Goal: Task Accomplishment & Management: Complete application form

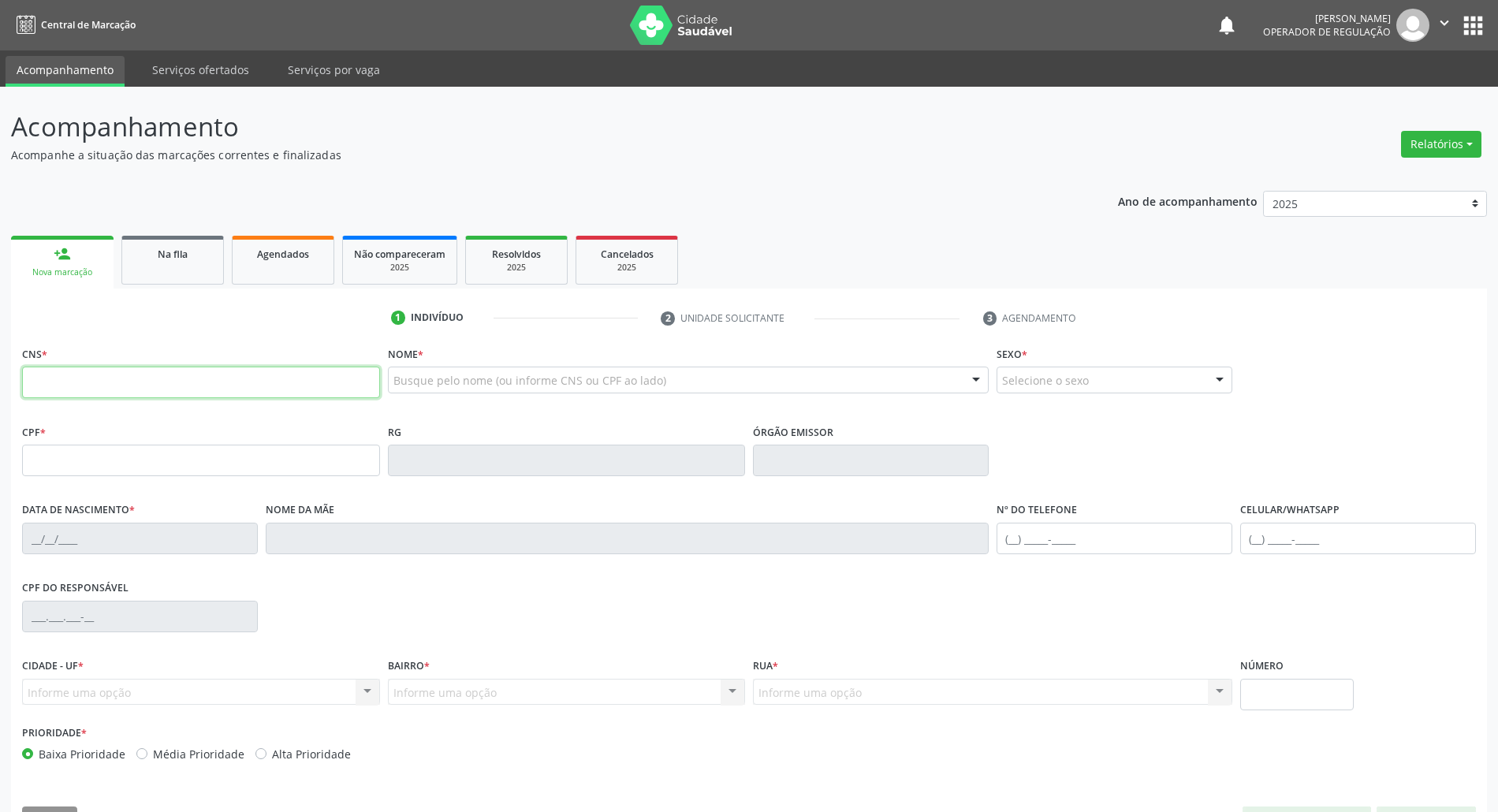
click at [107, 389] on input "text" at bounding box center [201, 382] width 358 height 32
paste input "704 1088 5596 6150"
type input "704 1088 5596 6150"
type input "100.809.234-70"
type input "15/09/1991"
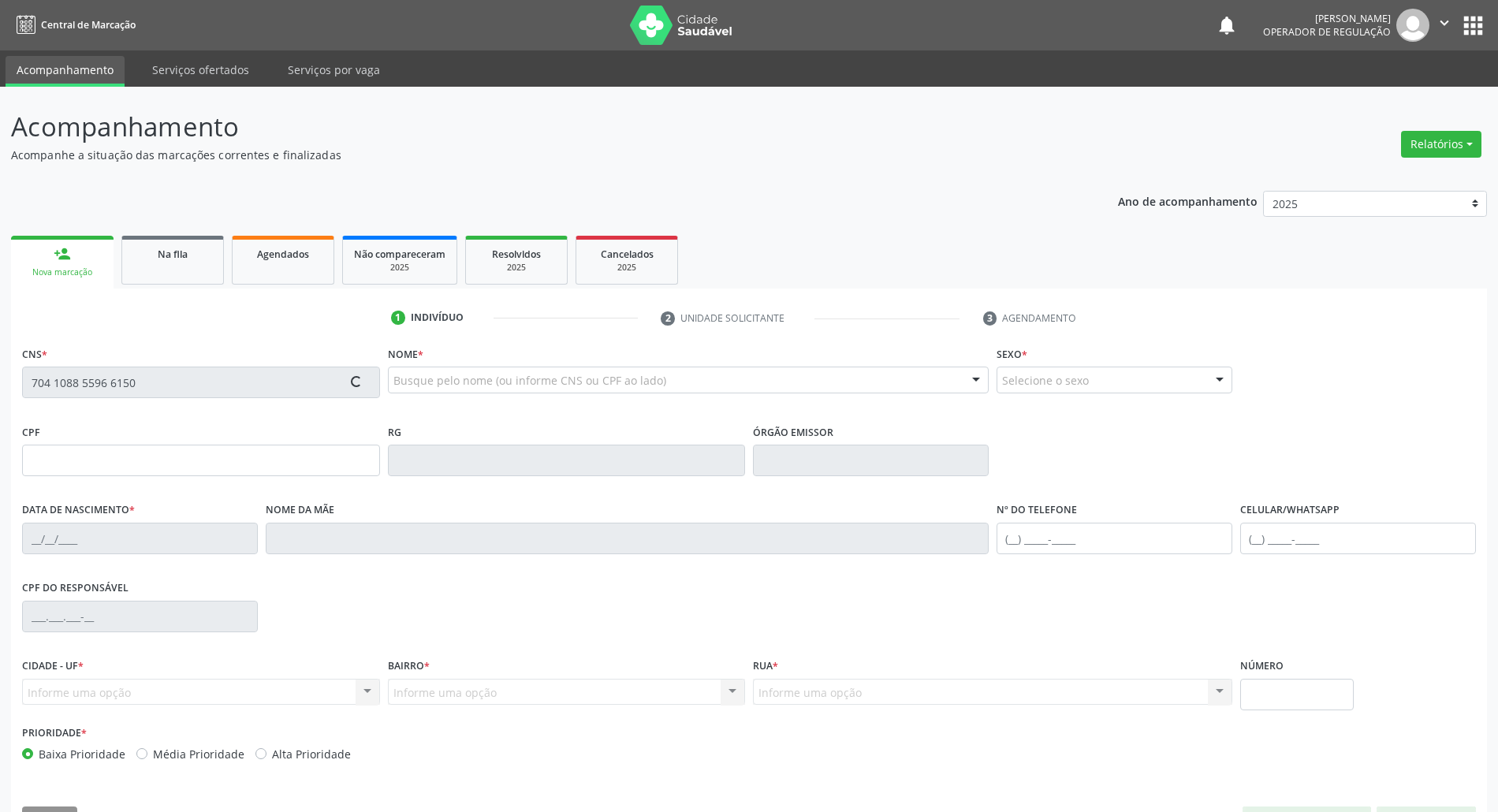
type input "Josefa Gonçalves Gomes da Silva"
type input "(83) 99108-9506"
type input "S/N"
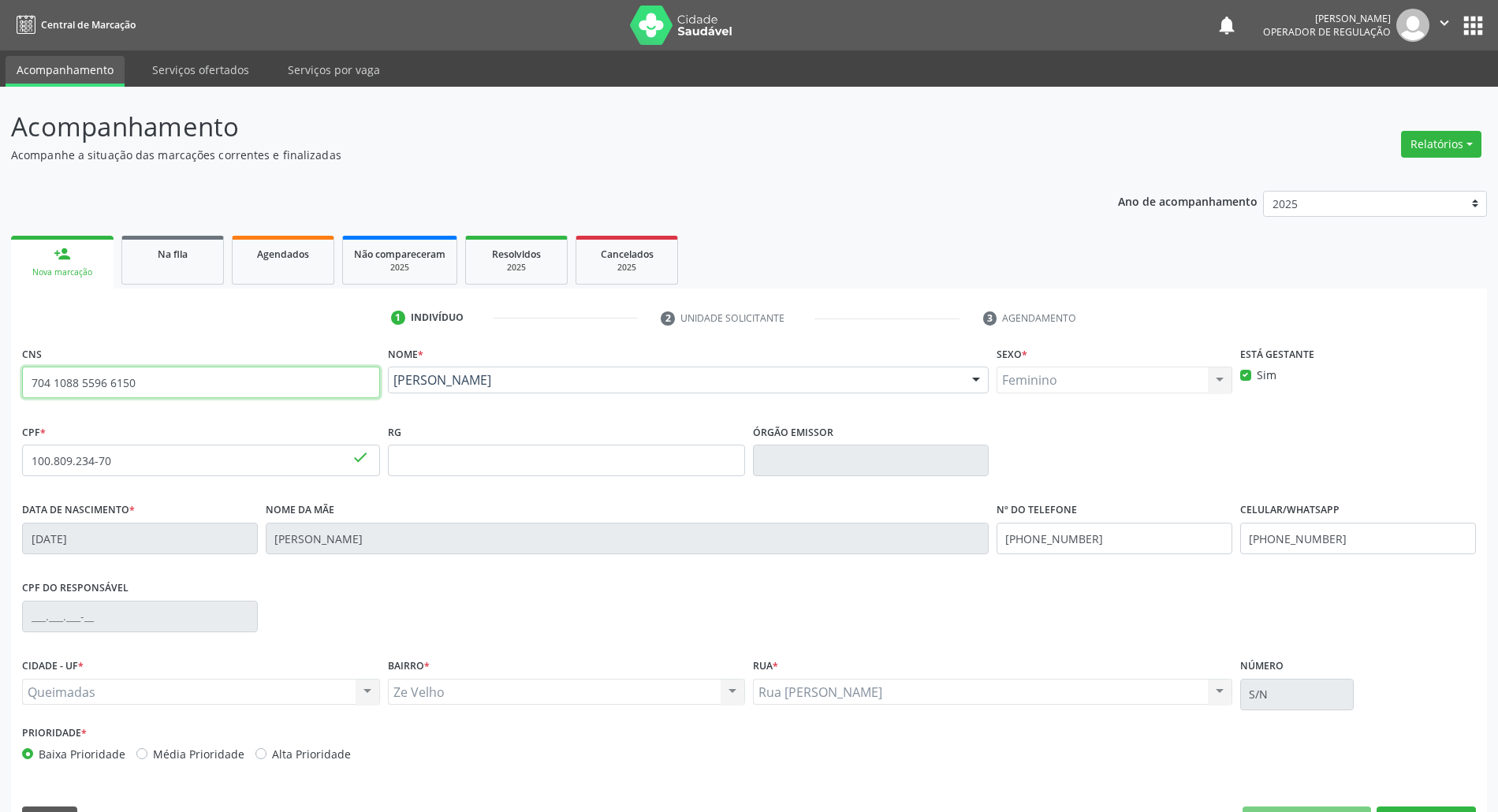
click at [113, 379] on input "704 1088 5596 6150" at bounding box center [201, 382] width 358 height 32
type input "707 8046 5799 8719"
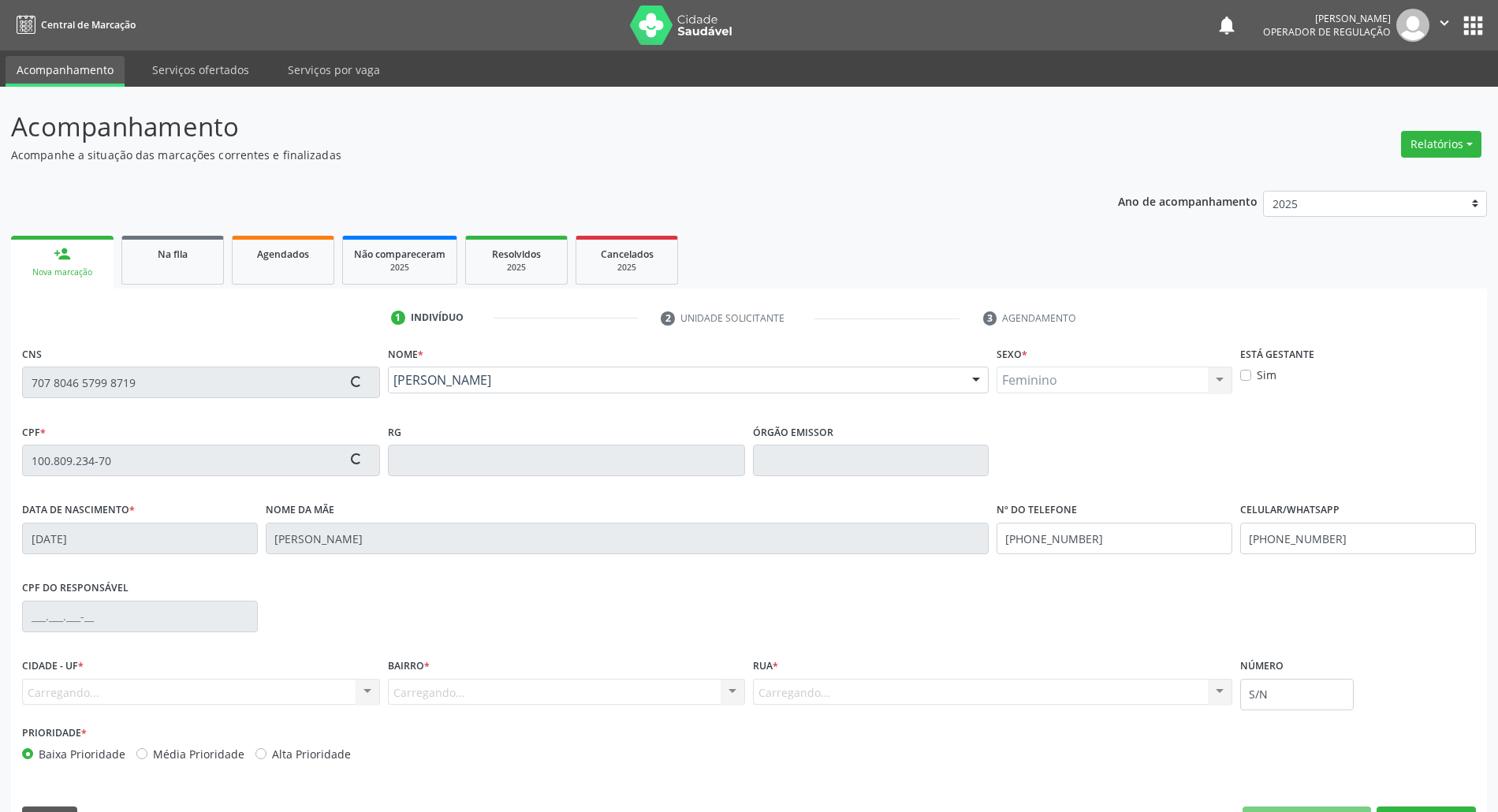
type input "082.395.944-92"
type input "02/09/1960"
type input "Maria Santina da Silva"
type input "(83) 99407-4694"
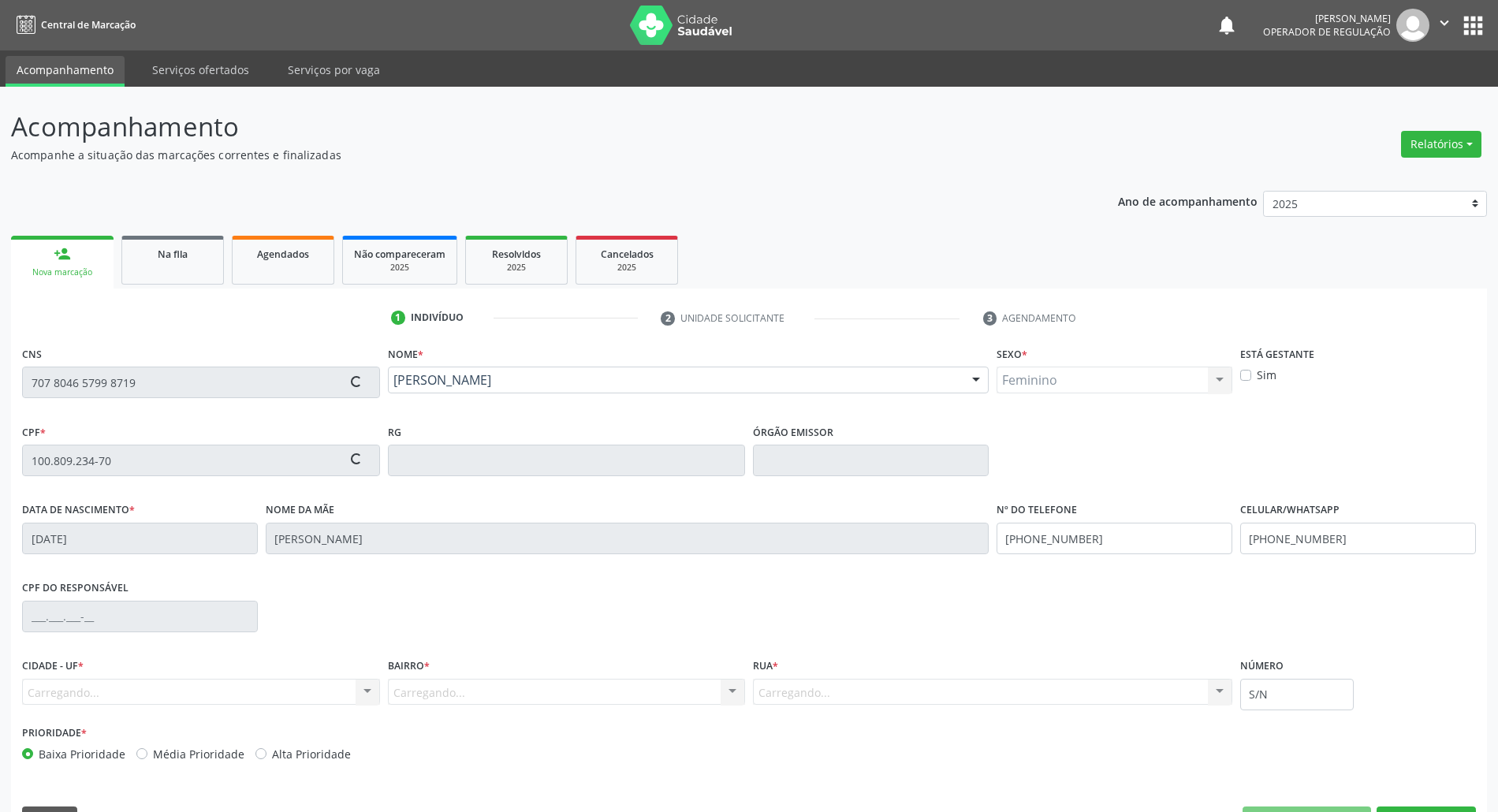
checkbox input "false"
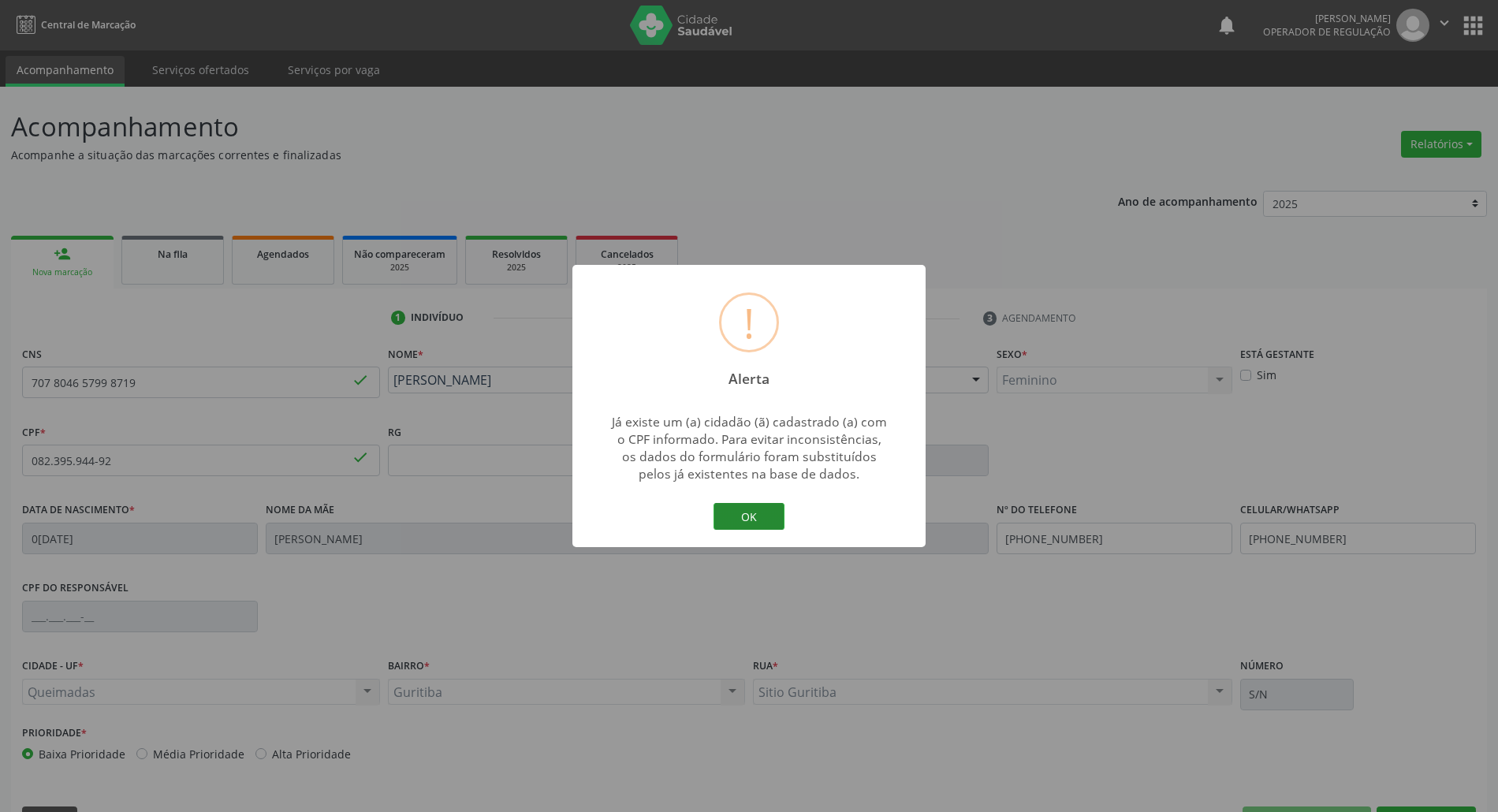
click at [733, 515] on button "OK" at bounding box center [749, 516] width 71 height 27
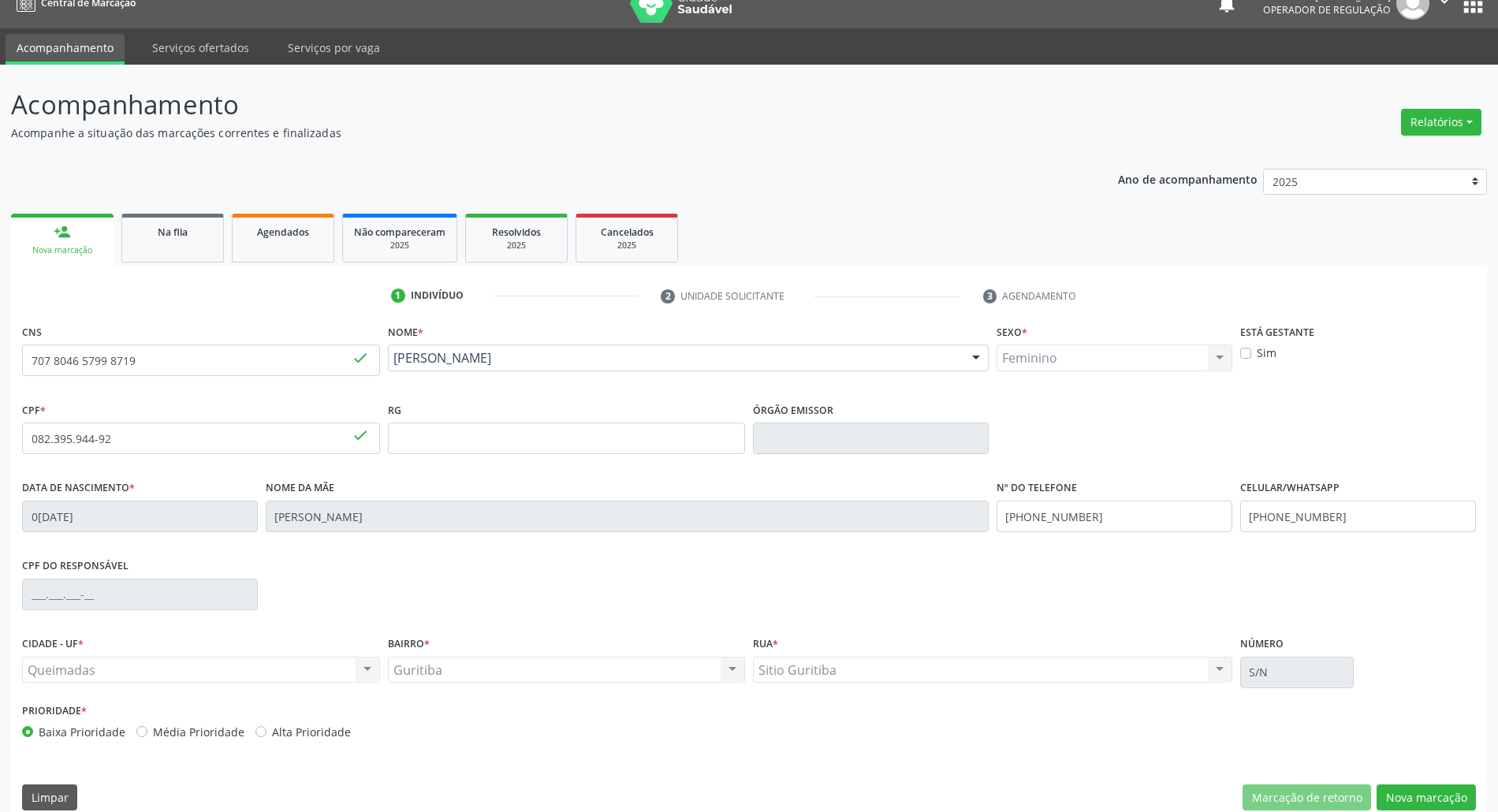
scroll to position [43, 0]
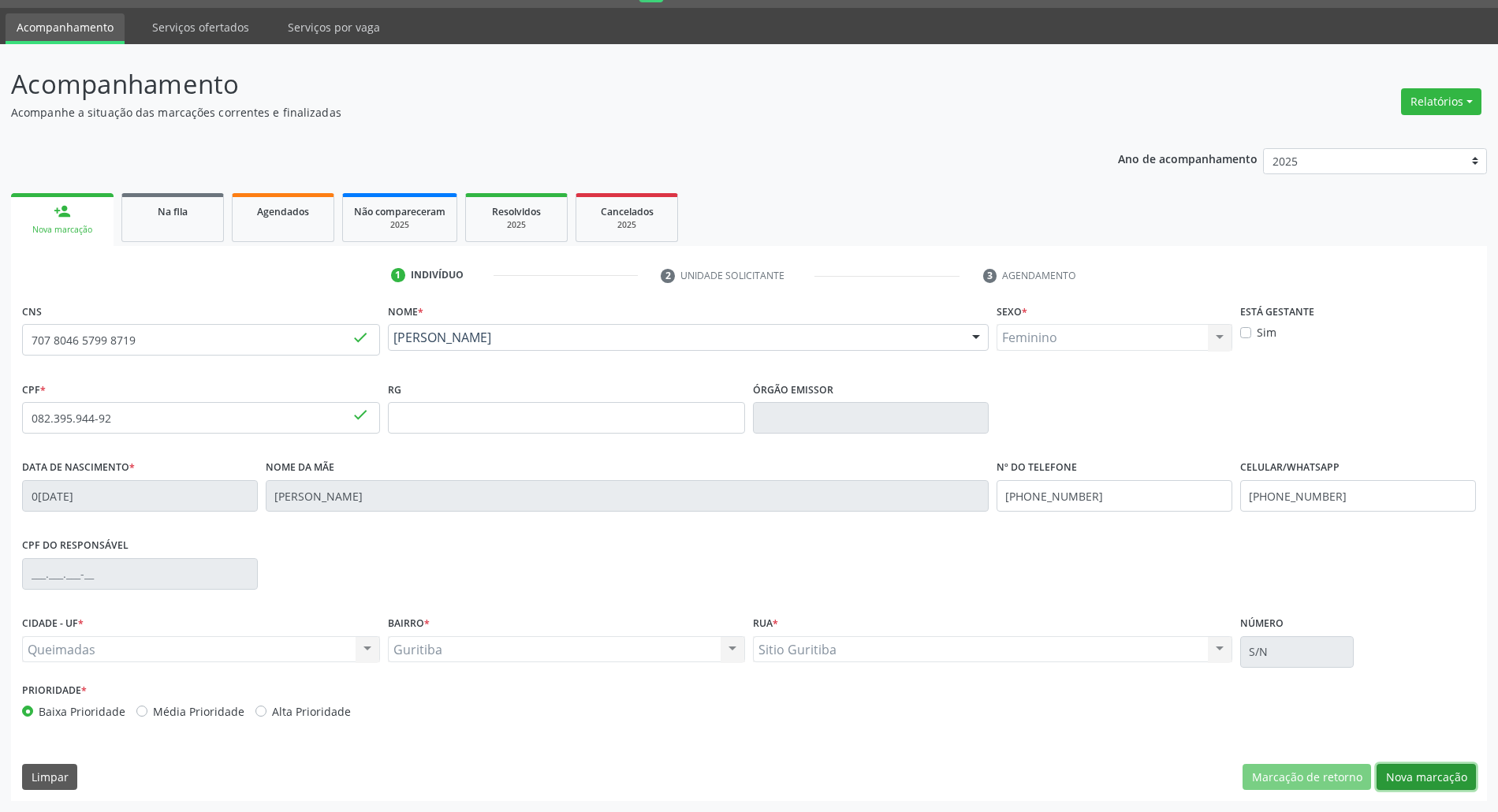
click at [1429, 783] on button "Nova marcação" at bounding box center [1426, 777] width 99 height 27
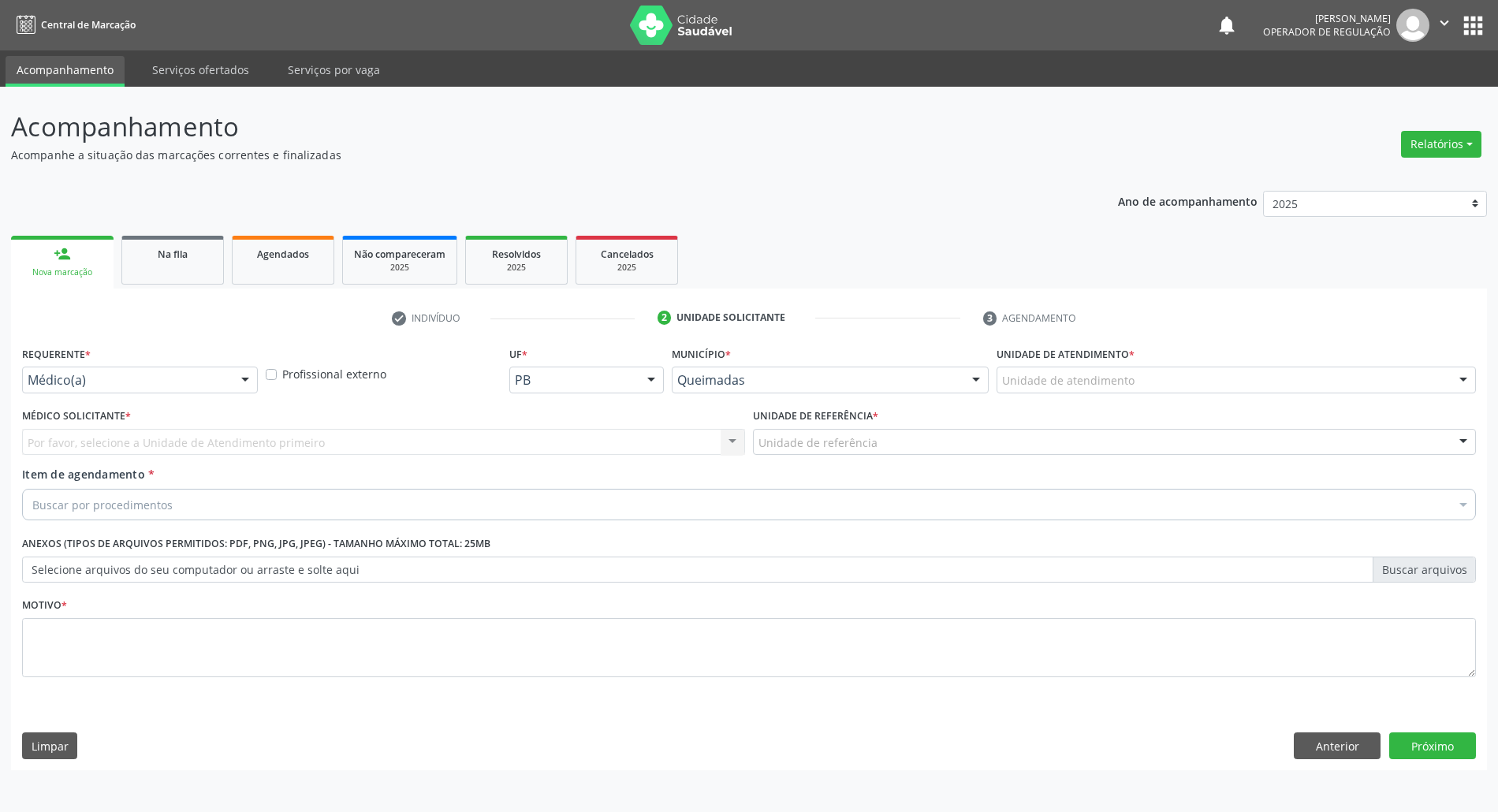
scroll to position [0, 0]
click at [112, 389] on div "Médico(a)" at bounding box center [141, 380] width 238 height 27
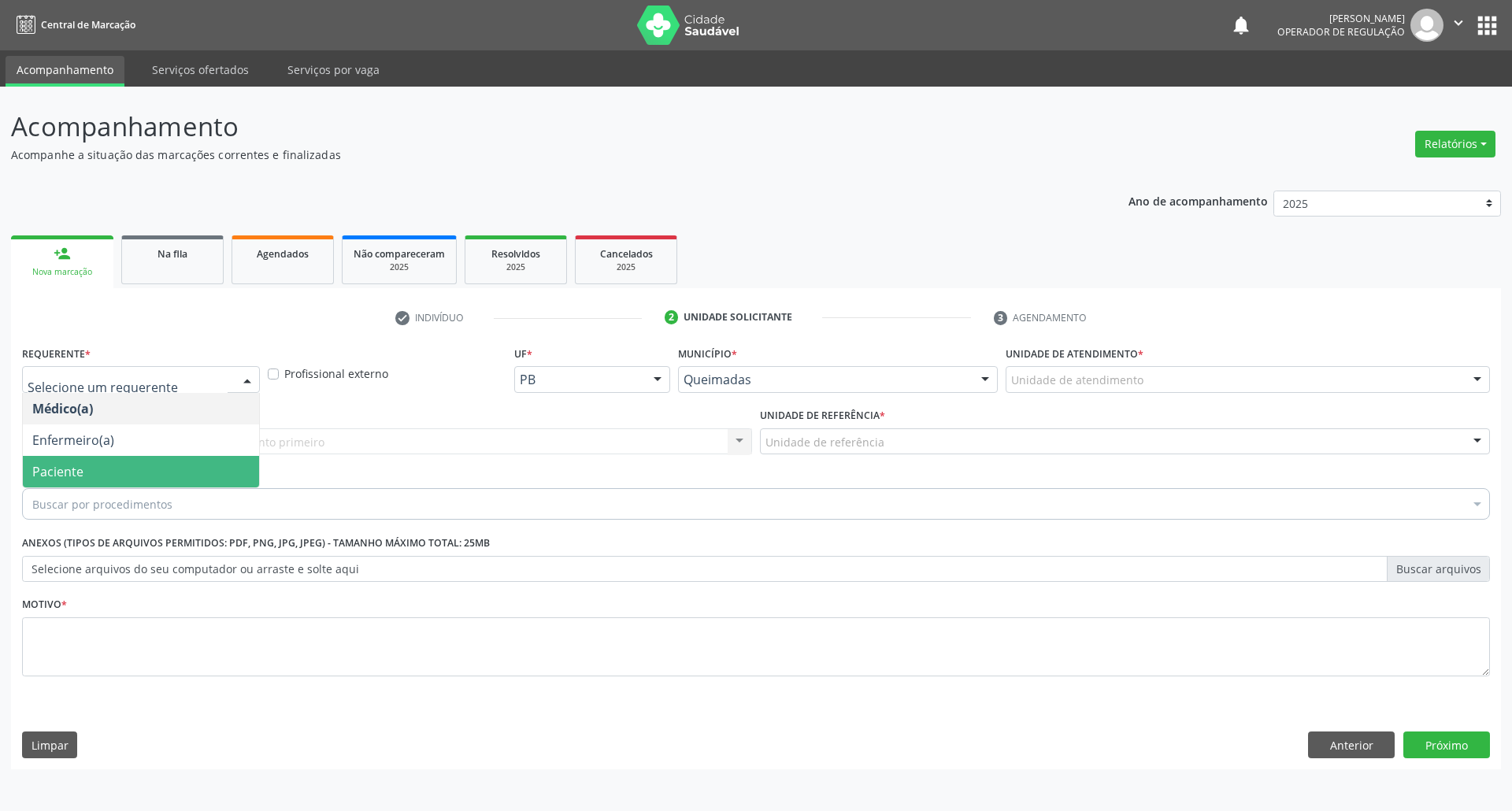
click at [101, 475] on span "Paciente" at bounding box center [141, 472] width 236 height 32
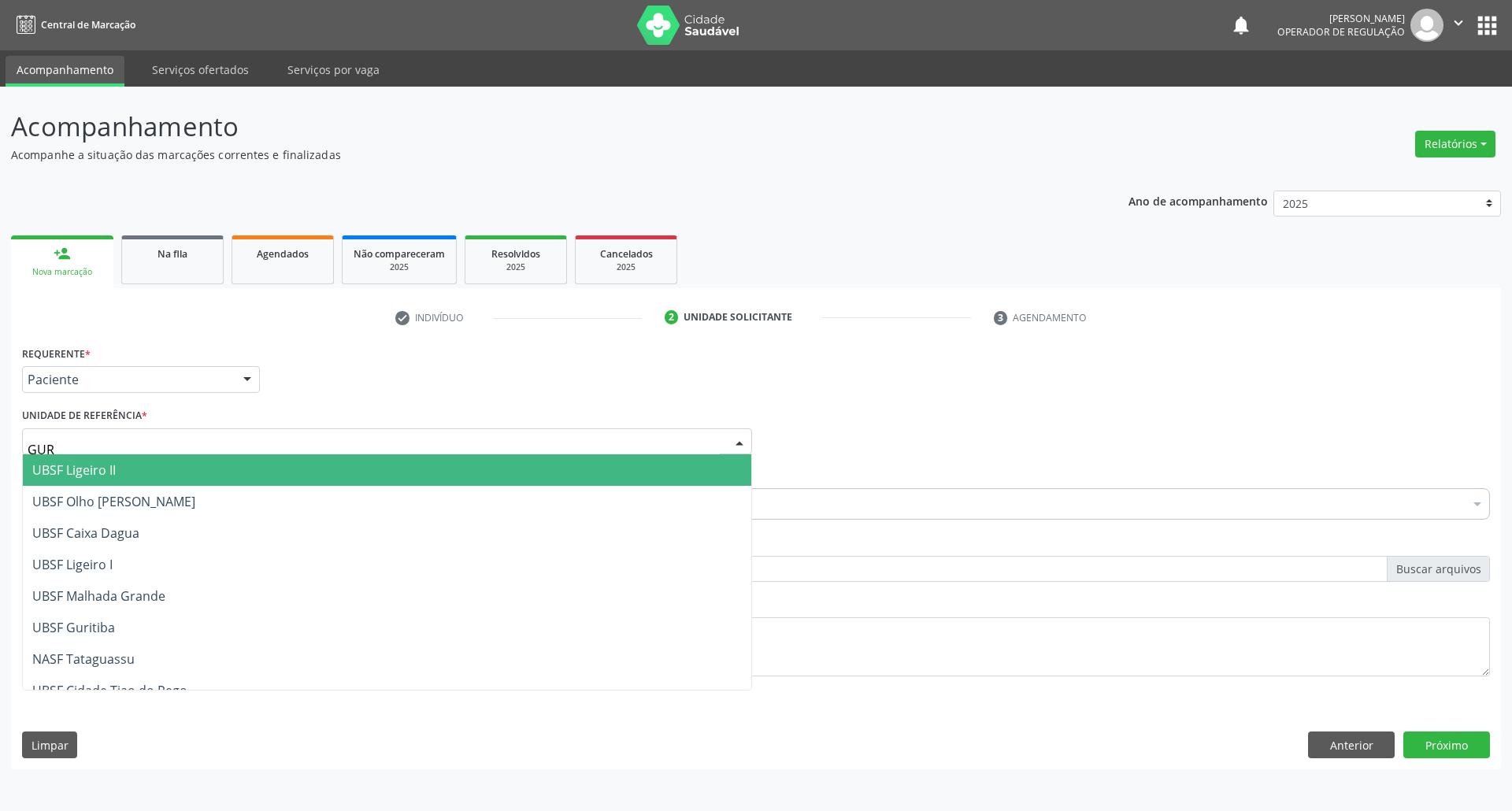
type input "GURI"
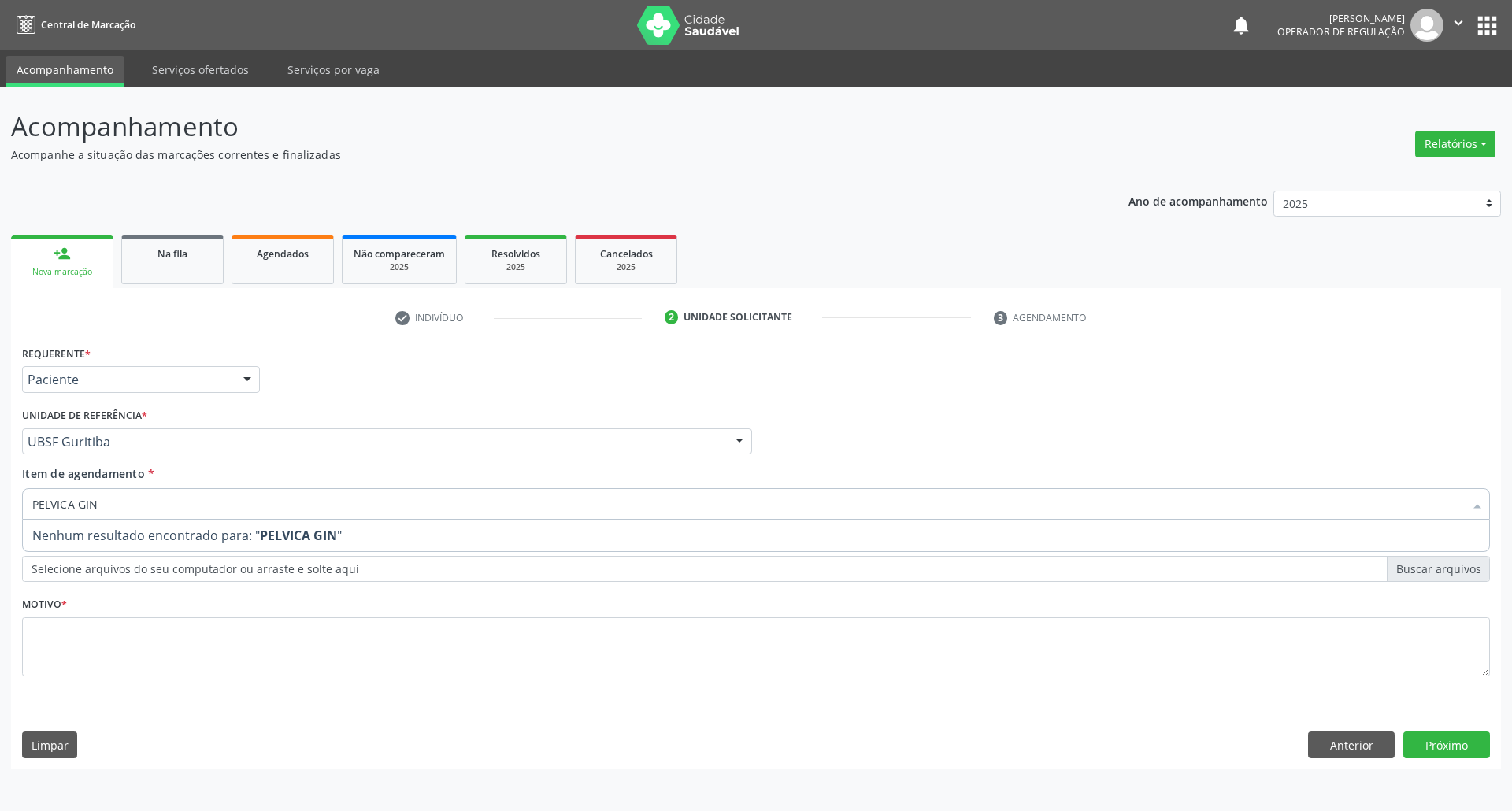
click at [77, 508] on input "PELVICA GIN" at bounding box center [748, 504] width 1431 height 32
type input "PELVICA (GIN"
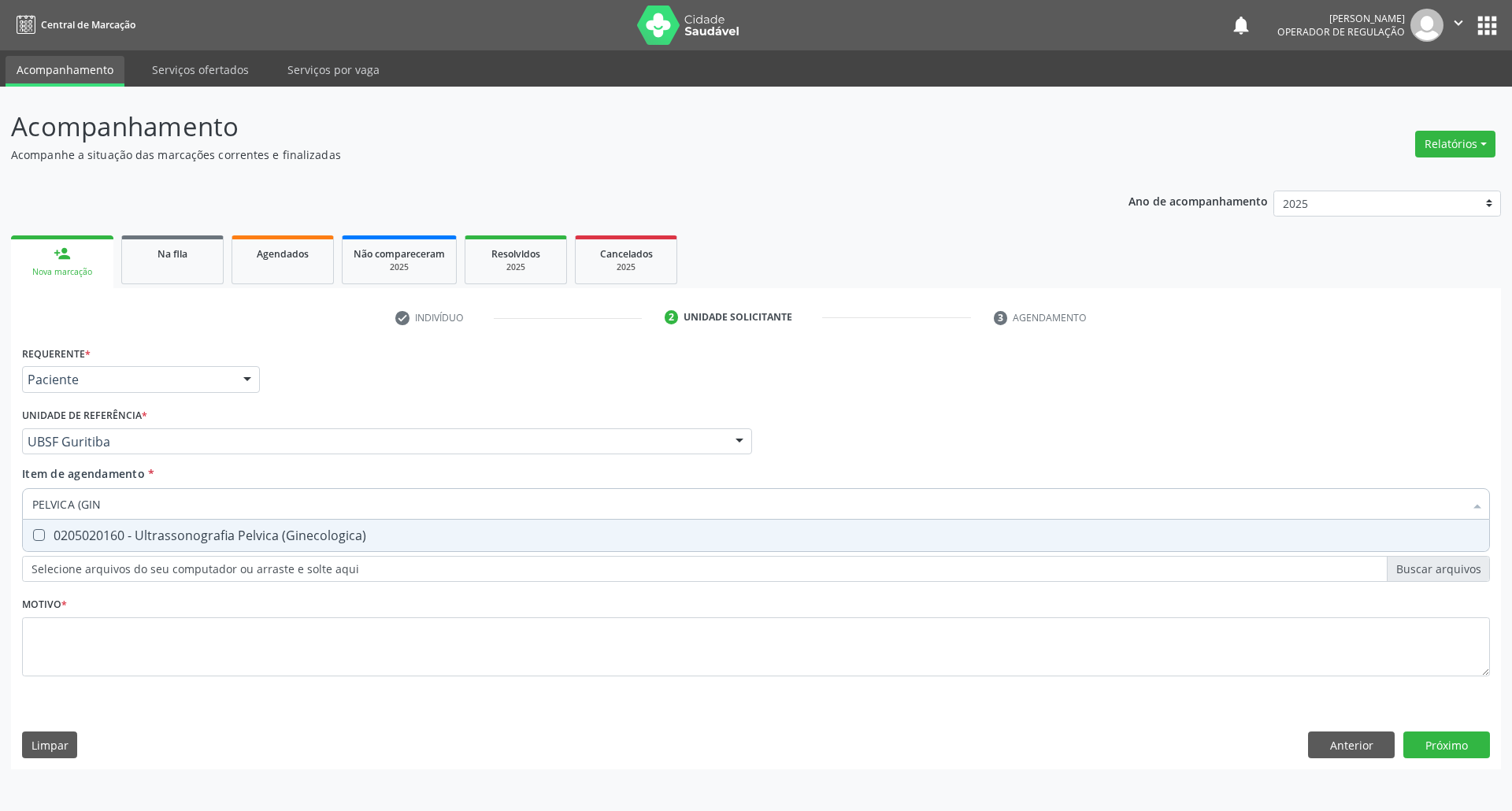
click at [123, 534] on div "0205020160 - Ultrassonografia Pelvica (Ginecologica)" at bounding box center [756, 535] width 1447 height 13
checkbox \(Ginecologica\) "true"
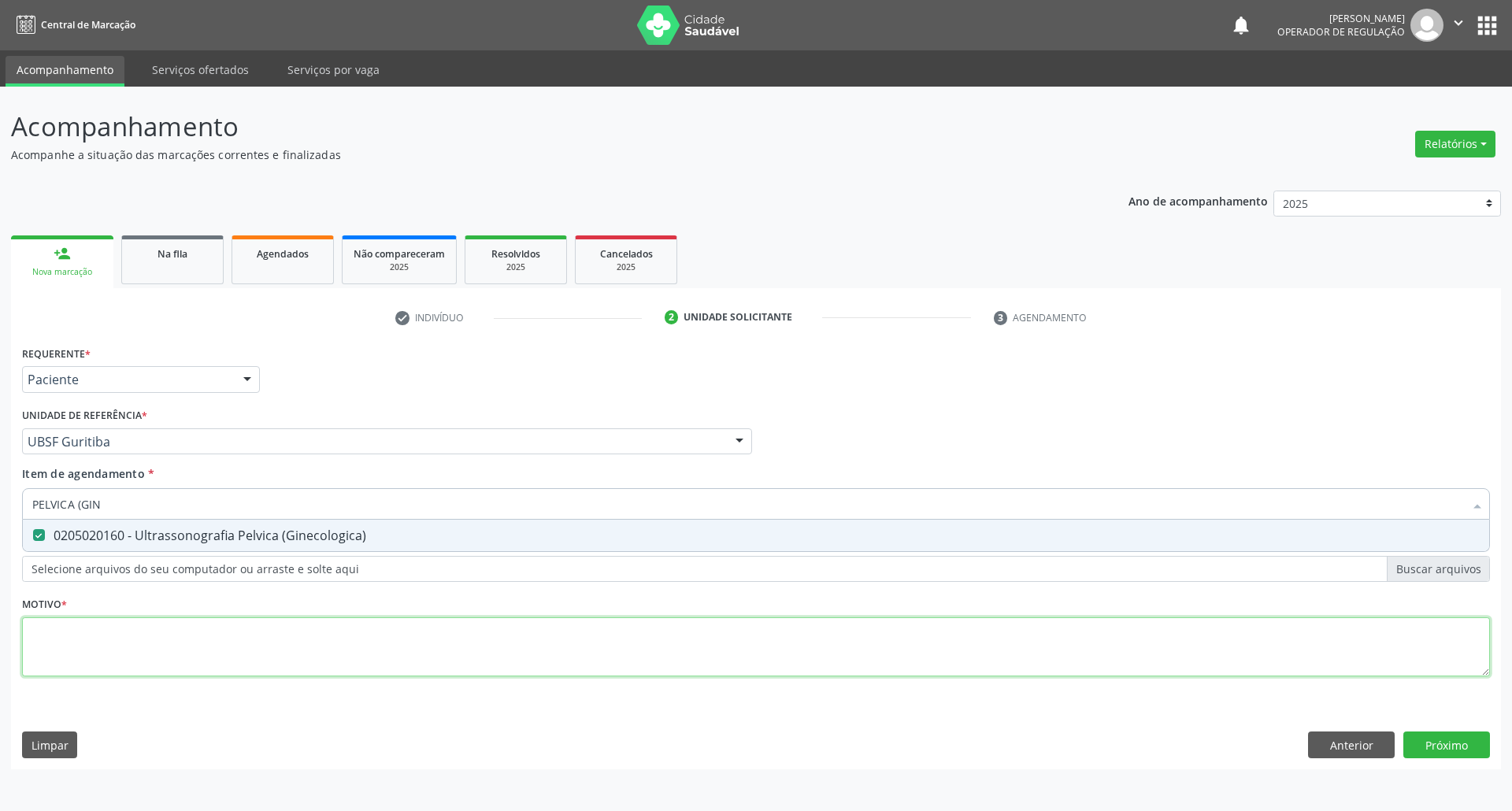
click at [110, 649] on div "Requerente * Paciente Médico(a) Enfermeiro(a) Paciente Nenhum resultado encontr…" at bounding box center [756, 520] width 1468 height 356
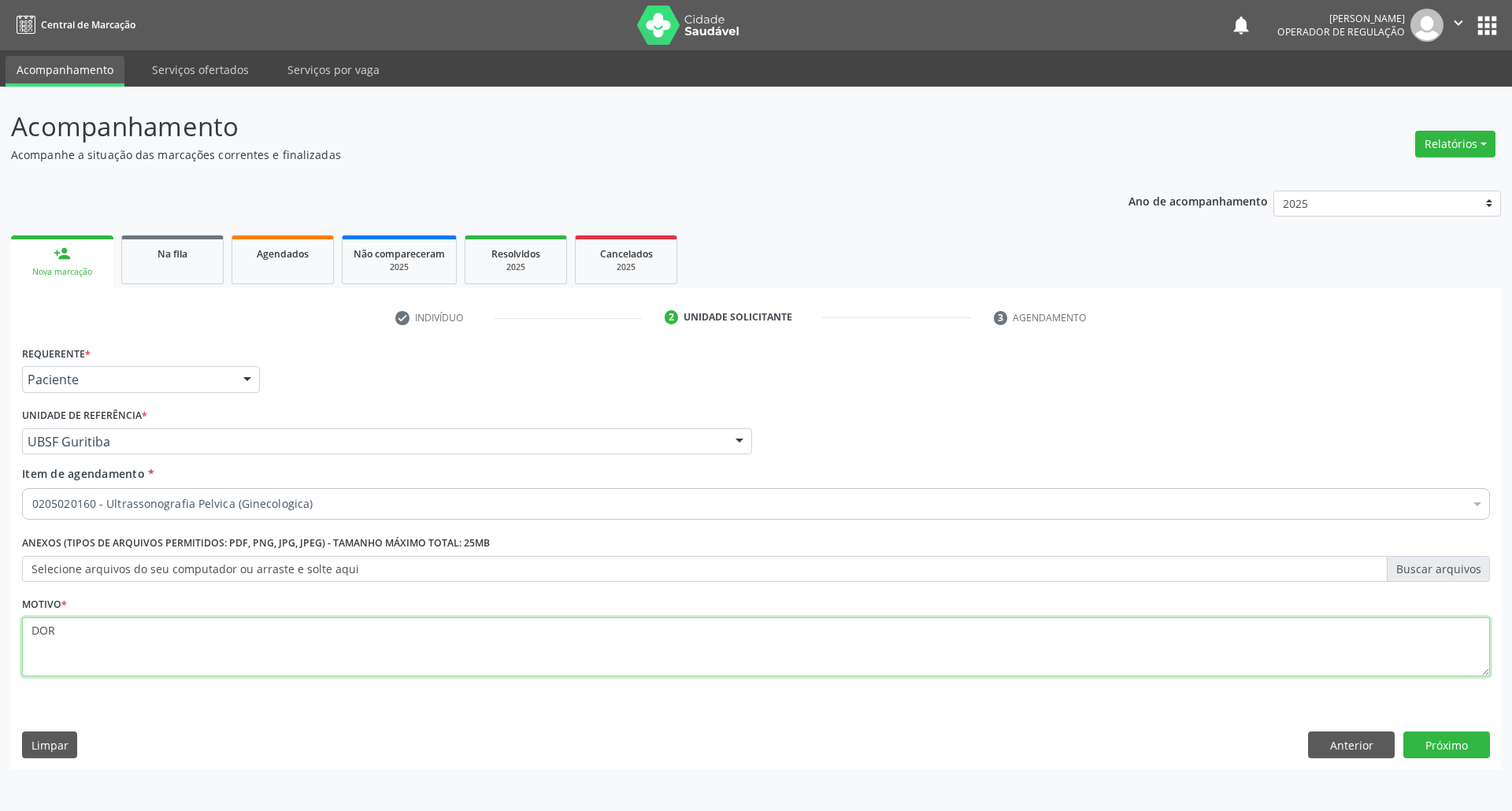
type textarea "DOR"
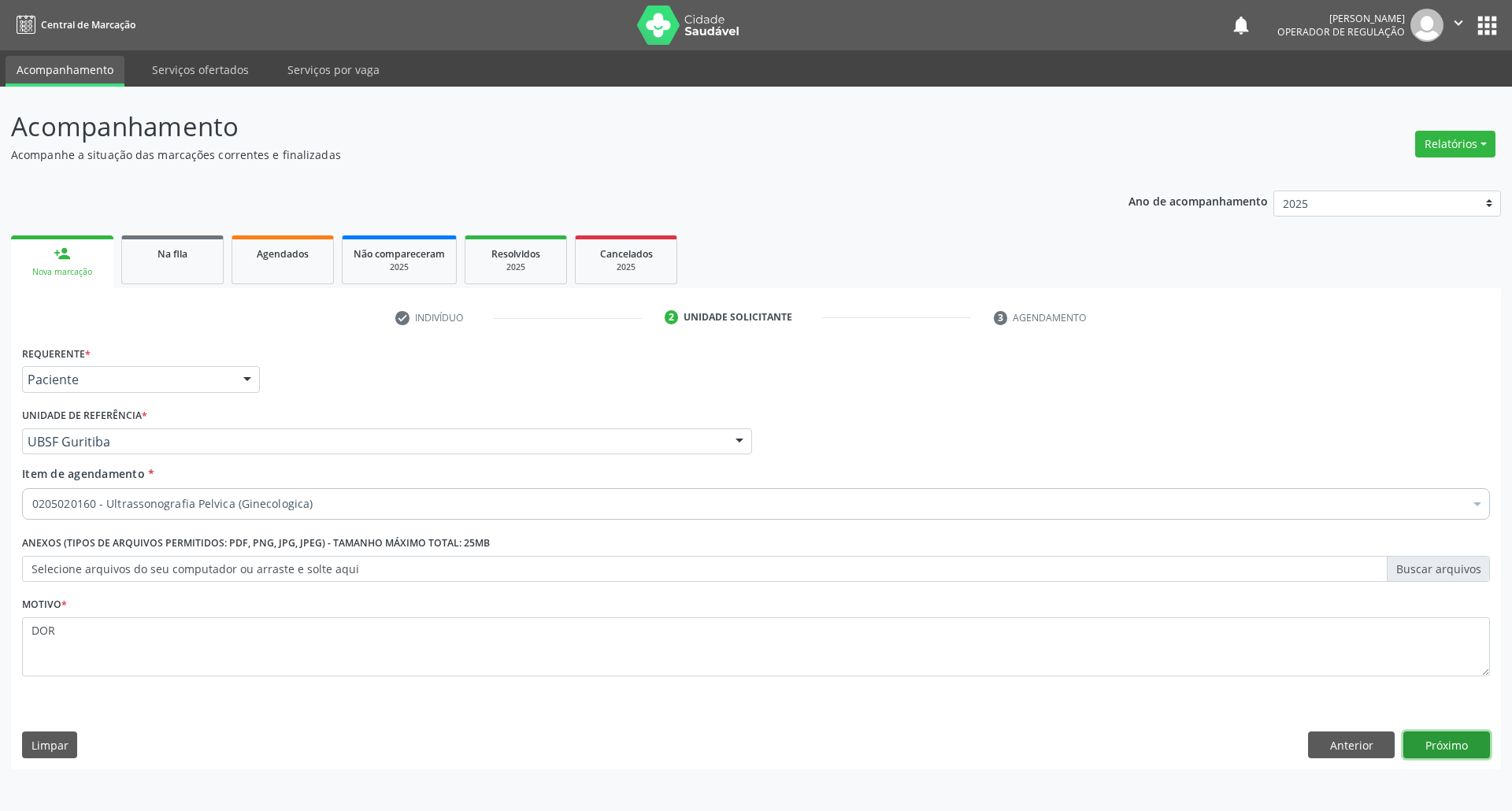
click button "Próximo" at bounding box center [1446, 745] width 86 height 27
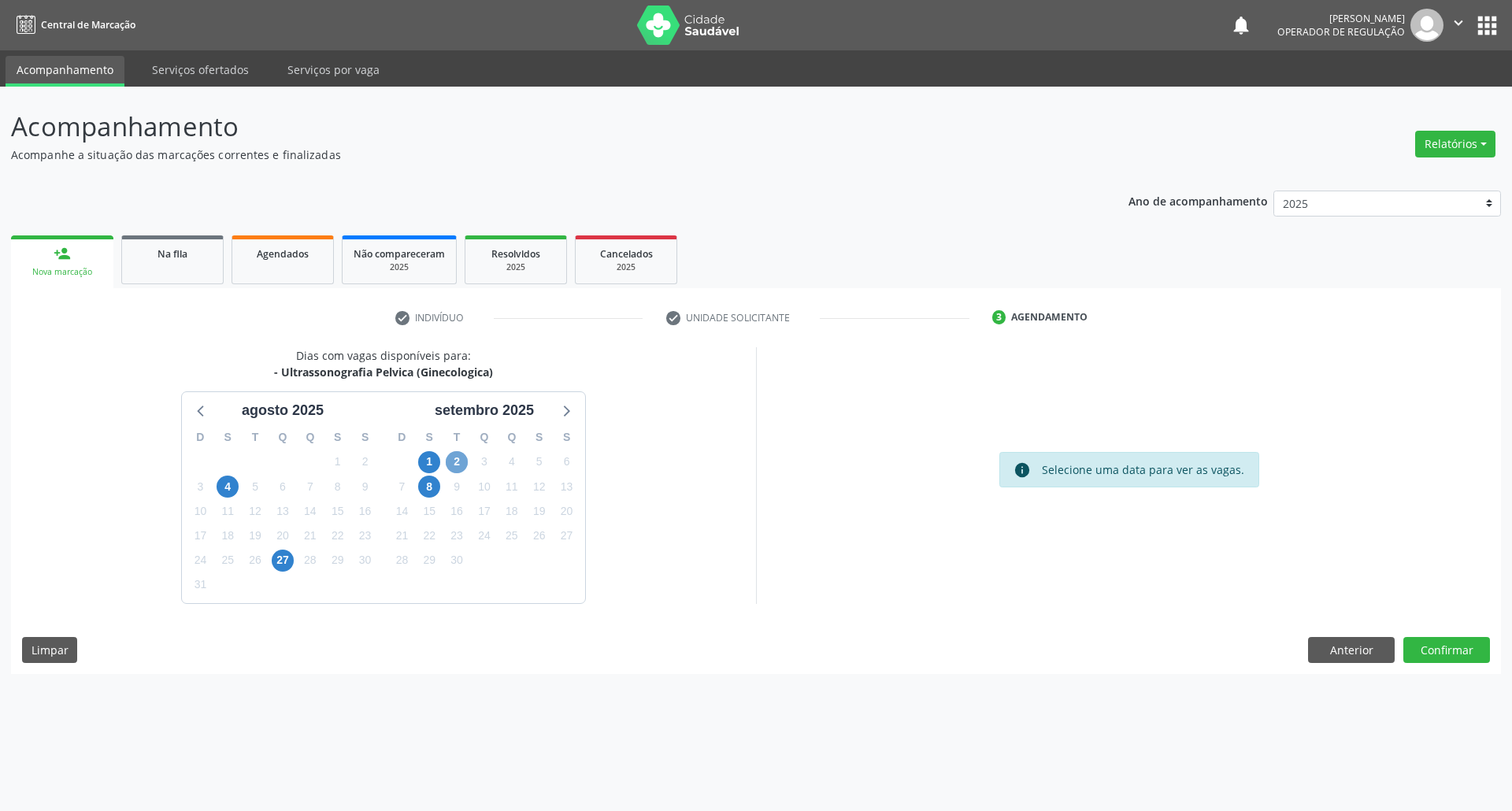
click at [459, 465] on span "2" at bounding box center [457, 463] width 22 height 22
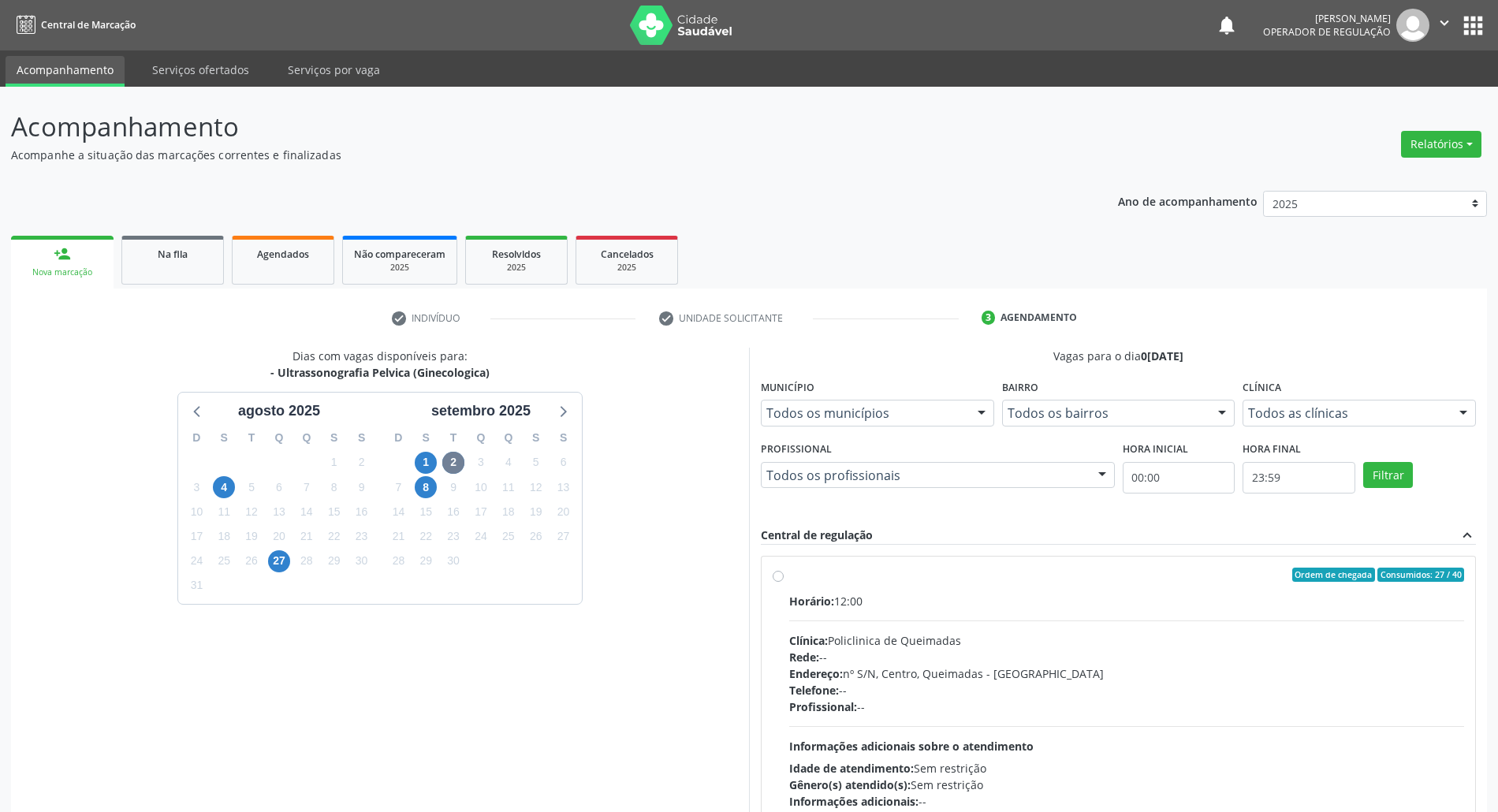
drag, startPoint x: 950, startPoint y: 613, endPoint x: 915, endPoint y: 612, distance: 35.0
click at [946, 613] on div "Horário: 12:00 Clínica: Policlinica de Queimadas Rede: -- Endereço: nº S/N, Cen…" at bounding box center [1126, 701] width 675 height 216
click at [783, 582] on input "Ordem de chegada Consumidos: 27 / 40 Horário: 12:00 Clínica: Policlinica de Que…" at bounding box center [778, 575] width 11 height 14
radio input "true"
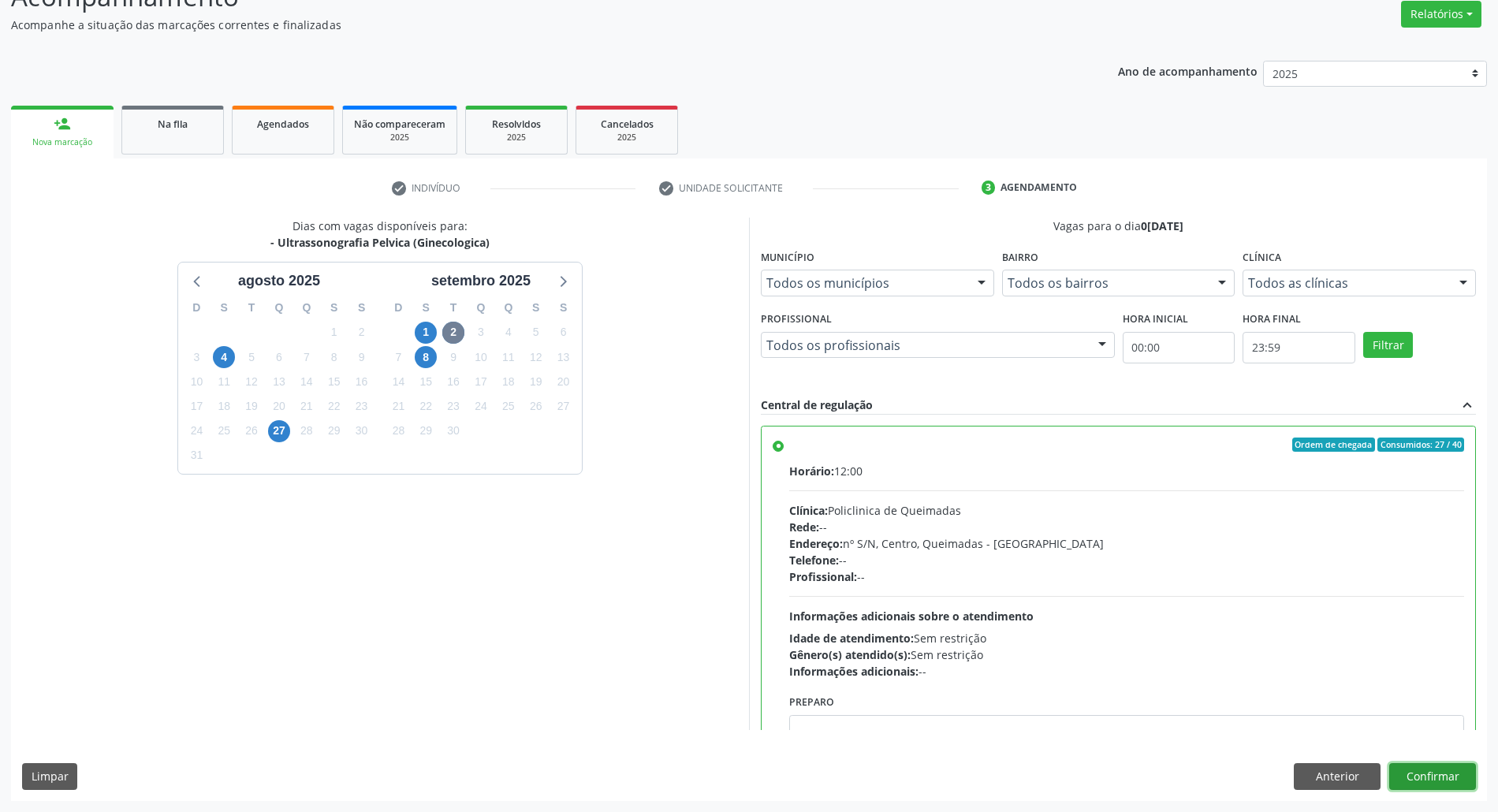
click at [1433, 771] on button "Confirmar" at bounding box center [1432, 776] width 86 height 27
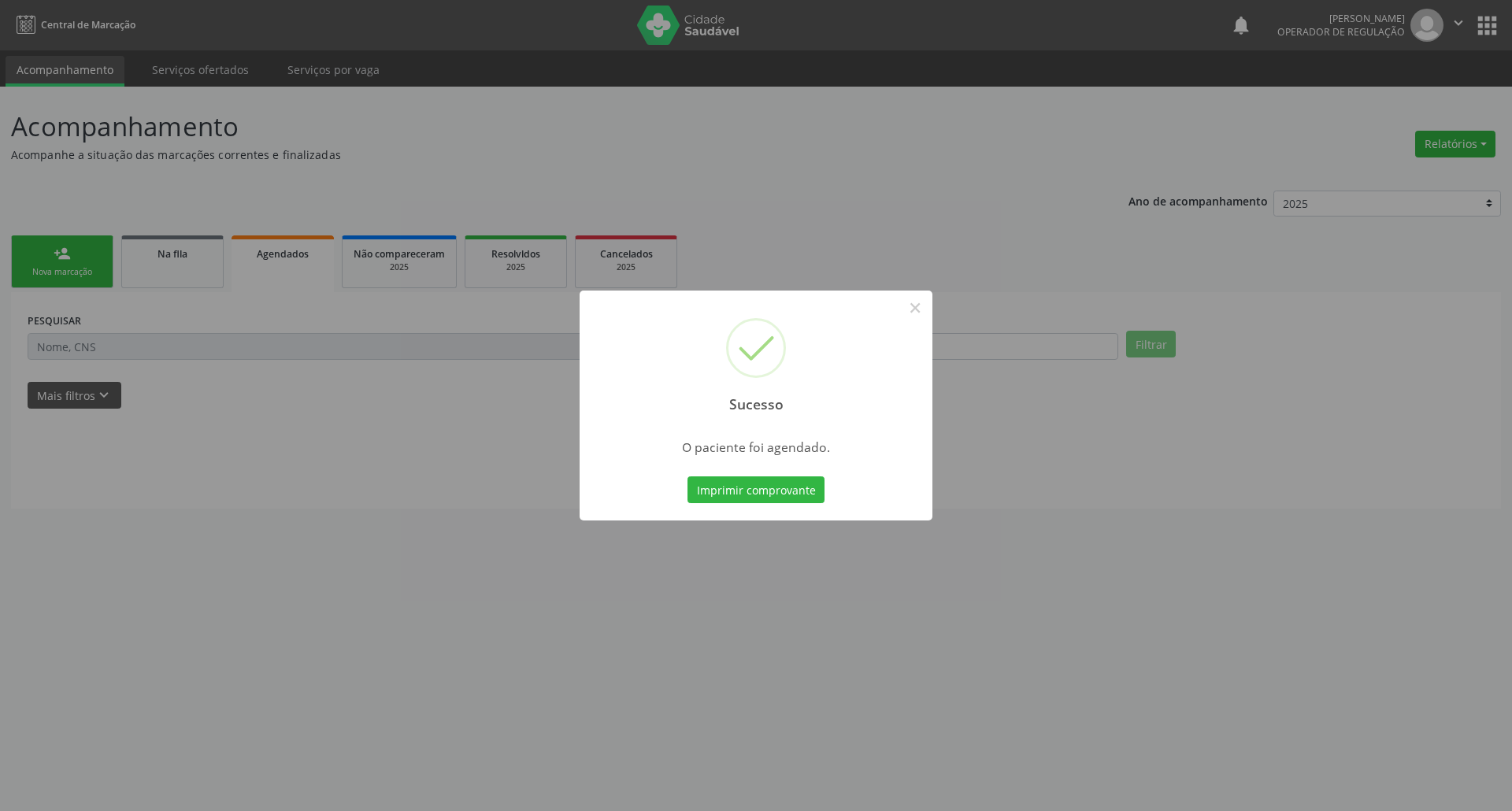
click at [687, 476] on button "Imprimir comprovante" at bounding box center [756, 489] width 137 height 27
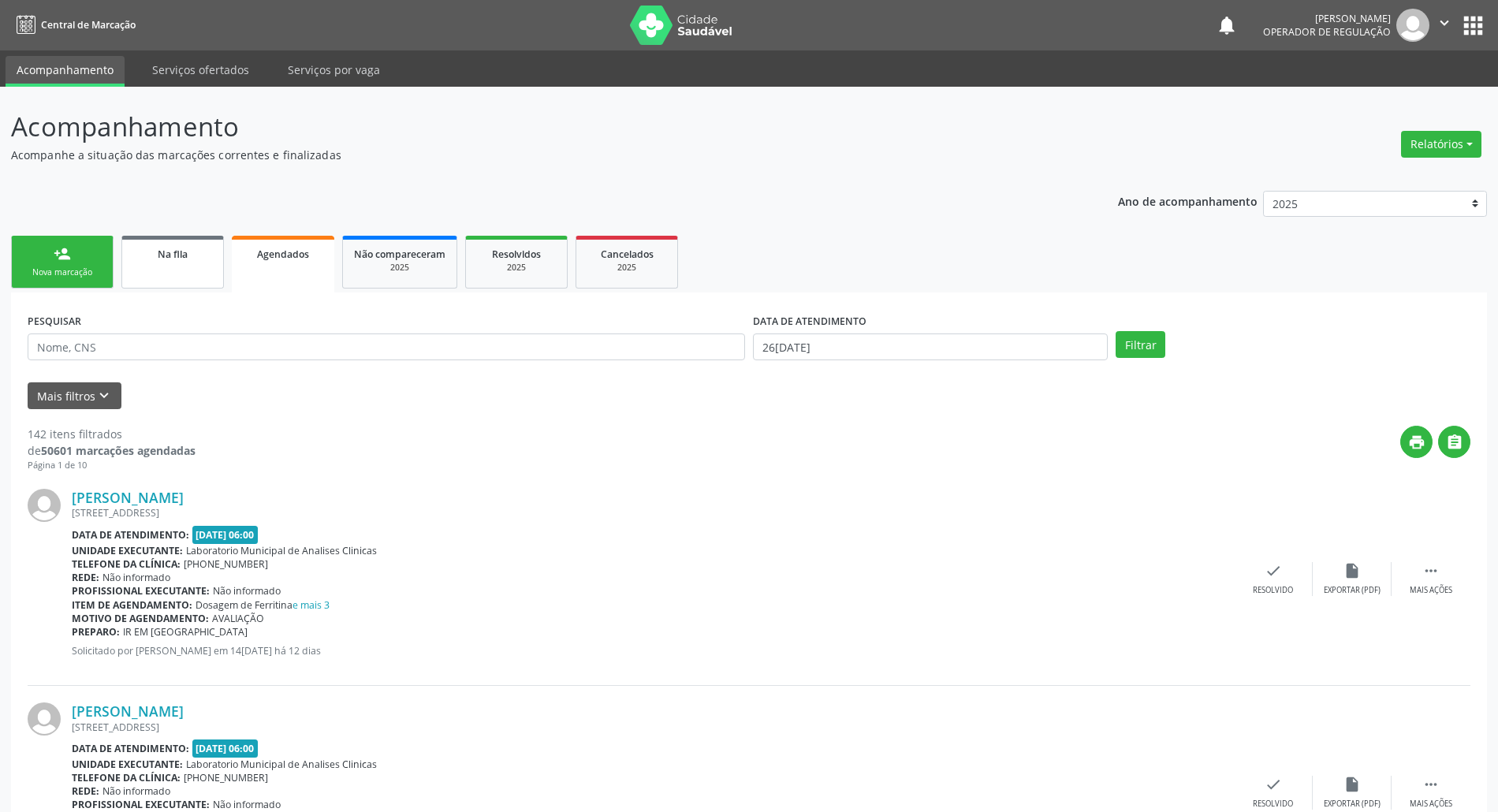
click at [185, 260] on div "Na fila" at bounding box center [172, 253] width 79 height 17
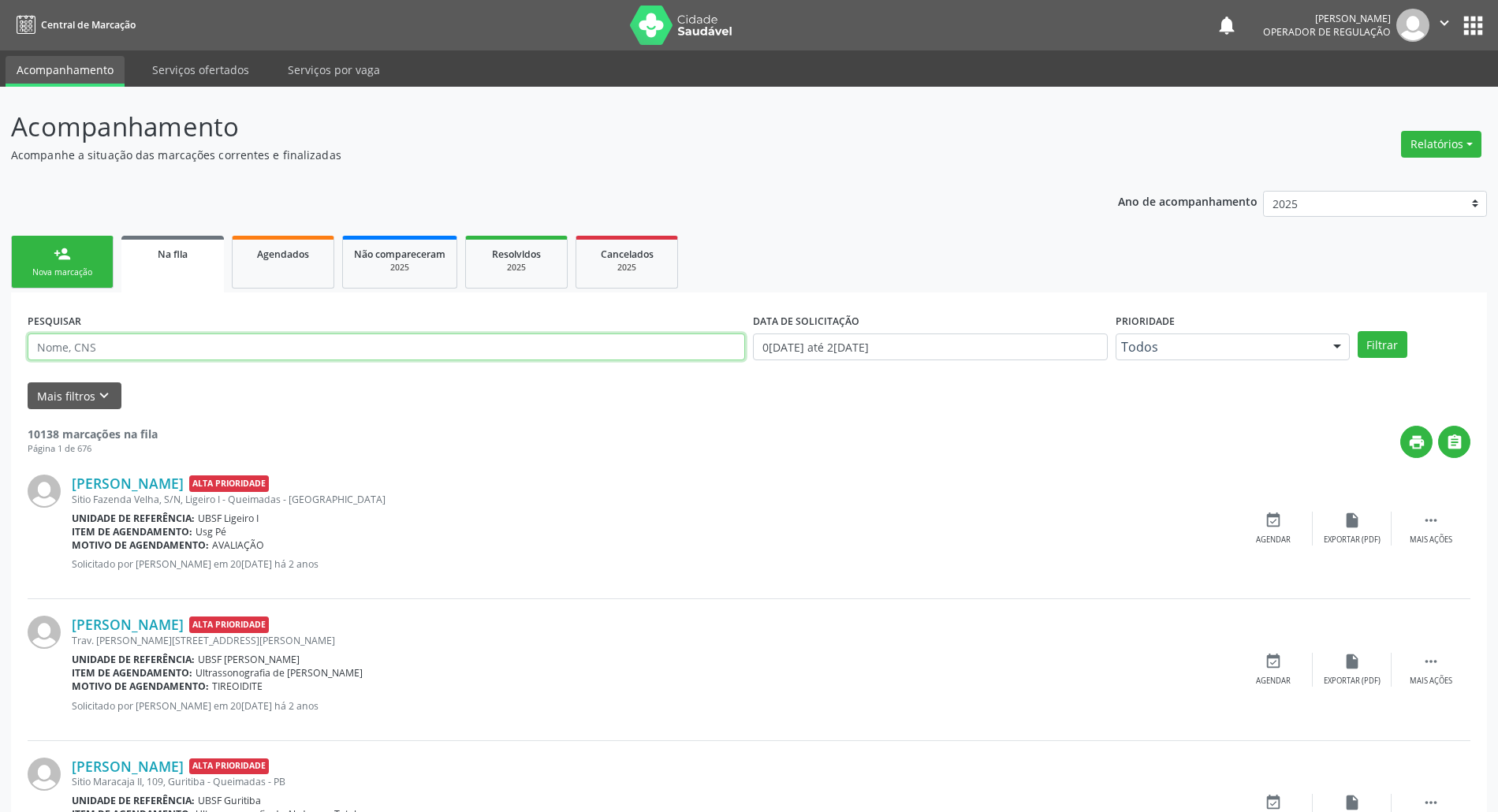
click at [142, 344] on input "text" at bounding box center [386, 347] width 718 height 27
type input "ALIANE MARIA VELOSO"
click at [1358, 331] on button "Filtrar" at bounding box center [1382, 345] width 50 height 27
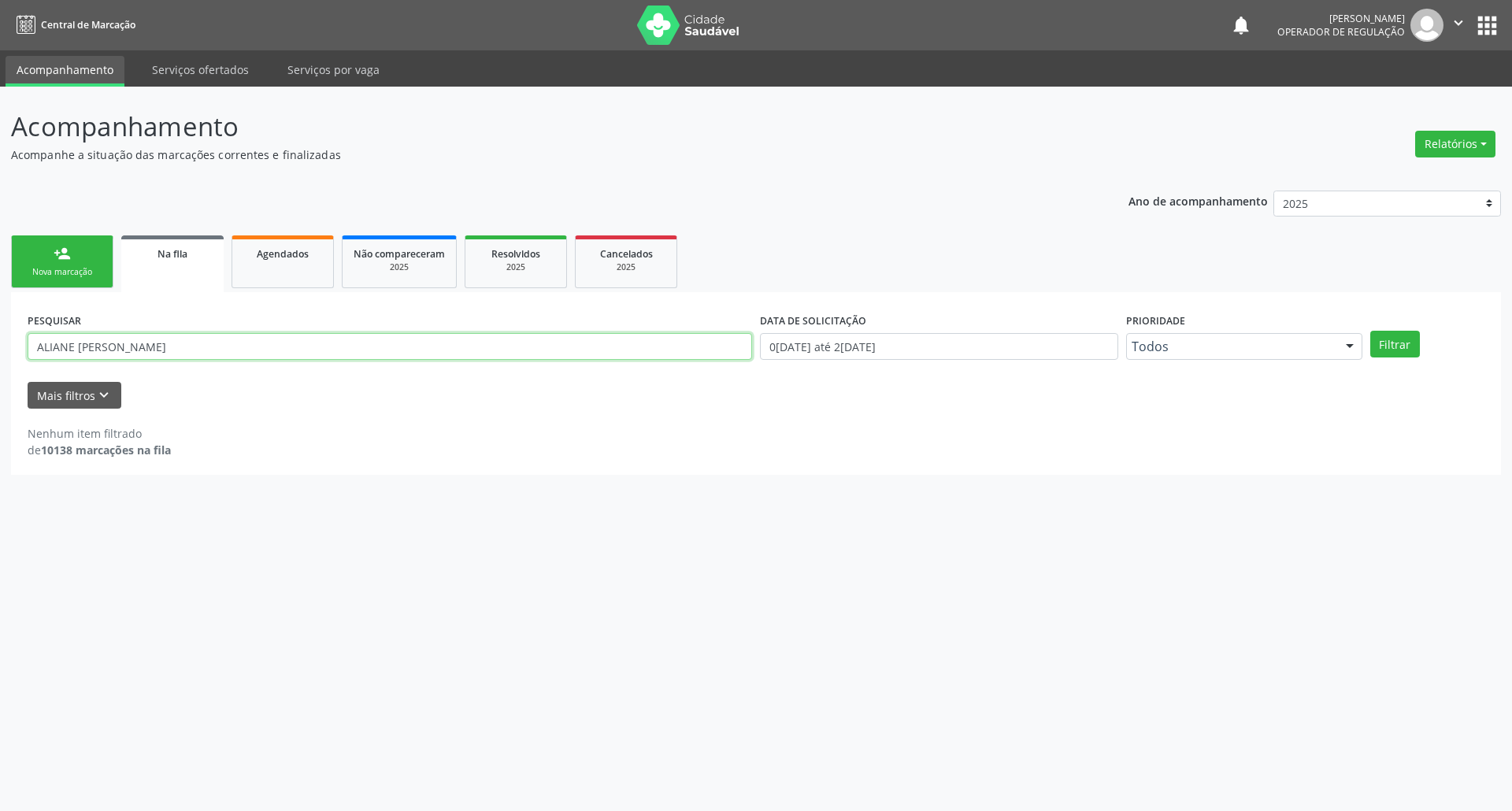
click at [151, 350] on input "ALIANE MARIA VELOSO" at bounding box center [390, 347] width 725 height 27
drag, startPoint x: 151, startPoint y: 350, endPoint x: 98, endPoint y: 338, distance: 54.3
click at [149, 350] on input "ALIANE MARIA VELOSO" at bounding box center [390, 347] width 725 height 27
click at [35, 277] on div "Nova marcação" at bounding box center [62, 272] width 78 height 12
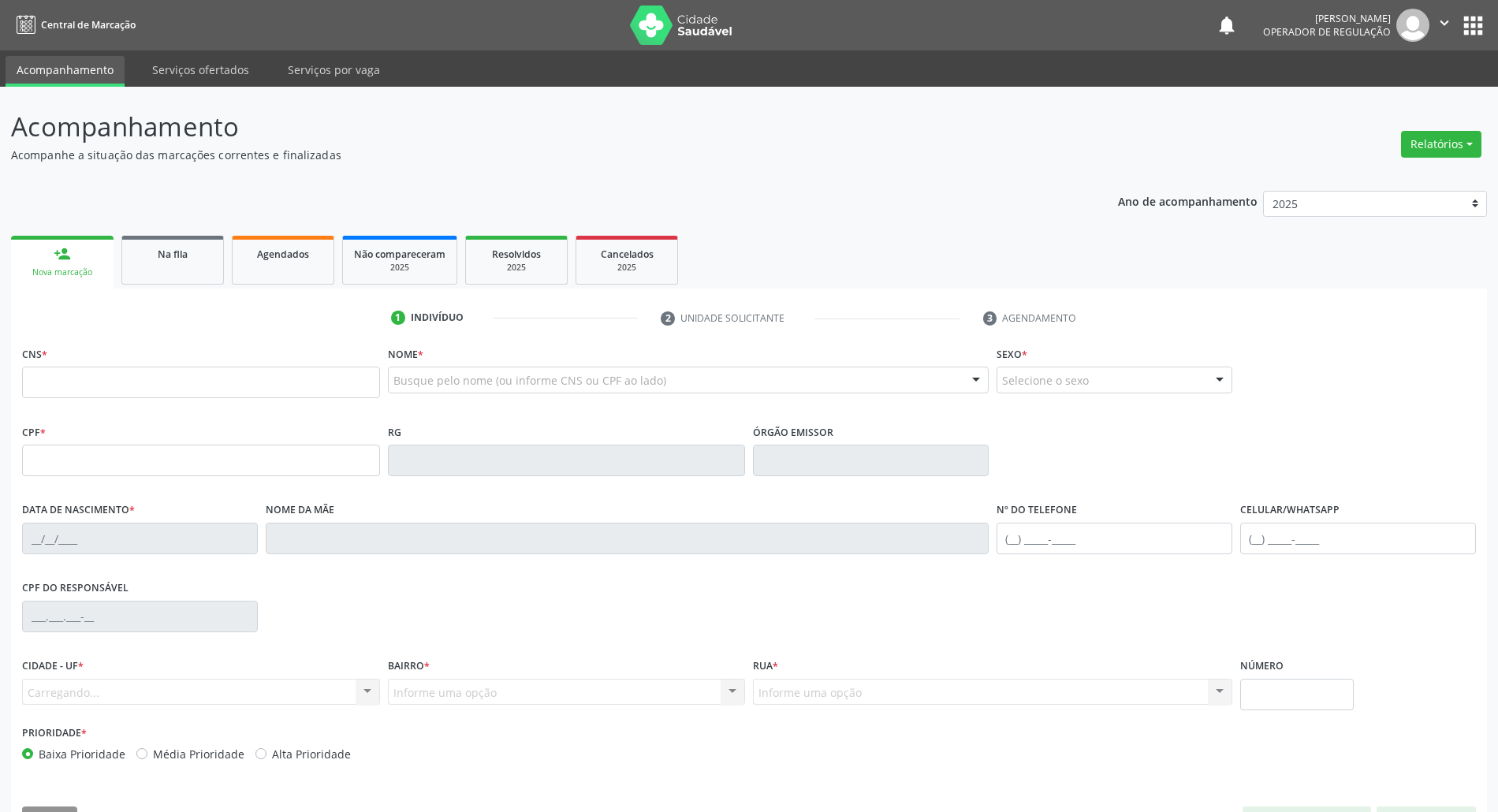
click at [423, 361] on label "Nome *" at bounding box center [405, 354] width 36 height 25
paste input "ALIANE MARIA VELOSO"
type input "ALIANE MARIA VELOSO"
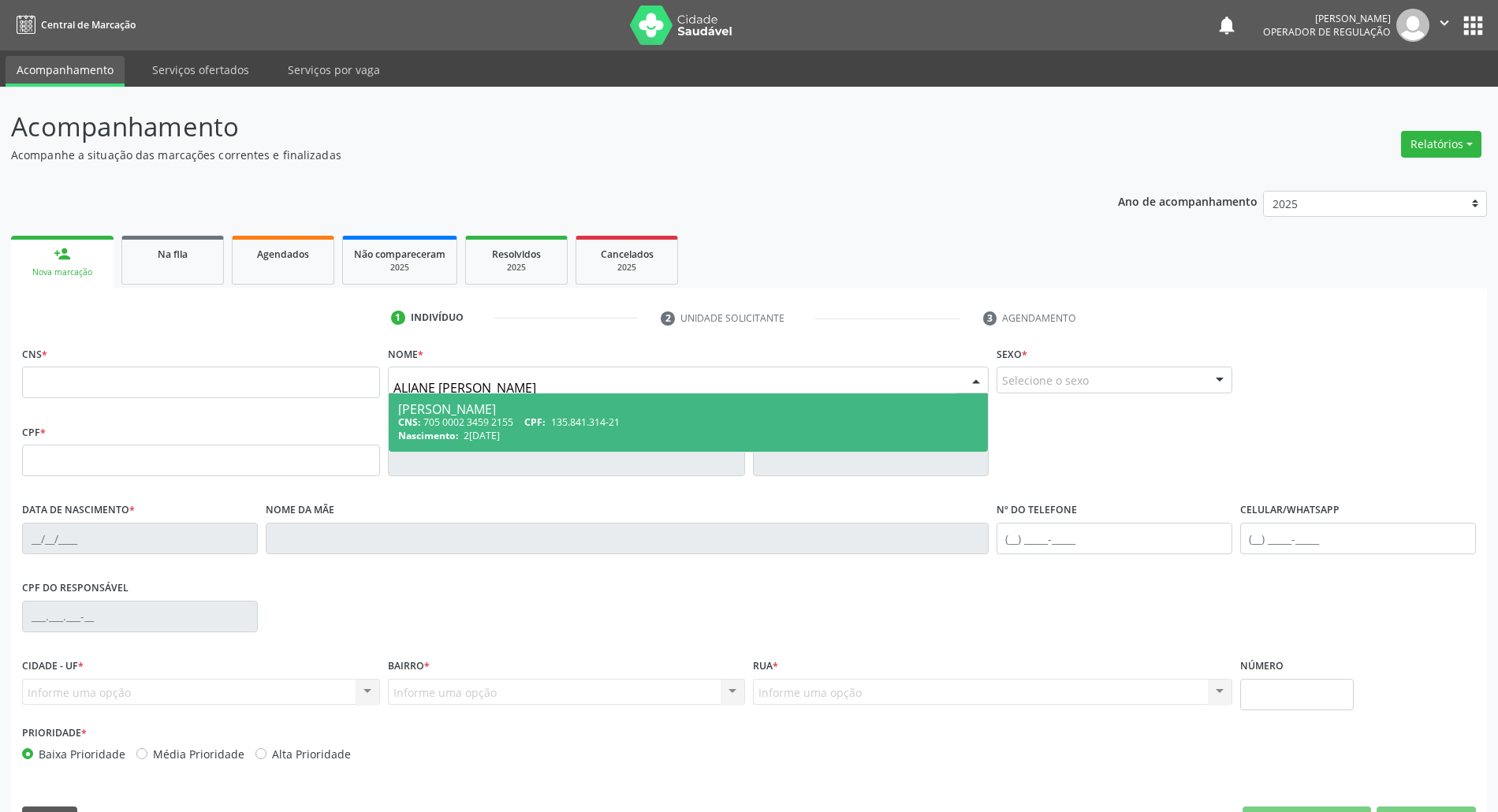
click at [465, 416] on div "CNS: 705 0002 3459 2155 CPF: 135.841.314-21" at bounding box center [688, 422] width 581 height 13
type input "705 0002 3459 2155"
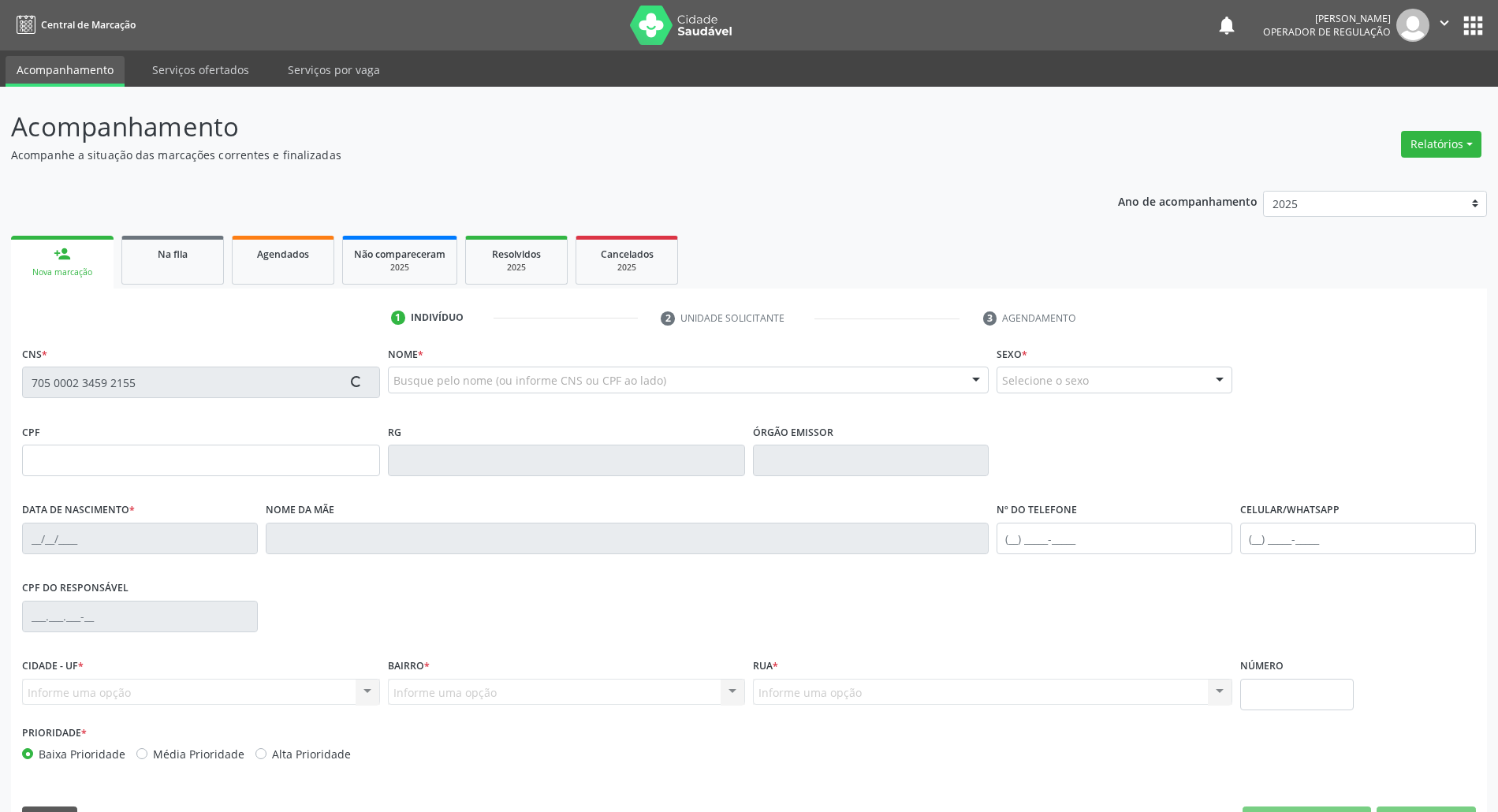
type input "135.841.314-21"
type input "21/04/2005"
type input "Maria José da Silva Gomes Veloso"
type input "(83) 99401-1243"
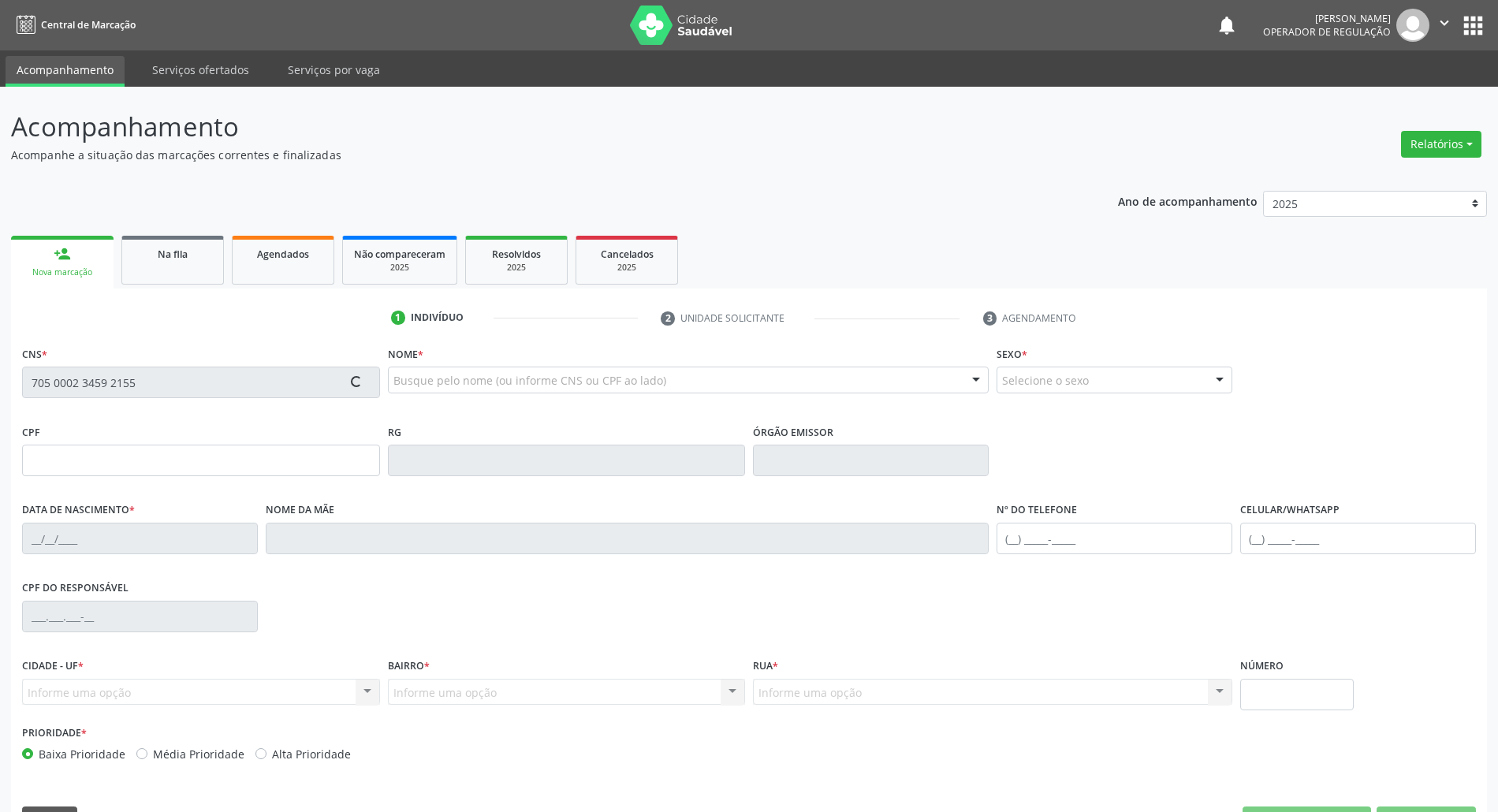
type input "690.324.754-87"
type input "1731"
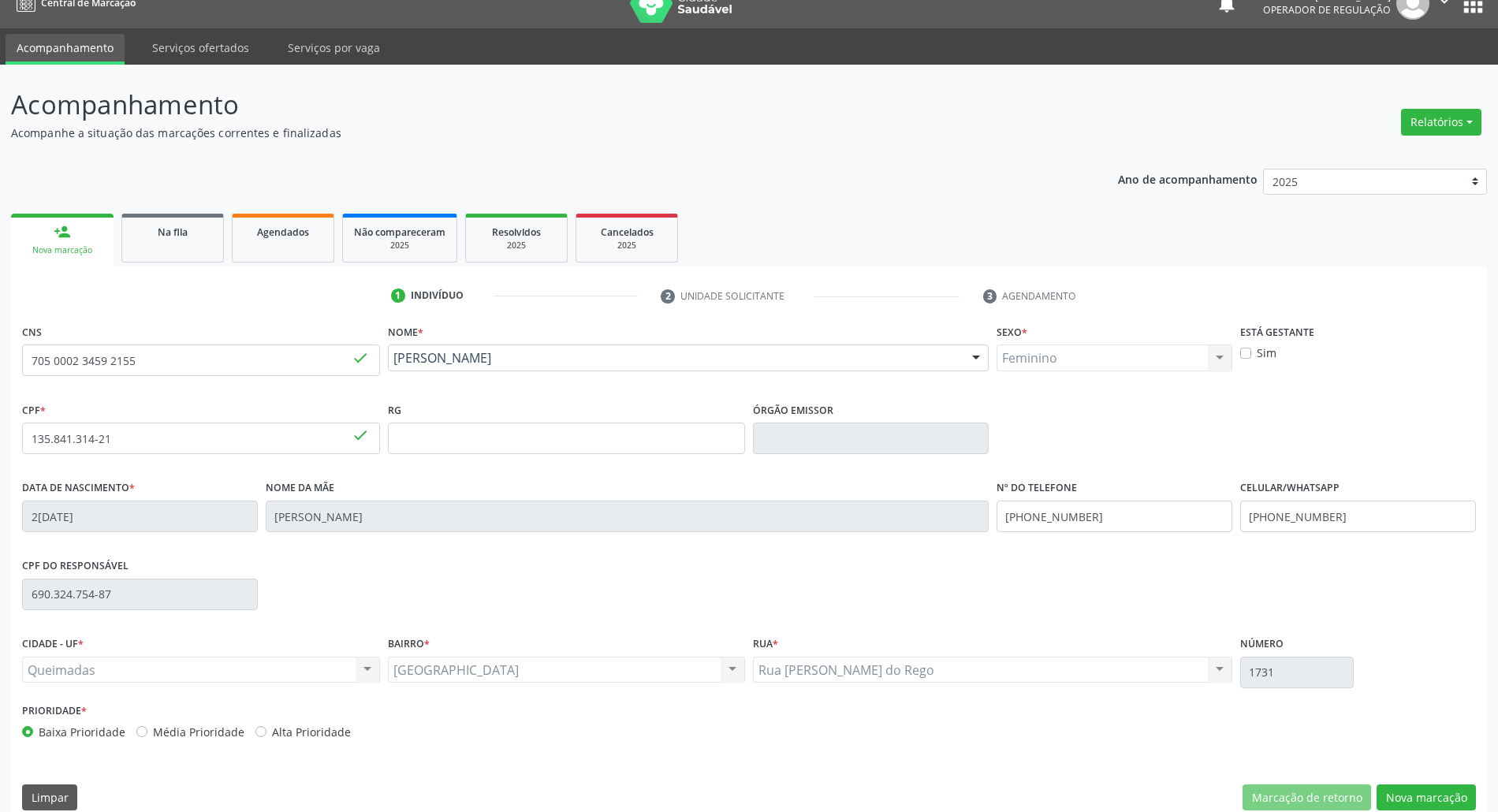
scroll to position [43, 0]
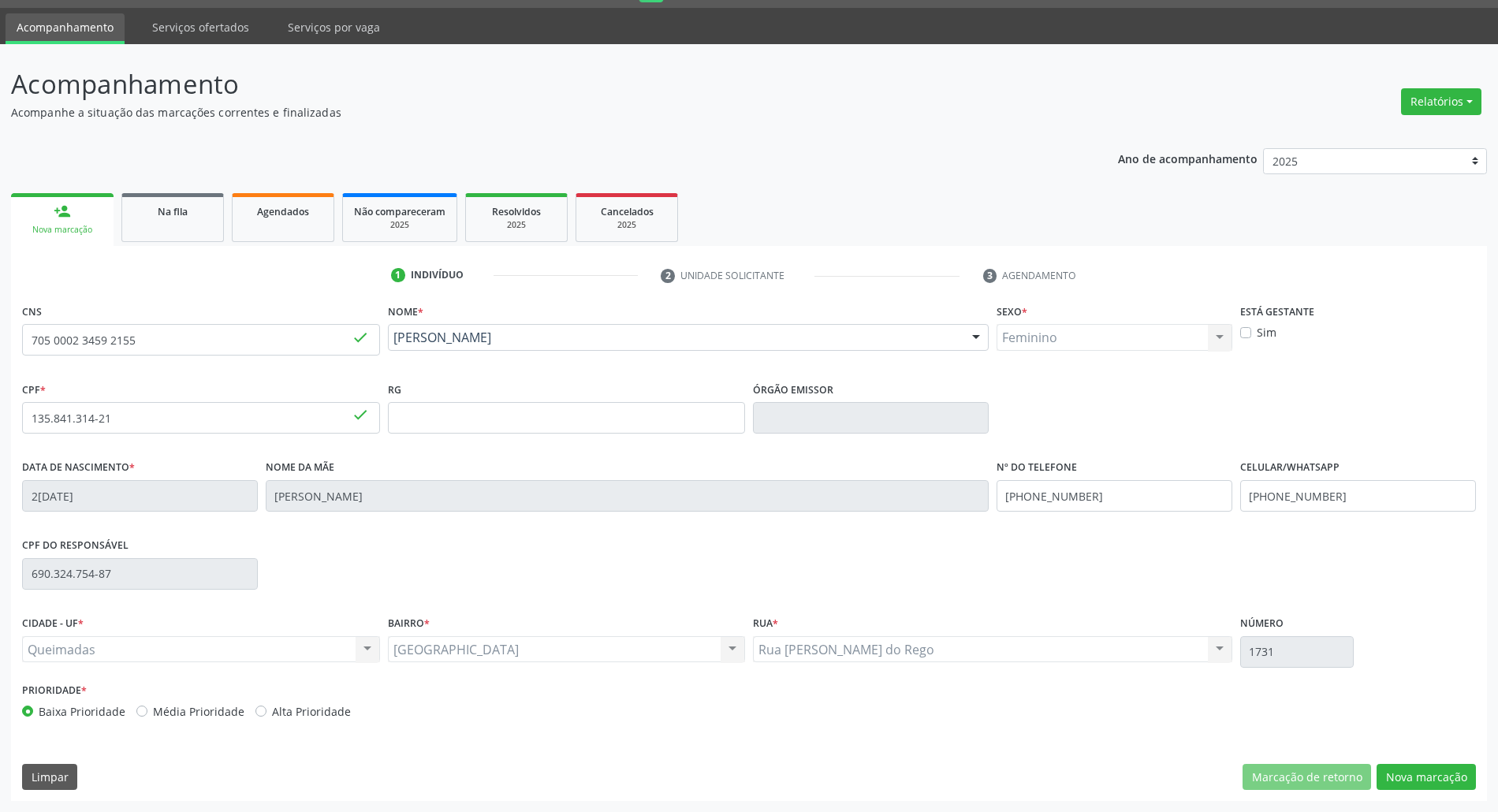
click at [1422, 791] on div "CNS 705 0002 3459 2155 done Nome * Aliane Maria Veloso Aliane Maria Veloso CNS:…" at bounding box center [749, 550] width 1476 height 501
click at [1385, 774] on button "Nova marcação" at bounding box center [1426, 777] width 99 height 27
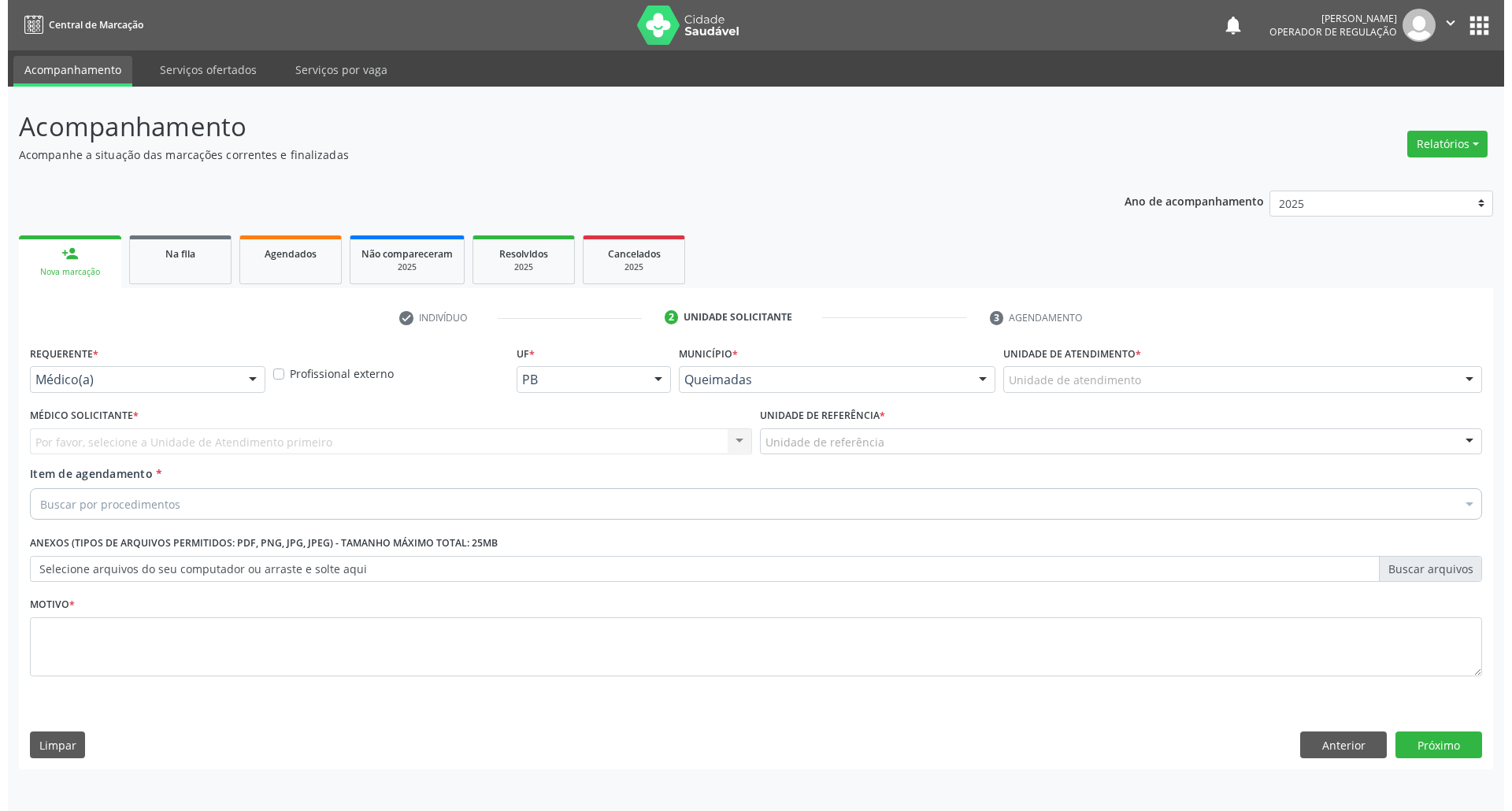
scroll to position [0, 0]
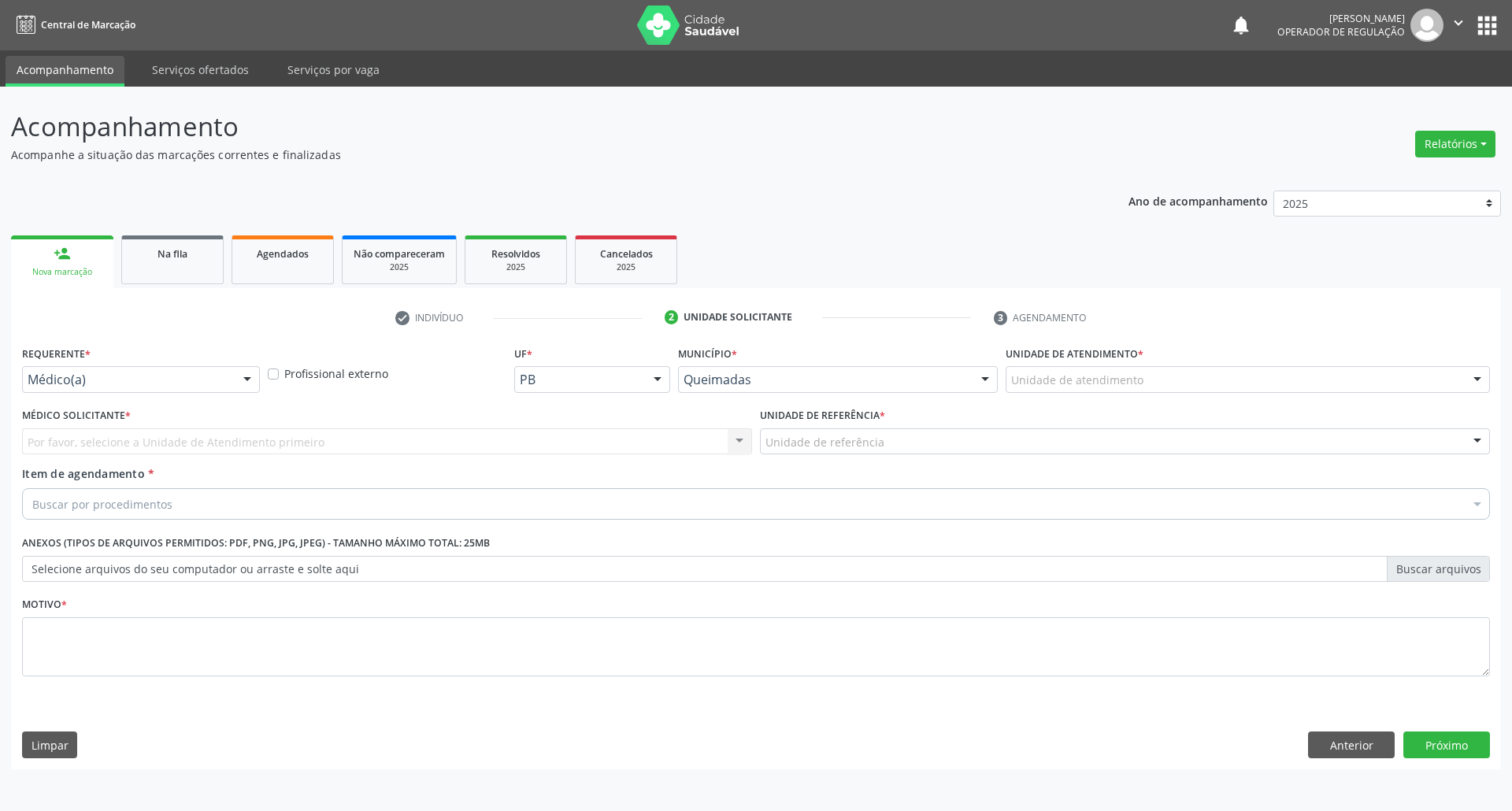
drag, startPoint x: 133, startPoint y: 384, endPoint x: 124, endPoint y: 394, distance: 13.5
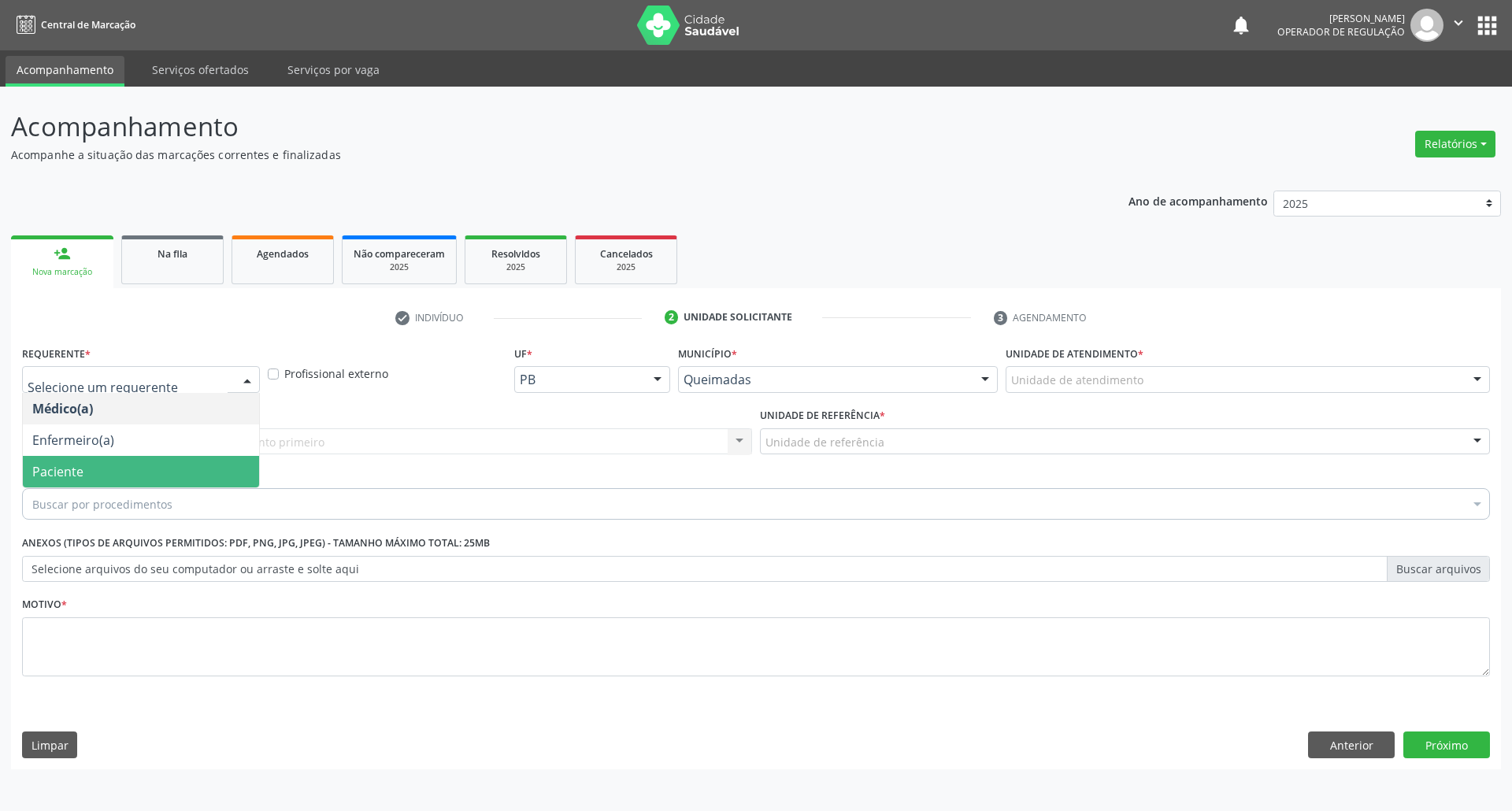
click at [93, 462] on span "Paciente" at bounding box center [141, 472] width 236 height 32
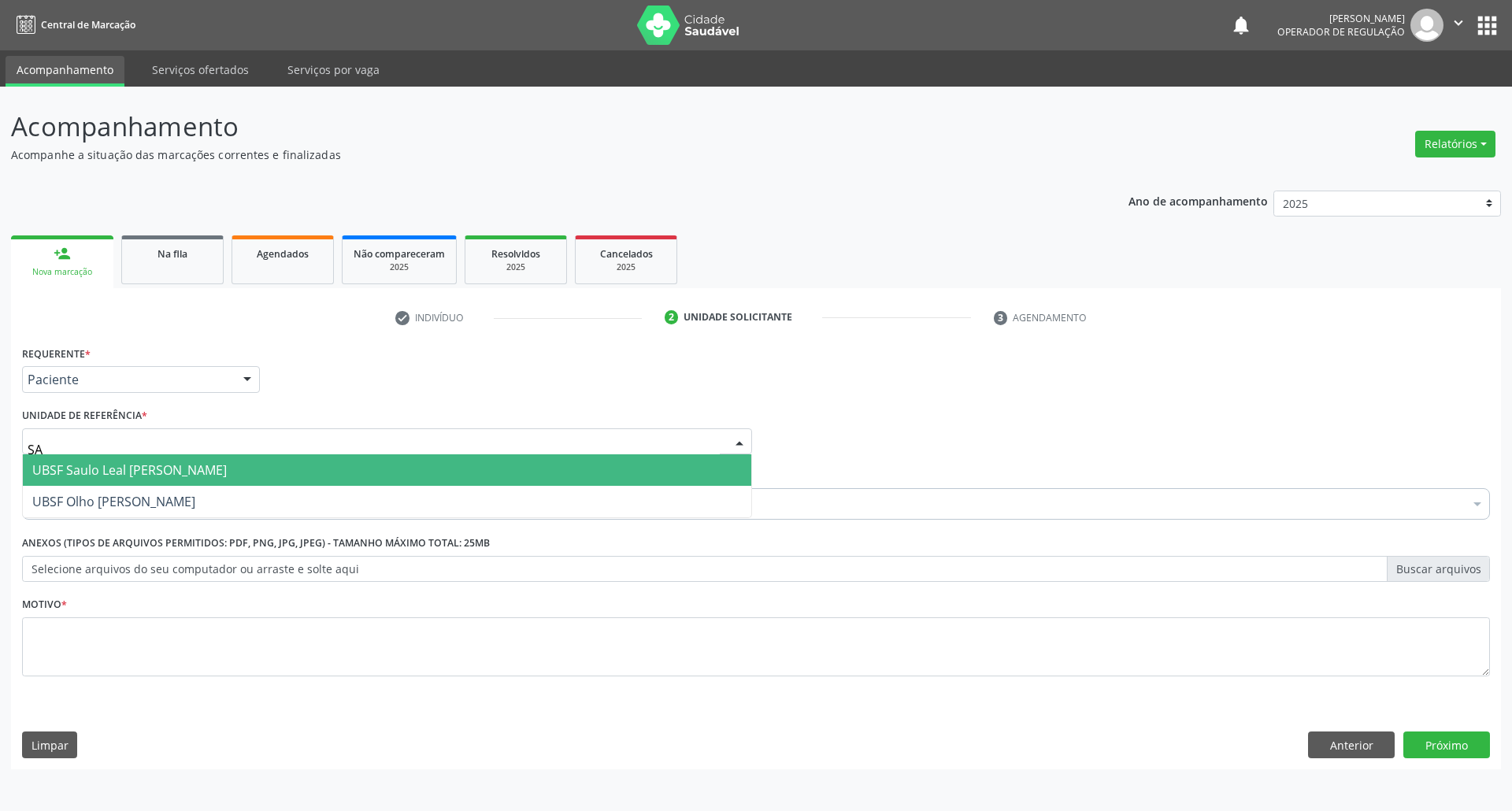
type input "SAU"
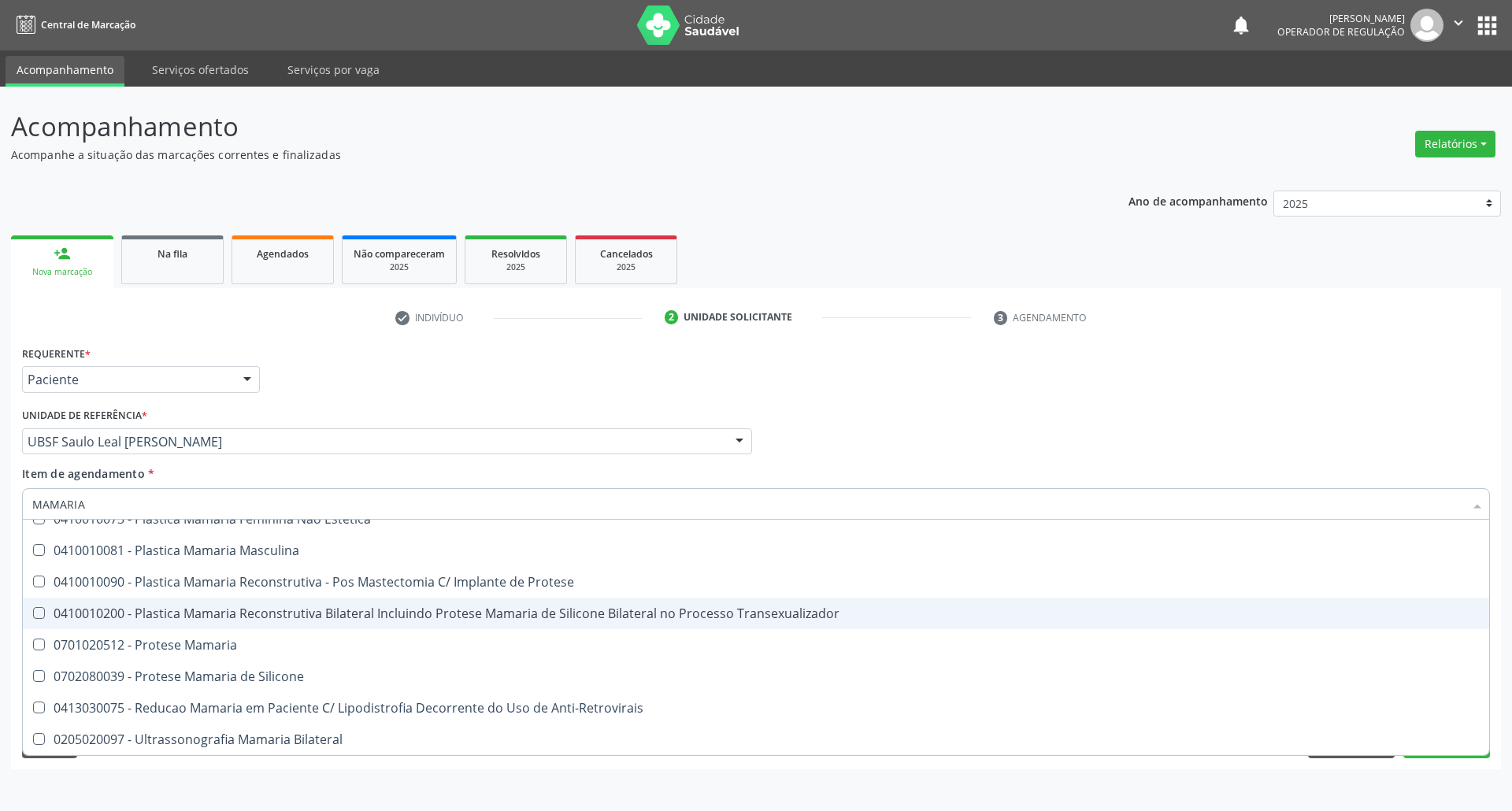
scroll to position [48, 0]
type input "MAMARIA B"
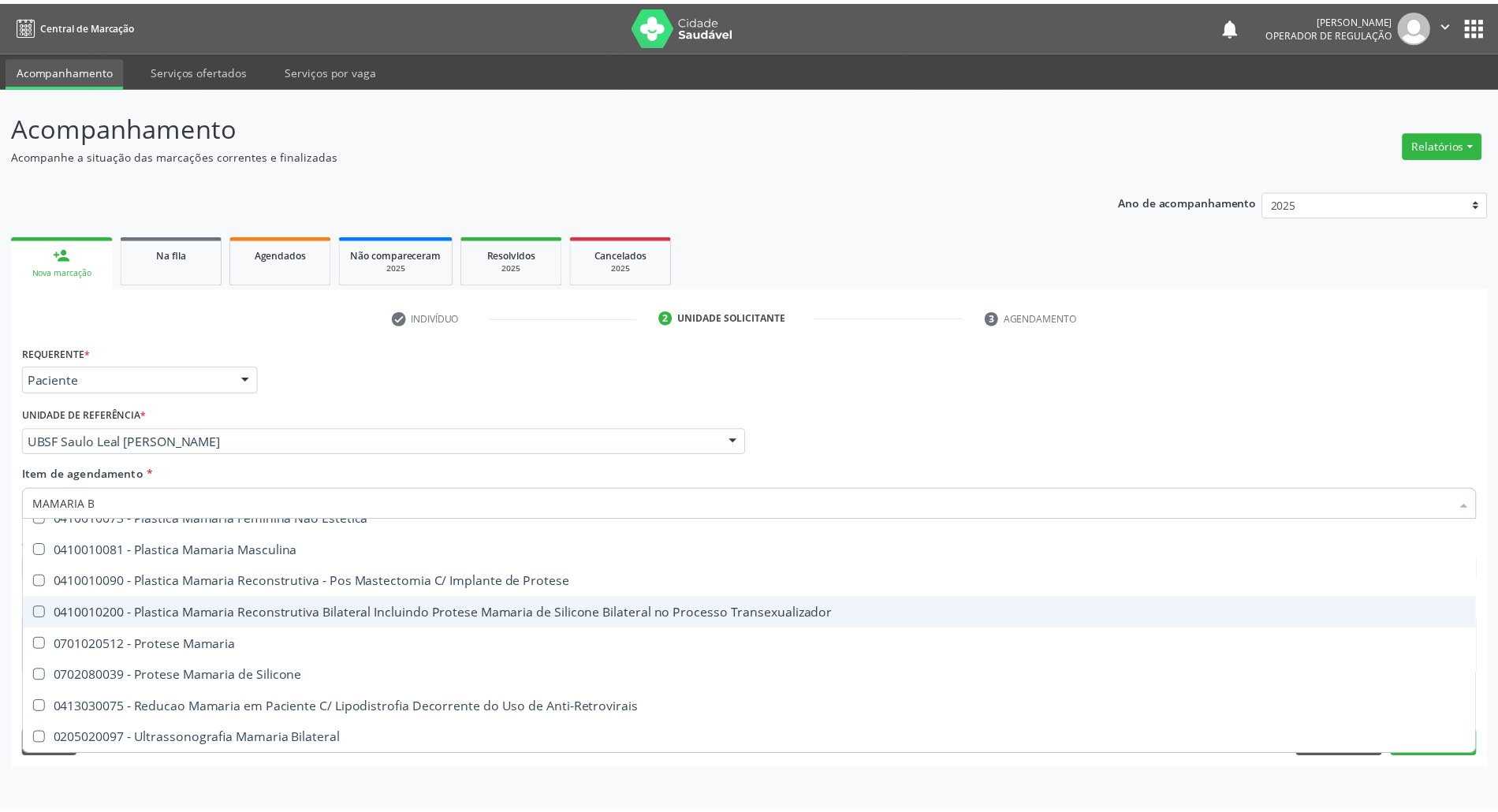
scroll to position [0, 0]
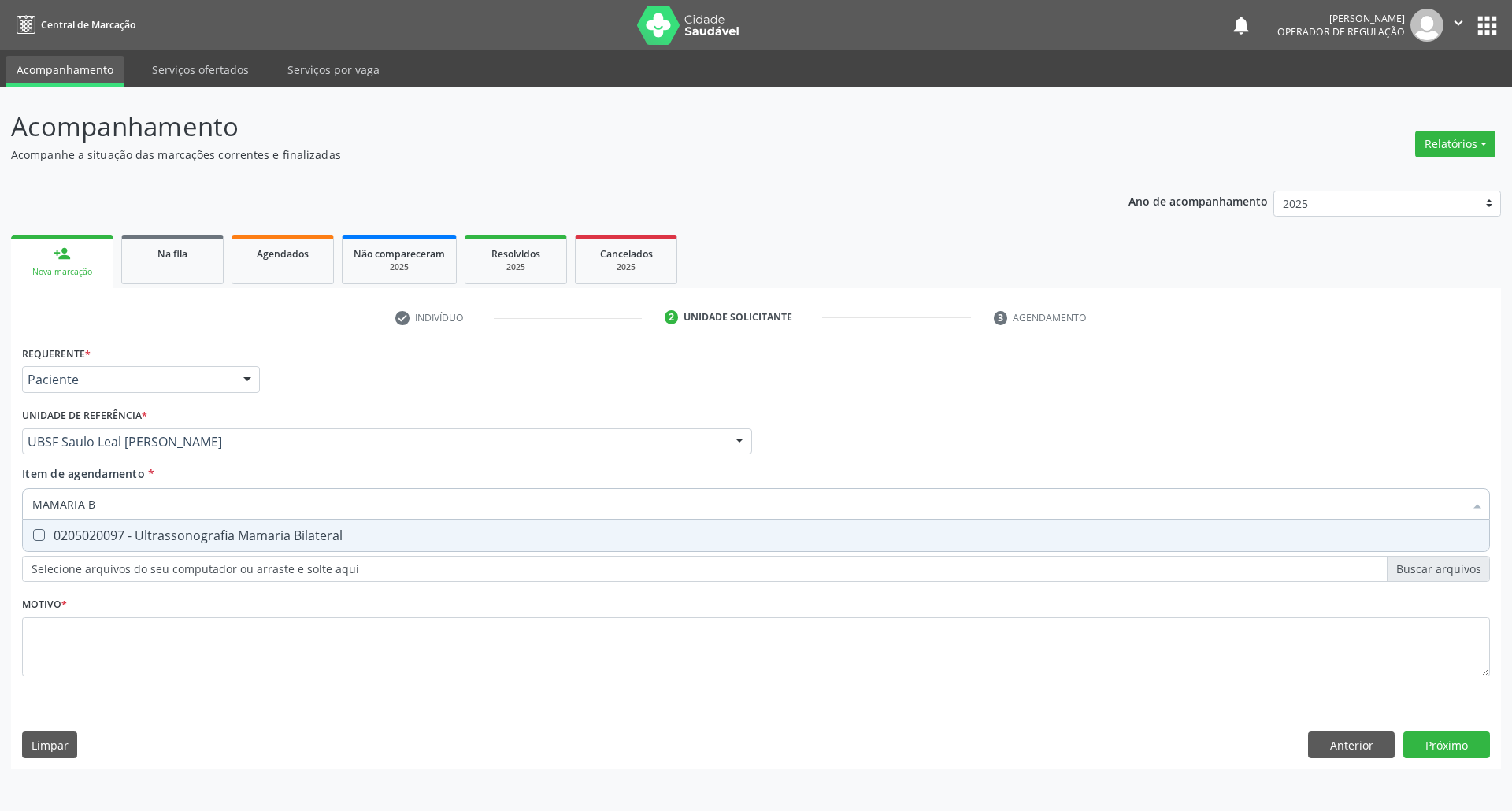
click at [205, 529] on div "0205020097 - Ultrassonografia Mamaria Bilateral" at bounding box center [756, 535] width 1447 height 13
checkbox Bilateral "true"
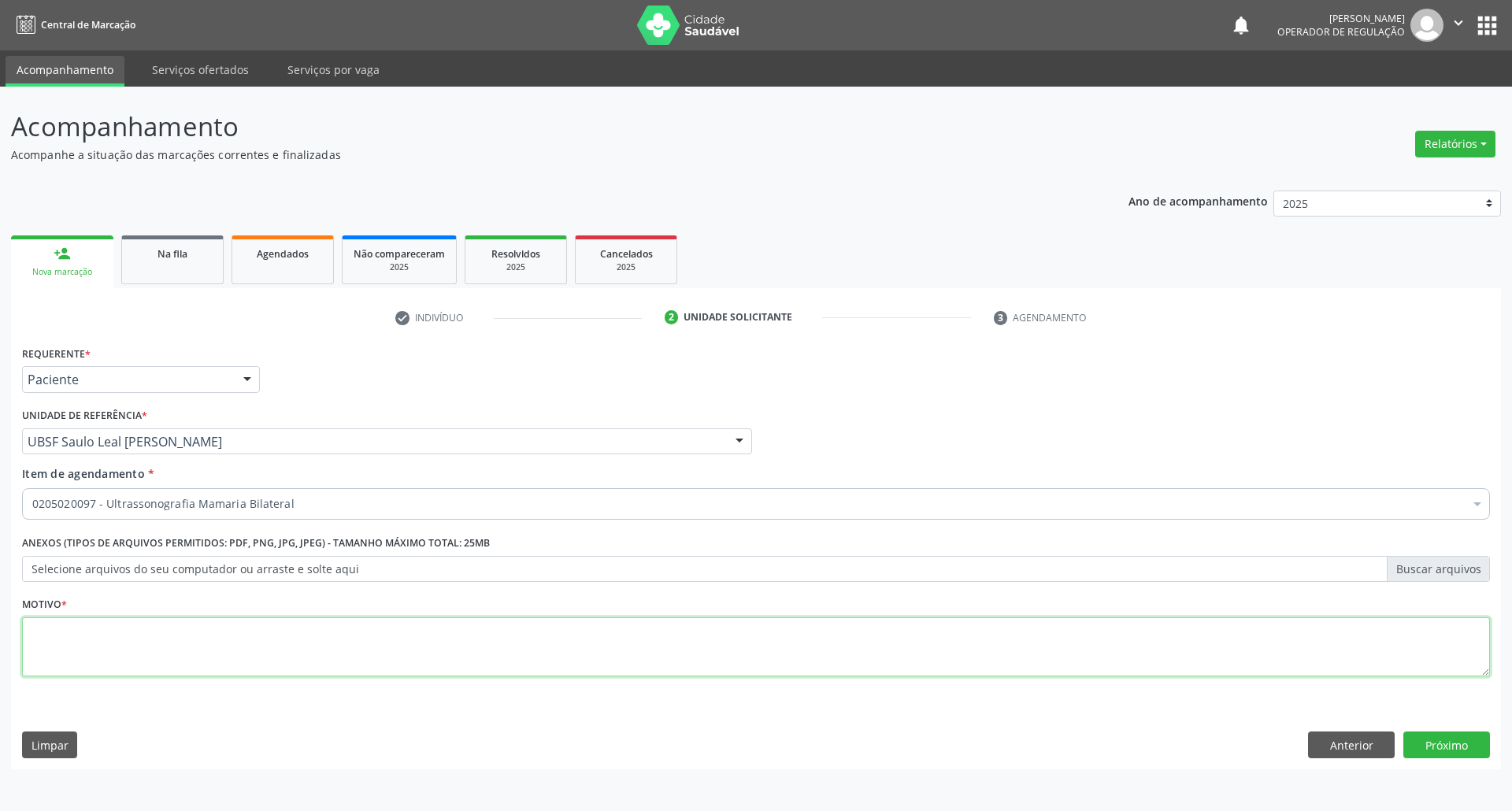
click at [86, 639] on textarea at bounding box center [756, 647] width 1468 height 60
type textarea "NÓDULO"
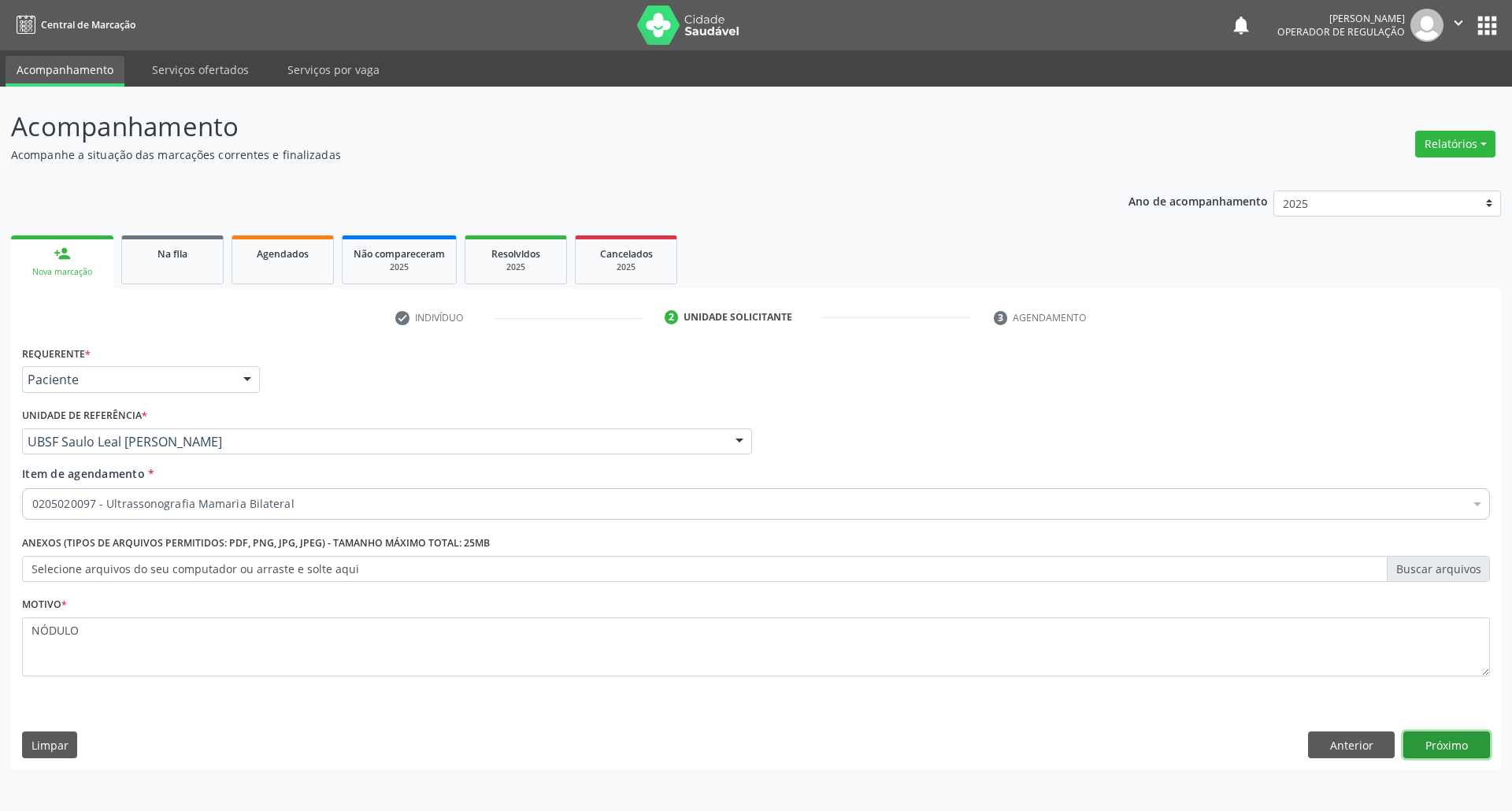
click button "Próximo" at bounding box center [1446, 745] width 86 height 27
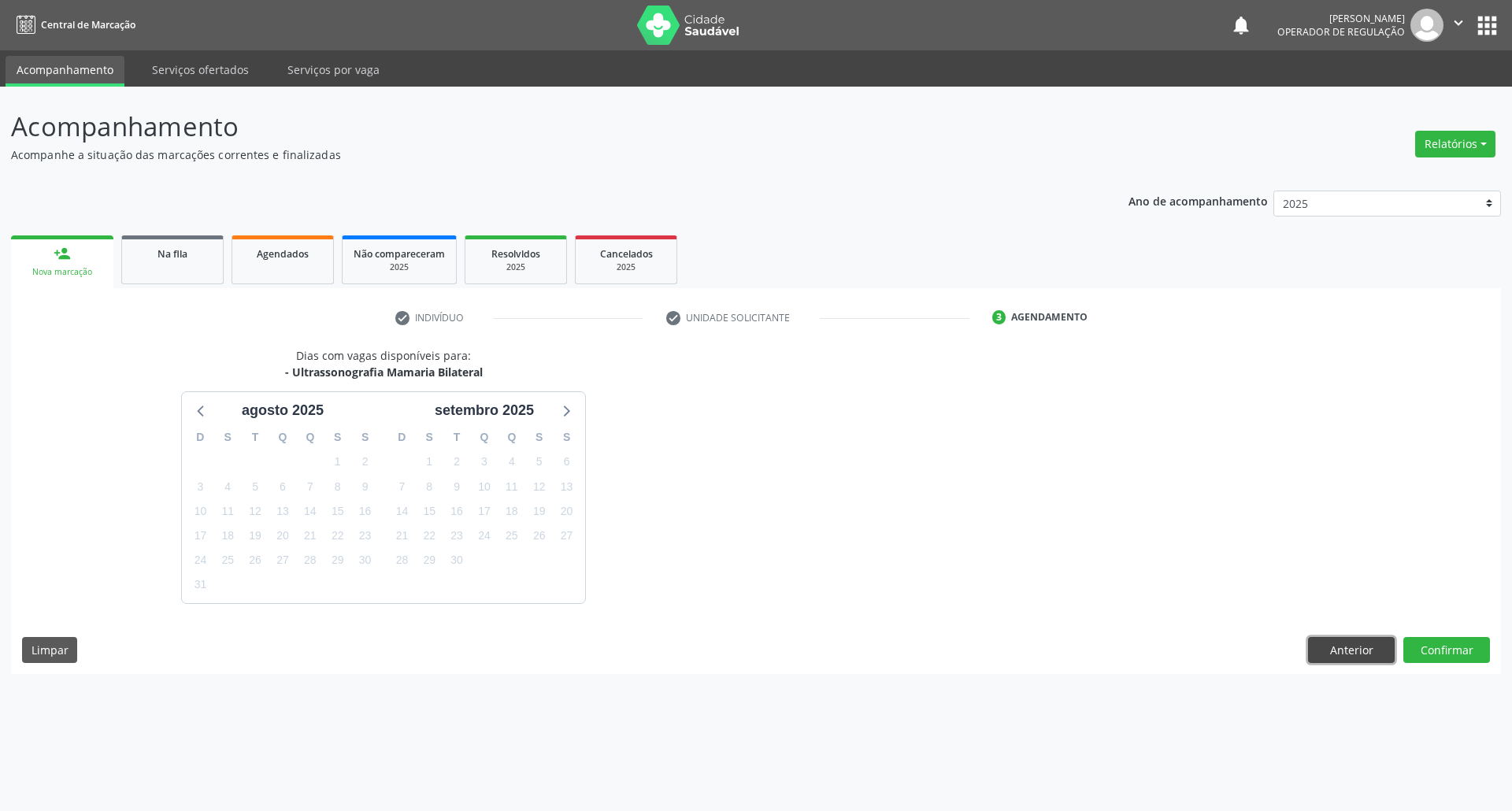
click at [1323, 649] on button "Anterior" at bounding box center [1350, 650] width 86 height 27
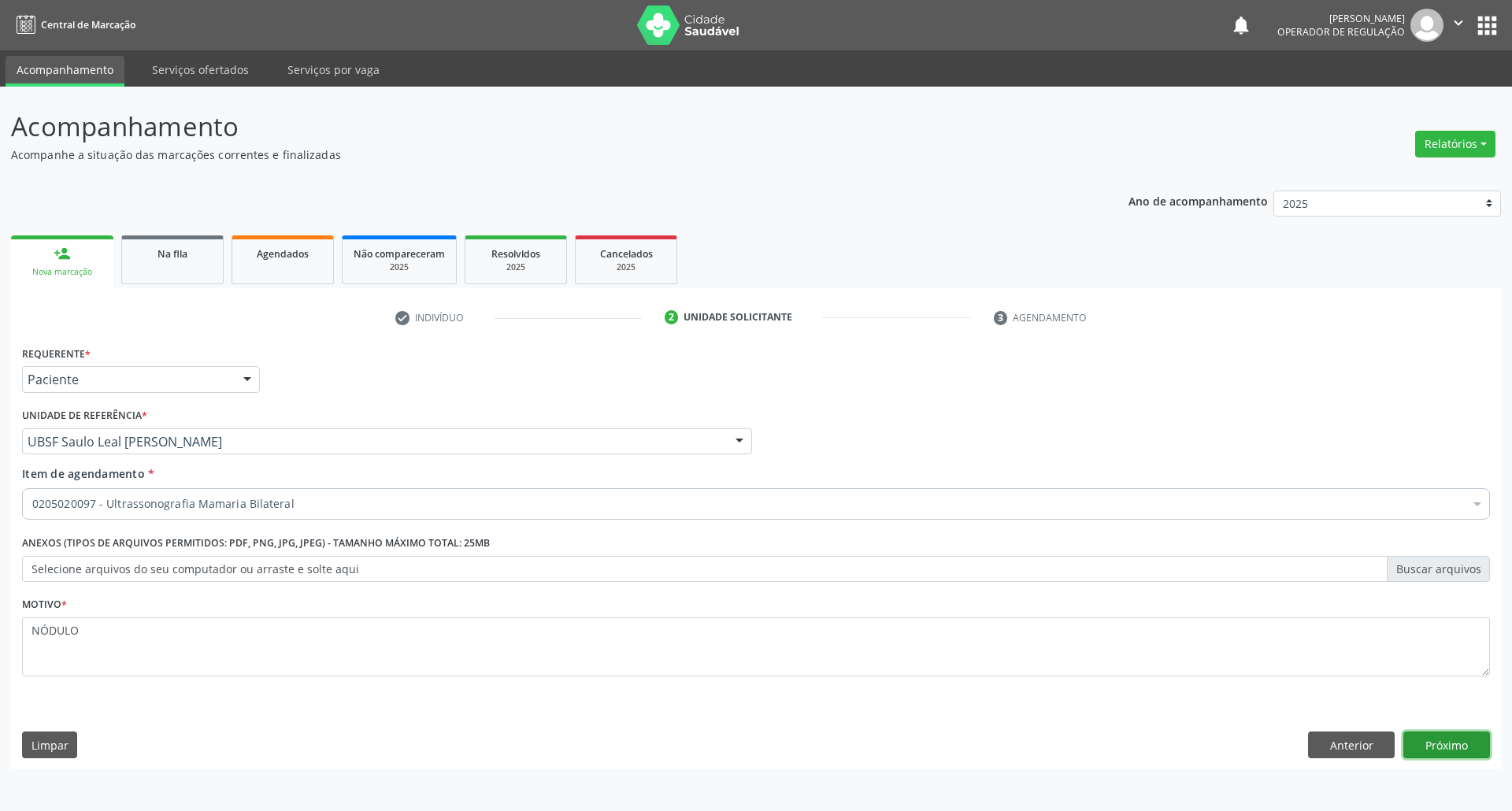
click at [1442, 735] on button "Próximo" at bounding box center [1446, 745] width 86 height 27
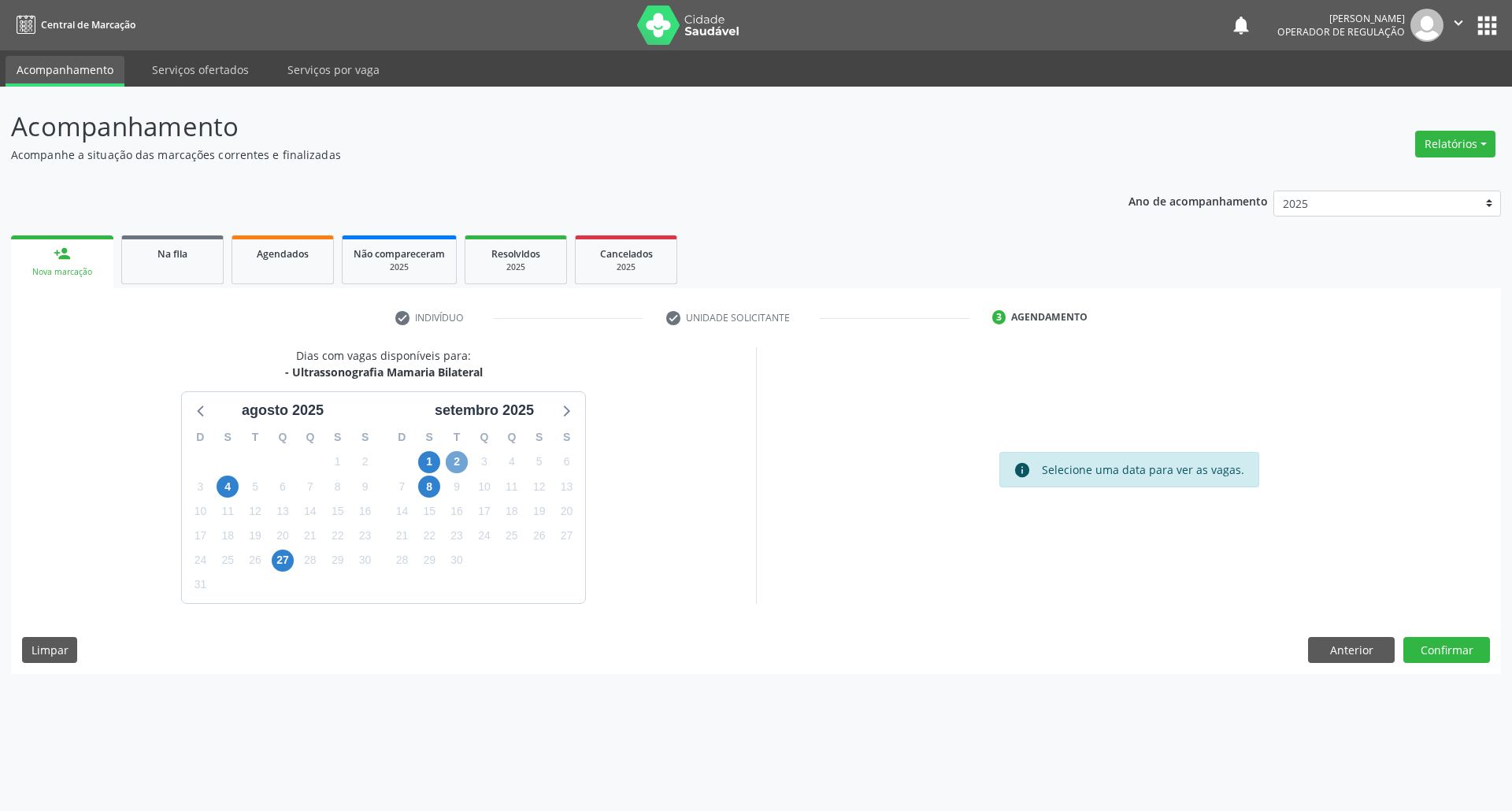
click at [462, 459] on span "2" at bounding box center [457, 463] width 22 height 22
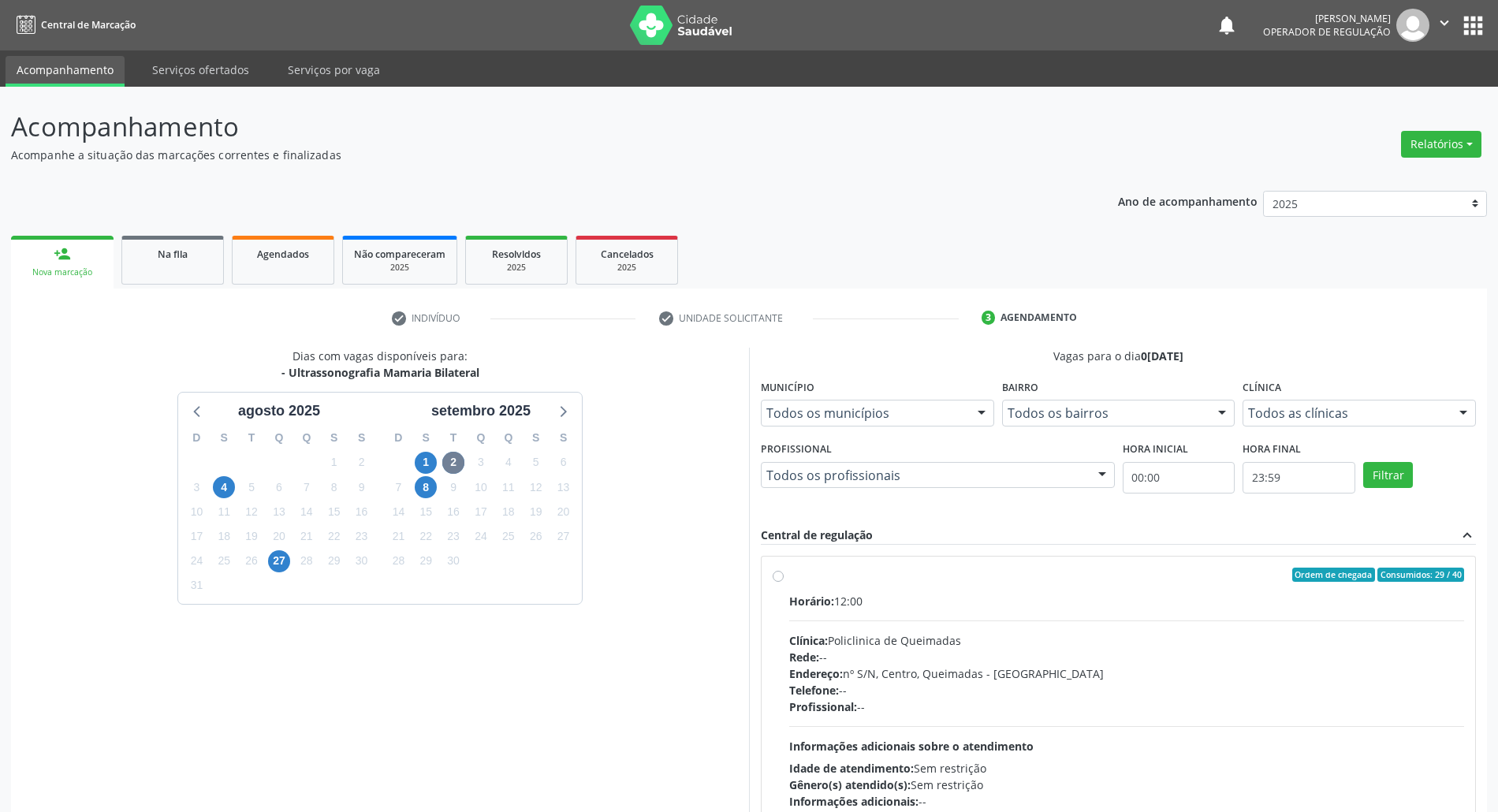
click at [795, 571] on div "Ordem de chegada Consumidos: 29 / 40" at bounding box center [1126, 575] width 675 height 14
click at [783, 571] on input "Ordem de chegada Consumidos: 29 / 40 Horário: 12:00 Clínica: Policlinica de Que…" at bounding box center [778, 575] width 11 height 14
radio input "true"
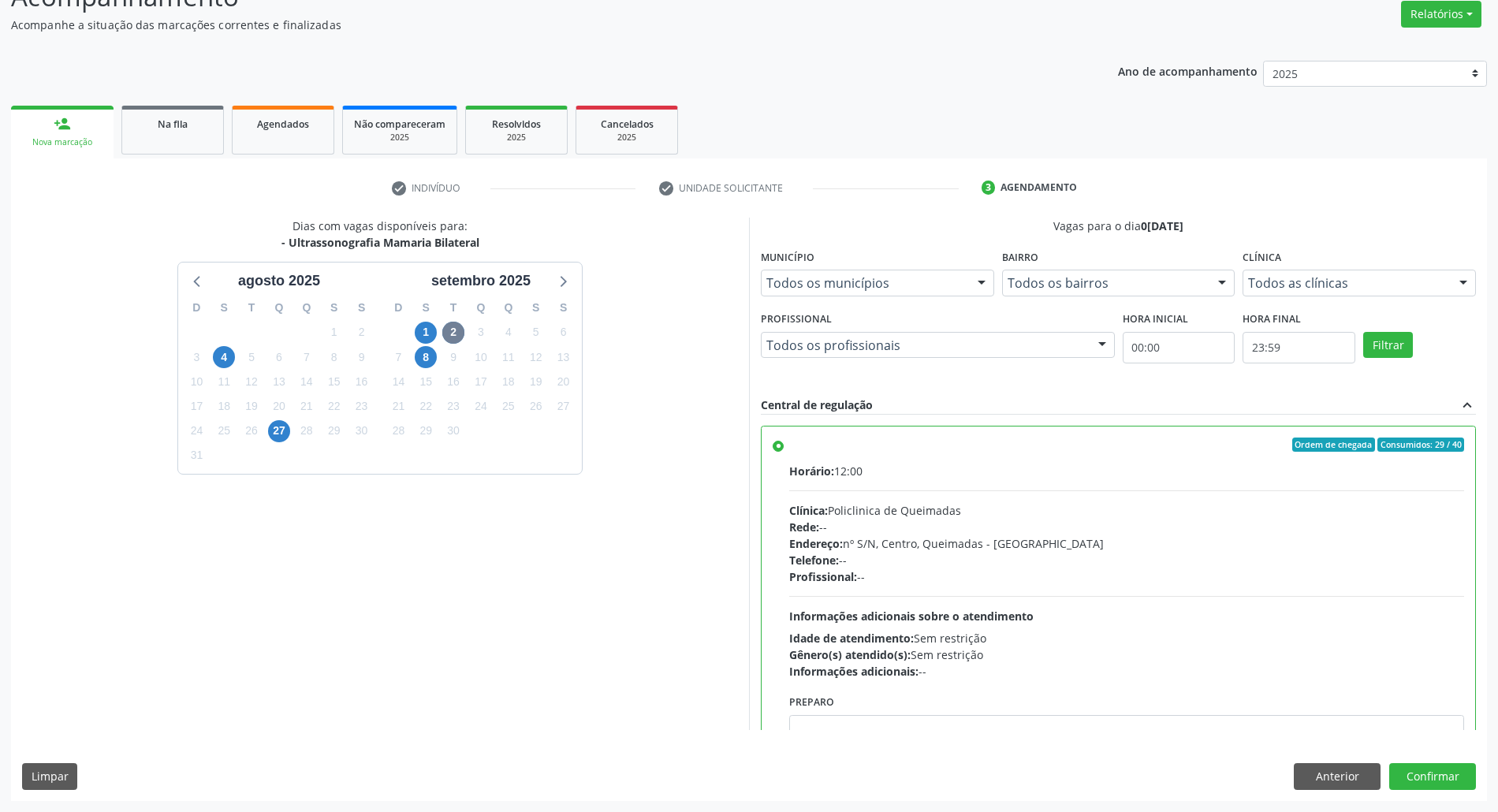
click at [1439, 791] on div "Dias com vagas disponíveis para: - Ultrassonografia Mamaria Bilateral agosto 20…" at bounding box center [749, 508] width 1476 height 583
click at [1439, 783] on button "Confirmar" at bounding box center [1432, 776] width 86 height 27
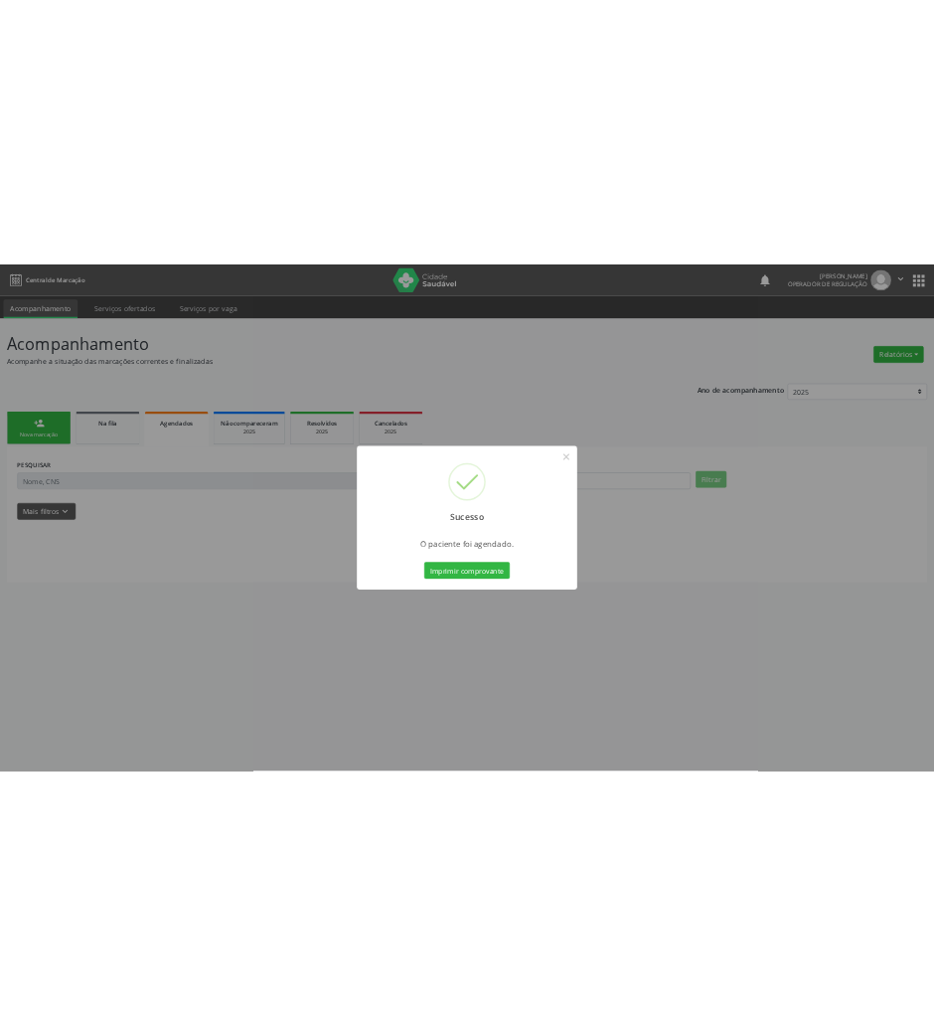
scroll to position [0, 0]
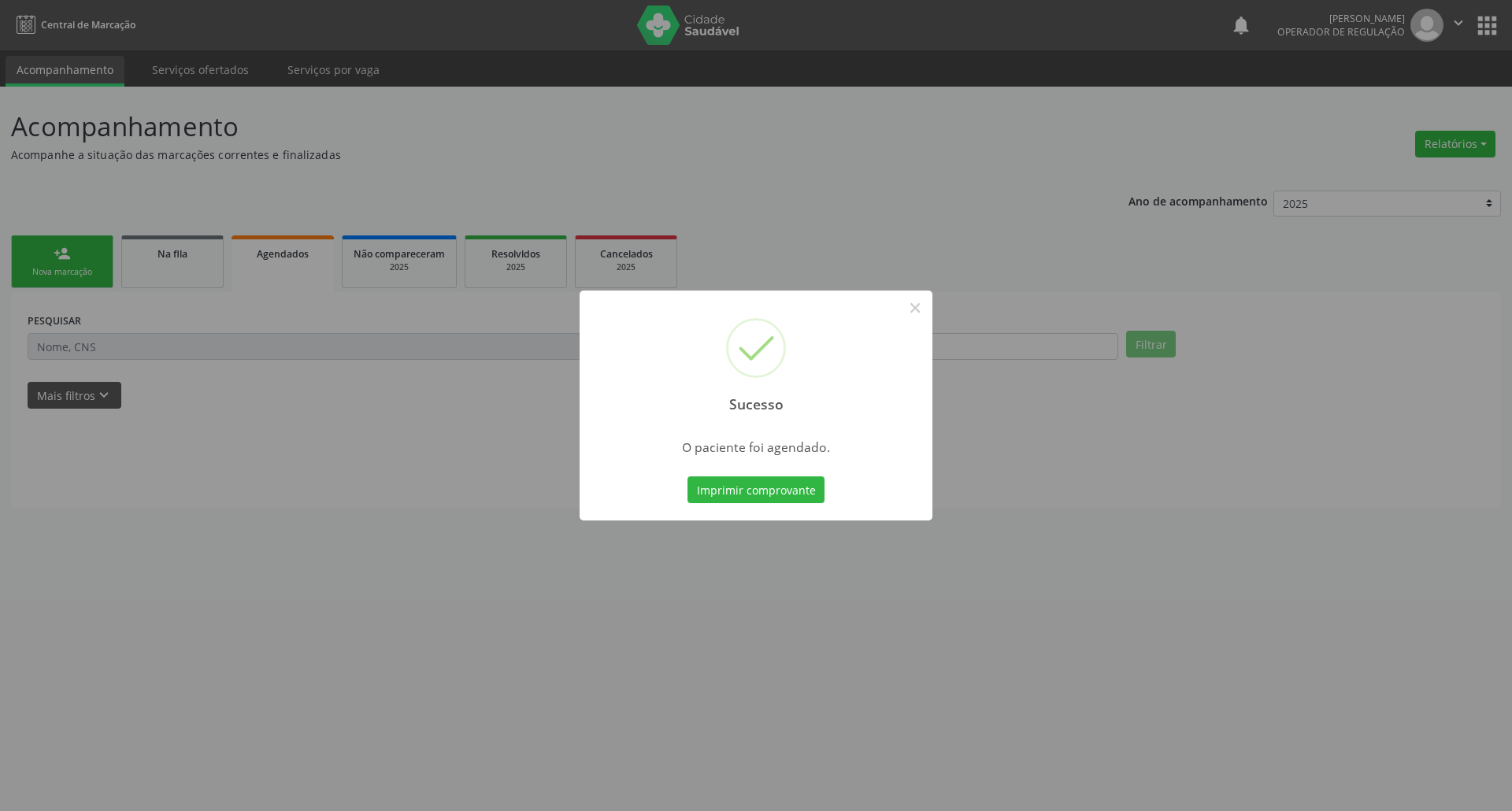
click at [687, 476] on button "Imprimir comprovante" at bounding box center [756, 489] width 137 height 27
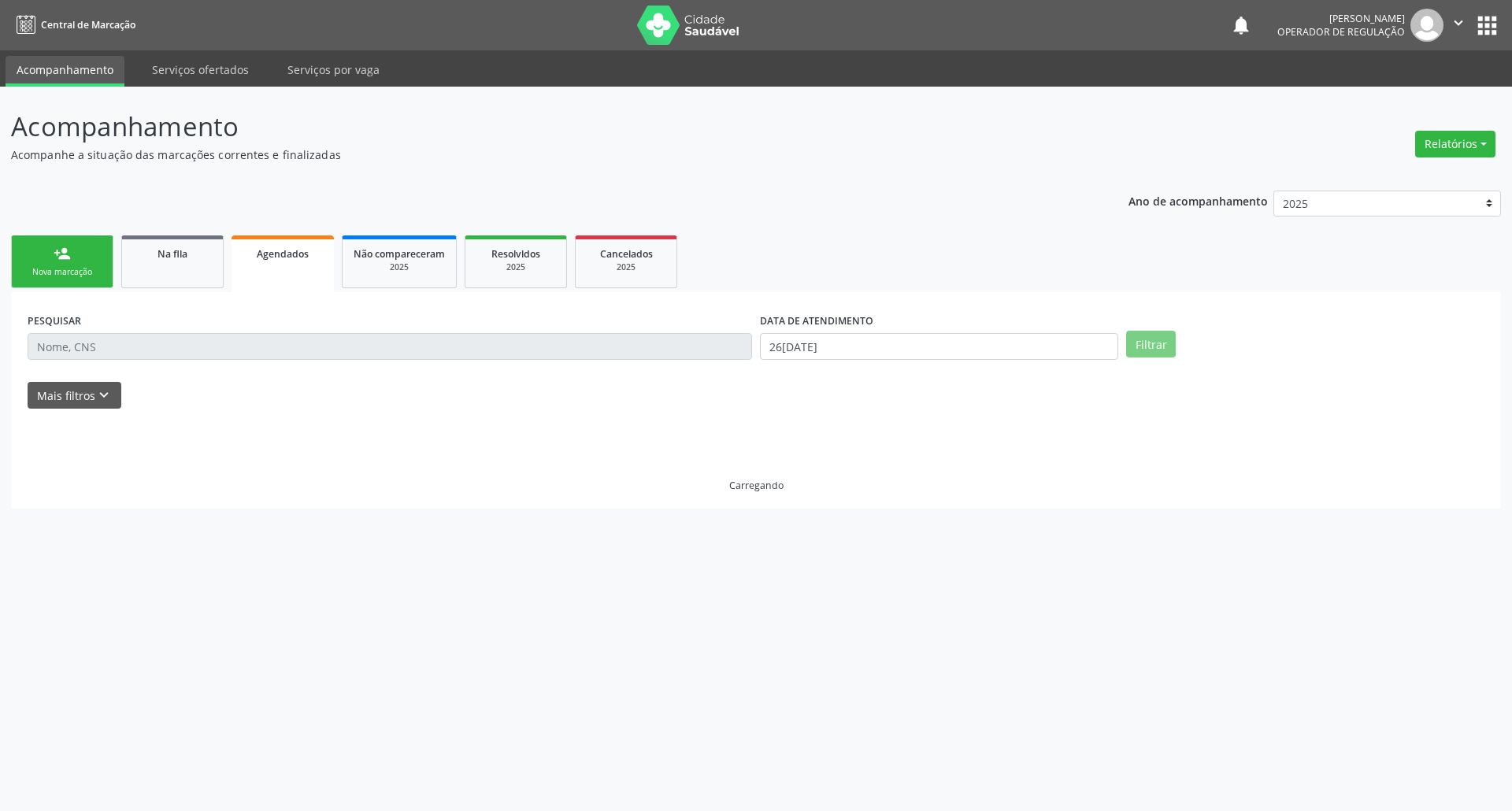
click at [86, 278] on link "person_add Nova marcação" at bounding box center [62, 261] width 102 height 53
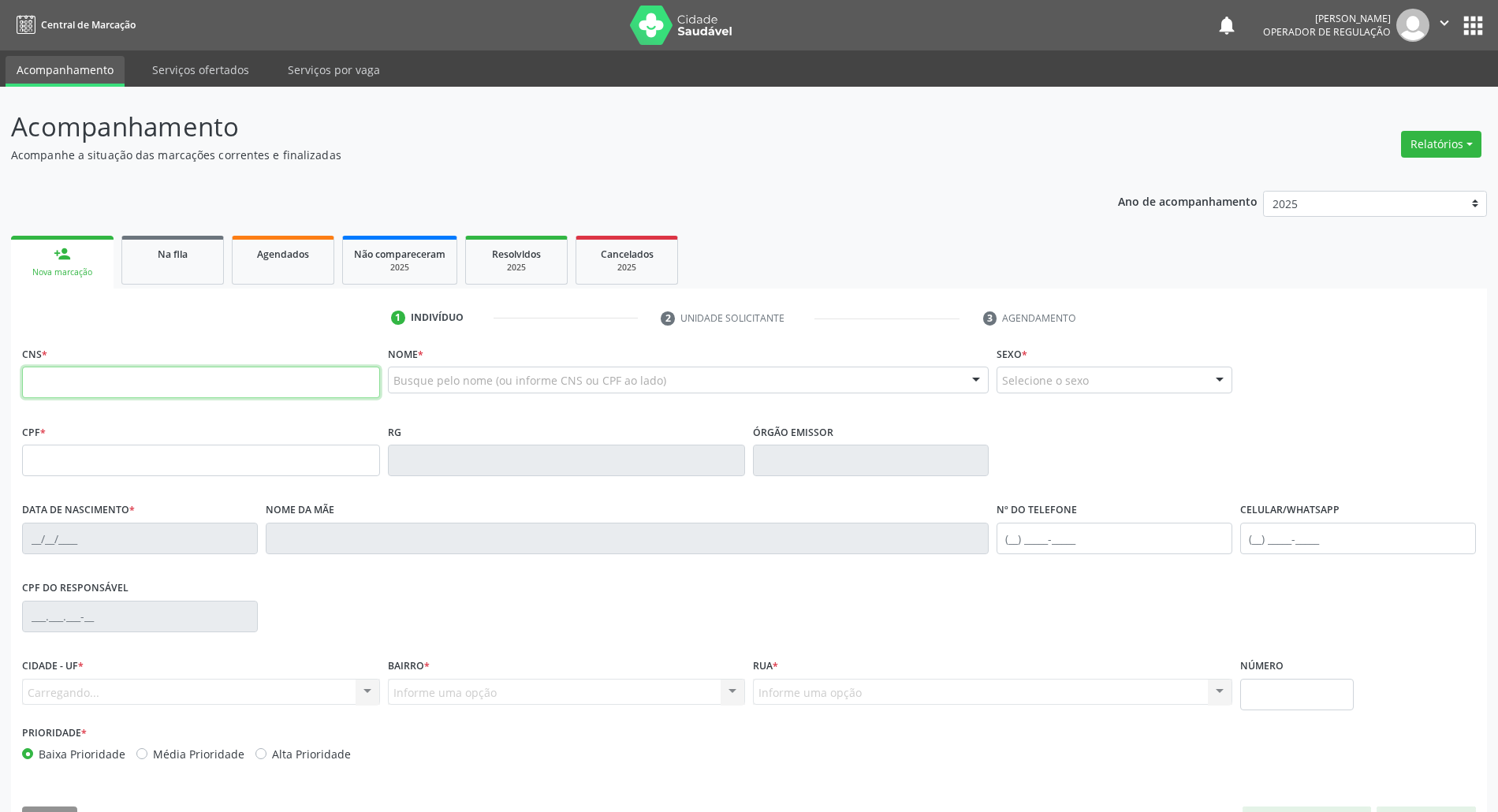
click at [101, 377] on input "text" at bounding box center [201, 382] width 358 height 32
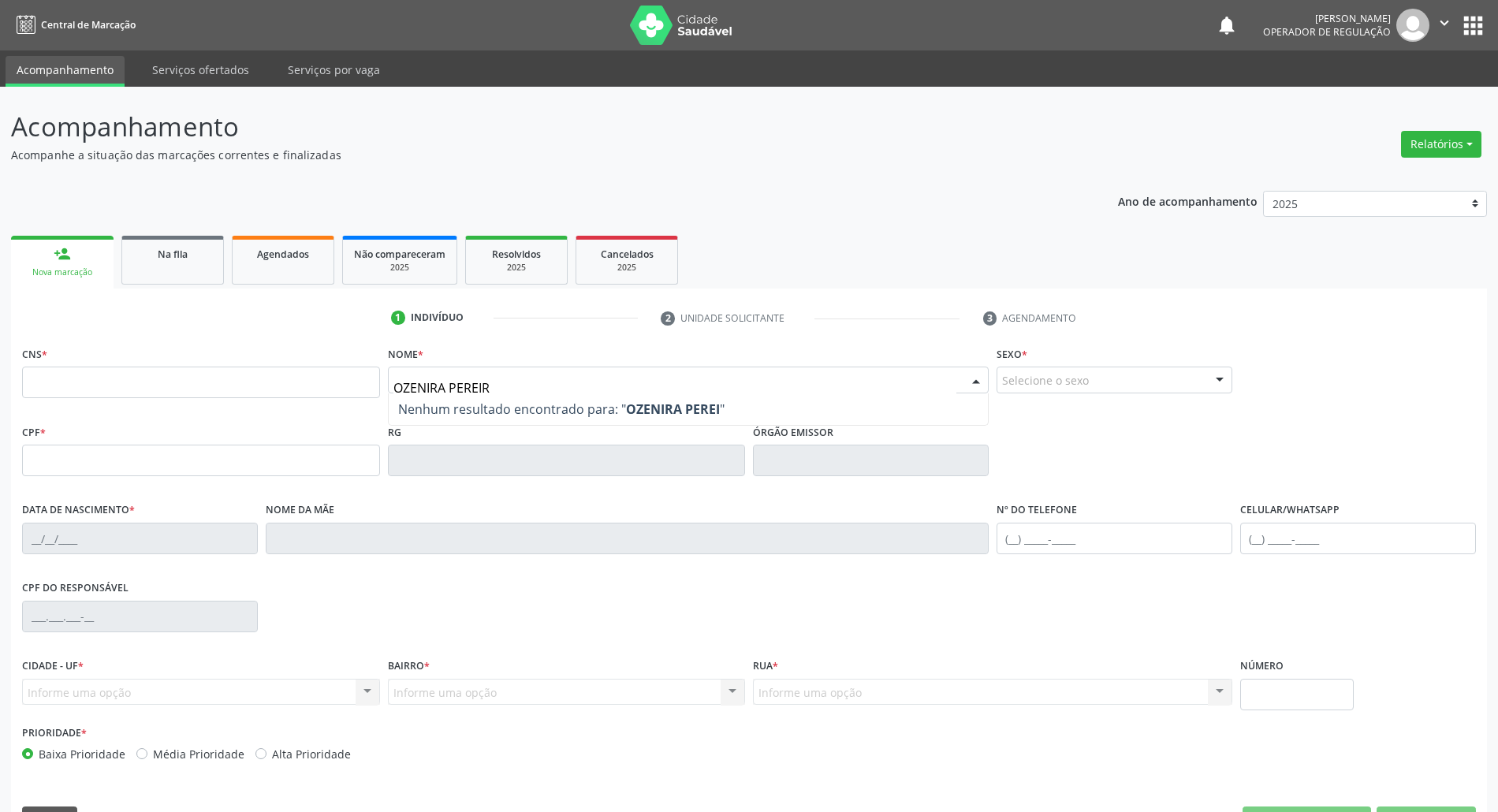
type input "OZENIRA PEREIRA"
click at [155, 370] on input "text" at bounding box center [201, 382] width 358 height 32
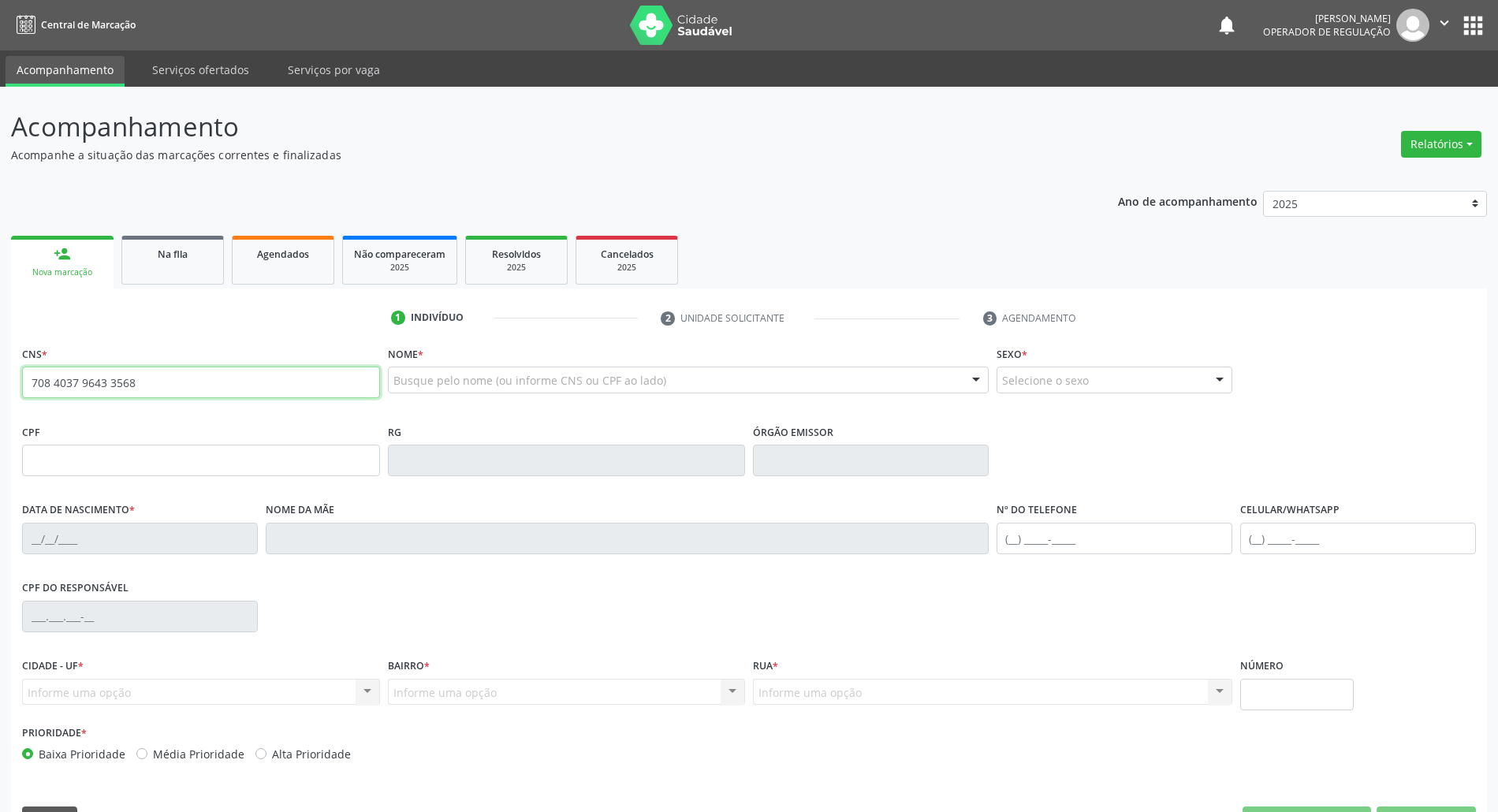
type input "708 4037 9643 3568"
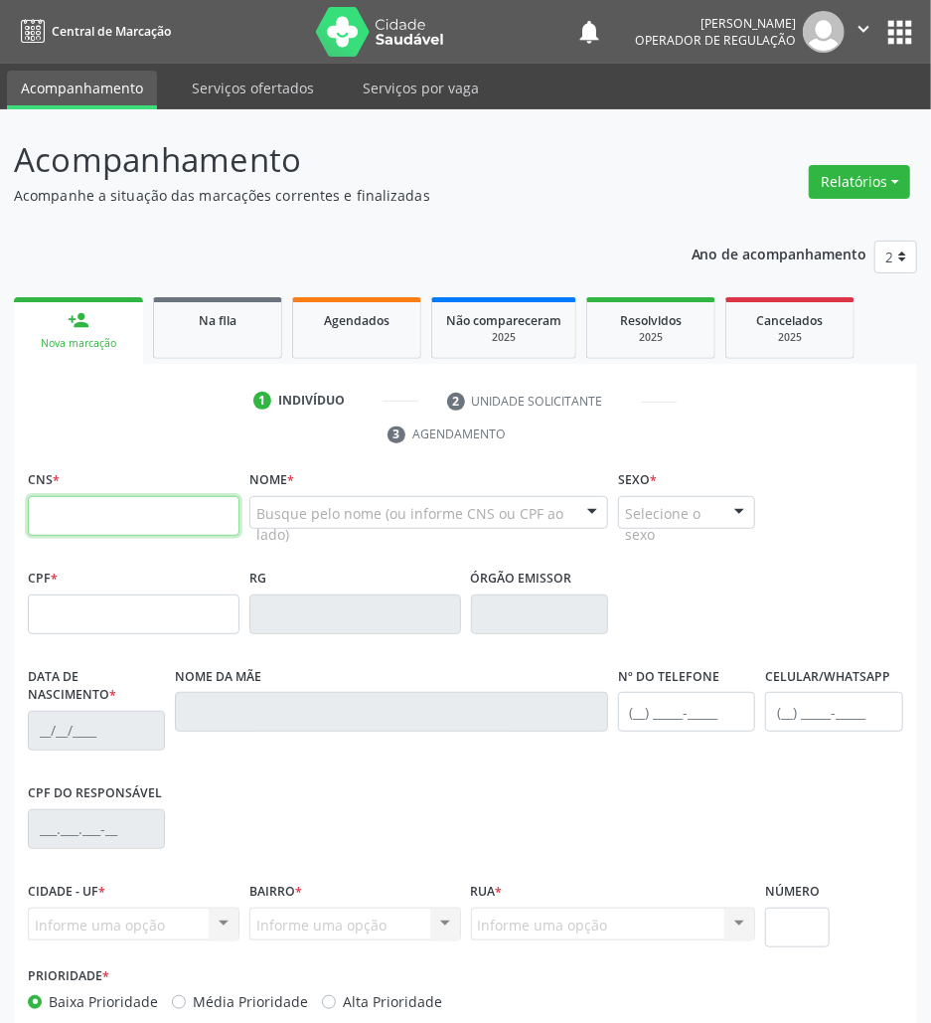
click at [131, 514] on input "text" at bounding box center [134, 516] width 212 height 40
paste input "708 4037 9643 3568"
type input "708 4037 9643 3568"
type input "039.392.714-89"
type input "20/07/1972"
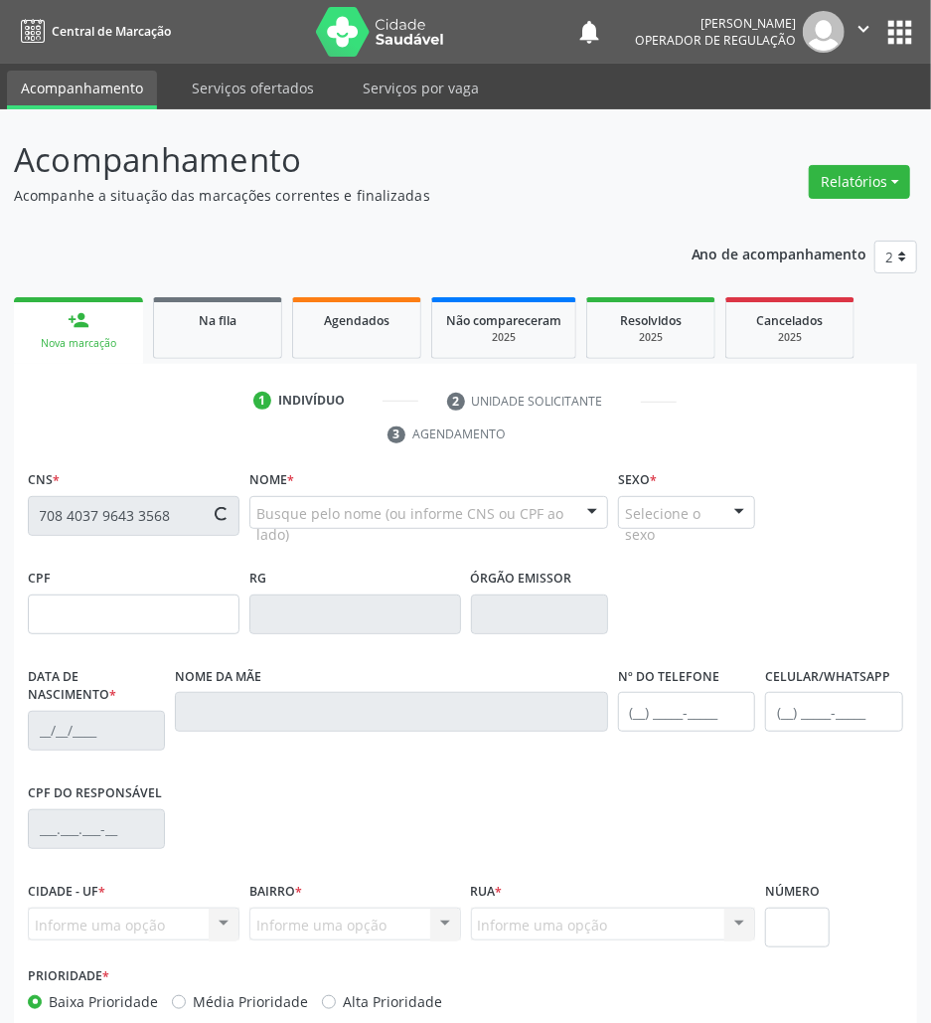
type input "Ozeni Pereira das Neves"
type input "(83) 99399-7702"
type input "109"
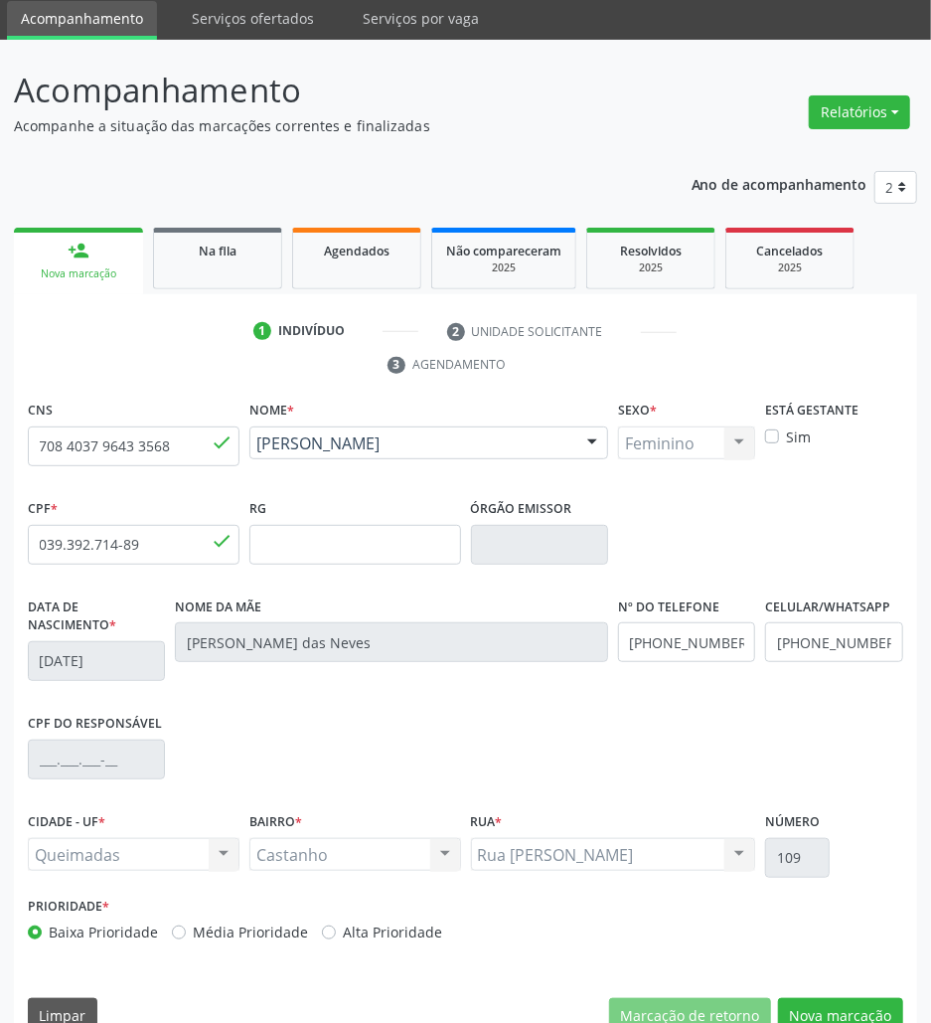
scroll to position [107, 0]
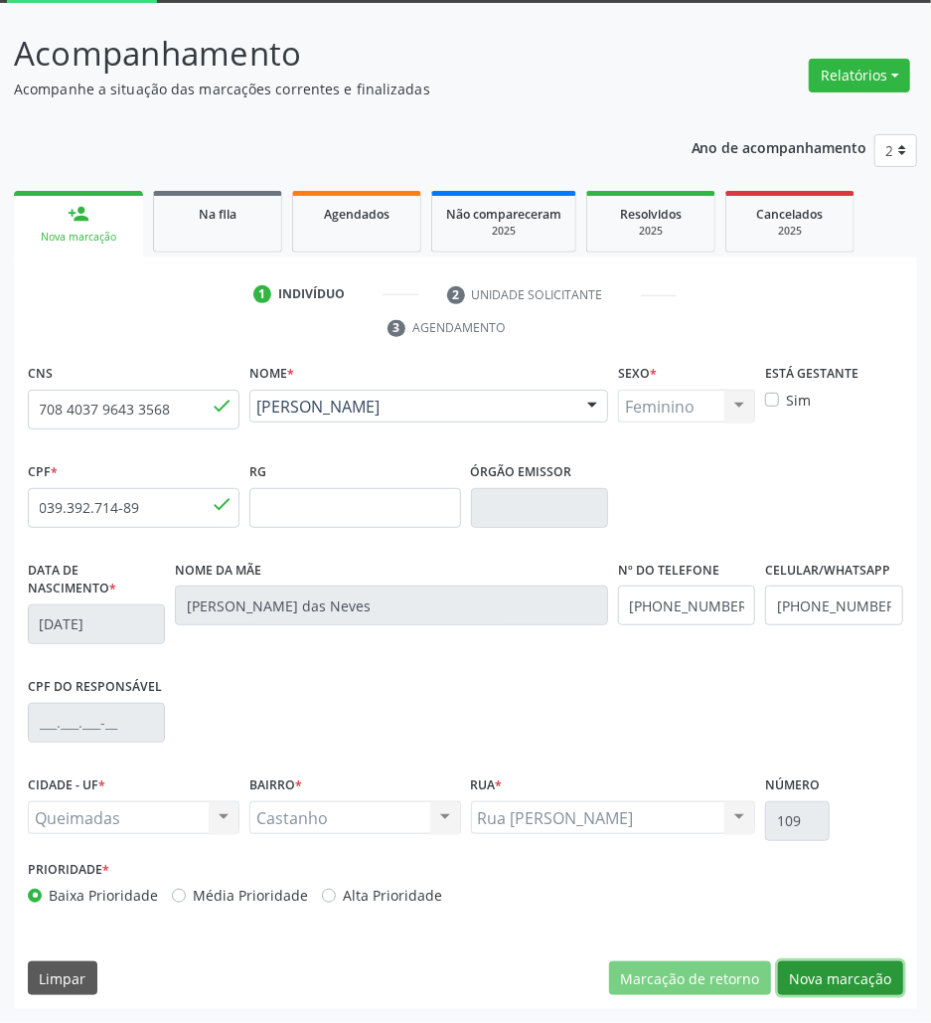
click at [869, 971] on button "Nova marcação" at bounding box center [840, 978] width 125 height 34
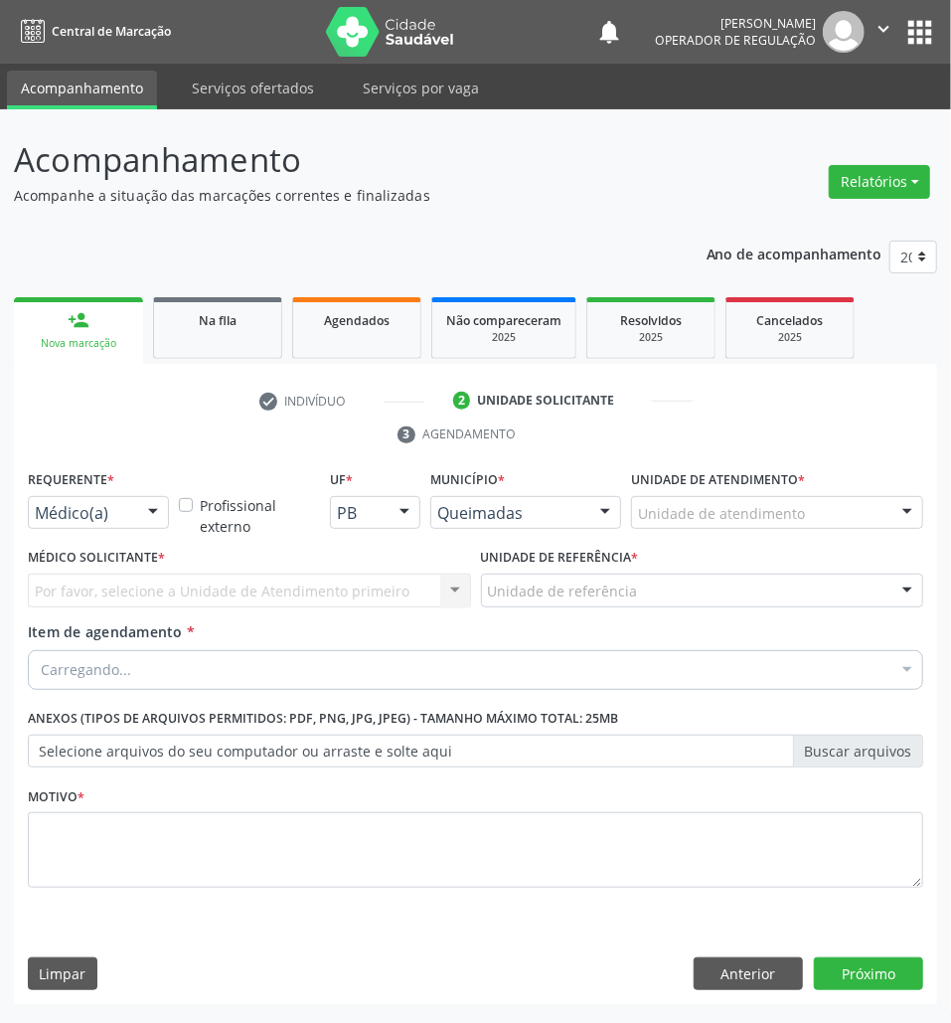
click at [138, 519] on div at bounding box center [153, 514] width 30 height 34
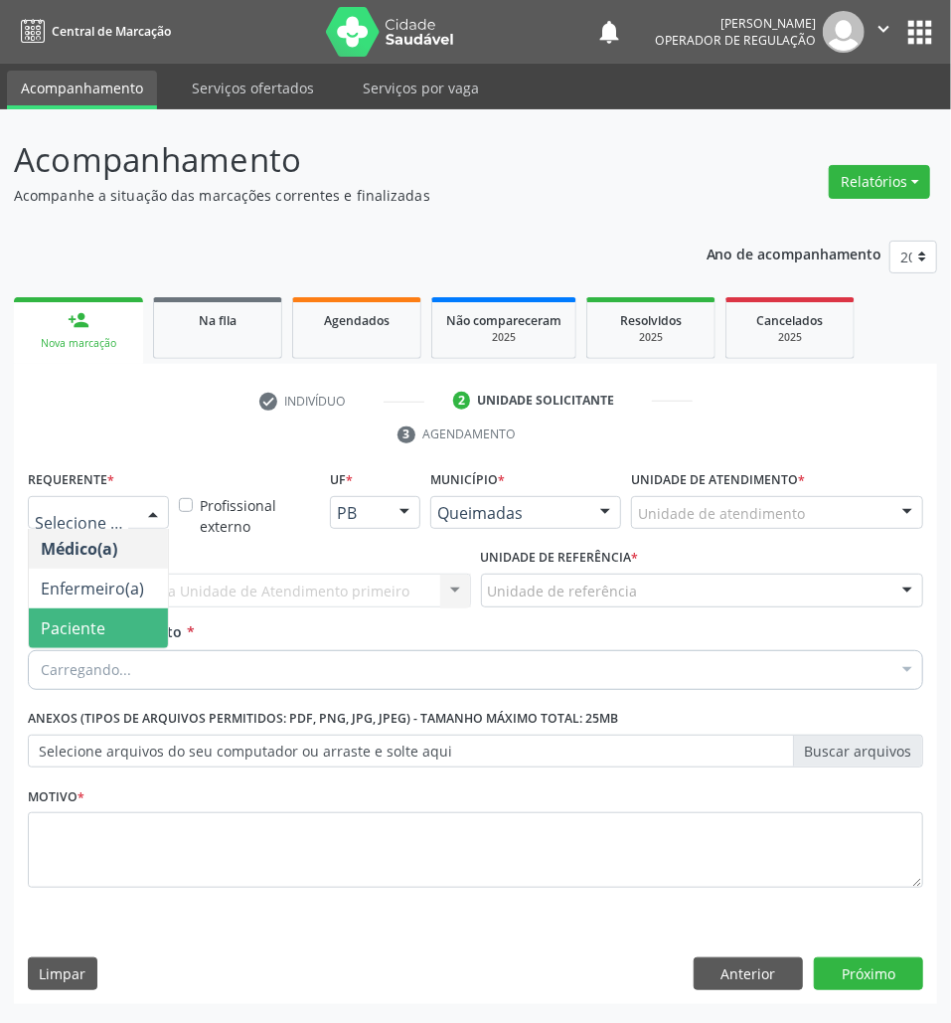
click at [107, 618] on span "Paciente" at bounding box center [98, 628] width 139 height 40
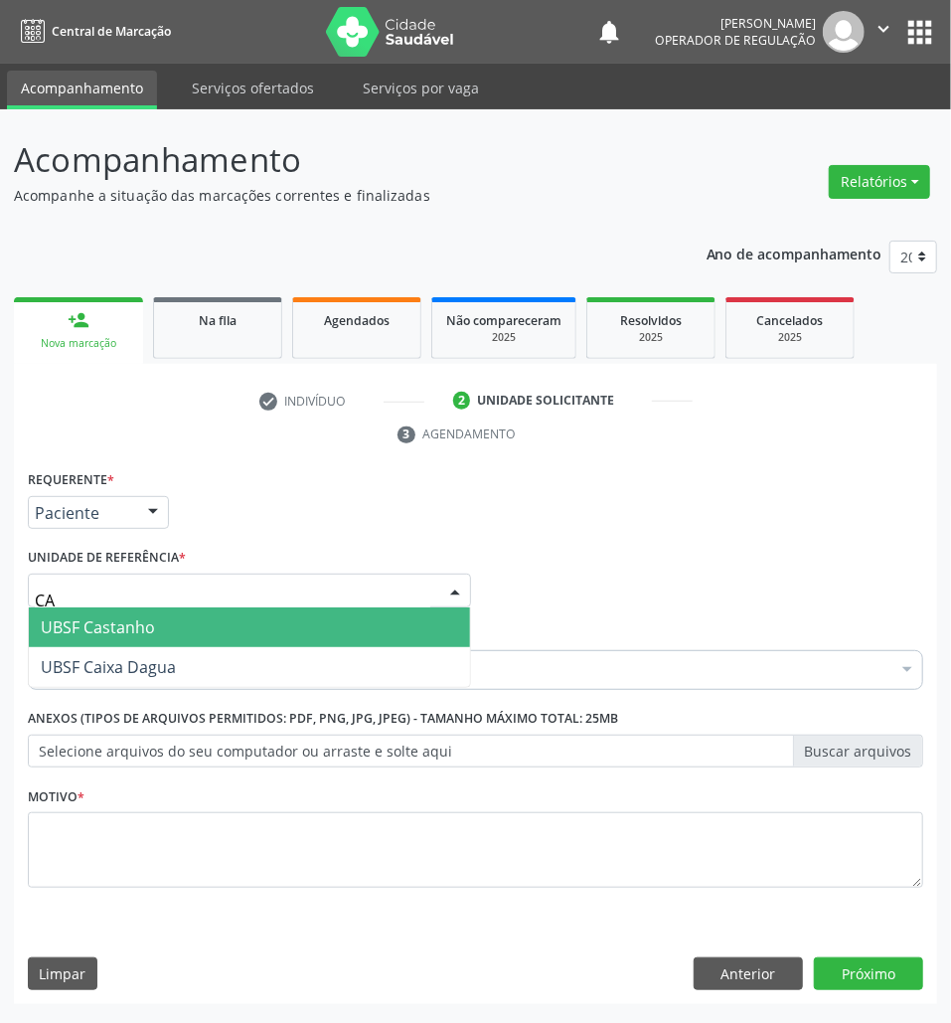
type input "CAS"
click at [167, 629] on span "UBSF Castanho" at bounding box center [249, 627] width 441 height 40
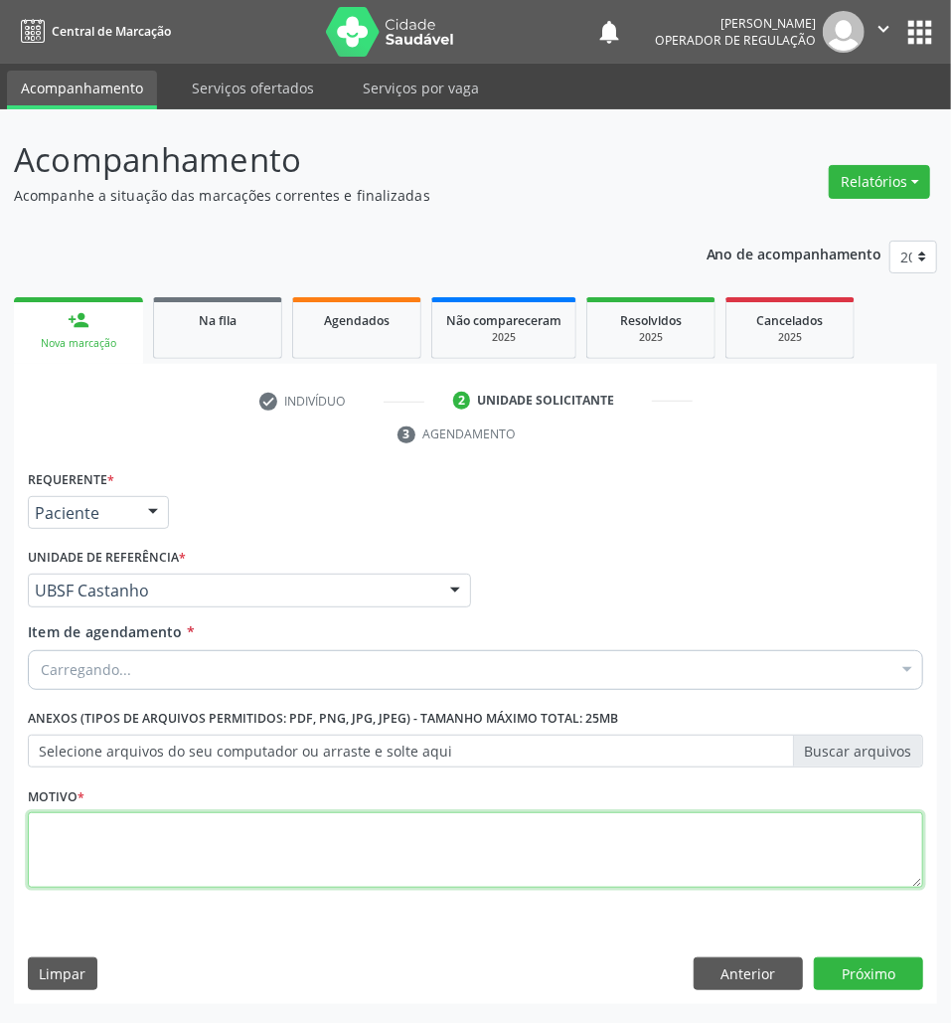
click at [157, 863] on textarea at bounding box center [476, 850] width 896 height 76
type textarea "ROTINA"
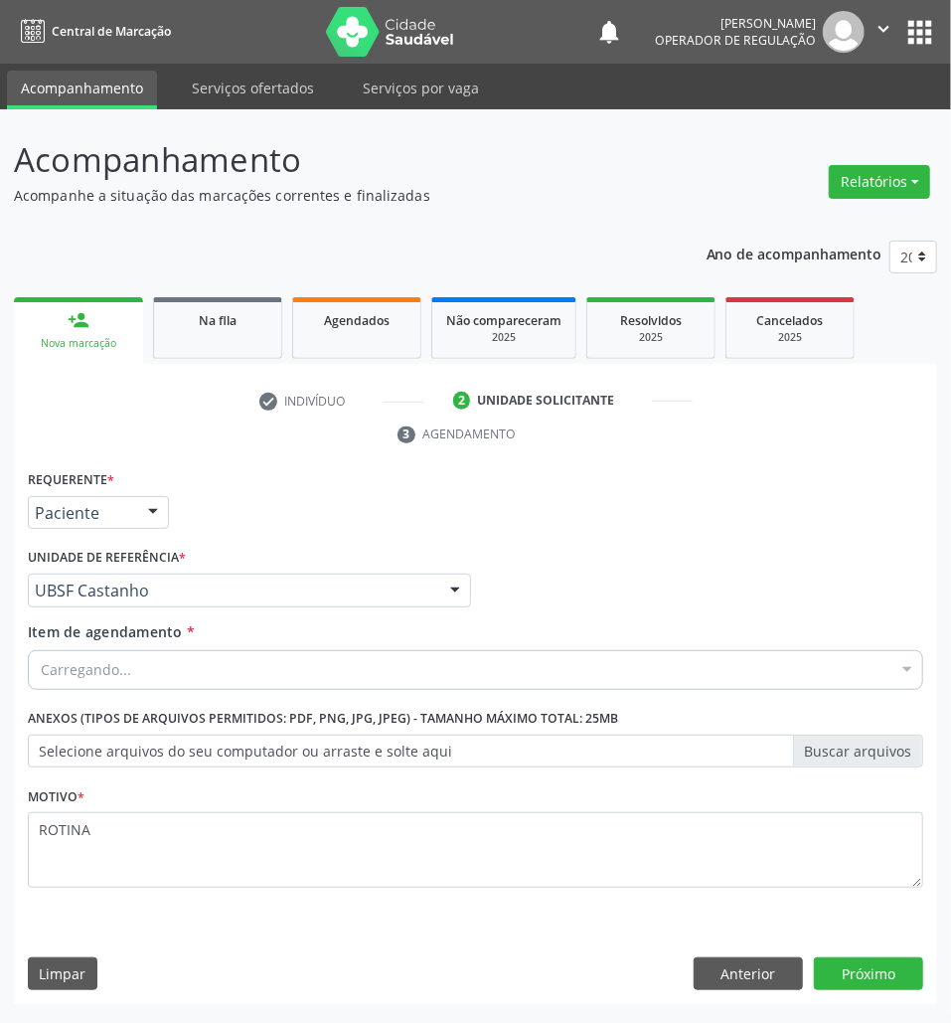
click at [310, 513] on div "Requerente * Paciente Médico(a) Enfermeiro(a) Paciente Nenhum resultado encontr…" at bounding box center [476, 504] width 906 height 78
click at [215, 684] on div at bounding box center [476, 670] width 896 height 40
click at [215, 684] on input "Item de agendamento *" at bounding box center [466, 670] width 850 height 40
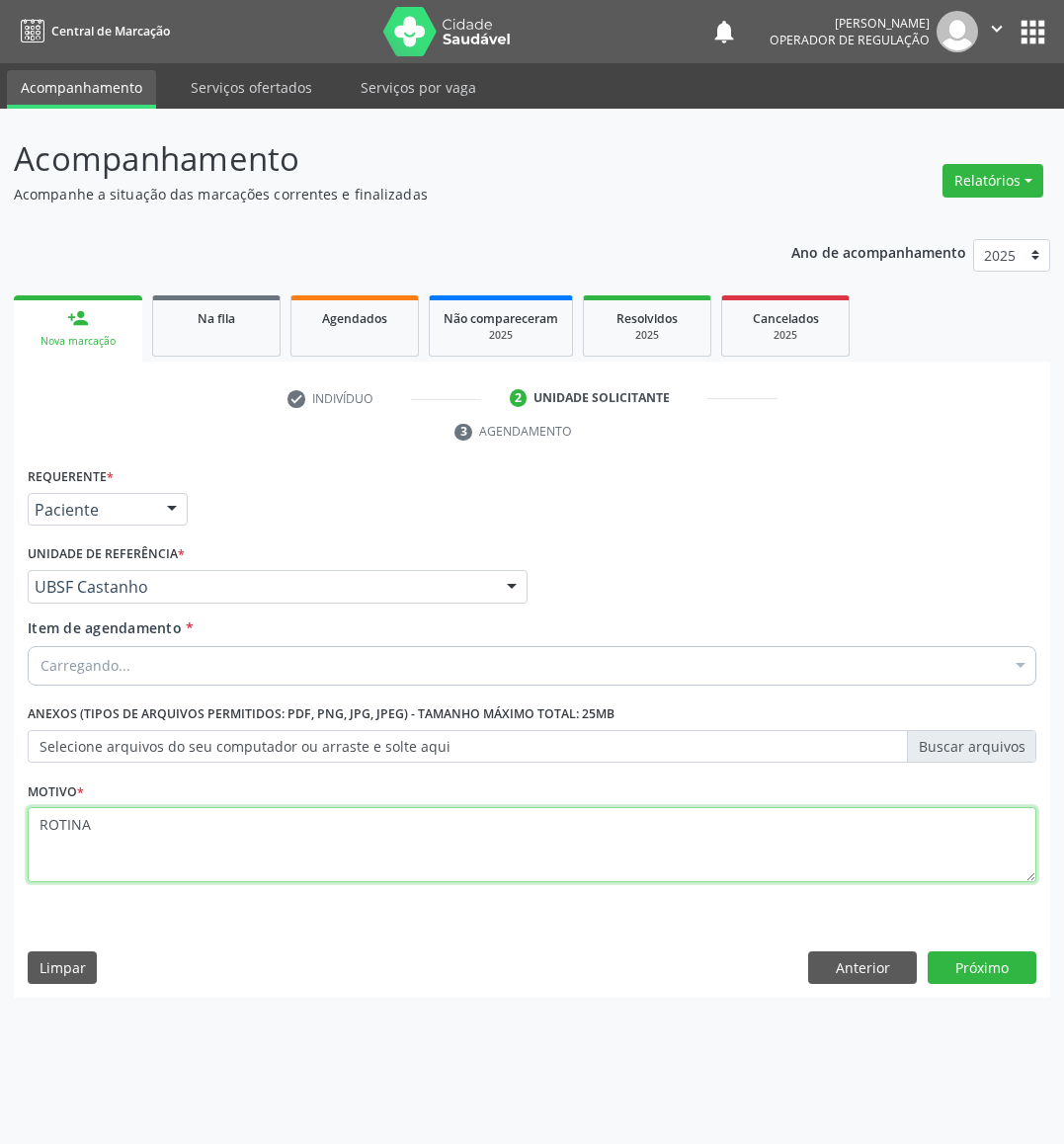
drag, startPoint x: 227, startPoint y: 866, endPoint x: 191, endPoint y: 907, distance: 54.6
click at [191, 907] on div "Motivo * ROTINA" at bounding box center [532, 842] width 1018 height 132
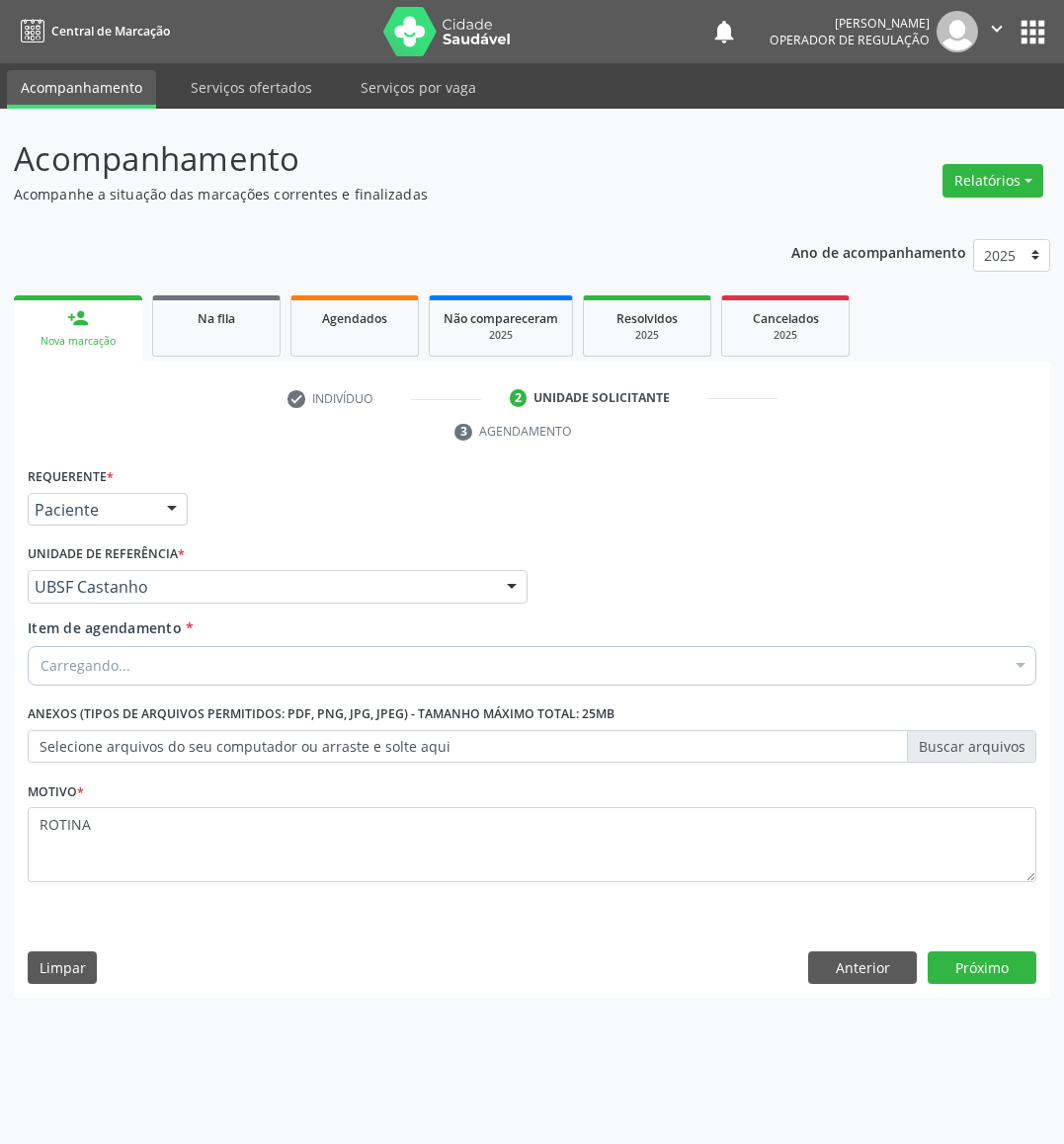
click at [889, 949] on div "Requerente * Paciente Médico(a) Enfermeiro(a) Paciente Nenhum resultado encontr…" at bounding box center [532, 731] width 1036 height 537
click at [893, 963] on button "Anterior" at bounding box center [861, 968] width 108 height 34
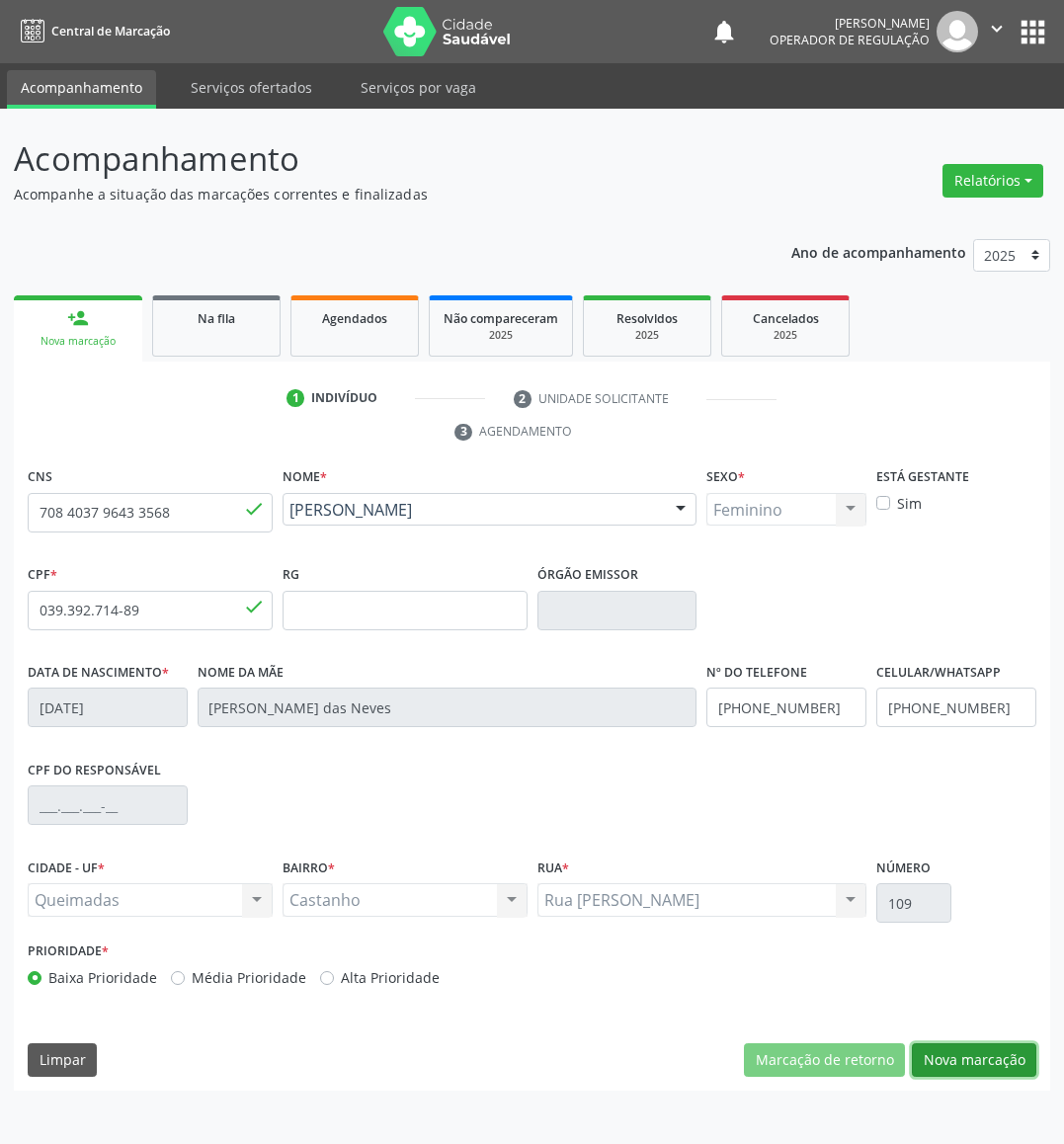
click at [925, 1016] on button "Nova marcação" at bounding box center [974, 1061] width 124 height 34
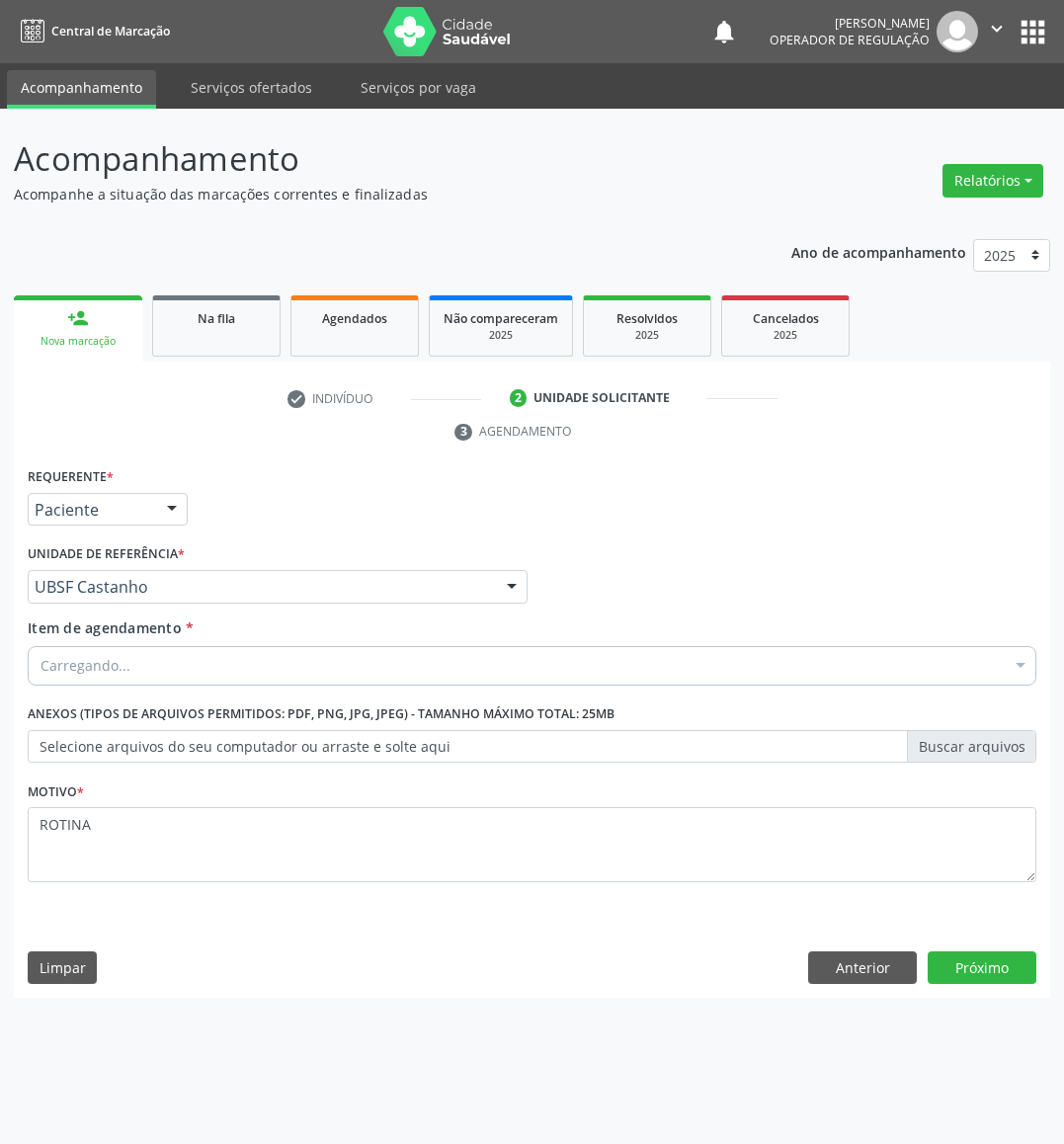
click at [229, 665] on div "Carregando..." at bounding box center [532, 666] width 1008 height 40
paste input "MAMARIA BILATERAL"
type input "MAMARIA BILATERAL"
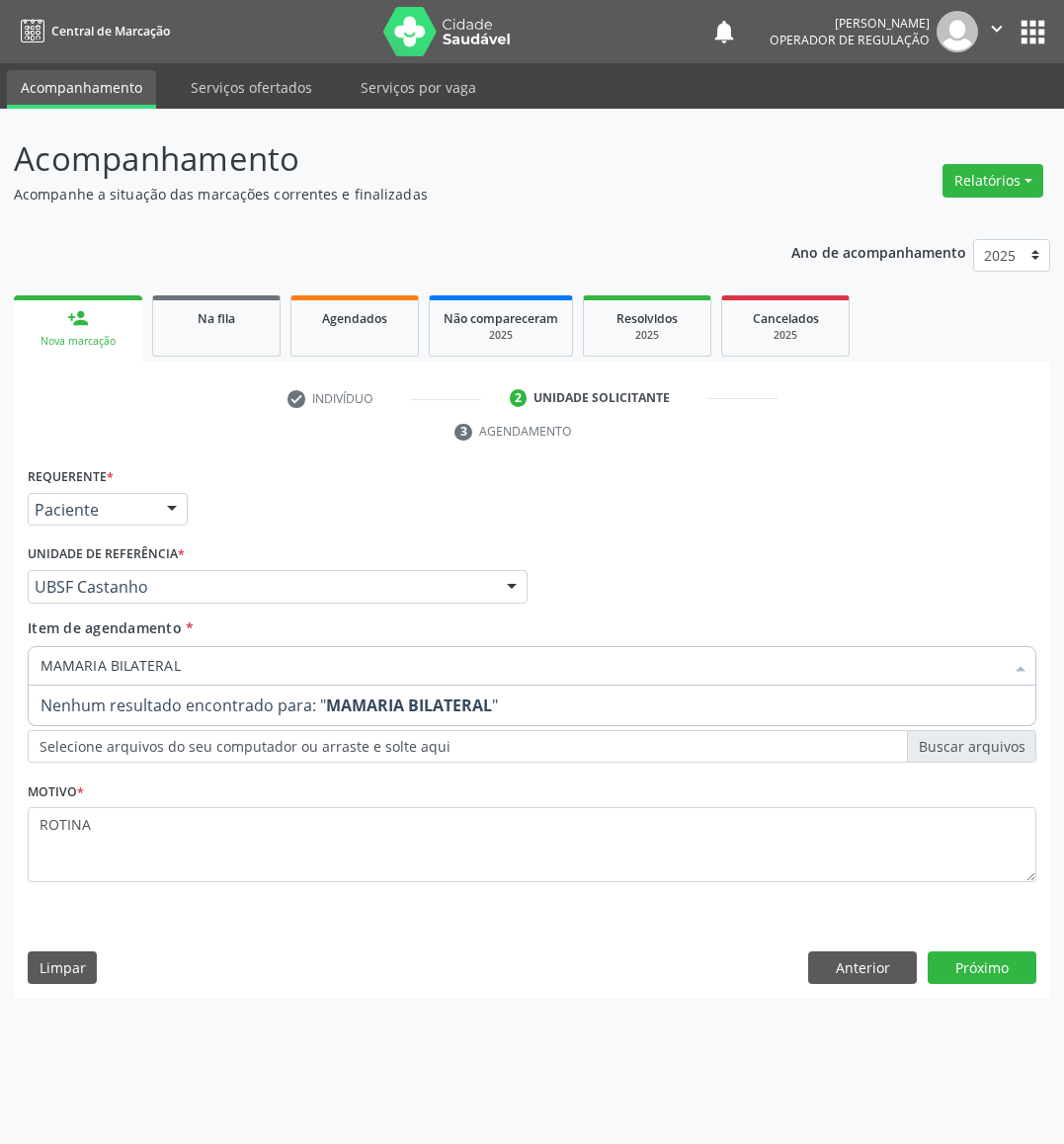
click at [232, 661] on input "MAMARIA BILATERAL" at bounding box center [522, 666] width 963 height 40
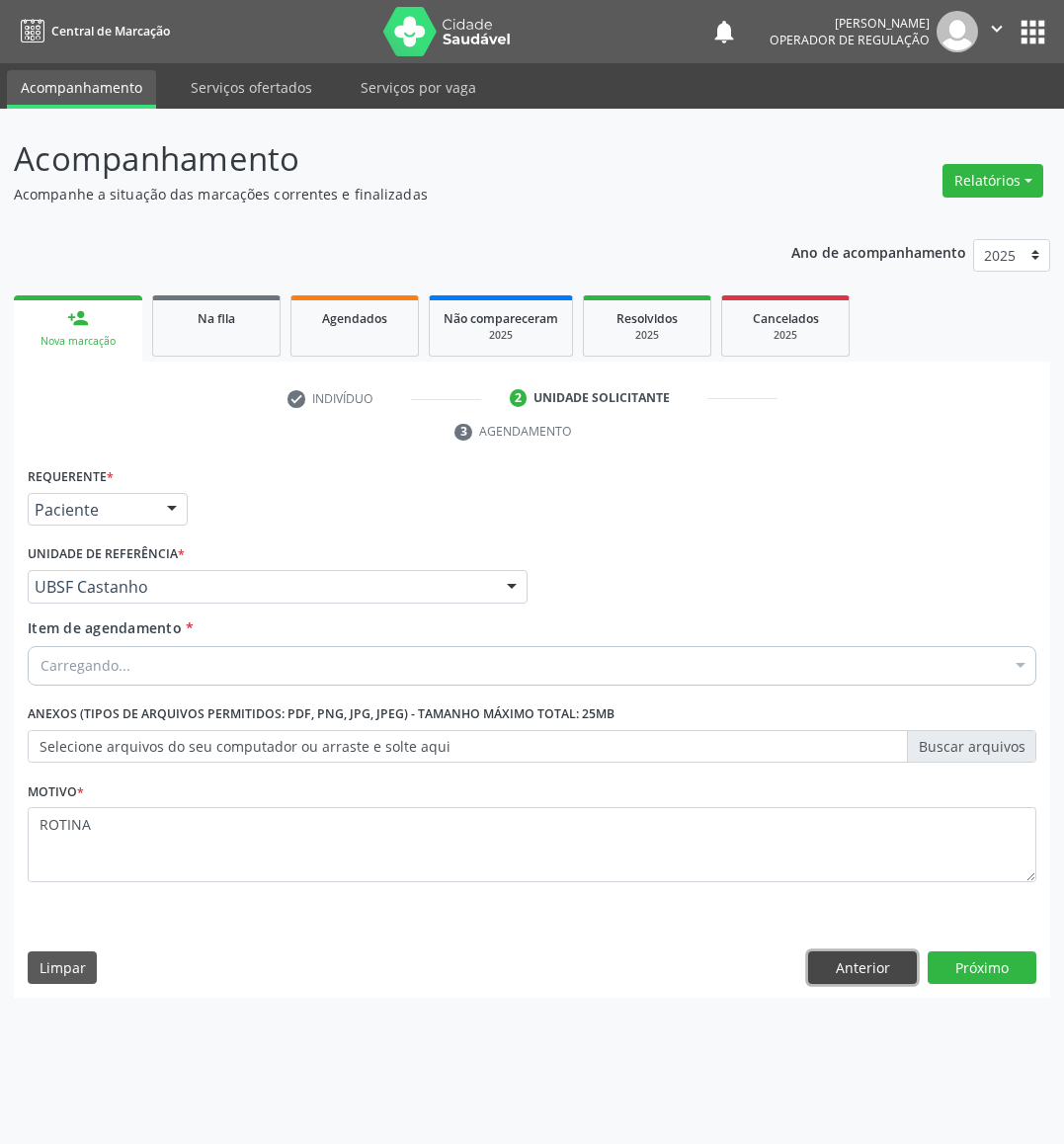
click at [889, 976] on button "Anterior" at bounding box center [861, 968] width 108 height 34
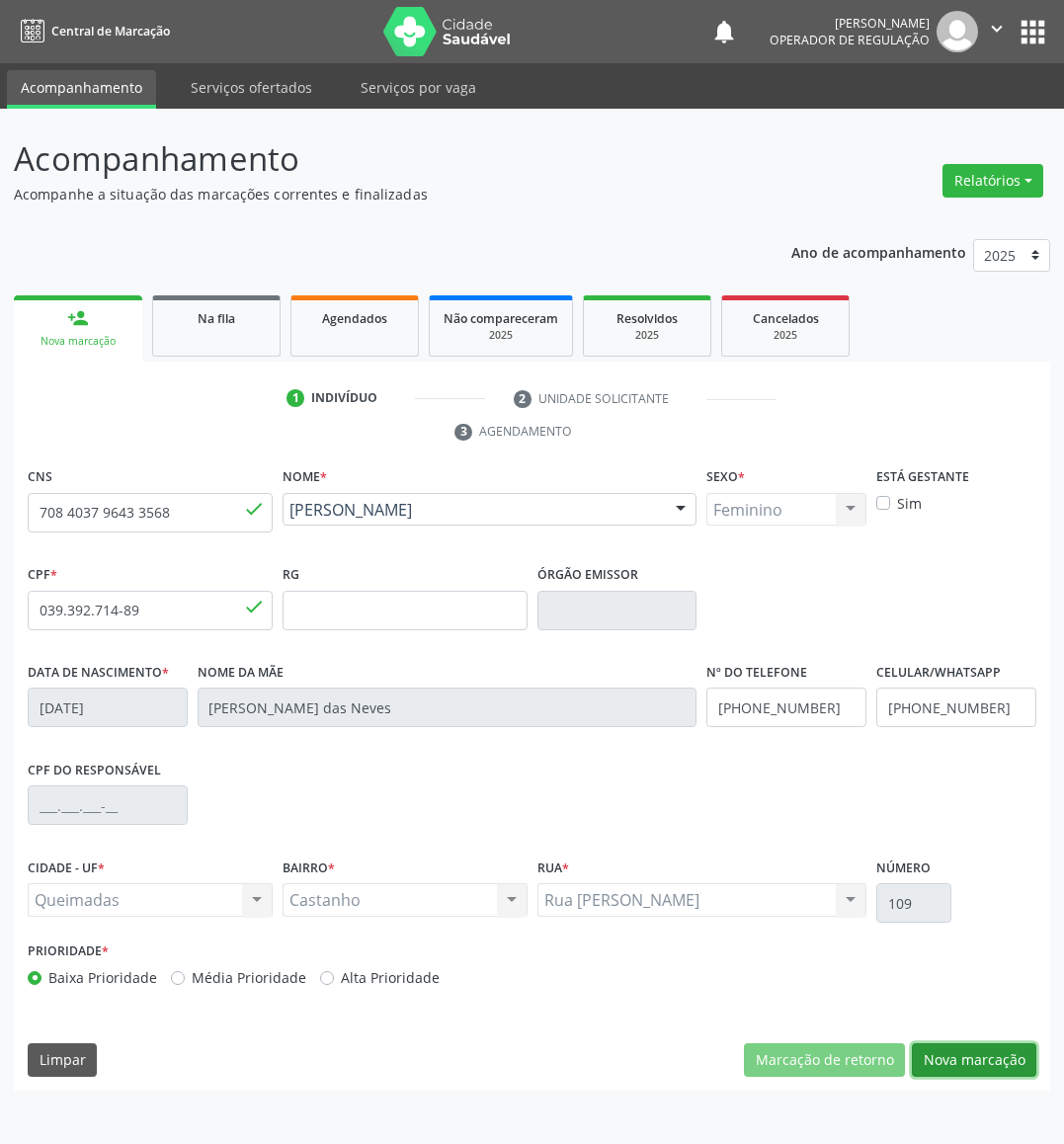
click at [925, 1016] on button "Nova marcação" at bounding box center [974, 1061] width 124 height 34
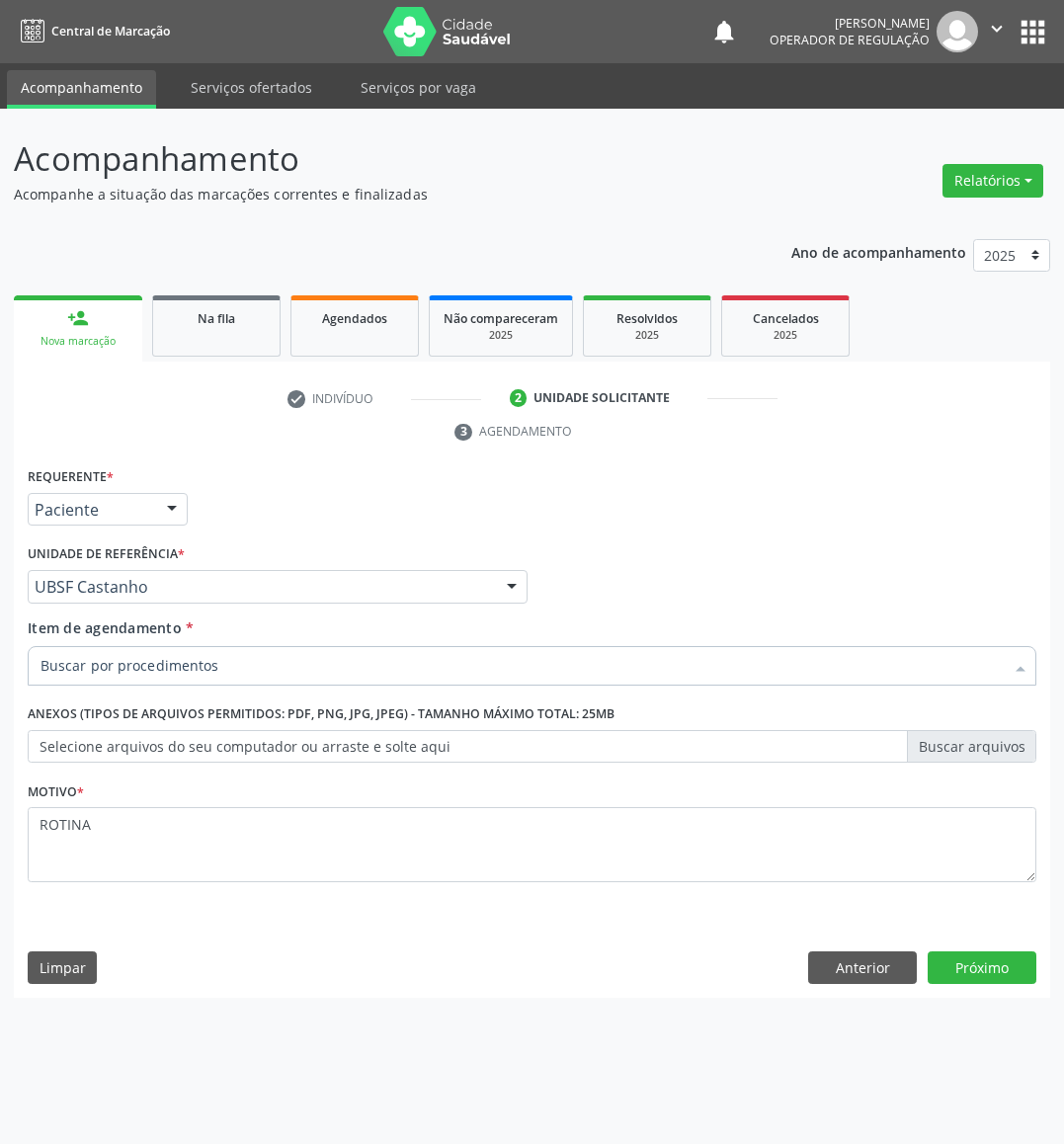
click at [252, 653] on div at bounding box center [532, 666] width 1008 height 40
click at [252, 653] on input "Item de agendamento *" at bounding box center [522, 666] width 963 height 40
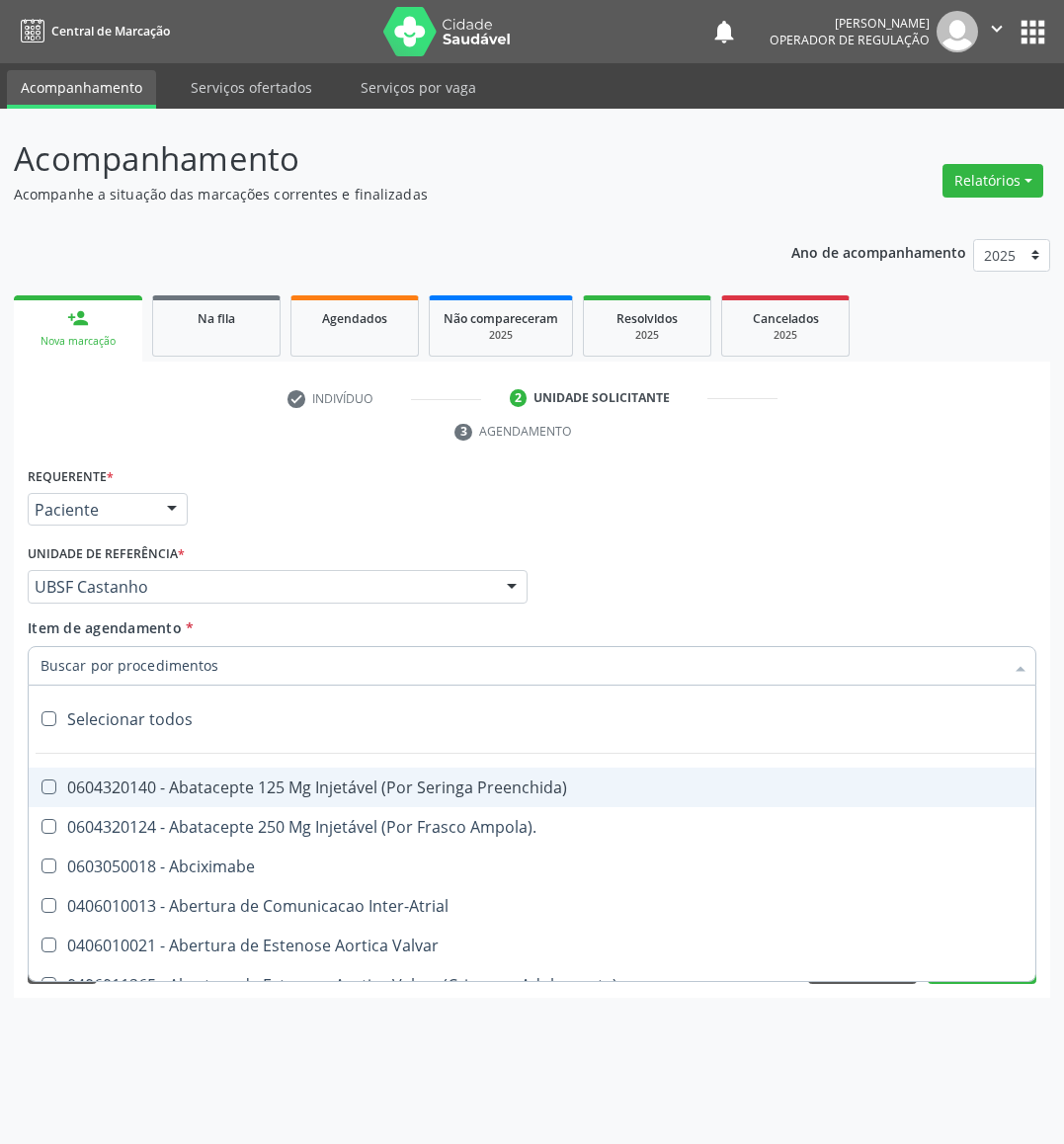
drag, startPoint x: 64, startPoint y: 516, endPoint x: 249, endPoint y: 655, distance: 231.4
click at [249, 655] on input "Item de agendamento *" at bounding box center [522, 666] width 963 height 40
click at [249, 656] on input "Item de agendamento *" at bounding box center [522, 666] width 963 height 40
type input "MAMARIA BILATERAL"
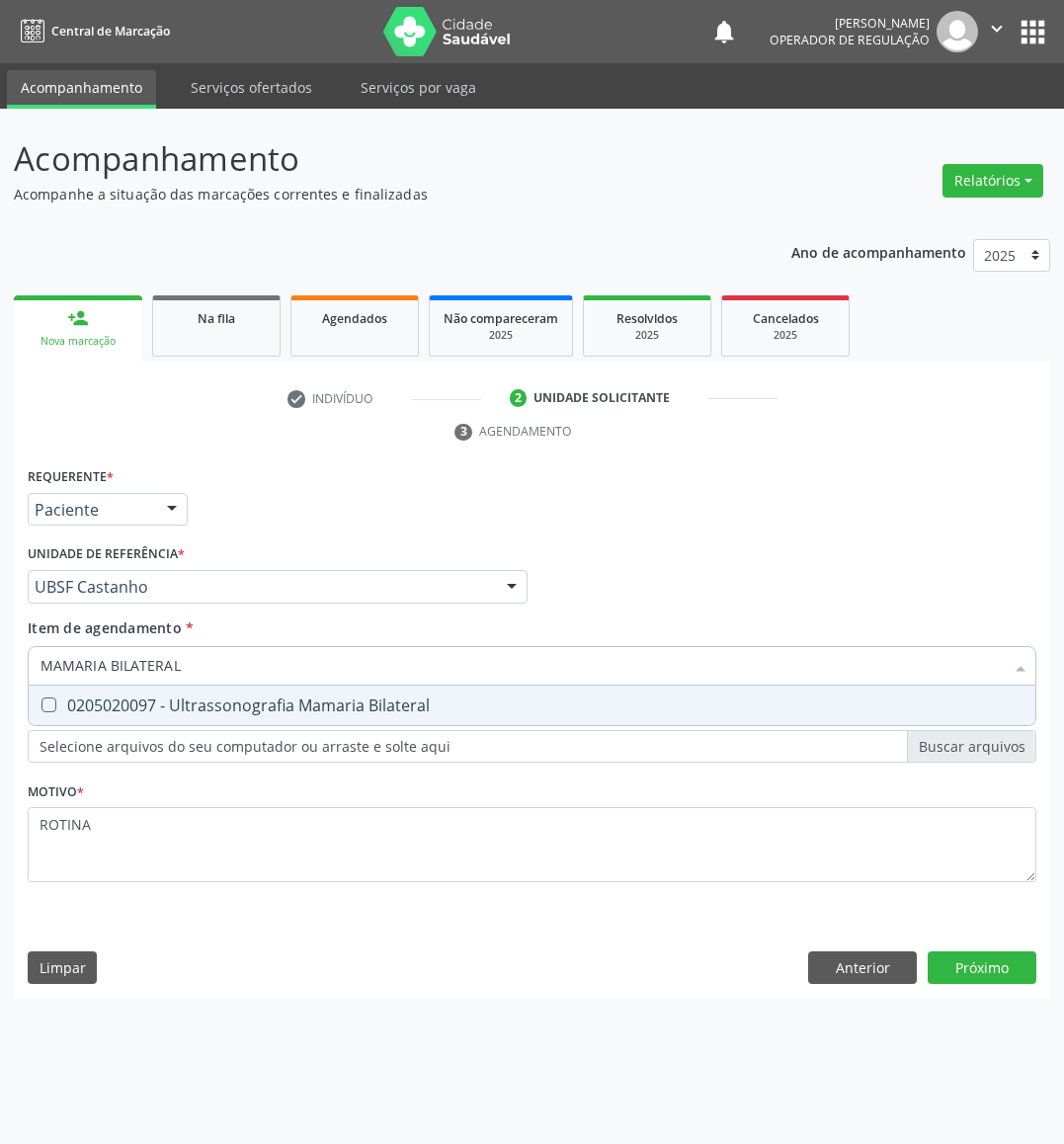
click at [261, 716] on span "0205020097 - Ultrassonografia Mamaria Bilateral" at bounding box center [532, 706] width 1006 height 40
checkbox Bilateral "true"
click at [925, 967] on div "Requerente * Paciente Médico(a) Enfermeiro(a) Paciente Nenhum resultado encontr…" at bounding box center [532, 731] width 1036 height 537
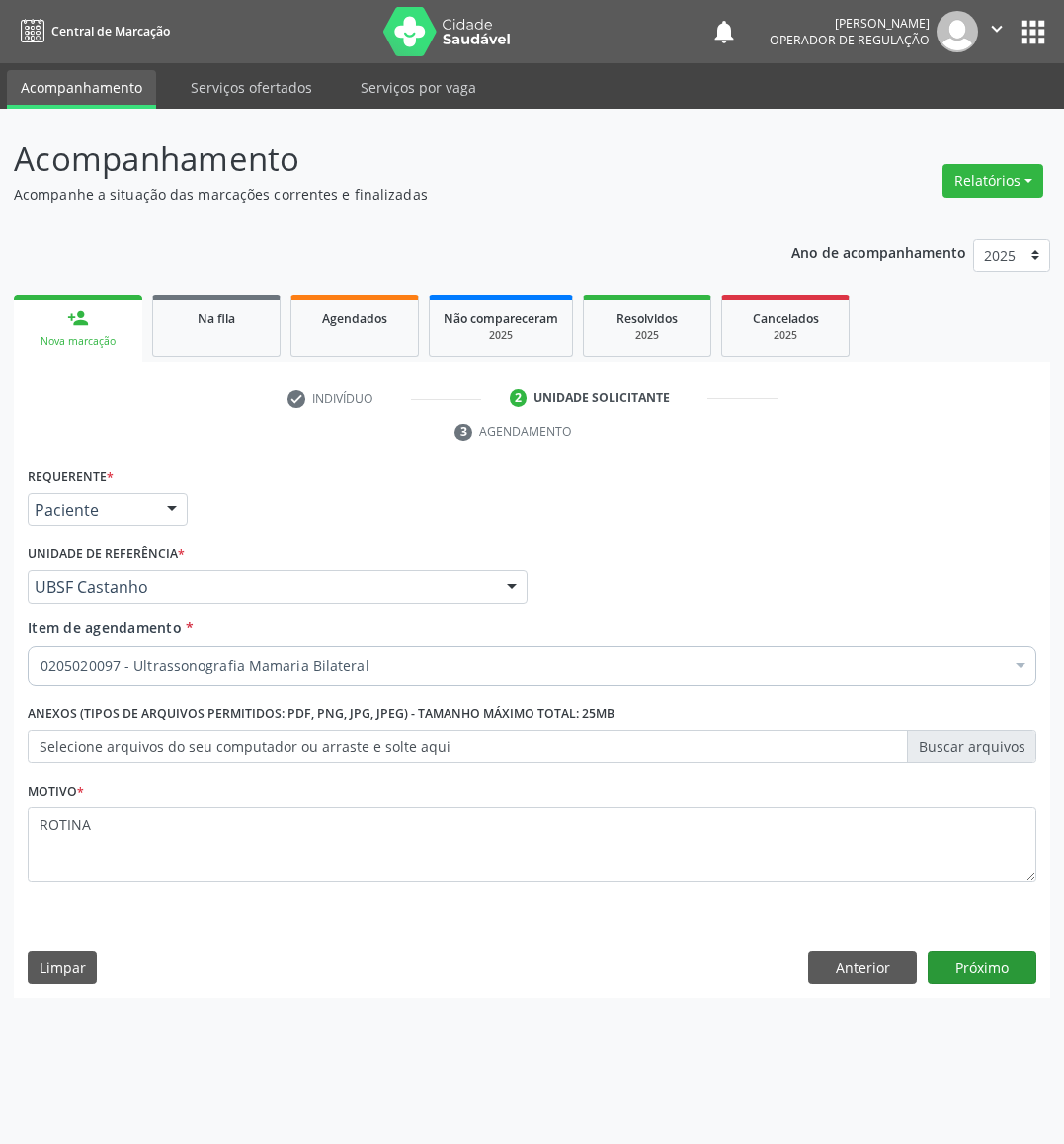
click at [925, 952] on div "Requerente * Paciente Médico(a) Enfermeiro(a) Paciente Nenhum resultado encontr…" at bounding box center [532, 731] width 1036 height 537
click at [925, 978] on button "Próximo" at bounding box center [981, 968] width 108 height 34
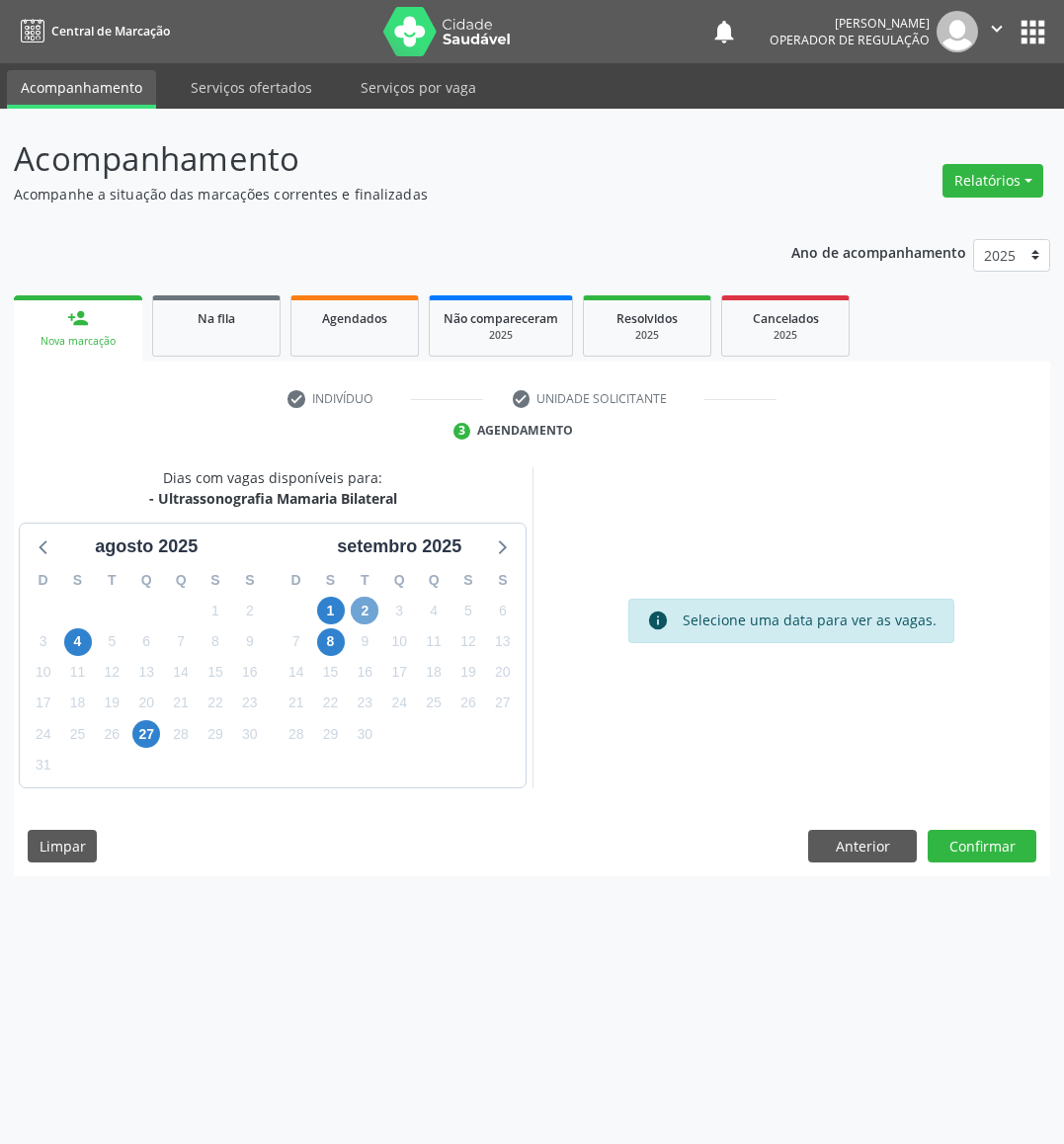
click at [371, 601] on span "2" at bounding box center [365, 610] width 28 height 28
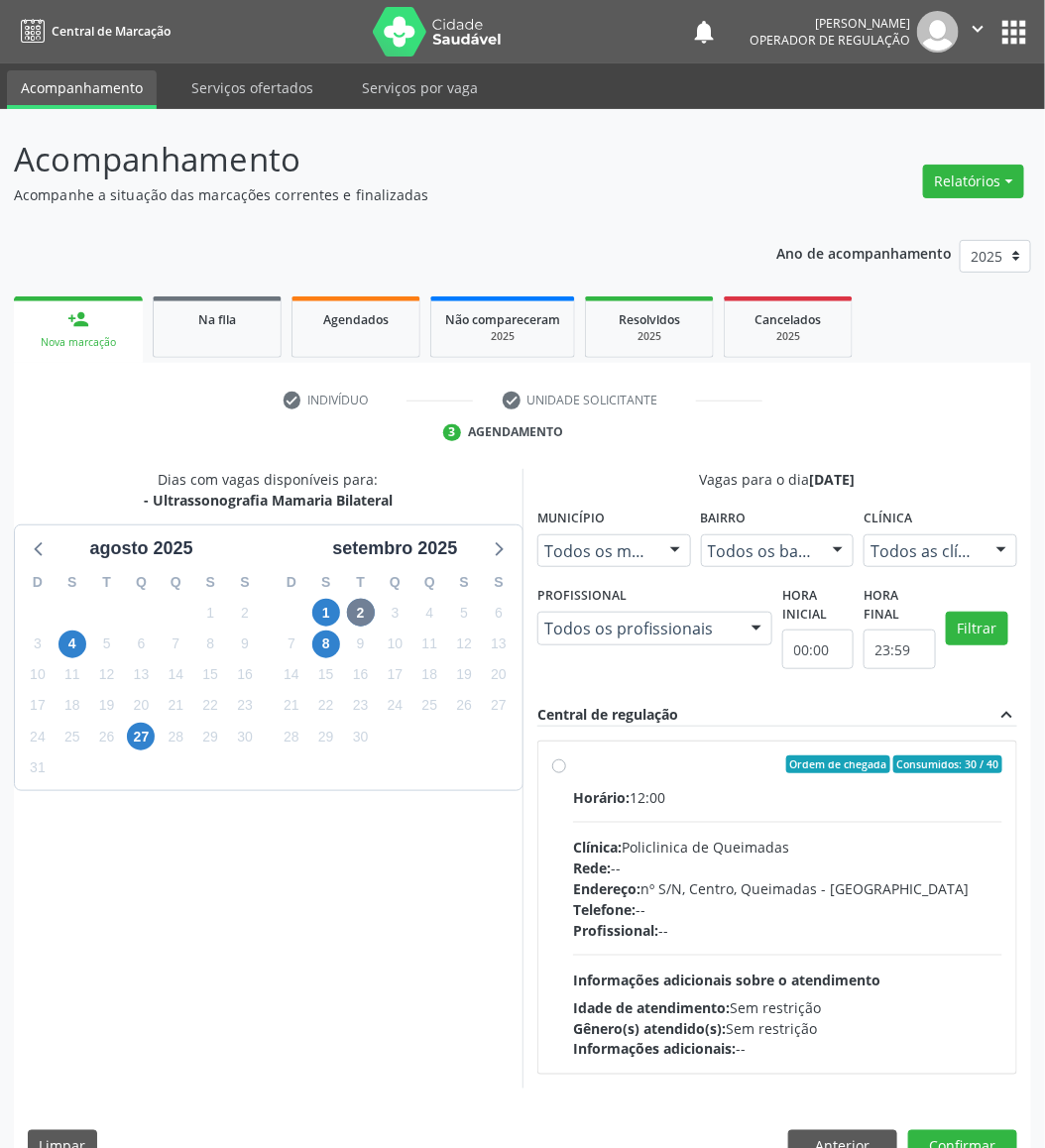
click at [732, 818] on div "Horário: 12:00 Clínica: Policlinica de Queimadas Rede: -- Endereço: nº S/N, Cen…" at bounding box center [788, 923] width 429 height 272
click at [566, 773] on input "Ordem de chegada Consumidos: 30 / 40 Horário: 12:00 Clínica: Policlinica de Que…" at bounding box center [559, 765] width 14 height 18
radio input "true"
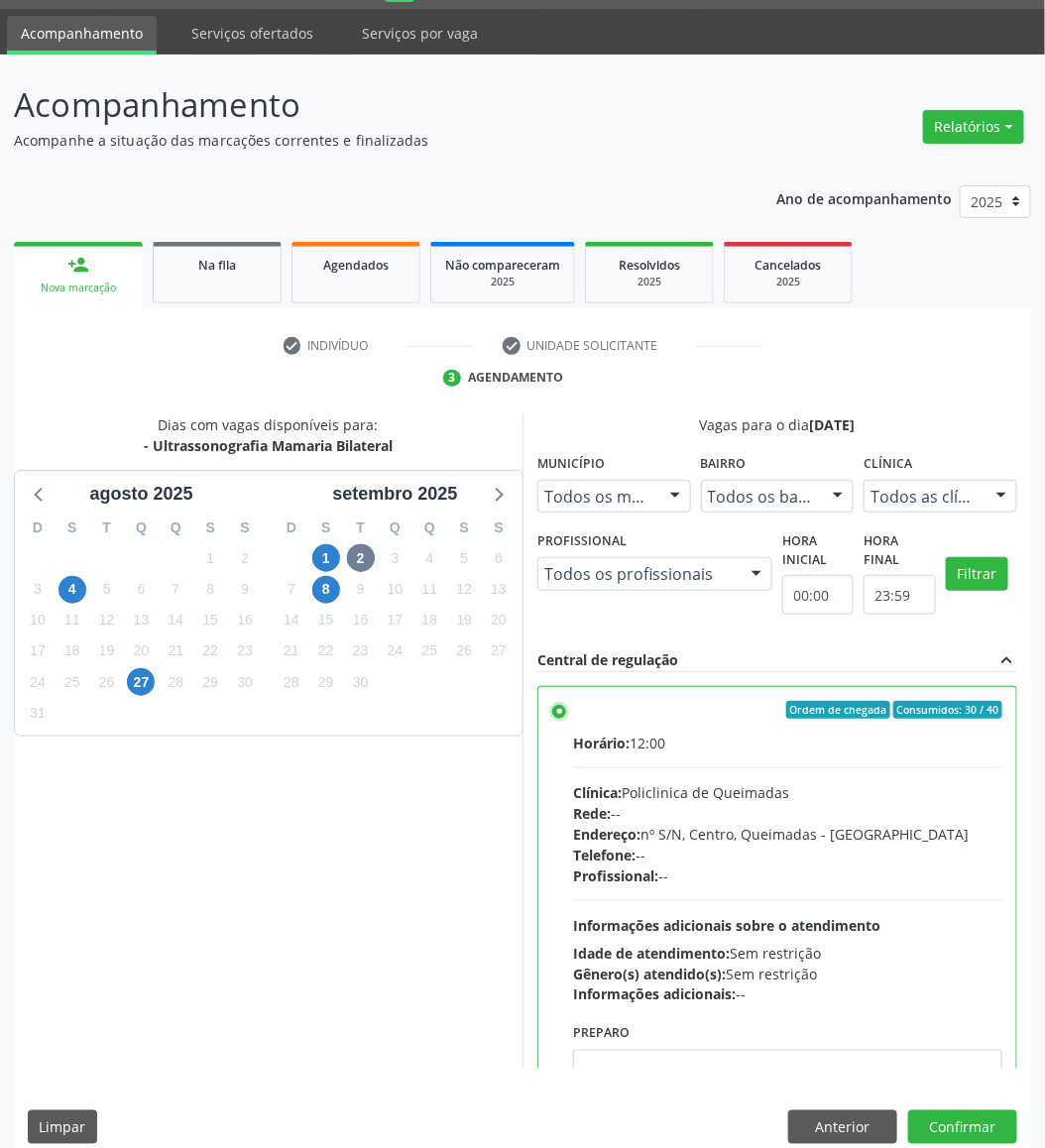
scroll to position [79, 0]
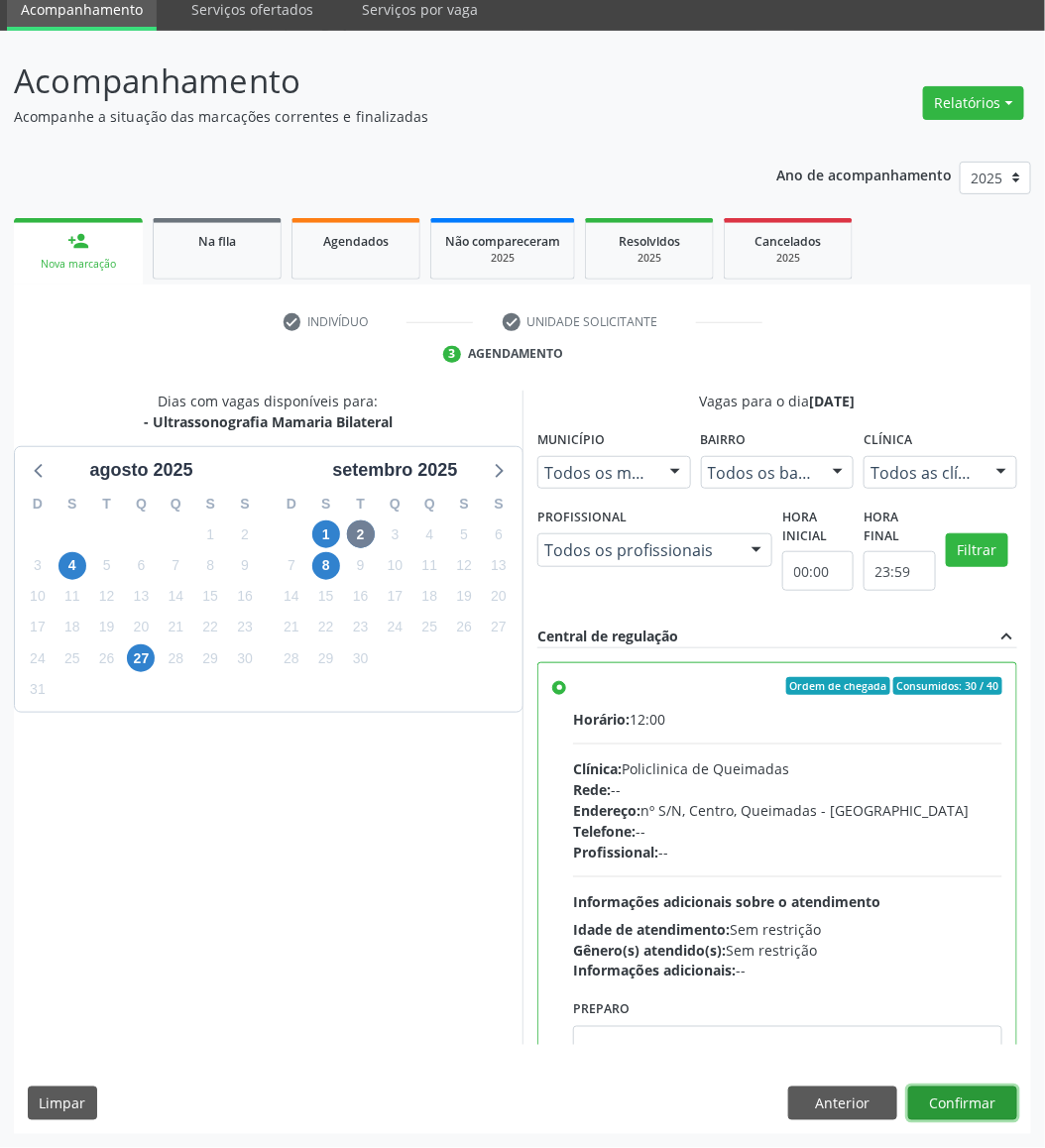
click at [928, 1019] on button "Confirmar" at bounding box center [962, 1104] width 109 height 34
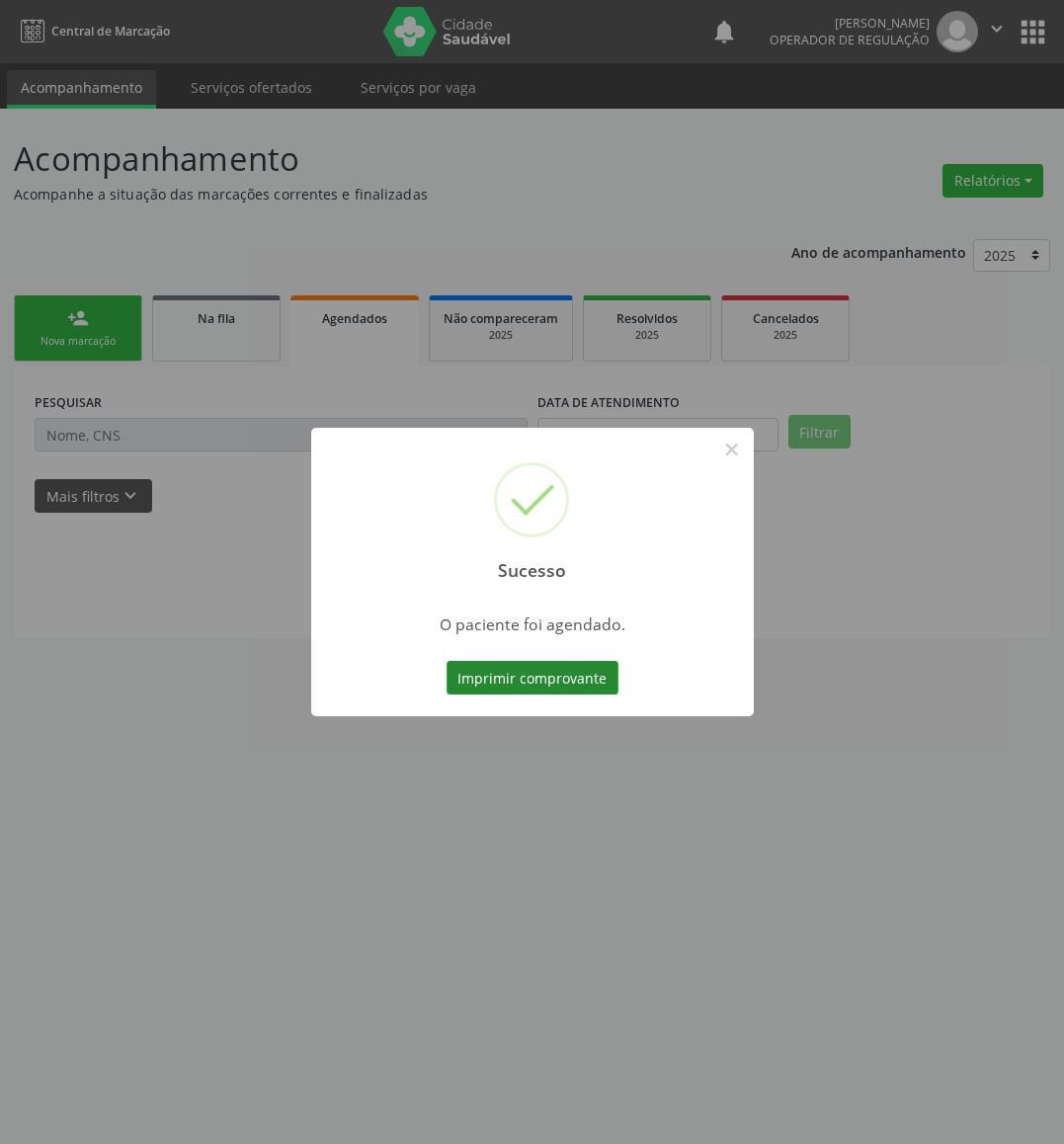
click at [480, 680] on button "Imprimir comprovante" at bounding box center [532, 678] width 172 height 34
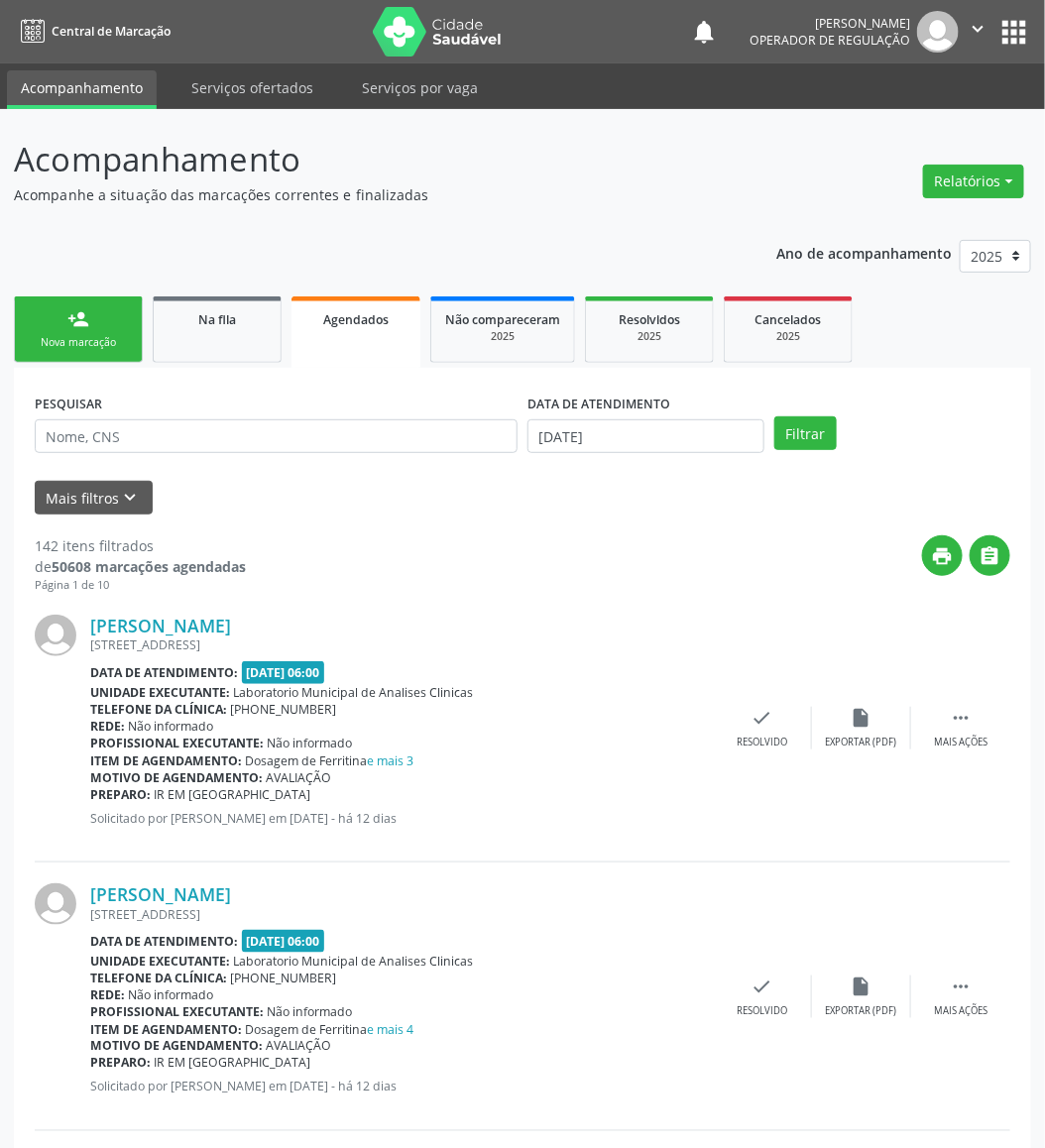
drag, startPoint x: 61, startPoint y: 334, endPoint x: 4, endPoint y: 414, distance: 98.2
click at [61, 336] on div "Nova marcação" at bounding box center [78, 342] width 99 height 15
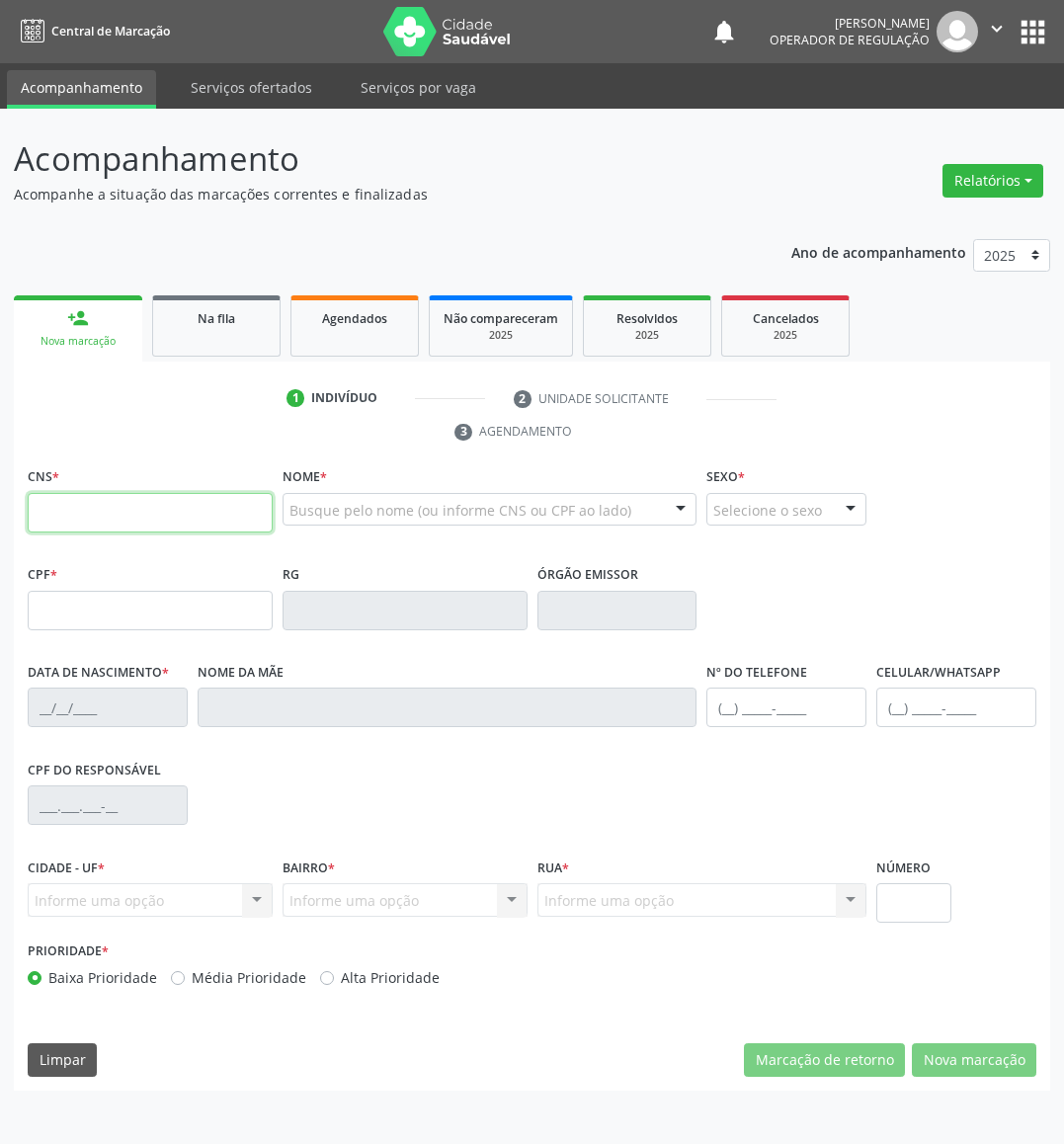
click at [89, 517] on input "text" at bounding box center [150, 513] width 245 height 40
type input "708 7051 2901 3798"
type input "169.744.394-07"
type input "26/08/2003"
type input "Edna Cristina Pereira Henrique"
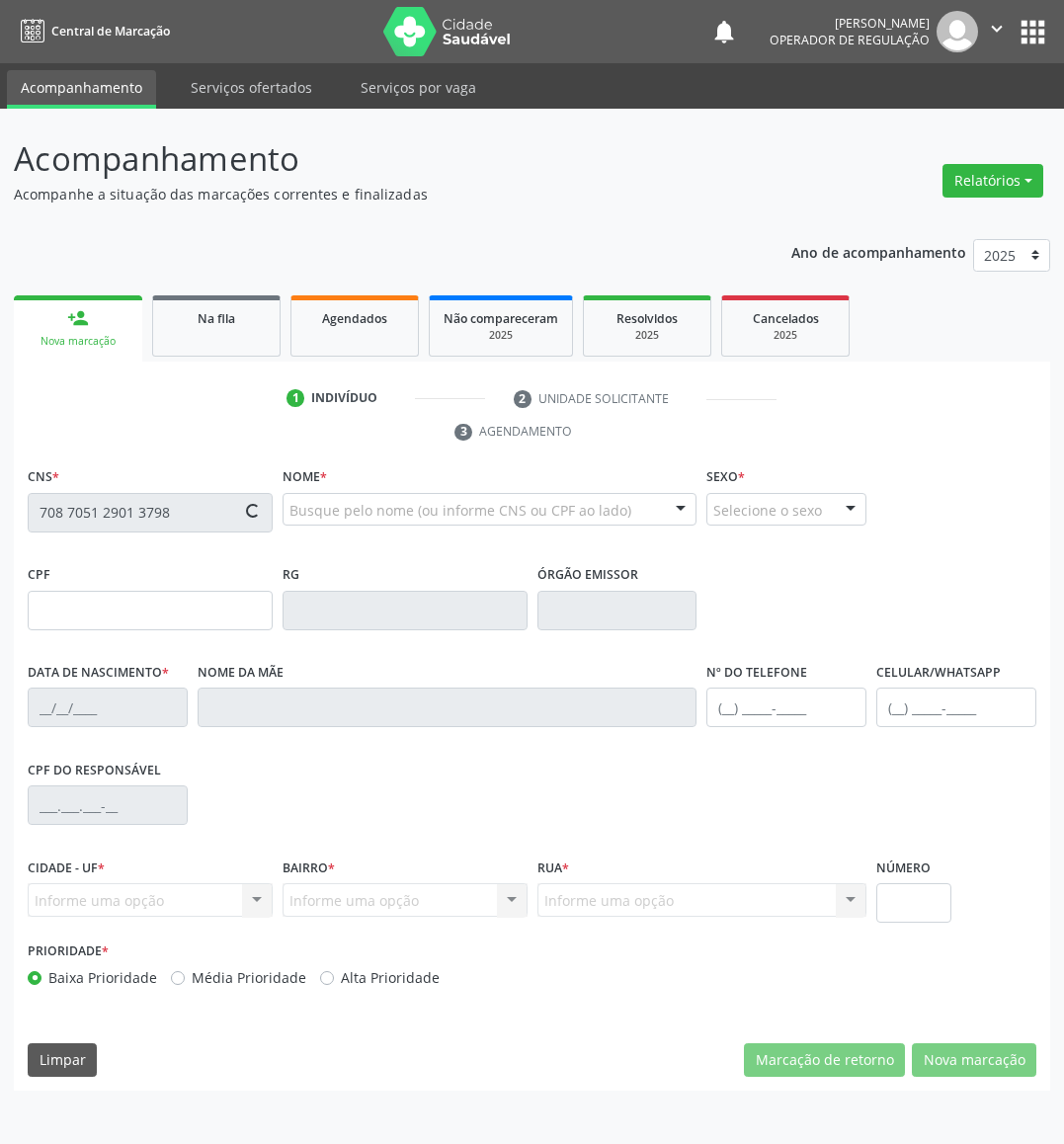
type input "(83) 99931-6257"
type input "11"
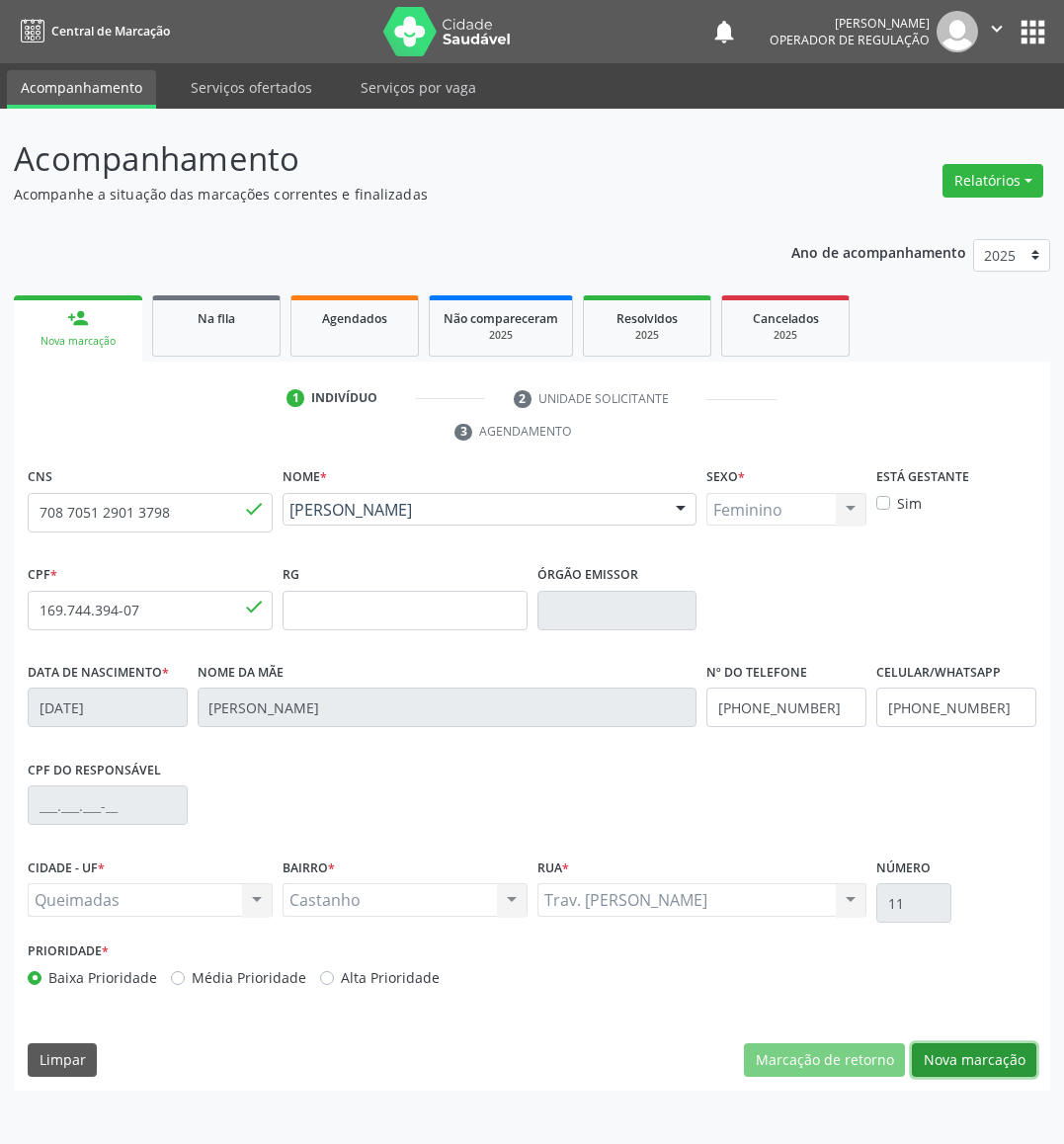
drag, startPoint x: 979, startPoint y: 1060, endPoint x: 951, endPoint y: 1045, distance: 31.8
click at [925, 1016] on button "Nova marcação" at bounding box center [974, 1061] width 124 height 34
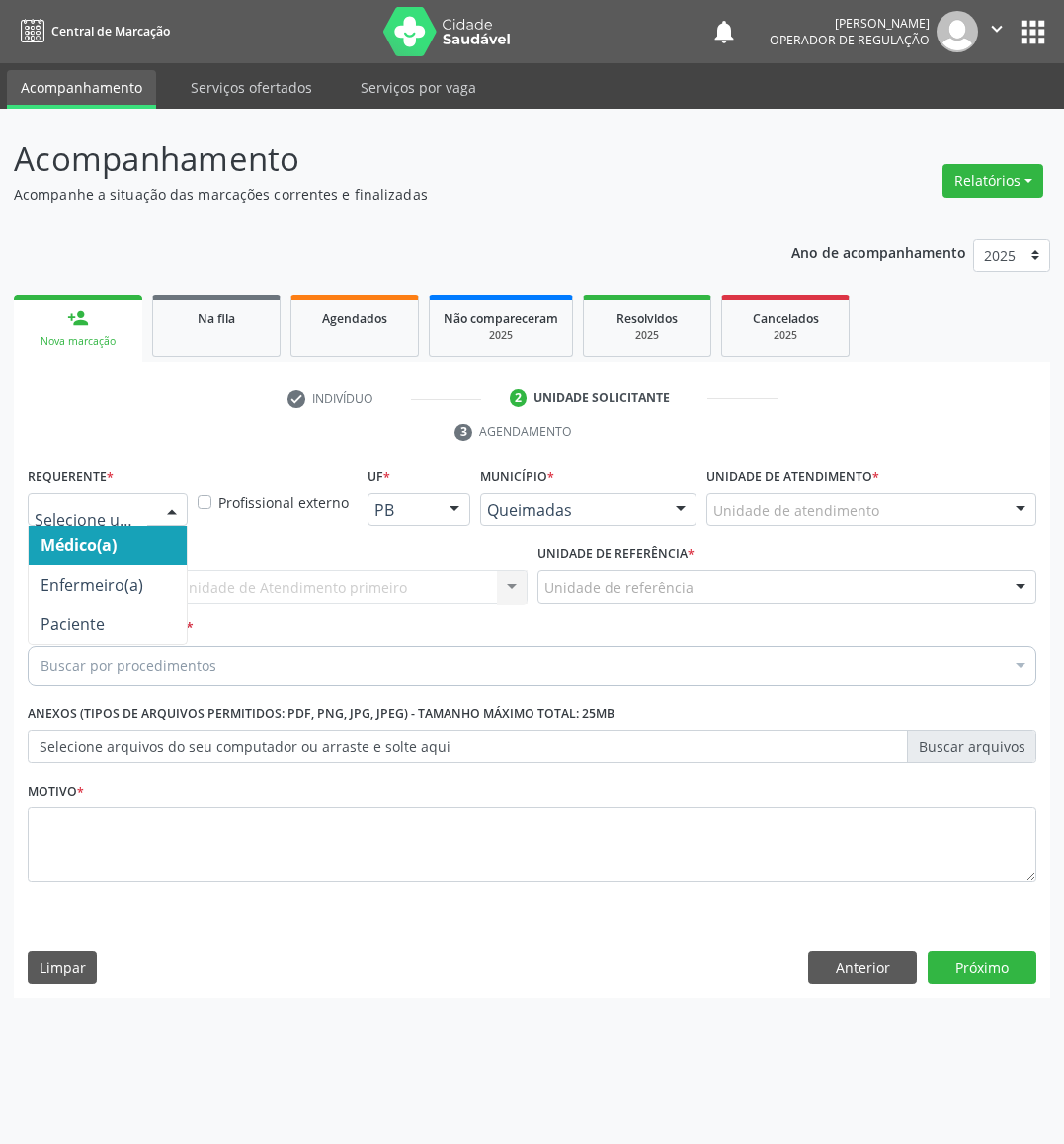
drag, startPoint x: 97, startPoint y: 510, endPoint x: 77, endPoint y: 593, distance: 85.4
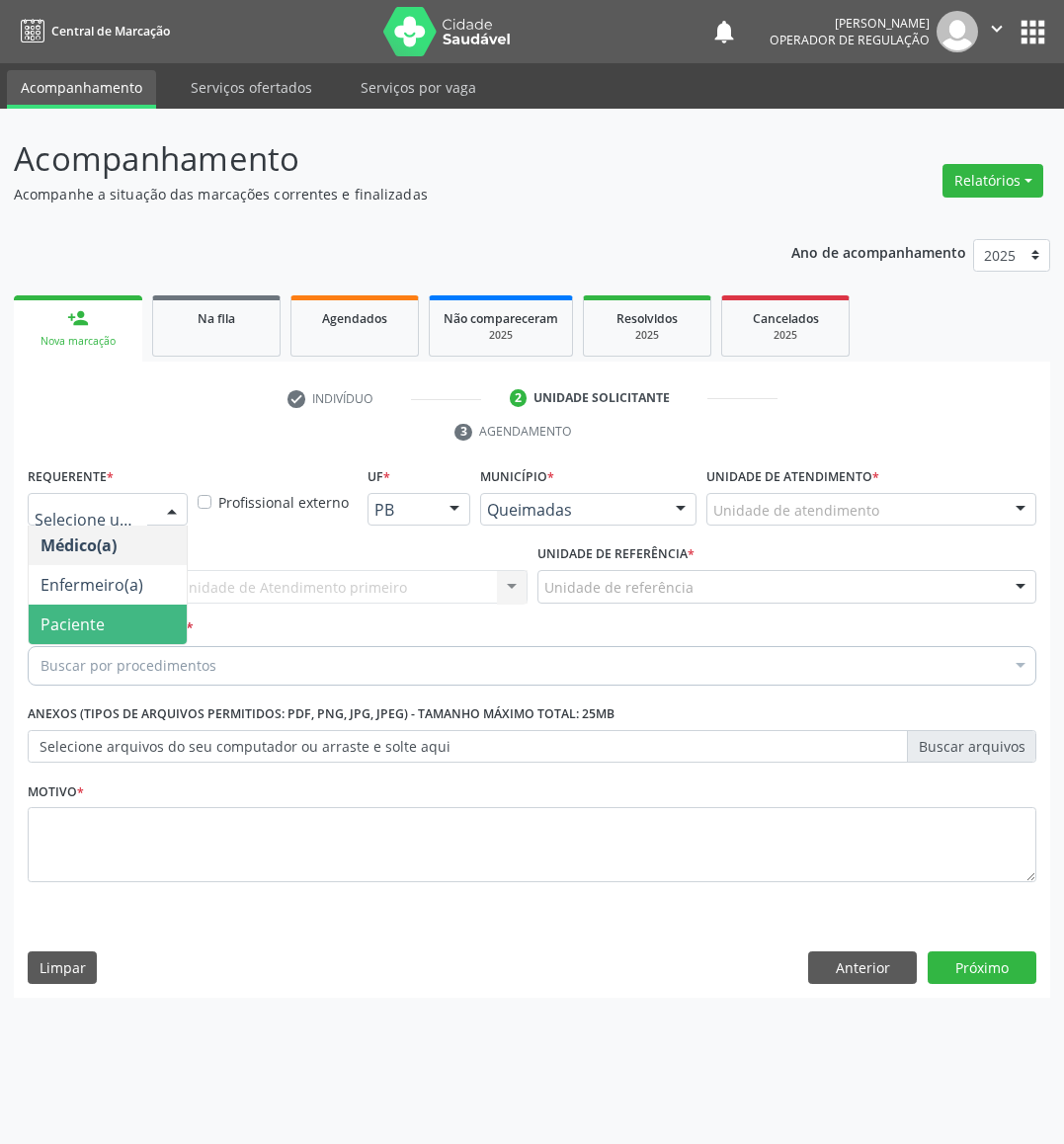
click at [77, 607] on span "Paciente" at bounding box center [107, 624] width 158 height 40
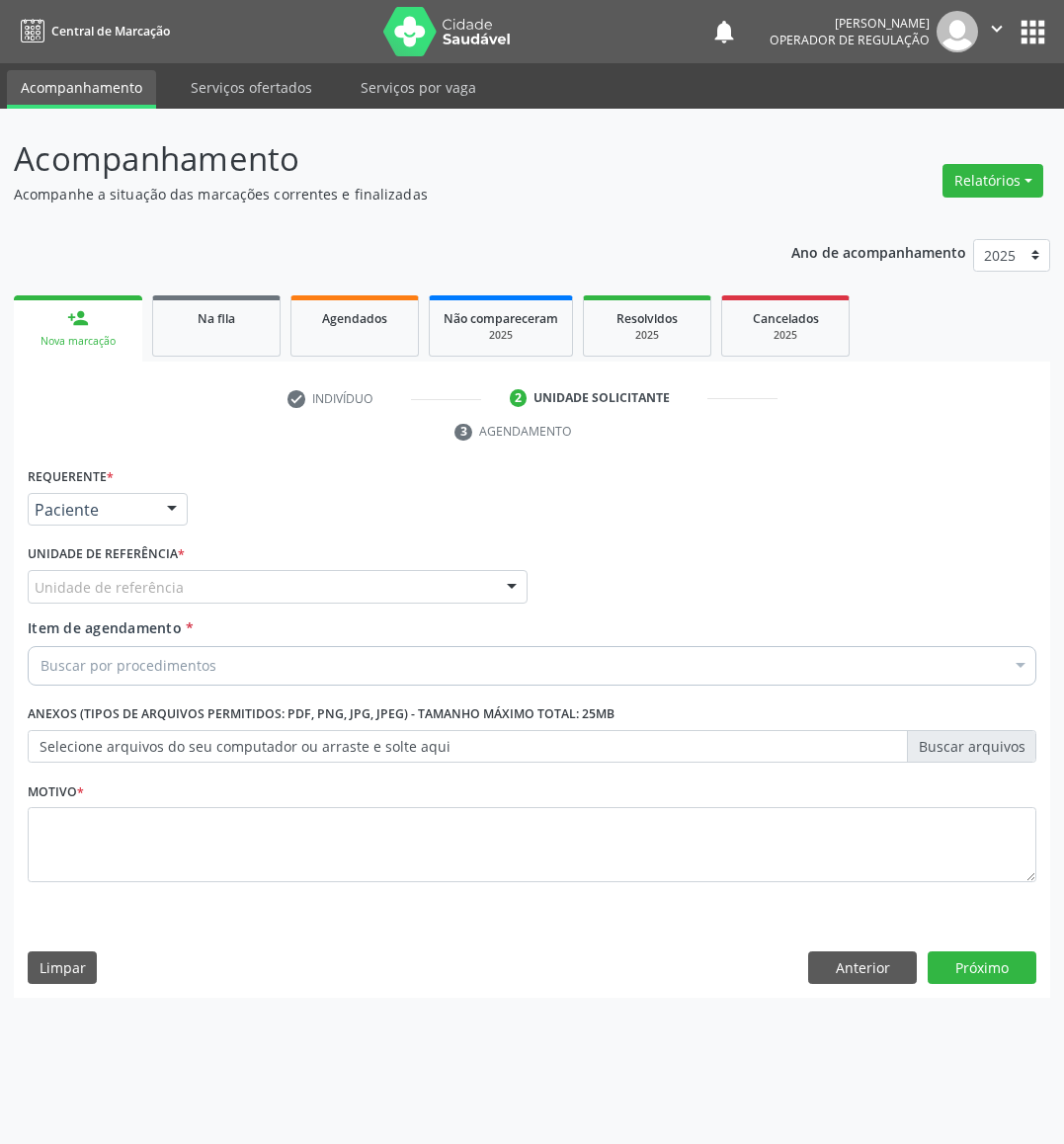
click at [191, 588] on div "C Unidade de referência" at bounding box center [277, 587] width 500 height 34
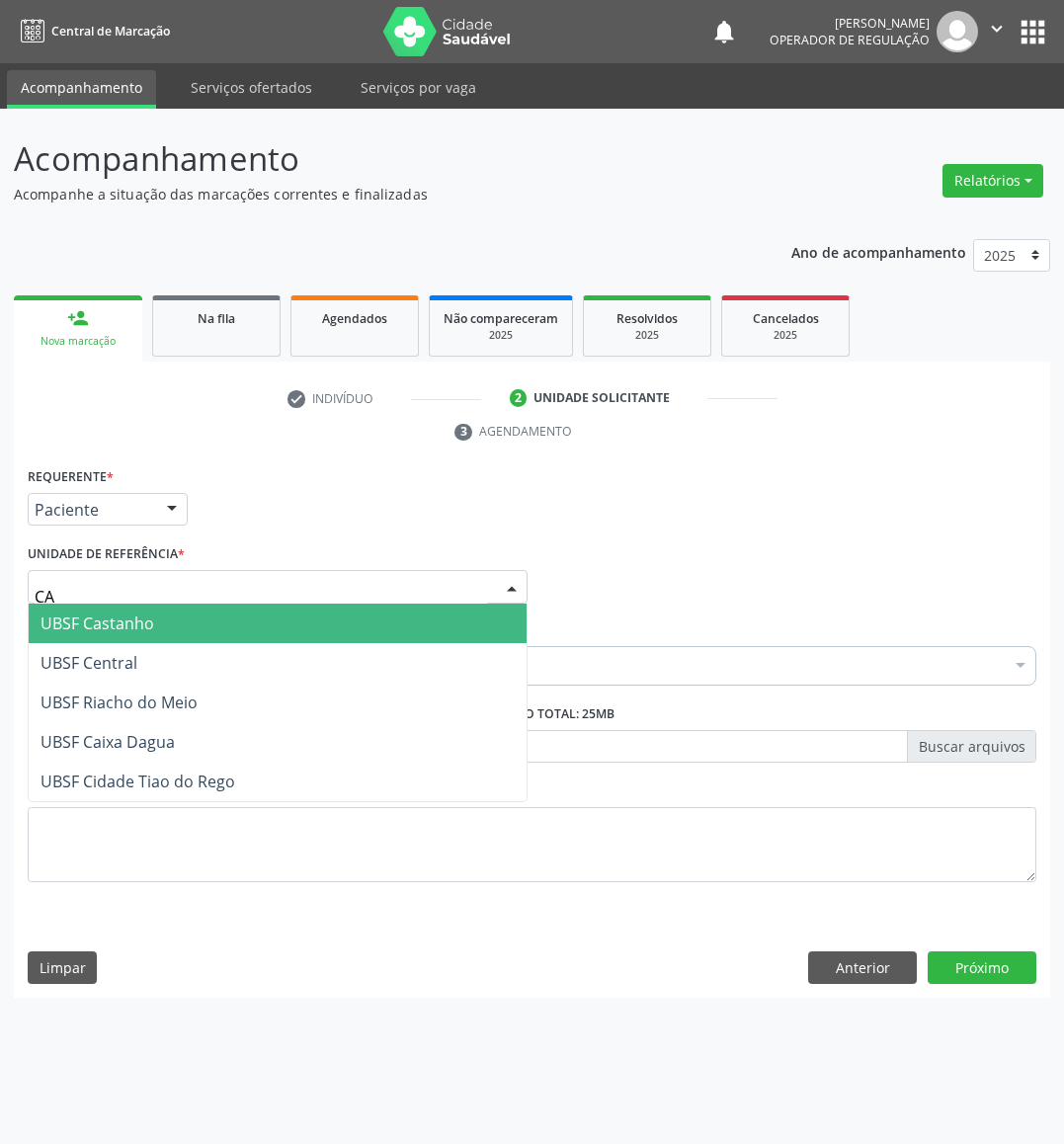
type input "CAS"
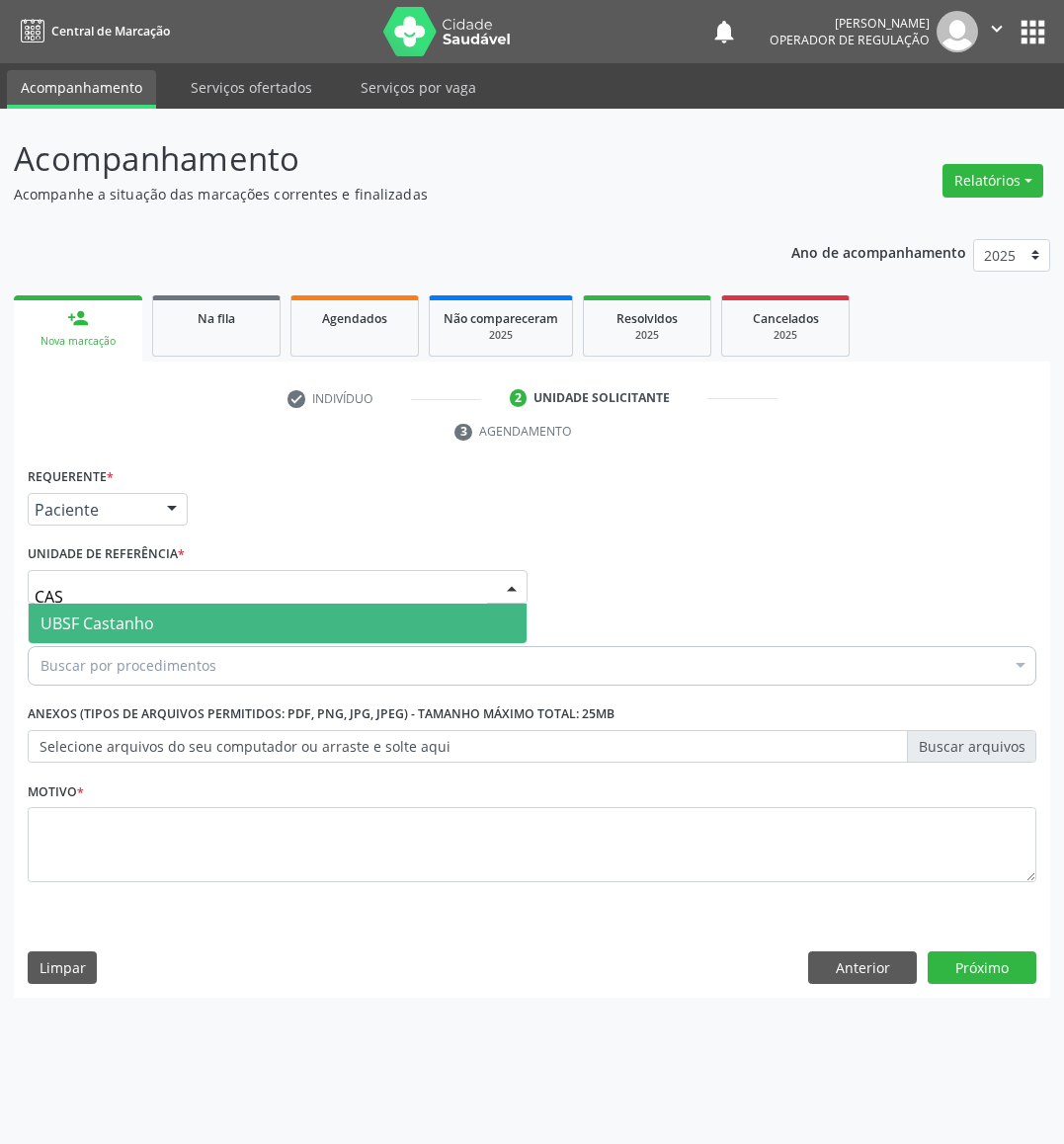
click at [176, 620] on span "UBSF Castanho" at bounding box center [277, 623] width 498 height 40
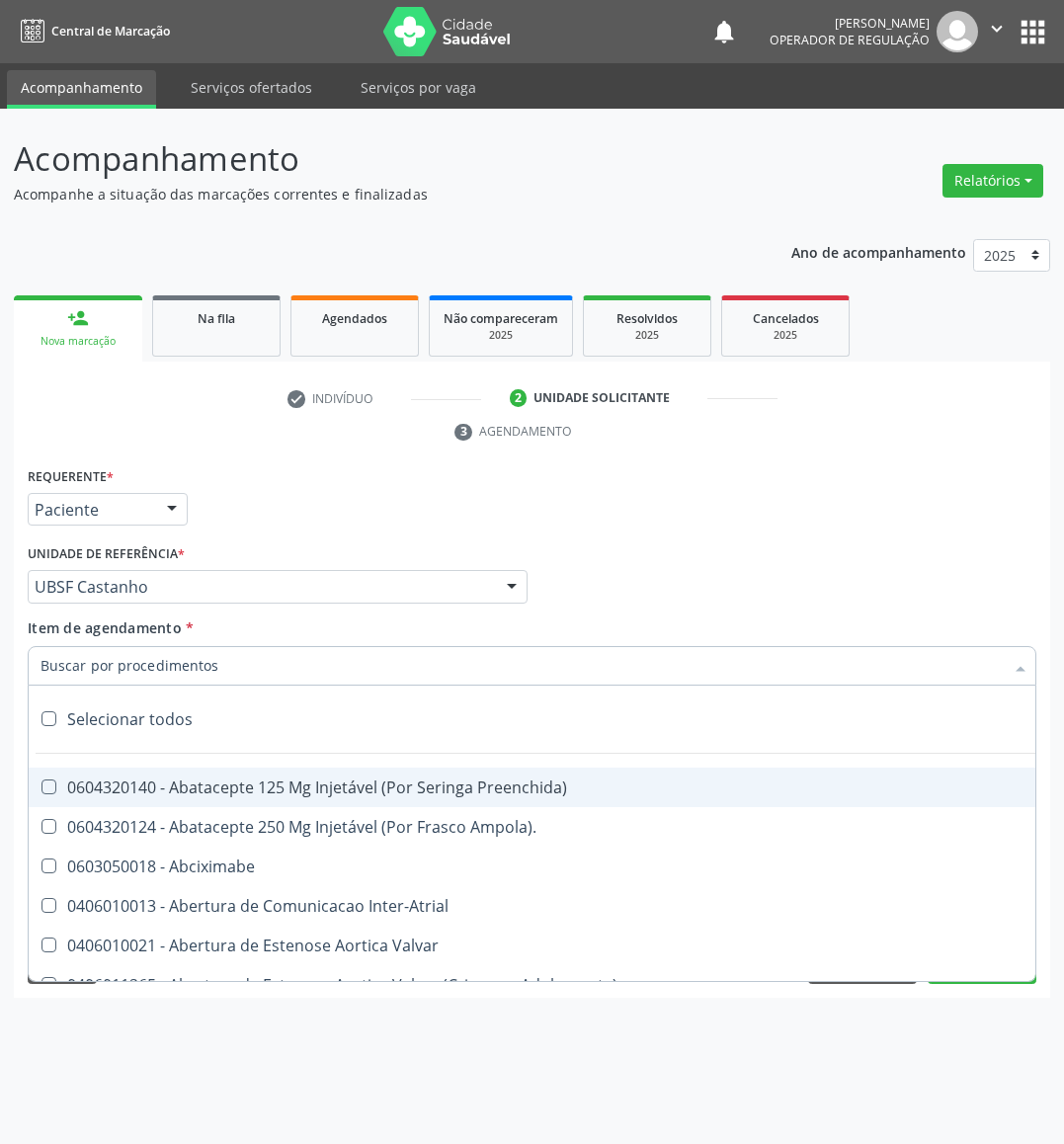
paste input "MAMARIA BILATERAL"
type input "MAMARIA BILATERAL"
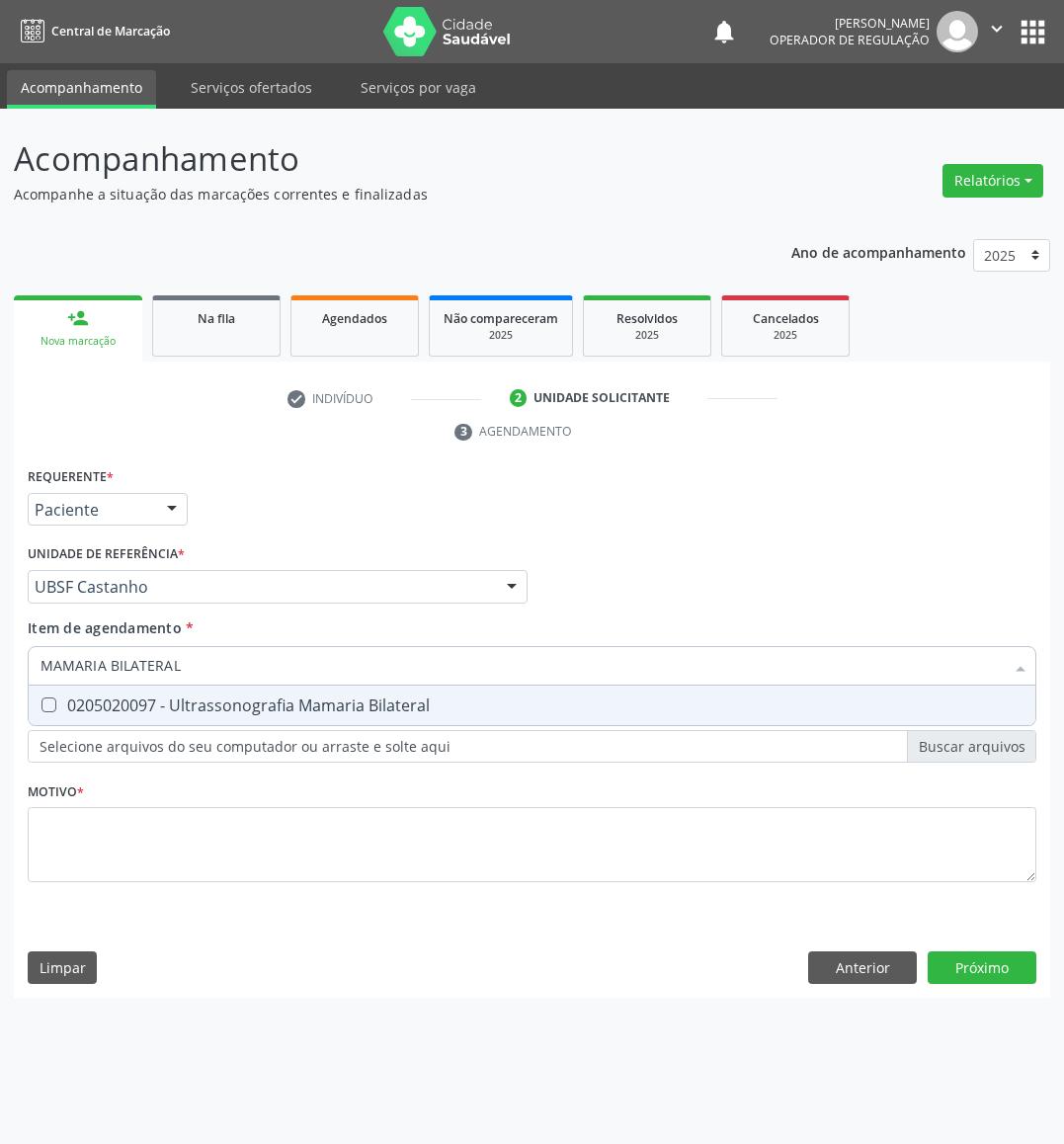
click at [163, 698] on div "0205020097 - Ultrassonografia Mamaria Bilateral" at bounding box center [532, 706] width 983 height 16
checkbox Bilateral "true"
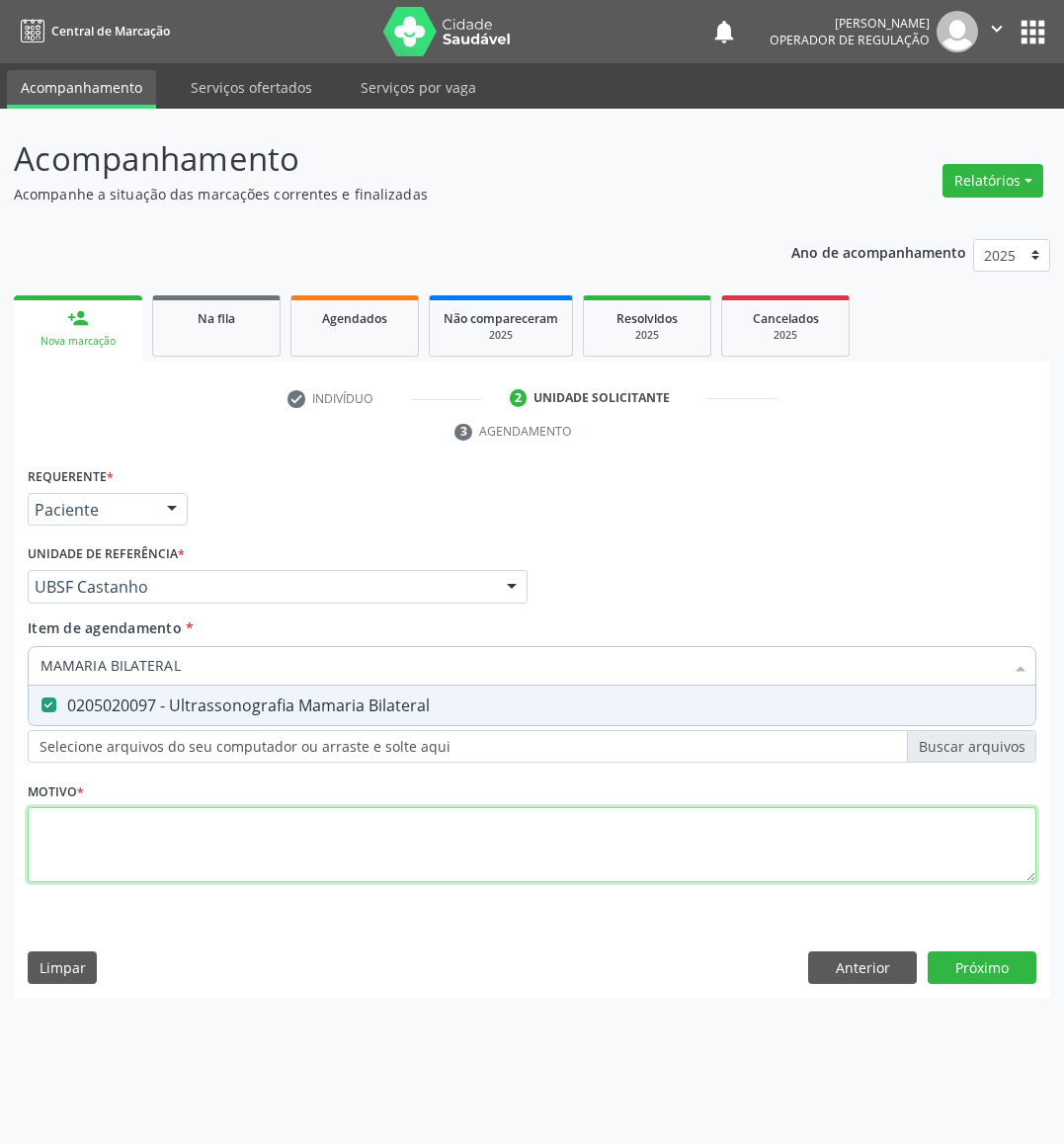
click at [140, 846] on div "Requerente * Paciente Médico(a) Enfermeiro(a) Paciente Nenhum resultado encontr…" at bounding box center [532, 686] width 1008 height 447
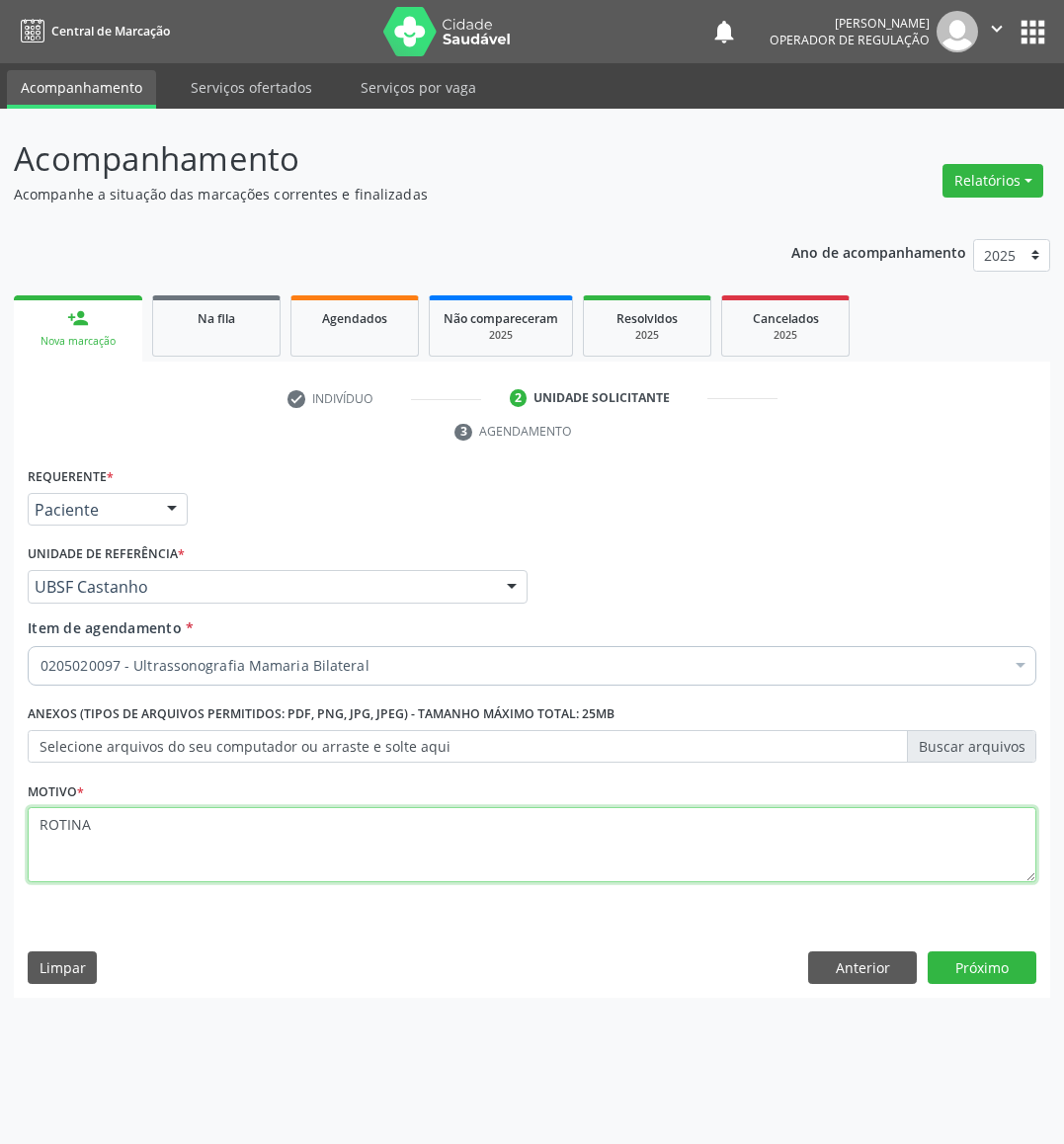
type textarea "ROTINA"
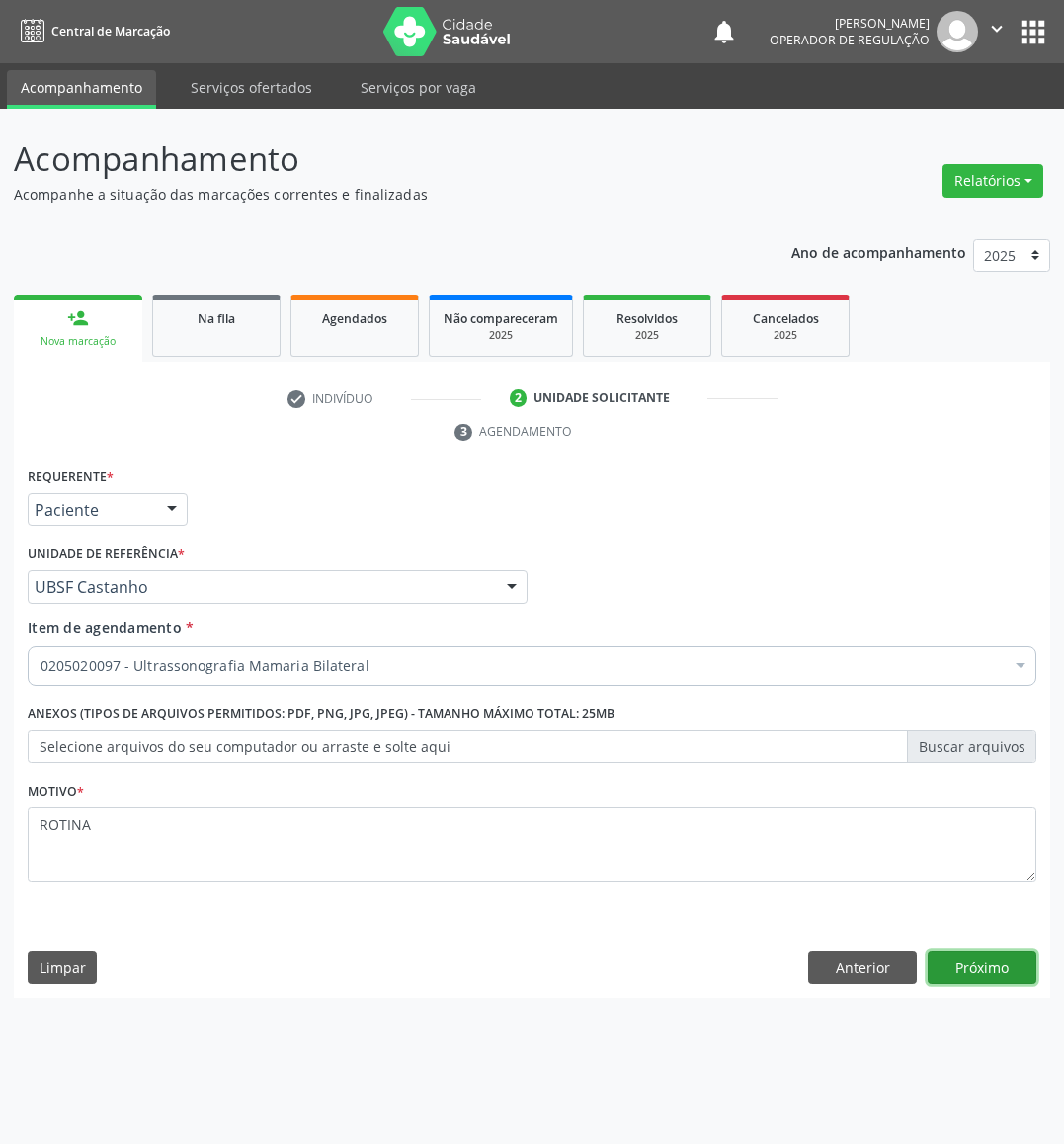
click button "Próximo" at bounding box center [981, 968] width 108 height 34
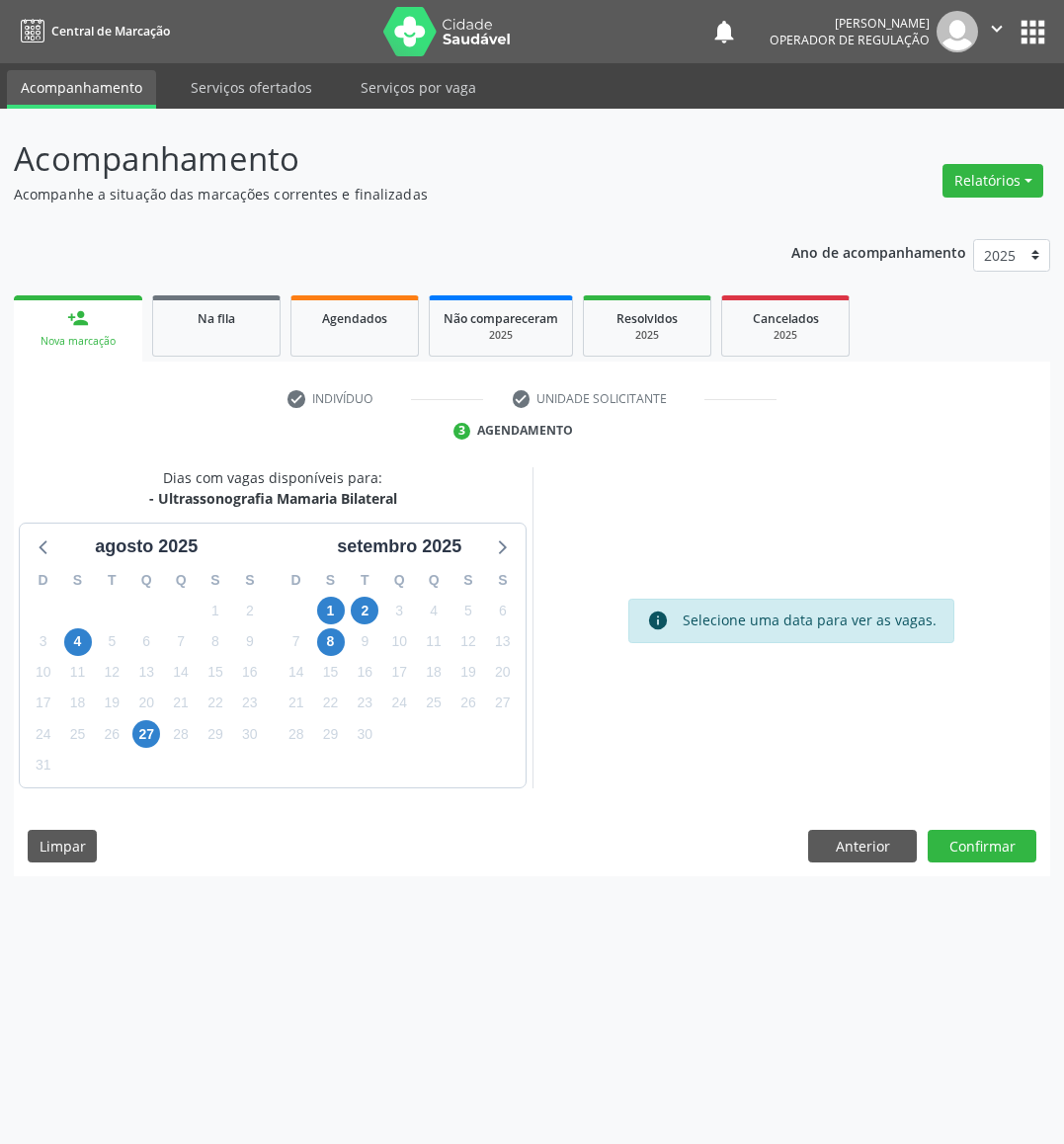
click at [368, 626] on div "9" at bounding box center [365, 641] width 28 height 31
click at [366, 623] on span "2" at bounding box center [365, 610] width 28 height 28
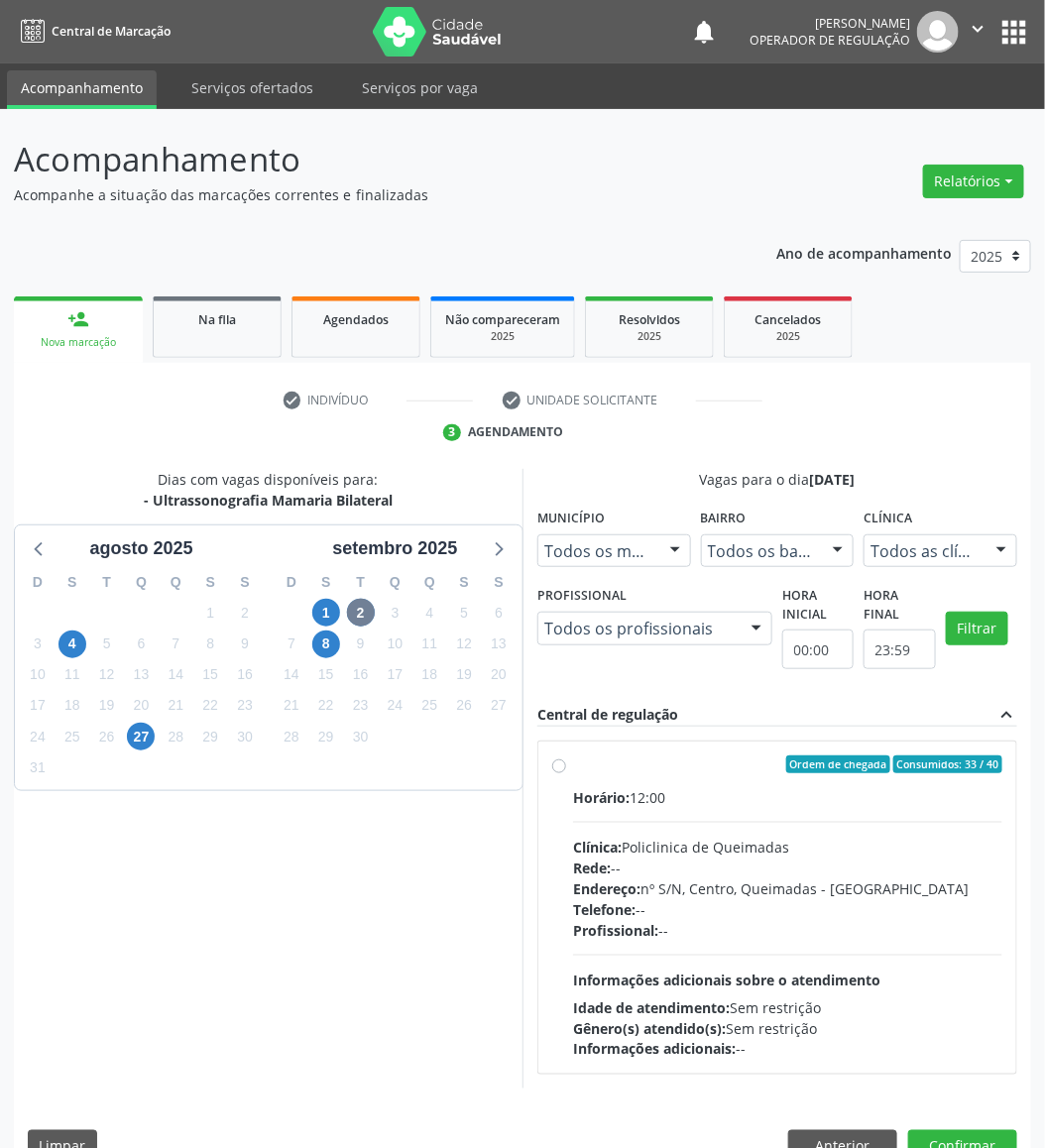
click at [711, 771] on div "Ordem de chegada Consumidos: 33 / 40" at bounding box center [788, 765] width 429 height 18
click at [566, 771] on input "Ordem de chegada Consumidos: 33 / 40 Horário: 12:00 Clínica: Policlinica de Que…" at bounding box center [559, 765] width 14 height 18
radio input "true"
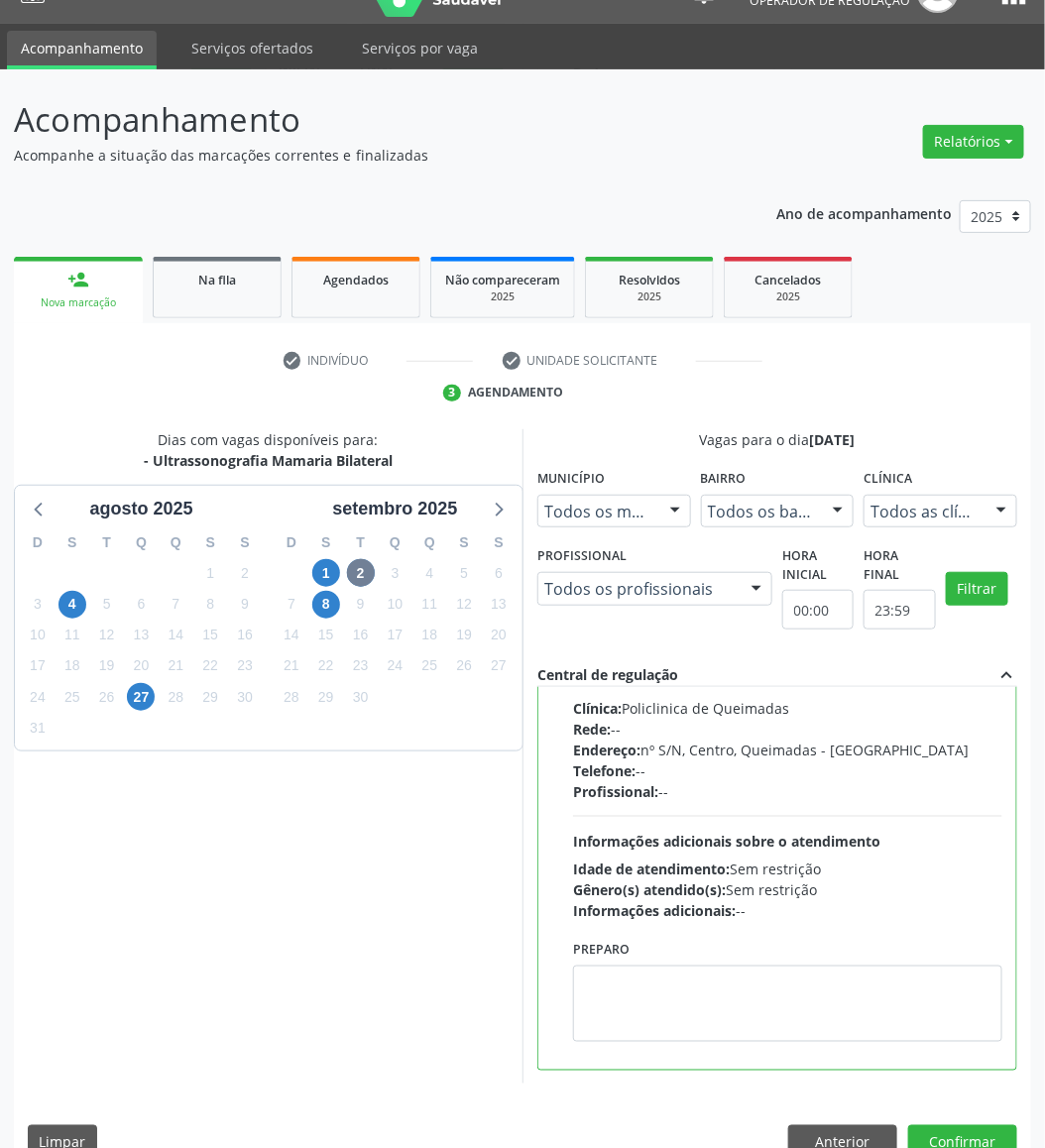
scroll to position [79, 0]
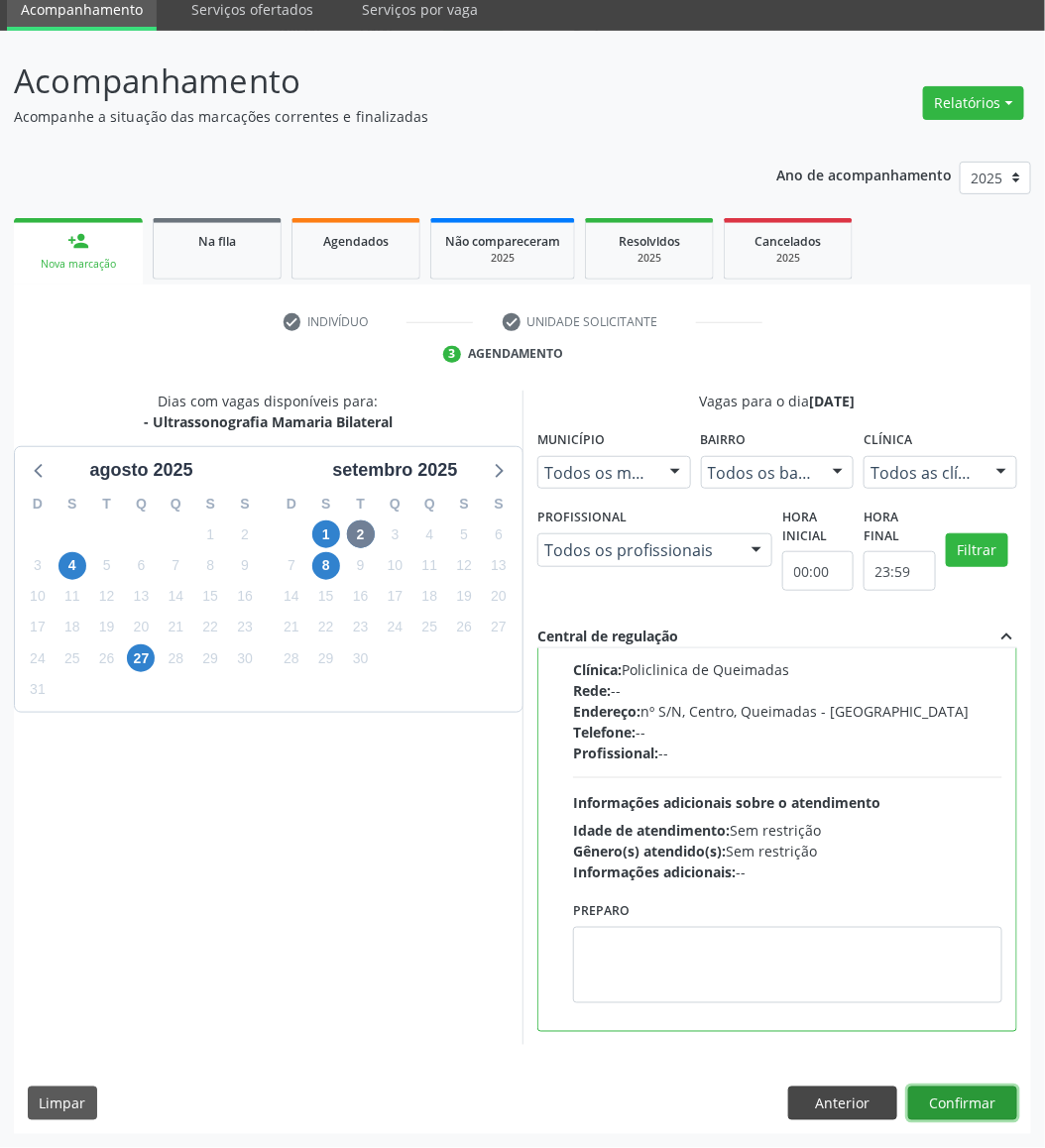
drag, startPoint x: 991, startPoint y: 1110, endPoint x: 812, endPoint y: 1092, distance: 179.9
click at [928, 1019] on button "Confirmar" at bounding box center [962, 1104] width 109 height 34
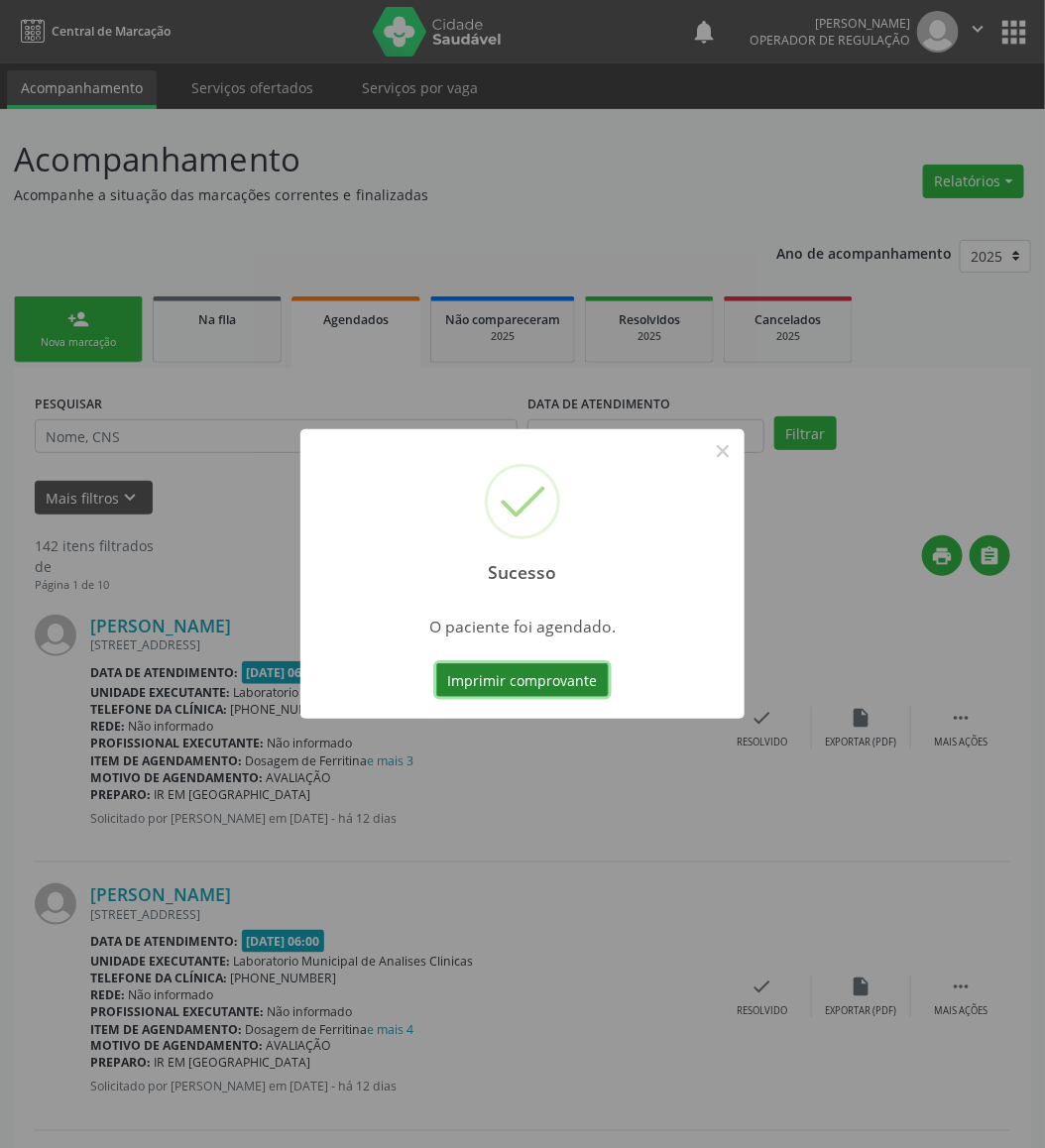
click at [560, 688] on button "Imprimir comprovante" at bounding box center [522, 680] width 173 height 34
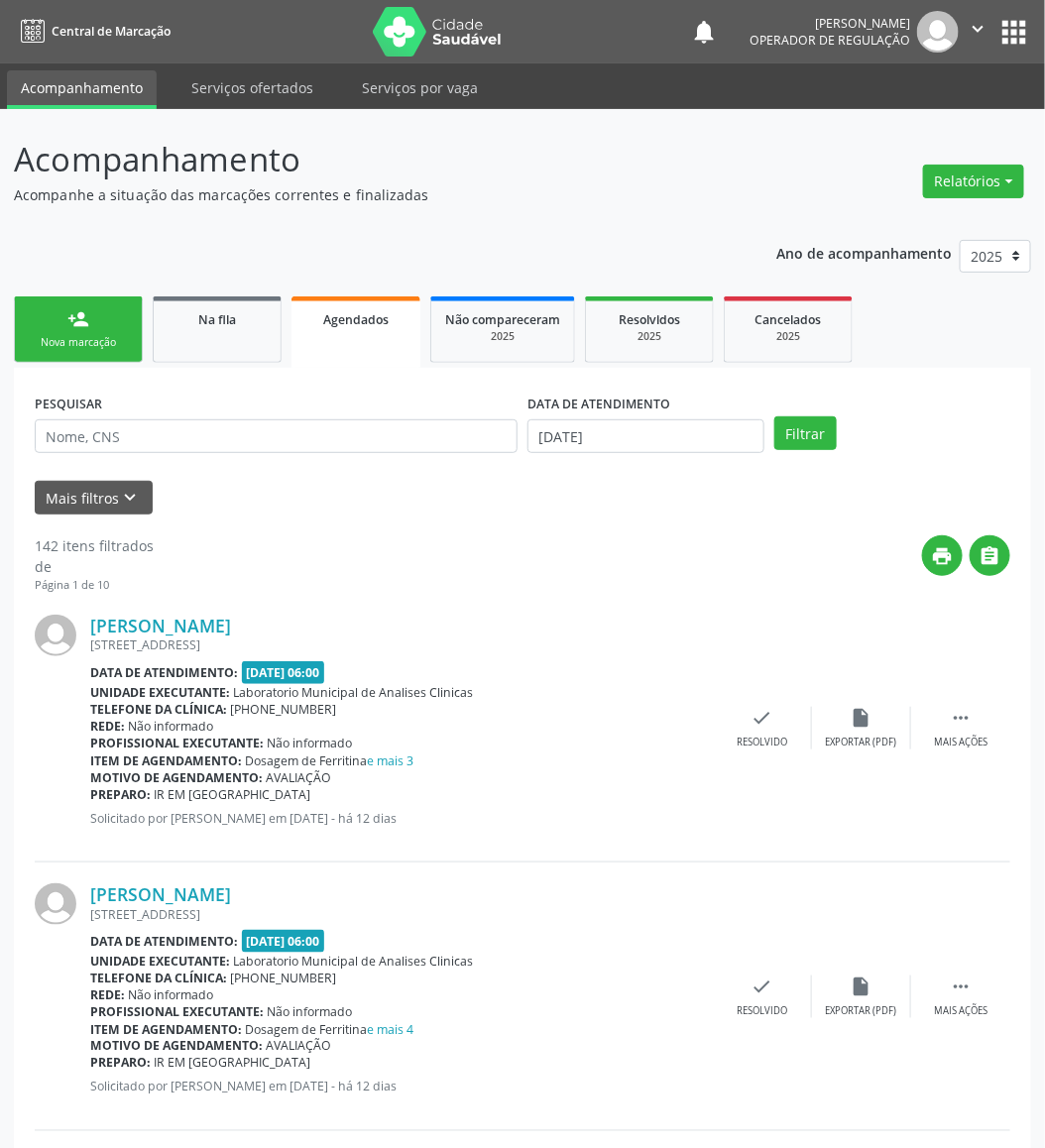
click at [85, 313] on div "person_add" at bounding box center [79, 319] width 22 height 22
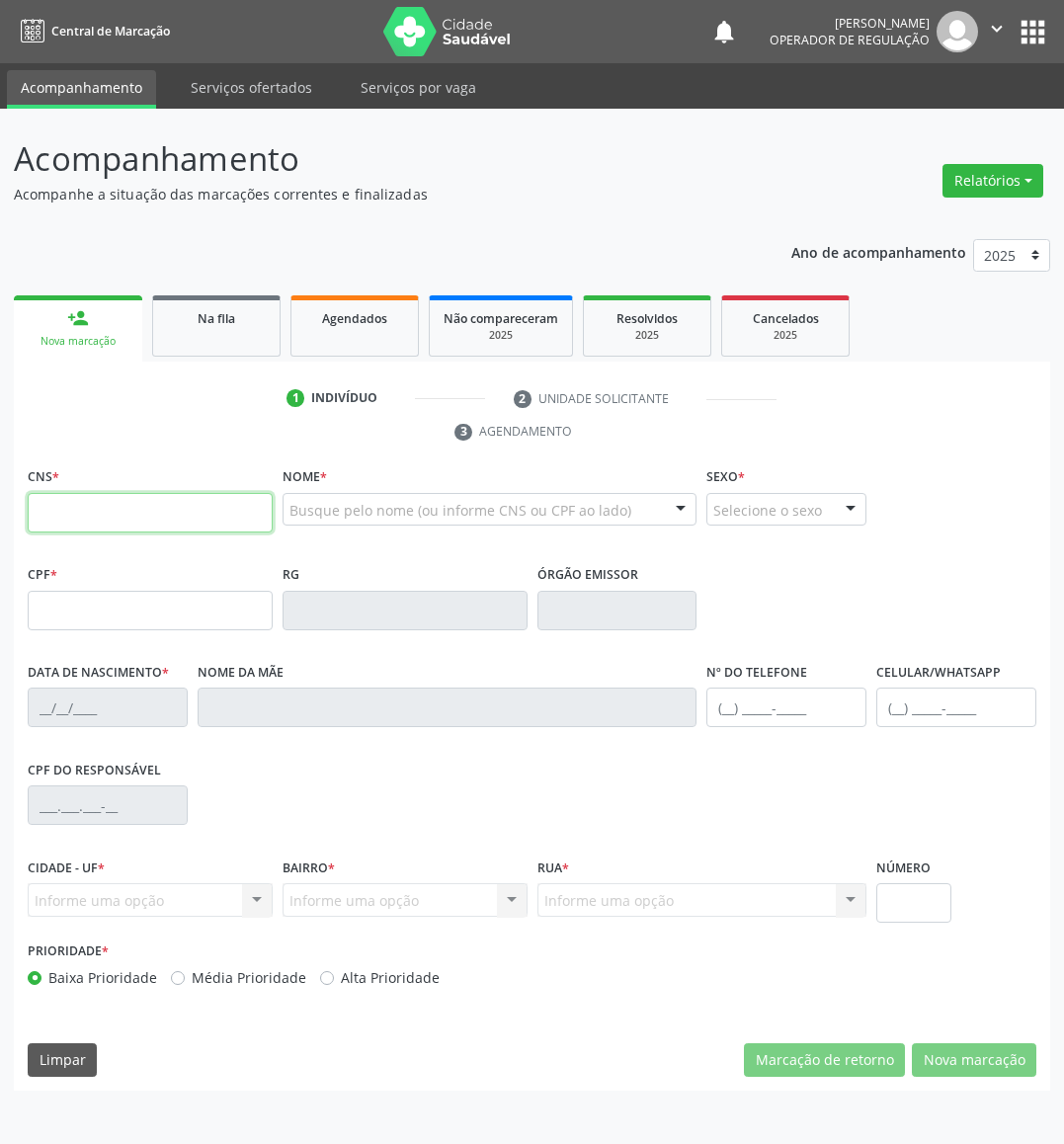
click at [149, 519] on input "text" at bounding box center [150, 513] width 245 height 40
click at [228, 511] on input "text" at bounding box center [150, 513] width 245 height 40
type input "700 1099 6556 8816"
type input "074.246.434-28"
type input "20/11/1987"
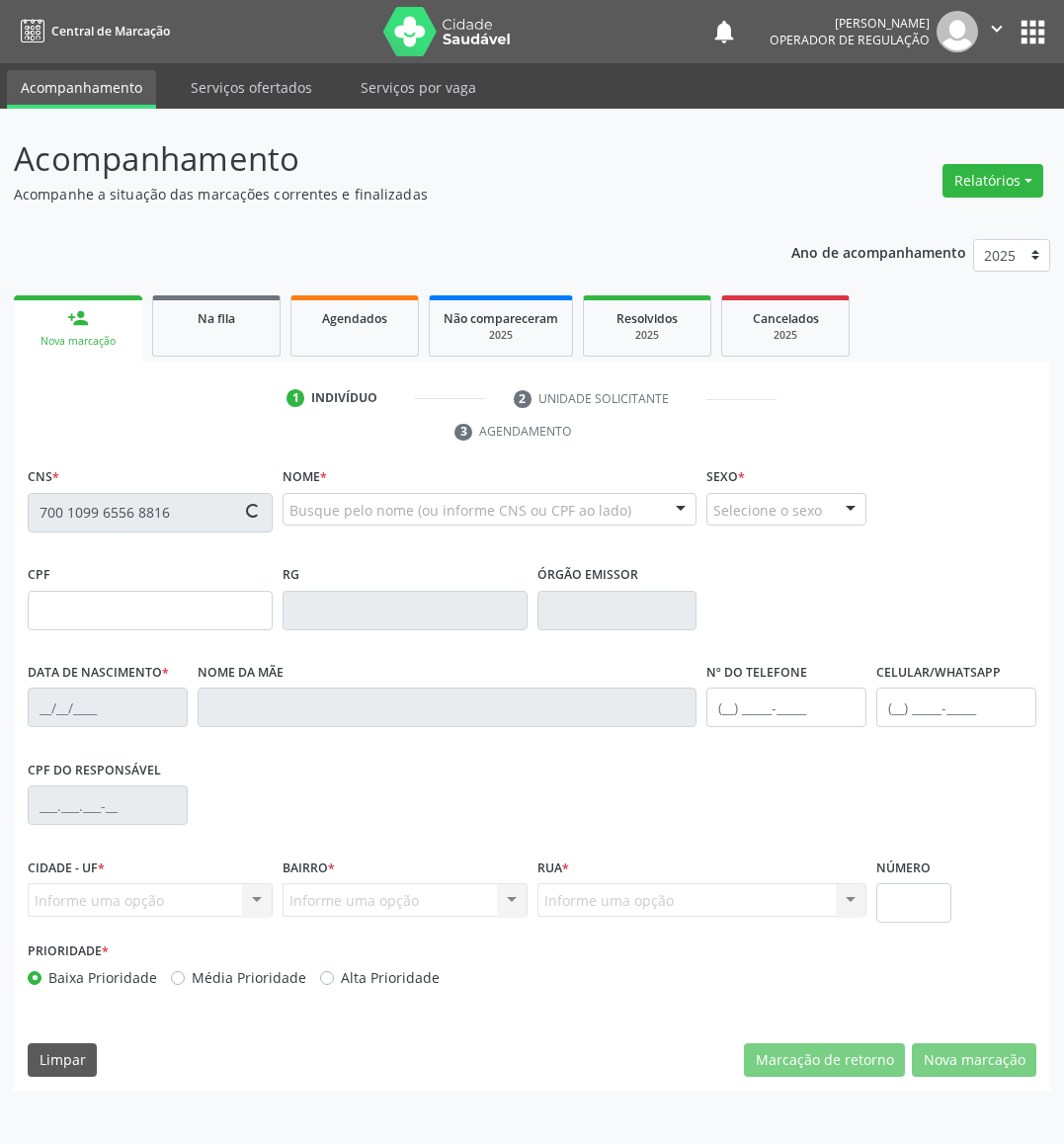
type input "Maria das Neves Pereira"
type input "(83) 3392-1733"
type input "839.883.004-20"
type input "24"
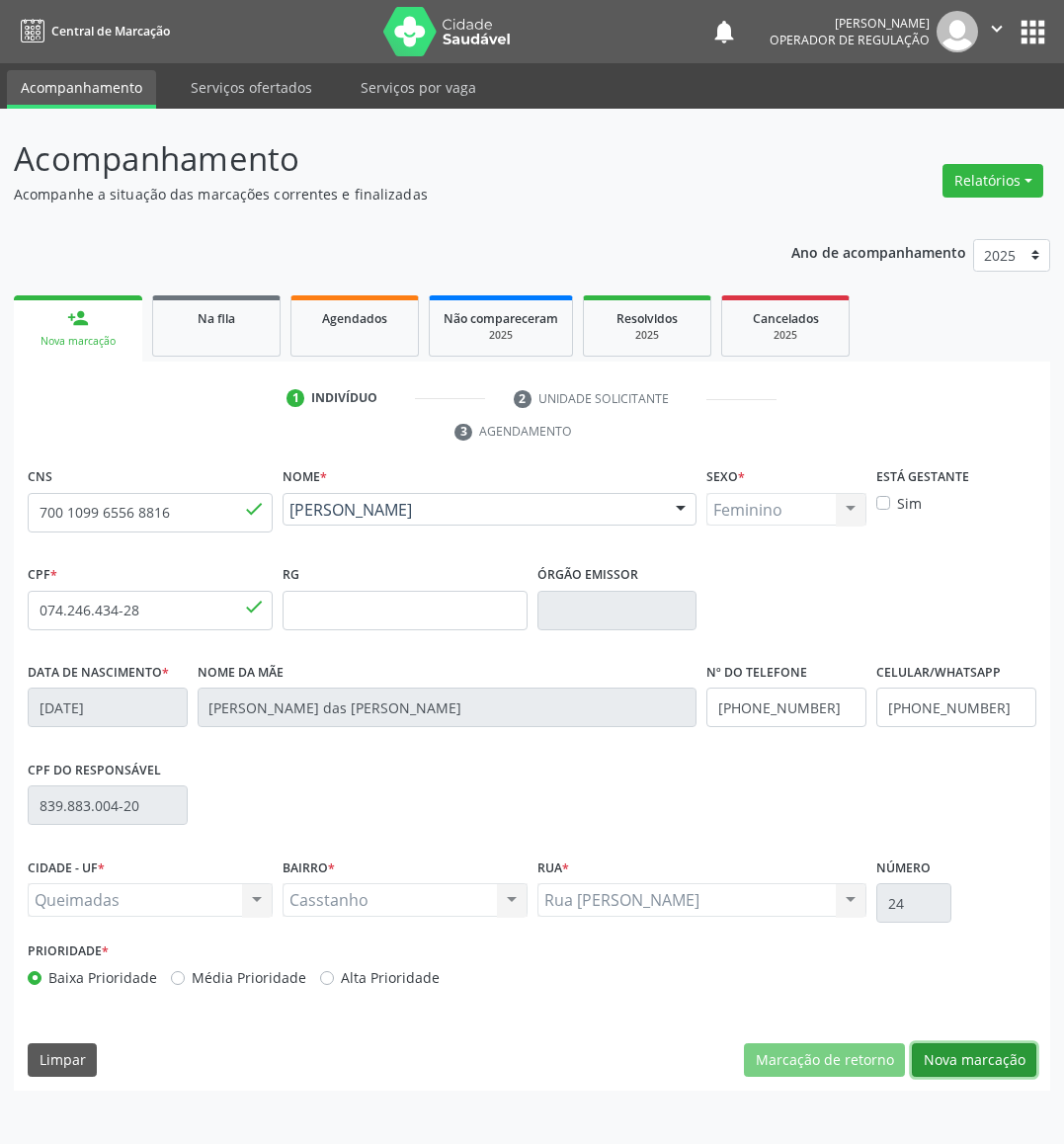
click at [925, 1016] on button "Nova marcação" at bounding box center [974, 1061] width 124 height 34
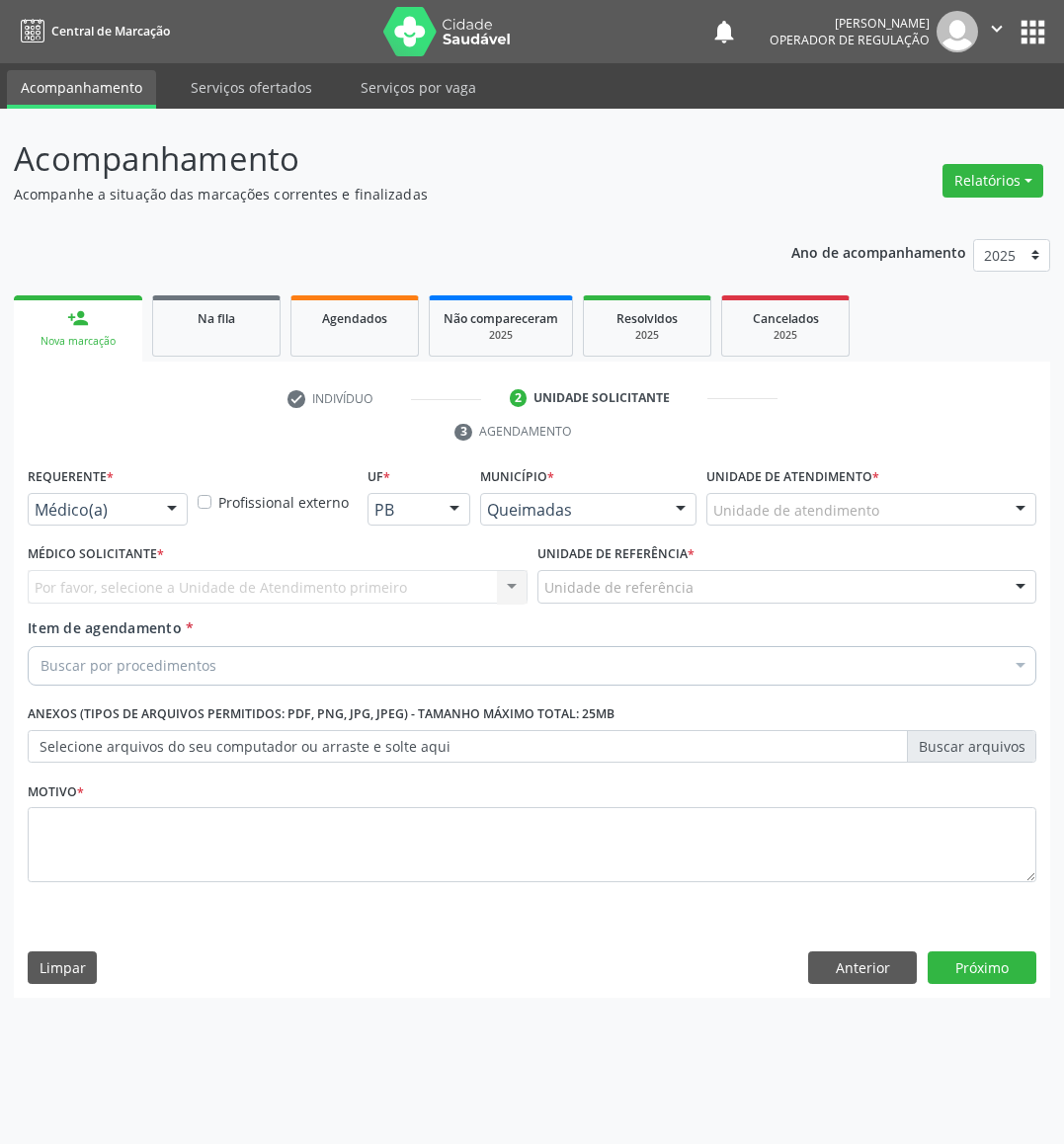
click at [173, 504] on div at bounding box center [172, 511] width 30 height 34
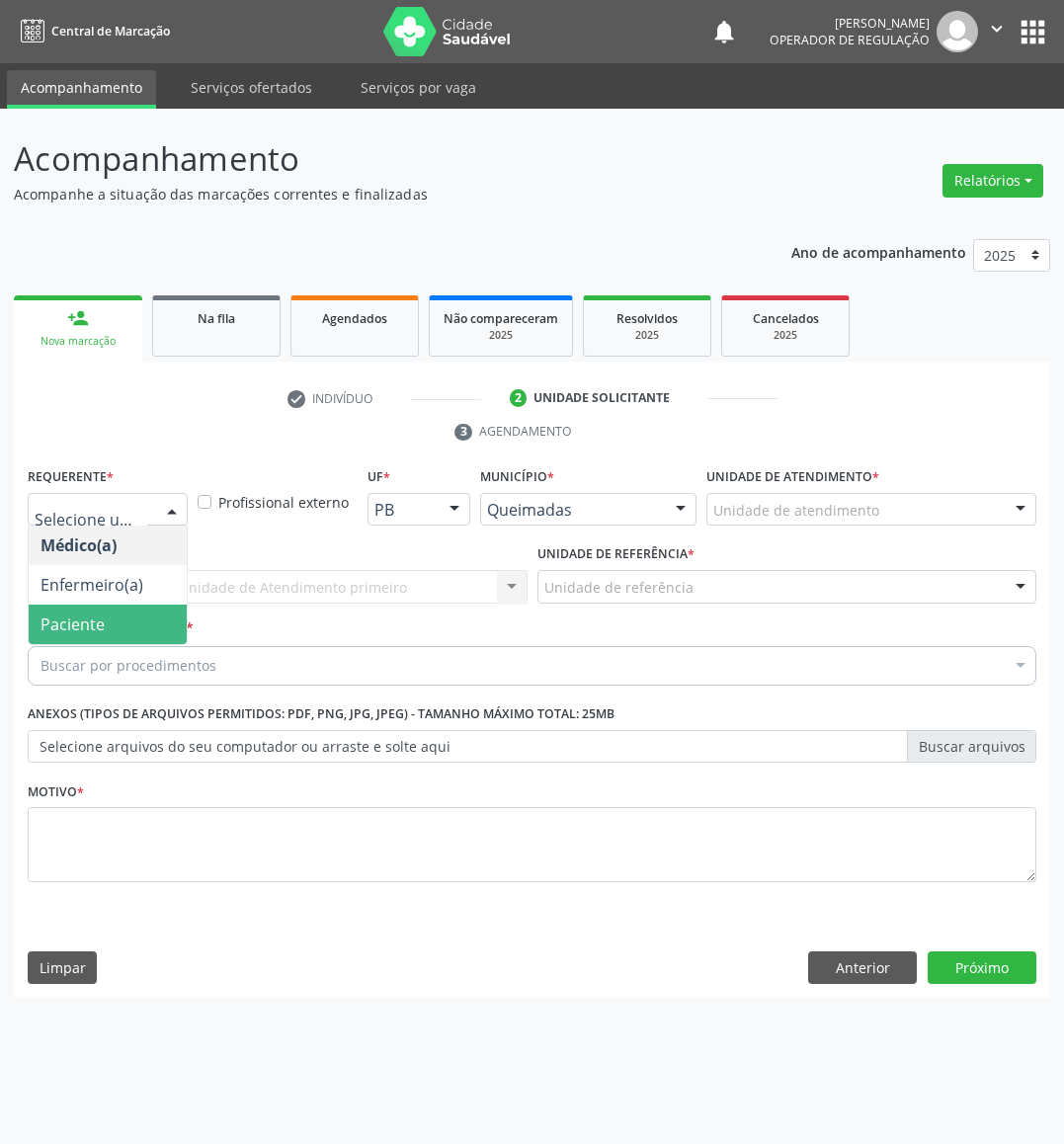
click at [101, 620] on span "Paciente" at bounding box center [73, 624] width 65 height 22
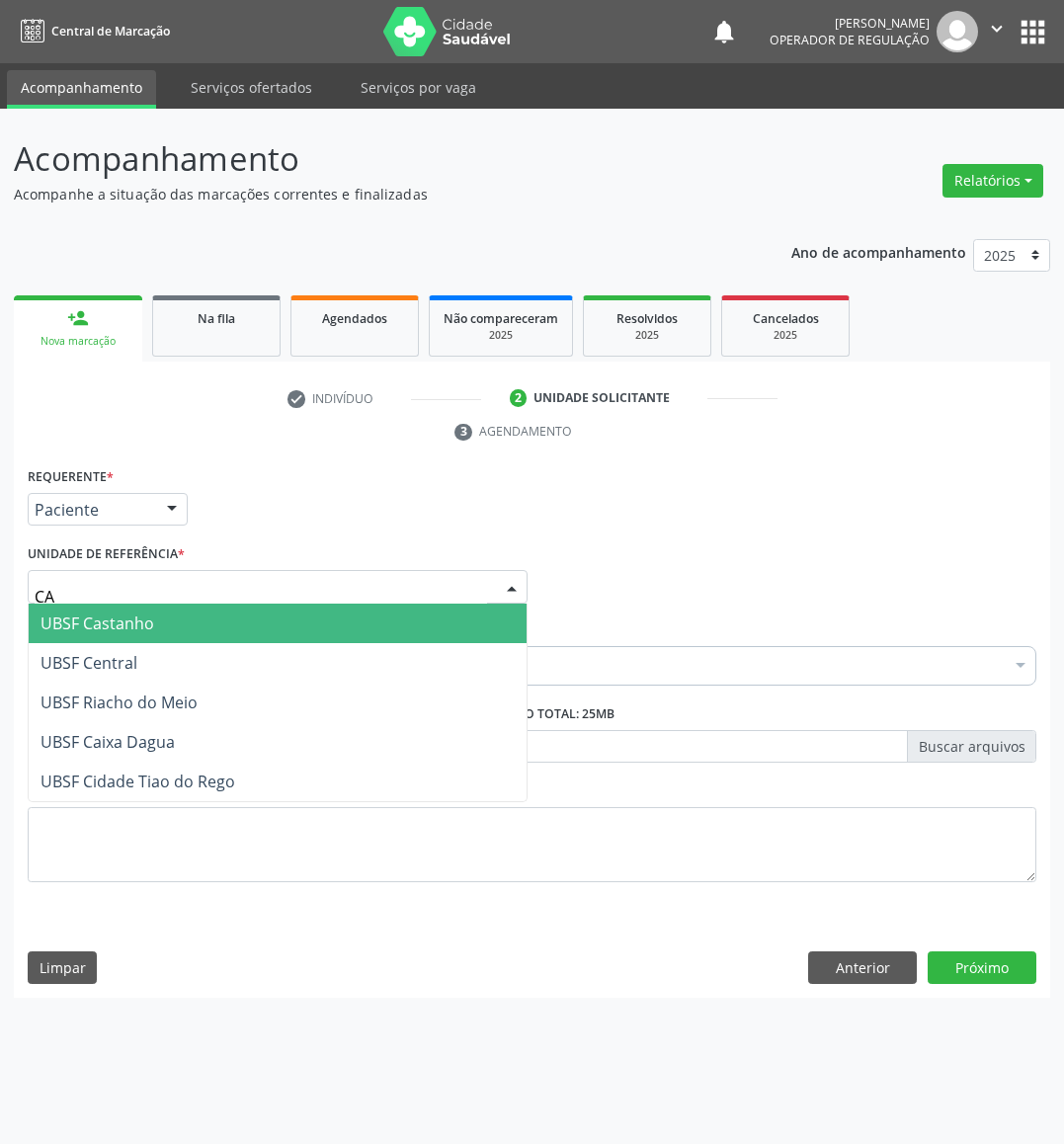
type input "CAS"
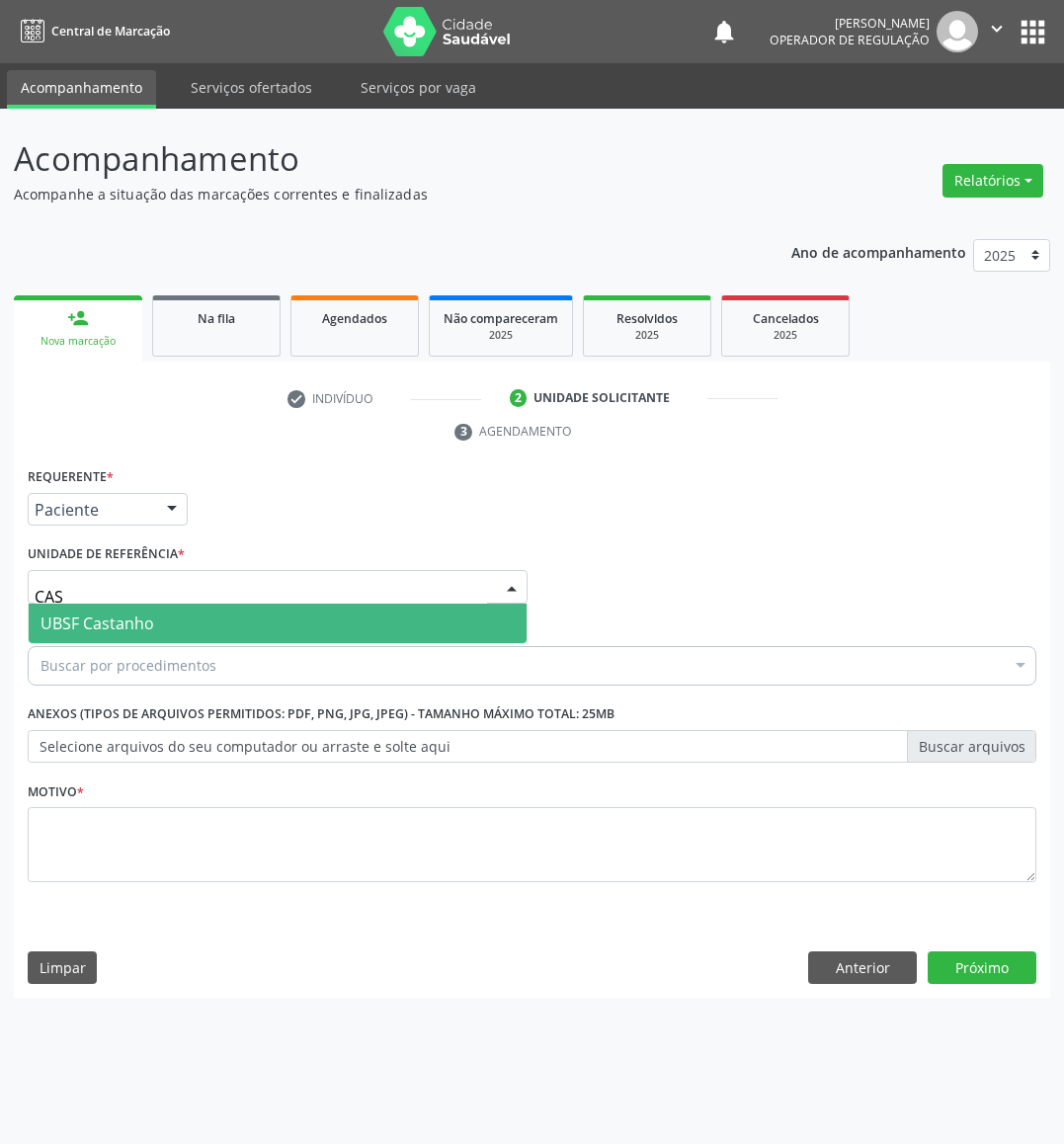
click at [134, 628] on span "UBSF Castanho" at bounding box center [97, 623] width 113 height 22
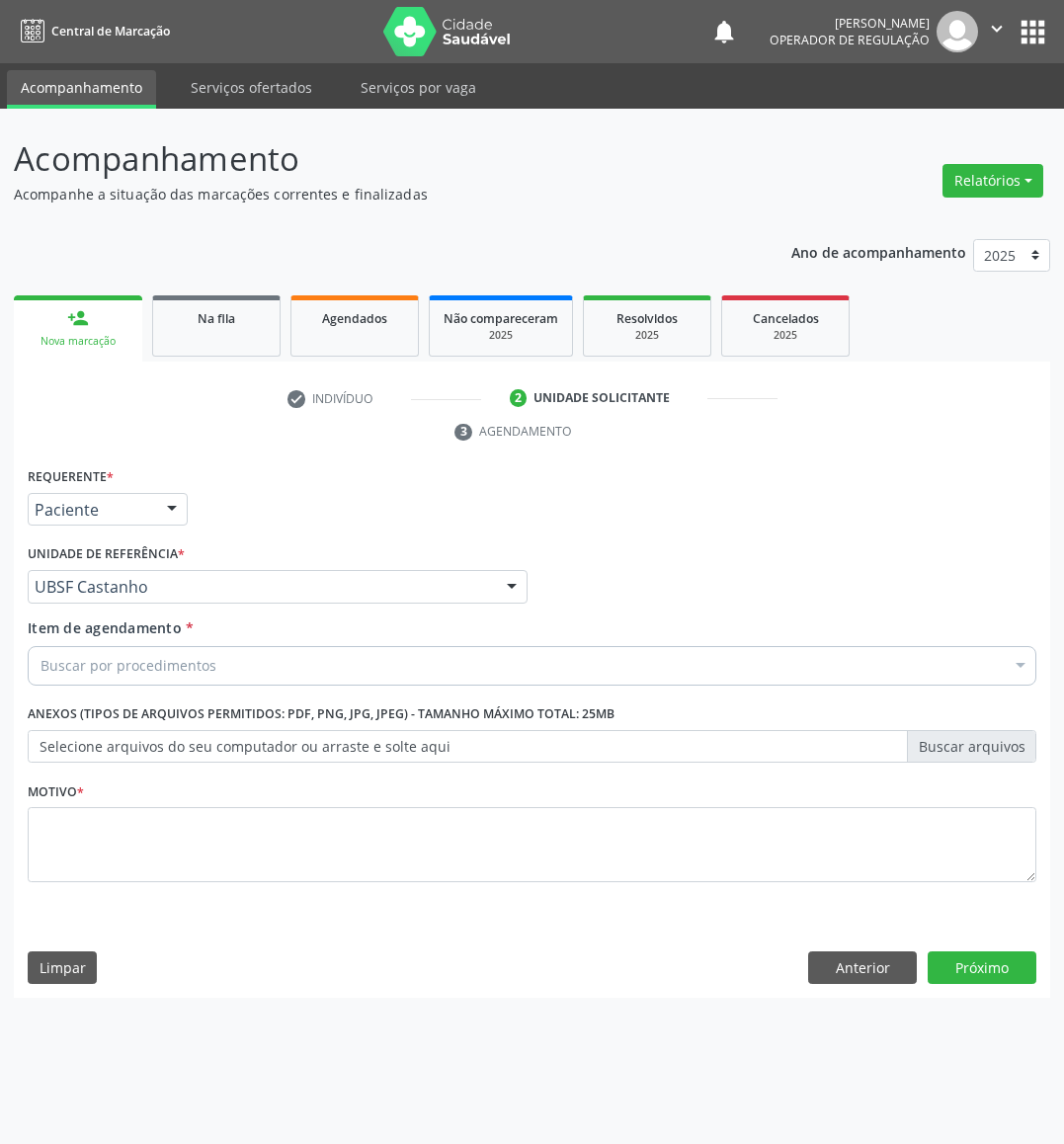
paste input "MAMARIA BILATERAL"
type input "MAMARIA BILATERAL"
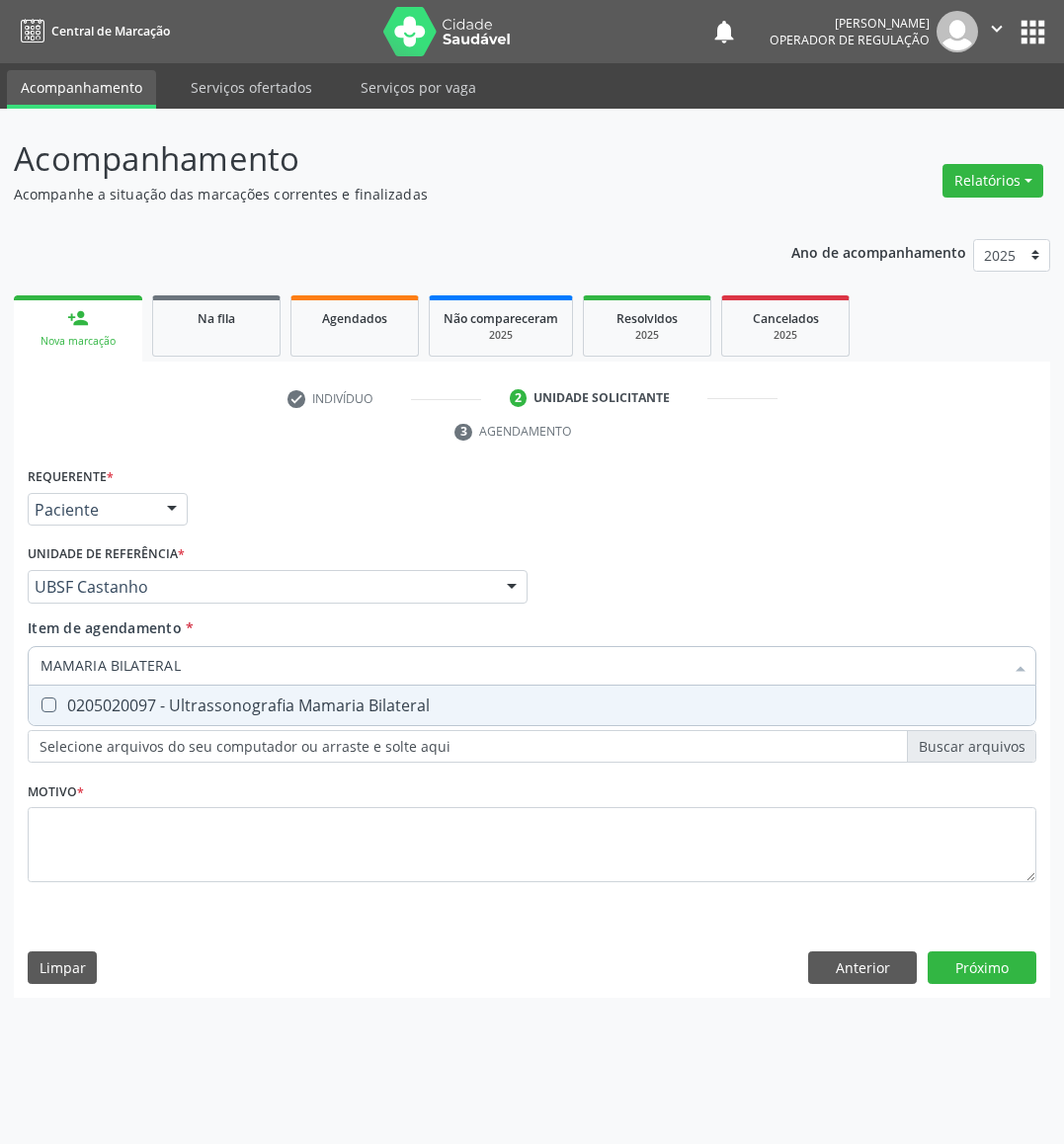
click at [137, 716] on span "0205020097 - Ultrassonografia Mamaria Bilateral" at bounding box center [532, 706] width 1006 height 40
checkbox Bilateral "true"
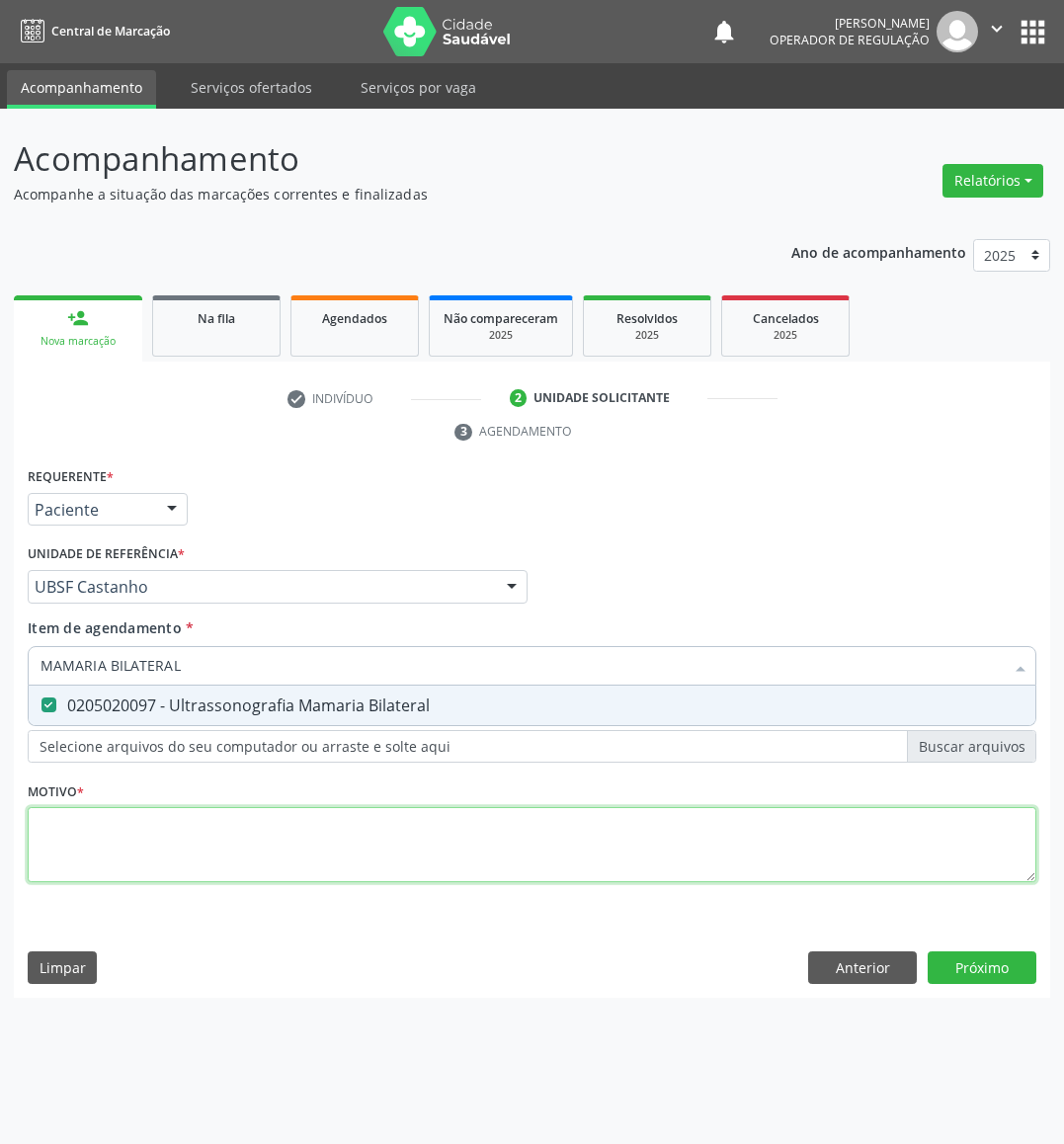
click at [116, 840] on div "Requerente * Paciente Médico(a) Enfermeiro(a) Paciente Nenhum resultado encontr…" at bounding box center [532, 686] width 1008 height 447
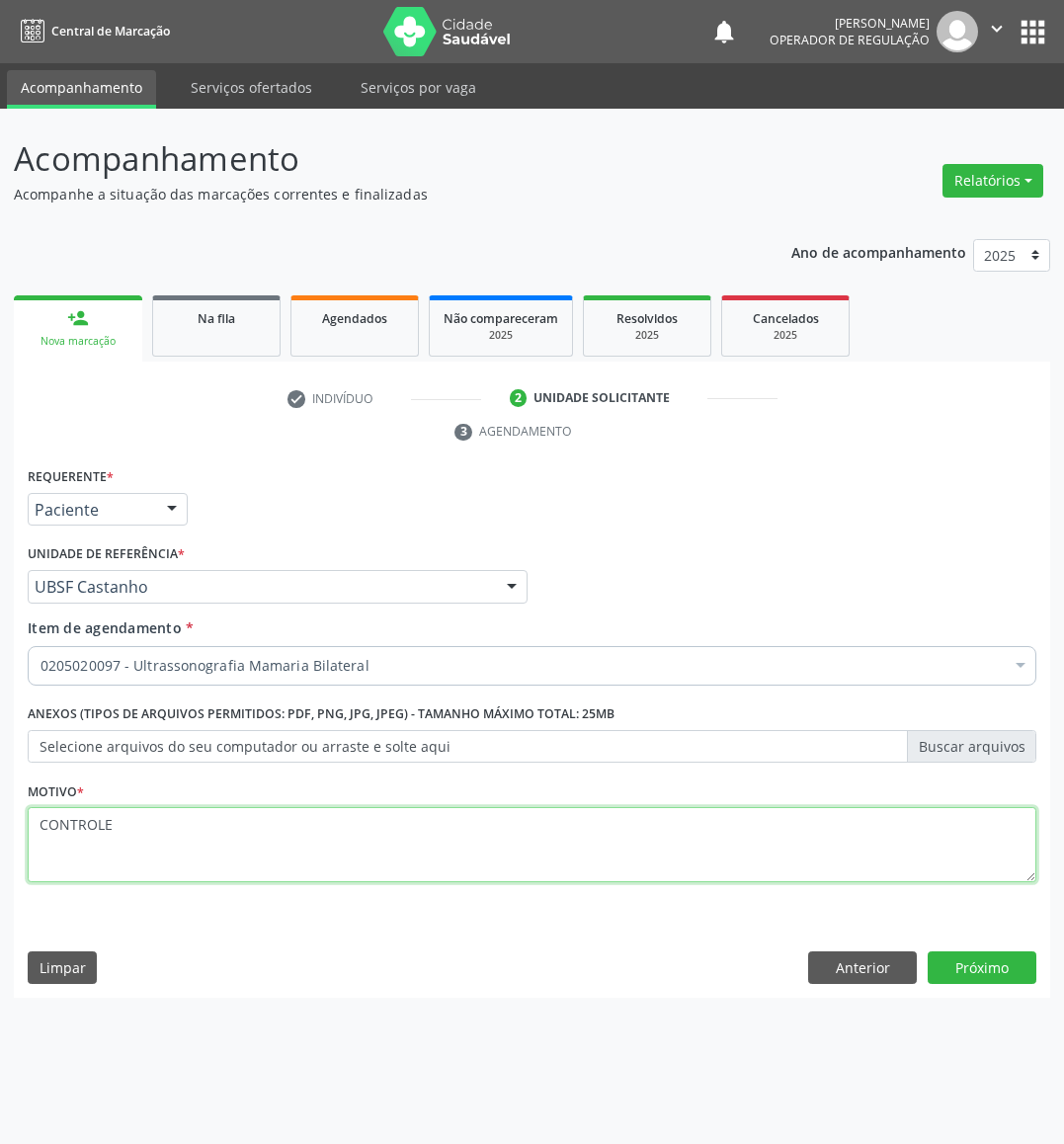
type textarea "CONTROLE"
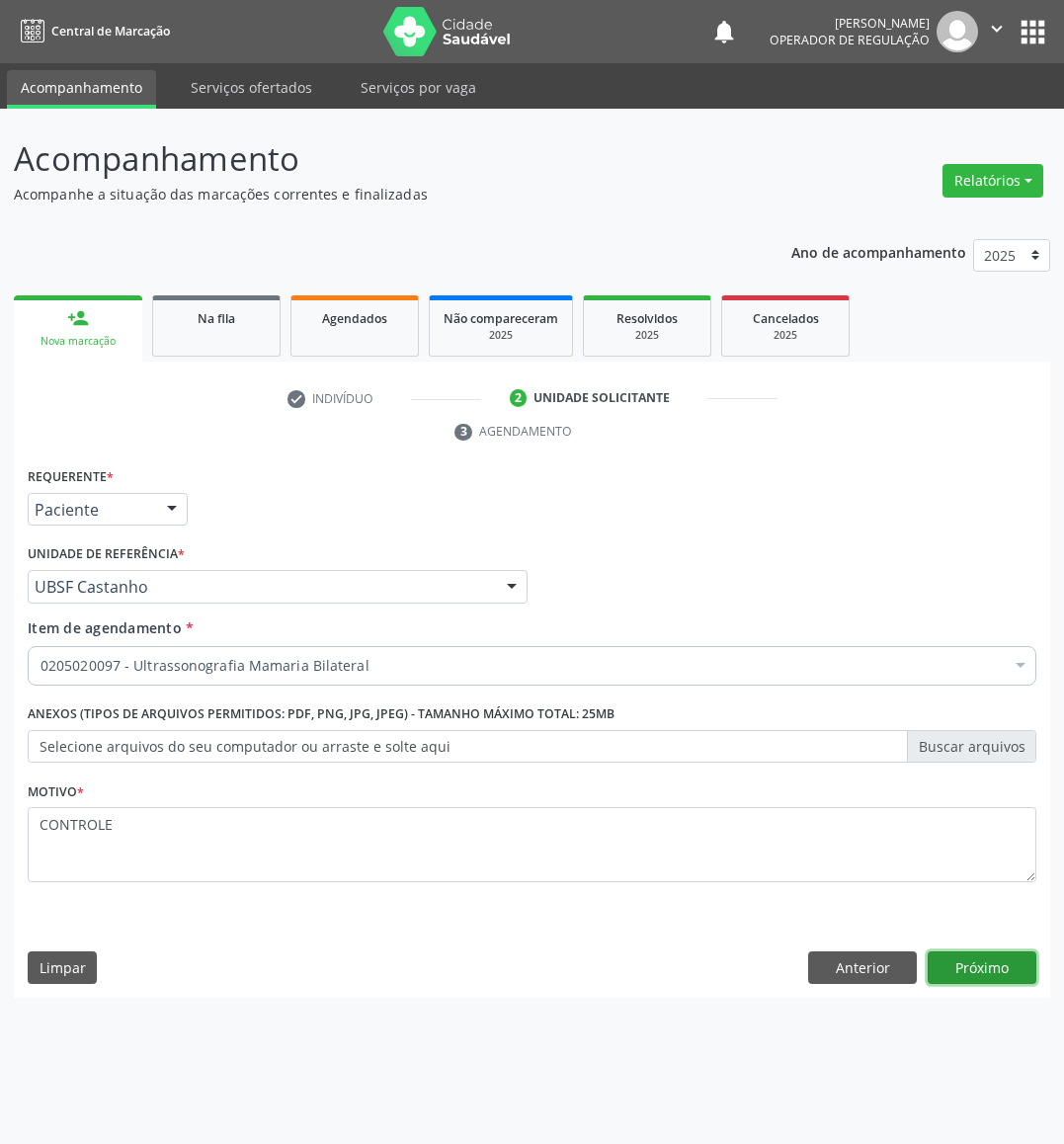
click button "Próximo" at bounding box center [981, 968] width 108 height 34
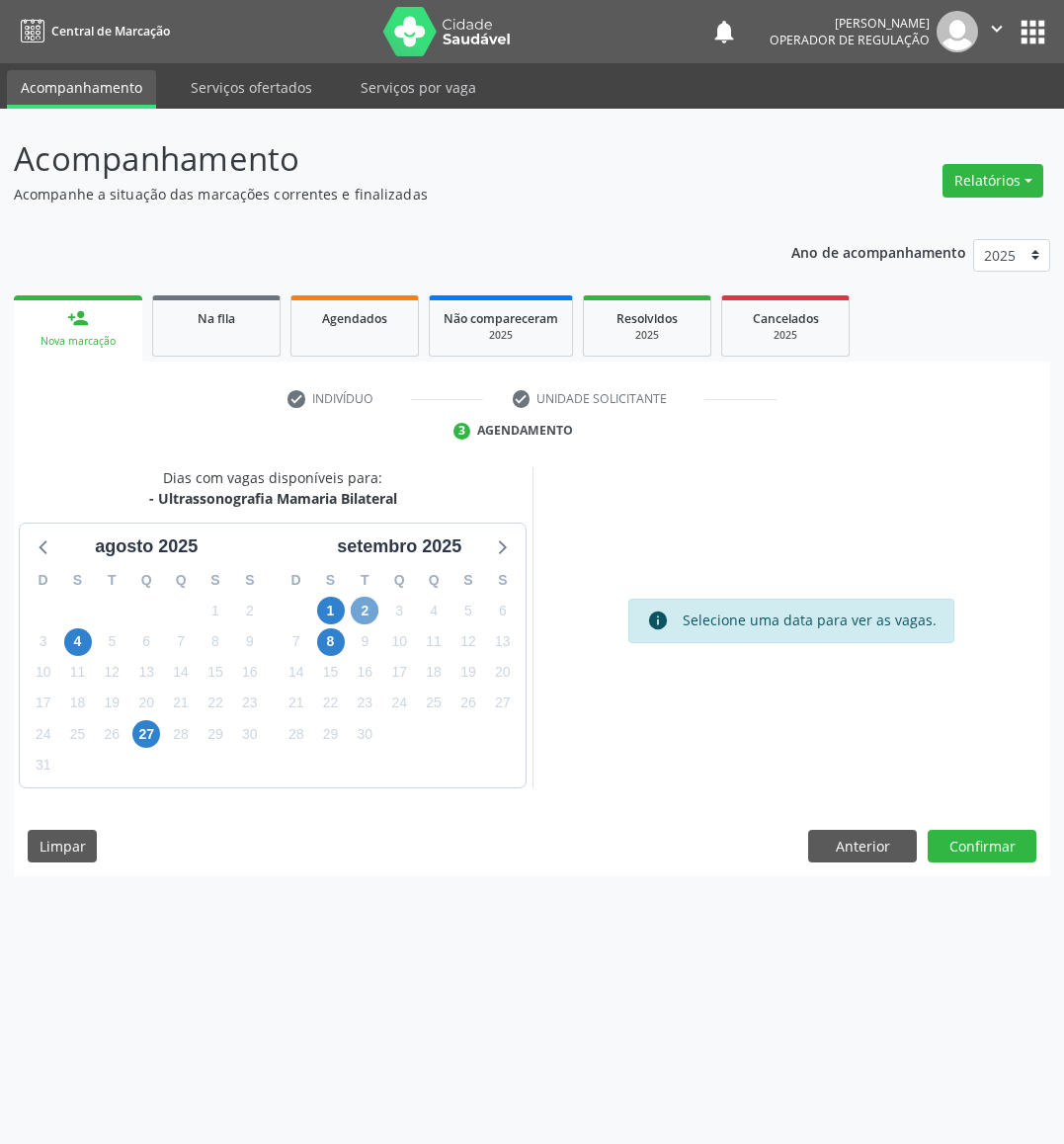
click at [357, 598] on span "2" at bounding box center [365, 610] width 28 height 28
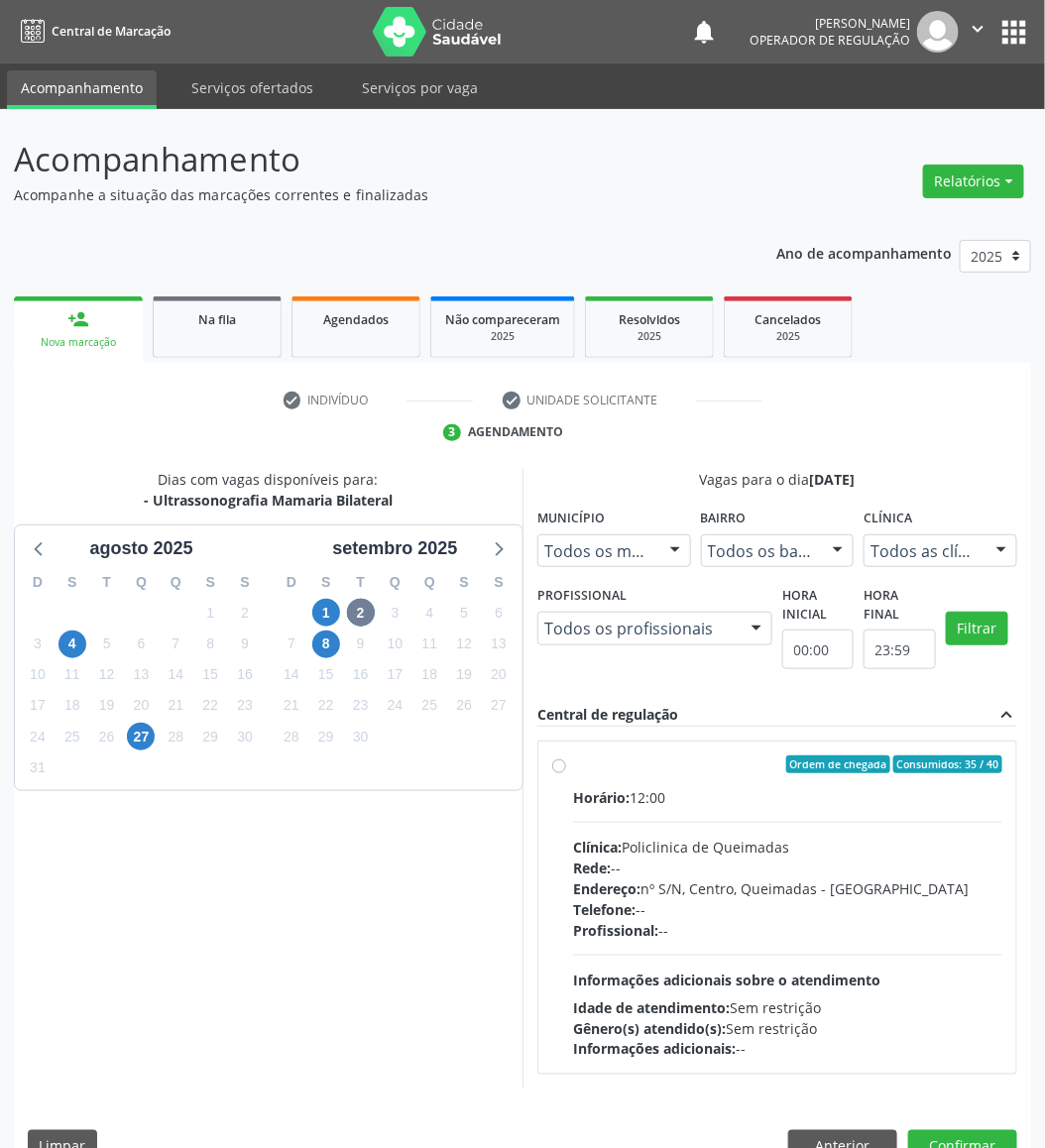
click at [807, 759] on span "Ordem de chegada" at bounding box center [838, 765] width 104 height 18
click at [566, 759] on input "Ordem de chegada Consumidos: 35 / 40 Horário: 12:00 Clínica: Policlinica de Que…" at bounding box center [559, 765] width 14 height 18
radio input "true"
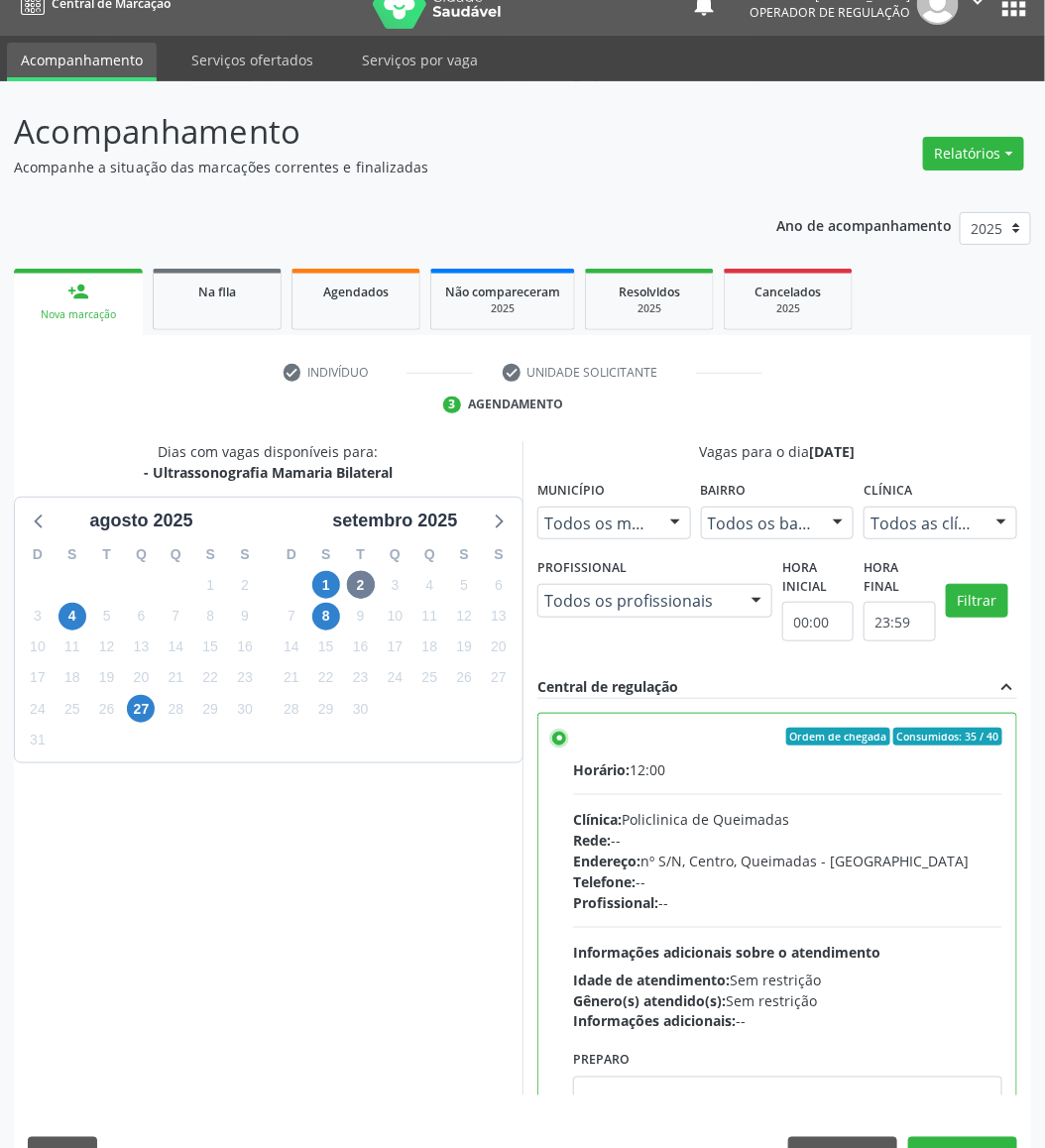
scroll to position [79, 0]
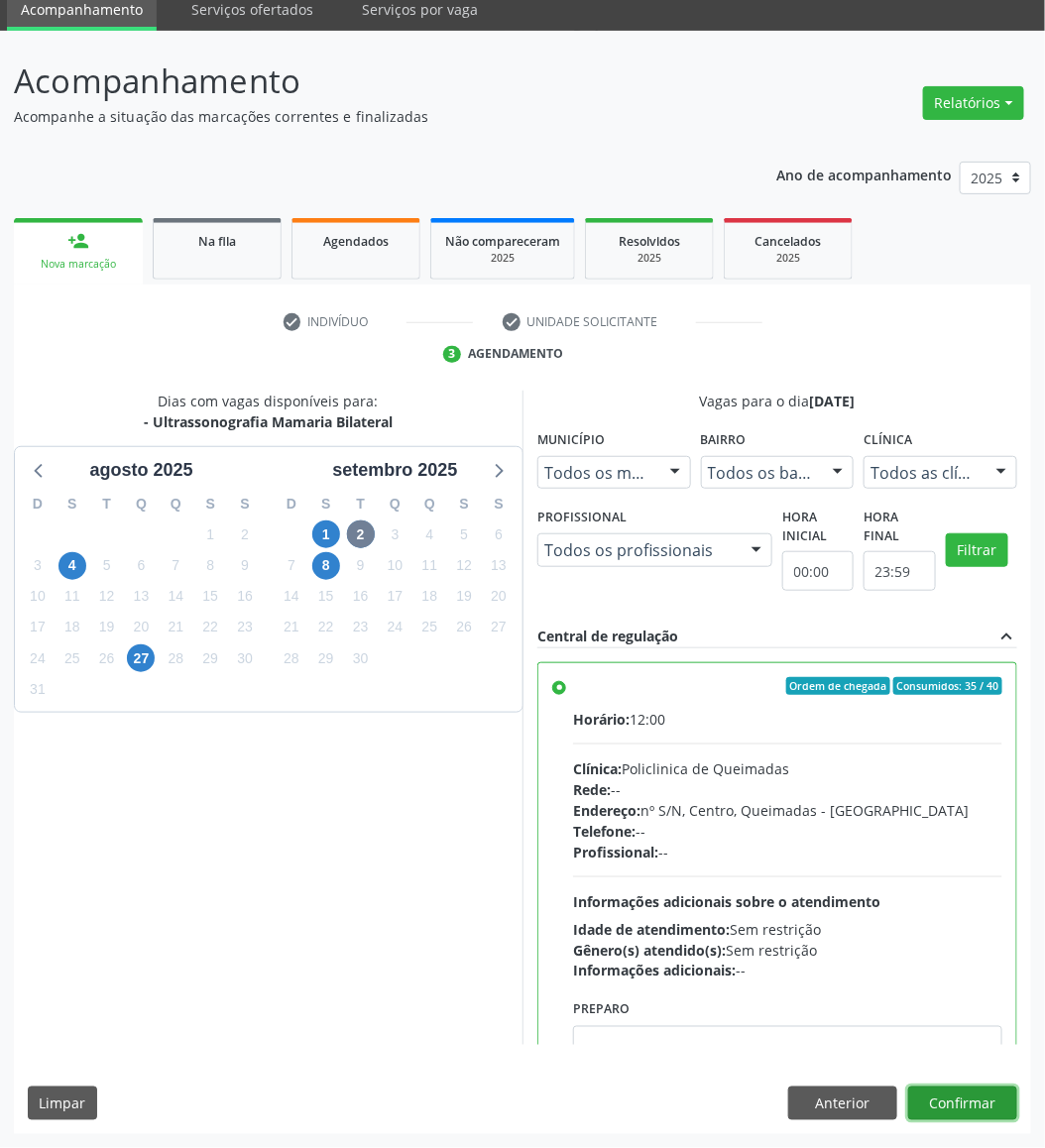
click at [928, 1019] on button "Confirmar" at bounding box center [962, 1104] width 109 height 34
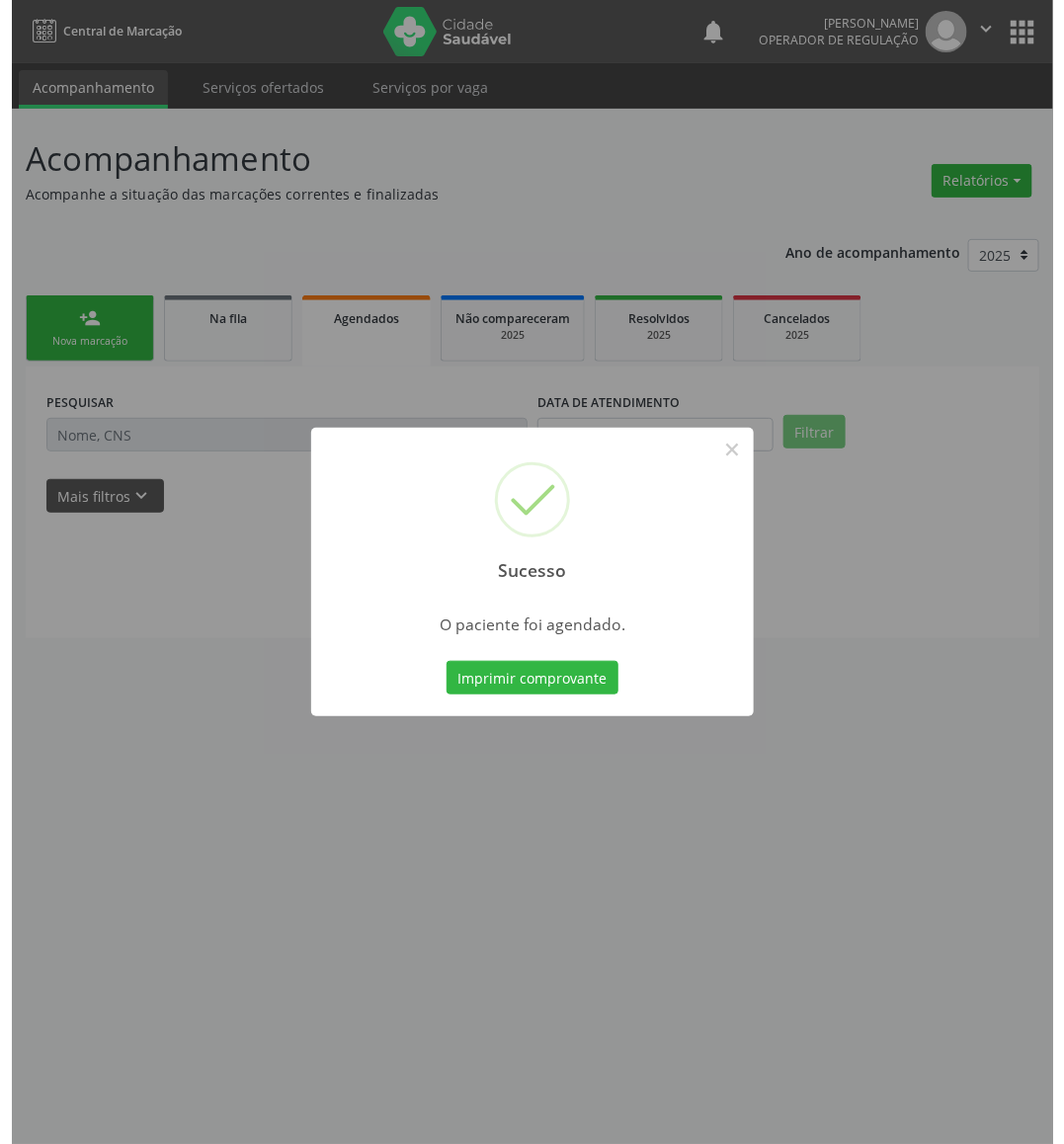
scroll to position [0, 0]
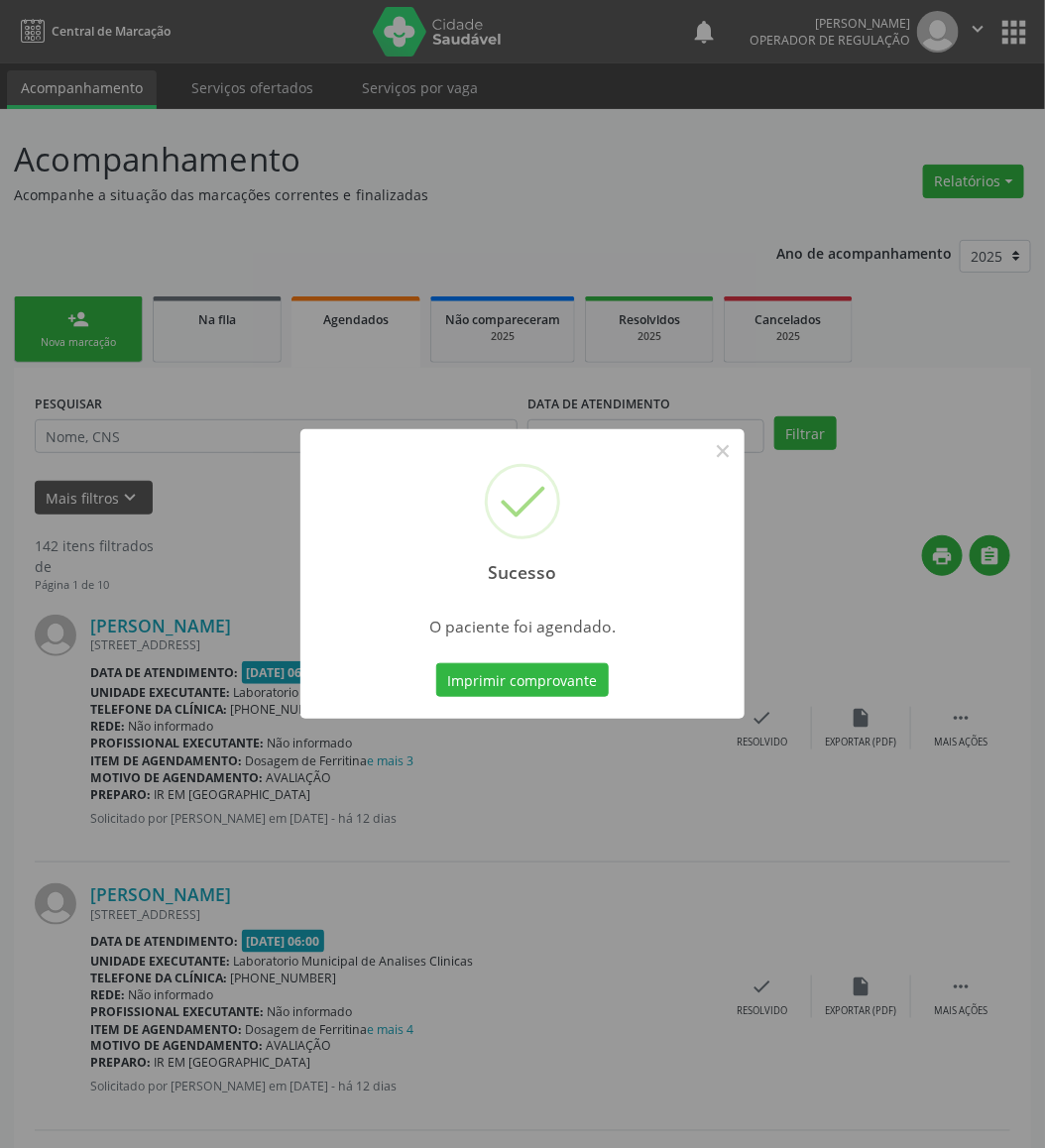
click at [436, 663] on button "Imprimir comprovante" at bounding box center [522, 680] width 173 height 34
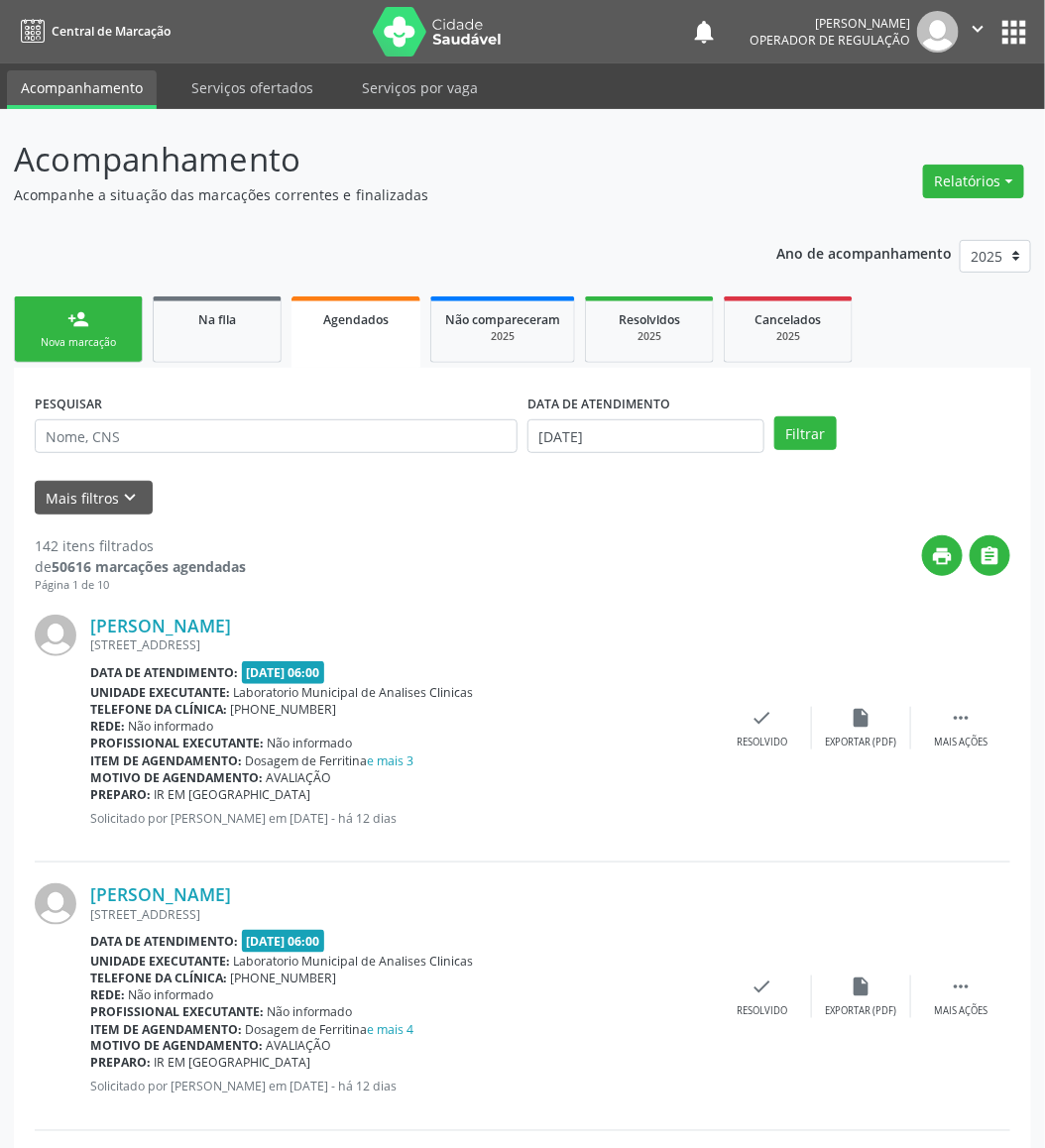
drag, startPoint x: 64, startPoint y: 334, endPoint x: 15, endPoint y: 340, distance: 49.4
click at [60, 335] on div "Nova marcação" at bounding box center [78, 342] width 99 height 15
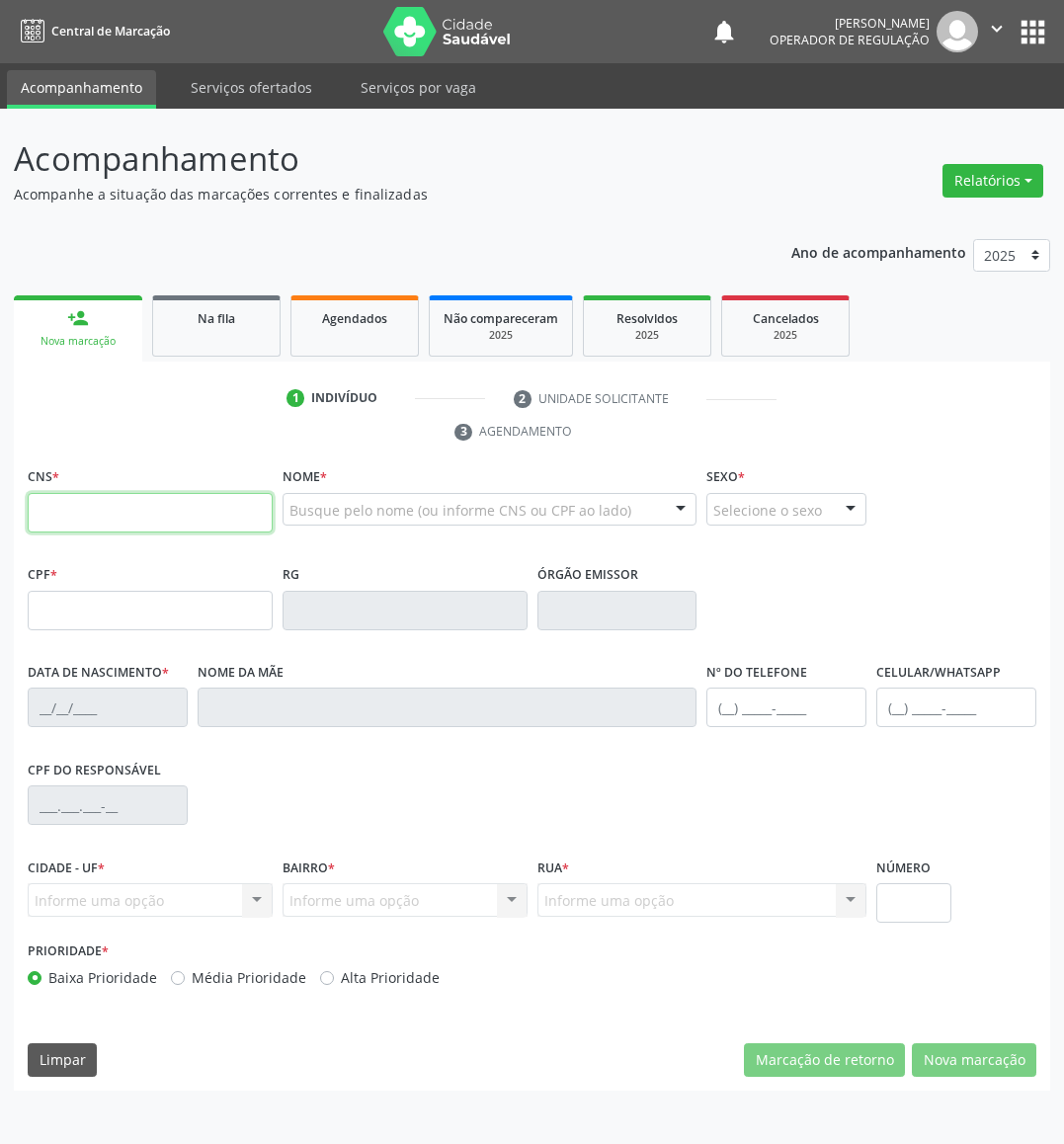
click at [143, 507] on input "text" at bounding box center [150, 513] width 245 height 40
click at [151, 508] on input "text" at bounding box center [150, 513] width 245 height 40
type input "706 9071 9652 4034"
type input "112.456.554-00"
type input "28/11/1996"
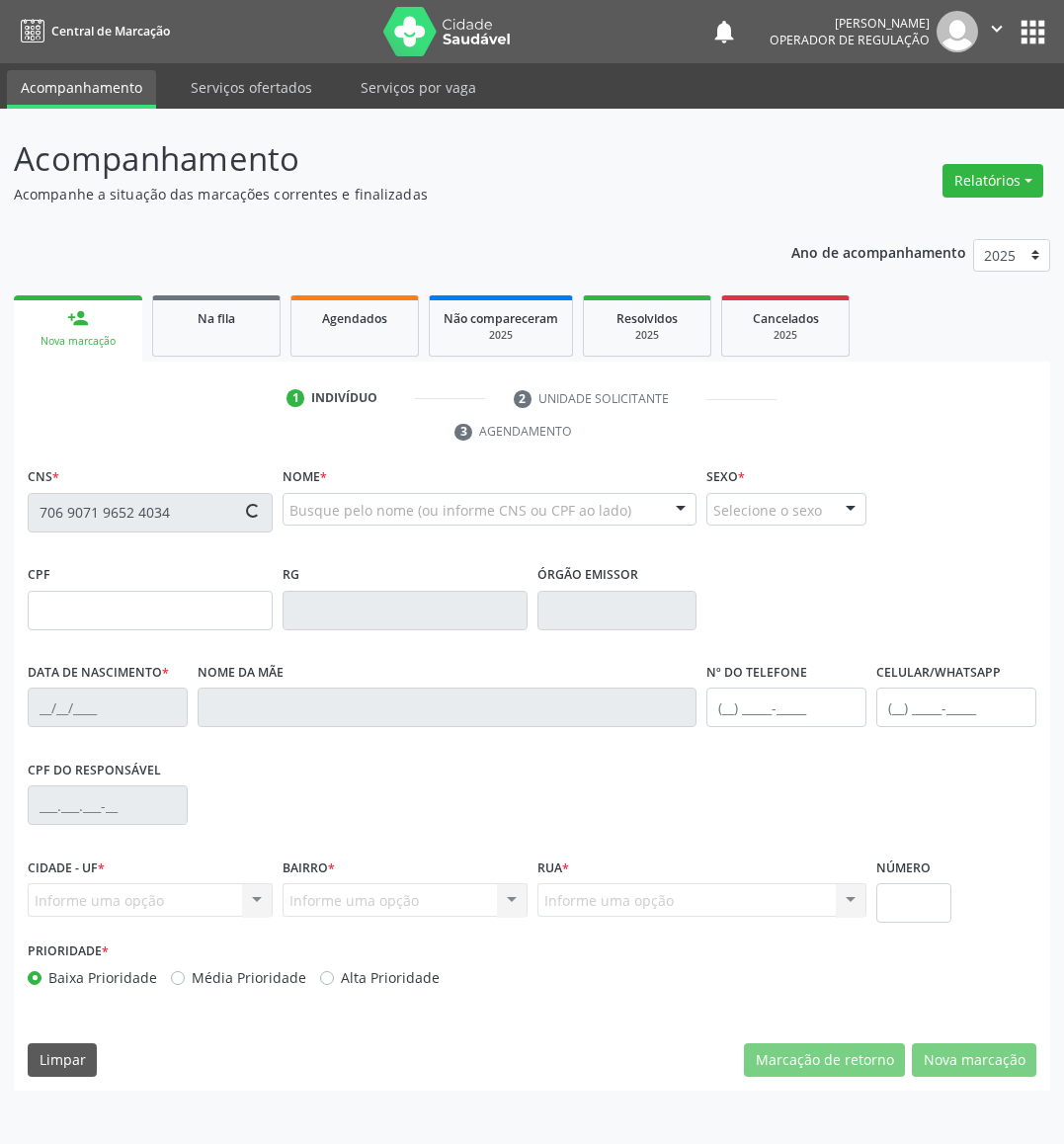
type input "Creuza Serafim Gomes"
type input "(21) 98356-7866"
type input "087.435.144-80"
type input "11"
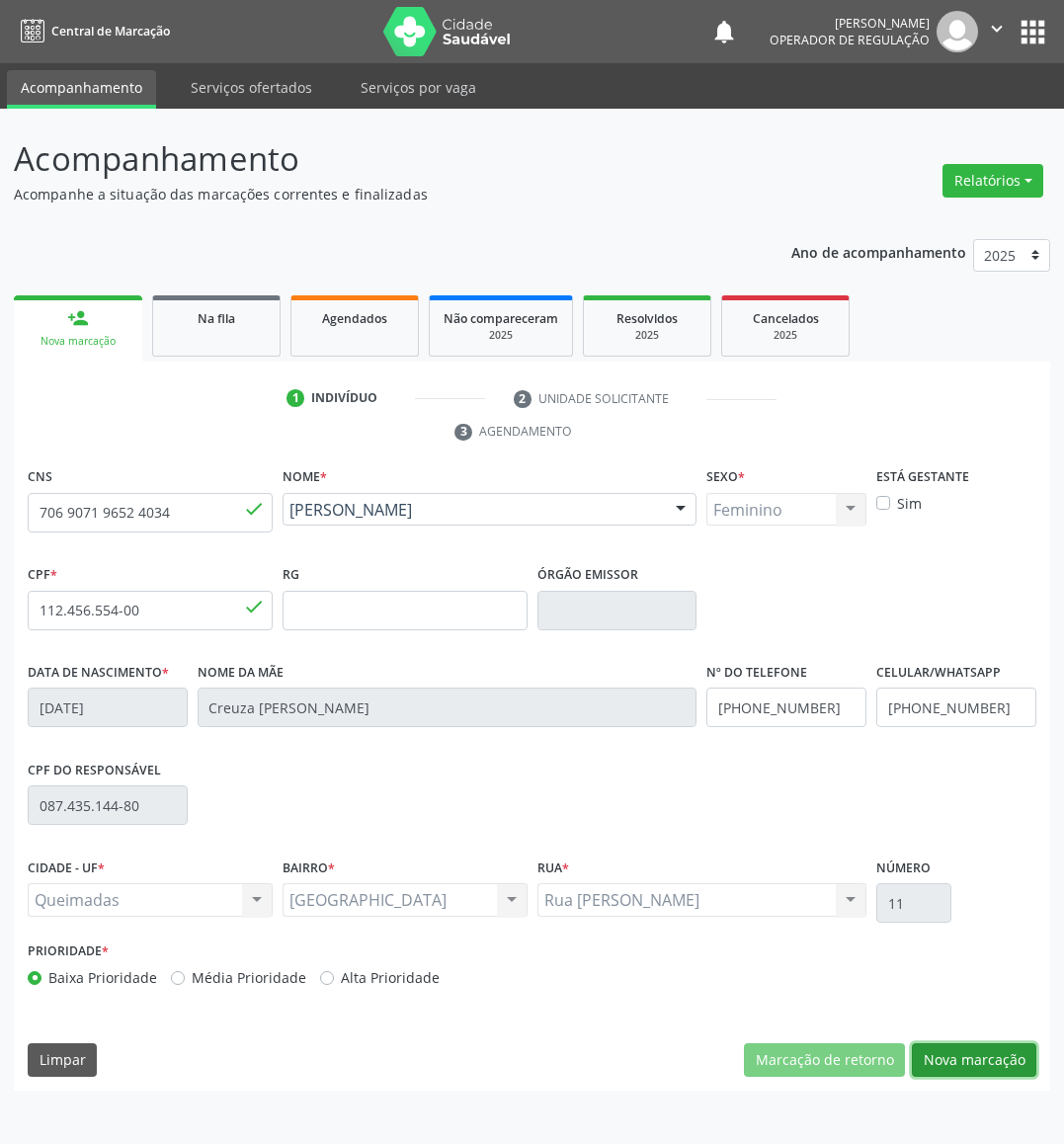
click at [925, 1016] on button "Nova marcação" at bounding box center [974, 1061] width 124 height 34
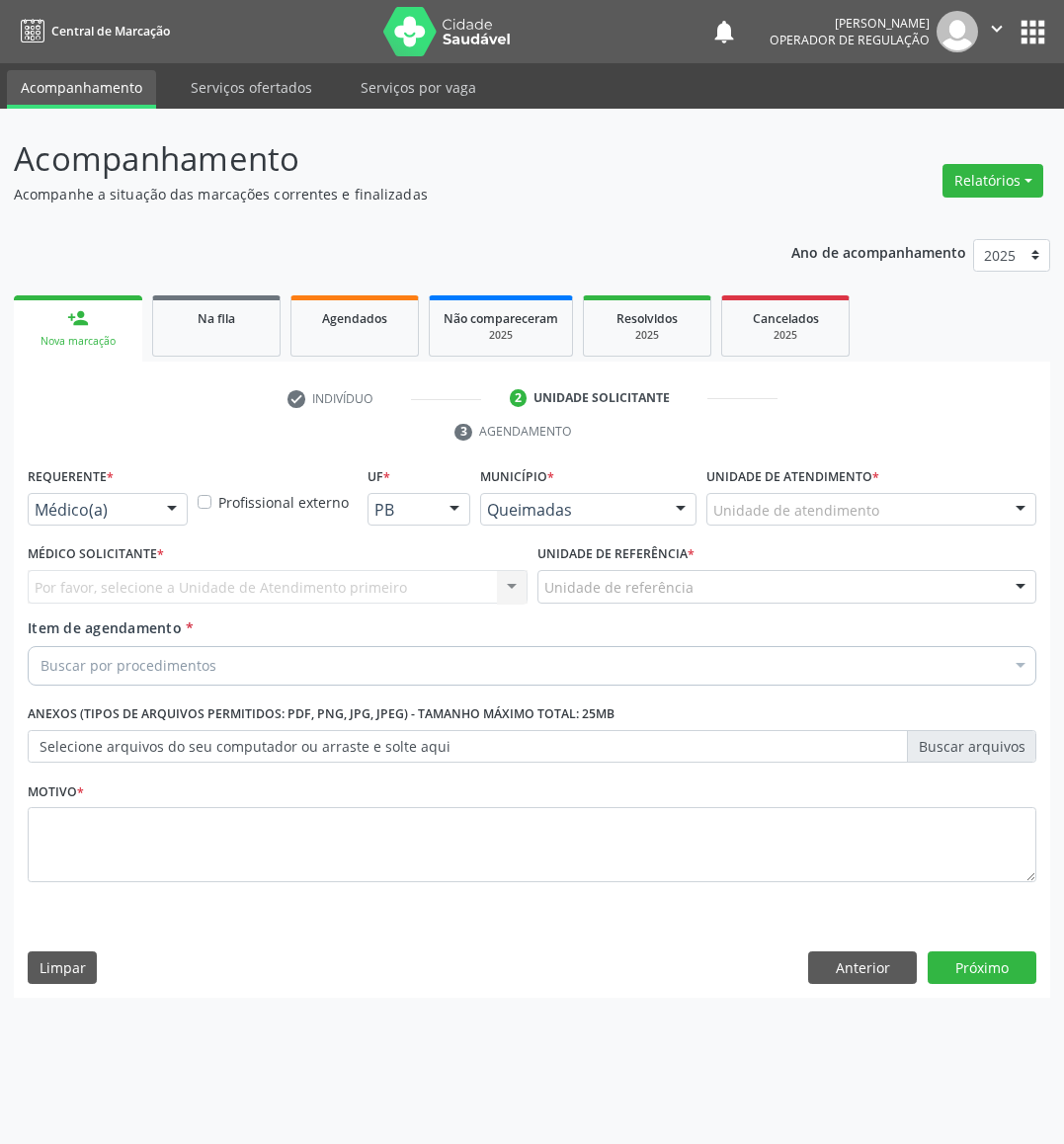
click at [347, 638] on div "Item de agendamento * Buscar por procedimentos Selecionar todos 0604320140 - Ab…" at bounding box center [532, 648] width 1008 height 63
click at [341, 655] on div "Buscar por procedimentos" at bounding box center [532, 666] width 1008 height 40
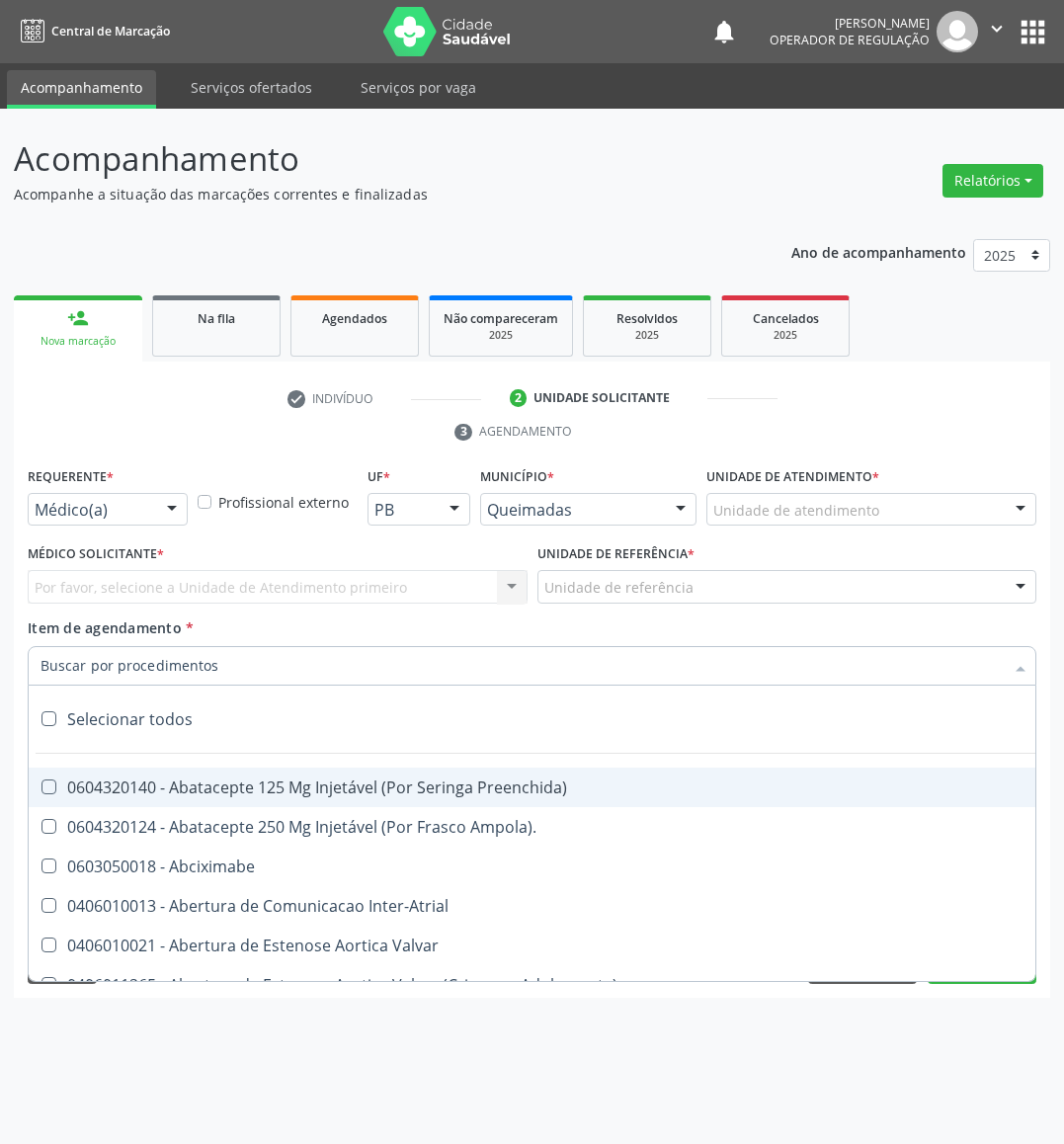
paste input "MAMARIA BILATERAL"
type input "MAMARIA BILATERAL"
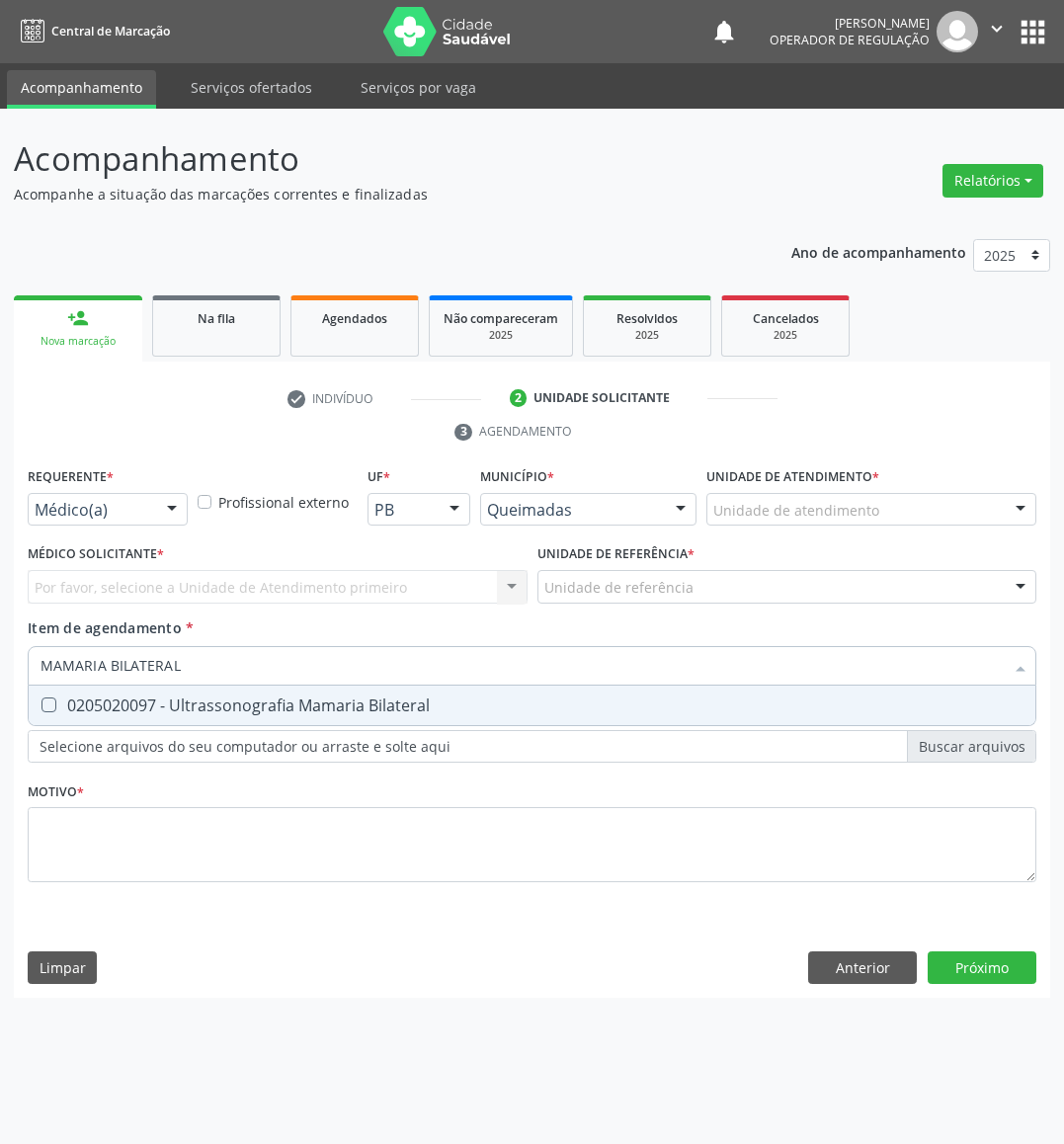
click at [241, 713] on div "0205020097 - Ultrassonografia Mamaria Bilateral" at bounding box center [532, 706] width 983 height 16
checkbox Bilateral "true"
click at [151, 523] on div "Médico(a) Médico(a) Enfermeiro(a) Paciente Nenhum resultado encontrado para: " …" at bounding box center [107, 510] width 160 height 34
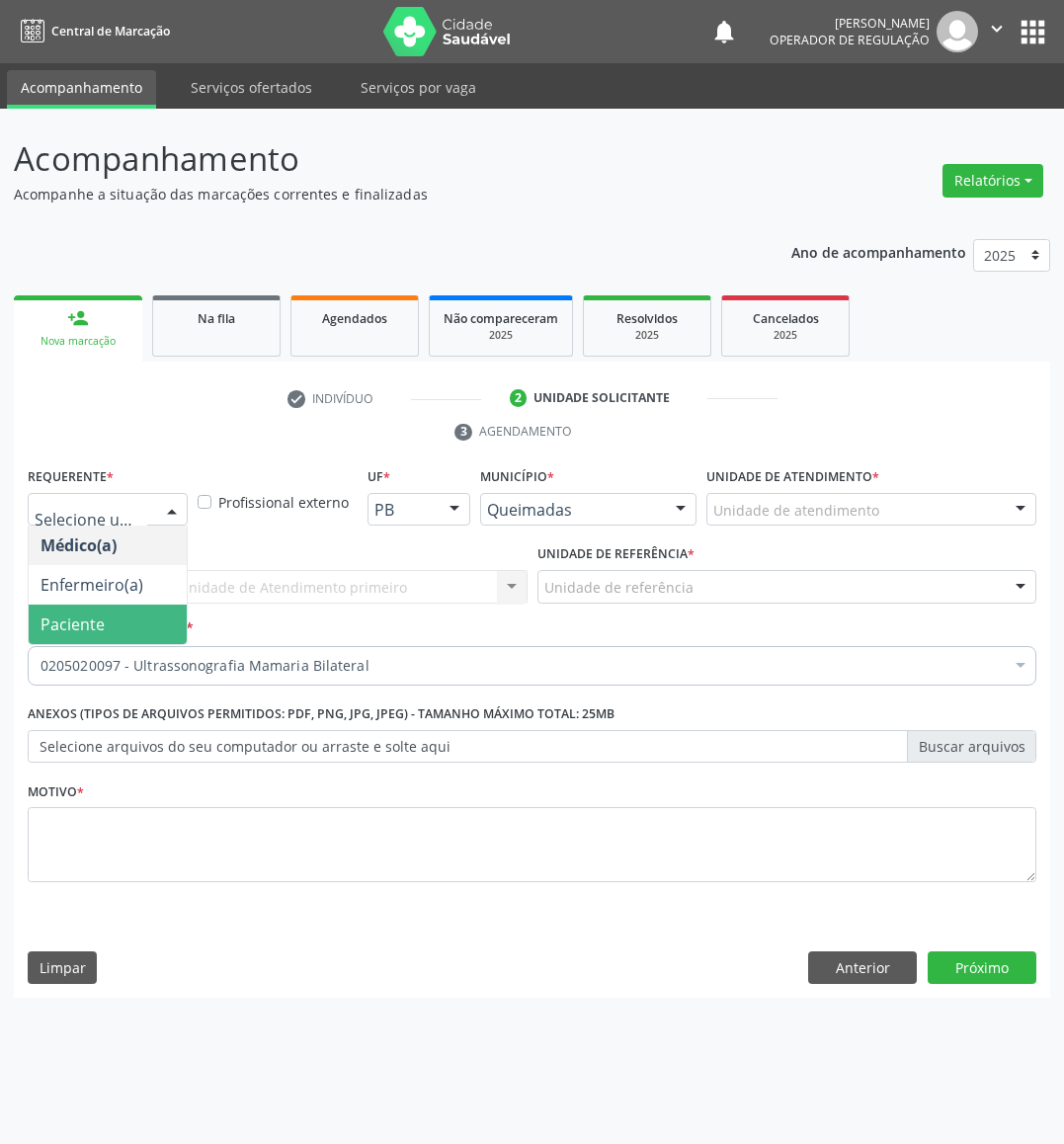
click at [149, 644] on span "Paciente" at bounding box center [107, 624] width 158 height 40
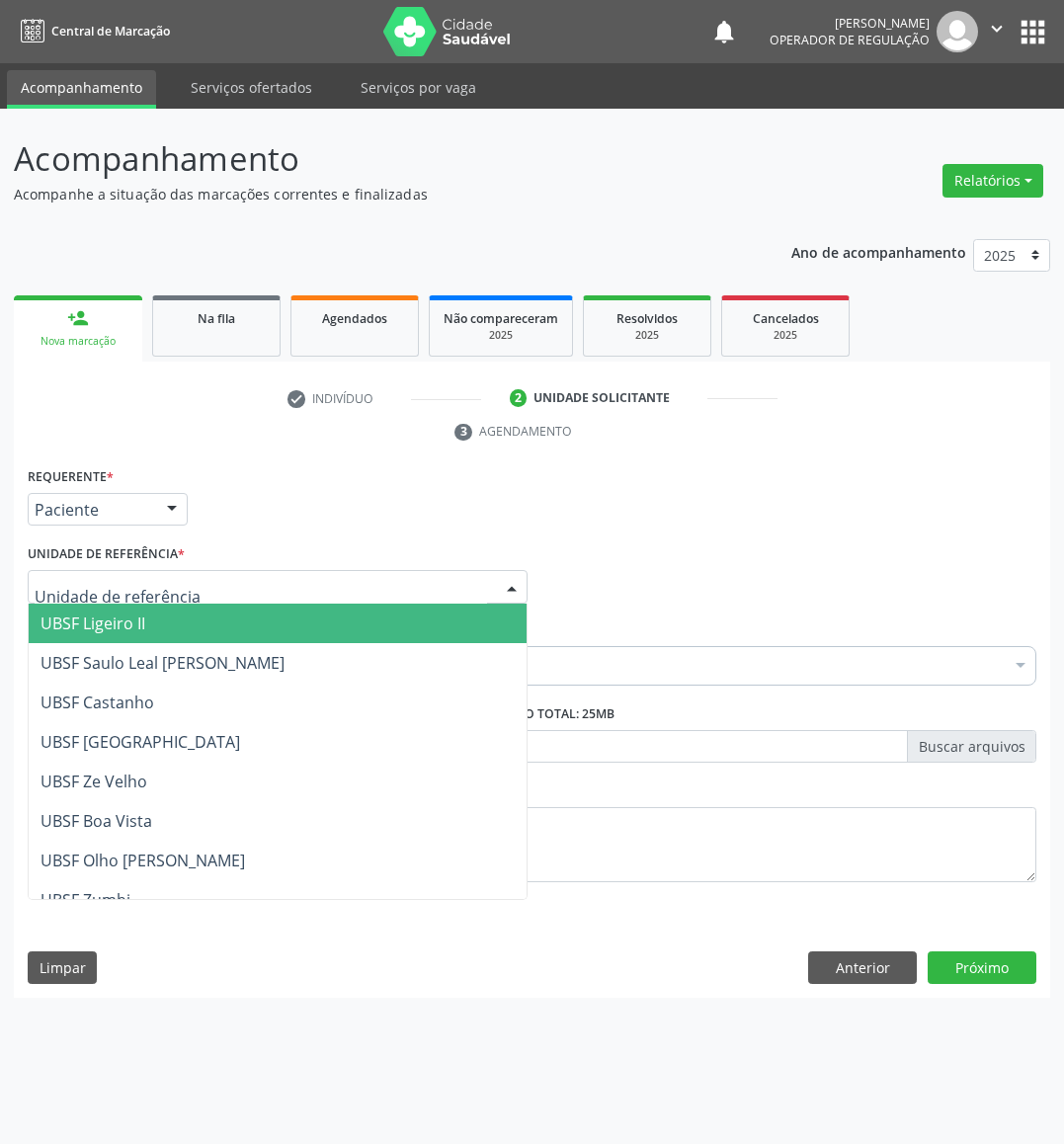
click at [157, 616] on span "UBSF Ligeiro II" at bounding box center [277, 623] width 498 height 40
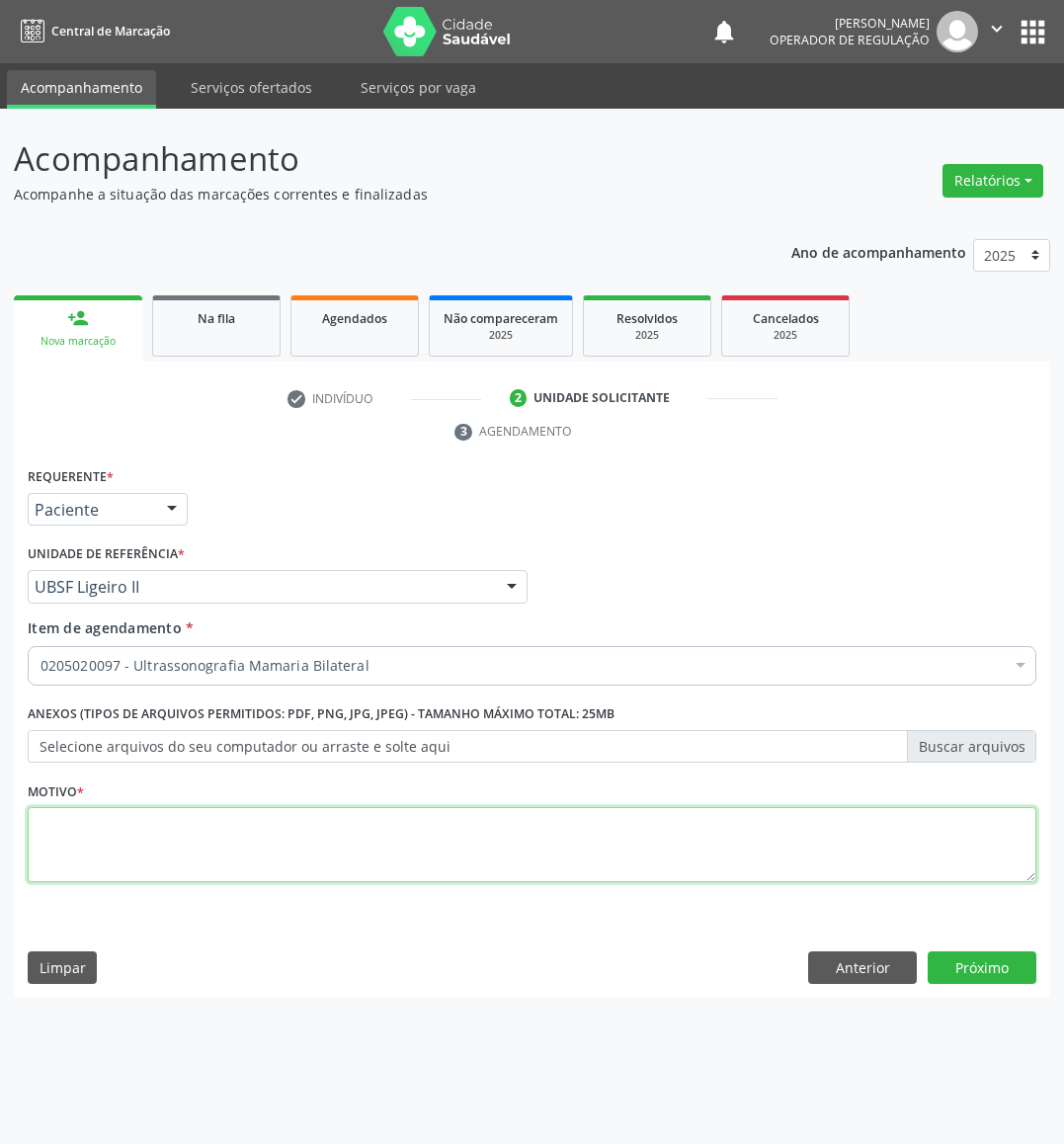
click at [822, 833] on textarea at bounding box center [532, 845] width 1008 height 76
type textarea "AA"
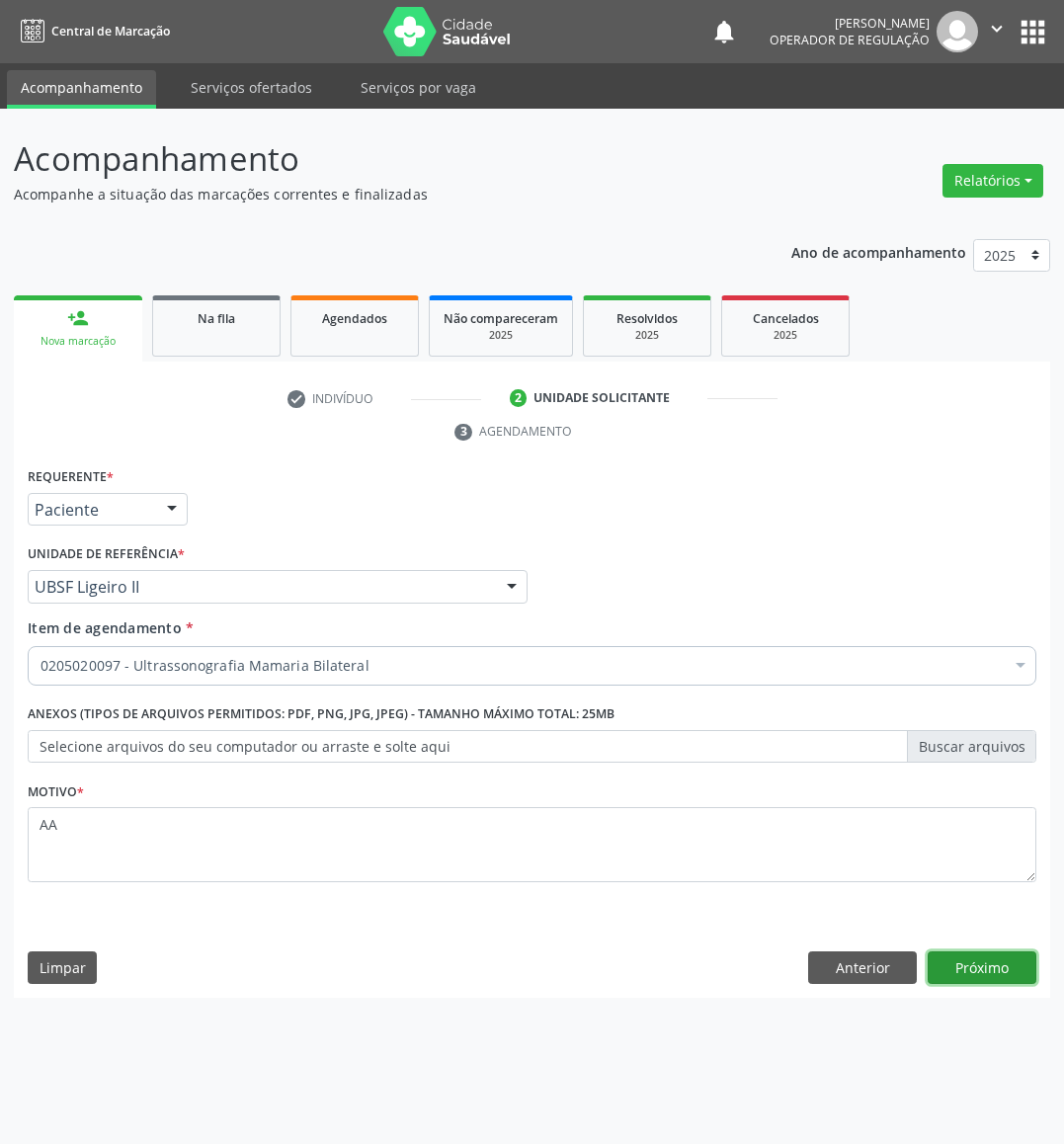
click at [925, 963] on button "Próximo" at bounding box center [981, 968] width 108 height 34
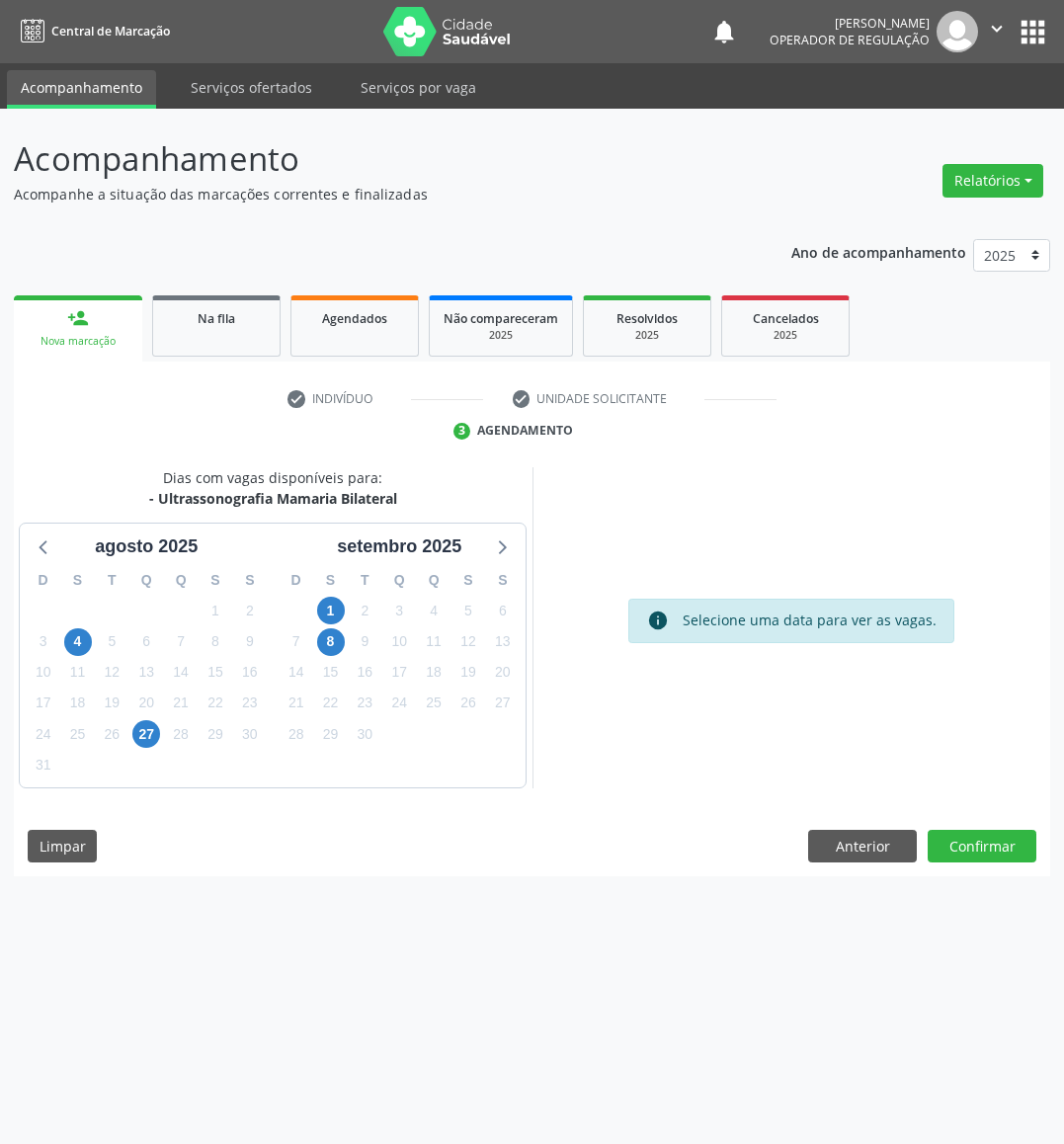
click at [86, 321] on div "person_add" at bounding box center [78, 318] width 22 height 22
click at [110, 363] on div "check Indivíduo check Unidade solicitante 3 Agendamento CNS 706 9071 9652 4034 …" at bounding box center [532, 619] width 1036 height 515
click at [77, 335] on div "Nova marcação" at bounding box center [77, 341] width 100 height 15
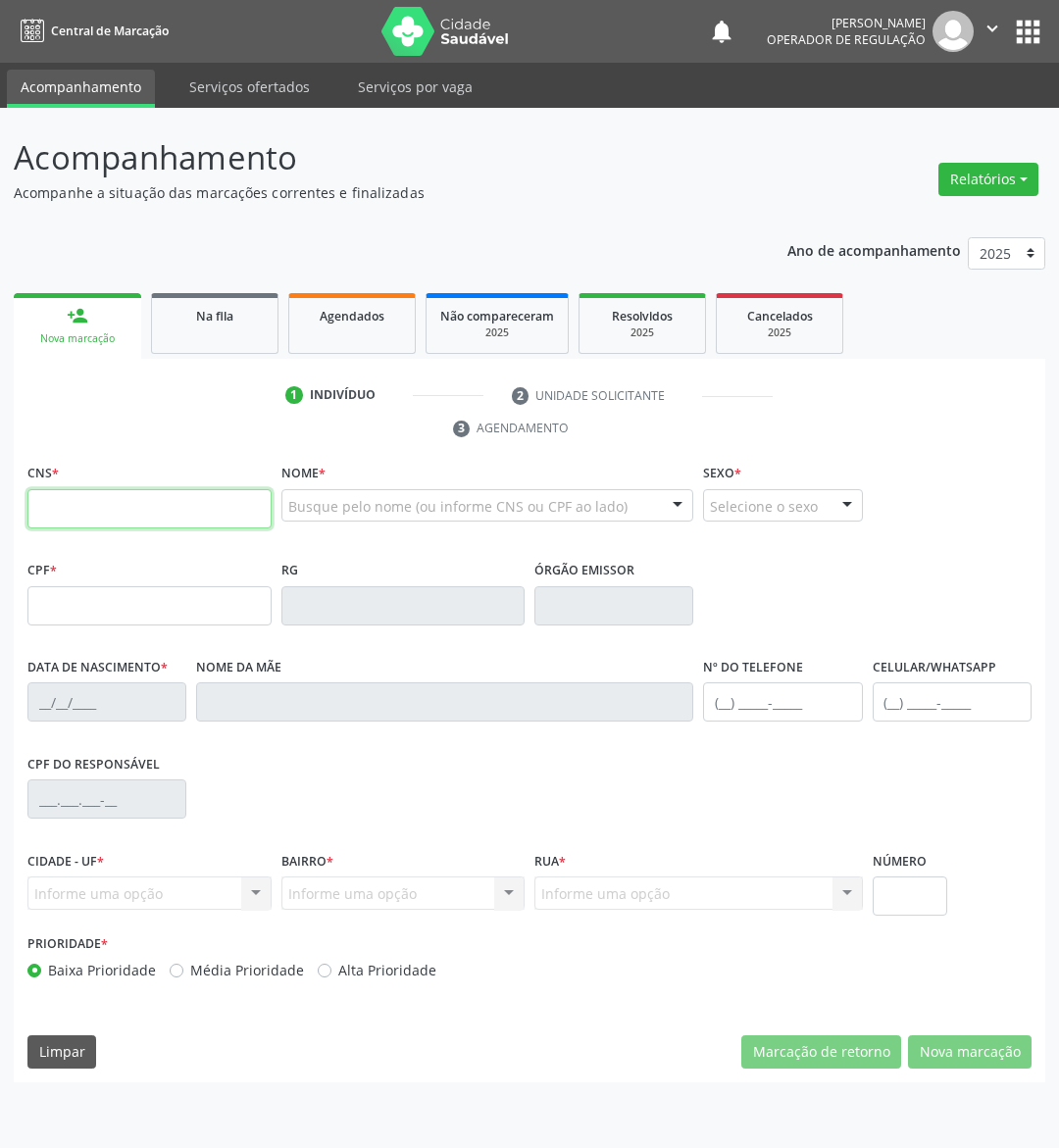
click at [182, 507] on input "text" at bounding box center [150, 509] width 245 height 39
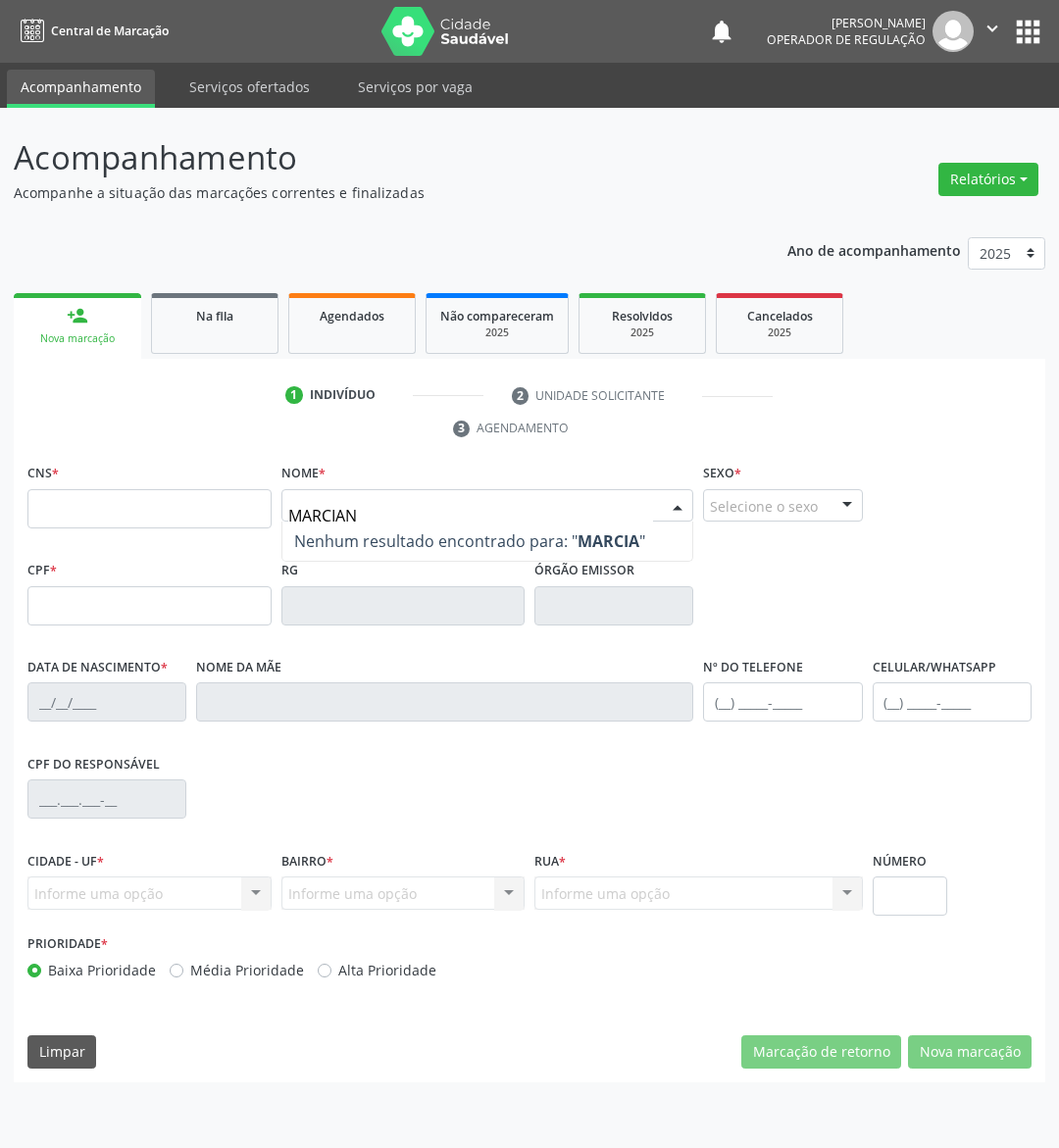
type input "MARCIANA"
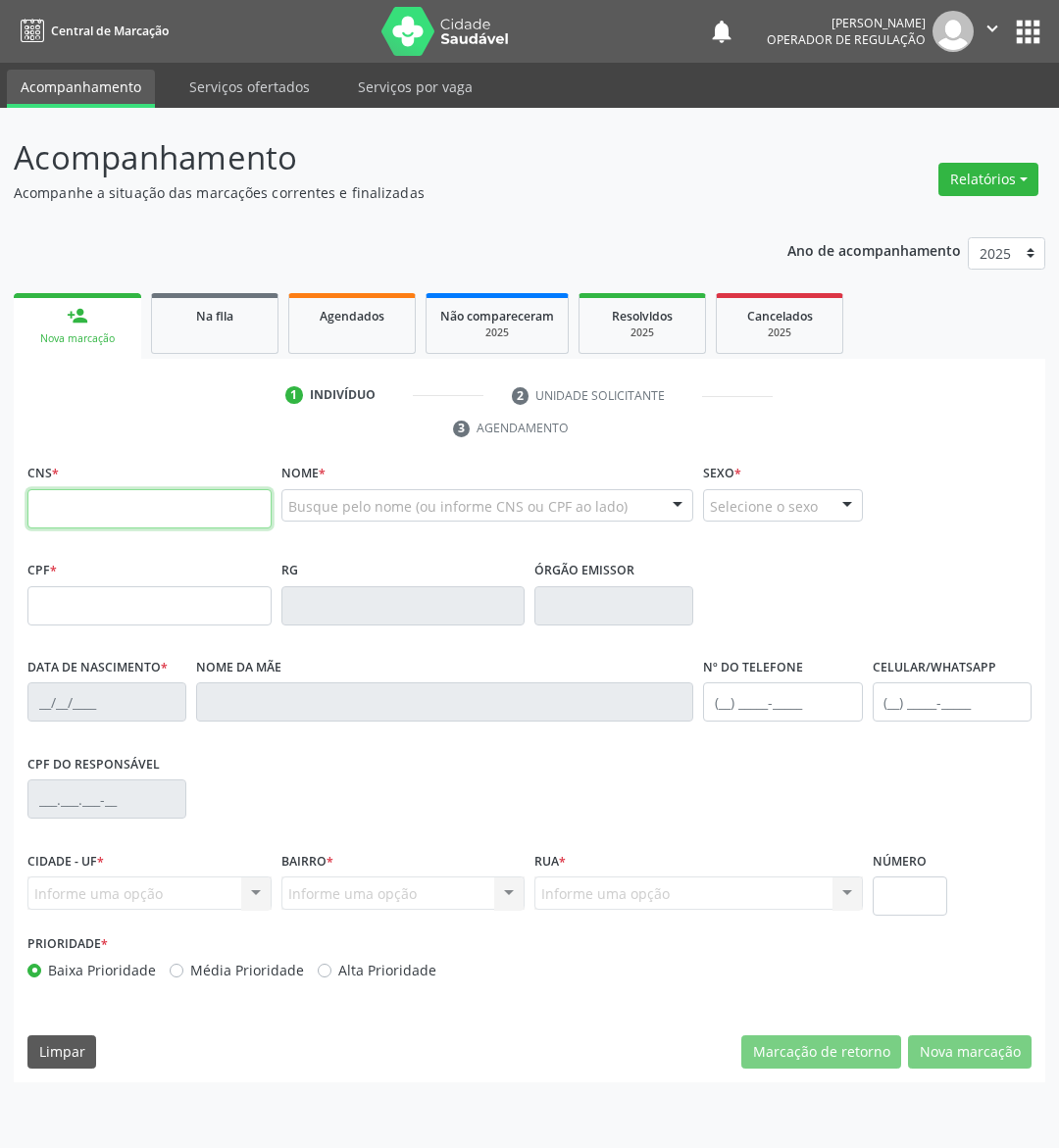
click at [206, 506] on input "text" at bounding box center [150, 509] width 245 height 39
type input "700 0042 1745 7108"
type input "089.129.564-00"
type input "[DATE]"
type input "[PERSON_NAME]"
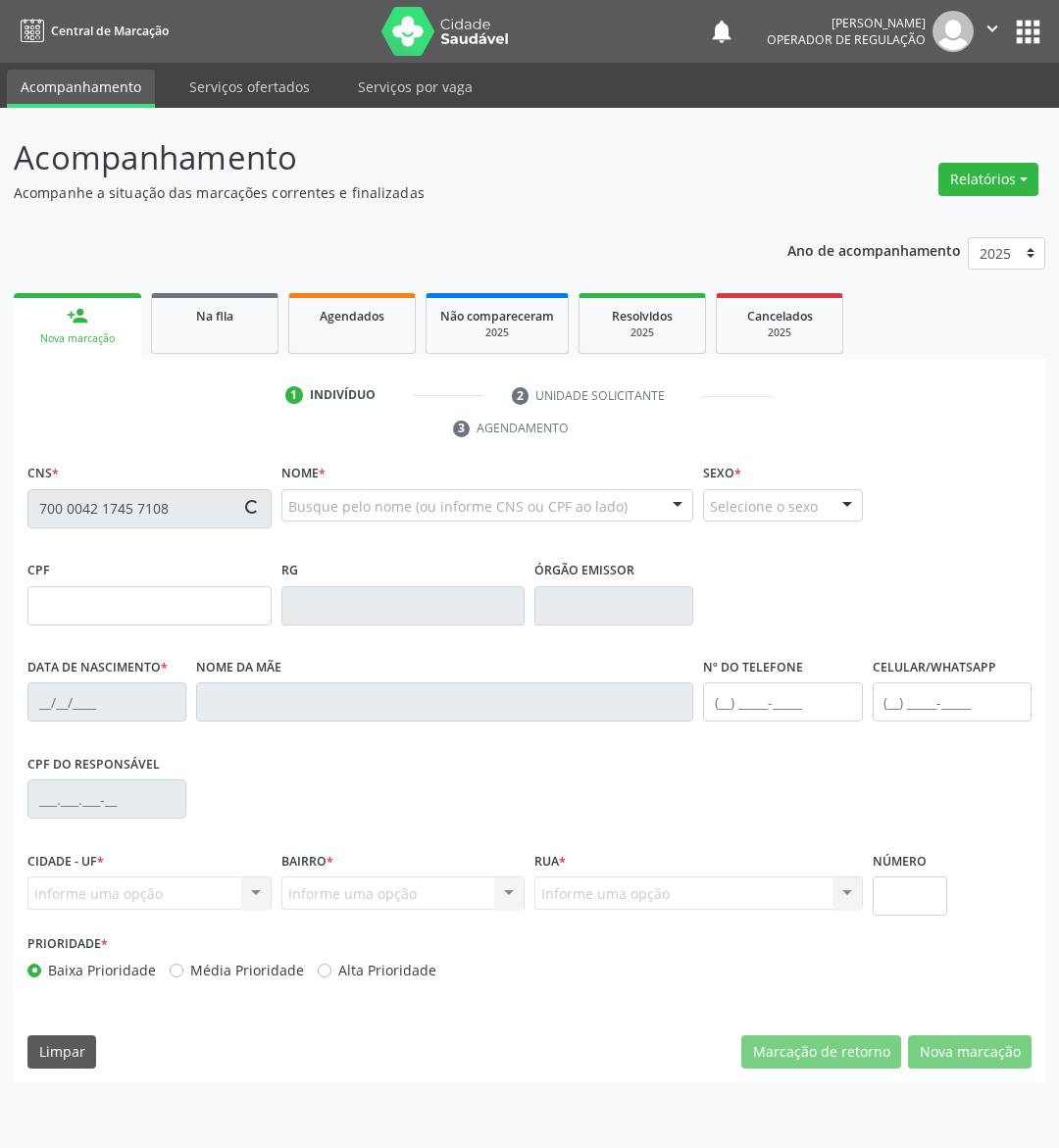
type input "[PHONE_NUMBER]"
type input "62"
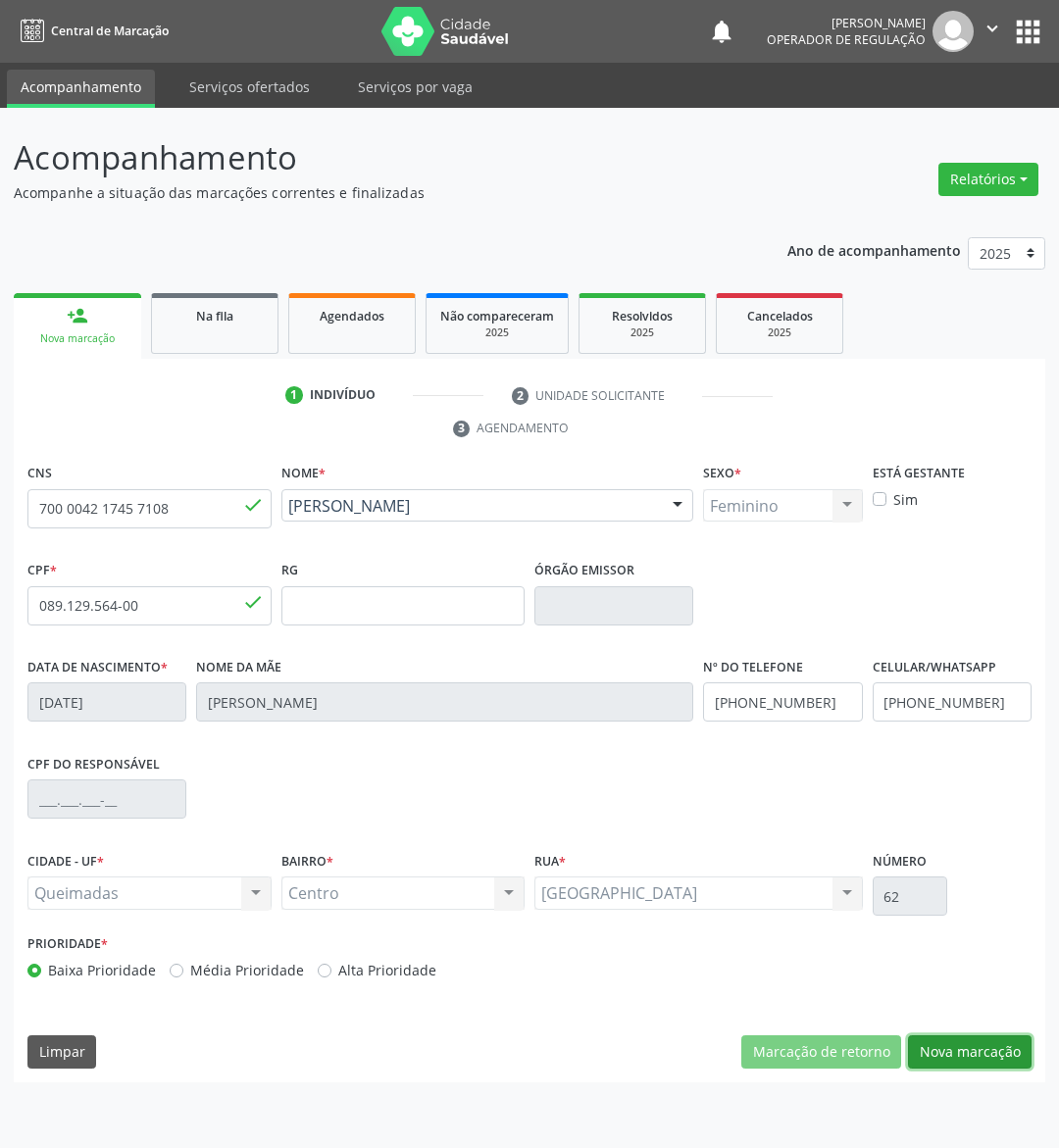
drag, startPoint x: 971, startPoint y: 1057, endPoint x: 982, endPoint y: 571, distance: 486.1
click at [973, 1056] on button "Nova marcação" at bounding box center [969, 1052] width 123 height 34
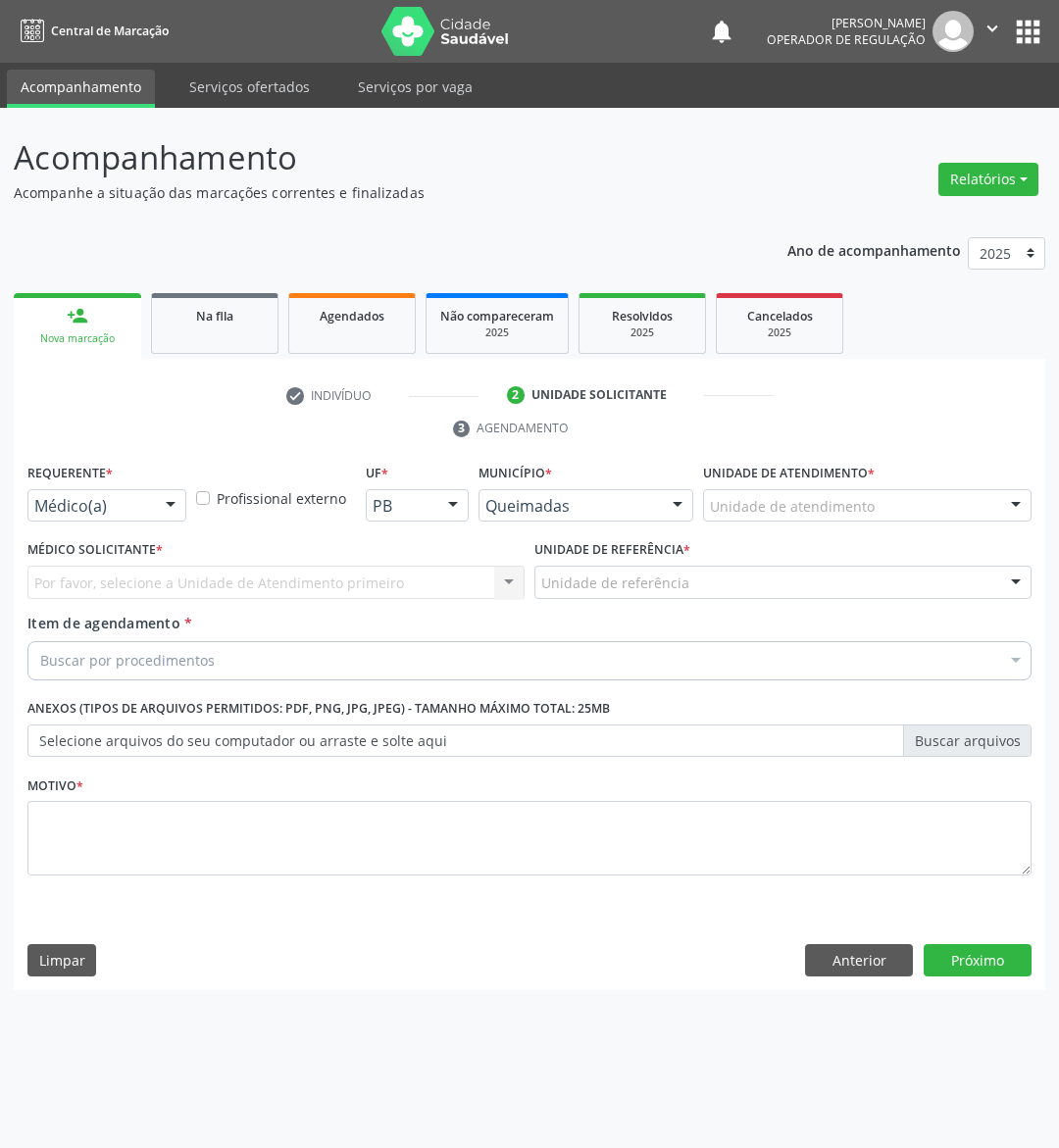
drag, startPoint x: 165, startPoint y: 503, endPoint x: 132, endPoint y: 541, distance: 50.3
click at [156, 507] on div at bounding box center [171, 507] width 30 height 34
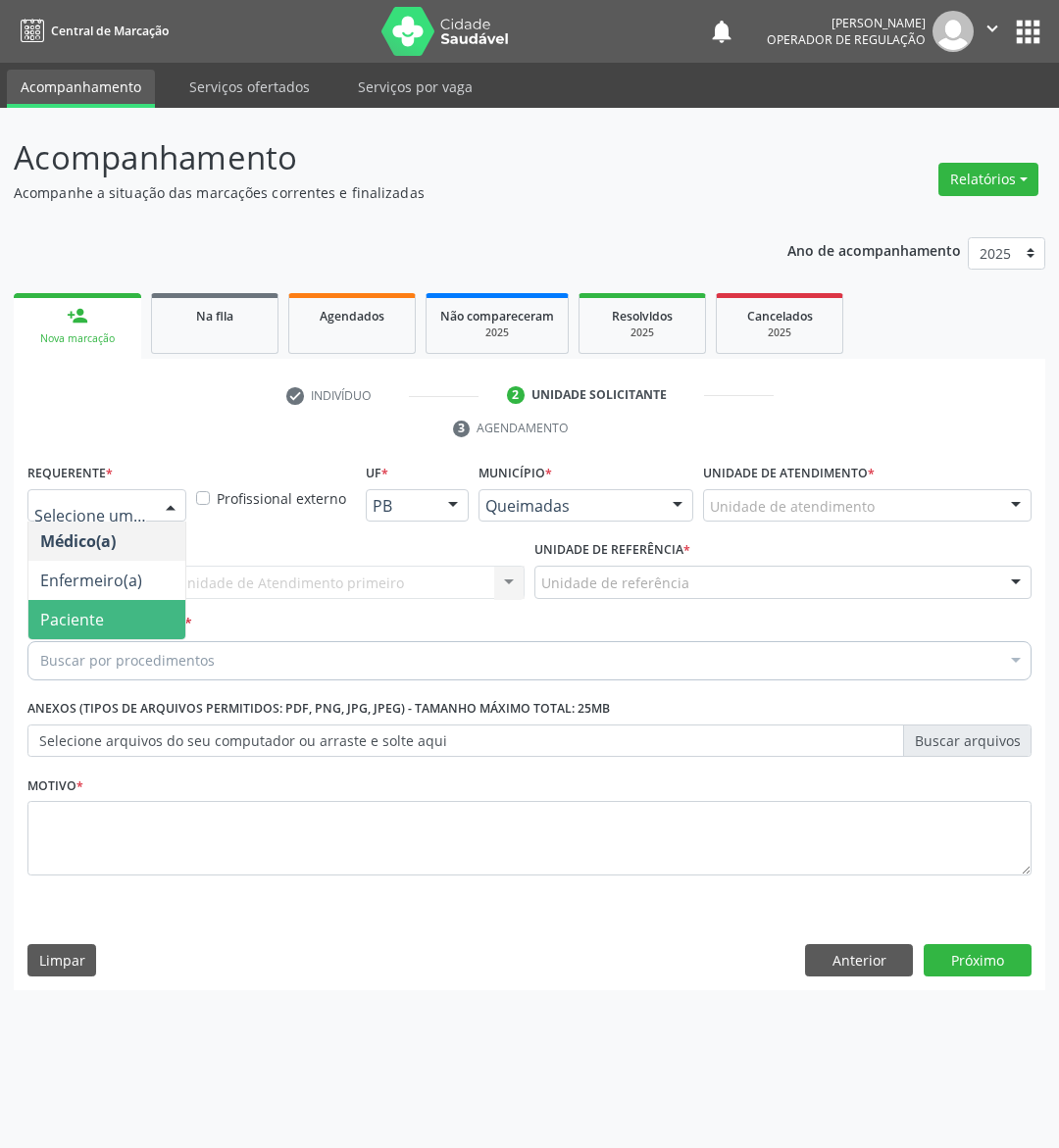
click at [106, 611] on span "Paciente" at bounding box center [106, 619] width 157 height 39
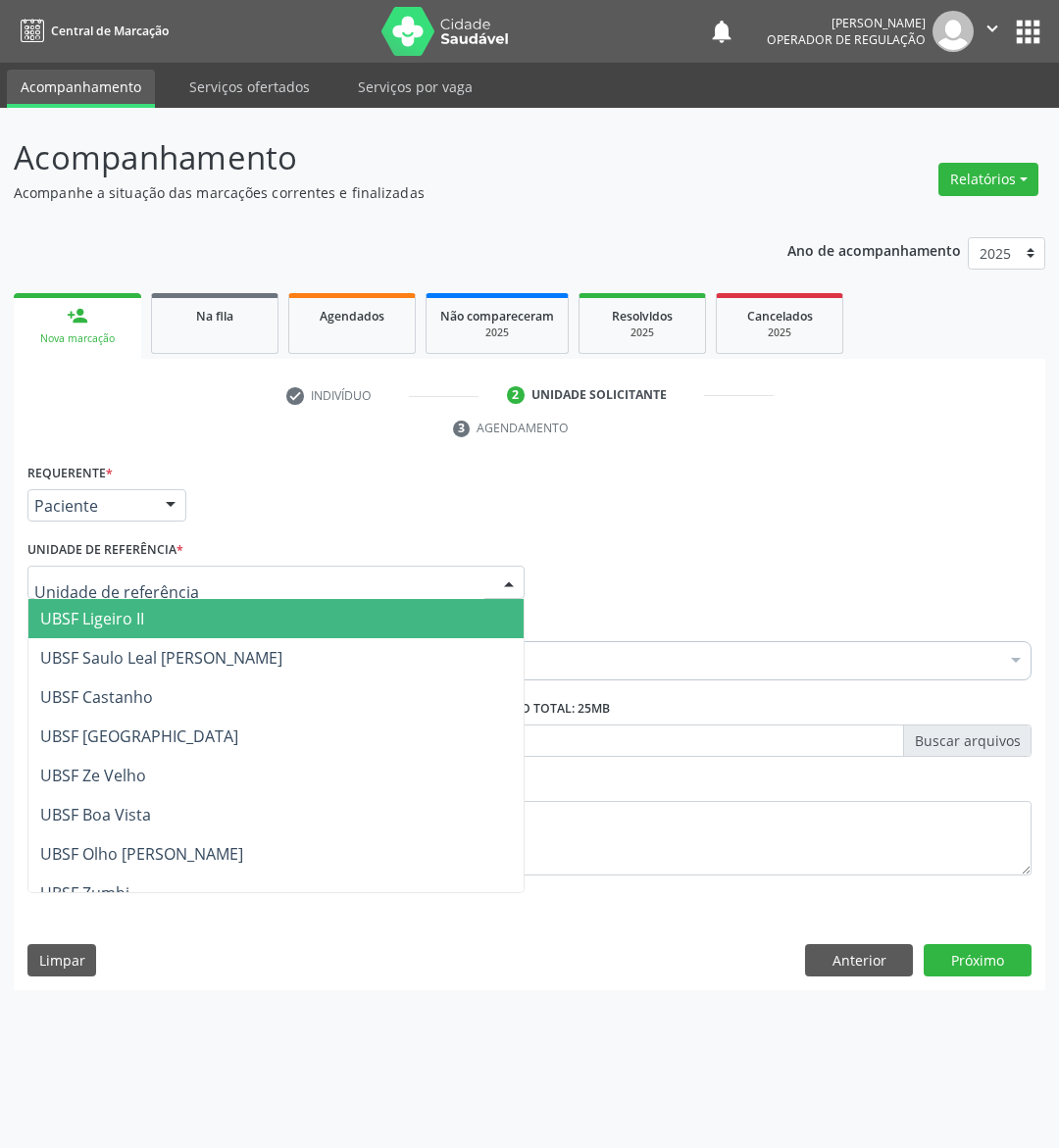
click at [182, 578] on div at bounding box center [276, 583] width 497 height 34
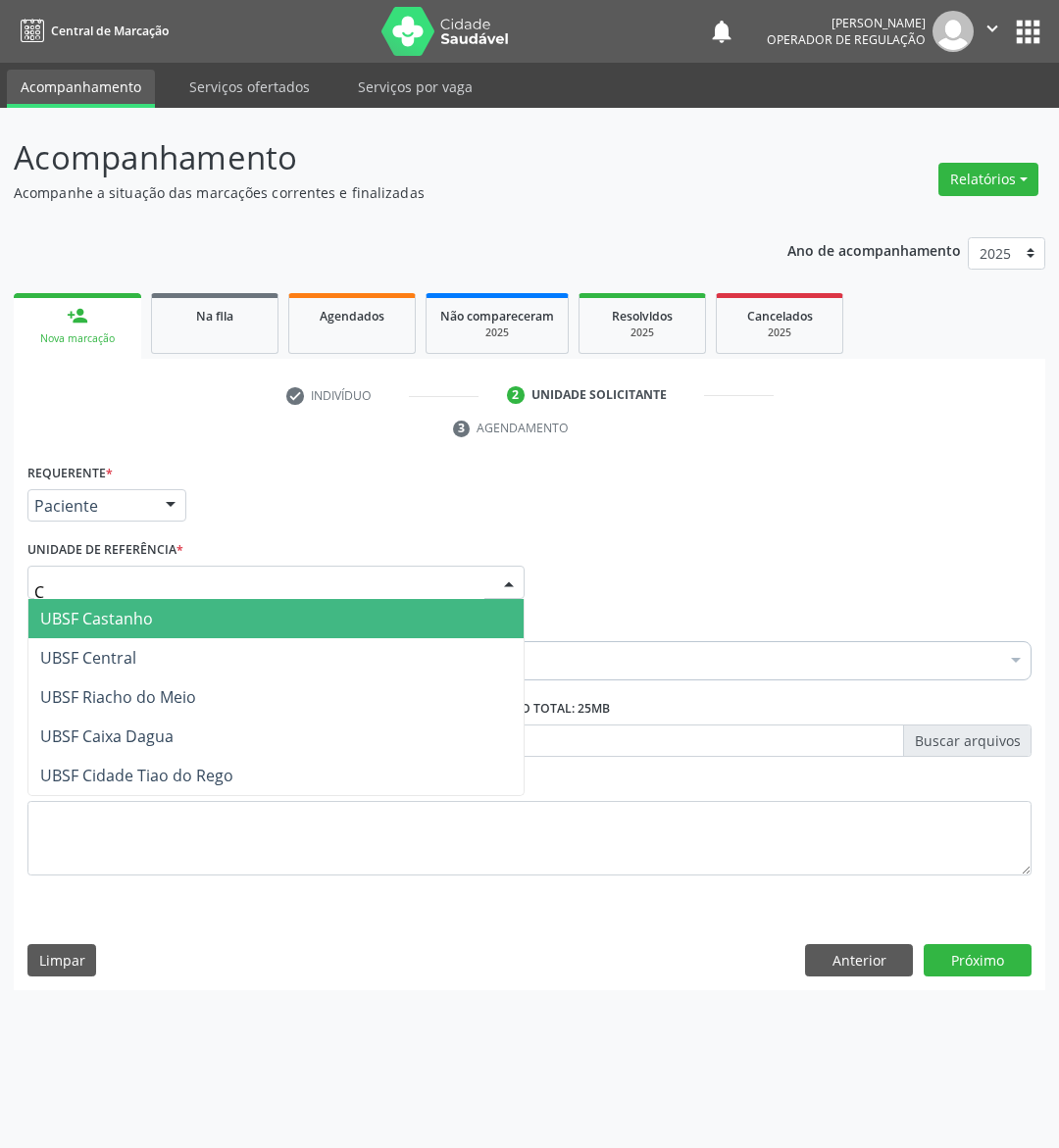
type input "CE"
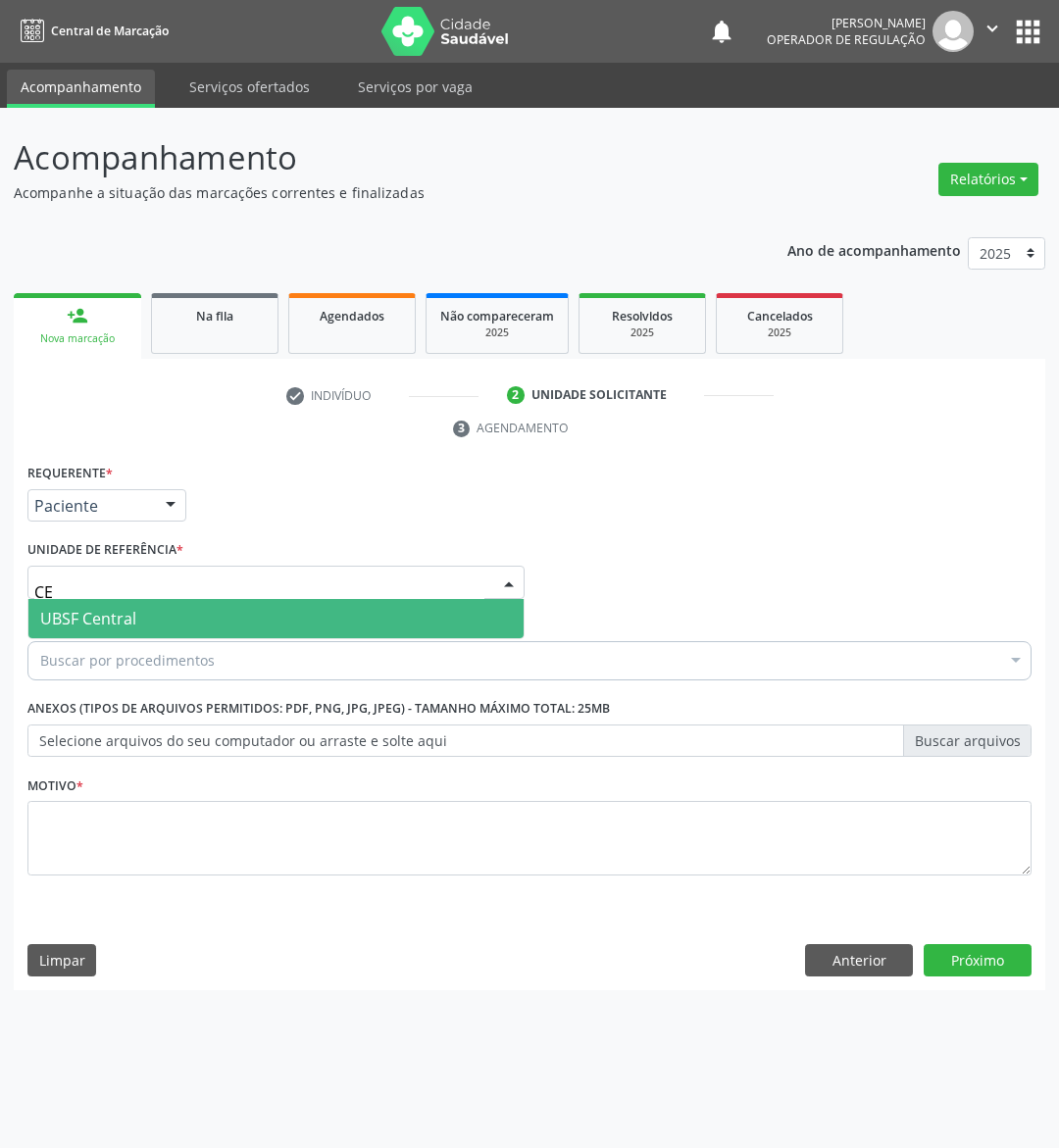
click at [141, 617] on span "UBSF Central" at bounding box center [276, 618] width 495 height 39
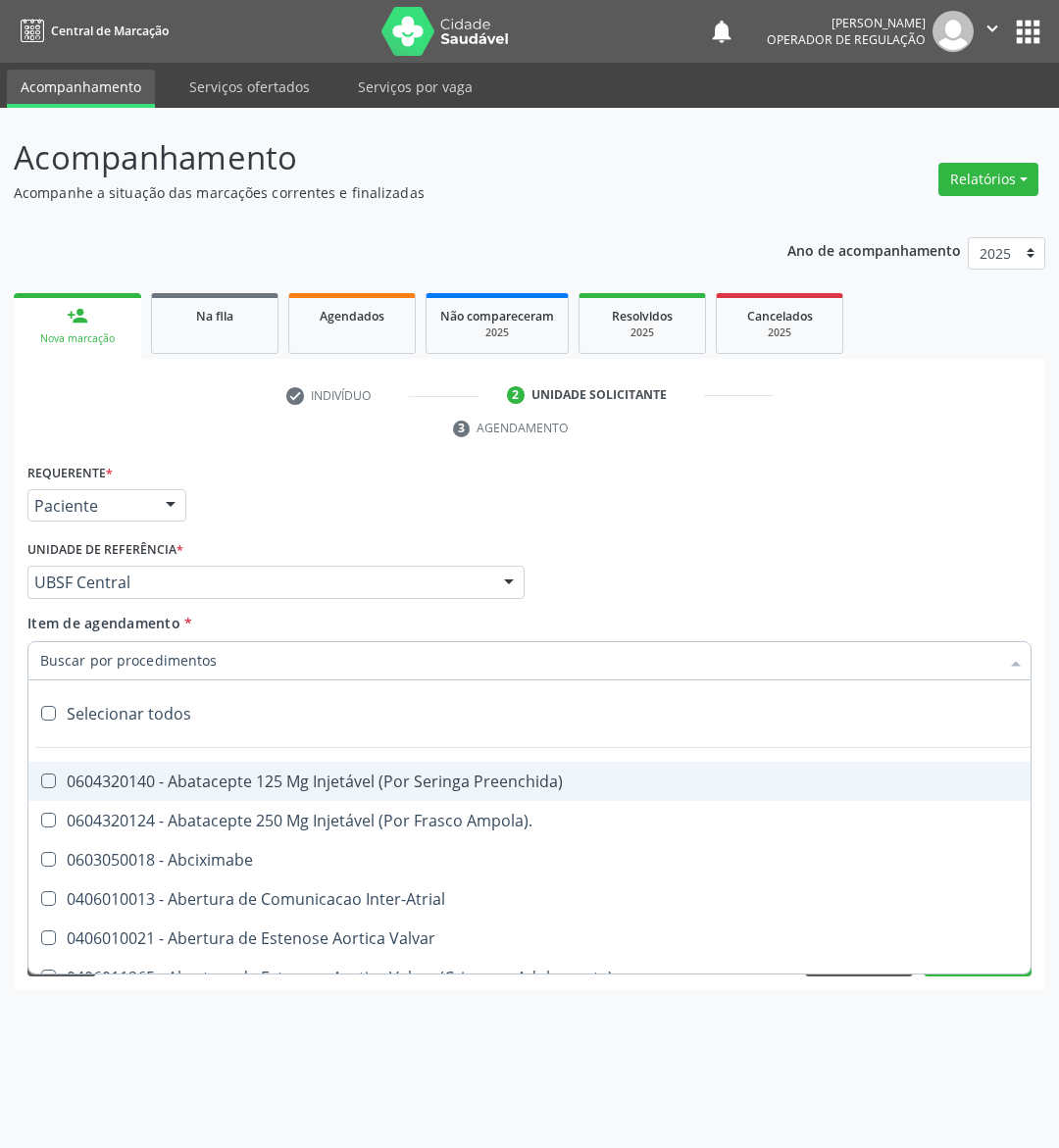
paste input "MAMARIA BILATERAL"
type input "MAMARIA BILATERAL"
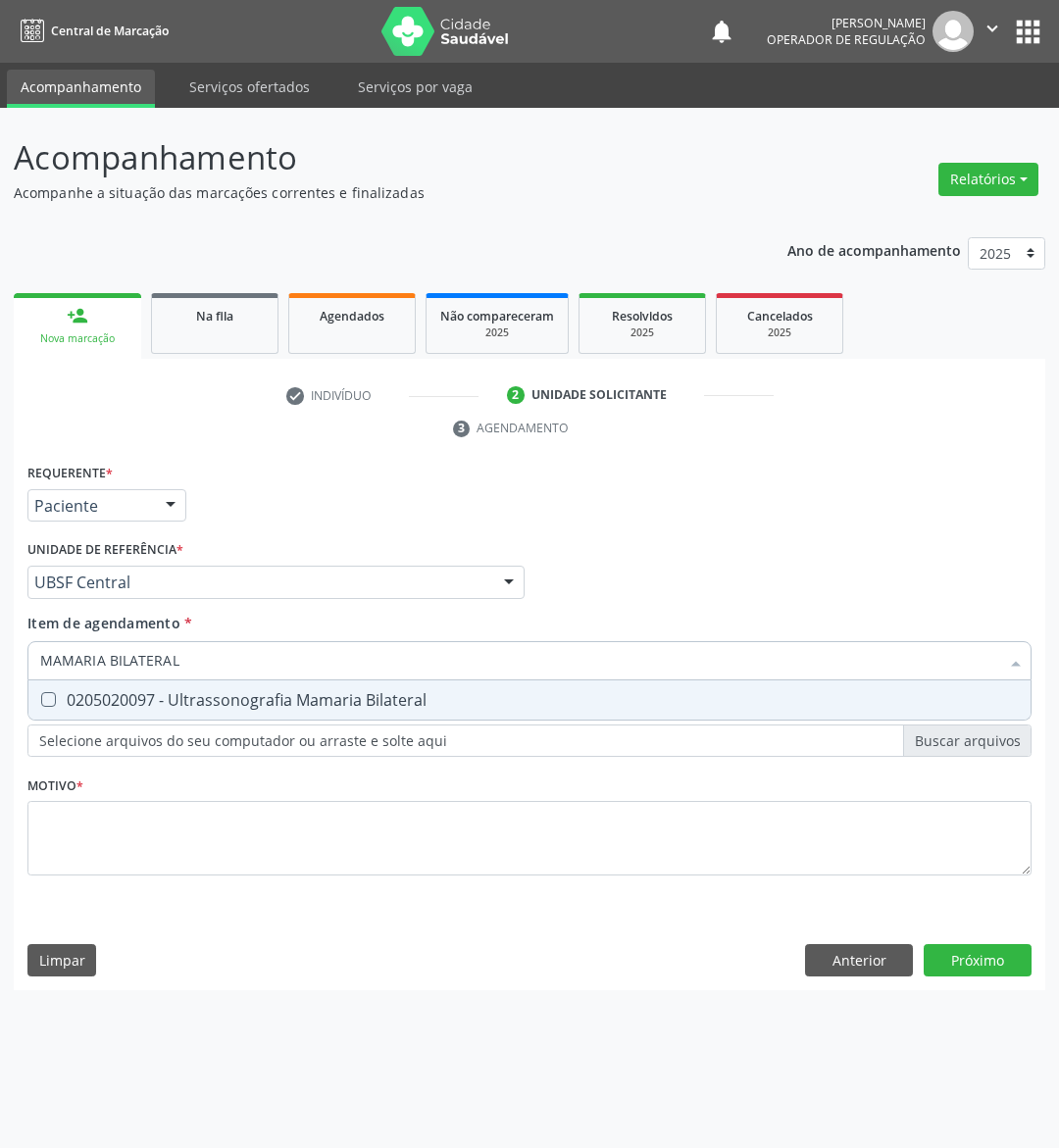
click at [176, 695] on div "0205020097 - Ultrassonografia Mamaria Bilateral" at bounding box center [530, 700] width 978 height 16
checkbox Bilateral "true"
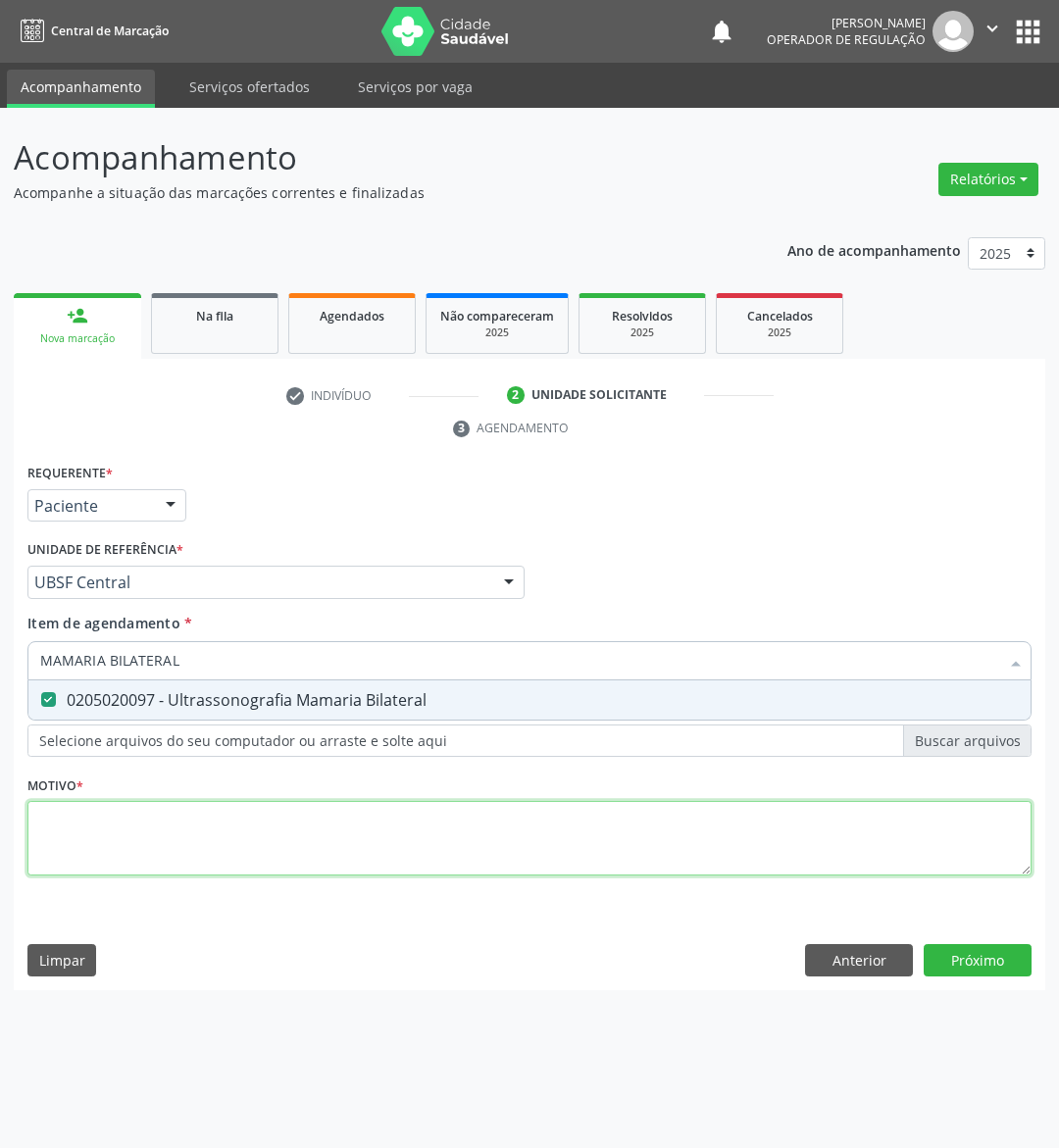
click at [154, 853] on div "Requerente * Paciente Médico(a) Enfermeiro(a) Paciente Nenhum resultado encontr…" at bounding box center [530, 681] width 1004 height 444
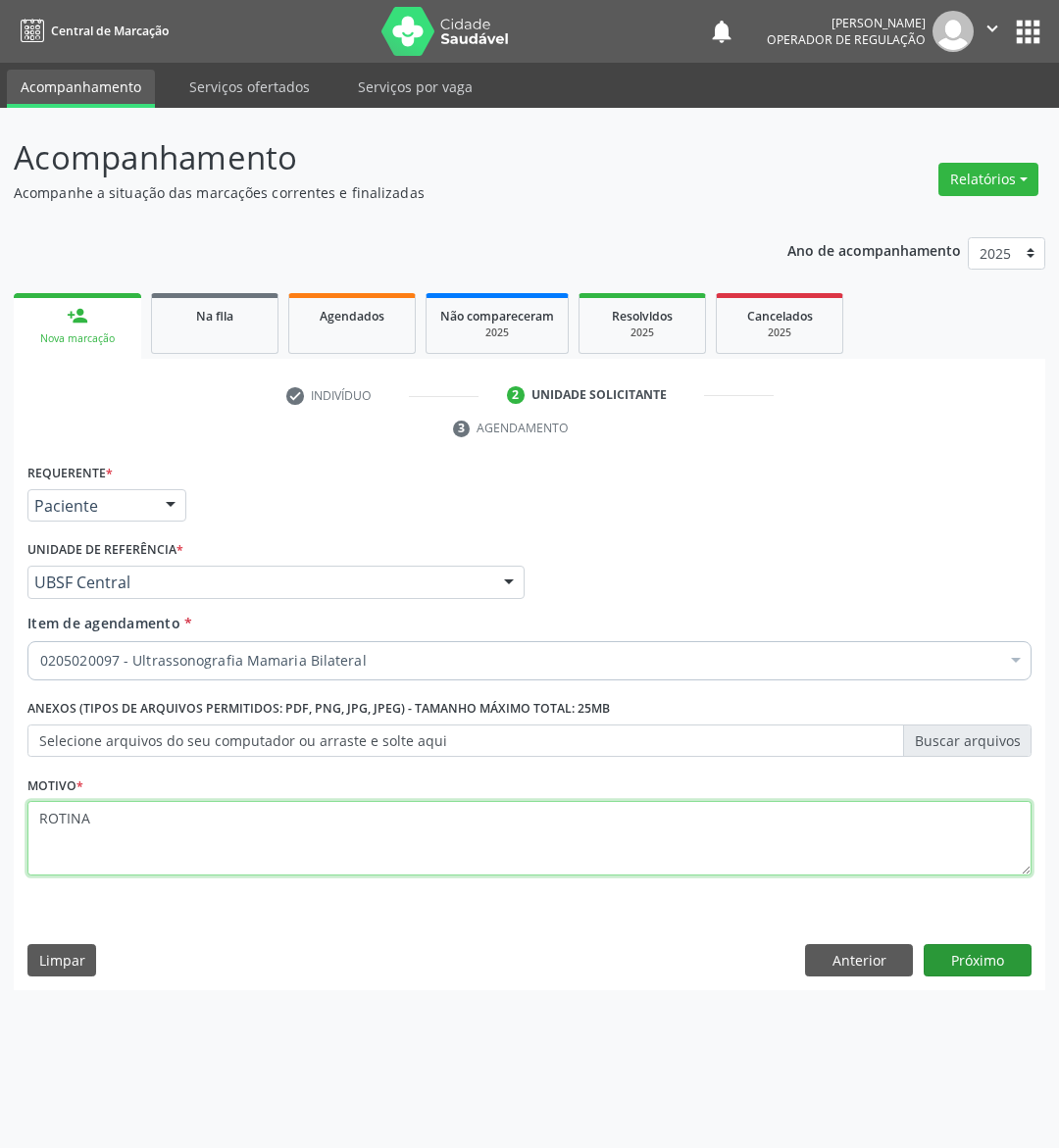
type textarea "ROTINA"
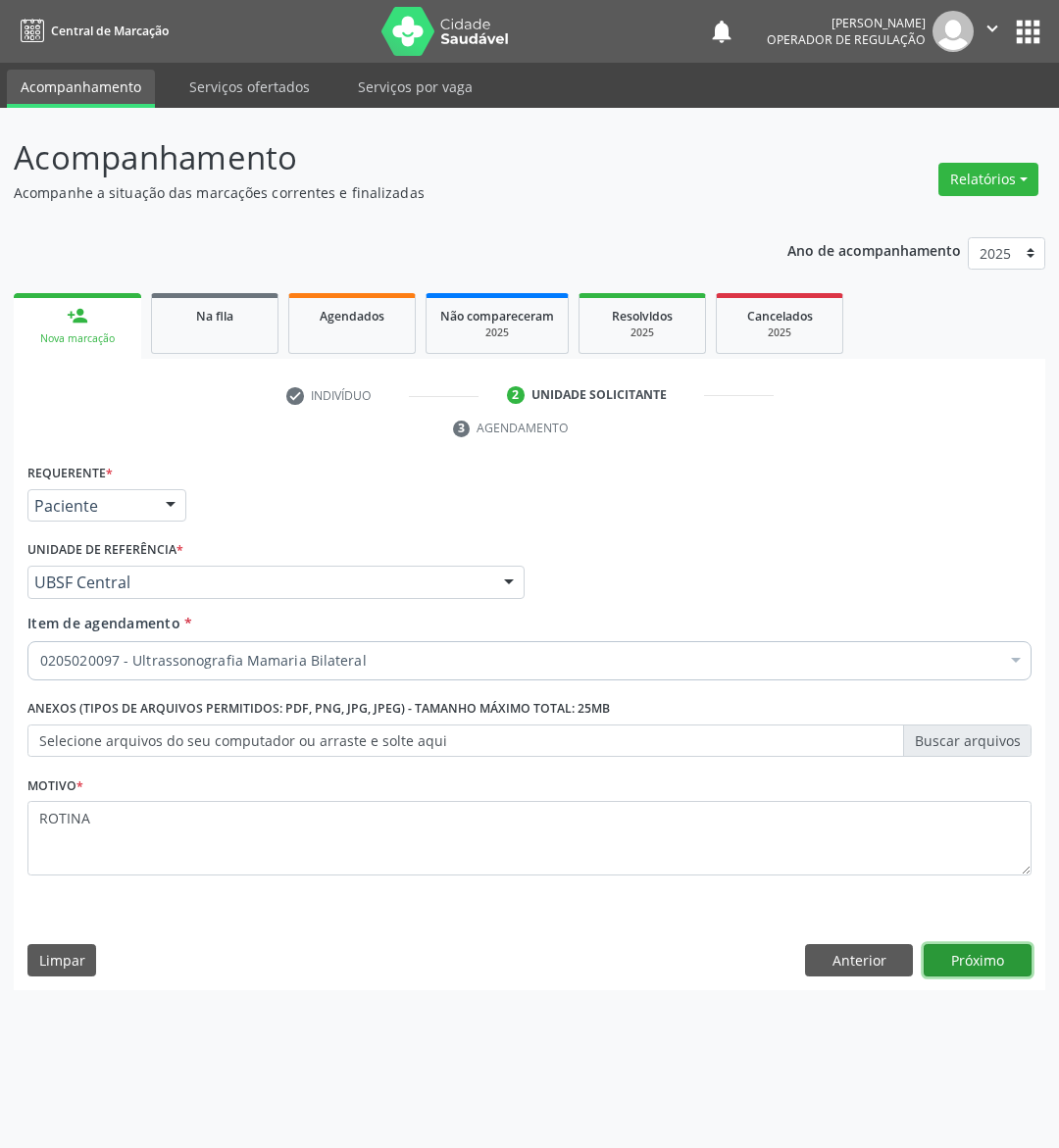
drag, startPoint x: 982, startPoint y: 963, endPoint x: 1057, endPoint y: 607, distance: 363.8
click at [979, 965] on button "Próximo" at bounding box center [976, 961] width 107 height 34
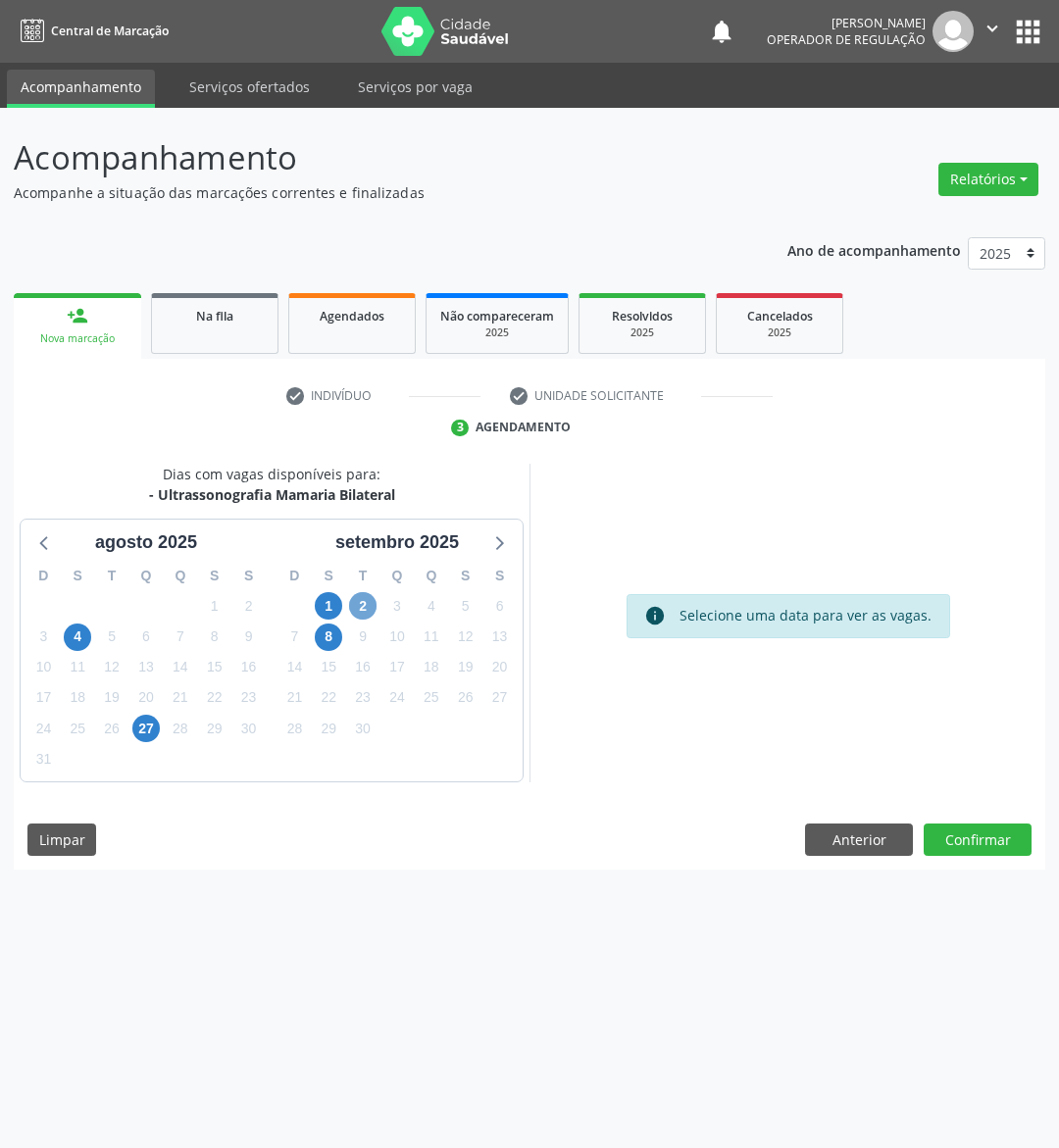
click at [357, 600] on span "2" at bounding box center [363, 606] width 28 height 28
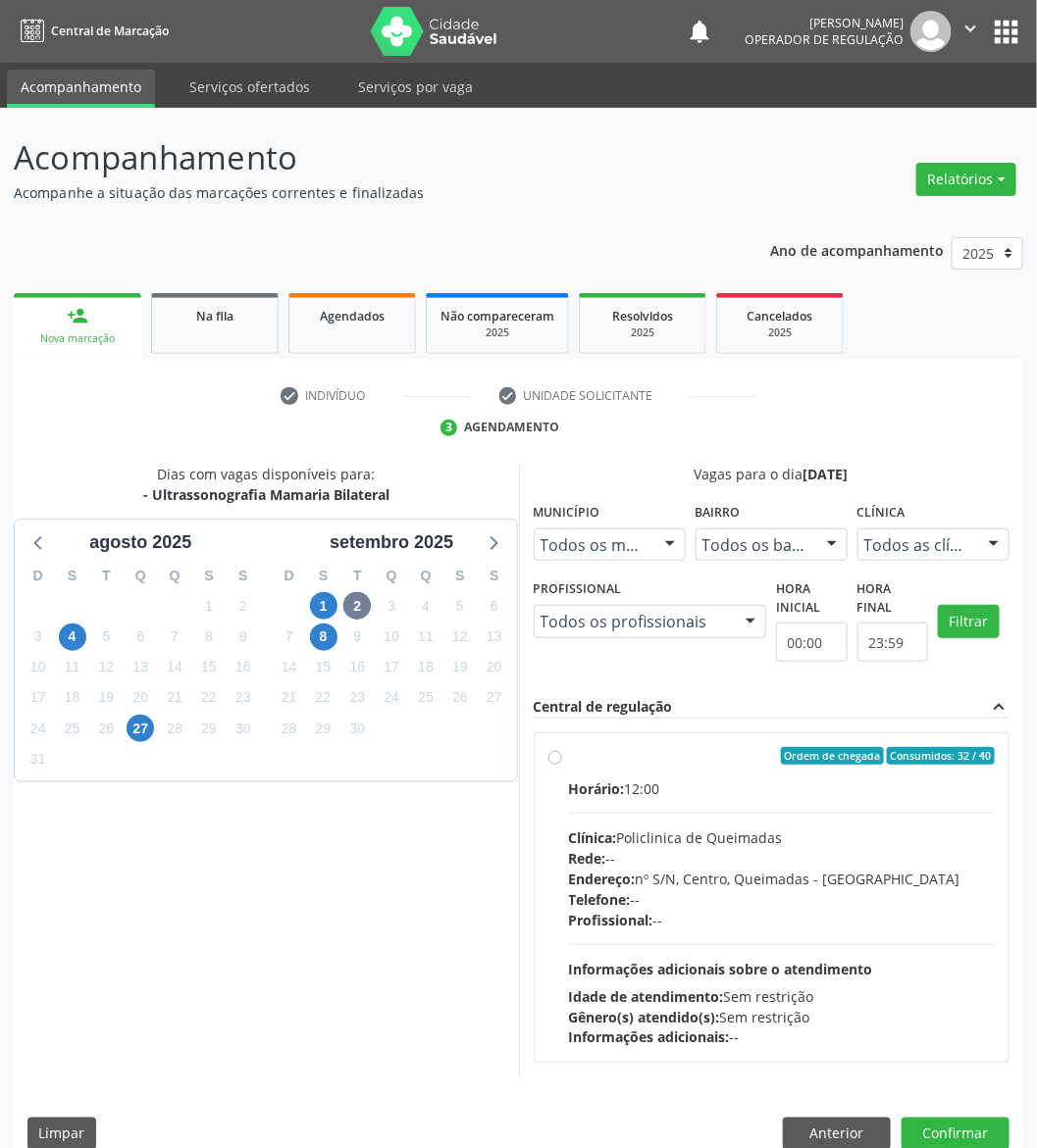
click at [792, 789] on div "Horário: 12:00" at bounding box center [782, 788] width 426 height 21
click at [562, 764] on input "Ordem de chegada Consumidos: 32 / 40 Horário: 12:00 Clínica: Policlinica de Que…" at bounding box center [556, 756] width 14 height 18
radio input "true"
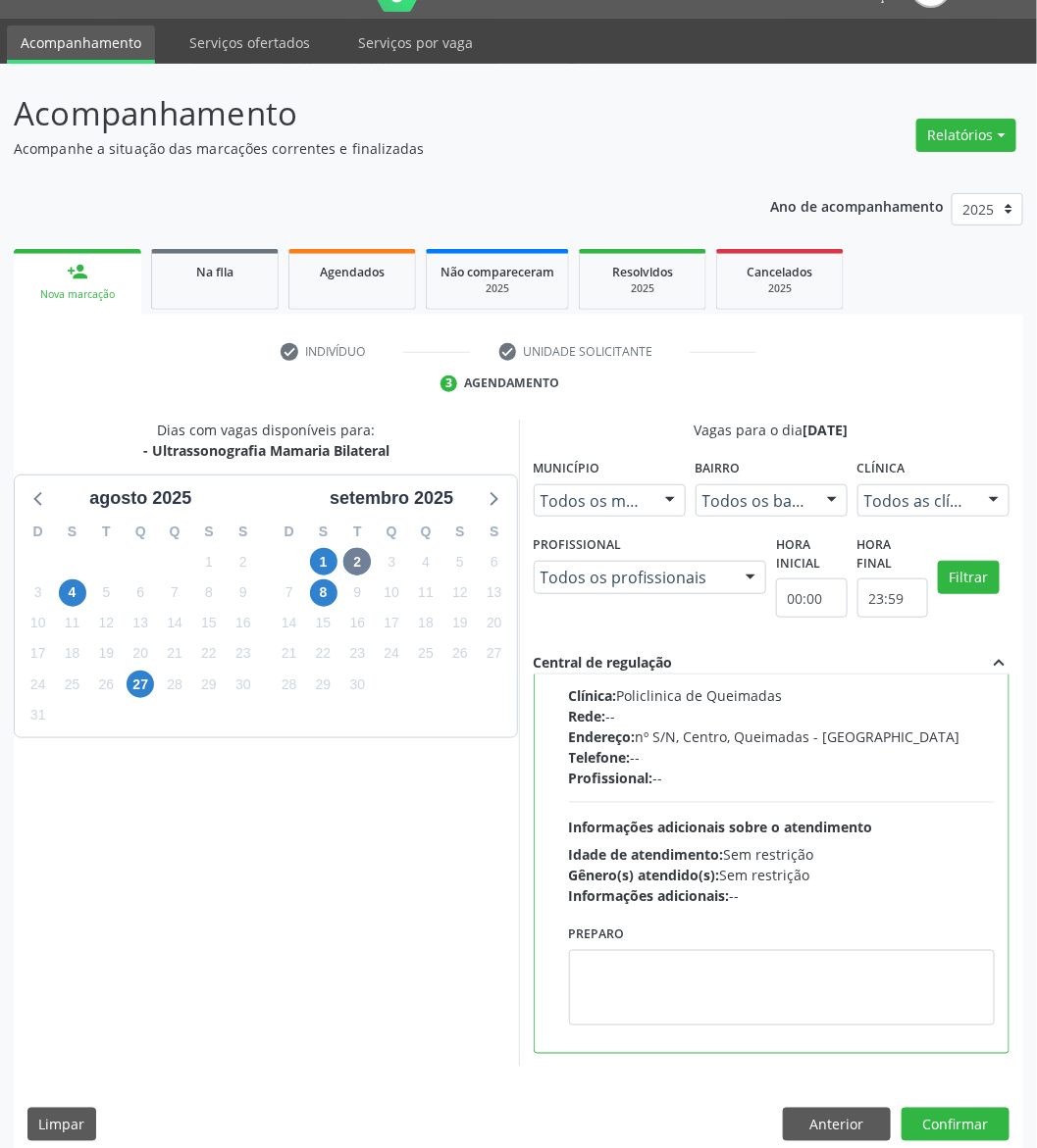
scroll to position [65, 0]
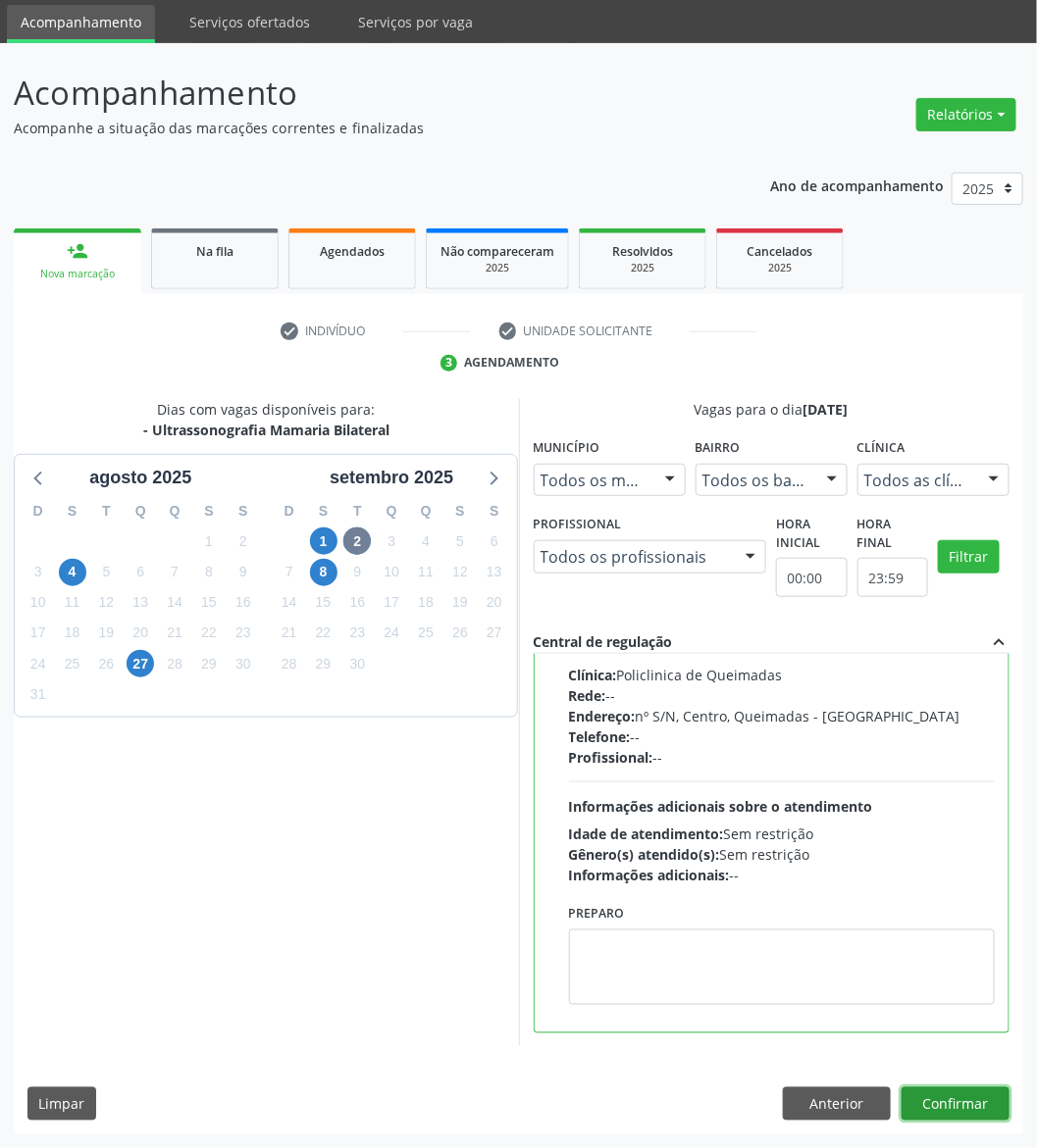
click at [965, 1109] on button "Confirmar" at bounding box center [955, 1104] width 108 height 34
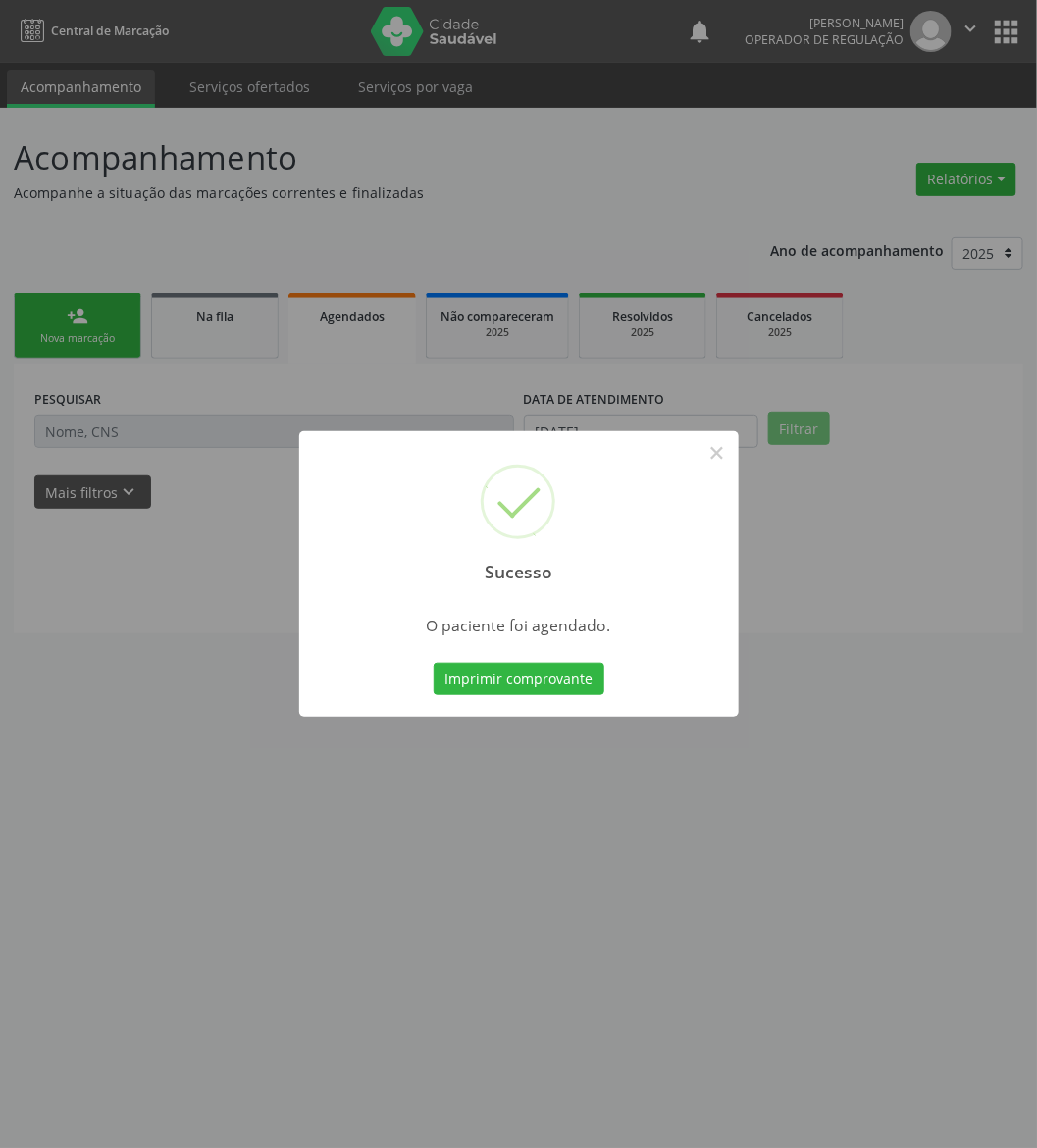
scroll to position [0, 0]
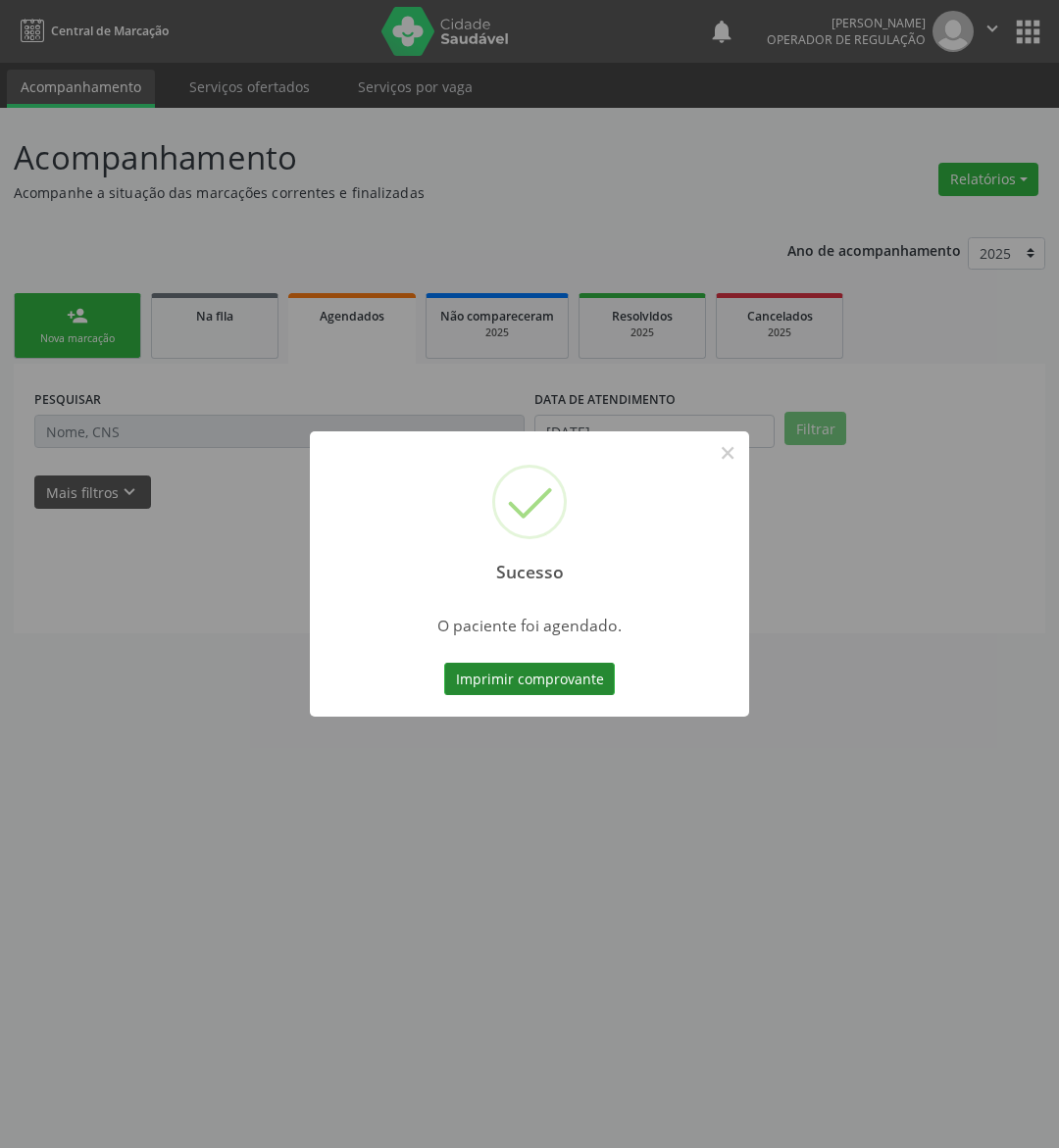
drag, startPoint x: 530, startPoint y: 656, endPoint x: 539, endPoint y: 663, distance: 11.4
click at [532, 659] on div "Sucesso × O paciente foi agendado. Imprimir comprovante Cancel" at bounding box center [529, 574] width 439 height 286
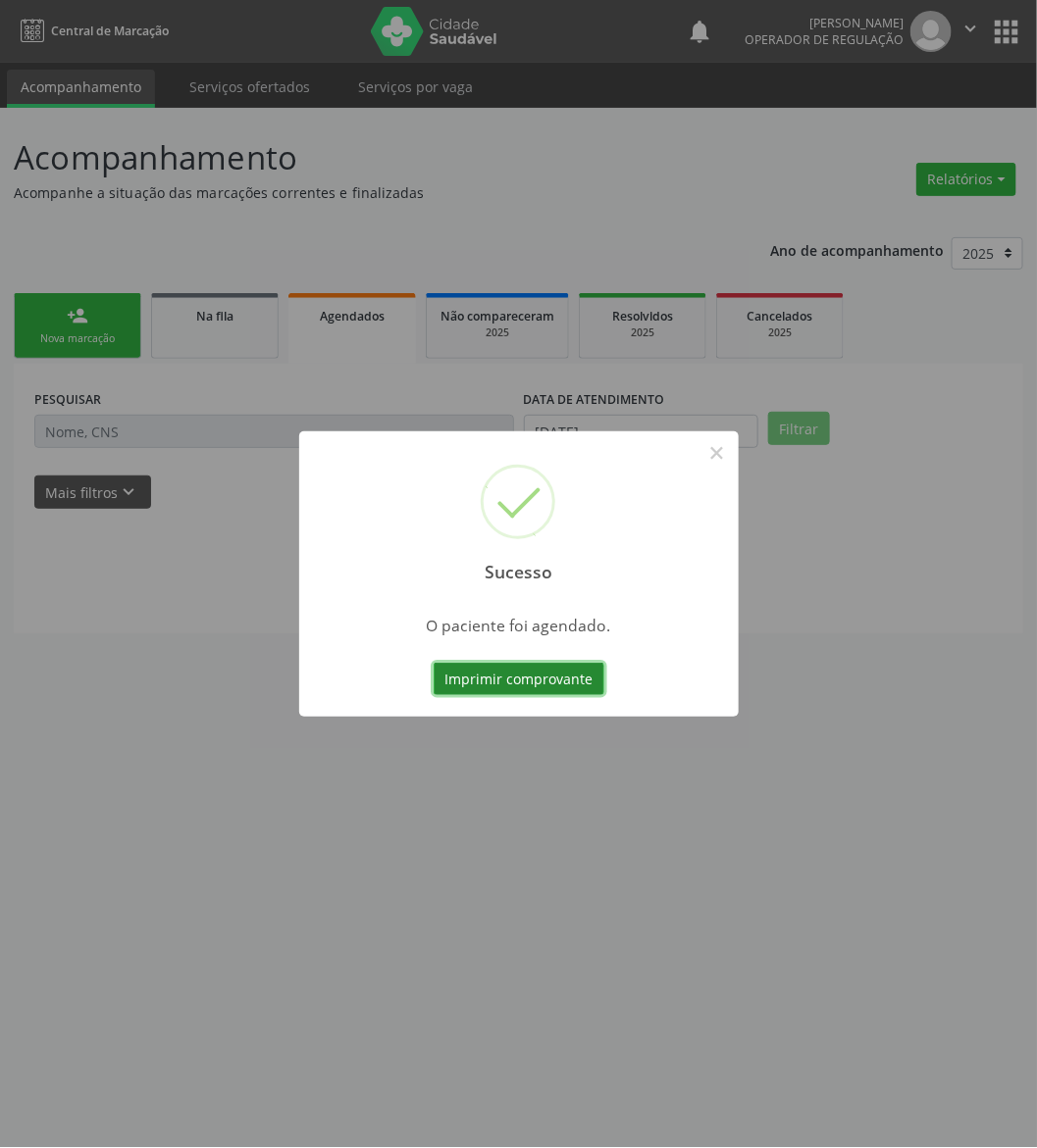
click at [559, 677] on button "Imprimir comprovante" at bounding box center [518, 680] width 171 height 34
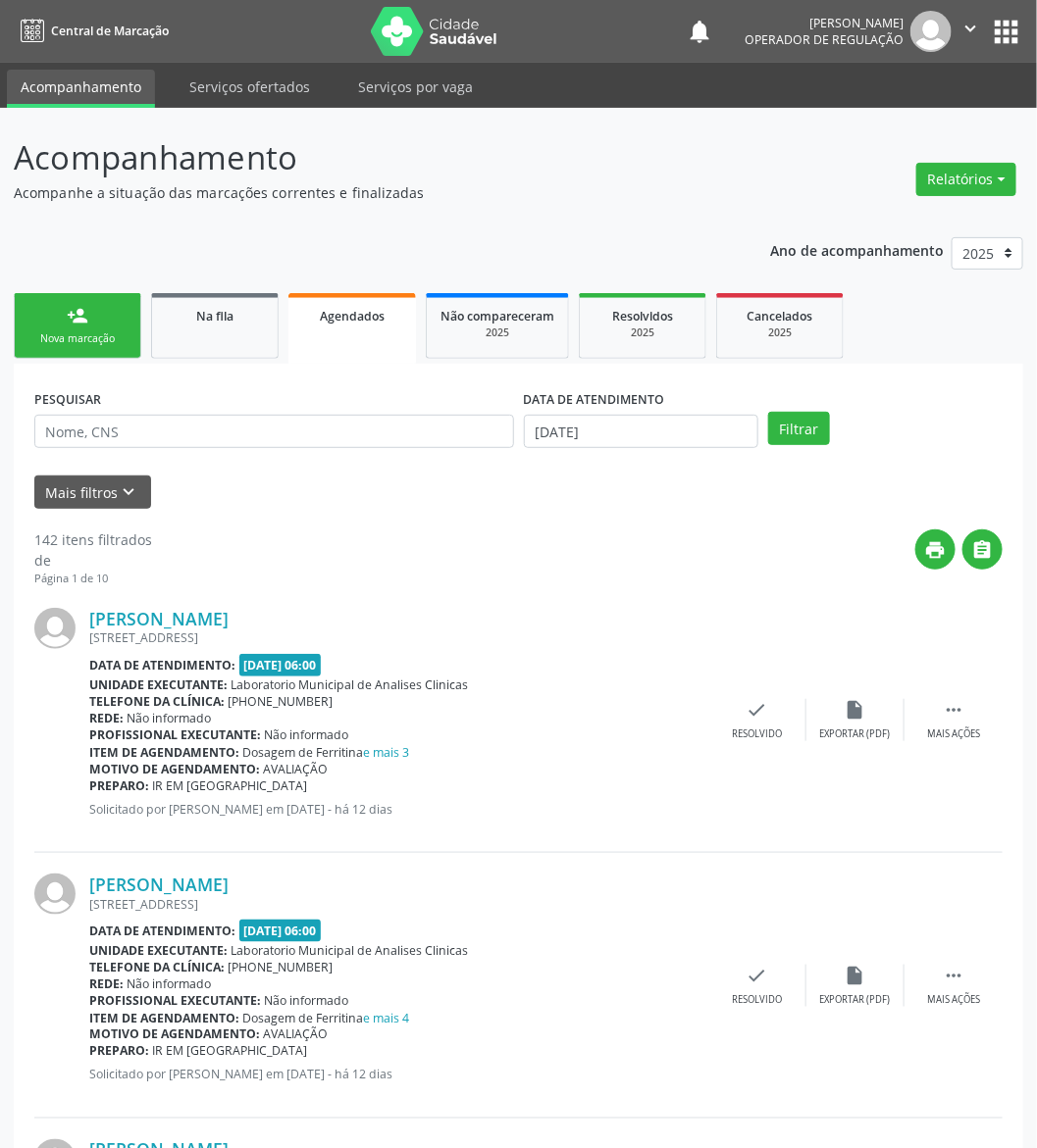
click at [89, 304] on link "person_add Nova marcação" at bounding box center [77, 325] width 127 height 66
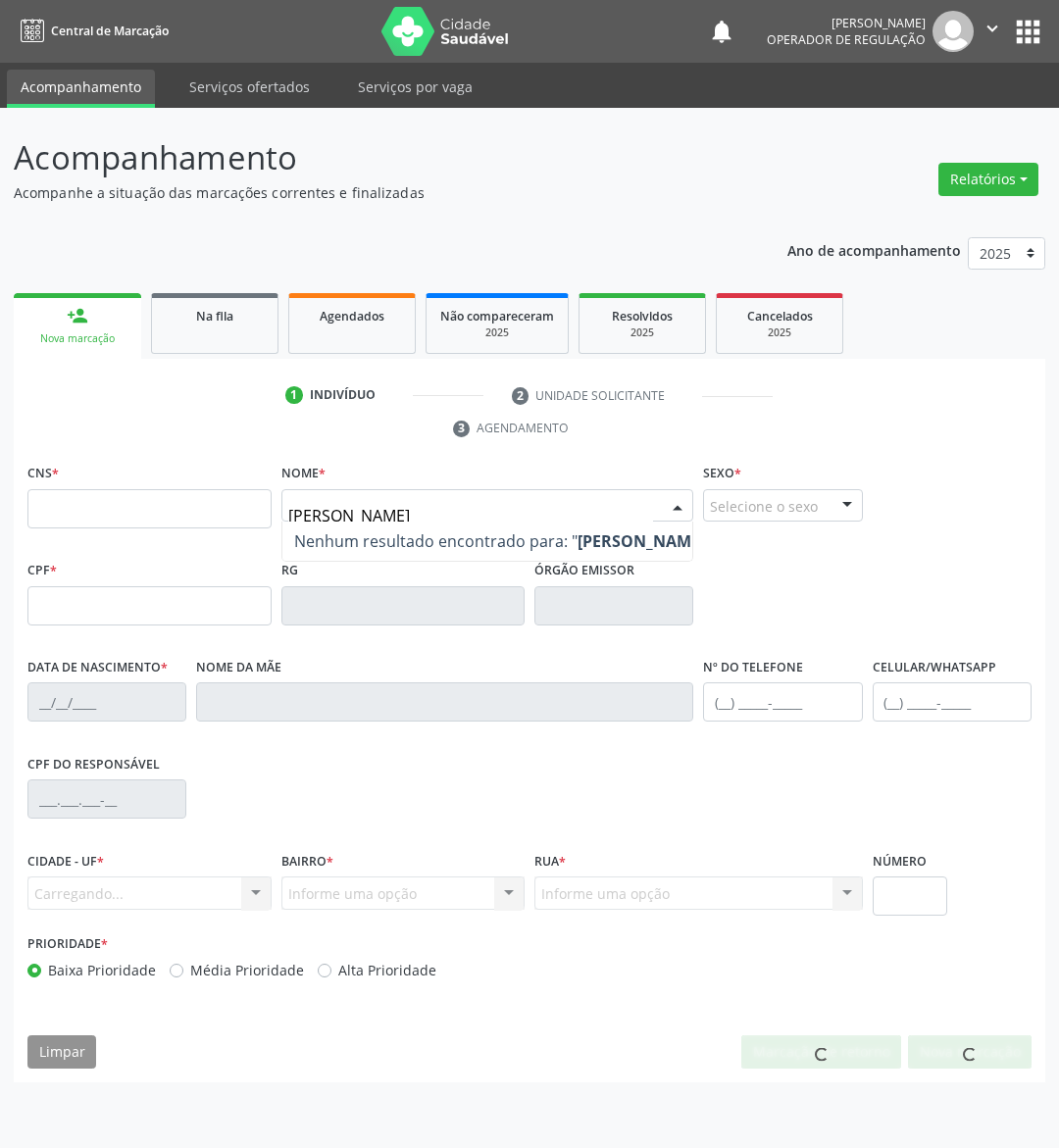
type input "[PERSON_NAME]"
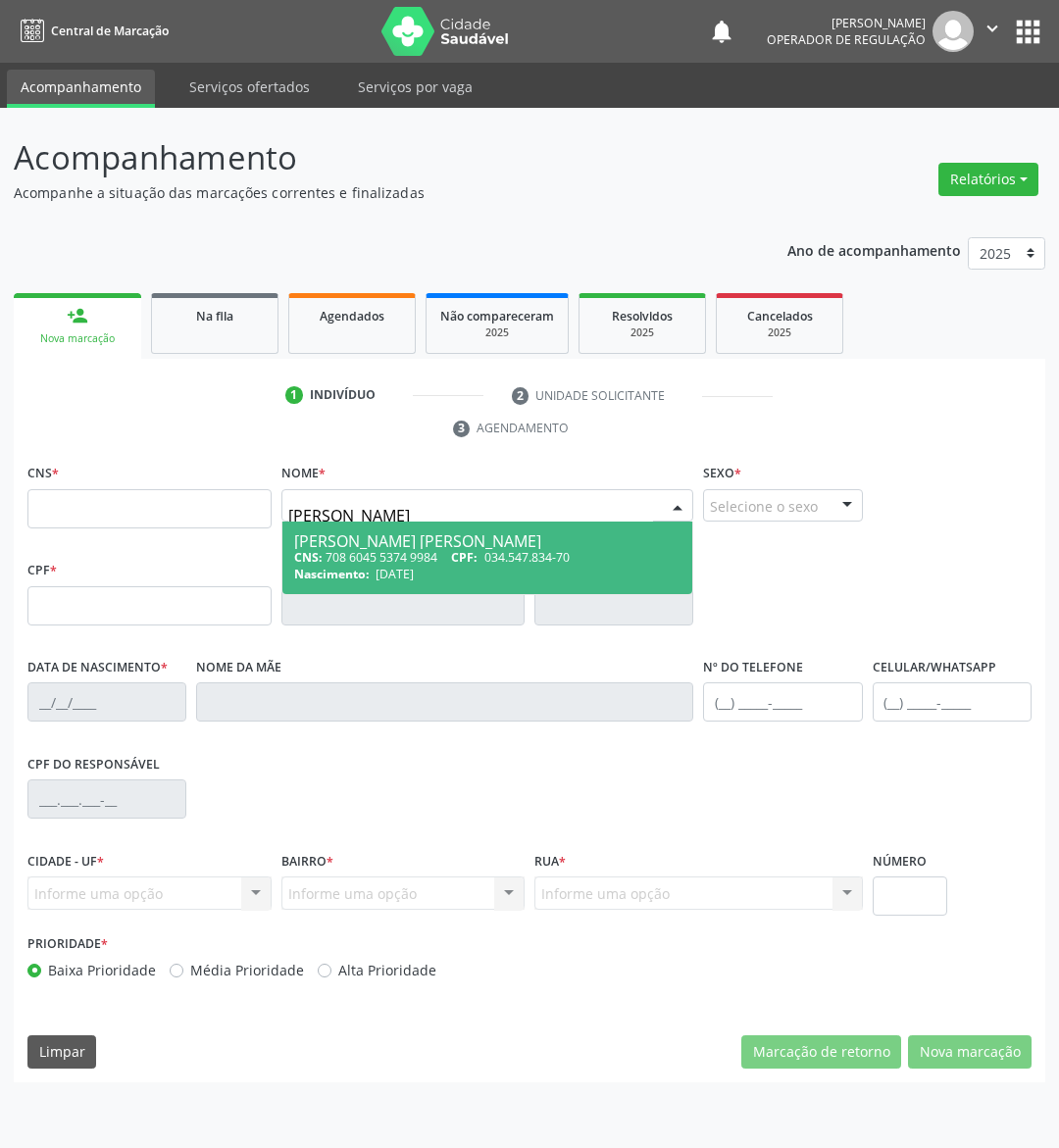
click at [663, 530] on span "[PERSON_NAME] [PERSON_NAME] CNS: 708 6045 5374 9984 CPF: 034.547.834-70 Nascime…" at bounding box center [487, 558] width 411 height 73
type input "708 6045 5374 9984"
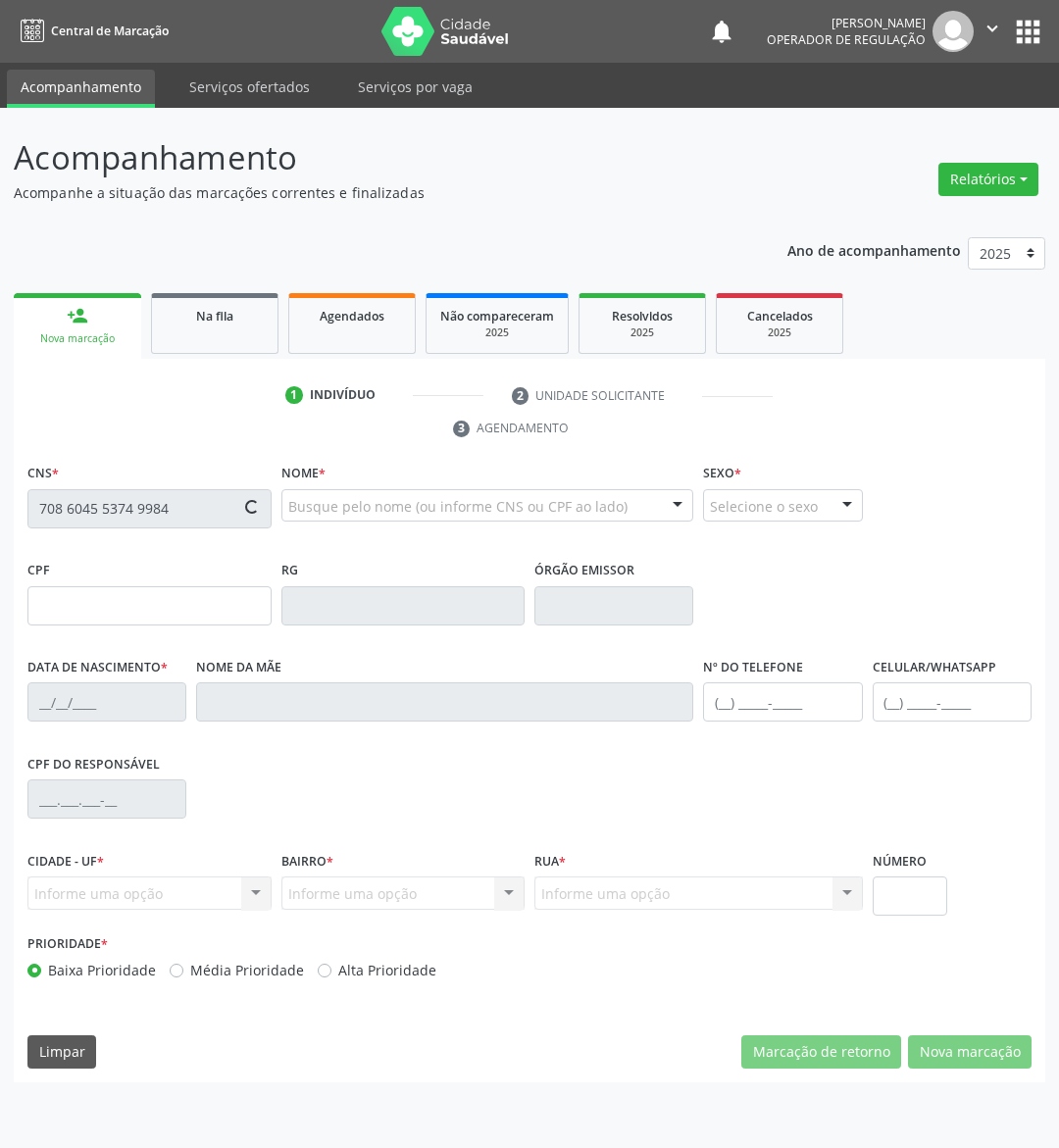
type input "034.547.834-70"
type input "[DATE]"
type input "[PERSON_NAME]"
type input "[PHONE_NUMBER]"
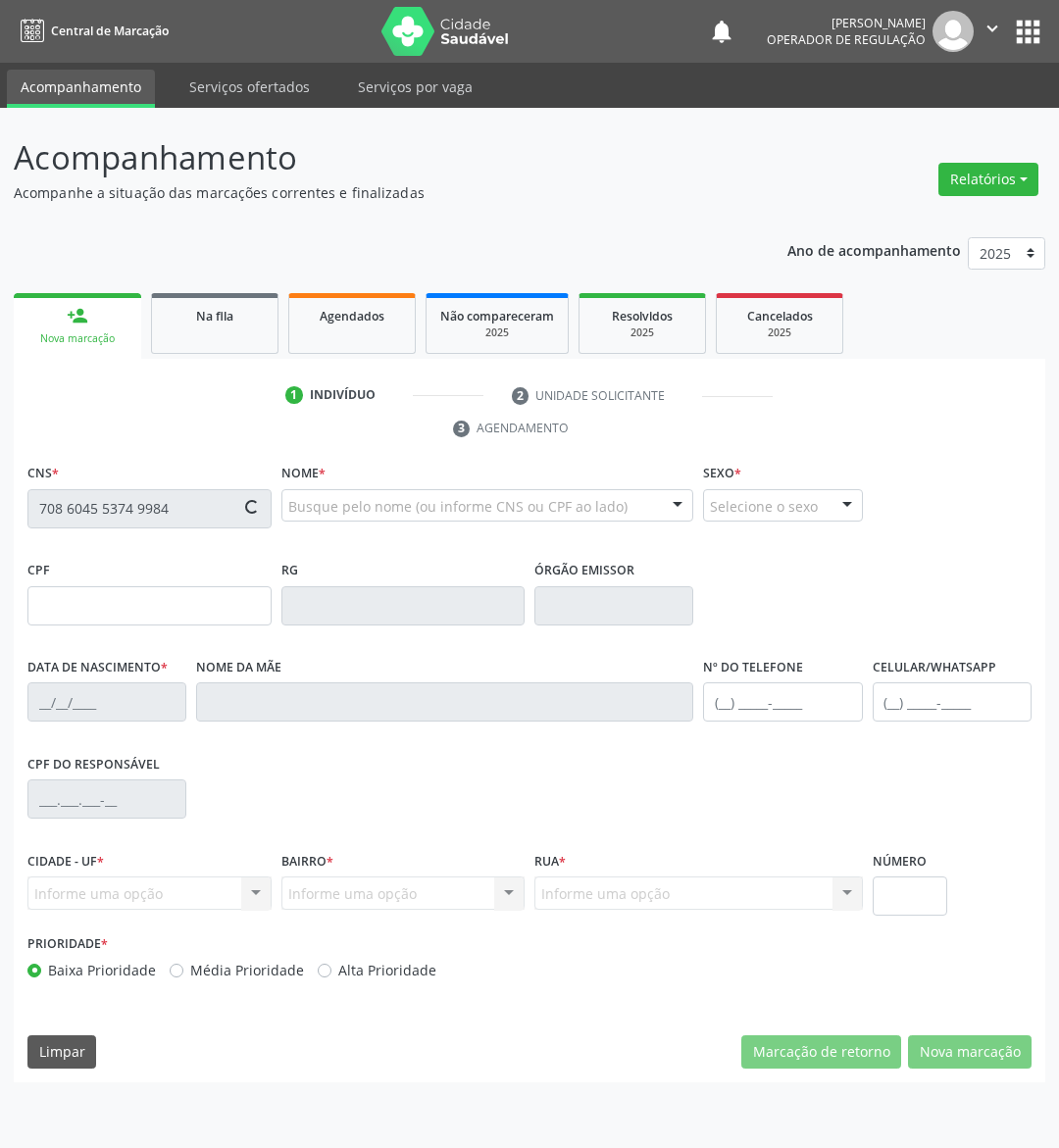
type input "S/N"
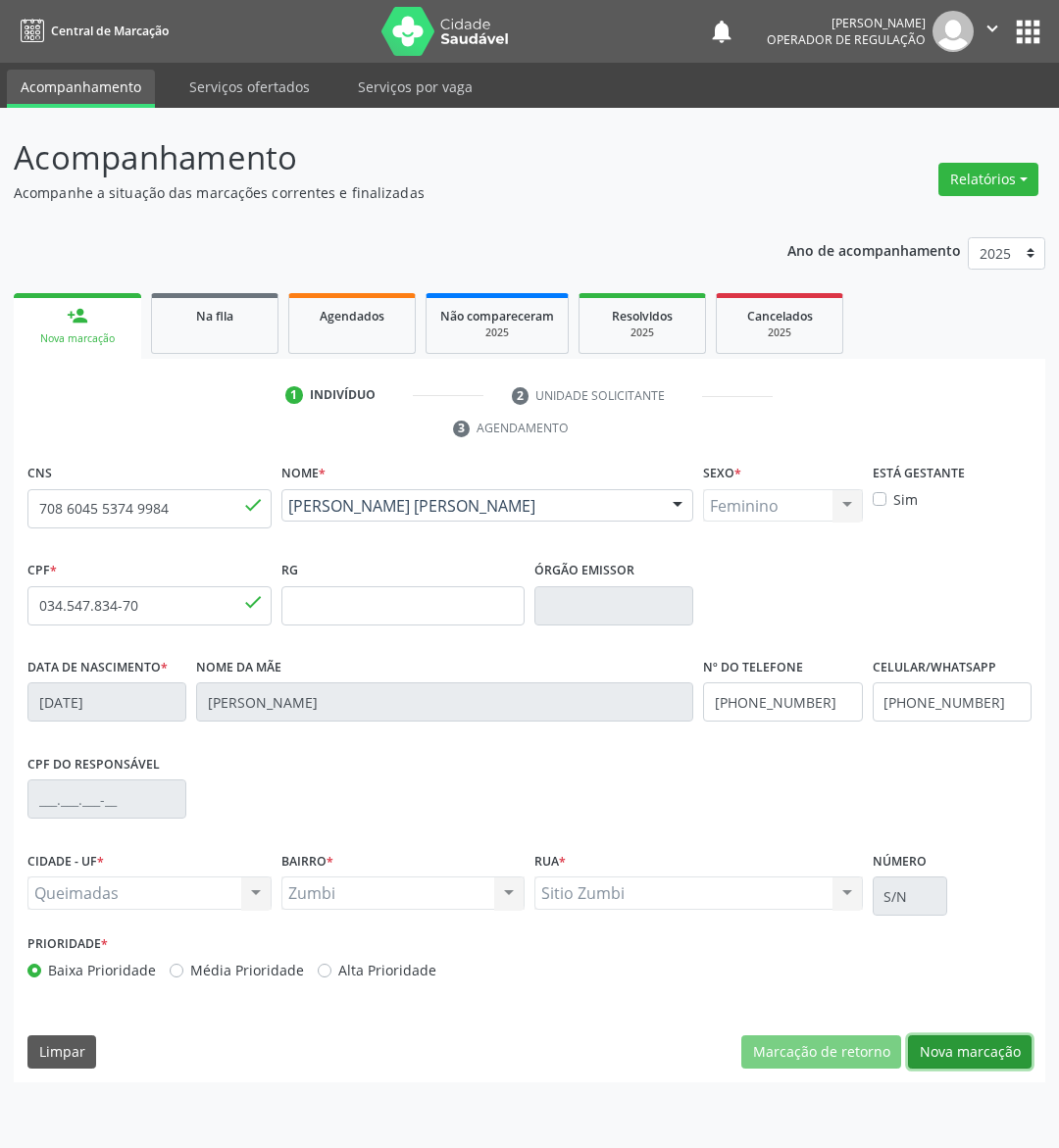
click at [998, 1042] on button "Nova marcação" at bounding box center [969, 1052] width 123 height 34
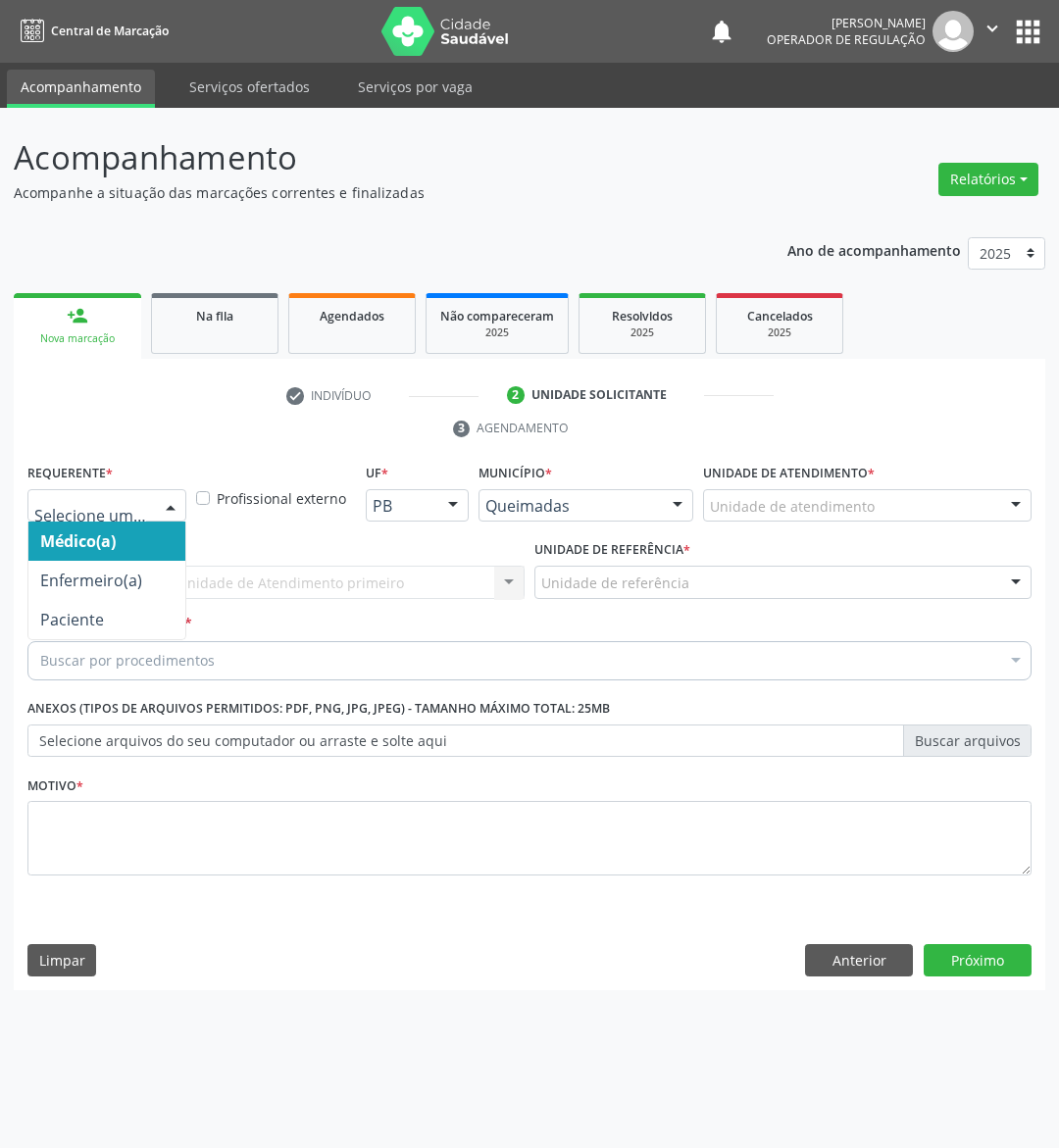
click at [112, 519] on div at bounding box center [106, 506] width 159 height 34
click at [132, 611] on span "Paciente" at bounding box center [106, 619] width 157 height 39
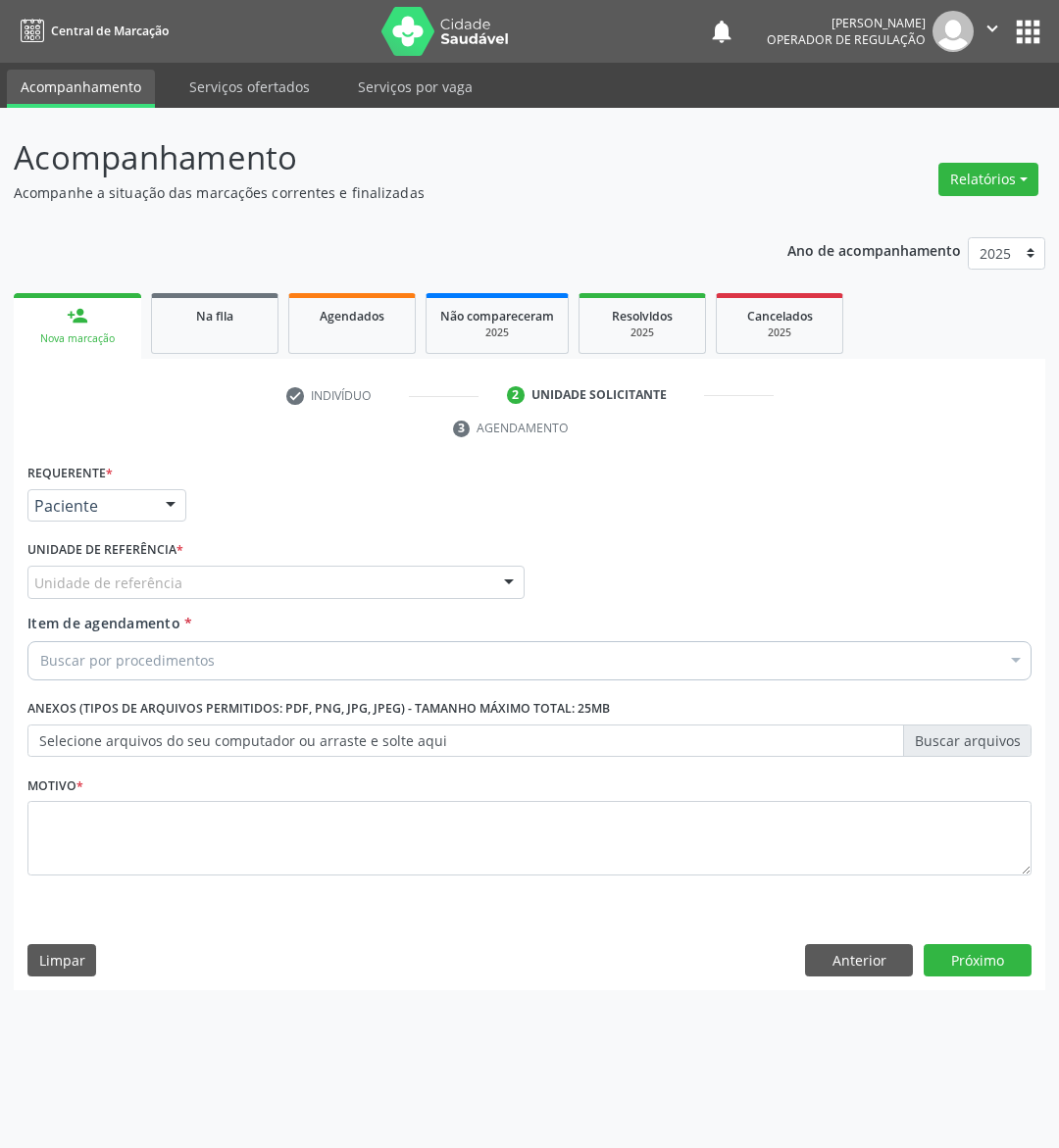
click at [197, 580] on div "Unidade de referência" at bounding box center [276, 583] width 497 height 34
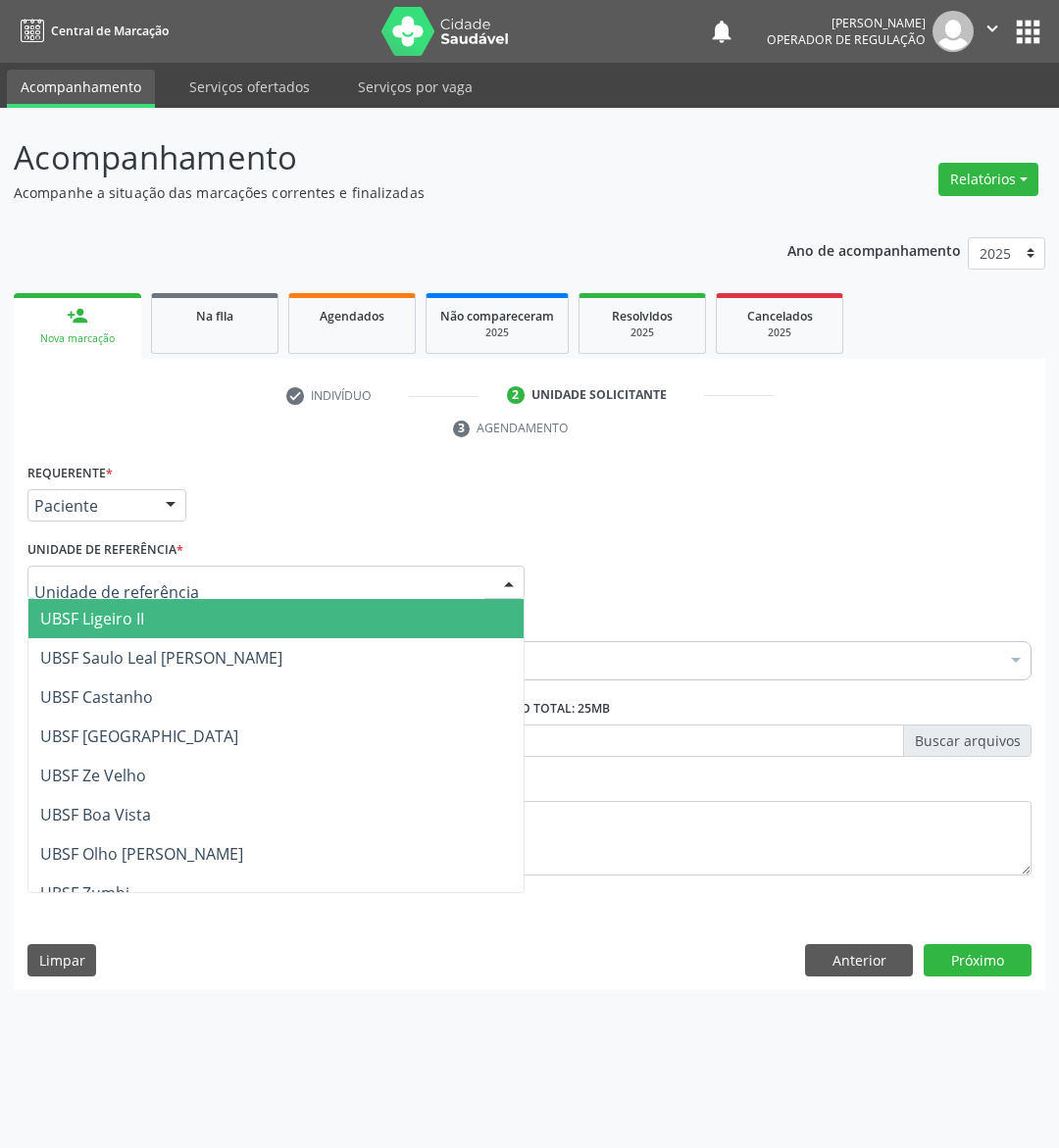
type input "Z"
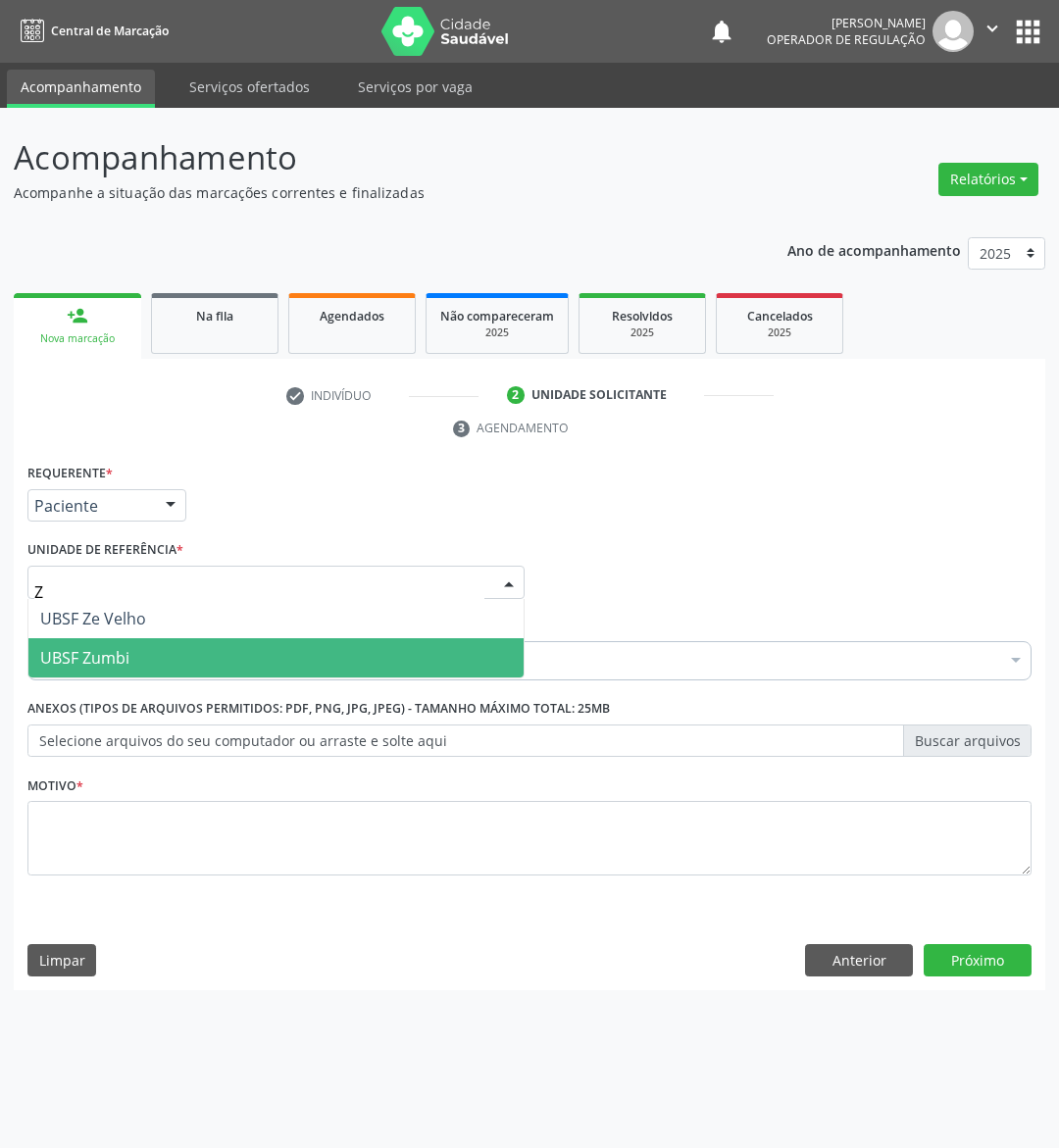
click at [185, 653] on span "UBSF Zumbi" at bounding box center [276, 658] width 495 height 39
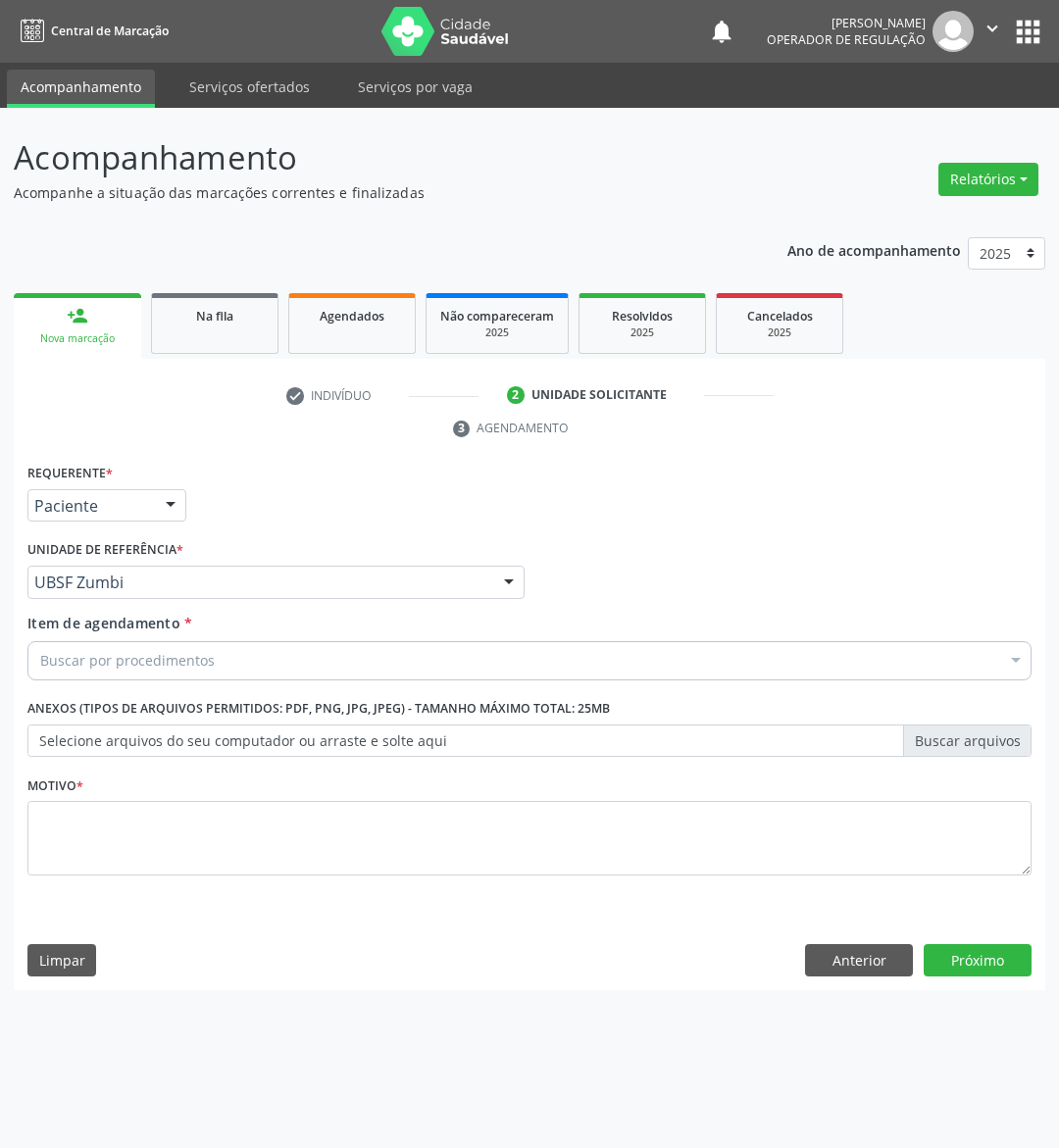
click at [303, 647] on div "Buscar por procedimentos" at bounding box center [530, 661] width 1004 height 39
paste input "MAMARIA BILATERAL"
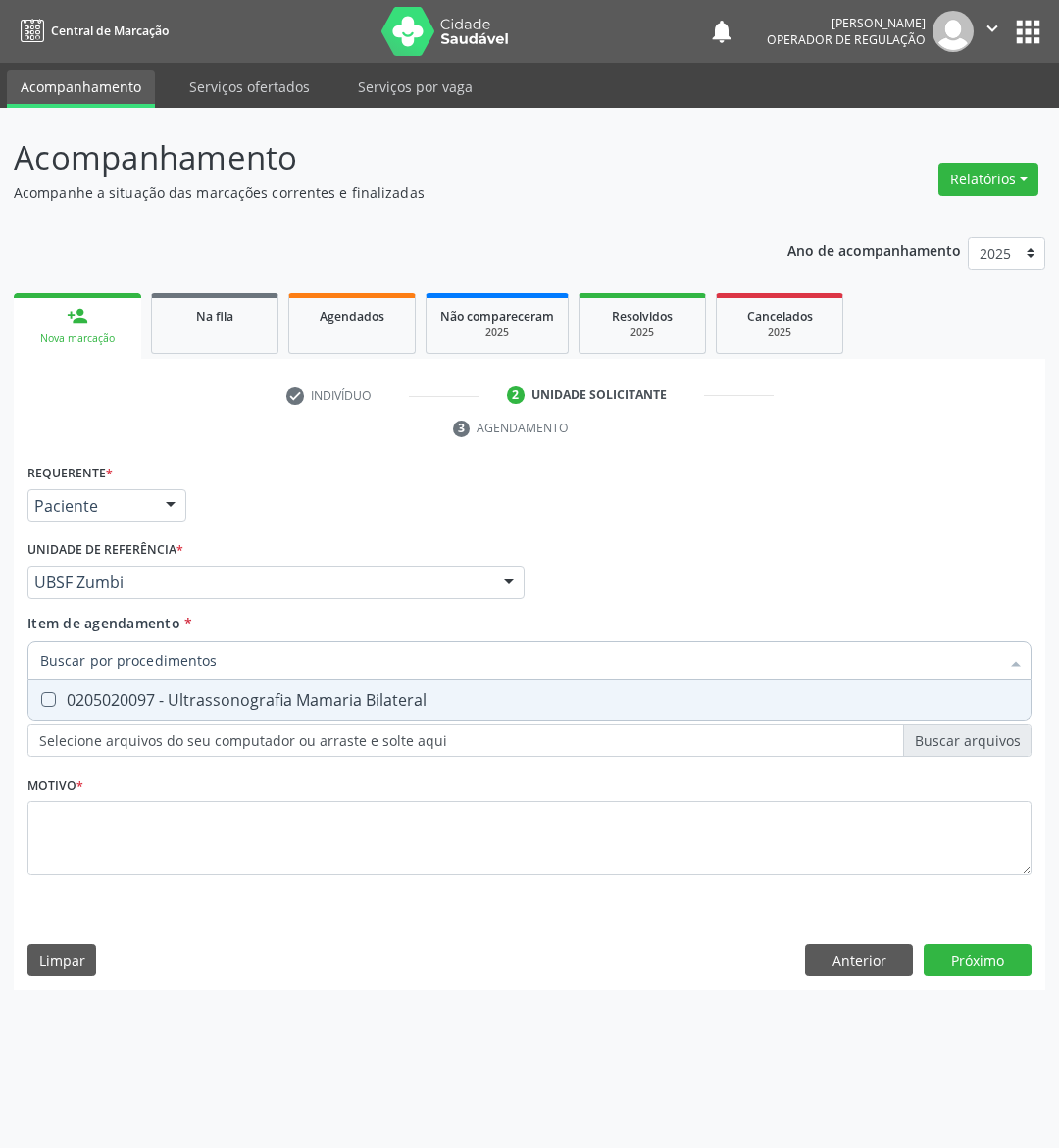
type input "MAMARIA BILATERAL"
click at [236, 695] on div "0205020097 - Ultrassonografia Mamaria Bilateral" at bounding box center [530, 700] width 978 height 16
checkbox Bilateral "true"
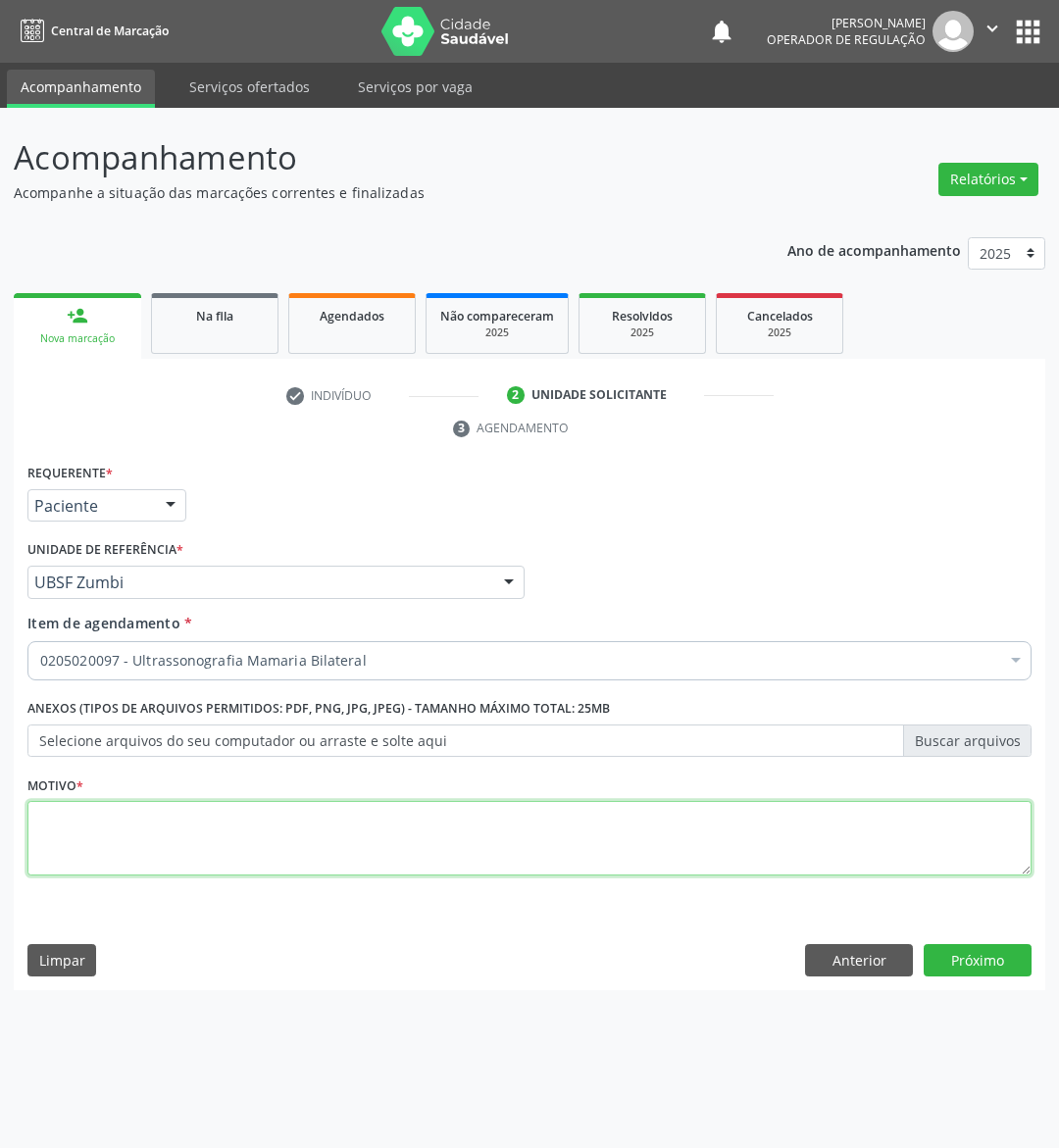
drag, startPoint x: 324, startPoint y: 832, endPoint x: 313, endPoint y: 832, distance: 11.0
click at [321, 830] on textarea at bounding box center [530, 838] width 1004 height 75
type textarea "REPOSIÇÃO HORMONAL"
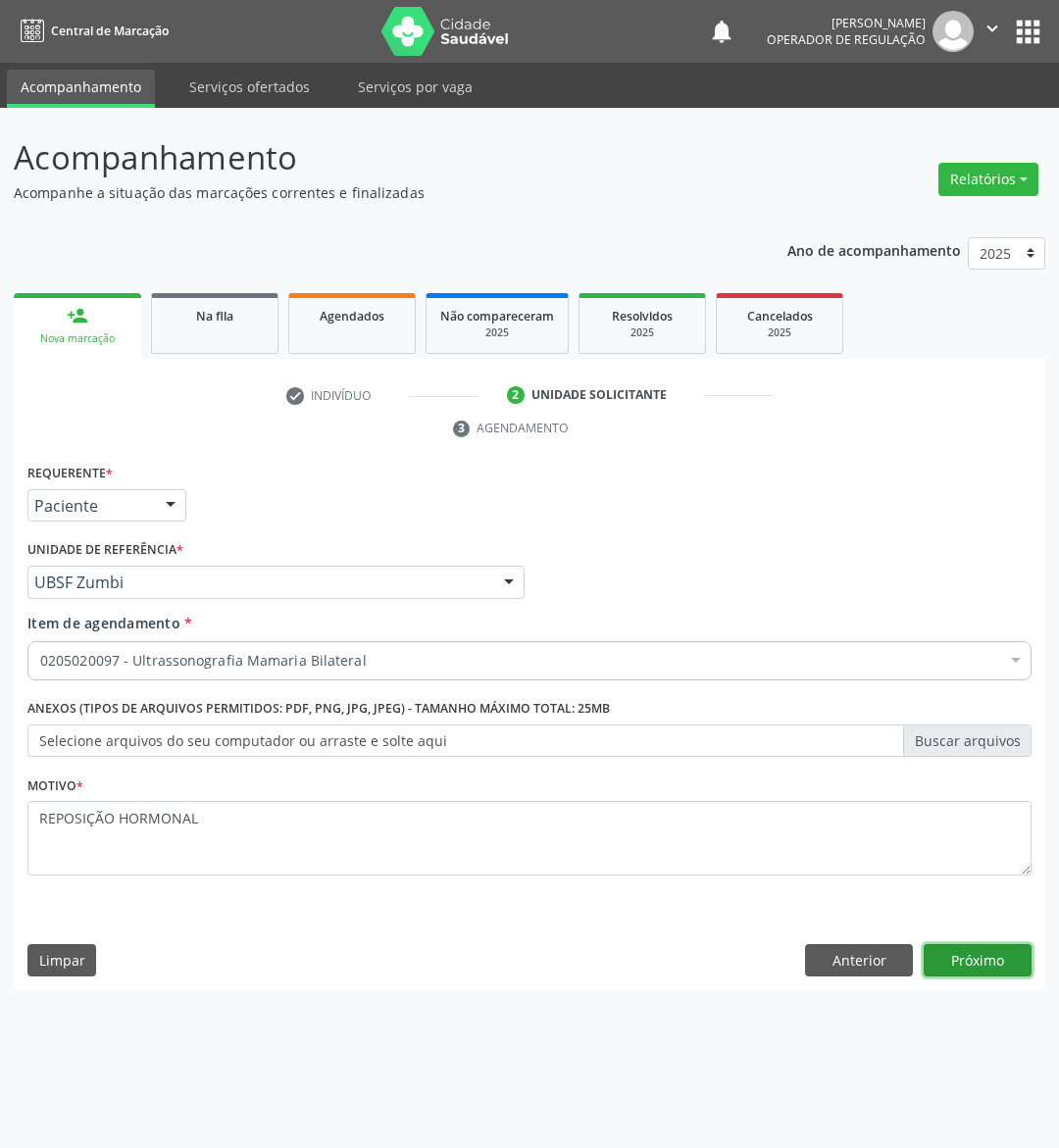
click at [991, 962] on button "Próximo" at bounding box center [976, 961] width 107 height 34
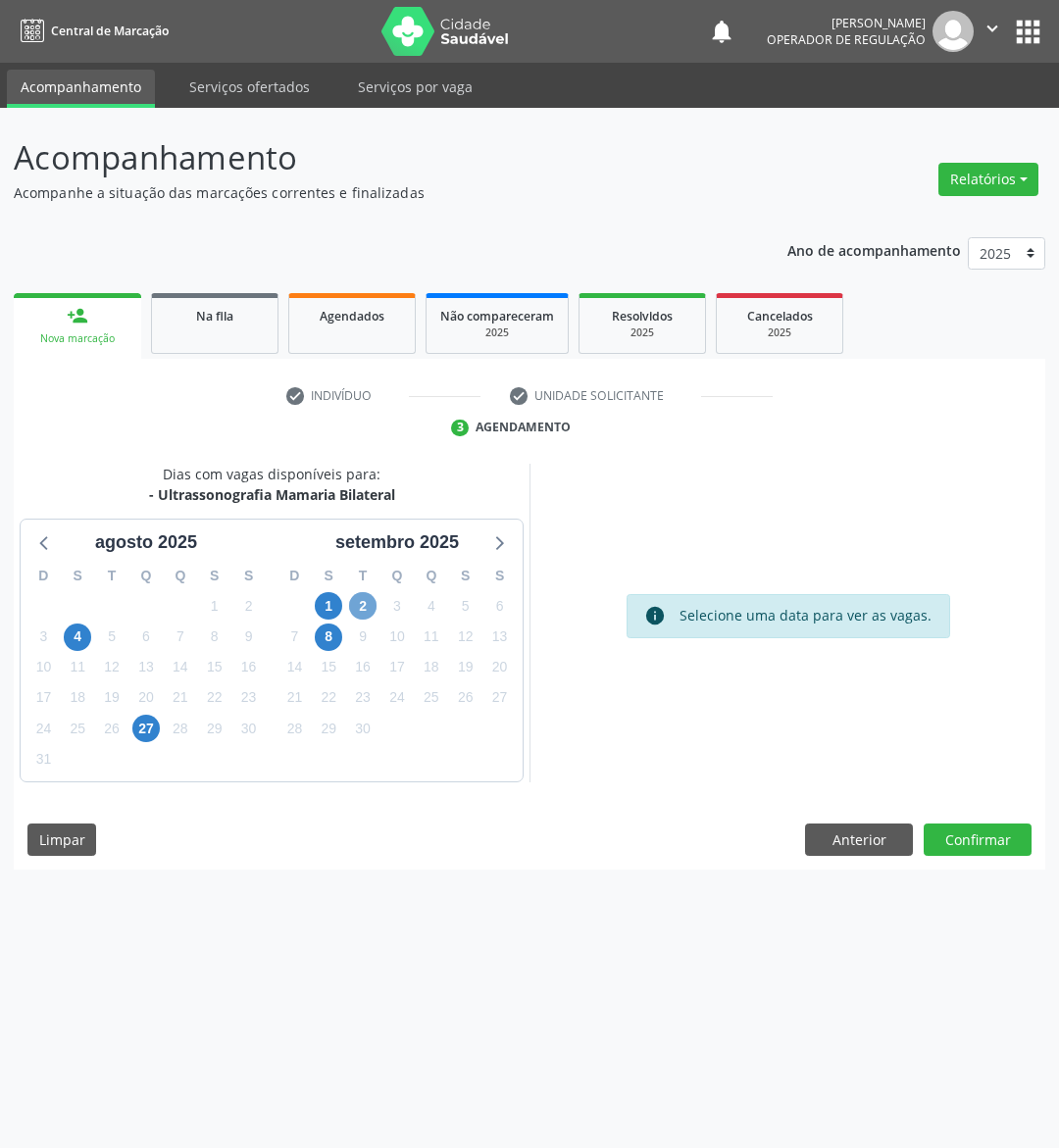
click at [351, 603] on span "2" at bounding box center [363, 606] width 28 height 28
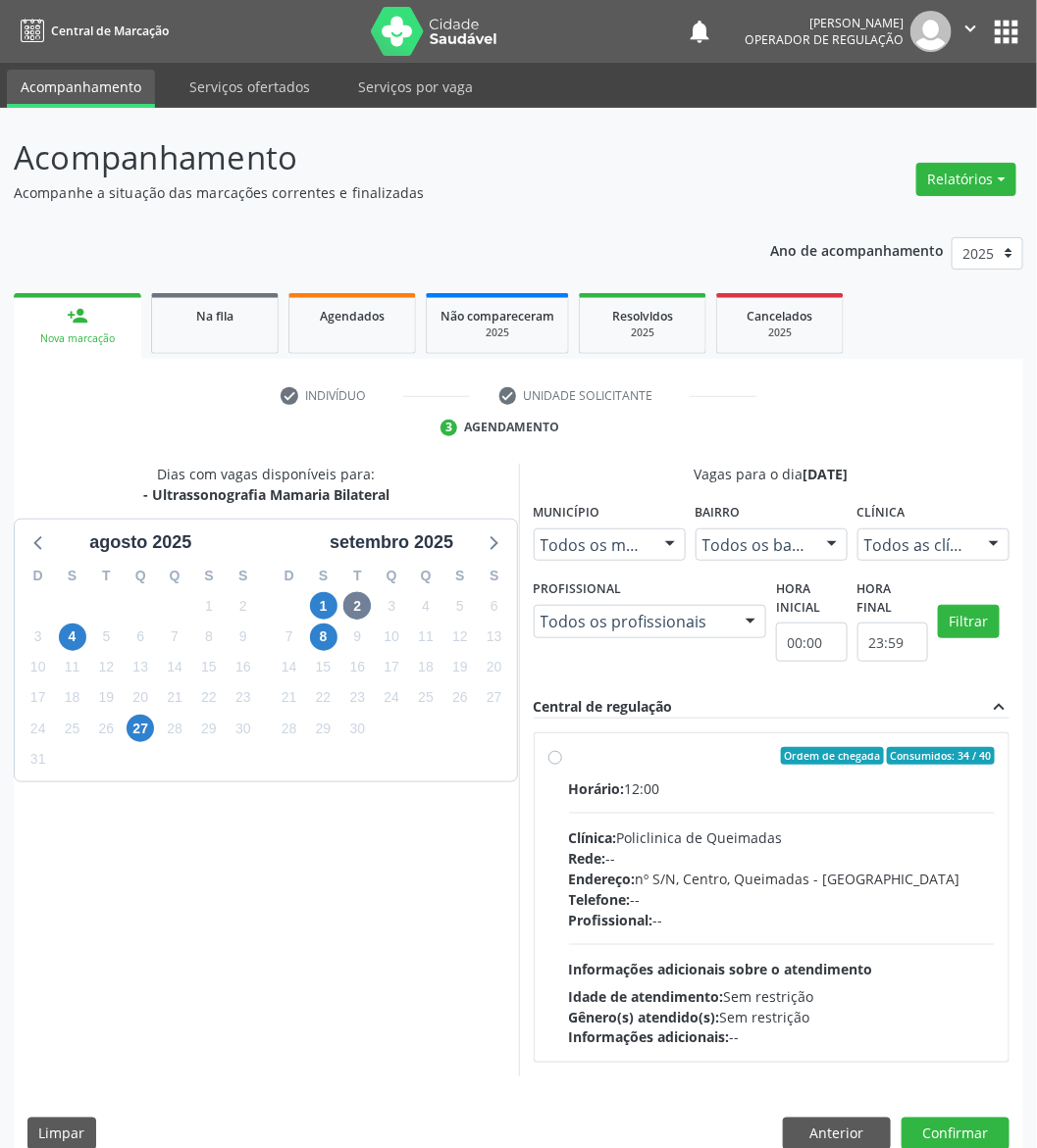
click at [880, 742] on div "Ordem de chegada Consumidos: 34 / 40 Horário: 12:00 Clínica: Policlinica de Que…" at bounding box center [772, 897] width 475 height 328
radio input "true"
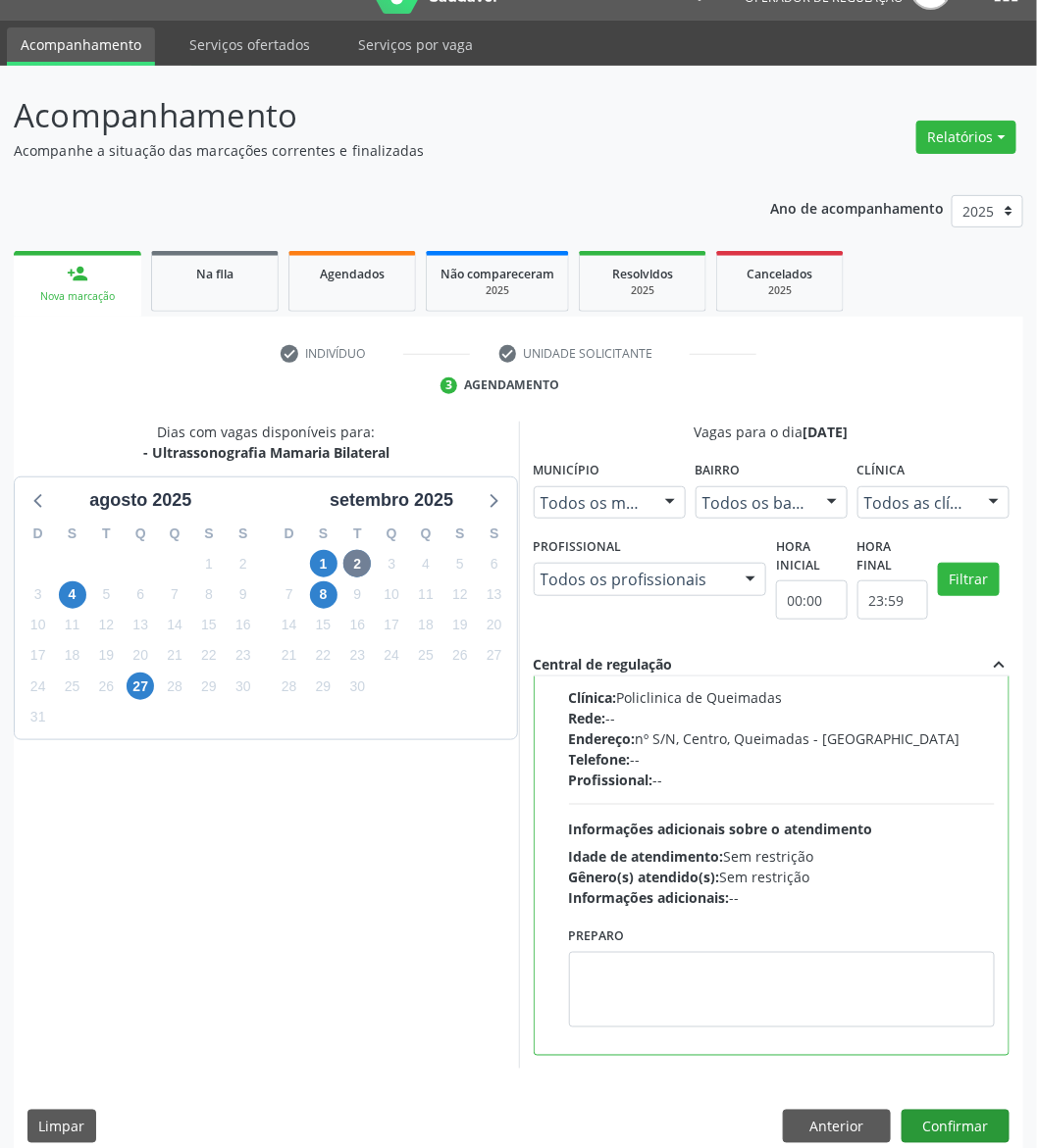
scroll to position [65, 0]
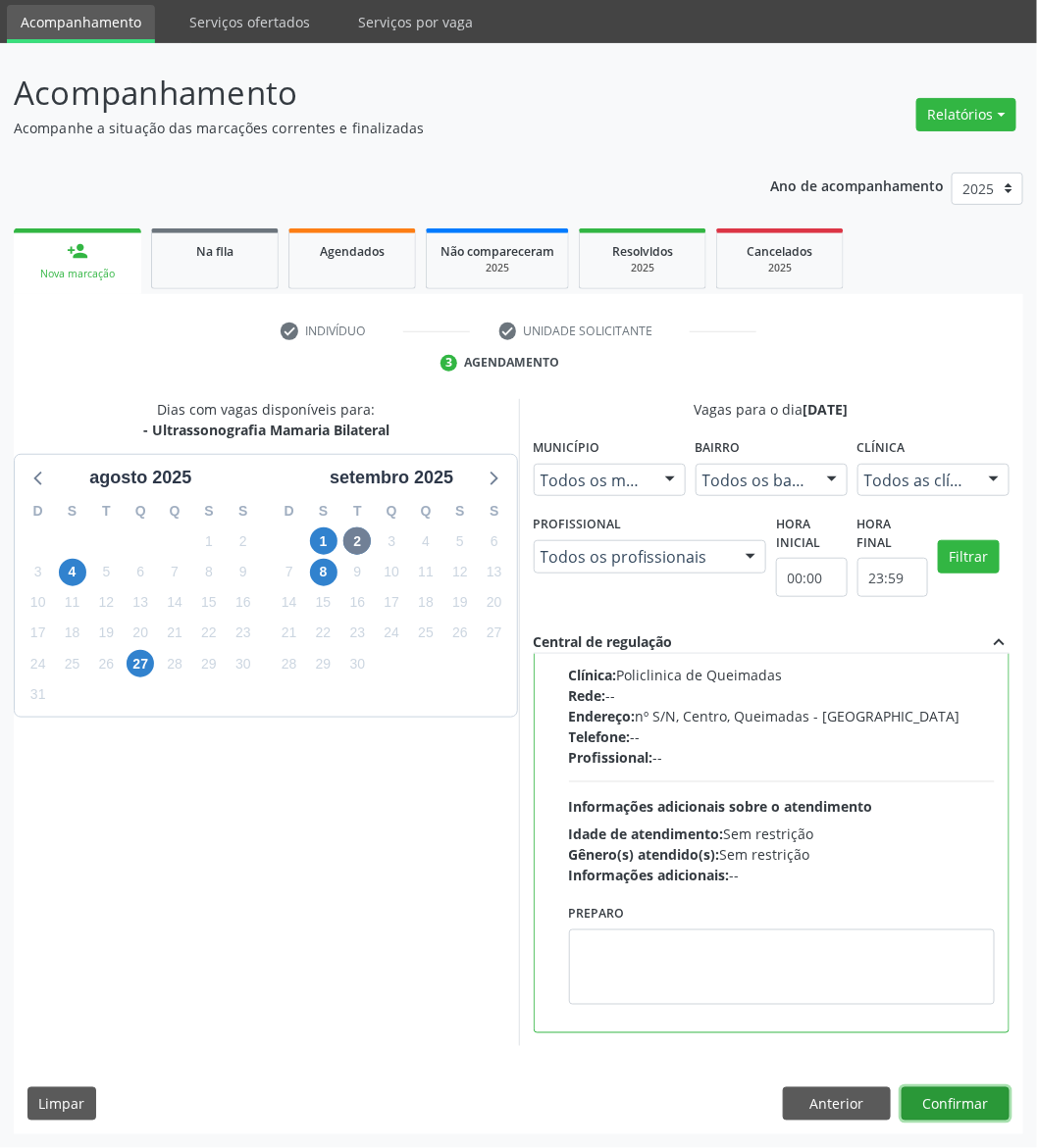
click at [965, 1107] on button "Confirmar" at bounding box center [955, 1104] width 108 height 34
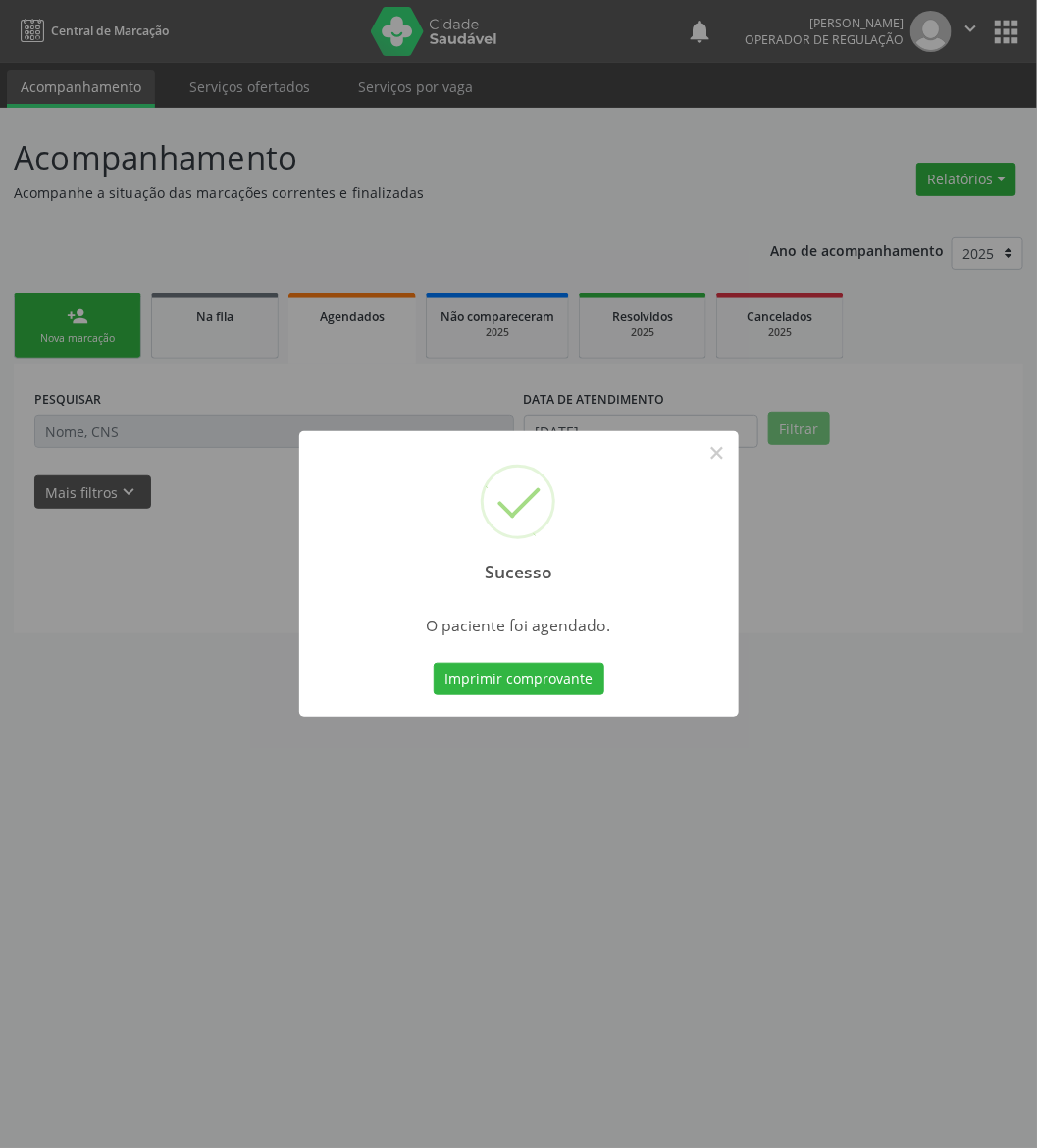
scroll to position [0, 0]
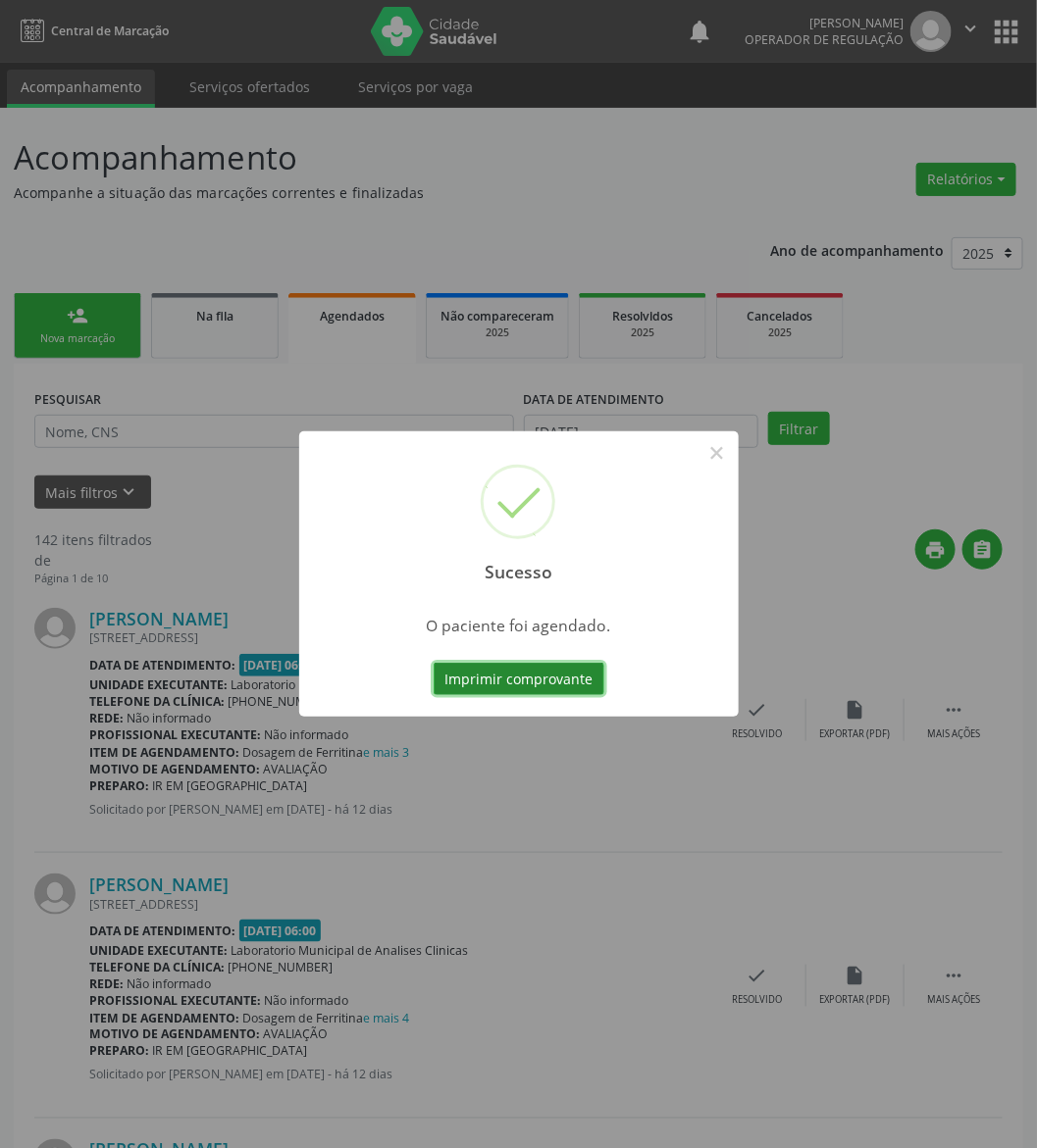
click at [574, 682] on button "Imprimir comprovante" at bounding box center [518, 680] width 171 height 34
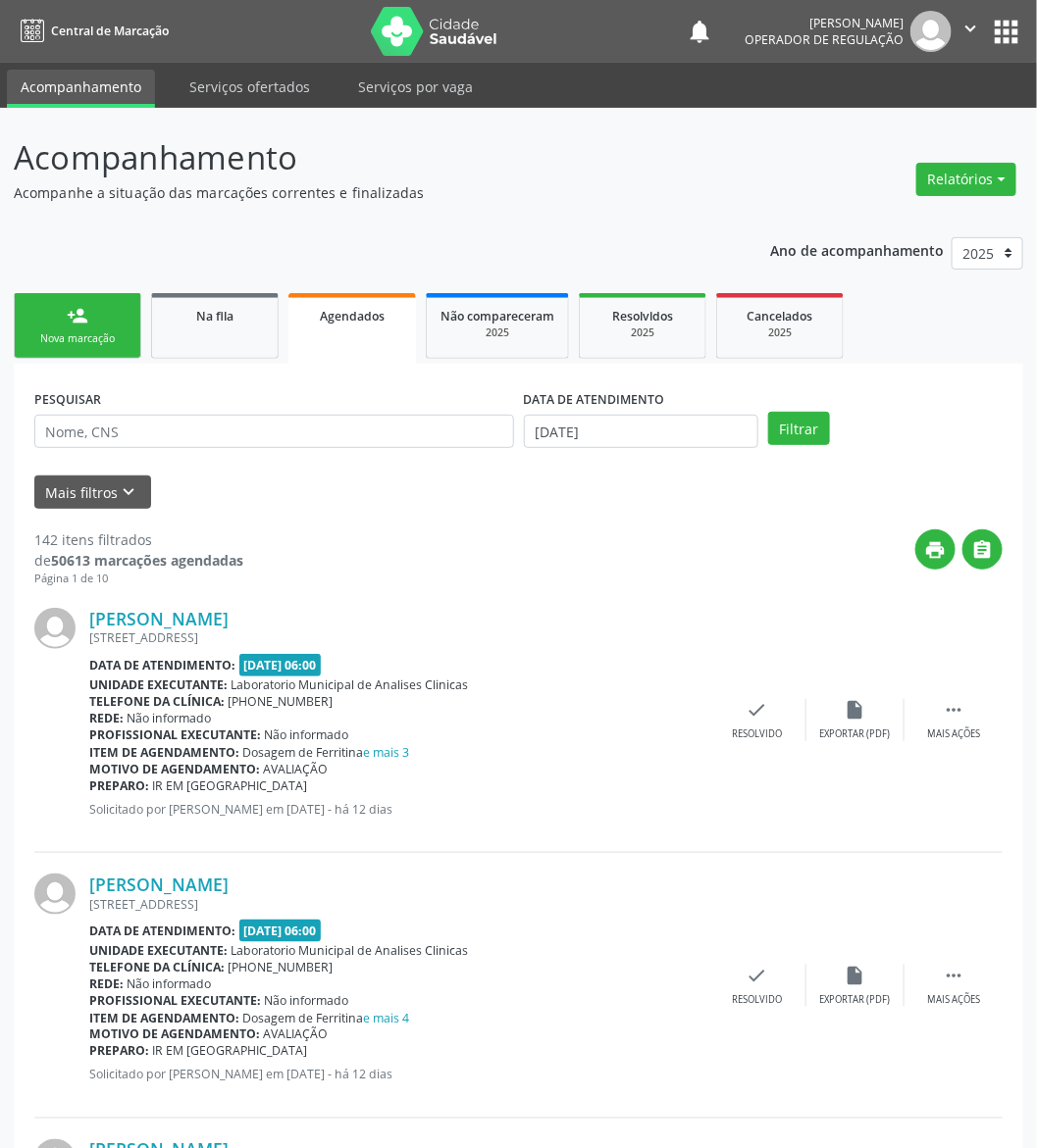
click at [94, 301] on link "person_add Nova marcação" at bounding box center [77, 325] width 127 height 66
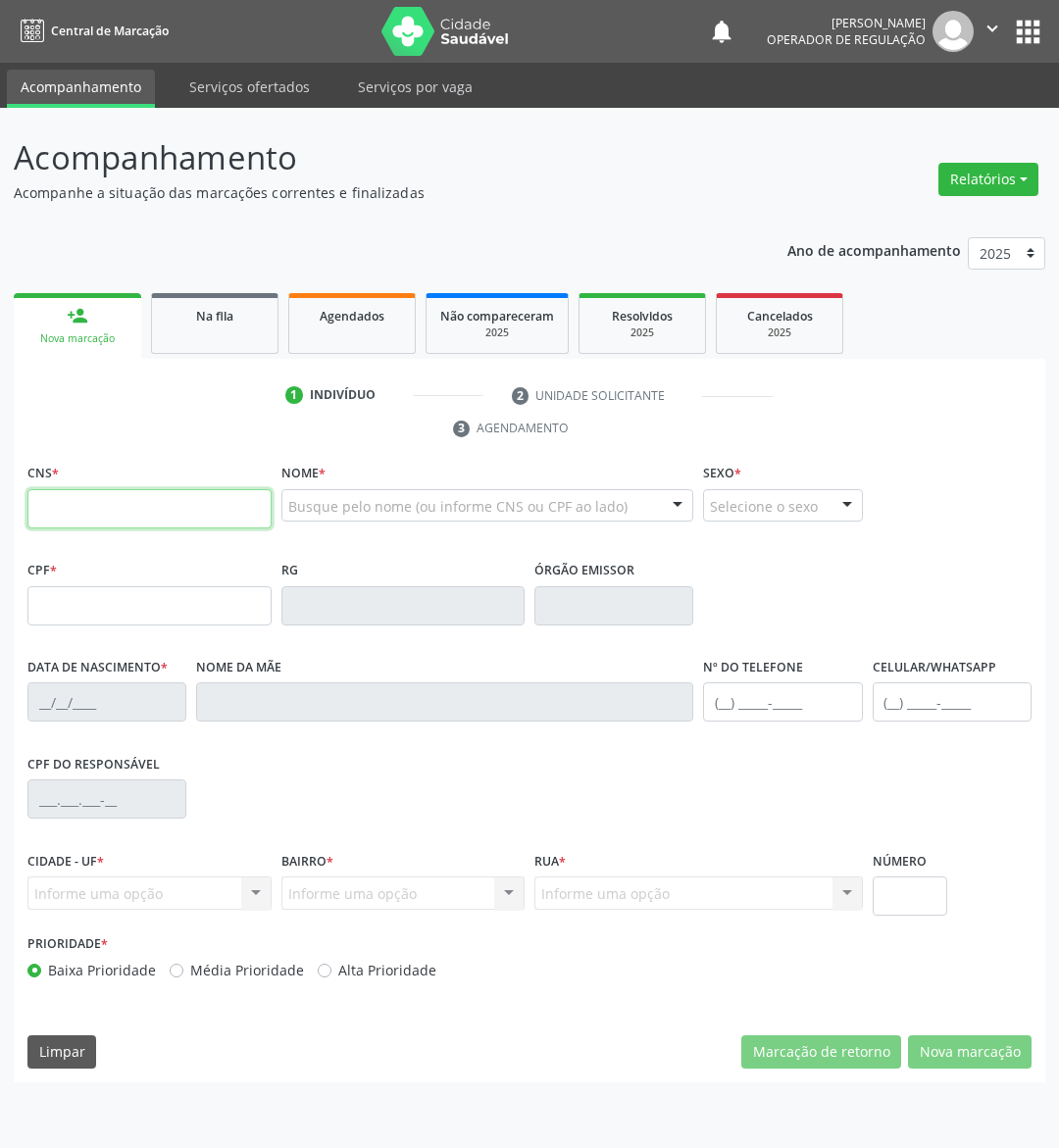
click at [207, 522] on input "text" at bounding box center [150, 509] width 245 height 39
type input "702 5083 6258 0336"
type input "077.645.197-90"
type input "[DATE]"
type input "[PERSON_NAME]"
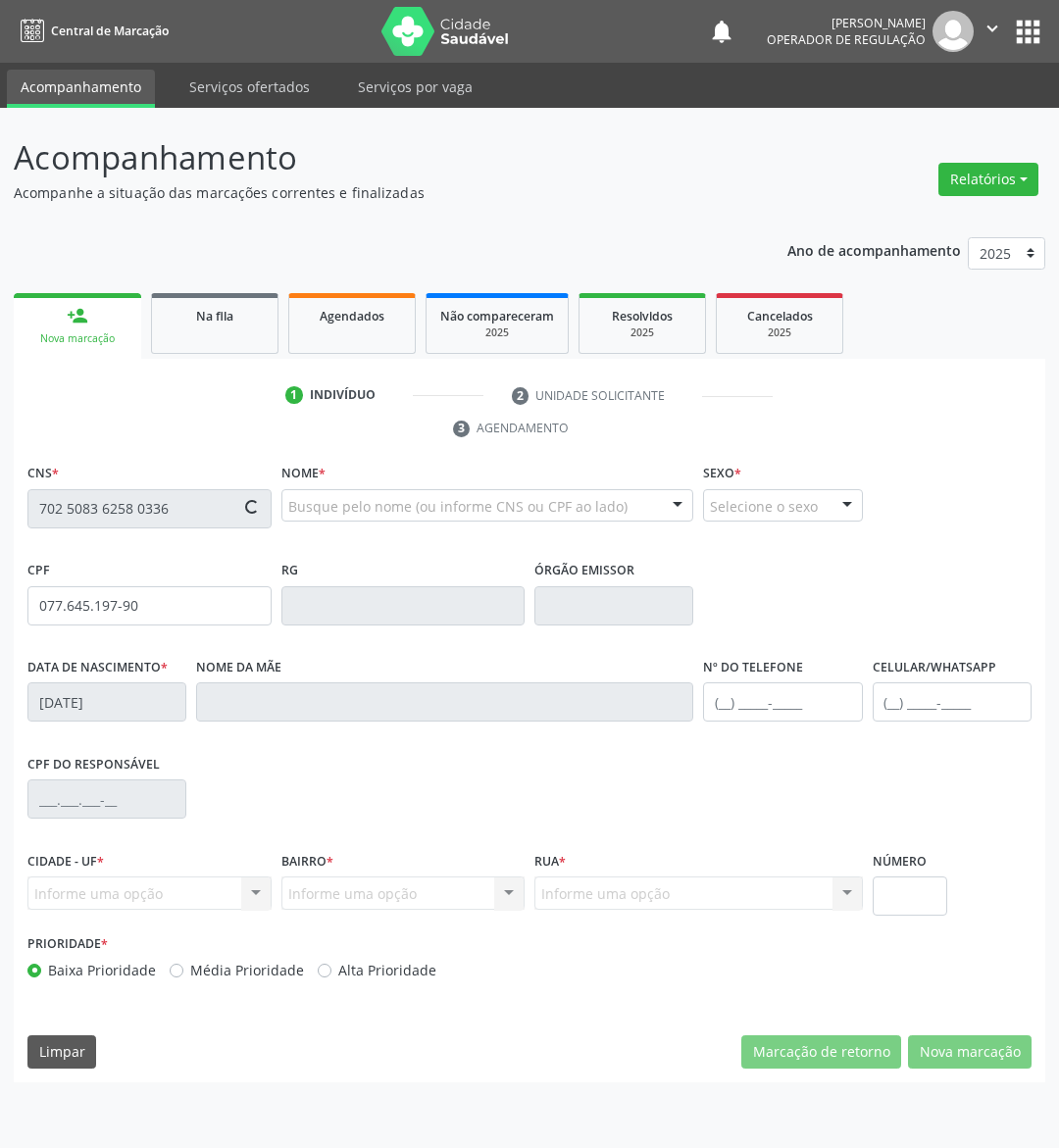
type input "[PHONE_NUMBER]"
type input "50"
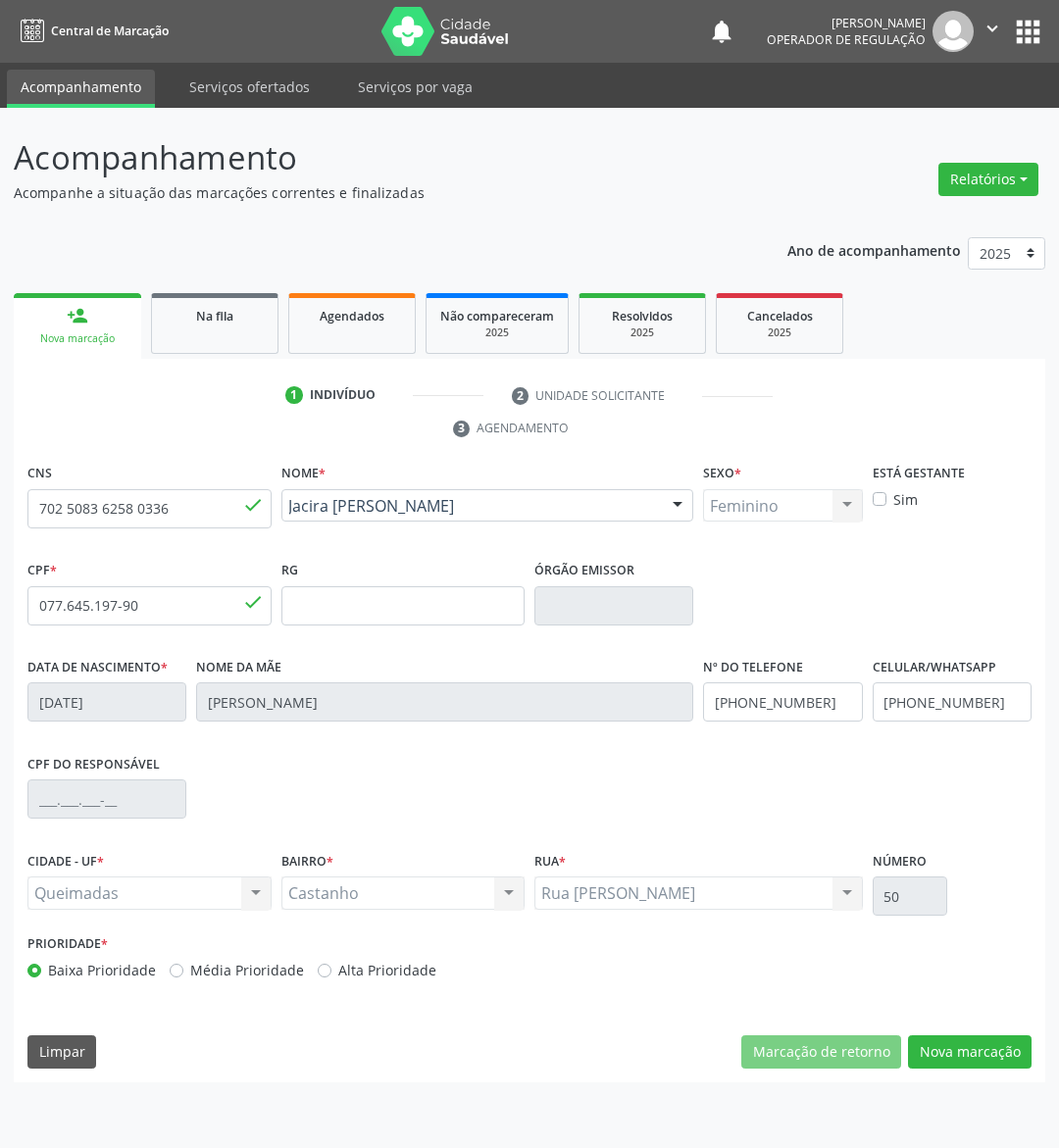
click at [955, 1074] on div "CNS 702 5083 6258 0336 done Nome * Jacira [PERSON_NAME] [PERSON_NAME] CNS: 702 …" at bounding box center [530, 770] width 1031 height 623
drag, startPoint x: 1001, startPoint y: 1059, endPoint x: 338, endPoint y: 761, distance: 726.9
click at [998, 1059] on button "Nova marcação" at bounding box center [969, 1052] width 123 height 34
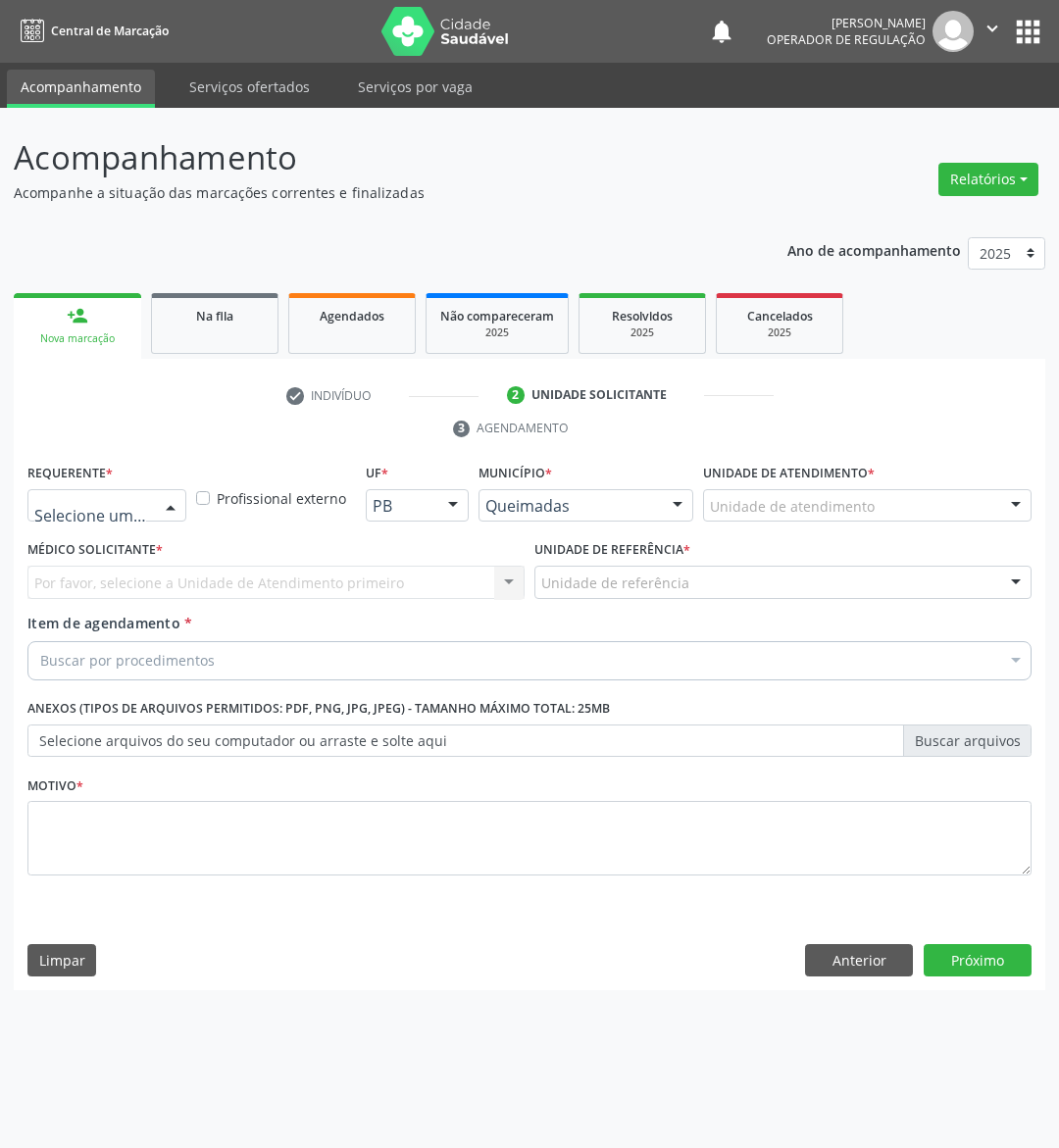
drag, startPoint x: 160, startPoint y: 503, endPoint x: 136, endPoint y: 595, distance: 95.1
click at [159, 515] on div at bounding box center [171, 507] width 30 height 34
click at [136, 601] on span "Paciente" at bounding box center [106, 619] width 157 height 39
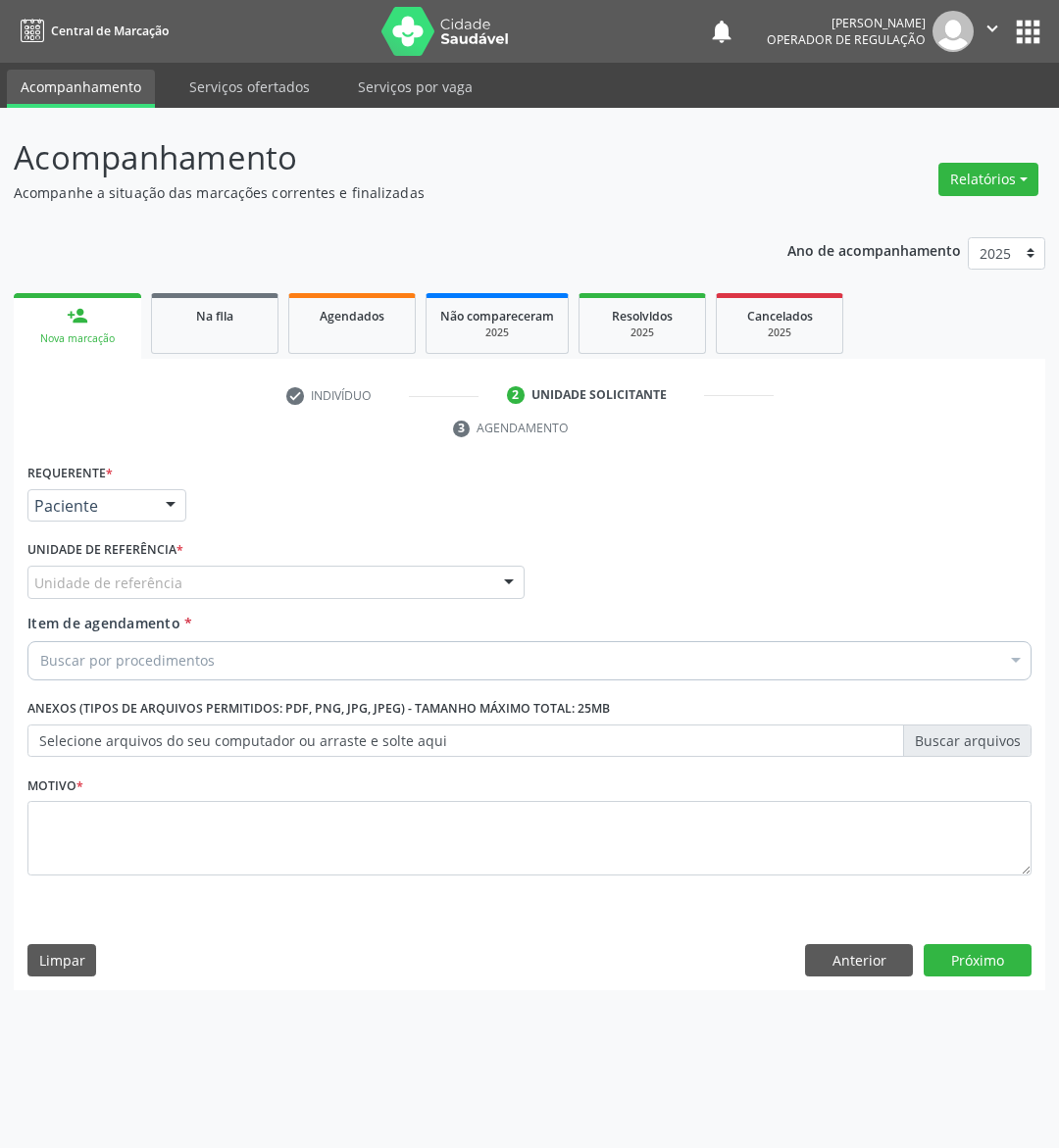
click at [273, 580] on div "C Unidade de referência" at bounding box center [276, 583] width 497 height 34
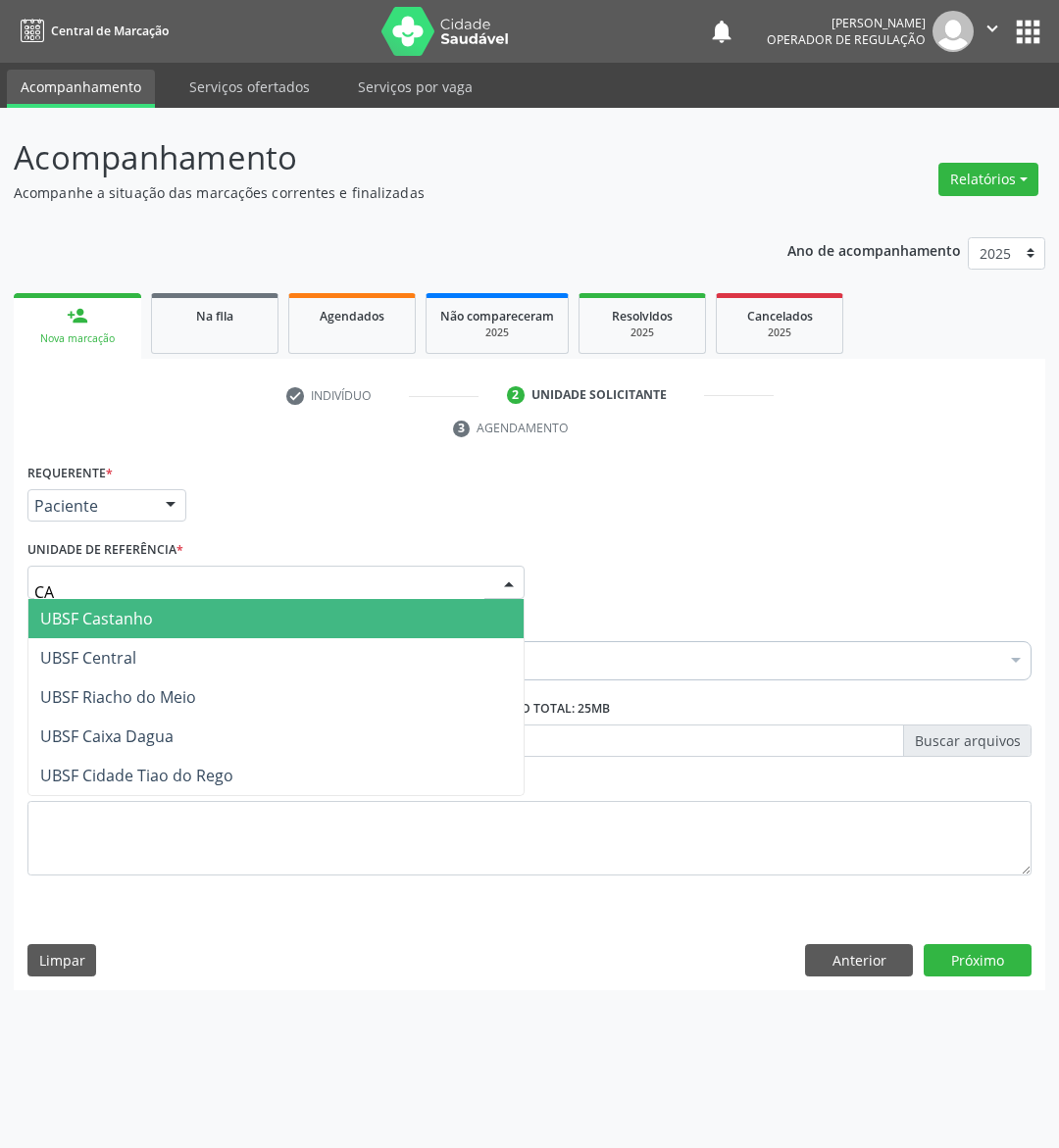
type input "CAS"
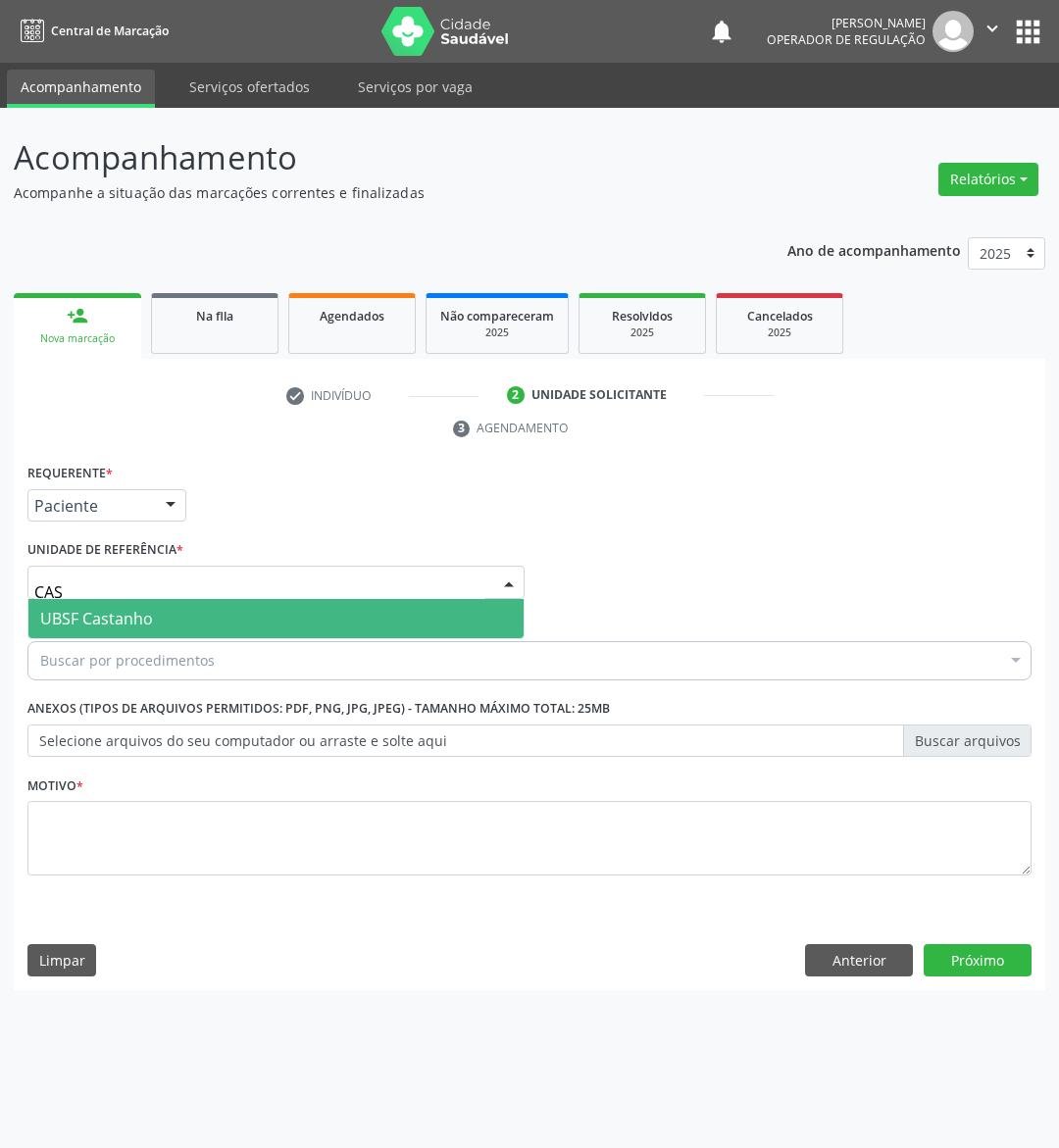
click at [259, 612] on span "UBSF Castanho" at bounding box center [276, 618] width 495 height 39
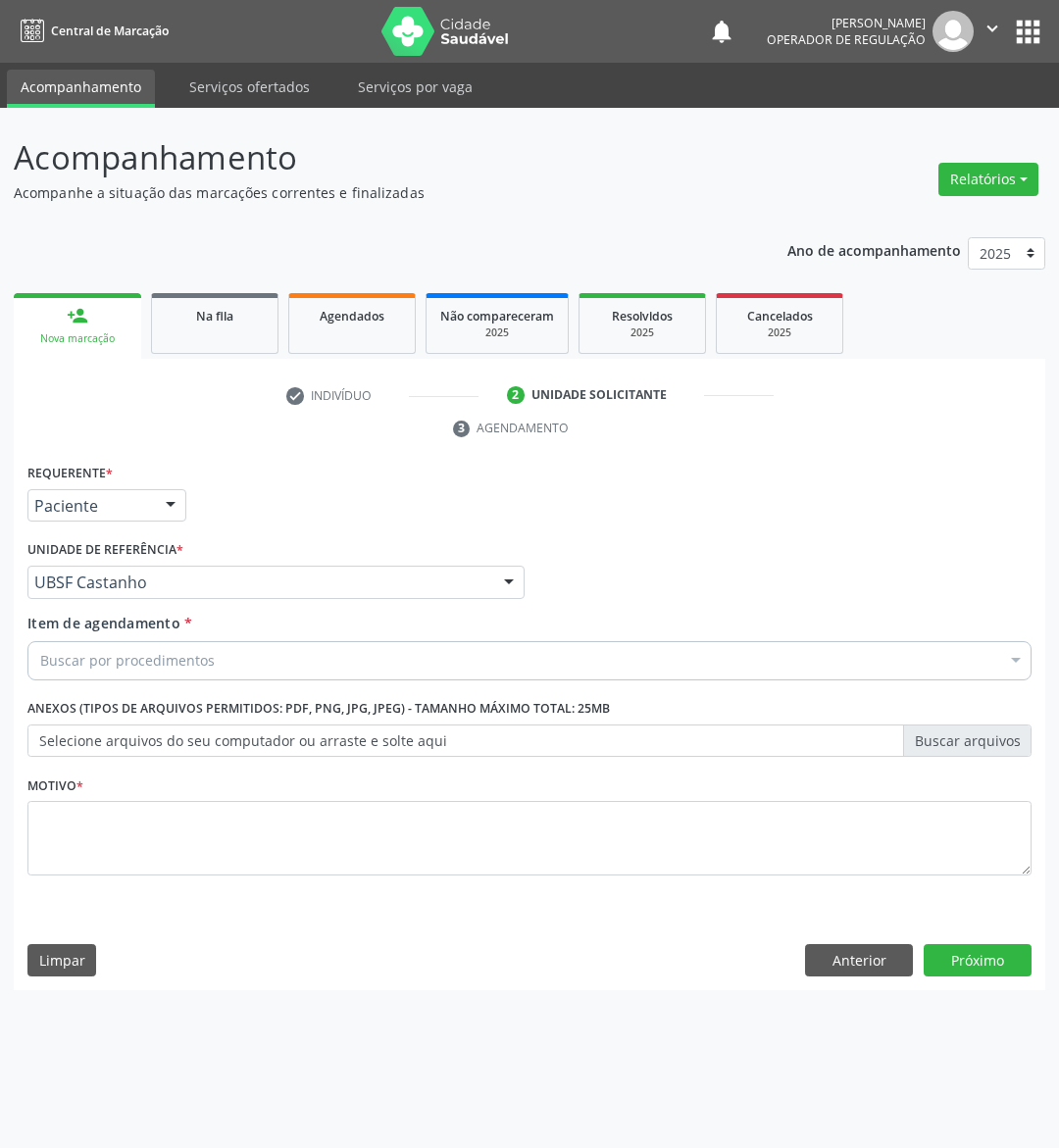
paste input "MAMARIA BILATERAL"
click at [236, 672] on div "Buscar por procedimentos" at bounding box center [530, 661] width 1004 height 39
type input "MAMARIA BILATERAL"
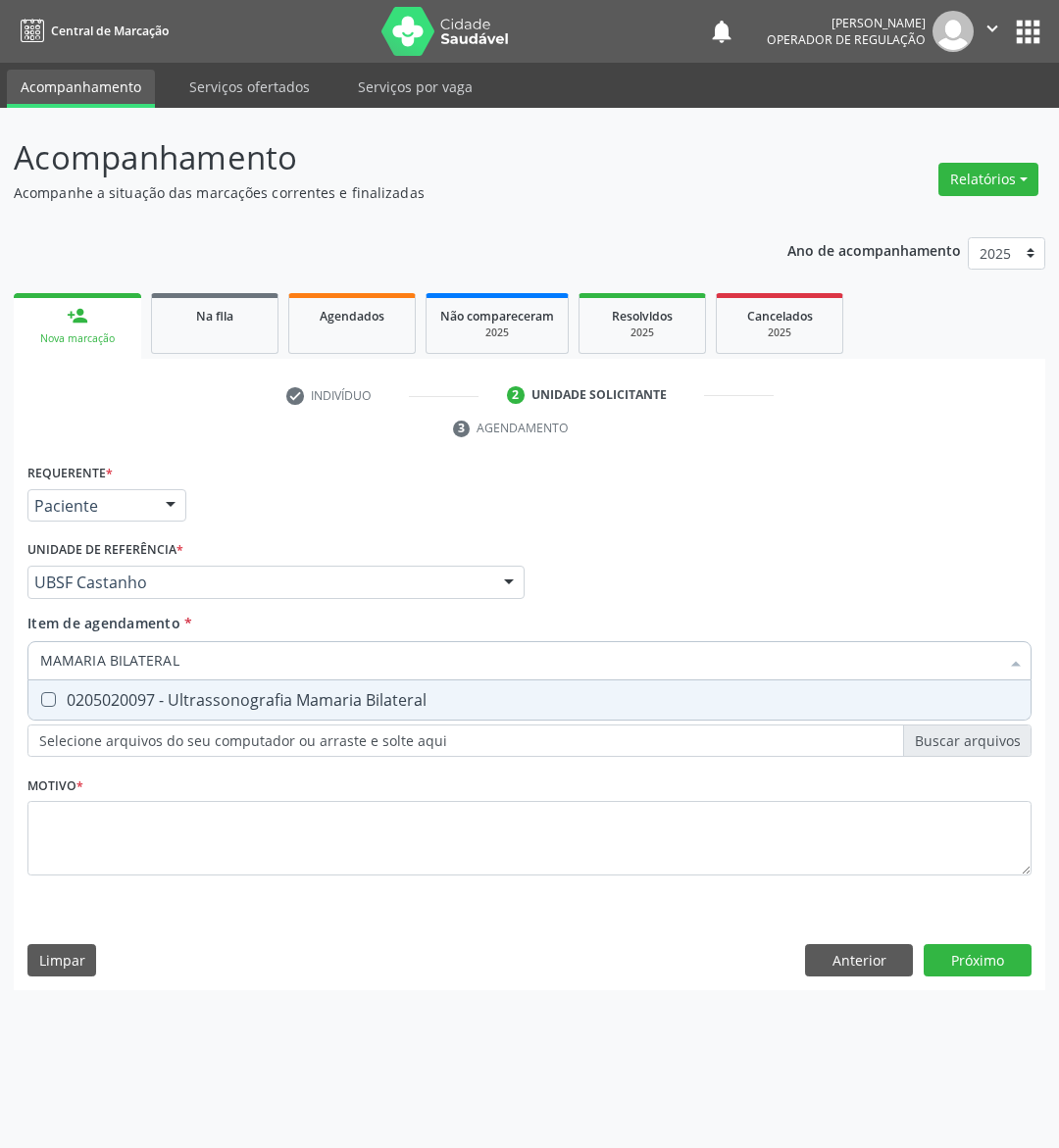
click at [224, 697] on div "0205020097 - Ultrassonografia Mamaria Bilateral" at bounding box center [530, 700] width 978 height 16
checkbox Bilateral "true"
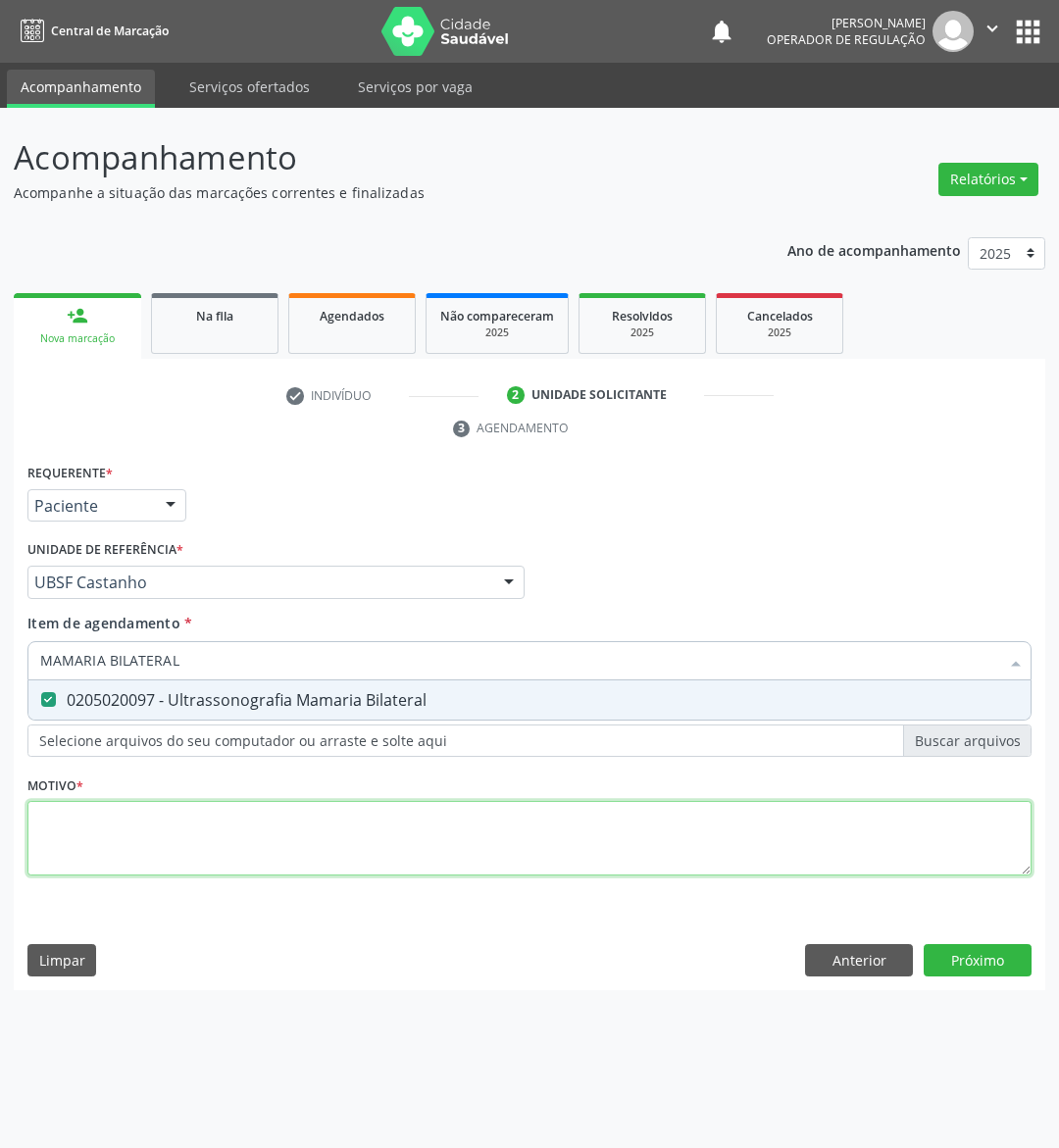
click at [186, 853] on div "Requerente * Paciente Médico(a) Enfermeiro(a) Paciente Nenhum resultado encontr…" at bounding box center [530, 681] width 1004 height 444
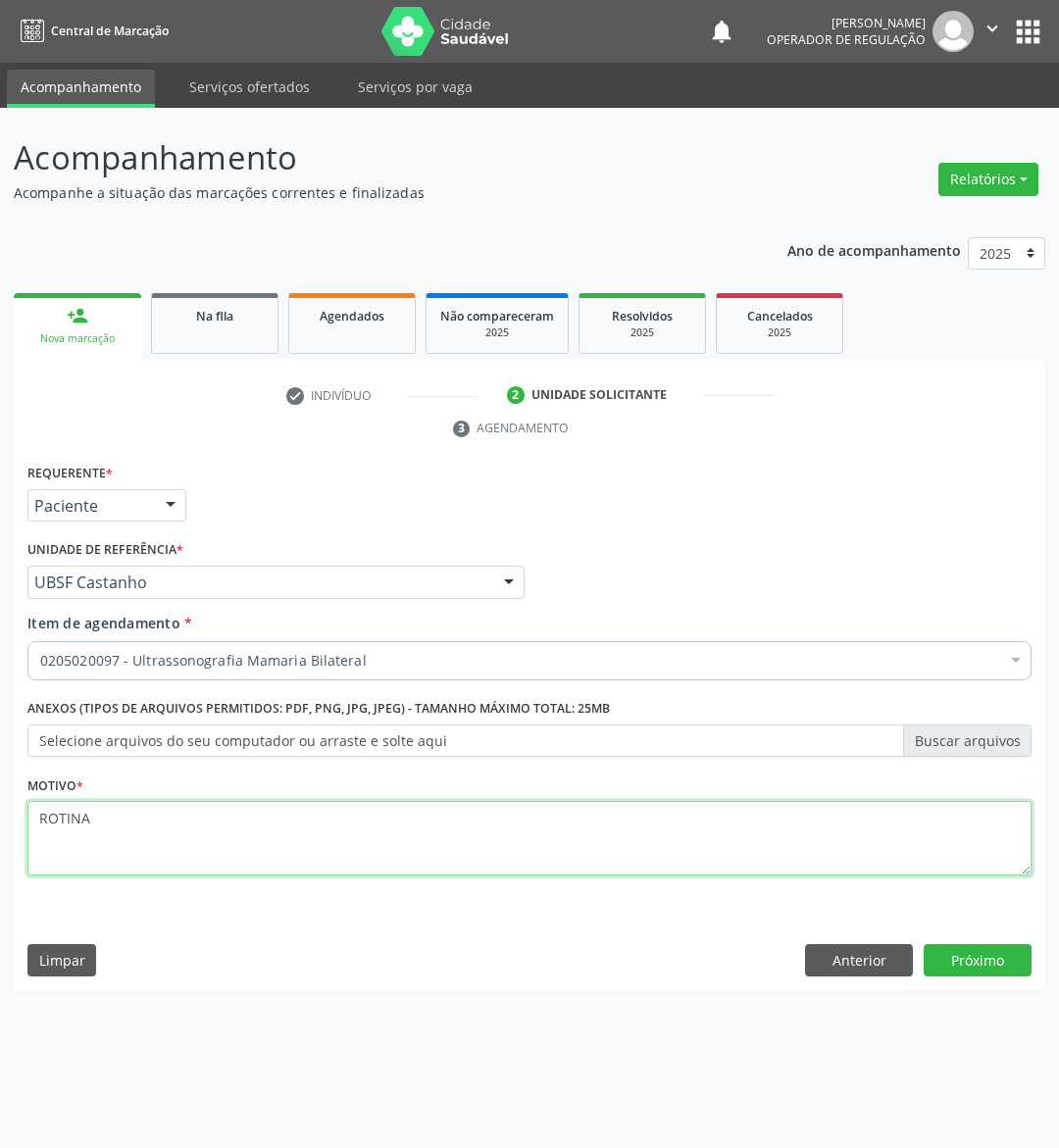
type textarea "ROTINA"
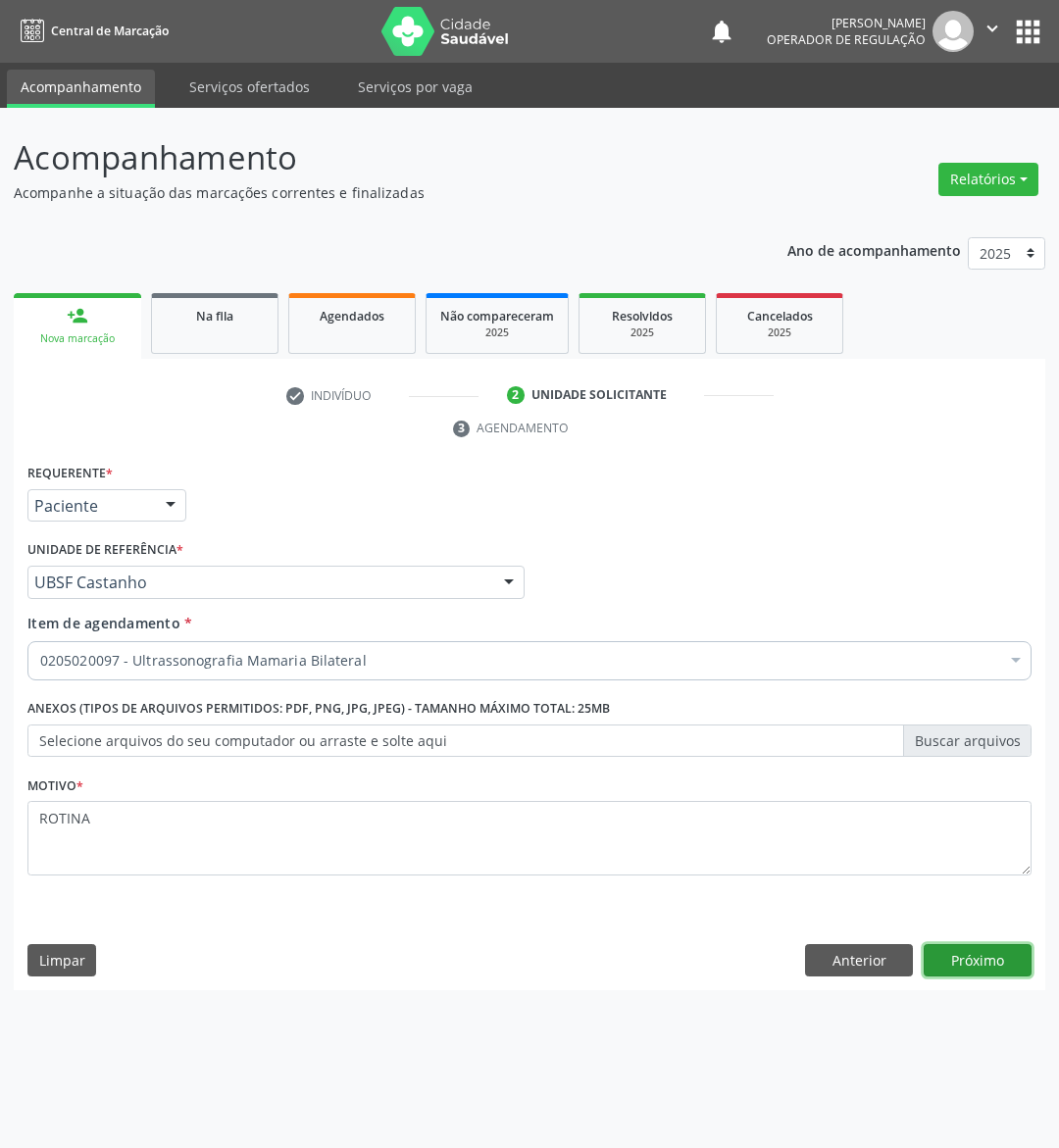
click button "Próximo" at bounding box center [976, 961] width 107 height 34
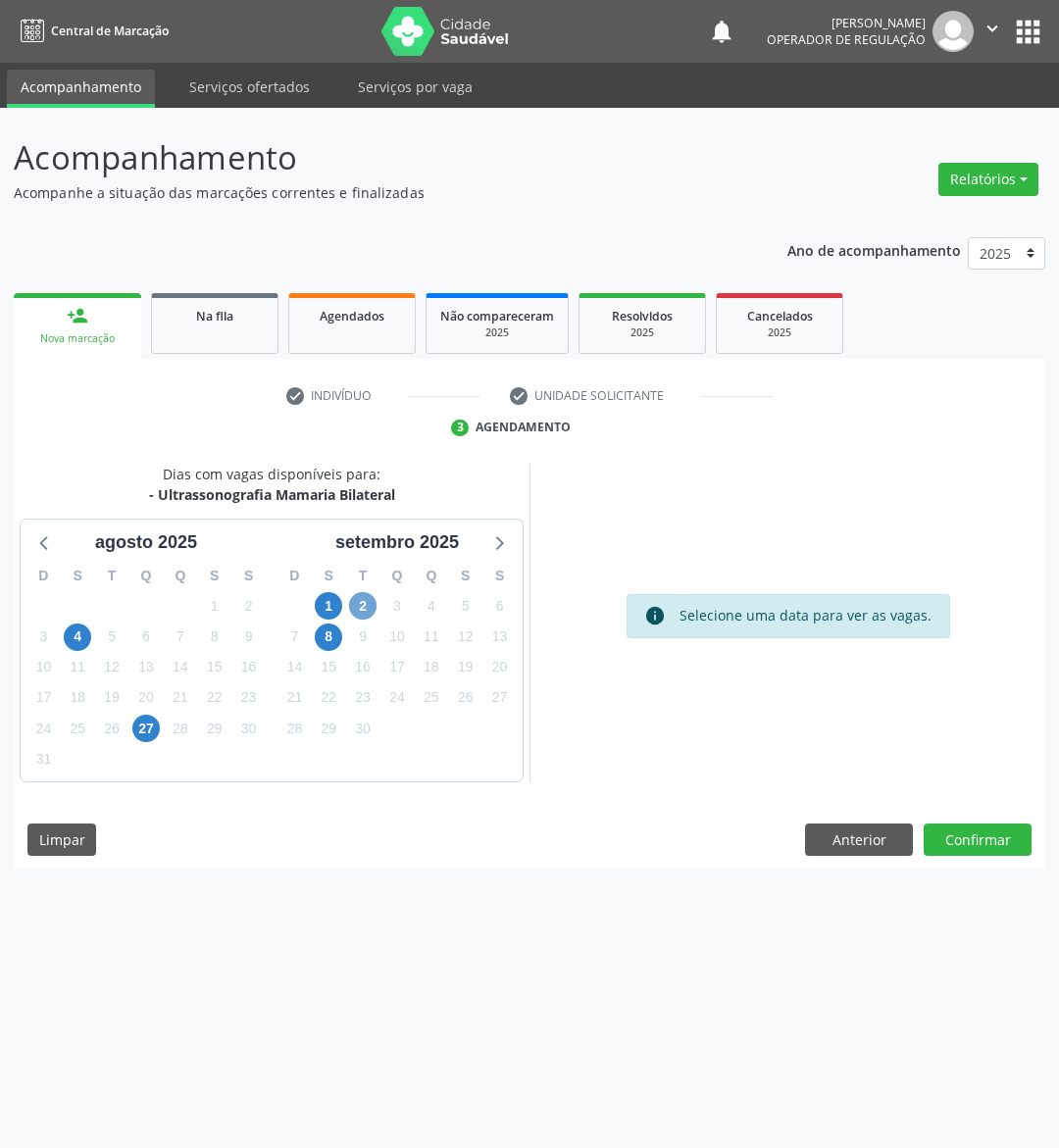
click at [362, 606] on span "2" at bounding box center [363, 606] width 28 height 28
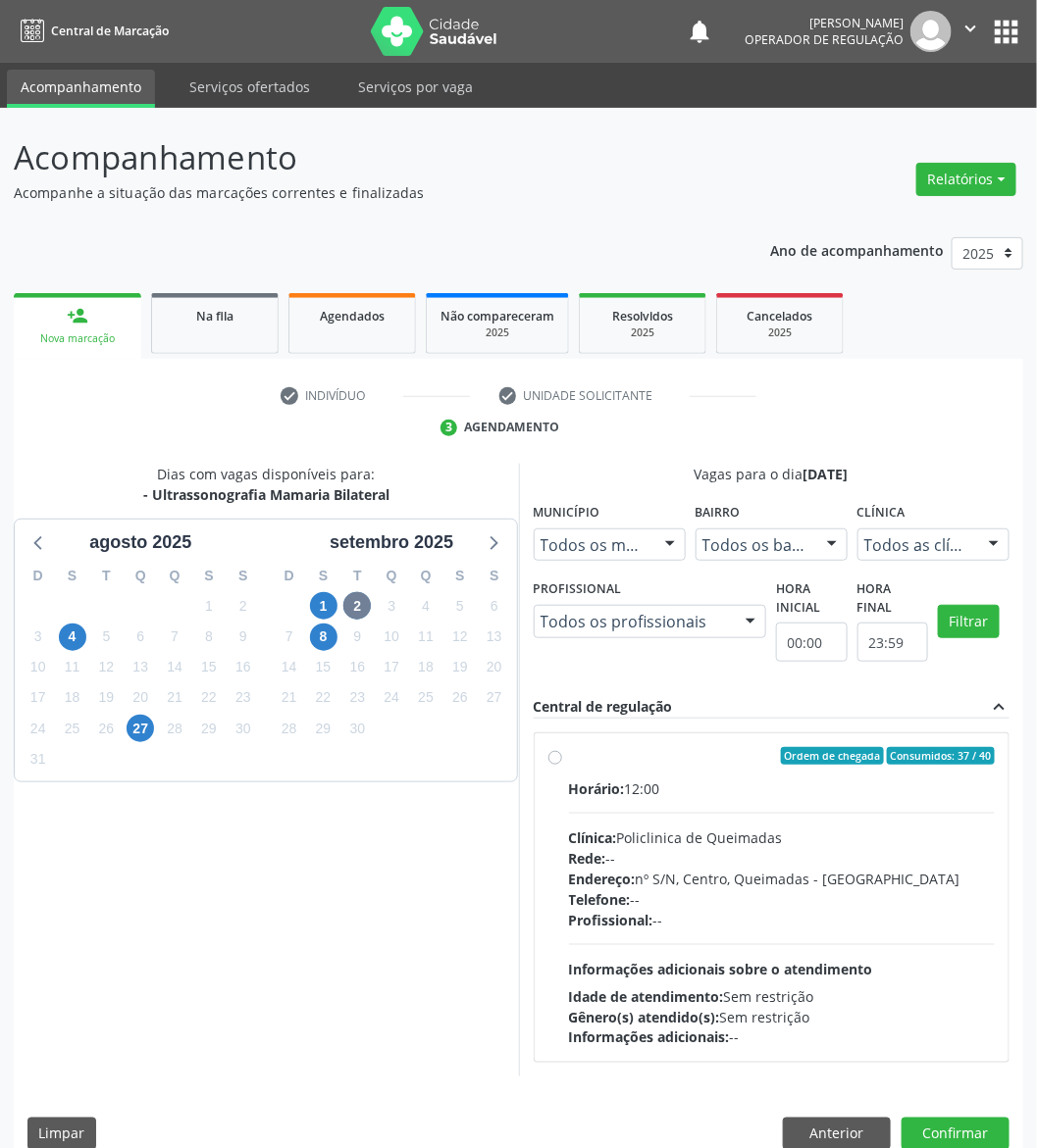
click at [816, 776] on label "Ordem de chegada Consumidos: 37 / 40 Horário: 12:00 Clínica: Policlinica de Que…" at bounding box center [782, 897] width 426 height 301
click at [562, 764] on input "Ordem de chegada Consumidos: 37 / 40 Horário: 12:00 Clínica: Policlinica de Que…" at bounding box center [556, 756] width 14 height 18
radio input "true"
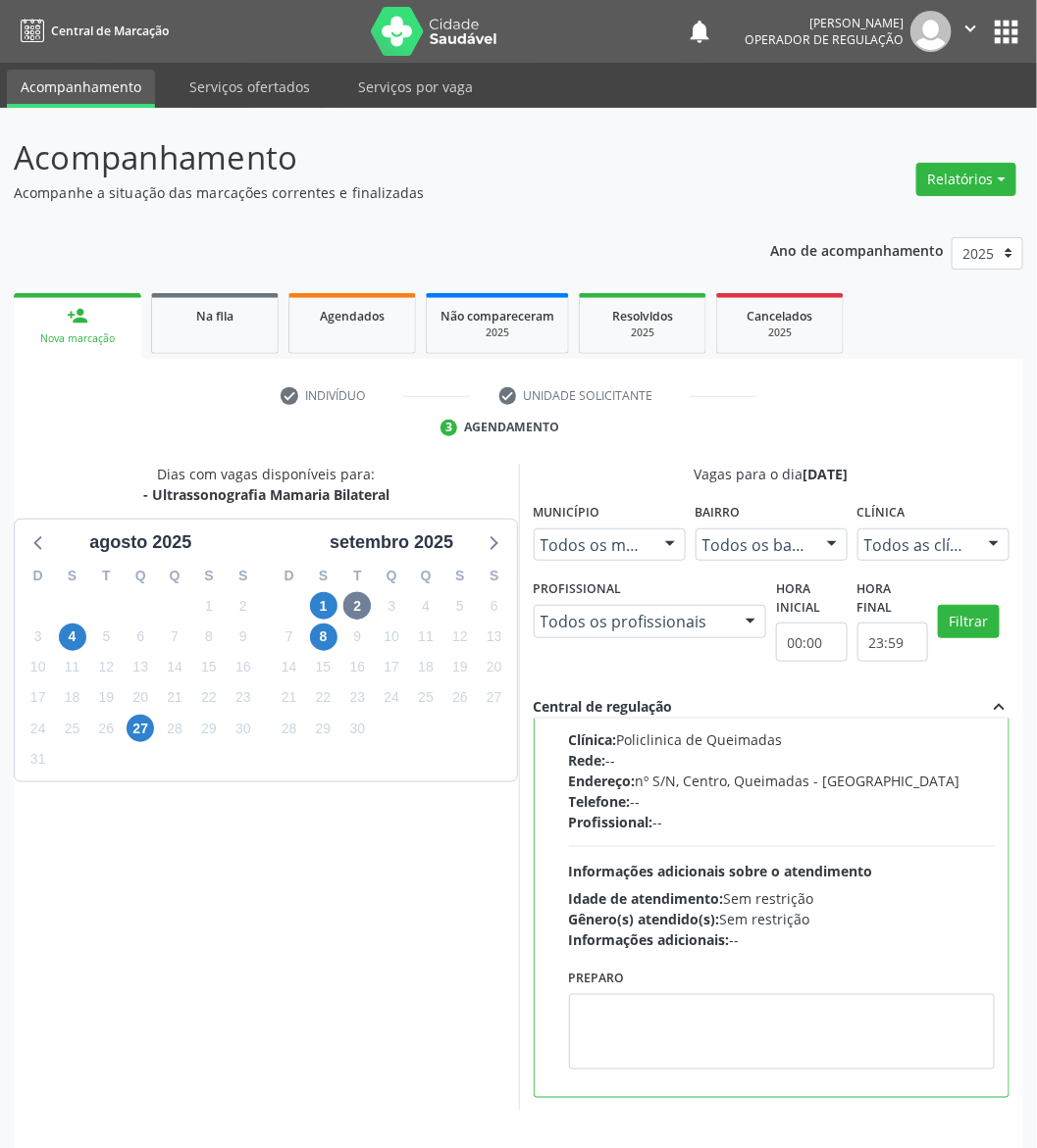
scroll to position [65, 0]
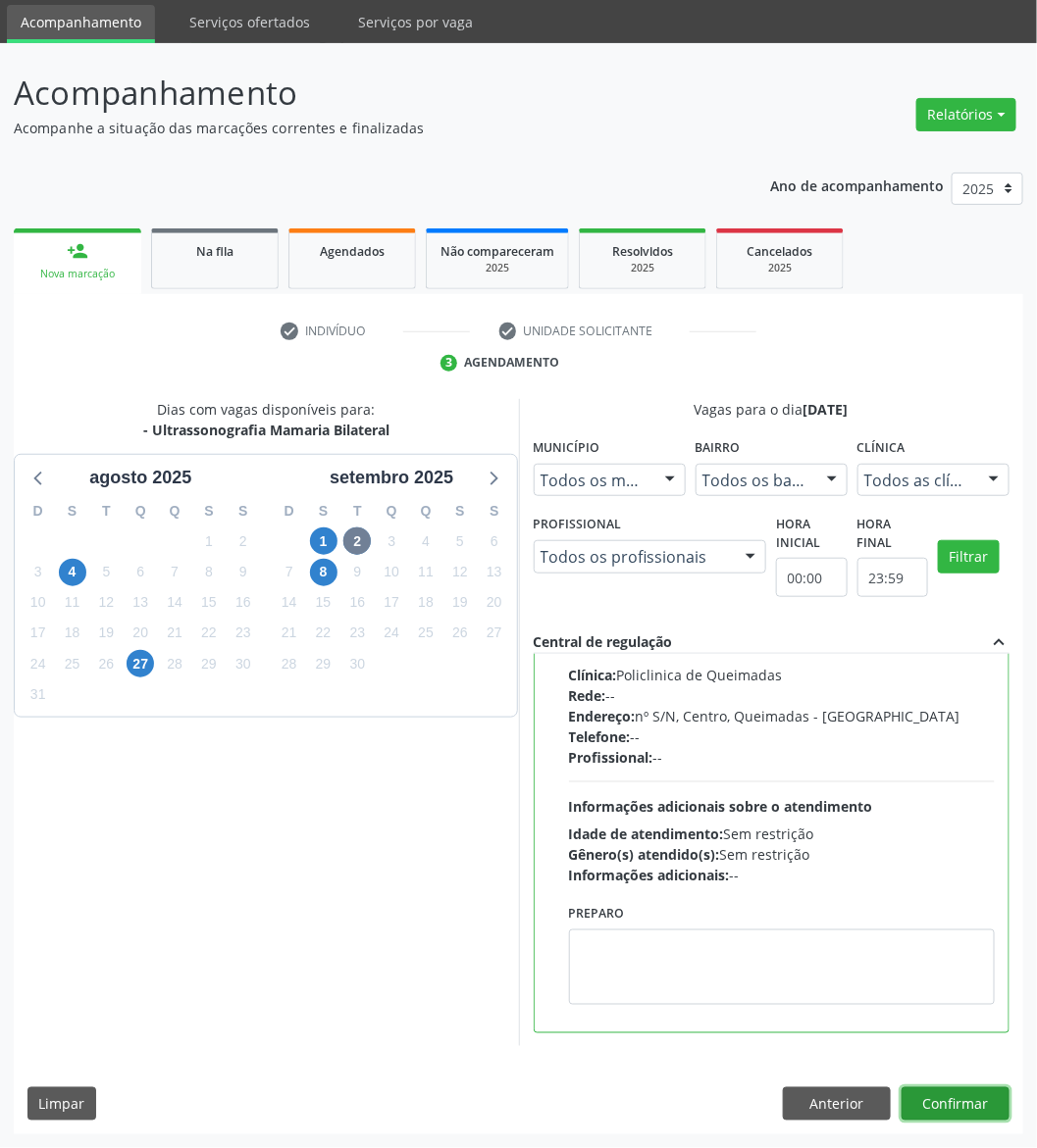
click at [975, 1103] on button "Confirmar" at bounding box center [955, 1104] width 108 height 34
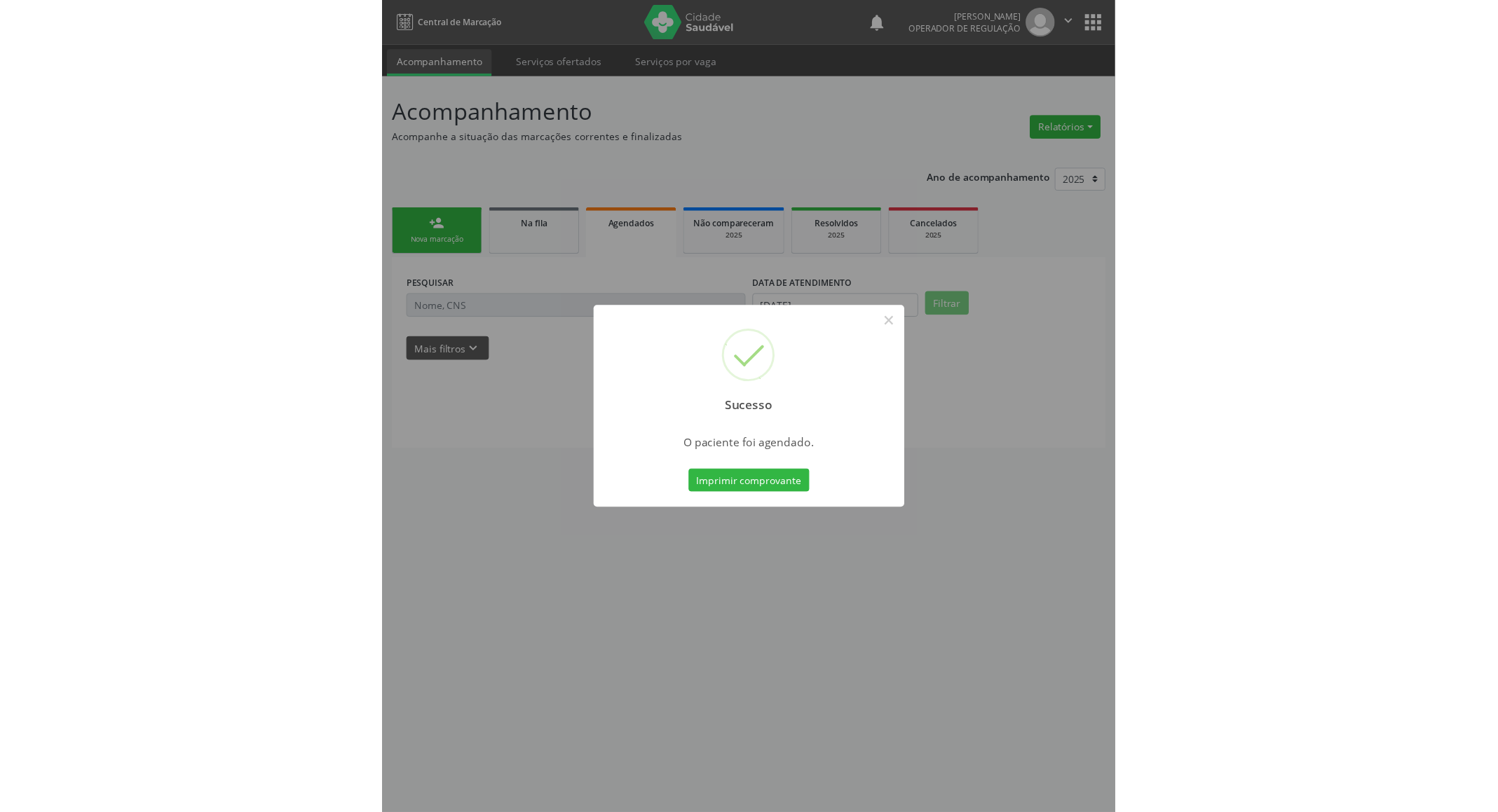
scroll to position [0, 0]
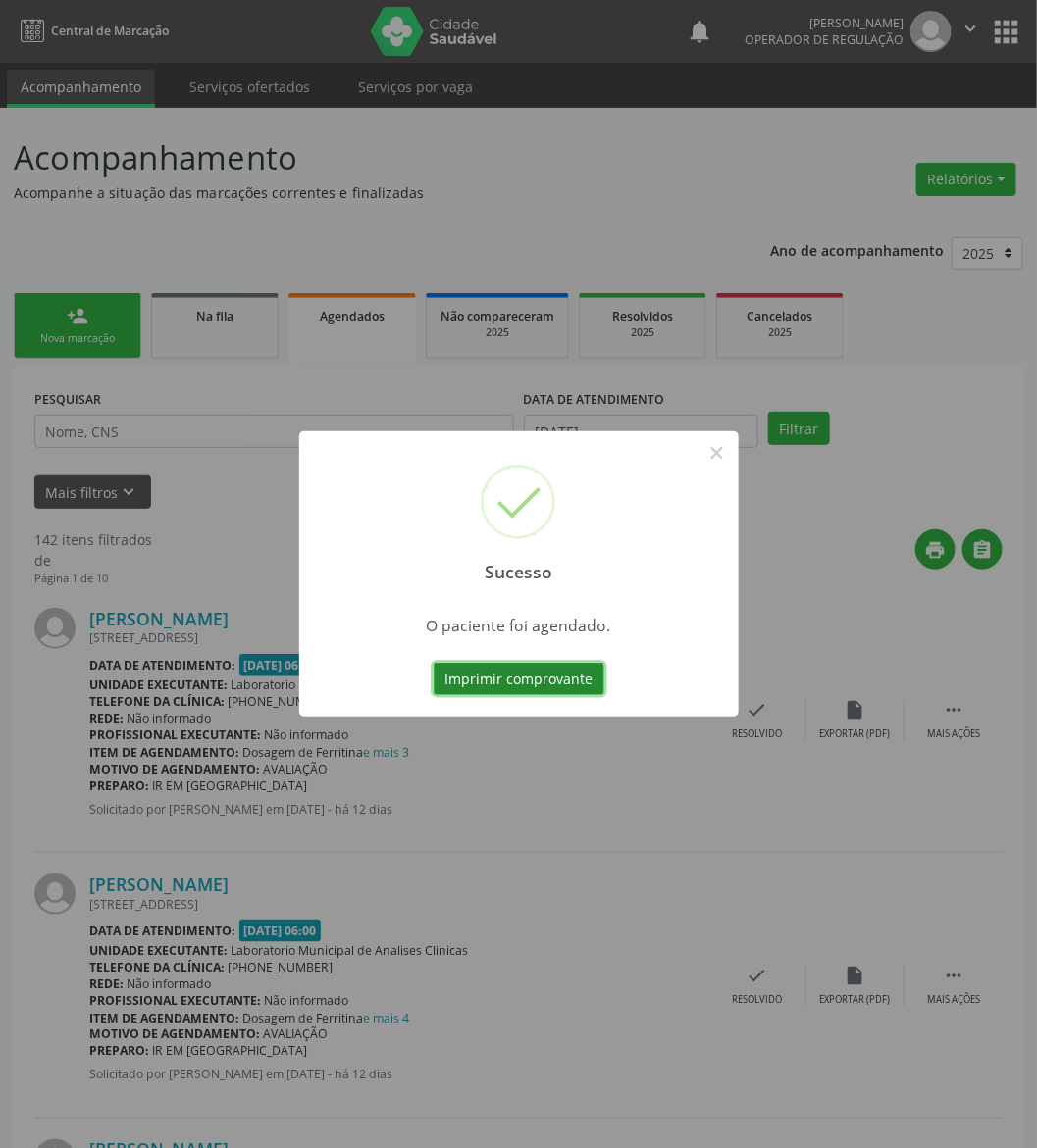
click at [480, 685] on button "Imprimir comprovante" at bounding box center [518, 680] width 171 height 34
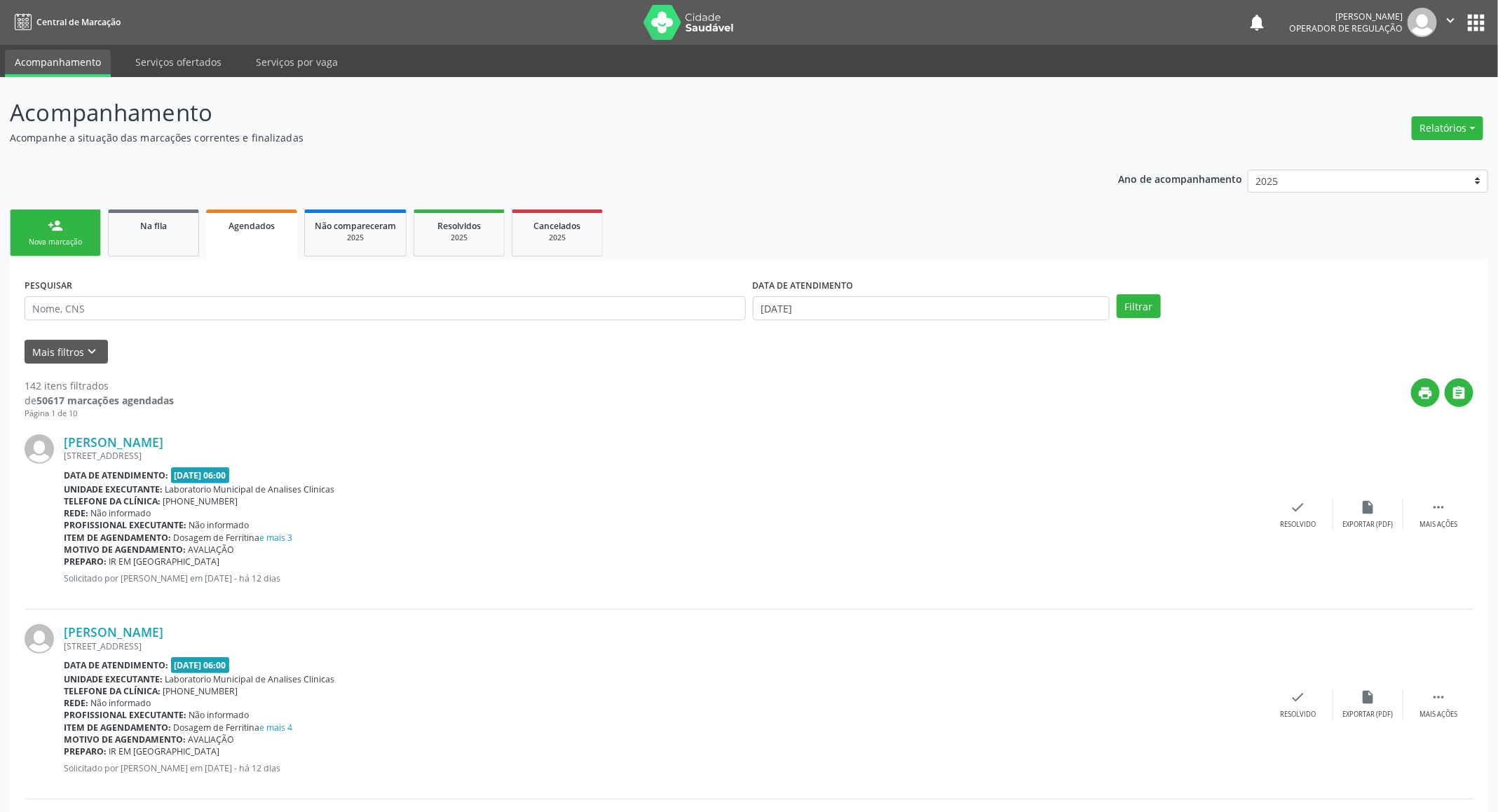
click at [40, 238] on div "Nova marcação" at bounding box center [55, 242] width 70 height 11
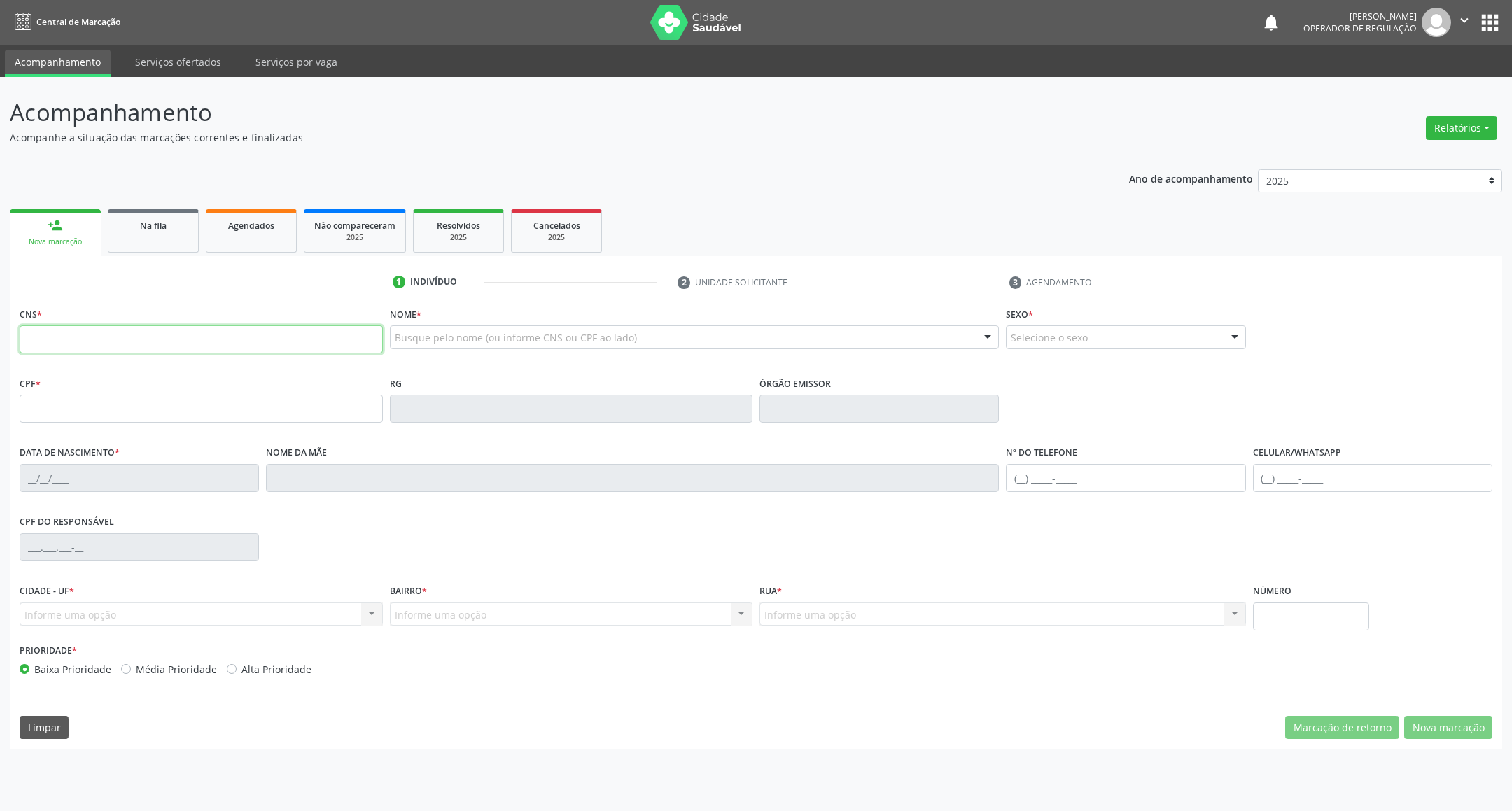
click at [221, 332] on input "text" at bounding box center [201, 339] width 363 height 28
type input "706 8032 4111 5522"
type input "046.770.414-74"
type input "26/12/1975"
type input "Maria Inês de Lucena Alves"
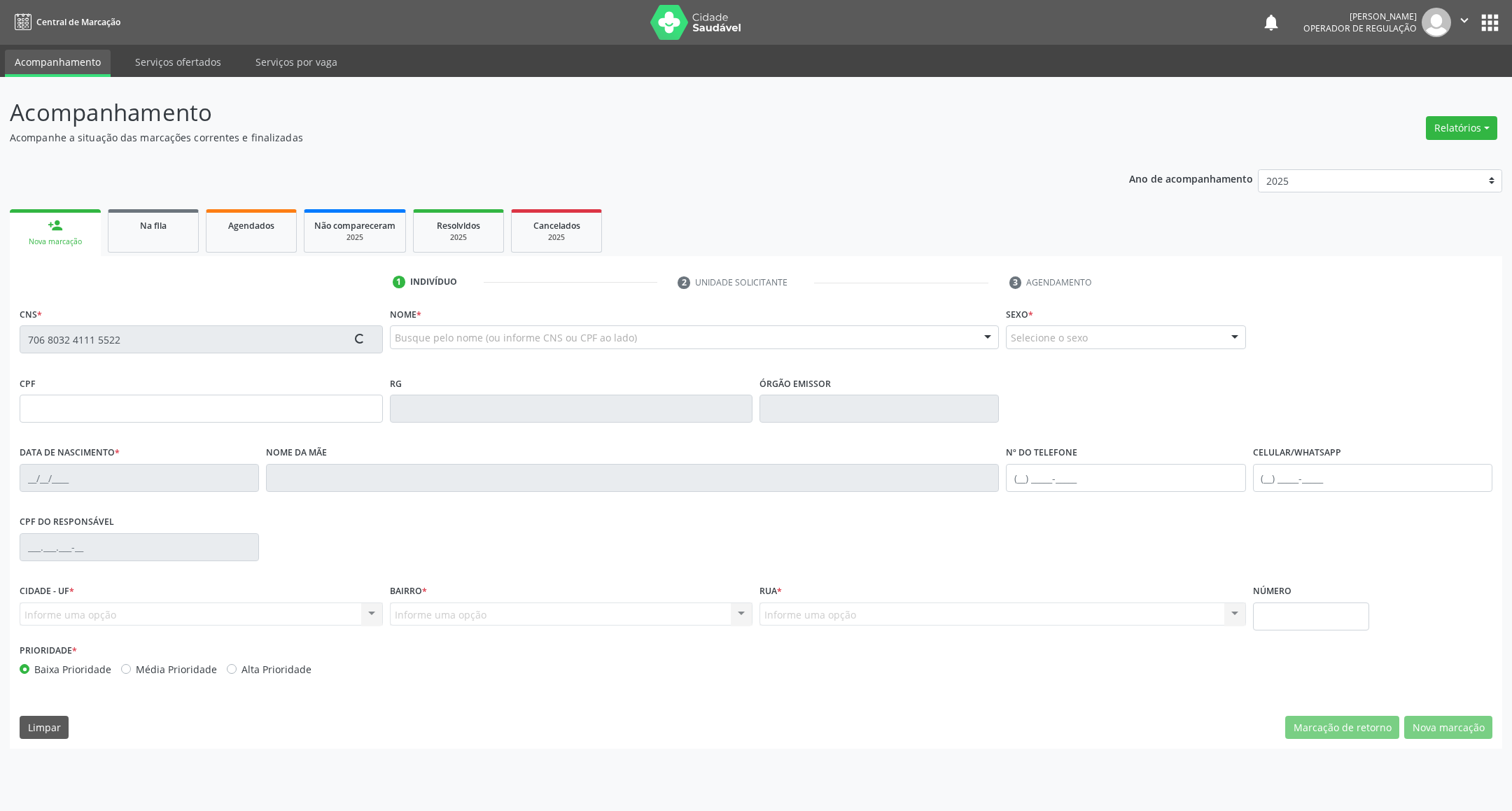
type input "(83) 93954-5744"
type input "126"
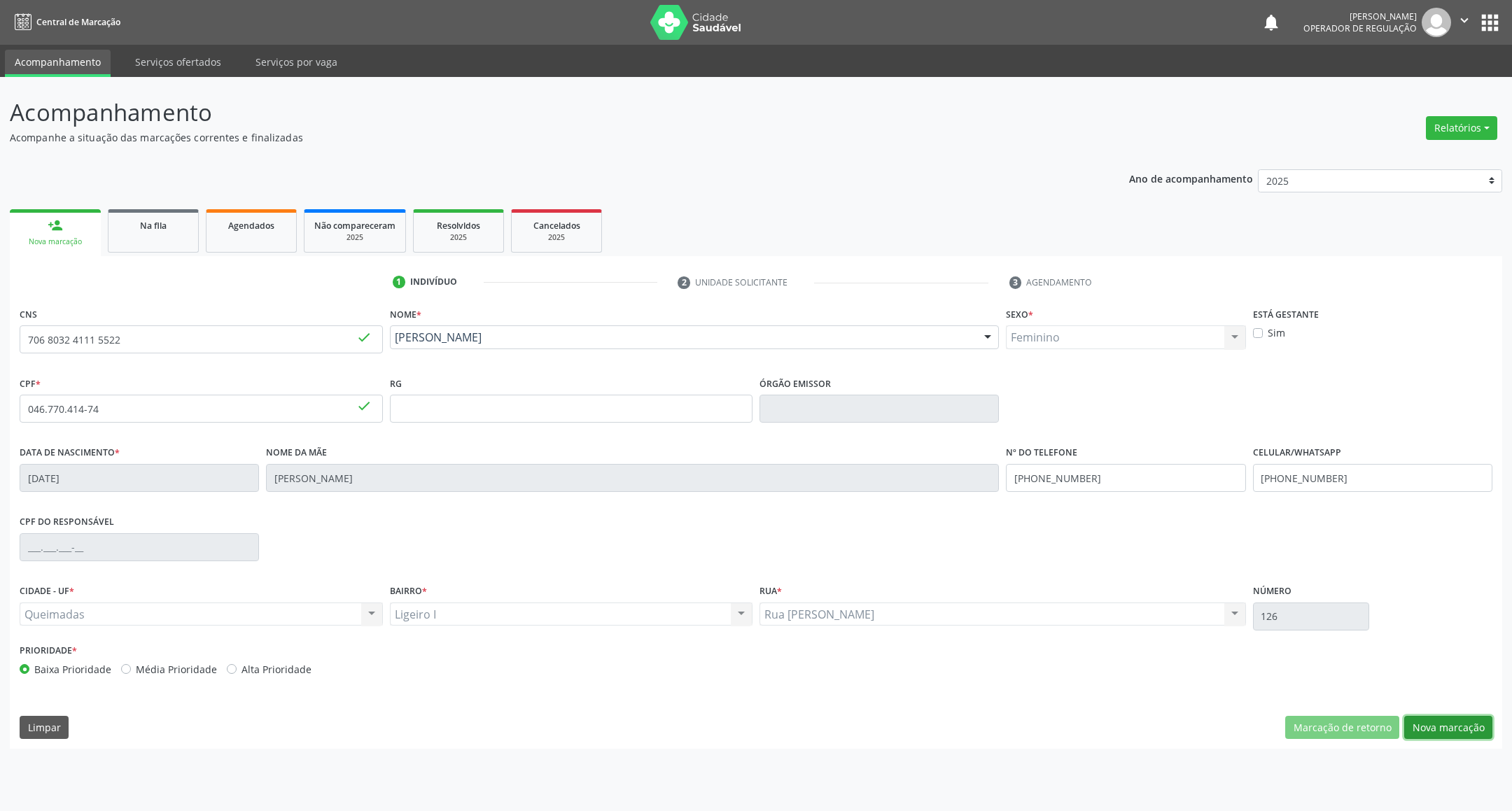
click at [756, 731] on button "Nova marcação" at bounding box center [1448, 728] width 88 height 24
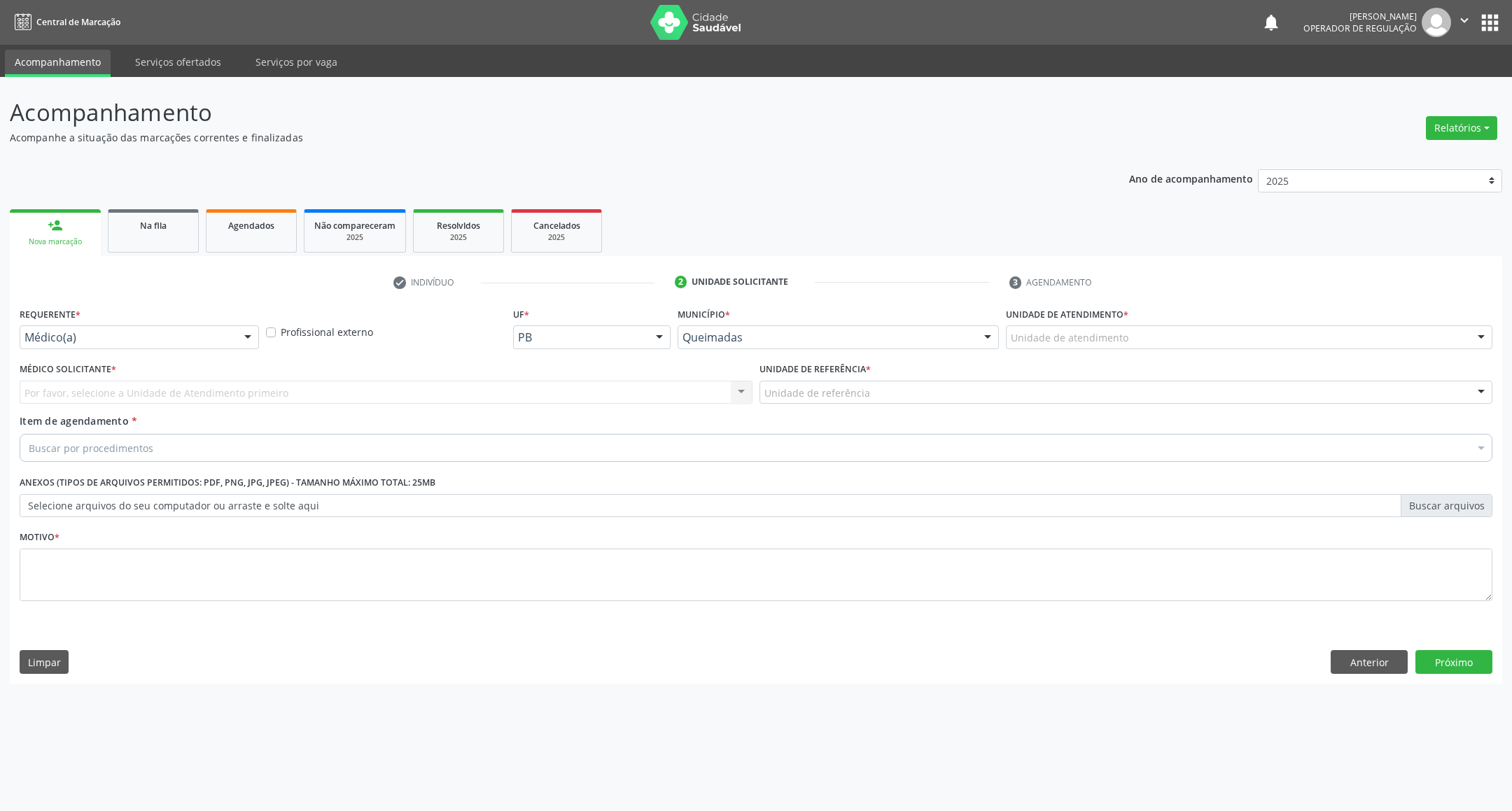
click at [150, 318] on div "Requerente * Médico(a) Médico(a) Enfermeiro(a) Paciente Nenhum resultado encont…" at bounding box center [139, 326] width 239 height 45
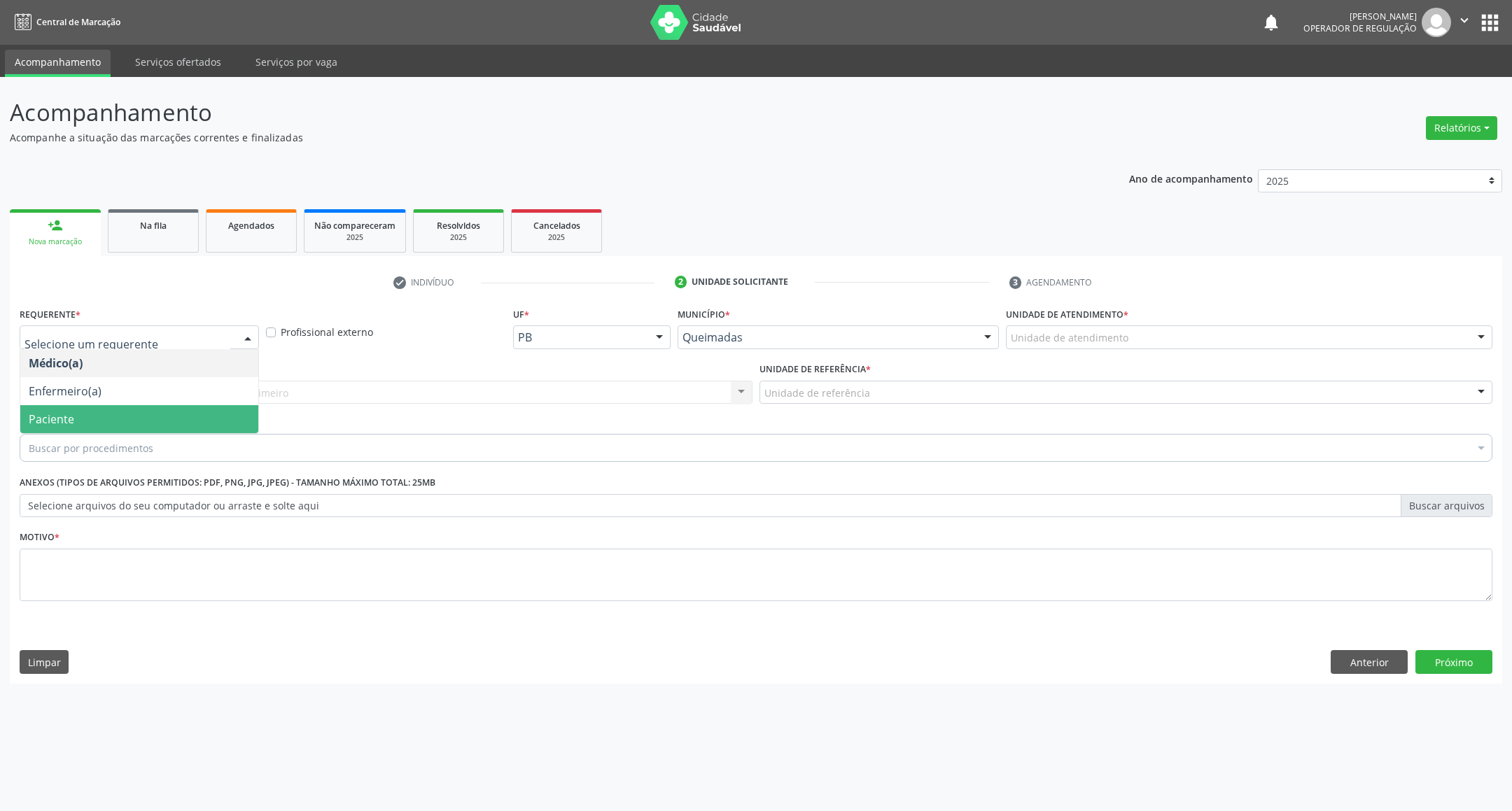
drag, startPoint x: 141, startPoint y: 406, endPoint x: 181, endPoint y: 400, distance: 40.4
click at [139, 408] on span "Paciente" at bounding box center [139, 420] width 238 height 28
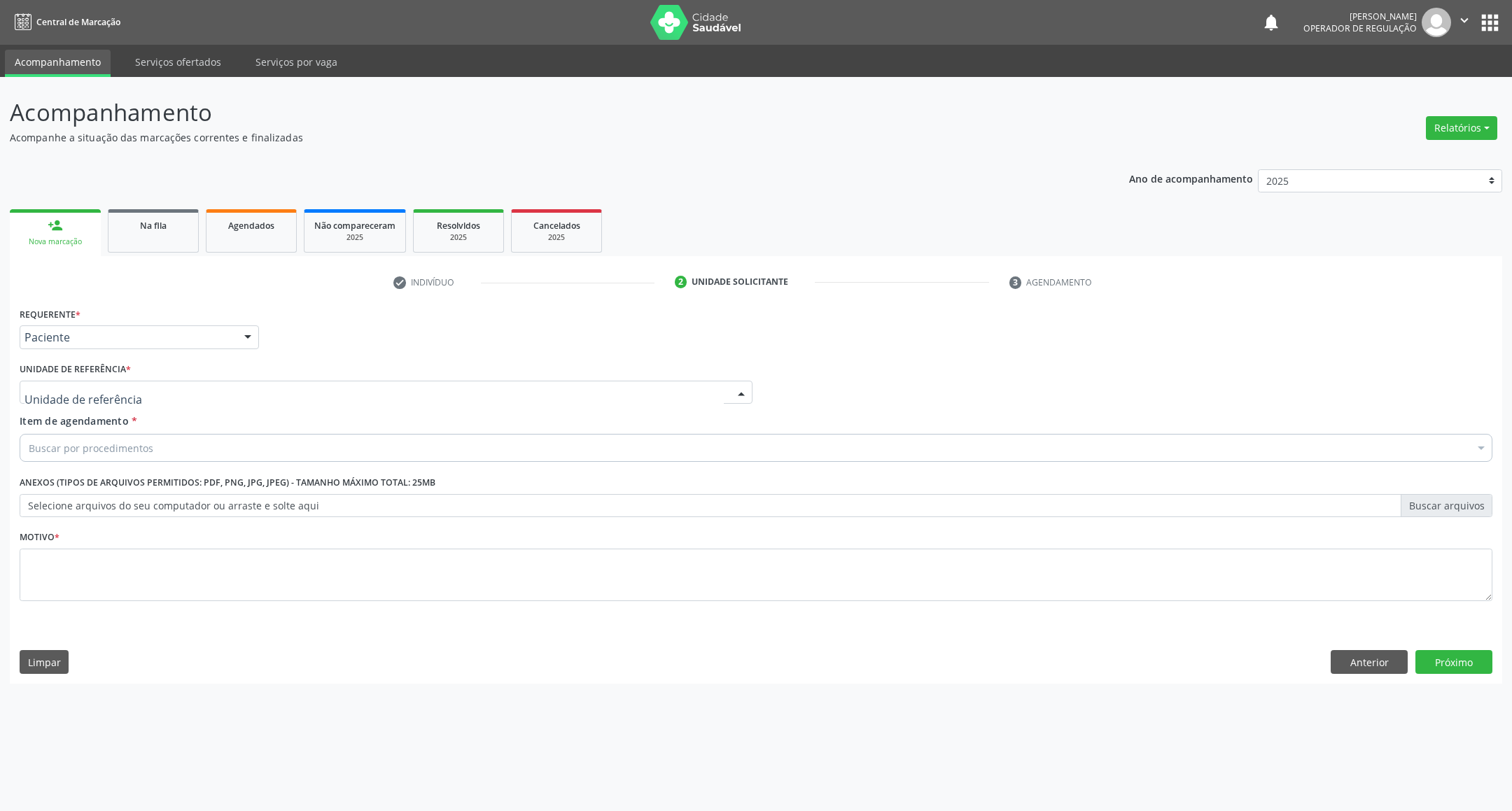
click at [221, 386] on div at bounding box center [386, 393] width 733 height 24
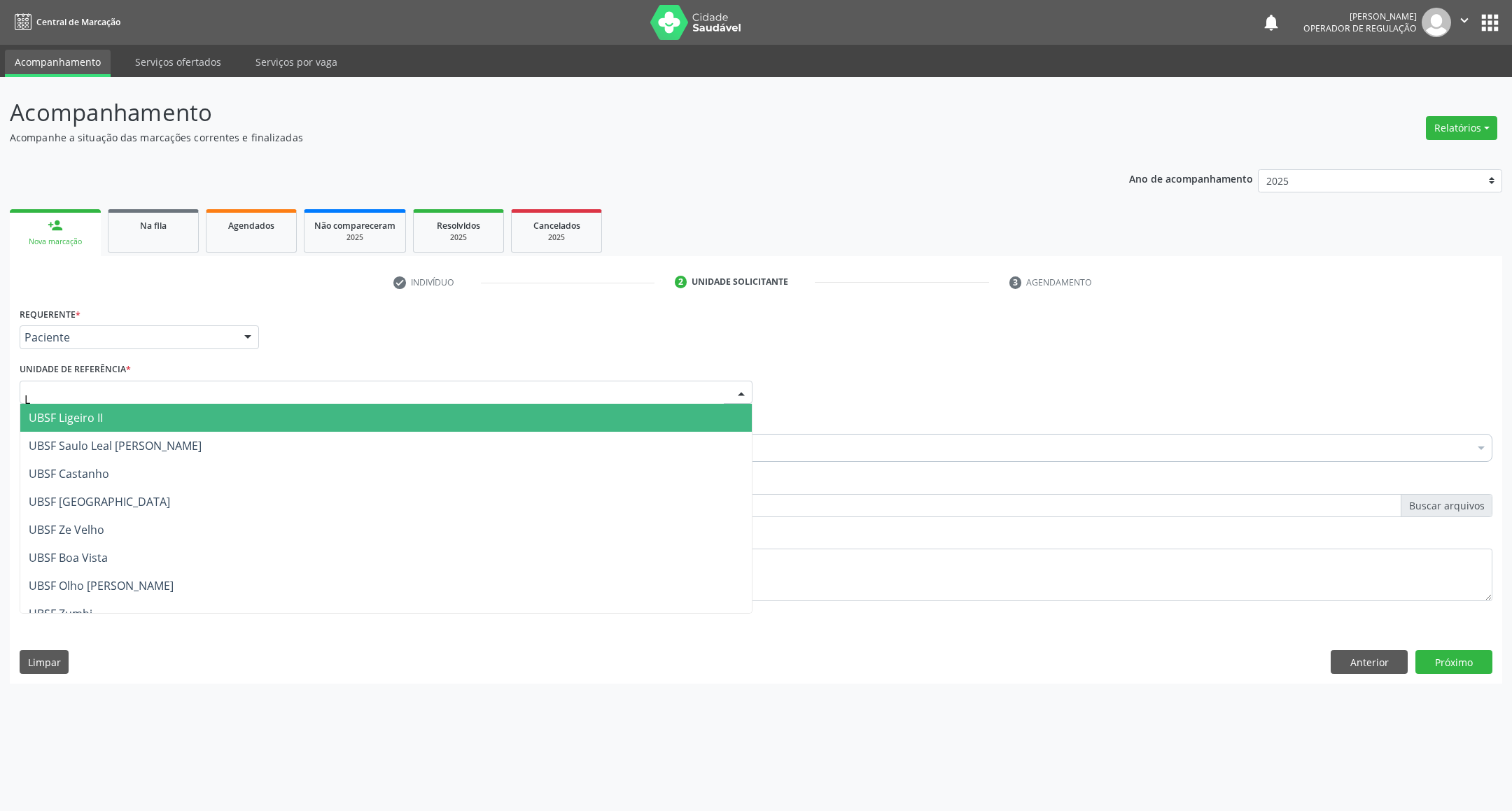
type input "LI"
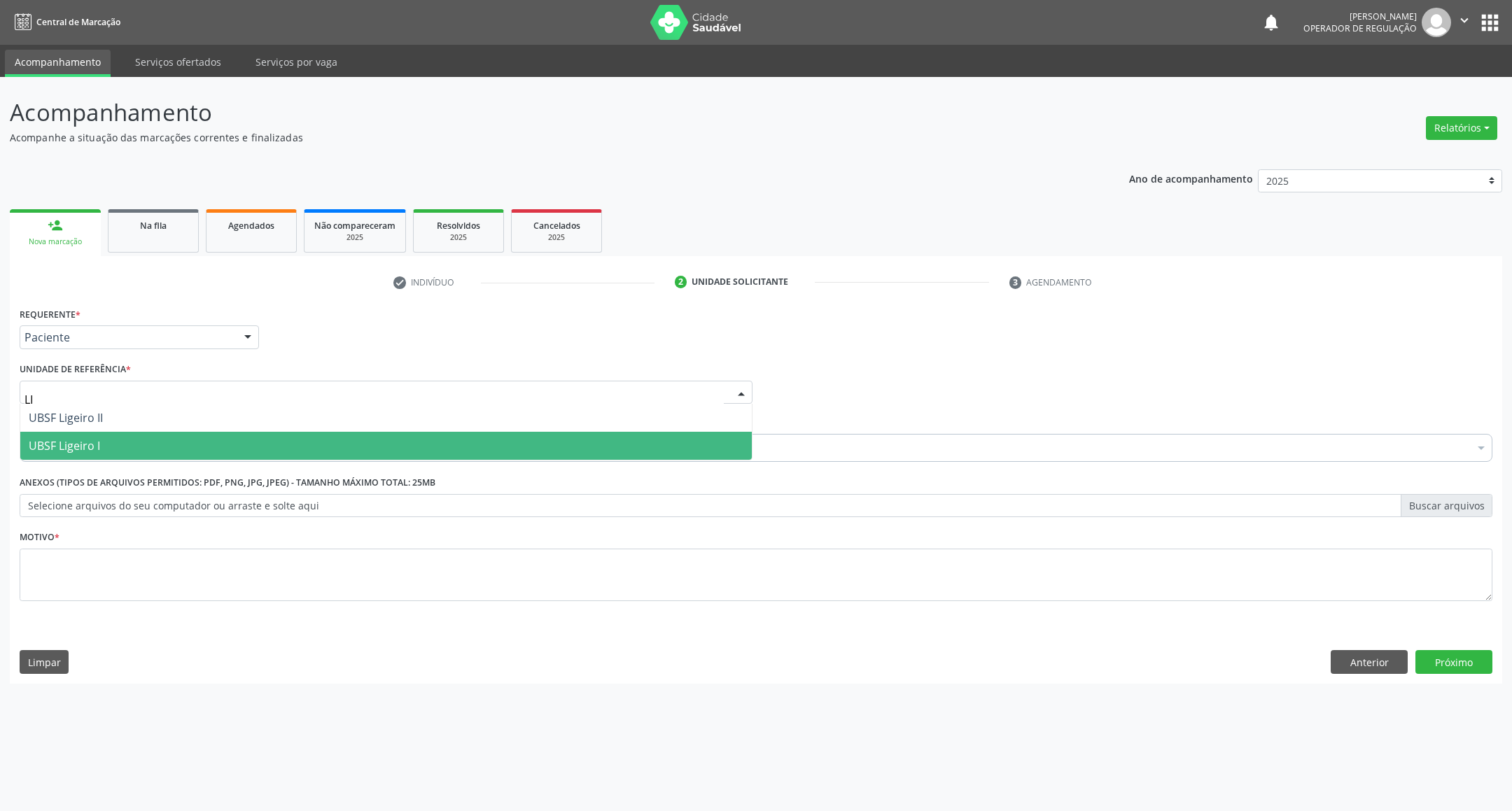
click at [180, 441] on span "UBSF Ligeiro I" at bounding box center [386, 446] width 732 height 28
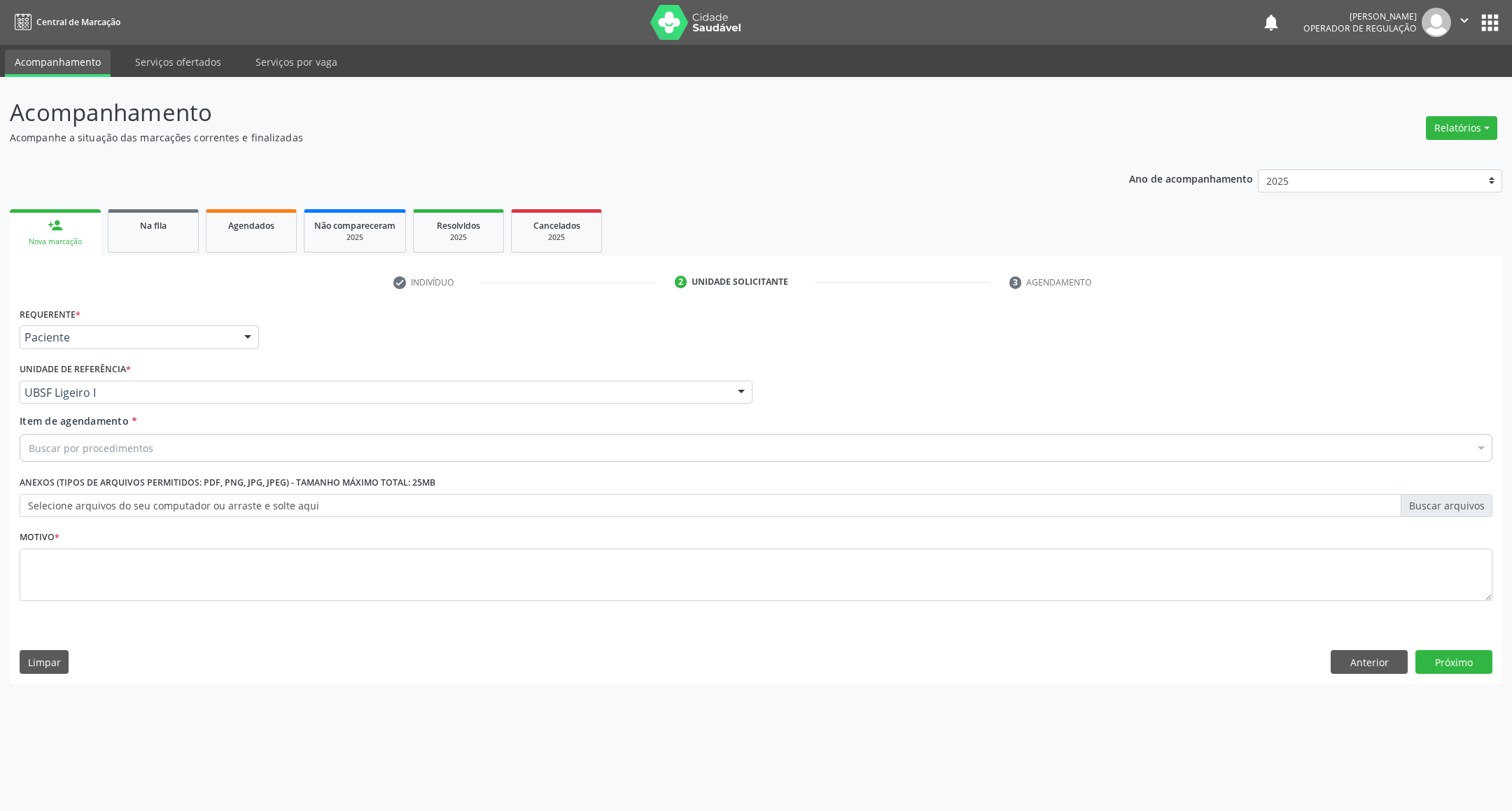
click at [175, 458] on div "Buscar por procedimentos" at bounding box center [756, 448] width 1473 height 28
paste input "MAMARIA BILATERAL"
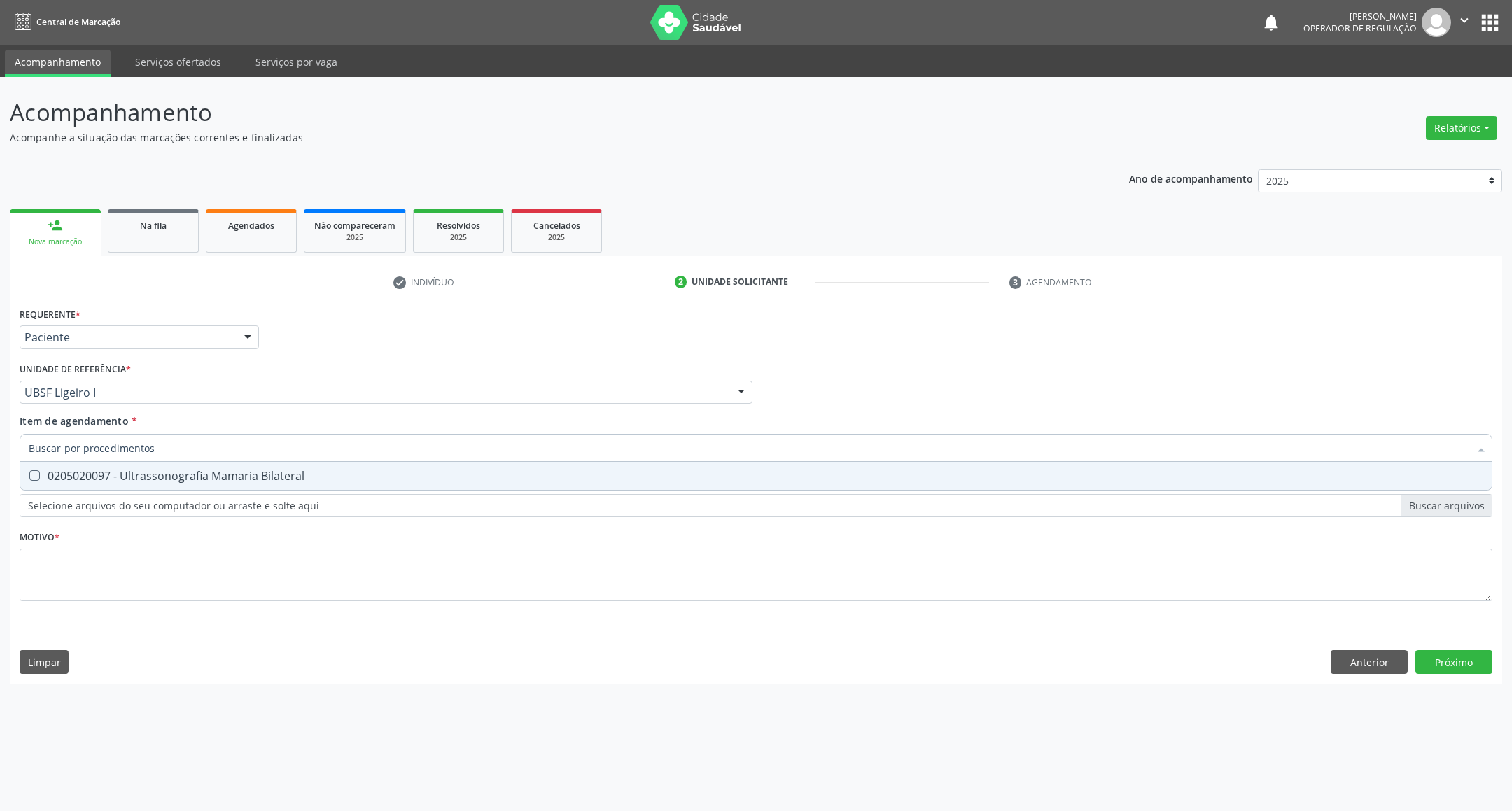
type input "MAMARIA BILATERAL"
click at [175, 470] on div "0205020097 - Ultrassonografia Mamaria Bilateral" at bounding box center [756, 476] width 1455 height 11
checkbox Bilateral "true"
click at [177, 594] on div "Requerente * Paciente Médico(a) Enfermeiro(a) Paciente Nenhum resultado encontr…" at bounding box center [756, 462] width 1473 height 317
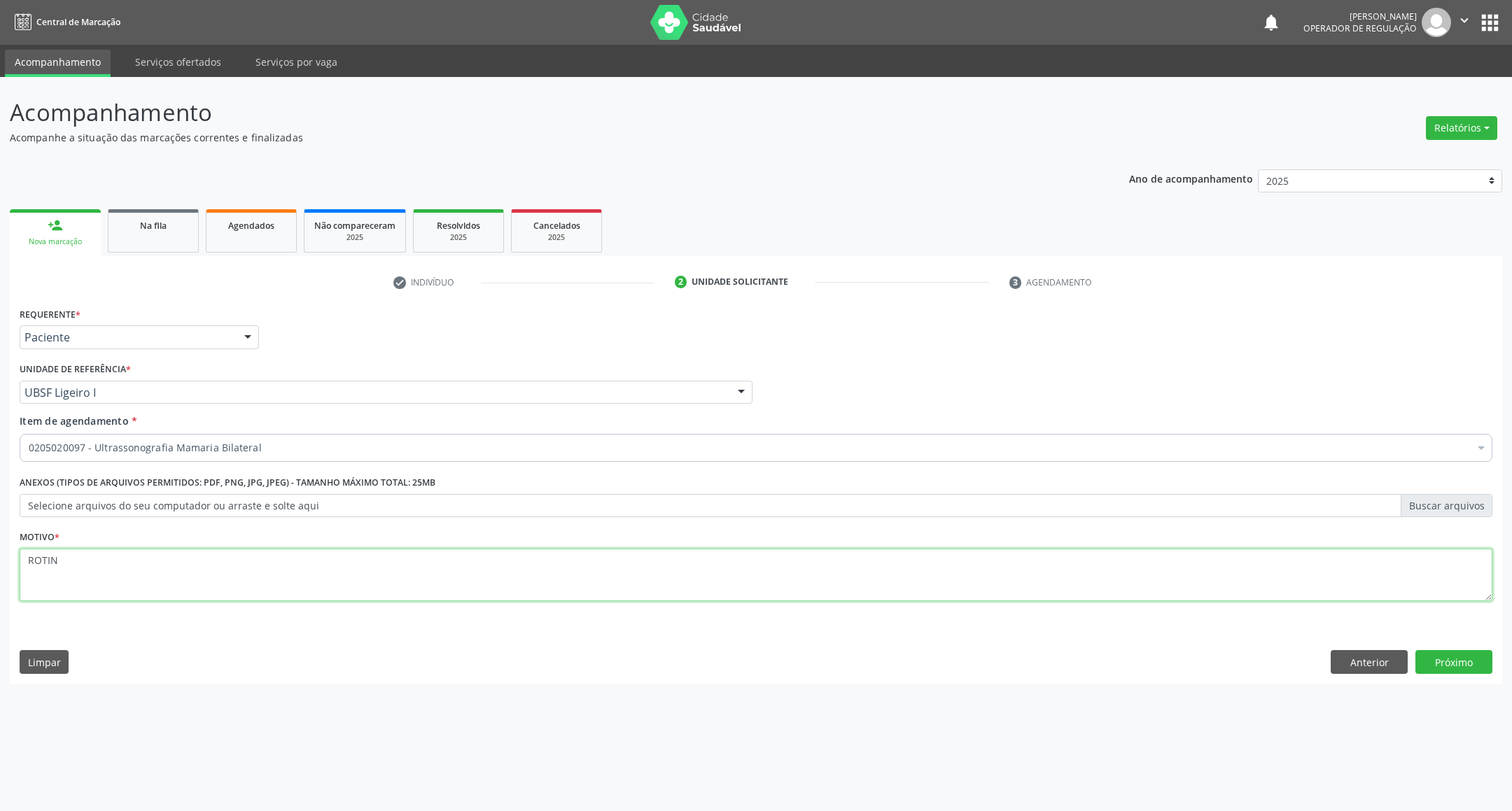
type textarea "ROTIN"
click button "Próximo" at bounding box center [1454, 662] width 77 height 24
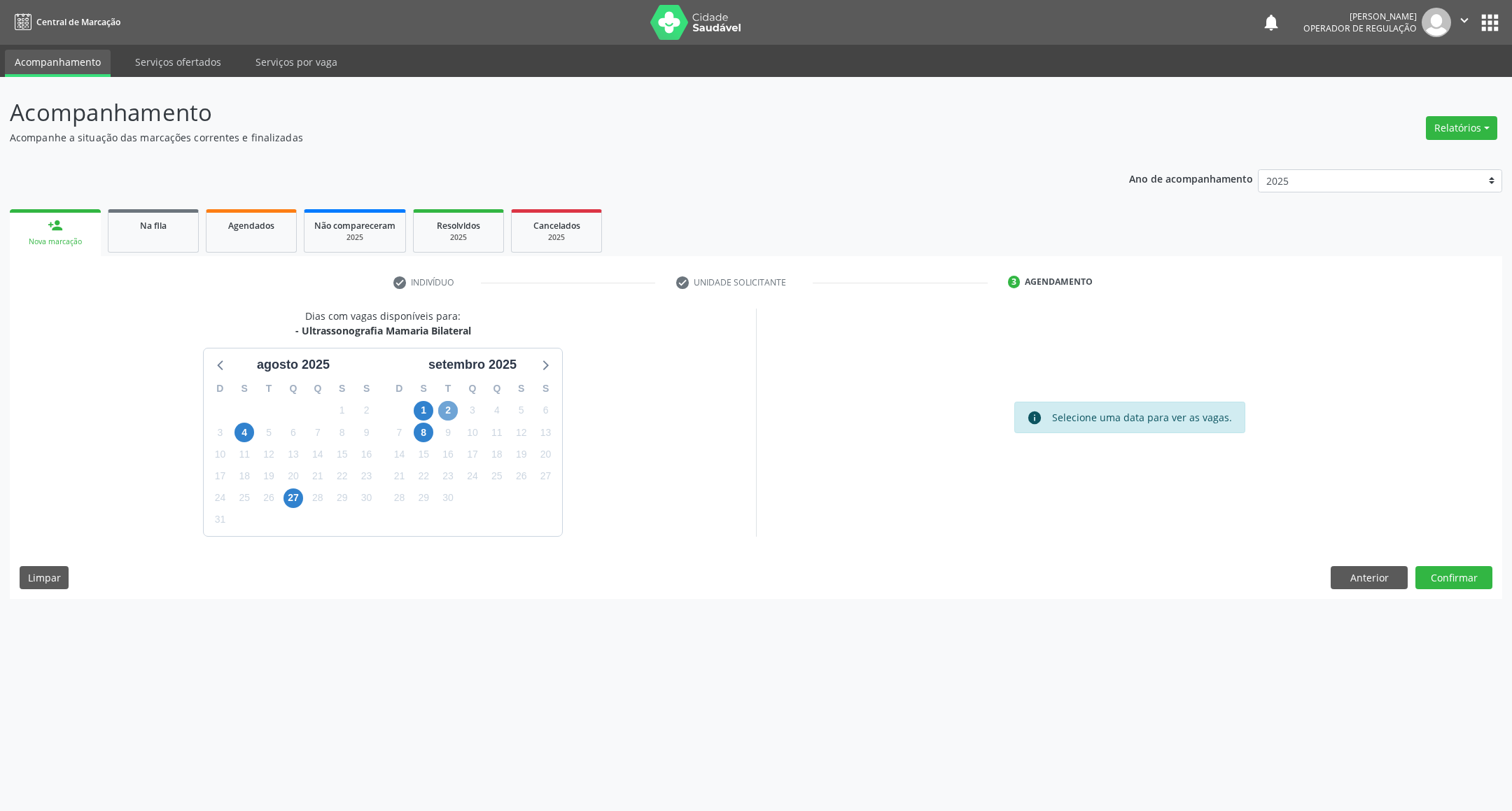
drag, startPoint x: 454, startPoint y: 408, endPoint x: 443, endPoint y: 403, distance: 12.1
click at [454, 408] on span "2" at bounding box center [448, 411] width 20 height 20
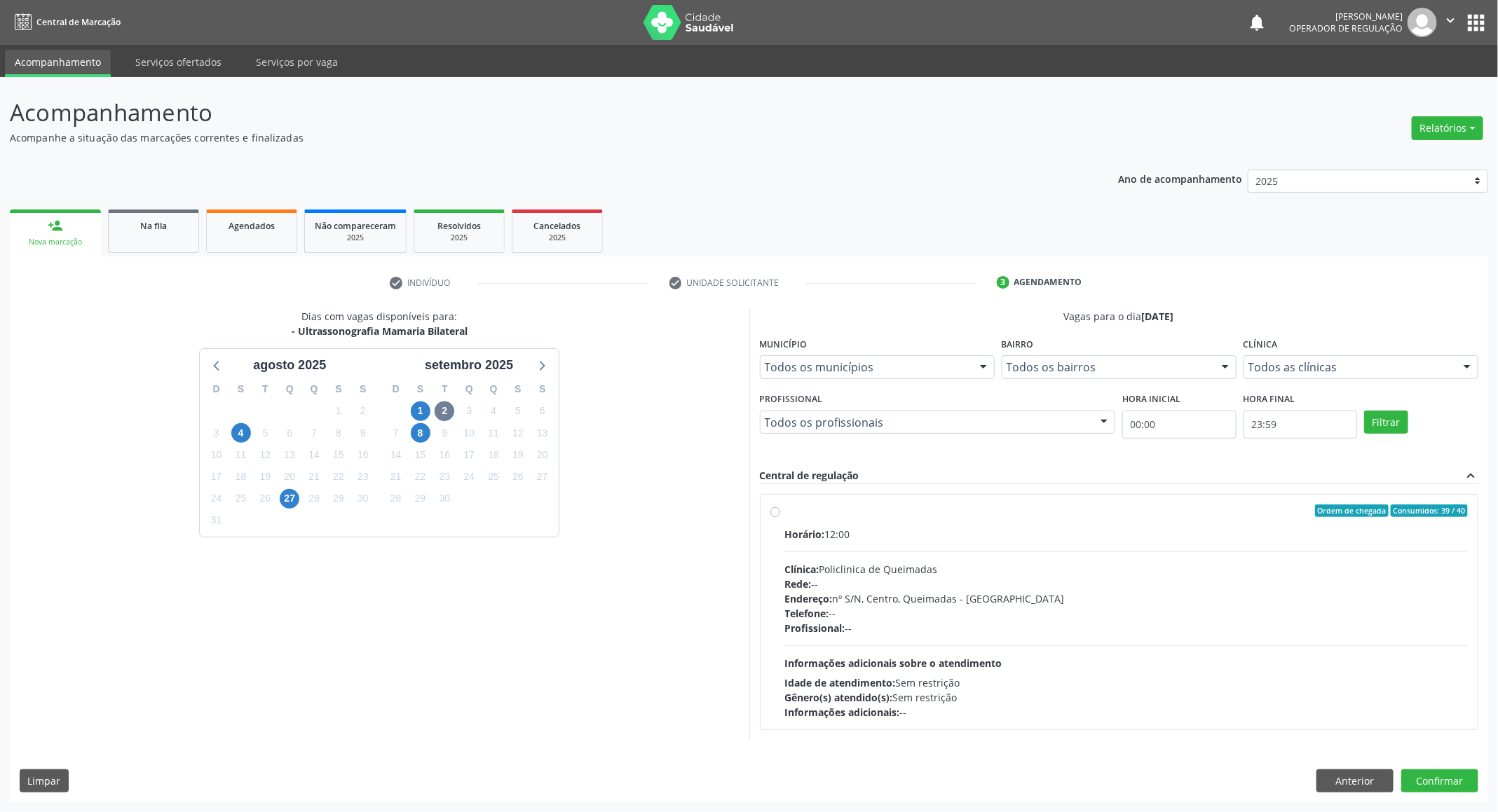
drag, startPoint x: 1049, startPoint y: 555, endPoint x: 777, endPoint y: 553, distance: 272.0
click at [757, 555] on div "Horário: 12:00 Clínica: Policlinica de Queimadas Rede: -- Endereço: nº S/N, Cen…" at bounding box center [1126, 623] width 683 height 192
click at [757, 517] on input "Ordem de chegada Consumidos: 39 / 40 Horário: 12:00 Clínica: Policlinica de Que…" at bounding box center [776, 511] width 10 height 13
radio input "true"
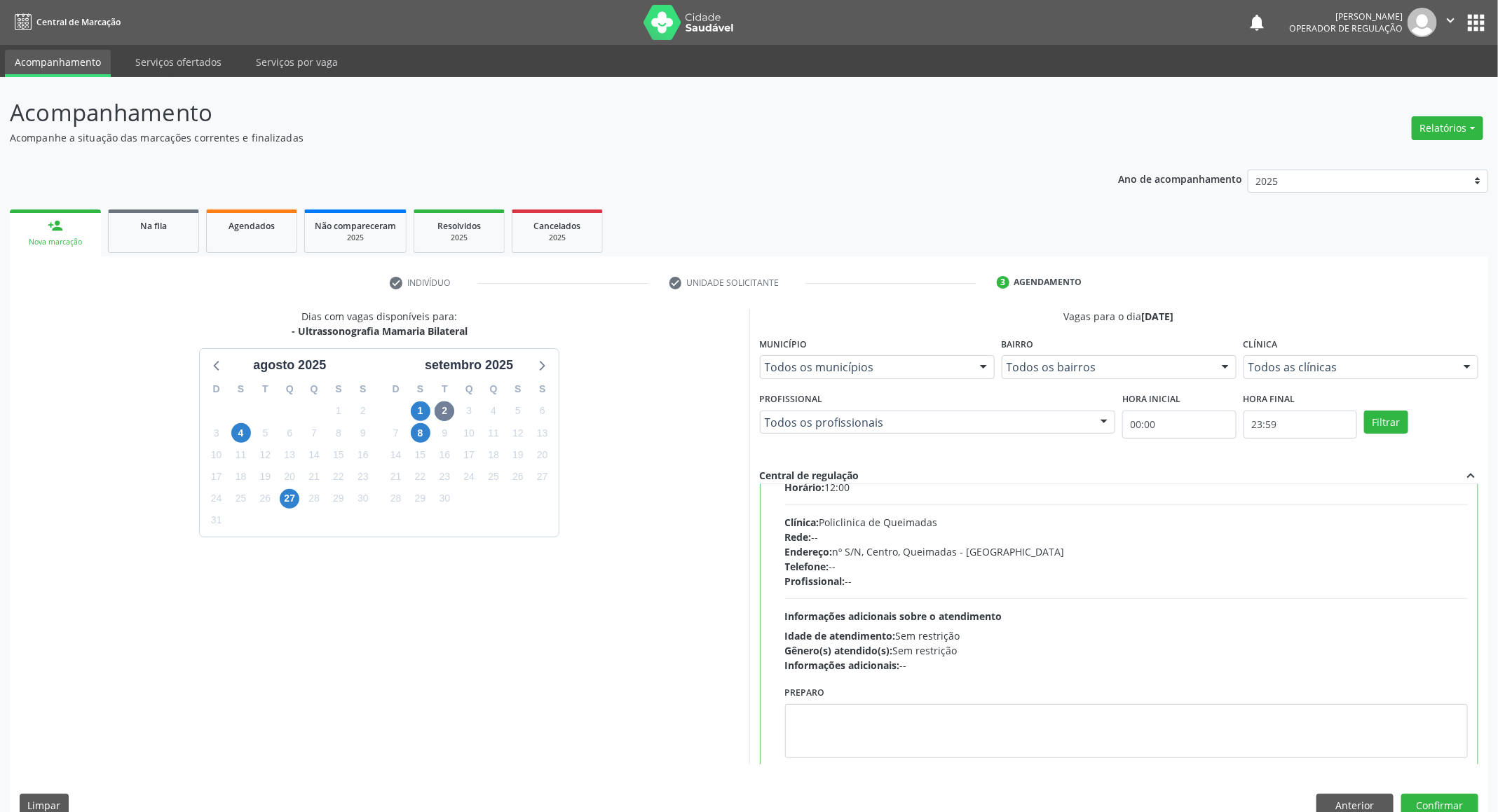
scroll to position [71, 0]
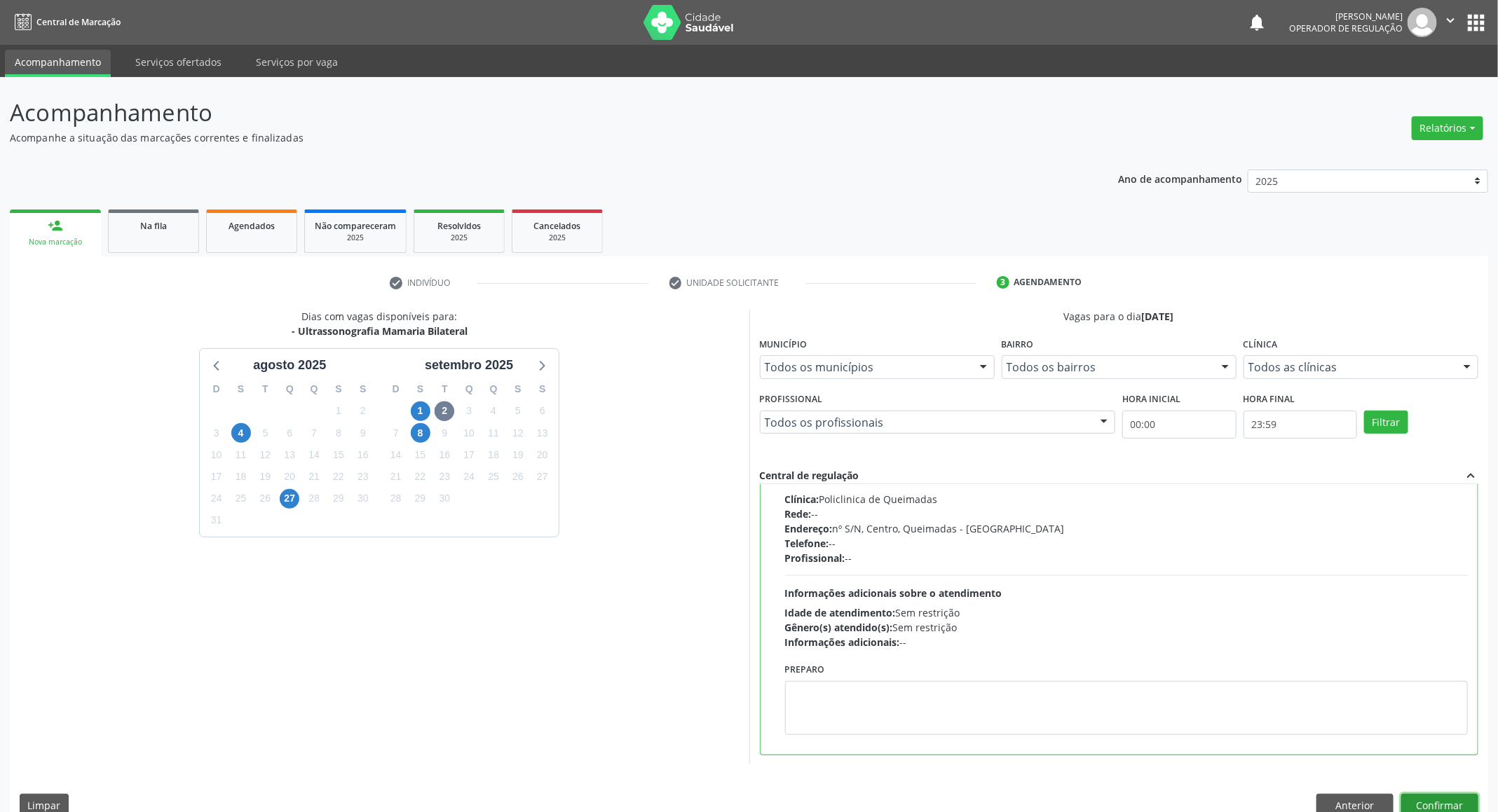
click at [757, 797] on button "Confirmar" at bounding box center [1439, 806] width 77 height 24
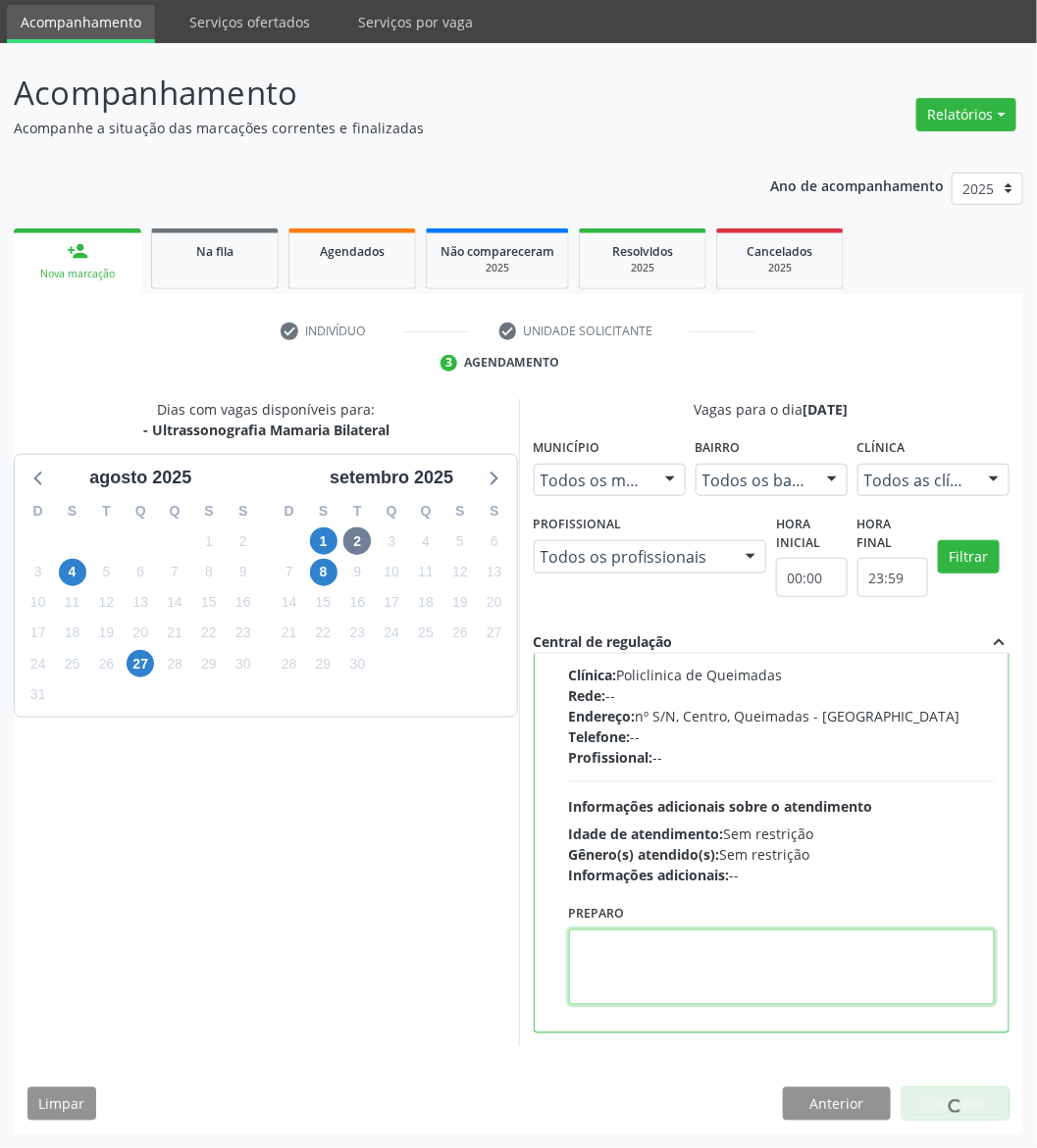
click at [854, 954] on textarea at bounding box center [782, 967] width 426 height 76
click at [365, 539] on span "2" at bounding box center [357, 541] width 28 height 28
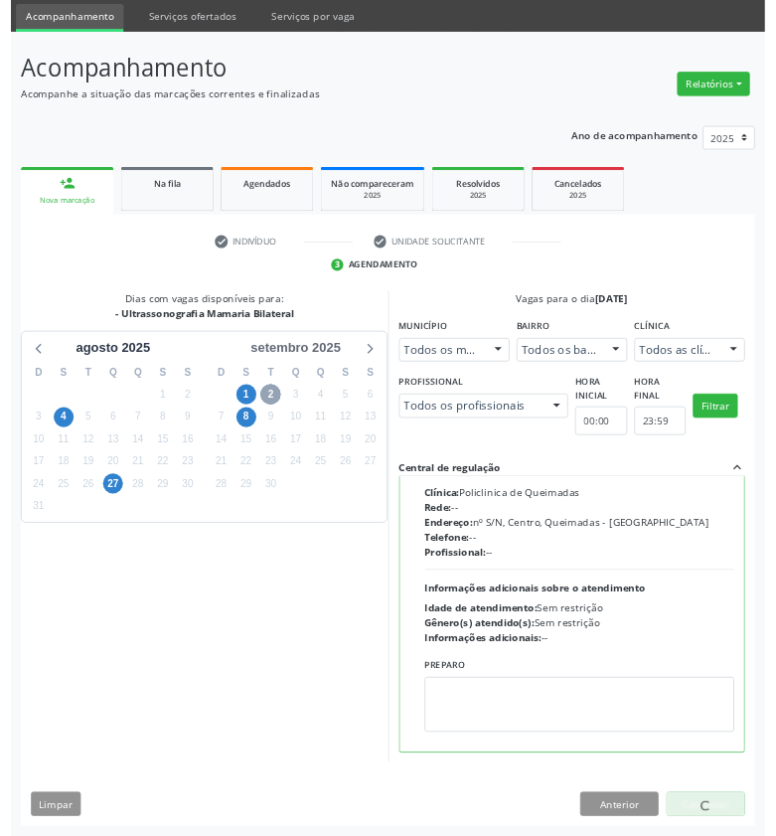
scroll to position [0, 0]
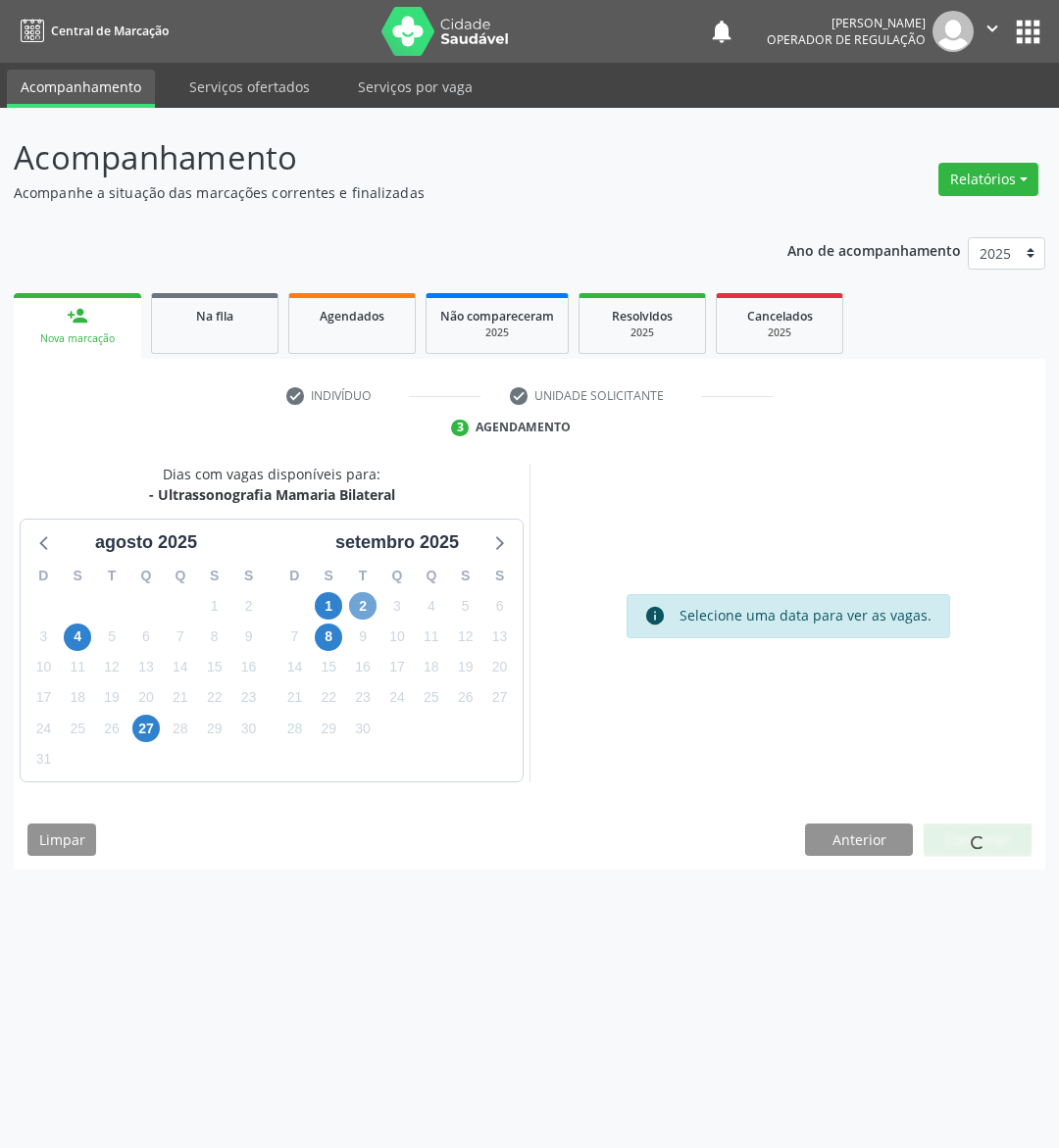
click at [365, 594] on span "2" at bounding box center [363, 606] width 28 height 28
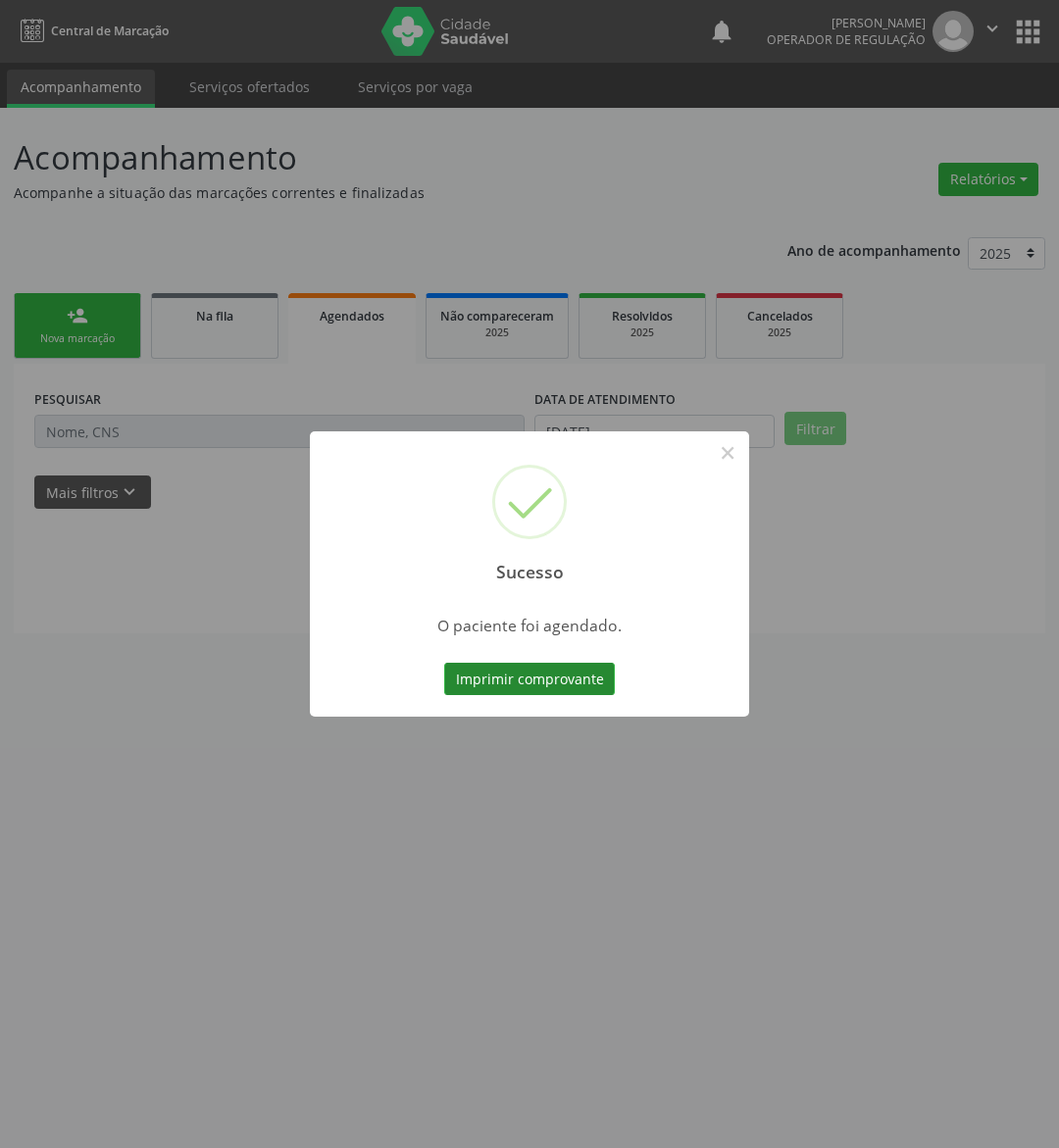
click at [503, 680] on button "Imprimir comprovante" at bounding box center [529, 680] width 171 height 34
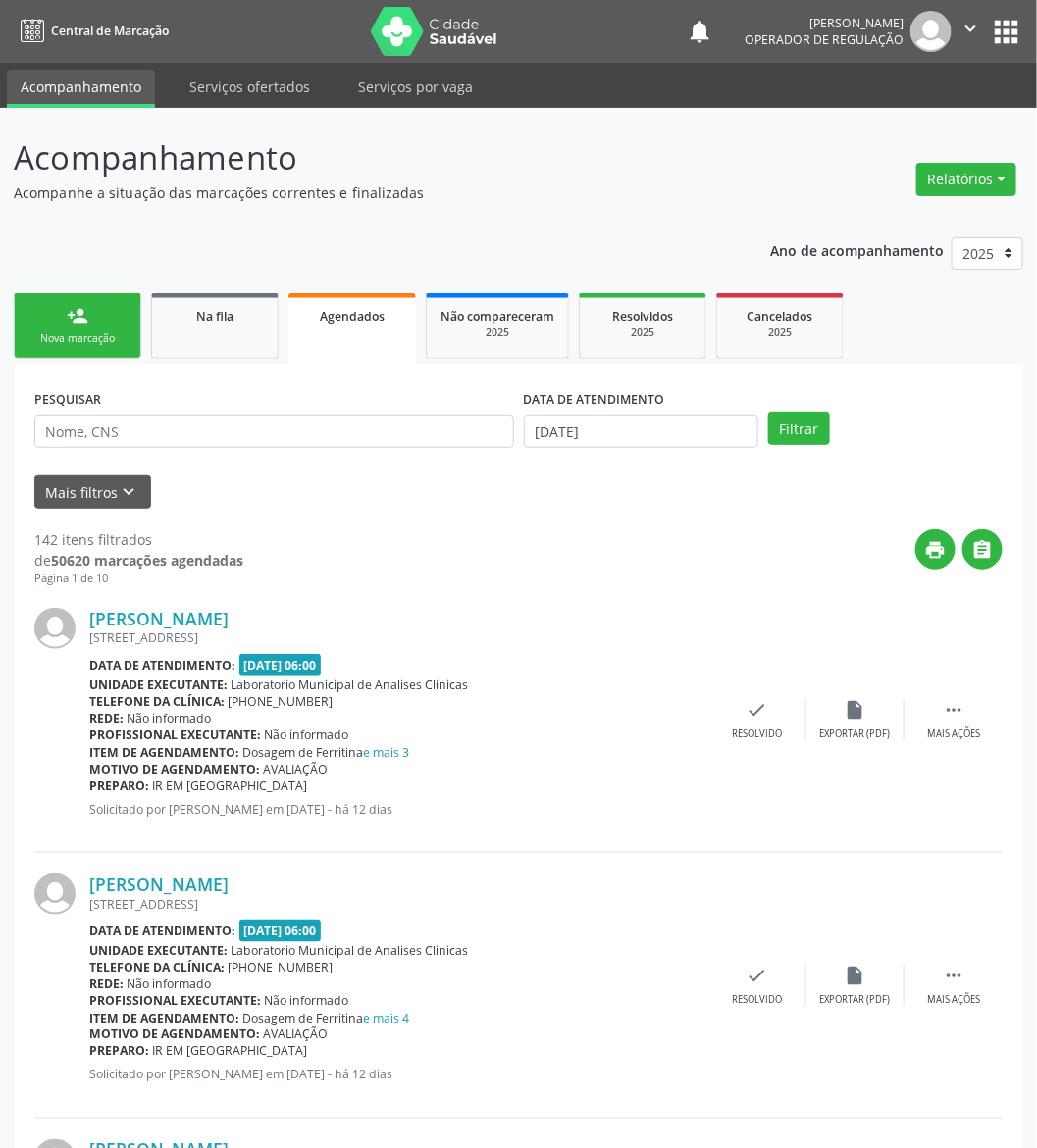
click at [120, 295] on link "person_add Nova marcação" at bounding box center [77, 325] width 127 height 66
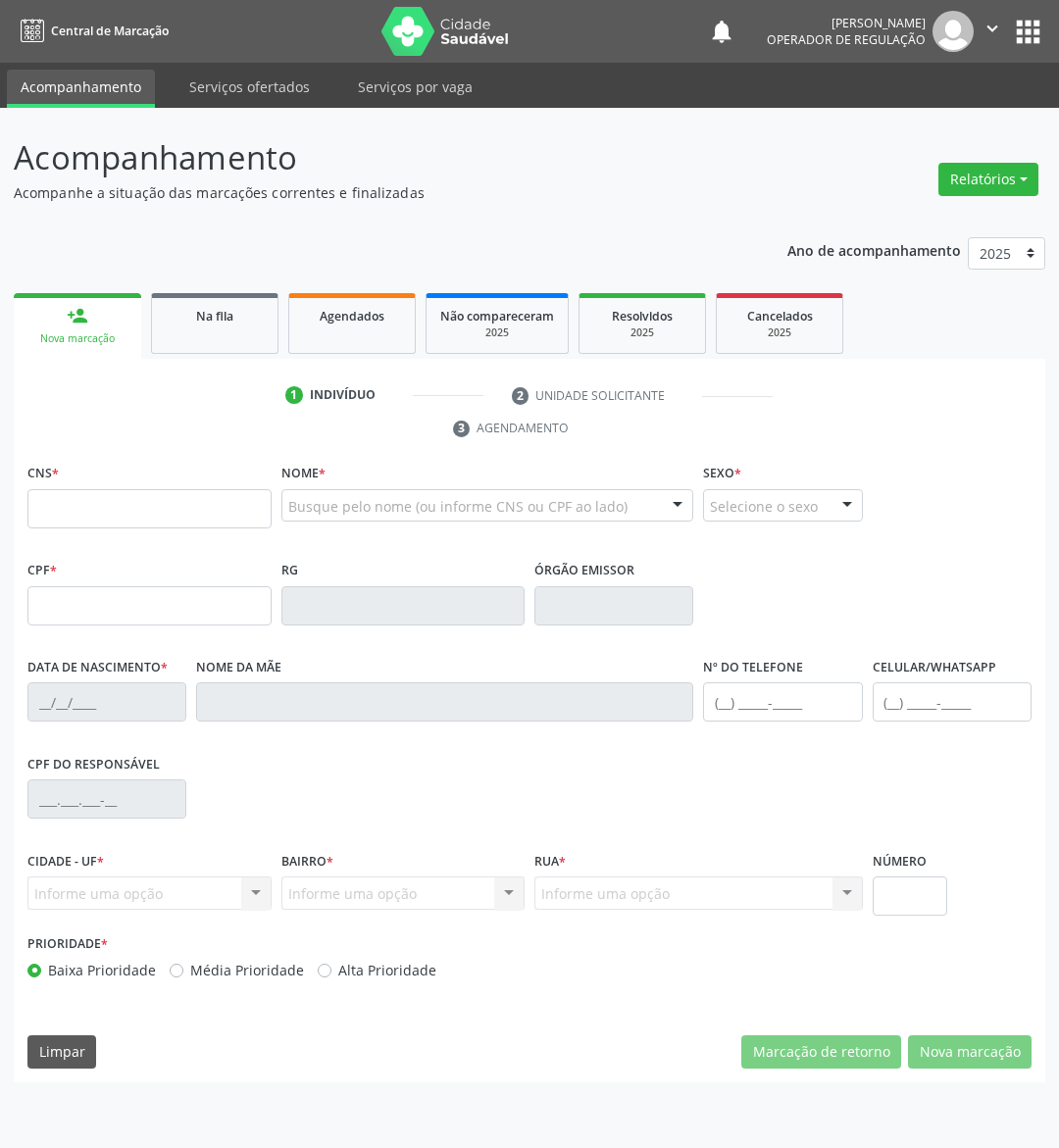
click at [124, 485] on div "CNS *" at bounding box center [150, 493] width 245 height 70
click at [156, 504] on input "text" at bounding box center [150, 509] width 245 height 39
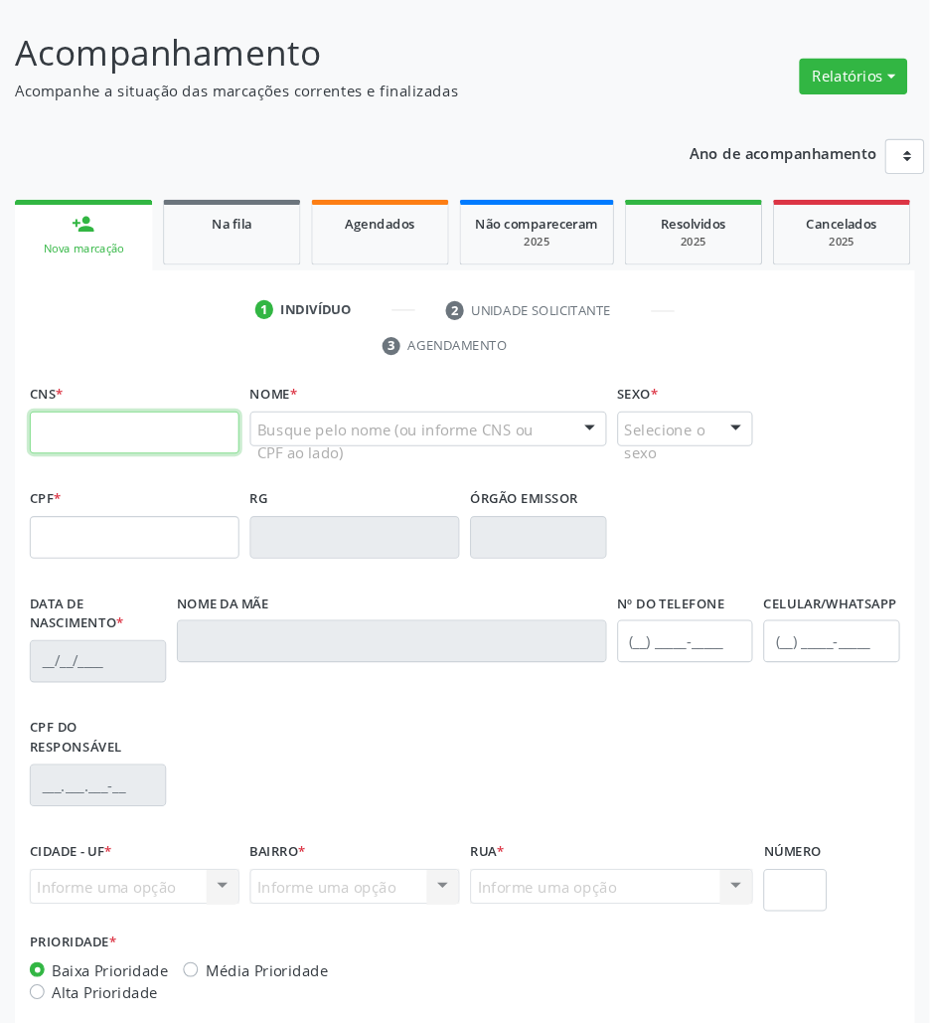
scroll to position [107, 0]
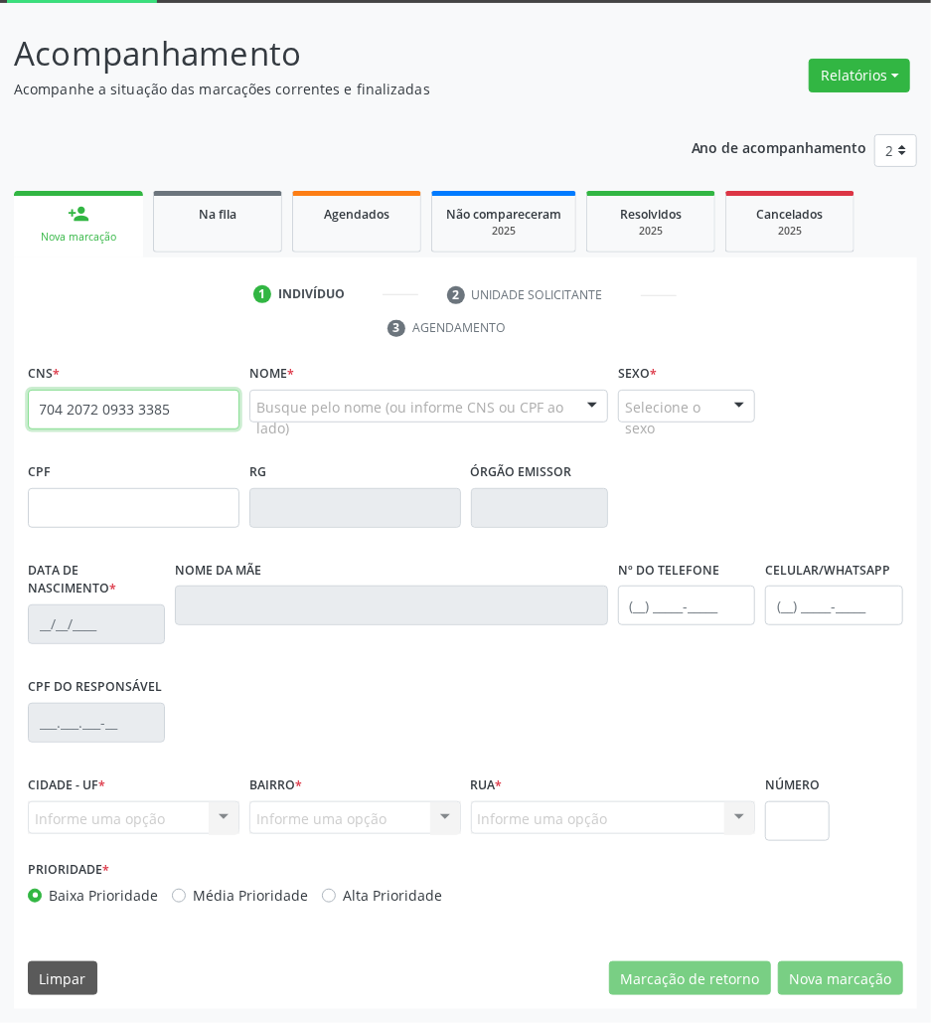
type input "704 2072 0933 3385"
type input "071.201.194-35"
type input "31/05/1983"
type input "Luzinete Barbosa Velez"
type input "(83) 99181-1651"
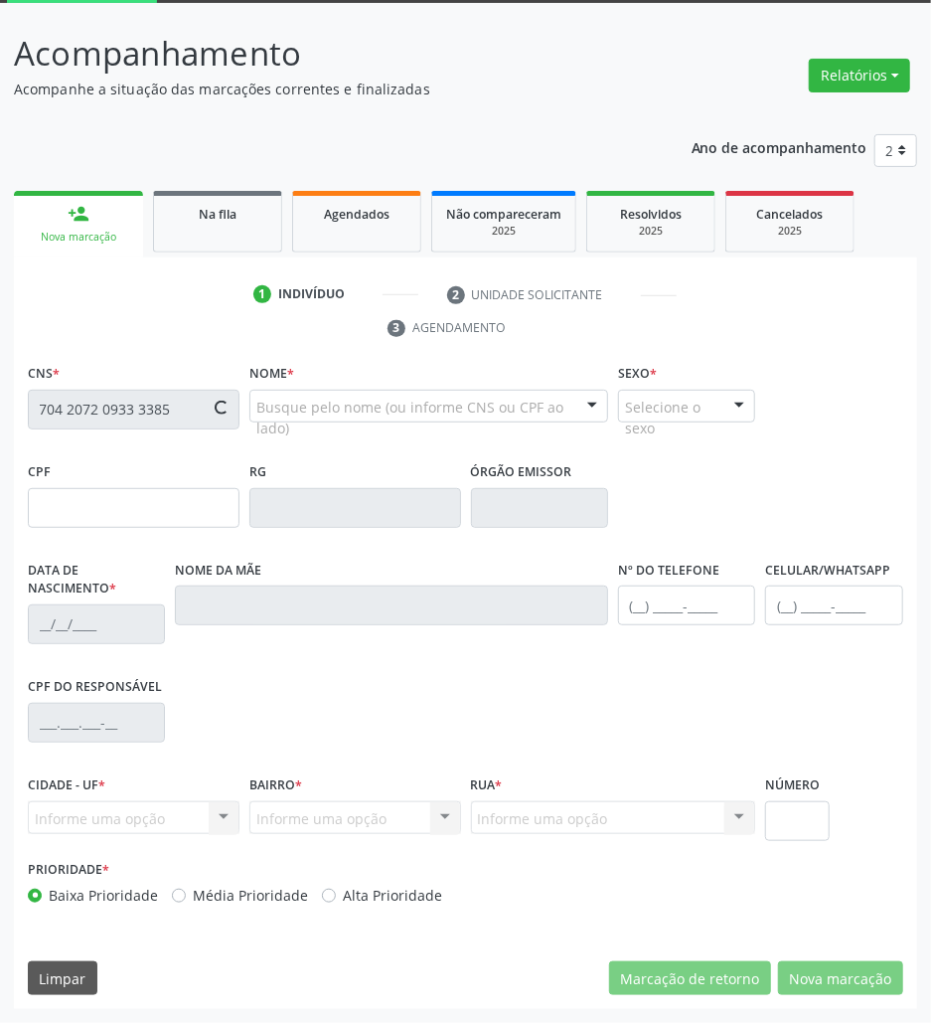
type input "(83) 99181-1651"
type input "86"
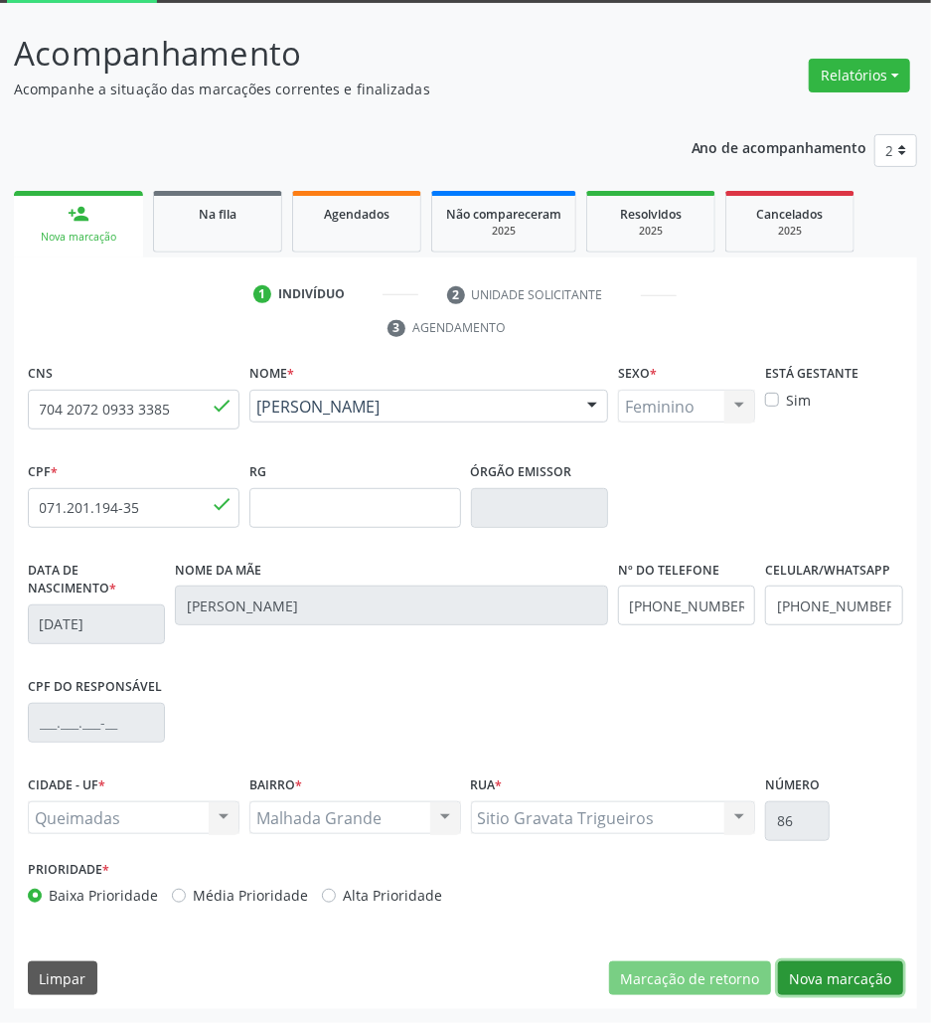
drag, startPoint x: 865, startPoint y: 980, endPoint x: 884, endPoint y: 828, distance: 153.3
click at [865, 980] on button "Nova marcação" at bounding box center [840, 978] width 125 height 34
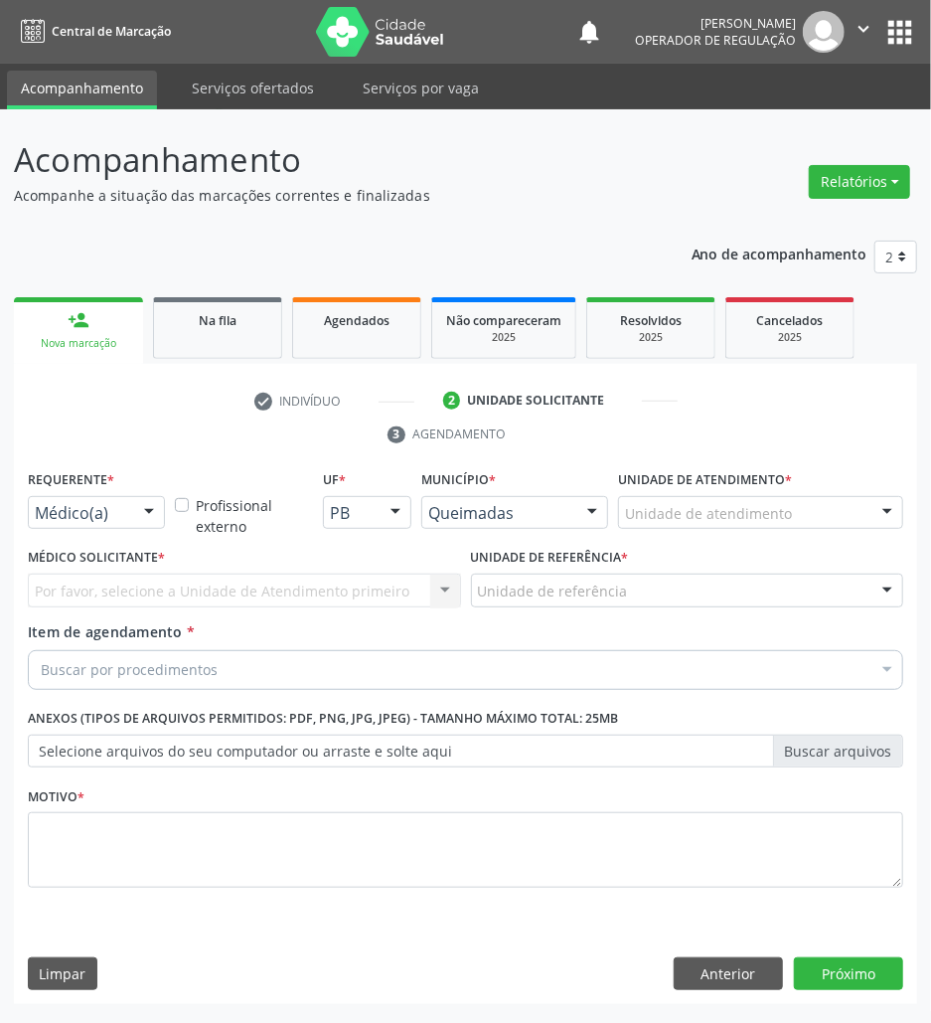
scroll to position [0, 0]
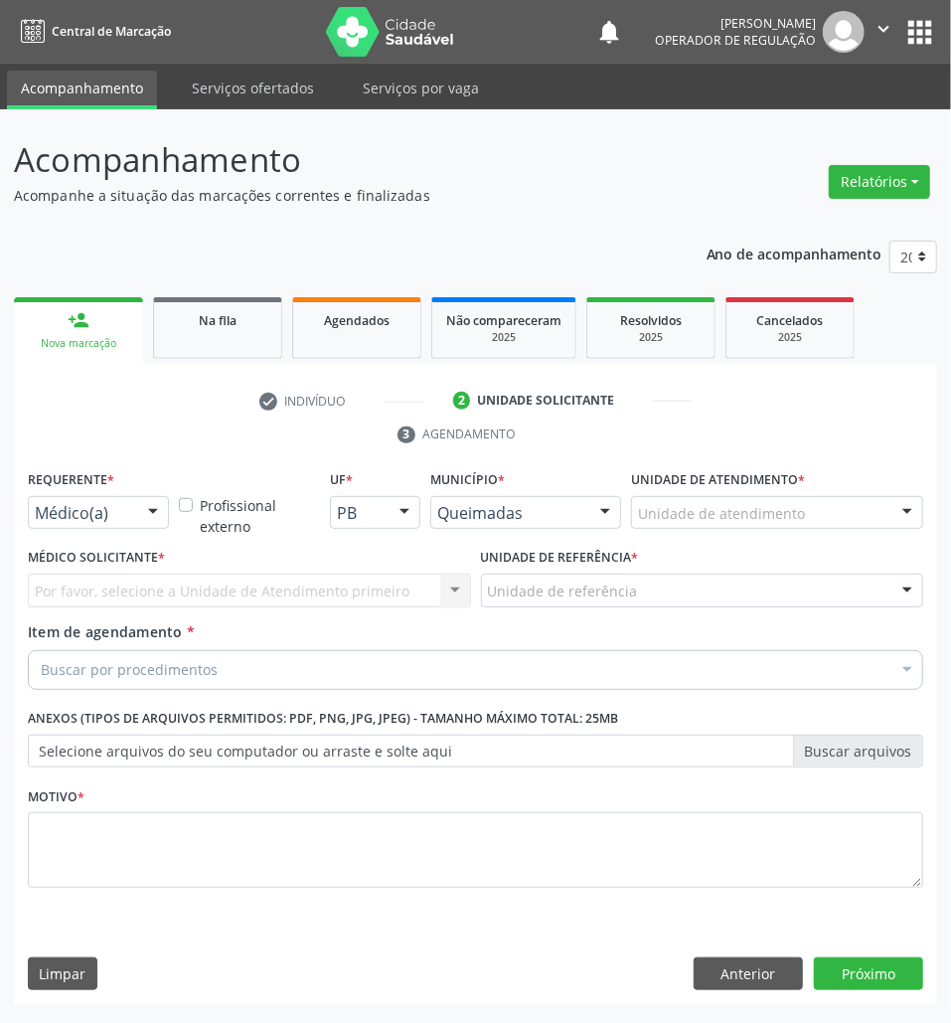
drag, startPoint x: 68, startPoint y: 517, endPoint x: 74, endPoint y: 626, distance: 109.5
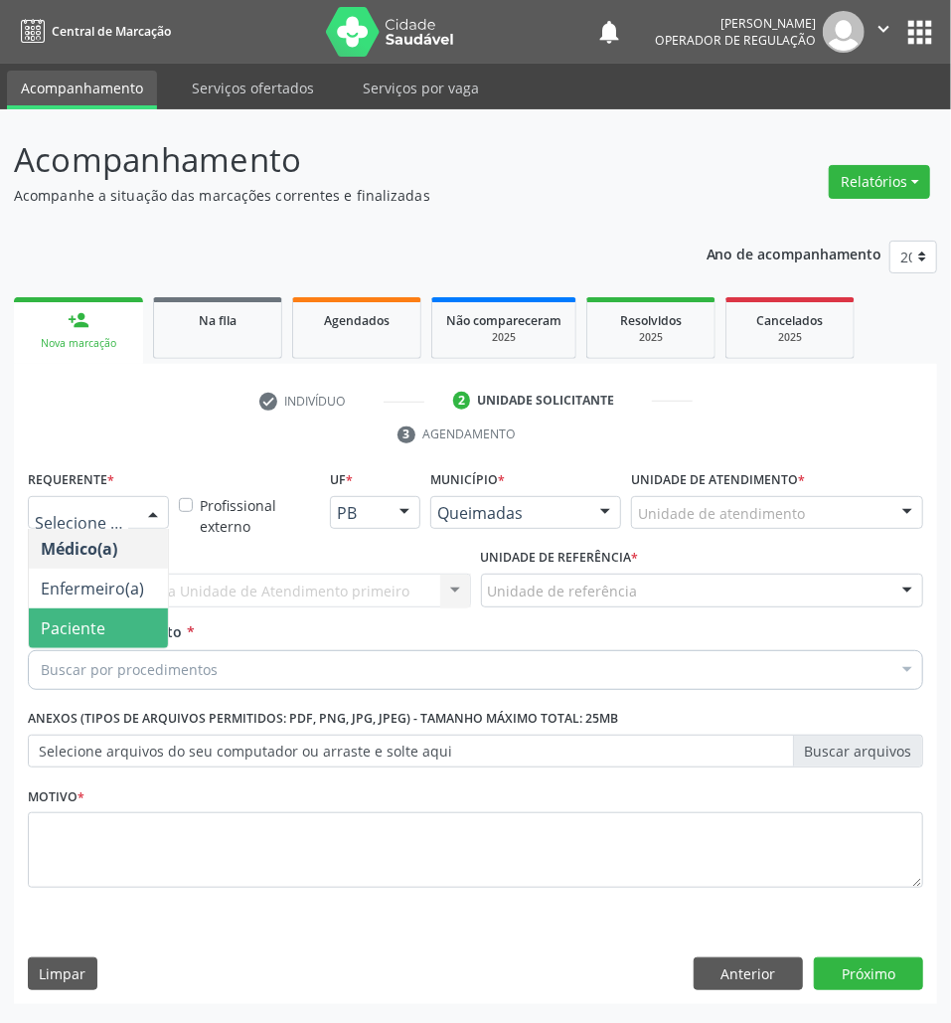
click at [87, 622] on span "Paciente" at bounding box center [73, 628] width 65 height 22
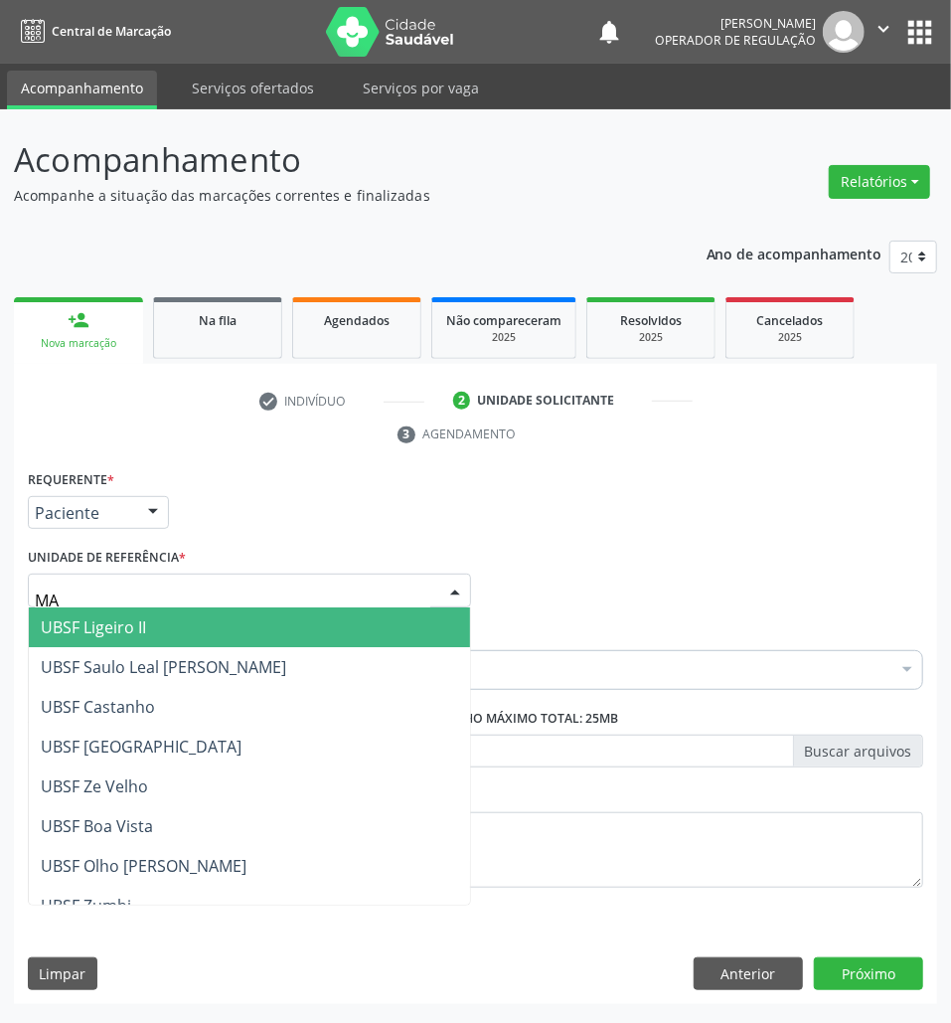
type input "MAL"
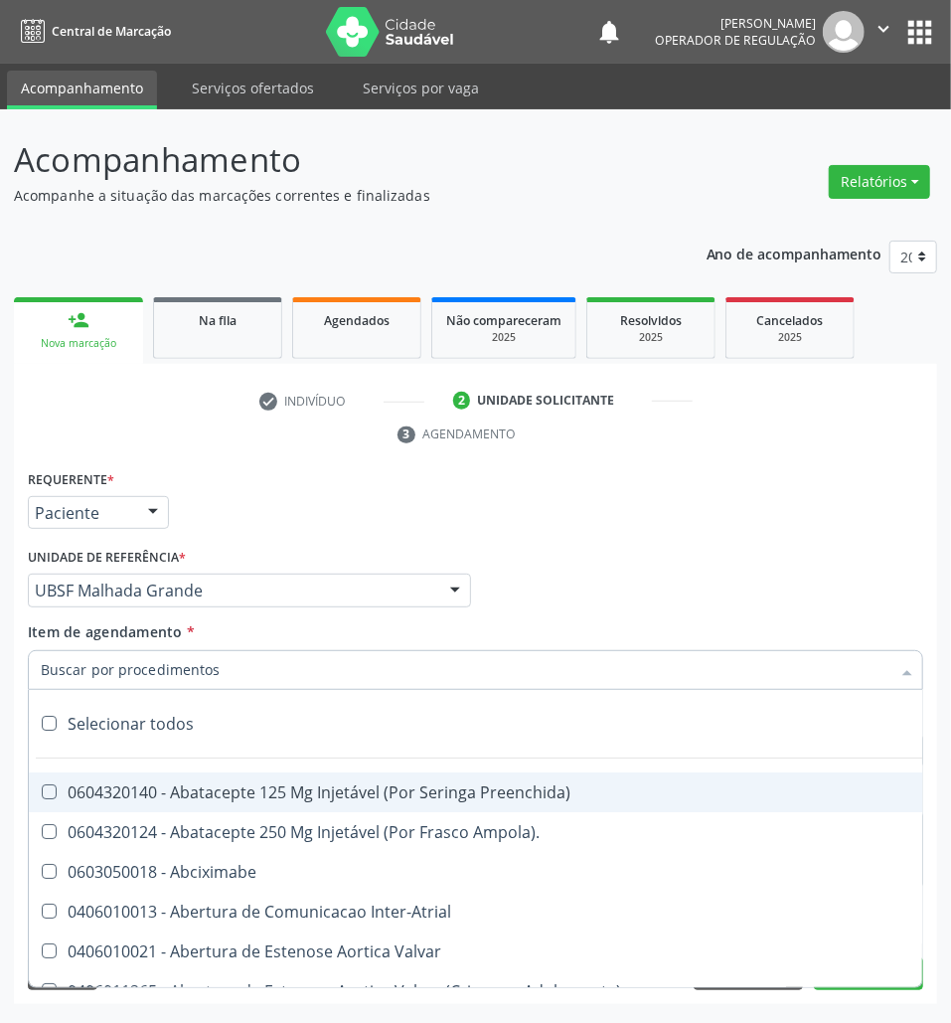
paste input "AVALIAÇÃO 07/2025"
type input "AVALIAÇÃO 07/2025"
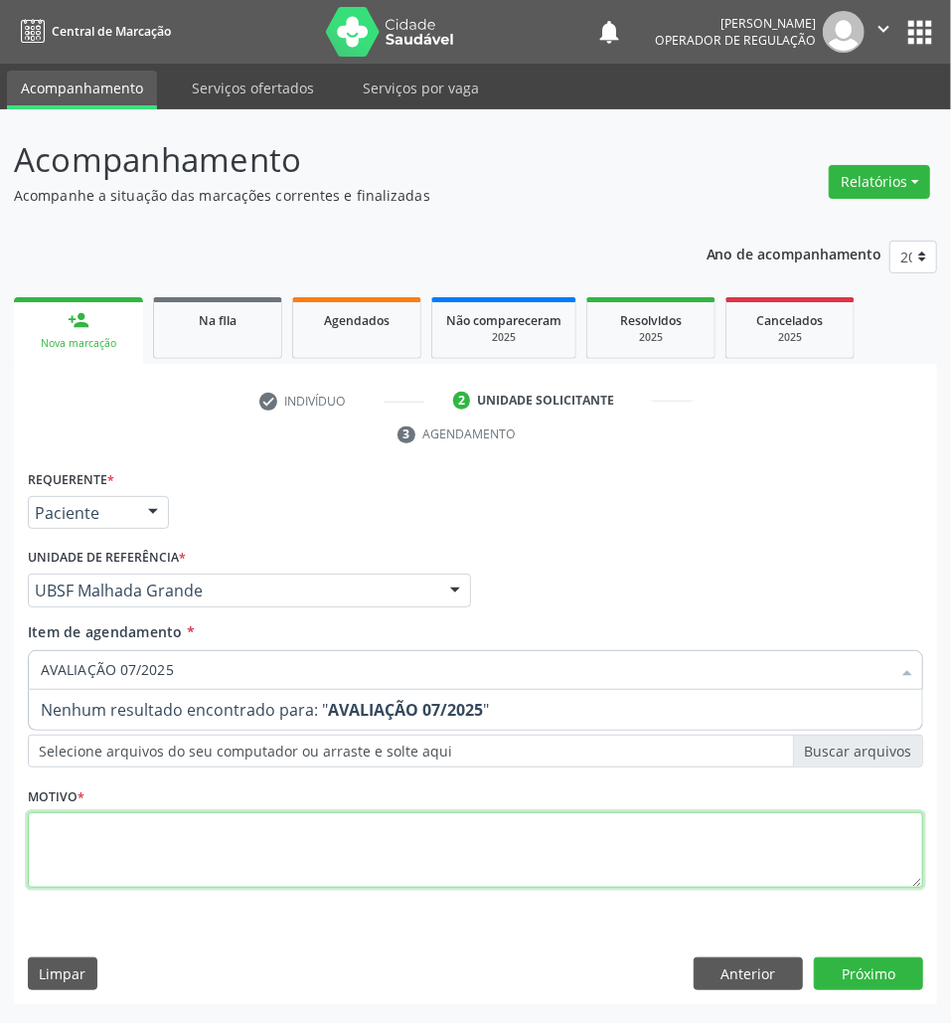
click at [229, 835] on div "Requerente * Paciente Médico(a) Enfermeiro(a) Paciente Nenhum resultado encontr…" at bounding box center [476, 690] width 896 height 450
paste textarea "AVALIAÇÃO 07/2025"
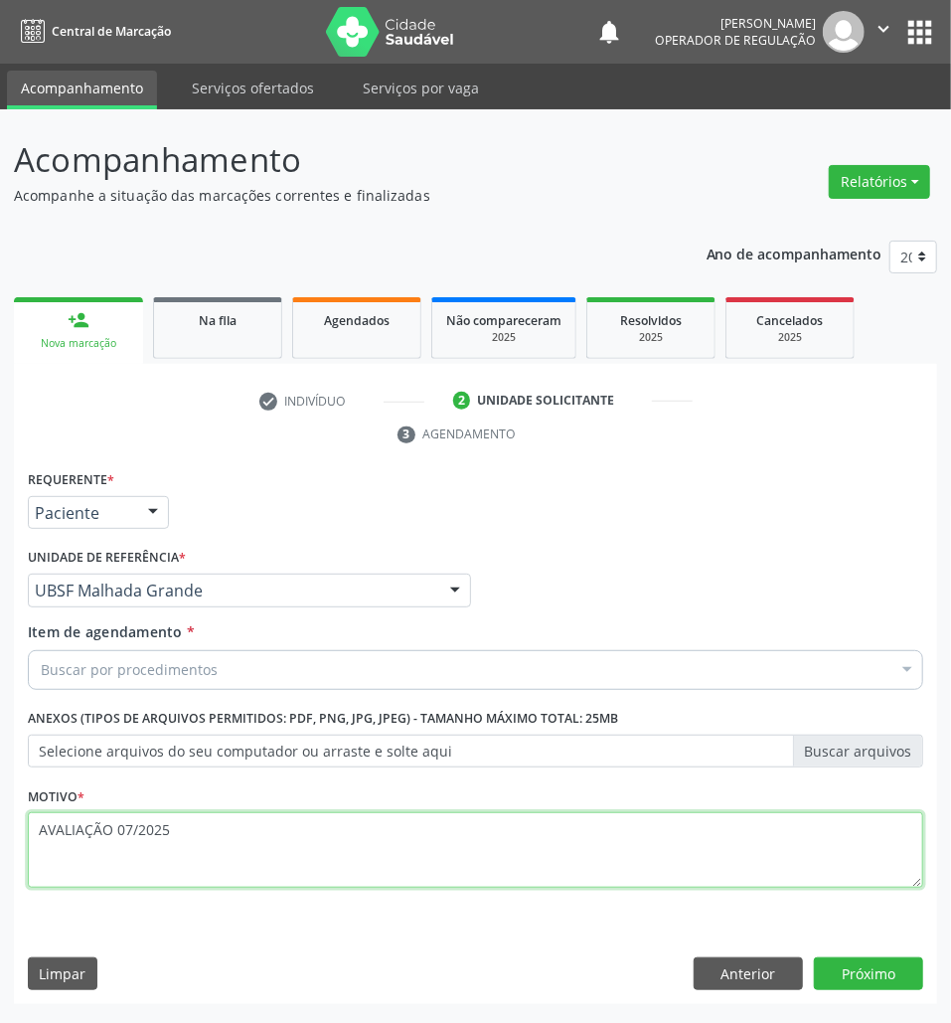
type textarea "AVALIAÇÃO 07/2025"
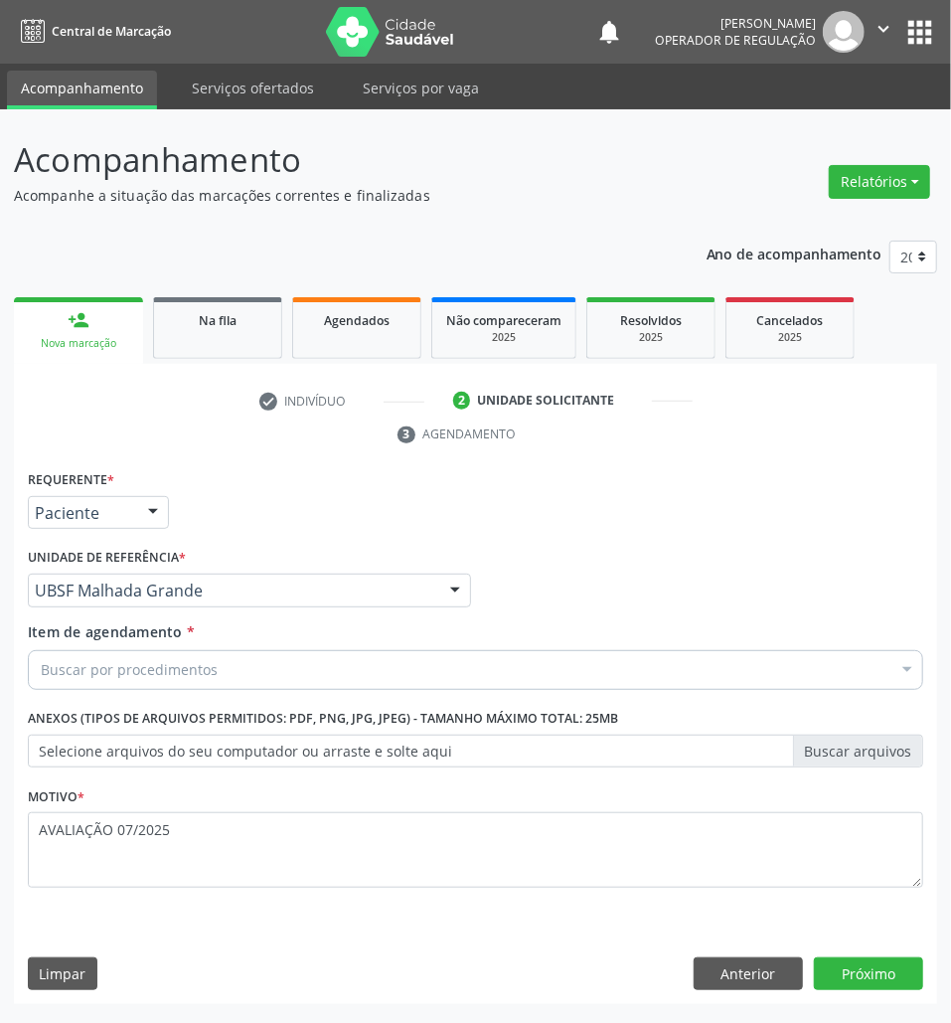
click at [384, 668] on div "Buscar por procedimentos" at bounding box center [476, 670] width 896 height 40
paste input "TRANSVAGINAL"
type input "TRANSVAGINAL"
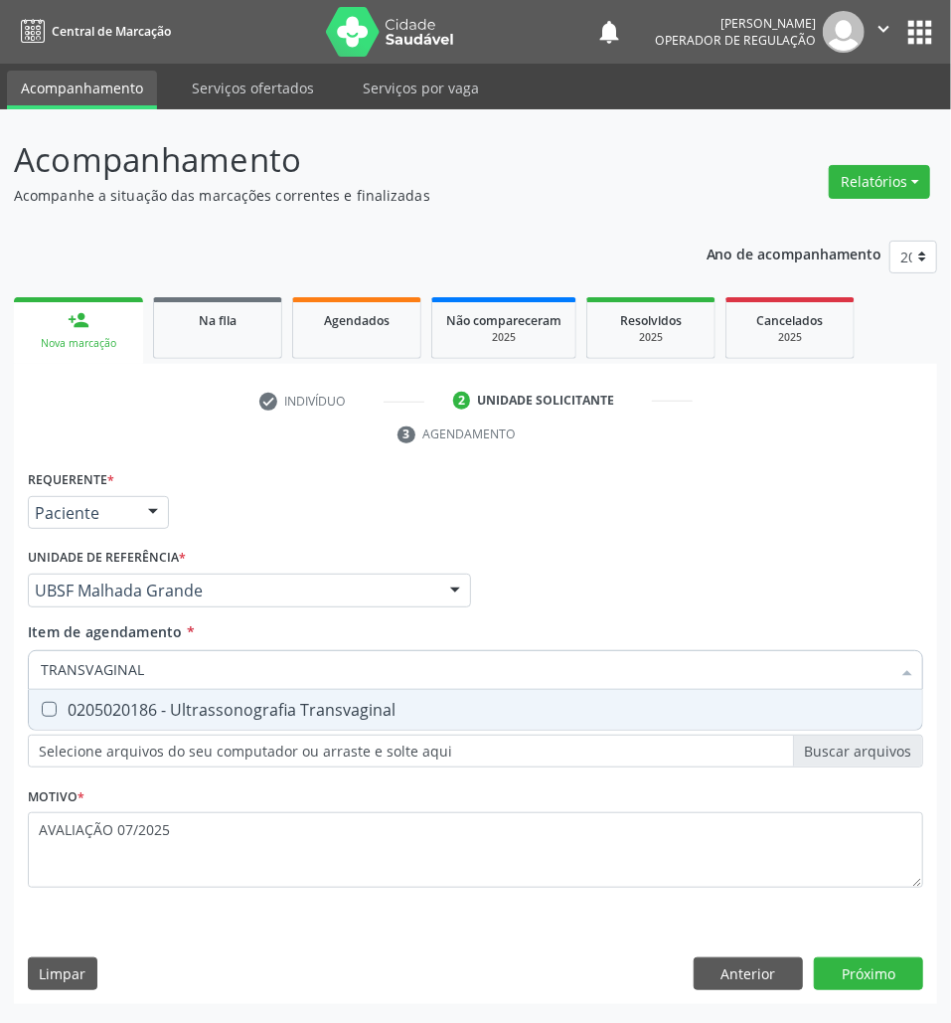
click at [378, 726] on span "0205020186 - Ultrassonografia Transvaginal" at bounding box center [476, 710] width 894 height 40
checkbox Transvaginal "true"
click at [880, 984] on div "Requerente * Paciente Médico(a) Enfermeiro(a) Paciente Nenhum resultado encontr…" at bounding box center [476, 735] width 924 height 540
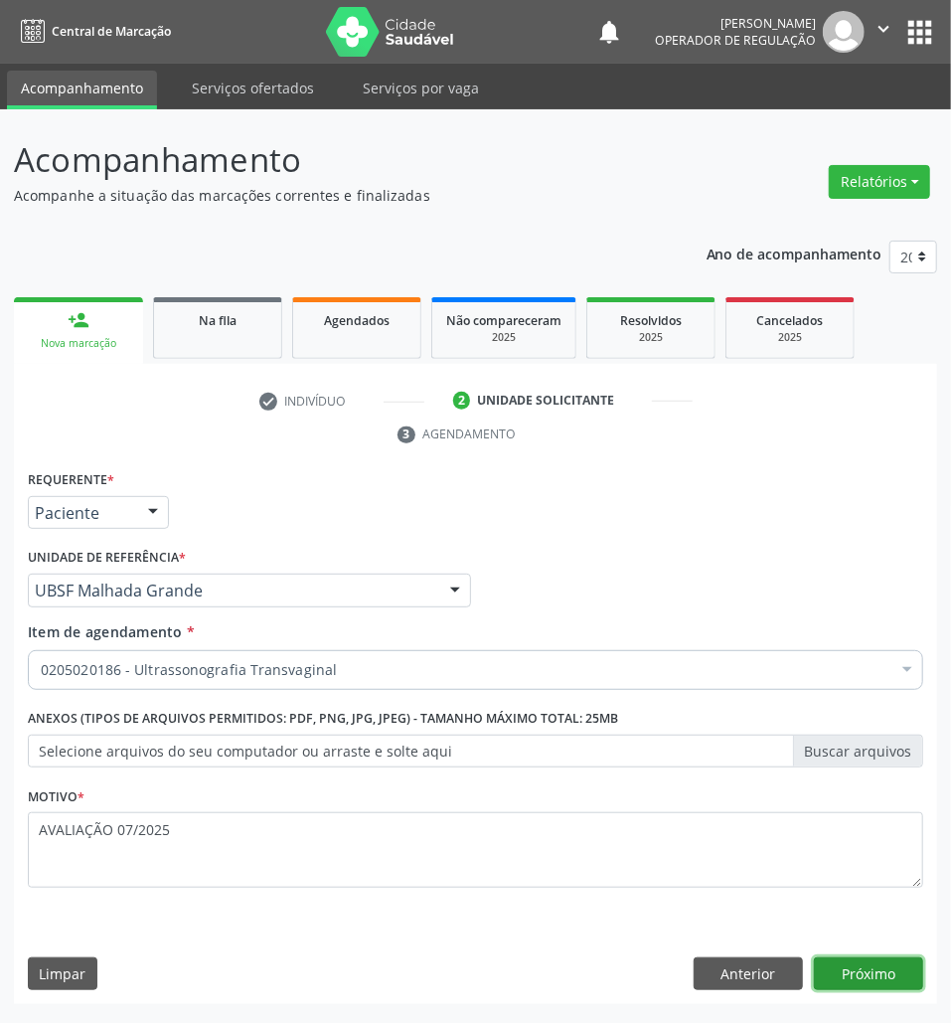
click at [855, 963] on button "Próximo" at bounding box center [868, 974] width 109 height 34
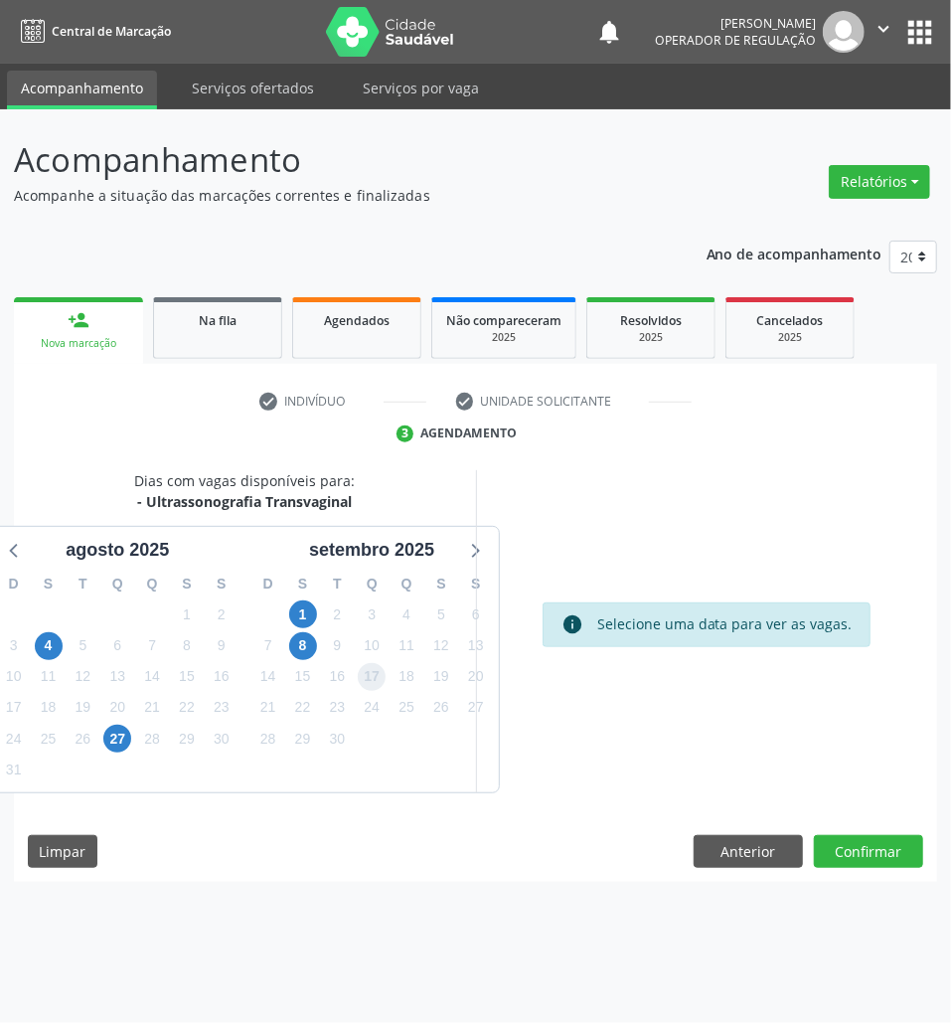
click at [375, 682] on span "17" at bounding box center [372, 677] width 28 height 28
click at [844, 836] on button "Confirmar" at bounding box center [868, 852] width 109 height 34
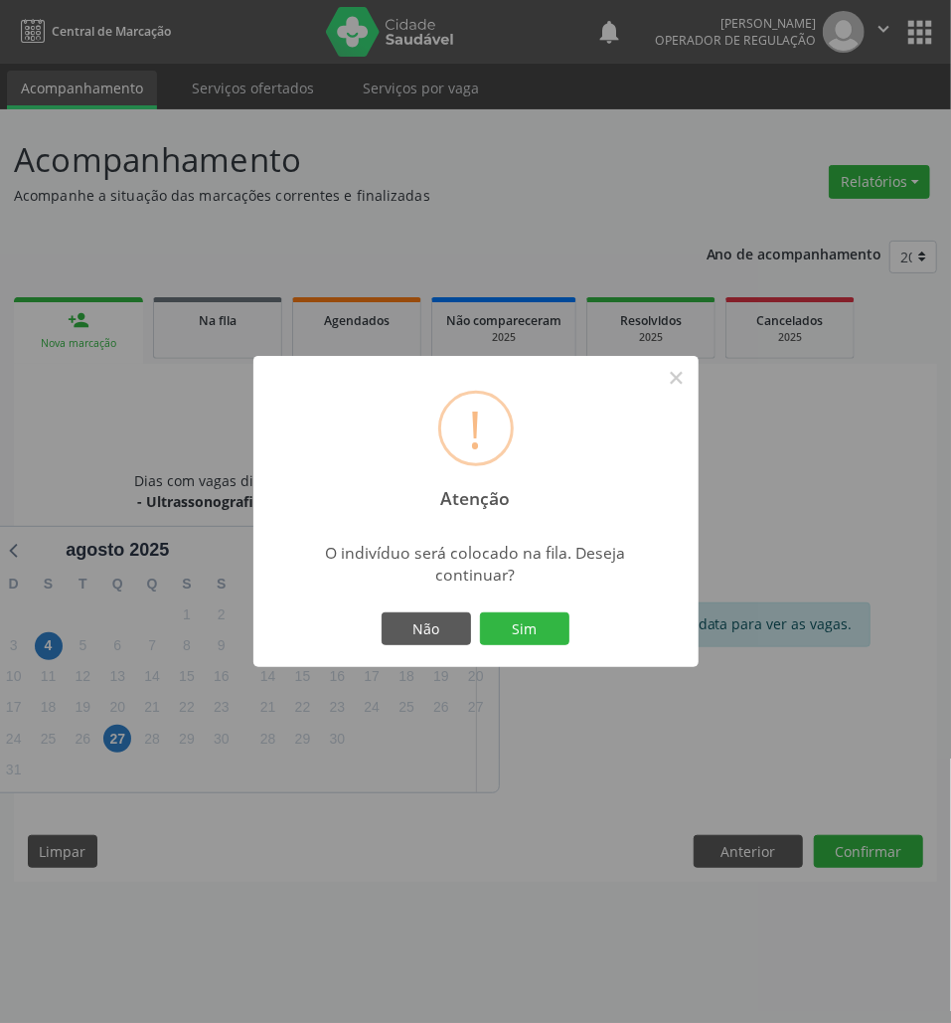
click at [480, 612] on button "Sim" at bounding box center [524, 629] width 89 height 34
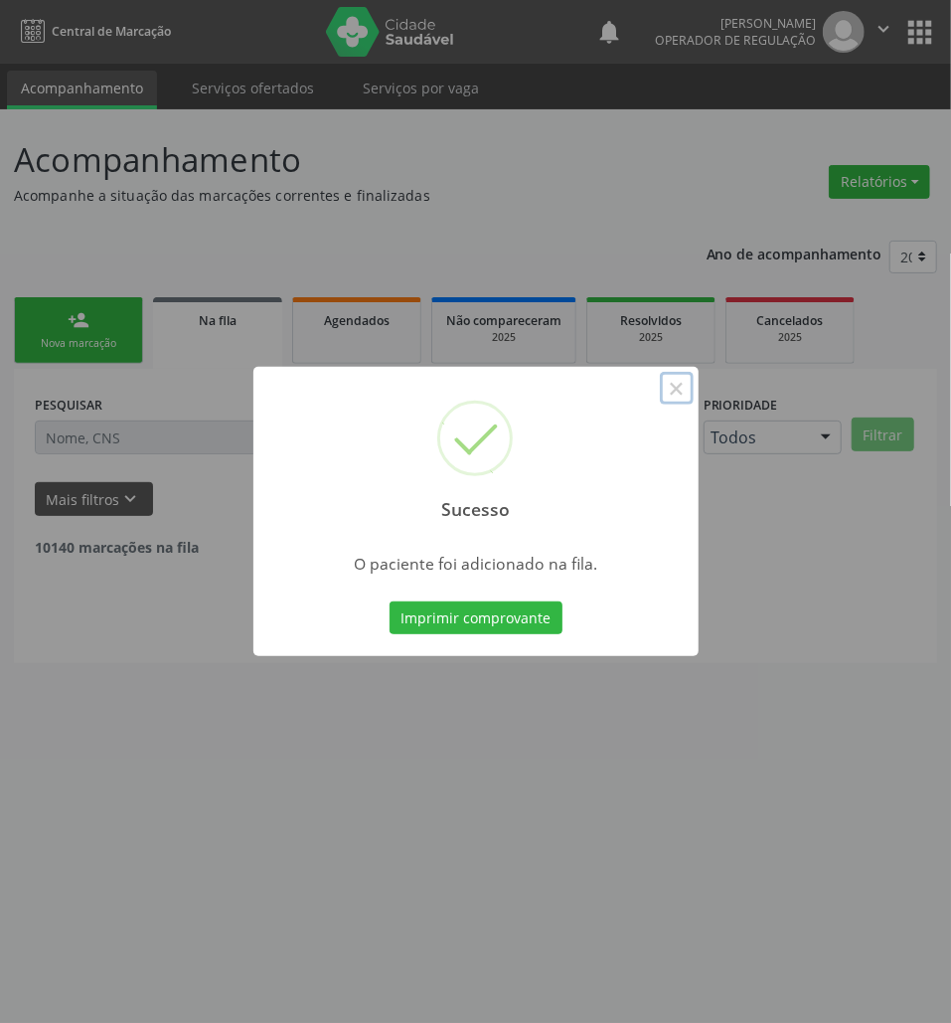
click at [684, 390] on div "Sucesso ×" at bounding box center [476, 452] width 445 height 171
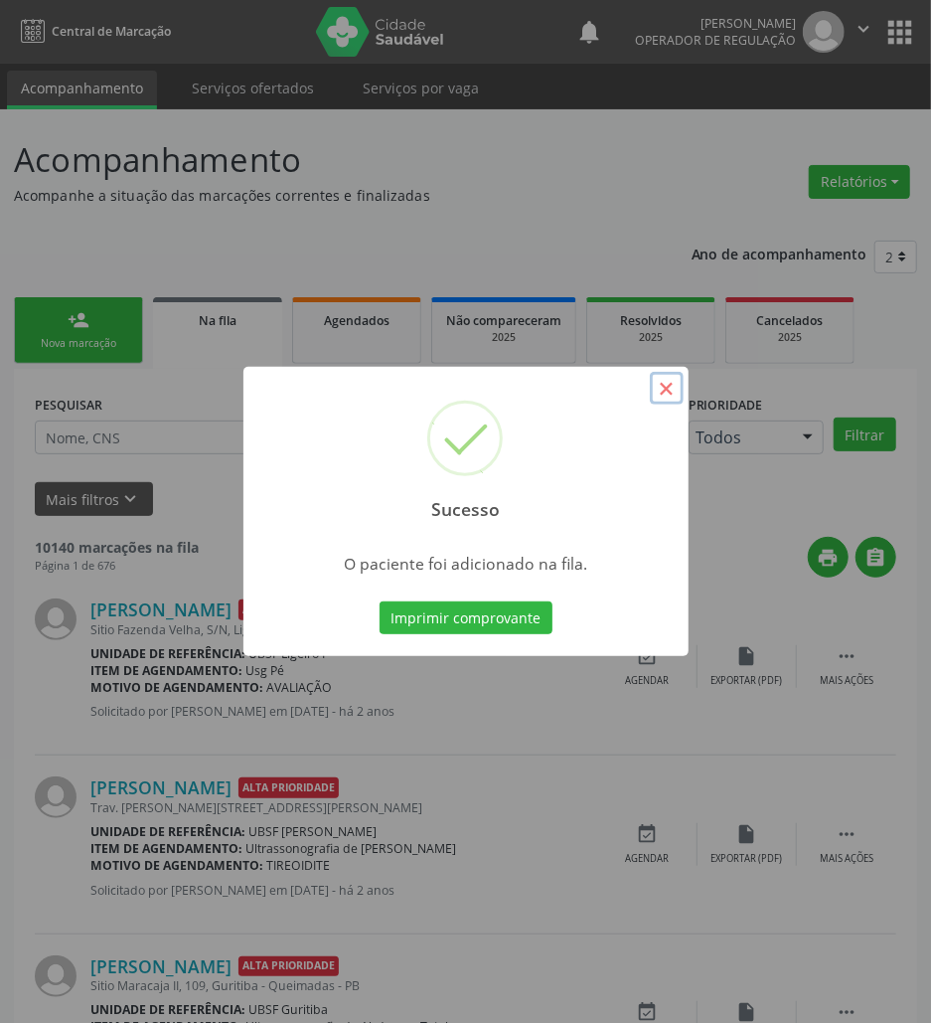
drag, startPoint x: 678, startPoint y: 380, endPoint x: 262, endPoint y: 364, distance: 415.8
click at [677, 380] on button "×" at bounding box center [667, 389] width 34 height 34
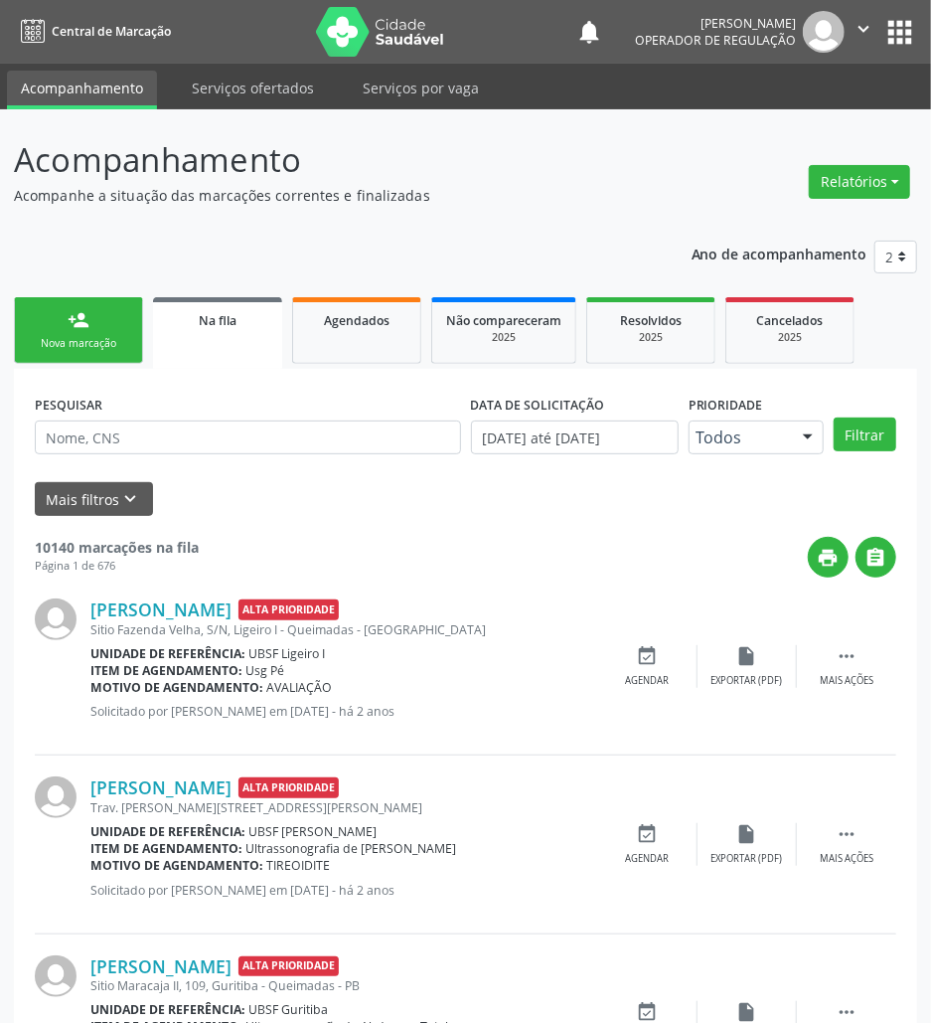
click at [115, 332] on link "person_add Nova marcação" at bounding box center [78, 330] width 129 height 67
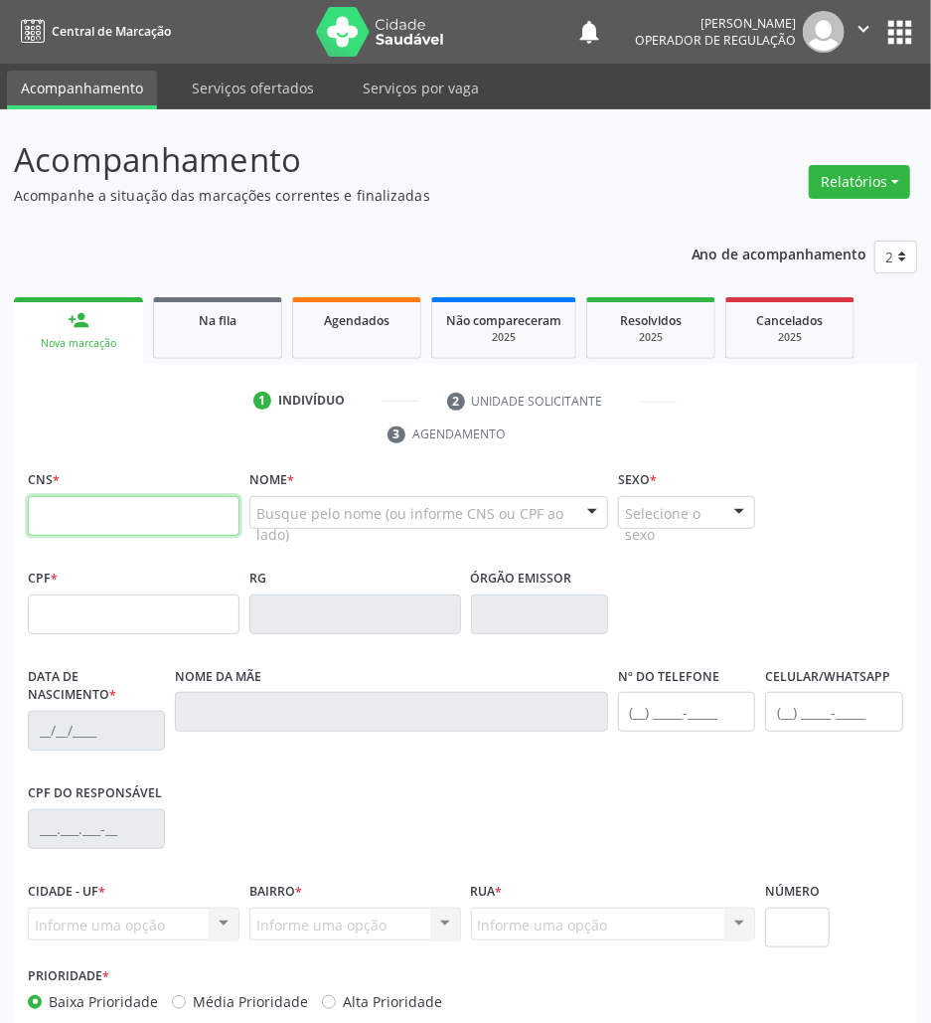
click at [99, 506] on input "text" at bounding box center [134, 516] width 212 height 40
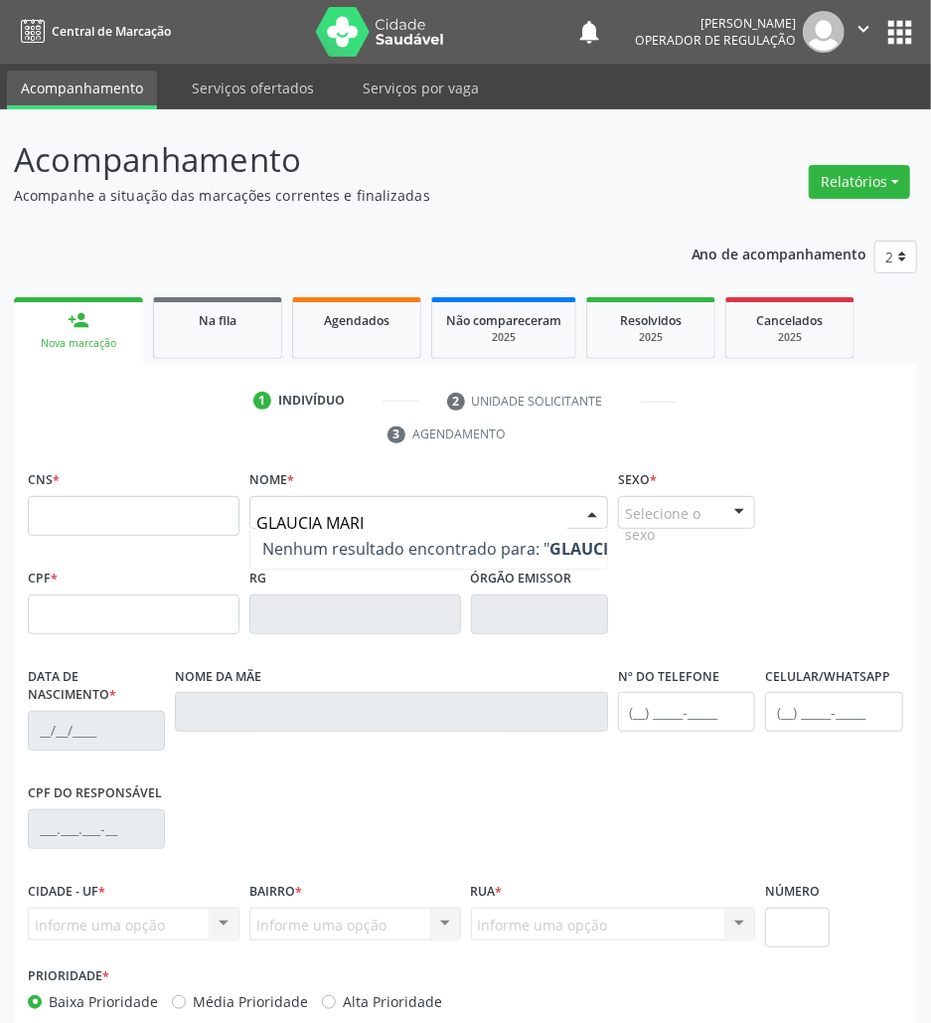
type input "GLAUCIA MARIA"
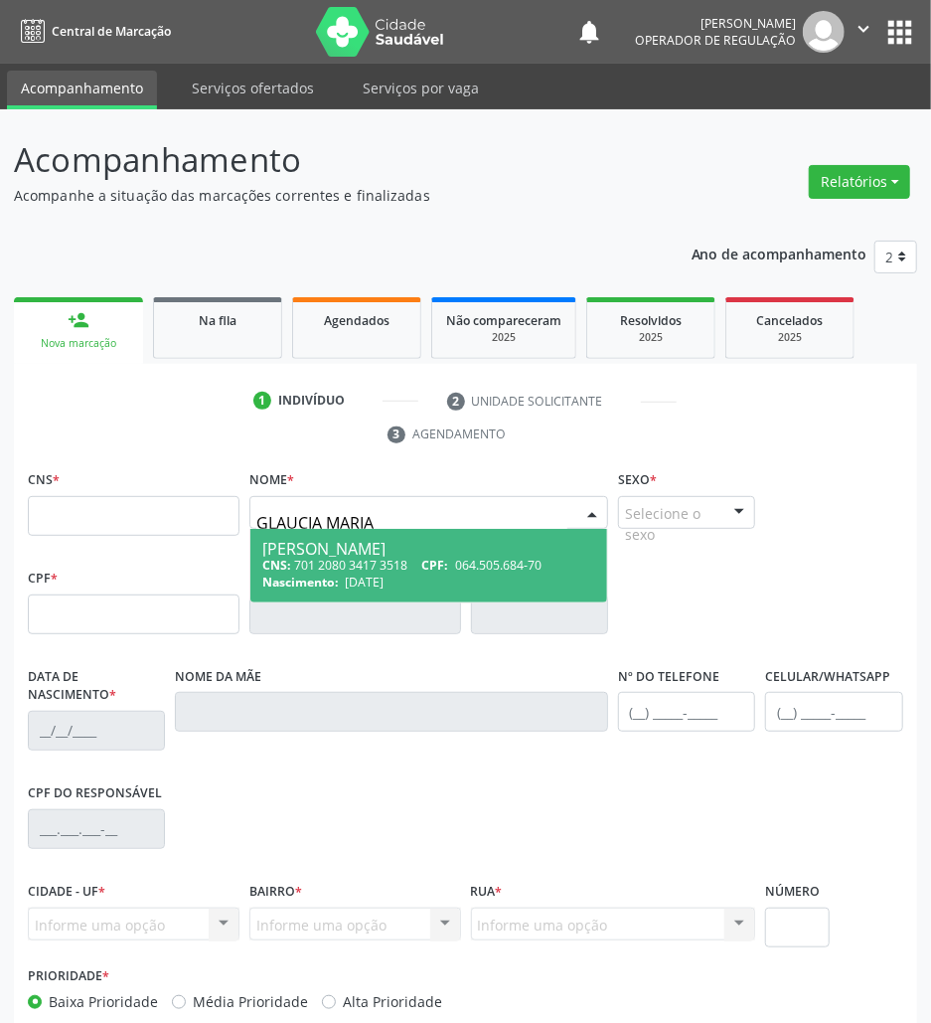
click at [469, 585] on div "Nascimento: 01/11/1986" at bounding box center [428, 582] width 333 height 17
type input "701 2080 3417 3518"
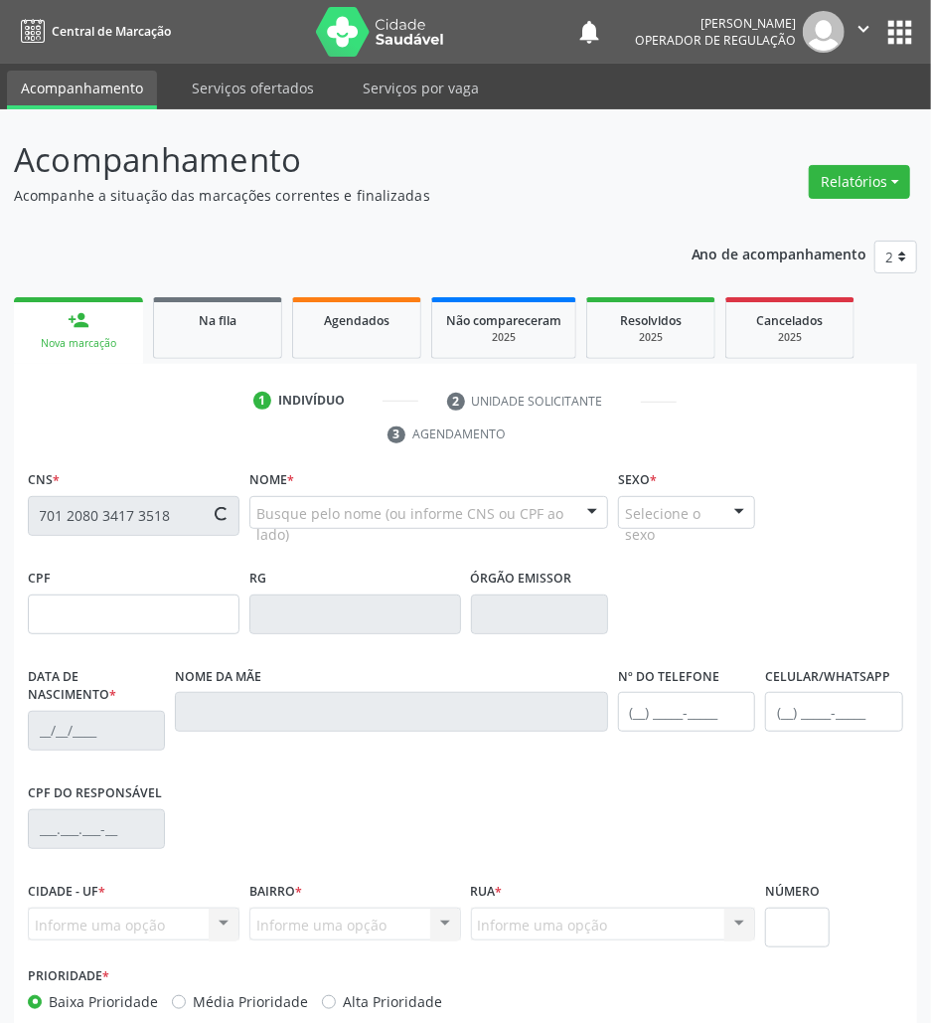
type input "064.505.684-70"
type input "01/11/1986"
type input "Josefa Barbosa Gomes"
type input "(83) 99188-0773"
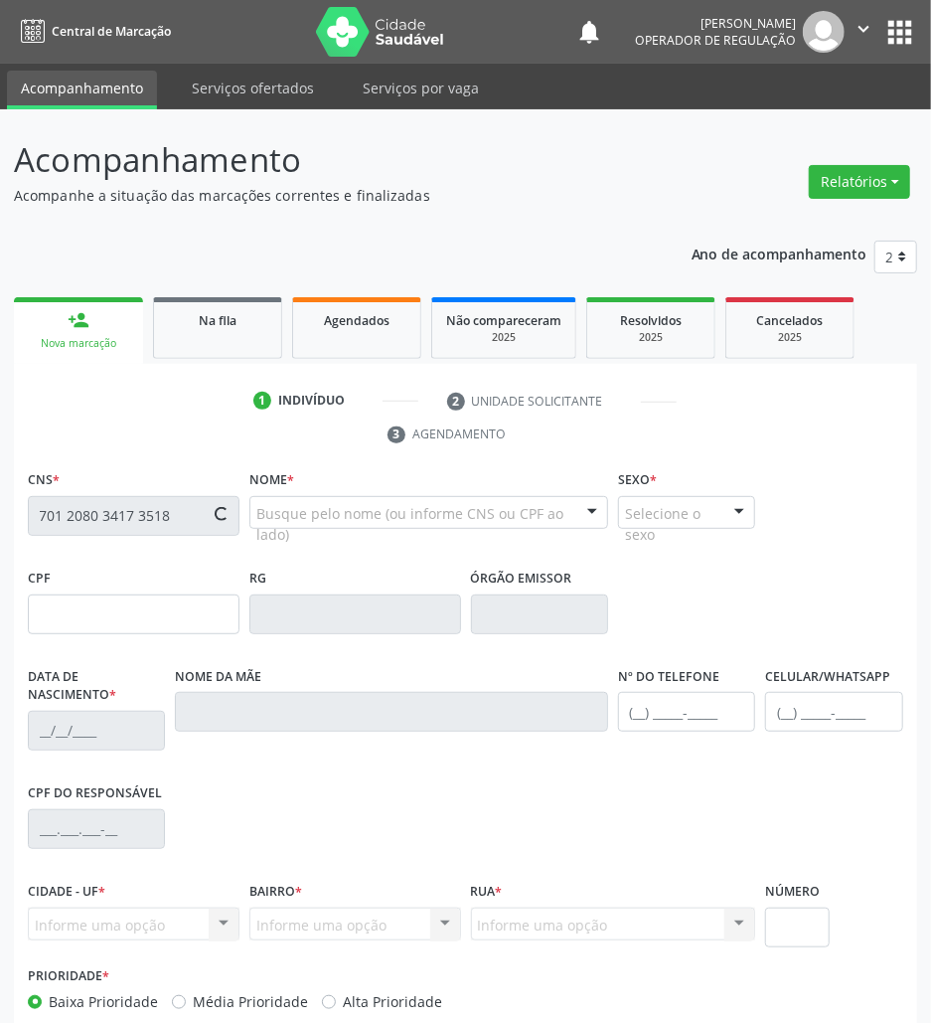
type input "32"
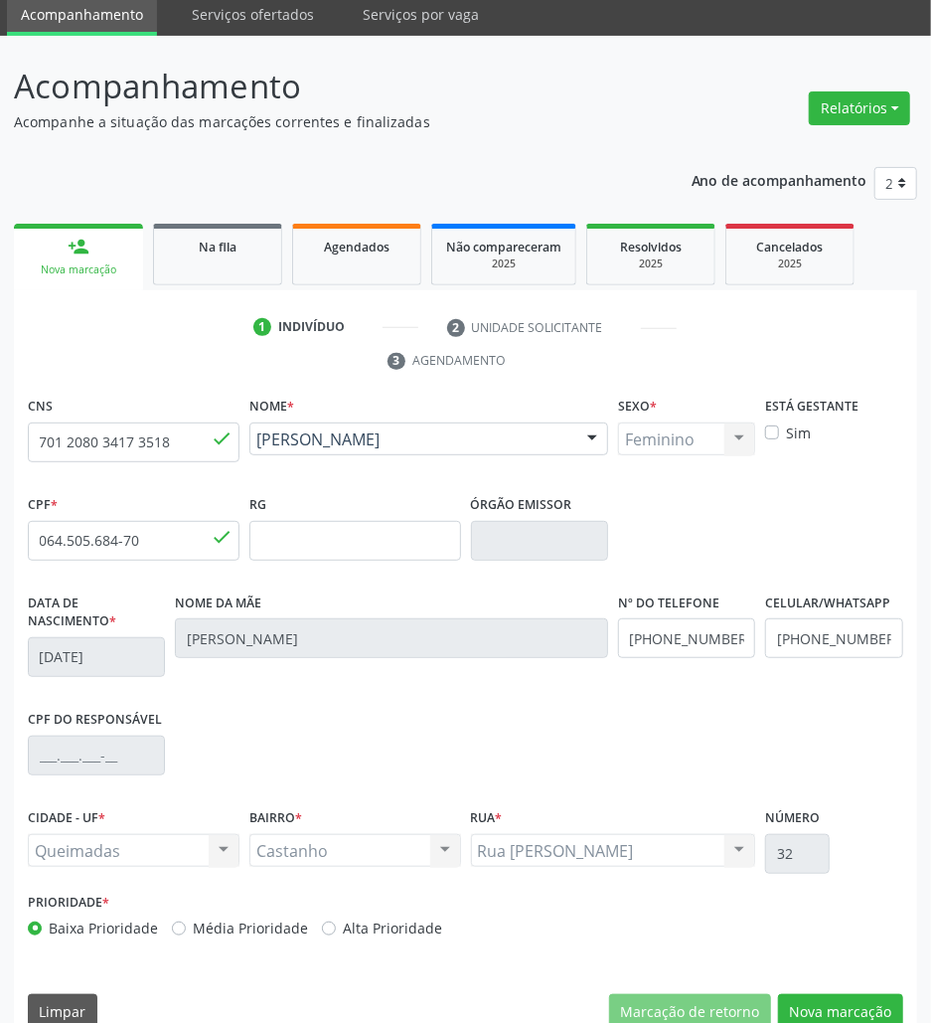
scroll to position [107, 0]
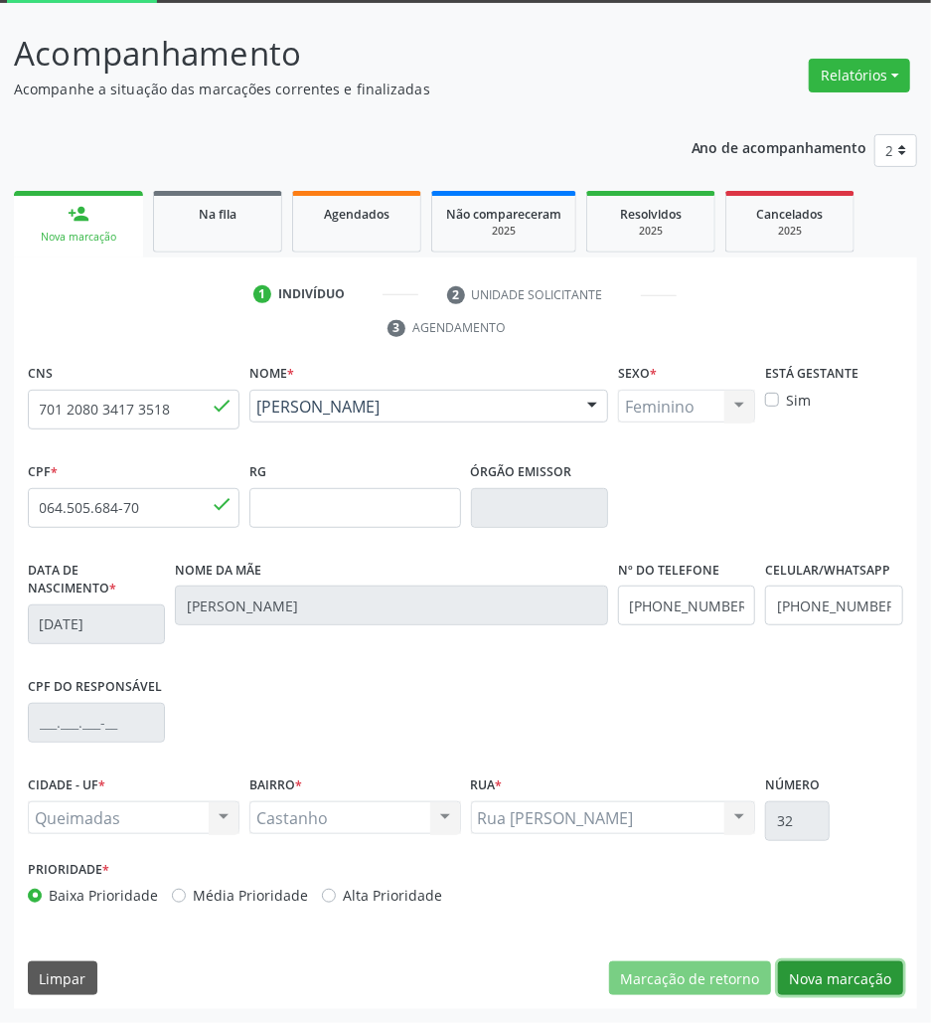
drag, startPoint x: 887, startPoint y: 975, endPoint x: 502, endPoint y: 776, distance: 433.1
click at [885, 974] on button "Nova marcação" at bounding box center [840, 978] width 125 height 34
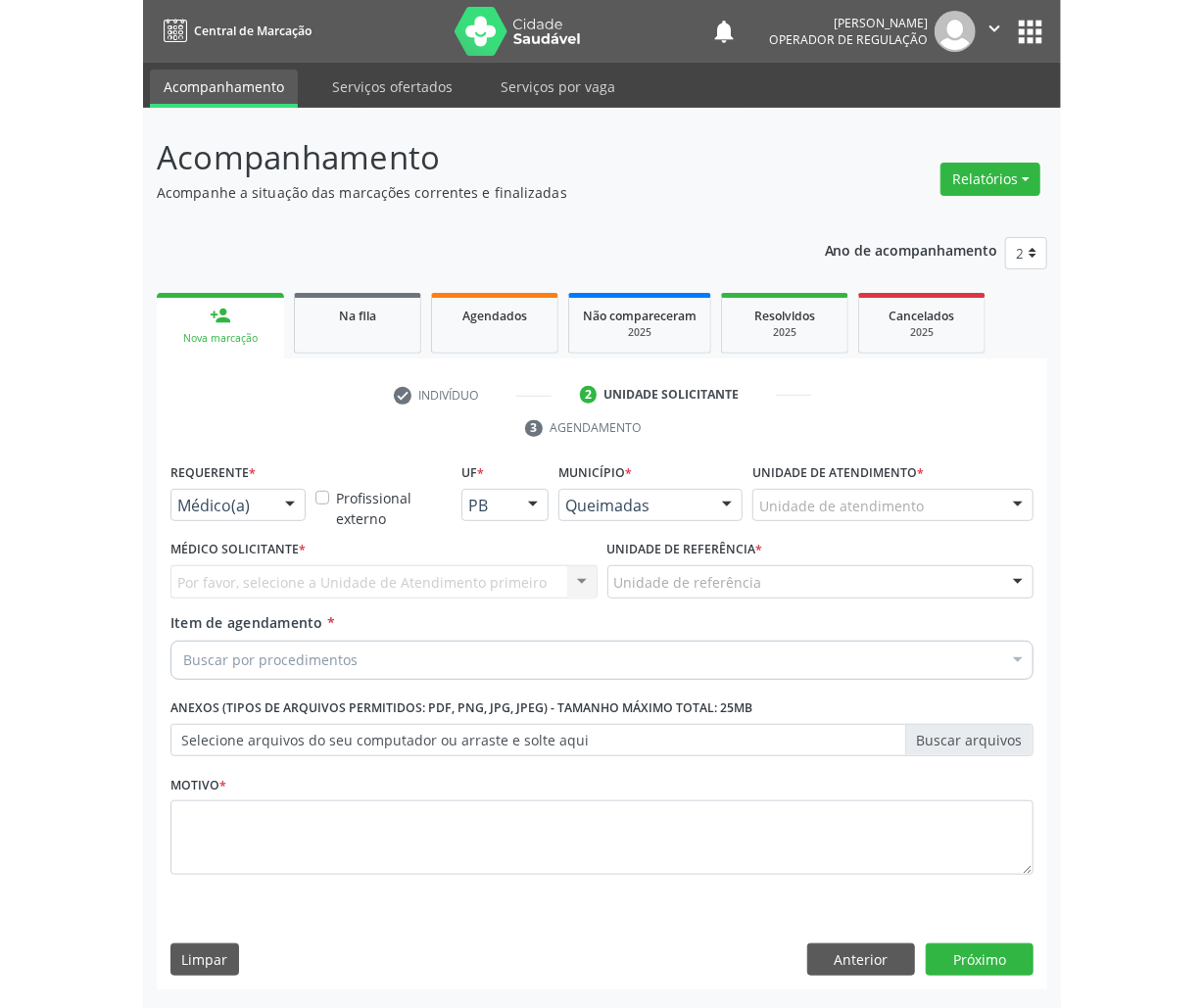
scroll to position [0, 0]
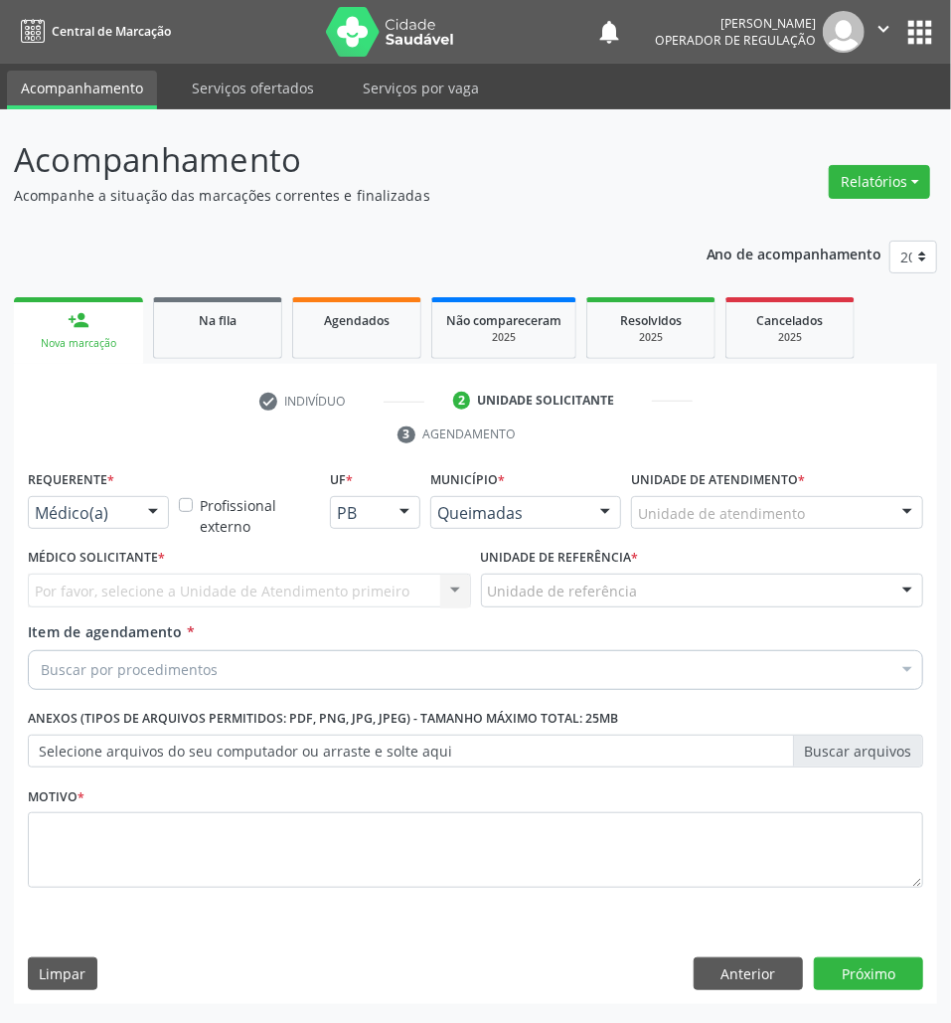
click at [33, 513] on div "Médico(a)" at bounding box center [98, 513] width 141 height 34
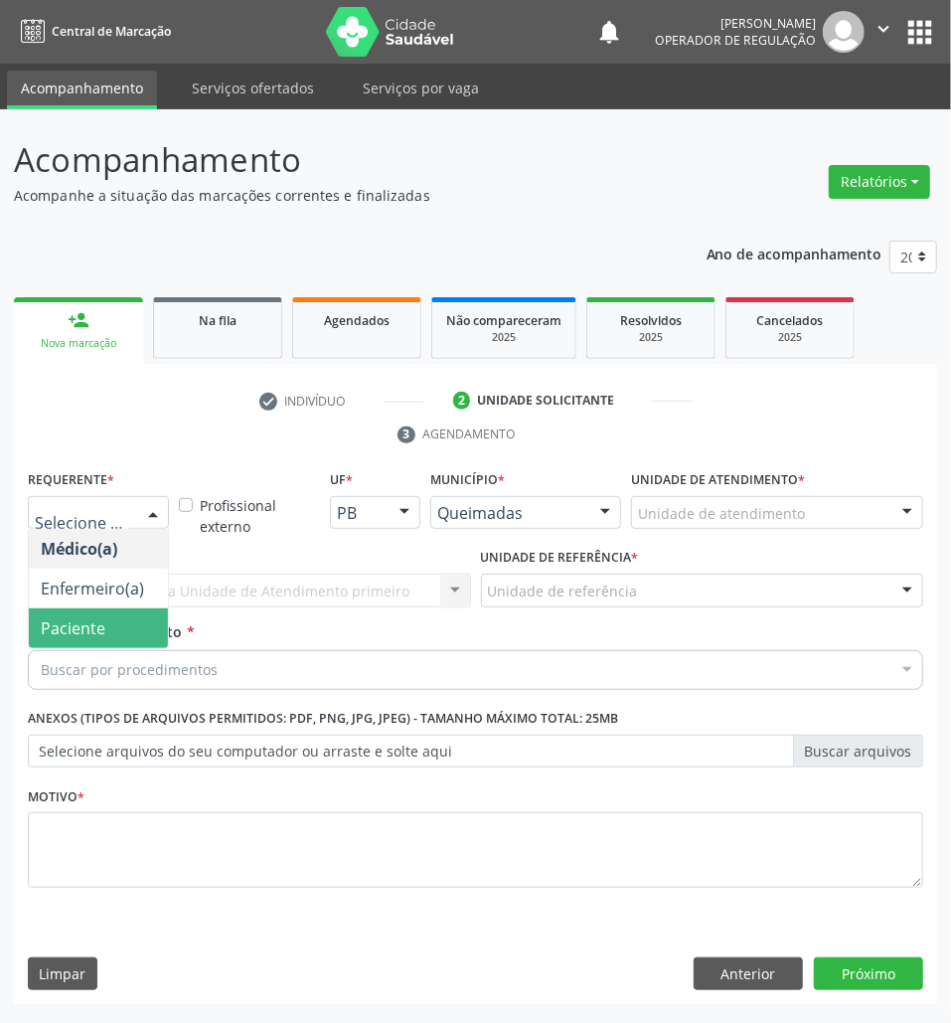
click at [66, 613] on span "Paciente" at bounding box center [98, 628] width 139 height 40
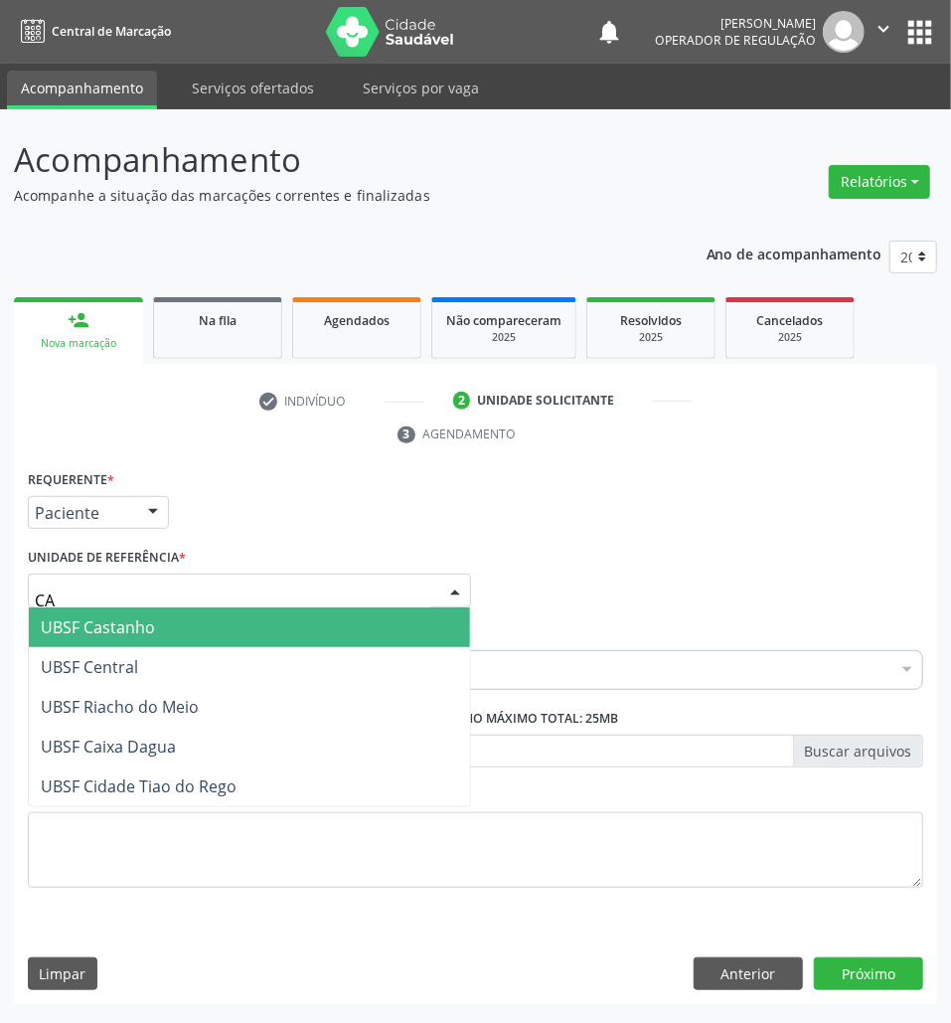
type input "CAS"
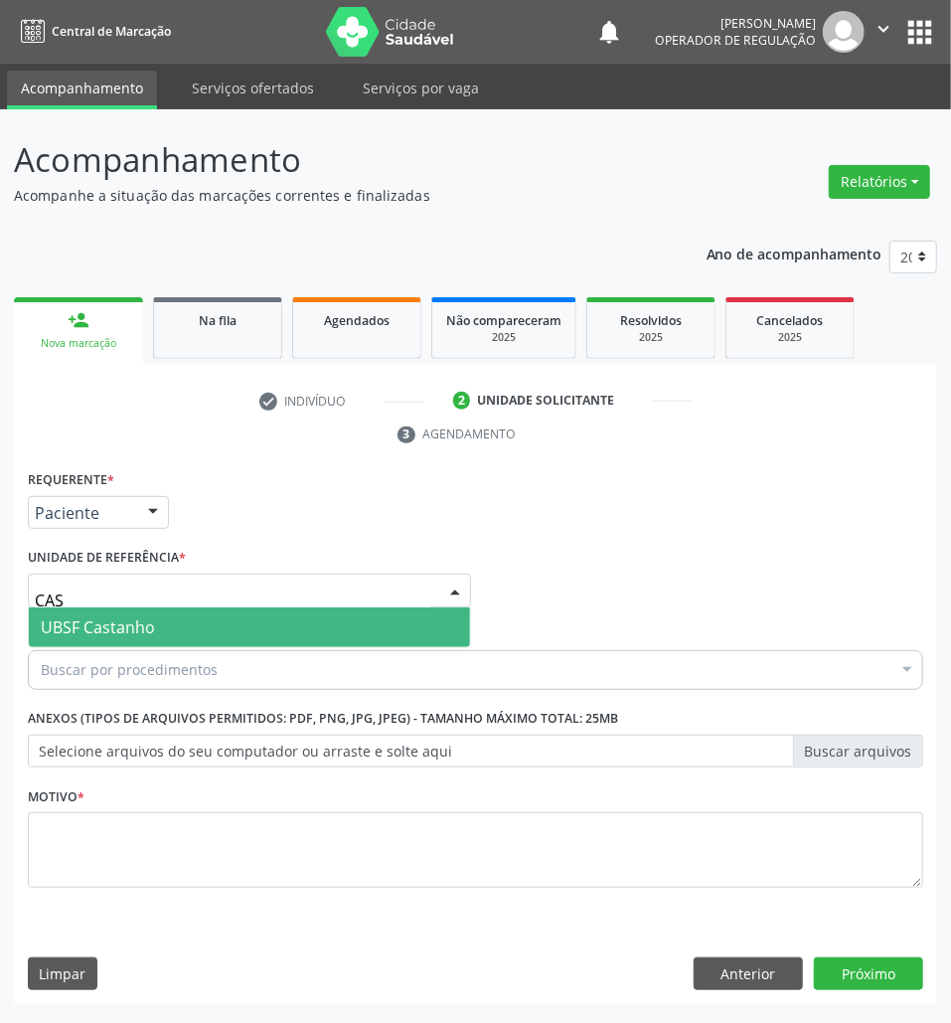
click at [107, 617] on span "UBSF Castanho" at bounding box center [98, 627] width 114 height 22
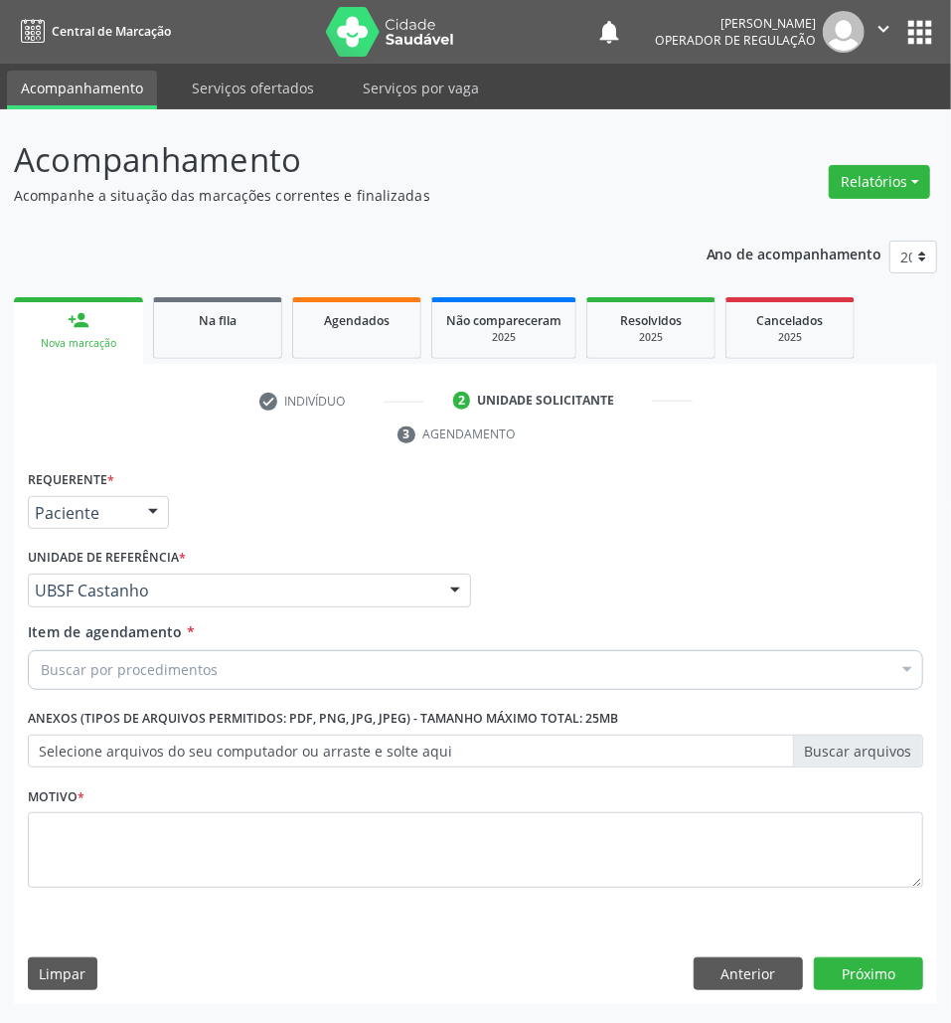
paste input "AVALIAÇÃO 07/2025"
type input "AVALIAÇÃO 07/2025"
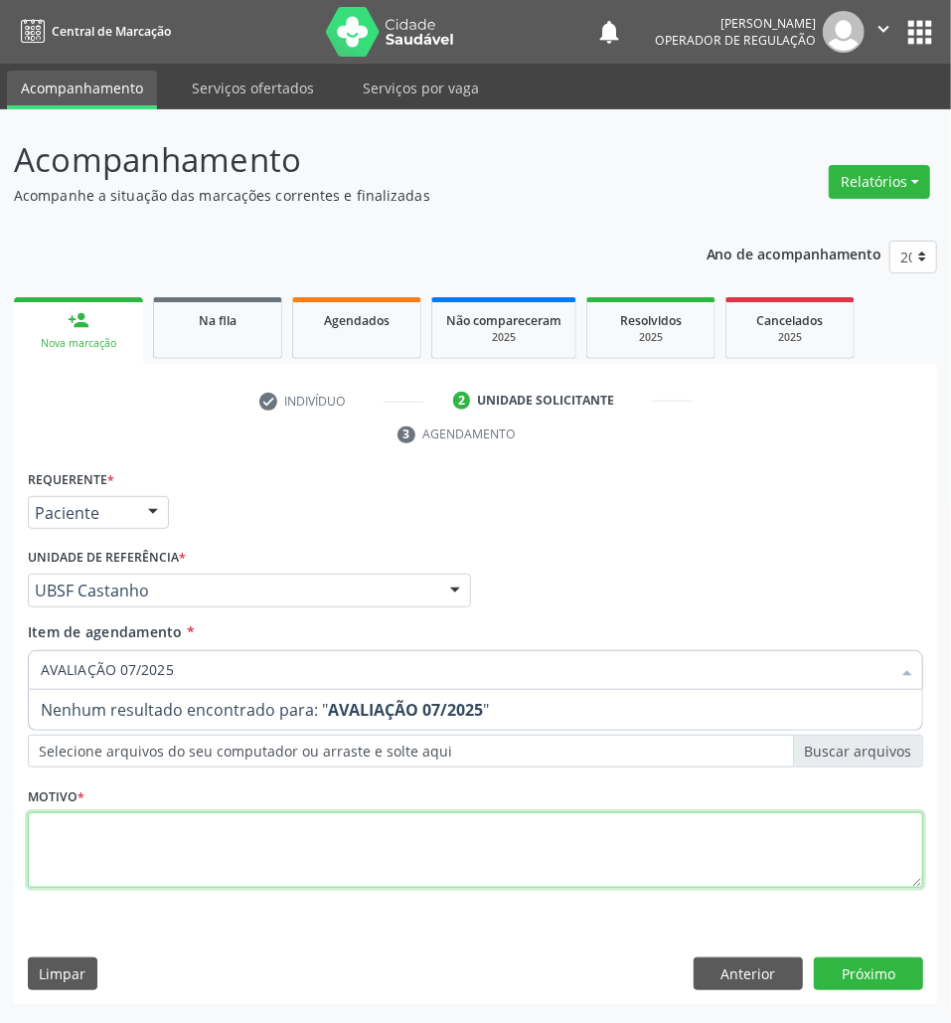
click at [196, 869] on div "Requerente * Paciente Médico(a) Enfermeiro(a) Paciente Nenhum resultado encontr…" at bounding box center [476, 690] width 896 height 450
paste textarea "AVALIAÇÃO 07/2025"
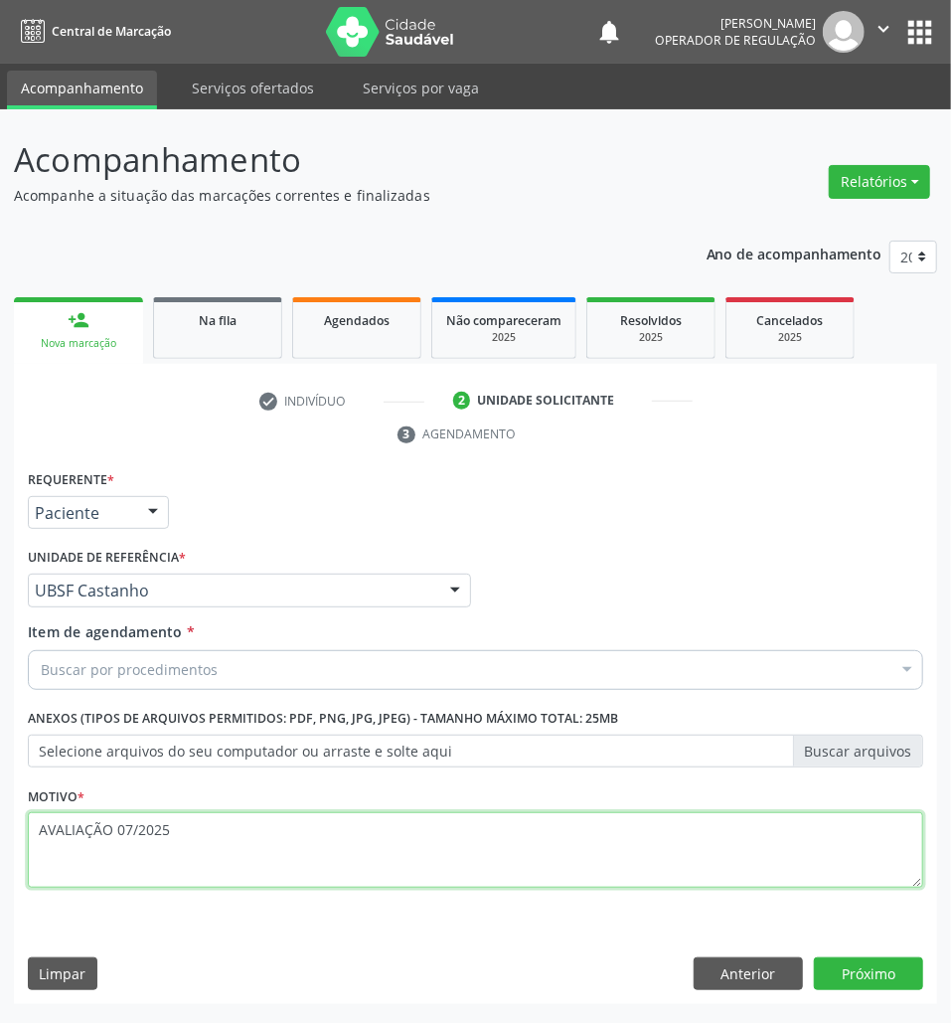
type textarea "AVALIAÇÃO 07/2025"
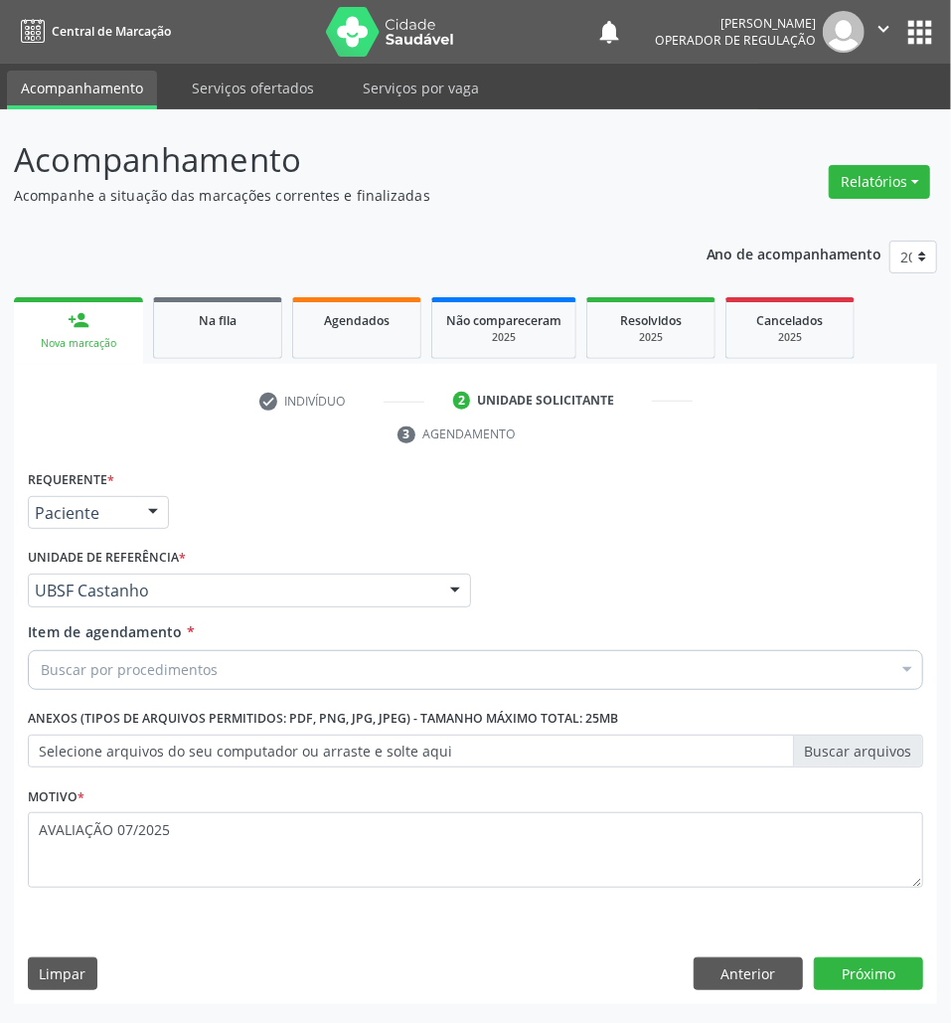
paste input "TRANSVAGINAL"
type input "TRANSVAGINAL"
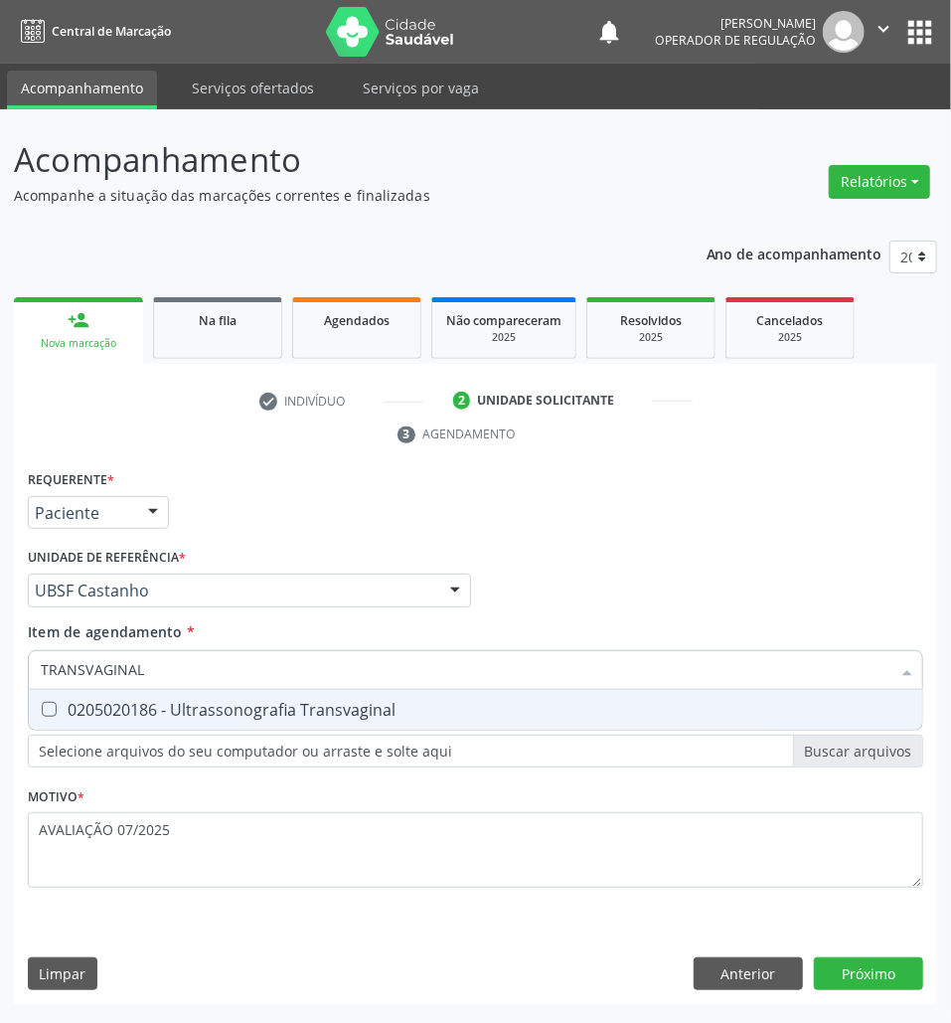
click at [196, 676] on input "TRANSVAGINAL" at bounding box center [466, 670] width 850 height 40
click at [213, 696] on span "0205020186 - Ultrassonografia Transvaginal" at bounding box center [476, 710] width 894 height 40
checkbox Transvaginal "true"
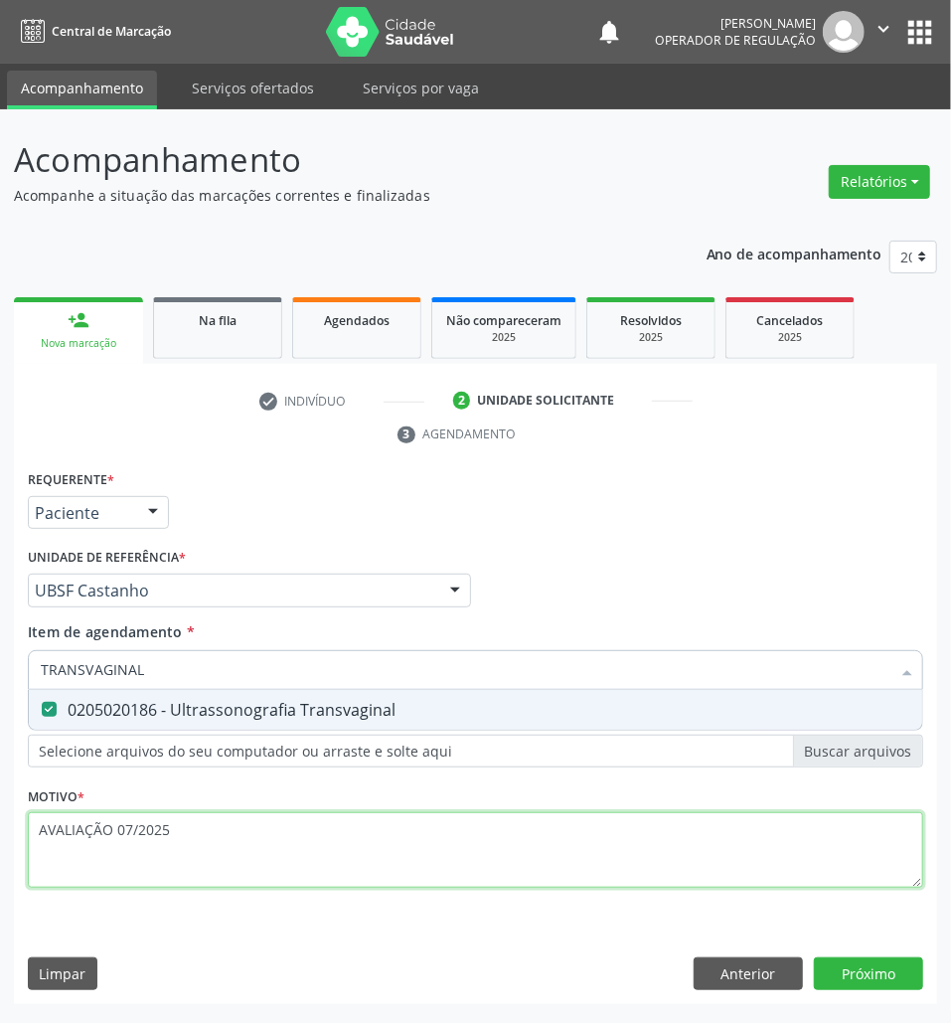
click at [658, 871] on div "Requerente * Paciente Médico(a) Enfermeiro(a) Paciente Nenhum resultado encontr…" at bounding box center [476, 690] width 896 height 450
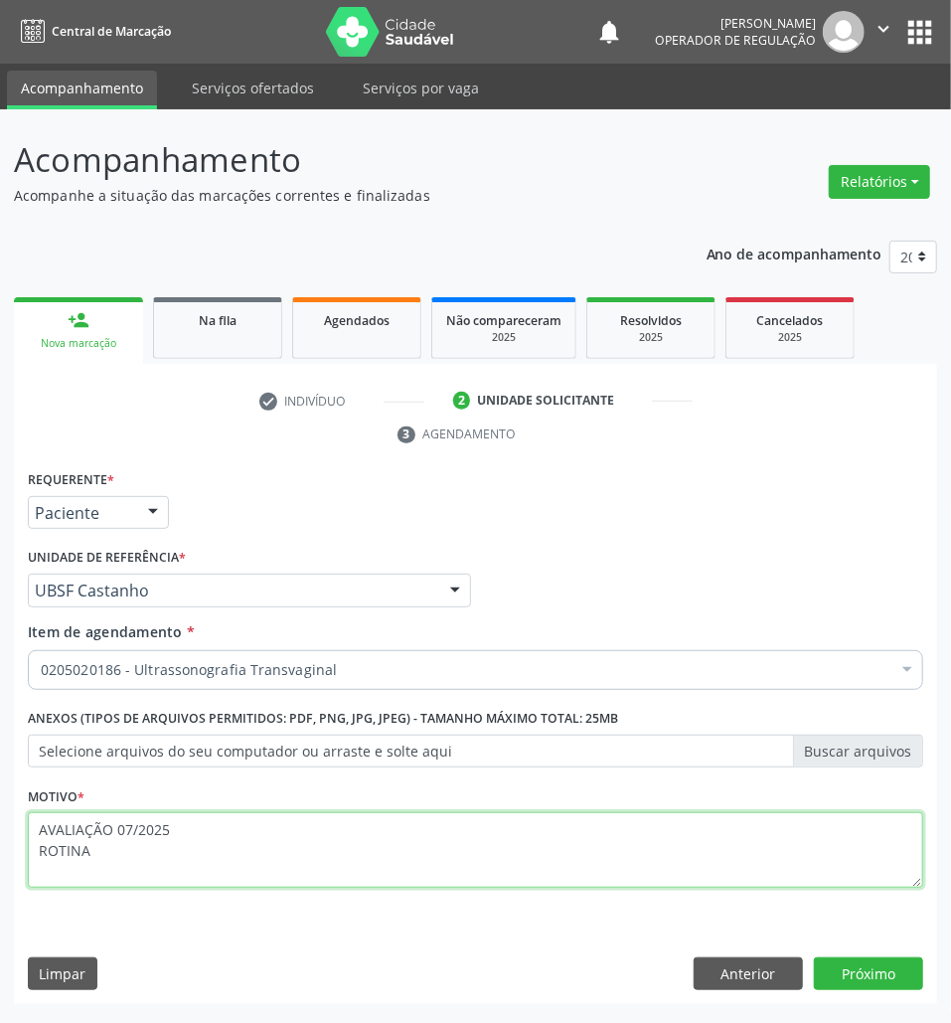
type textarea "AVALIAÇÃO 07/2025 ROTINA"
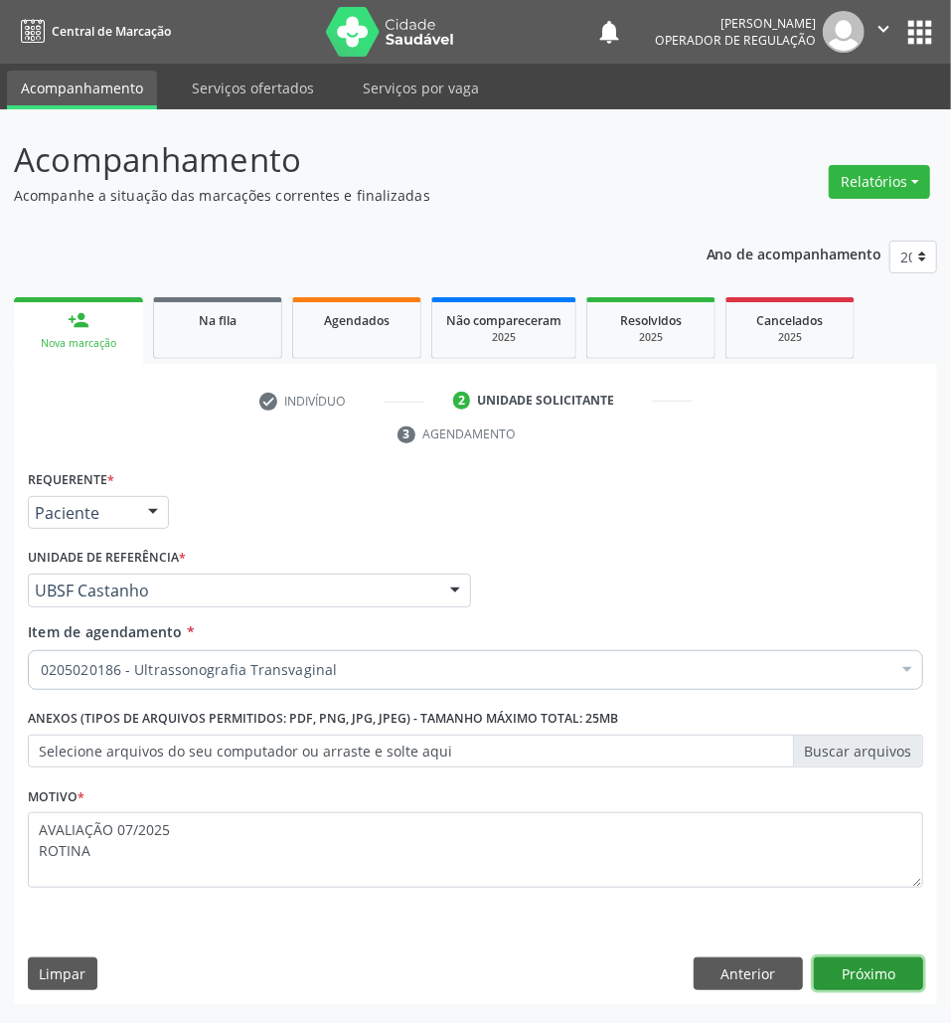
click button "Próximo" at bounding box center [868, 974] width 109 height 34
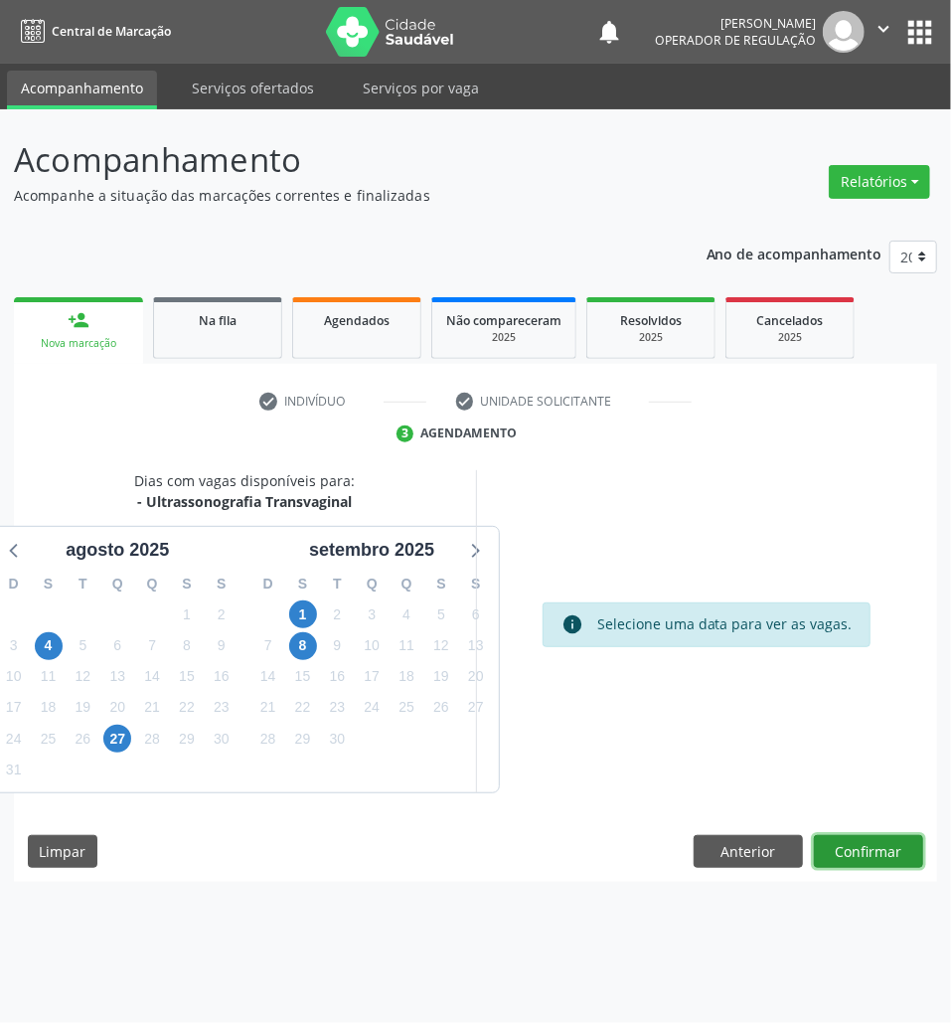
click at [856, 843] on button "Confirmar" at bounding box center [868, 852] width 109 height 34
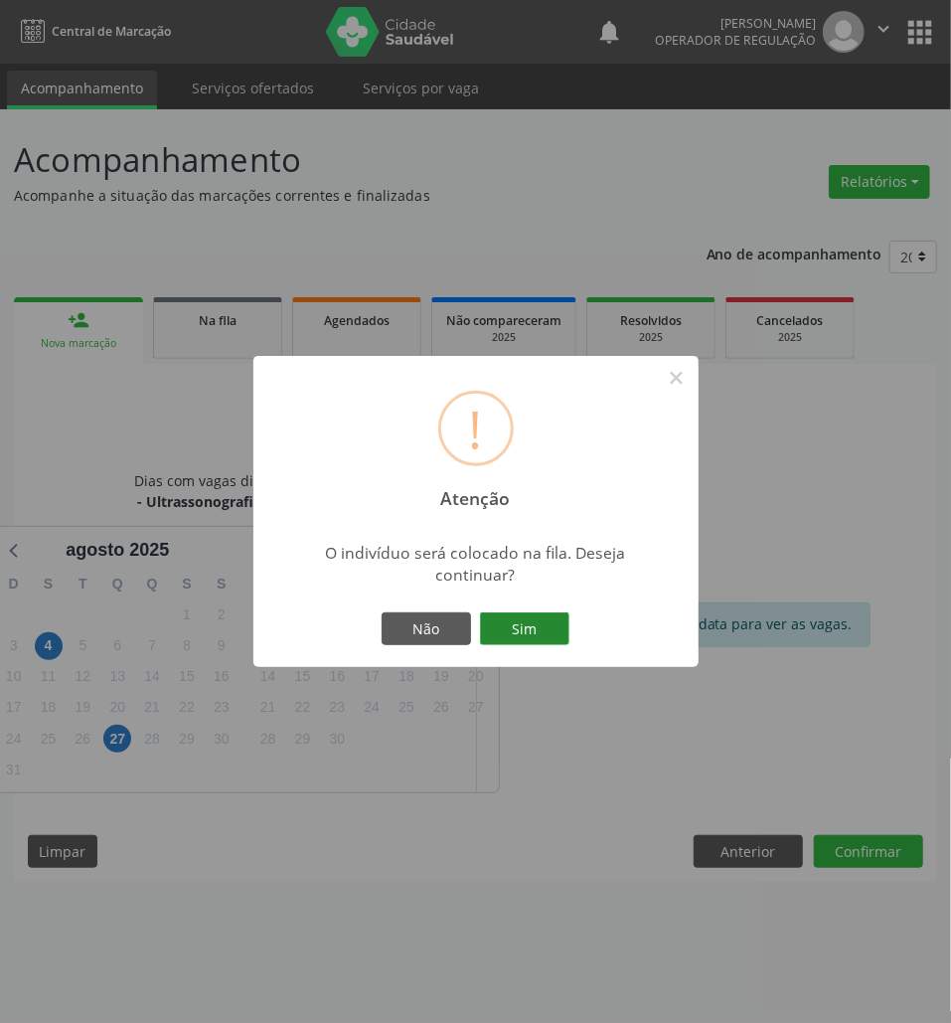
click at [534, 617] on button "Sim" at bounding box center [524, 629] width 89 height 34
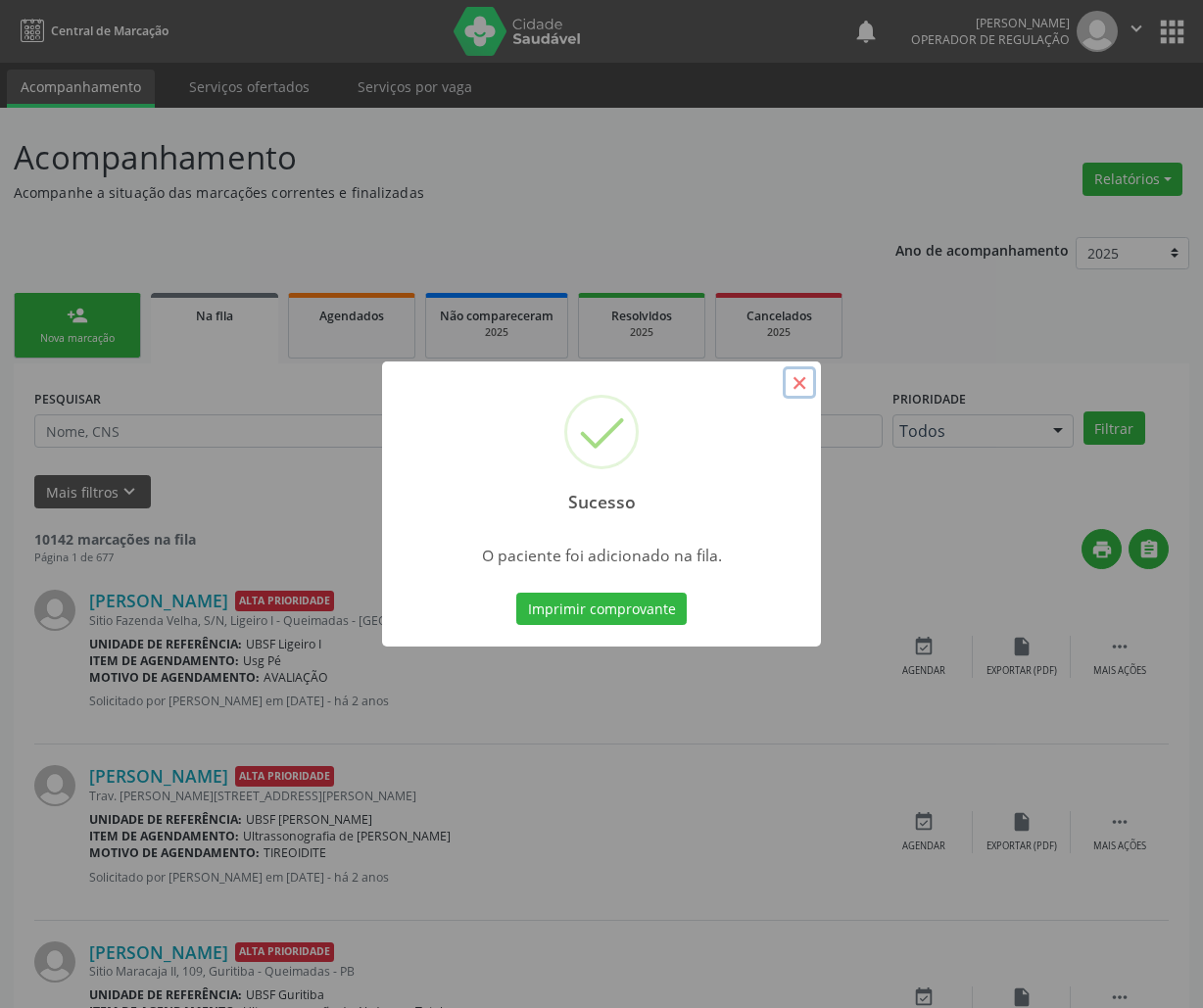
click at [812, 374] on button "×" at bounding box center [799, 383] width 33 height 34
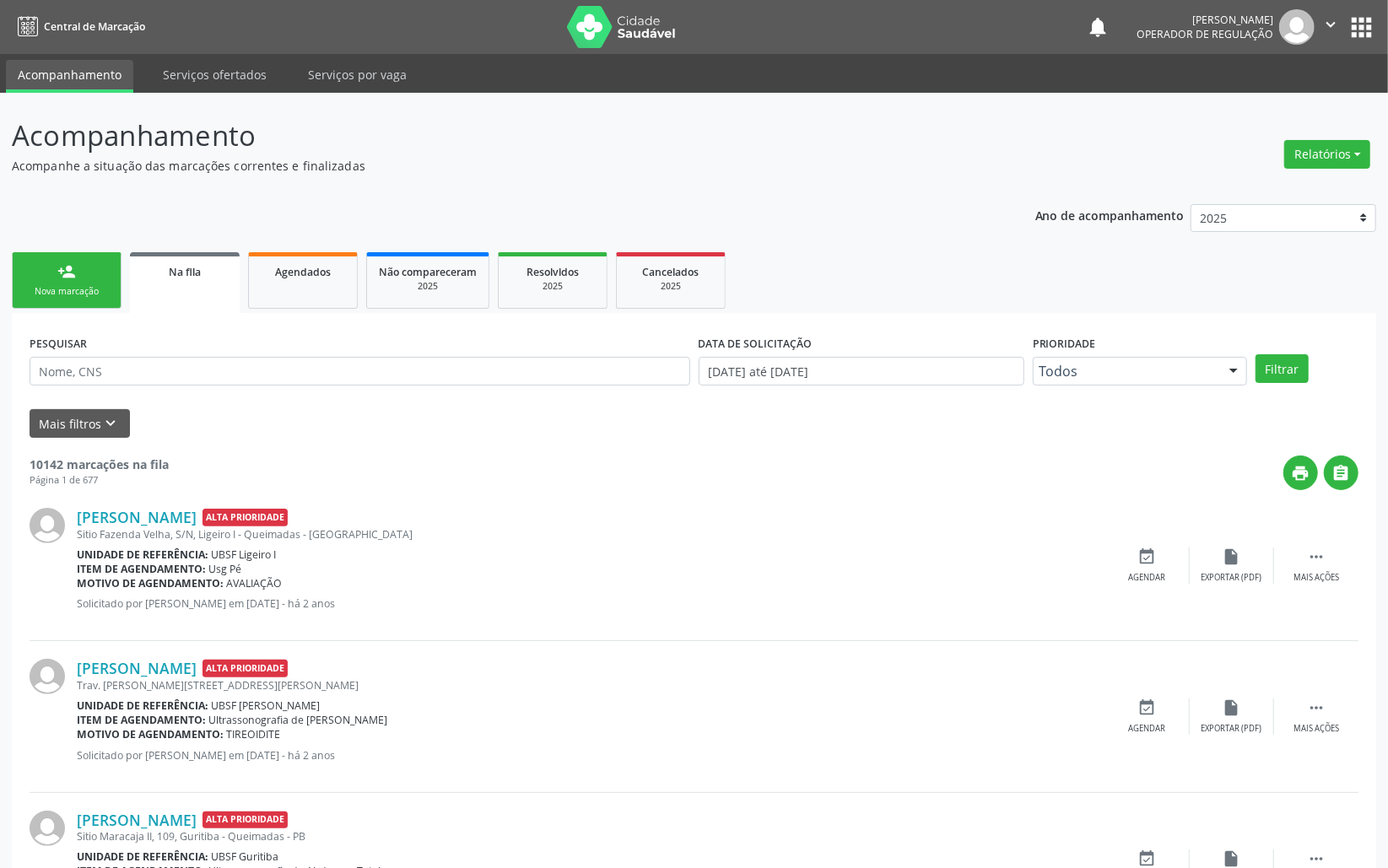
click at [86, 278] on link "person_add Nova marcação" at bounding box center [66, 280] width 110 height 57
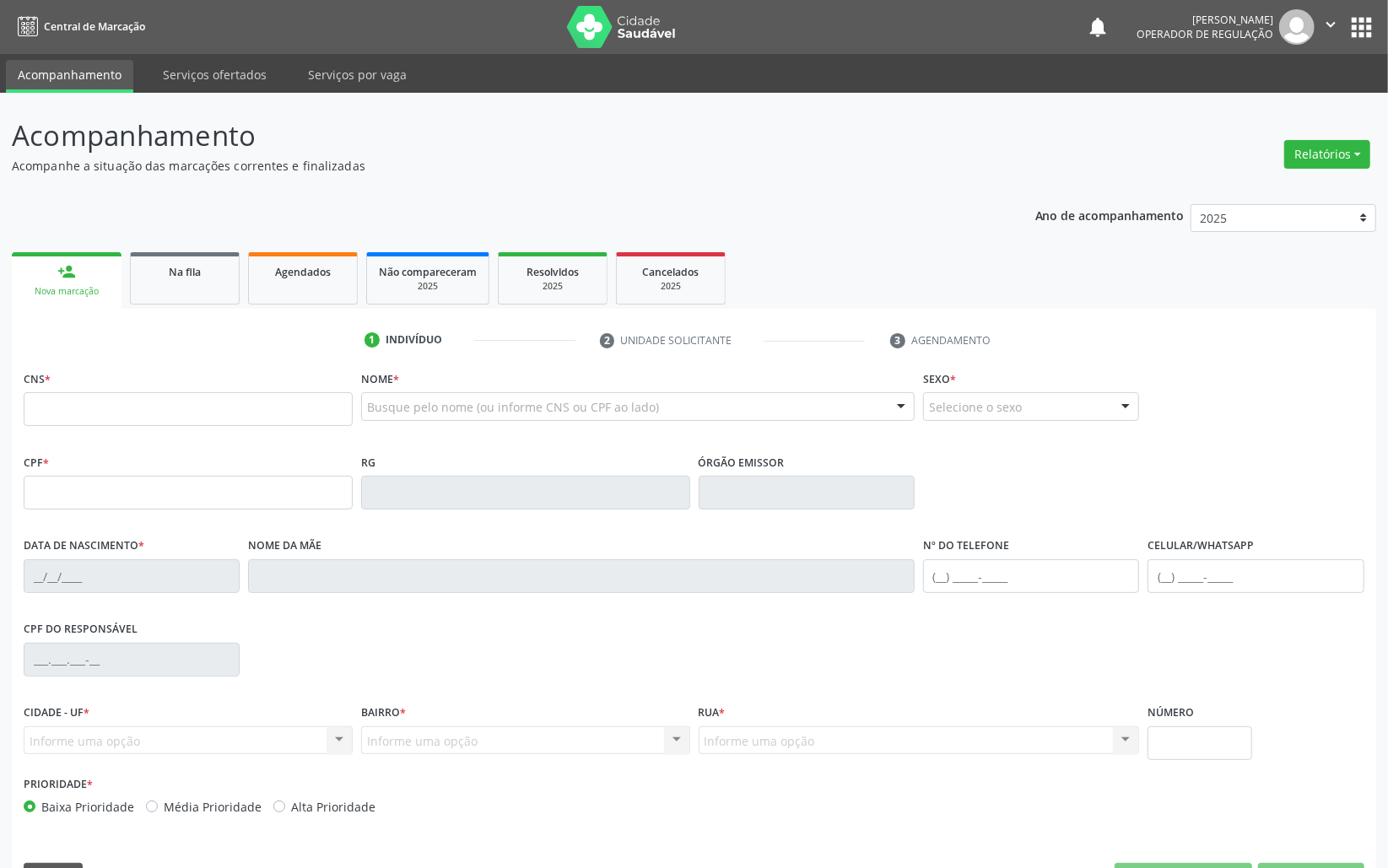
drag, startPoint x: 159, startPoint y: 434, endPoint x: 159, endPoint y: 409, distance: 25.0
click at [159, 433] on fieldset "CNS *" at bounding box center [188, 401] width 329 height 72
click at [157, 409] on input "text" at bounding box center [188, 409] width 329 height 34
type input "700 3009 6628 5532"
type input "037.990.954-54"
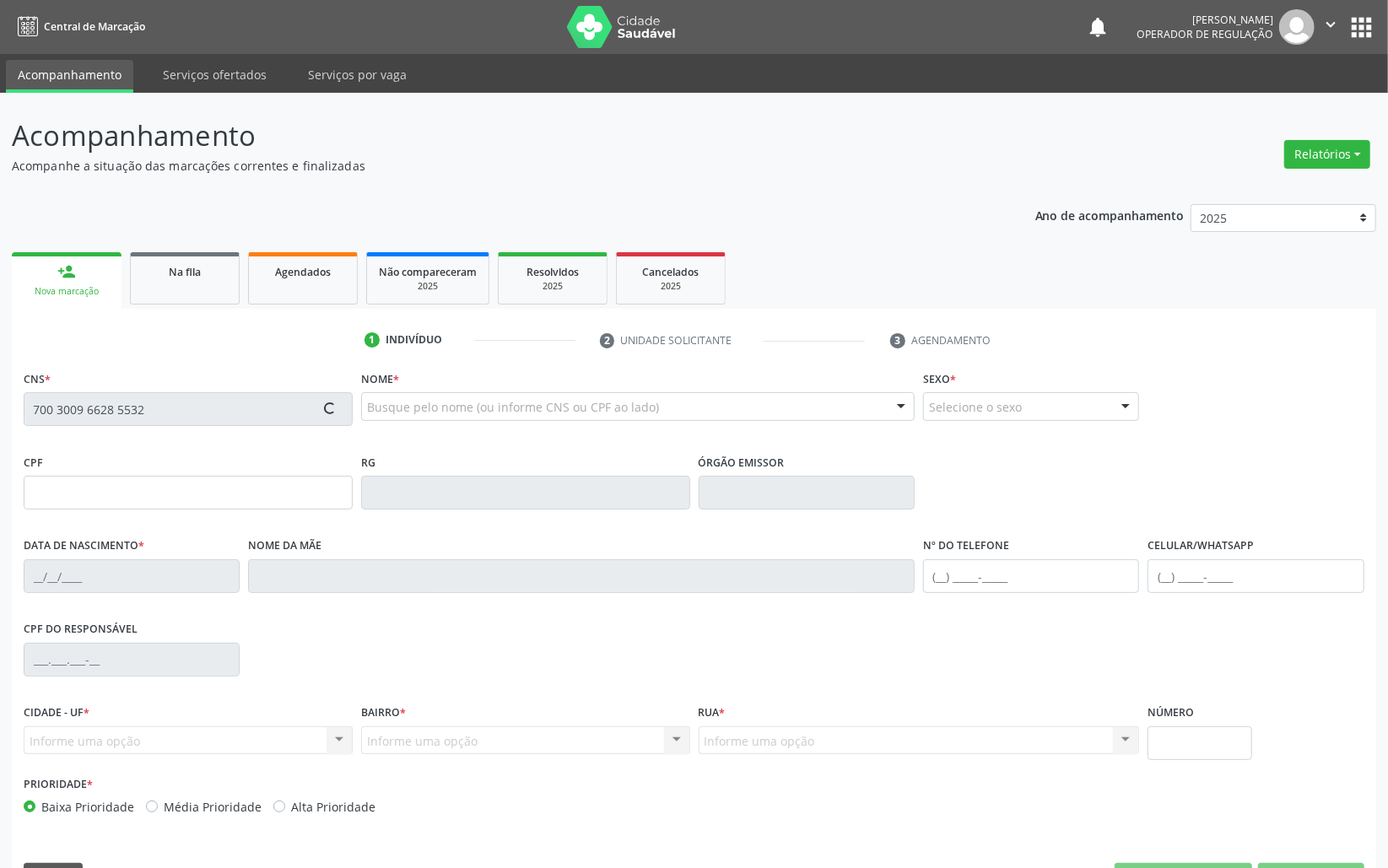
type input "11/06/1967"
type input "Maria Xavier"
type input "(83) 99344-5138"
type input "951.387.814-72"
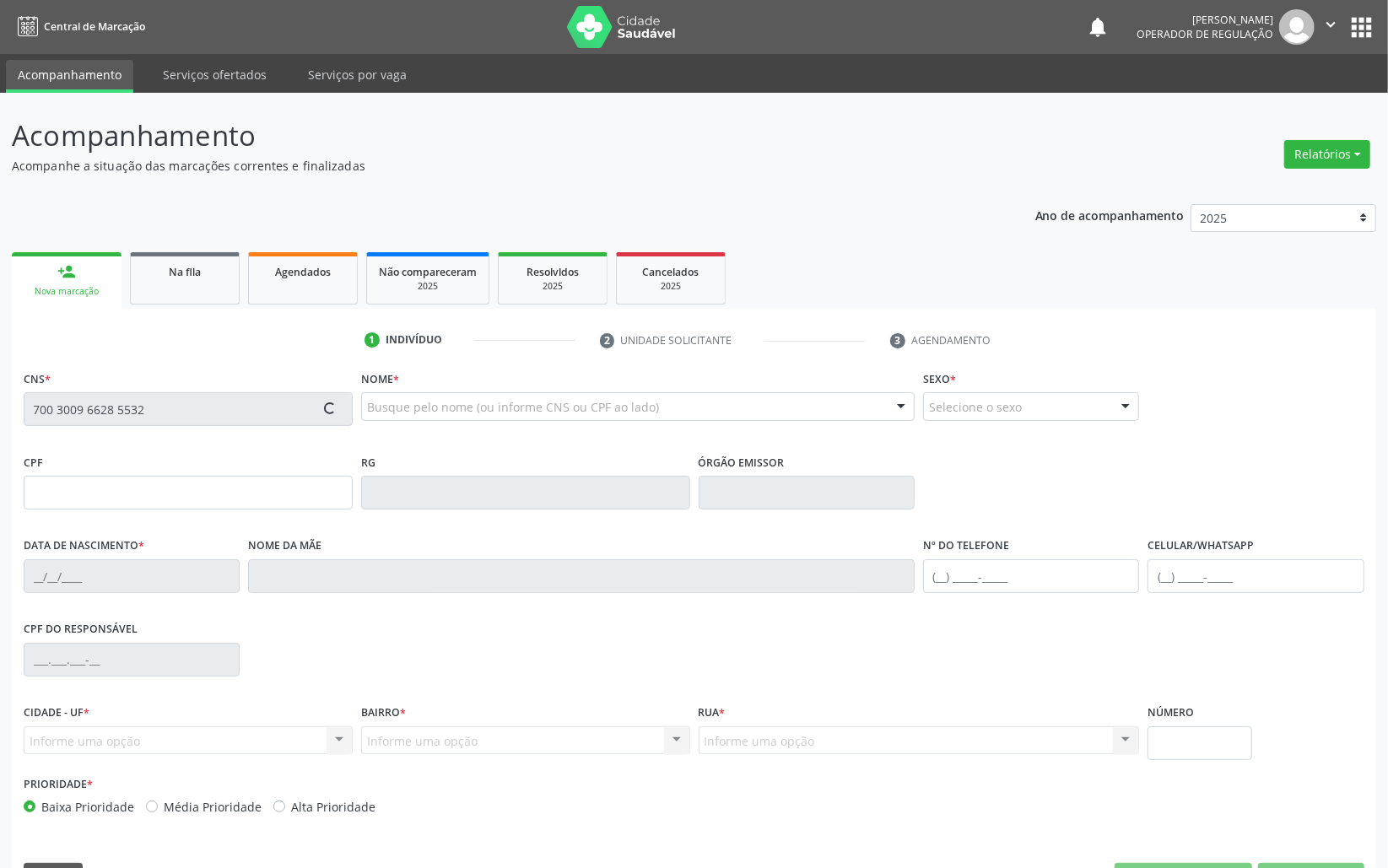
type input "150"
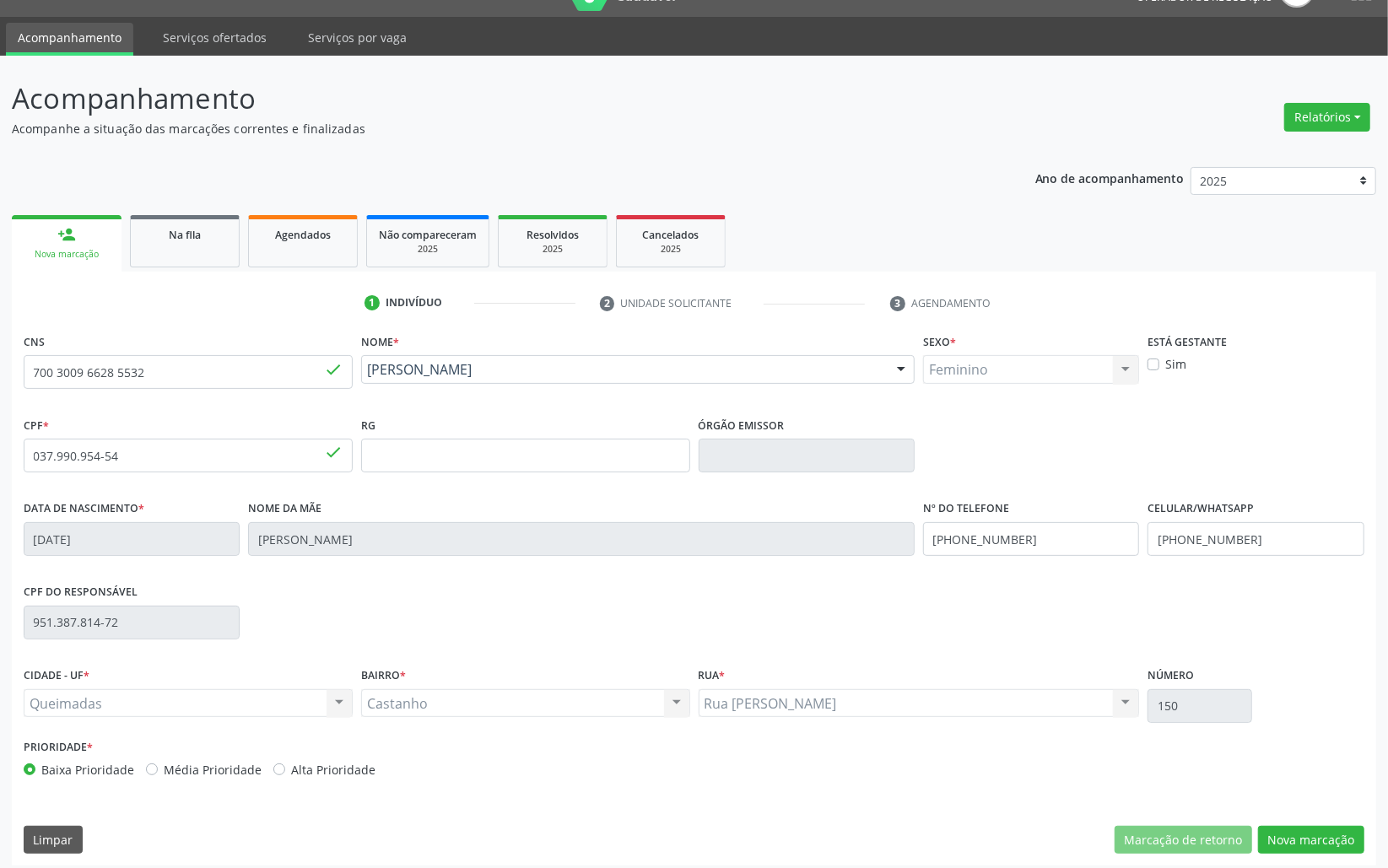
scroll to position [48, 0]
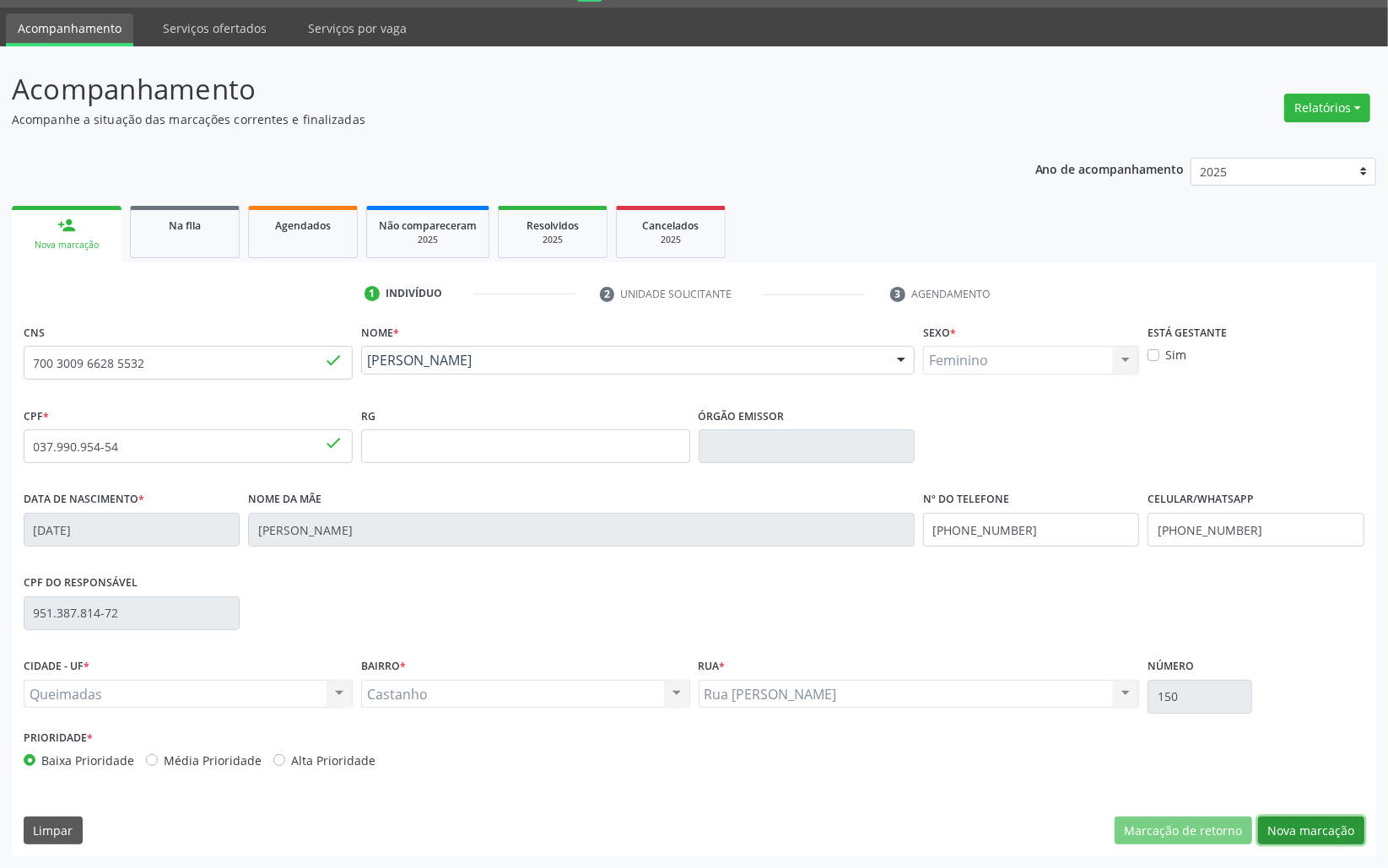
click at [911, 834] on button "Nova marcação" at bounding box center [1311, 831] width 106 height 29
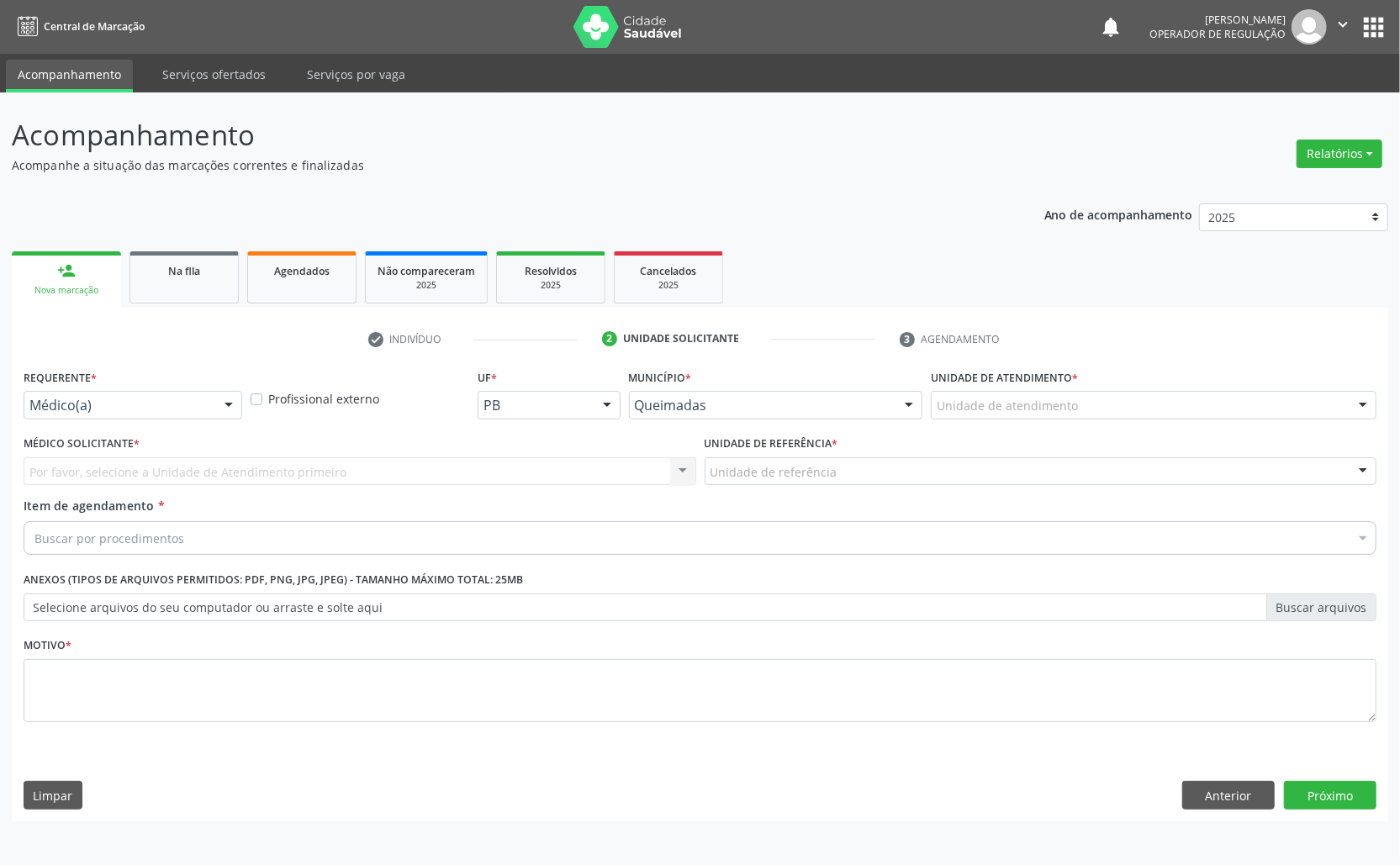
drag, startPoint x: 131, startPoint y: 405, endPoint x: 131, endPoint y: 451, distance: 46.0
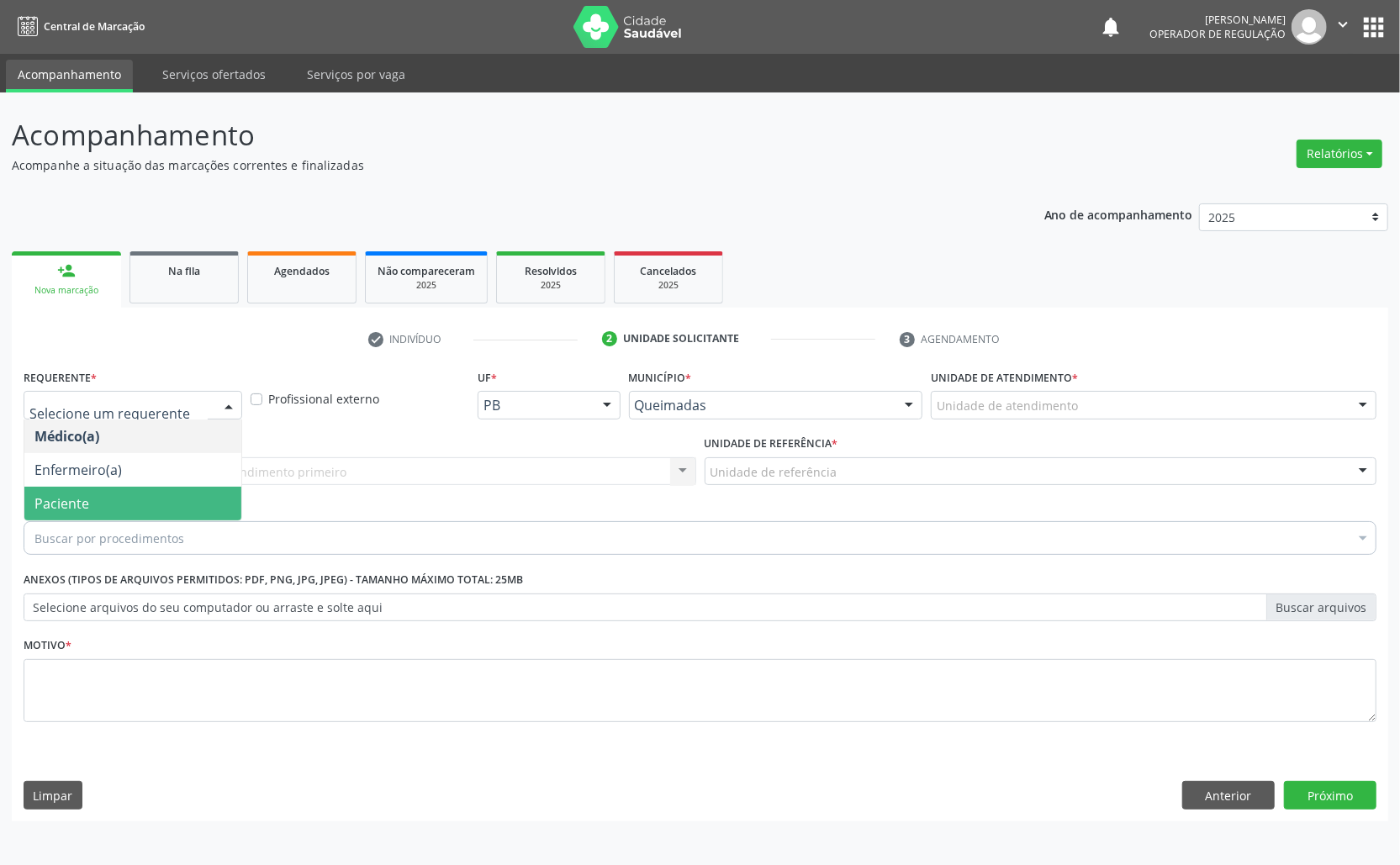
click at [129, 489] on span "Paciente" at bounding box center [133, 504] width 217 height 34
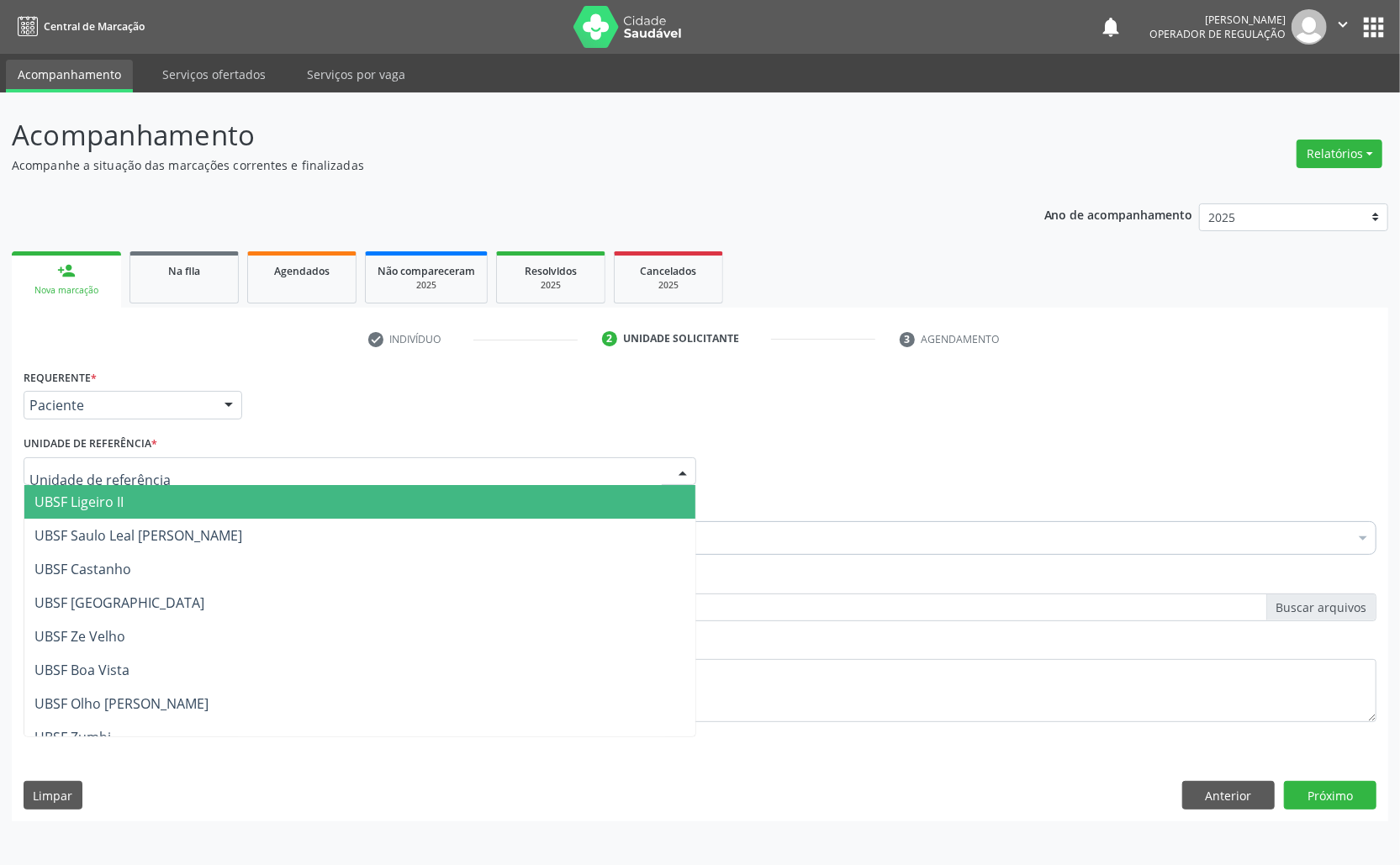
click at [176, 462] on div at bounding box center [360, 472] width 673 height 29
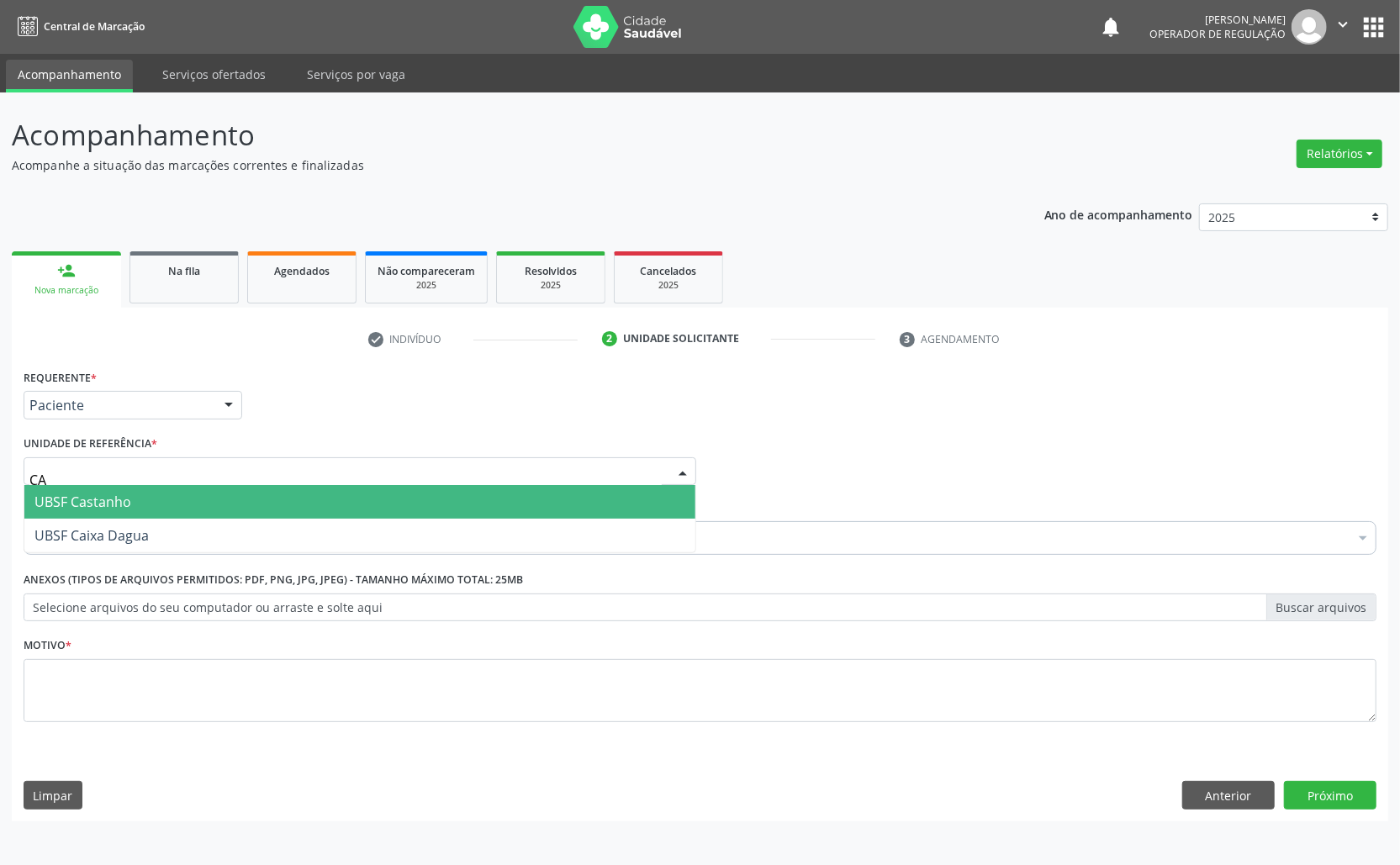
type input "CAS"
click at [176, 502] on span "UBSF Castanho" at bounding box center [360, 502] width 671 height 34
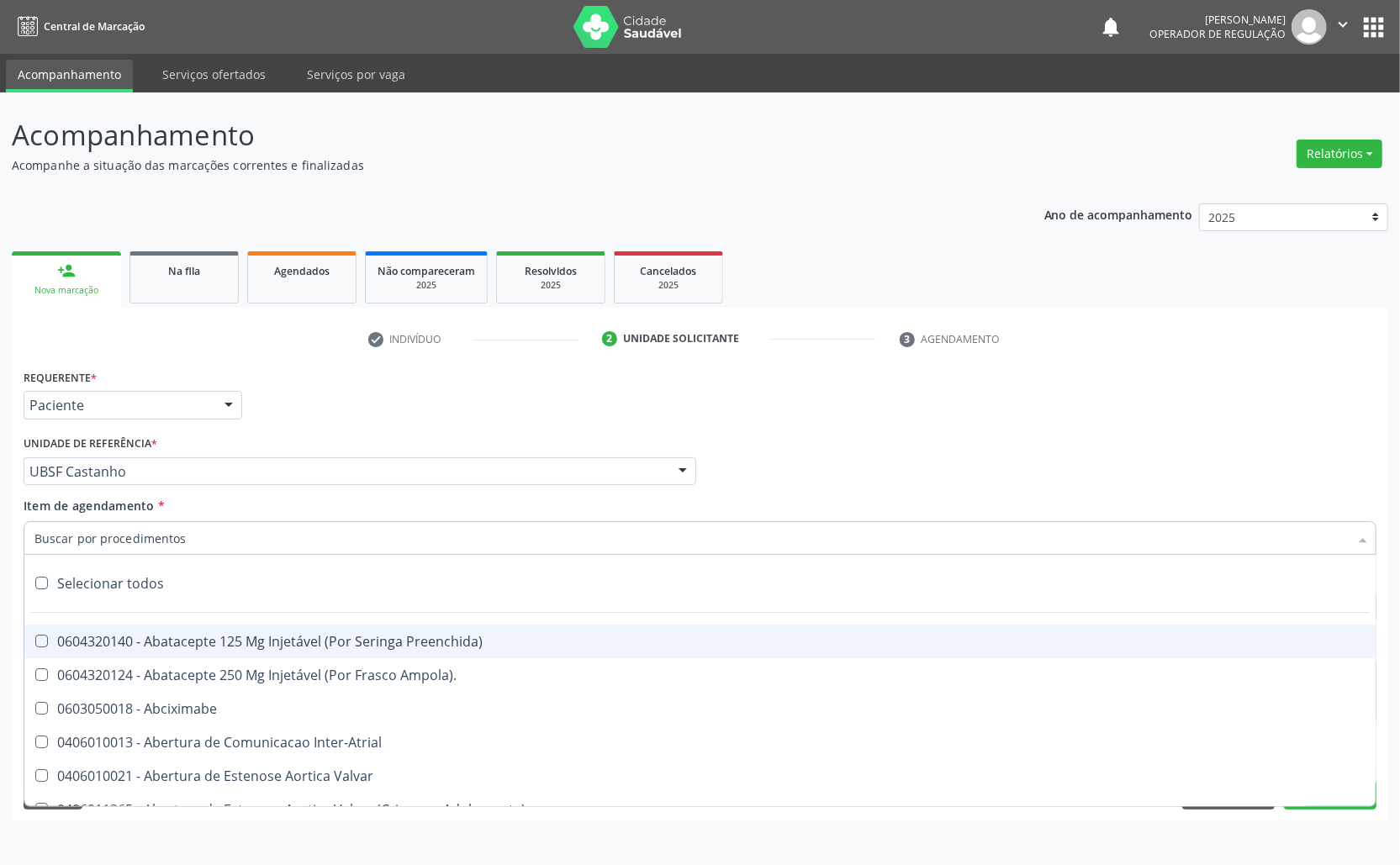
paste input "TRANSVAGINAL"
type input "TRANSVAGINAL"
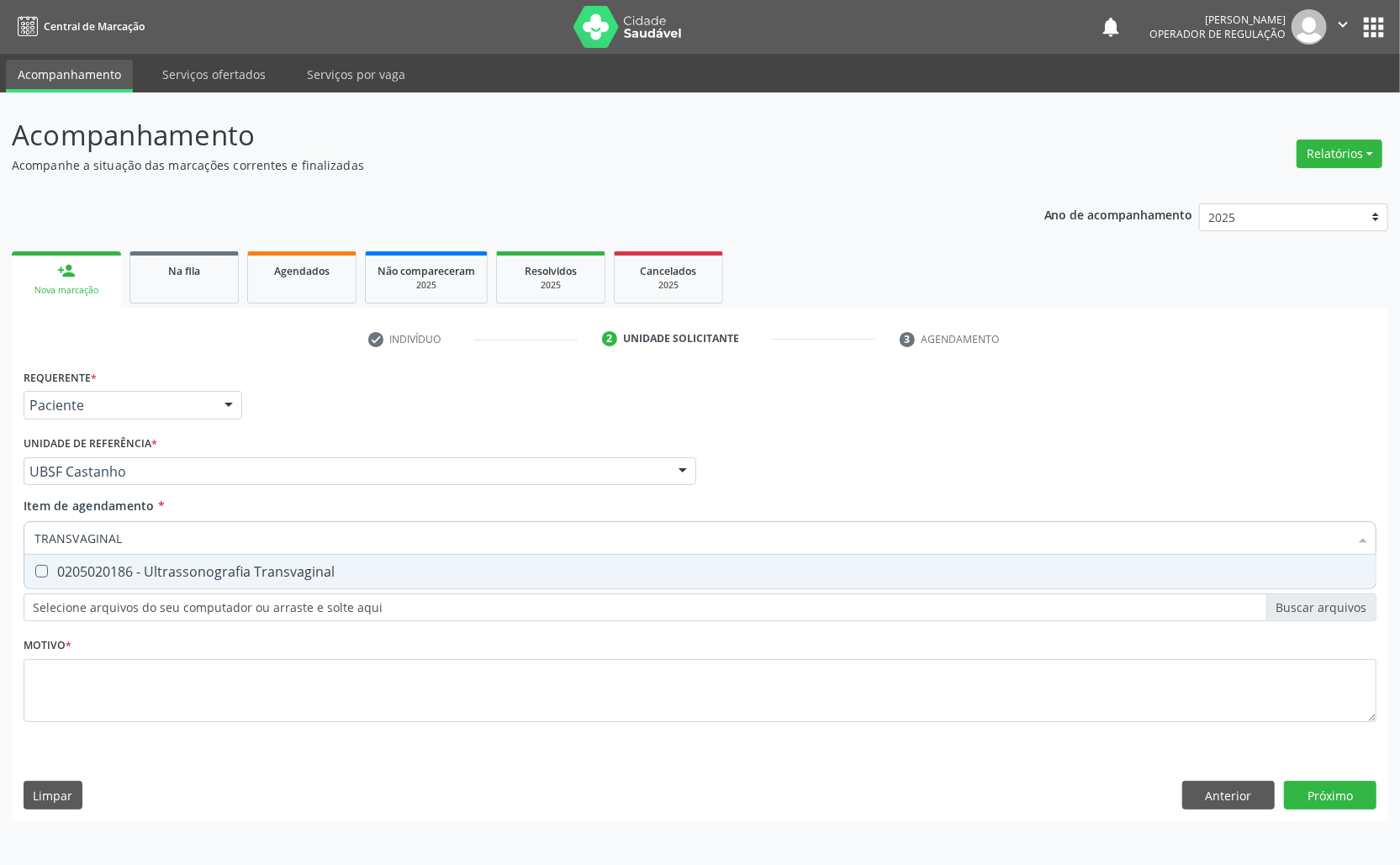
click at [158, 561] on span "0205020186 - Ultrassonografia Transvaginal" at bounding box center [700, 572] width 1352 height 34
checkbox Transvaginal "true"
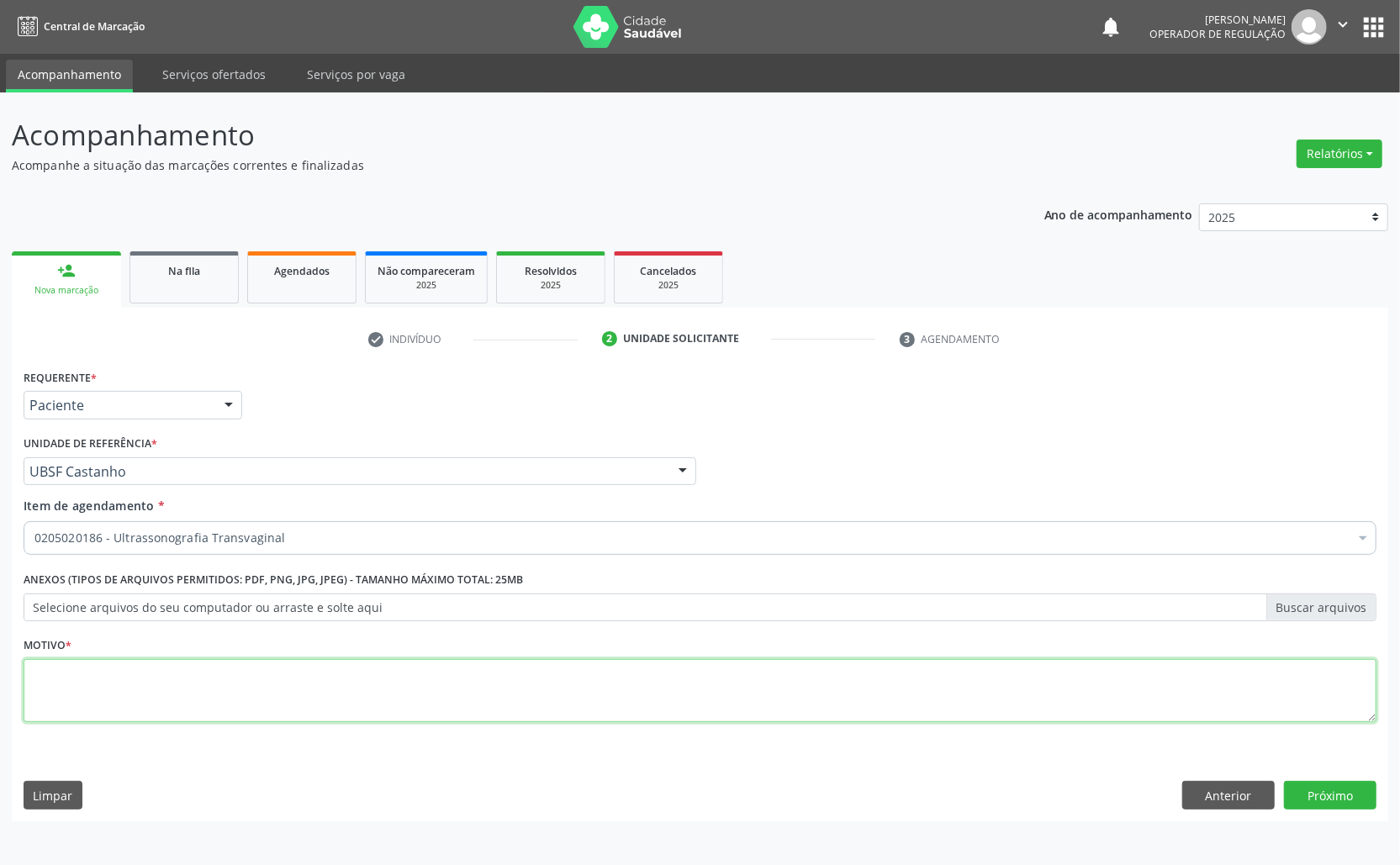
click at [158, 687] on textarea at bounding box center [700, 691] width 1353 height 64
paste textarea "AVALIAÇÃO 07/2025"
click at [99, 680] on textarea "AVALIAÇÃO 07/2025" at bounding box center [700, 691] width 1353 height 64
type textarea "AVALIAÇÃO ROTINA 07/2025"
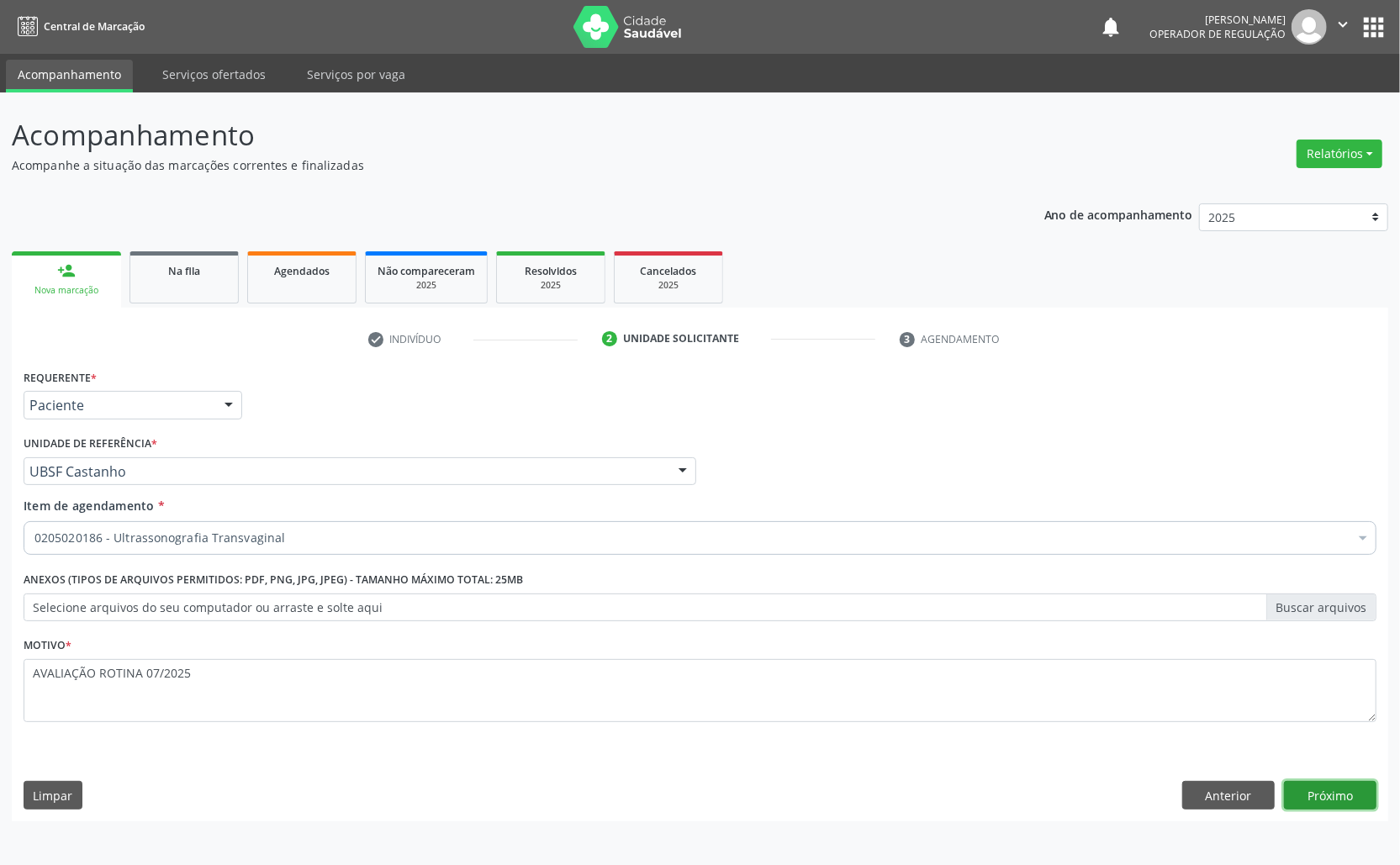
click at [908, 795] on button "Próximo" at bounding box center [1330, 796] width 92 height 29
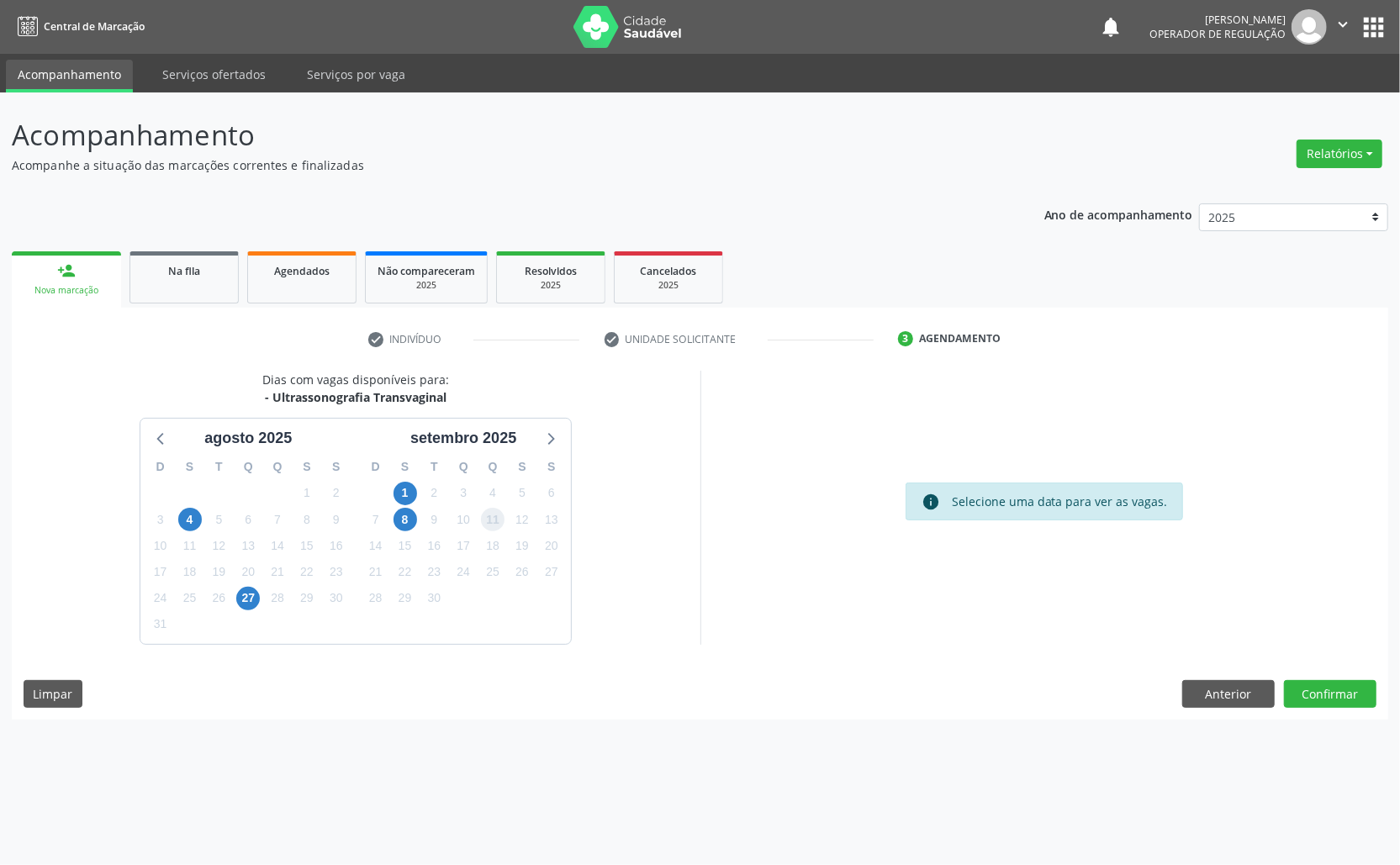
click at [499, 525] on span "11" at bounding box center [493, 519] width 24 height 24
click at [908, 694] on button "Confirmar" at bounding box center [1330, 694] width 92 height 29
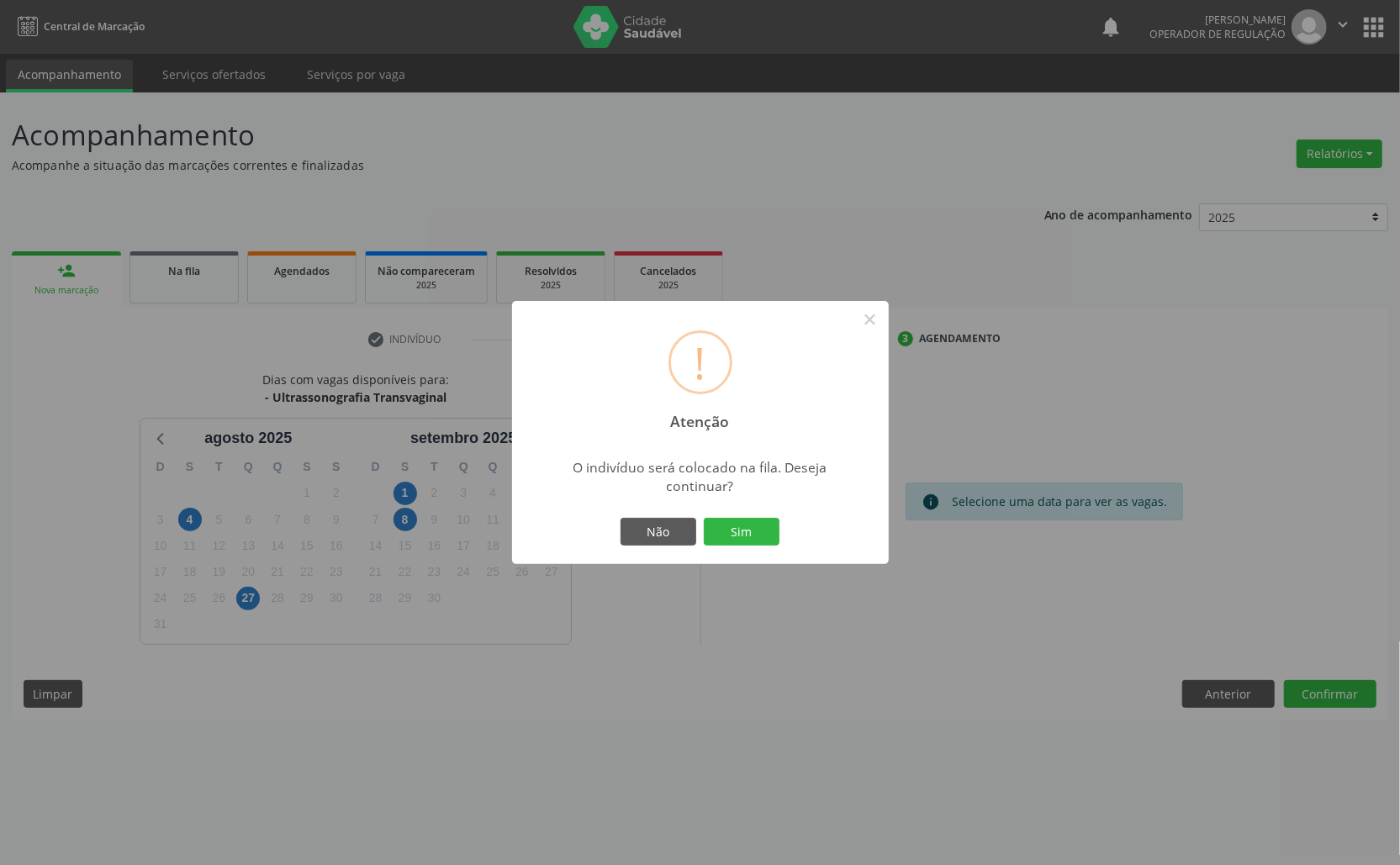
click at [704, 517] on button "Sim" at bounding box center [741, 532] width 75 height 29
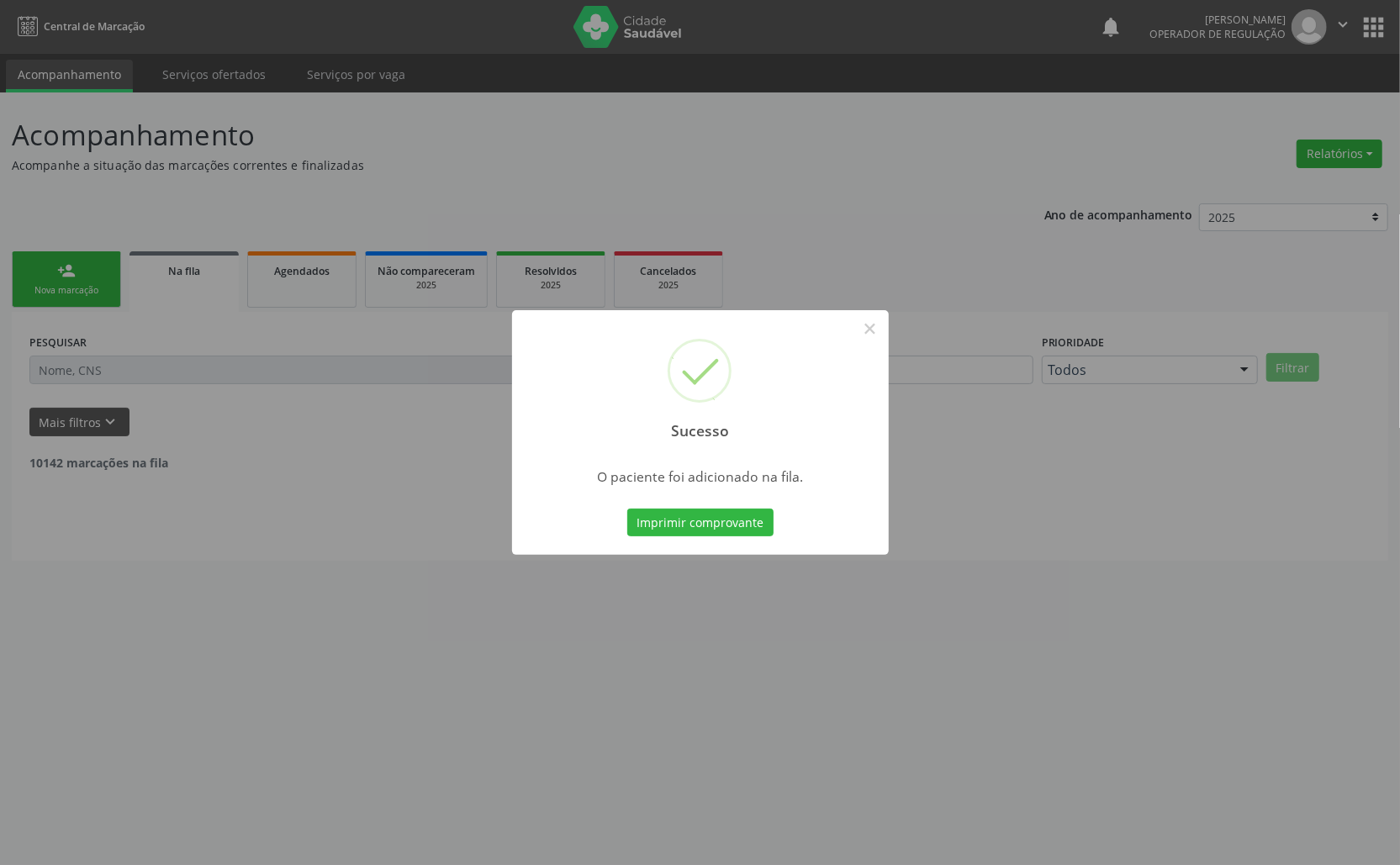
click at [628, 508] on button "Imprimir comprovante" at bounding box center [700, 523] width 146 height 29
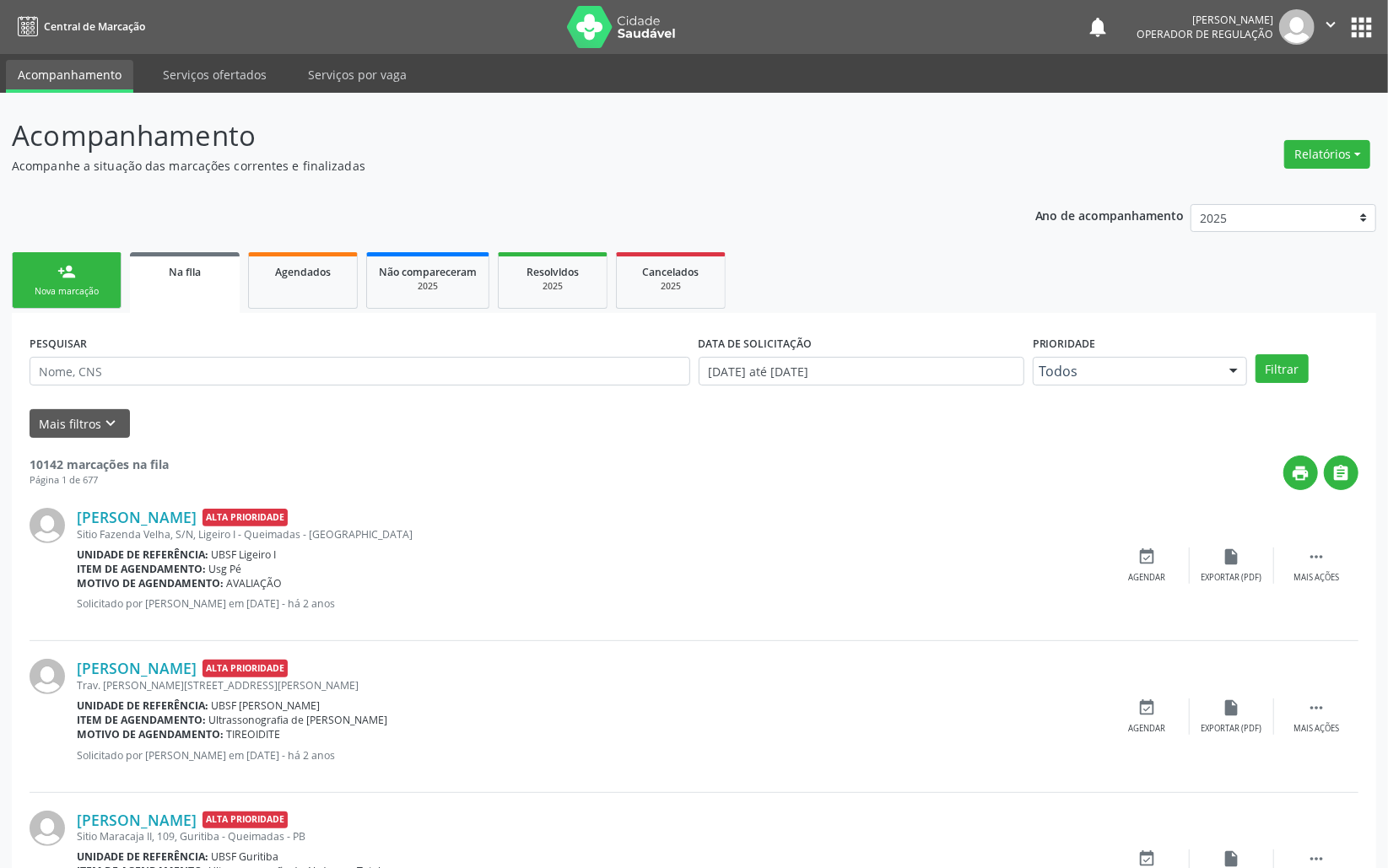
click at [68, 277] on div "person_add" at bounding box center [67, 272] width 19 height 19
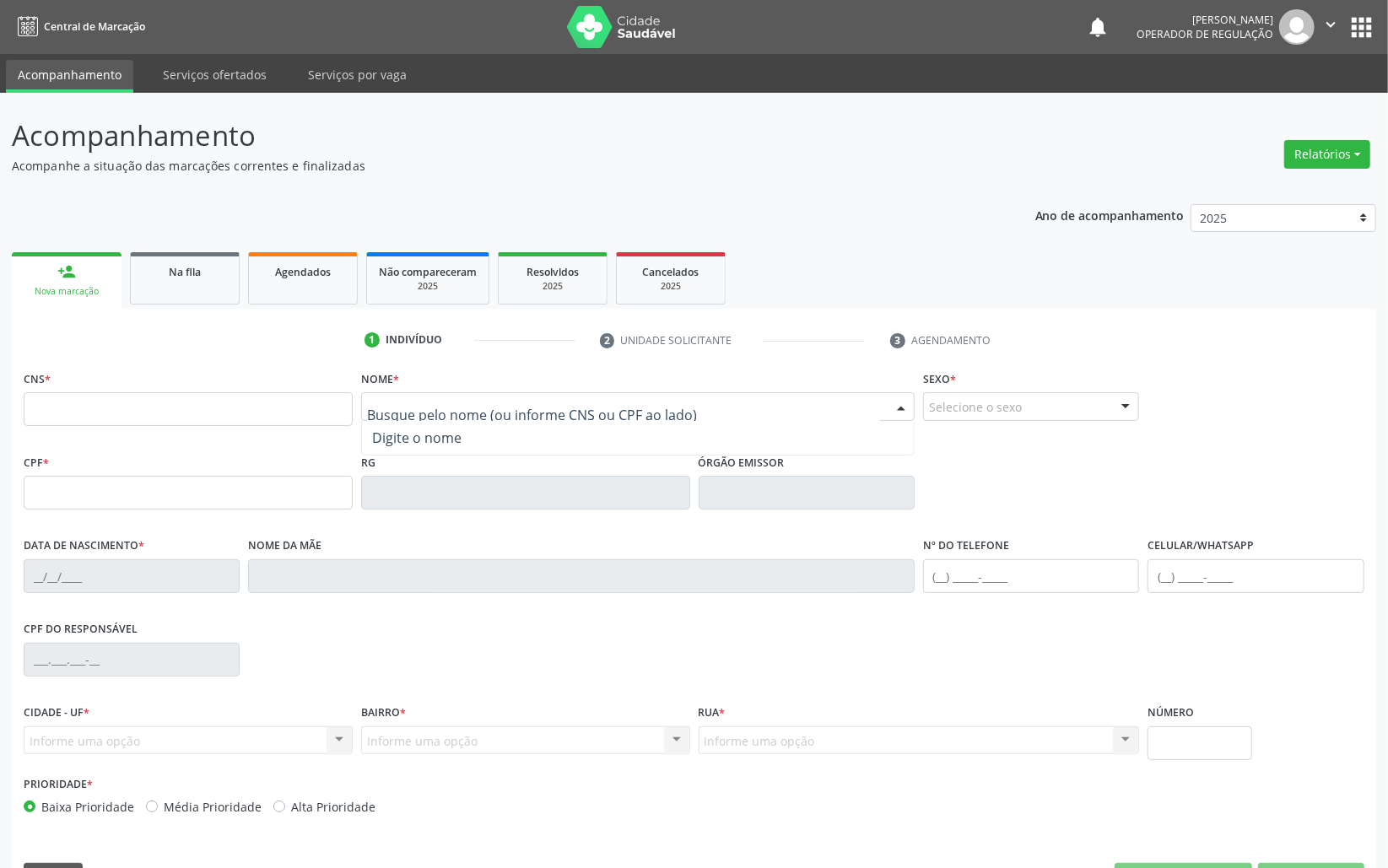
click at [429, 402] on input "text" at bounding box center [623, 415] width 513 height 34
click at [427, 402] on input "text" at bounding box center [623, 415] width 513 height 34
drag, startPoint x: 383, startPoint y: 551, endPoint x: 396, endPoint y: 494, distance: 58.5
click at [385, 551] on div "Nome da mãe" at bounding box center [581, 563] width 666 height 60
click at [419, 418] on input "text" at bounding box center [623, 415] width 513 height 34
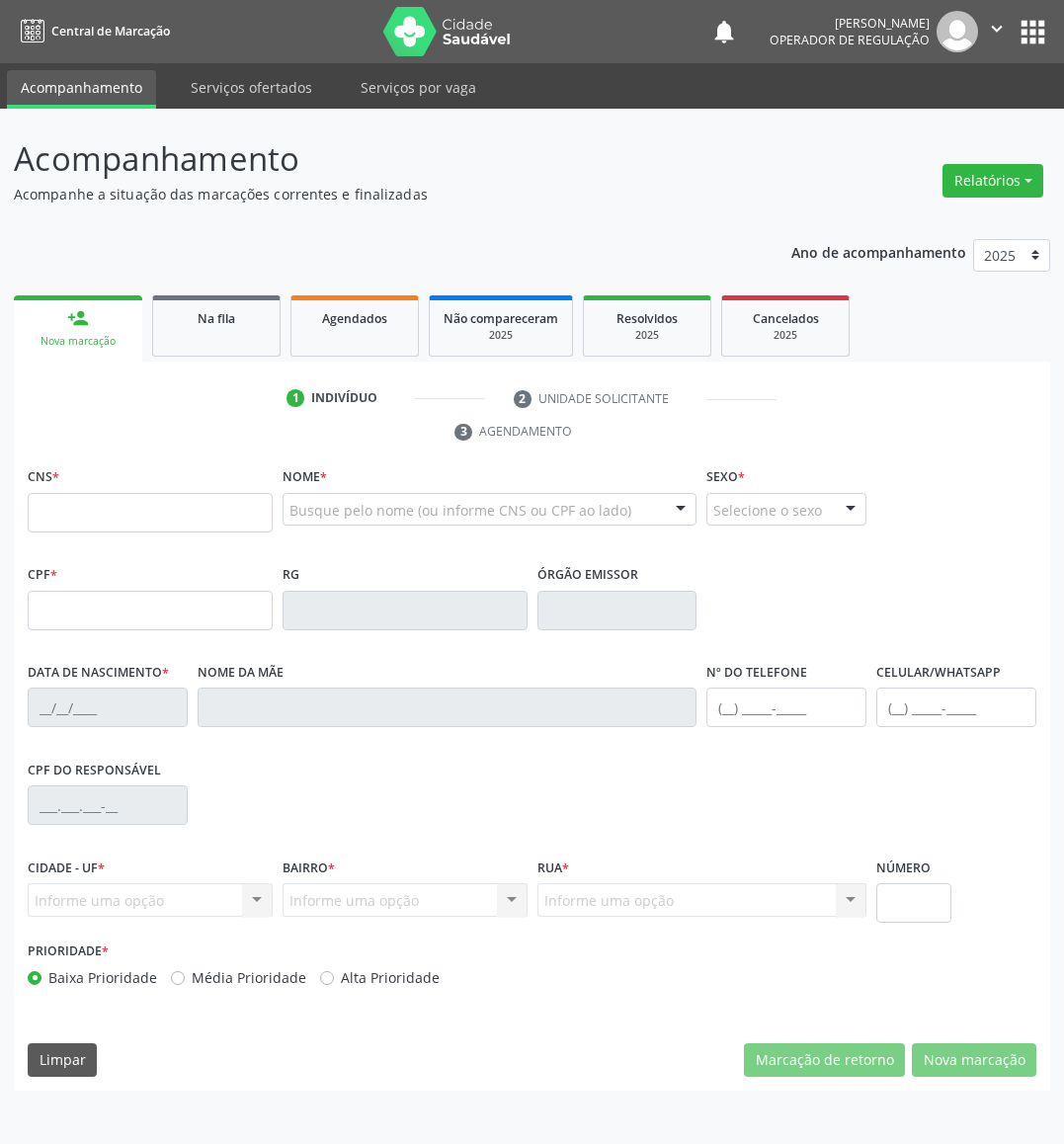
click at [130, 499] on input "text" at bounding box center [150, 513] width 245 height 40
type input "702 3011 1088 3712"
type input "05/04/1989"
type input "Maria das Graças Gomes da Silva"
type input "(83) 99156-7805"
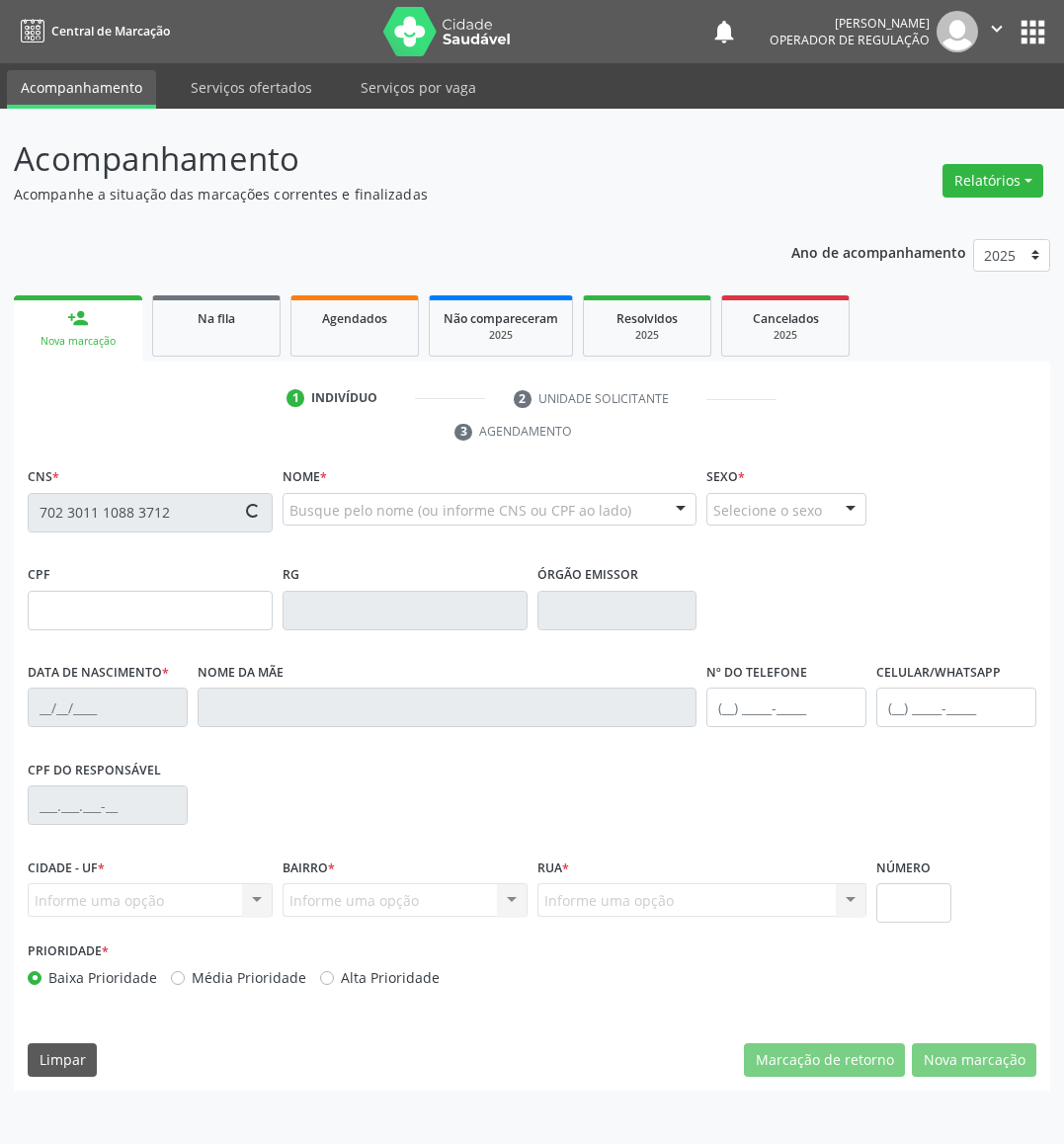
type input "(83) 99156-7805"
type input "56"
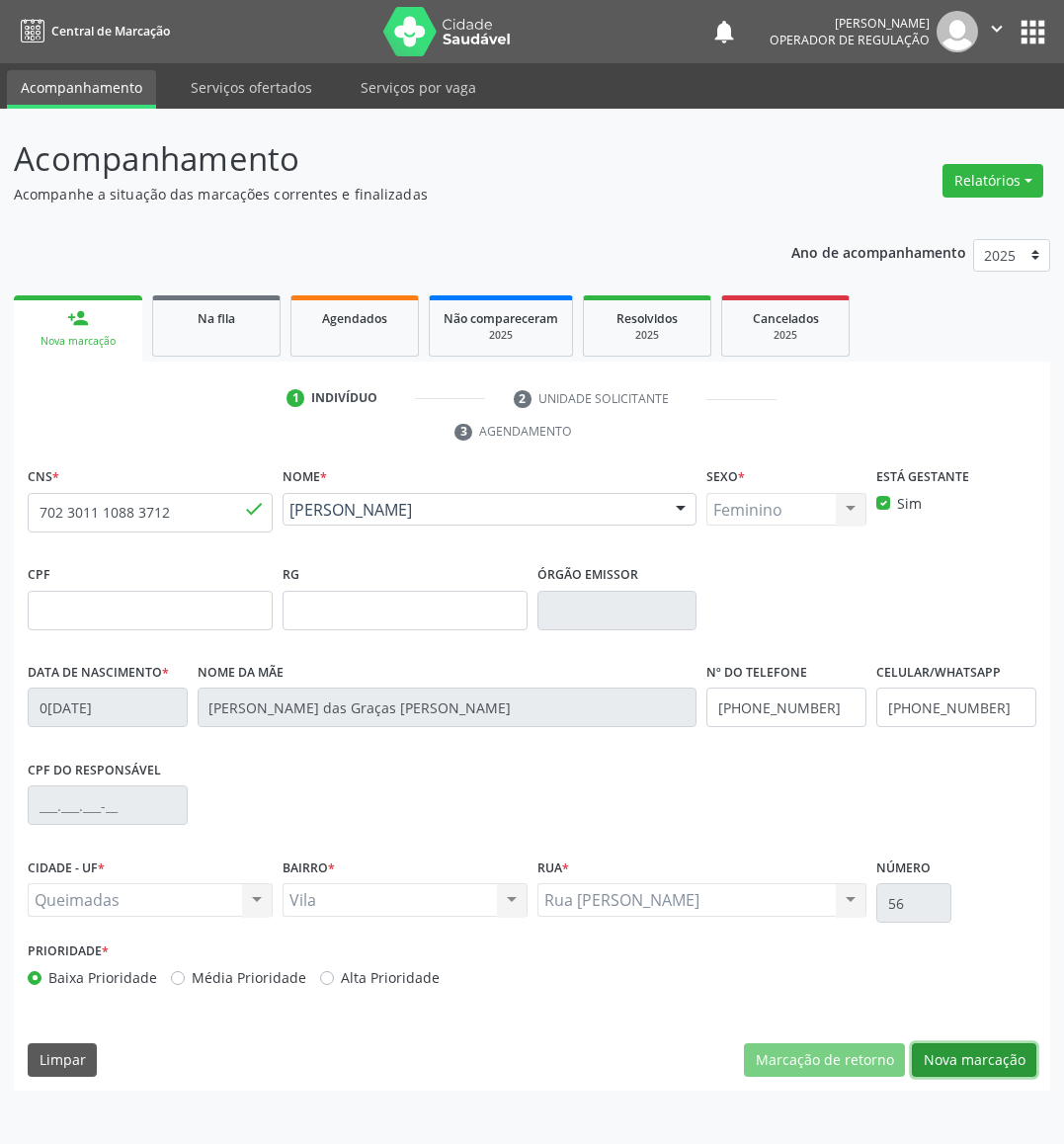
click at [975, 1064] on button "Nova marcação" at bounding box center [974, 1061] width 124 height 34
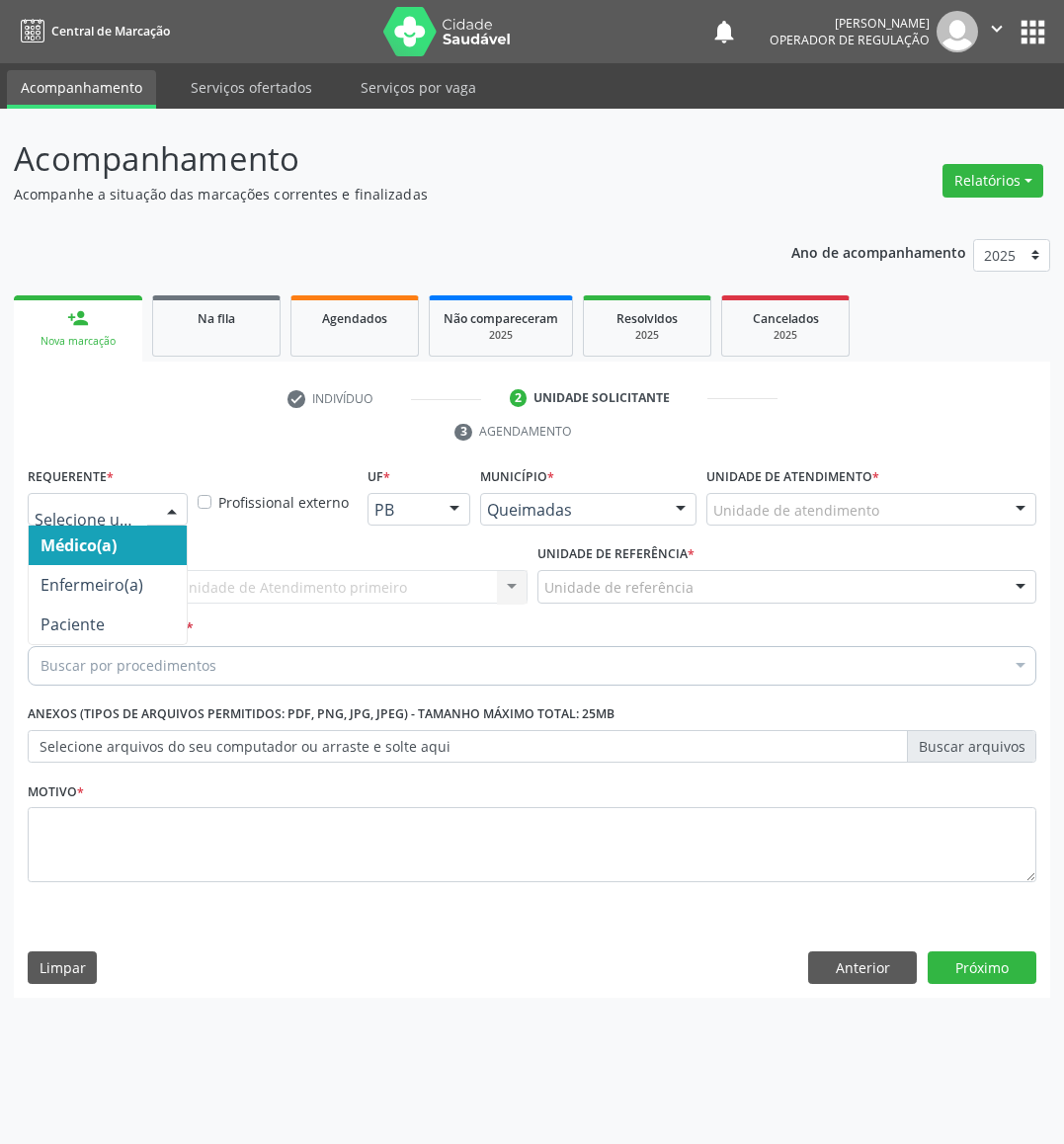
click at [157, 504] on div at bounding box center [172, 511] width 30 height 34
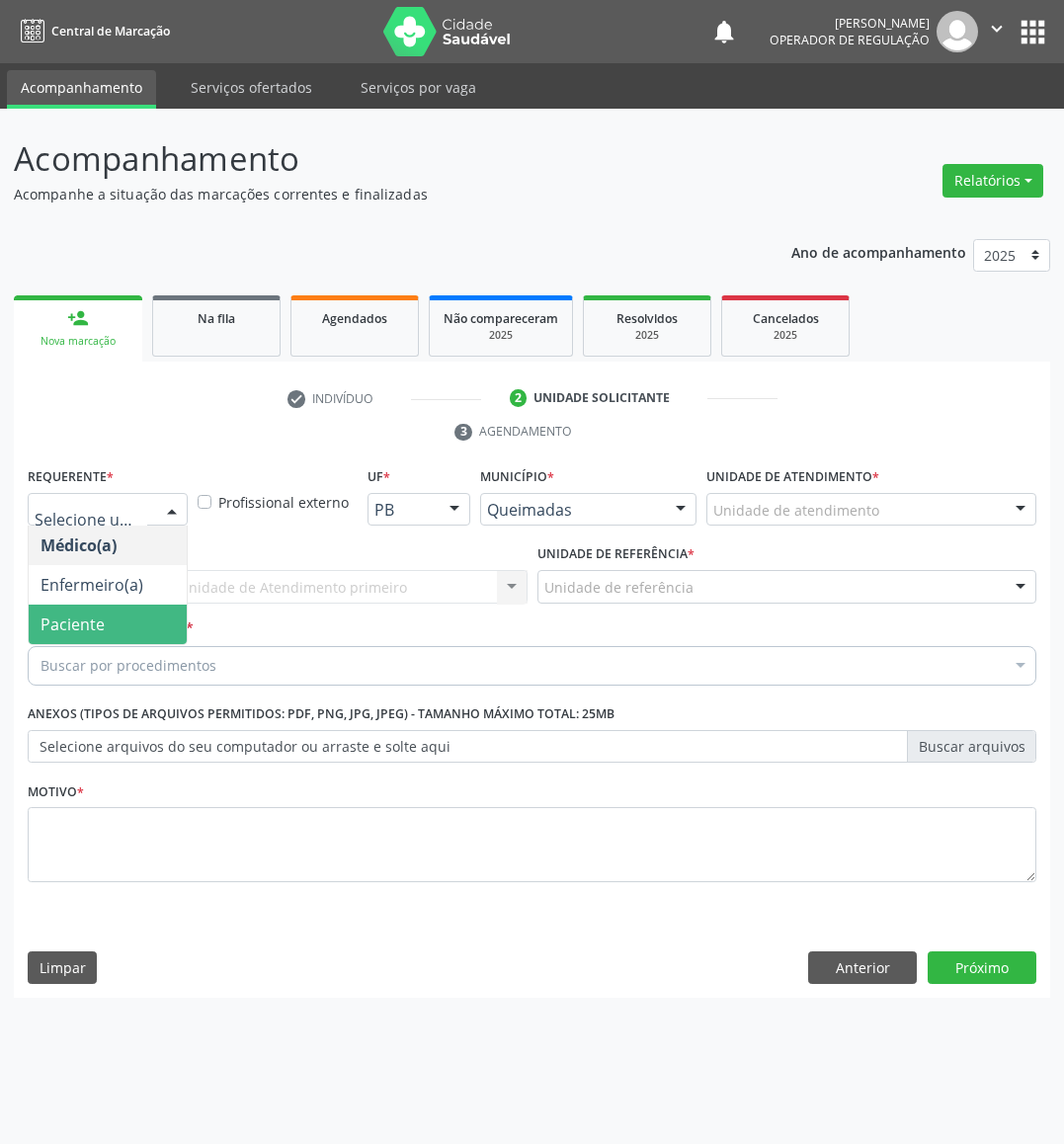
click at [157, 611] on span "Paciente" at bounding box center [107, 624] width 158 height 40
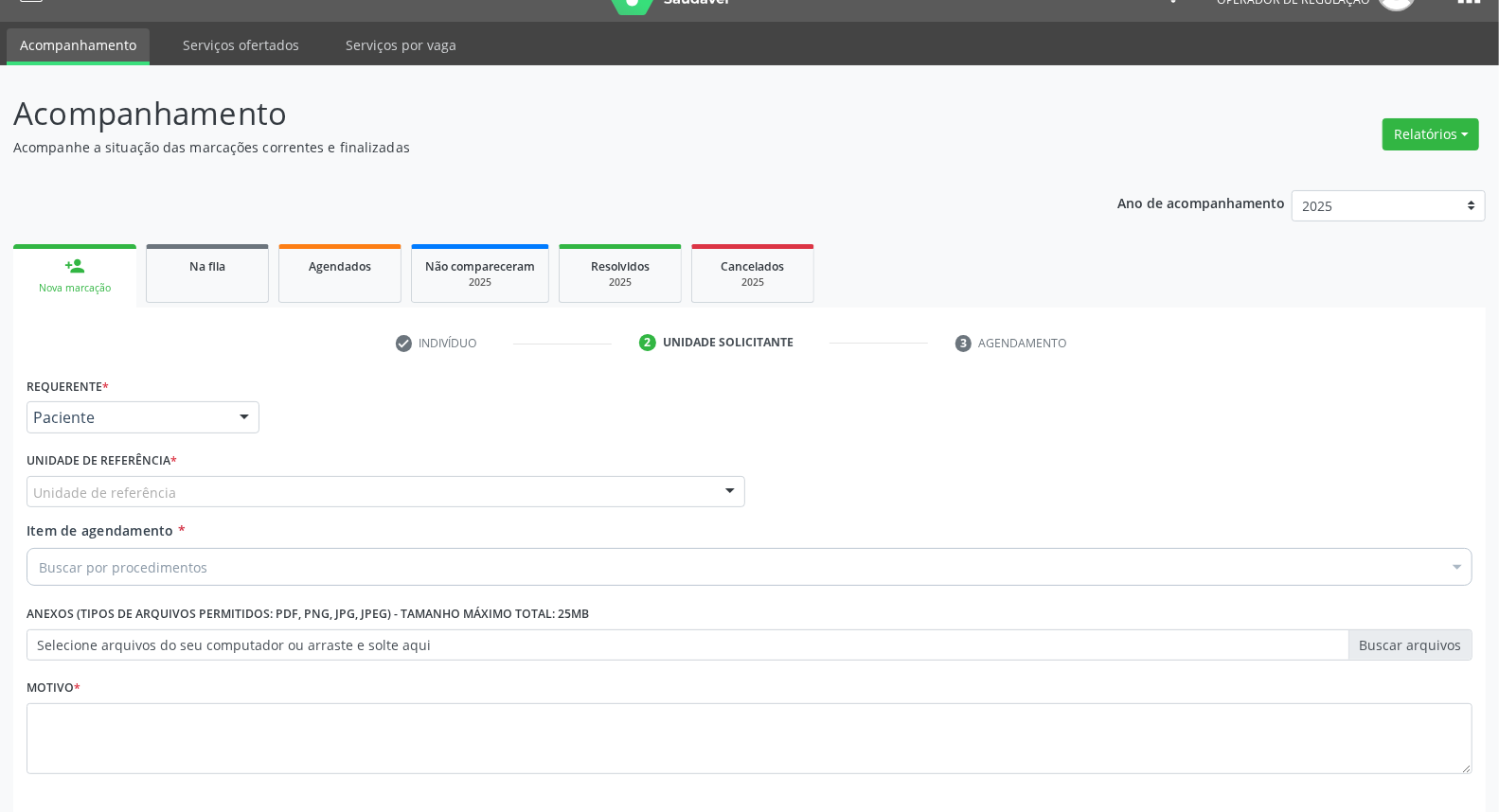
scroll to position [105, 0]
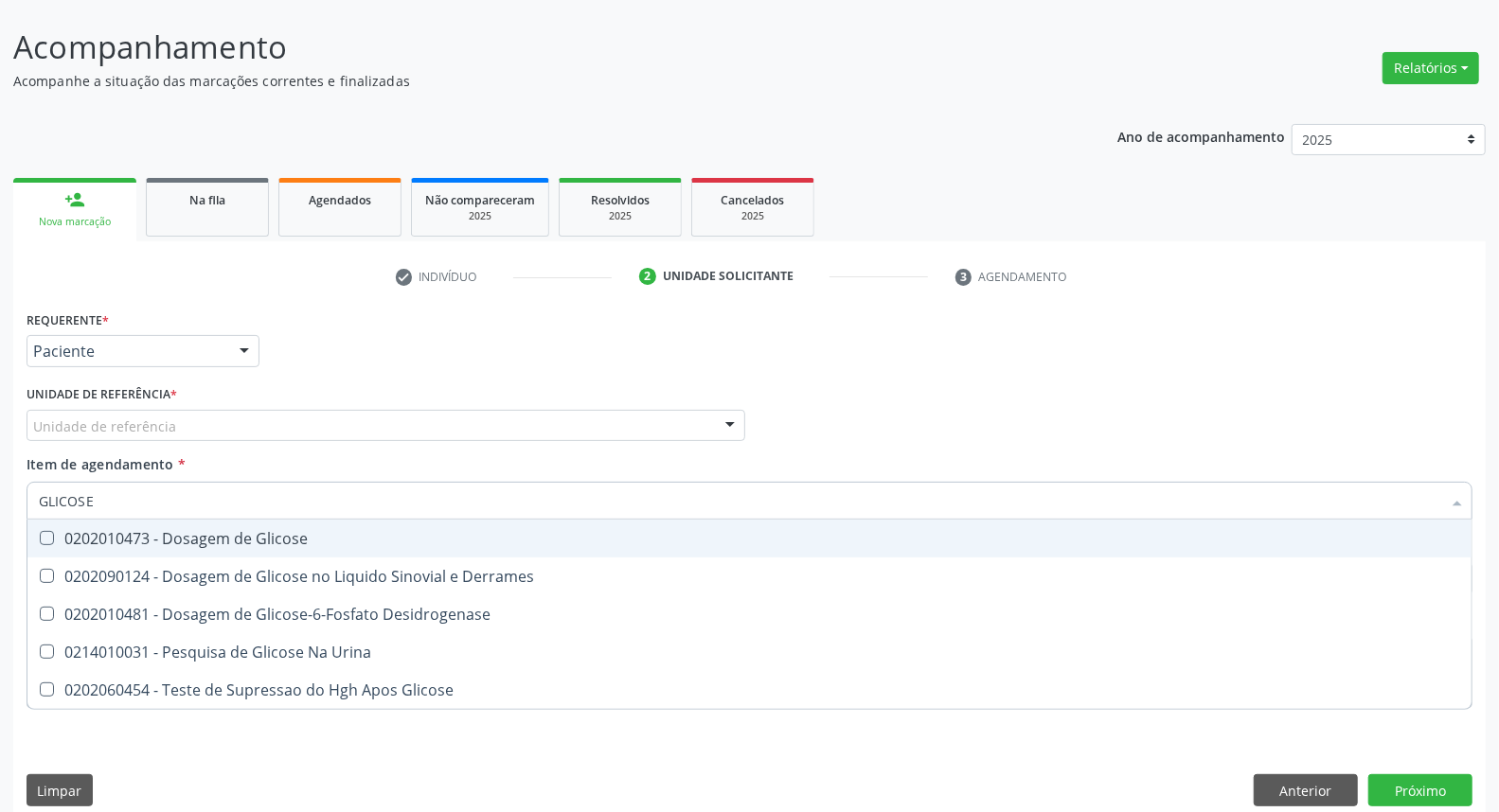
click at [270, 505] on input "GLICOSE" at bounding box center [740, 501] width 1402 height 38
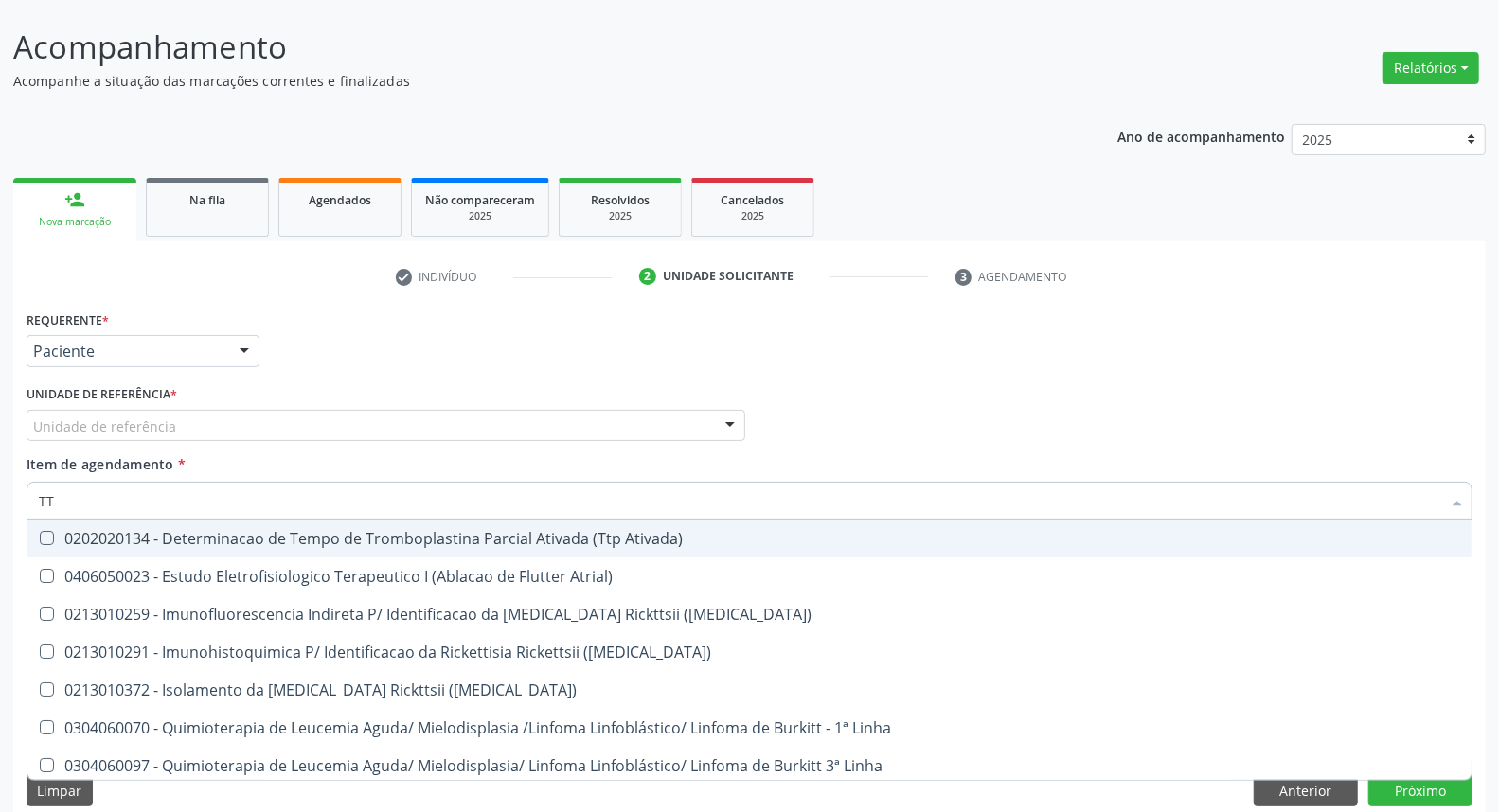
type input "T"
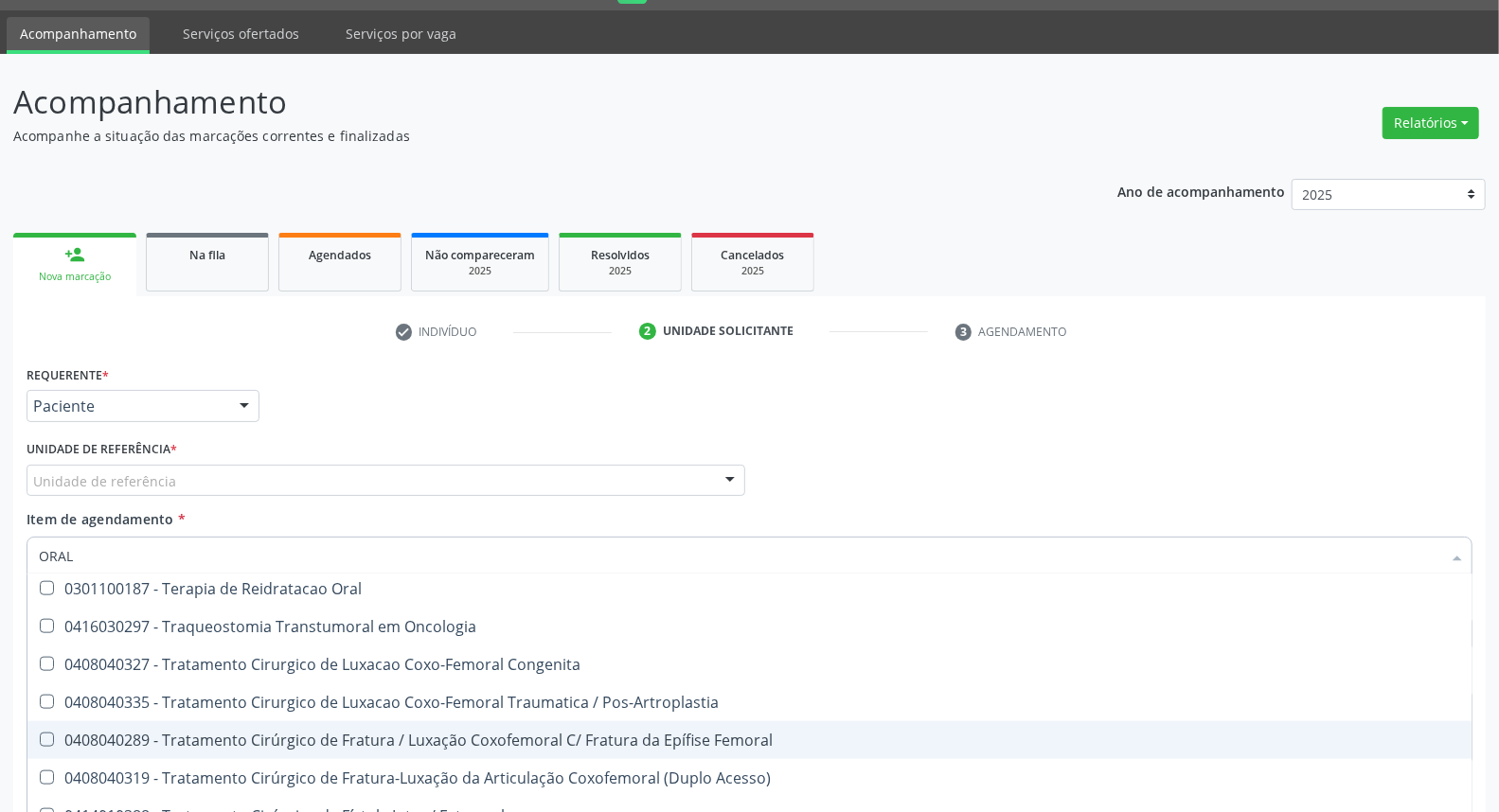
scroll to position [0, 0]
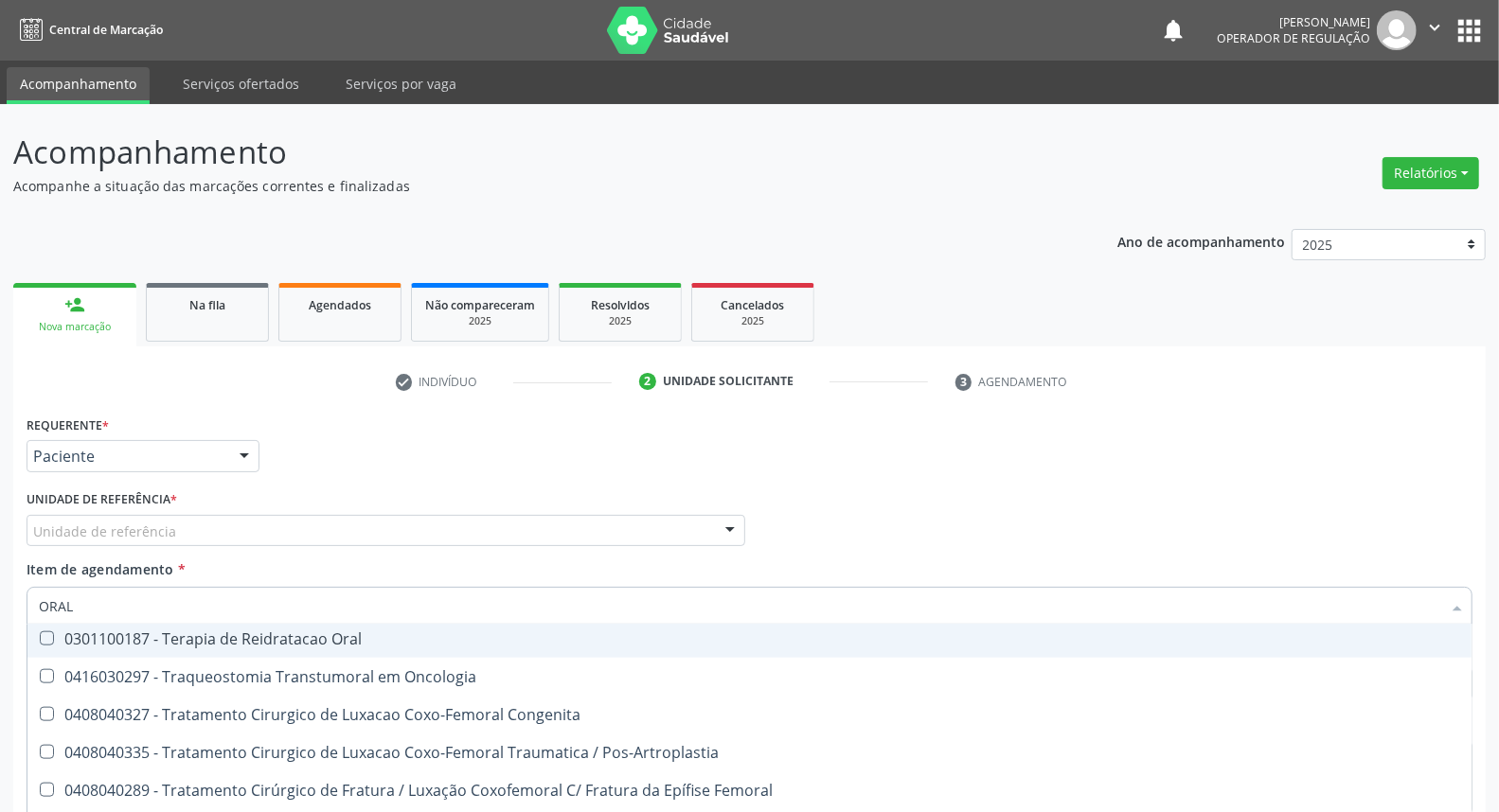
click at [360, 605] on input "ORAL" at bounding box center [740, 605] width 1402 height 38
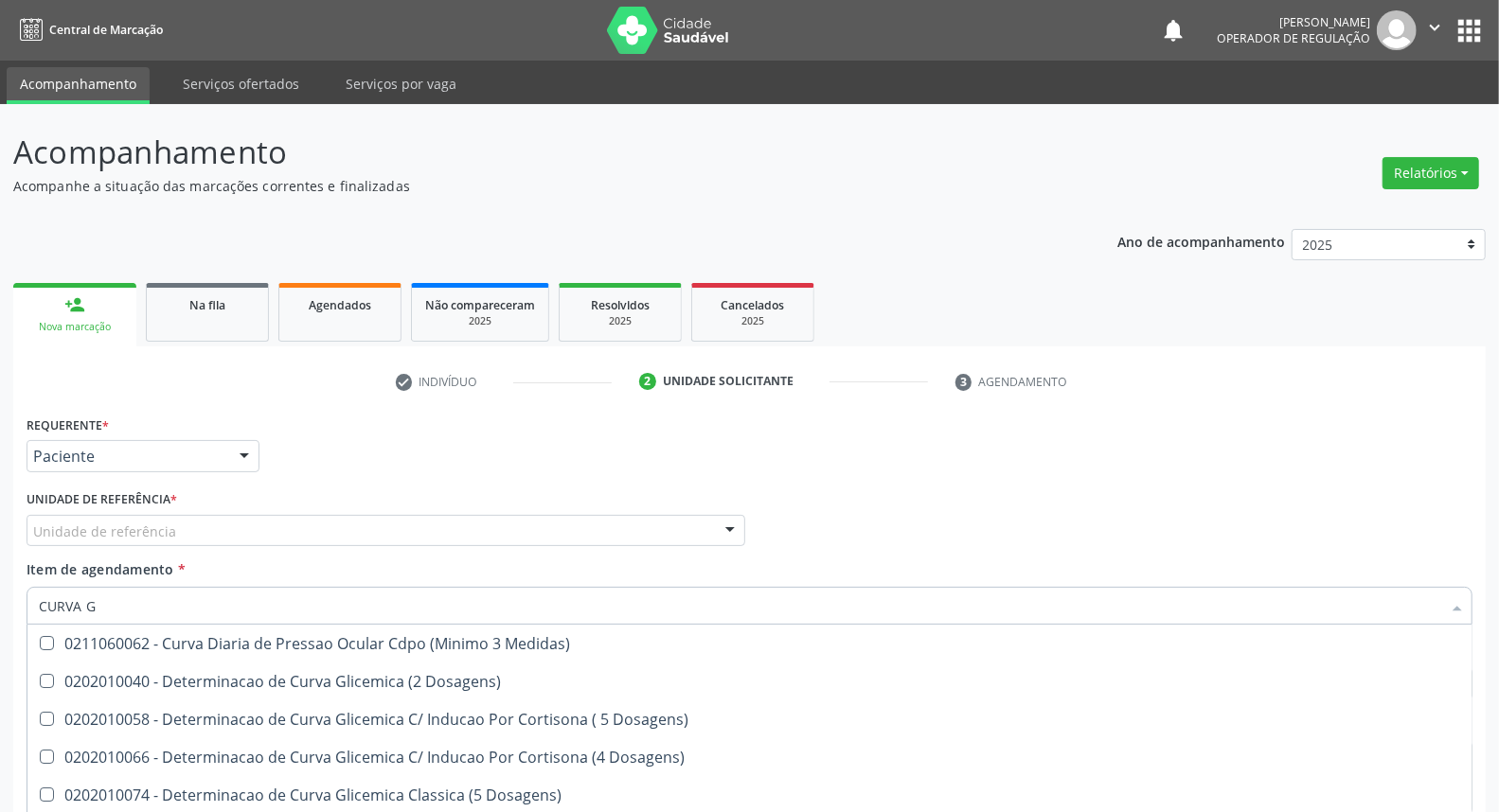
type input "CURVA GL"
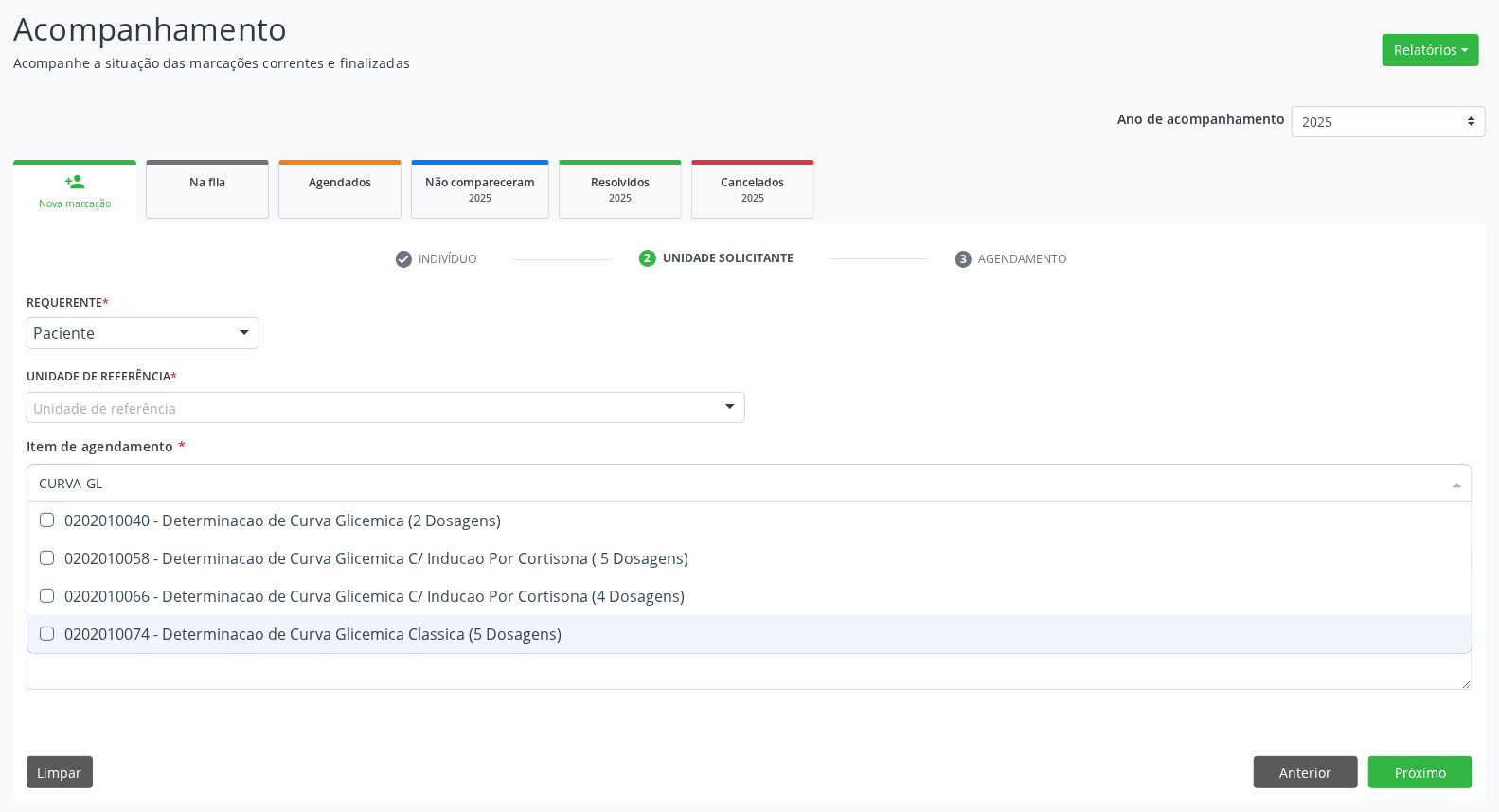
scroll to position [125, 0]
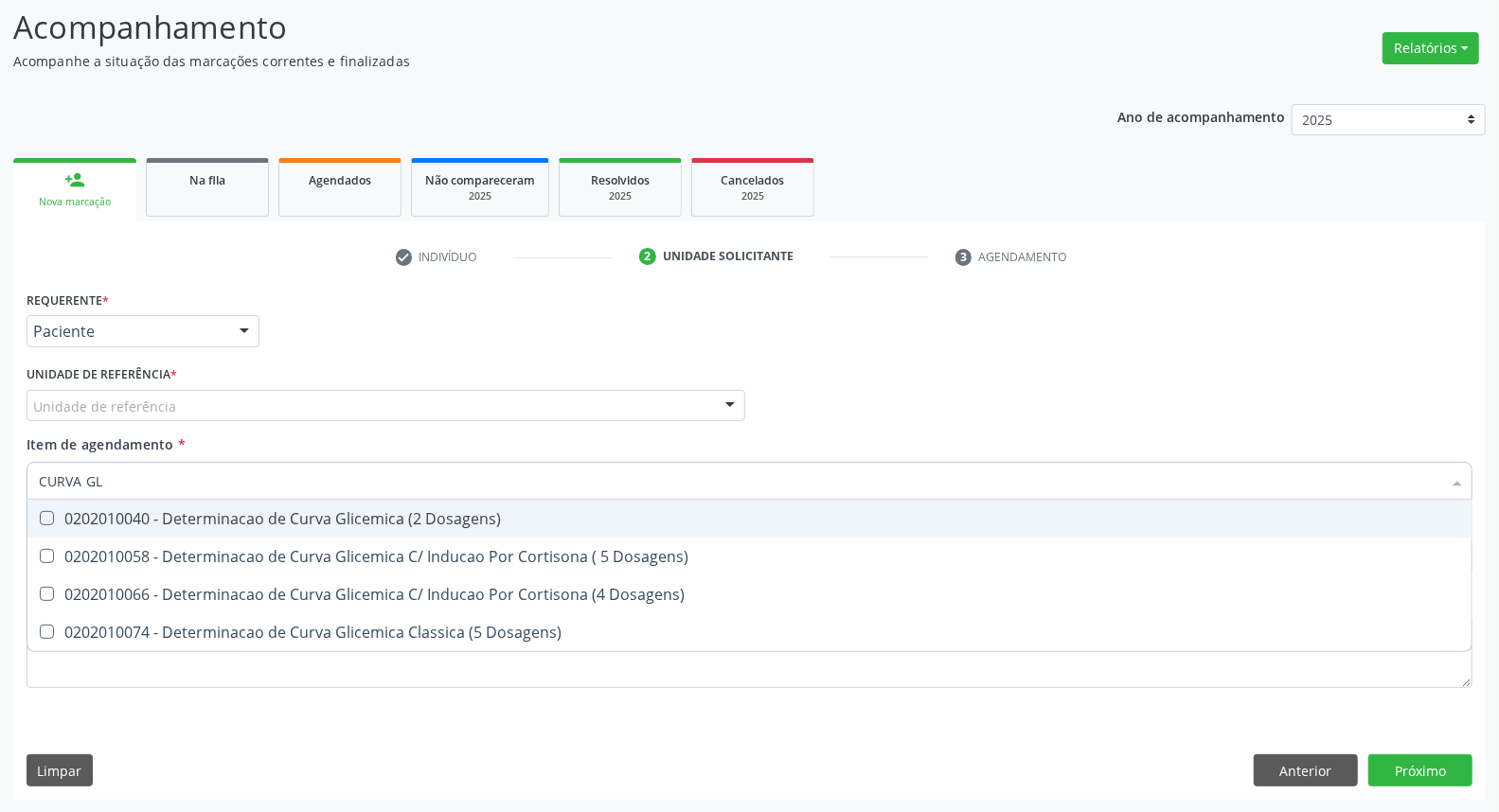
click at [418, 332] on div "Requerente * Paciente Médico(a) Enfermeiro(a) Paciente Nenhum resultado encontr…" at bounding box center [750, 323] width 1455 height 74
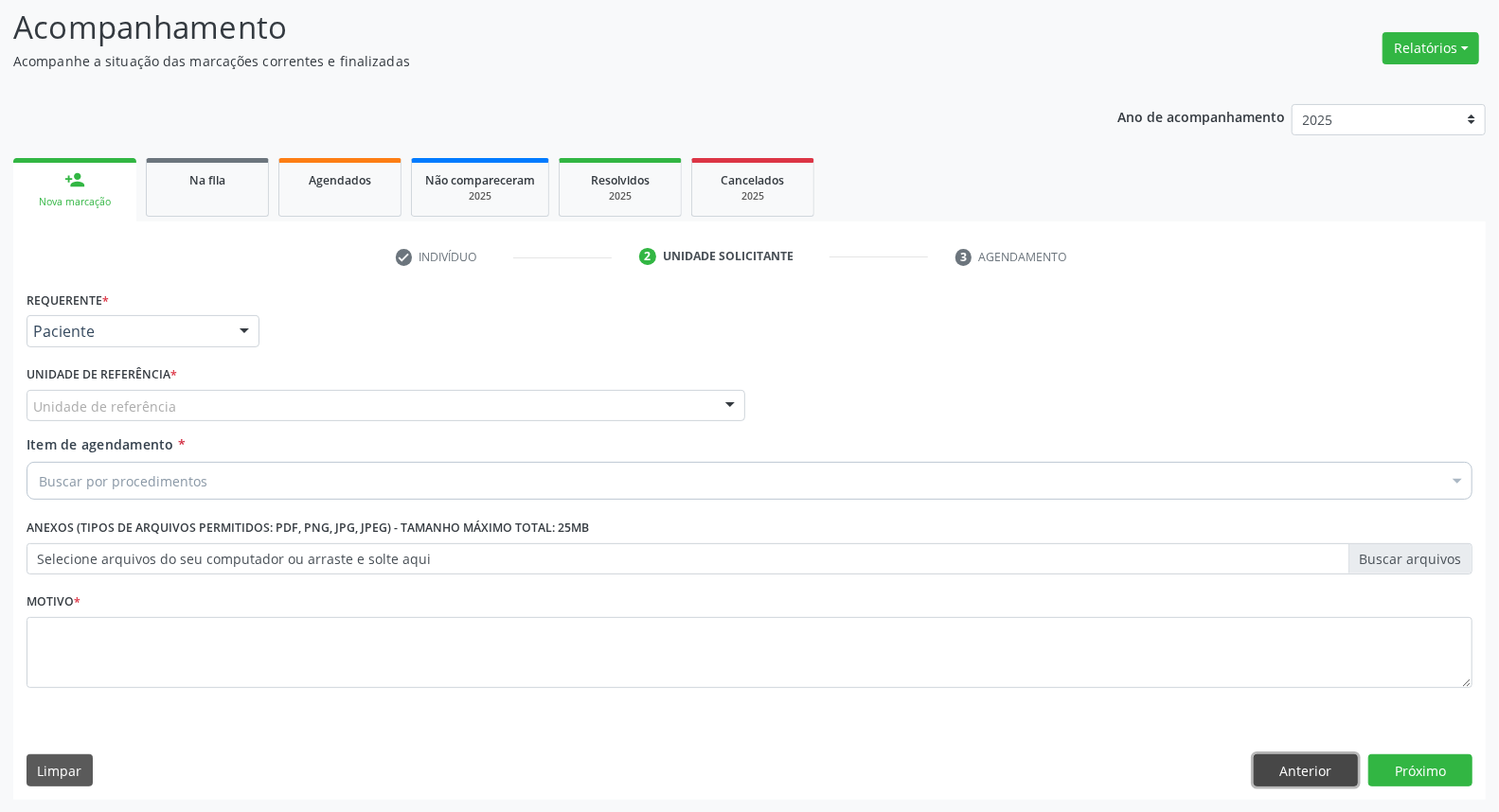
click at [1019, 769] on button "Anterior" at bounding box center [1305, 770] width 104 height 32
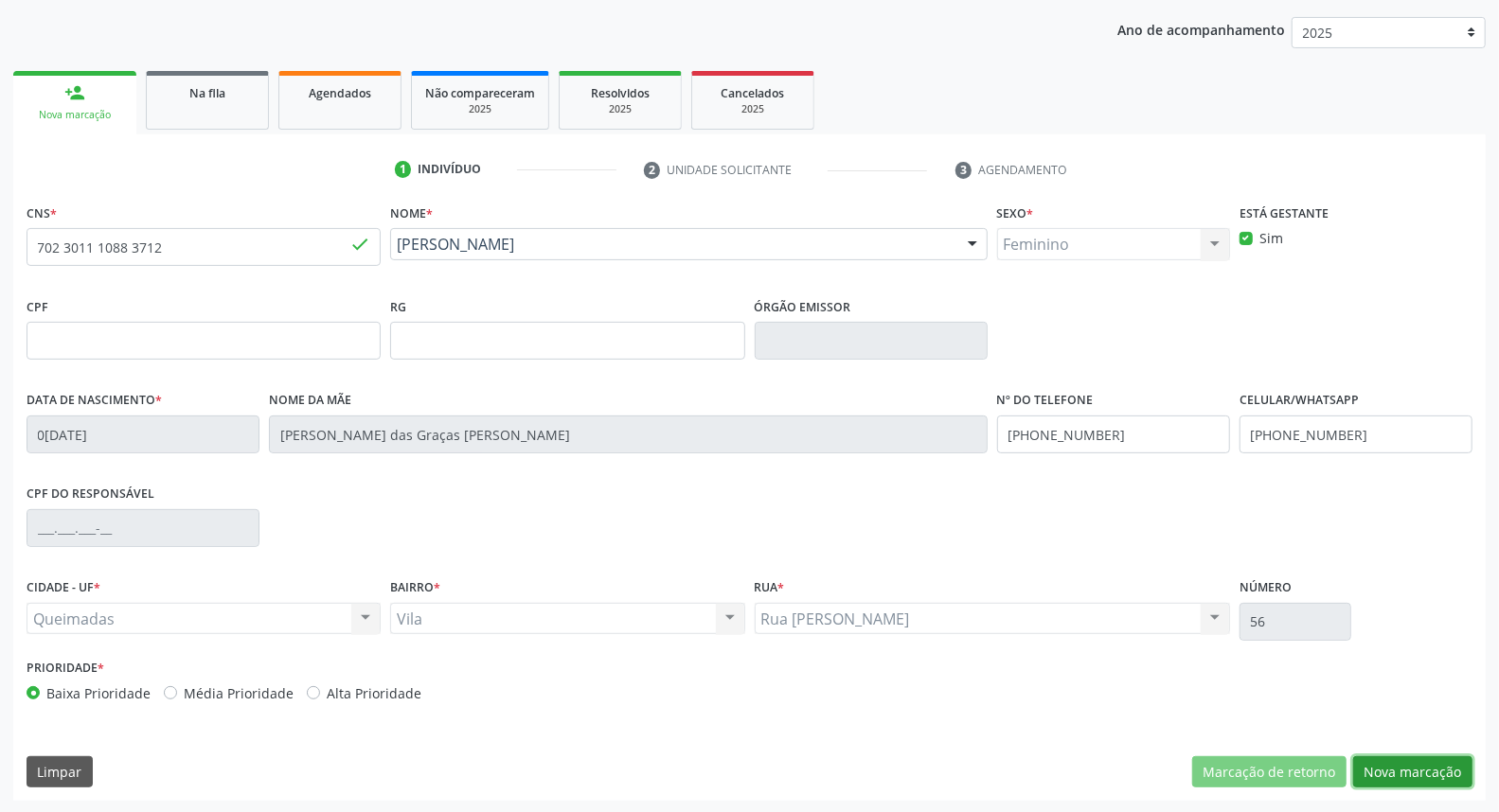
click at [1019, 759] on button "Nova marcação" at bounding box center [1412, 772] width 119 height 32
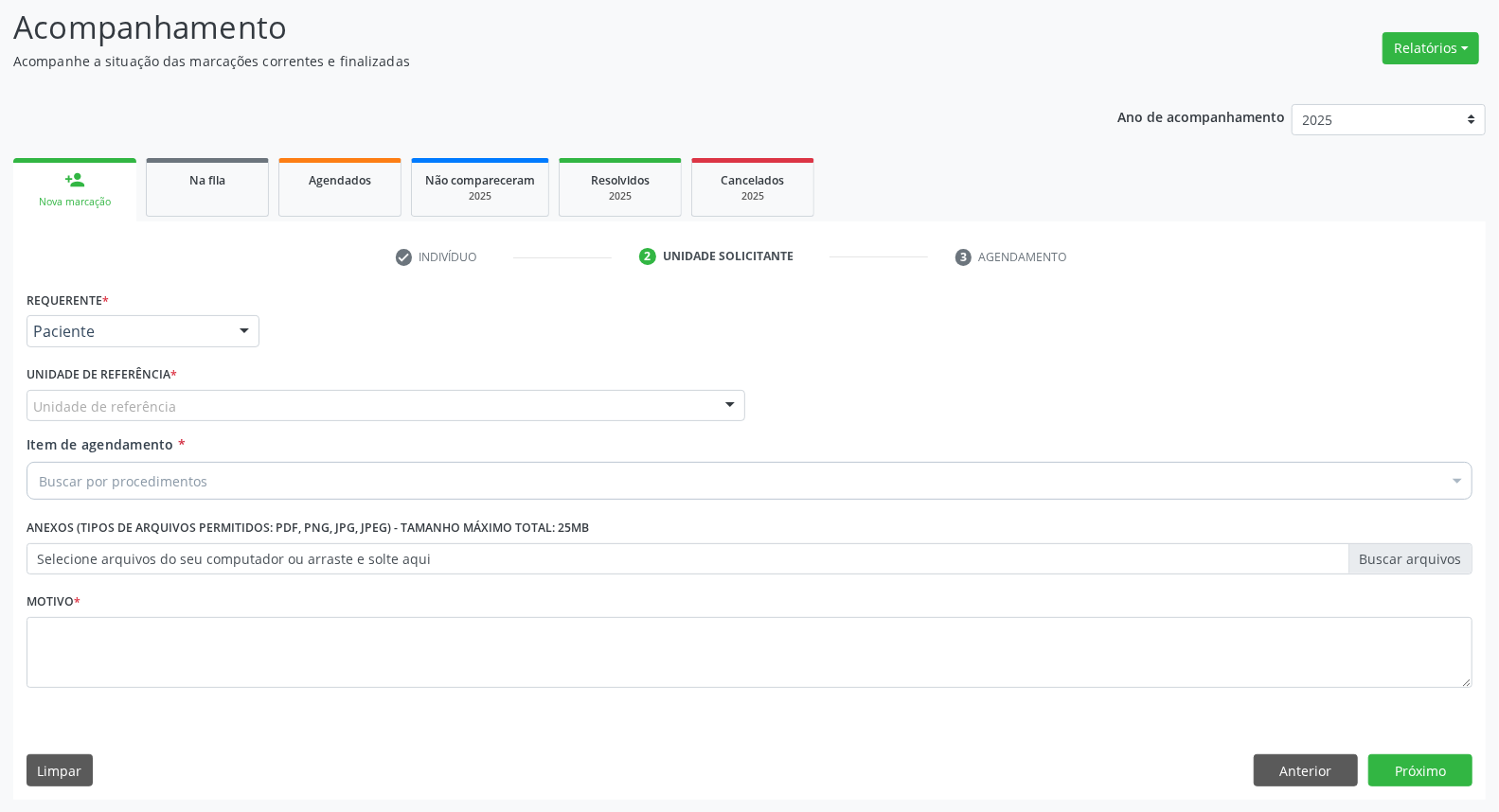
click at [127, 386] on label "Unidade de referência *" at bounding box center [102, 375] width 150 height 30
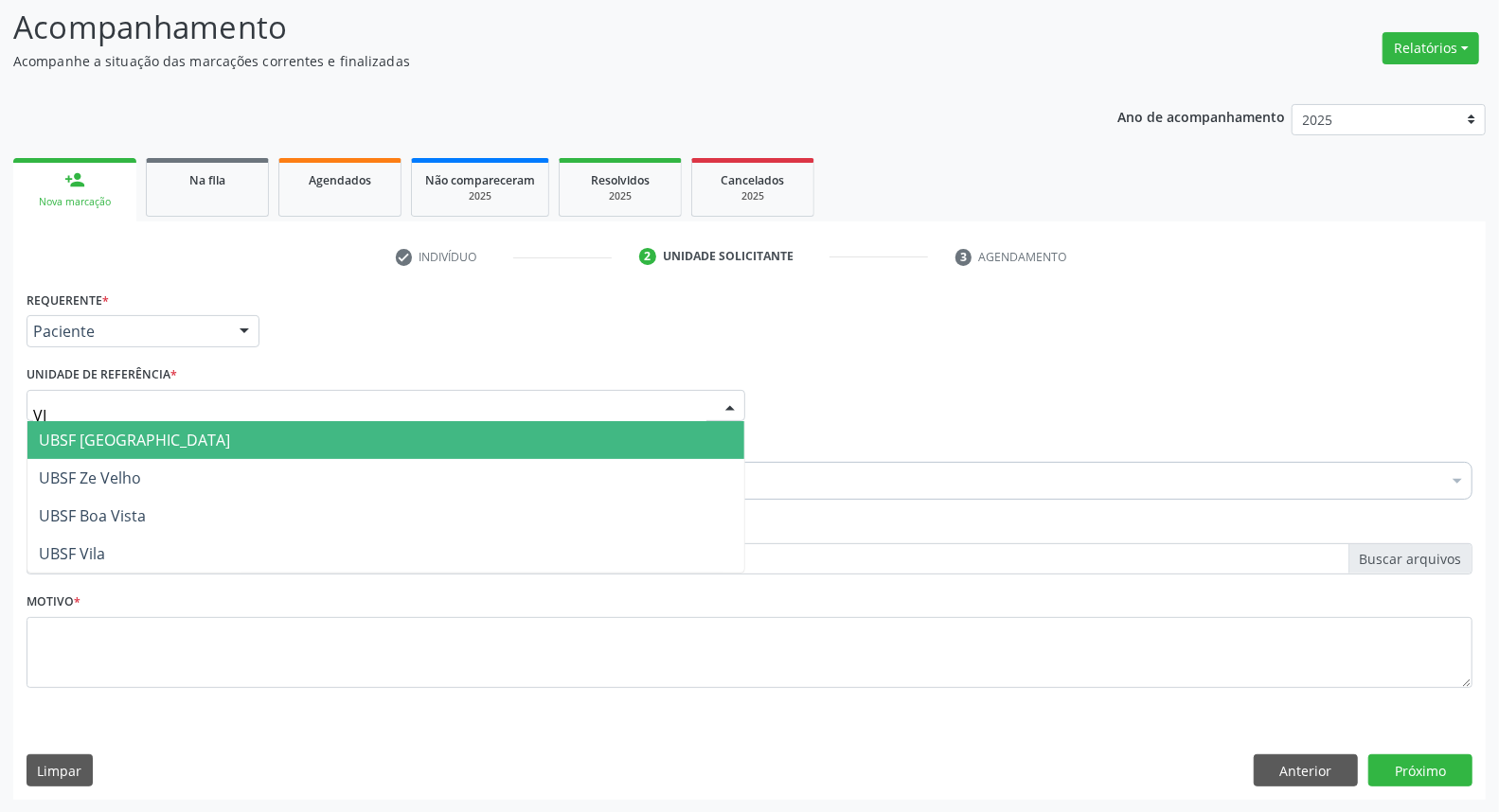
type input "VIL"
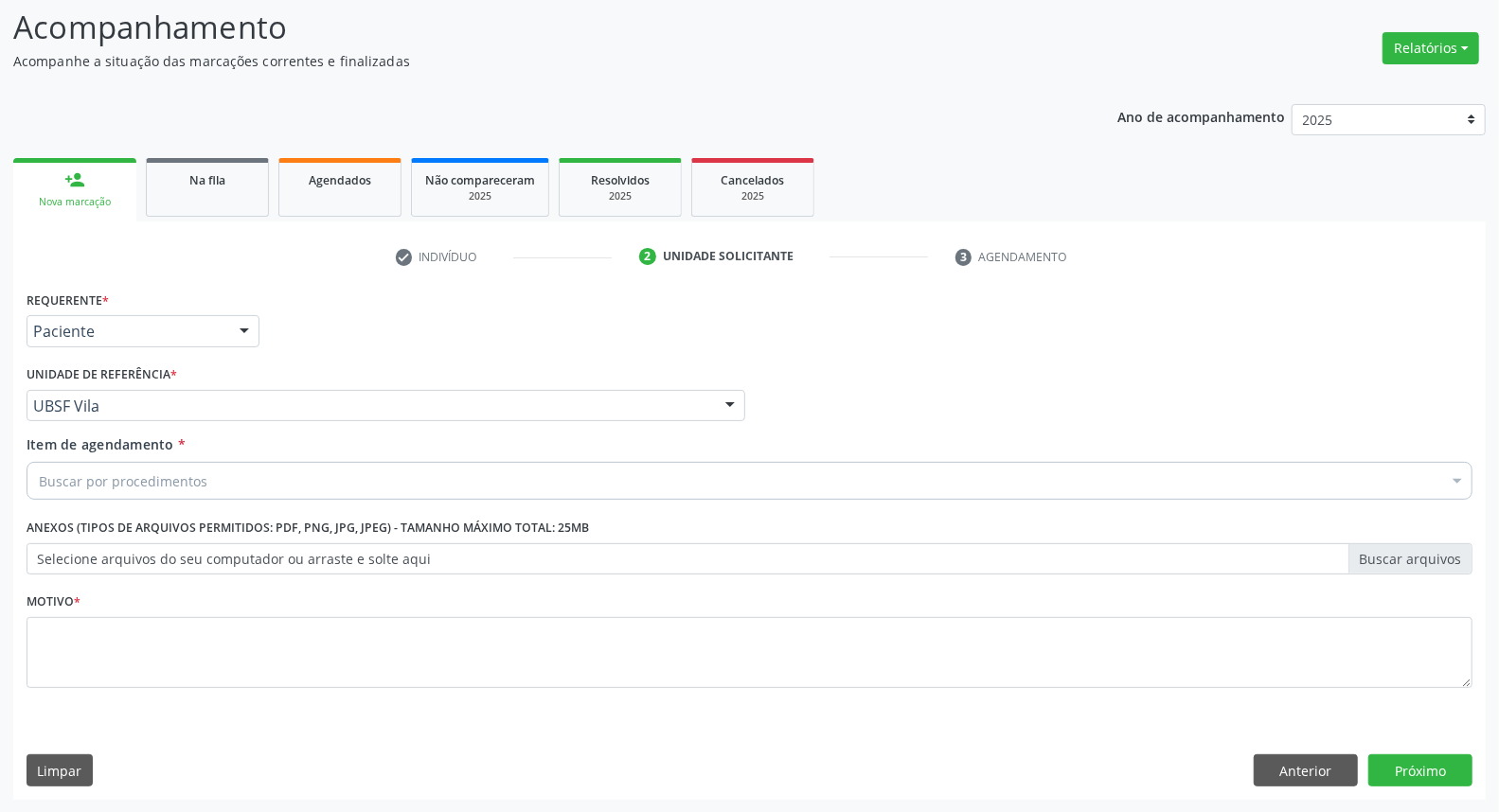
click at [1019, 109] on div "Ano de acompanhamento 2025 2024 2023 2022 2021 person_add Nova marcação Na fila…" at bounding box center [750, 445] width 1472 height 709
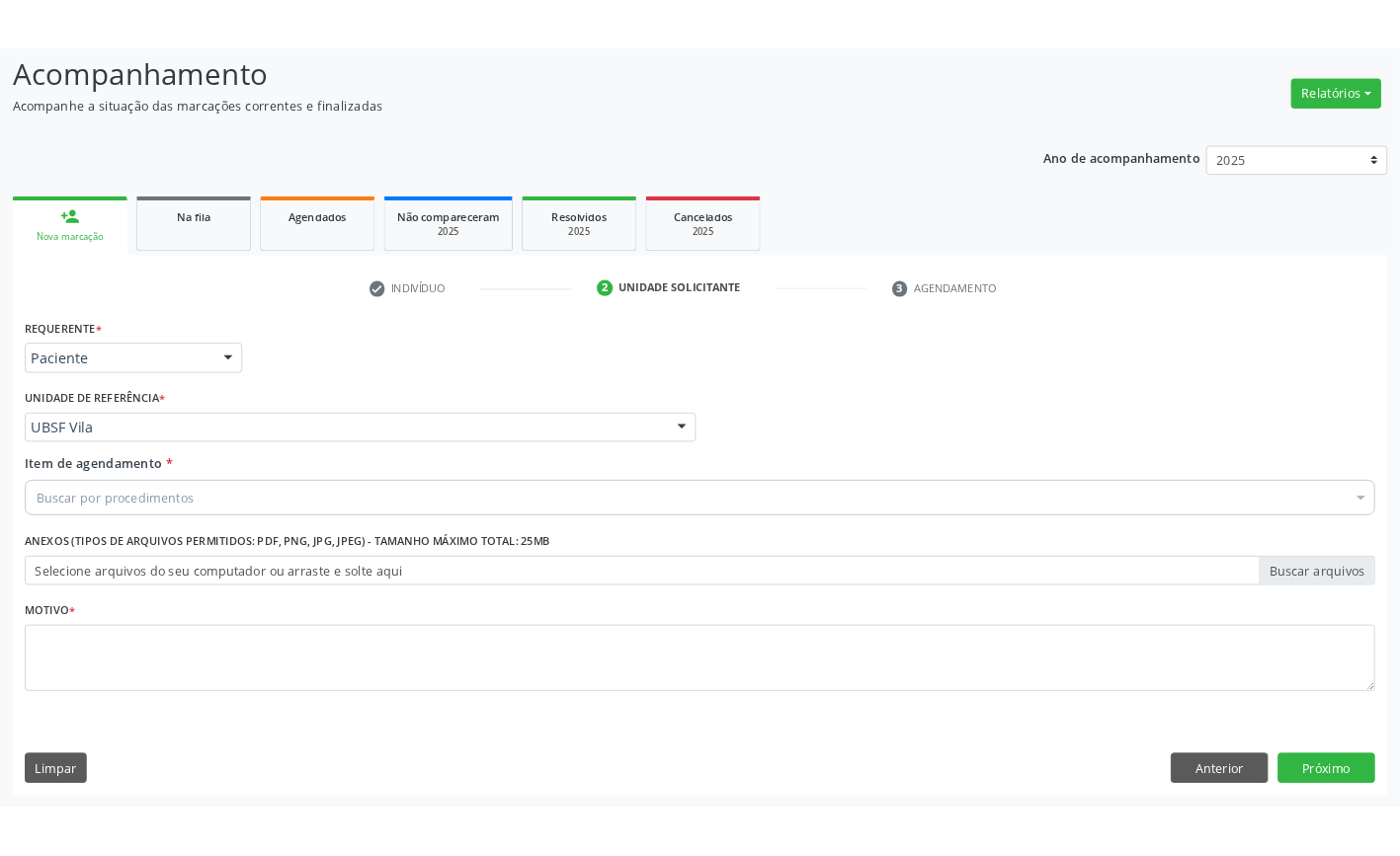
scroll to position [121, 0]
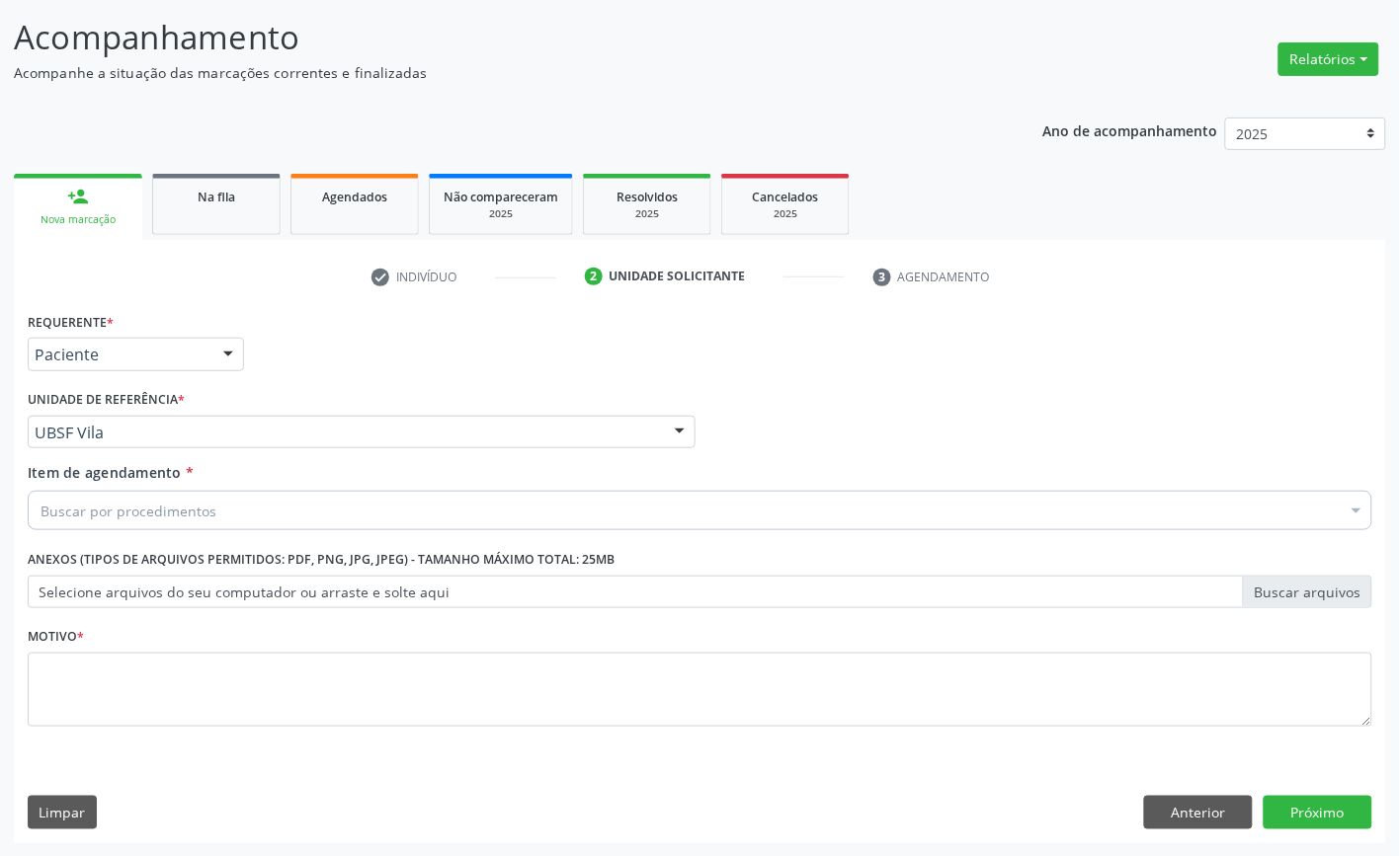
click at [214, 507] on div "Buscar por procedimentos" at bounding box center [700, 510] width 1344 height 40
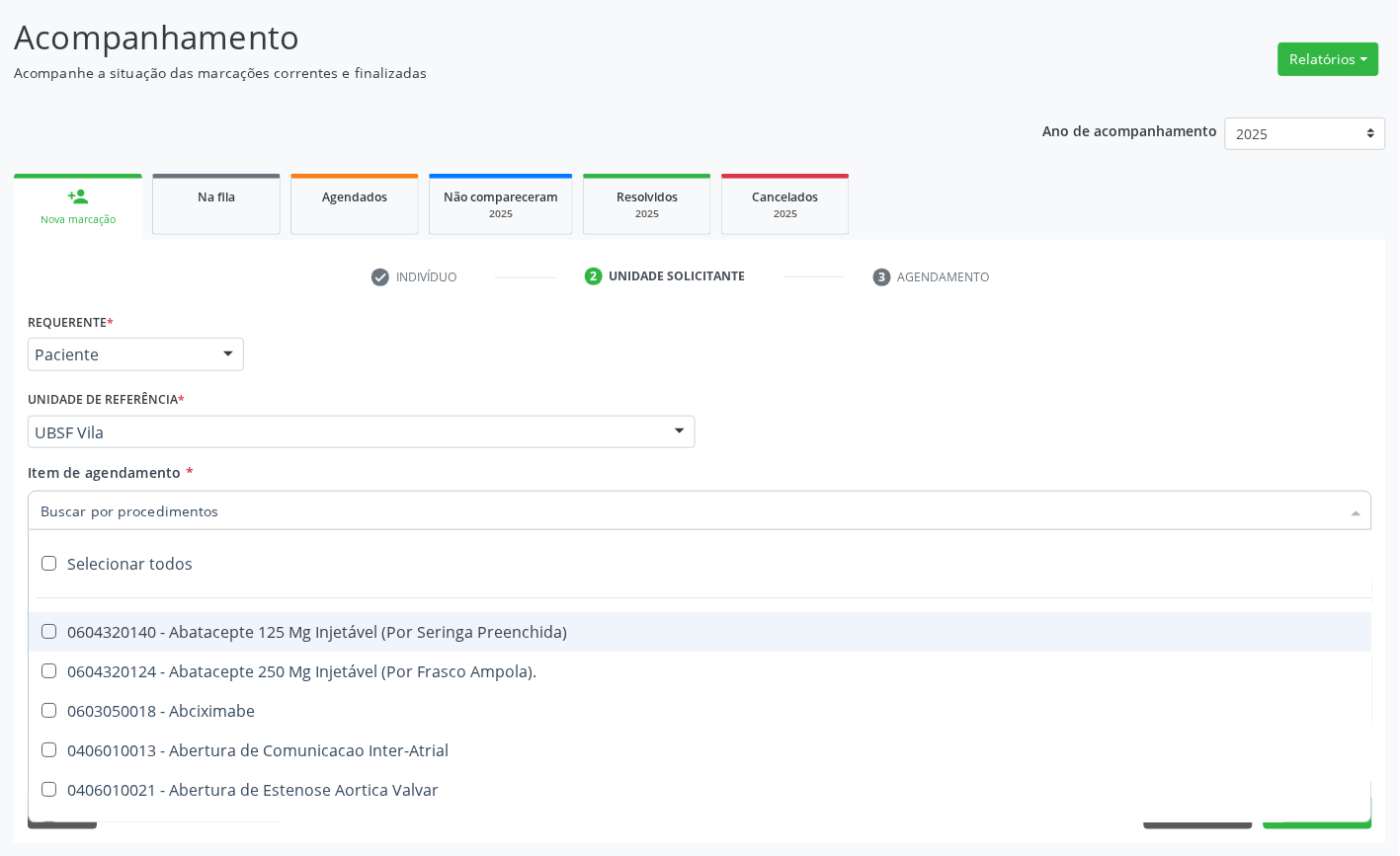
paste input "TRANSVAGINAL"
type input "TRANSVAGINAL"
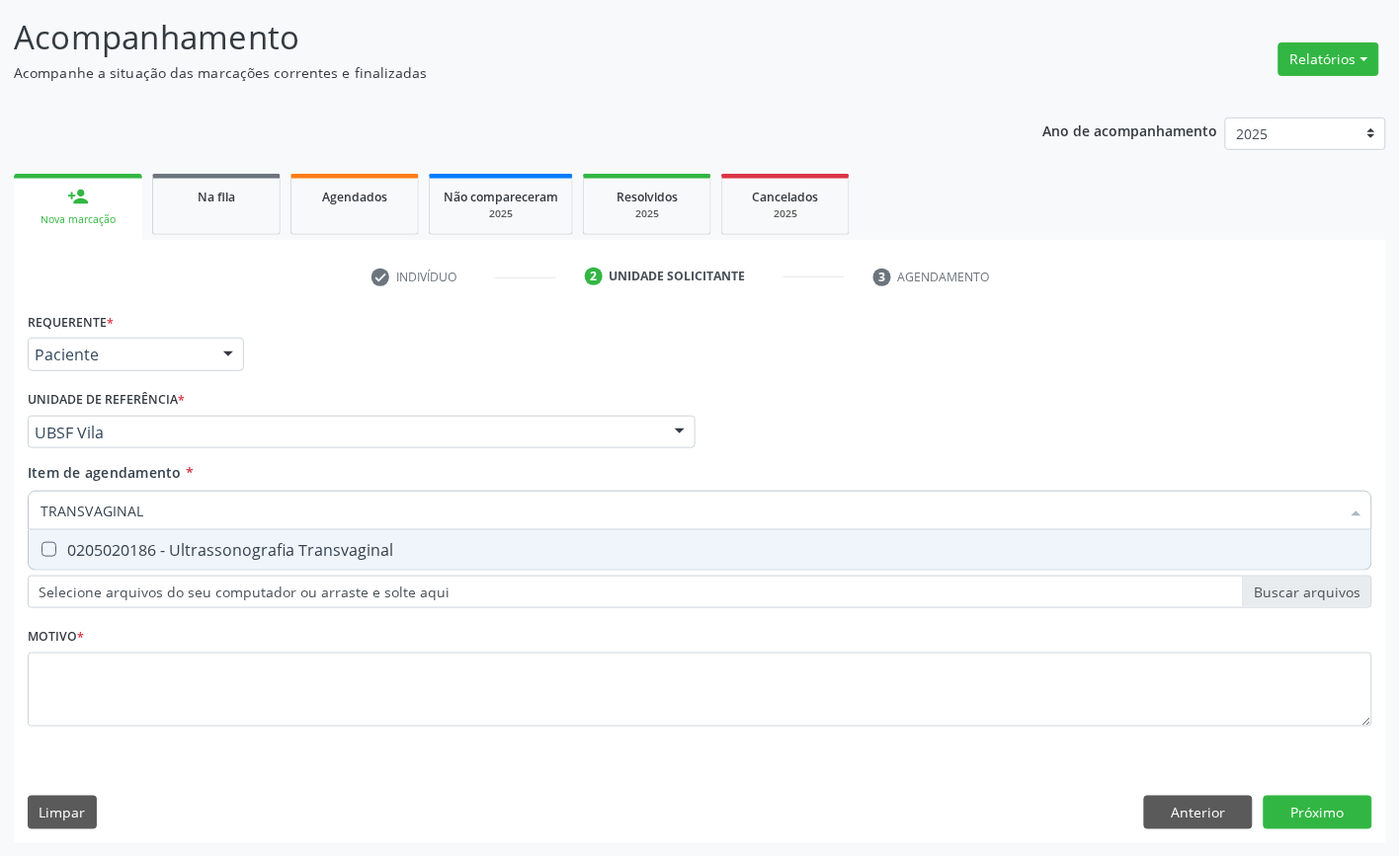
drag, startPoint x: 212, startPoint y: 550, endPoint x: 193, endPoint y: 649, distance: 100.8
click at [212, 551] on div "0205020186 - Ultrassonografia Transvaginal" at bounding box center [700, 550] width 1319 height 16
checkbox Transvaginal "true"
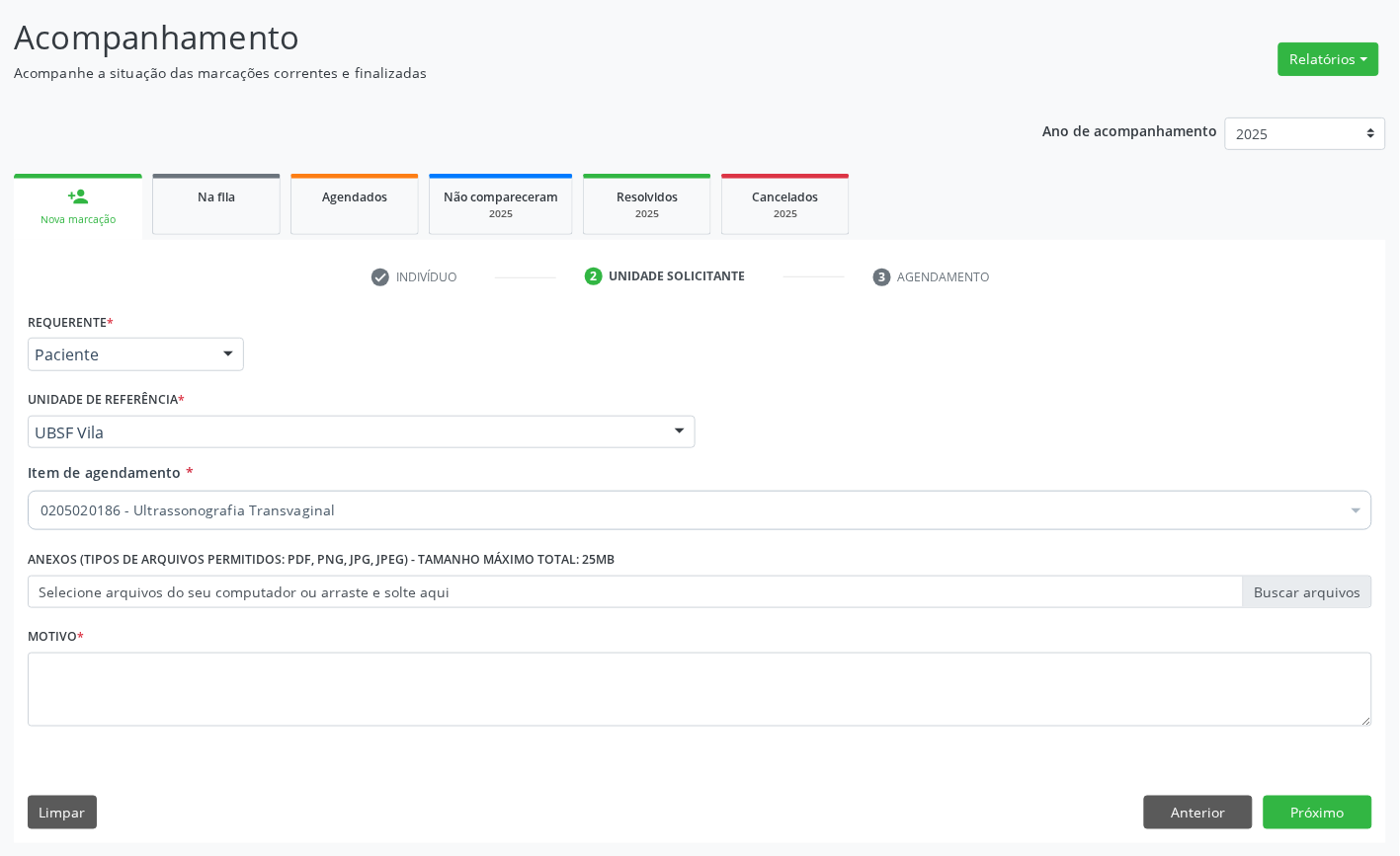
click at [287, 727] on fieldset "Motivo *" at bounding box center [700, 680] width 1344 height 118
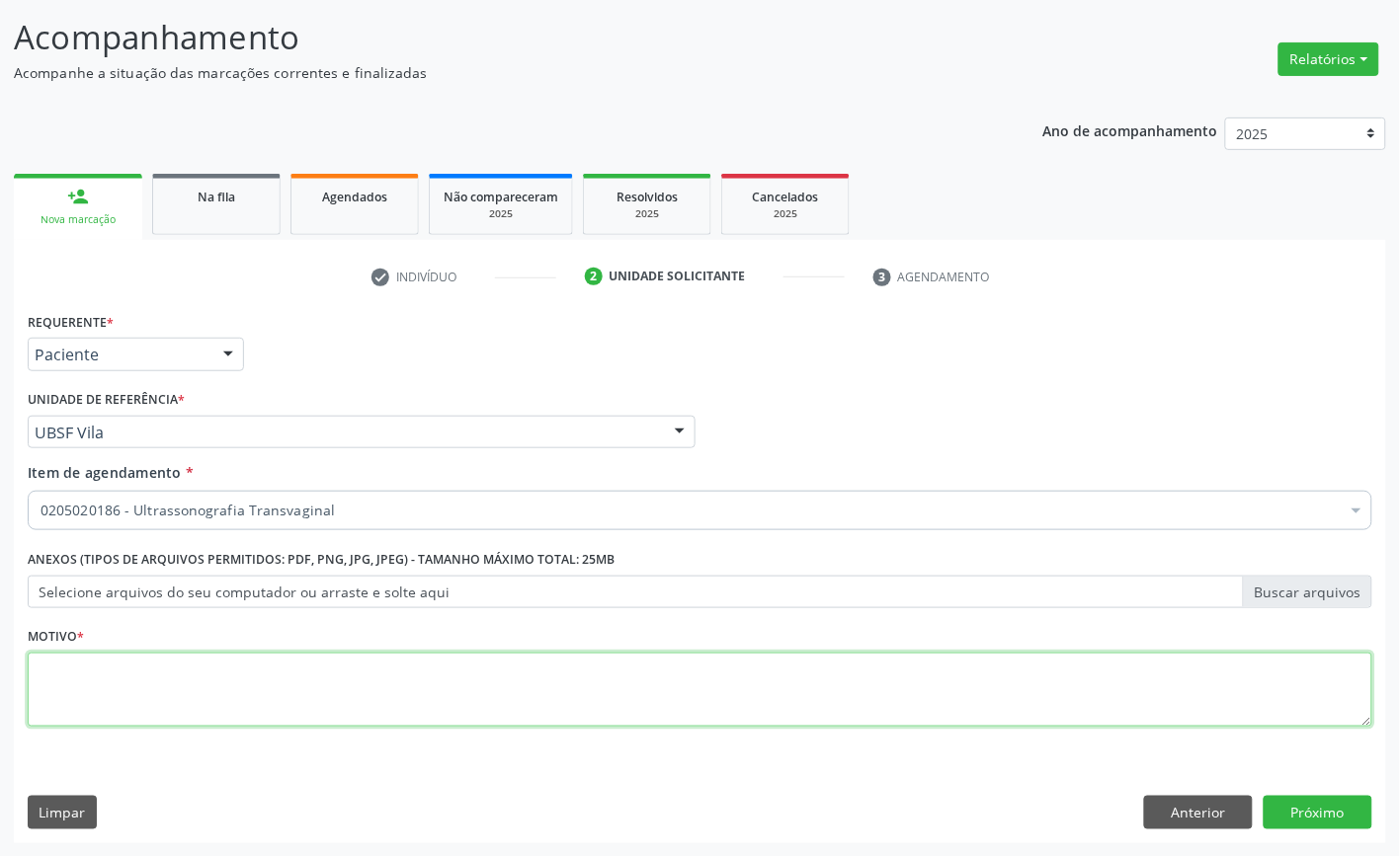
click at [282, 691] on textarea at bounding box center [700, 690] width 1344 height 75
paste textarea "AVALIAÇÃO 07/2025"
type textarea "AVALIAÇÃO 07/2025 DOR PÉLVICA"
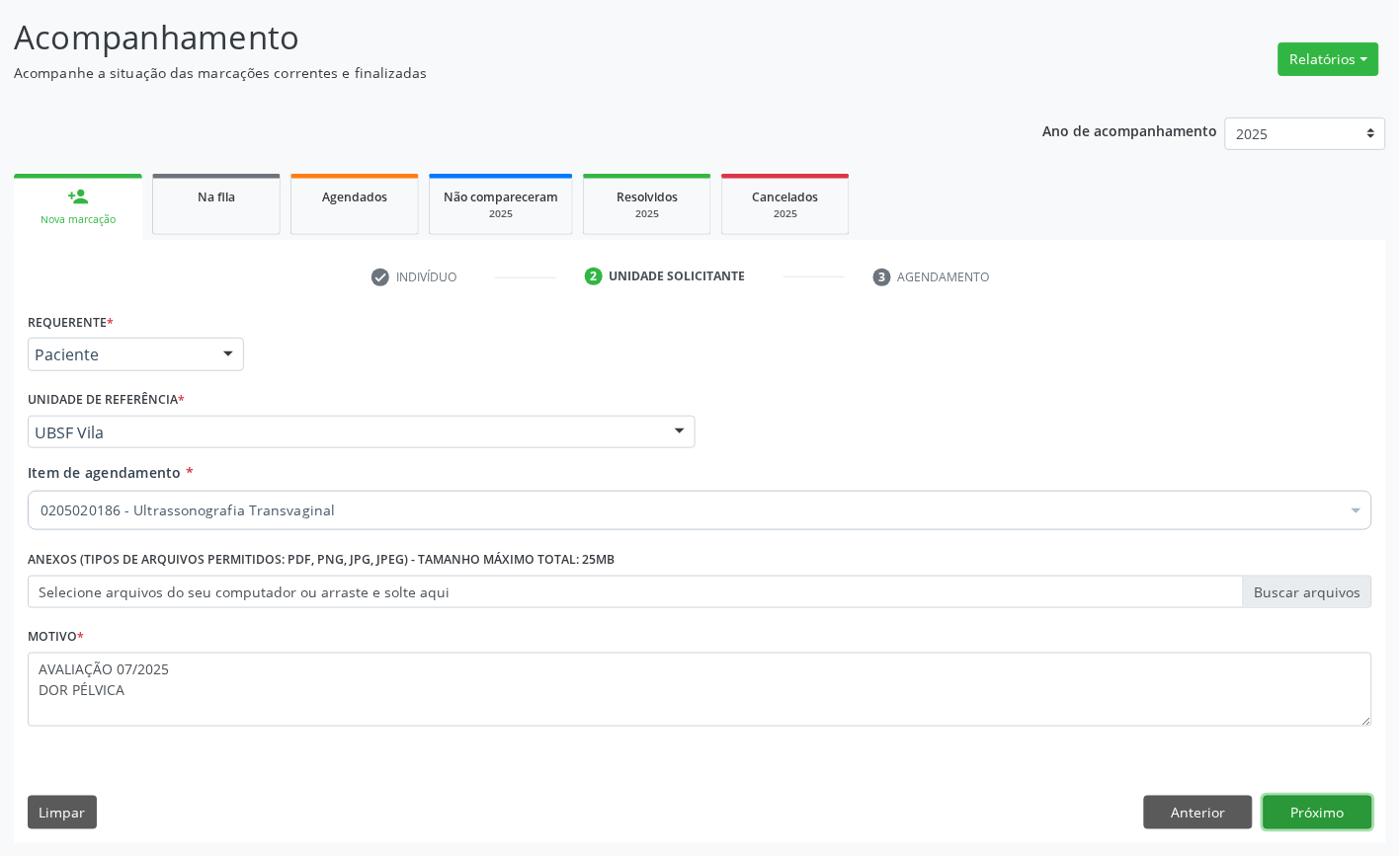
click button "Próximo" at bounding box center [1317, 812] width 108 height 34
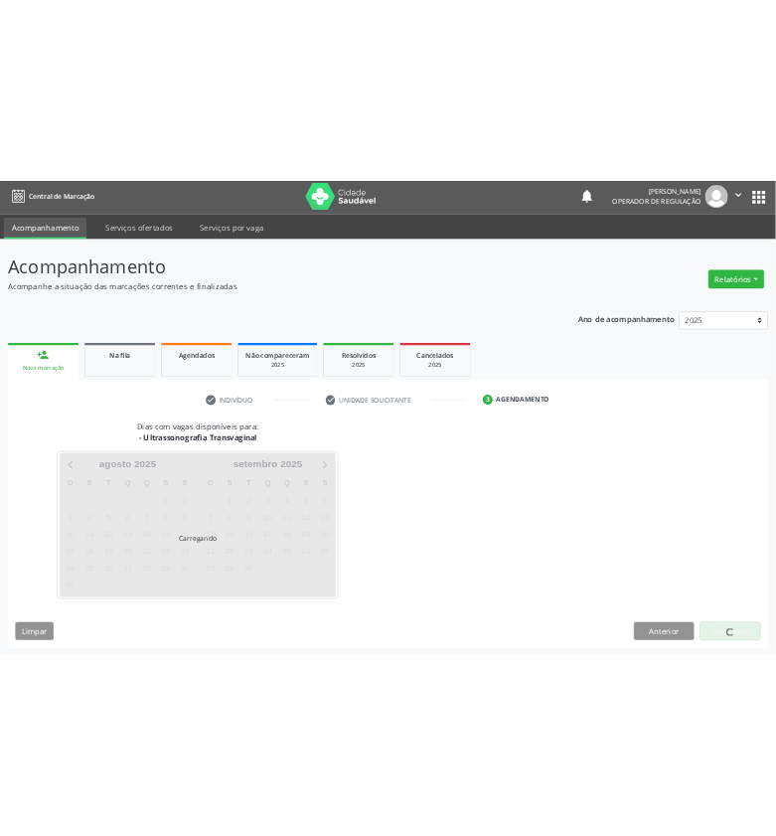
scroll to position [2, 0]
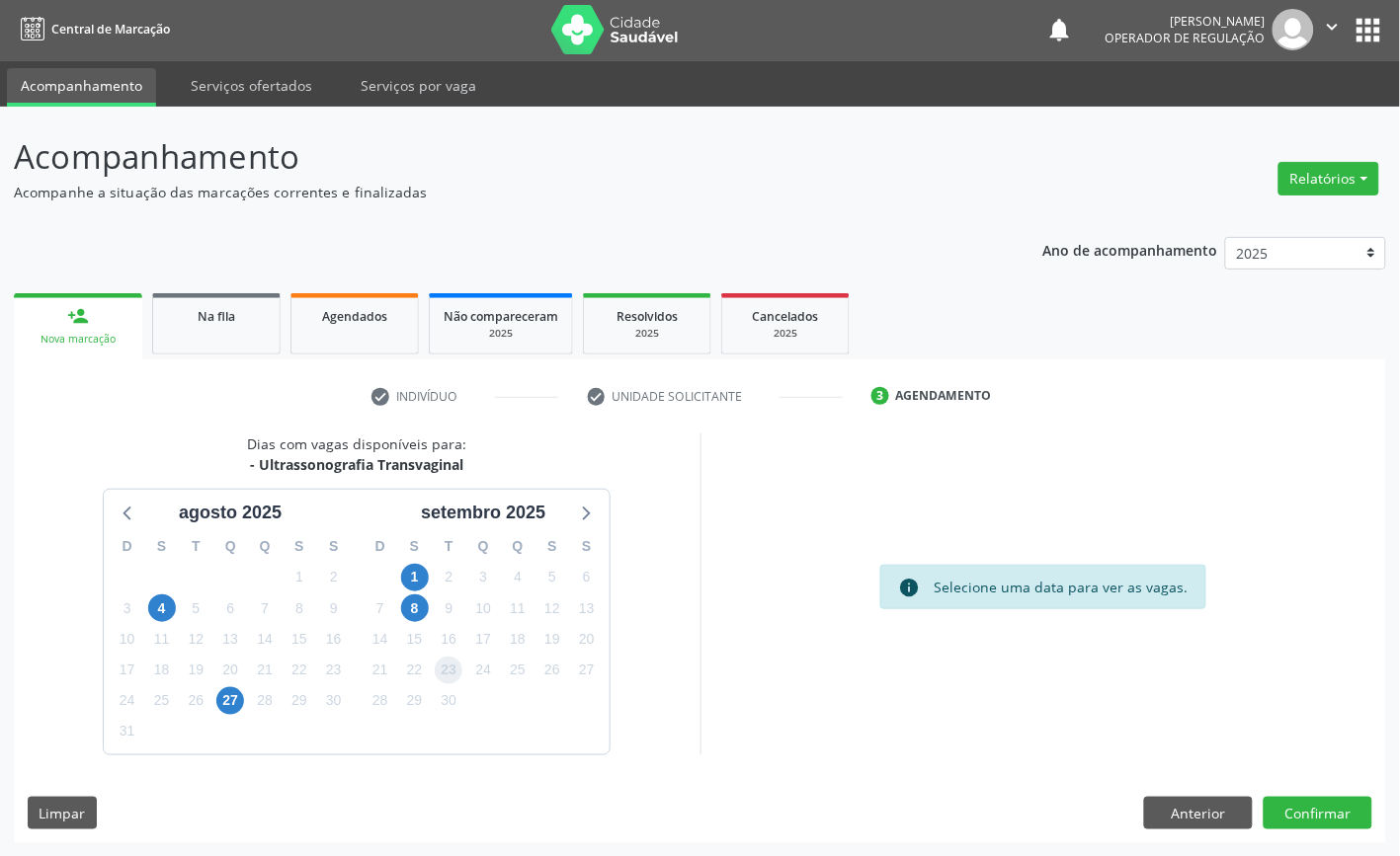
click at [458, 672] on span "23" at bounding box center [448, 670] width 28 height 28
click at [1063, 824] on button "Confirmar" at bounding box center [1317, 813] width 108 height 34
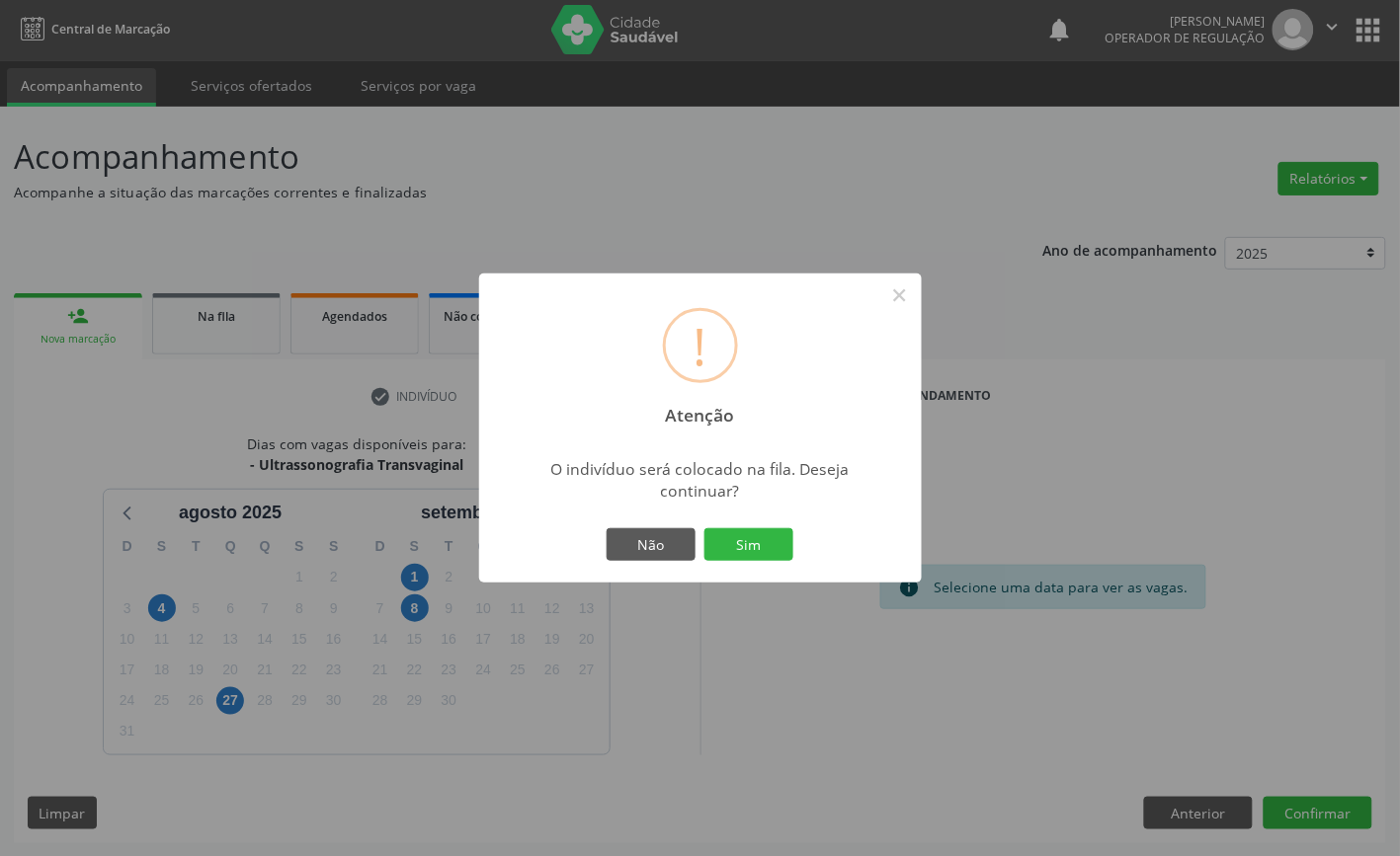
click at [704, 528] on button "Sim" at bounding box center [748, 545] width 88 height 34
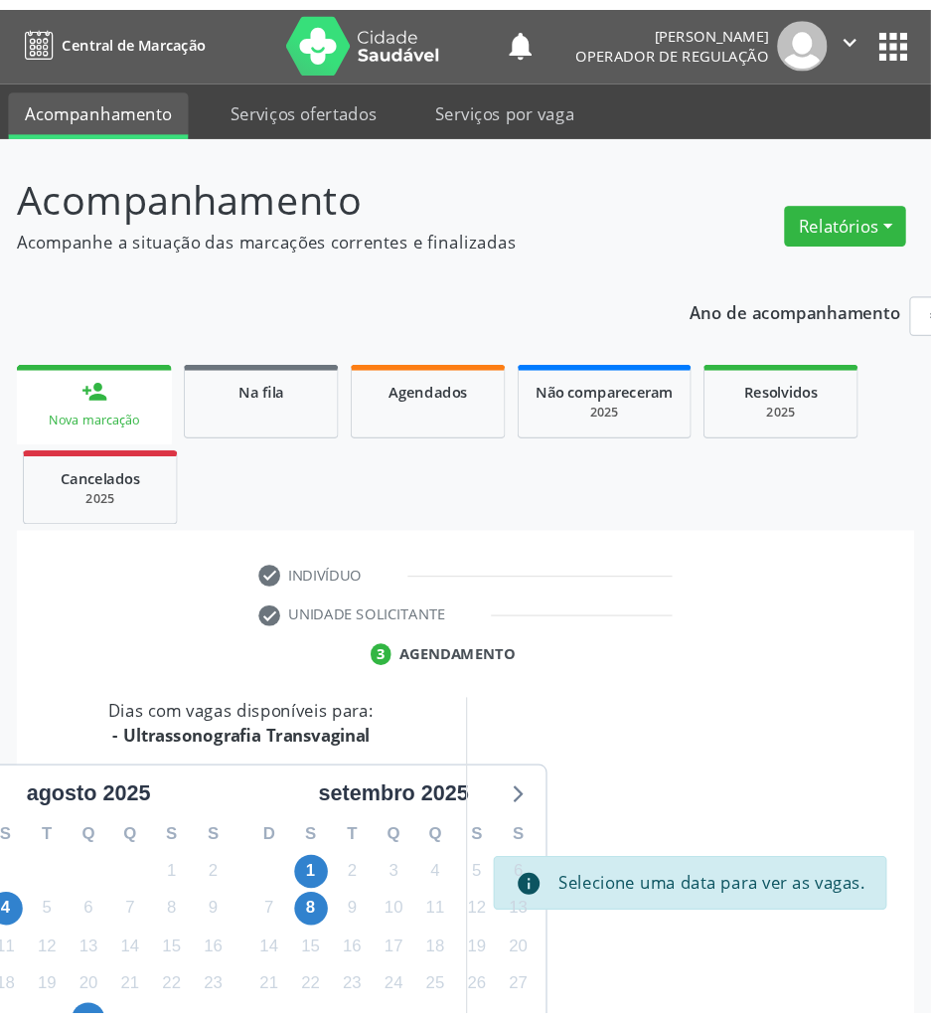
scroll to position [0, 0]
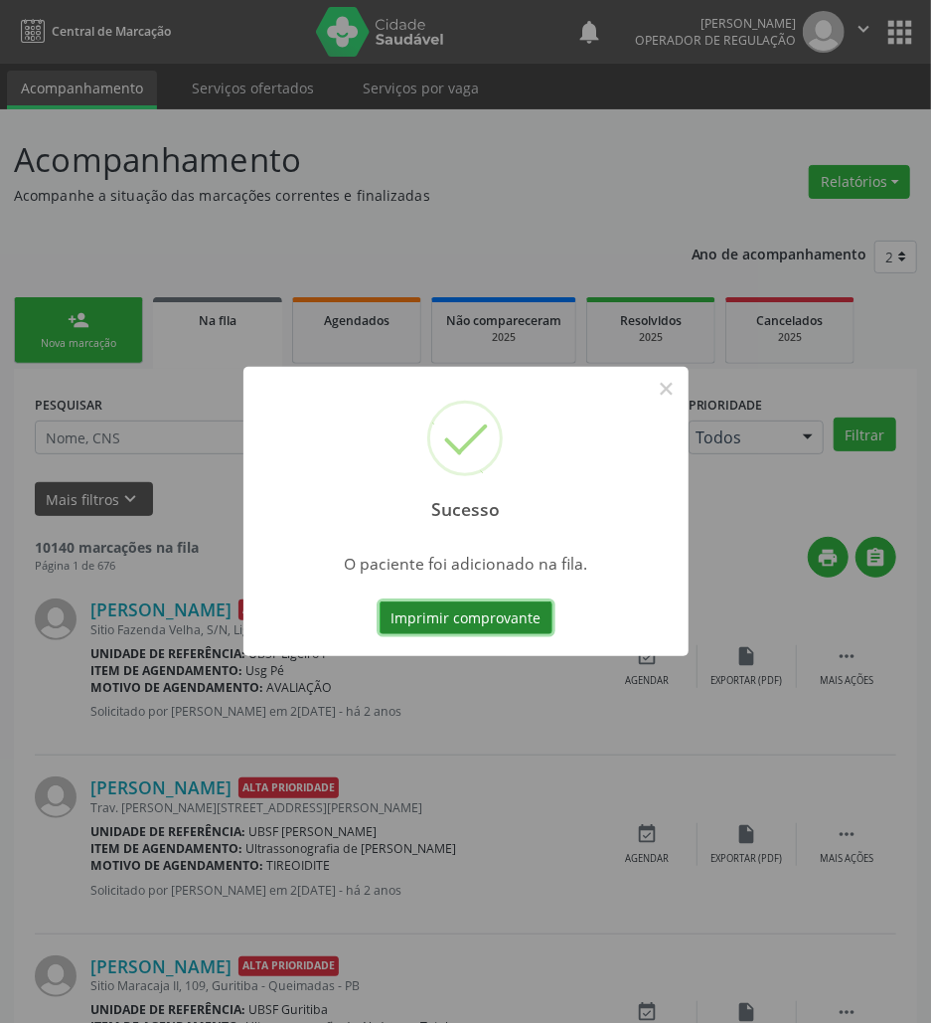
click at [531, 630] on button "Imprimir comprovante" at bounding box center [466, 618] width 173 height 34
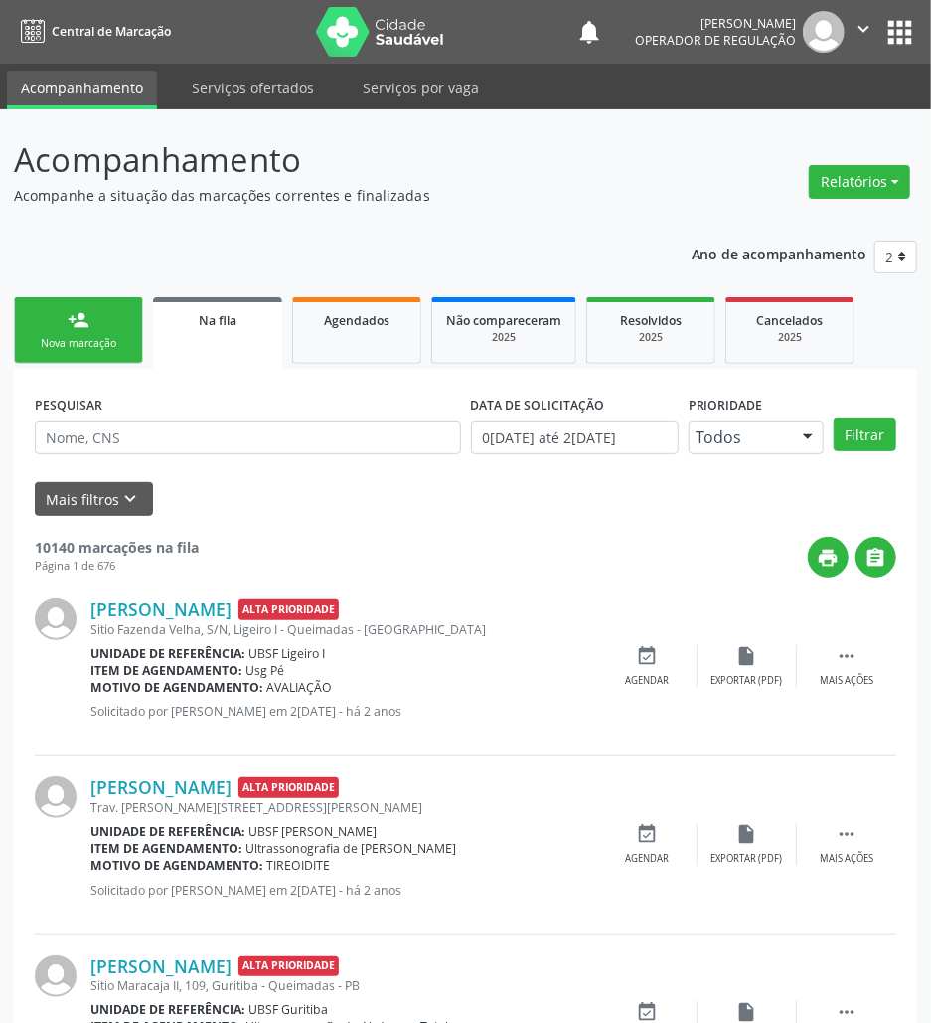
click at [72, 311] on div "person_add" at bounding box center [79, 320] width 22 height 22
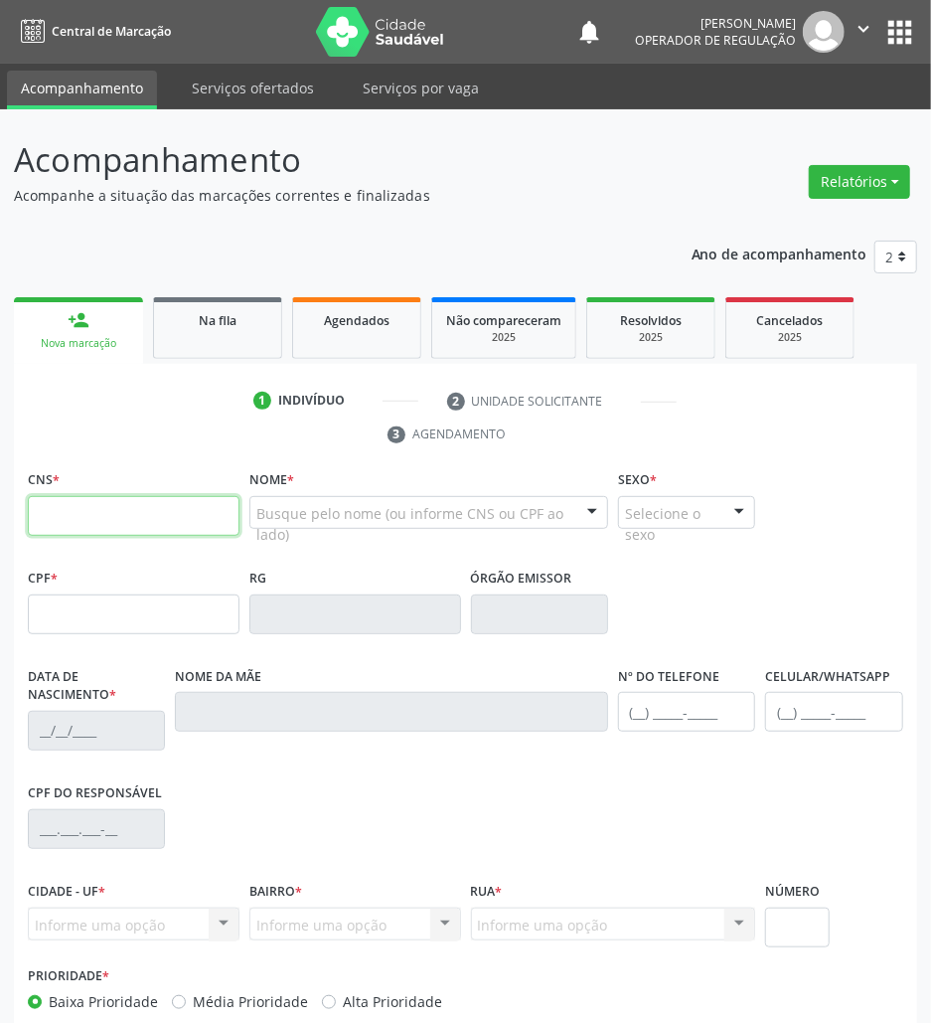
click at [92, 533] on input "text" at bounding box center [134, 516] width 212 height 40
type input "701 8052 6665 4770"
type input "021.239.094-59"
type input "27/11/1962"
type input "Mariza Gomes Barbalho Peregrino"
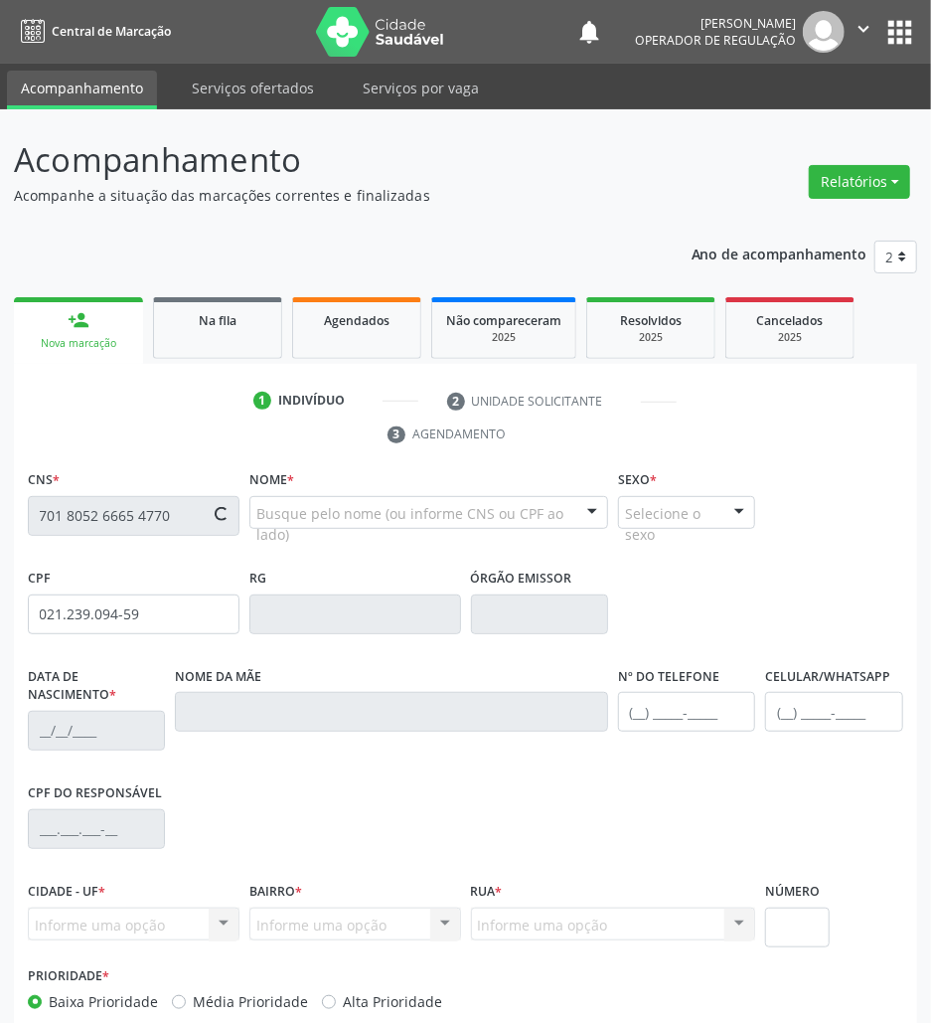
type input "(83) 98162-4367"
type input "90"
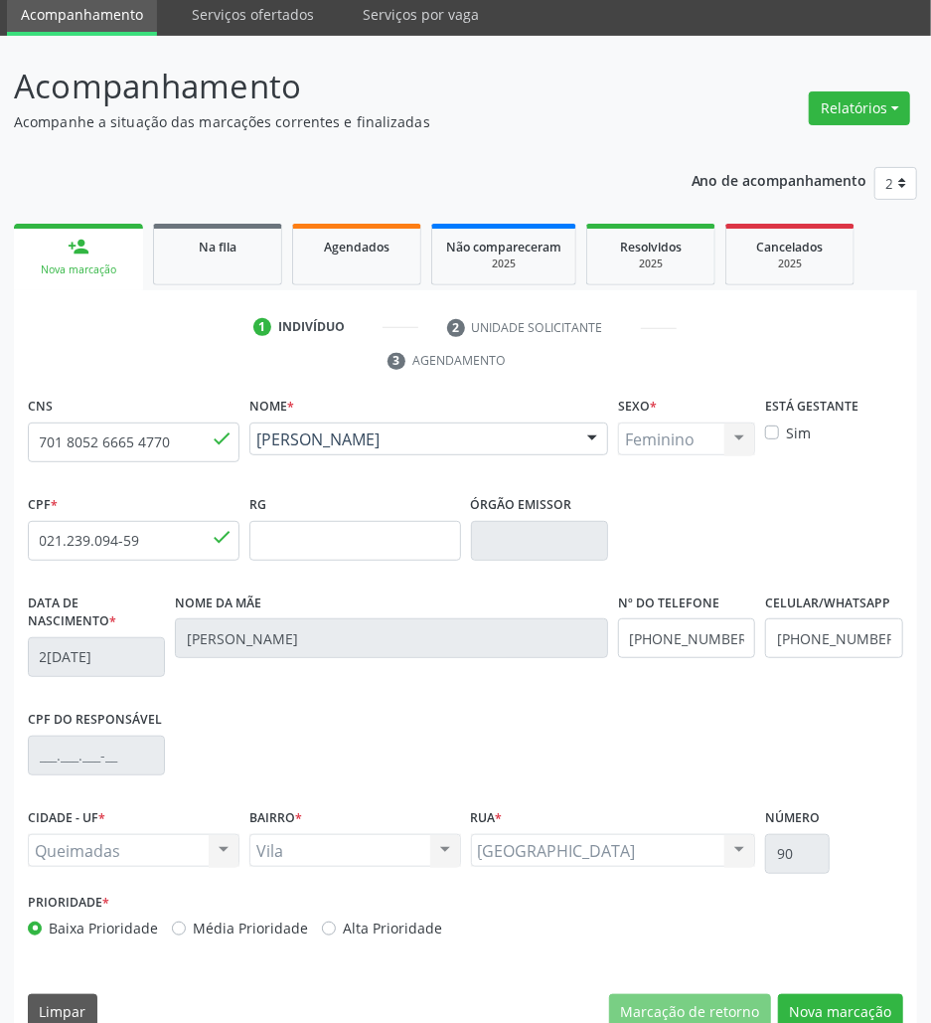
scroll to position [107, 0]
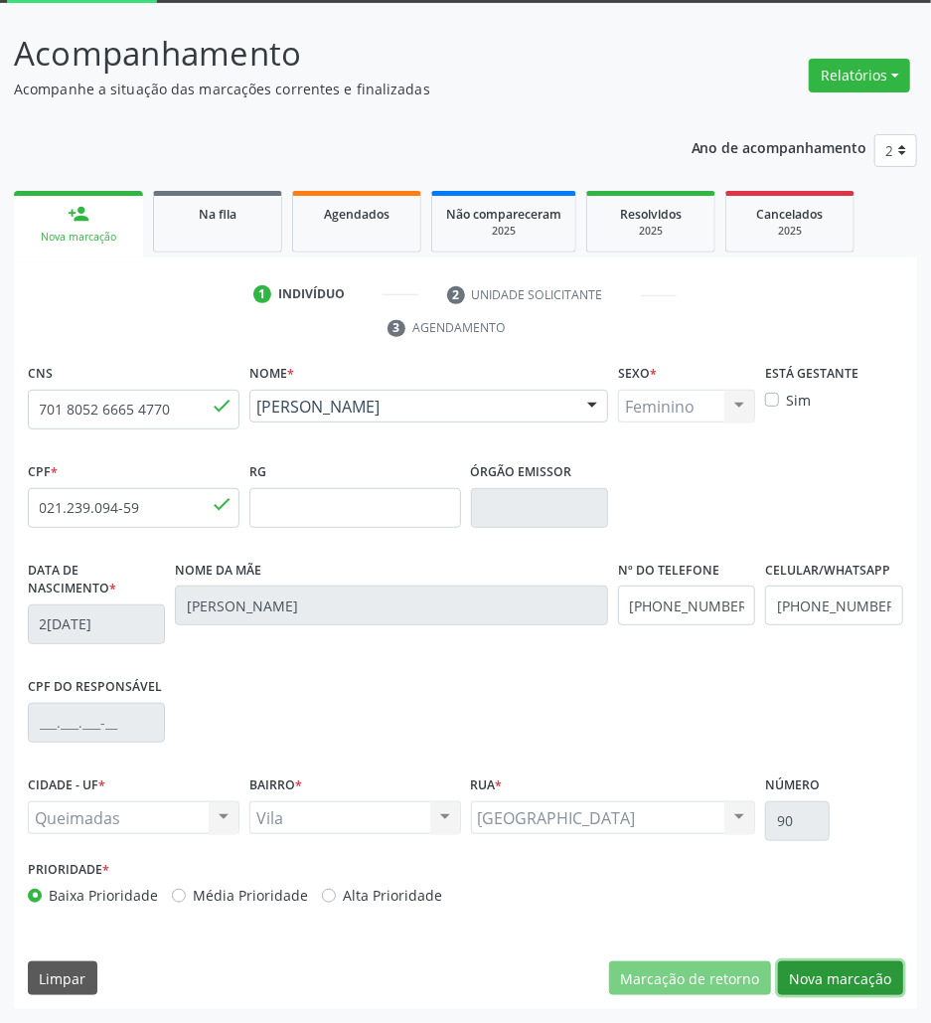
drag, startPoint x: 835, startPoint y: 979, endPoint x: 602, endPoint y: 897, distance: 246.8
click at [835, 979] on button "Nova marcação" at bounding box center [840, 978] width 125 height 34
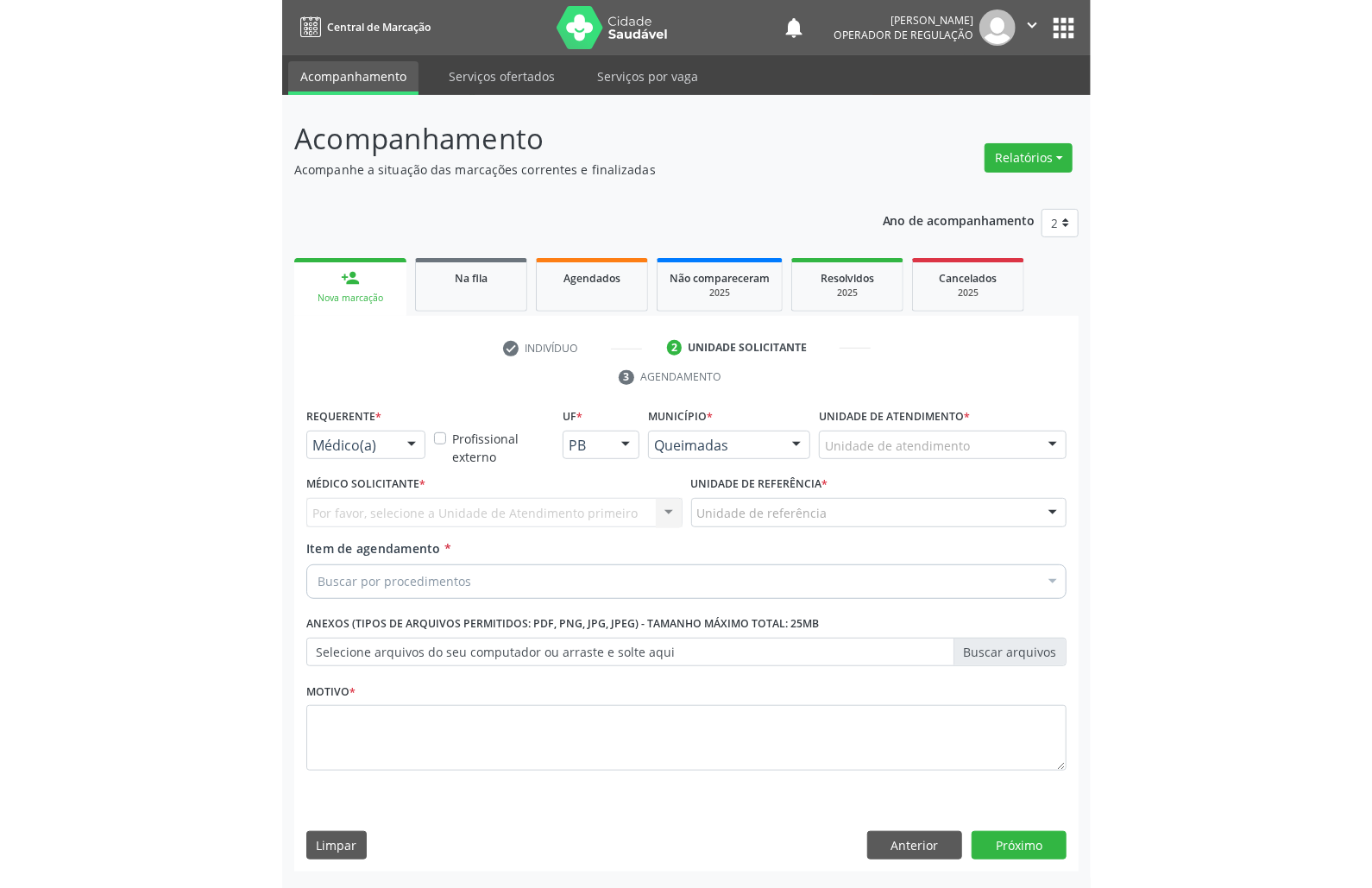
scroll to position [0, 0]
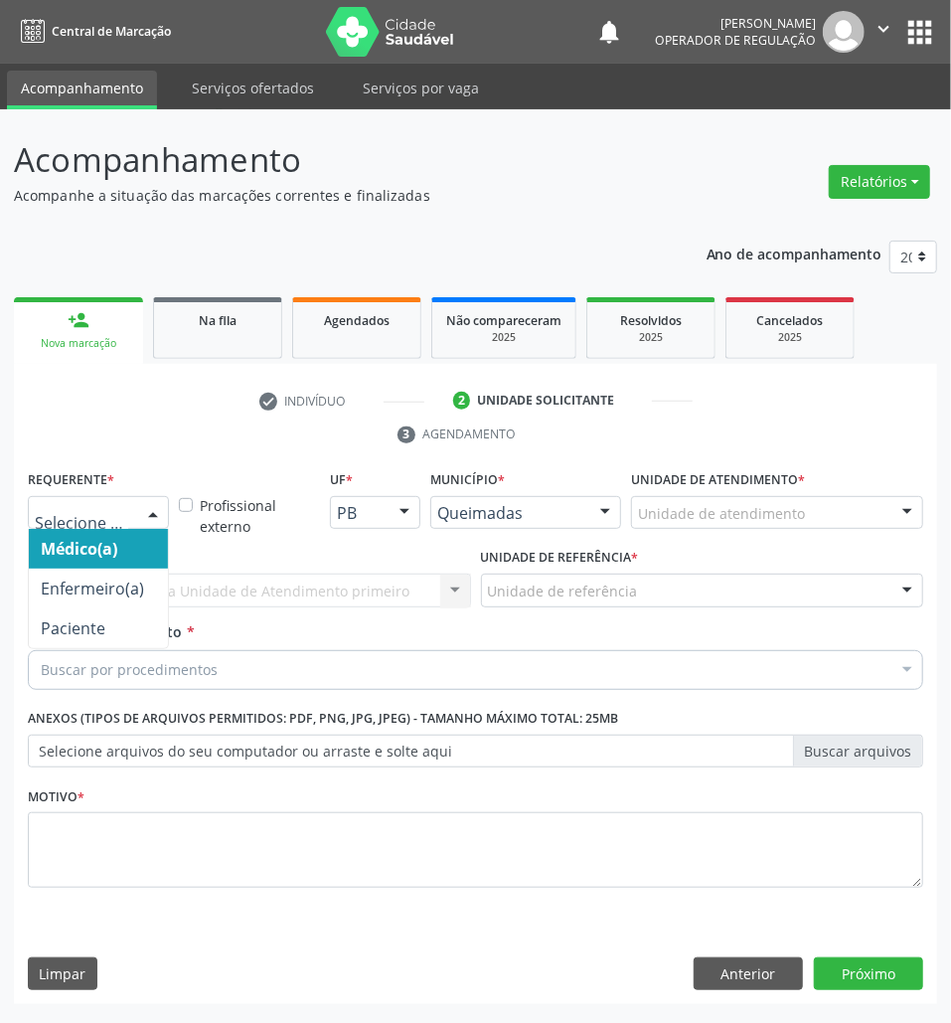
drag, startPoint x: 82, startPoint y: 522, endPoint x: 84, endPoint y: 632, distance: 110.4
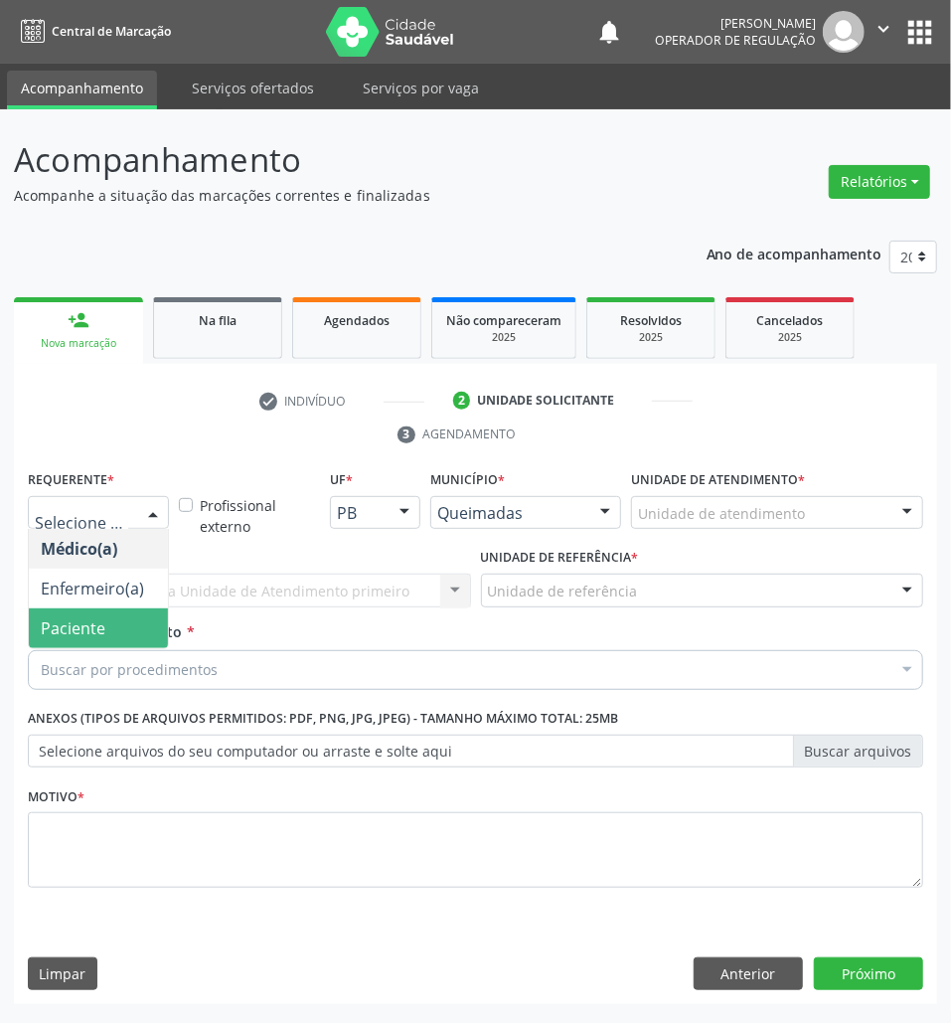
click at [89, 633] on span "Paciente" at bounding box center [73, 628] width 65 height 22
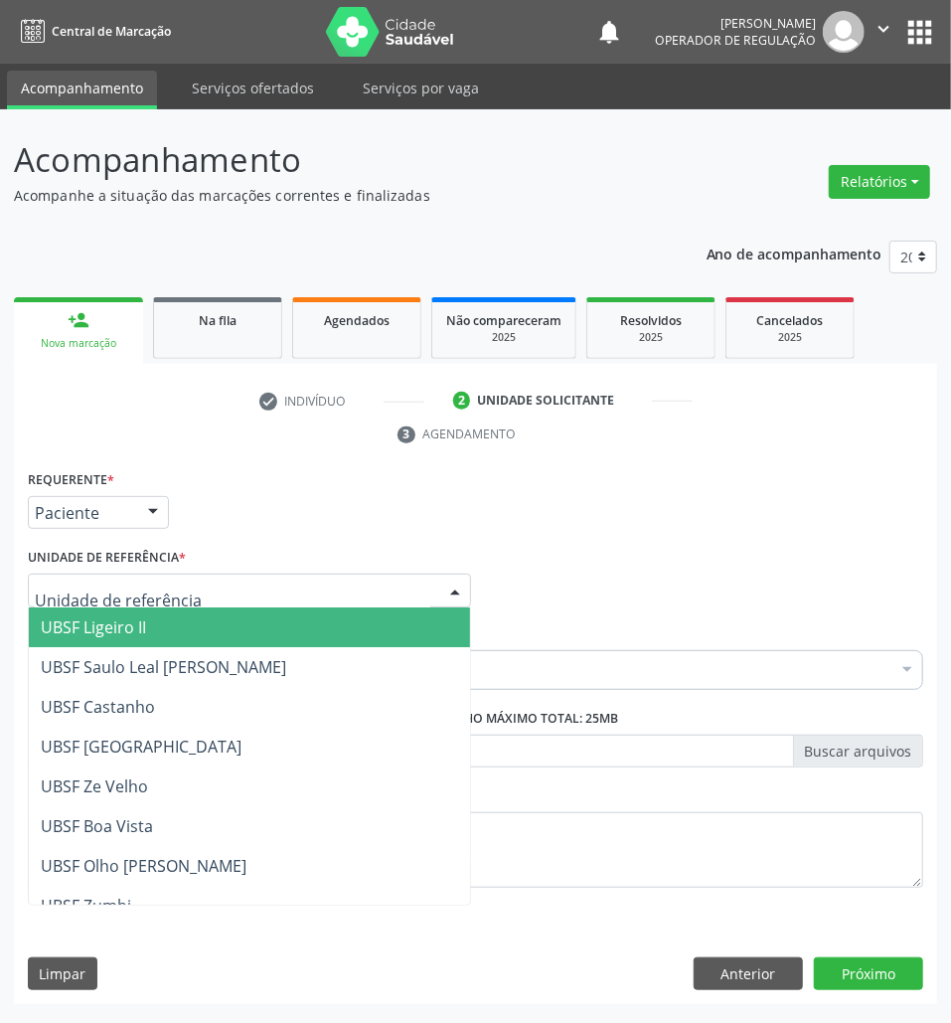
click at [188, 585] on div at bounding box center [249, 591] width 443 height 34
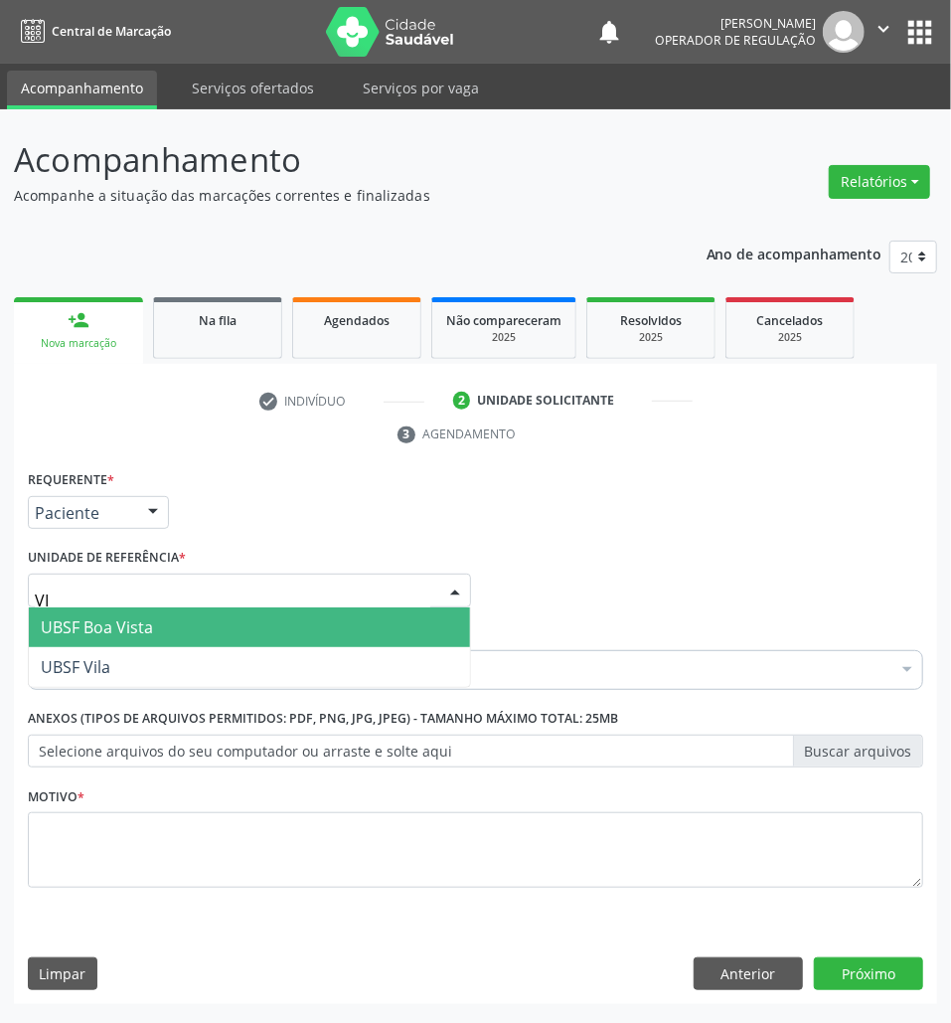
type input "VIL"
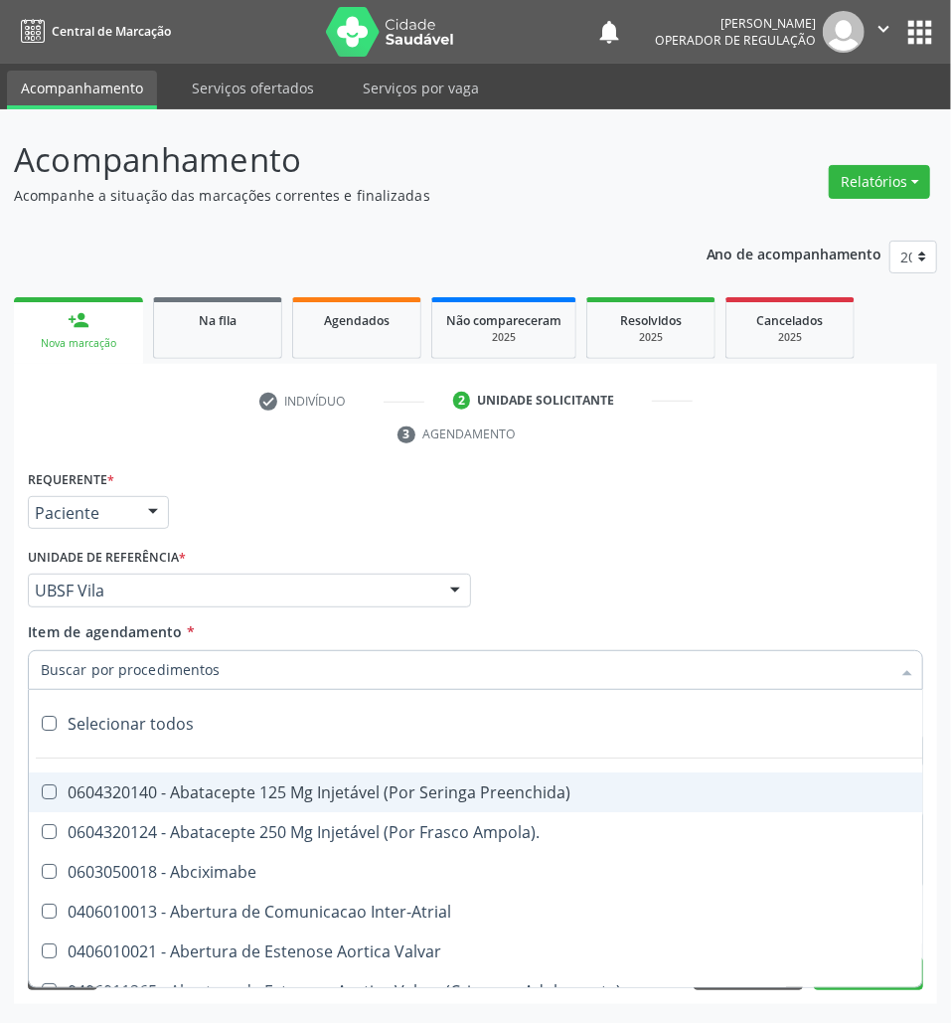
paste input "TRANSVAGINAL"
type input "TRANSVAGINAL"
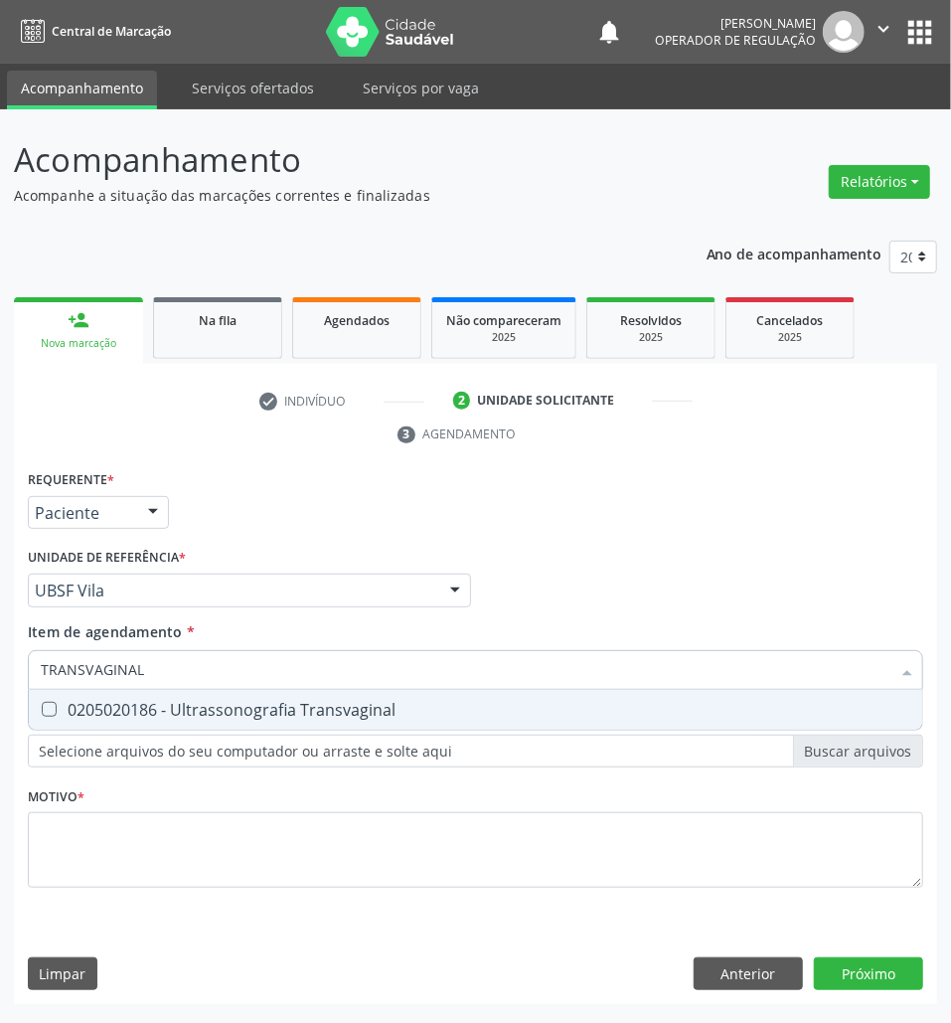
click at [175, 710] on div "0205020186 - Ultrassonografia Transvaginal" at bounding box center [476, 710] width 870 height 16
checkbox Transvaginal "true"
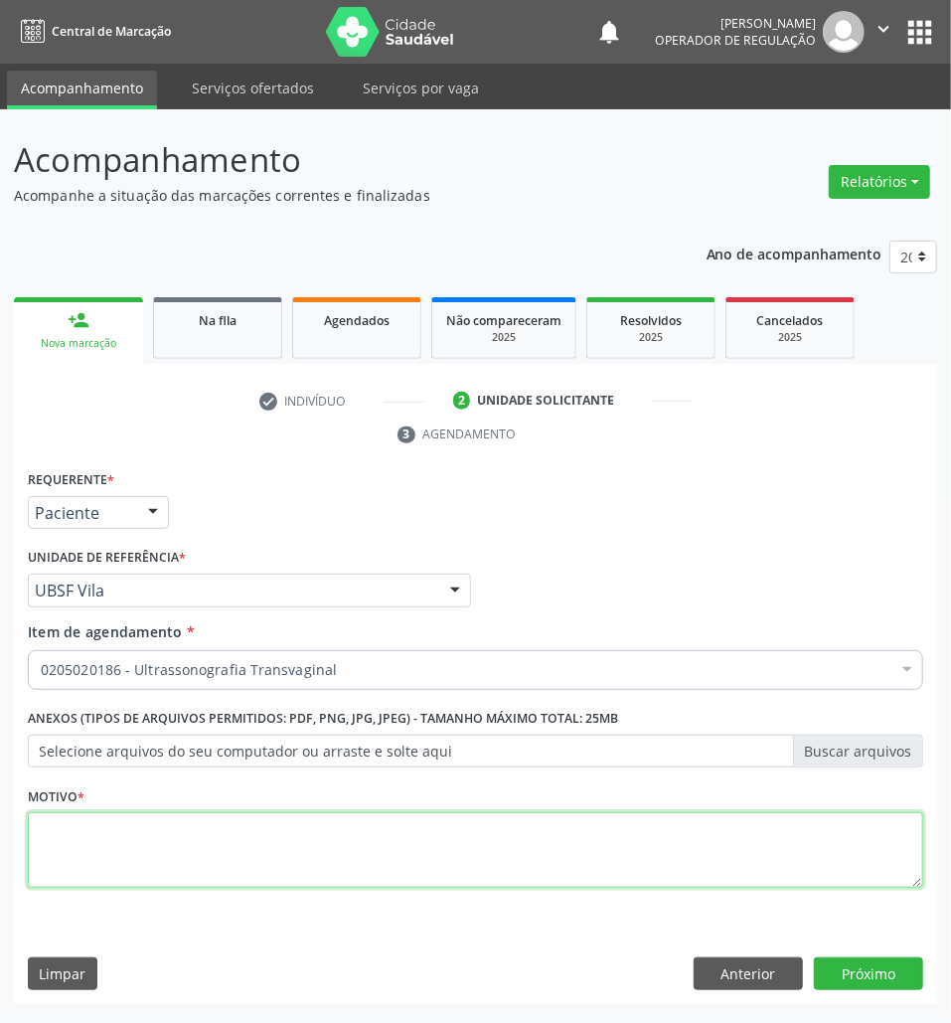
click at [200, 812] on textarea at bounding box center [476, 850] width 896 height 76
paste textarea "AVALIAÇÃO 07/2025"
click at [212, 841] on textarea "AVALIAÇÃO 07/2025" at bounding box center [476, 850] width 896 height 76
type textarea "AVALIAÇÃO 07/2025 SUA"
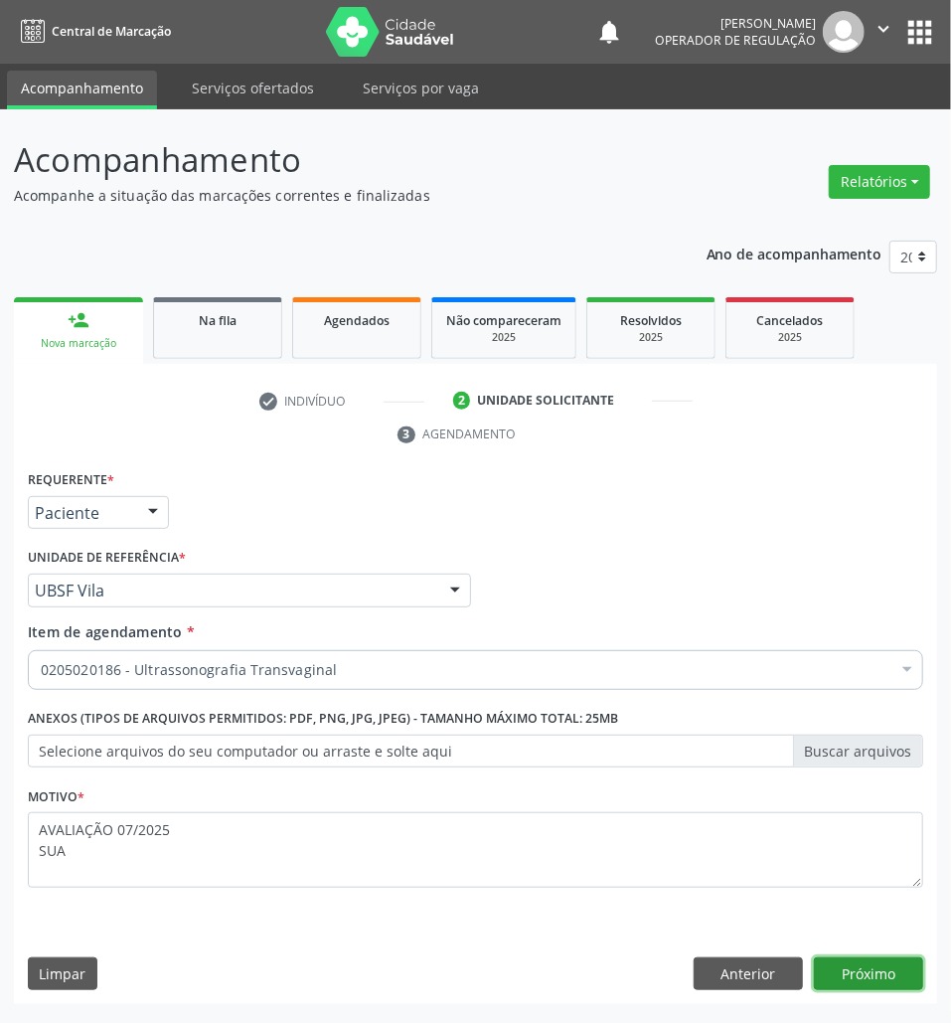
click button "Próximo" at bounding box center [868, 974] width 109 height 34
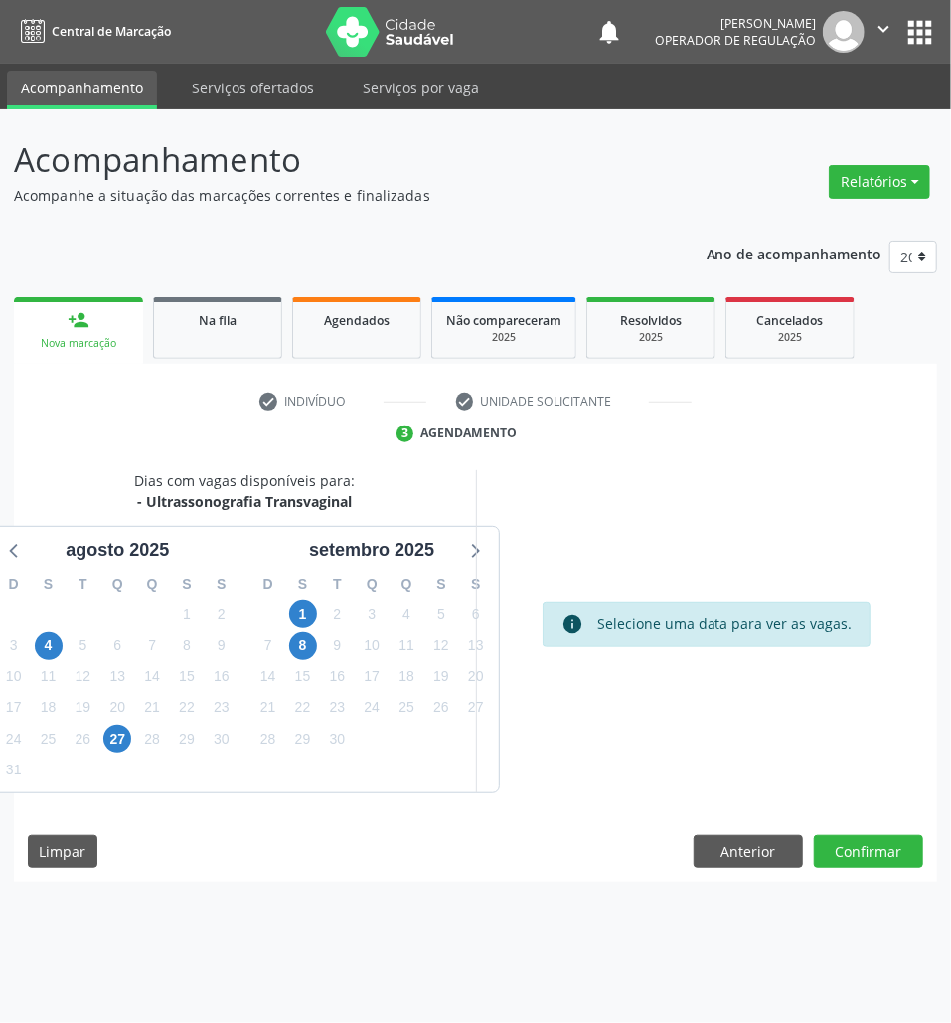
click at [390, 669] on div "18" at bounding box center [407, 676] width 35 height 31
click at [374, 666] on span "17" at bounding box center [372, 677] width 28 height 28
click at [833, 841] on button "Confirmar" at bounding box center [868, 852] width 109 height 34
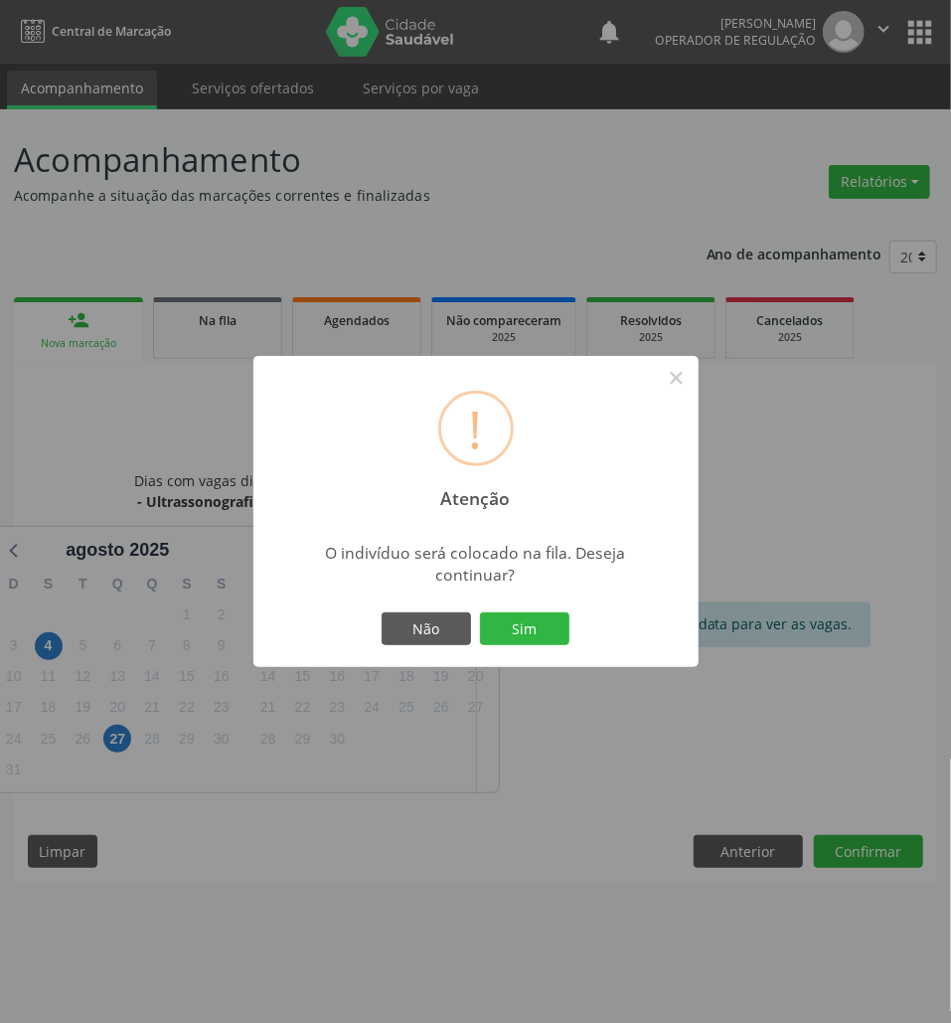
click at [480, 612] on button "Sim" at bounding box center [524, 629] width 89 height 34
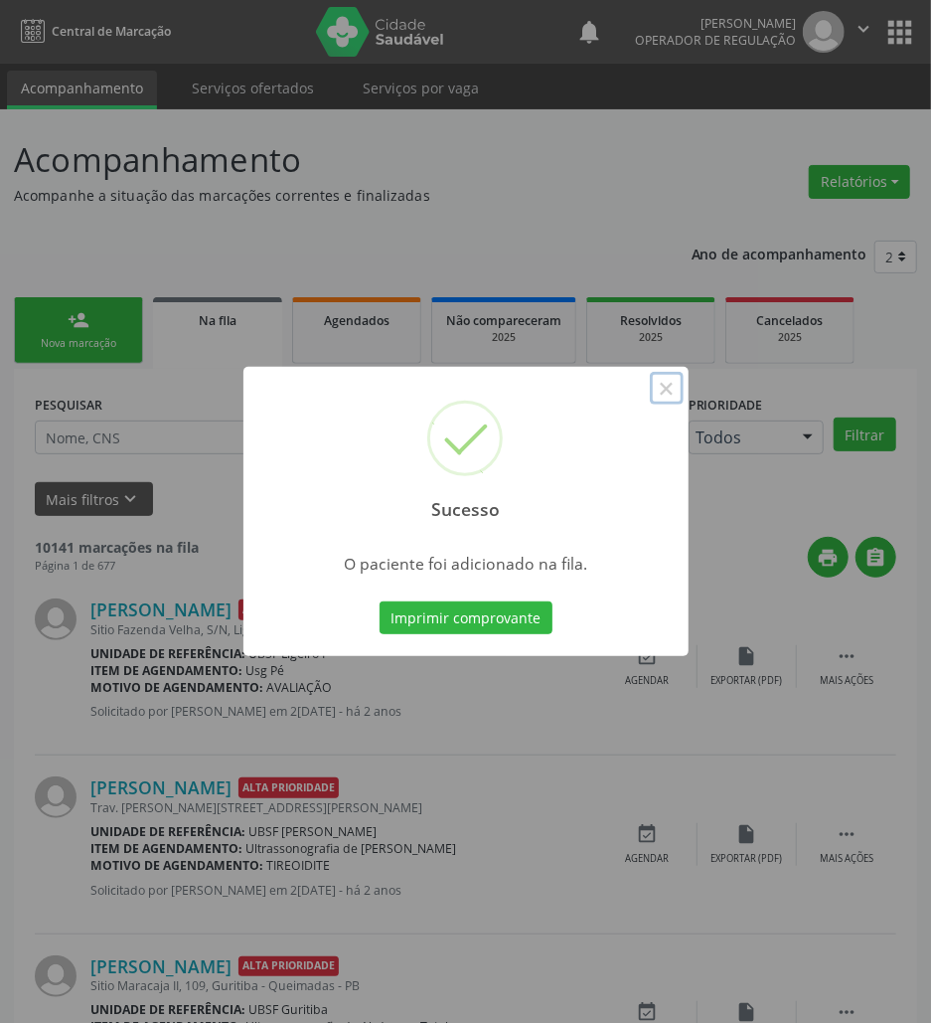
click at [672, 390] on button "×" at bounding box center [667, 389] width 34 height 34
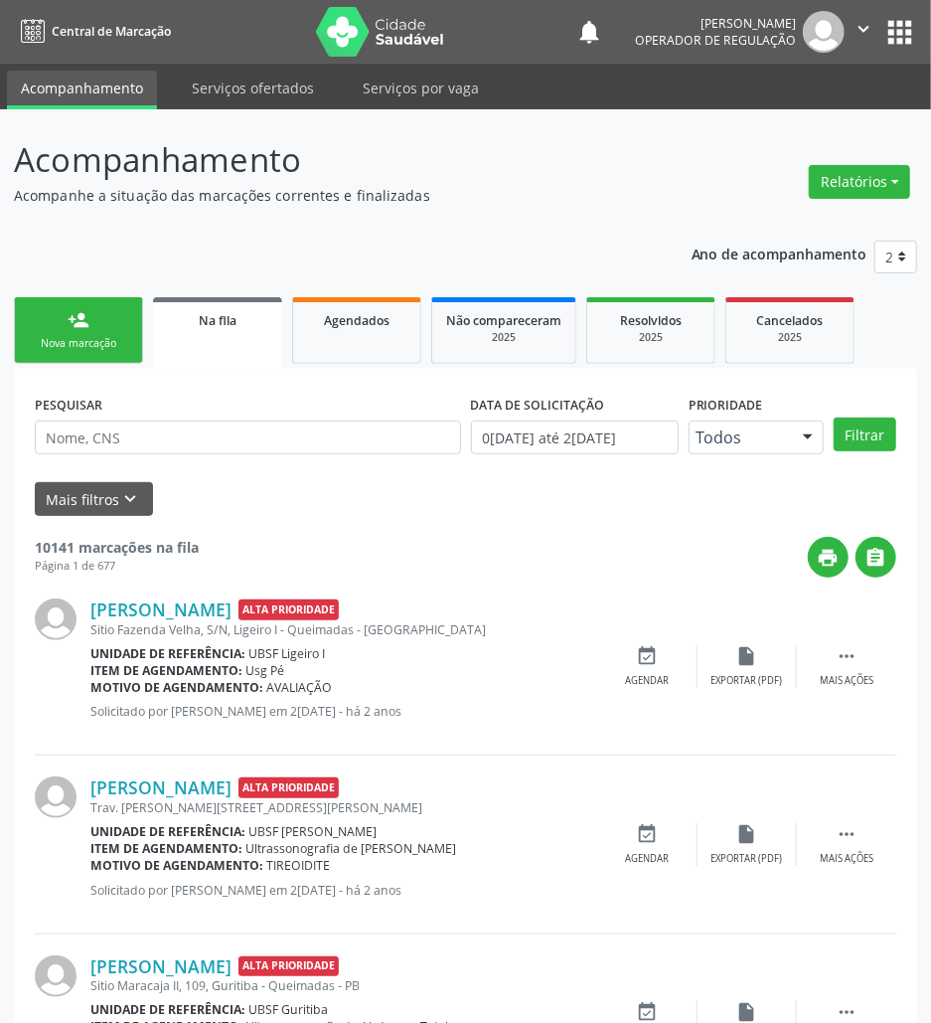
click at [89, 350] on div "Nova marcação" at bounding box center [78, 343] width 99 height 15
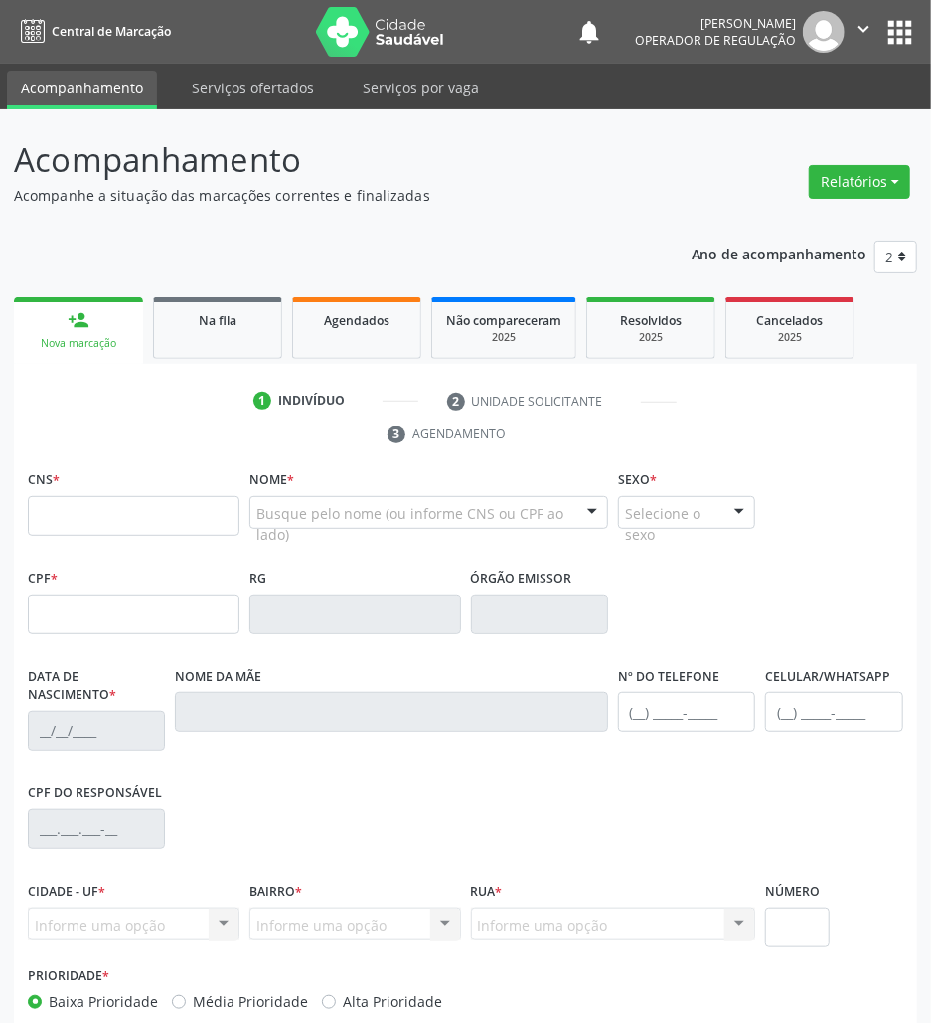
click at [725, 458] on div "1 Indivíduo 2 Unidade solicitante 3 Agendamento CNS * Nome * Busque pelo nome (…" at bounding box center [466, 750] width 904 height 731
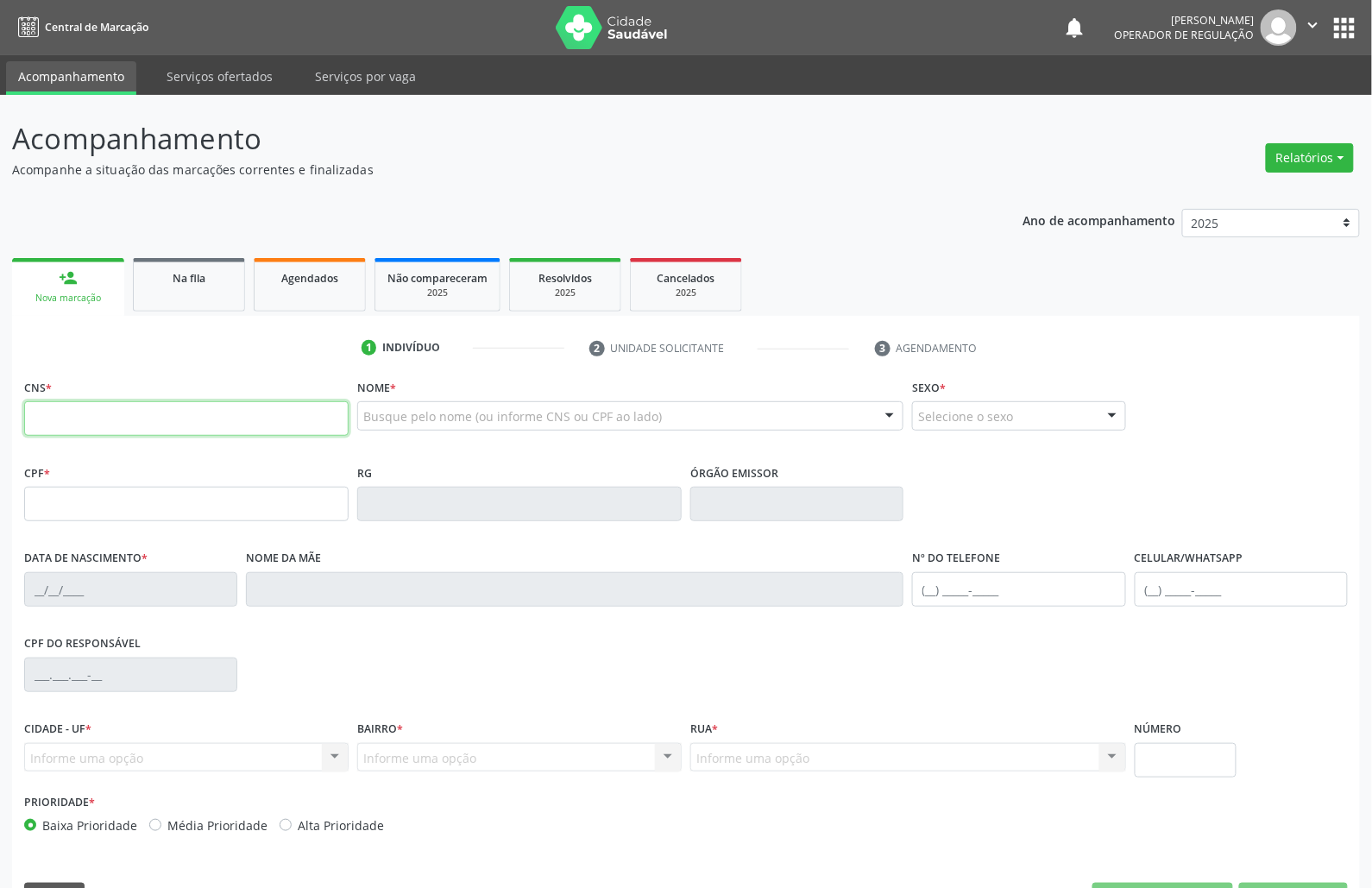
click at [253, 409] on input "text" at bounding box center [187, 418] width 325 height 35
type input "MIRELE LA"
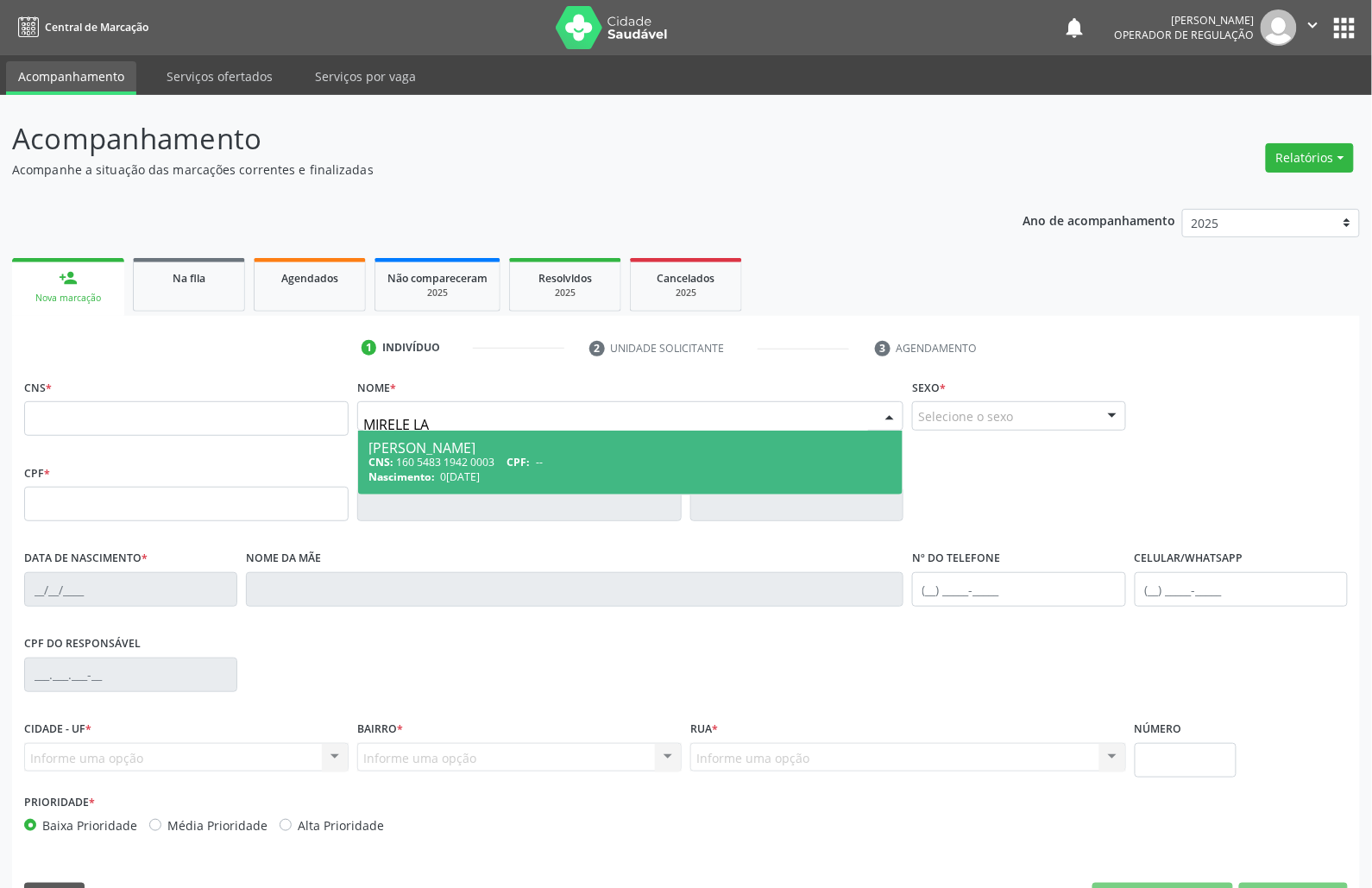
click at [533, 482] on div "Nascimento: 03/06/1993" at bounding box center [629, 477] width 523 height 15
type input "160 5483 1942 0003"
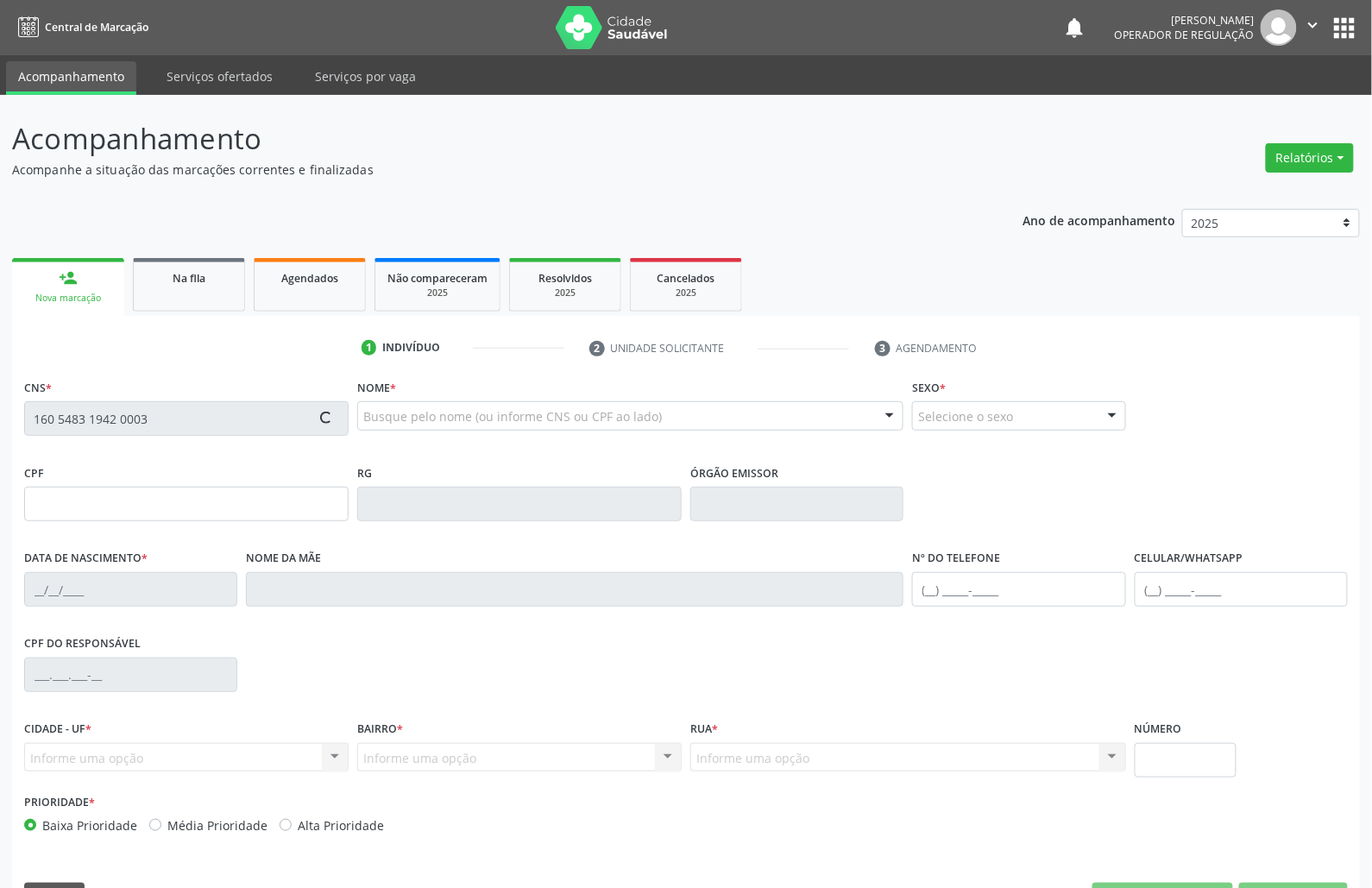
type input "03/06/1993"
type input "Maria José de Oliveira"
type input "(83) 99343-0799"
type input "107"
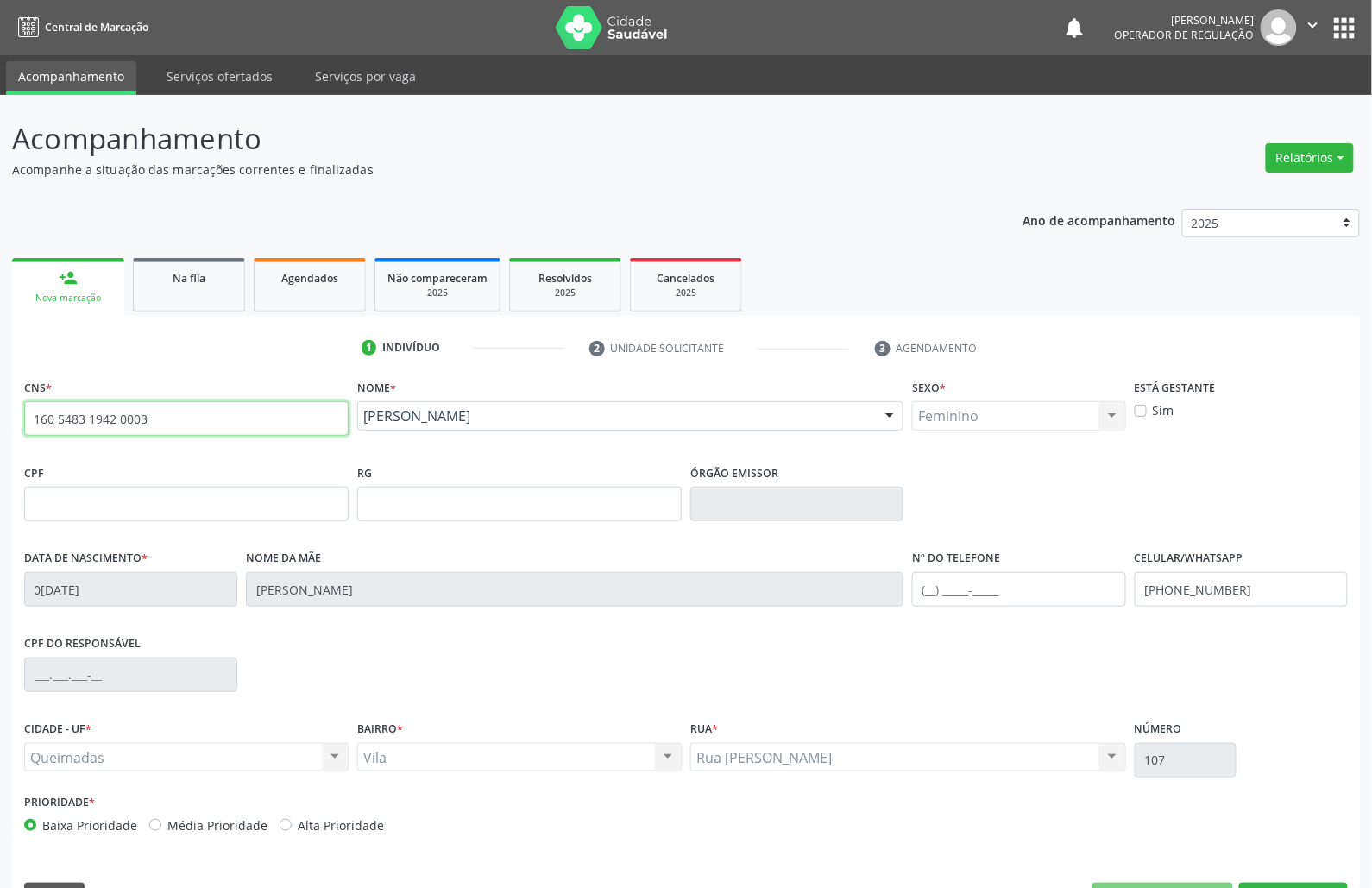
click at [161, 424] on input "160 5483 1942 0003" at bounding box center [187, 418] width 325 height 35
type input "705 0068 1800 9552"
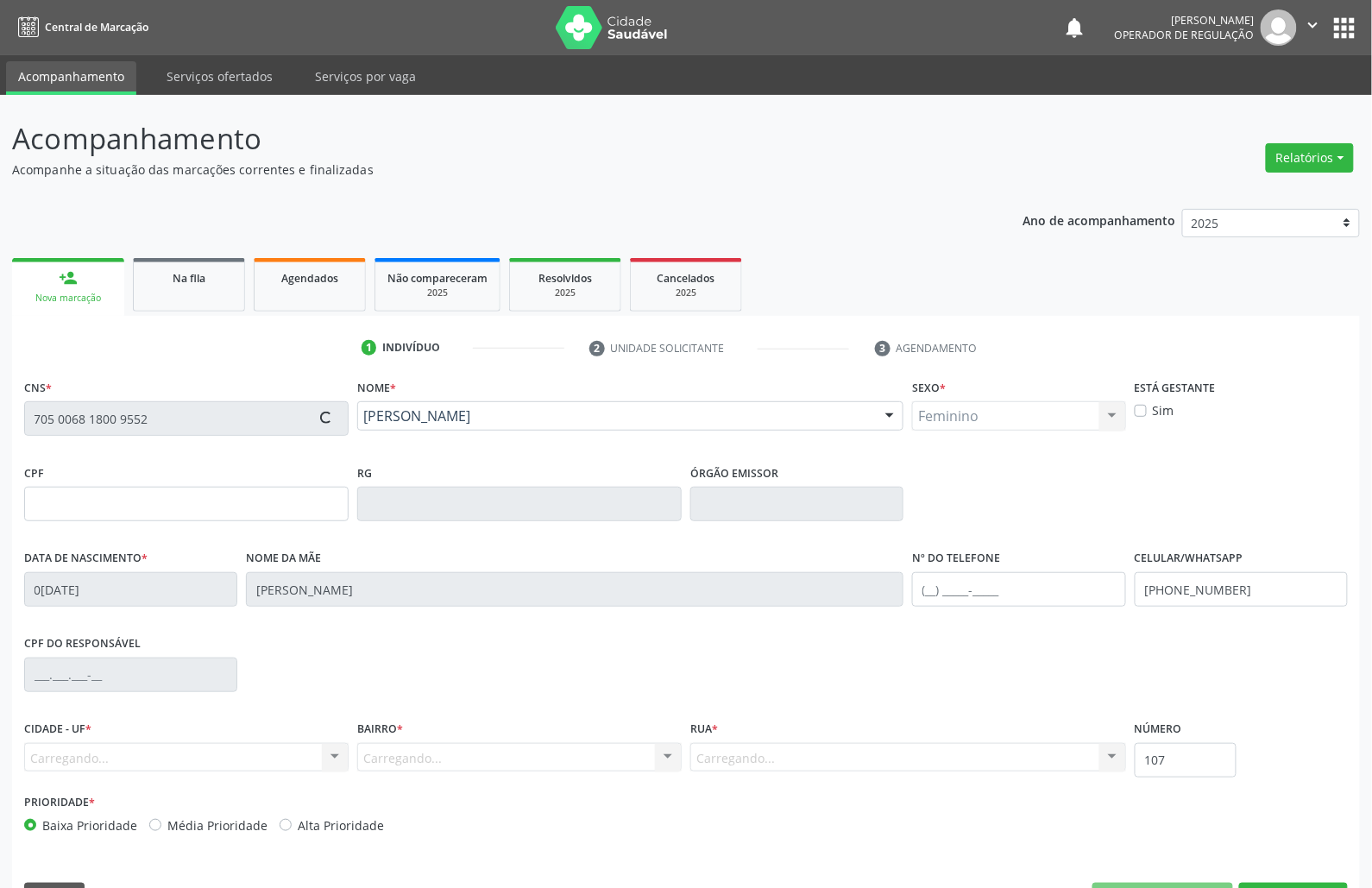
type input "103.140.254-30"
type input "(83) 99343-0799"
type input "S/N"
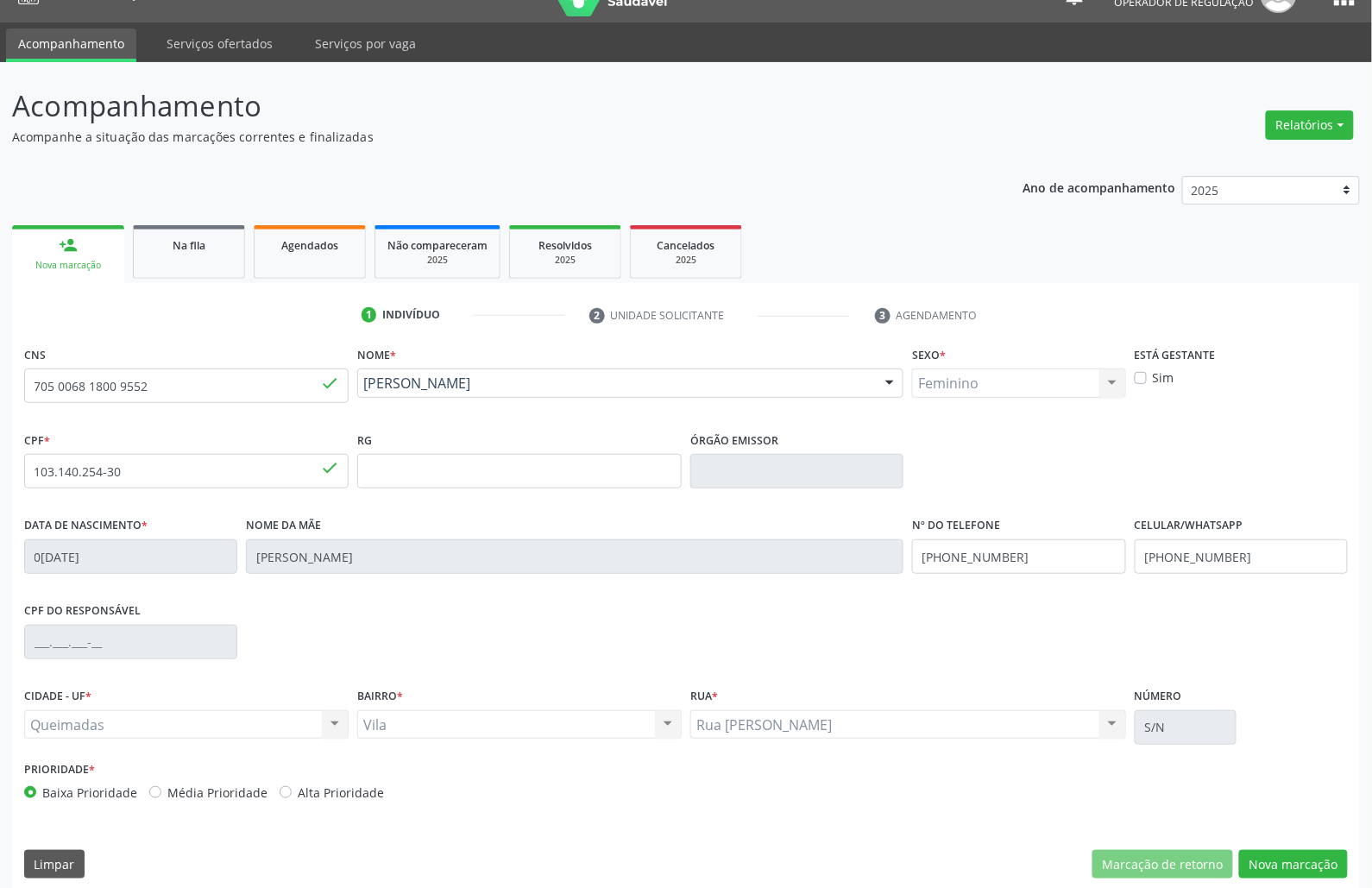
scroll to position [49, 0]
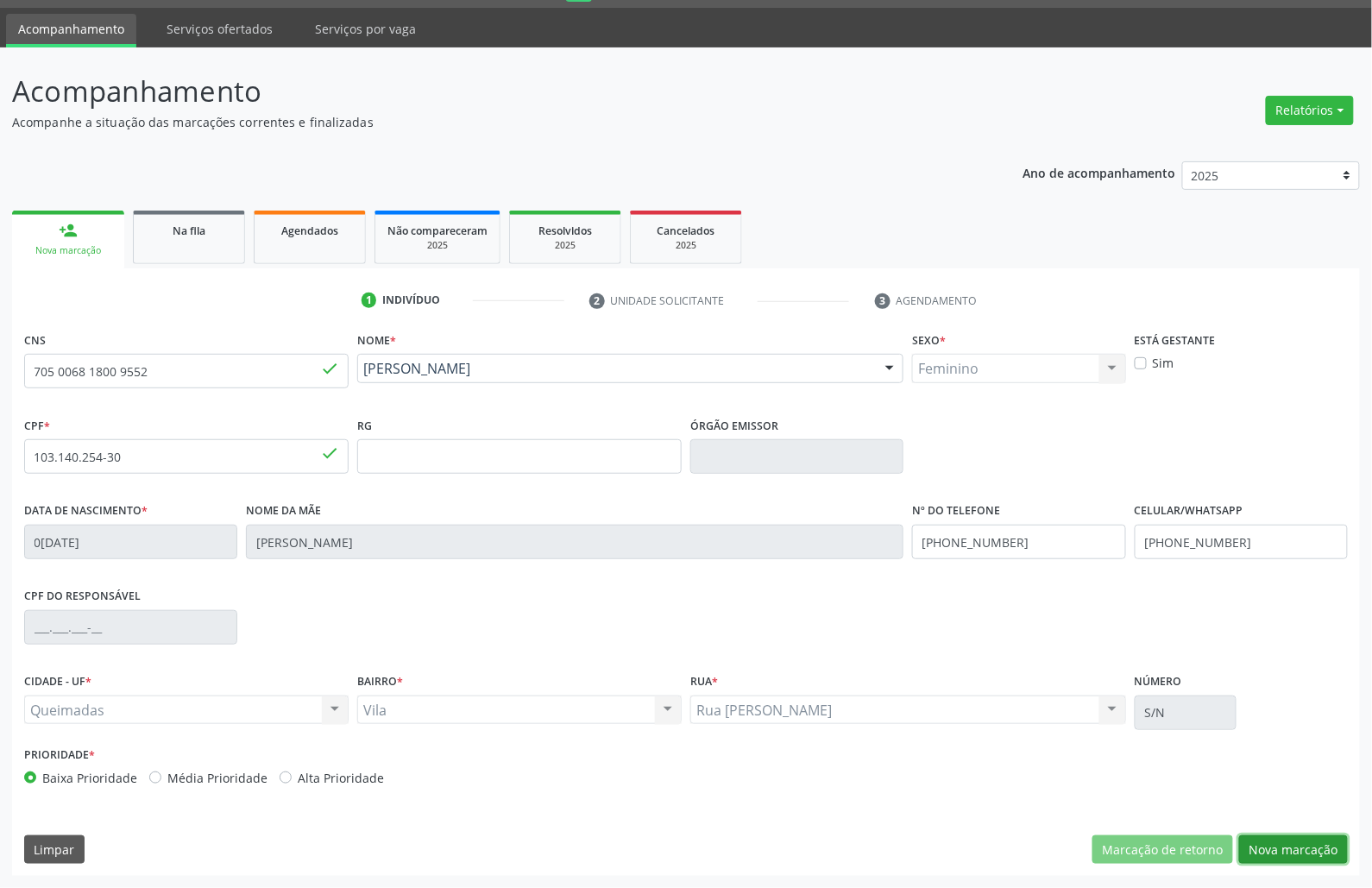
click at [929, 837] on button "Nova marcação" at bounding box center [1293, 850] width 108 height 30
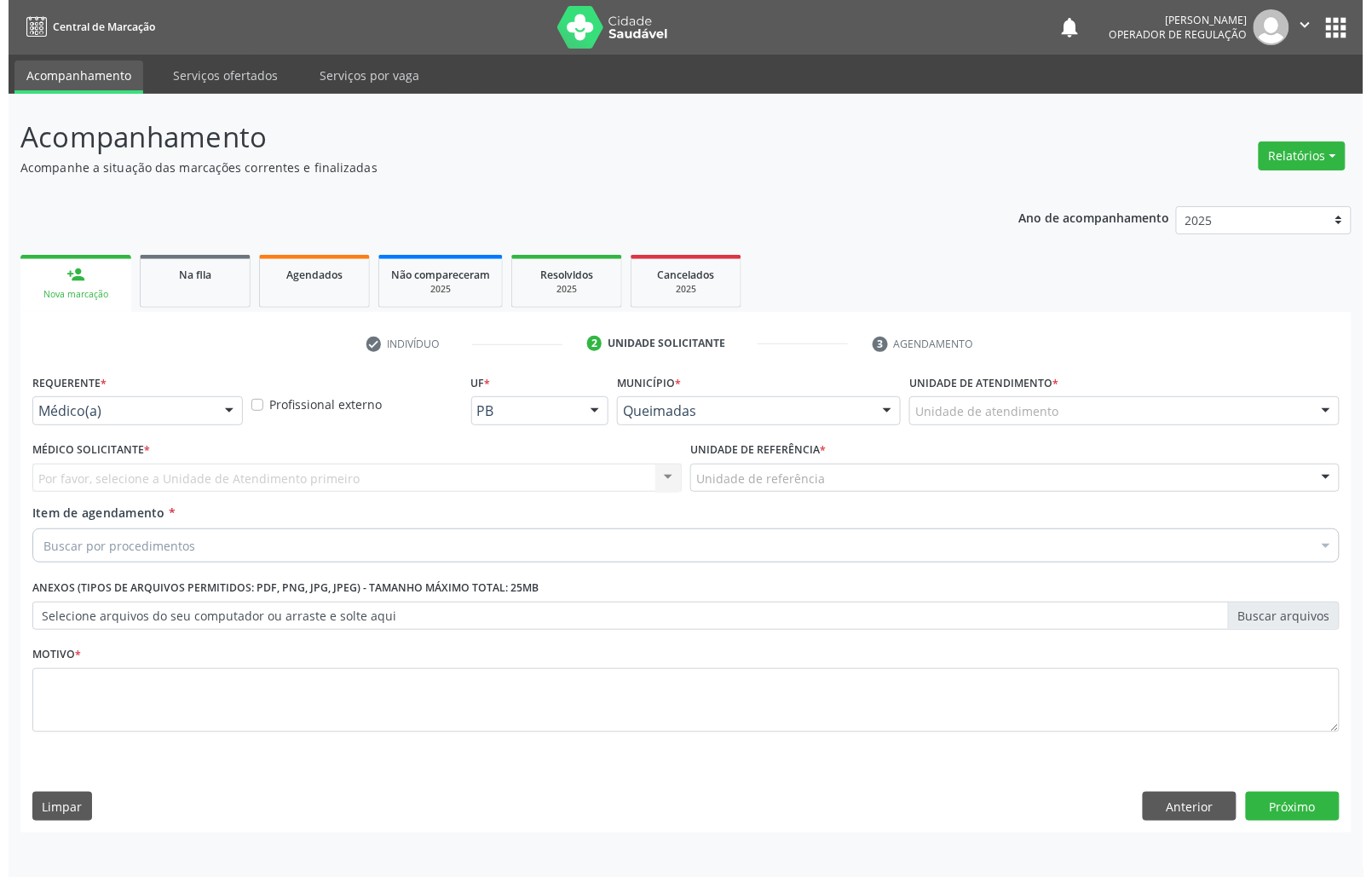
scroll to position [0, 0]
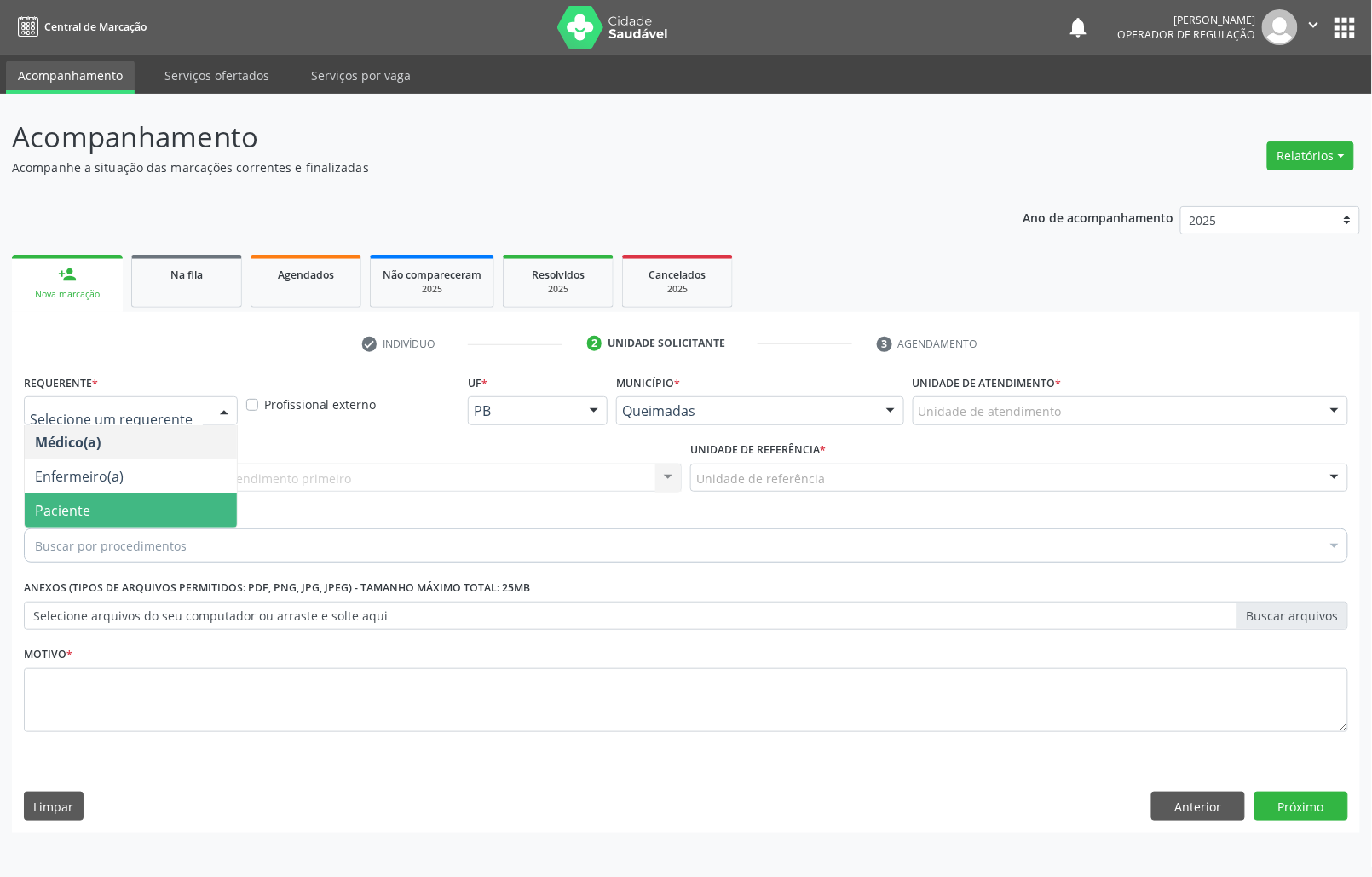
click at [99, 495] on span "Paciente" at bounding box center [131, 511] width 213 height 34
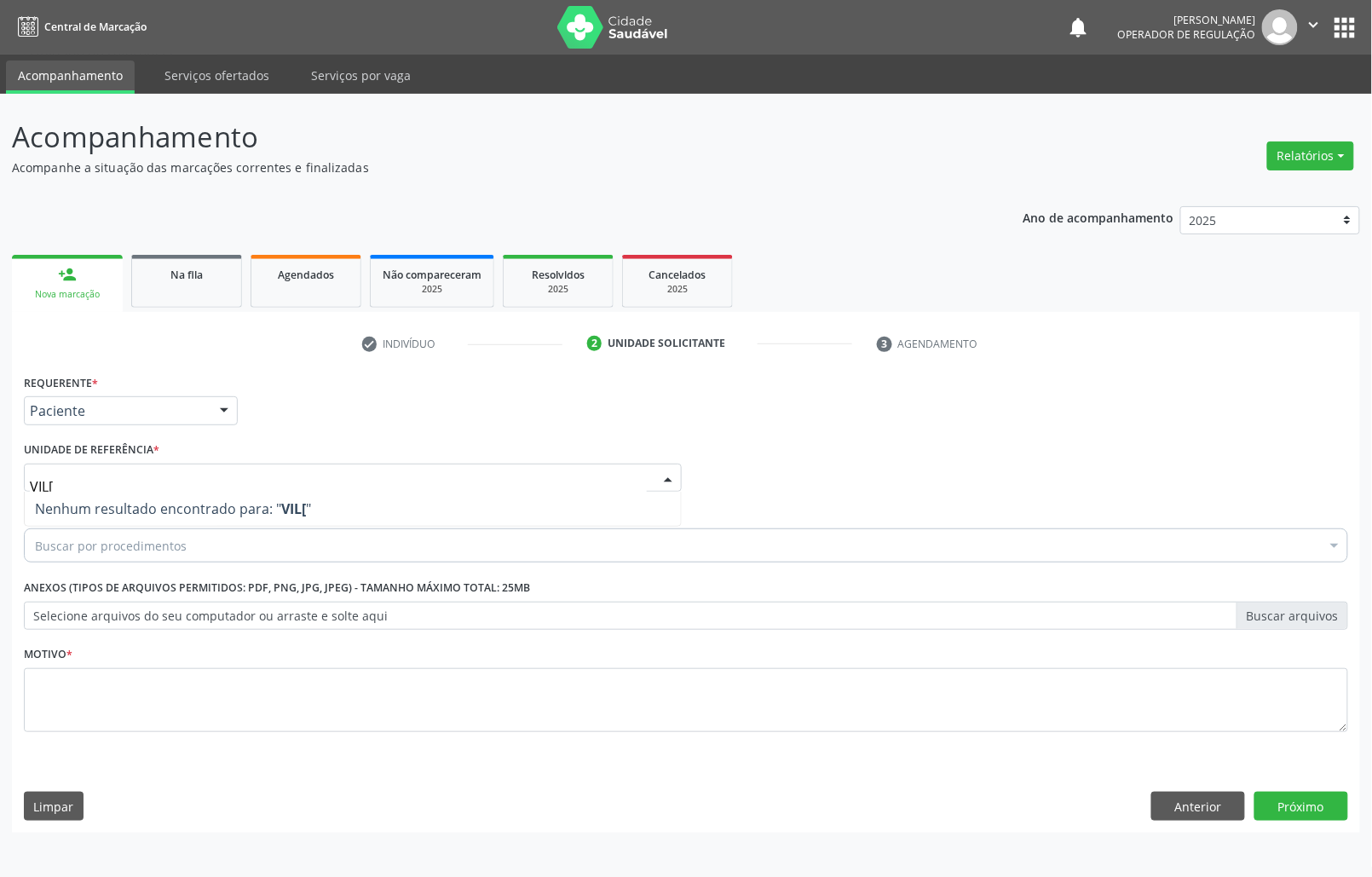
type input "VIL"
click at [184, 545] on div "Buscar por procedimentos" at bounding box center [686, 545] width 1324 height 34
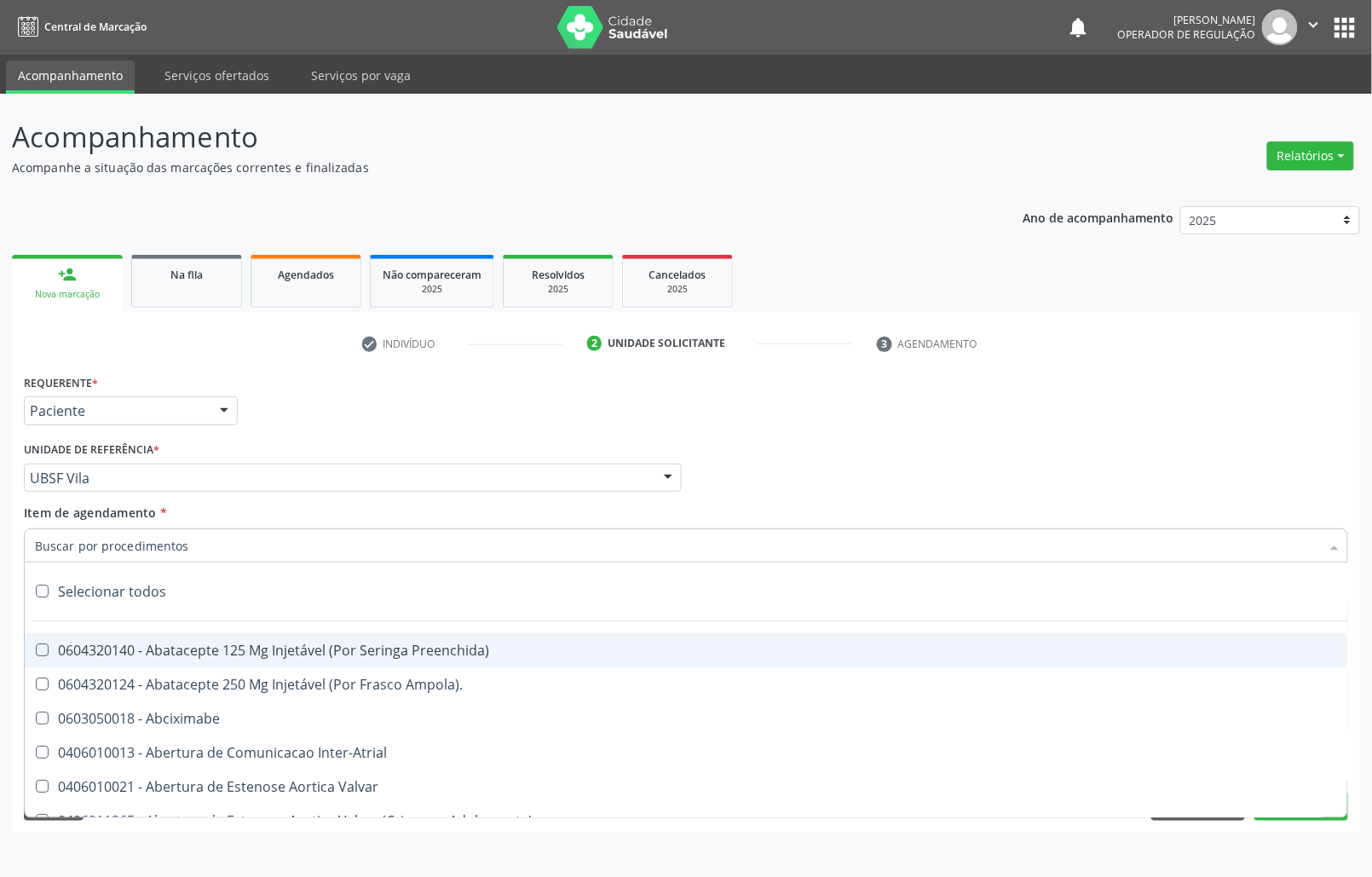
paste input "AVALIAÇÃO ROTINA 07/2025"
type input "AVALIAÇÃO ROTINA 07/2025"
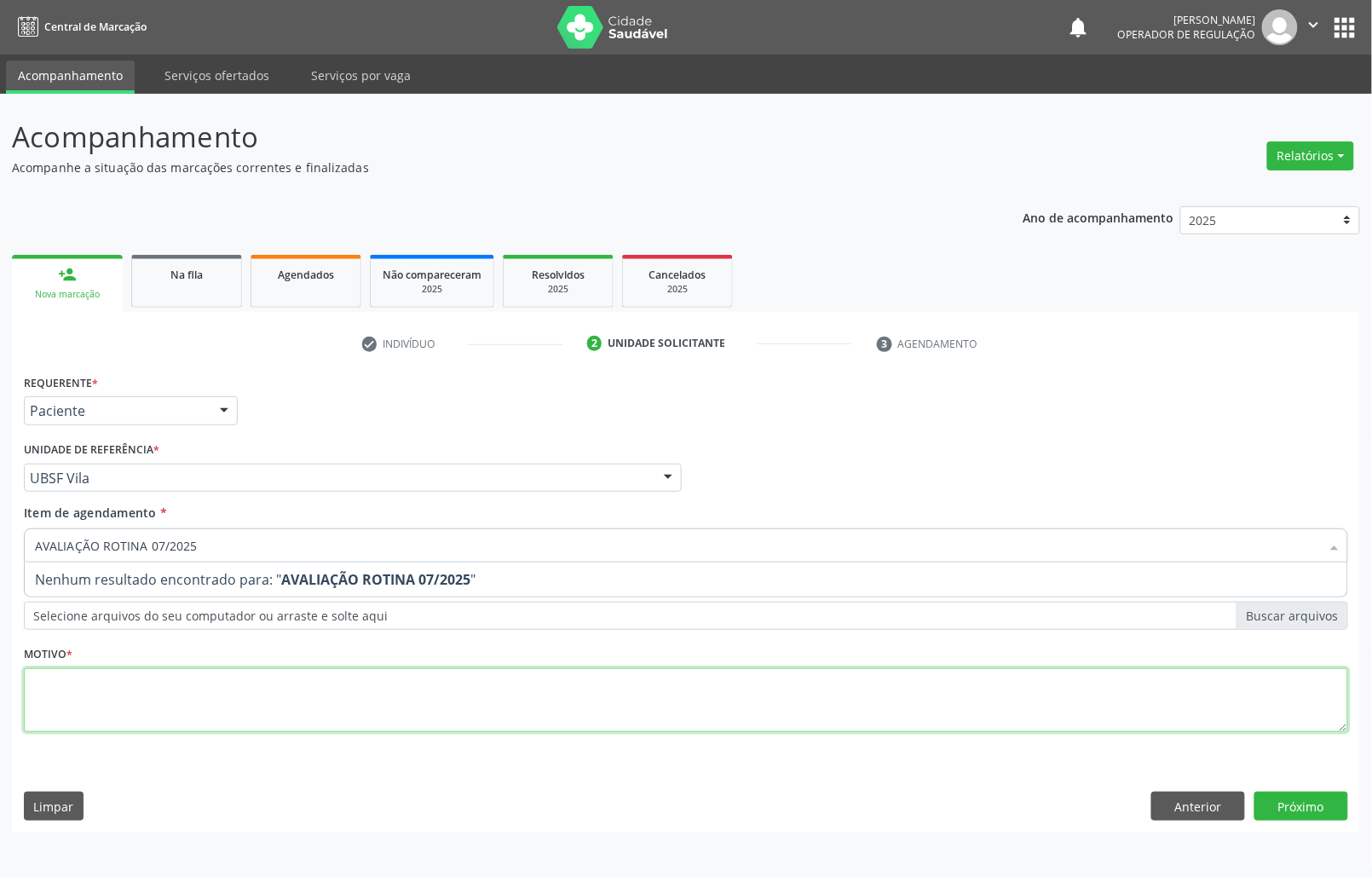
click at [179, 702] on div "Requerente * Paciente Médico(a) Enfermeiro(a) Paciente Nenhum resultado encontr…" at bounding box center [686, 562] width 1324 height 386
paste textarea "AVALIAÇÃO ROTINA 07/2025"
type textarea "AVALIAÇÃO ROTINA 07/2025"
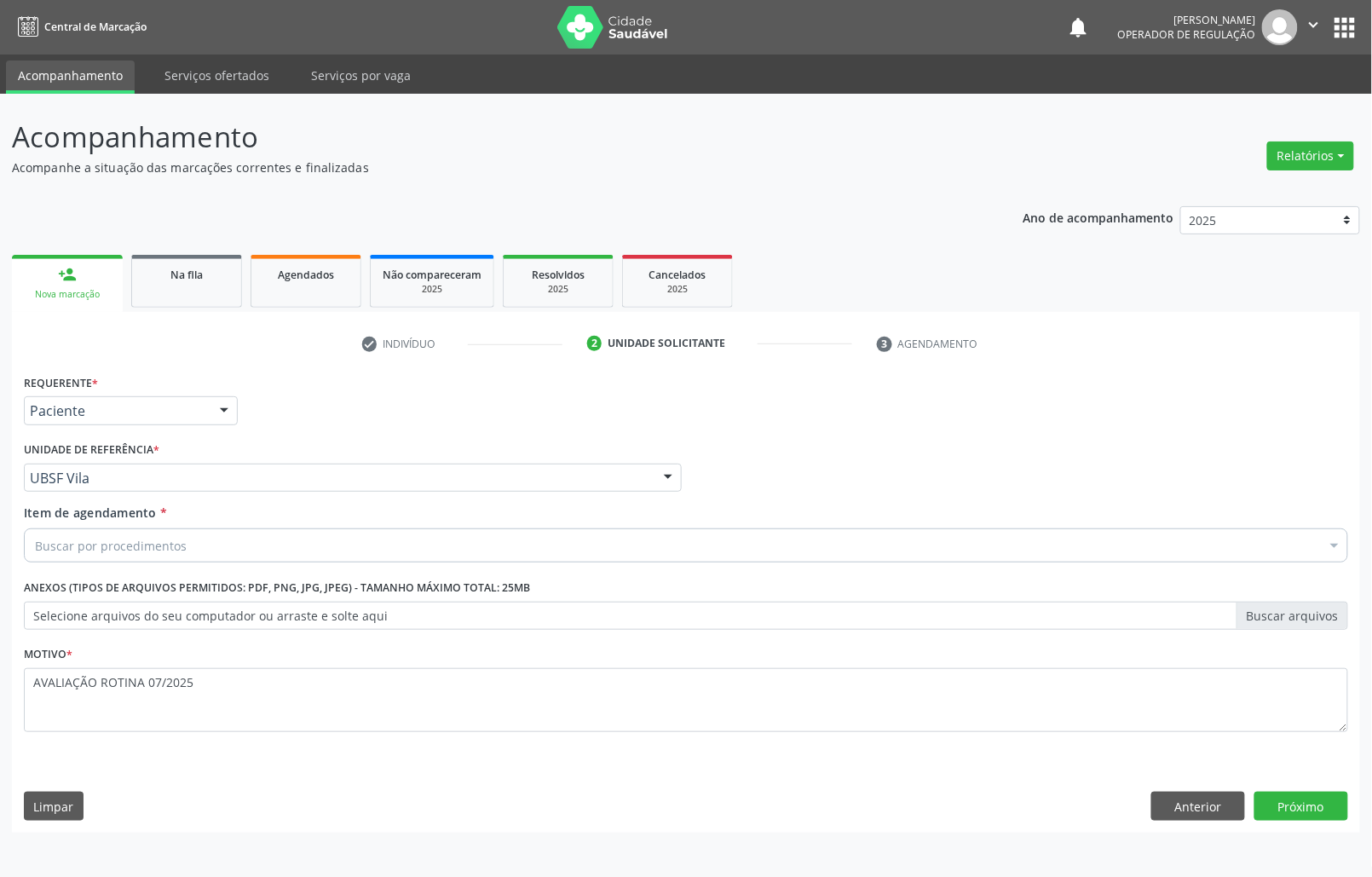
click at [366, 545] on div "Buscar por procedimentos" at bounding box center [686, 545] width 1324 height 34
paste input "TRANSVAGINAL"
type input "TRANSVAGINAL"
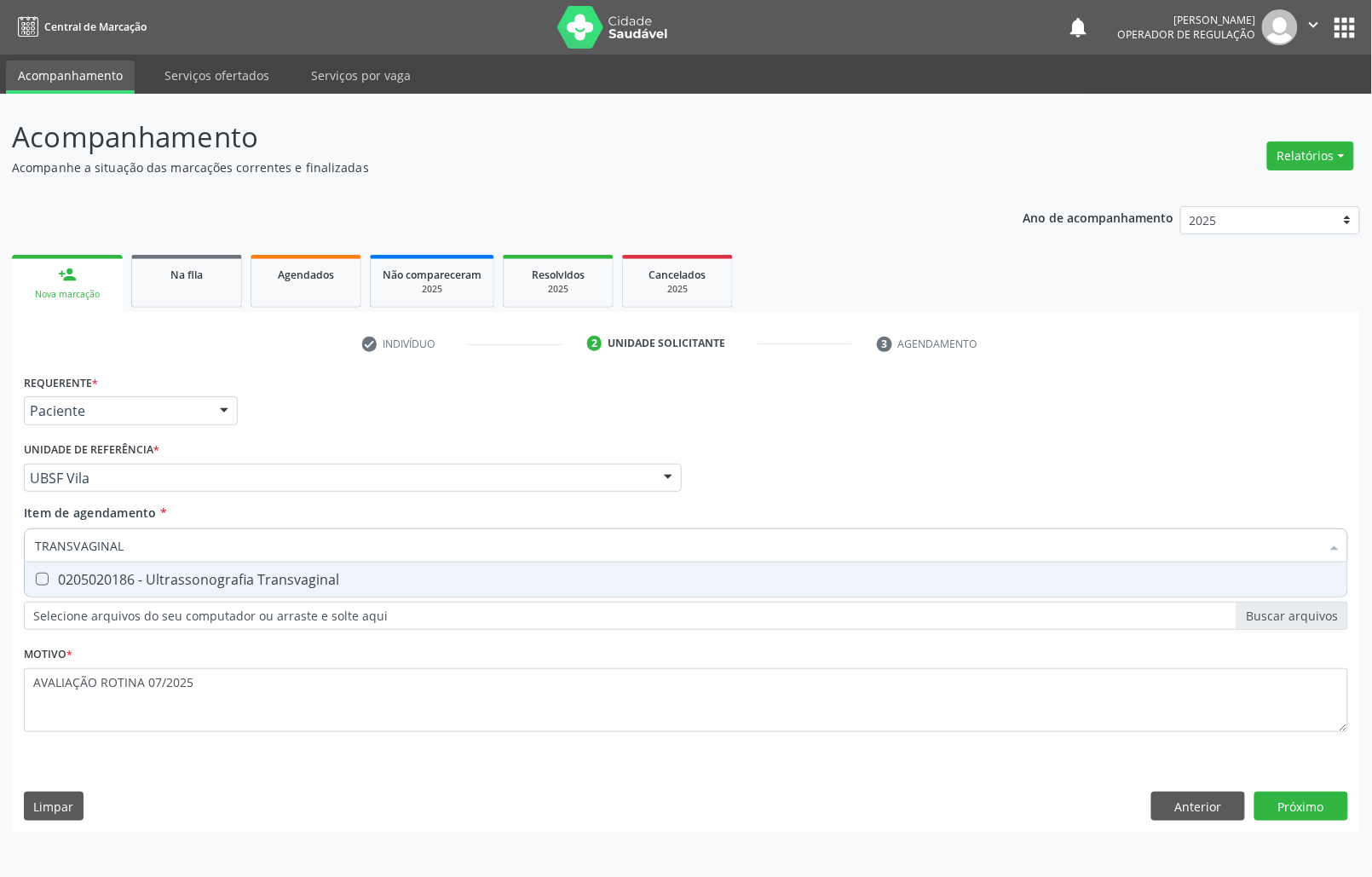
click at [311, 574] on div "0205020186 - Ultrassonografia Transvaginal" at bounding box center [686, 580] width 1302 height 14
checkbox Transvaginal "true"
click at [917, 812] on div "Requerente * Paciente Médico(a) Enfermeiro(a) Paciente Nenhum resultado encontr…" at bounding box center [686, 601] width 1348 height 463
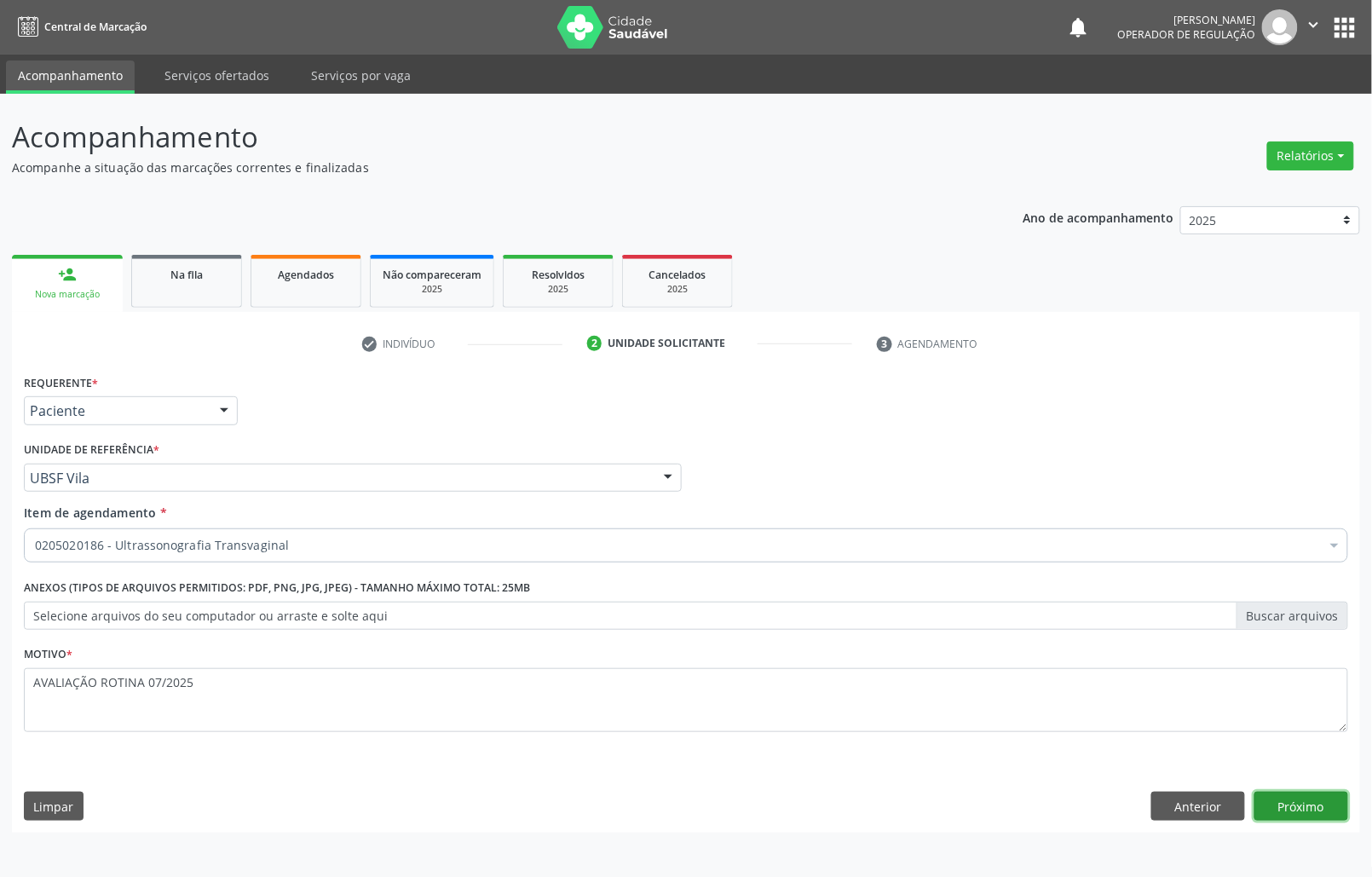
click at [917, 808] on button "Próximo" at bounding box center [1300, 807] width 93 height 29
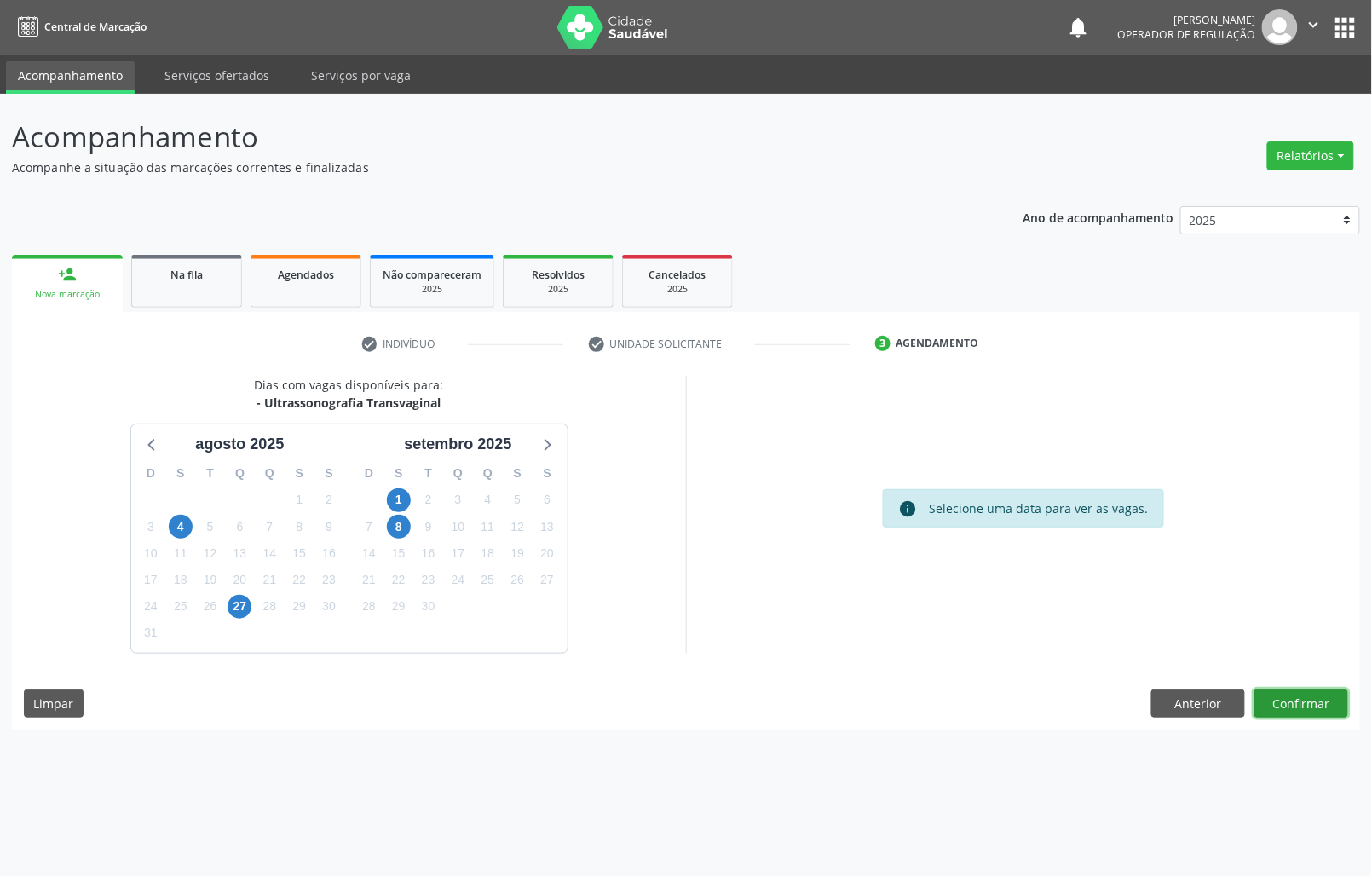
click at [917, 697] on button "Confirmar" at bounding box center [1300, 704] width 93 height 29
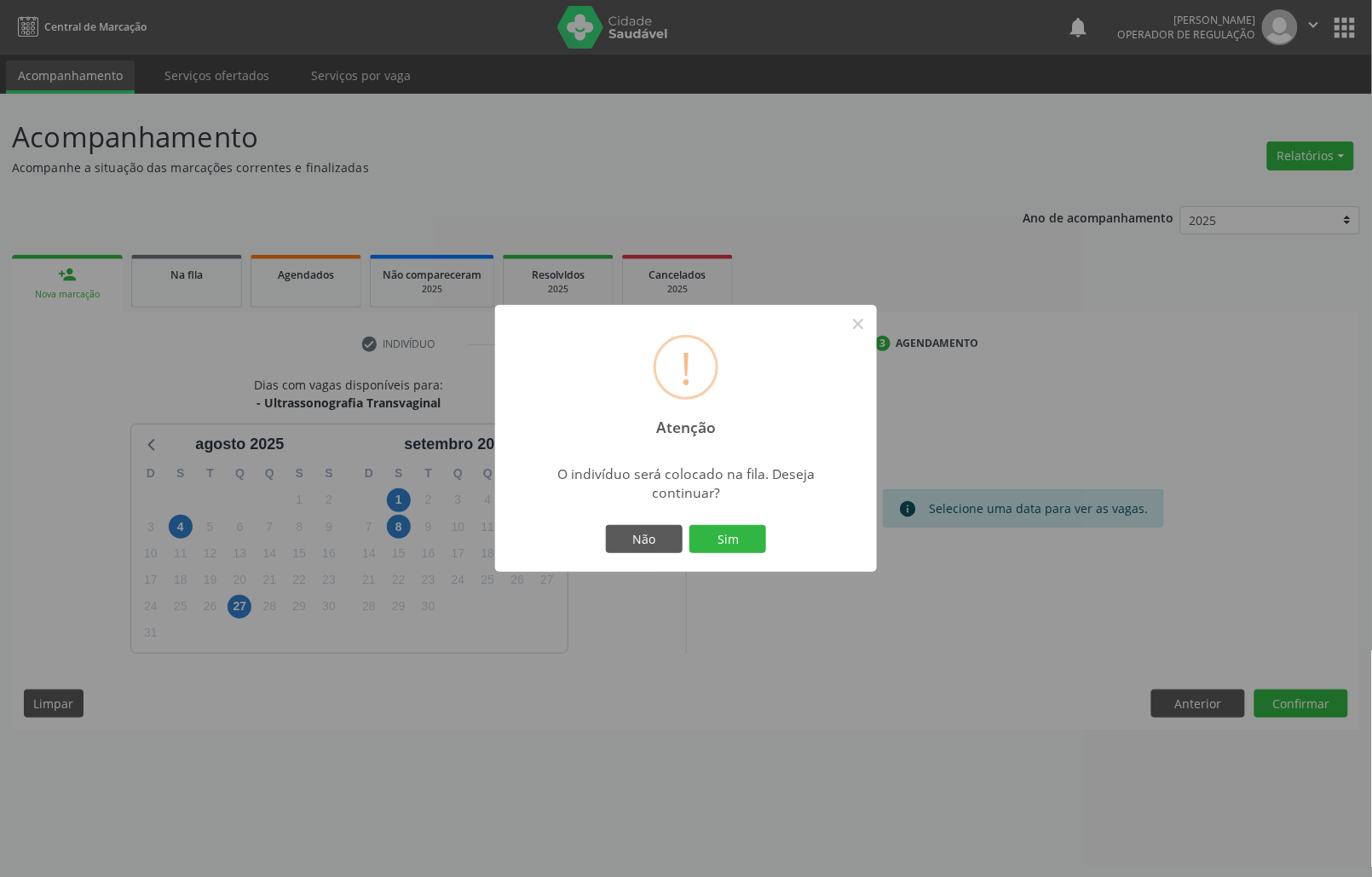
click at [689, 525] on button "Sim" at bounding box center [727, 539] width 76 height 29
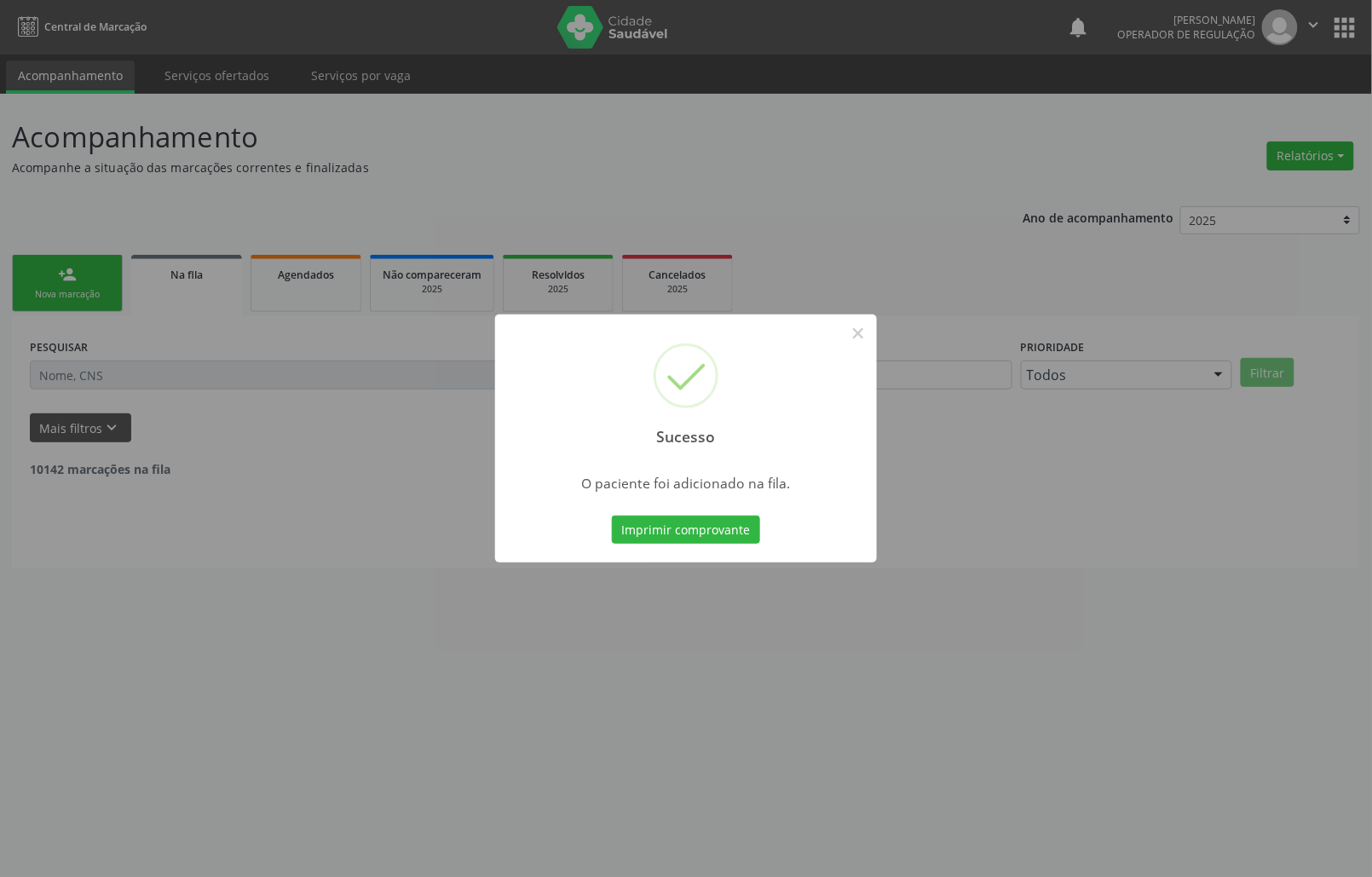
click at [612, 515] on button "Imprimir comprovante" at bounding box center [686, 530] width 148 height 29
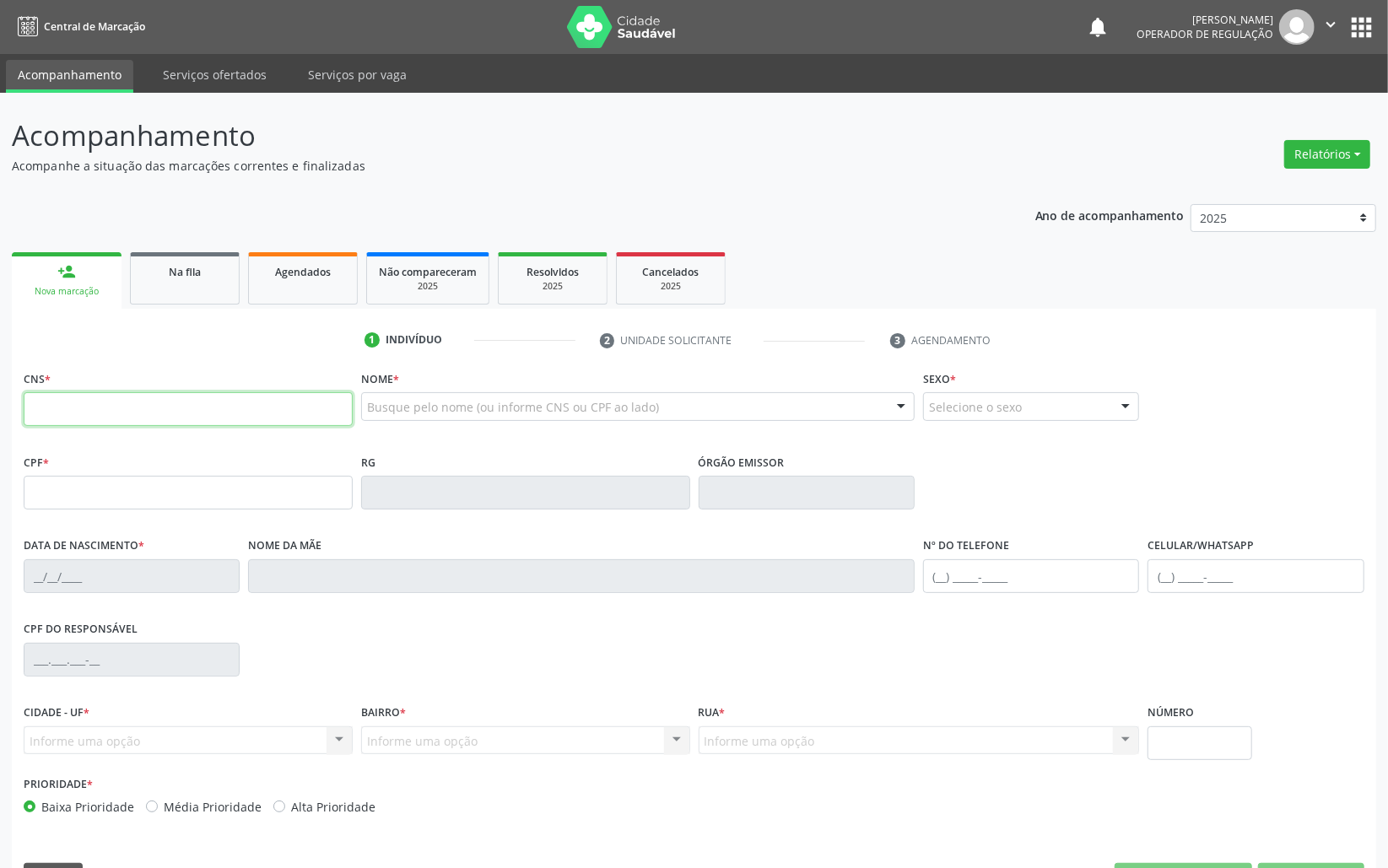
click at [211, 415] on input "text" at bounding box center [188, 409] width 329 height 34
type input "700 8084 4505 1986"
type input "075.126.754-61"
type input "[DATE]"
type input "[PERSON_NAME]"
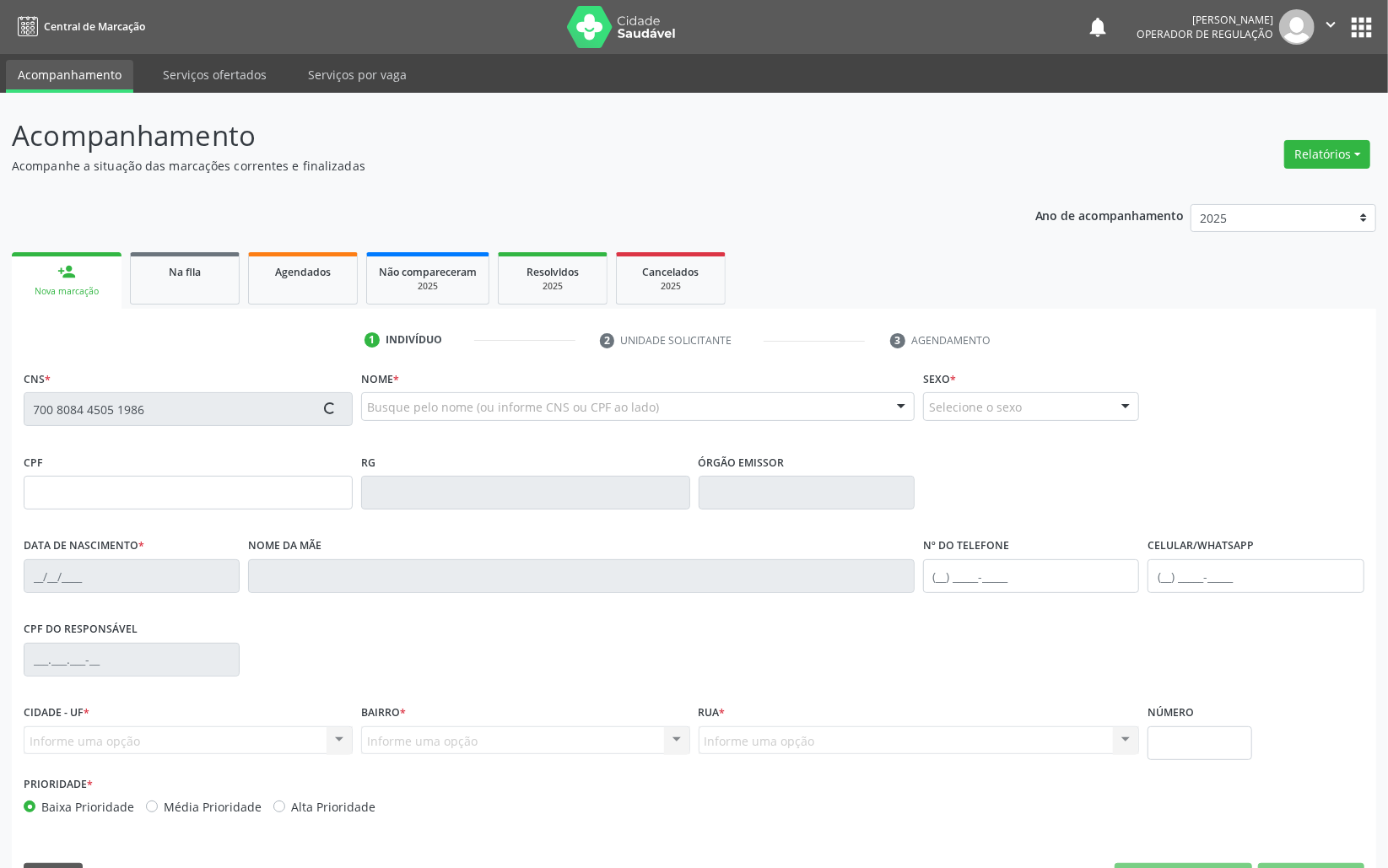
type input "[PHONE_NUMBER]"
type input "S/N"
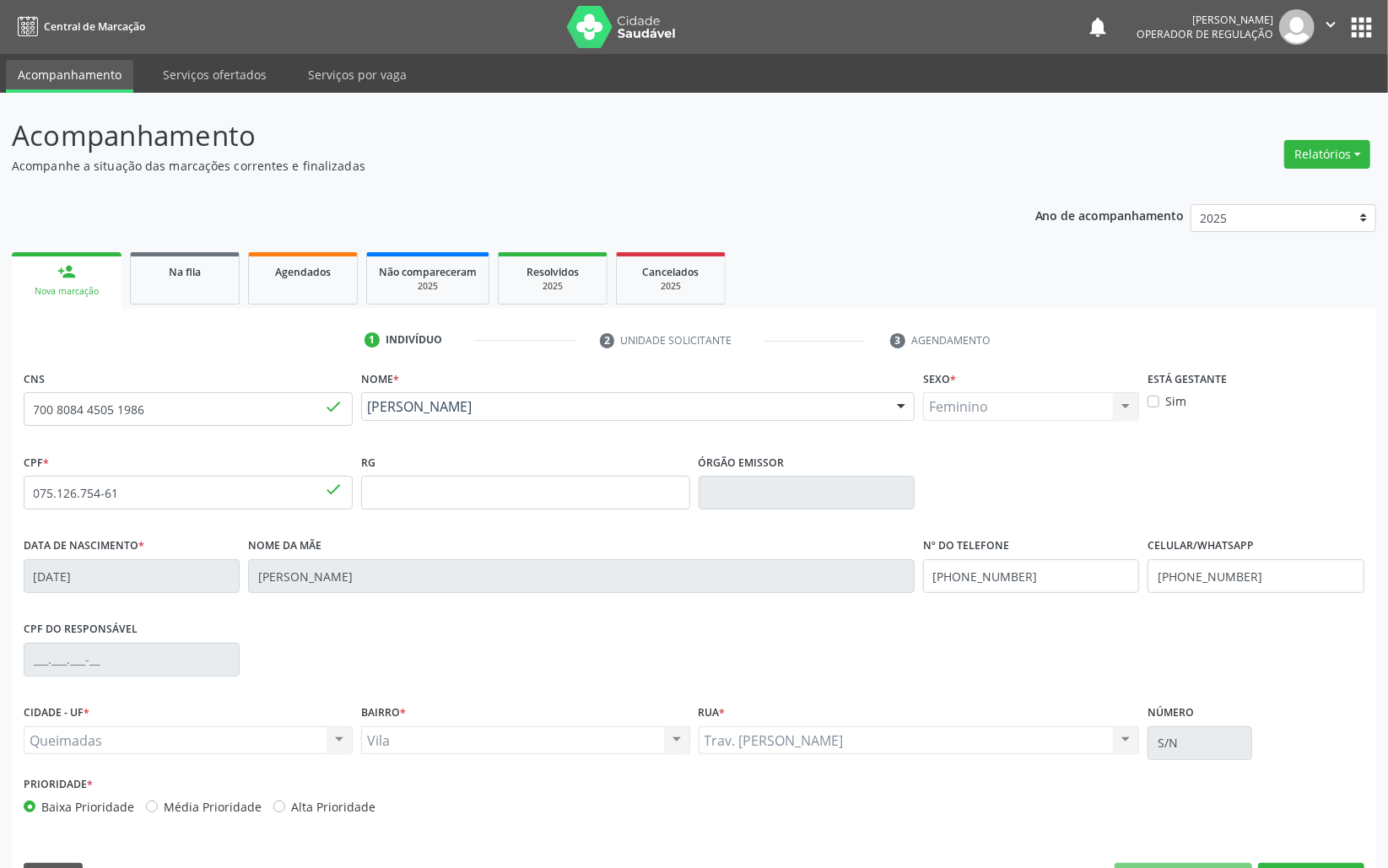
scroll to position [48, 0]
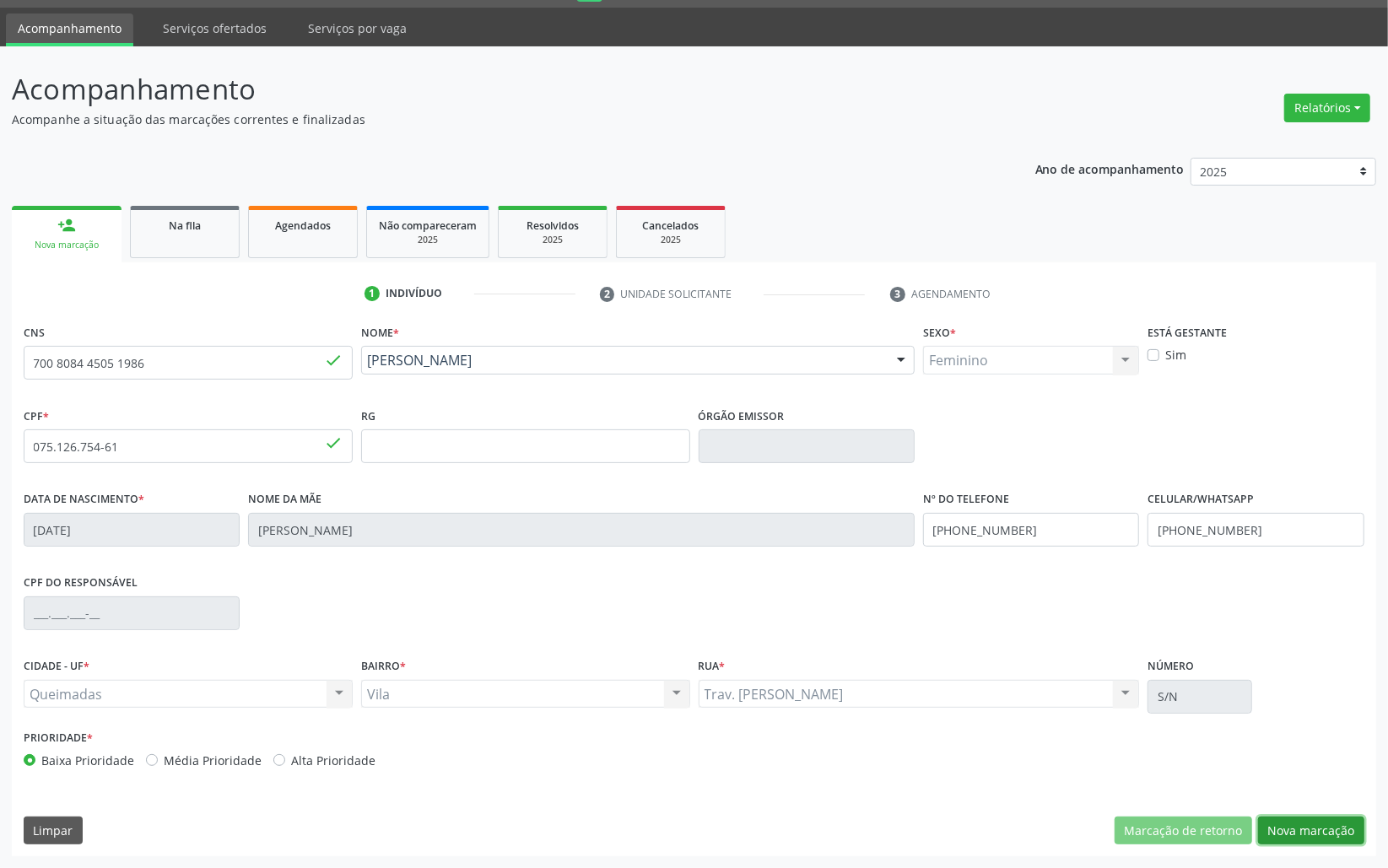
click at [1295, 820] on button "Nova marcação" at bounding box center [1311, 831] width 106 height 29
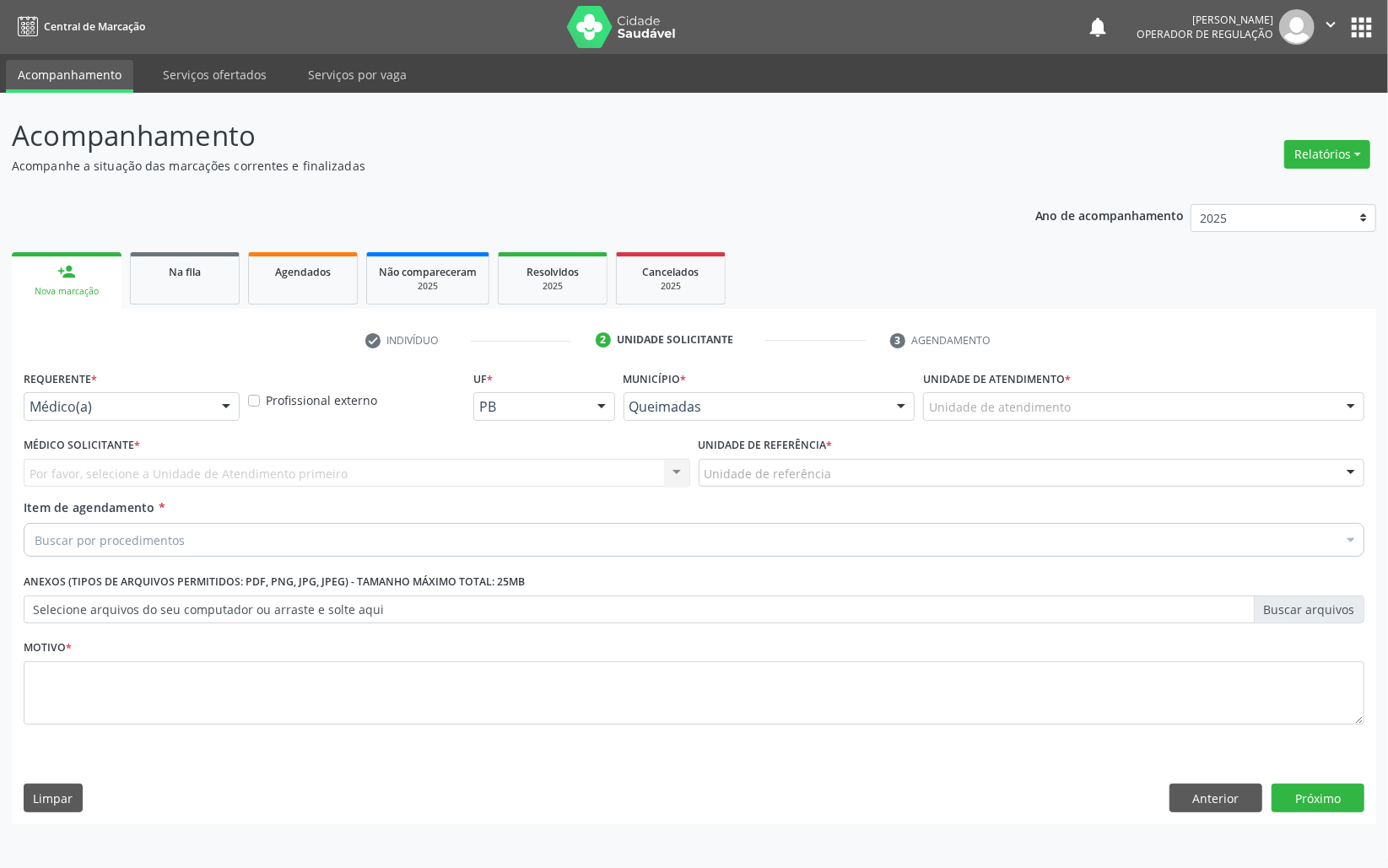
scroll to position [0, 0]
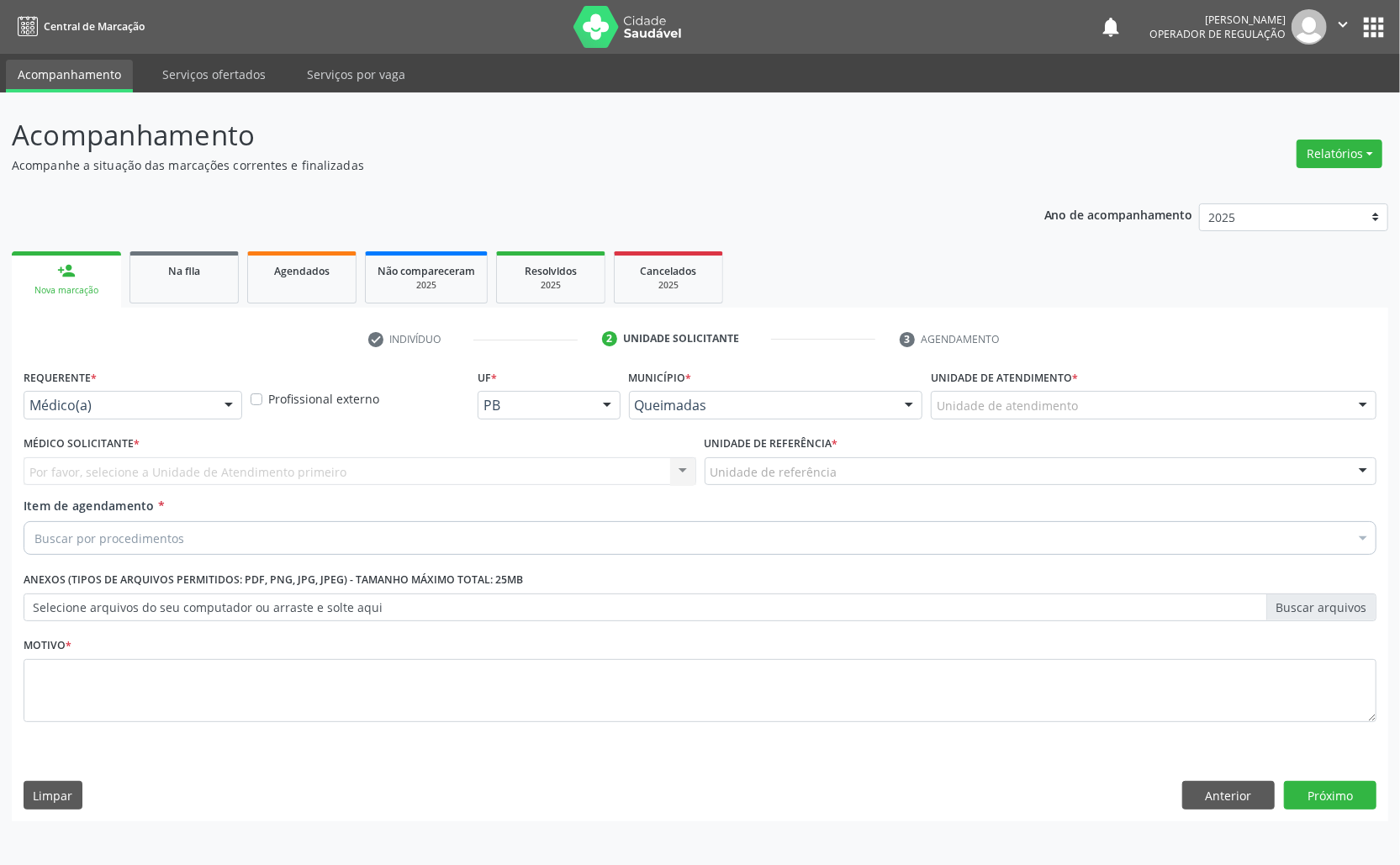
click at [80, 388] on label "Requerente *" at bounding box center [60, 377] width 73 height 26
drag, startPoint x: 91, startPoint y: 412, endPoint x: 99, endPoint y: 493, distance: 81.4
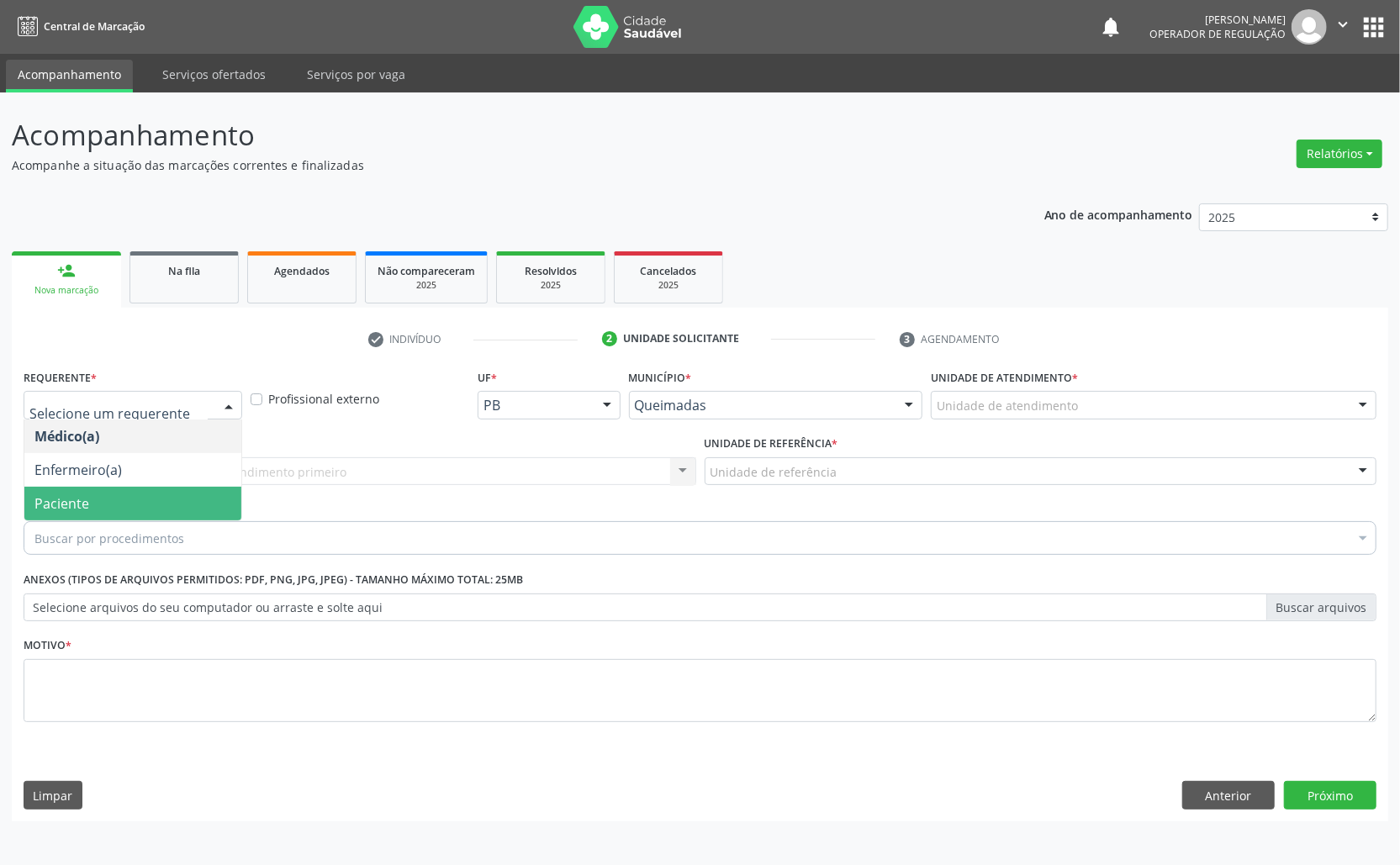
click at [109, 511] on span "Paciente" at bounding box center [133, 504] width 217 height 34
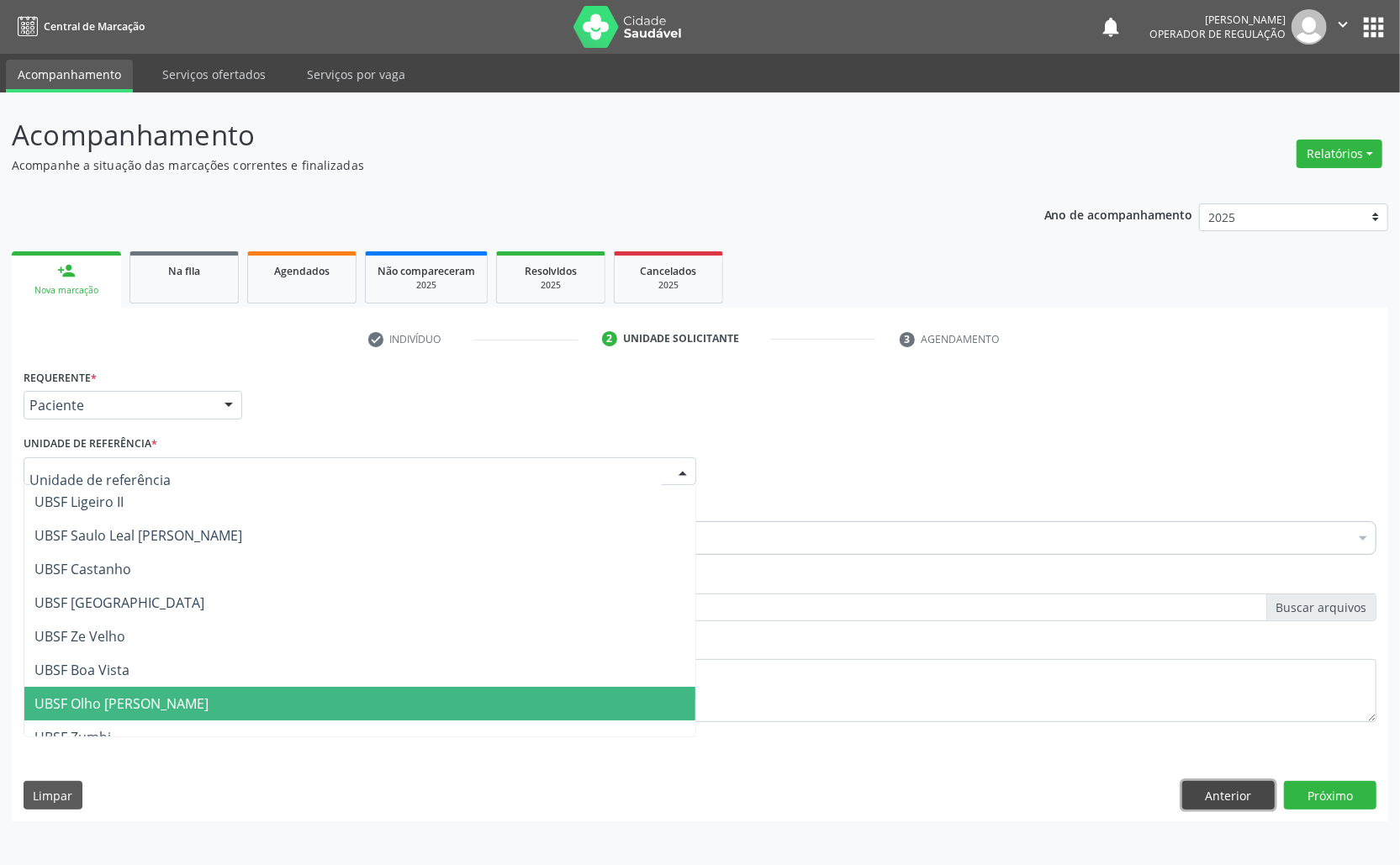
click at [1219, 791] on button "Anterior" at bounding box center [1228, 796] width 92 height 29
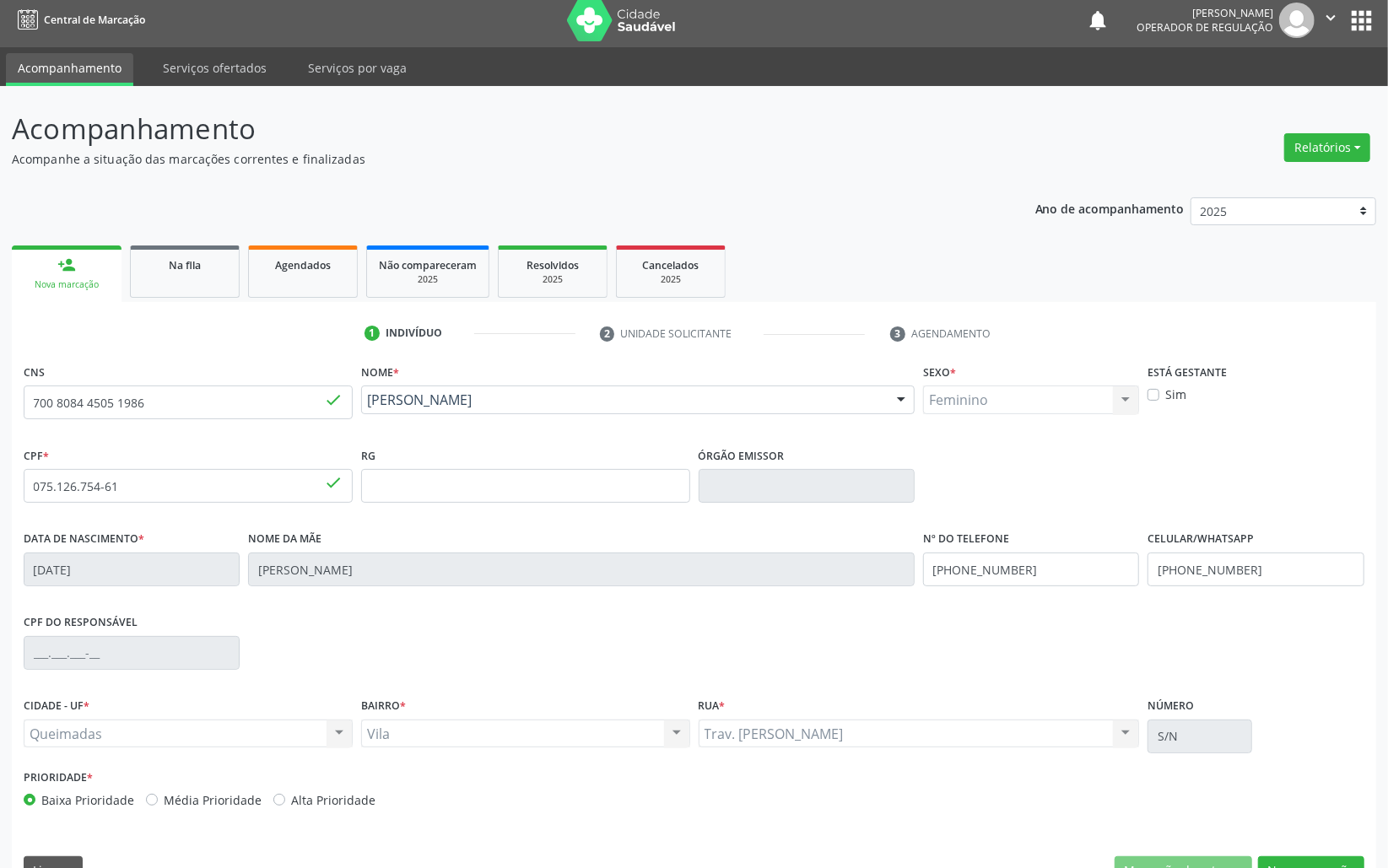
scroll to position [48, 0]
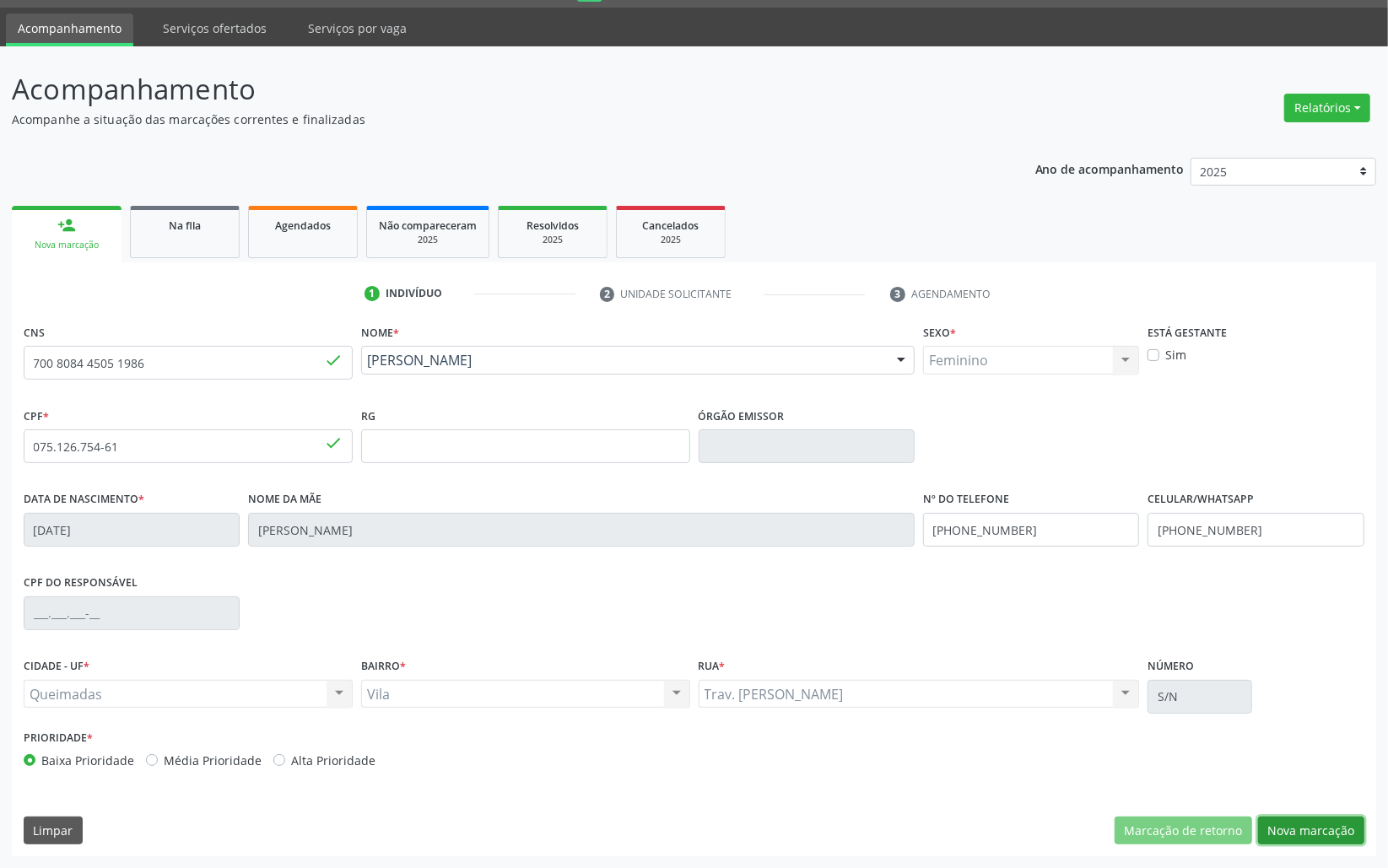
drag, startPoint x: 1347, startPoint y: 833, endPoint x: 851, endPoint y: 621, distance: 539.4
click at [1345, 832] on button "Nova marcação" at bounding box center [1311, 831] width 106 height 29
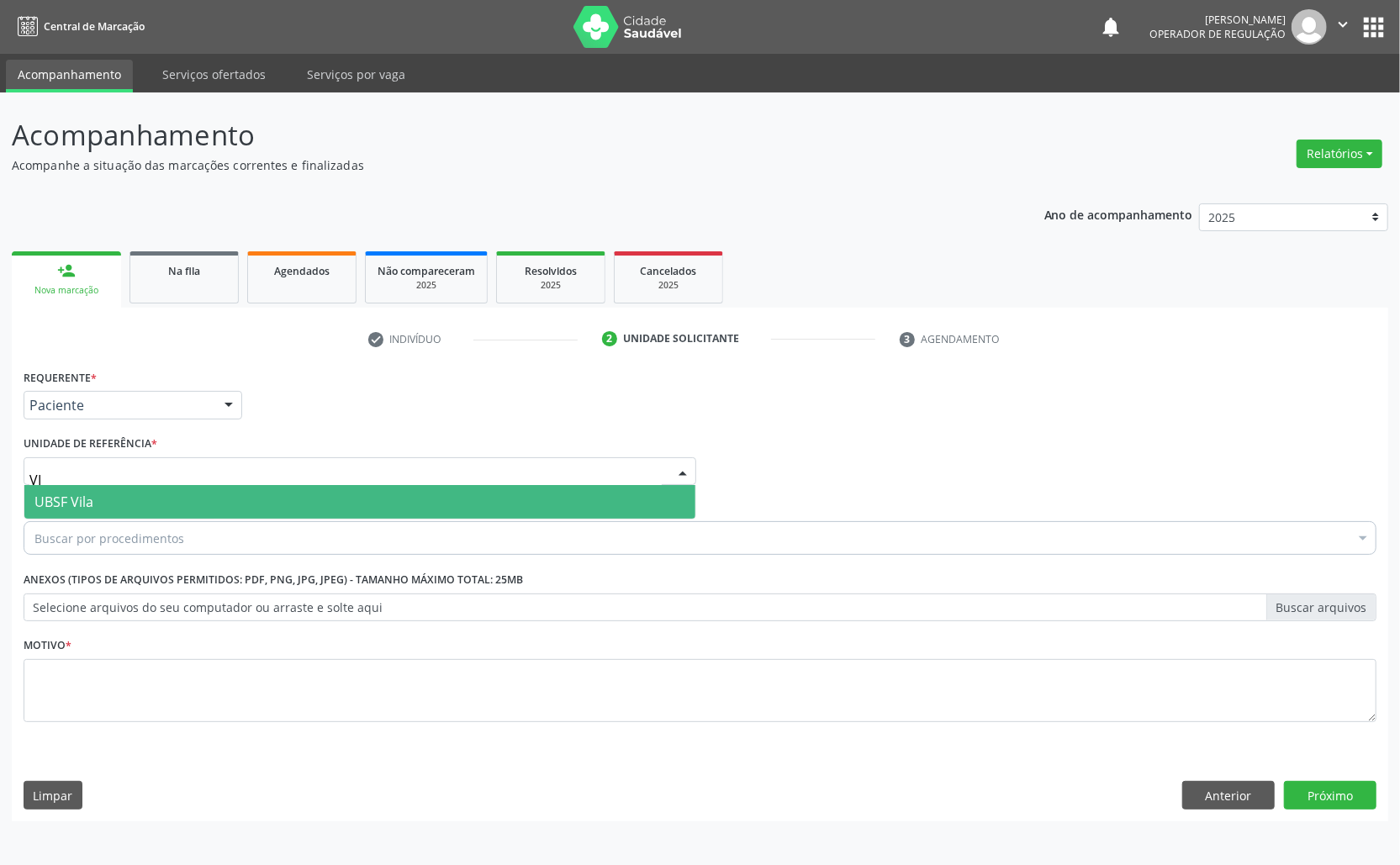
type input "VIL"
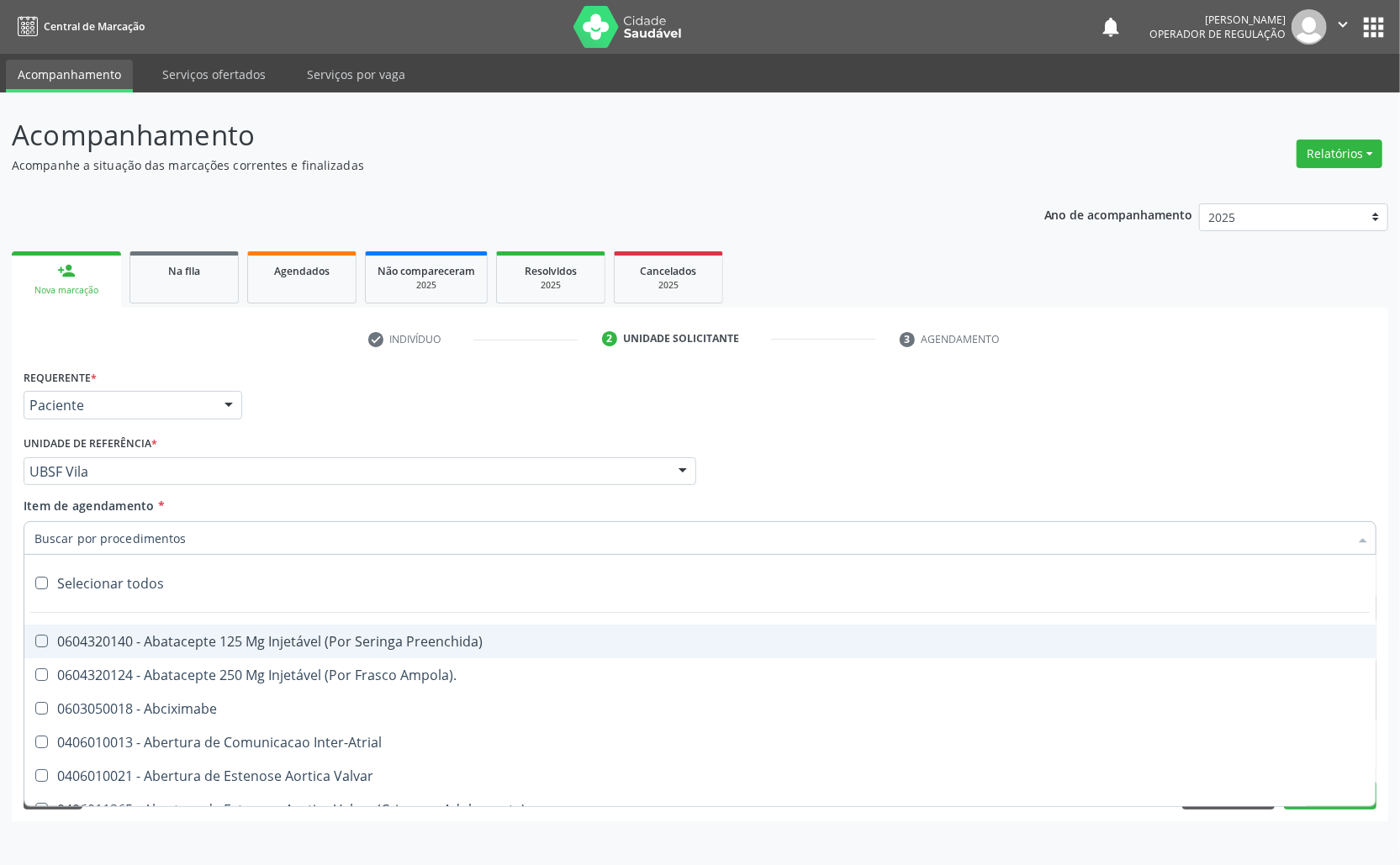
paste input "TRANSVAGINAL"
type input "TRANSVAGINAL"
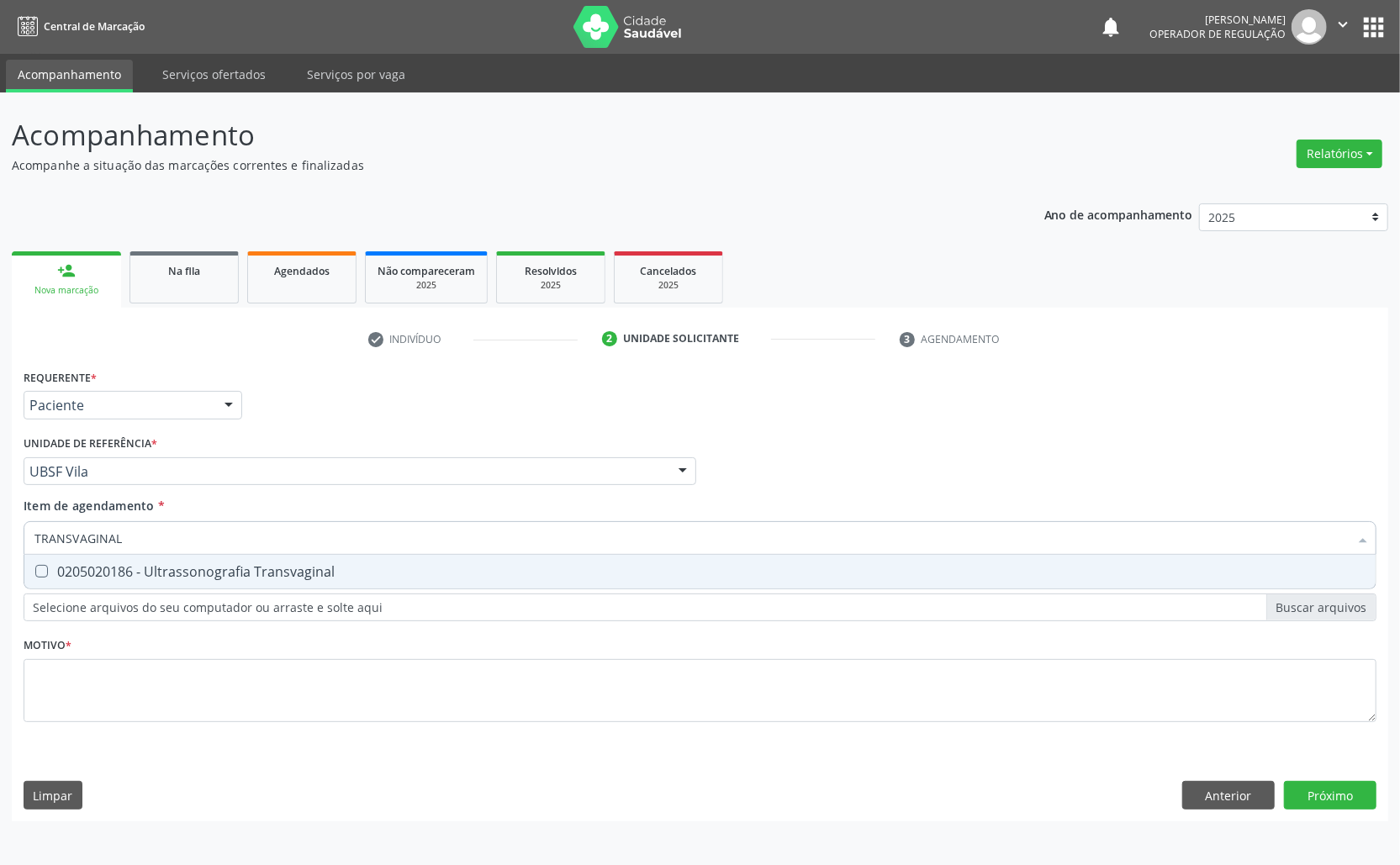
click at [152, 578] on div "0205020186 - Ultrassonografia Transvaginal" at bounding box center [700, 572] width 1331 height 14
checkbox Transvaginal "true"
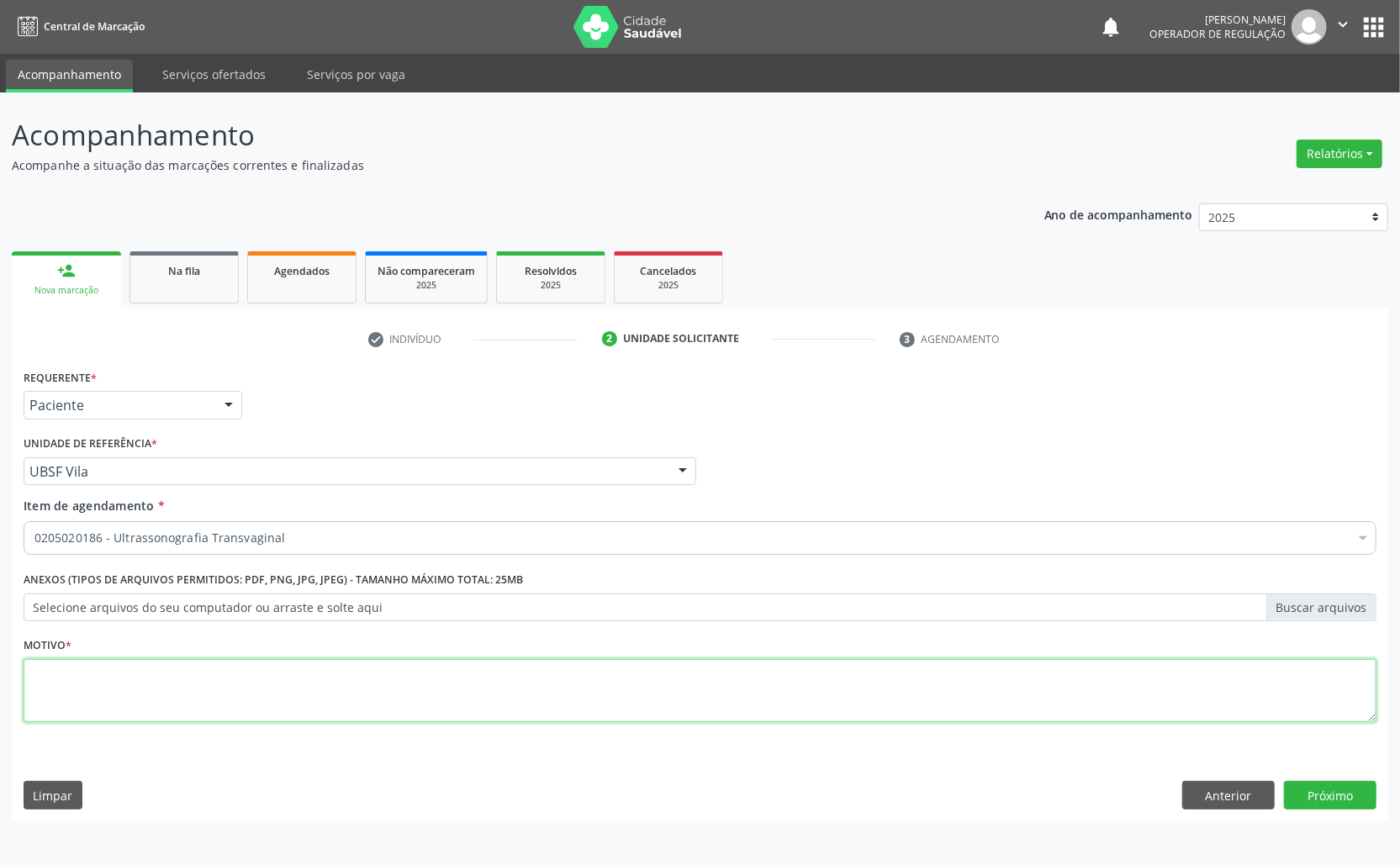
click at [267, 710] on textarea at bounding box center [700, 691] width 1353 height 64
paste textarea "AVALIAÇÃO ROTINA 07/2025"
click at [123, 672] on textarea "AVALIAÇÃO ROTINA 07/2025" at bounding box center [700, 691] width 1353 height 64
type textarea "AVALIAÇÃO CONTROLE 07/2025"
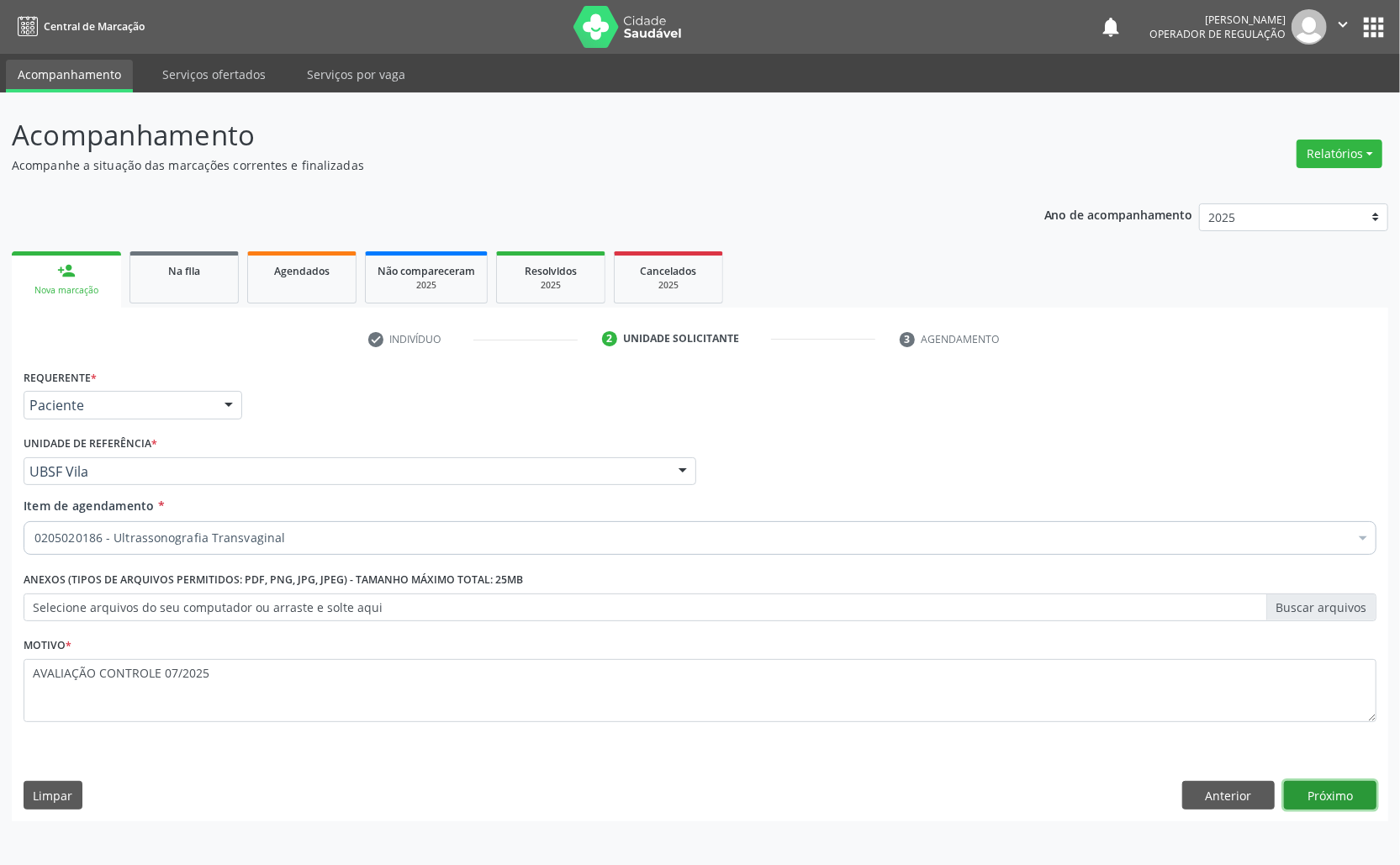
click button "Próximo" at bounding box center [1330, 796] width 92 height 29
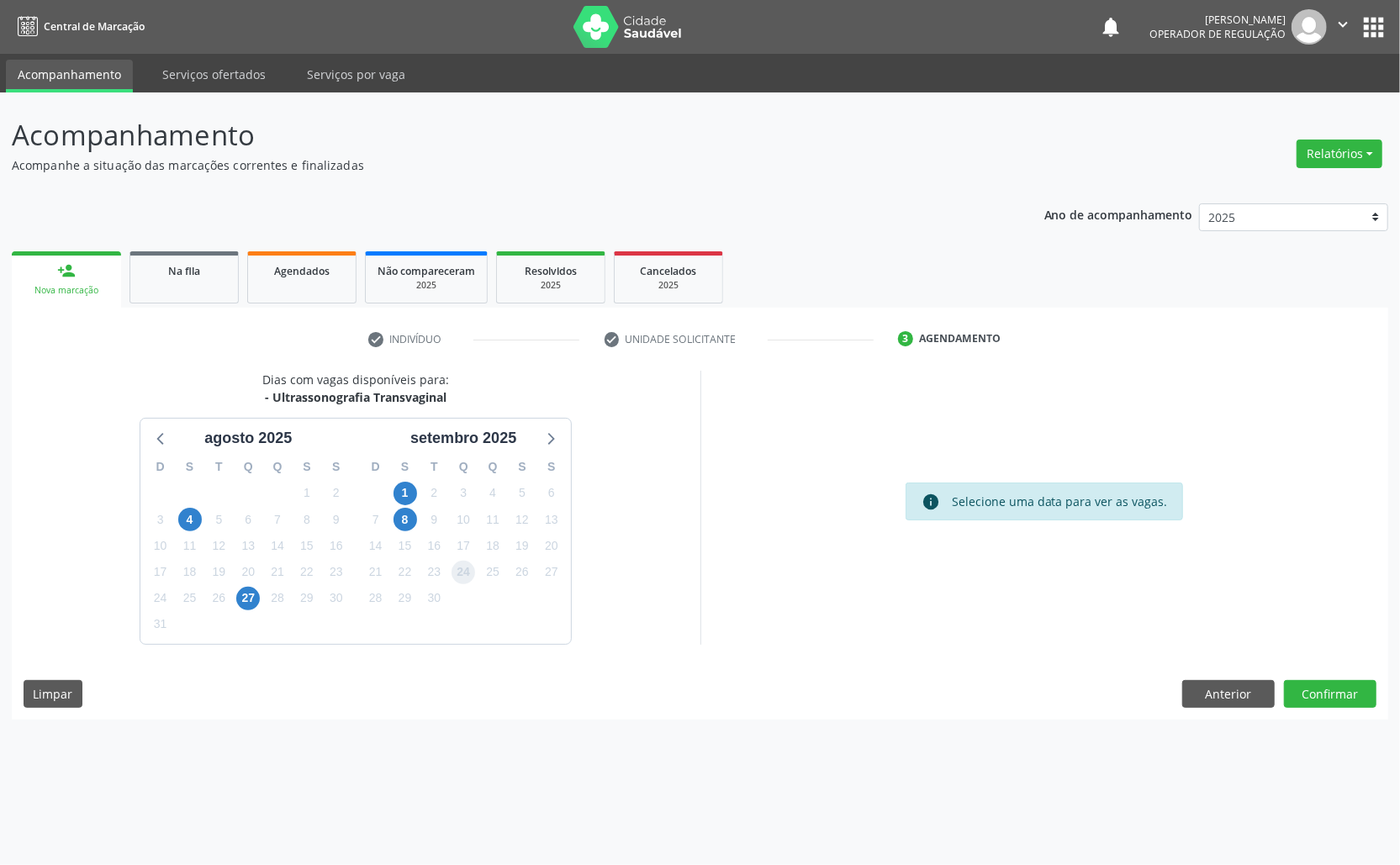
click at [469, 568] on span "24" at bounding box center [464, 572] width 24 height 24
click at [1360, 693] on button "Confirmar" at bounding box center [1330, 694] width 92 height 29
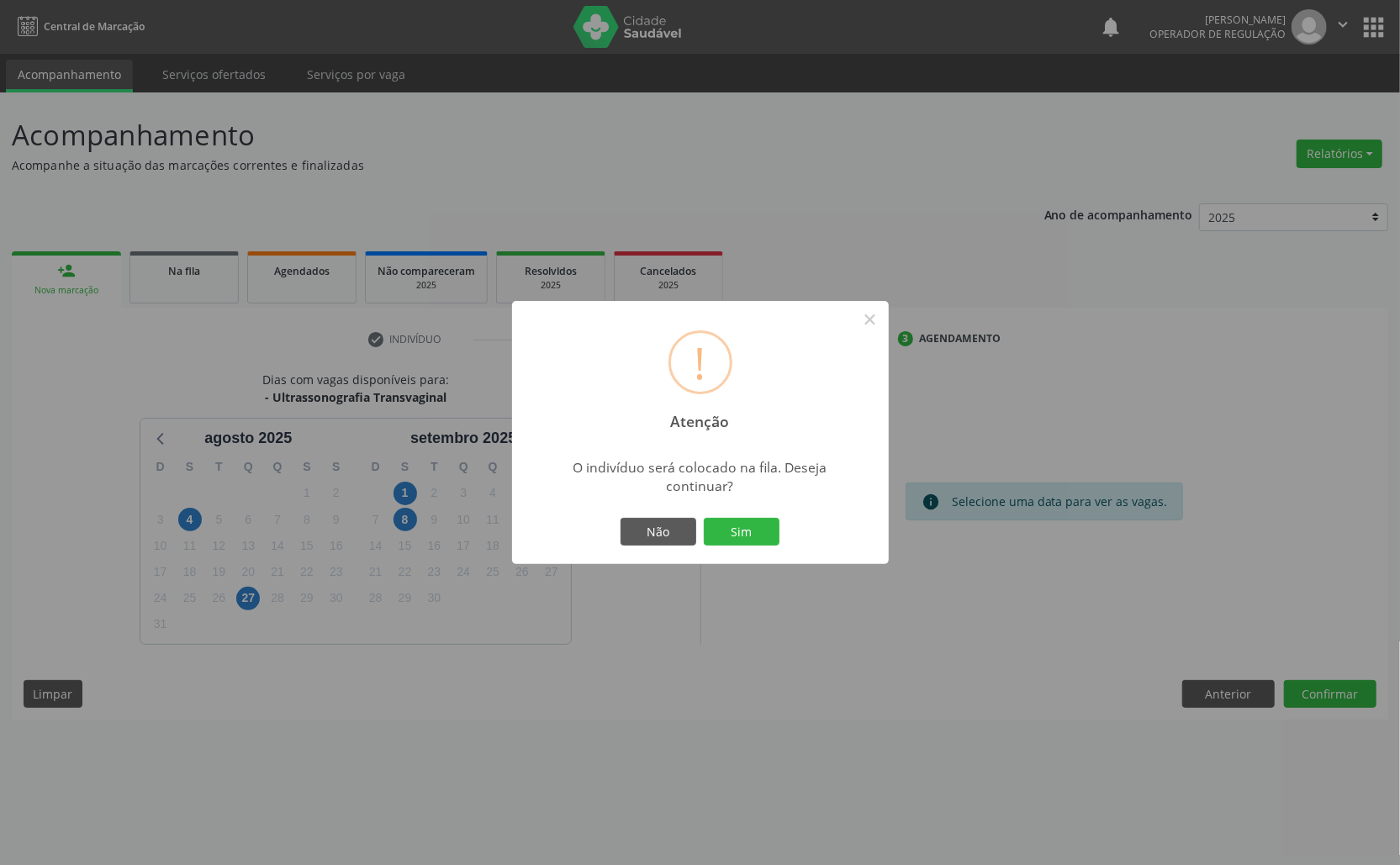
click at [704, 517] on button "Sim" at bounding box center [741, 532] width 75 height 29
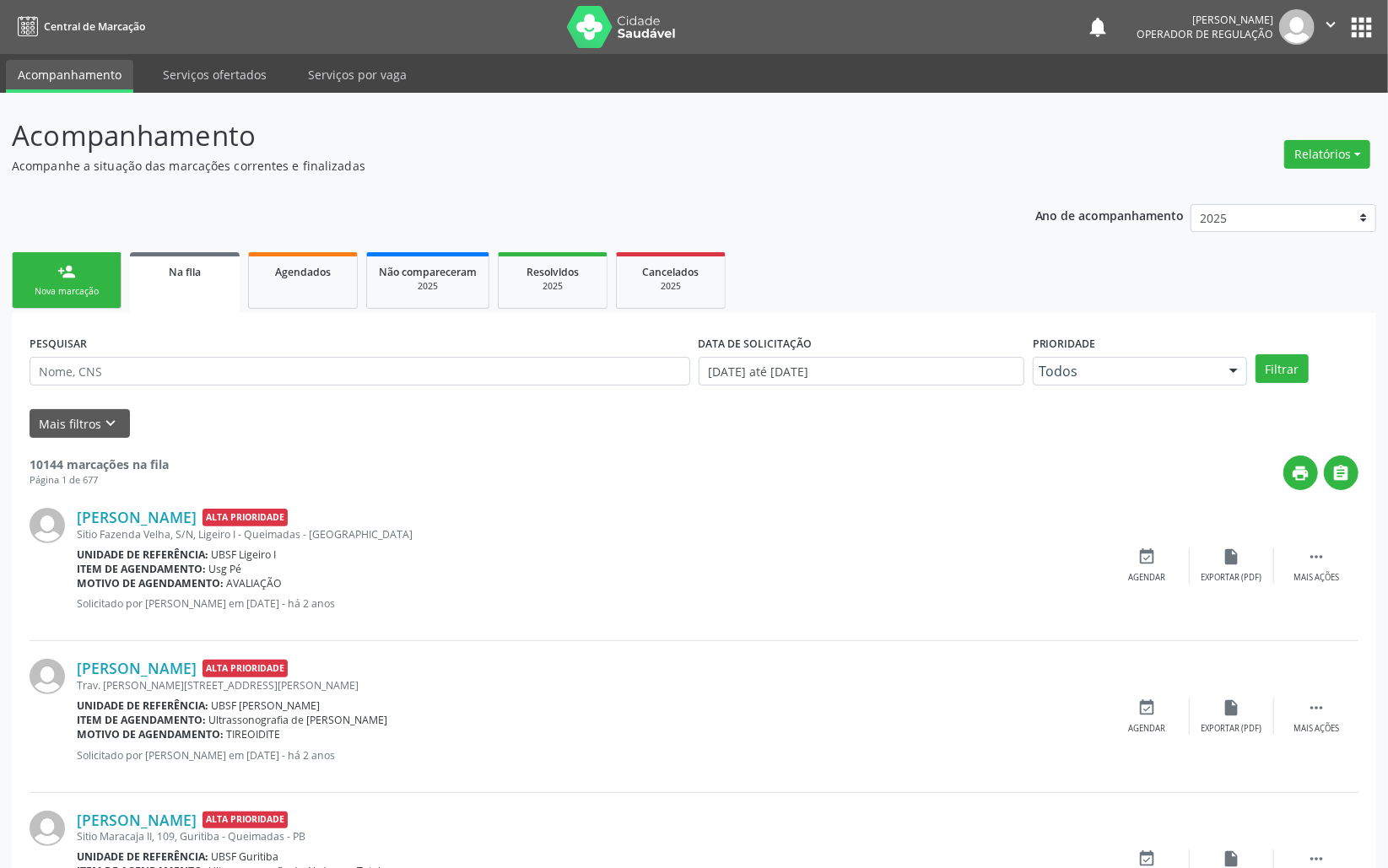
click at [106, 287] on div "Nova marcação" at bounding box center [66, 291] width 84 height 13
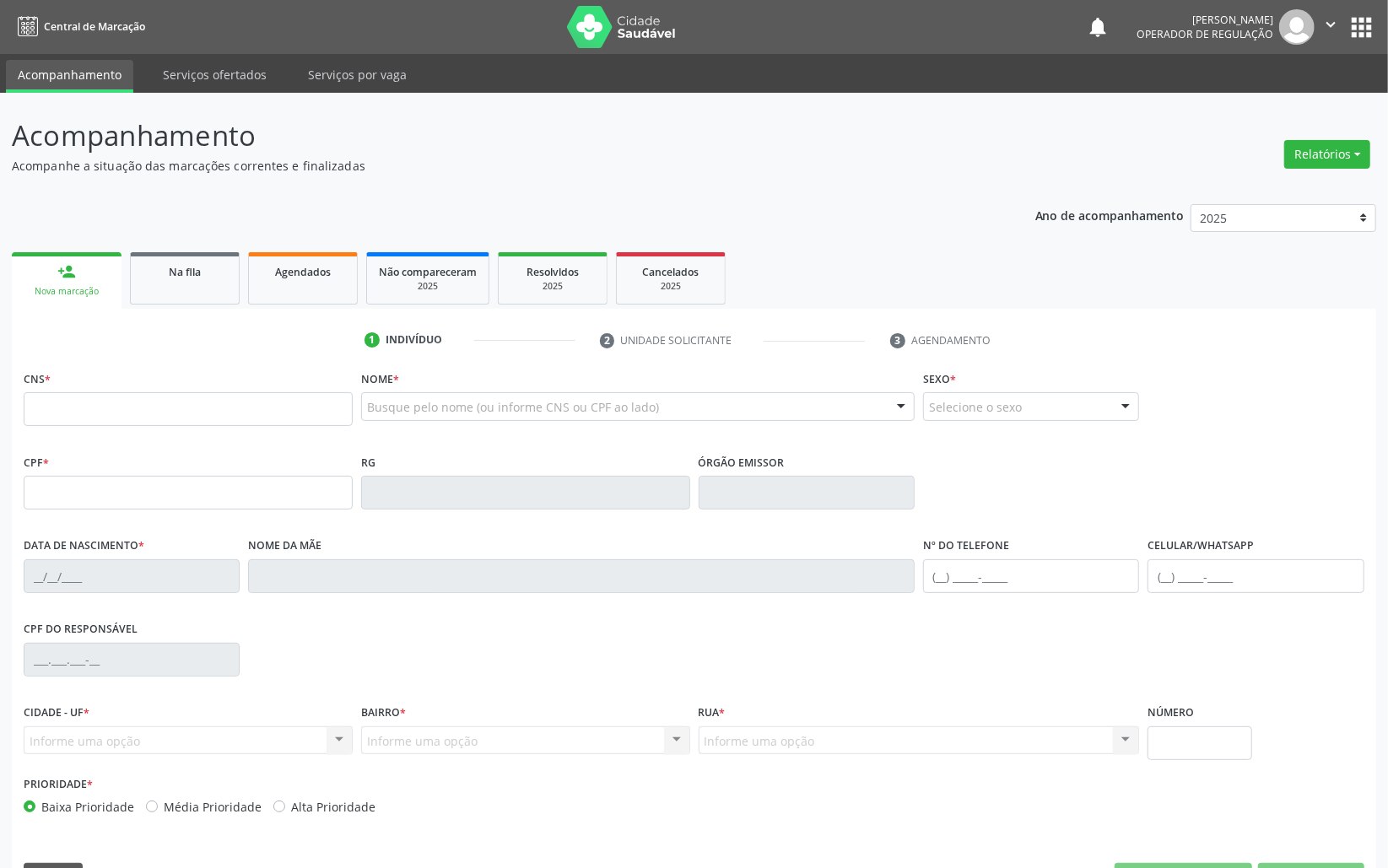
click at [454, 396] on div "Busque pelo nome (ou informe CNS ou CPF ao lado)" at bounding box center [638, 406] width 554 height 29
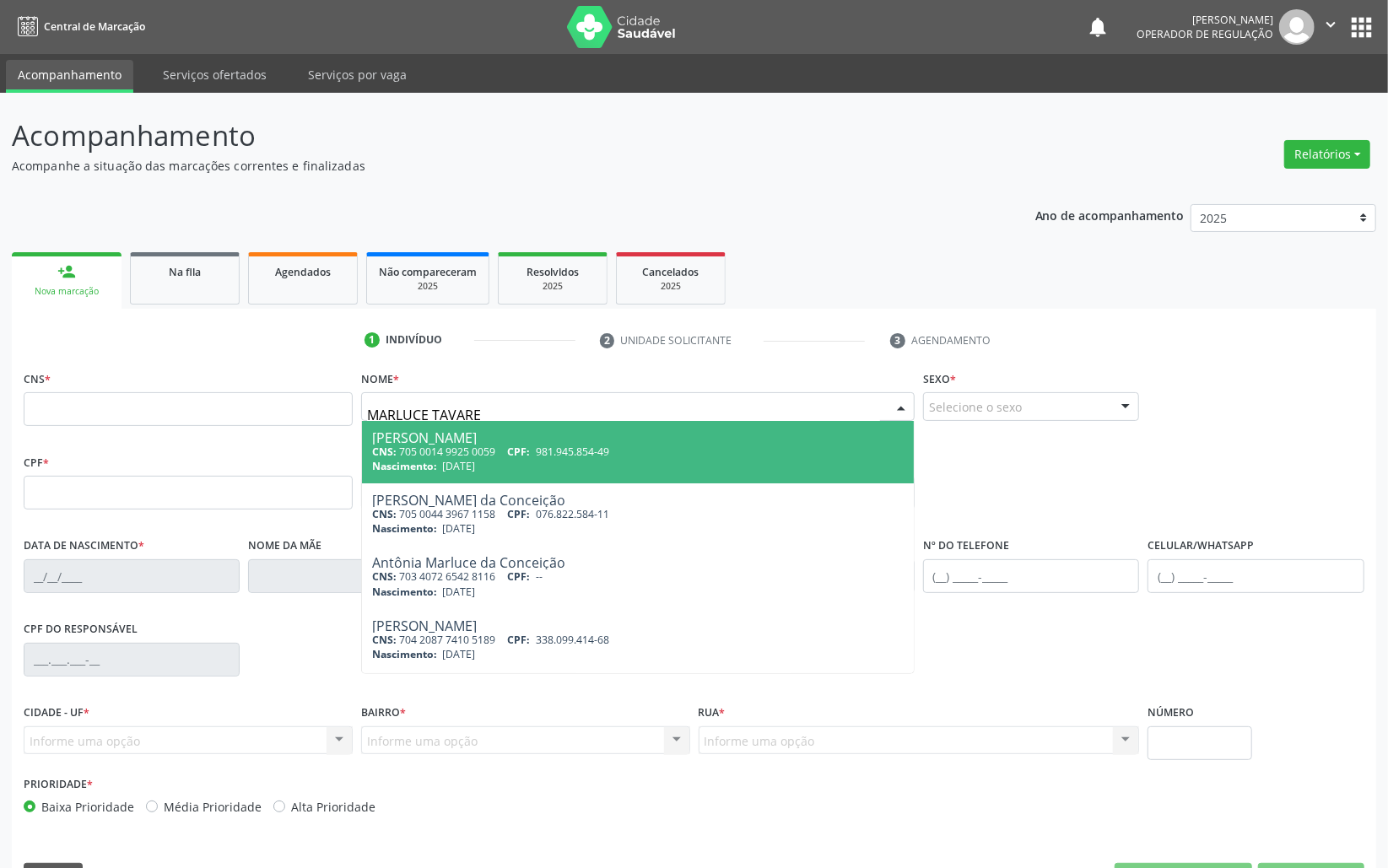
type input "[PERSON_NAME]"
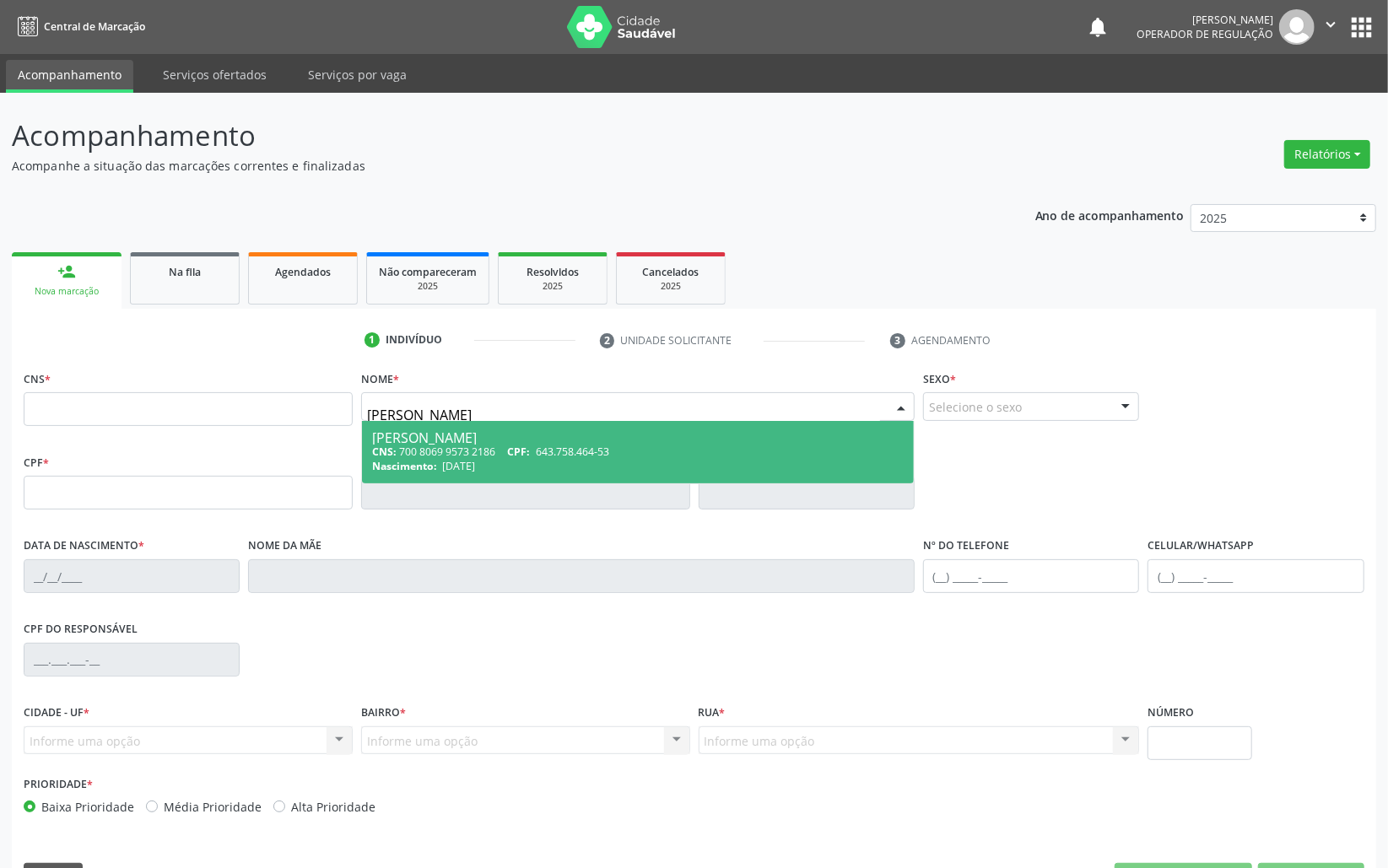
click at [474, 463] on span "02/01/1967" at bounding box center [458, 466] width 33 height 14
type input "700 8069 9573 2186"
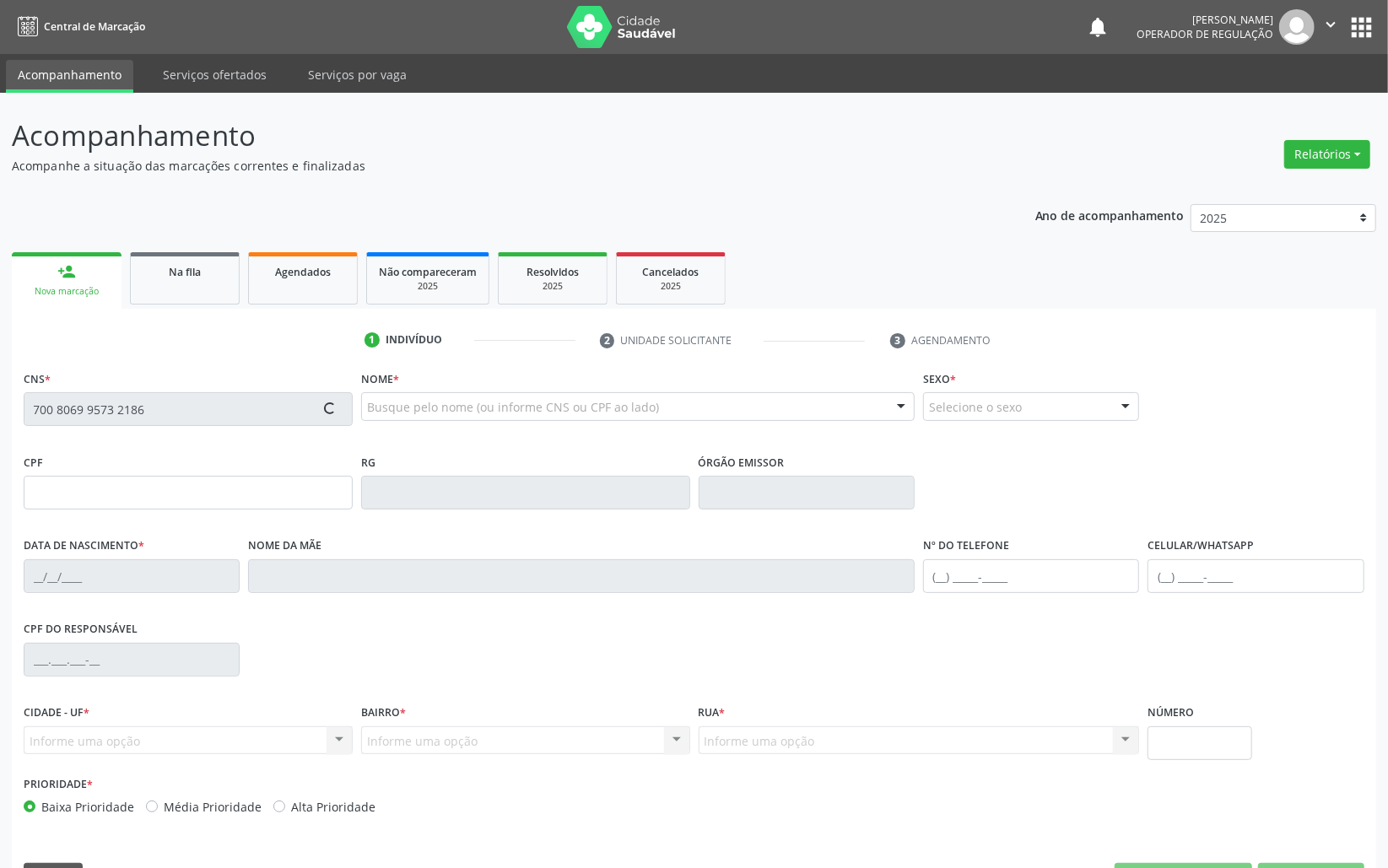
type input "643.758.464-53"
type input "02/01/1967"
type input "Maria José Tavares da Silva"
type input "(83) 99113-0049"
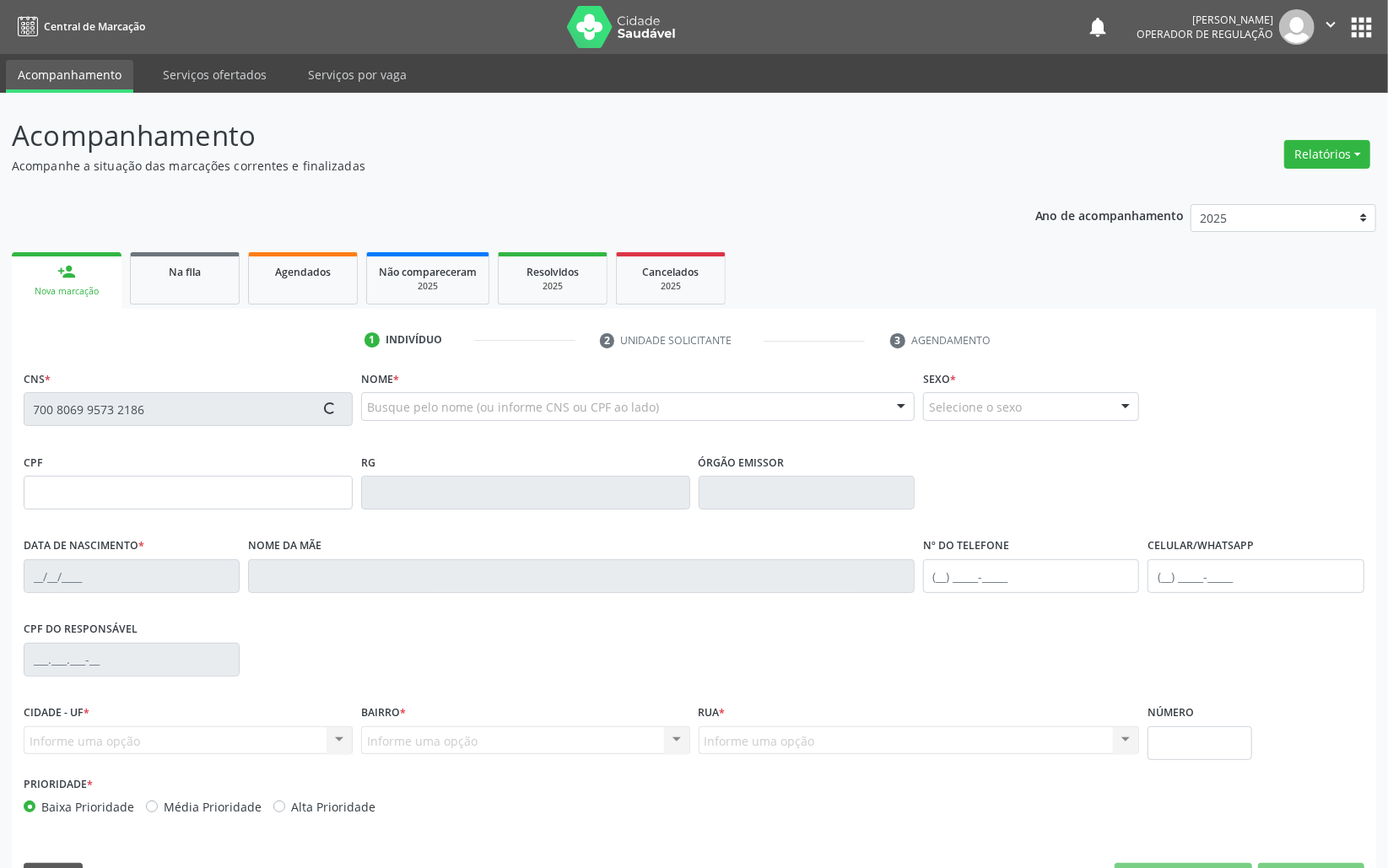
type input "106"
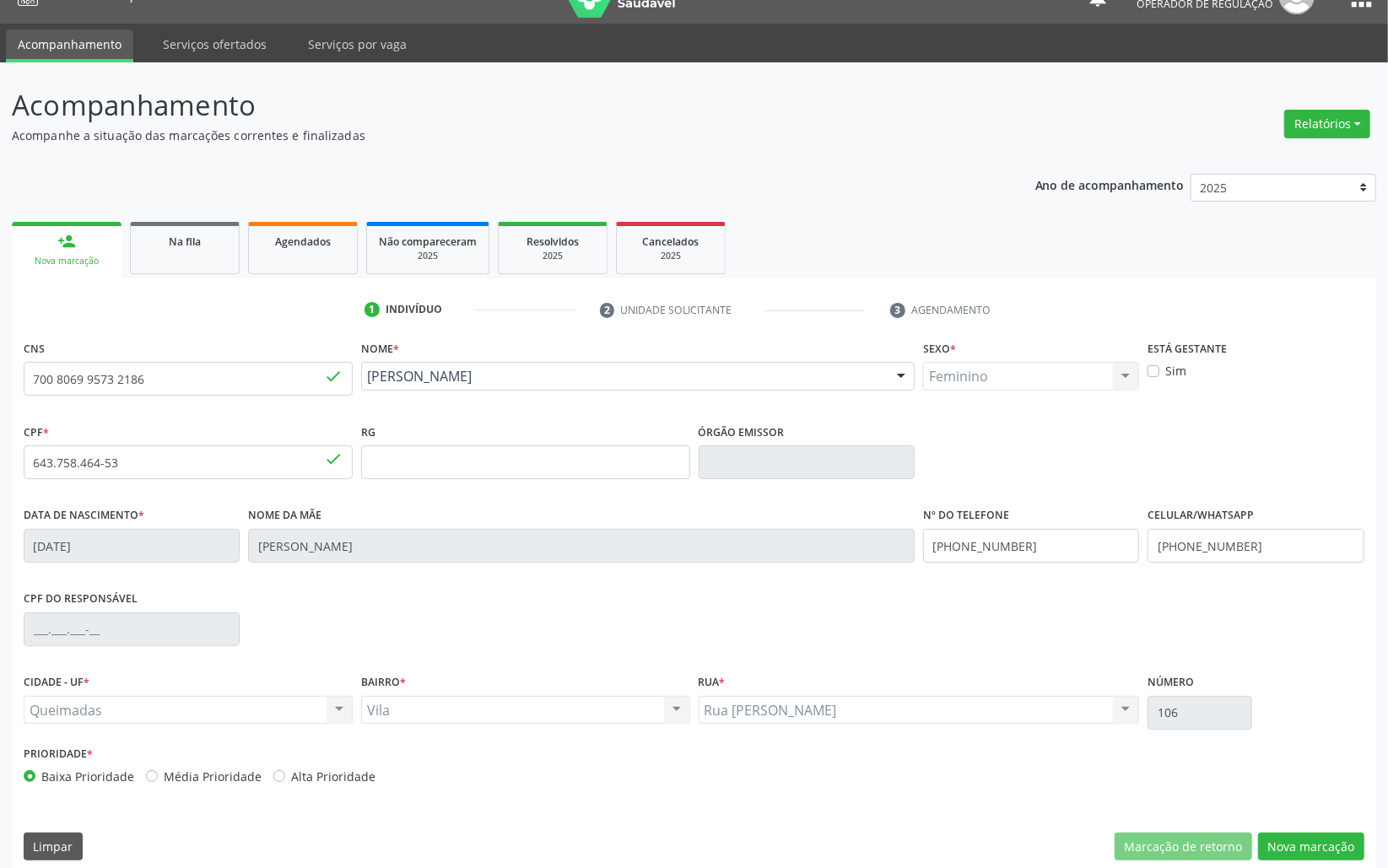
scroll to position [48, 0]
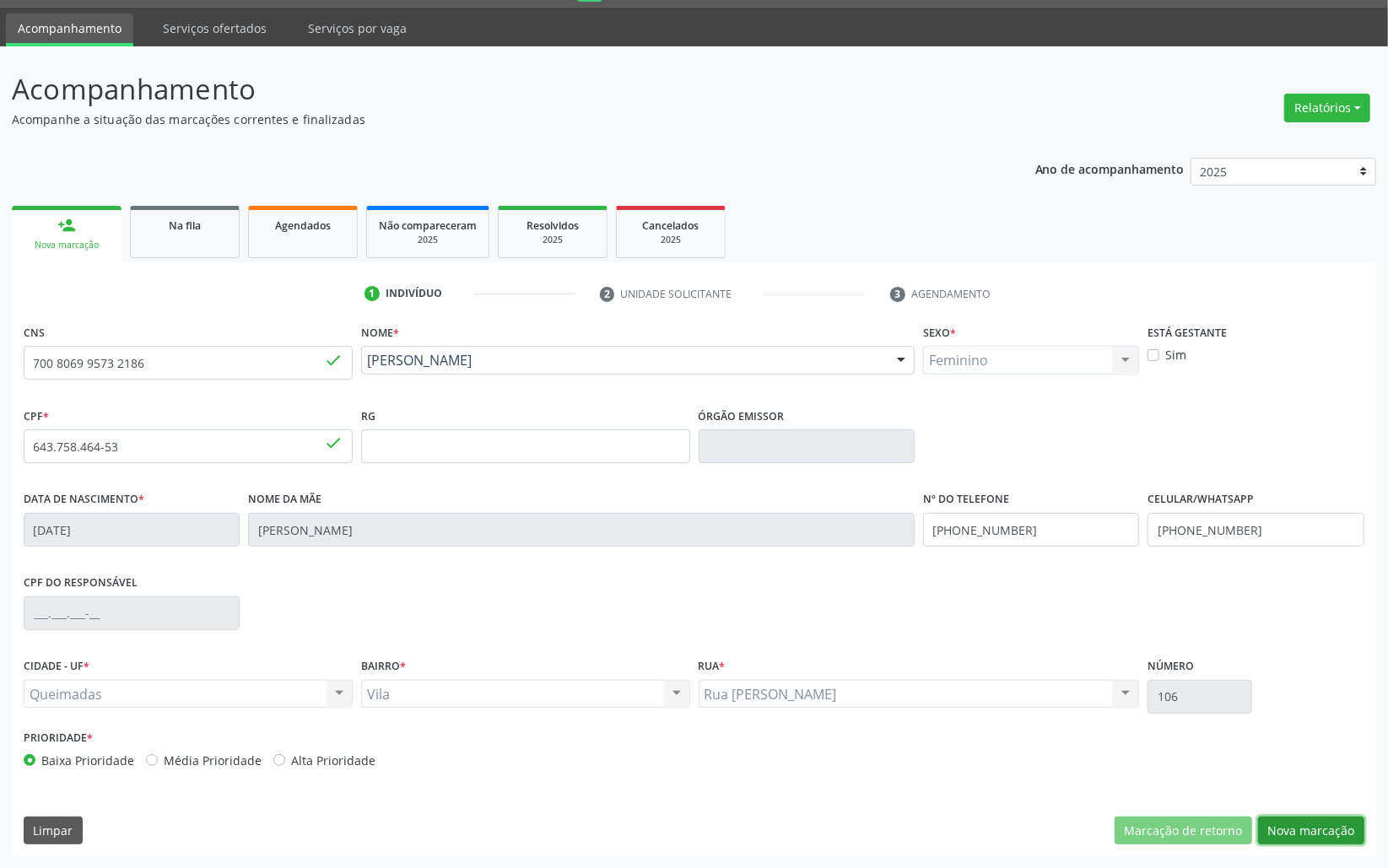
click at [1321, 827] on button "Nova marcação" at bounding box center [1311, 831] width 106 height 29
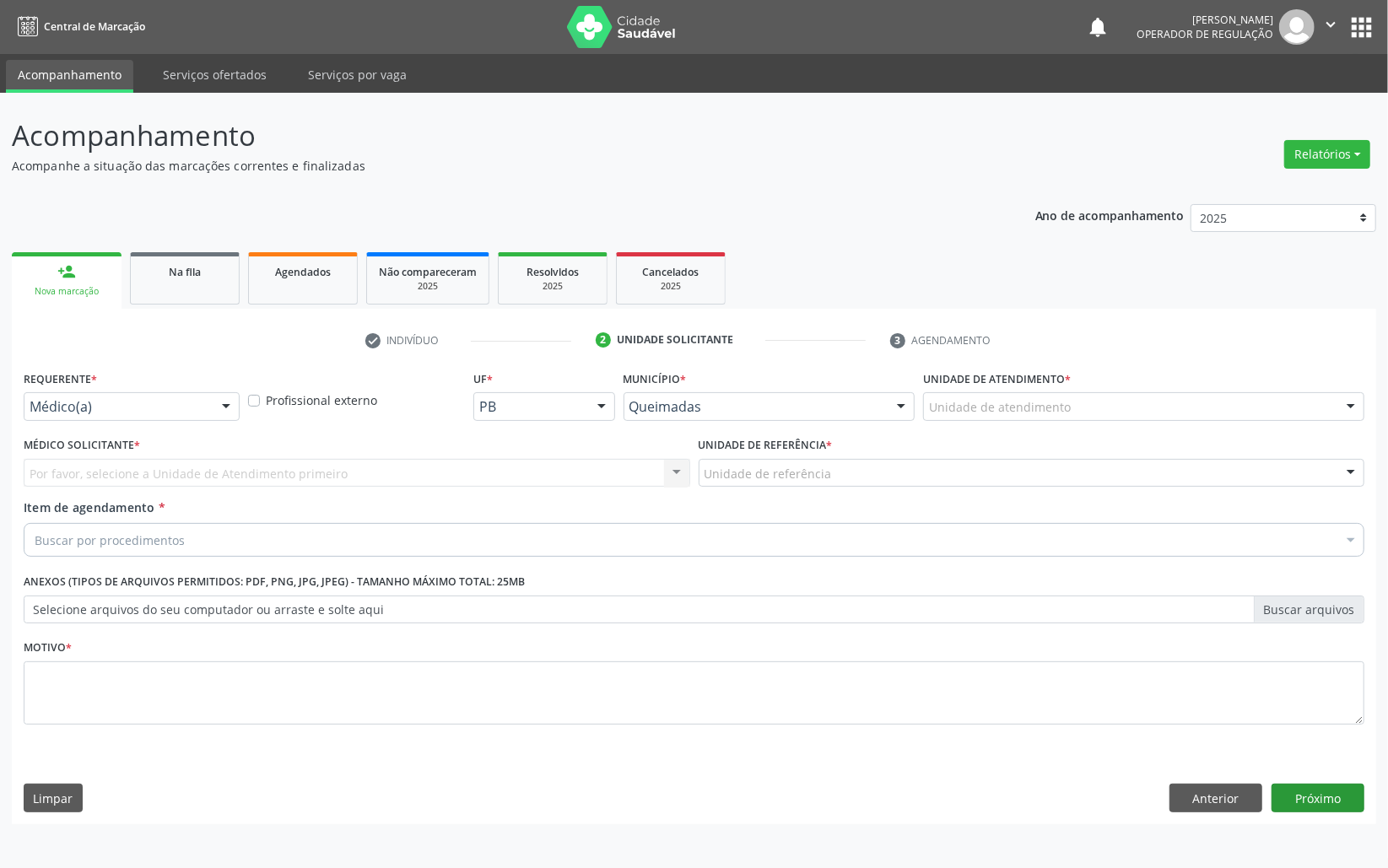
scroll to position [0, 0]
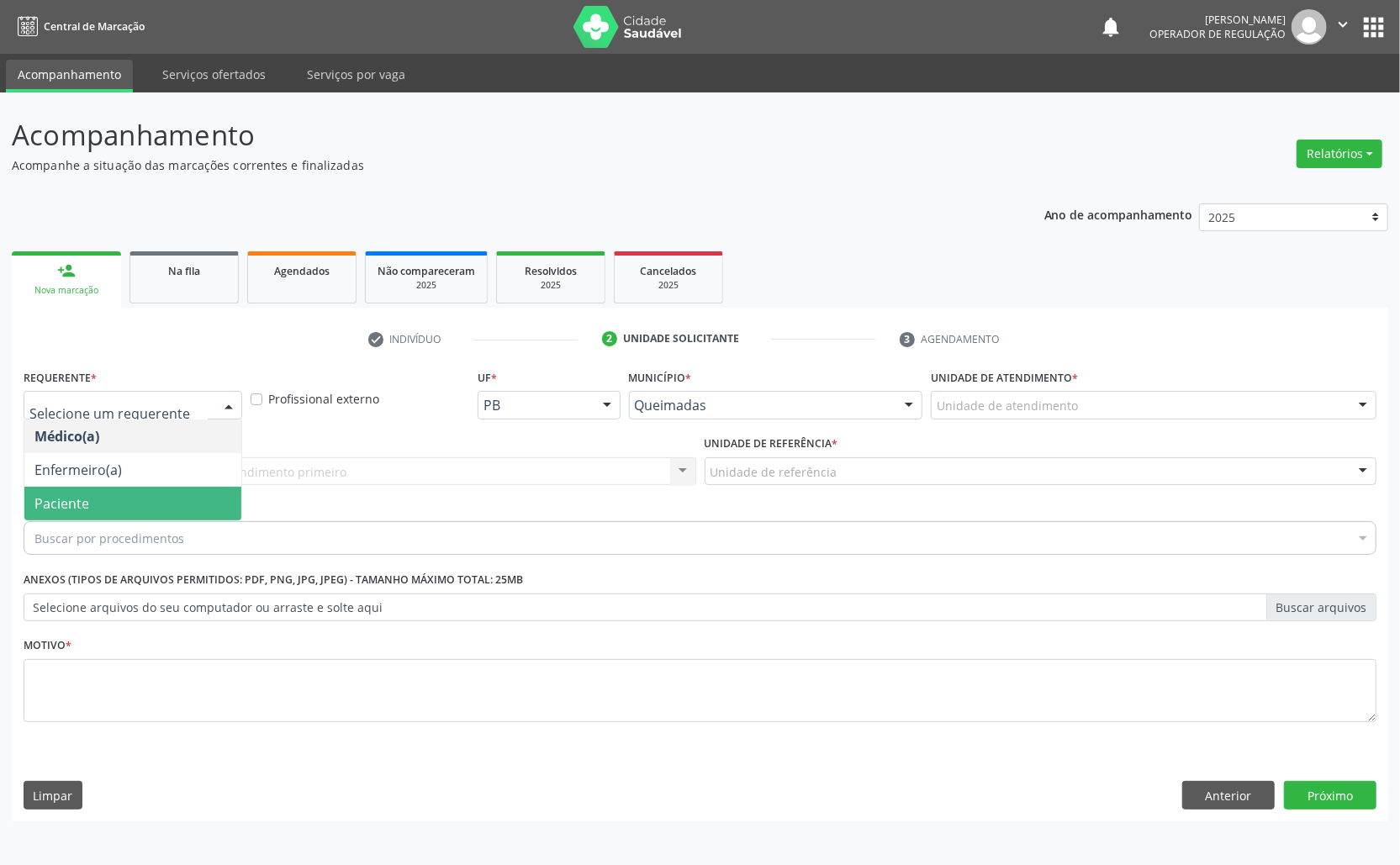
click at [133, 506] on span "Paciente" at bounding box center [133, 504] width 217 height 34
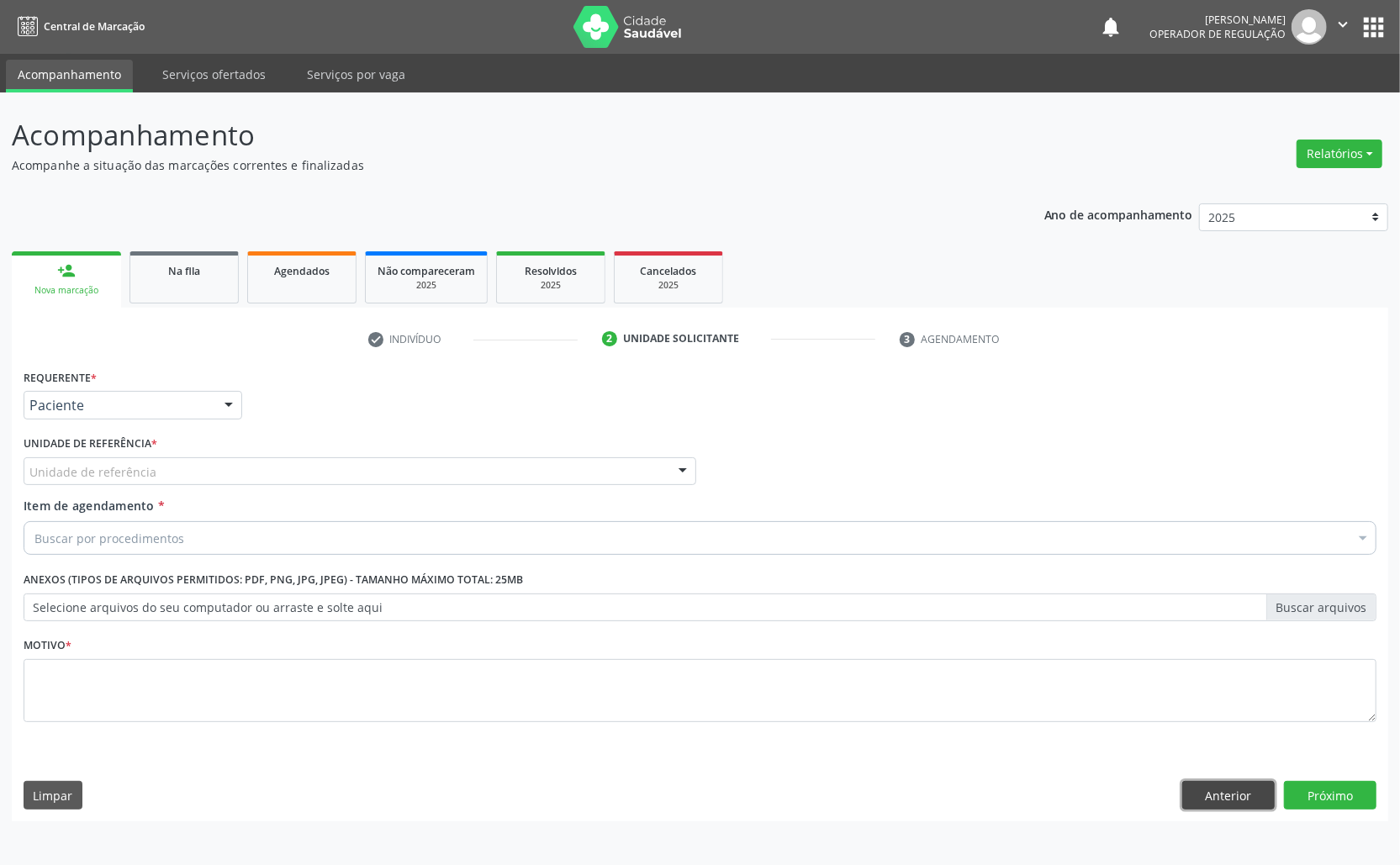
drag, startPoint x: 1233, startPoint y: 793, endPoint x: 1225, endPoint y: 780, distance: 15.3
click at [1232, 793] on button "Anterior" at bounding box center [1228, 796] width 92 height 29
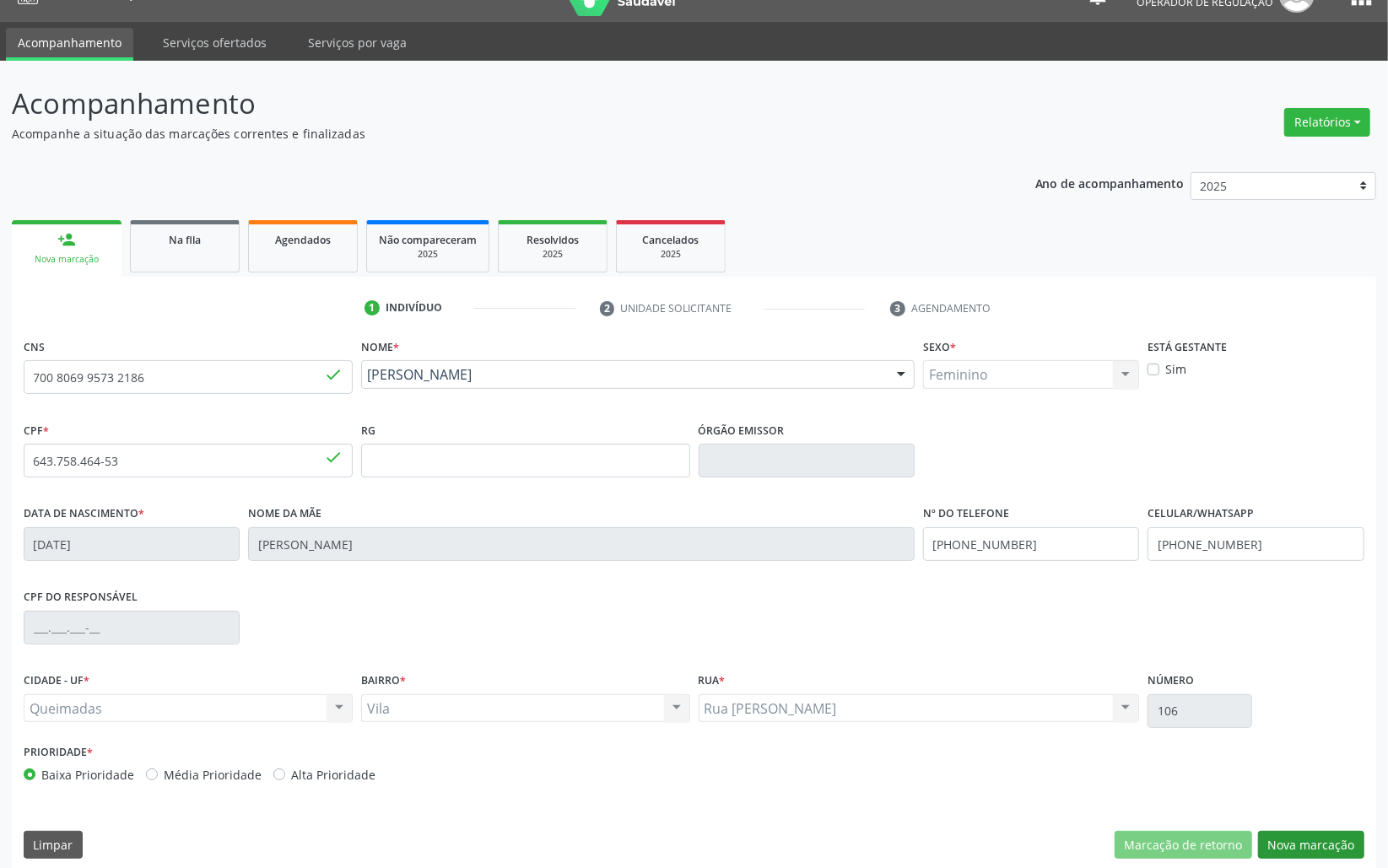
scroll to position [48, 0]
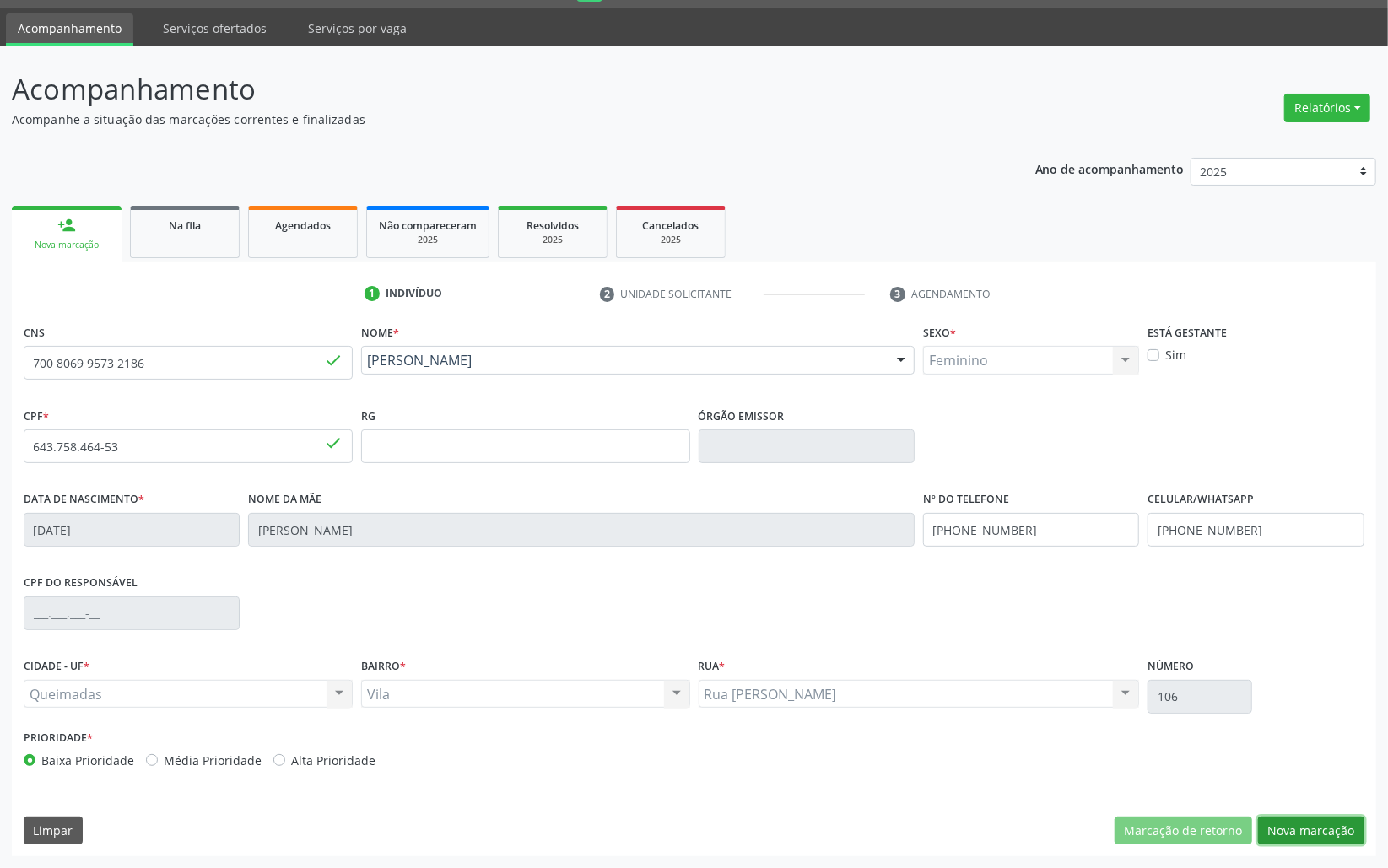
click at [1337, 835] on button "Nova marcação" at bounding box center [1311, 831] width 106 height 29
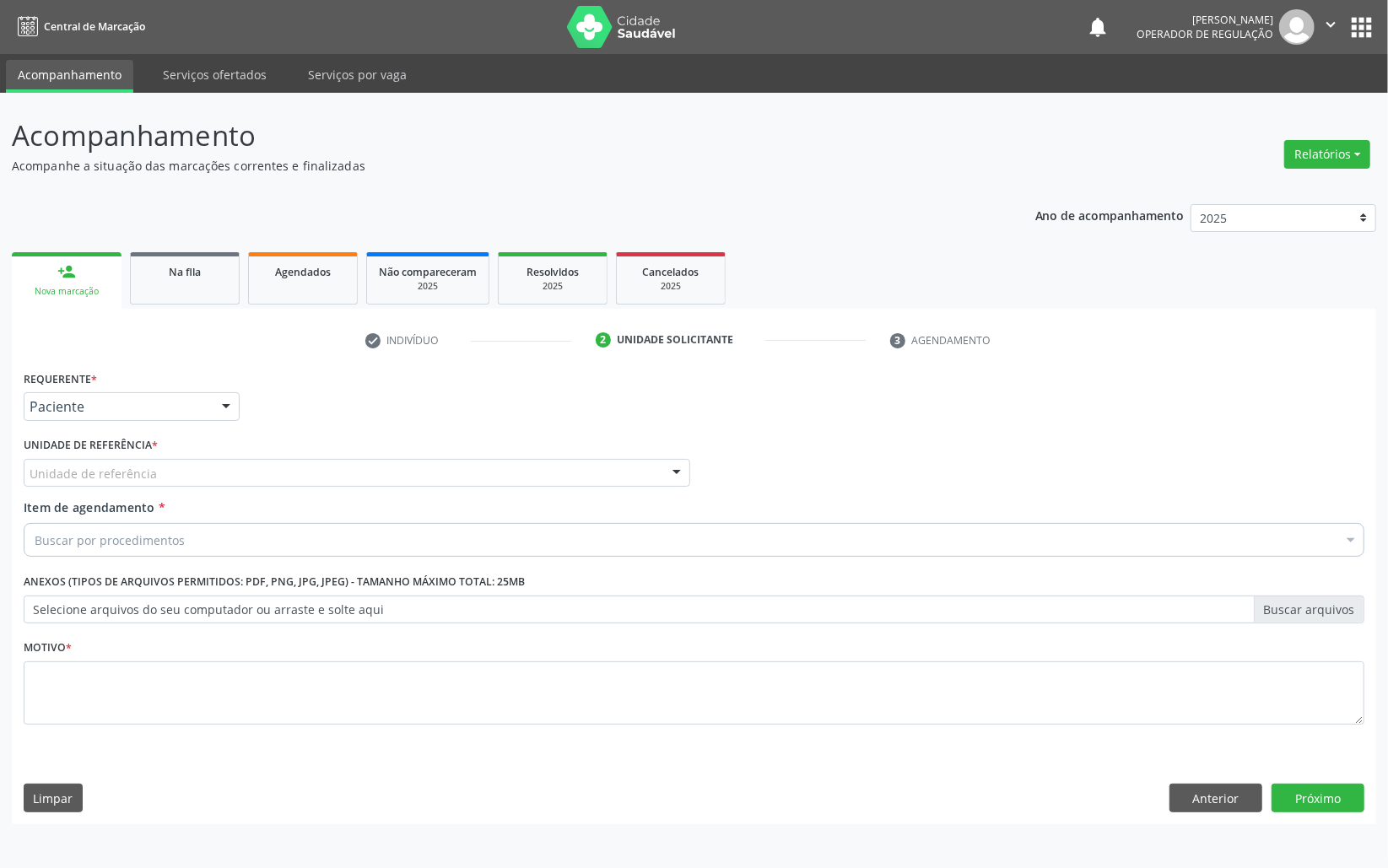
scroll to position [0, 0]
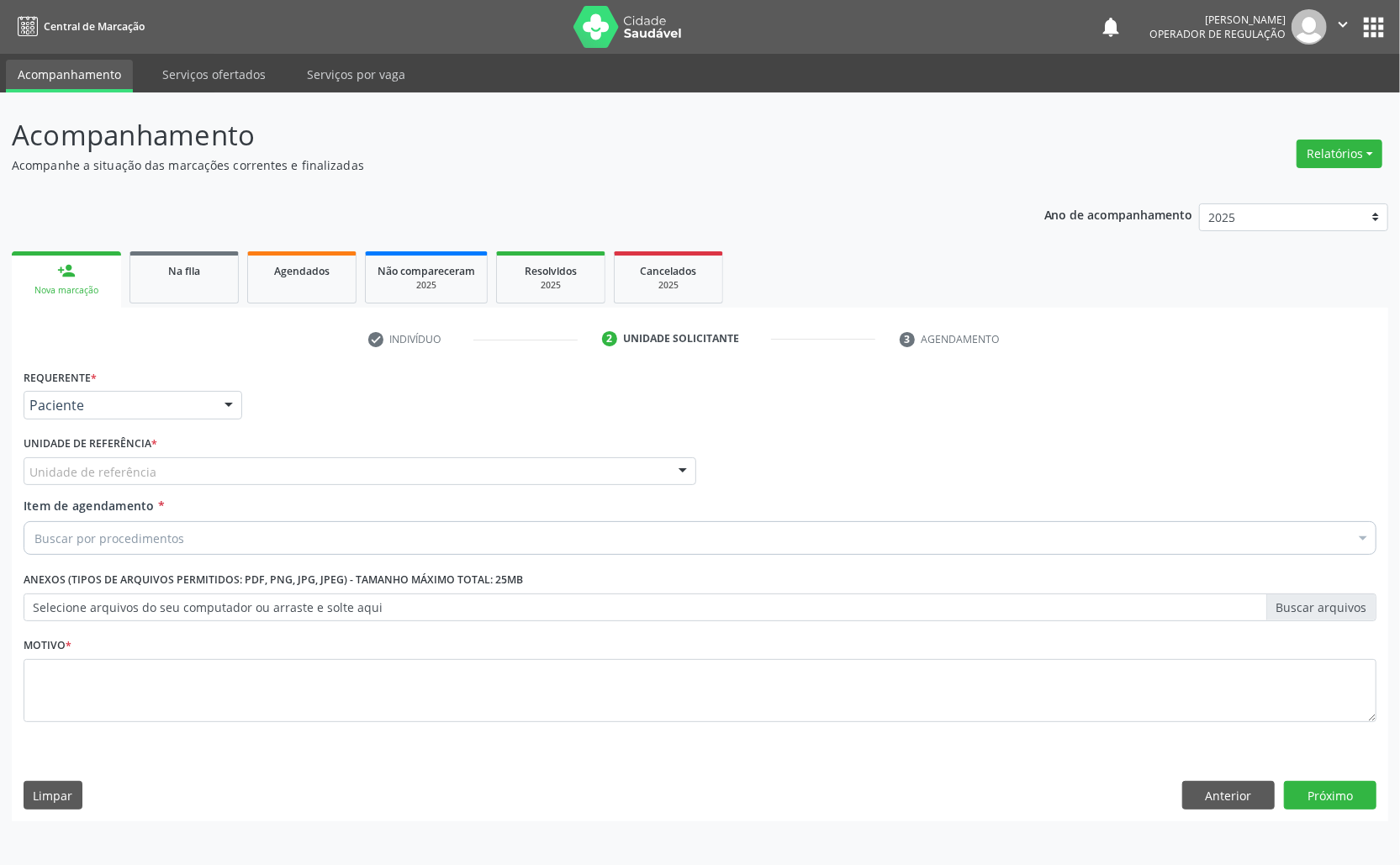
click at [139, 388] on div "Requerente * Paciente Médico(a) Enfermeiro(a) Paciente Nenhum resultado encontr…" at bounding box center [133, 391] width 218 height 54
click at [136, 414] on div "Paciente" at bounding box center [133, 405] width 218 height 29
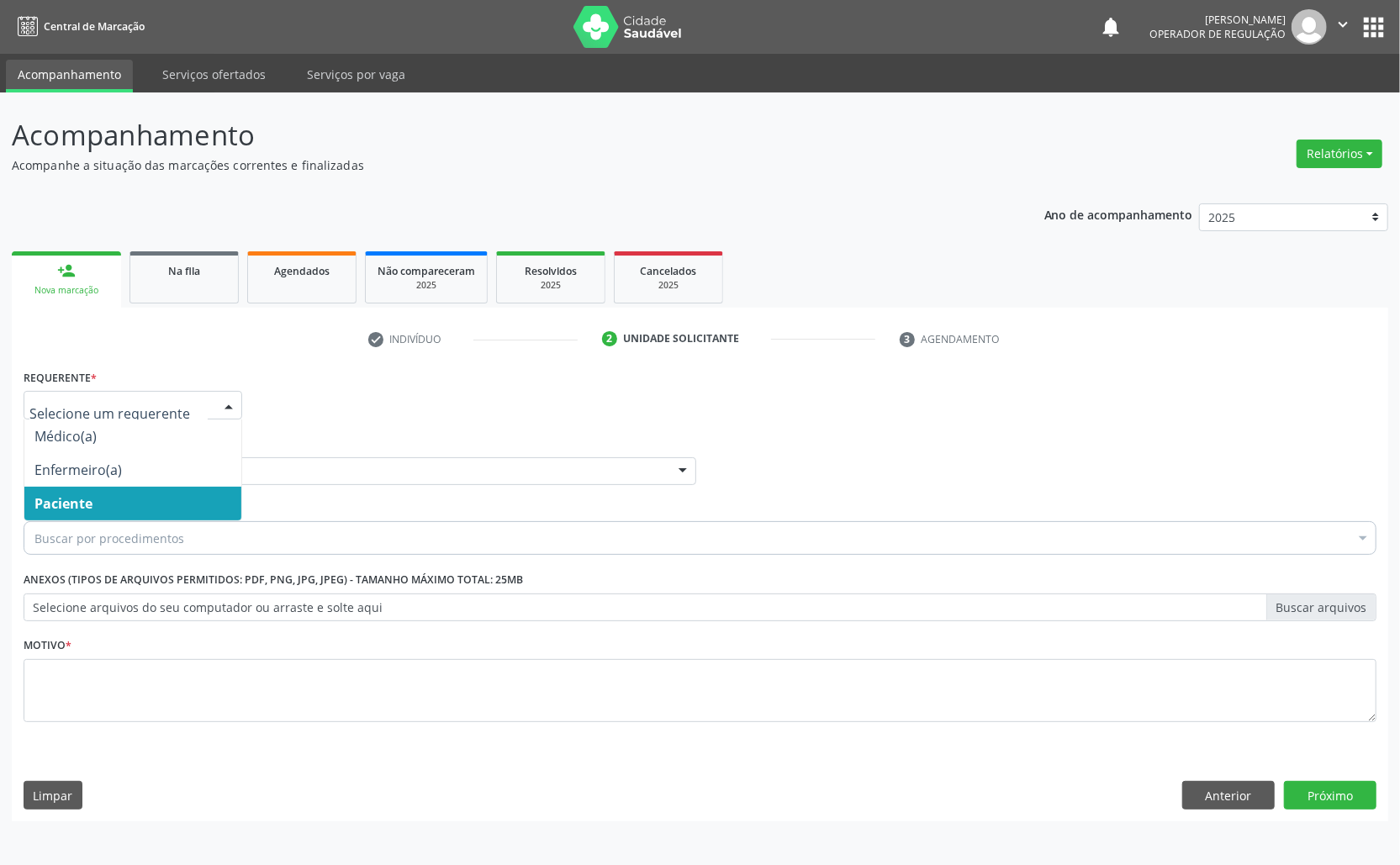
click at [129, 496] on span "Paciente" at bounding box center [133, 504] width 217 height 34
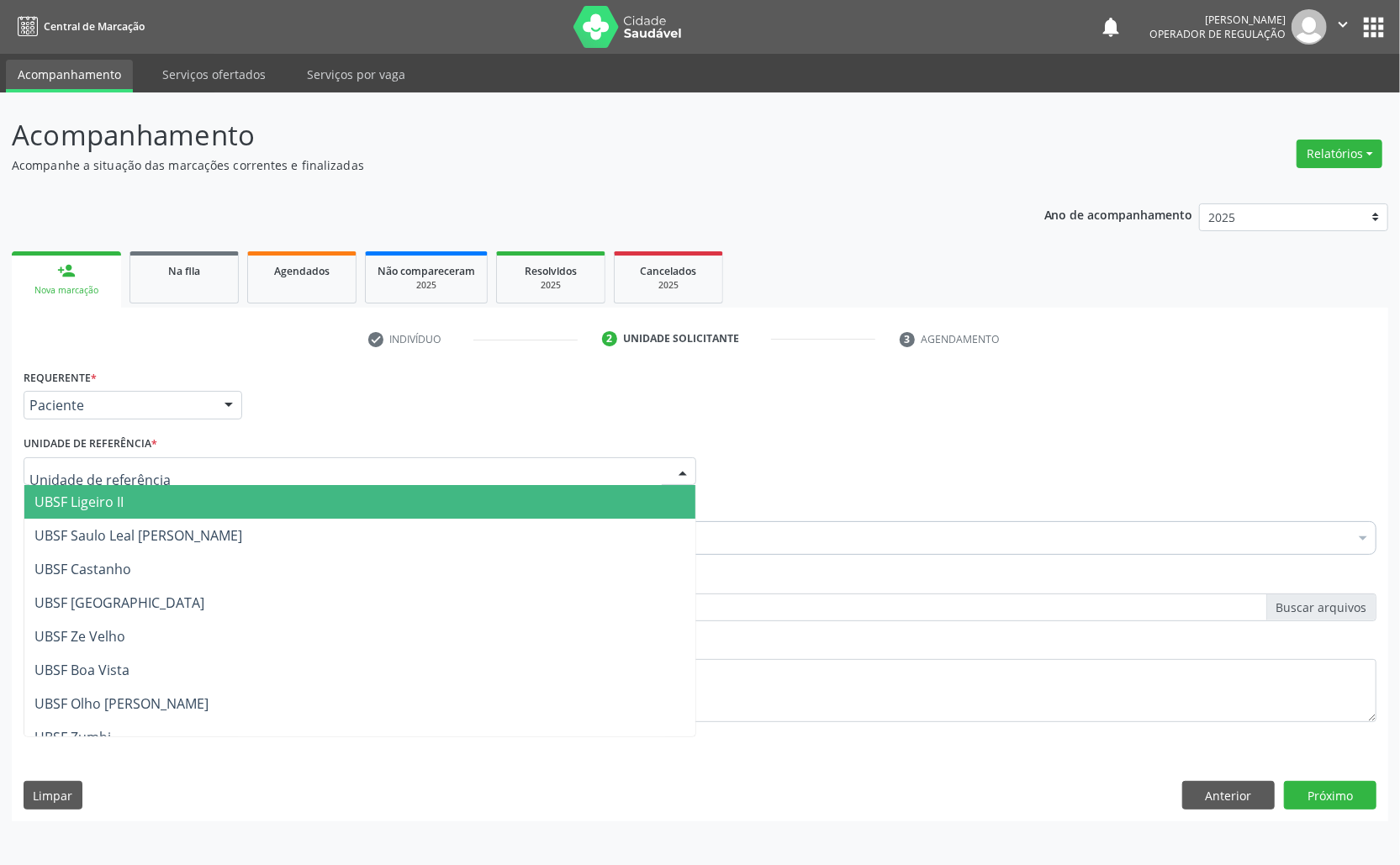
click at [162, 473] on div at bounding box center [360, 472] width 673 height 29
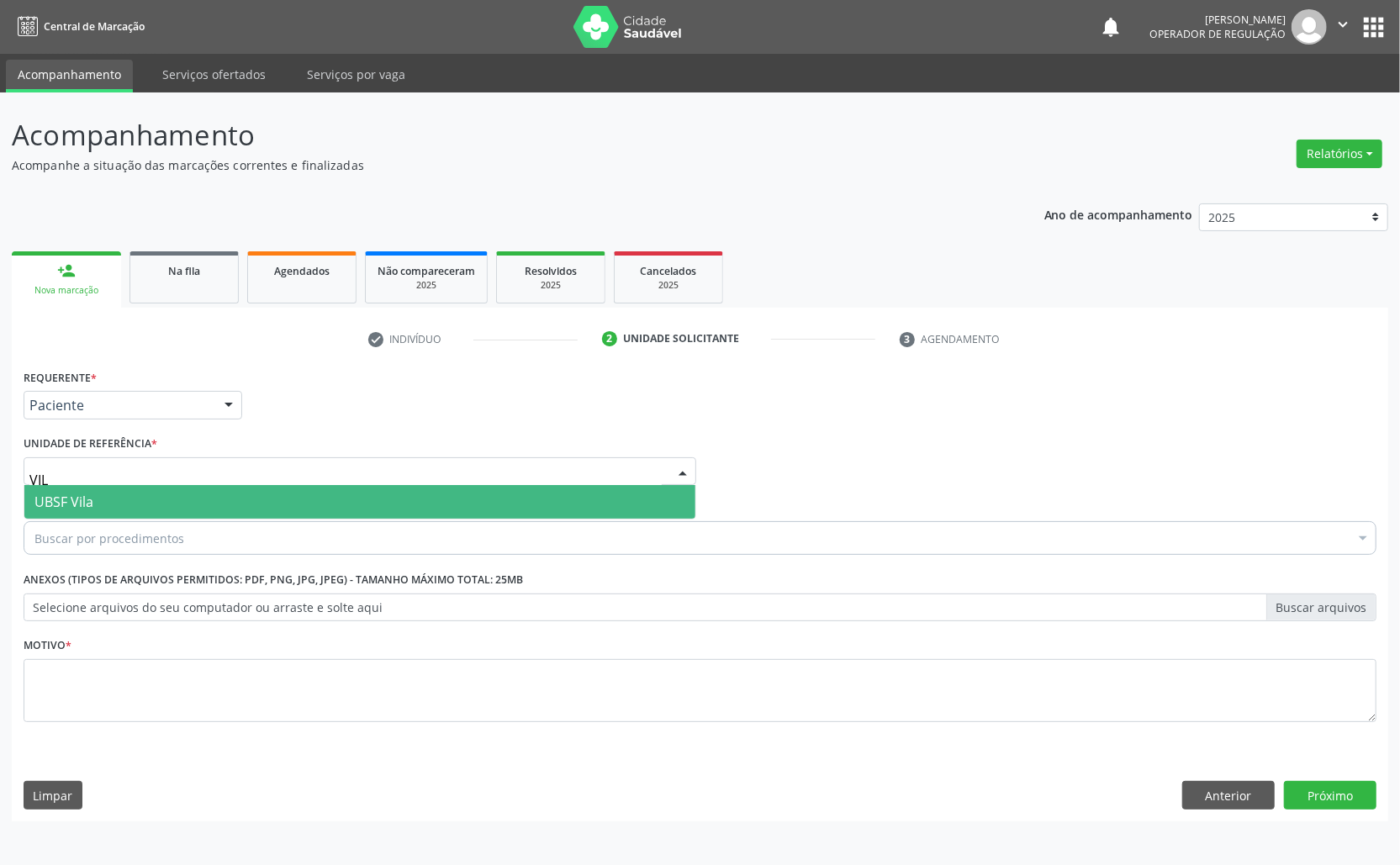
type input "VILA"
click at [165, 498] on span "UBSF Vila" at bounding box center [360, 502] width 671 height 34
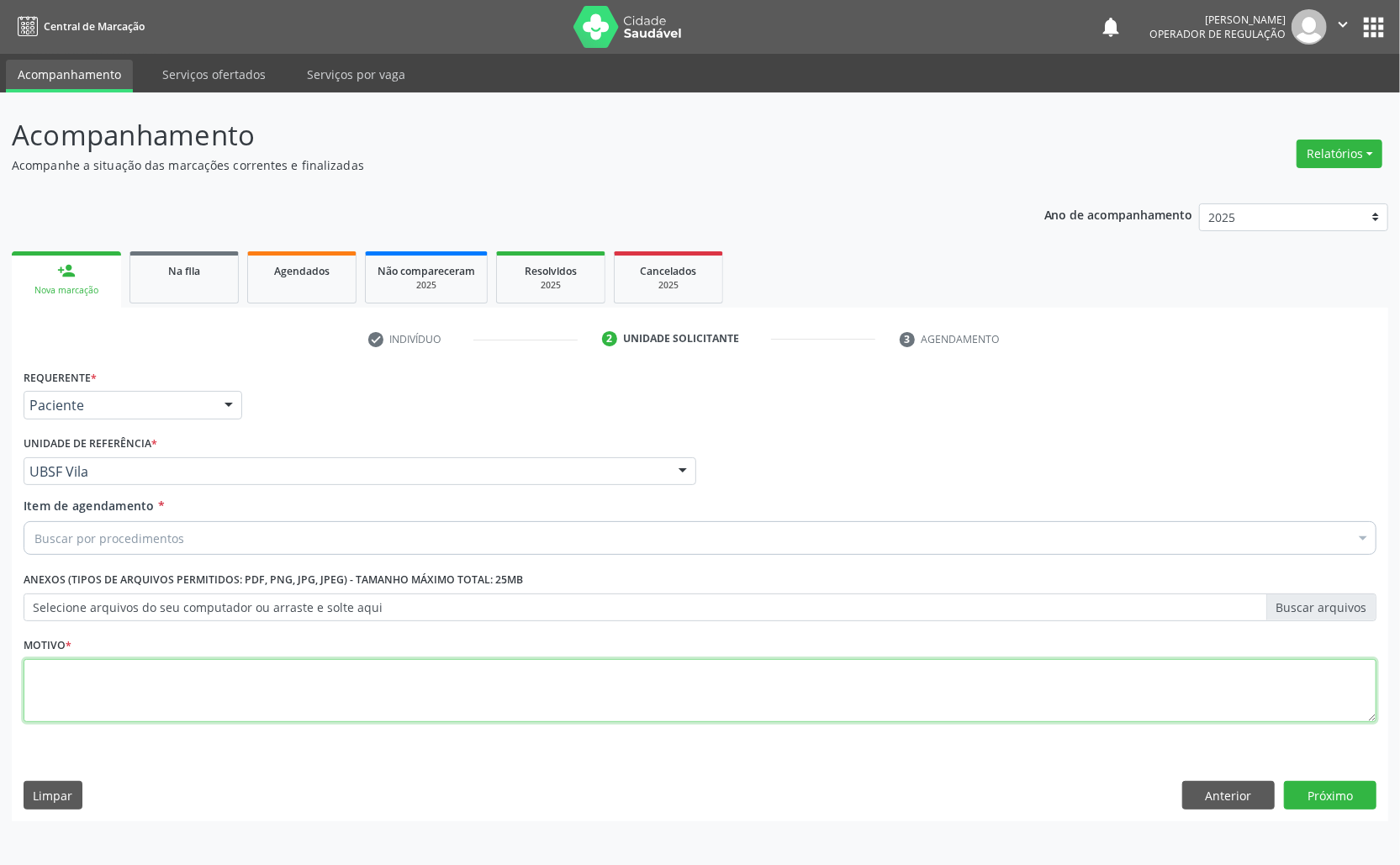
click at [111, 679] on textarea at bounding box center [700, 691] width 1353 height 64
paste textarea "AVALIAÇÃO ROTINA 07/2025"
type textarea "AVALIAÇÃO ROTINA 07/2025 LEIOMIOMAS UTERINOS"
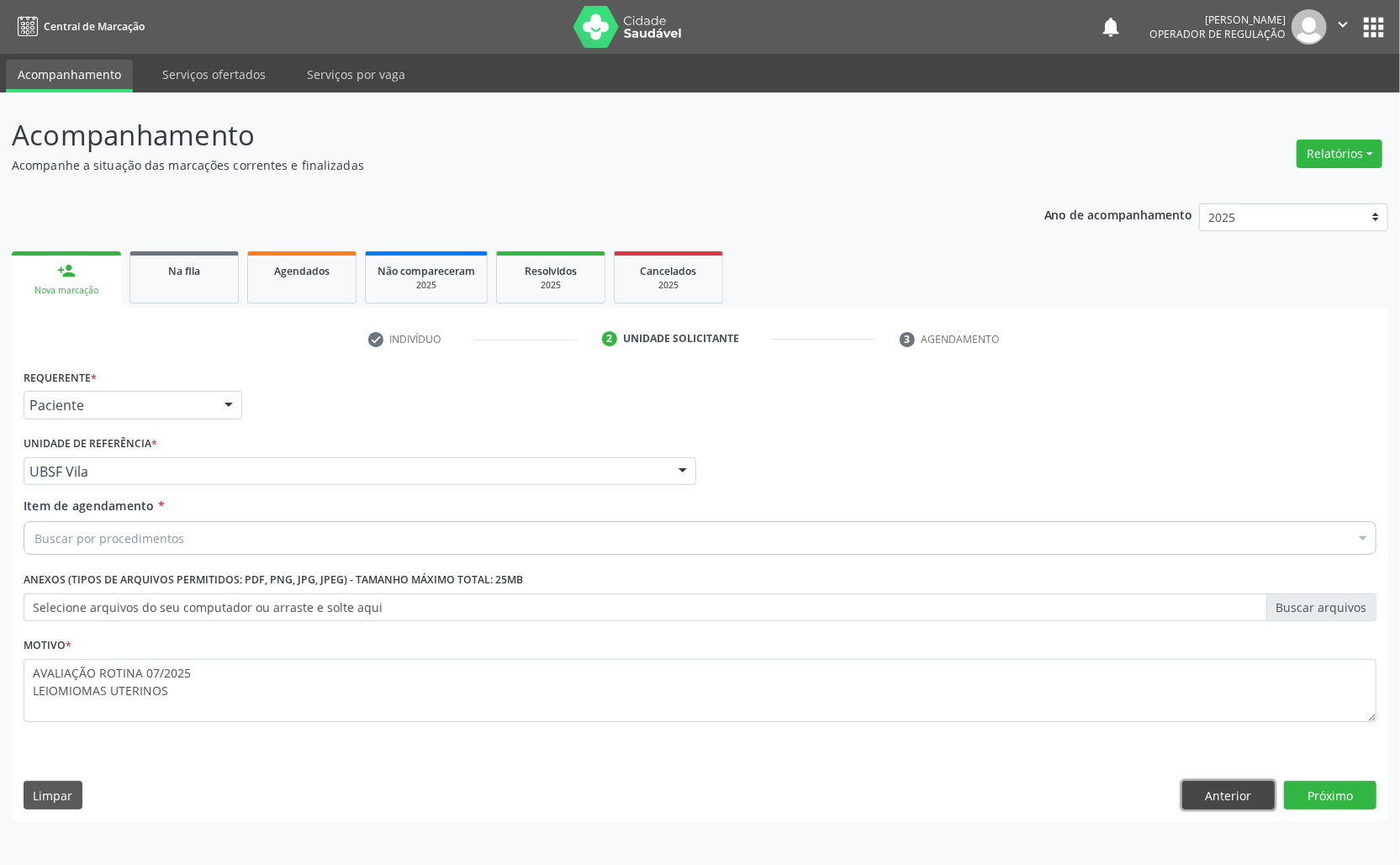
click at [1228, 802] on button "Anterior" at bounding box center [1228, 796] width 92 height 29
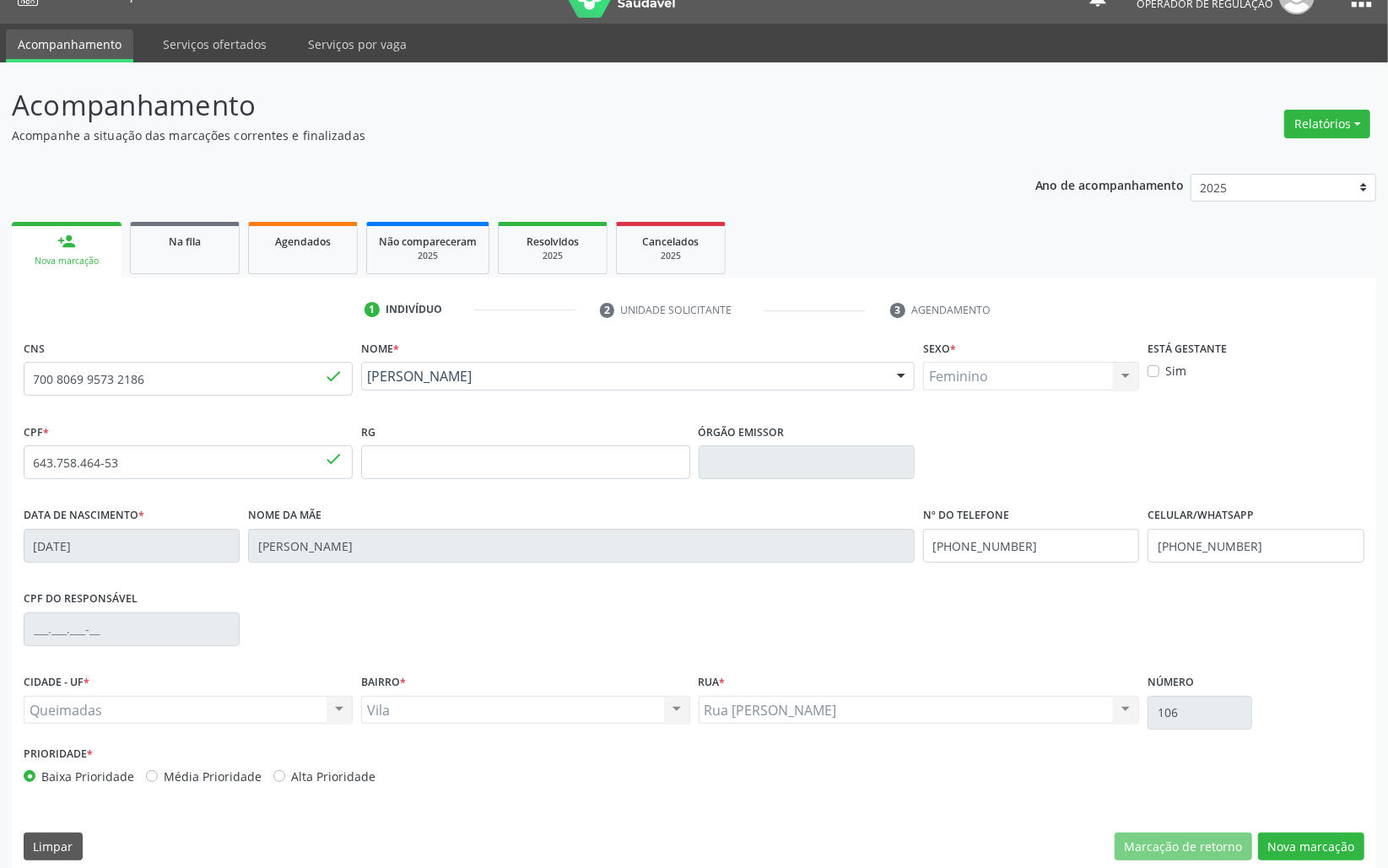
scroll to position [48, 0]
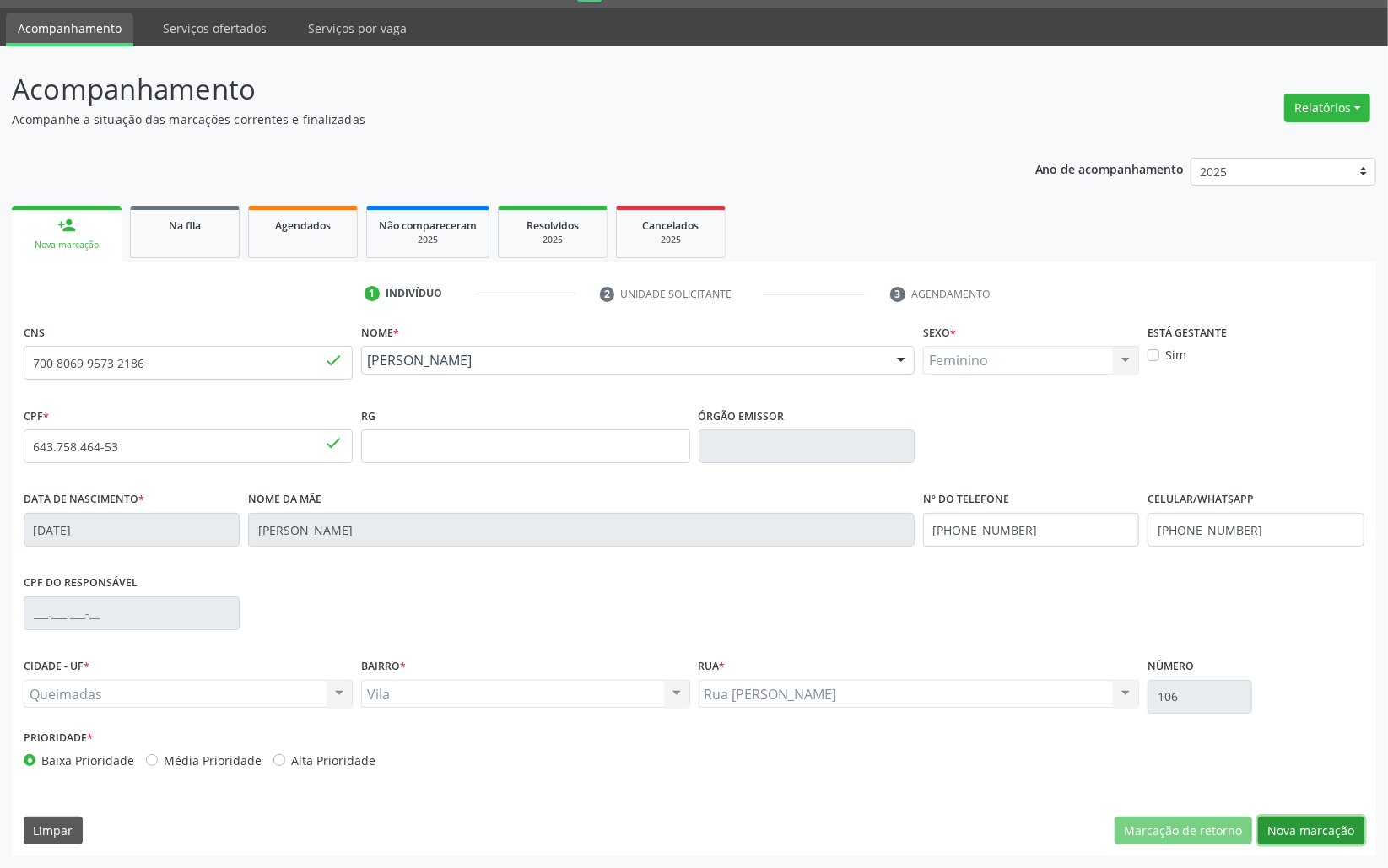
click at [1317, 833] on button "Nova marcação" at bounding box center [1311, 831] width 106 height 29
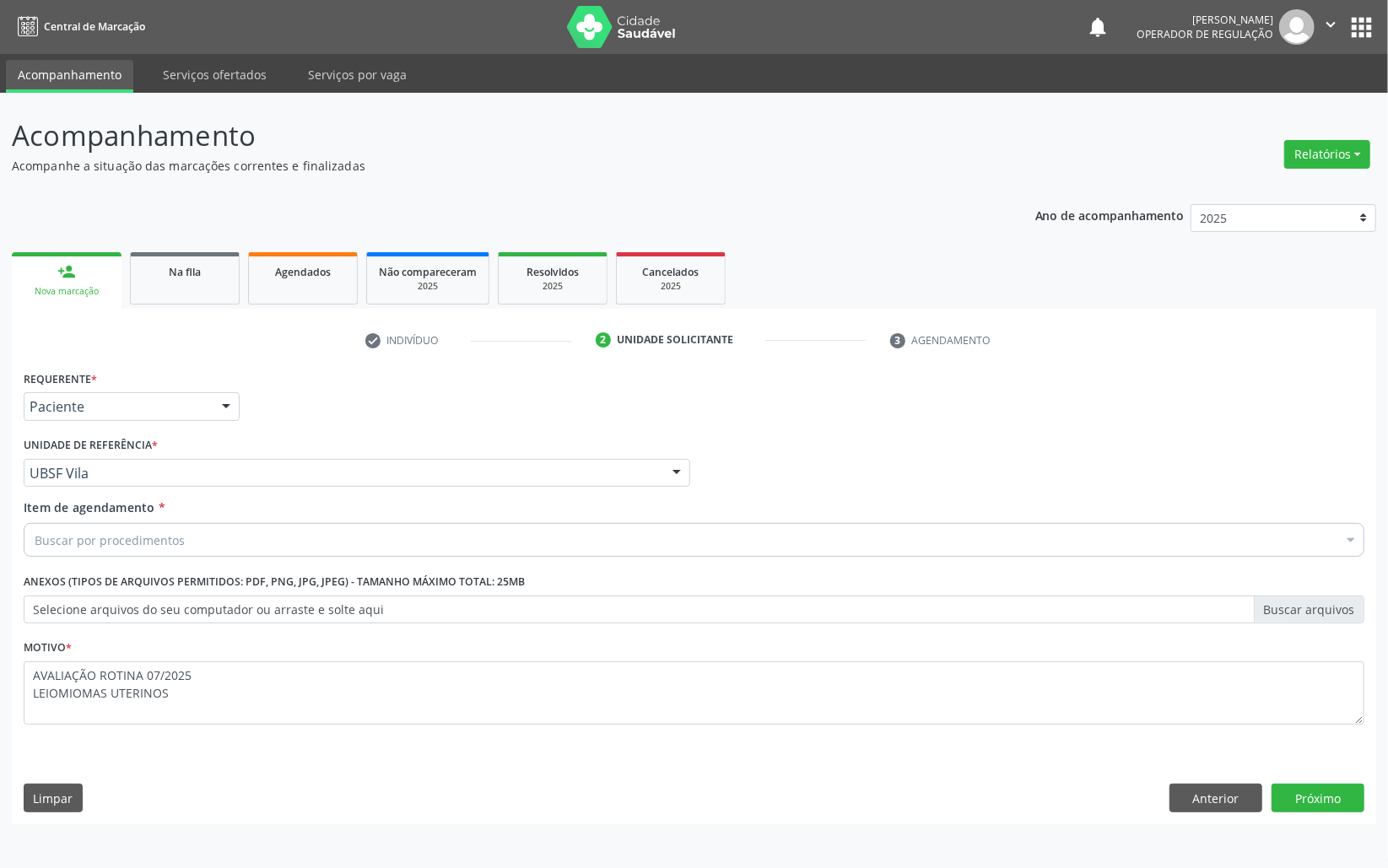
scroll to position [0, 0]
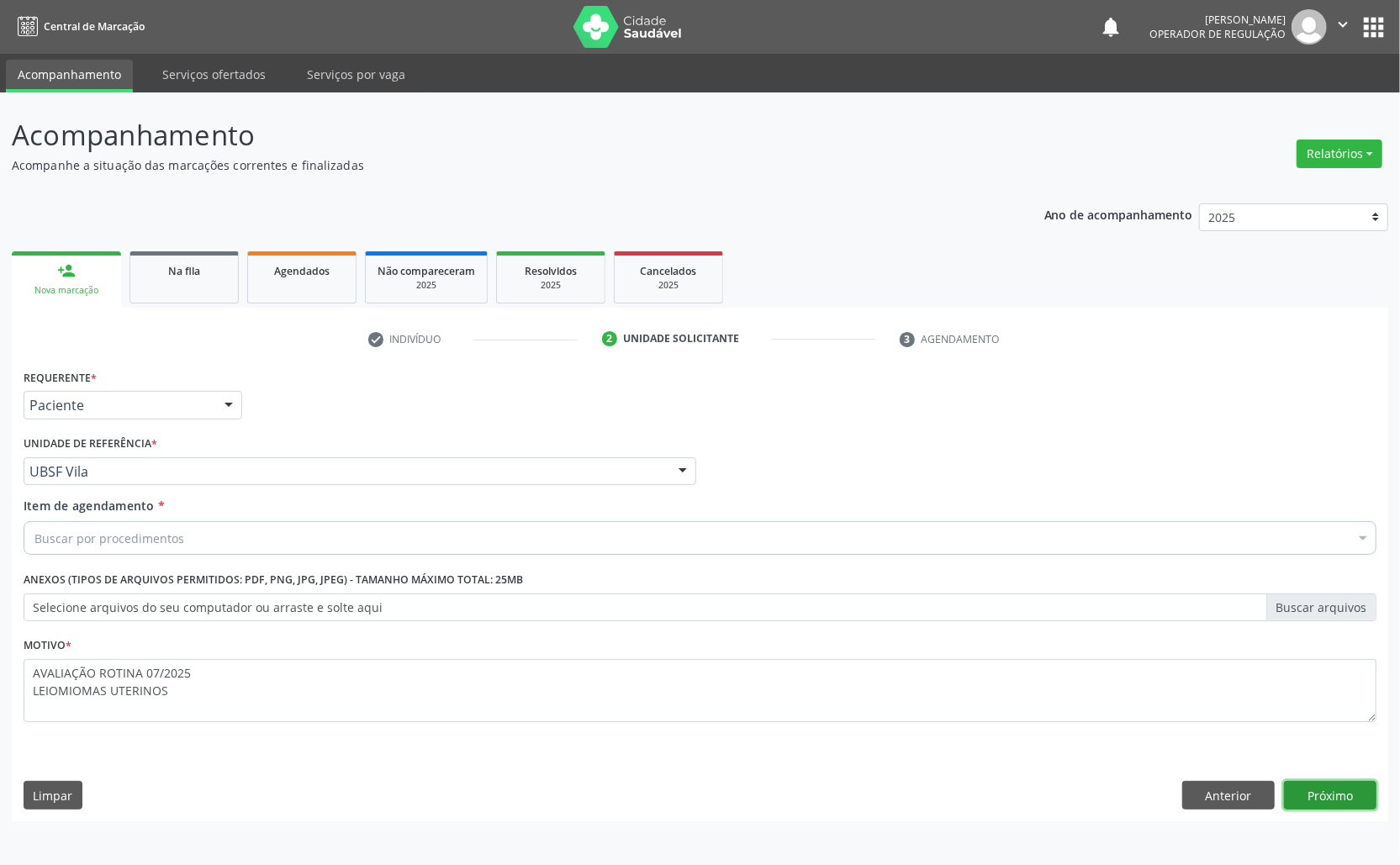
click at [1306, 795] on button "Próximo" at bounding box center [1330, 796] width 92 height 29
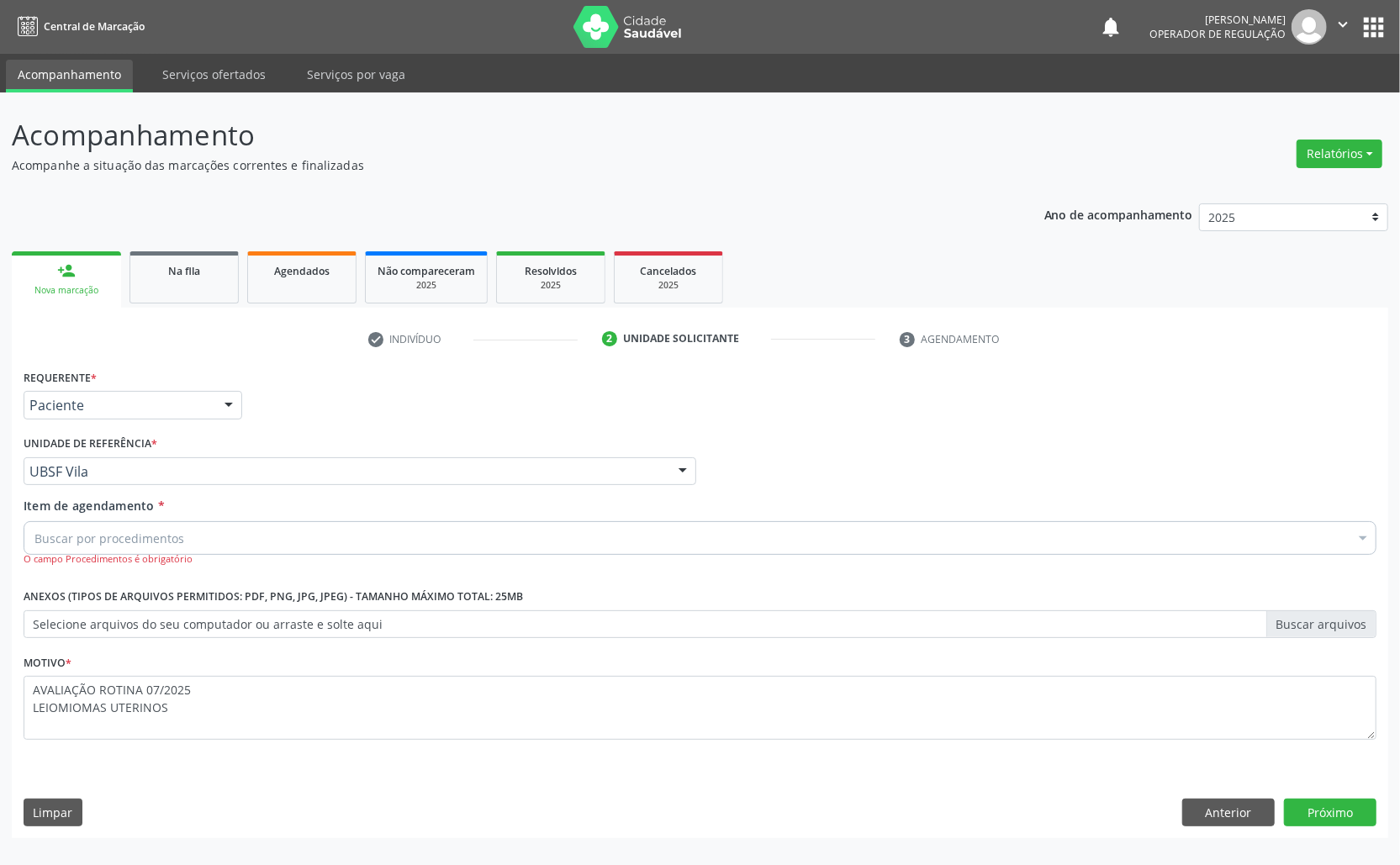
click at [236, 534] on div "Buscar por procedimentos" at bounding box center [700, 538] width 1353 height 34
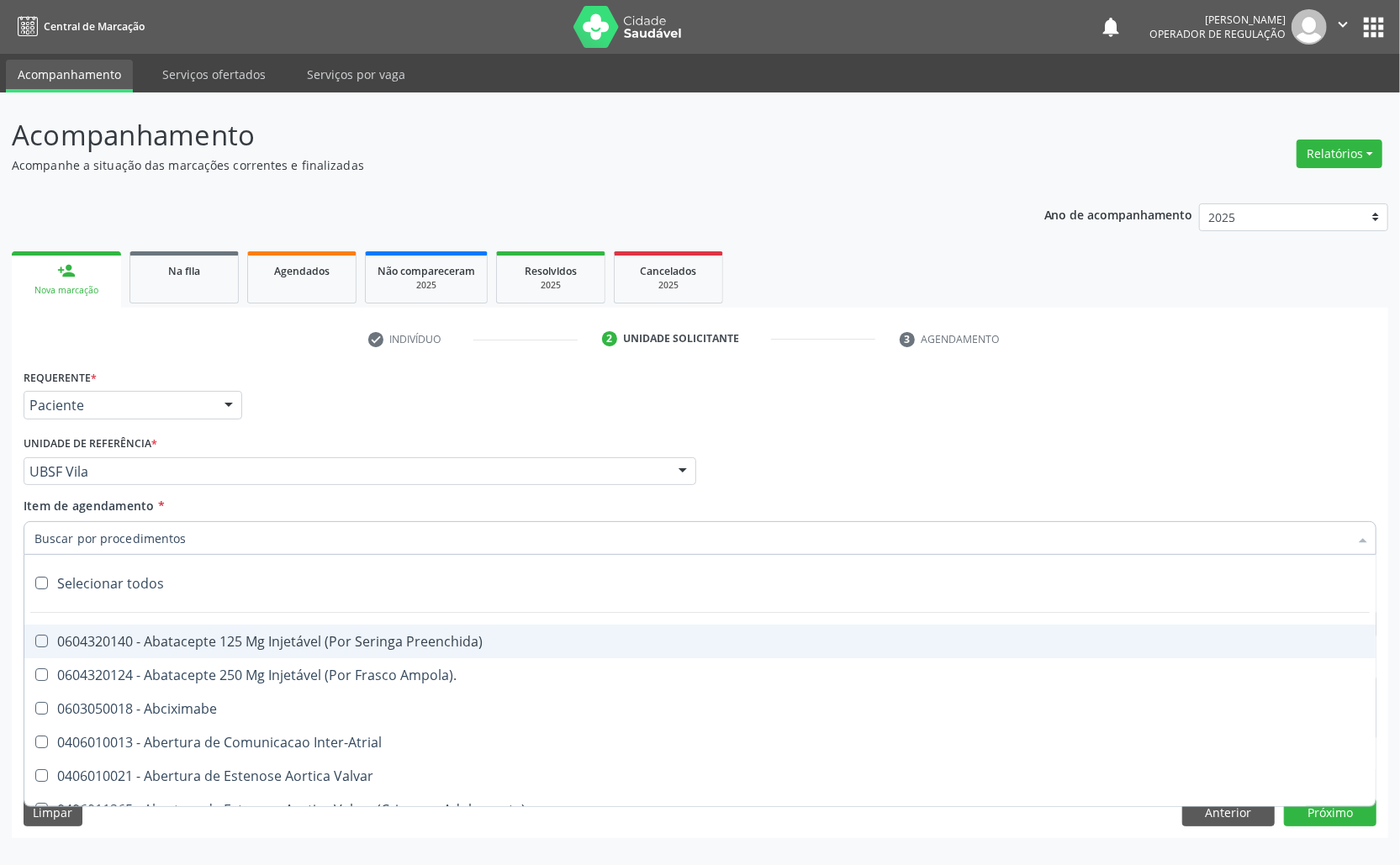
paste input "AVALIAÇÃO ROTINA 07/2025"
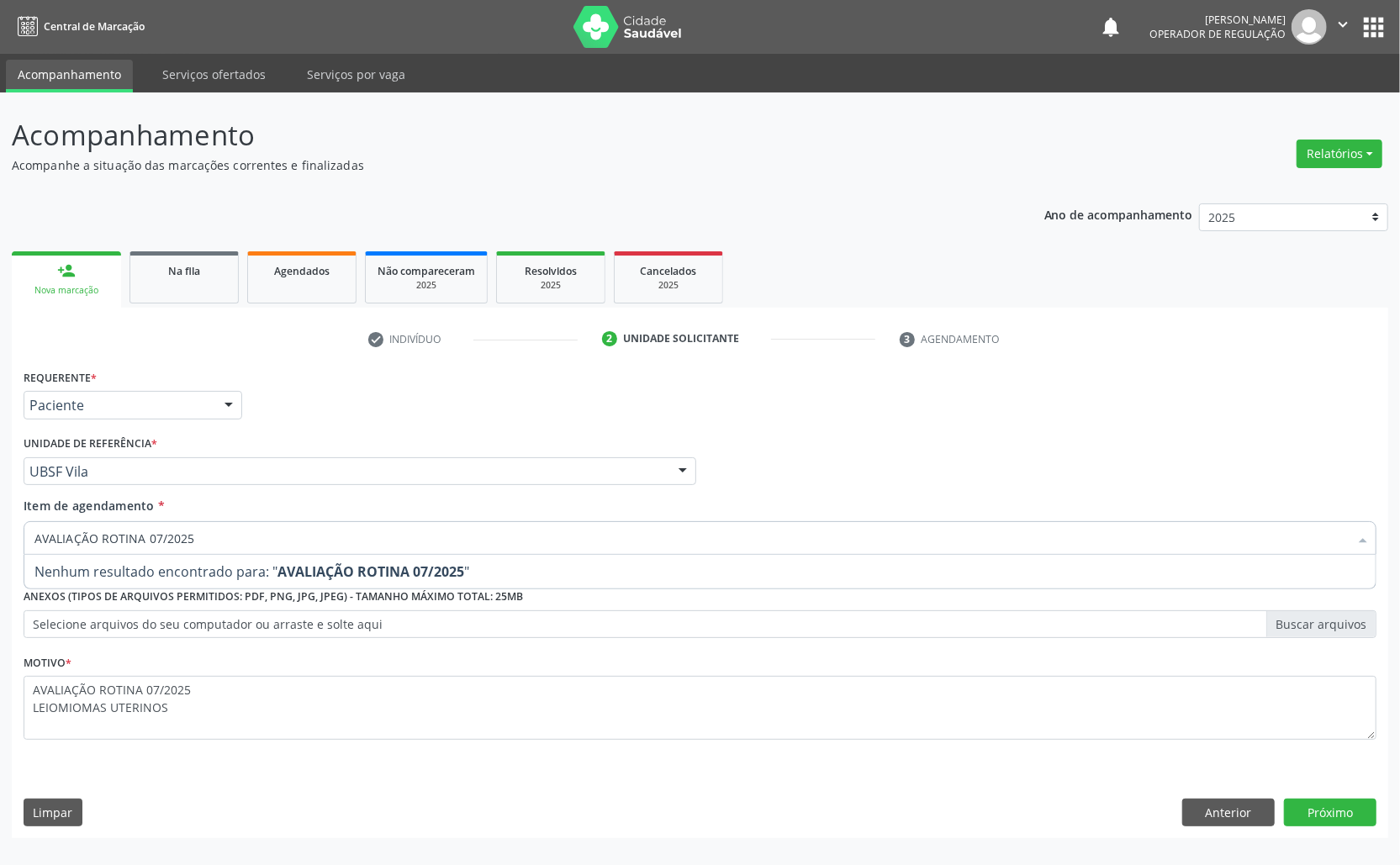
type input "AVALIAÇÃO ROTINA 07/2025"
paste input "TRANSVAGINAL"
type input "TRANSVAGINAL"
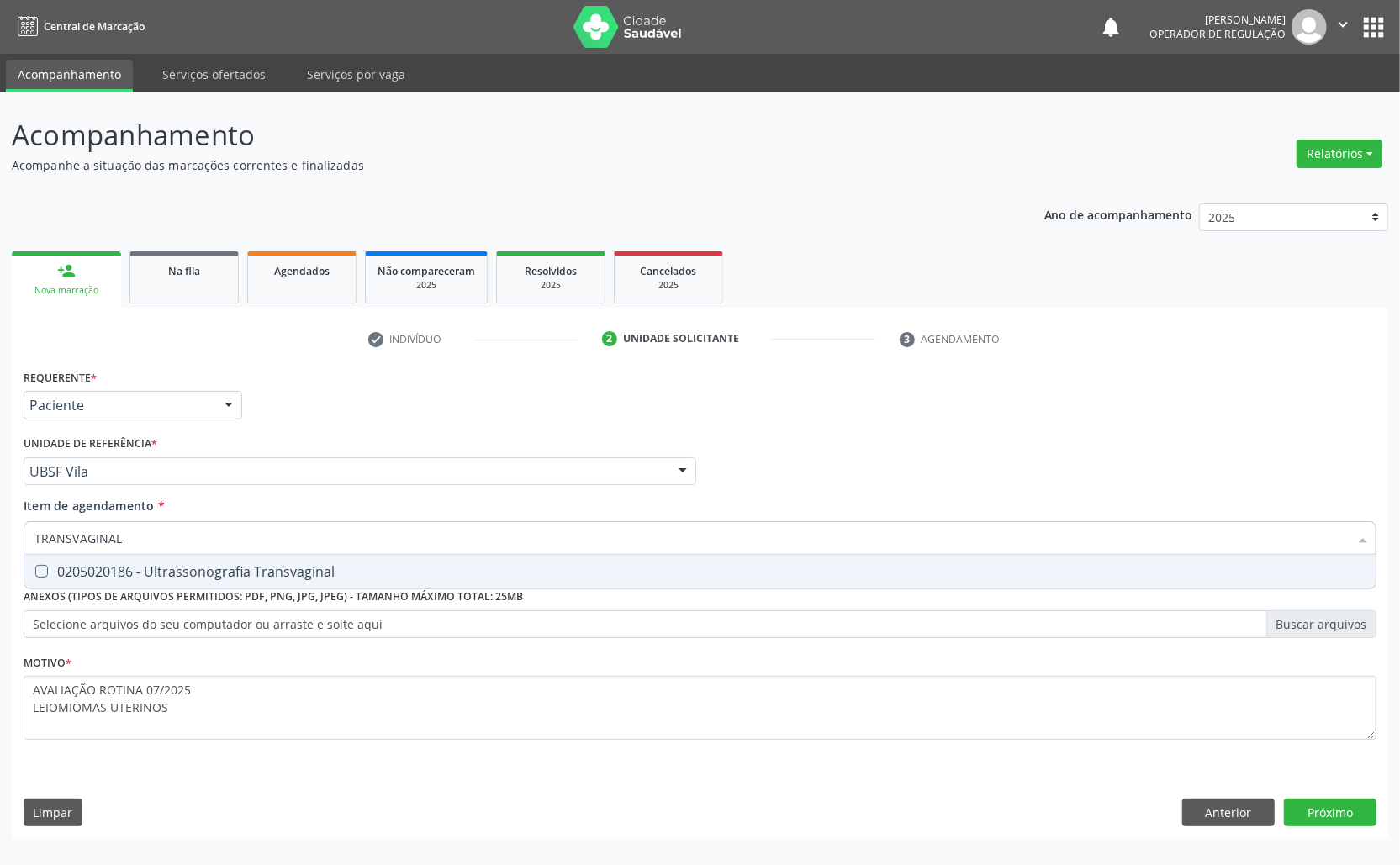
click at [195, 586] on span "0205020186 - Ultrassonografia Transvaginal" at bounding box center [700, 572] width 1352 height 34
checkbox Transvaginal "true"
click at [1358, 820] on button "Próximo" at bounding box center [1330, 813] width 92 height 29
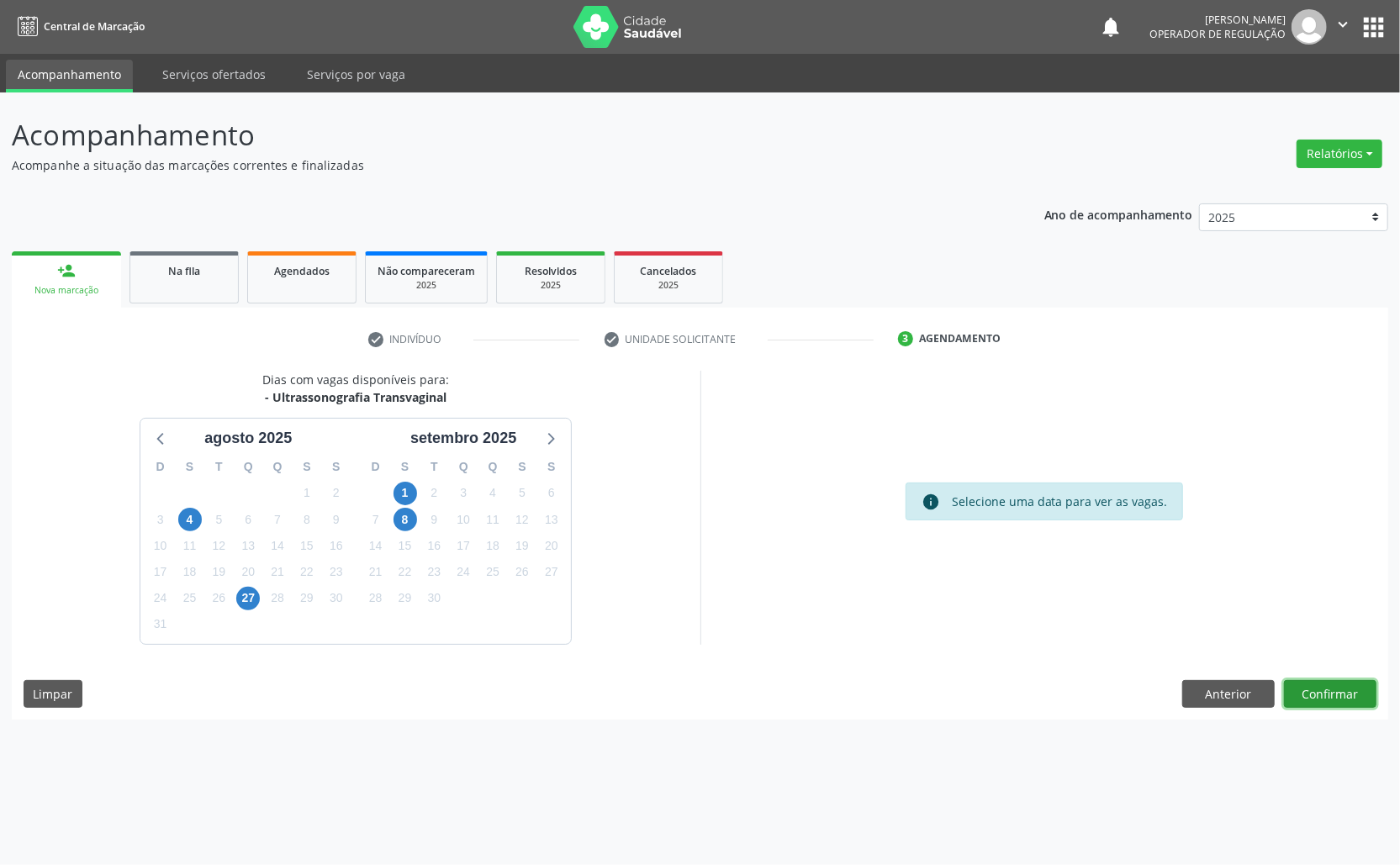
click at [1370, 699] on button "Confirmar" at bounding box center [1330, 694] width 92 height 29
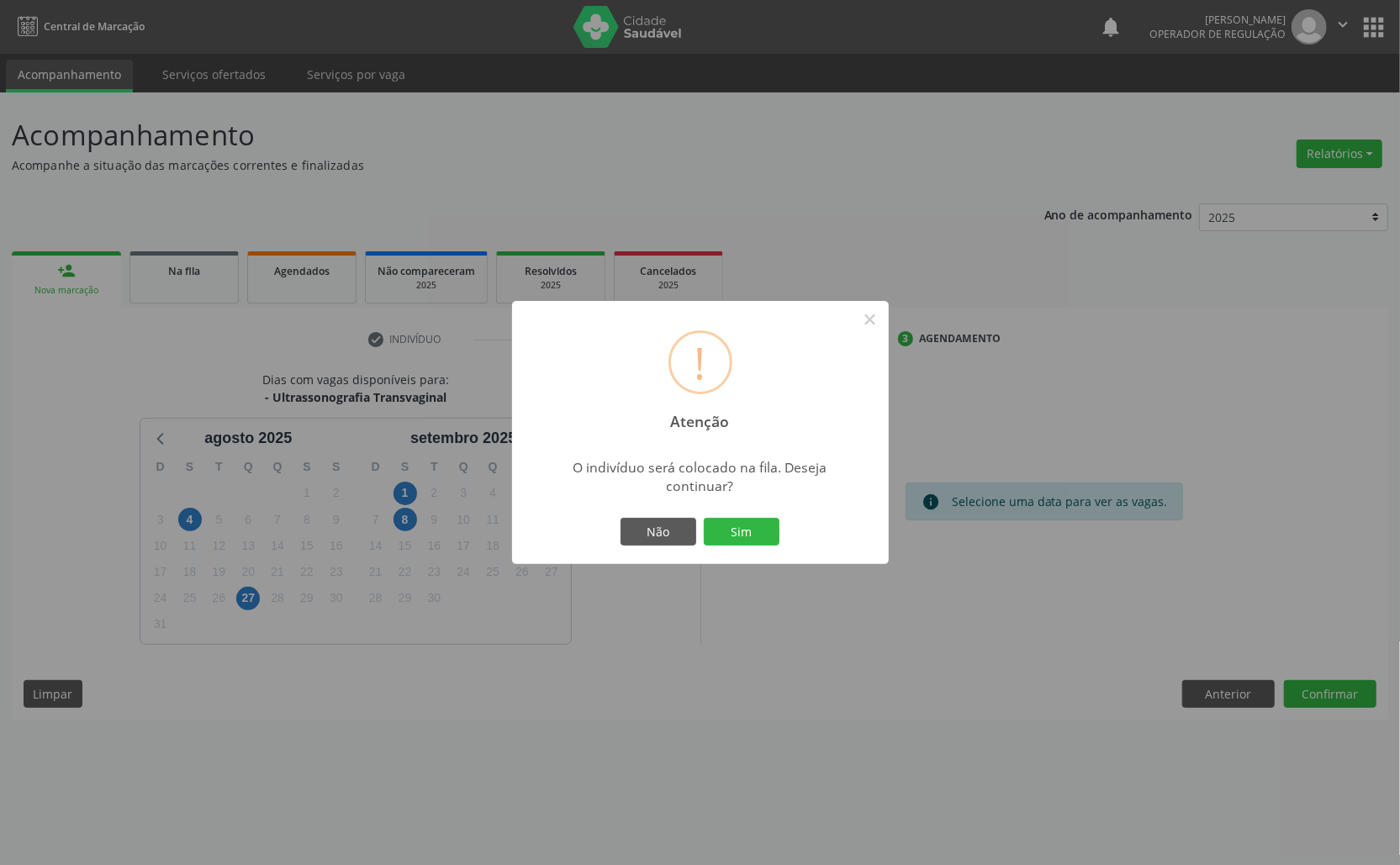
click at [704, 517] on button "Sim" at bounding box center [741, 532] width 75 height 29
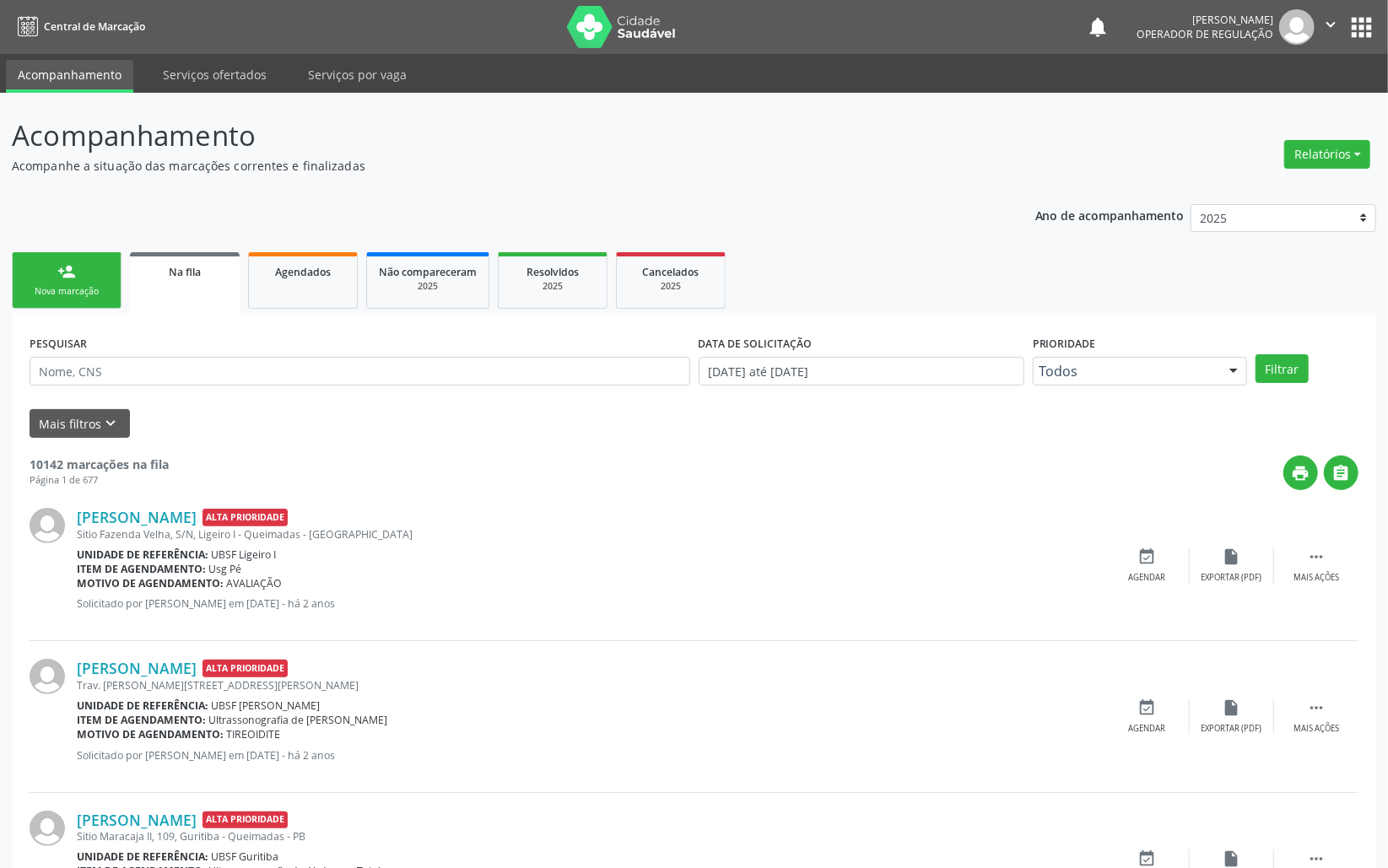
click at [88, 292] on div "Nova marcação" at bounding box center [66, 291] width 84 height 13
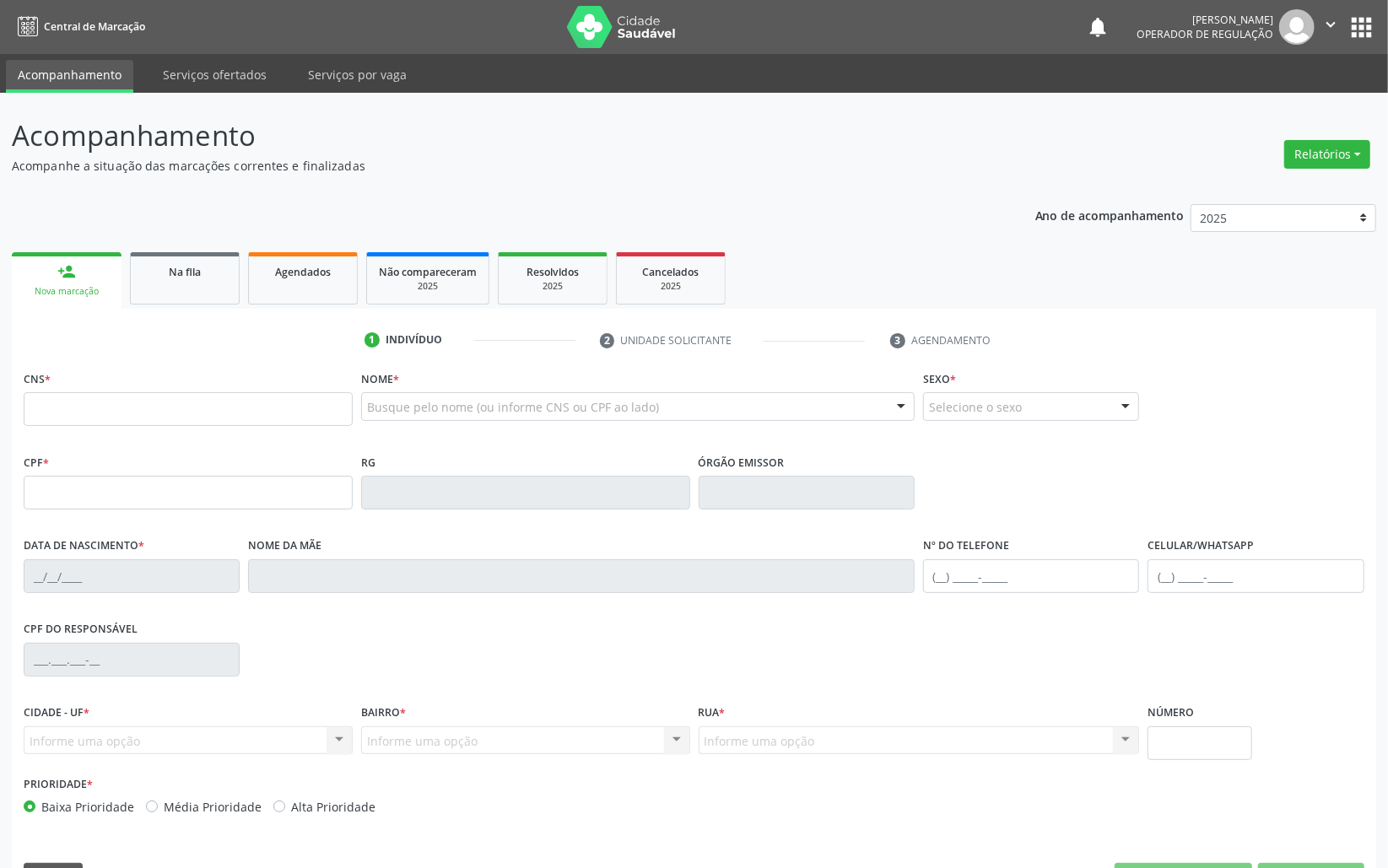
click at [133, 430] on fieldset "CNS *" at bounding box center [188, 401] width 329 height 72
click at [129, 419] on input "text" at bounding box center [188, 409] width 329 height 34
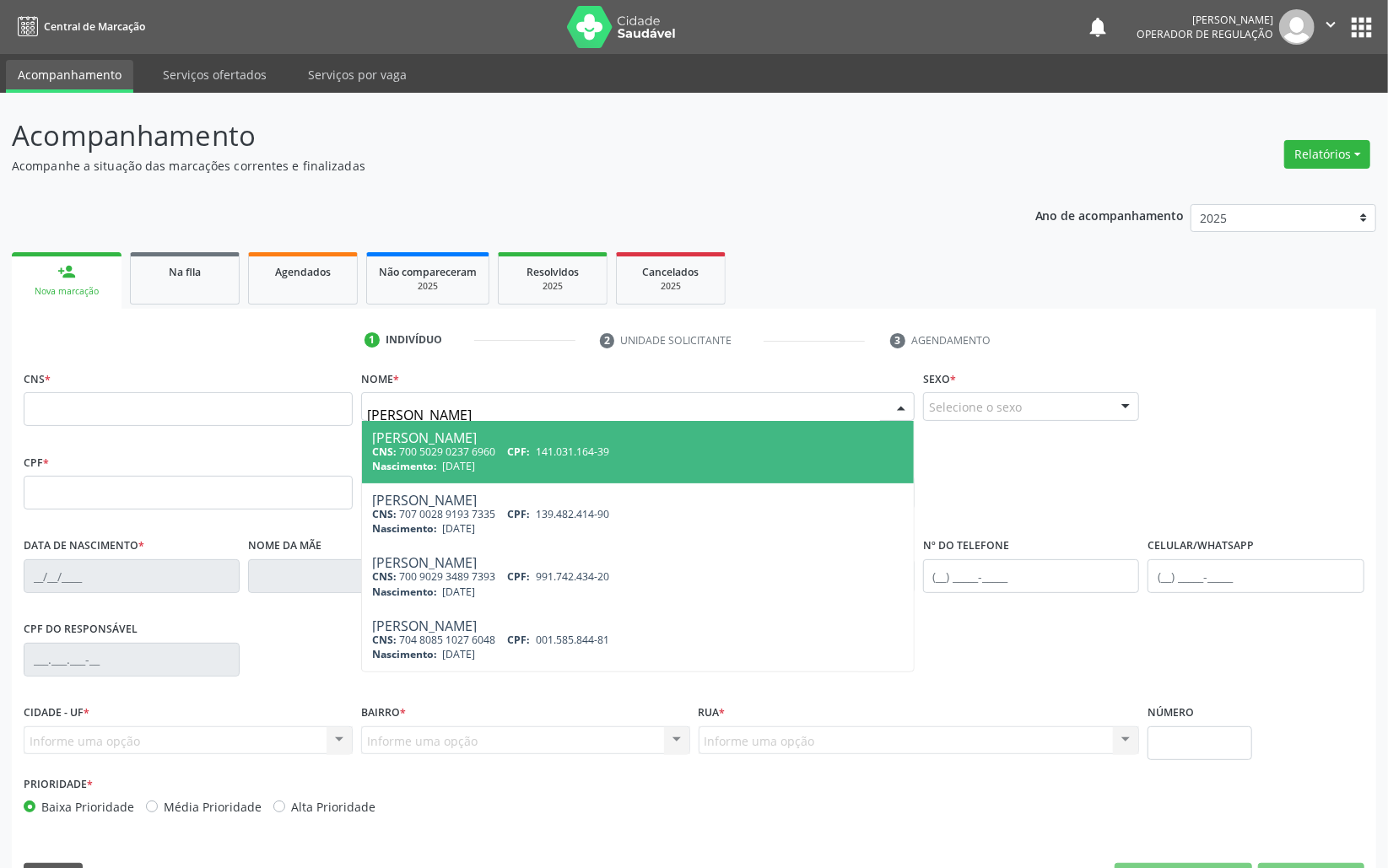
type input "MARIA JAMILE"
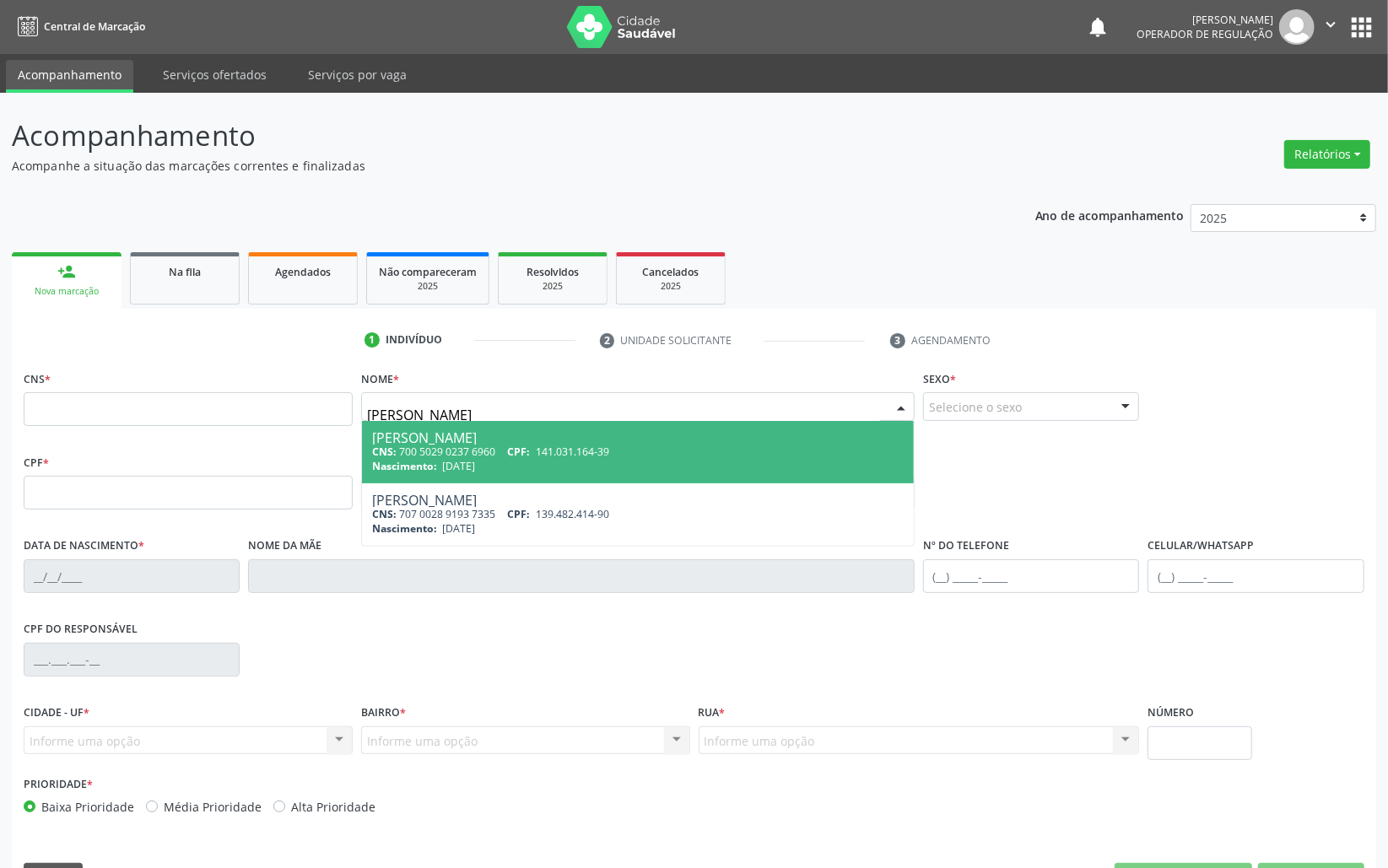
click at [592, 462] on div "Nascimento: 23/01/2006" at bounding box center [638, 466] width 531 height 14
type input "700 5029 0237 6960"
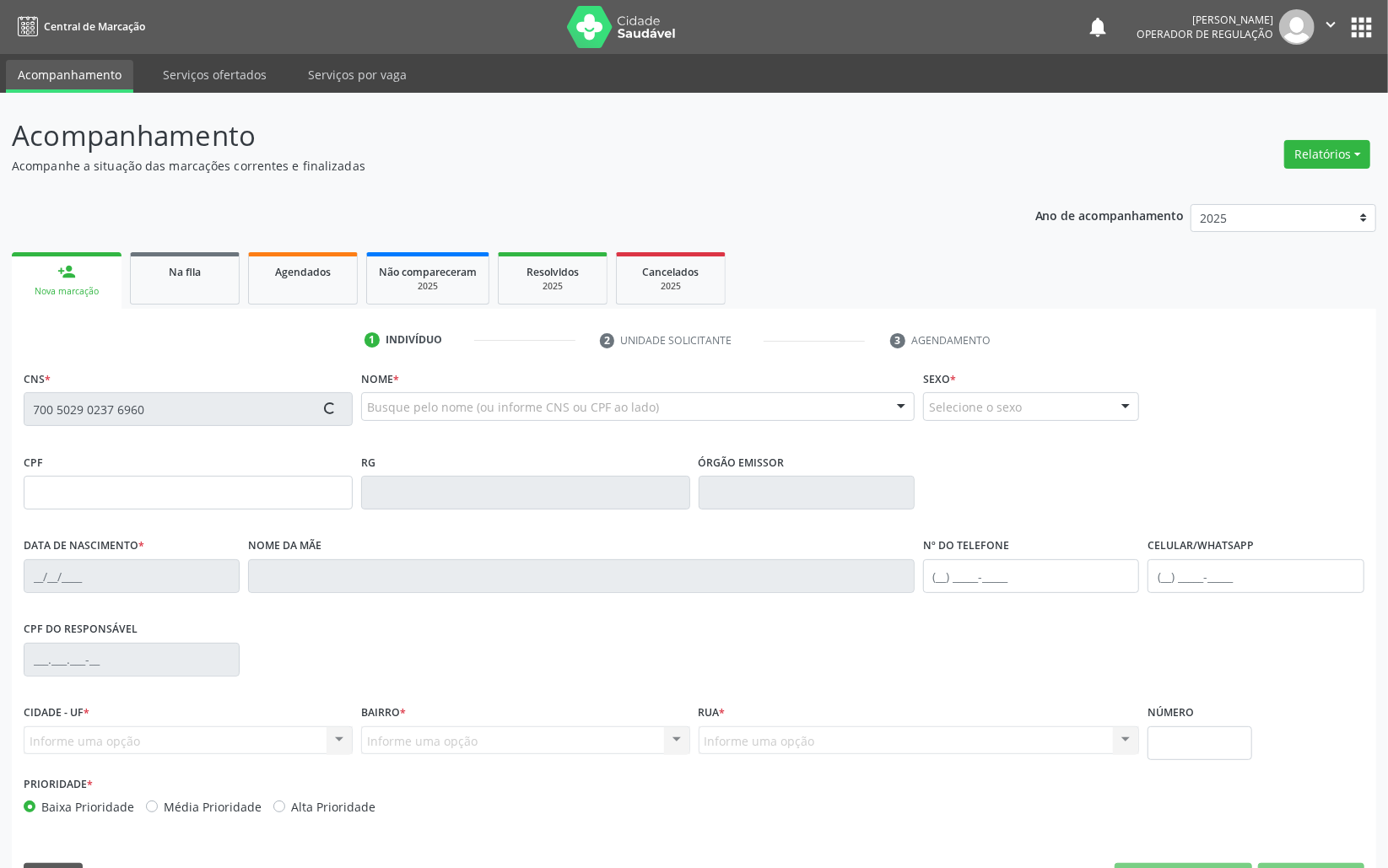
type input "141.031.164-39"
type input "23/01/2006"
type input "Ana Paula Leandro da Silva"
type input "(83) 99190-3816"
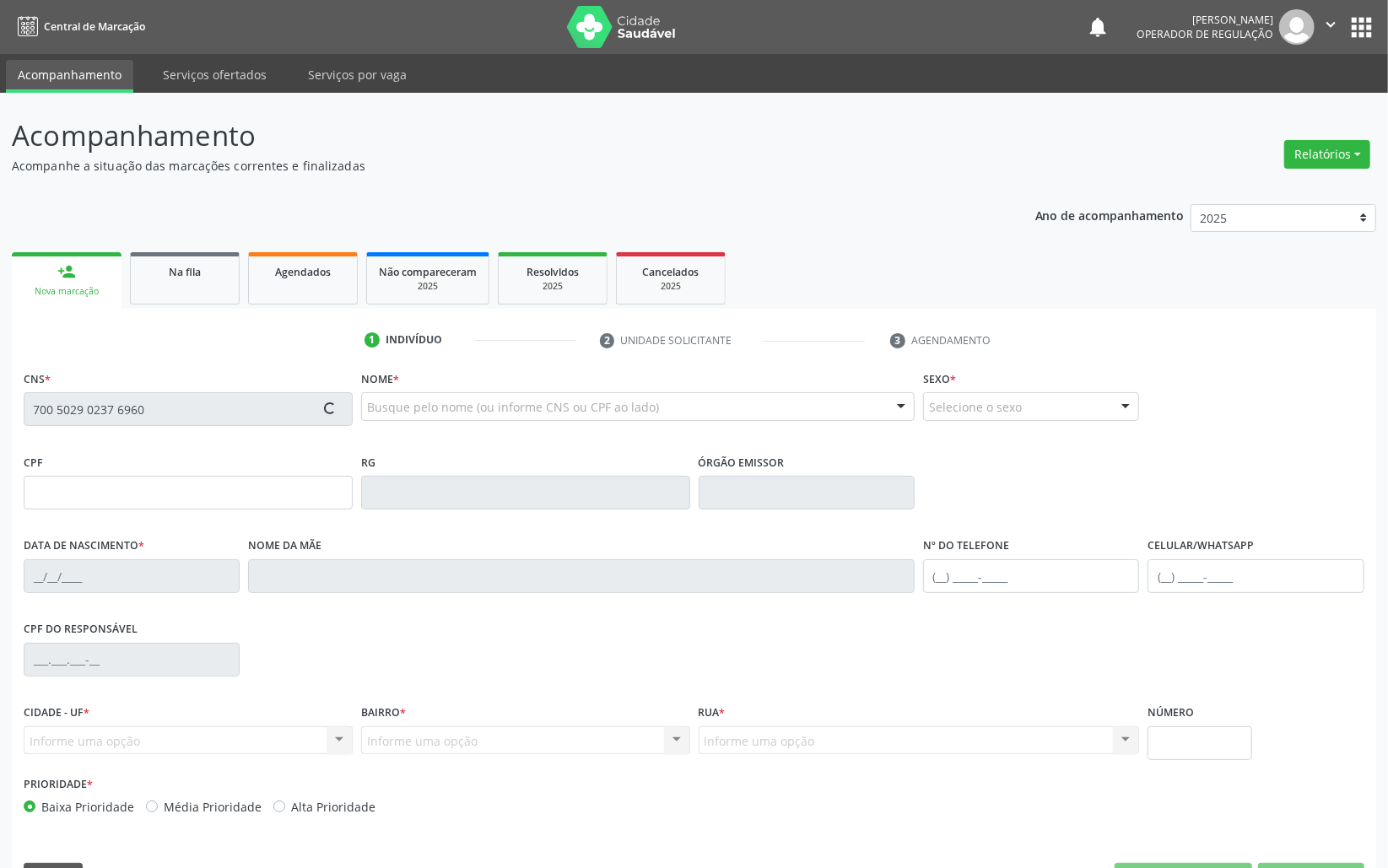
type input "49"
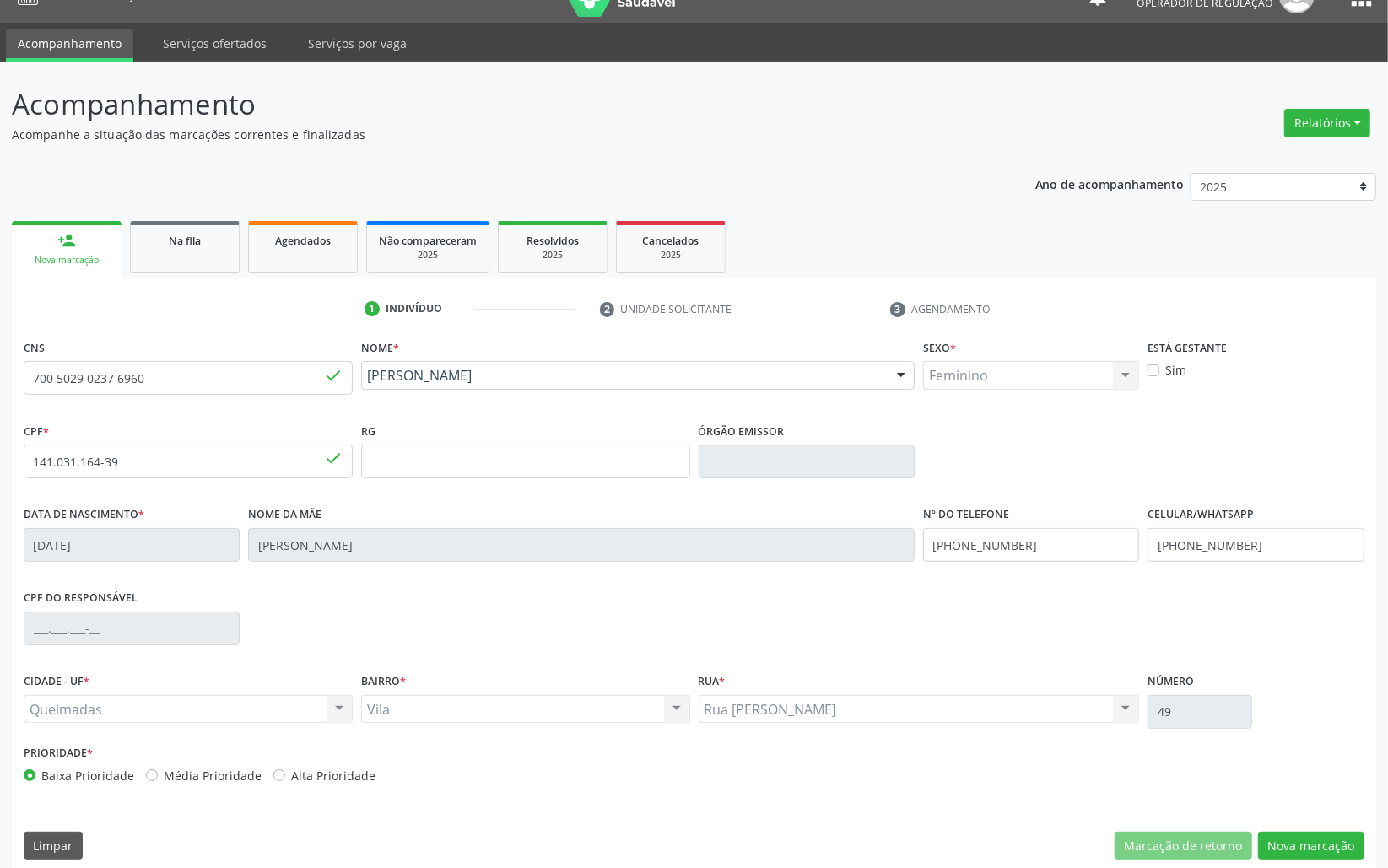
scroll to position [48, 0]
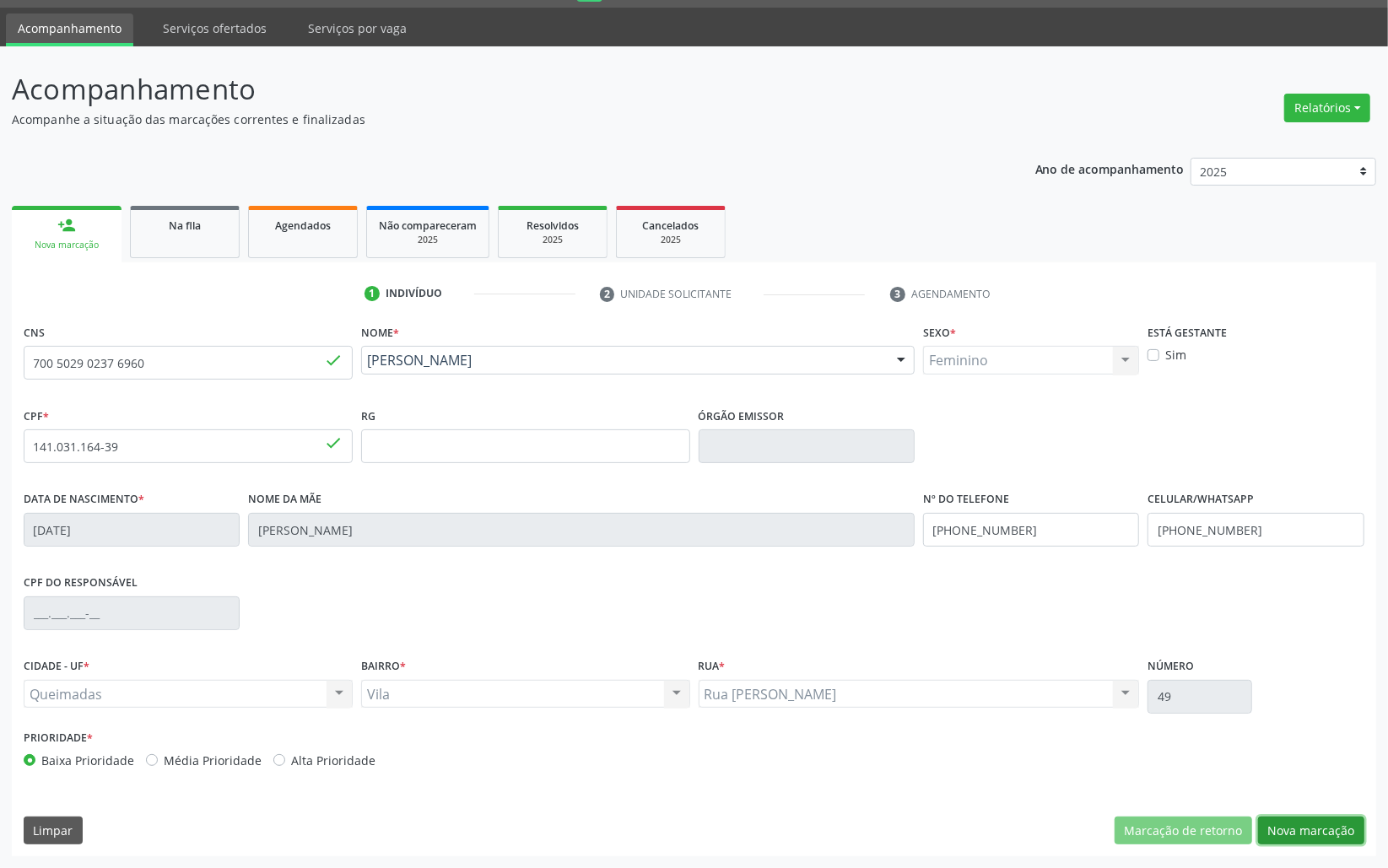
click at [1344, 830] on button "Nova marcação" at bounding box center [1311, 831] width 106 height 29
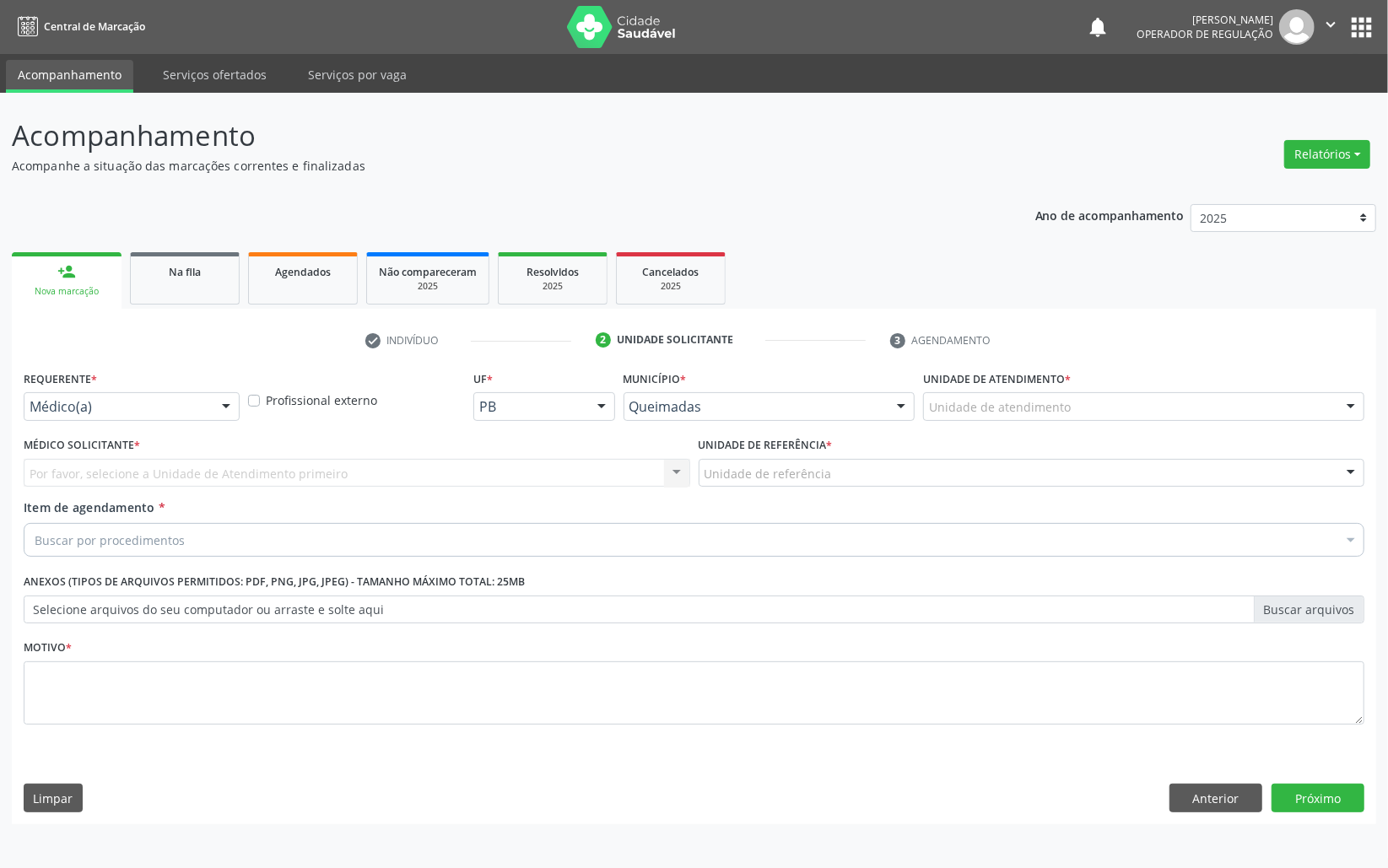
scroll to position [0, 0]
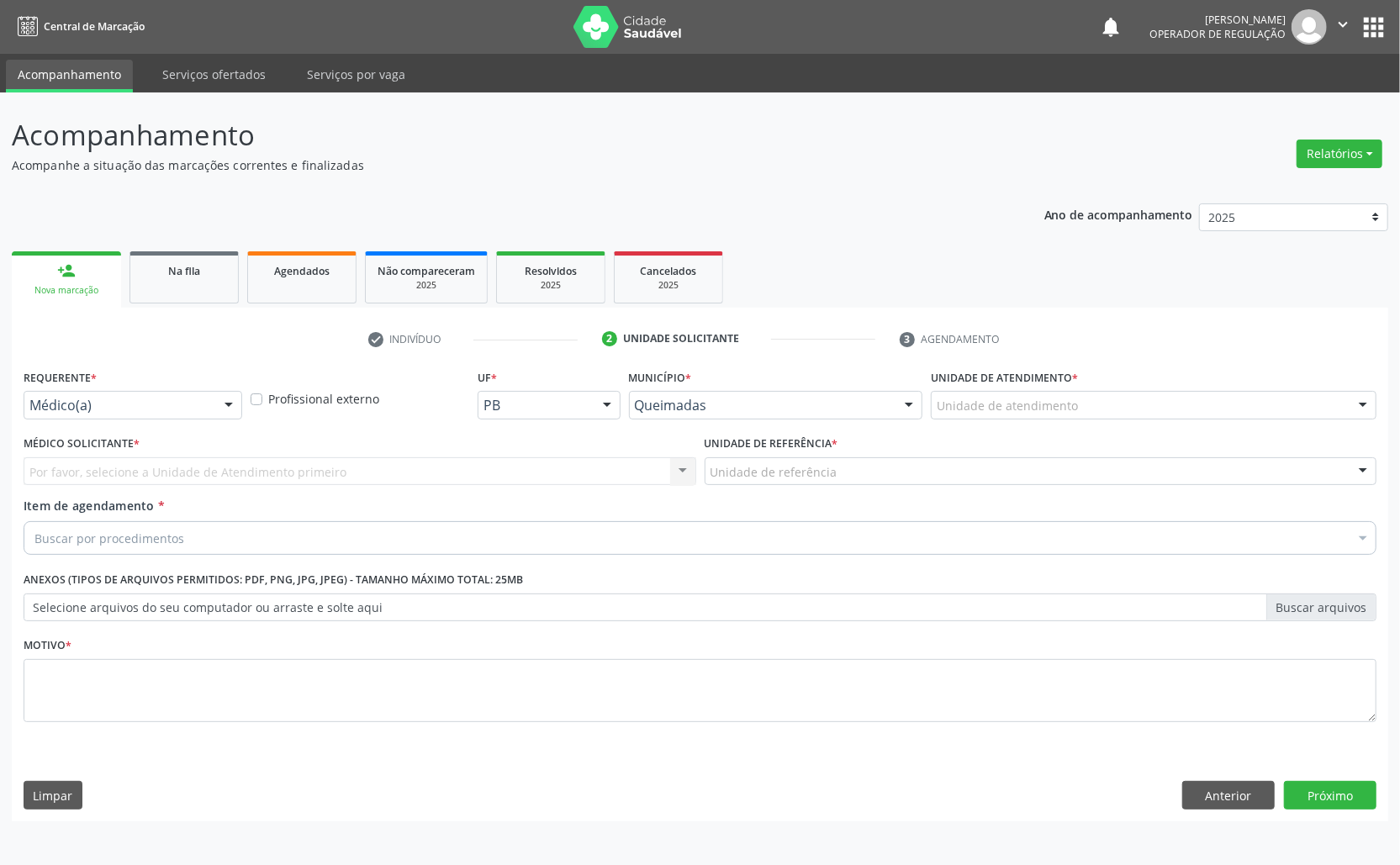
drag, startPoint x: 209, startPoint y: 391, endPoint x: 192, endPoint y: 482, distance: 92.6
click at [207, 394] on div "Médico(a)" at bounding box center [133, 405] width 218 height 29
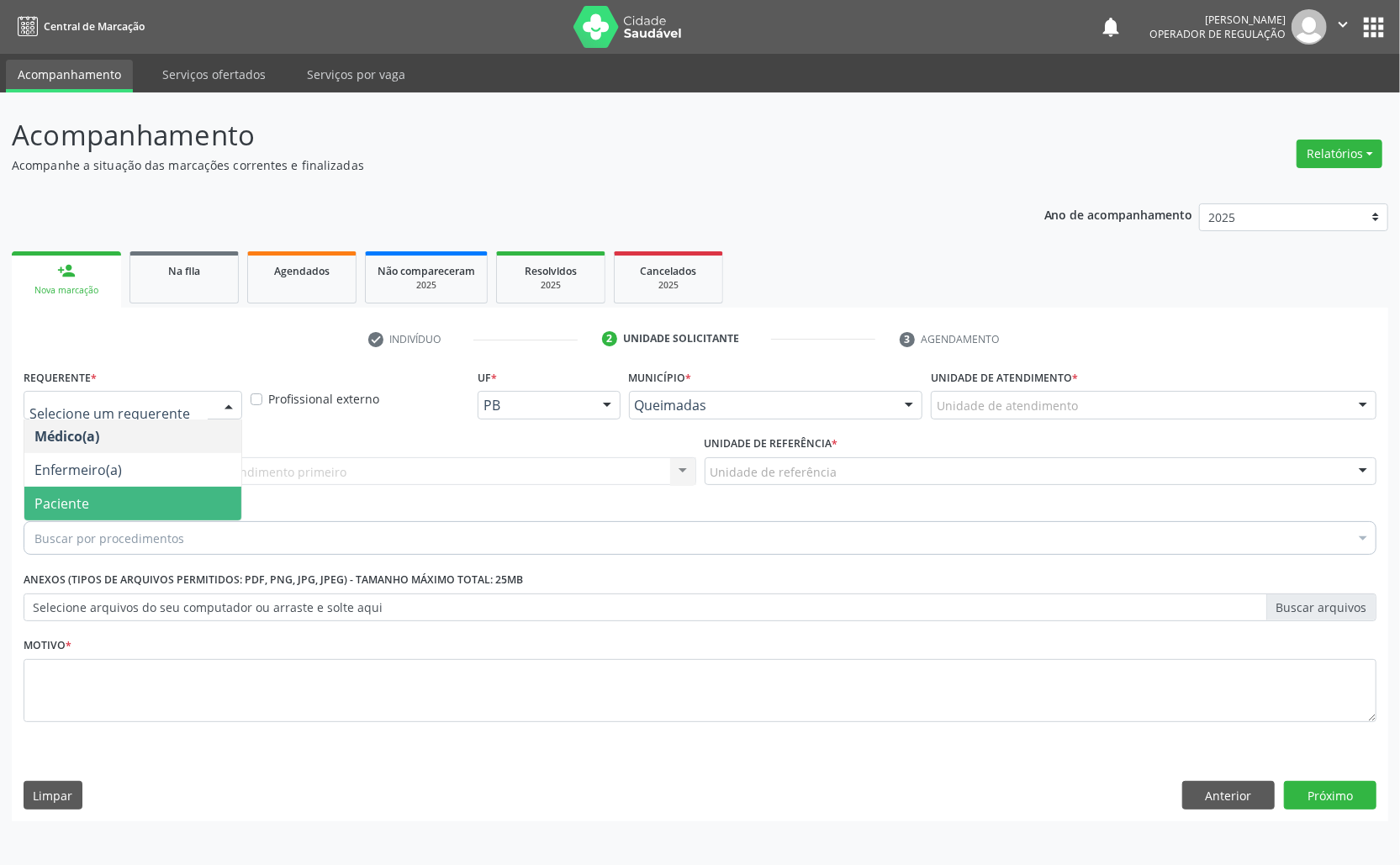
click at [185, 501] on span "Paciente" at bounding box center [133, 504] width 217 height 34
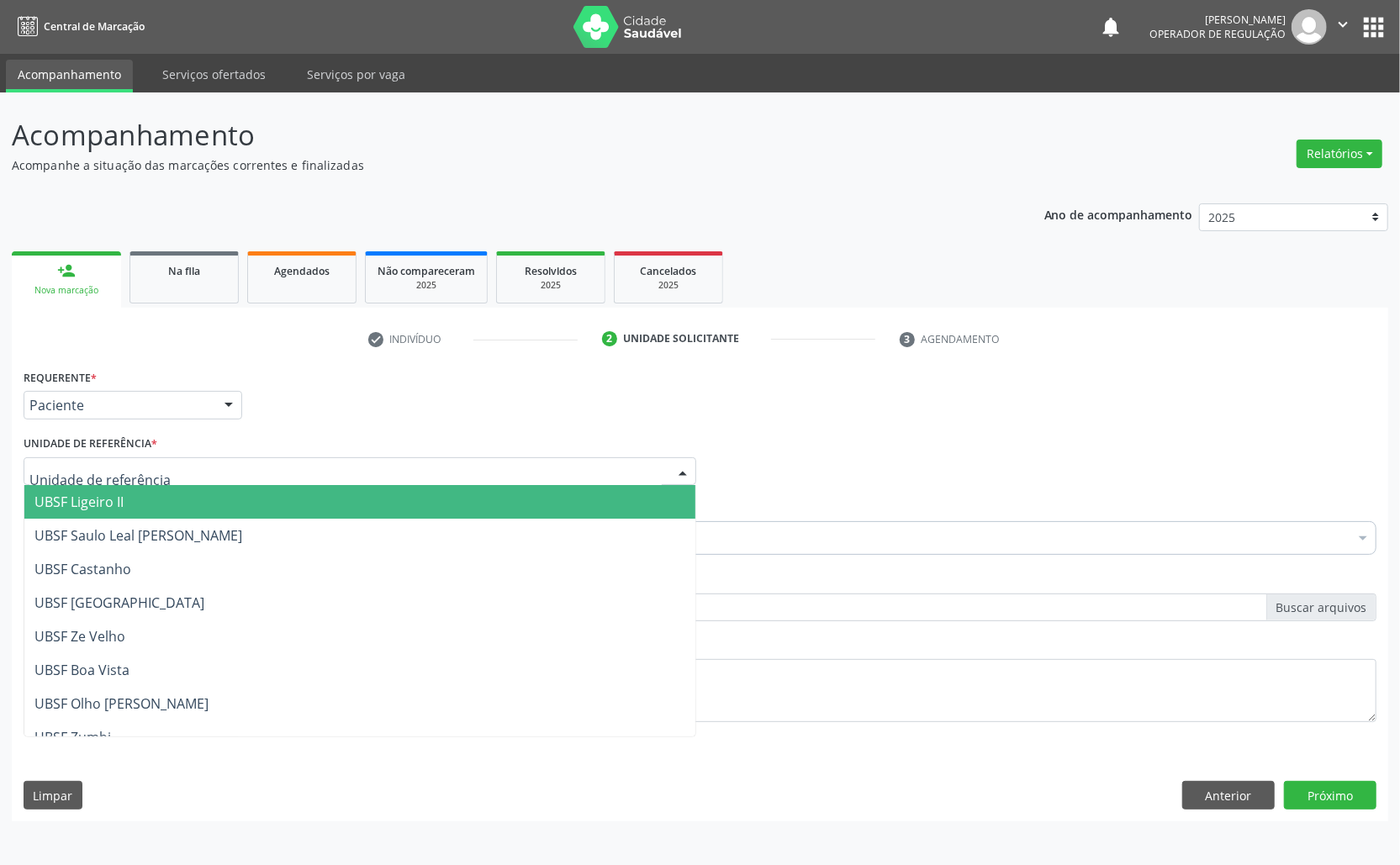
click at [220, 474] on div at bounding box center [360, 472] width 673 height 29
type input "V"
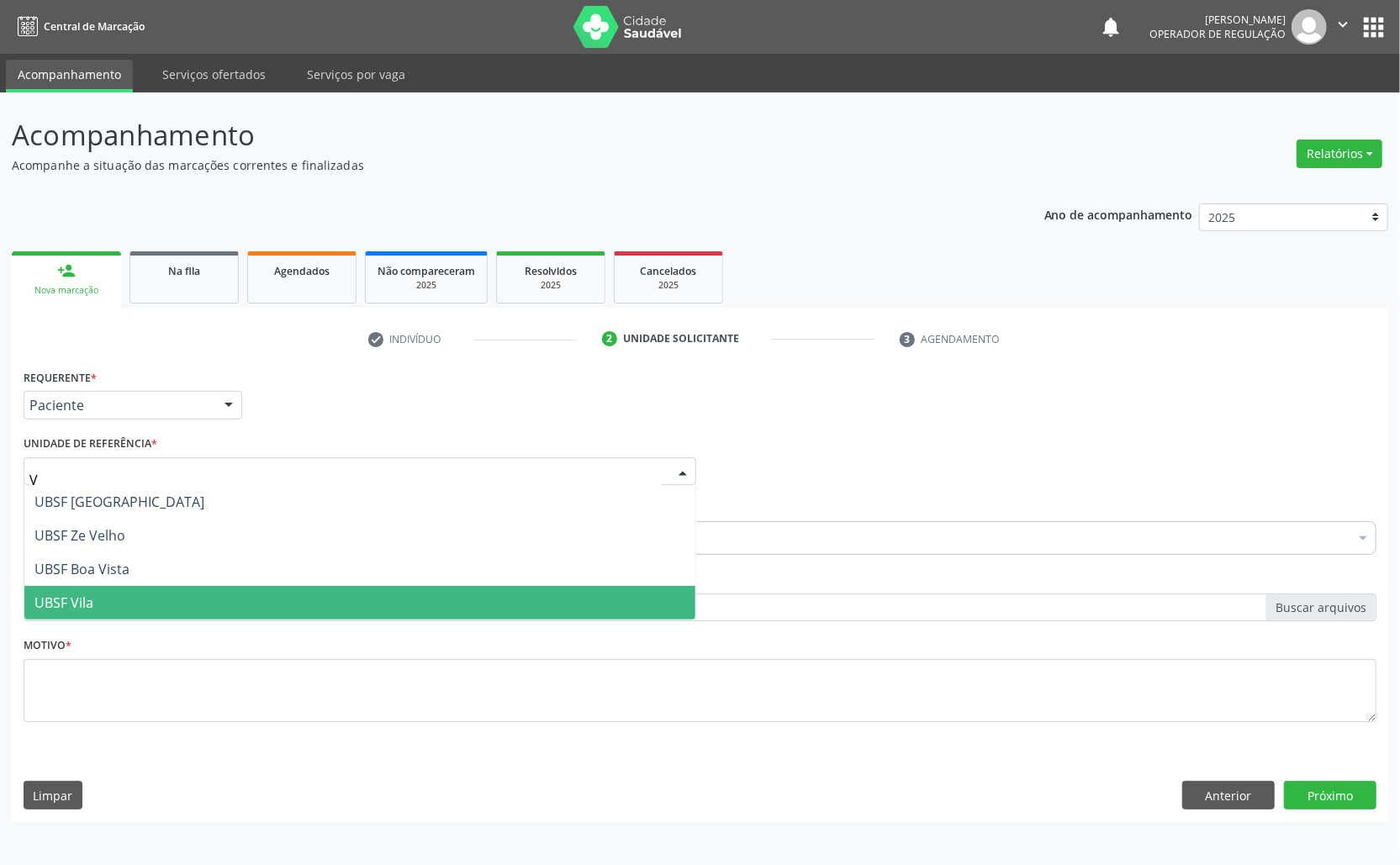
click at [183, 586] on span "UBSF Vila" at bounding box center [360, 603] width 671 height 34
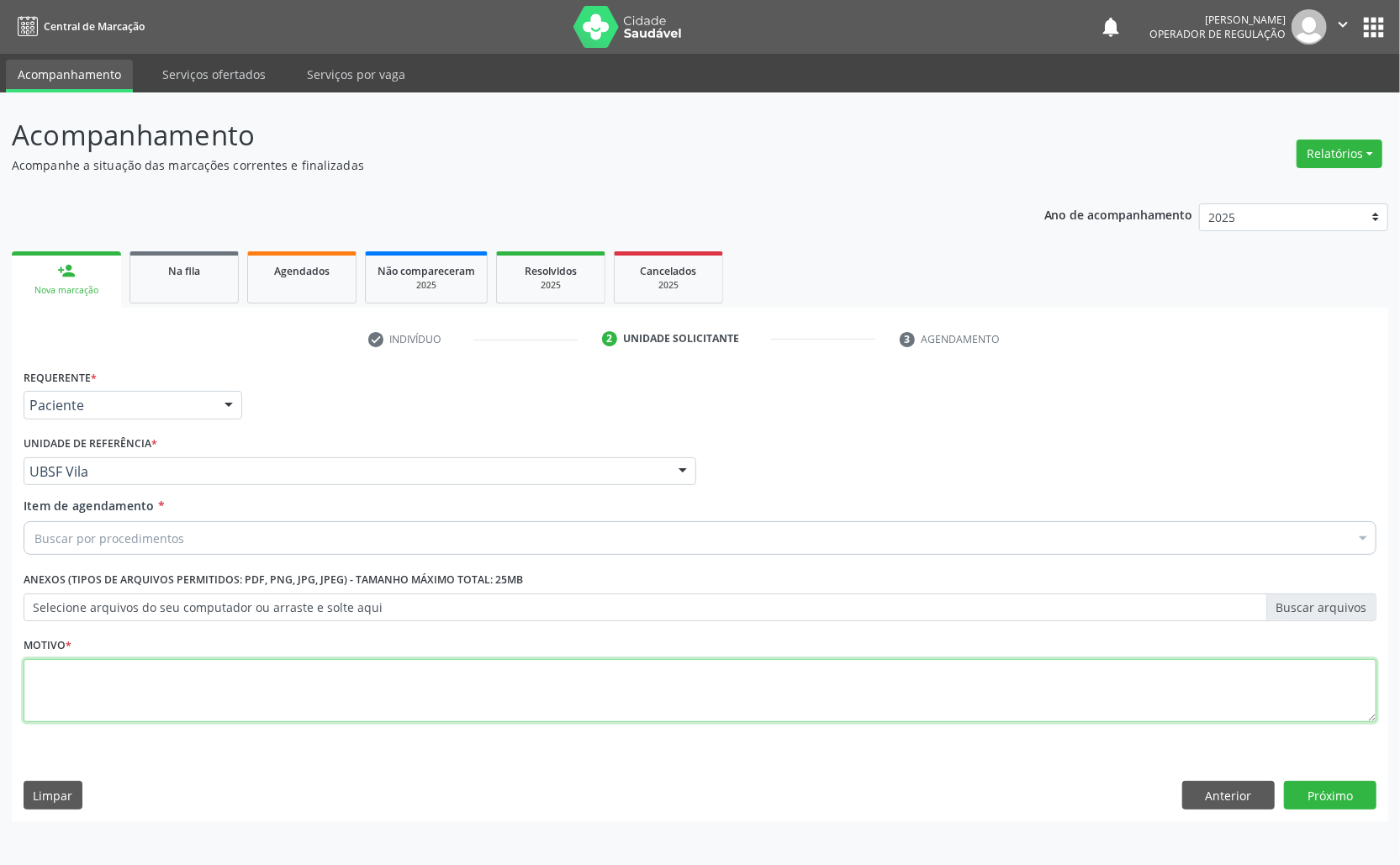
click at [212, 714] on textarea at bounding box center [700, 691] width 1353 height 64
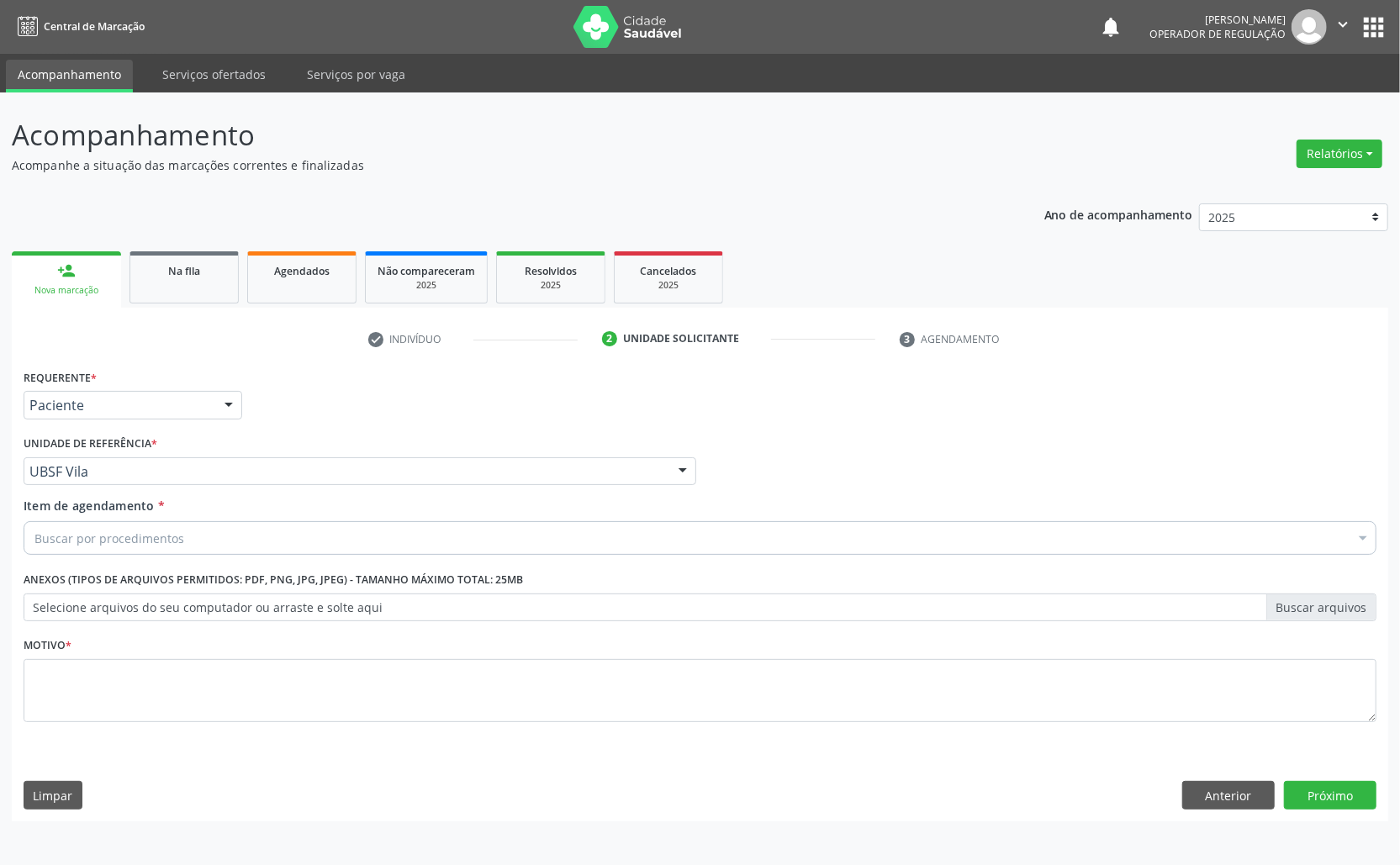
click at [232, 539] on div "Buscar por procedimentos" at bounding box center [700, 538] width 1353 height 34
paste input "TRANSVAGINAL"
type input "TRANSVAGINAL"
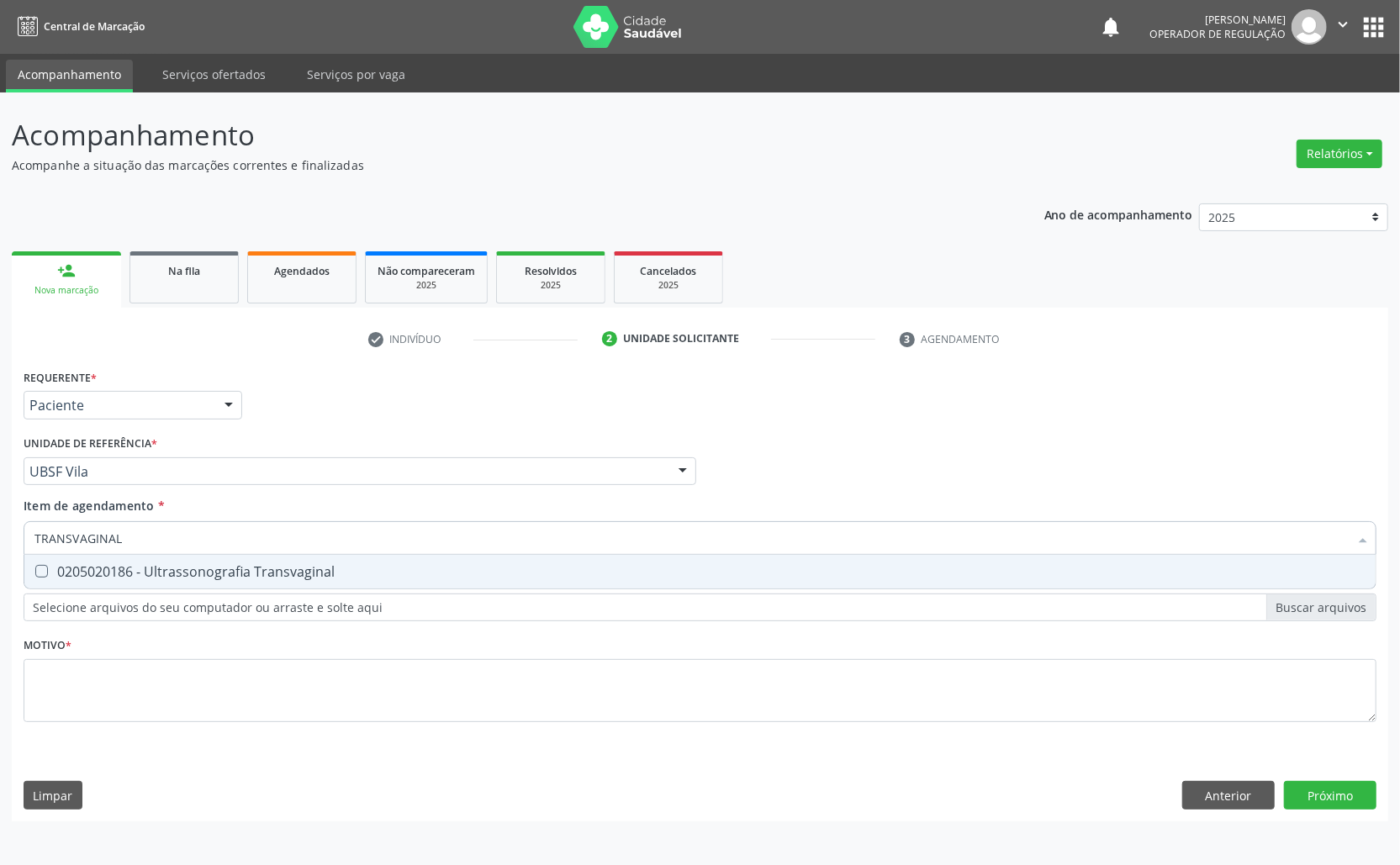
click at [242, 586] on span "0205020186 - Ultrassonografia Transvaginal" at bounding box center [700, 572] width 1352 height 34
checkbox Transvaginal "true"
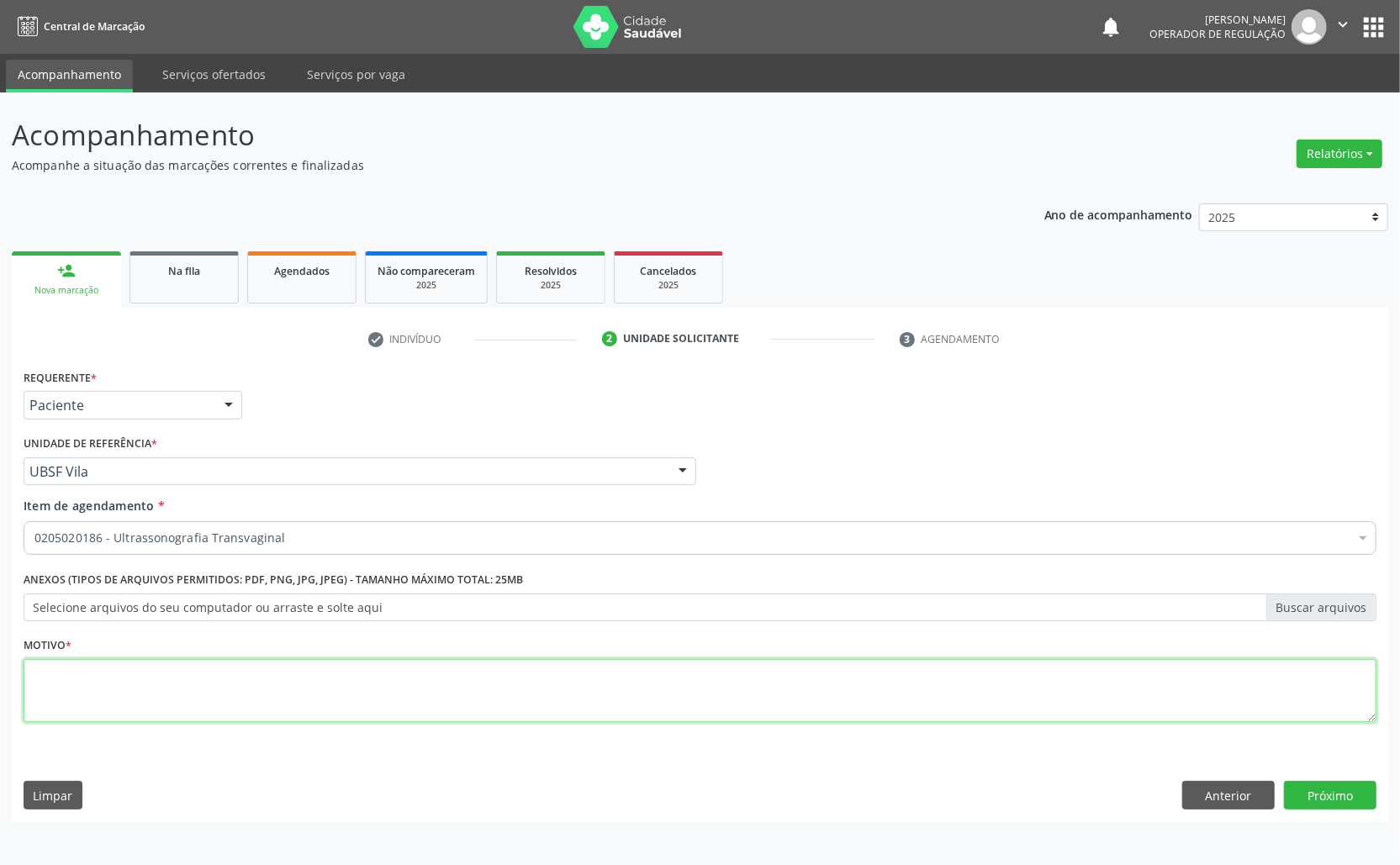
paste textarea "AVALIAÇÃO ROTINA 07/2025"
click at [525, 681] on textarea at bounding box center [700, 691] width 1353 height 64
type textarea "AVALIAÇÃO ROTINA 07/2025 DISMENORREIA"
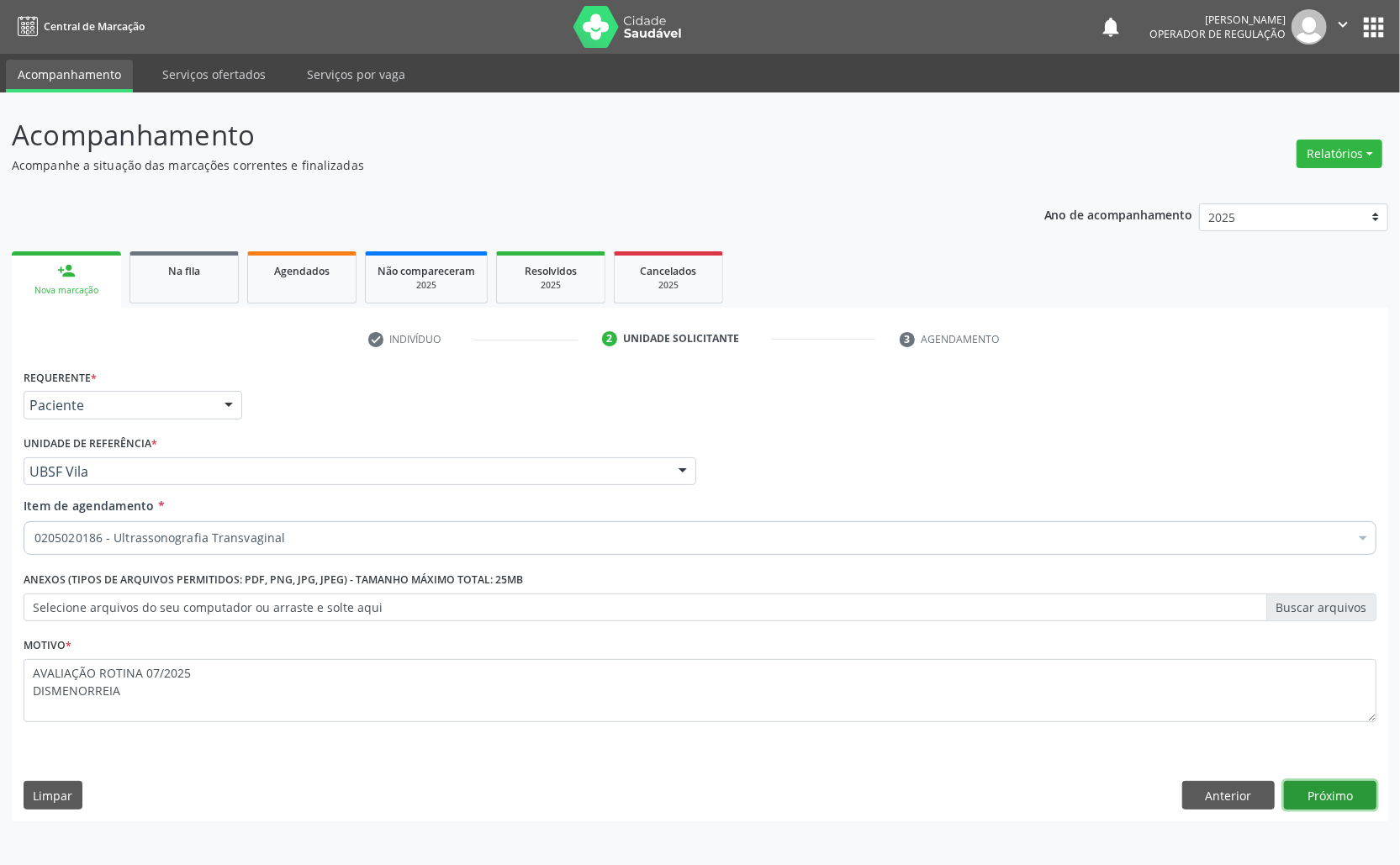
click button "Próximo" at bounding box center [1330, 796] width 92 height 29
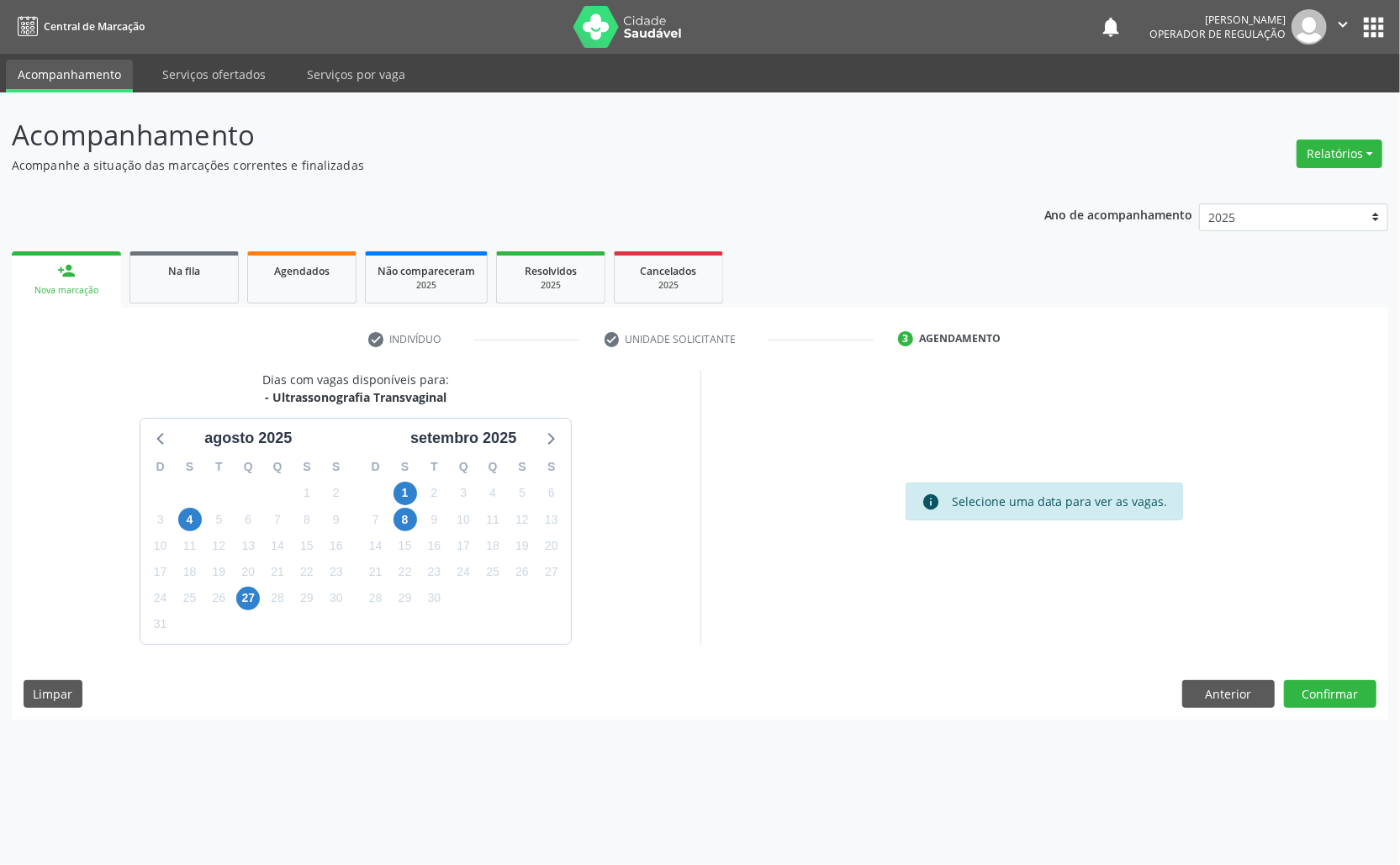
click at [486, 559] on div "25" at bounding box center [493, 572] width 24 height 26
click at [491, 552] on span "18" at bounding box center [493, 545] width 24 height 24
click at [1356, 690] on button "Confirmar" at bounding box center [1330, 694] width 92 height 29
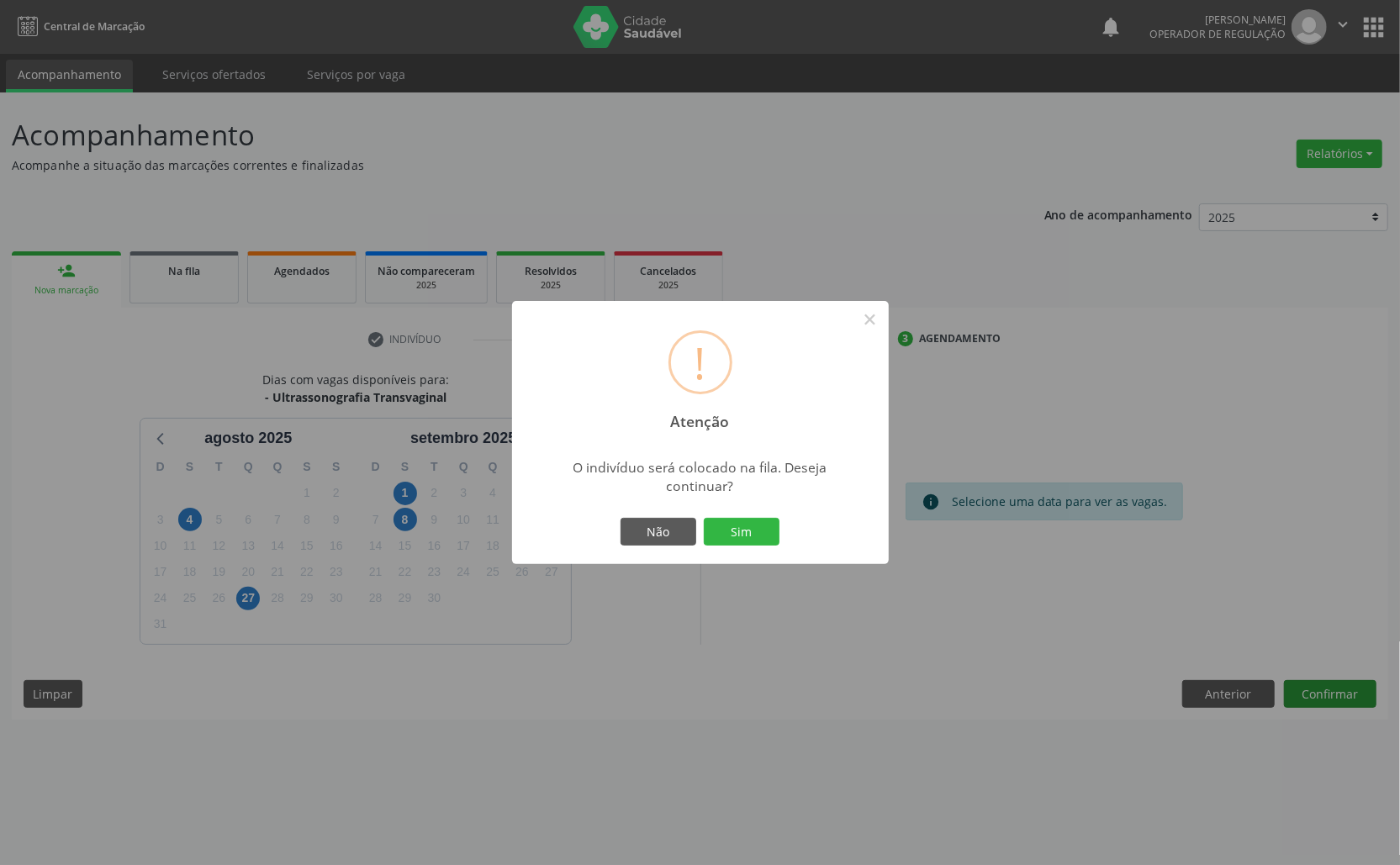
click at [704, 517] on button "Sim" at bounding box center [741, 532] width 75 height 29
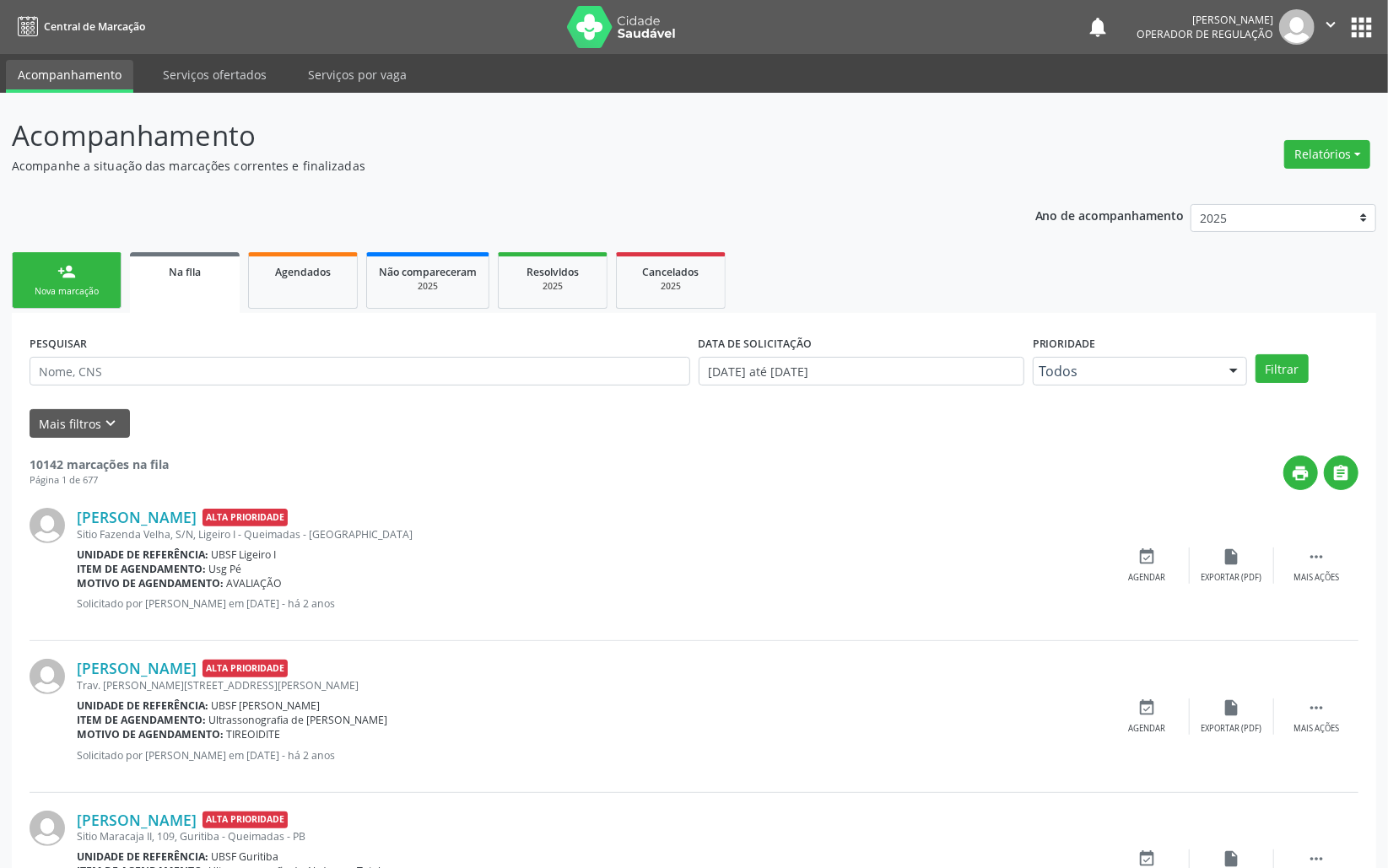
click at [61, 273] on div "person_add" at bounding box center [67, 272] width 19 height 19
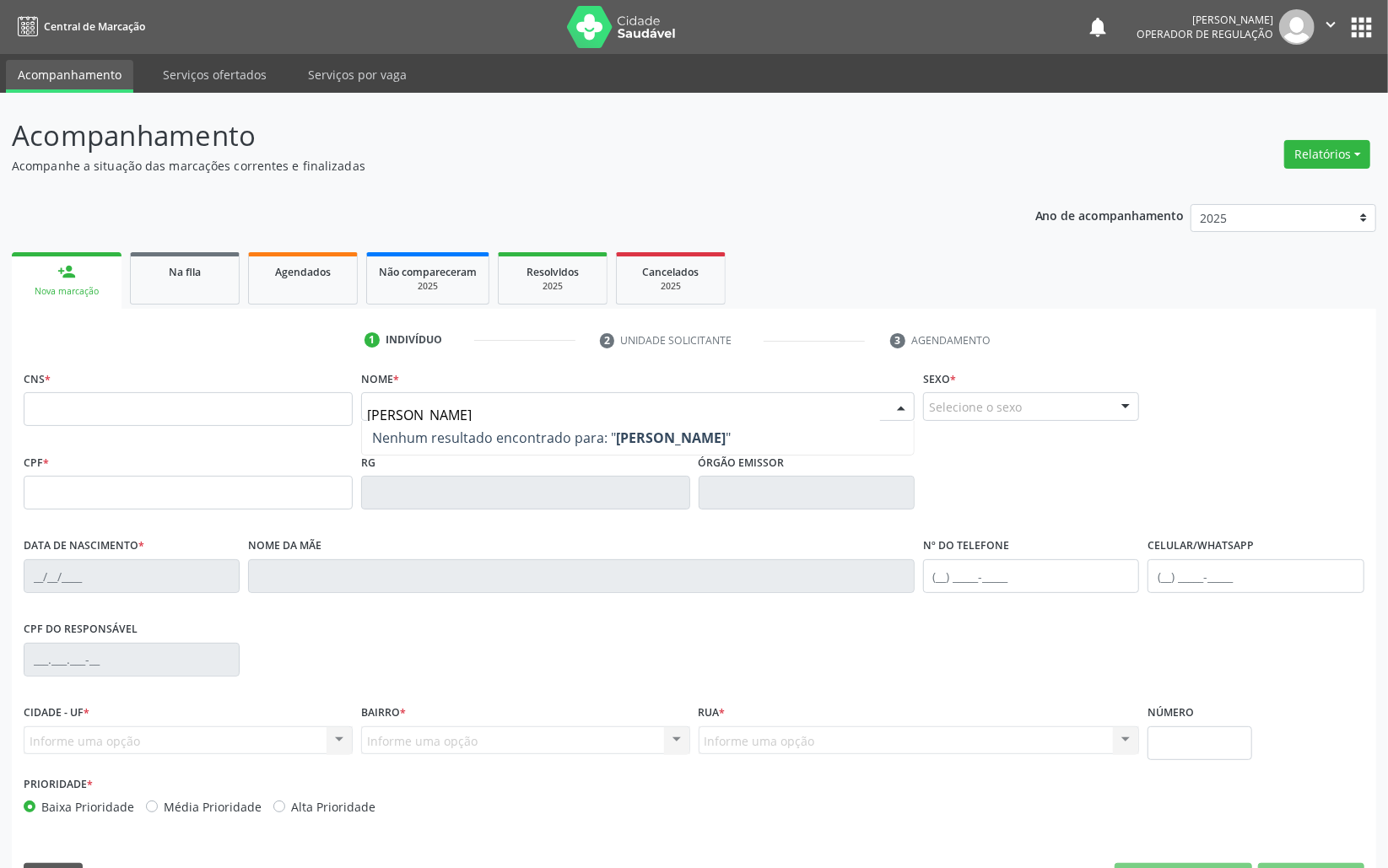
type input "JOSILDA RIBEIRO"
click at [96, 402] on input "text" at bounding box center [188, 409] width 329 height 34
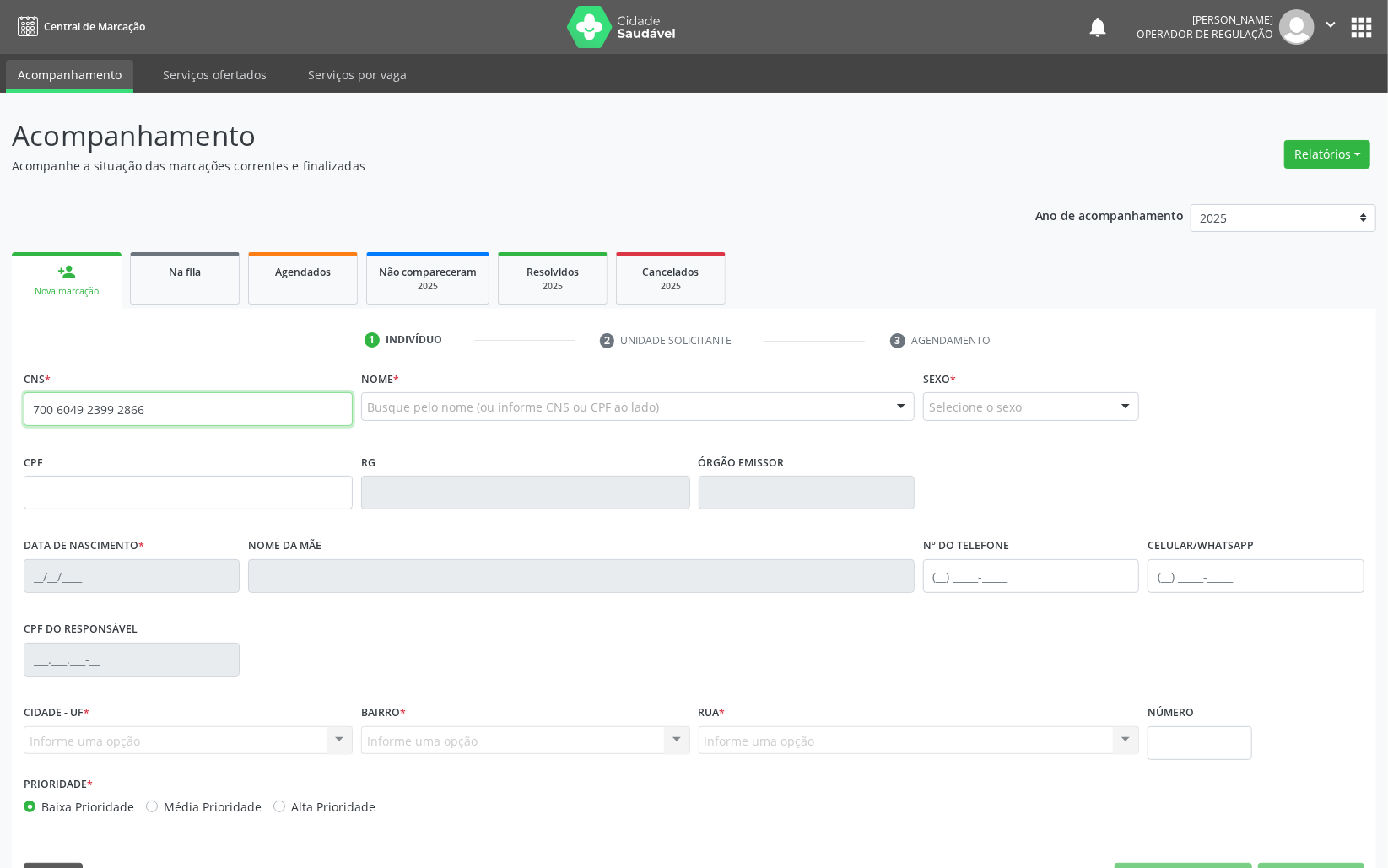
type input "700 6049 2399 2866"
type input "000.171.064-86"
type input "12/02/1976"
type input "Neuza Tavares da Silva"
type input "(83) 99124-9467"
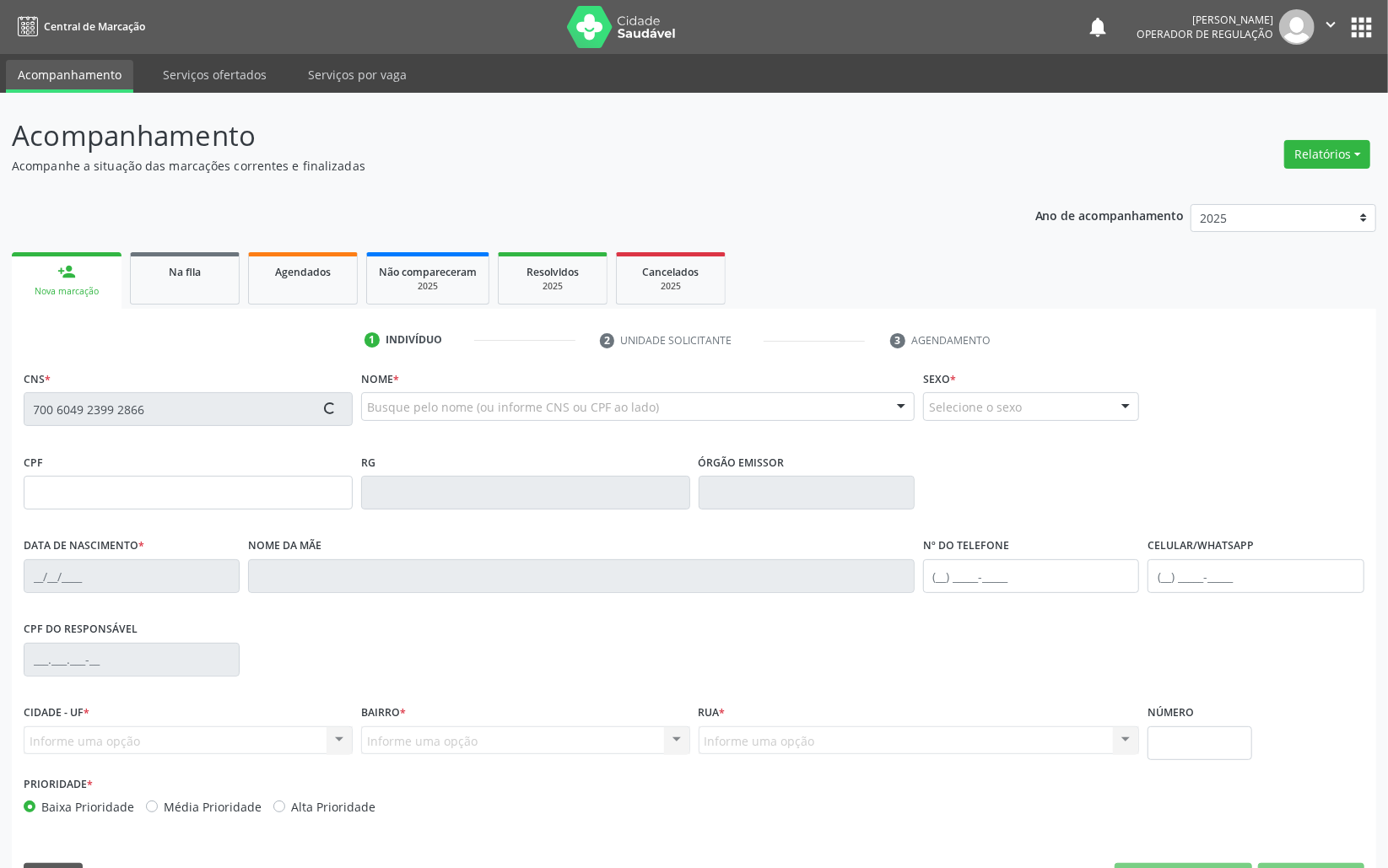
type input "(83) 99124-9467"
type input "S/N"
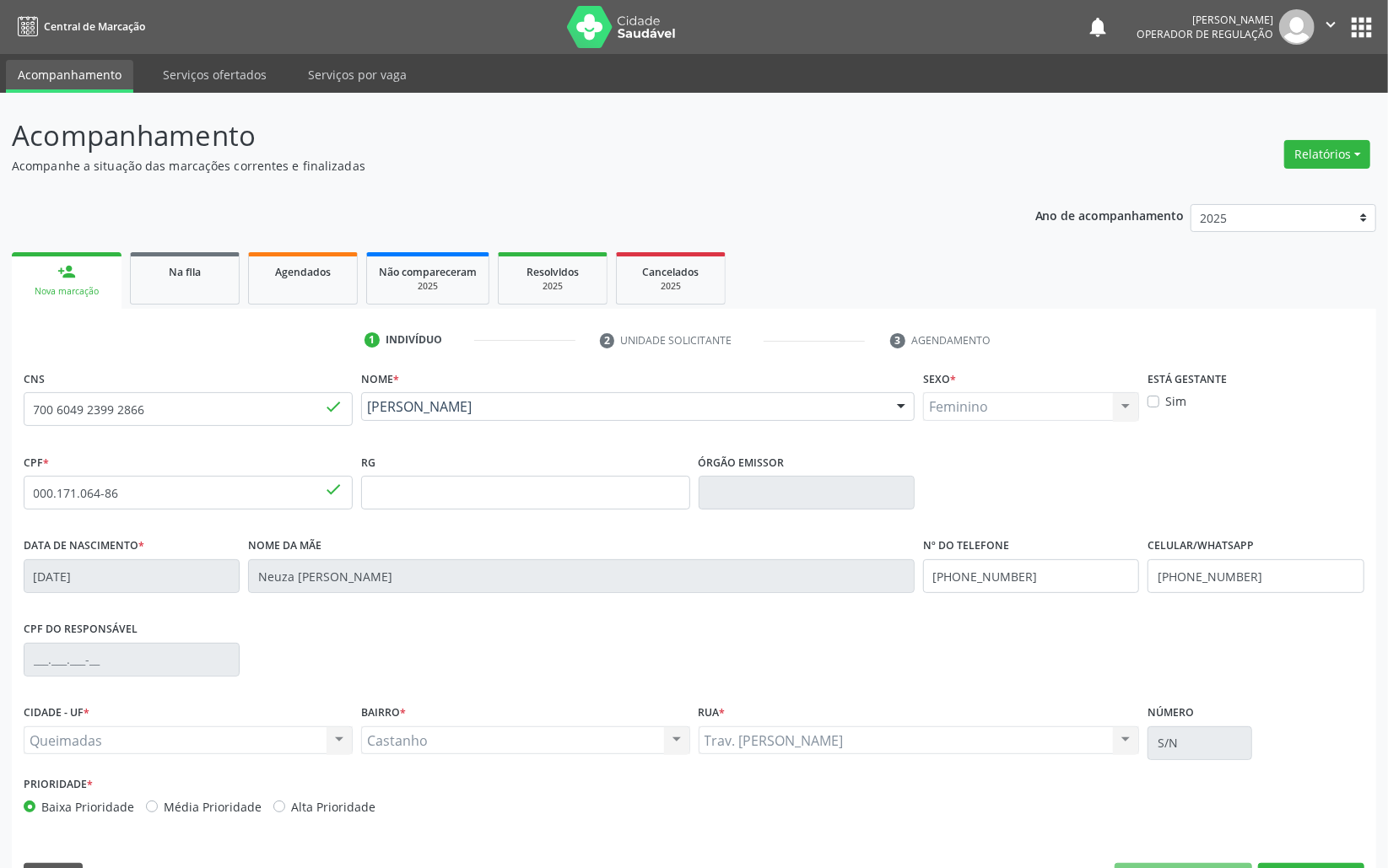
scroll to position [48, 0]
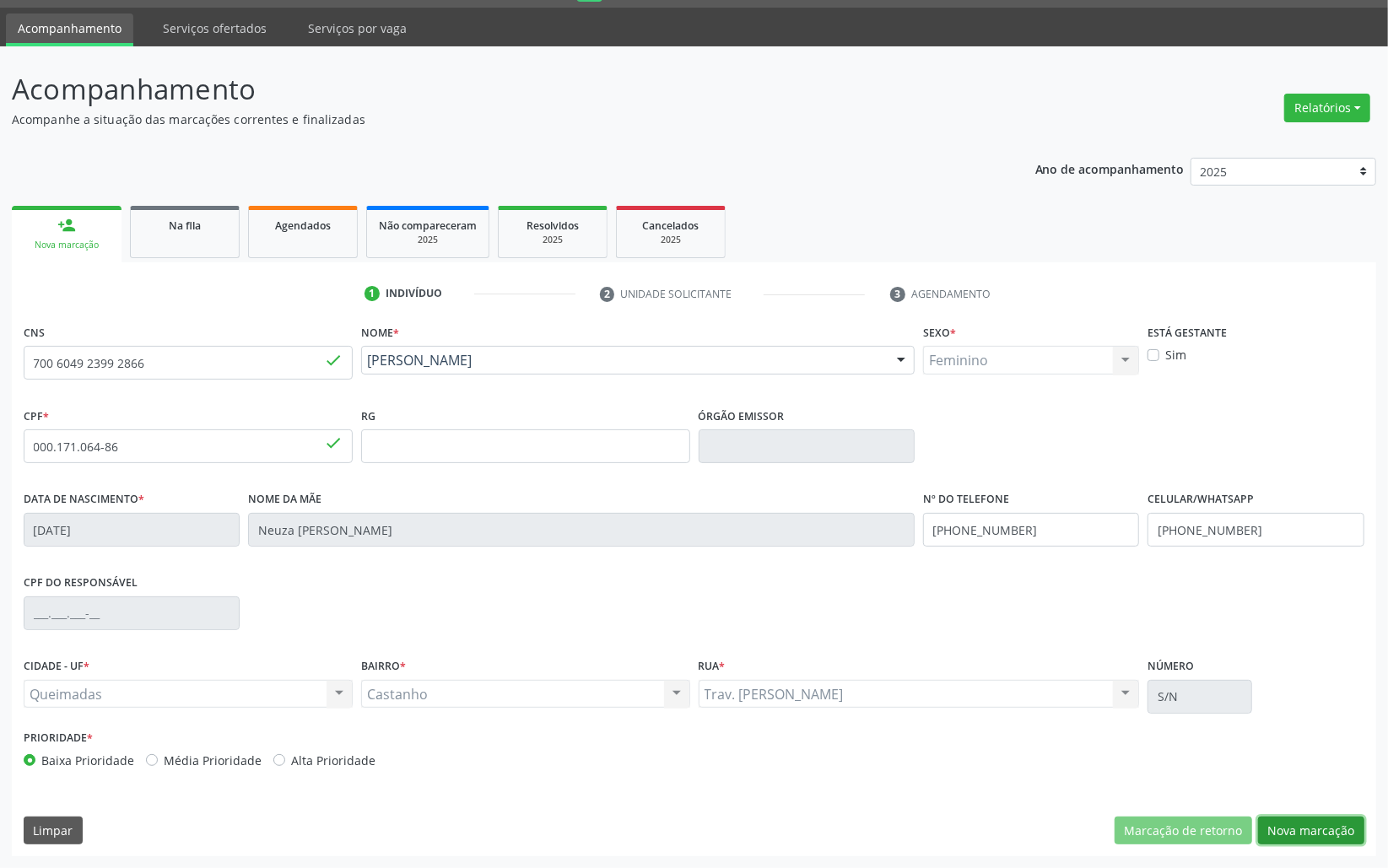
click at [1312, 821] on button "Nova marcação" at bounding box center [1311, 831] width 106 height 29
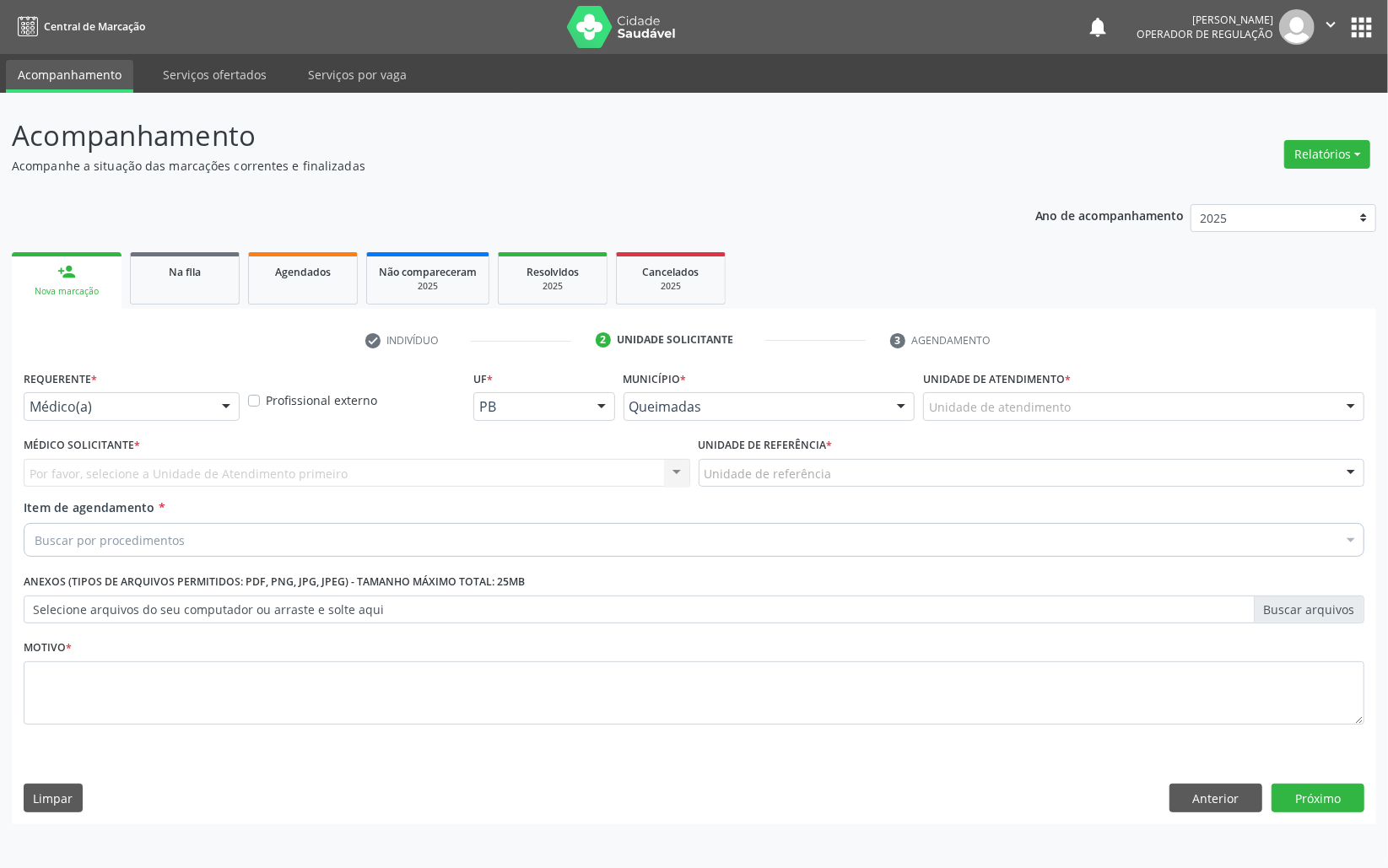
scroll to position [0, 0]
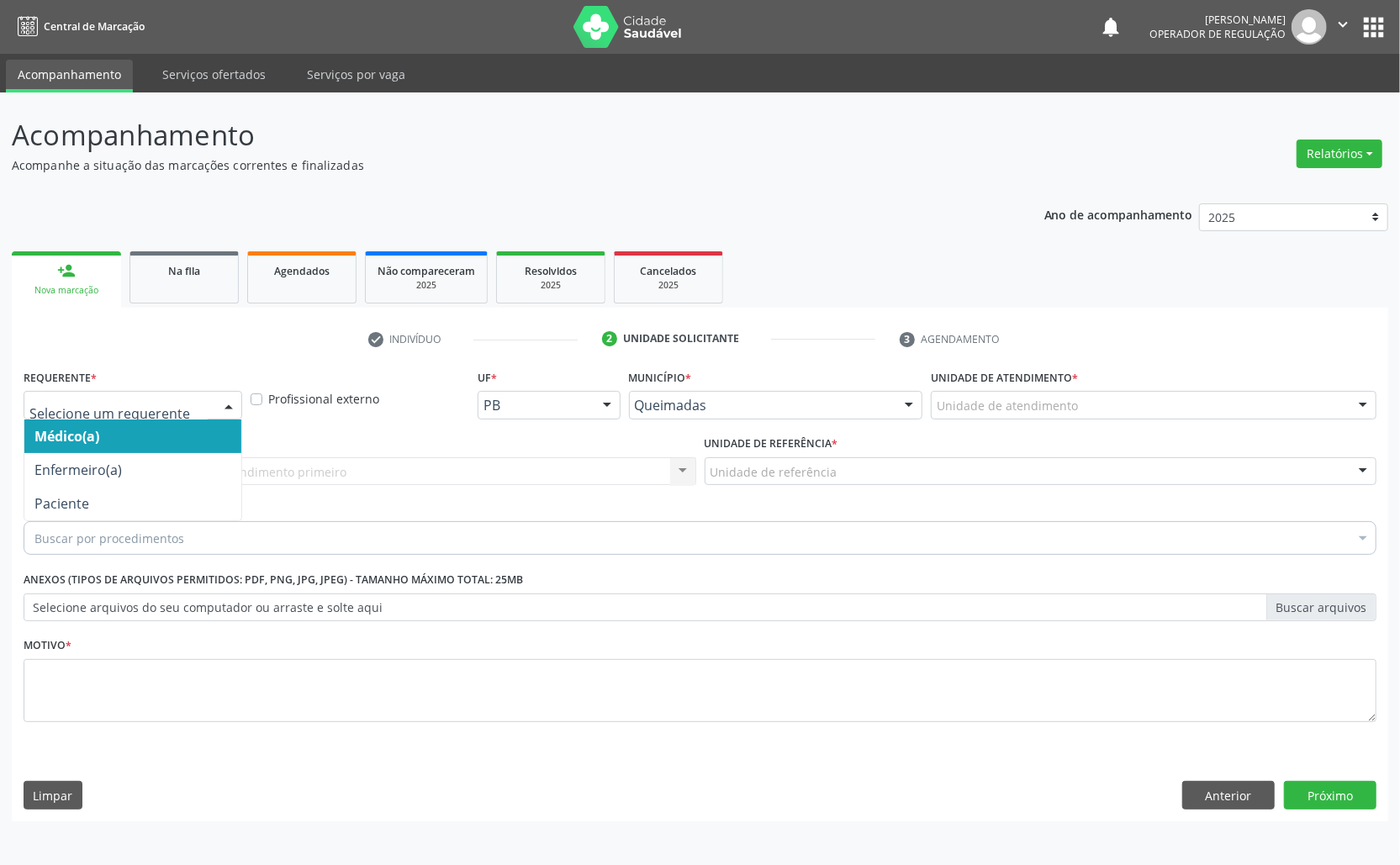
drag, startPoint x: 56, startPoint y: 408, endPoint x: 58, endPoint y: 466, distance: 58.0
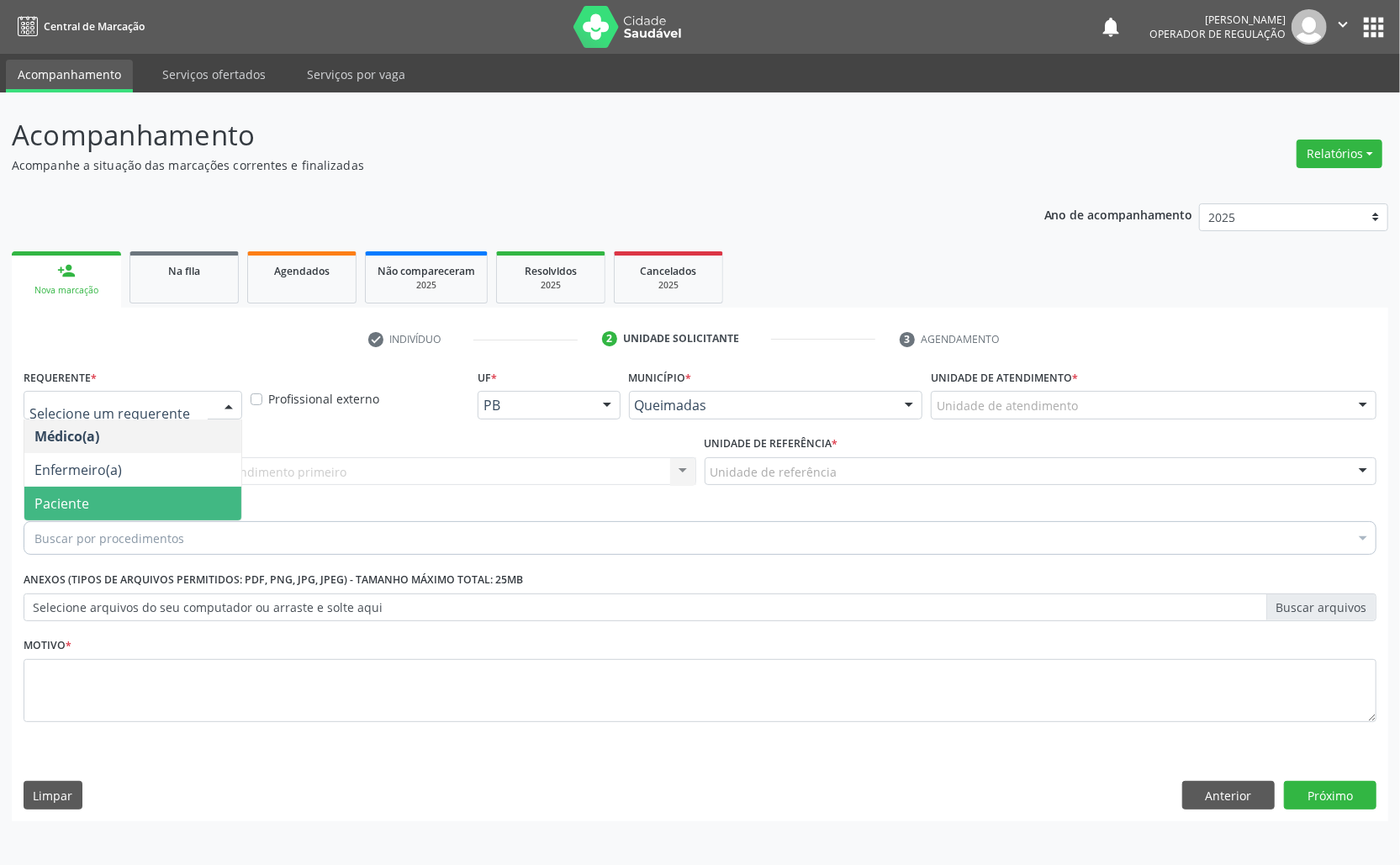
click at [62, 504] on span "Paciente" at bounding box center [62, 504] width 55 height 19
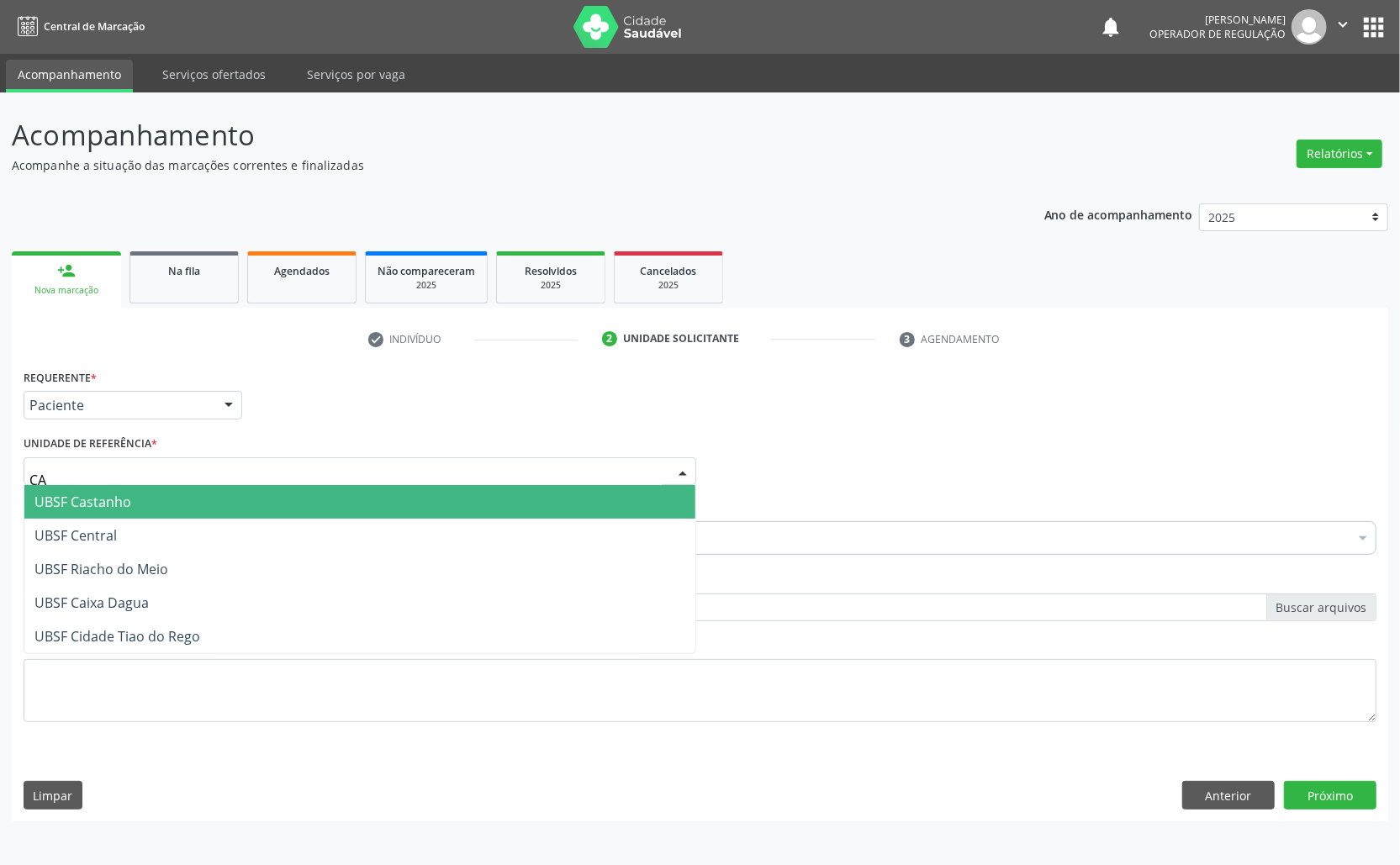
type input "CAS"
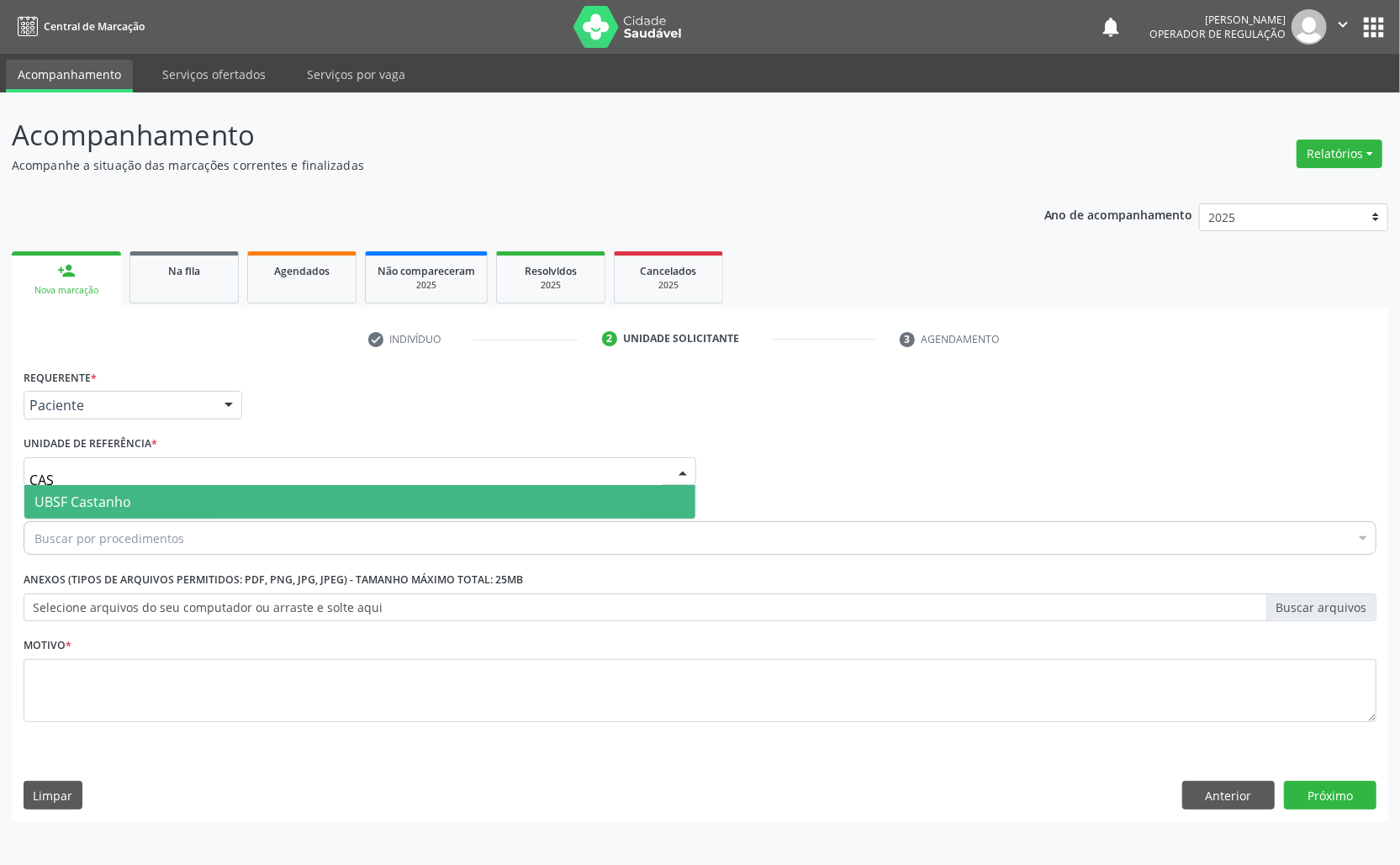
click at [106, 498] on span "UBSF Castanho" at bounding box center [83, 502] width 96 height 19
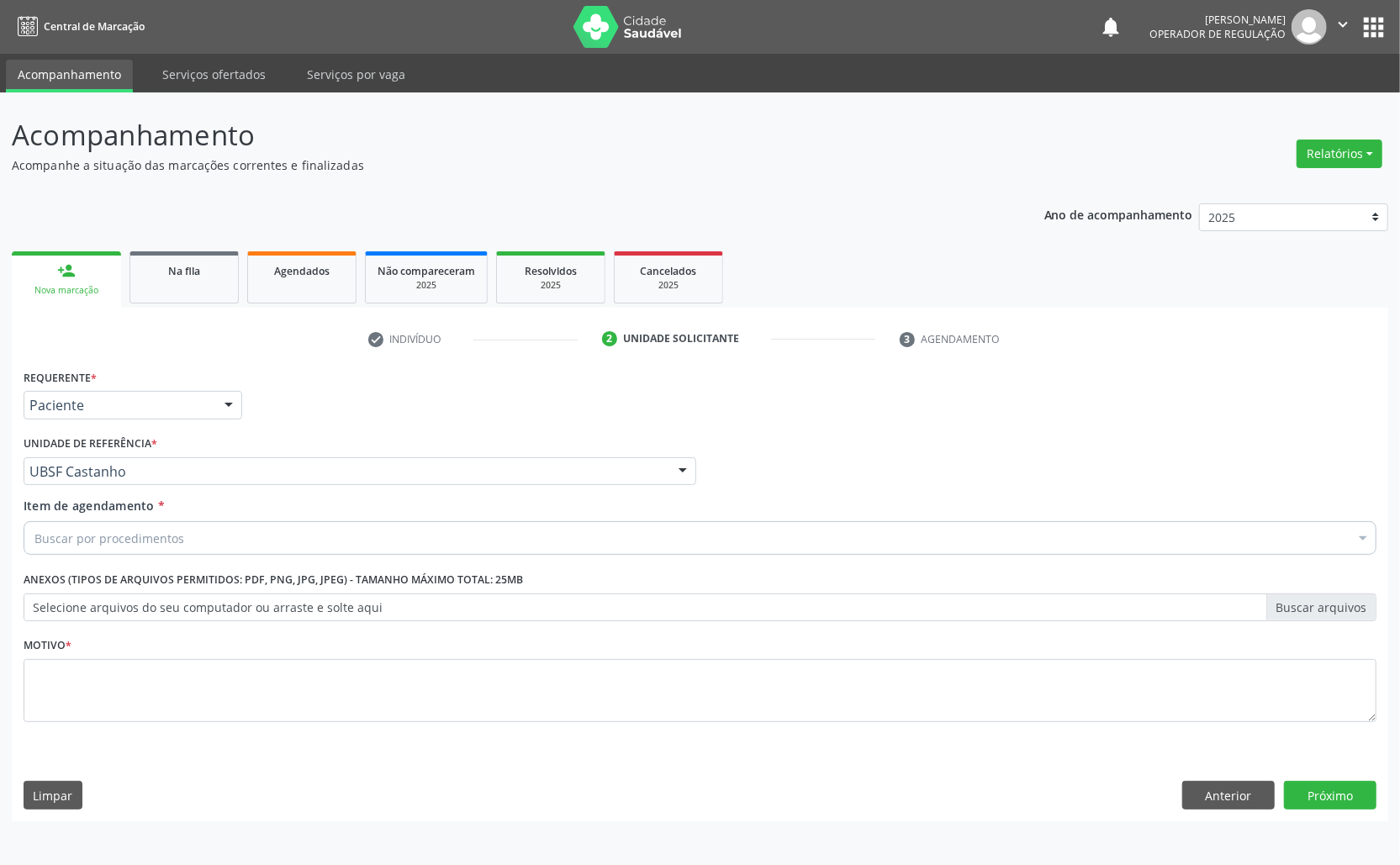
drag, startPoint x: 173, startPoint y: 539, endPoint x: 148, endPoint y: 624, distance: 88.6
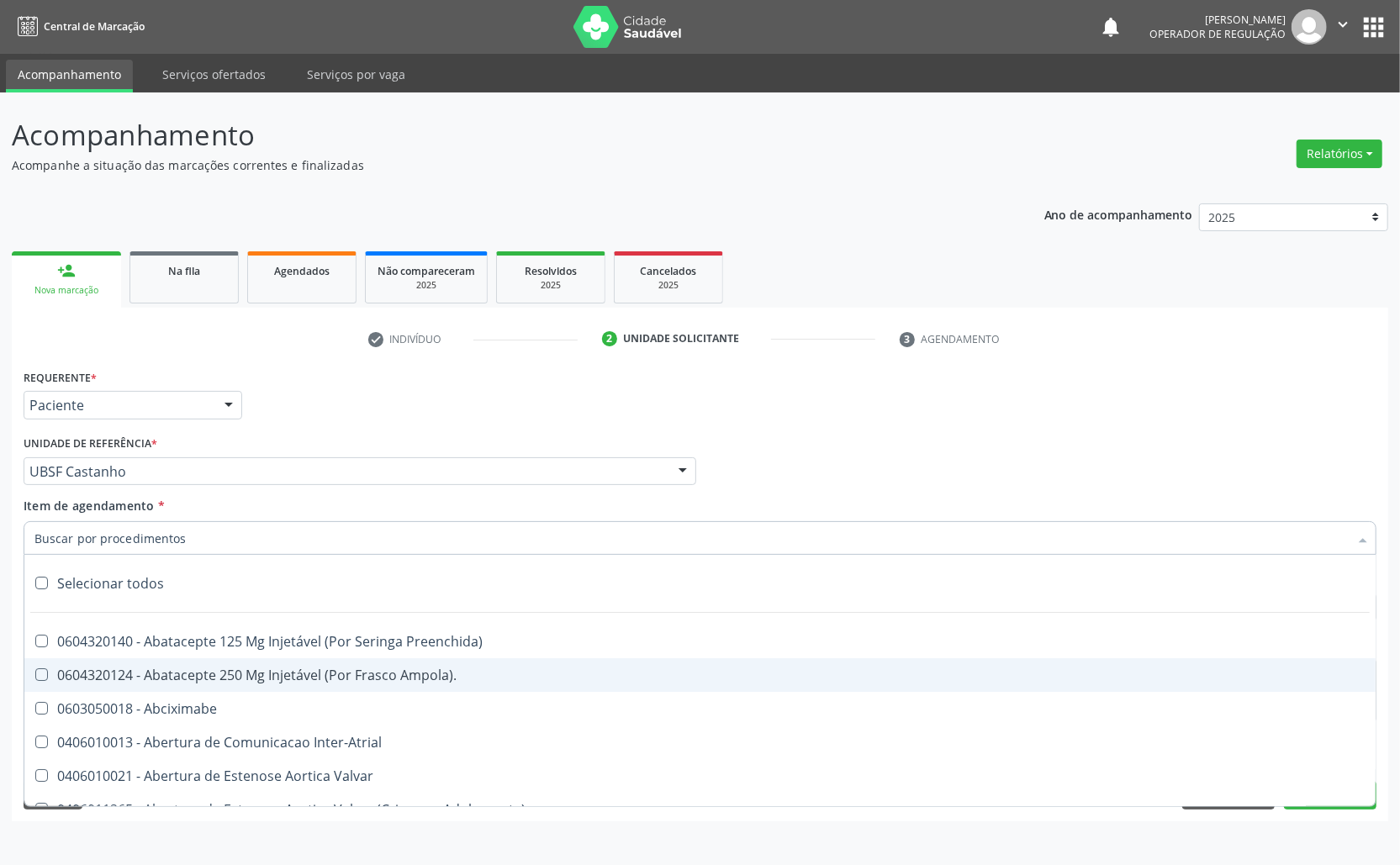
click at [149, 670] on div "0604320124 - Abatacepte 250 Mg Injetável (Por Frasco Ampola)." at bounding box center [700, 675] width 1331 height 14
click at [150, 663] on span "0604320124 - Abatacepte 250 Mg Injetável (Por Frasco Ampola)." at bounding box center [700, 675] width 1352 height 34
checkbox Ampola\)\ "false"
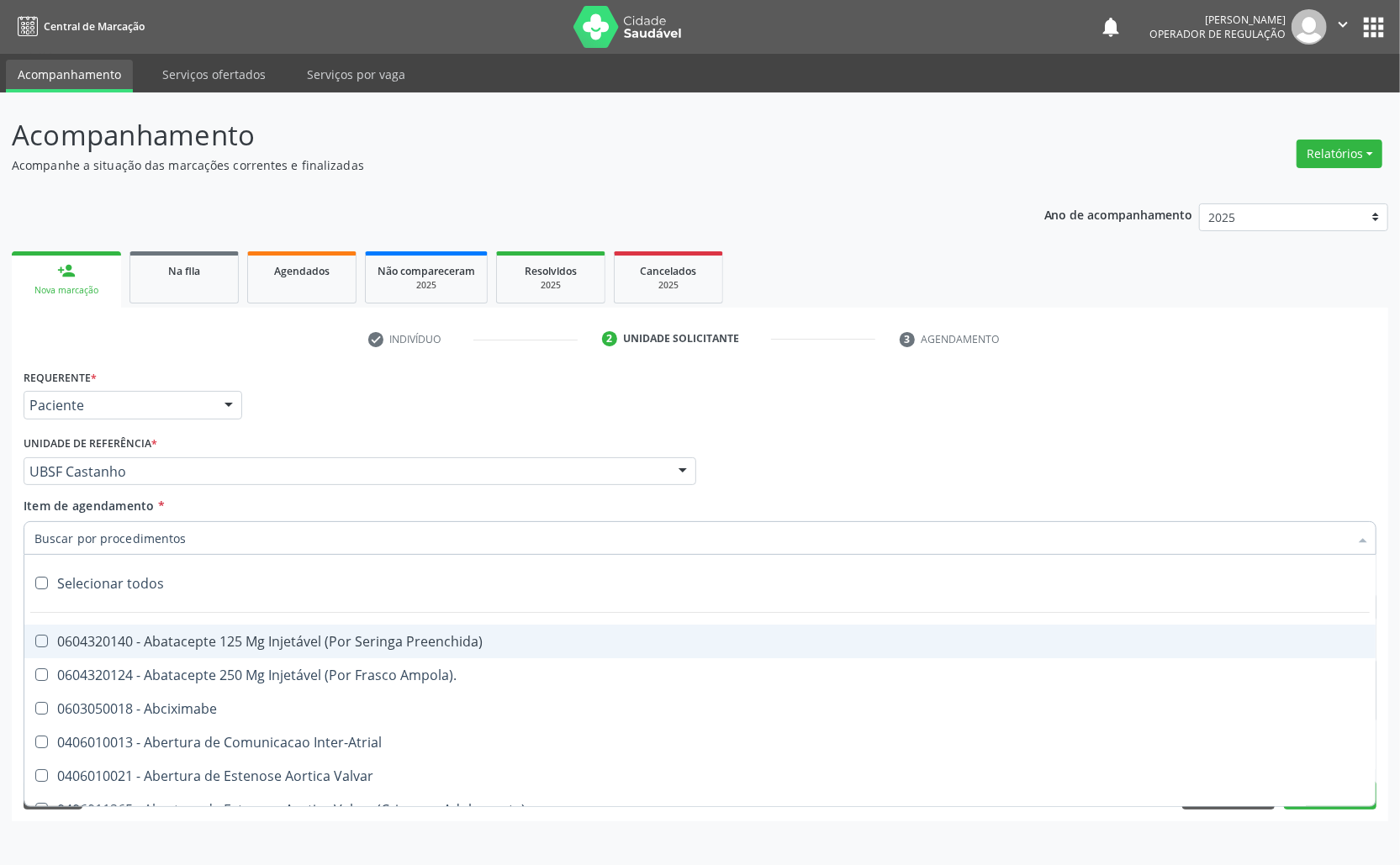
click at [368, 491] on div "Unidade de referência * UBSF Castanho UBSF Ligeiro II UBSF Saulo Leal Ernesto d…" at bounding box center [360, 464] width 681 height 66
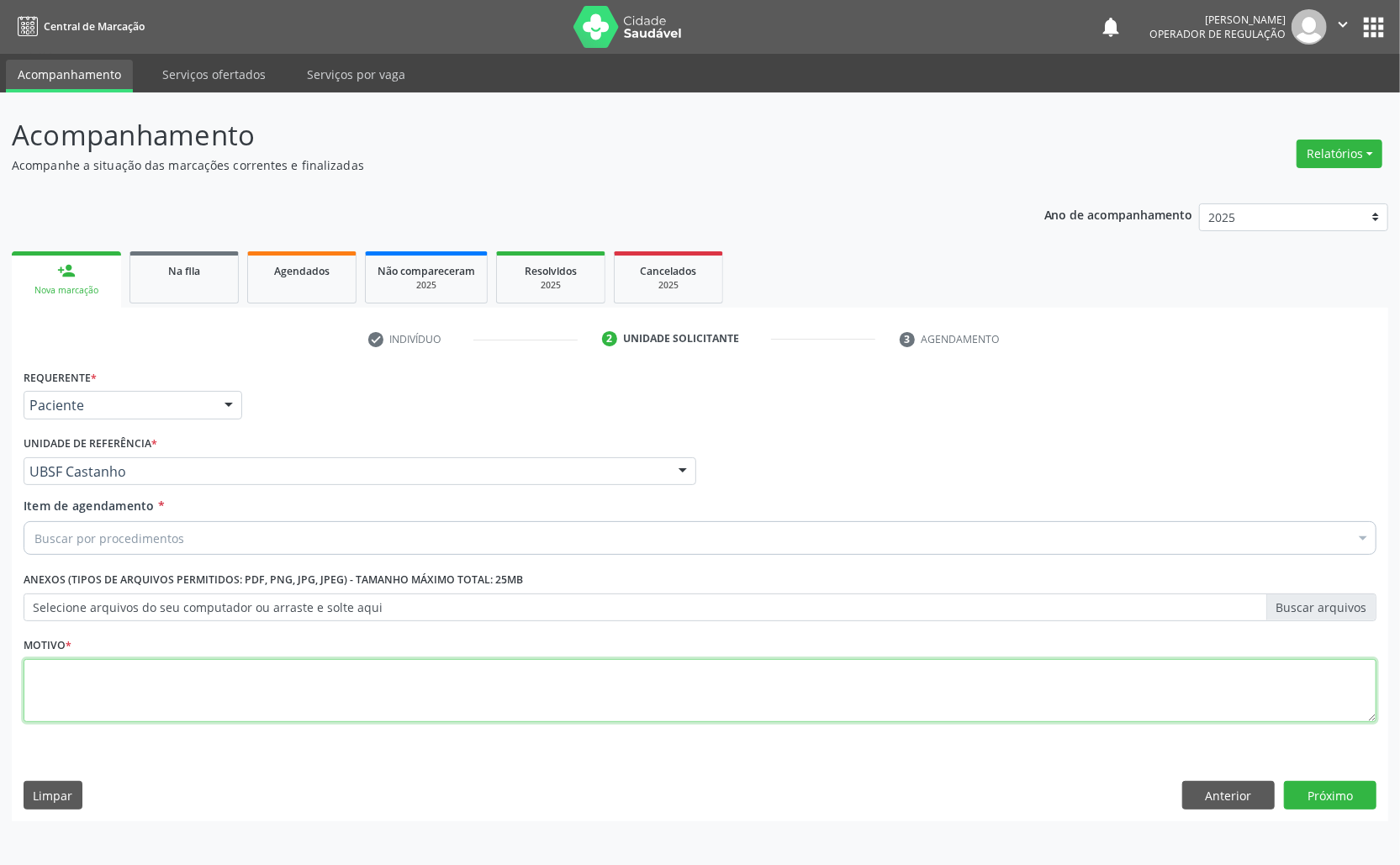
click at [347, 670] on textarea at bounding box center [700, 691] width 1353 height 64
paste textarea "AVALIAÇÃO ROTINA 07/2025"
type textarea "AVALIAÇÃO ROTINA 07/2025"
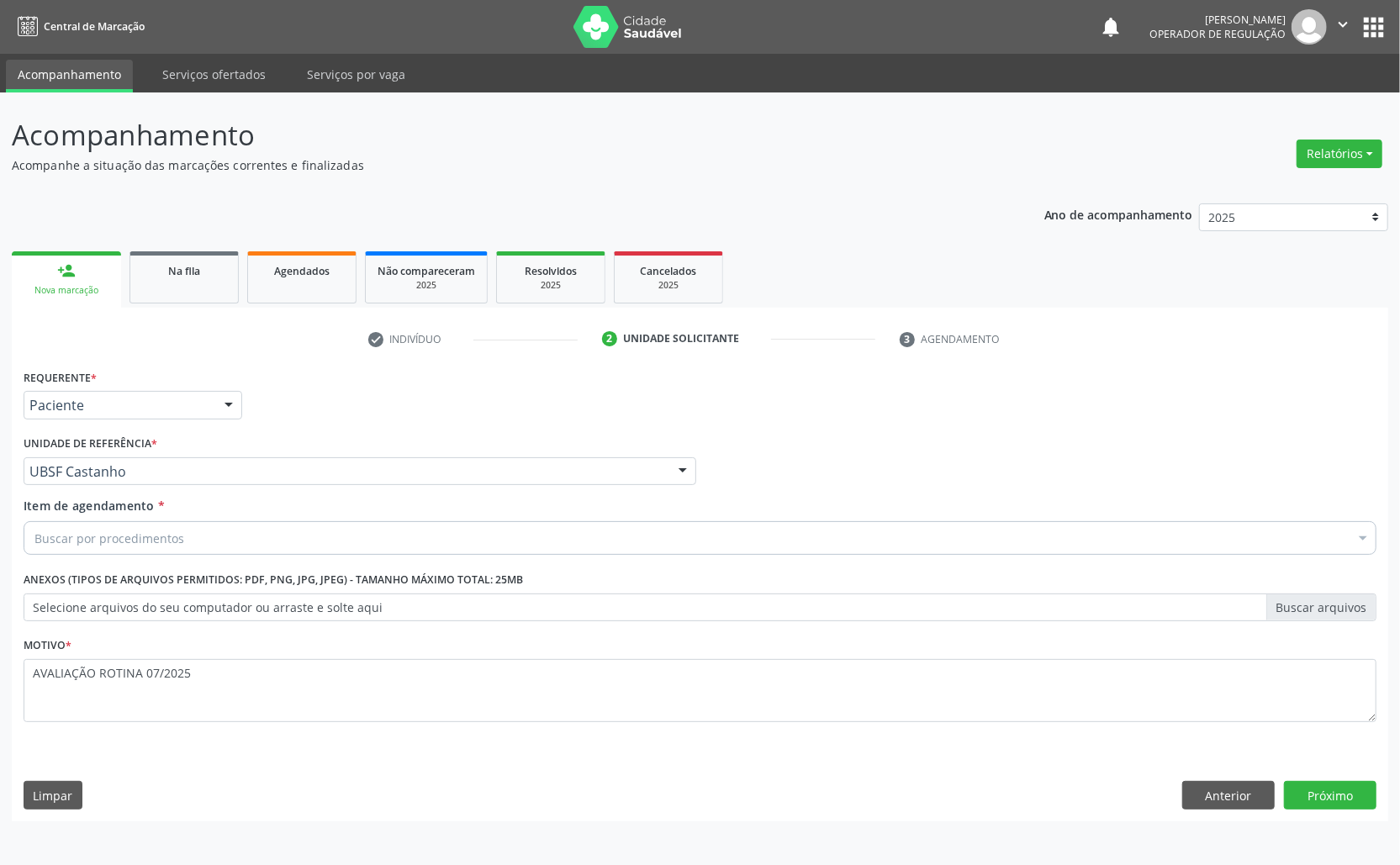
click at [217, 516] on div "Item de agendamento * Buscar por procedimentos Selecionar todos 0604320140 - Ab…" at bounding box center [700, 523] width 1353 height 53
click at [226, 533] on div "Buscar por procedimentos" at bounding box center [700, 538] width 1353 height 34
paste input "TRANSVAGINAL"
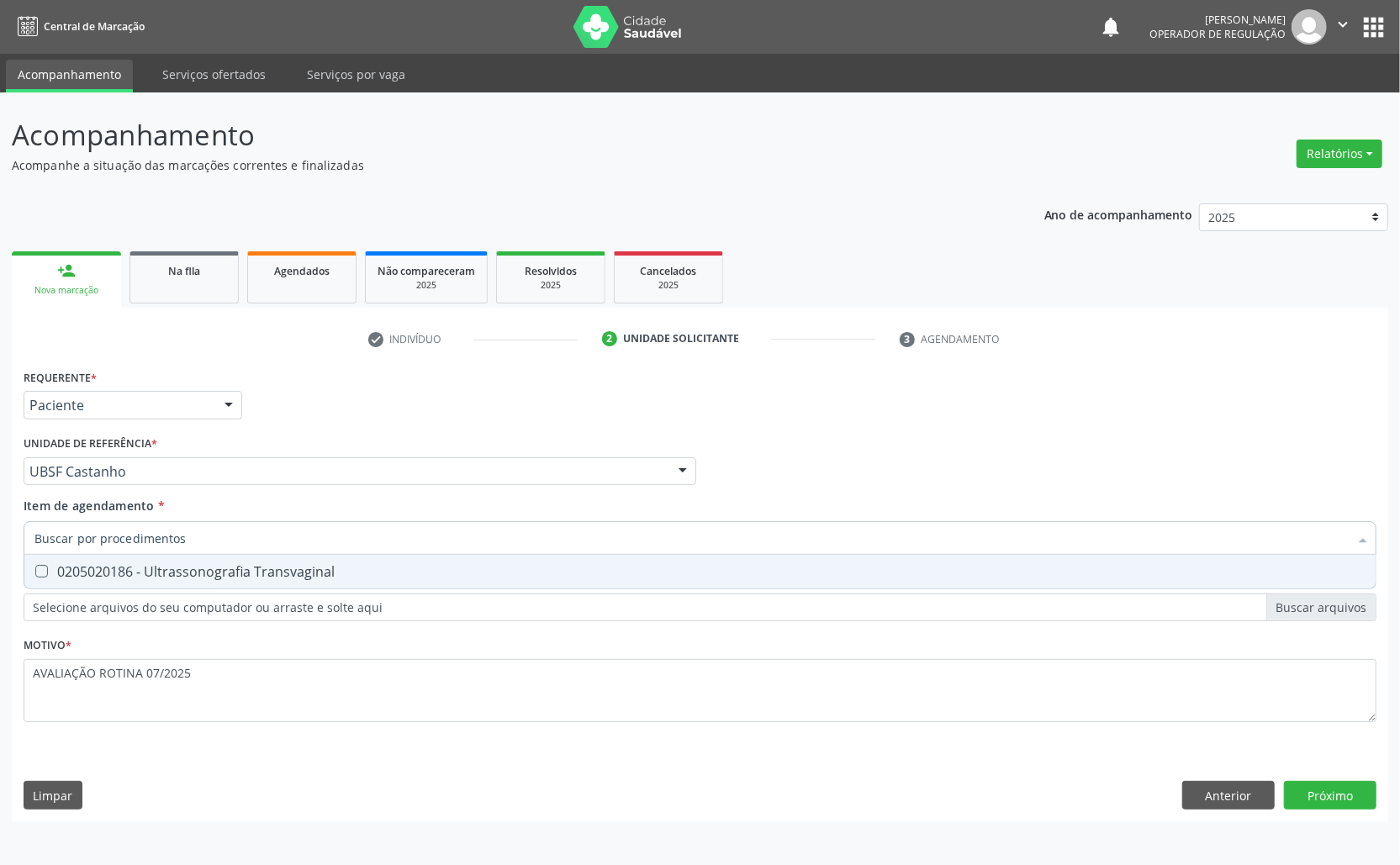
type input "TRANSVAGINAL"
click at [226, 578] on div "0205020186 - Ultrassonografia Transvaginal" at bounding box center [700, 572] width 1331 height 14
checkbox Transvaginal "true"
click at [1298, 800] on div "Requerente * Paciente Médico(a) Enfermeiro(a) Paciente Nenhum resultado encontr…" at bounding box center [700, 593] width 1376 height 457
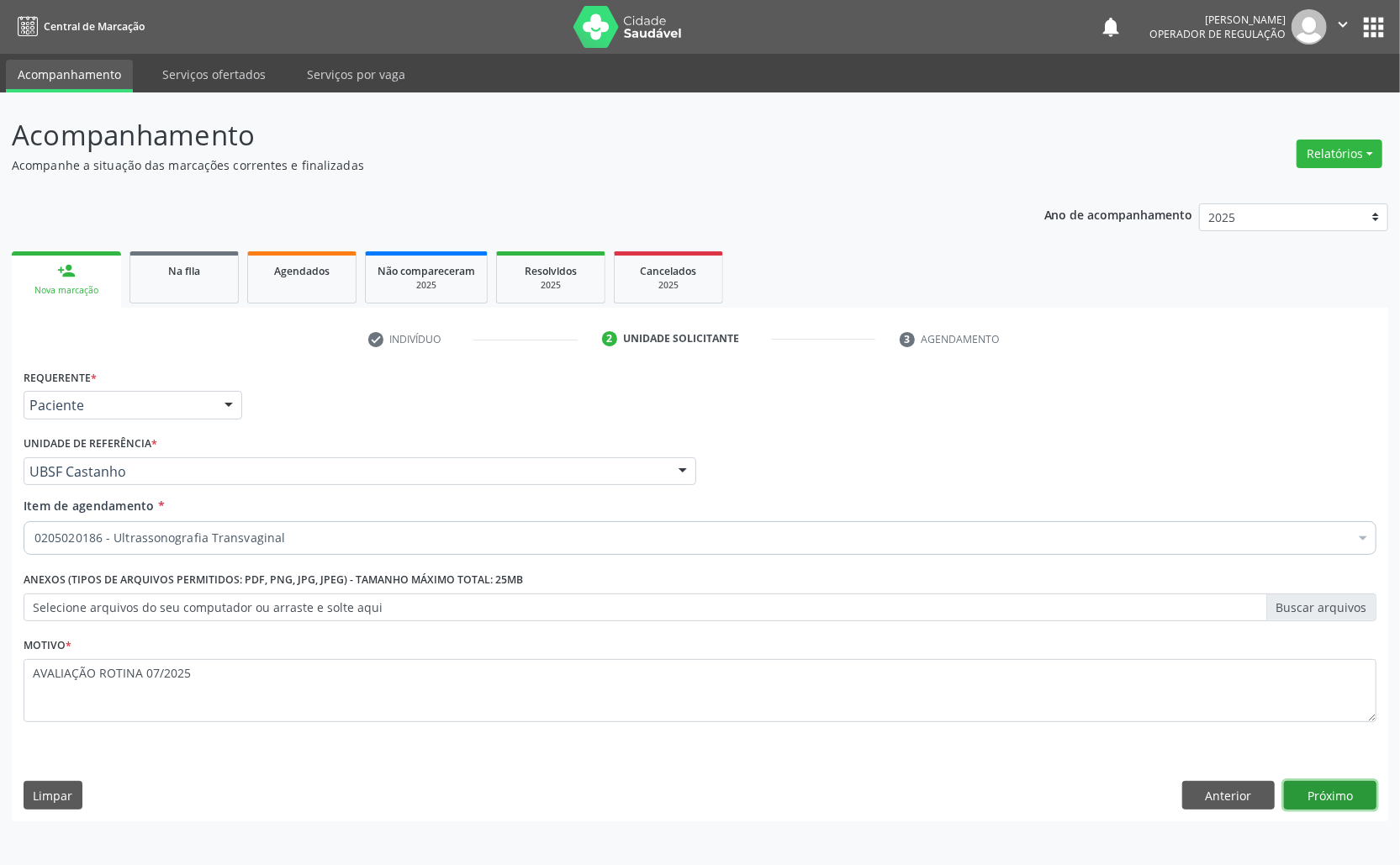
click at [1333, 793] on button "Próximo" at bounding box center [1330, 796] width 92 height 29
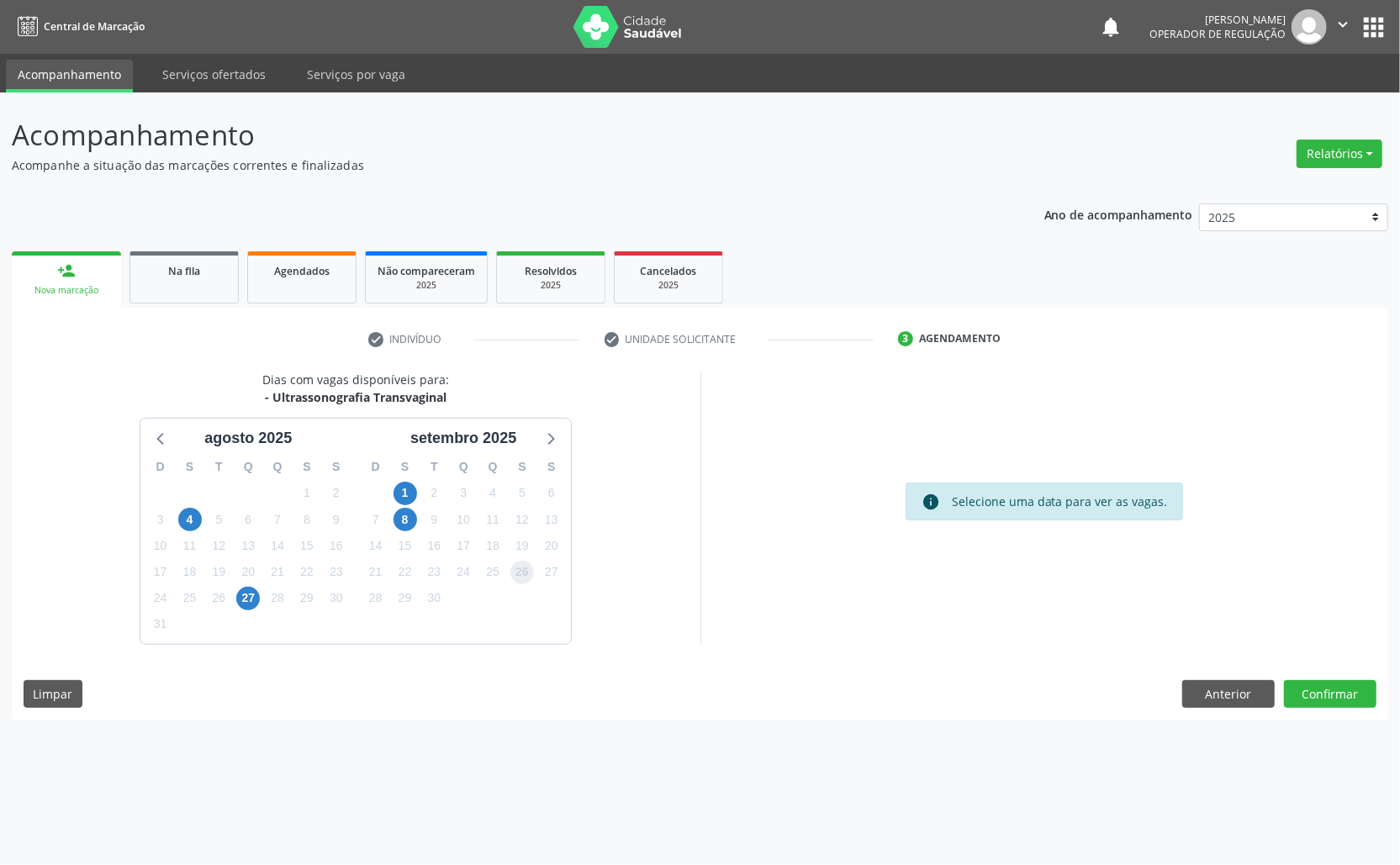
drag, startPoint x: 528, startPoint y: 580, endPoint x: 545, endPoint y: 583, distance: 17.3
click at [529, 580] on span "26" at bounding box center [522, 572] width 24 height 24
click at [1332, 693] on button "Confirmar" at bounding box center [1330, 694] width 92 height 29
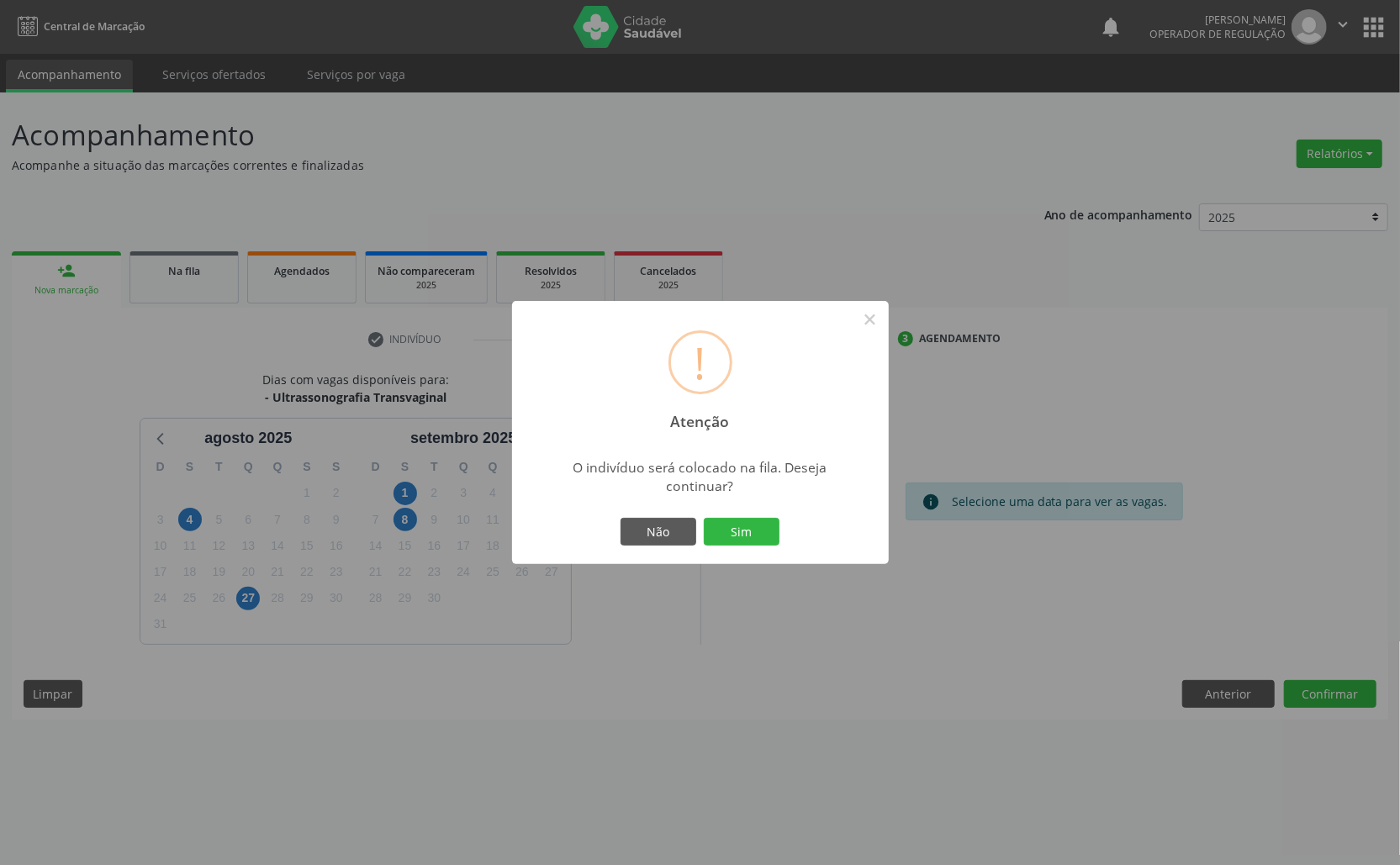
click at [704, 517] on button "Sim" at bounding box center [741, 532] width 75 height 29
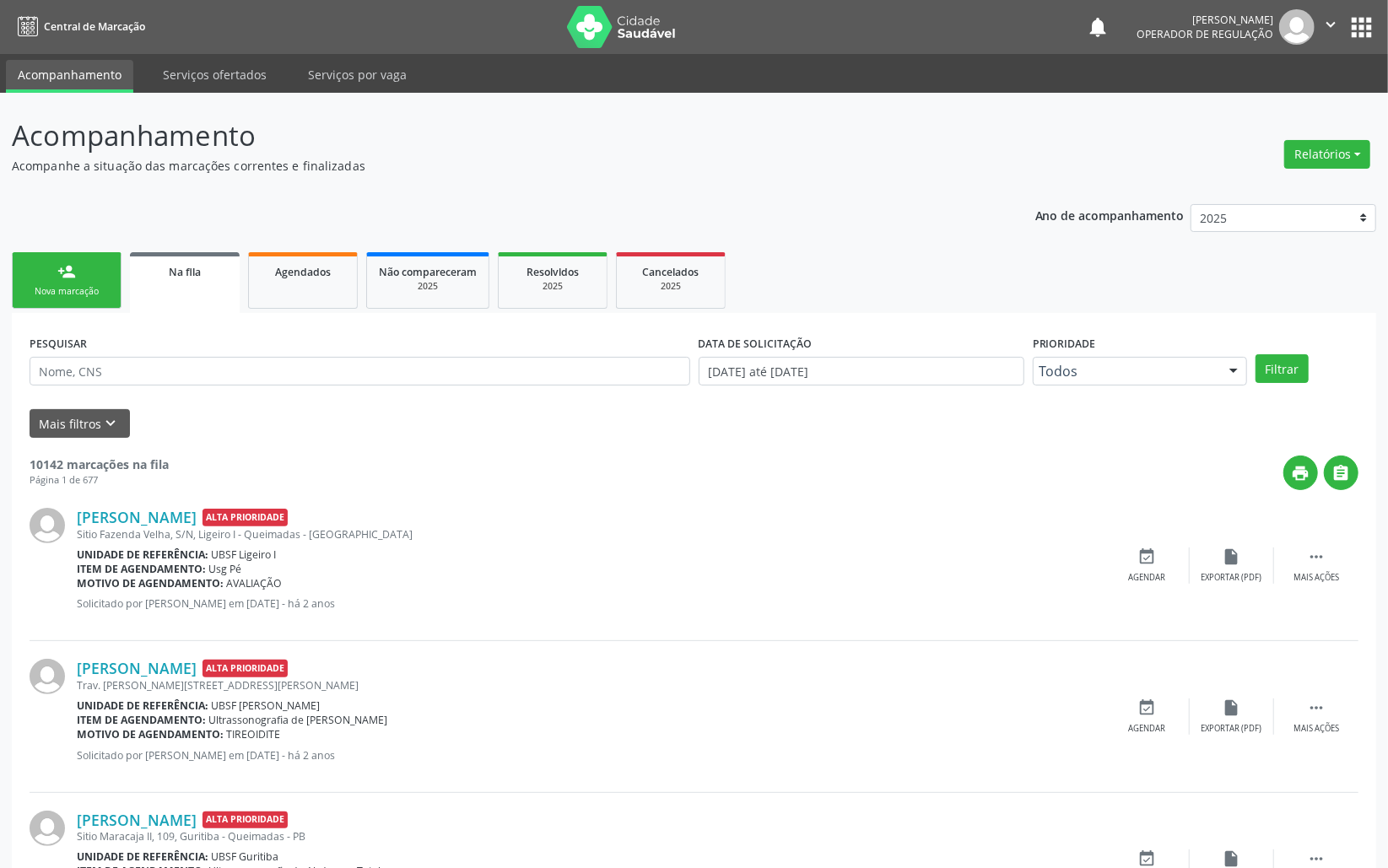
click at [37, 267] on link "person_add Nova marcação" at bounding box center [66, 280] width 110 height 57
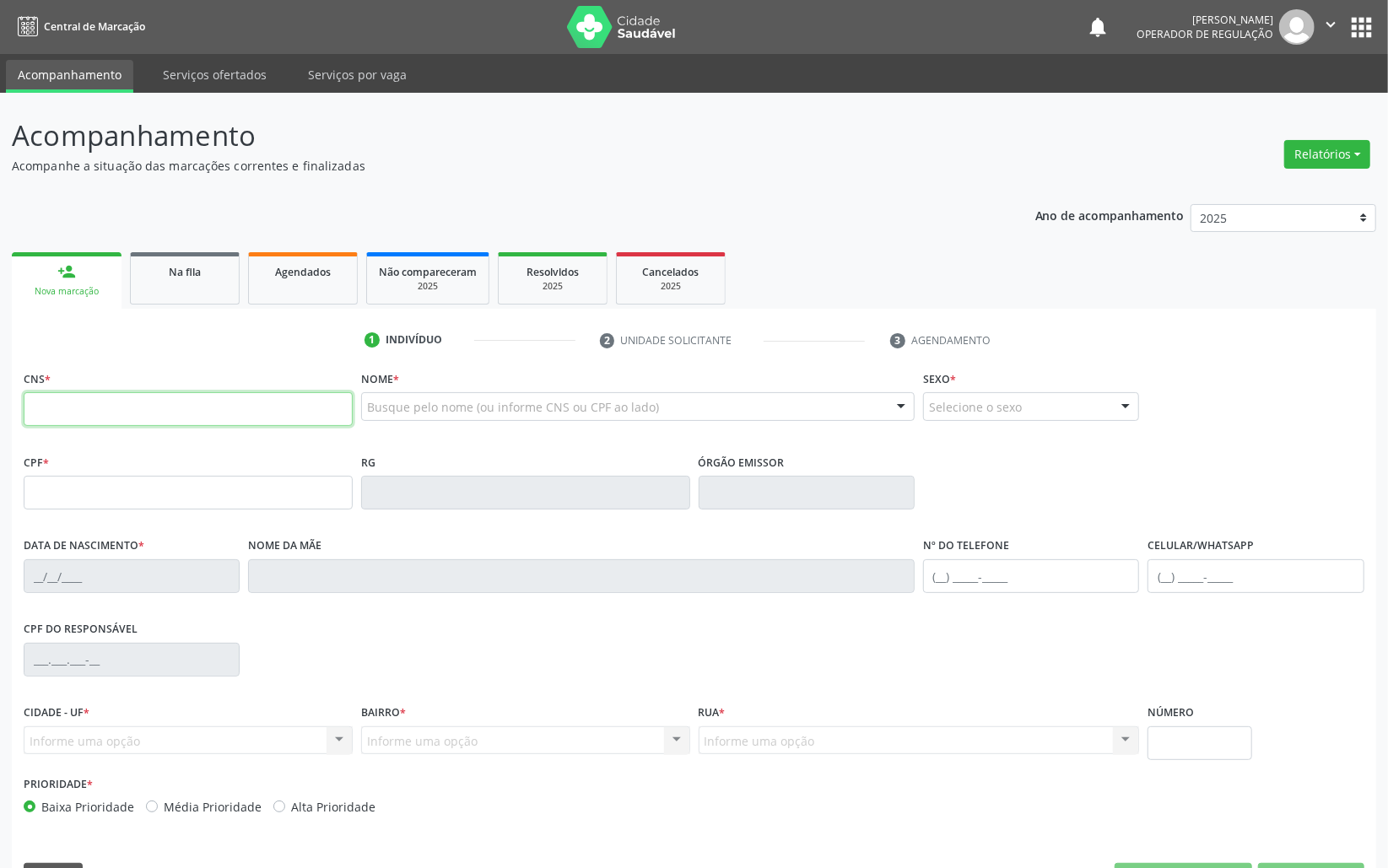
click at [45, 412] on input "text" at bounding box center [188, 409] width 329 height 34
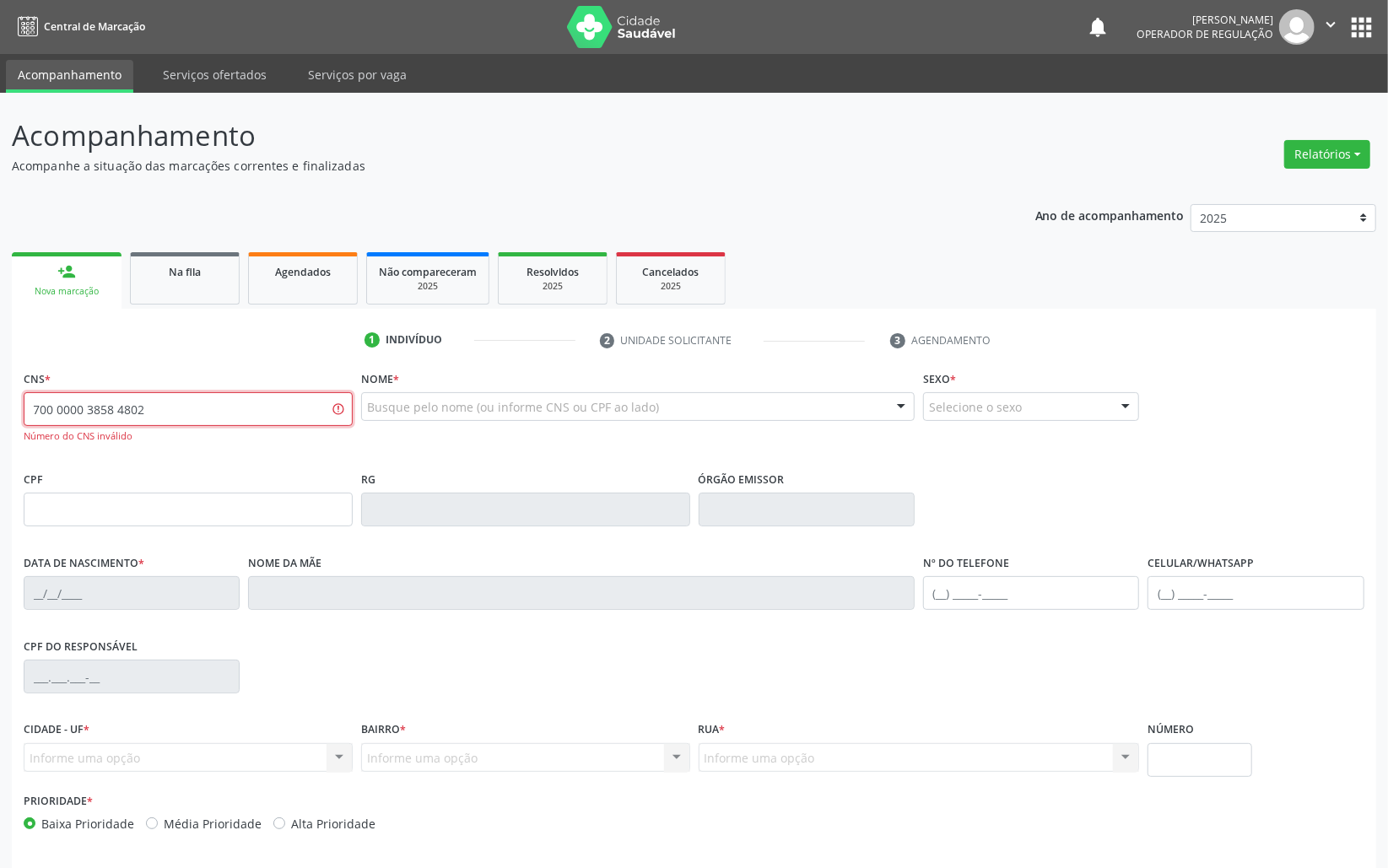
type input "700 0000 3858 4802"
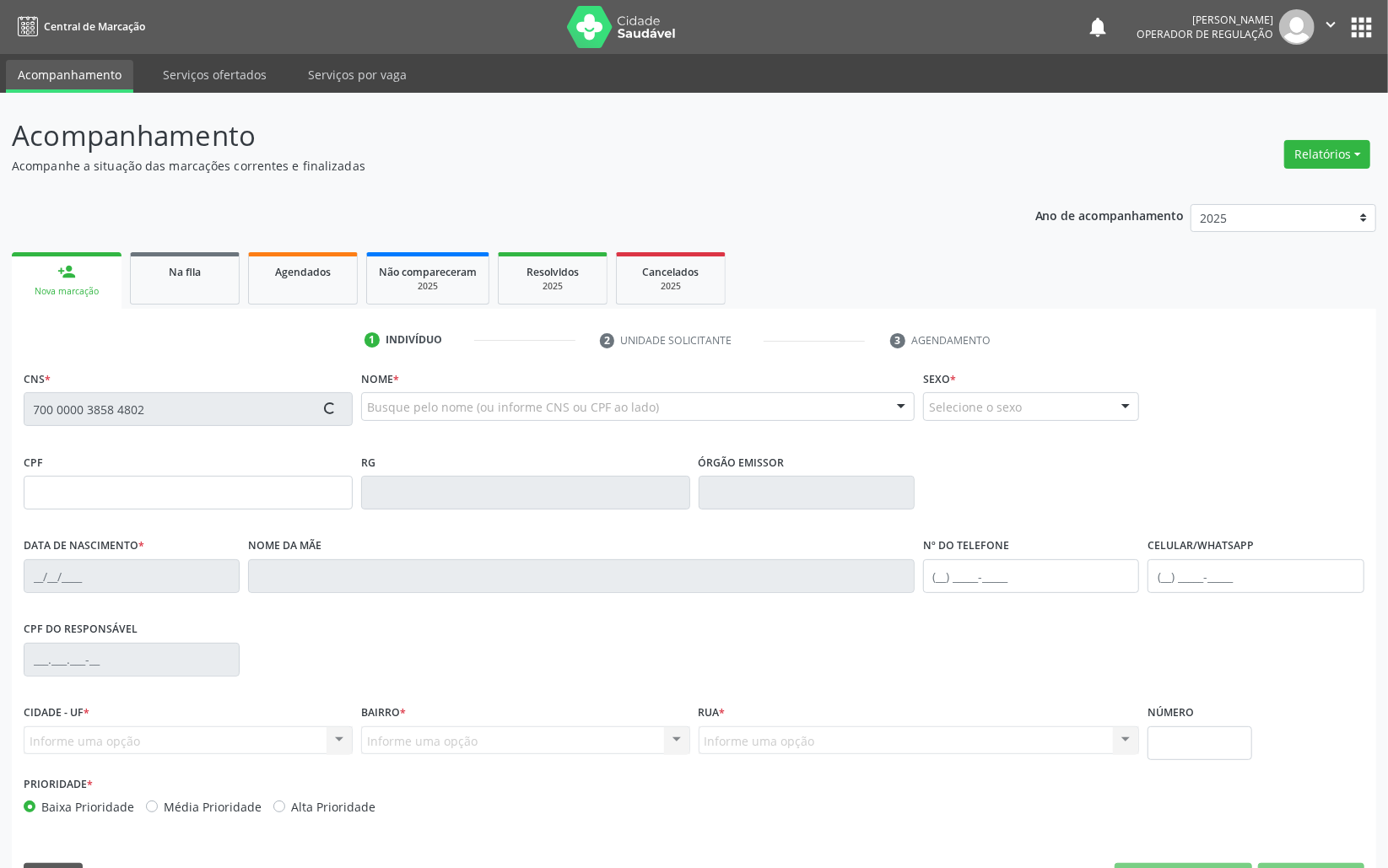
type input "118.972.574-65"
type input "08/06/1996"
type input "Adriana Ferreira Barbosa"
type input "(83) 99124-9467"
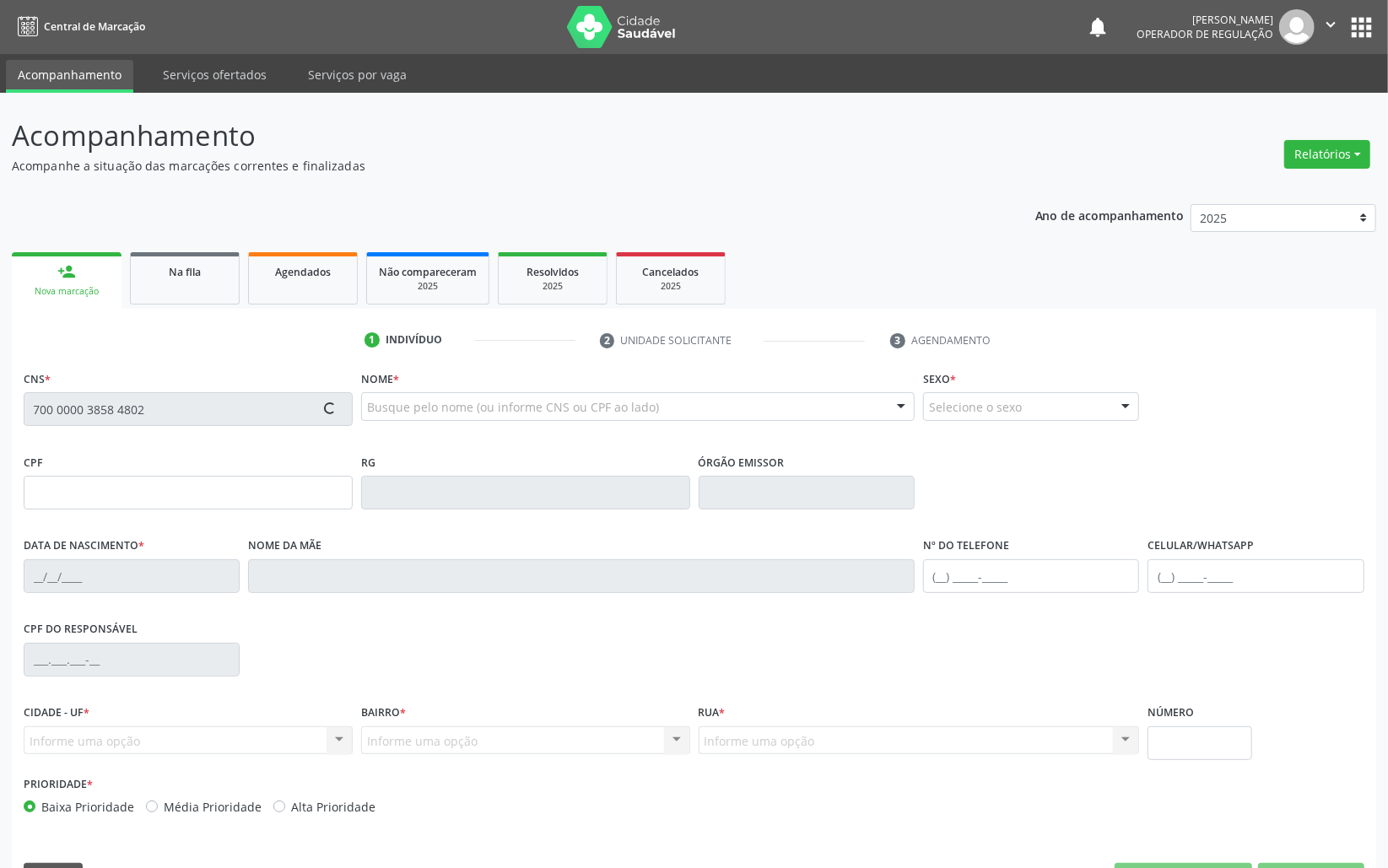
type input "015.670.134-06"
type input "200"
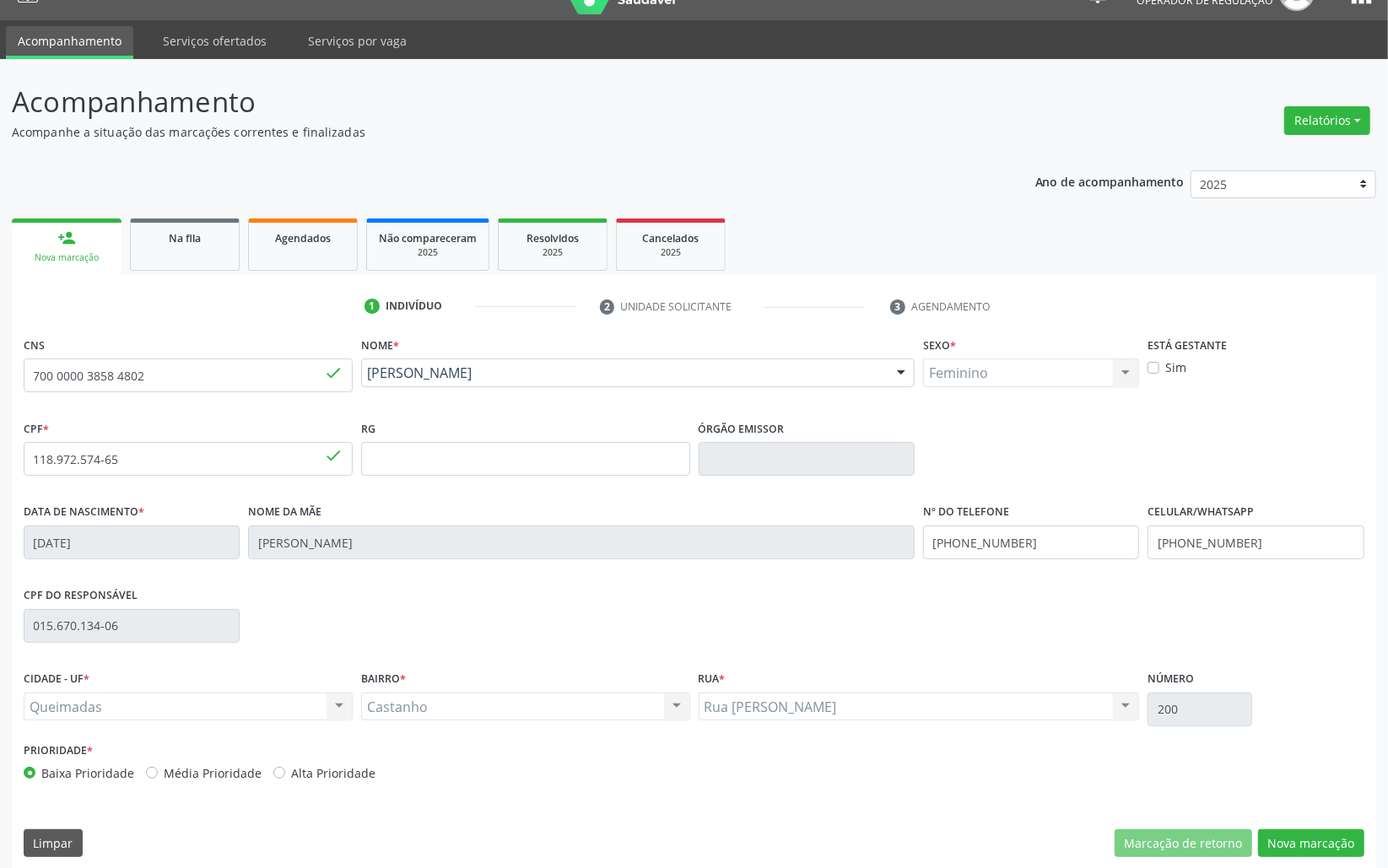
scroll to position [48, 0]
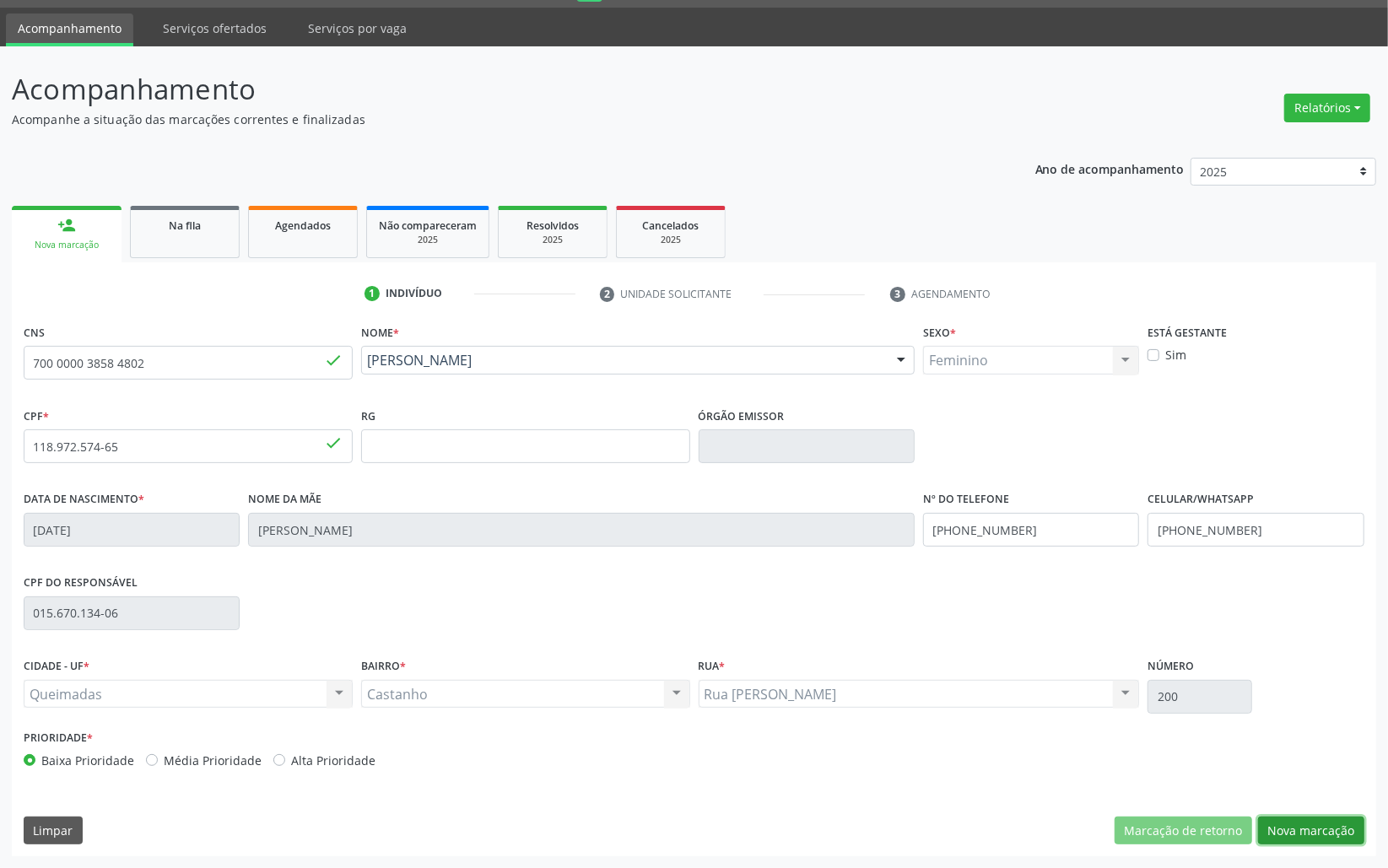
click at [1303, 833] on button "Nova marcação" at bounding box center [1311, 831] width 106 height 29
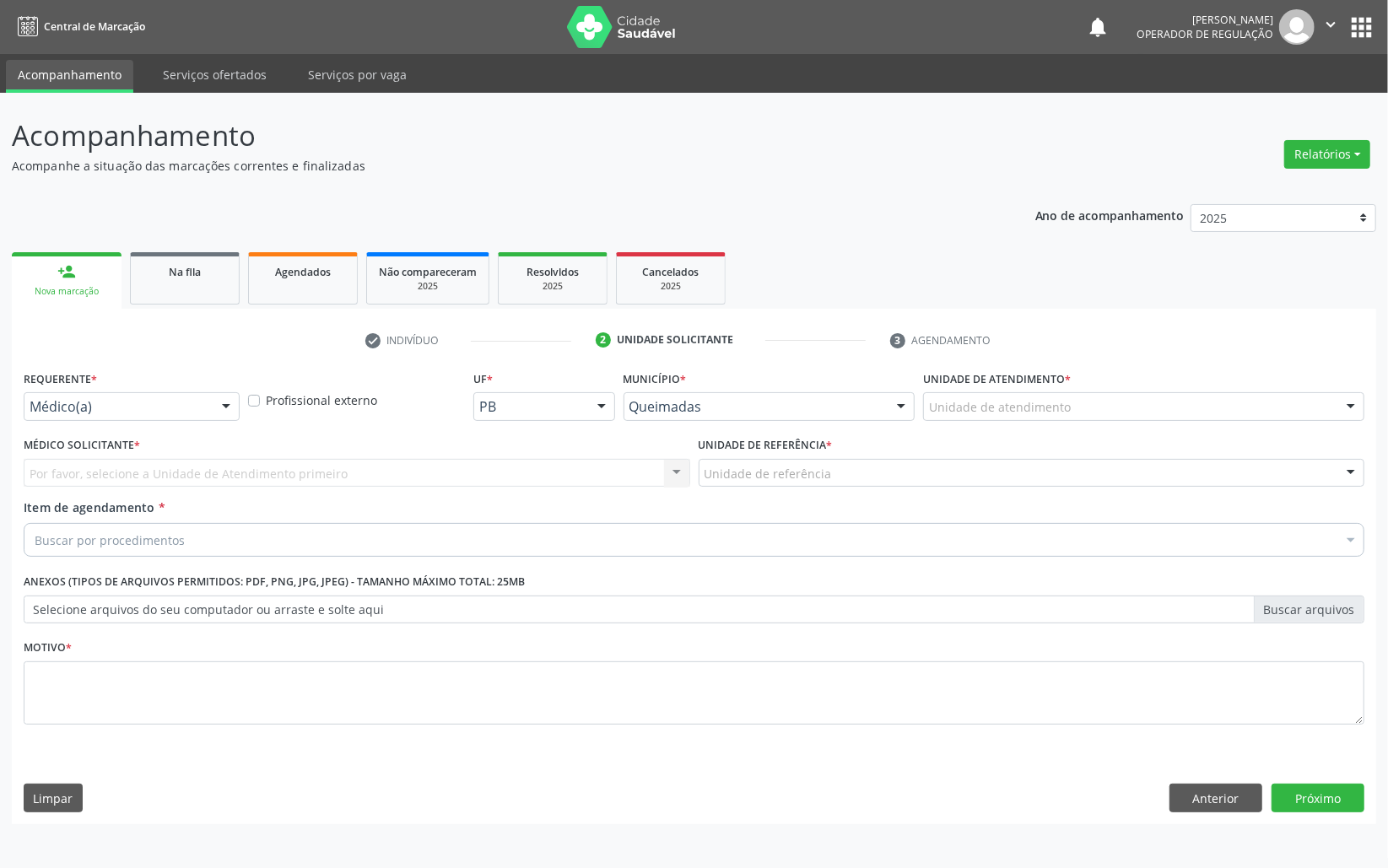
scroll to position [0, 0]
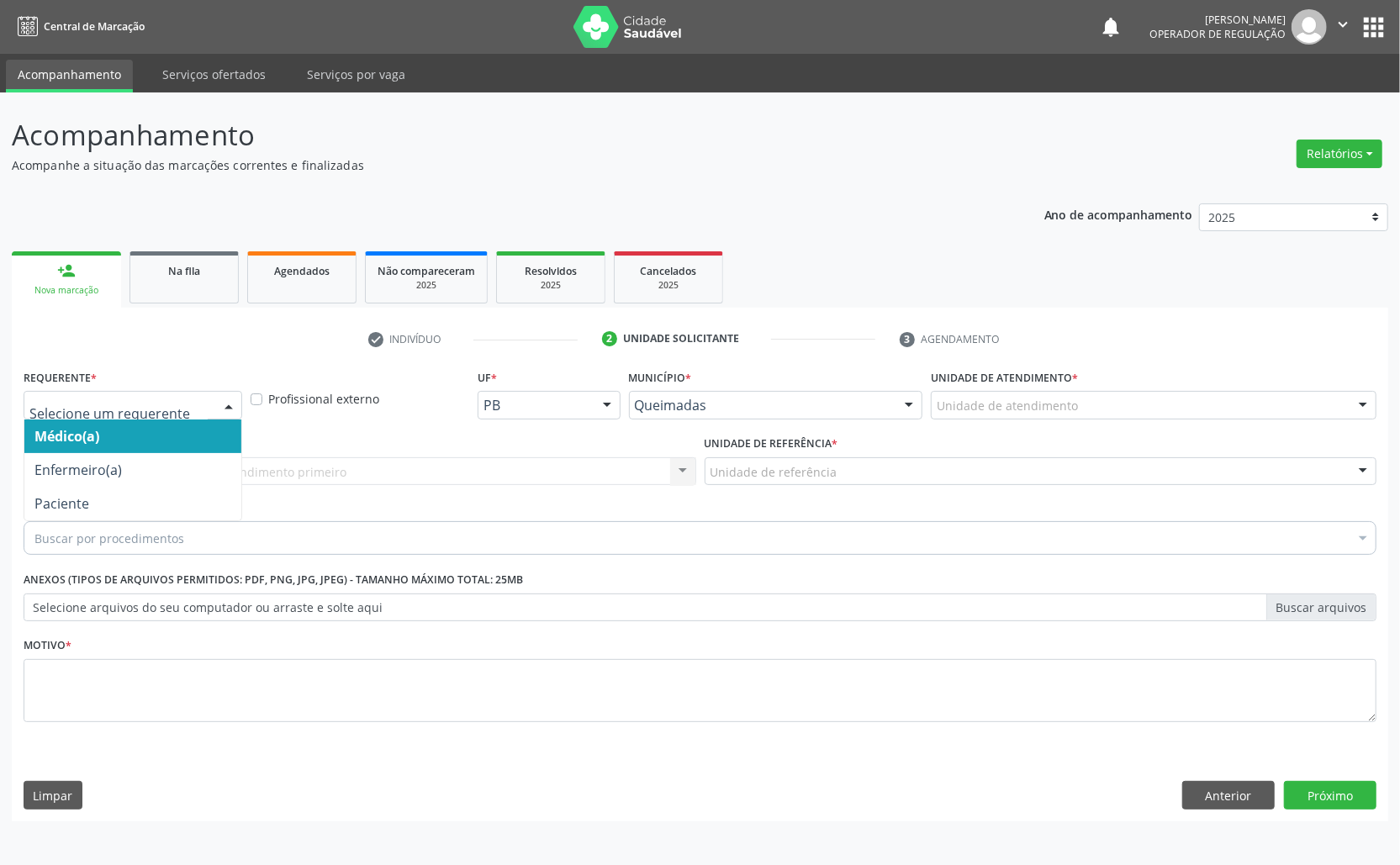
drag, startPoint x: 203, startPoint y: 398, endPoint x: 190, endPoint y: 485, distance: 88.0
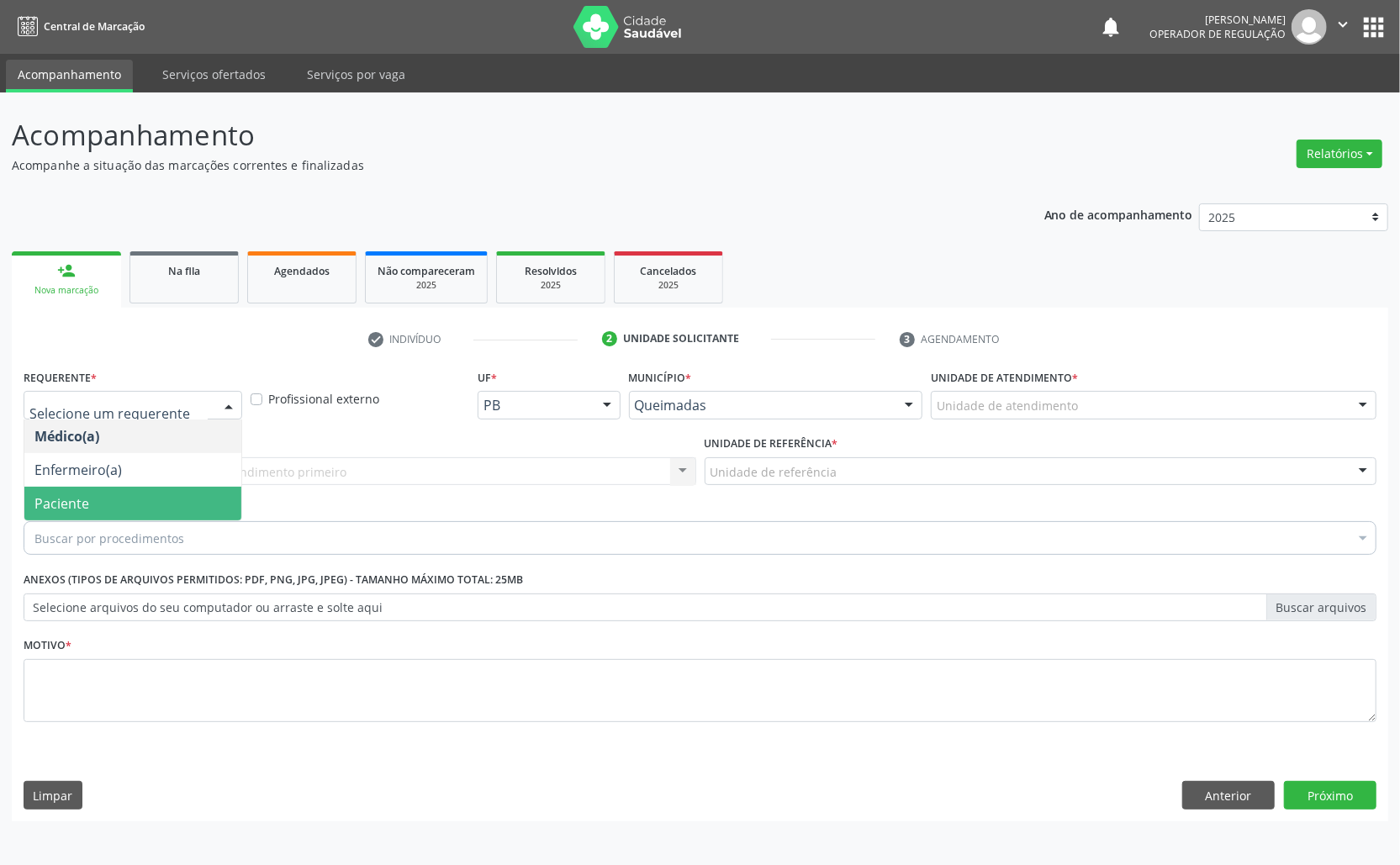
click at [189, 499] on span "Paciente" at bounding box center [133, 504] width 217 height 34
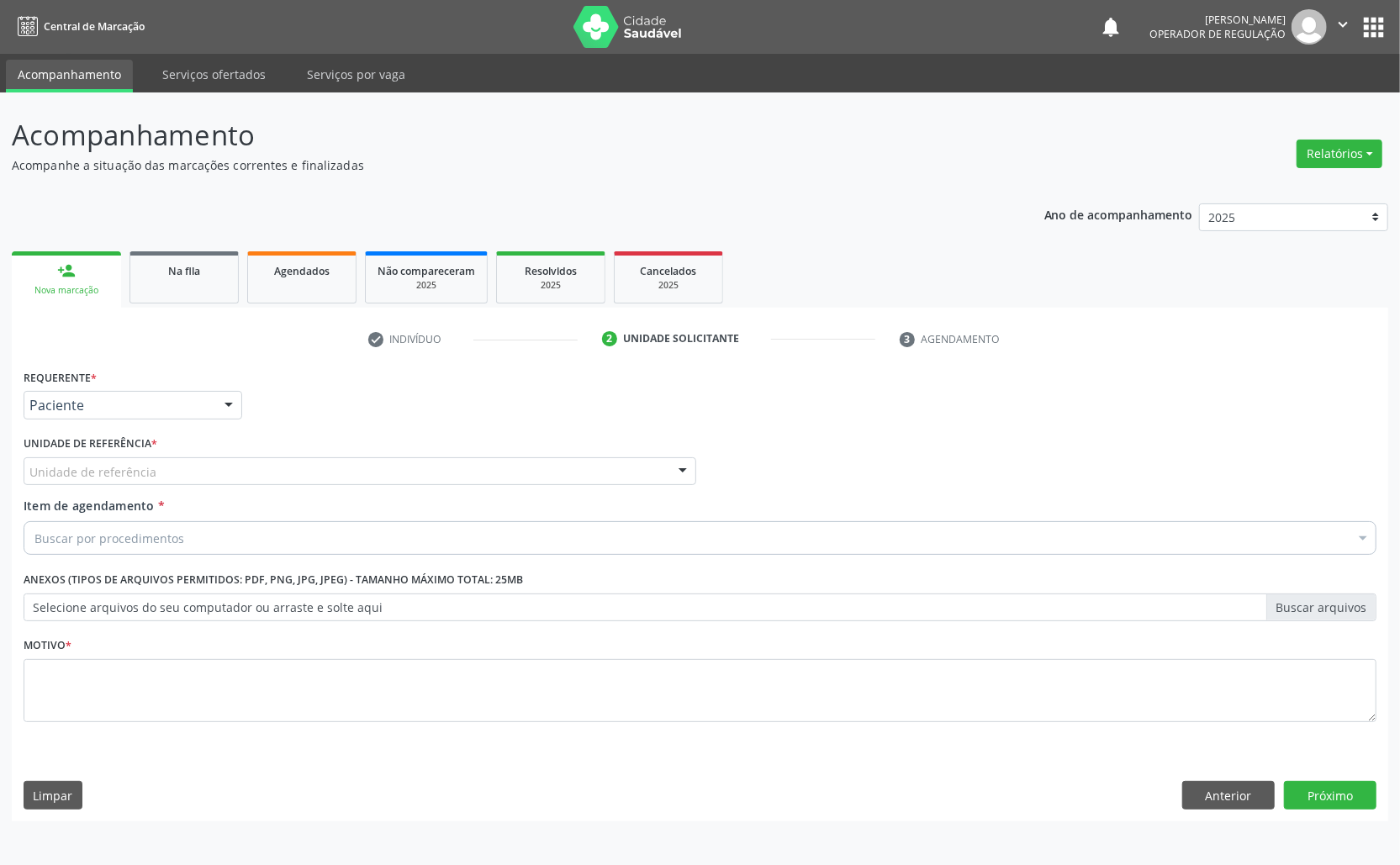
click at [269, 468] on div "C Unidade de referência" at bounding box center [360, 472] width 673 height 29
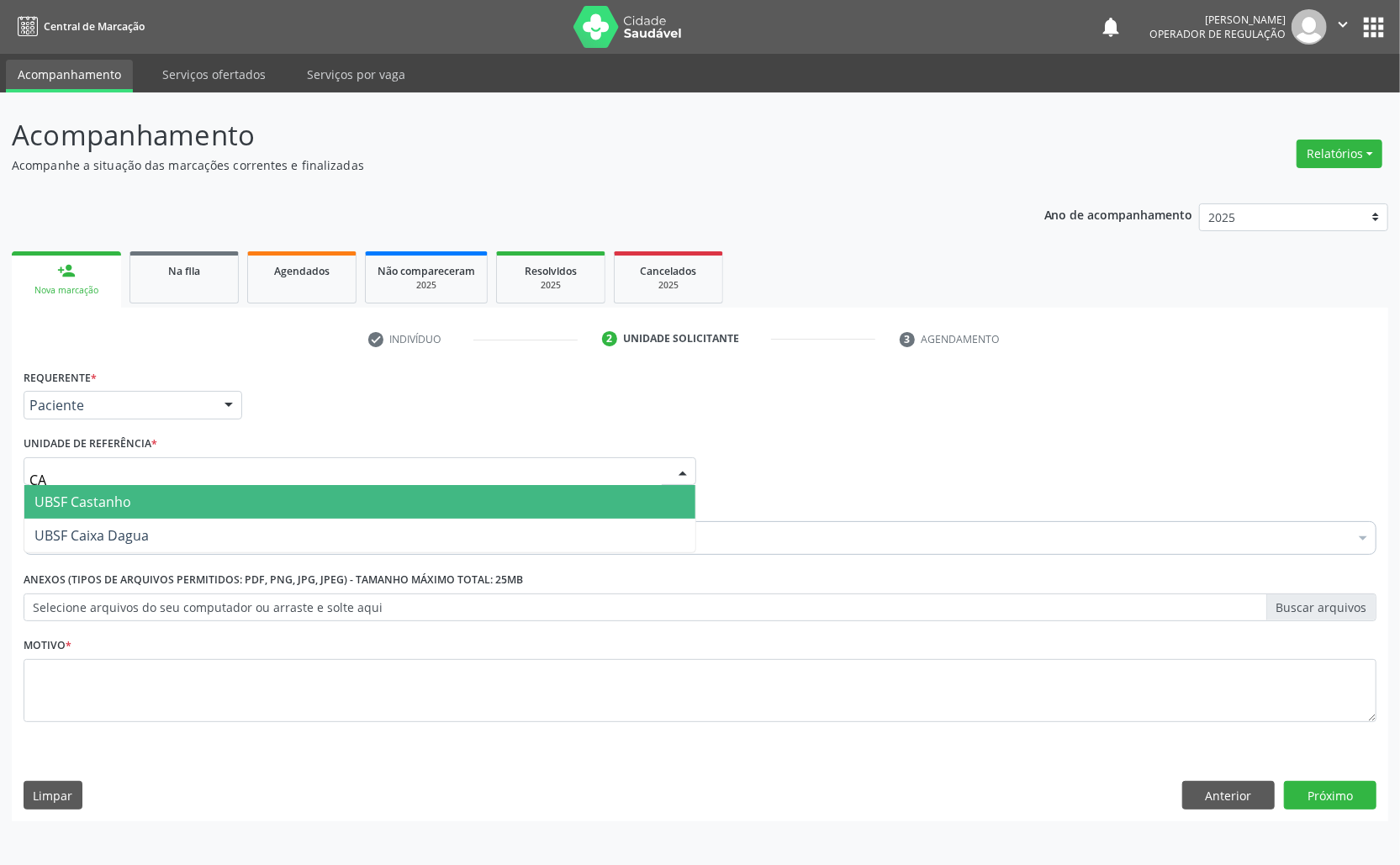
type input "CAS"
click at [232, 511] on span "UBSF Castanho" at bounding box center [360, 502] width 671 height 34
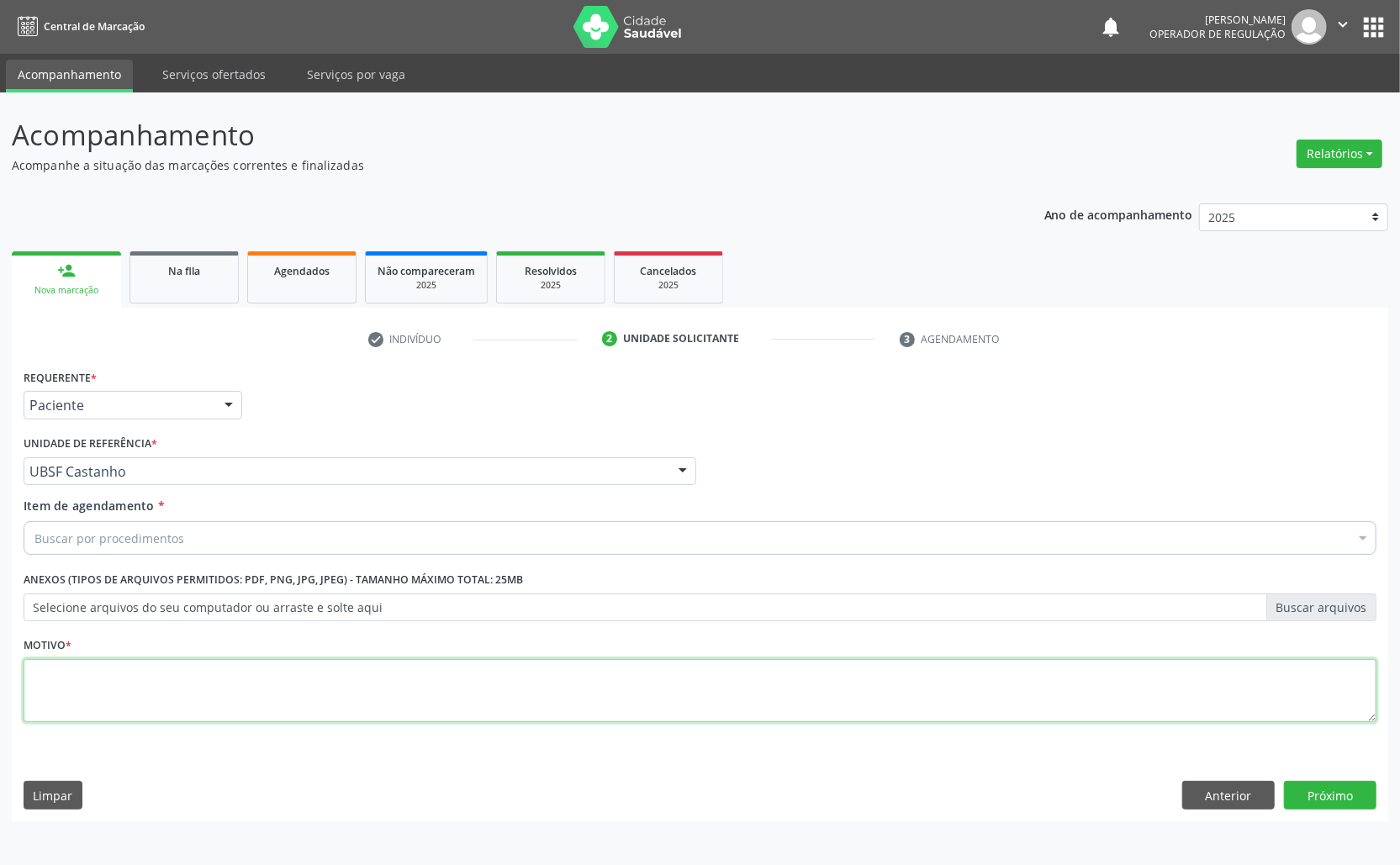
click at [239, 686] on textarea at bounding box center [700, 691] width 1353 height 64
paste textarea "TRANSVAGINAL"
type textarea "TRANSVAGINAL"
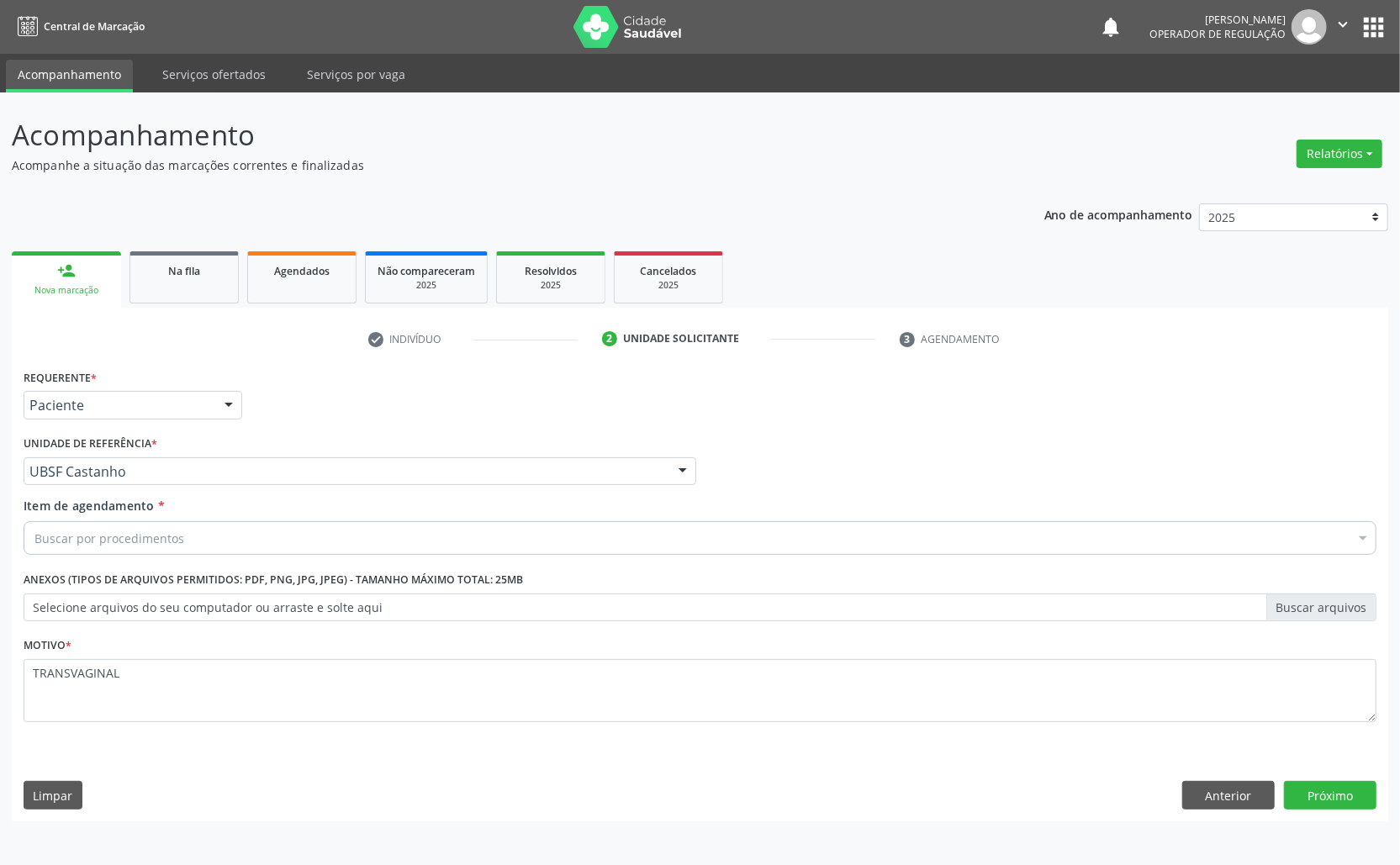
click at [266, 549] on div "Buscar por procedimentos" at bounding box center [700, 538] width 1353 height 34
paste input "TRANSVAGINAL"
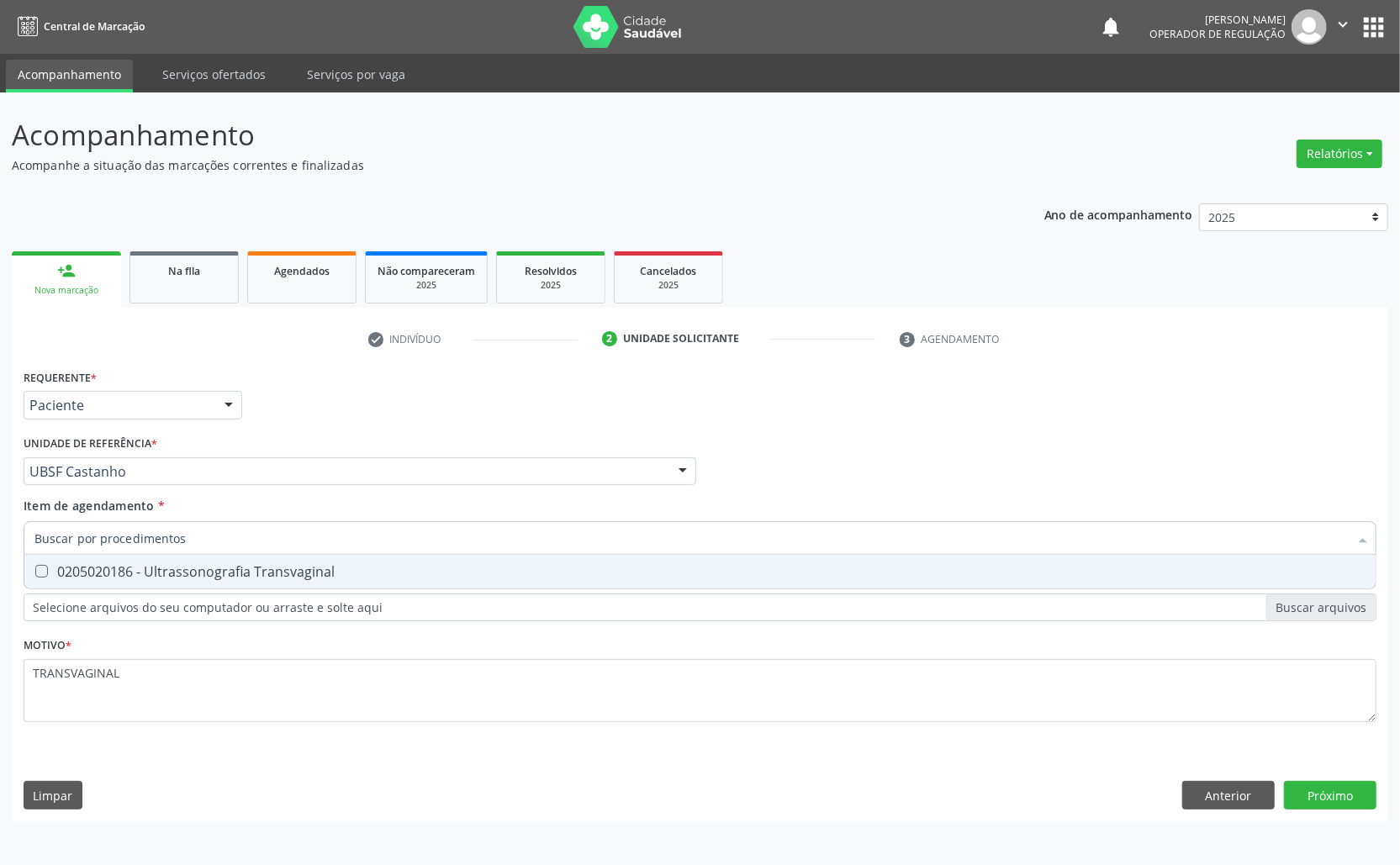
type input "TRANSVAGINAL"
click at [263, 551] on input "TRANSVAGINAL" at bounding box center [692, 538] width 1315 height 34
click at [274, 565] on div "0205020186 - Ultrassonografia Transvaginal" at bounding box center [700, 572] width 1331 height 14
checkbox Transvaginal "true"
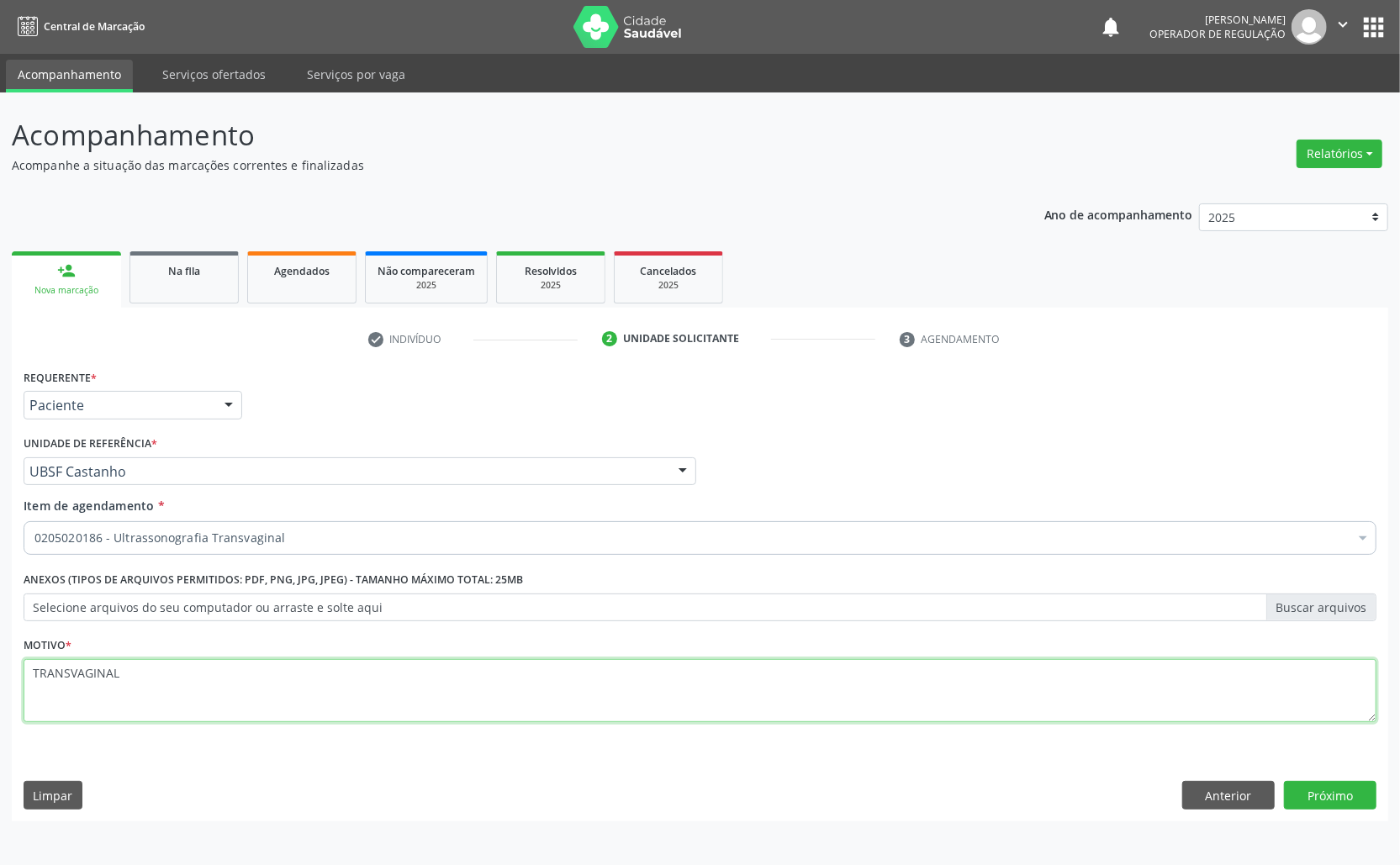
click at [395, 716] on textarea "TRANSVAGINAL" at bounding box center [700, 691] width 1353 height 64
paste textarea "AVALIAÇÃO ROTINA 07/2025"
type textarea "AVALIAÇÃO ROTINA 07/2025"
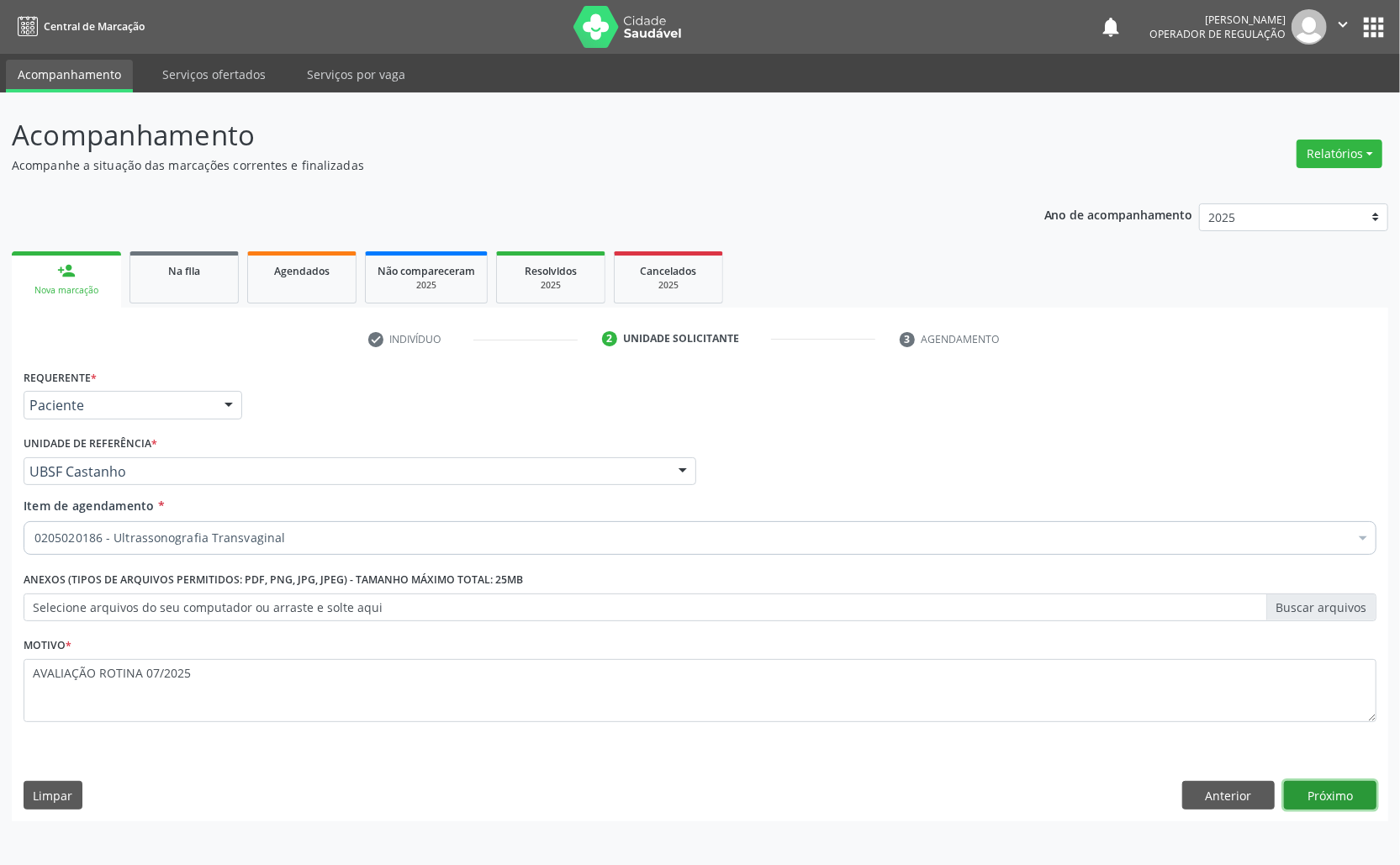
click button "Próximo" at bounding box center [1330, 796] width 92 height 29
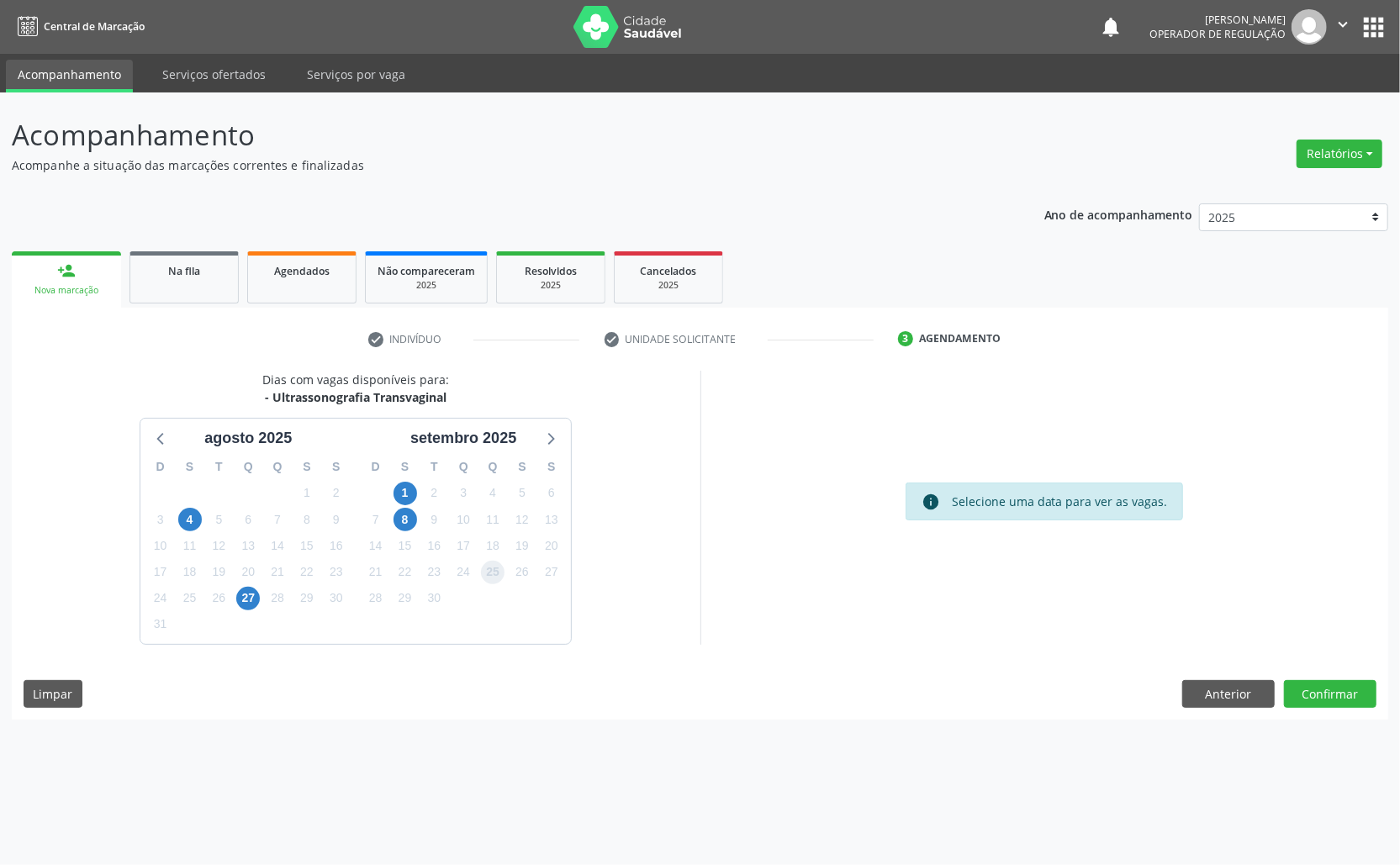
click at [492, 561] on span "25" at bounding box center [493, 572] width 24 height 24
click at [1320, 687] on button "Confirmar" at bounding box center [1330, 694] width 92 height 29
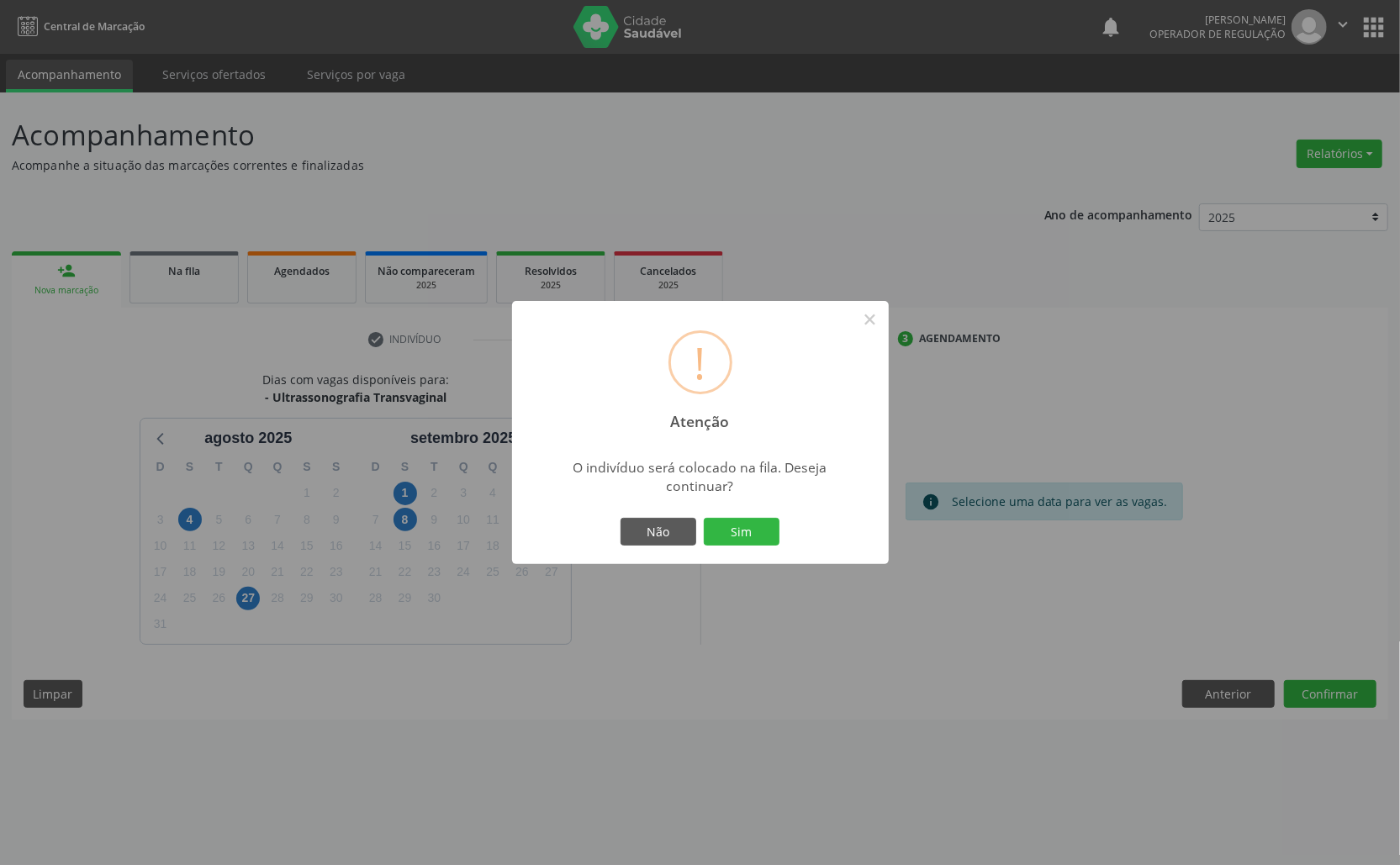
click at [704, 517] on button "Sim" at bounding box center [741, 532] width 75 height 29
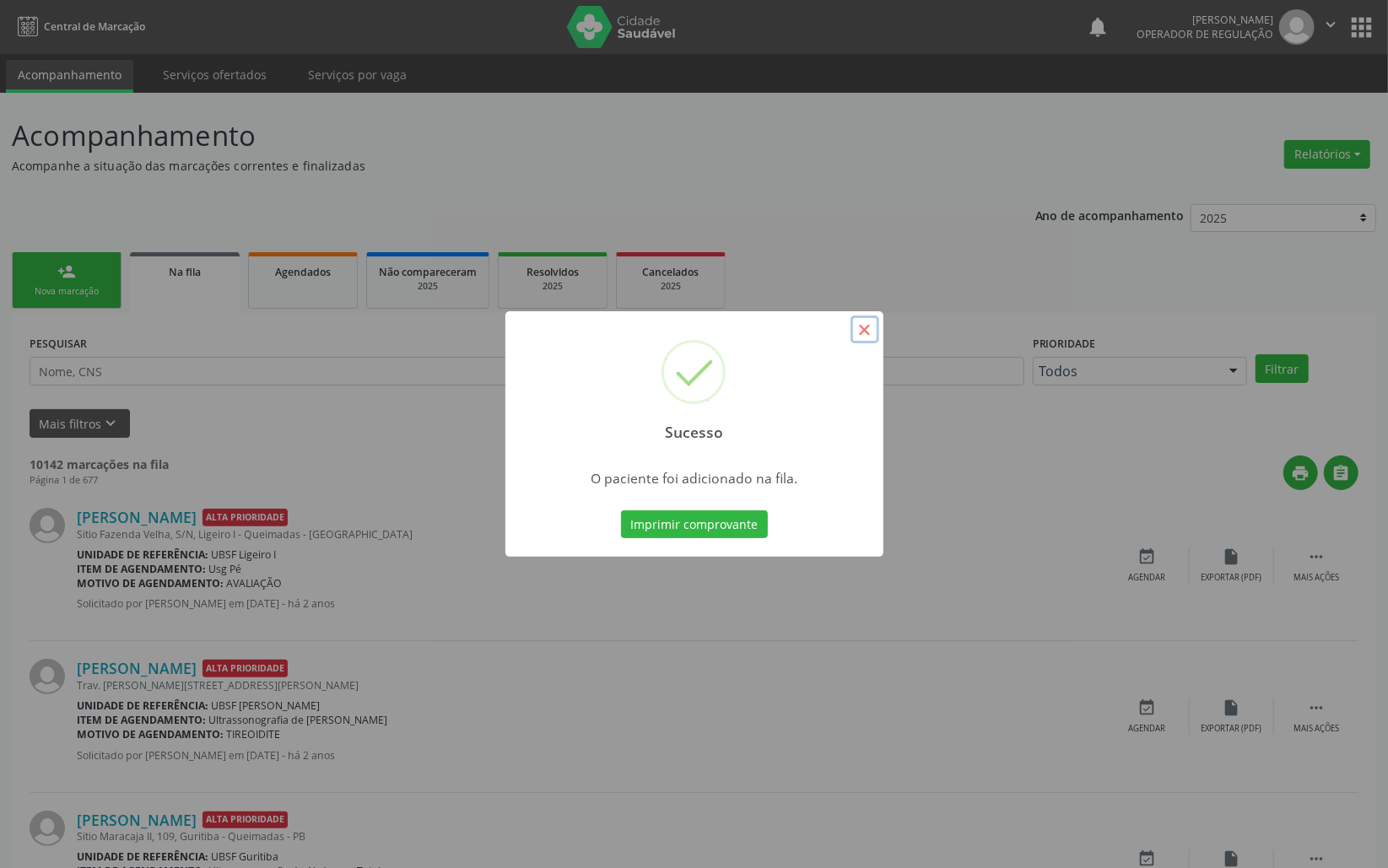
click at [868, 328] on button "×" at bounding box center [865, 330] width 29 height 29
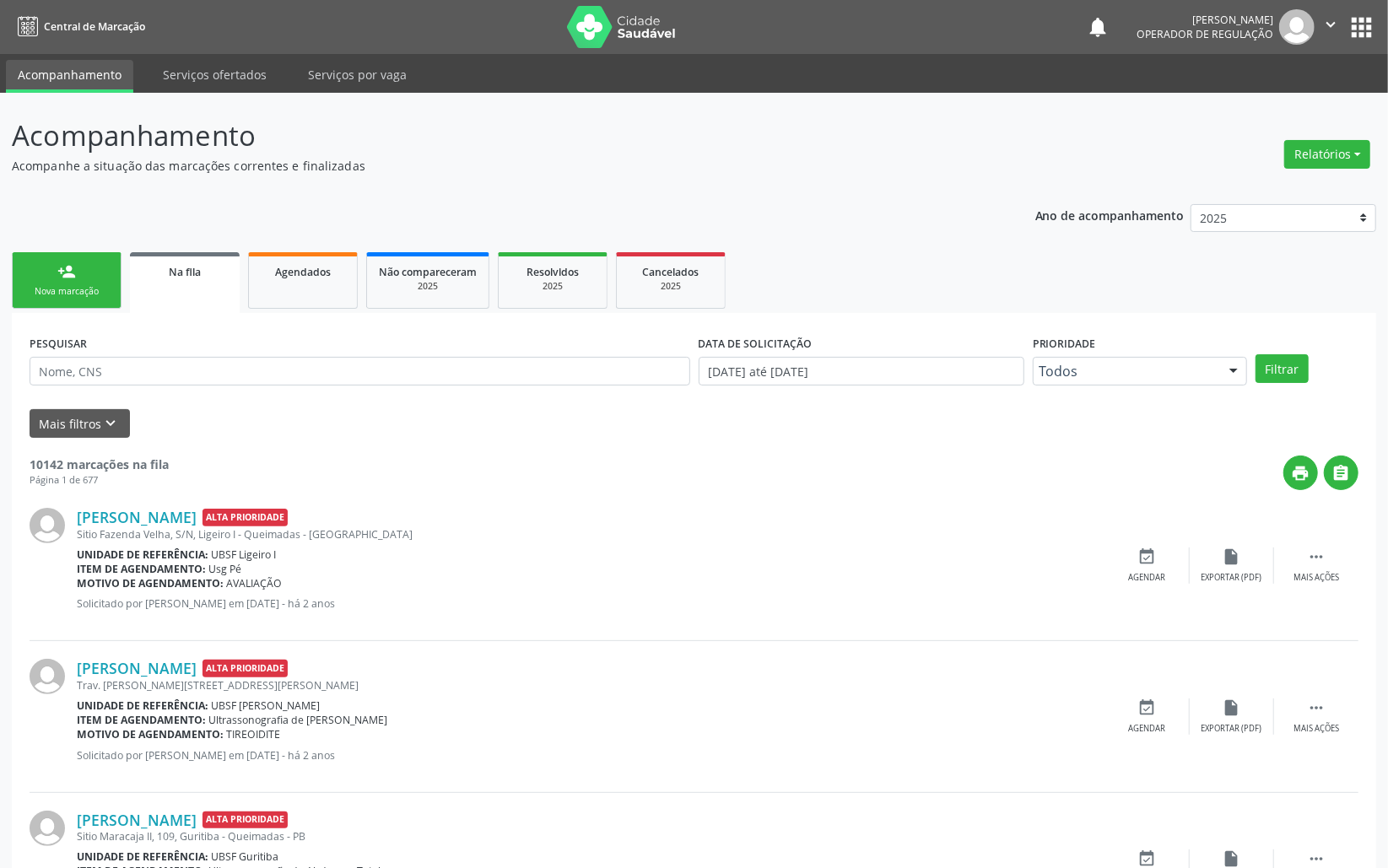
click at [42, 299] on link "person_add Nova marcação" at bounding box center [66, 280] width 110 height 57
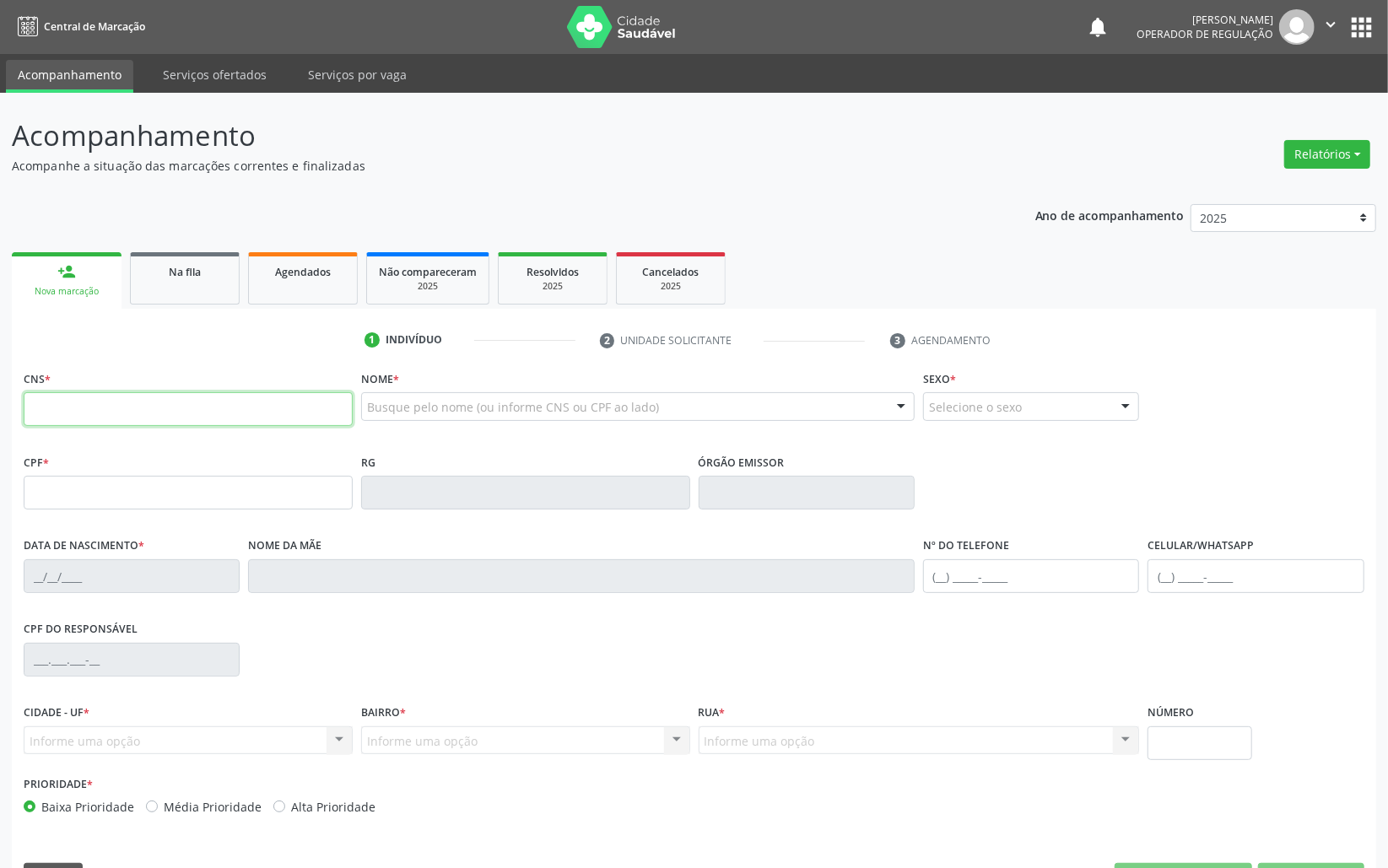
click at [321, 406] on input "text" at bounding box center [188, 409] width 329 height 34
click at [58, 412] on input "text" at bounding box center [188, 409] width 329 height 34
type input "700 0084 1335 3402"
type input "153.524.947-13"
type input "13/09/1988"
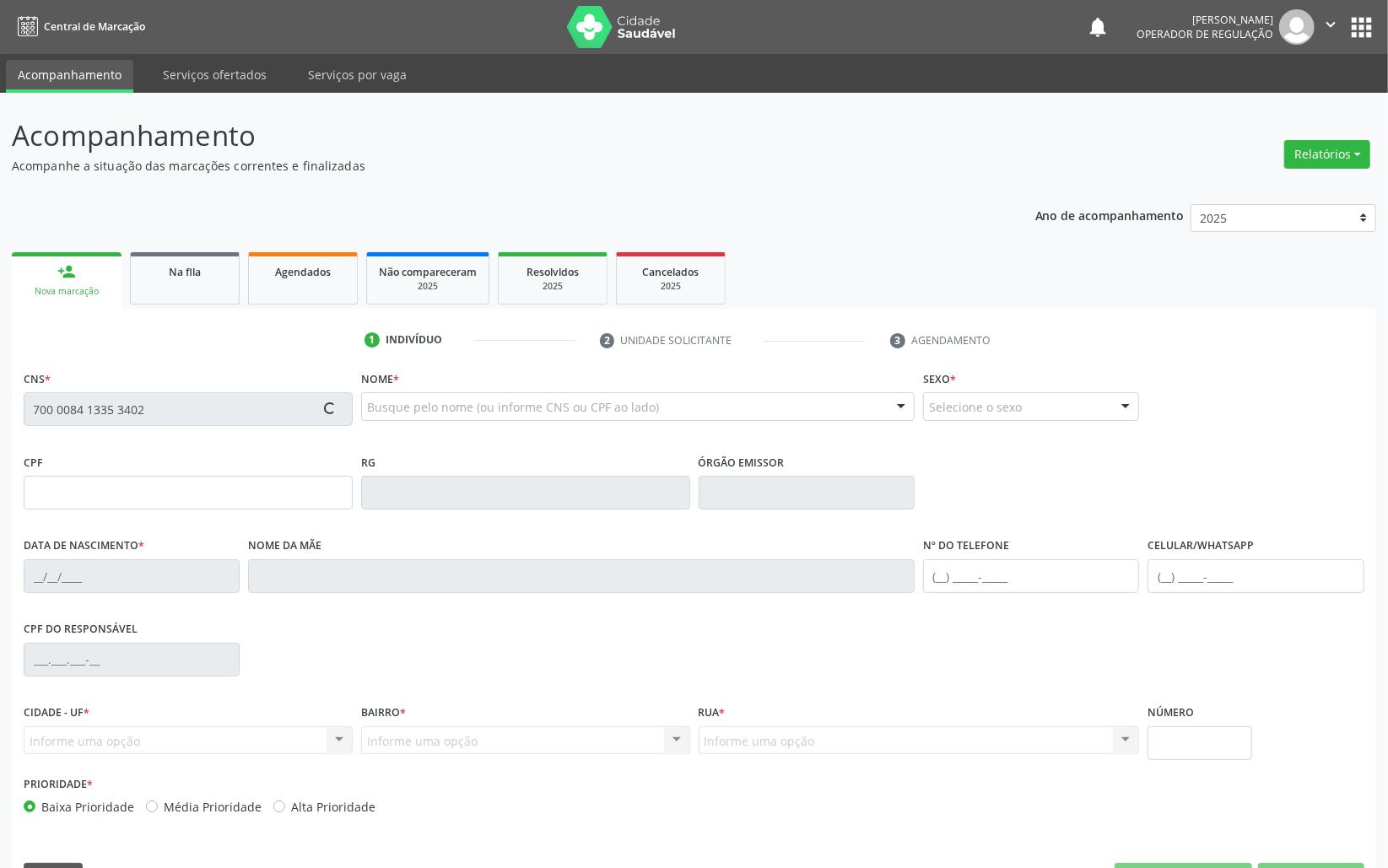
type input "Ana Margarida de Oliveira Tavares"
type input "(21) 97656-5527"
type input "S/N"
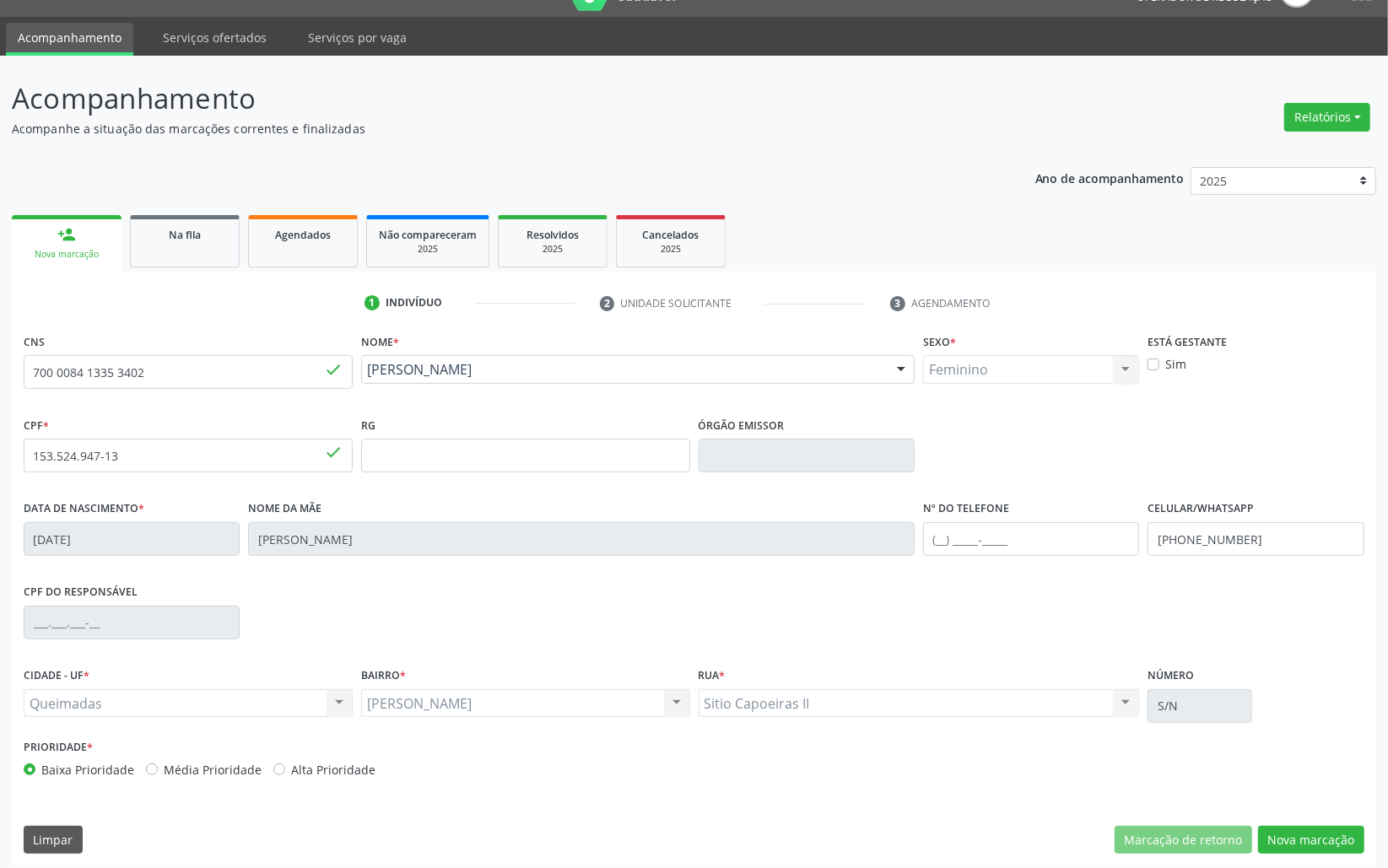
scroll to position [48, 0]
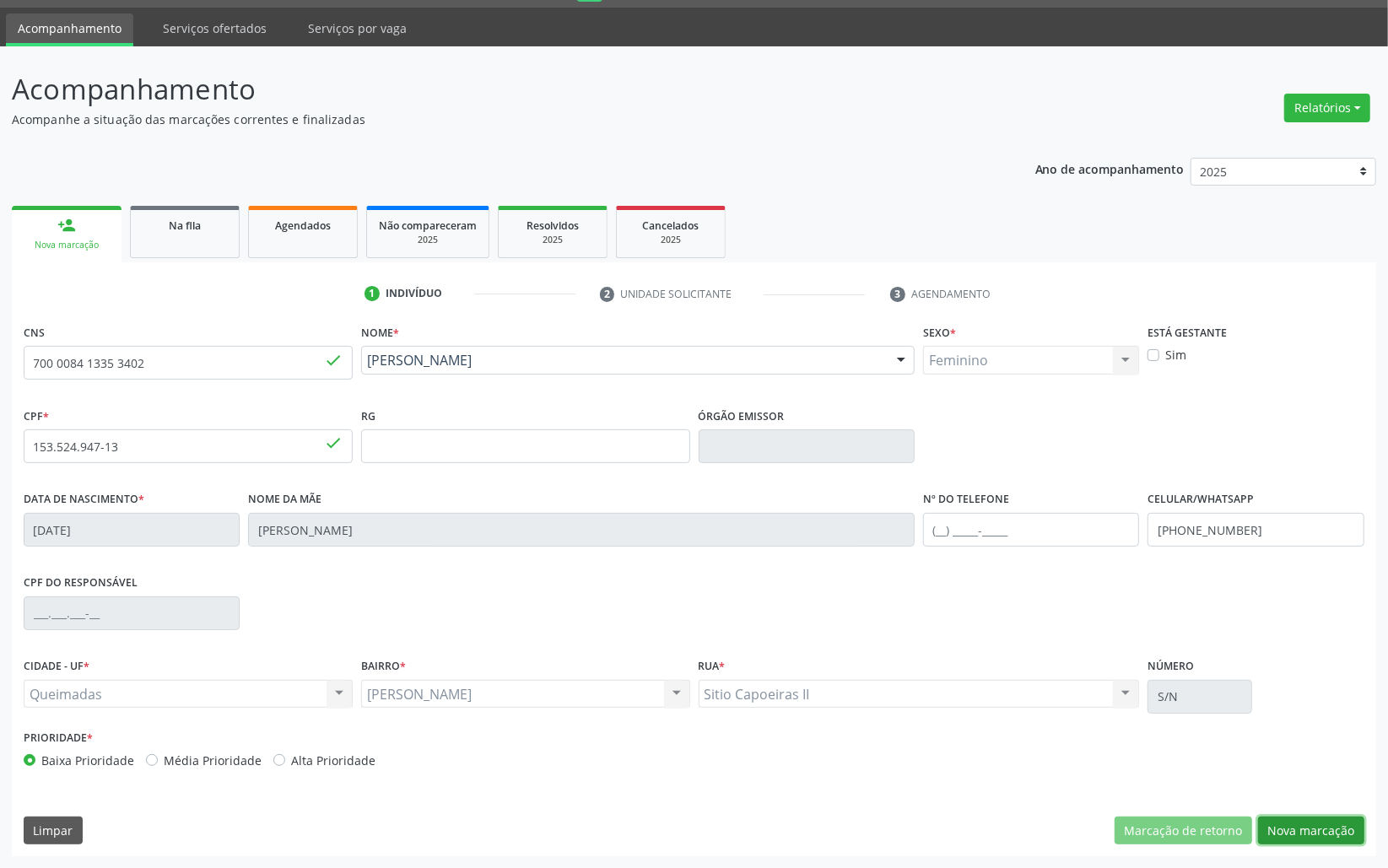
click at [1323, 837] on button "Nova marcação" at bounding box center [1311, 831] width 106 height 29
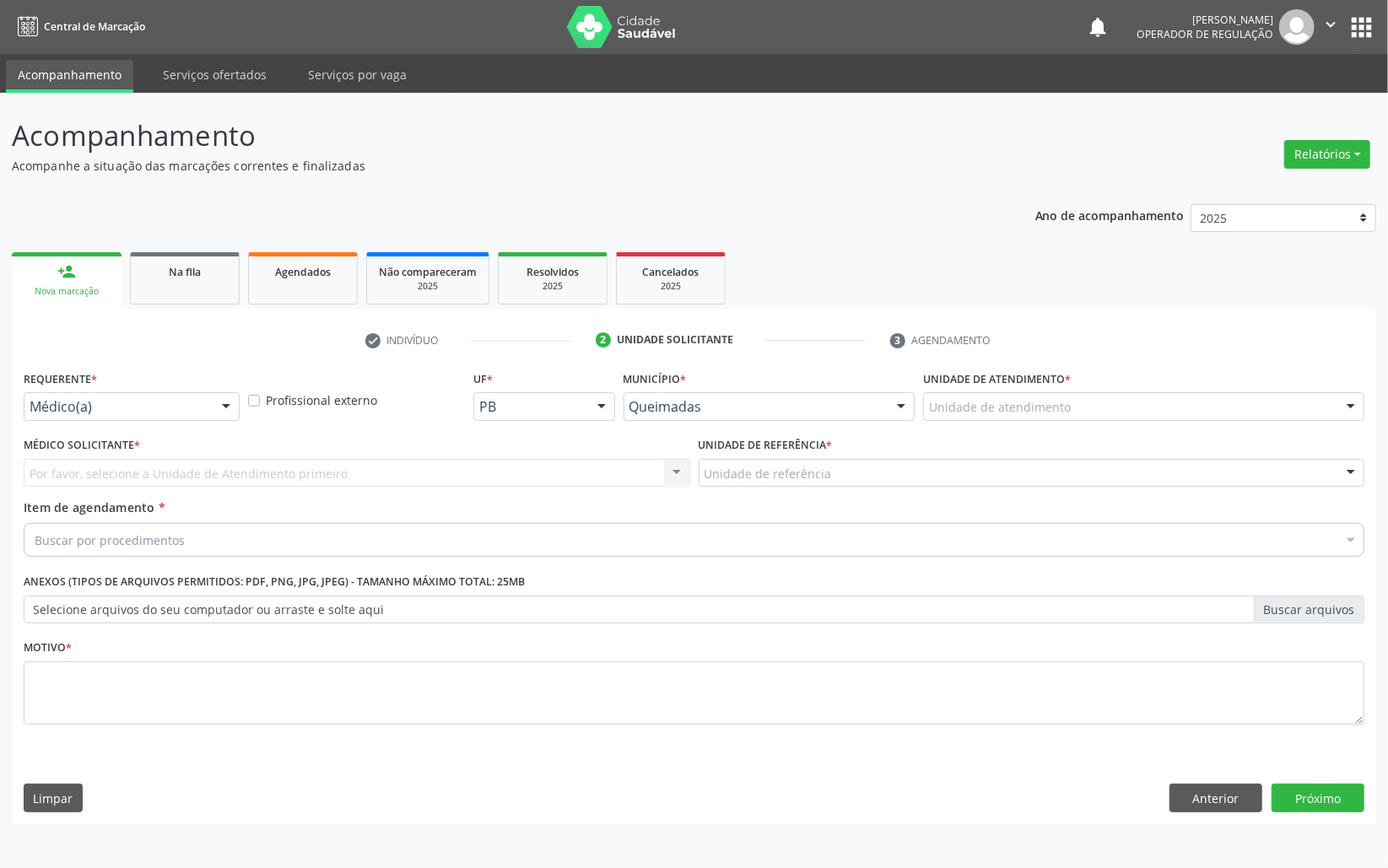
scroll to position [0, 0]
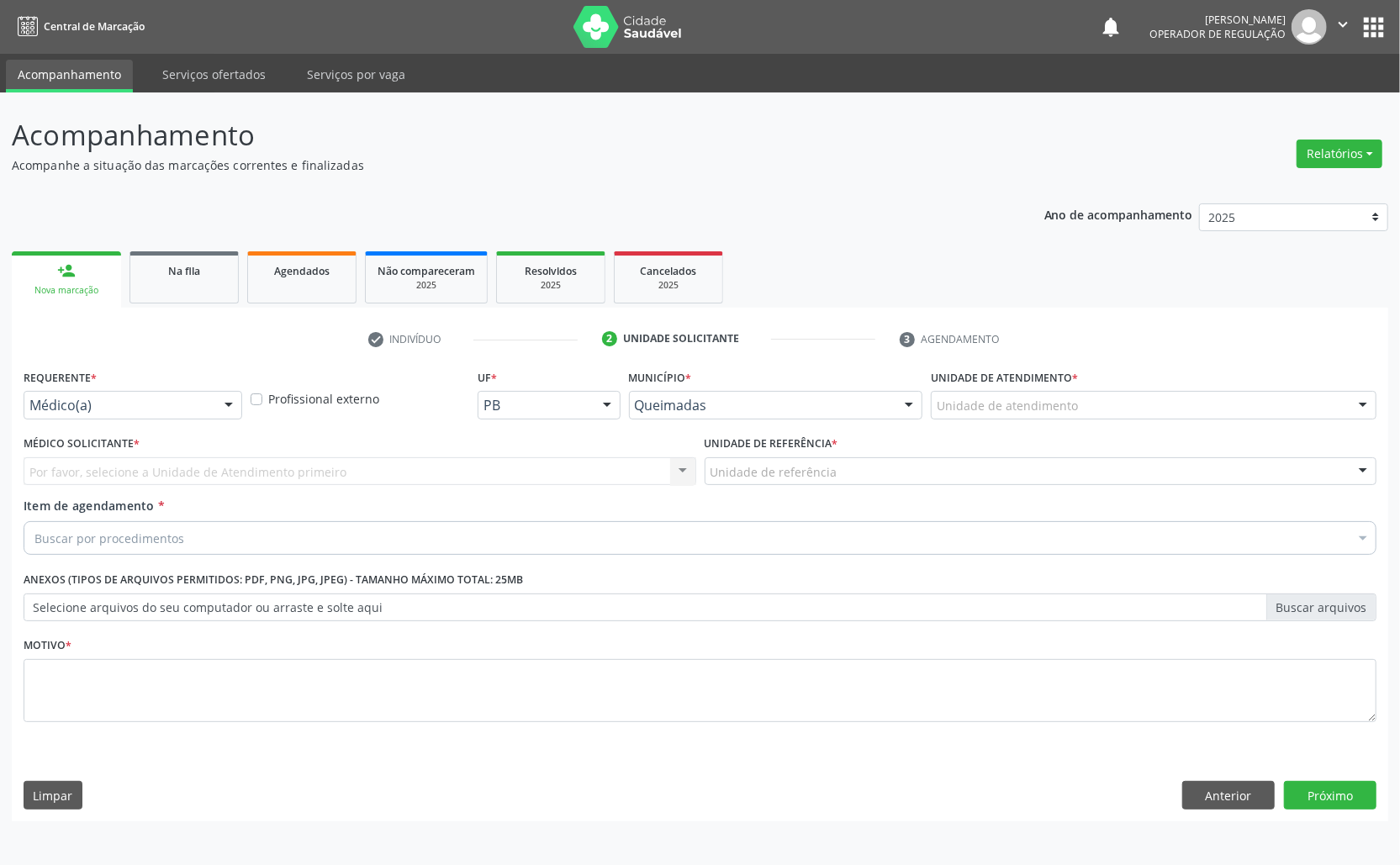
click at [112, 421] on div "Requerente * Médico(a) Médico(a) Enfermeiro(a) Paciente Nenhum resultado encont…" at bounding box center [133, 397] width 227 height 66
drag, startPoint x: 118, startPoint y: 408, endPoint x: 119, endPoint y: 505, distance: 97.0
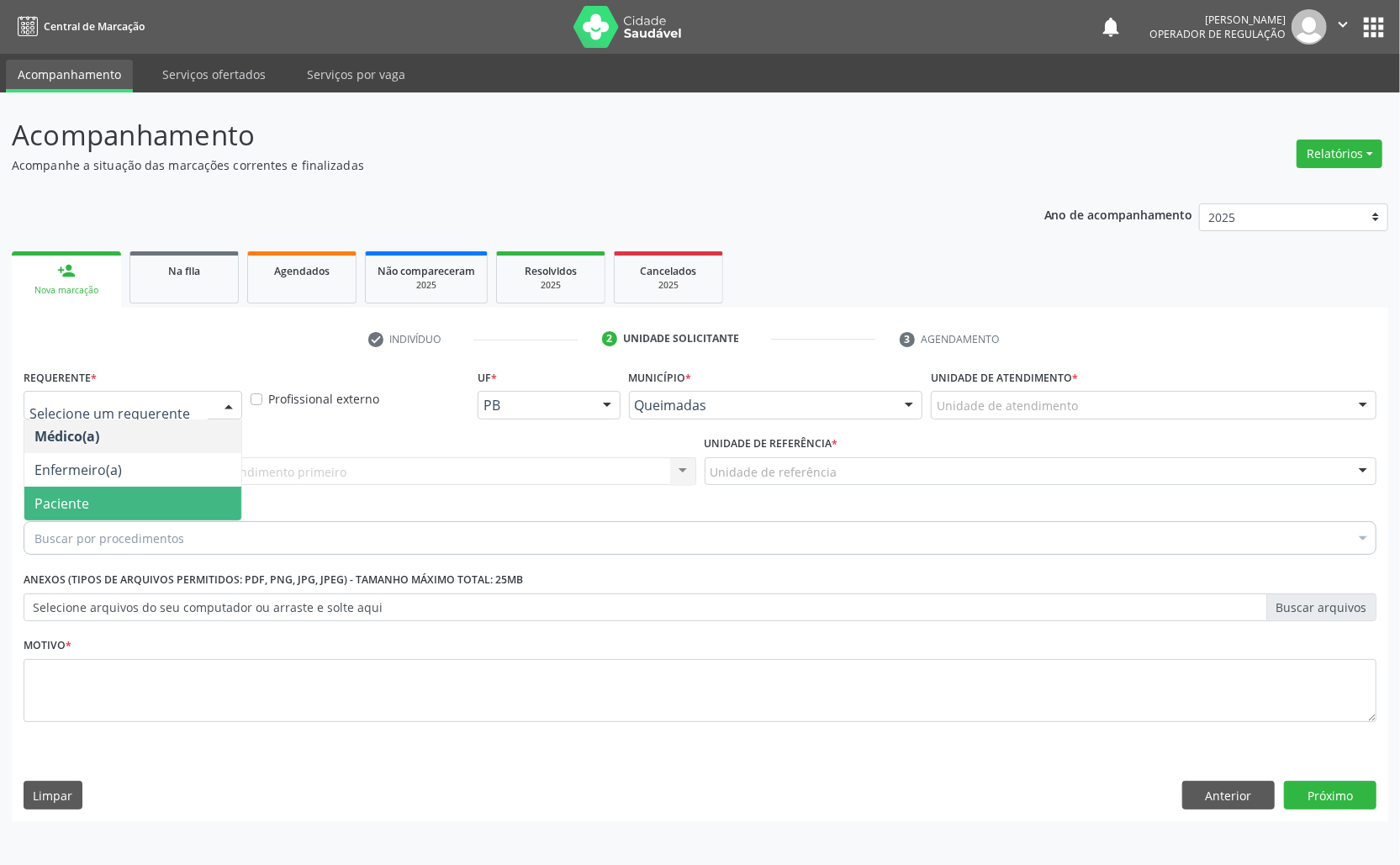
click at [139, 502] on span "Paciente" at bounding box center [133, 504] width 217 height 34
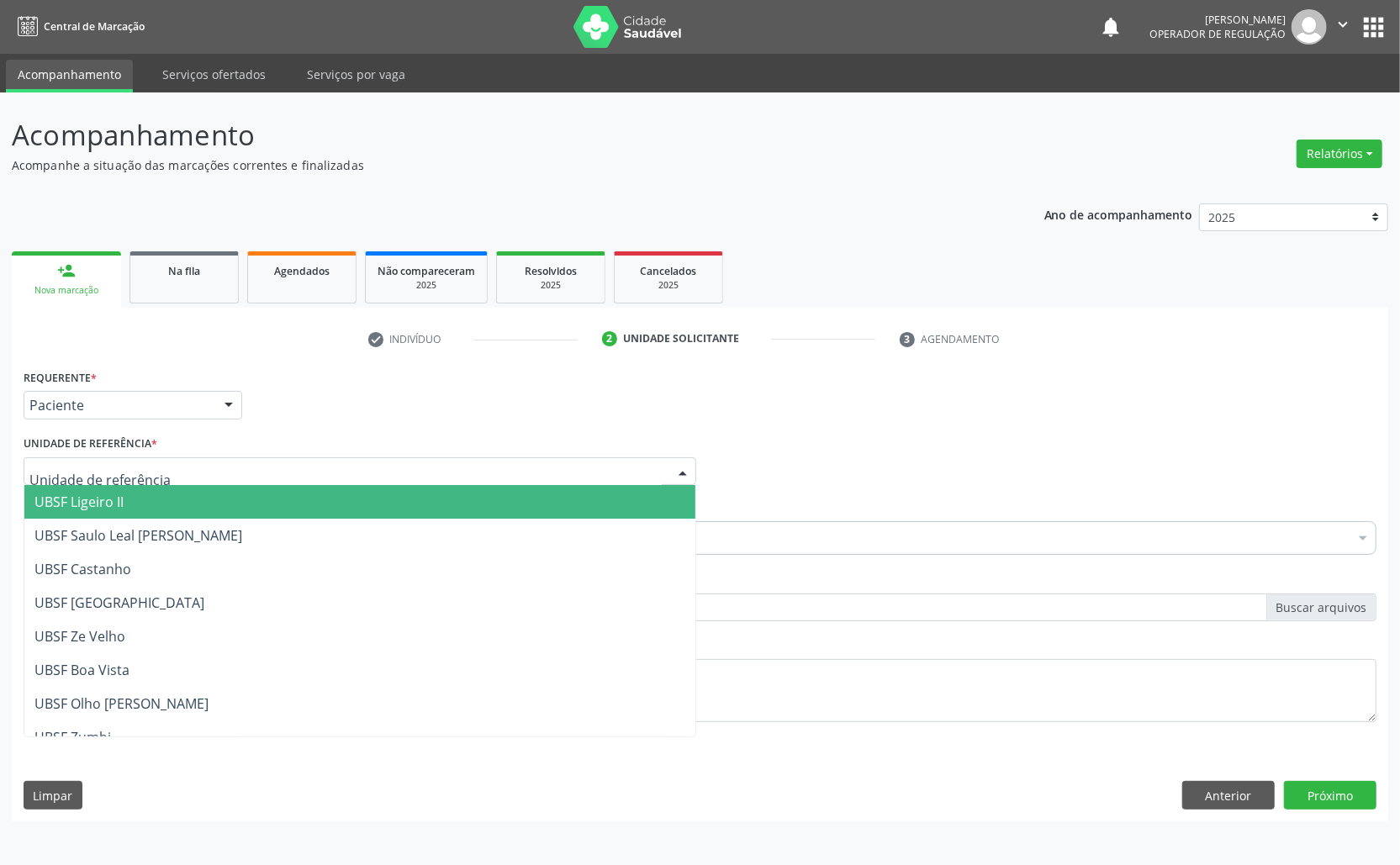
click at [186, 465] on div at bounding box center [360, 472] width 673 height 29
type input "OL"
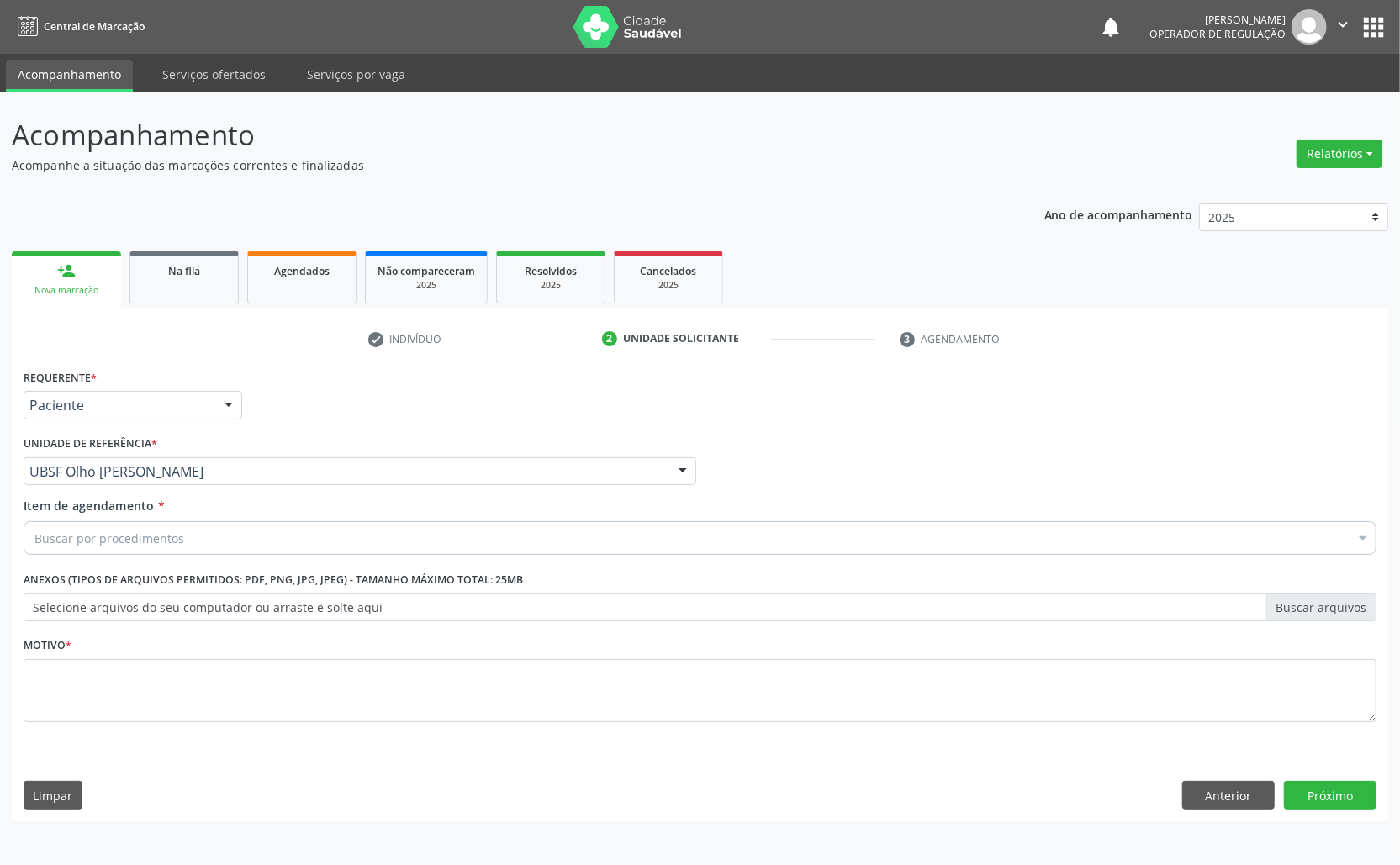
click at [158, 559] on div "Item de agendamento * Buscar por procedimentos Selecionar todos 0604320140 - Ab…" at bounding box center [700, 529] width 1361 height 65
click at [158, 549] on div "Buscar por procedimentos" at bounding box center [700, 538] width 1353 height 34
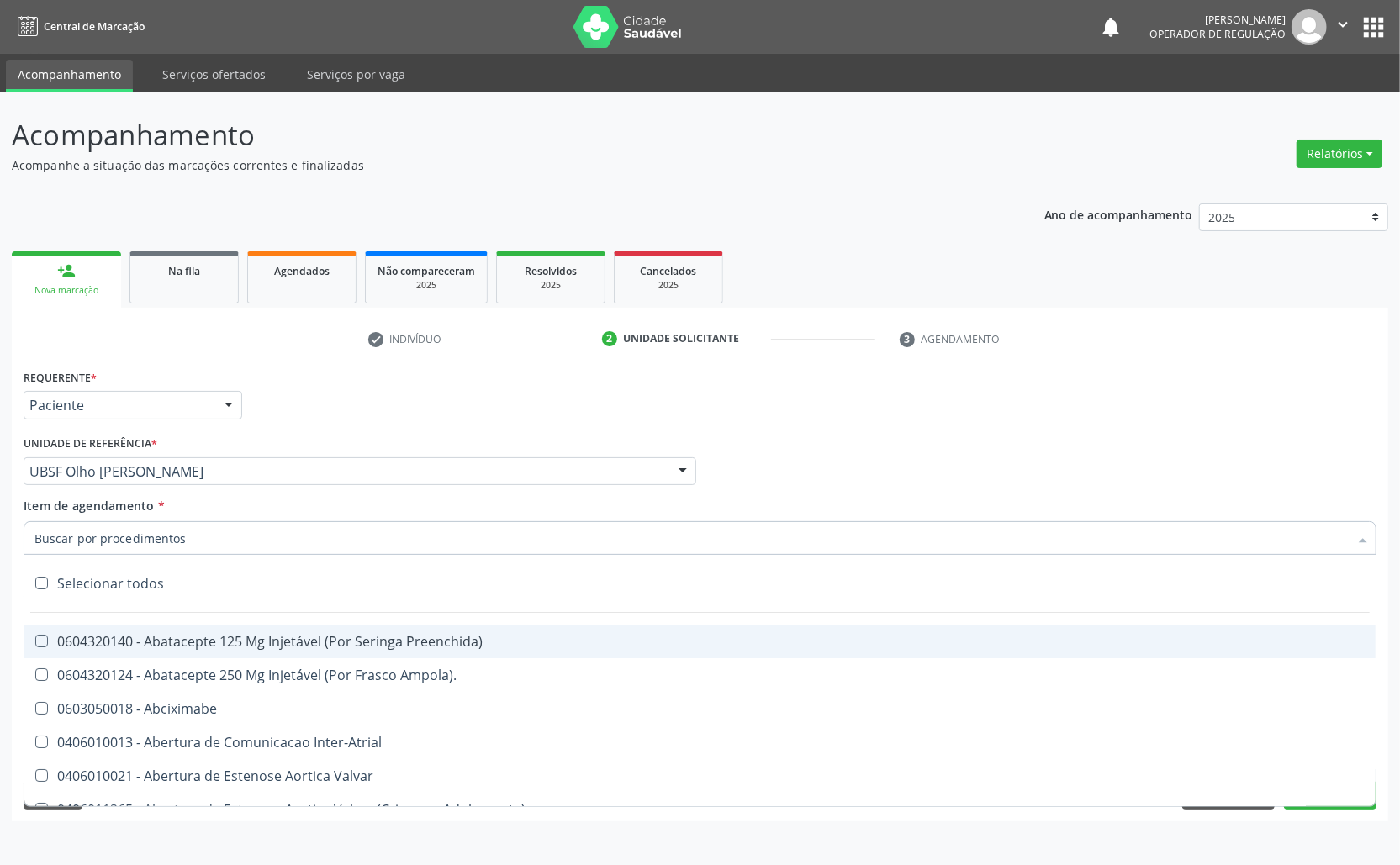
paste input "AVALIAÇÃO ROTINA 07/2025"
type input "AVALIAÇÃO ROTINA 07/2025"
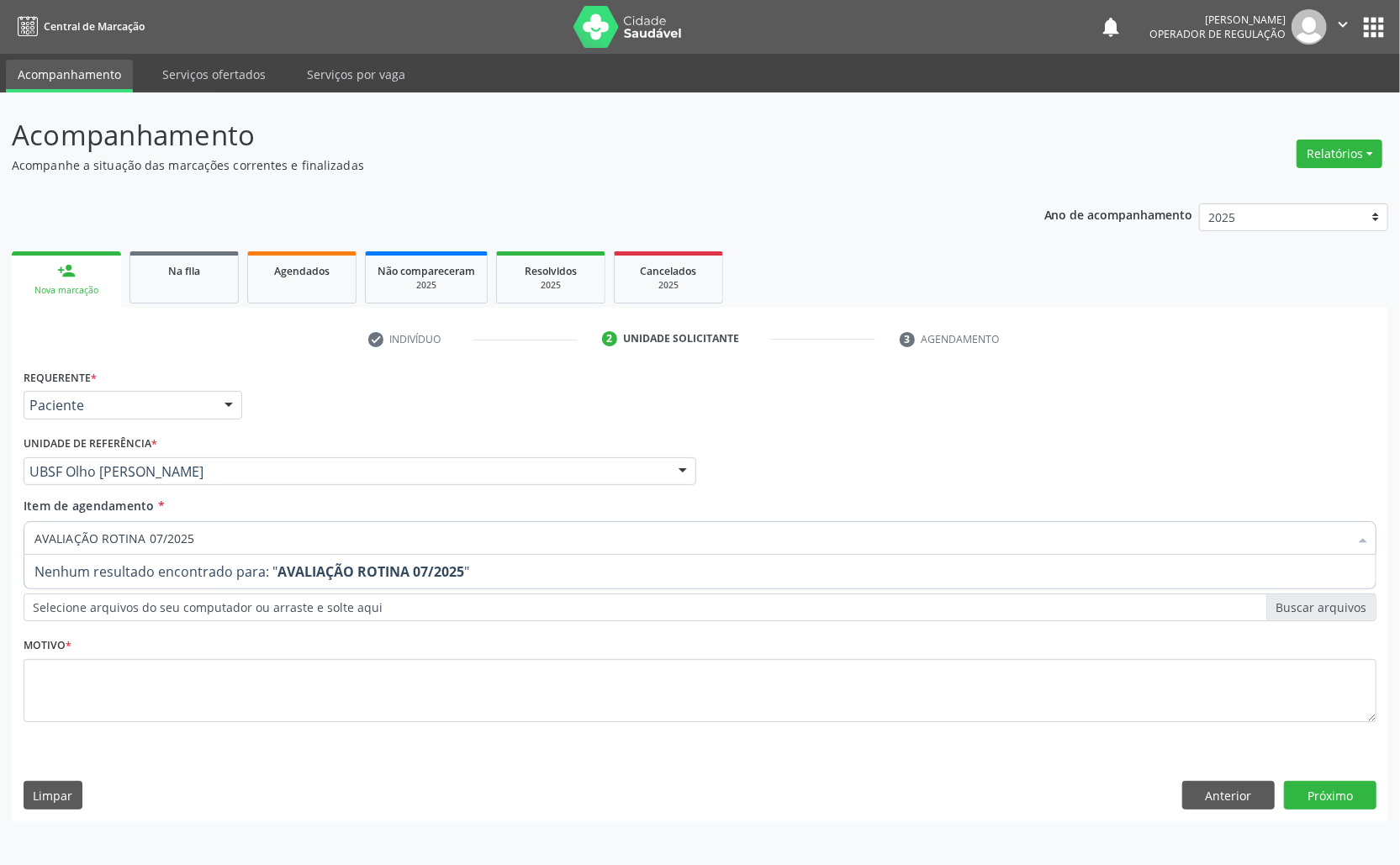
click at [145, 735] on div "Requerente * Paciente Médico(a) Enfermeiro(a) Paciente Nenhum resultado encontr…" at bounding box center [700, 555] width 1353 height 380
click at [143, 698] on span "0603050018 - Abciximabe" at bounding box center [700, 709] width 1352 height 34
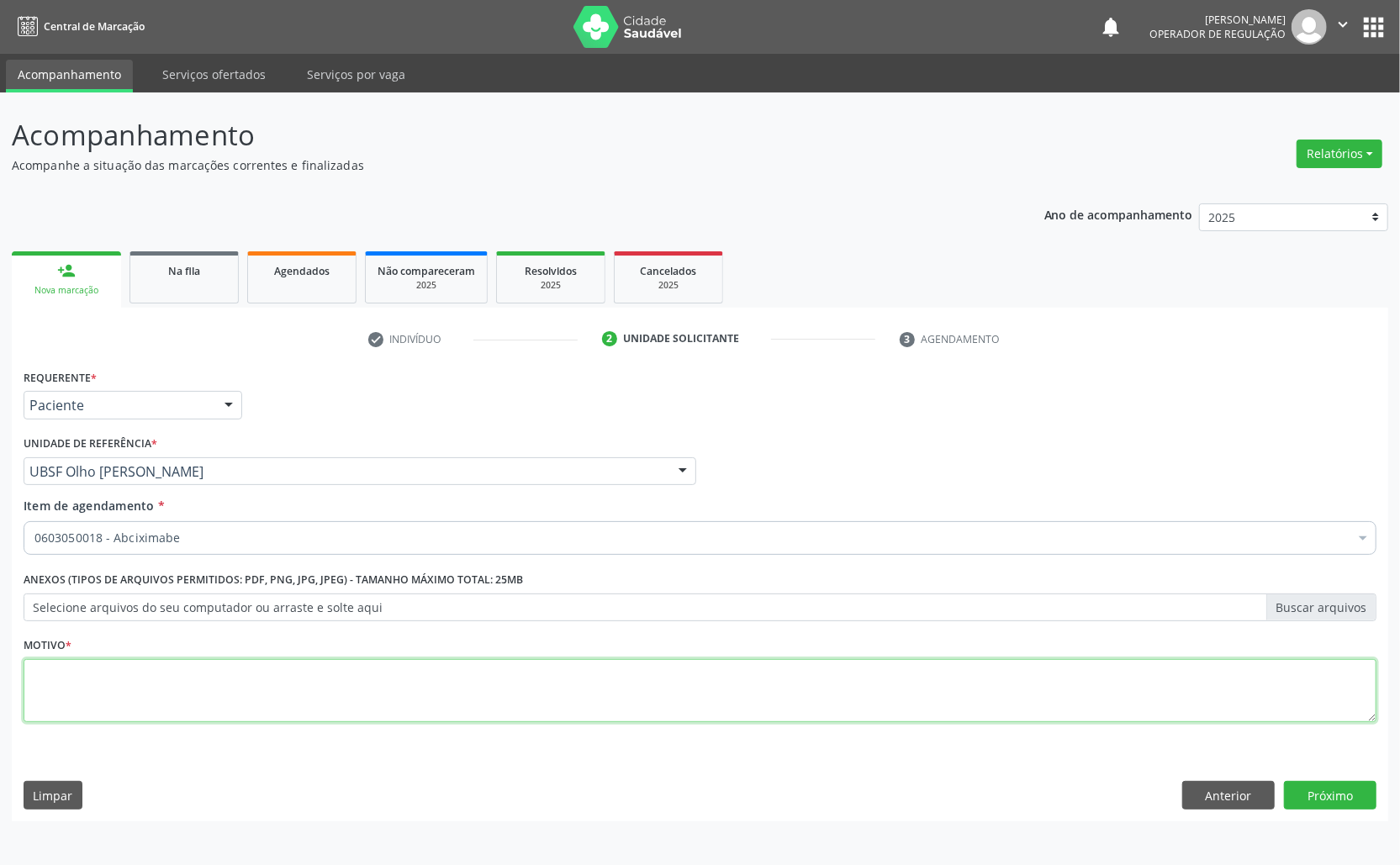
click at [143, 698] on textarea at bounding box center [700, 691] width 1353 height 64
paste textarea "AVALIAÇÃO ROTINA 07/2025"
type textarea "AVALIAÇÃO ROTINA 07/2025"
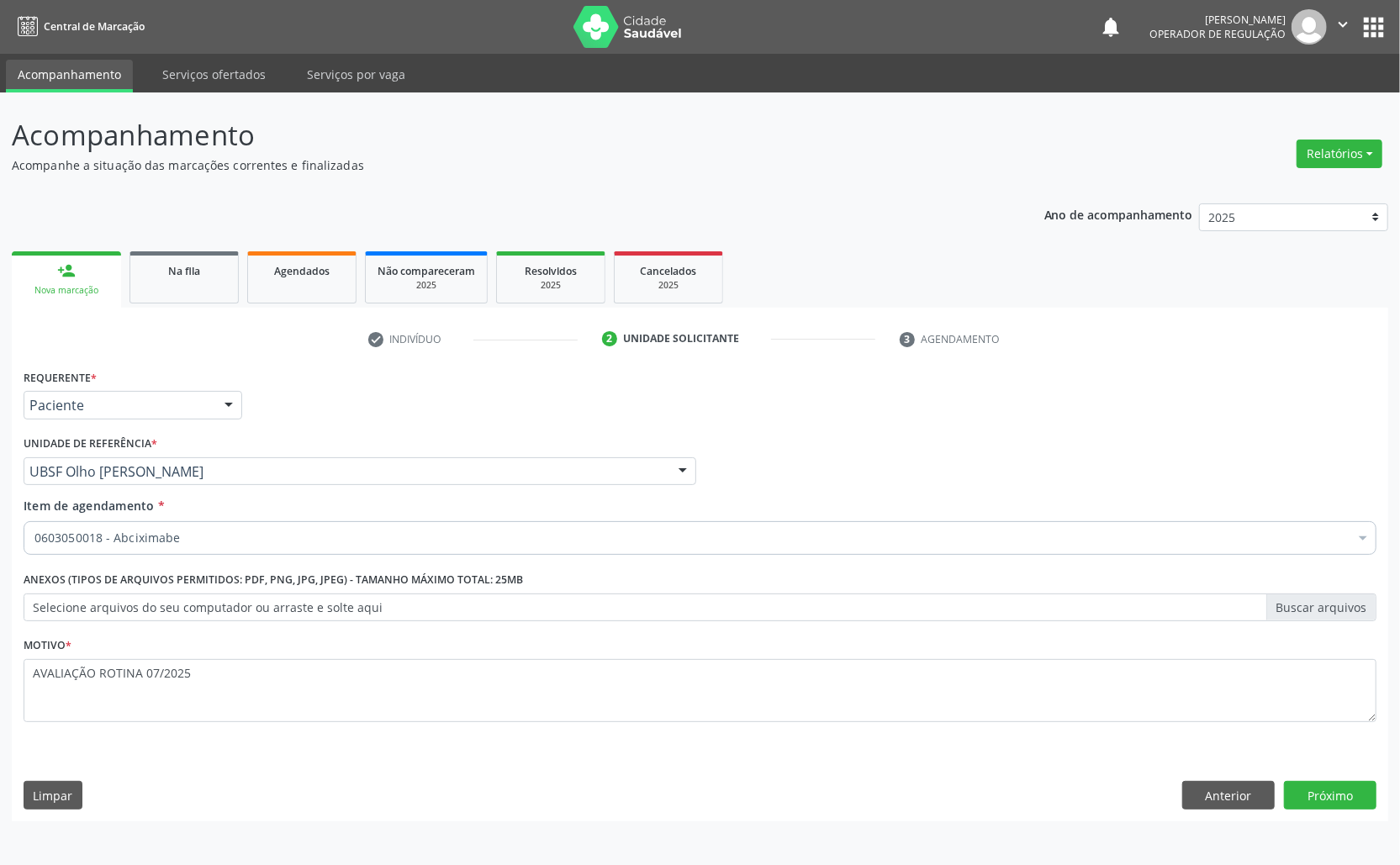
click at [384, 551] on div "0603050018 - Abciximabe" at bounding box center [700, 538] width 1353 height 34
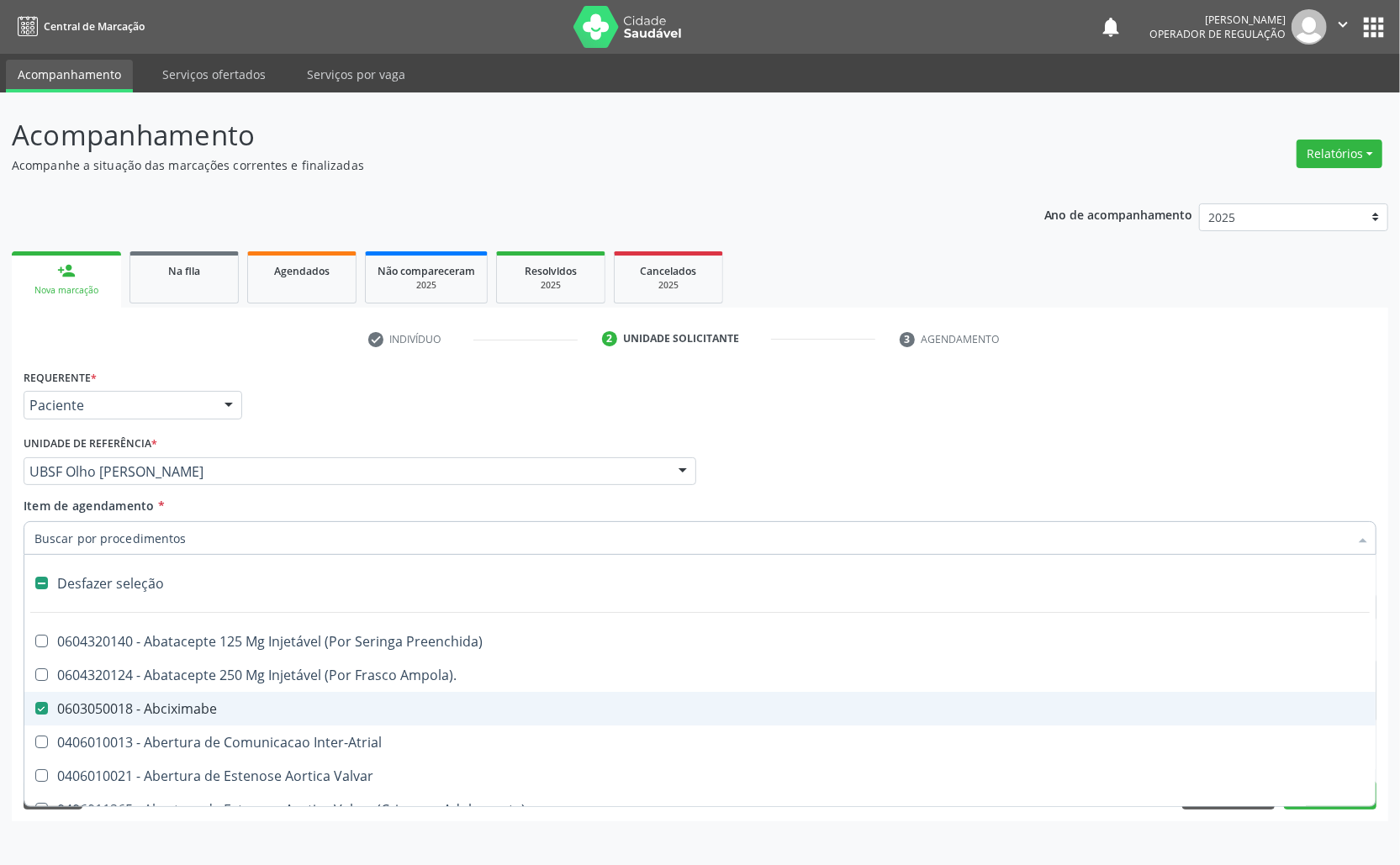
click at [352, 528] on input "Item de agendamento *" at bounding box center [692, 538] width 1315 height 34
paste input "TRANSVAGINAL"
type input "TRANSVAGINAL"
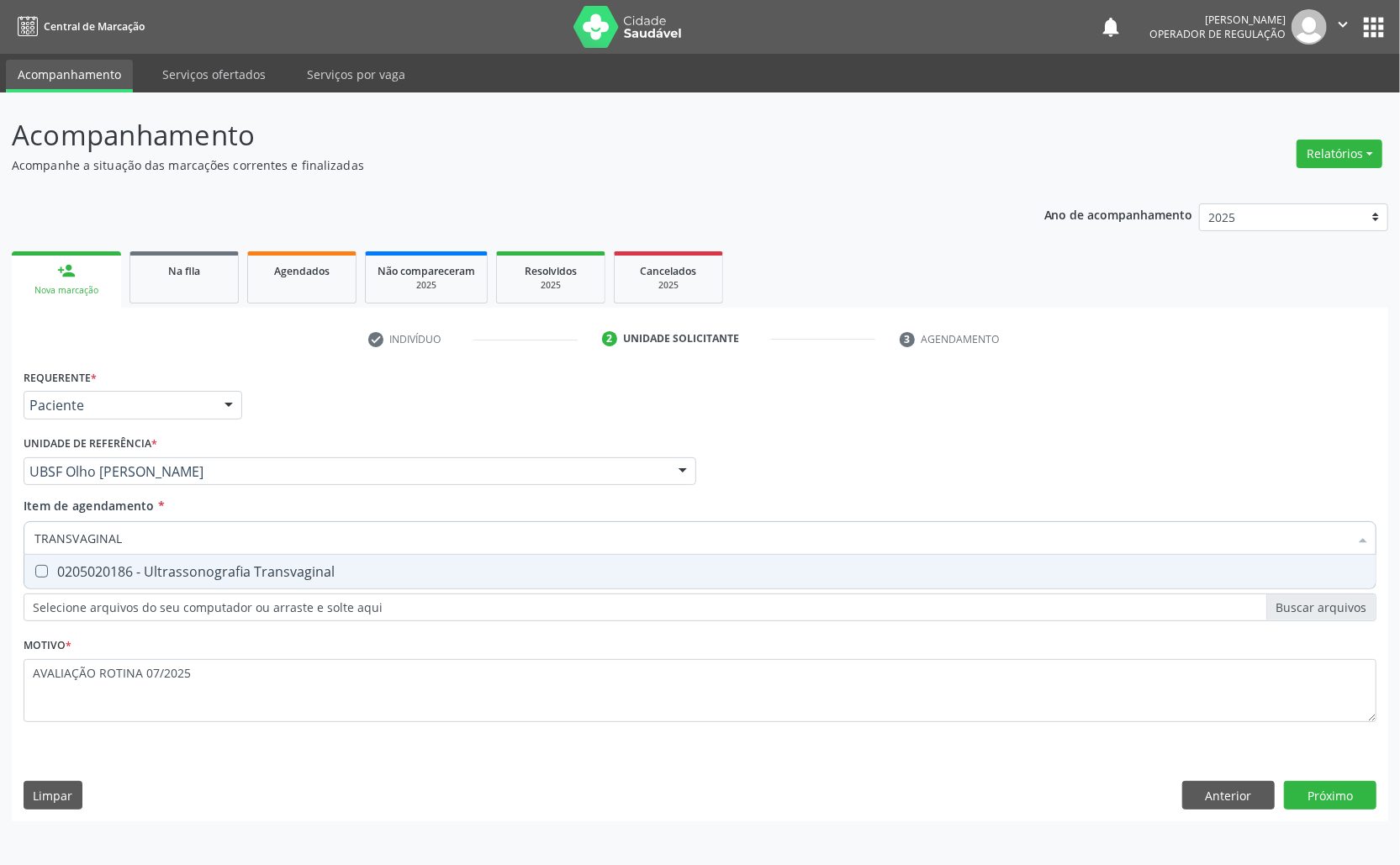
click at [344, 583] on span "0205020186 - Ultrassonografia Transvaginal" at bounding box center [700, 572] width 1352 height 34
checkbox Transvaginal "true"
click at [1326, 795] on div "Requerente * Paciente Médico(a) Enfermeiro(a) Paciente Nenhum resultado encontr…" at bounding box center [700, 593] width 1376 height 457
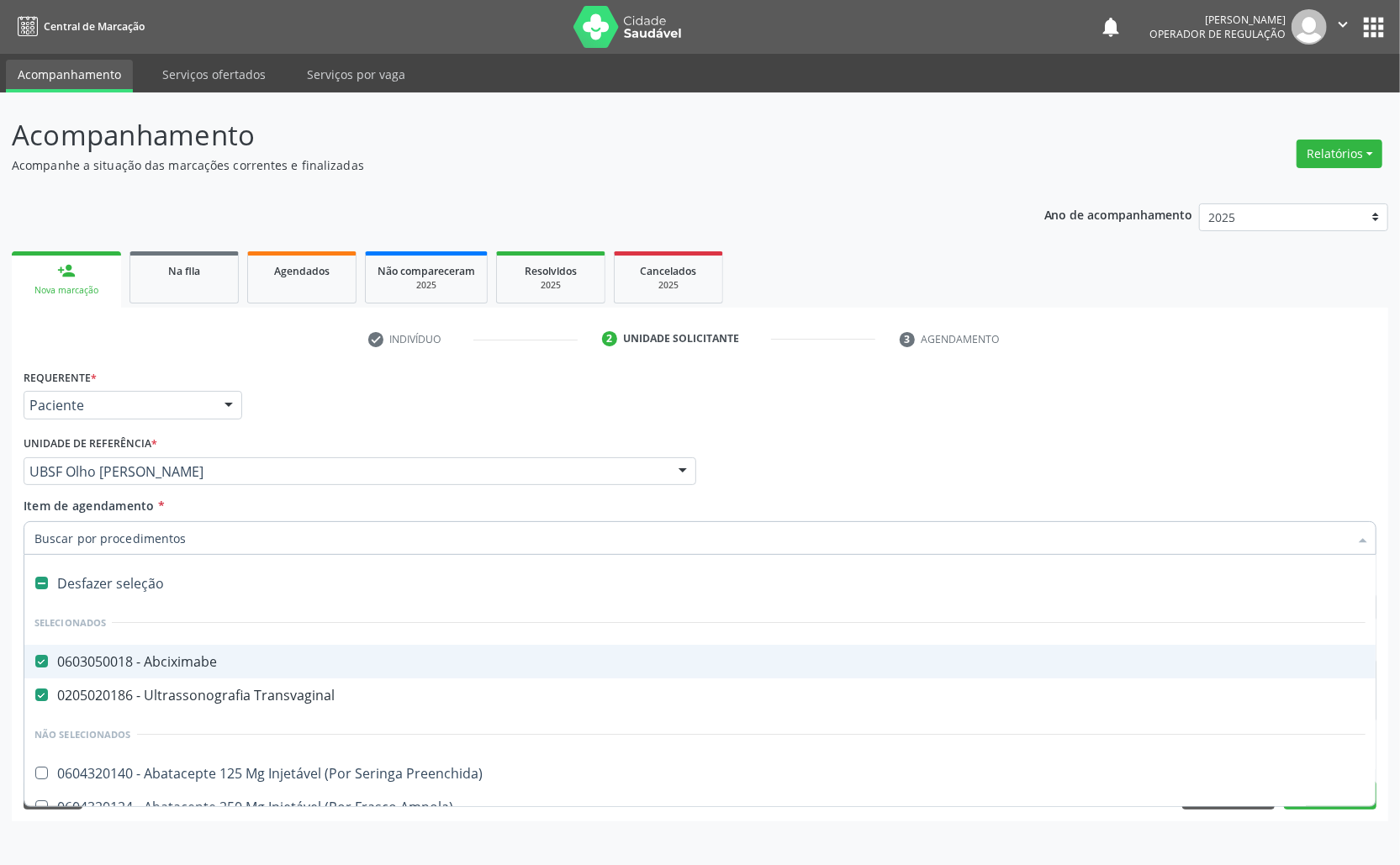
click at [192, 668] on div "0603050018 - Abciximabe" at bounding box center [700, 661] width 1331 height 14
click at [1199, 462] on div "Médico Solicitante Por favor, selecione a Unidade de Atendimento primeiro Nenhu…" at bounding box center [700, 464] width 1361 height 66
checkbox Abciximabe "true"
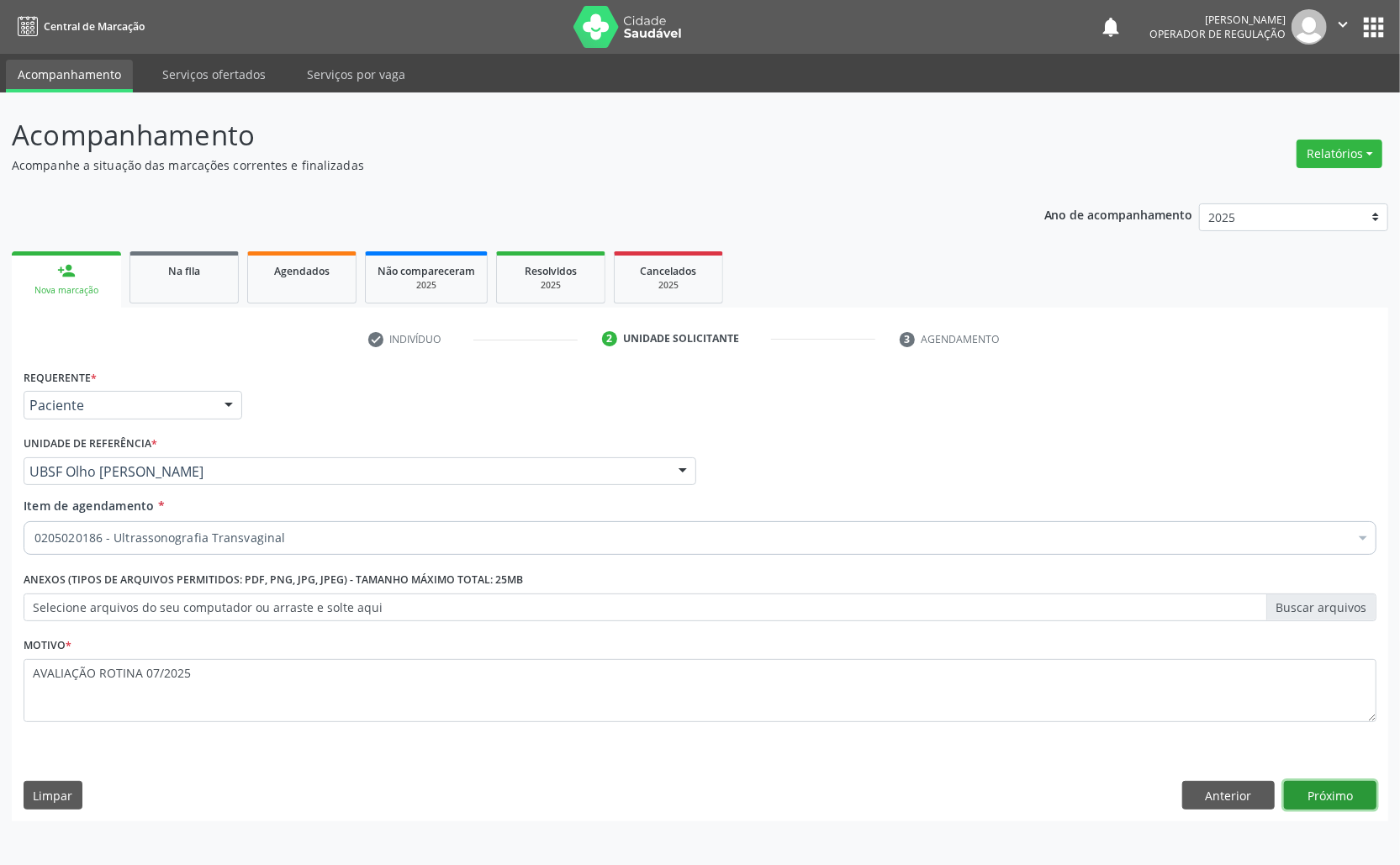
click at [1342, 801] on button "Próximo" at bounding box center [1330, 796] width 92 height 29
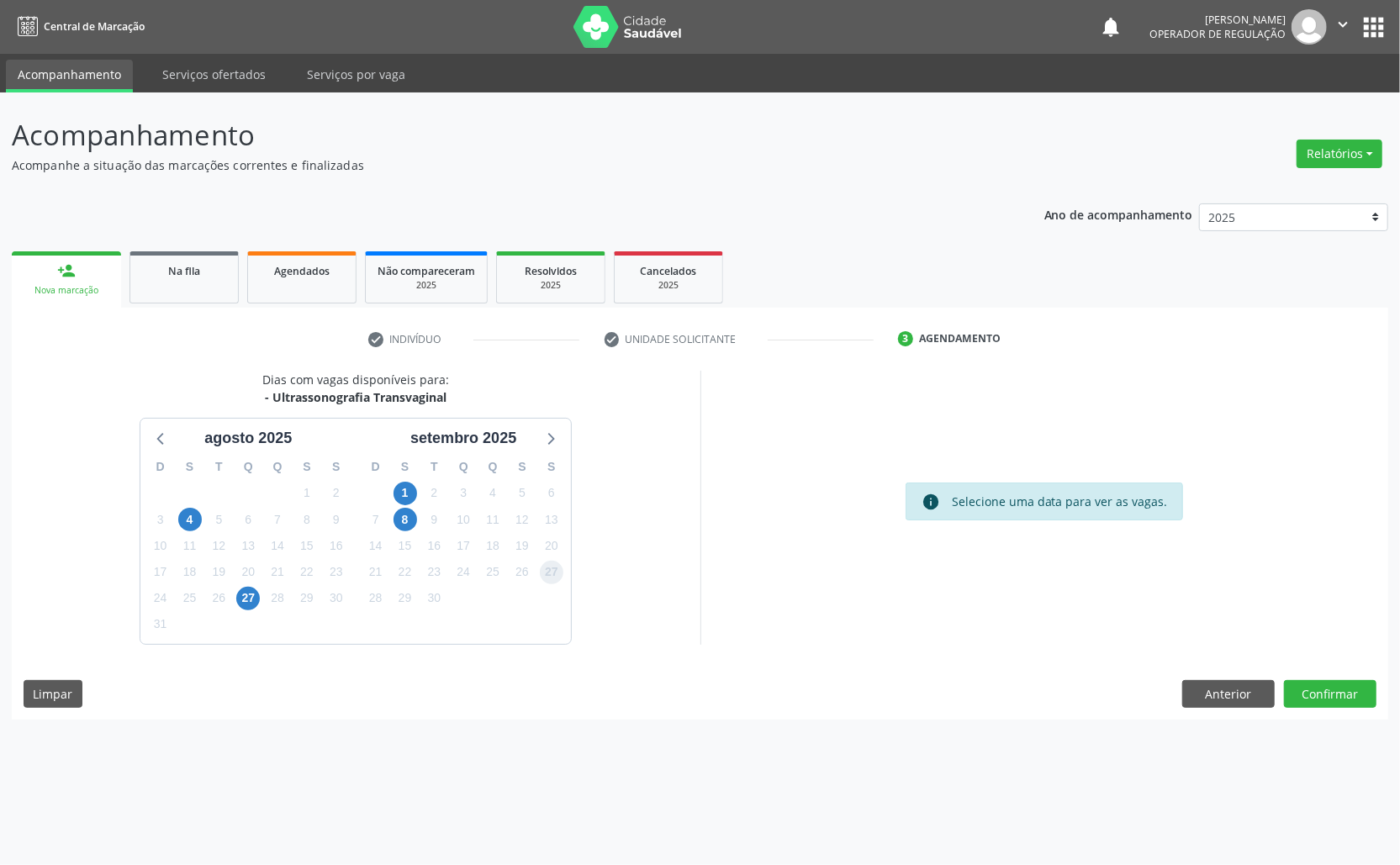
click at [543, 576] on span "27" at bounding box center [552, 572] width 24 height 24
click at [1347, 686] on button "Confirmar" at bounding box center [1330, 694] width 92 height 29
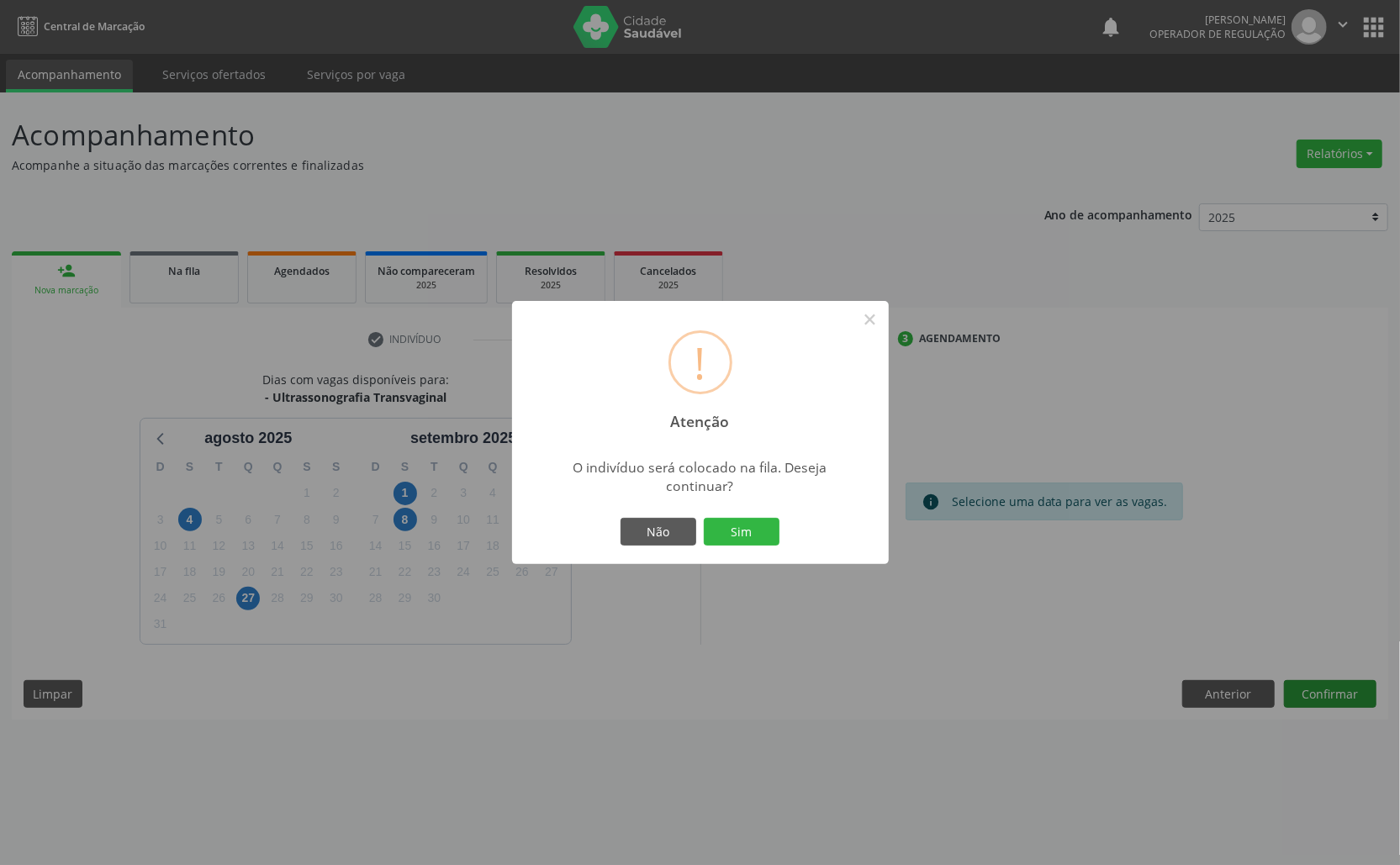
click at [704, 517] on button "Sim" at bounding box center [741, 532] width 75 height 29
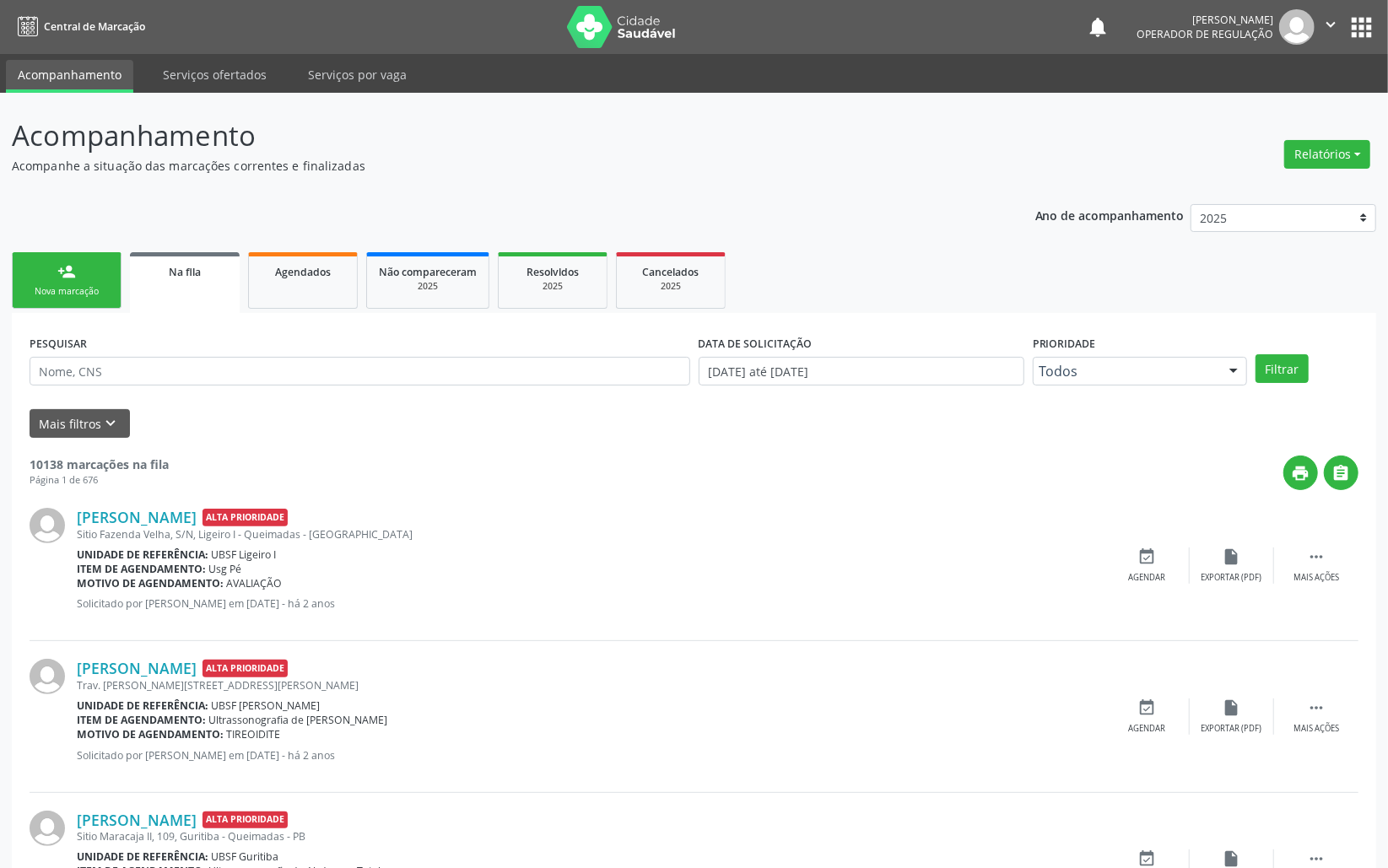
click at [48, 274] on link "person_add Nova marcação" at bounding box center [66, 280] width 110 height 57
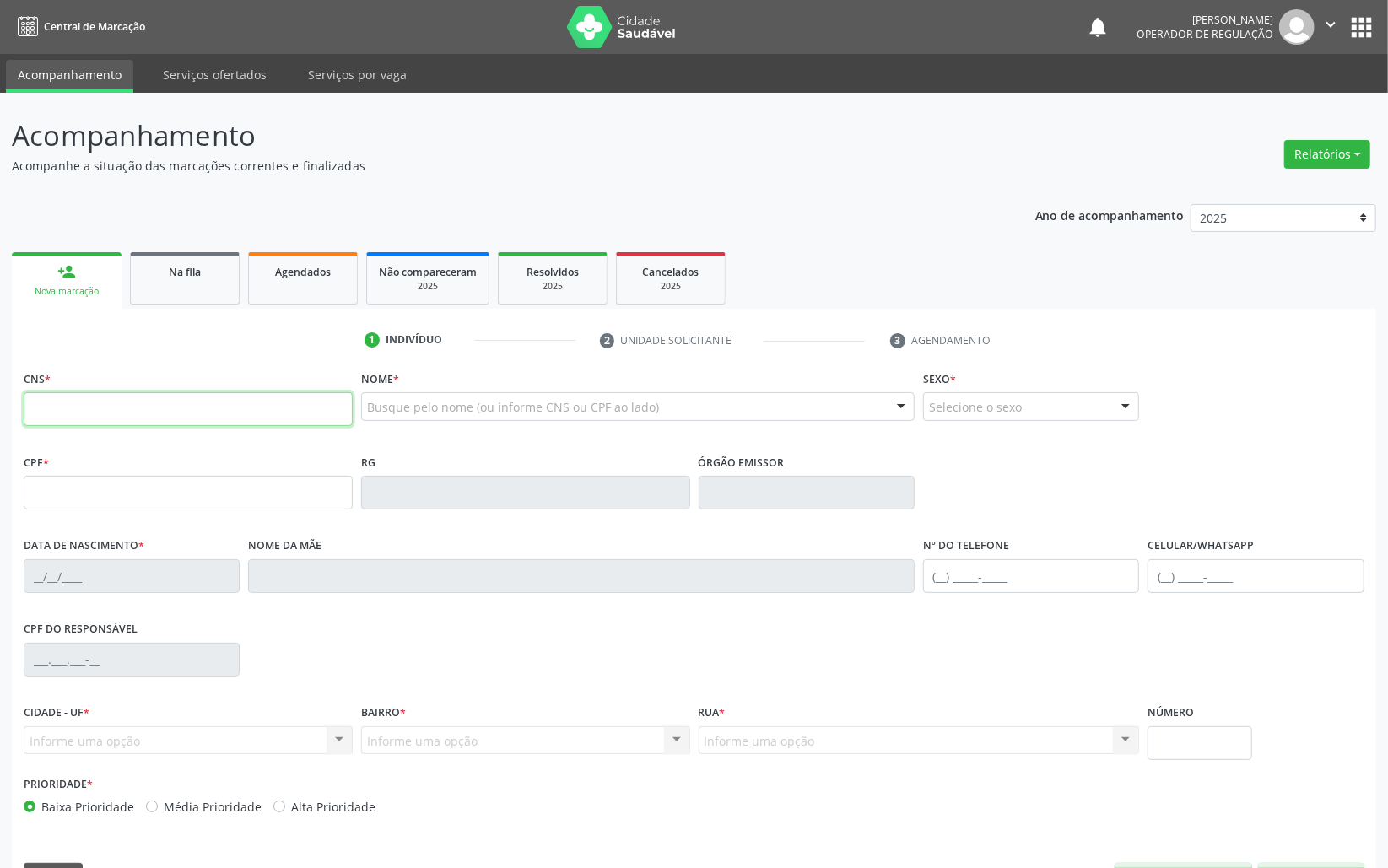
click at [116, 417] on input "text" at bounding box center [188, 409] width 329 height 34
type input "708 4057 0439 7863"
type input "039.953.184-01"
type input "10/11/1973"
type input "Luzia Pereira dos Santos"
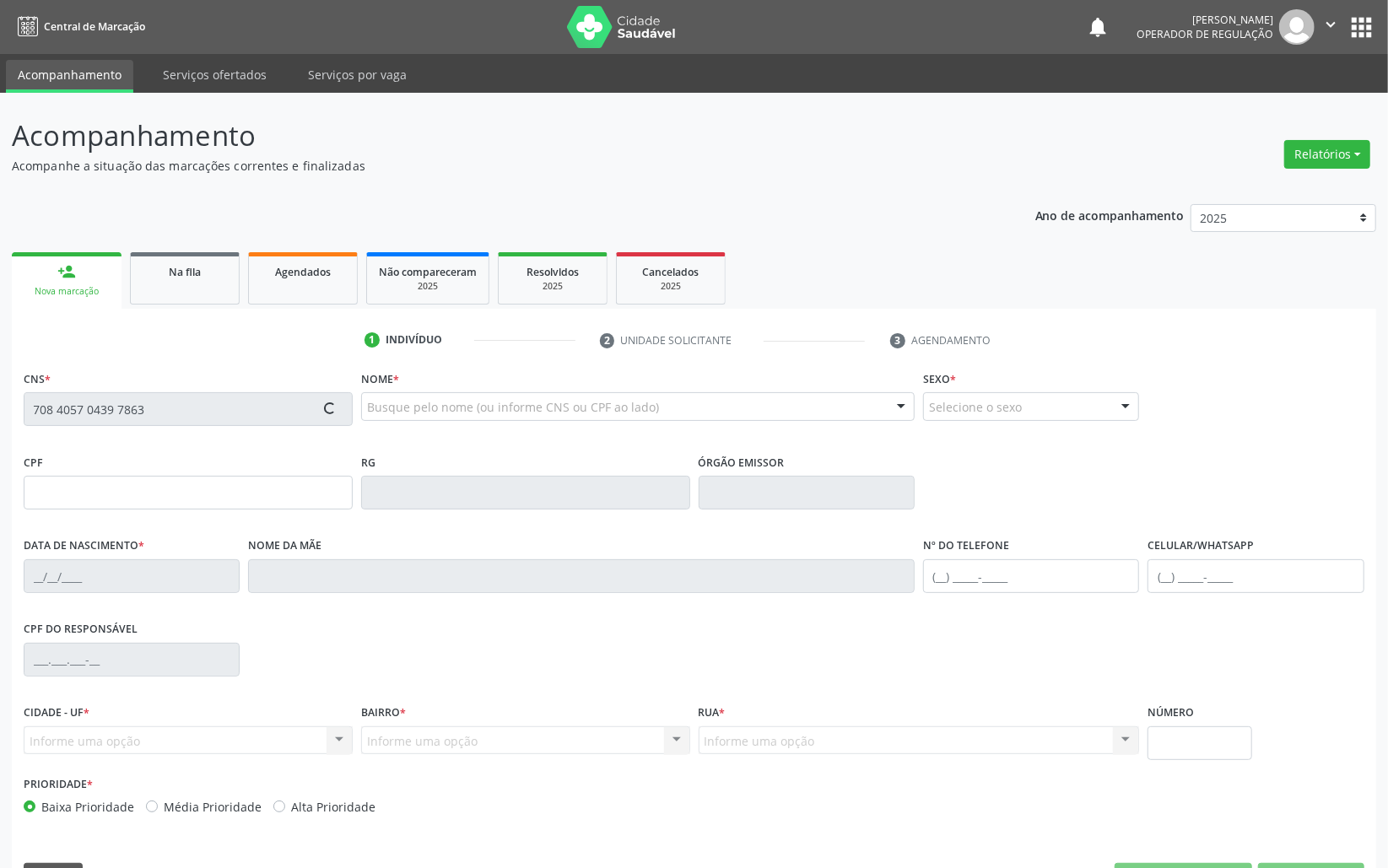
type input "(83) 99356-0793"
type input "58"
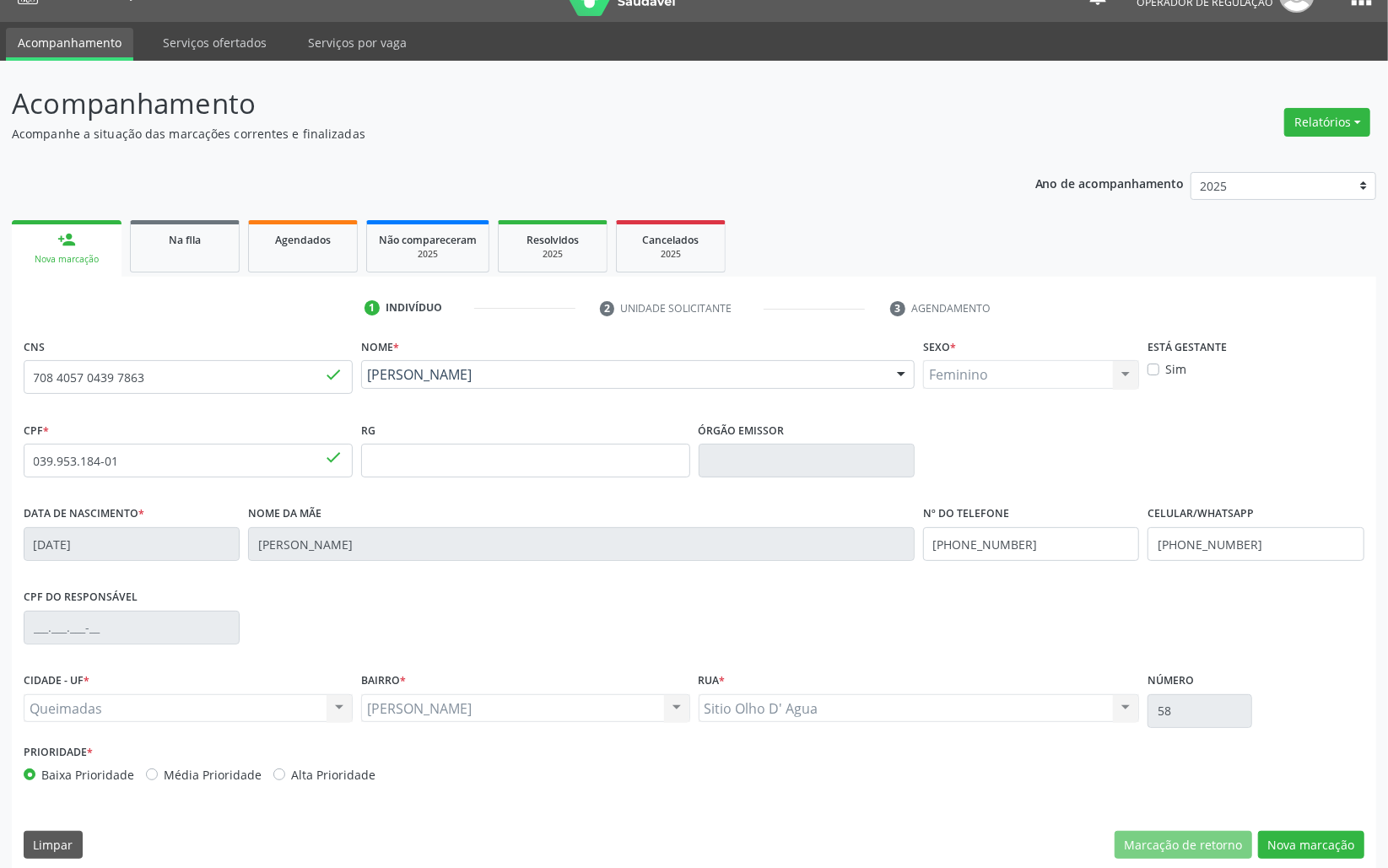
scroll to position [48, 0]
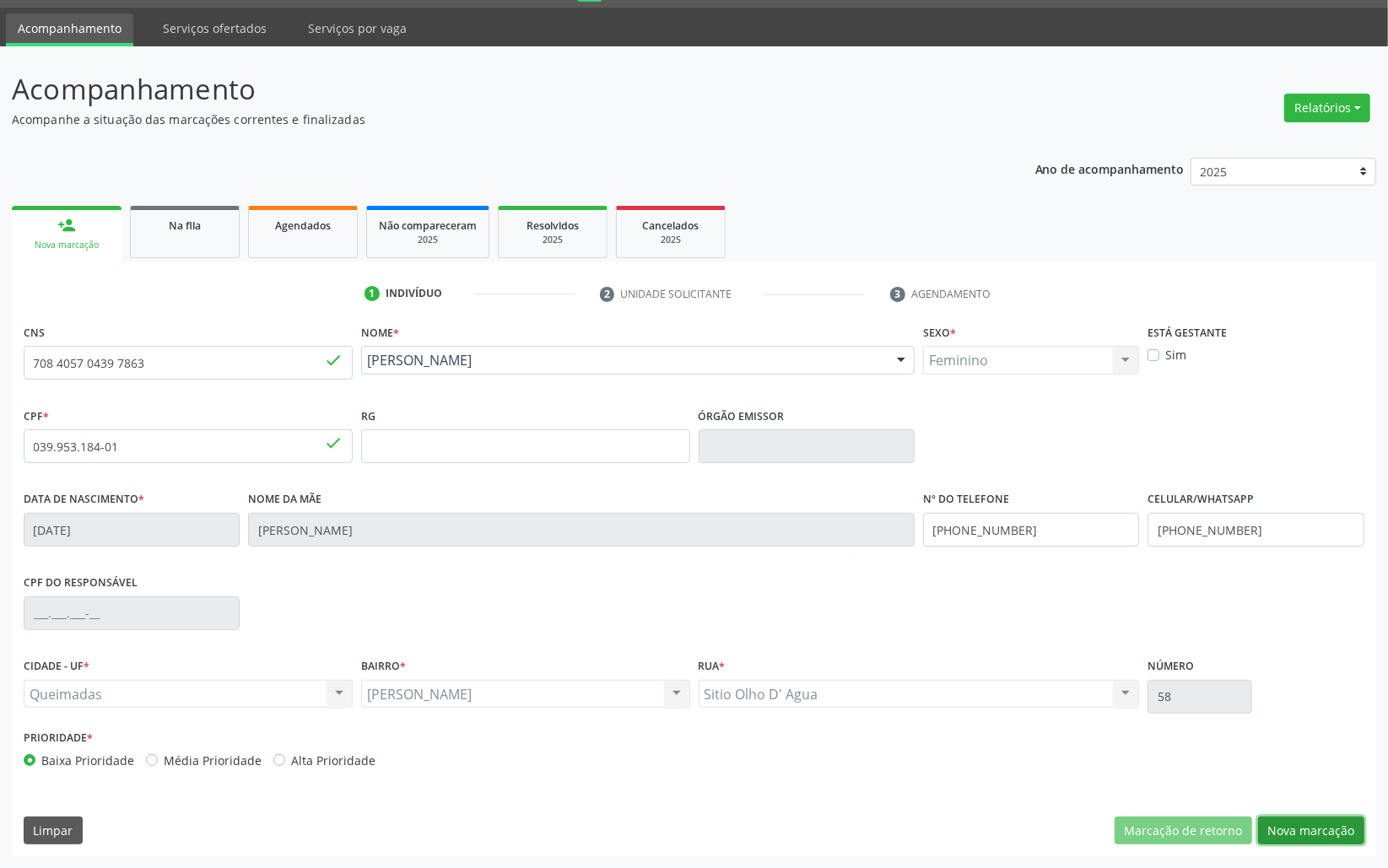
click at [1327, 823] on button "Nova marcação" at bounding box center [1311, 831] width 106 height 29
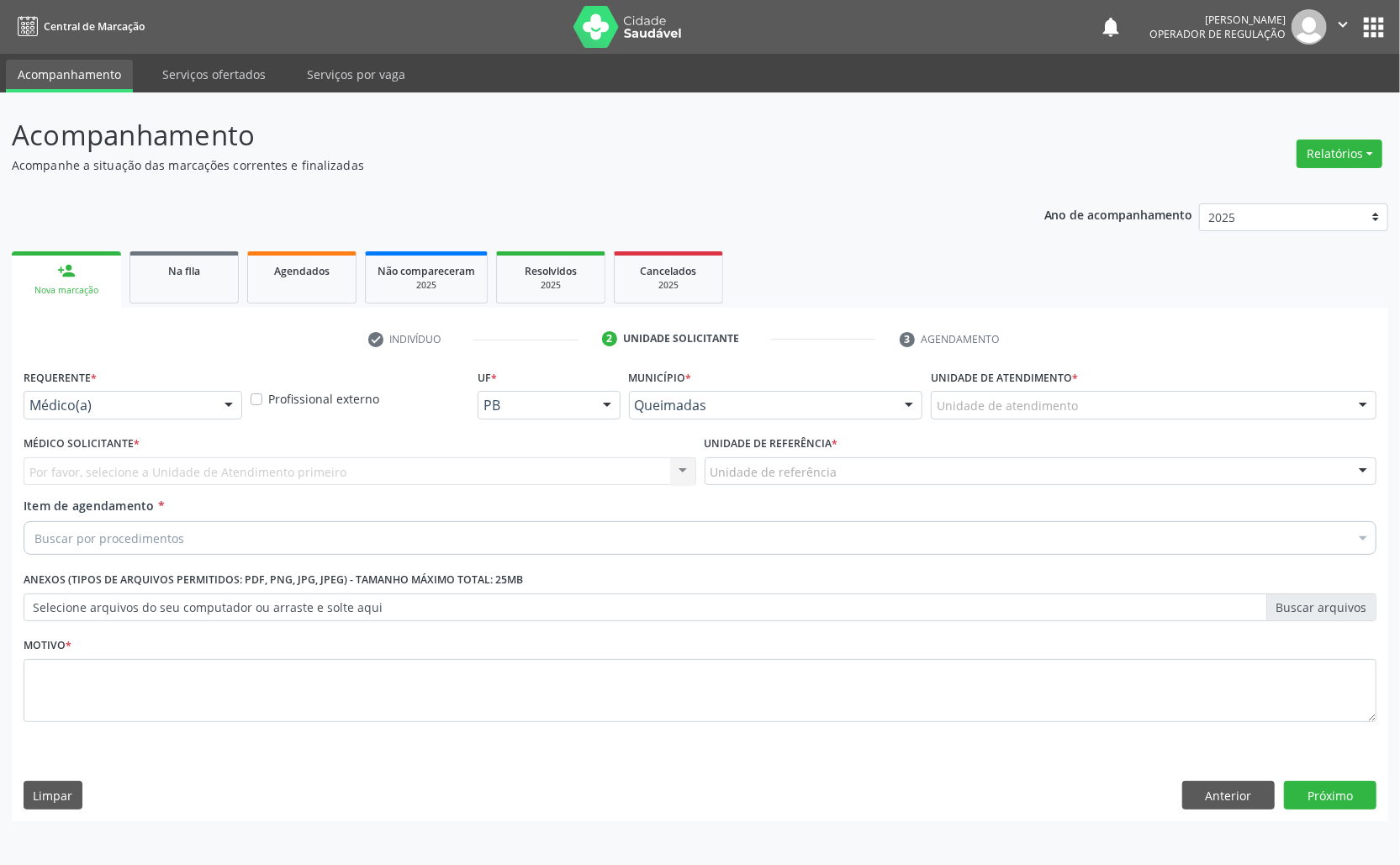
drag, startPoint x: 52, startPoint y: 380, endPoint x: 52, endPoint y: 405, distance: 25.0
click at [52, 384] on label "Requerente *" at bounding box center [60, 377] width 73 height 26
drag, startPoint x: 52, startPoint y: 407, endPoint x: 52, endPoint y: 458, distance: 51.0
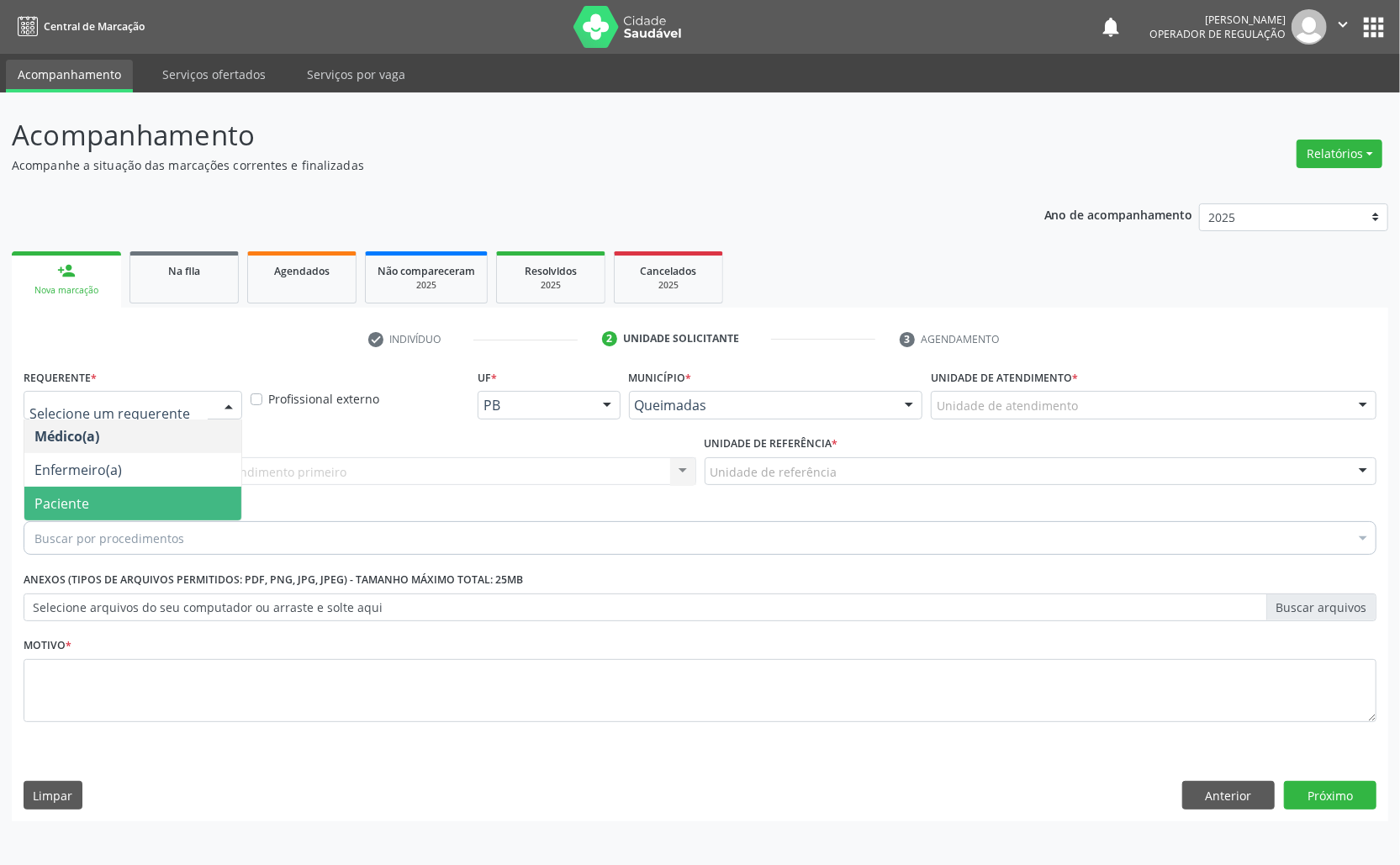
click at [58, 514] on span "Paciente" at bounding box center [133, 504] width 217 height 34
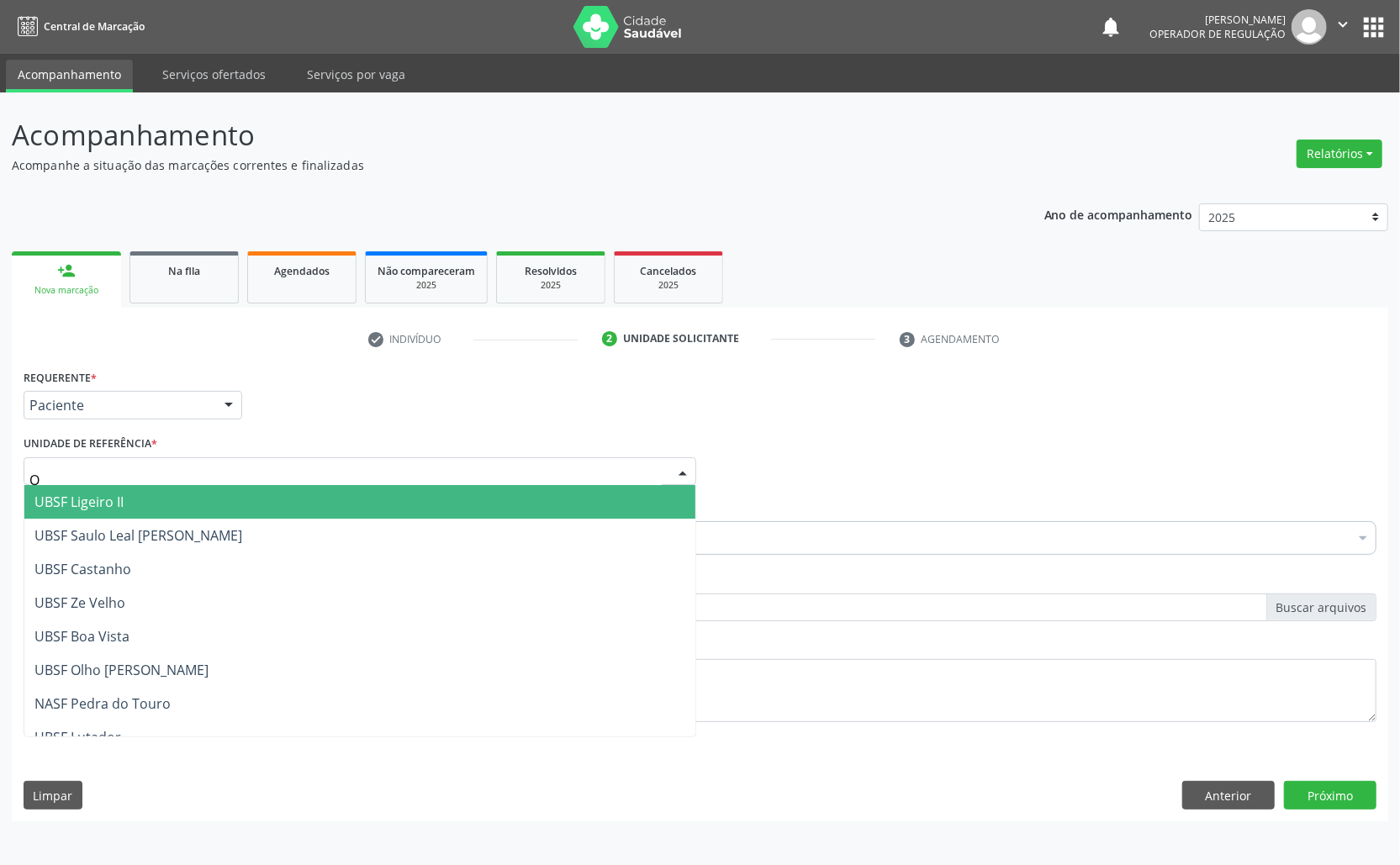
type input "OL"
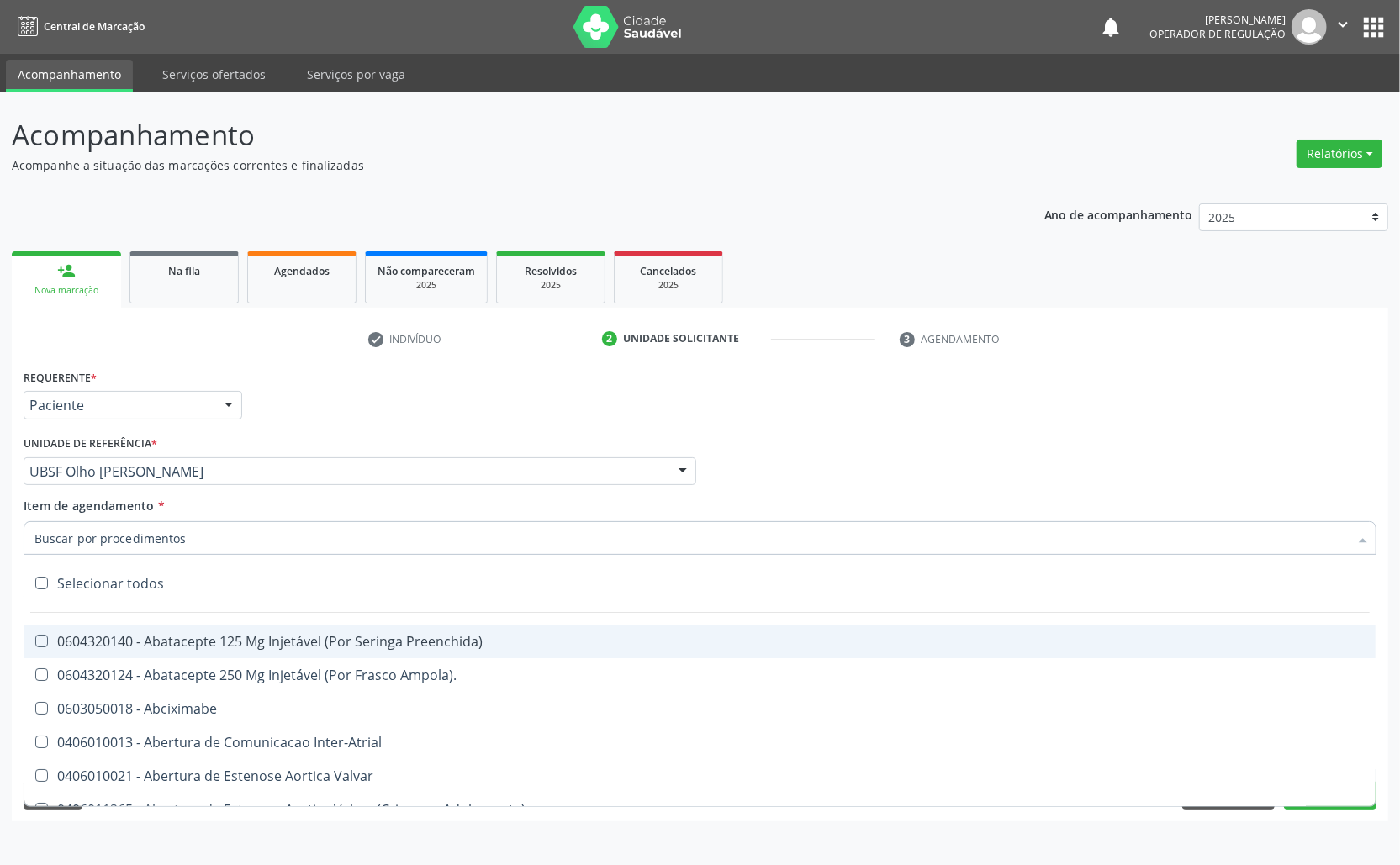
paste input "TRANSVAGINAL"
type input "TRANSVAGINAL"
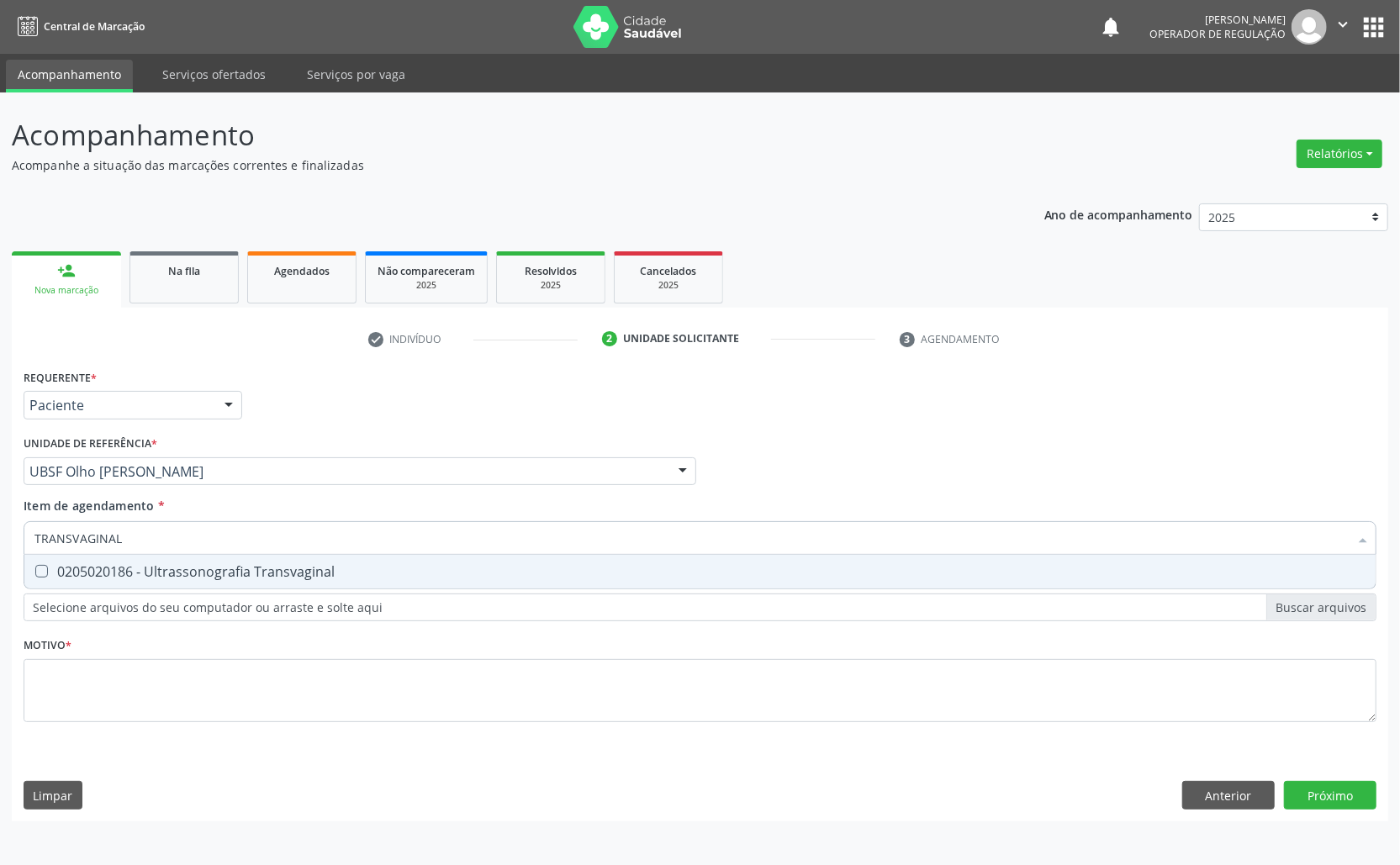
click at [123, 572] on div "0205020186 - Ultrassonografia Transvaginal" at bounding box center [700, 572] width 1331 height 14
checkbox Transvaginal "true"
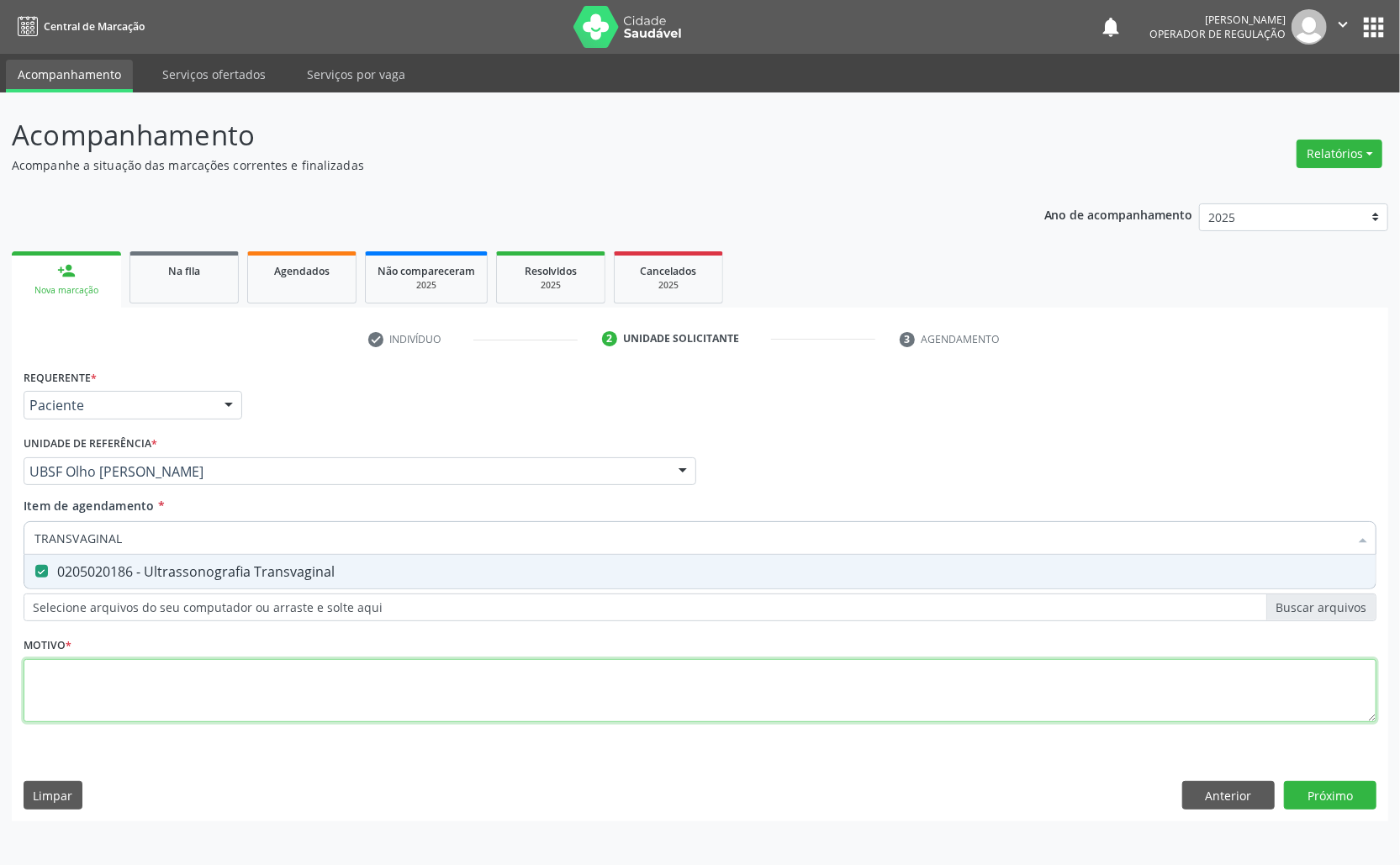
click at [118, 680] on div "Requerente * Paciente Médico(a) Enfermeiro(a) Paciente Nenhum resultado encontr…" at bounding box center [700, 555] width 1353 height 380
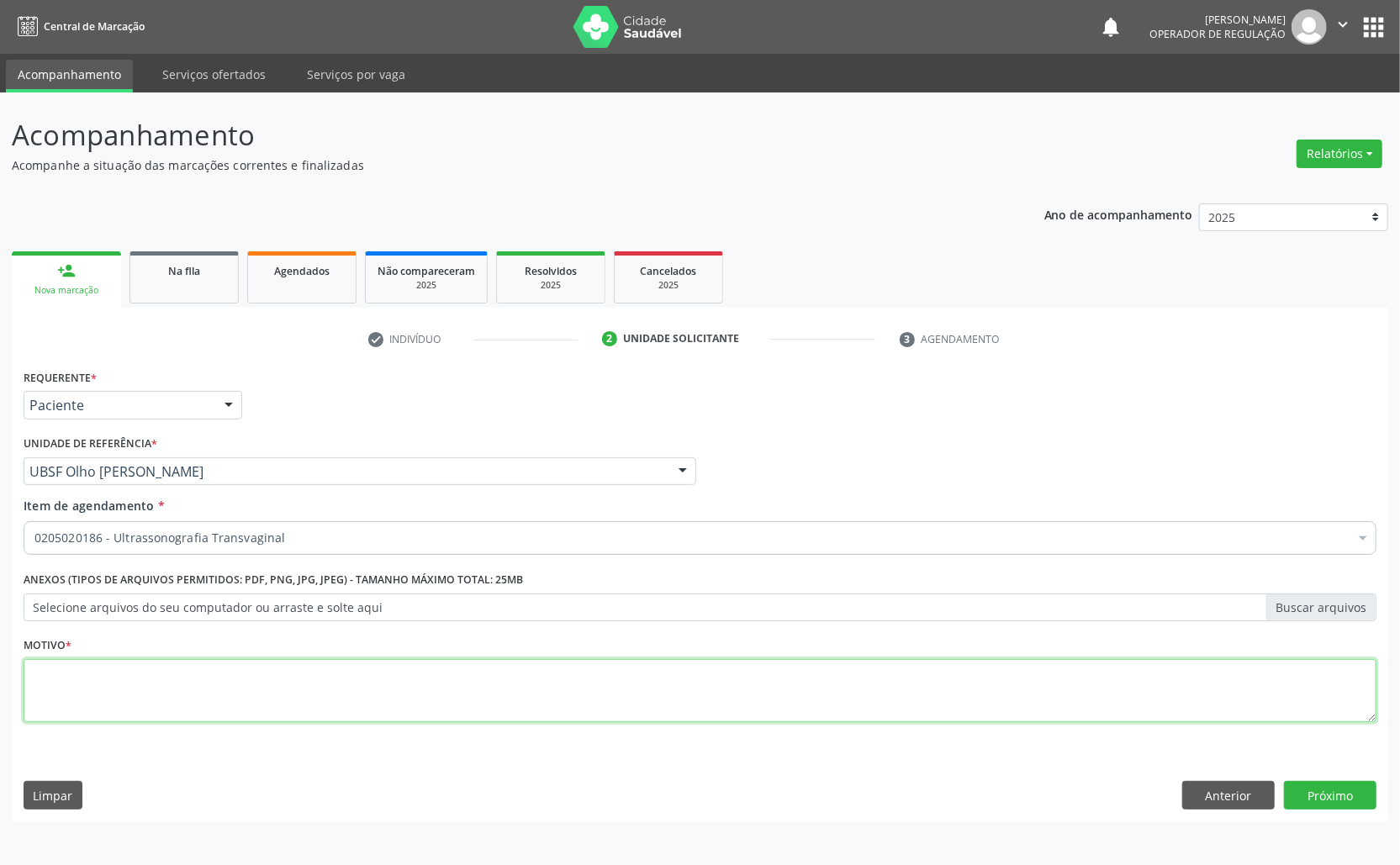
click at [314, 696] on textarea at bounding box center [700, 691] width 1353 height 64
paste textarea "AVALIAÇÃO ROTINA 07/2025"
click at [108, 677] on textarea "AVALIAÇÃO ROTINA 07/2025" at bounding box center [700, 691] width 1353 height 64
type textarea "AVALIAÇÃO CISTO 07/2025"
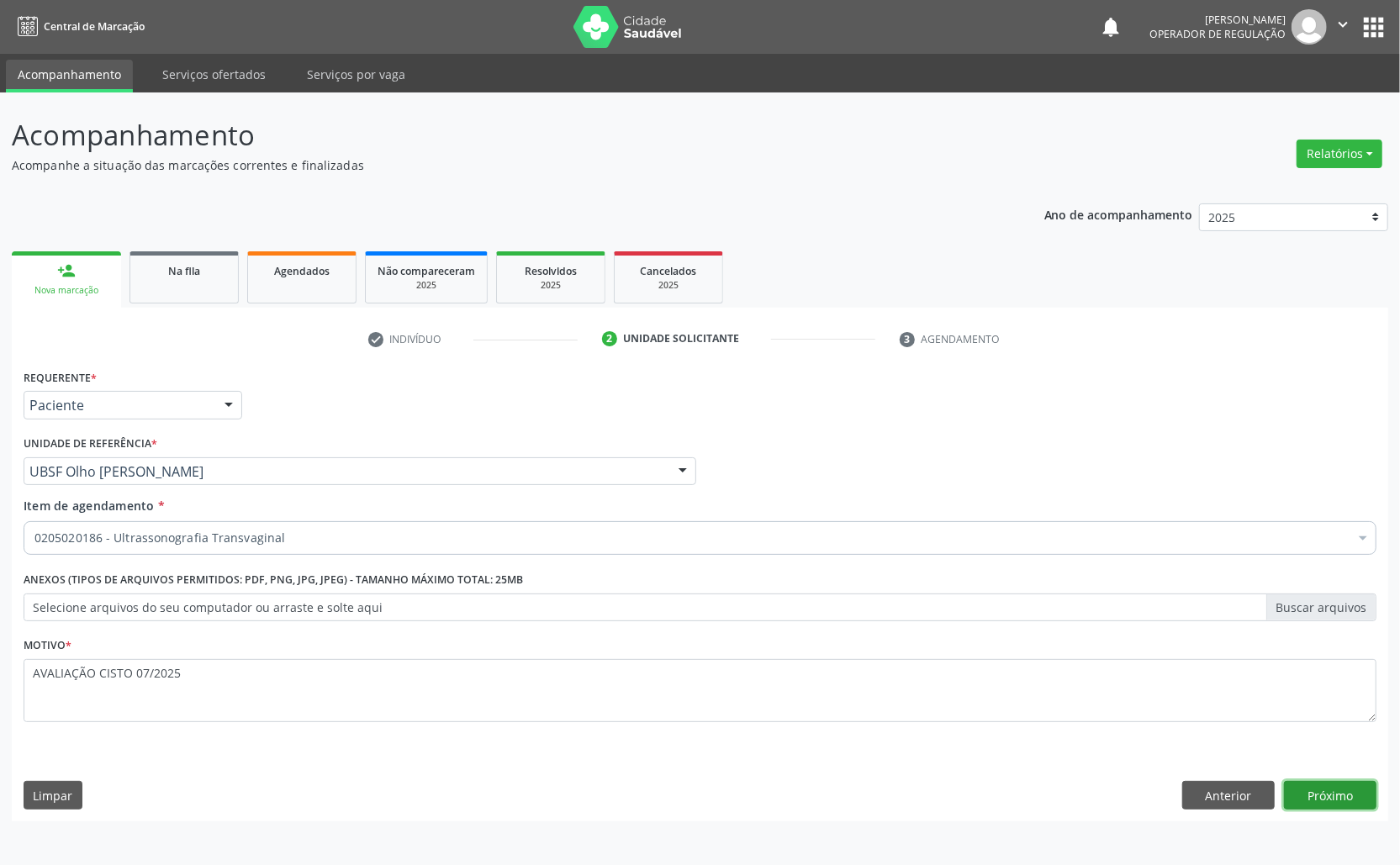
click button "Próximo" at bounding box center [1330, 796] width 92 height 29
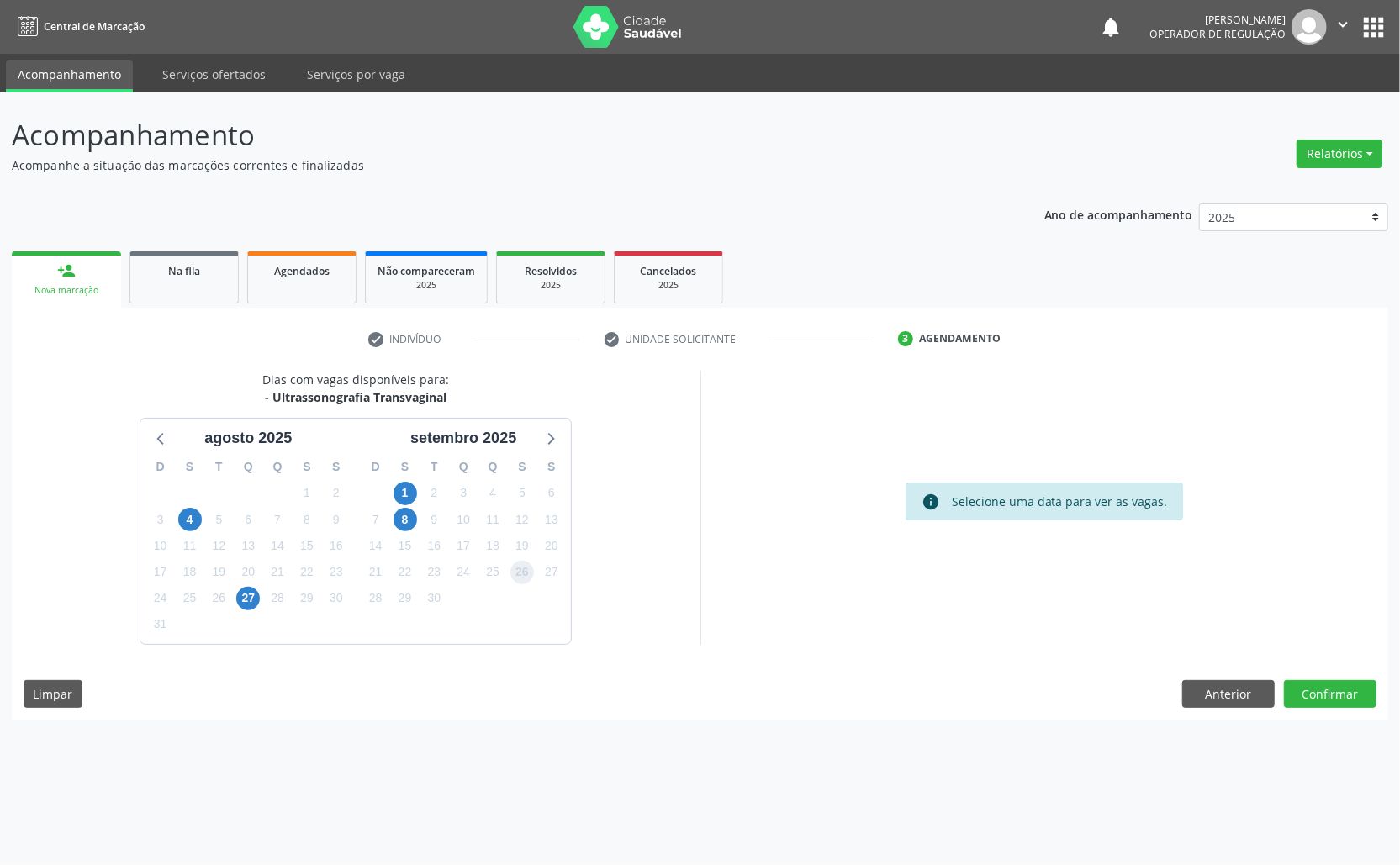
click at [516, 576] on span "26" at bounding box center [522, 572] width 24 height 24
click at [1332, 693] on button "Confirmar" at bounding box center [1330, 694] width 92 height 29
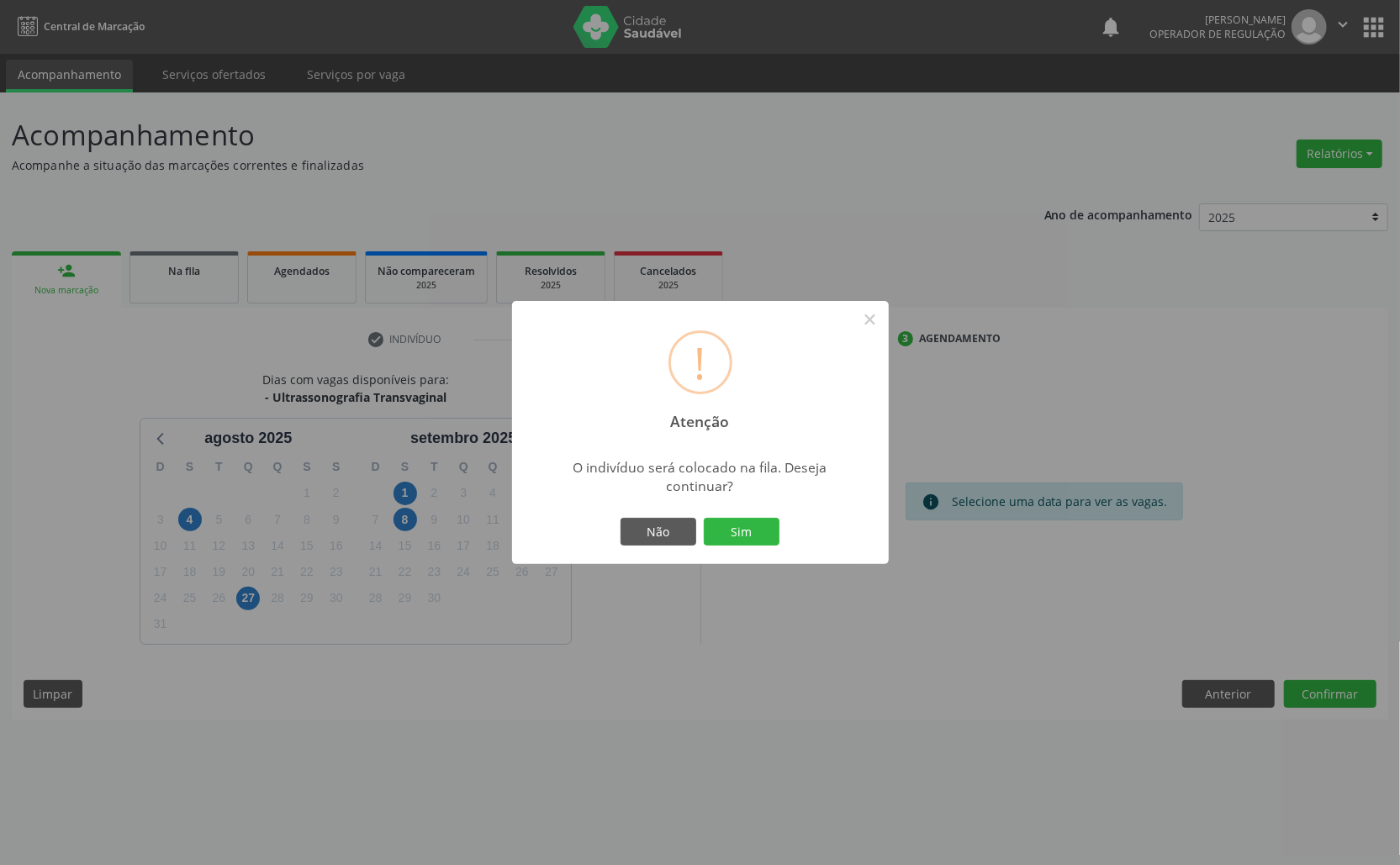
click at [704, 517] on button "Sim" at bounding box center [741, 532] width 75 height 29
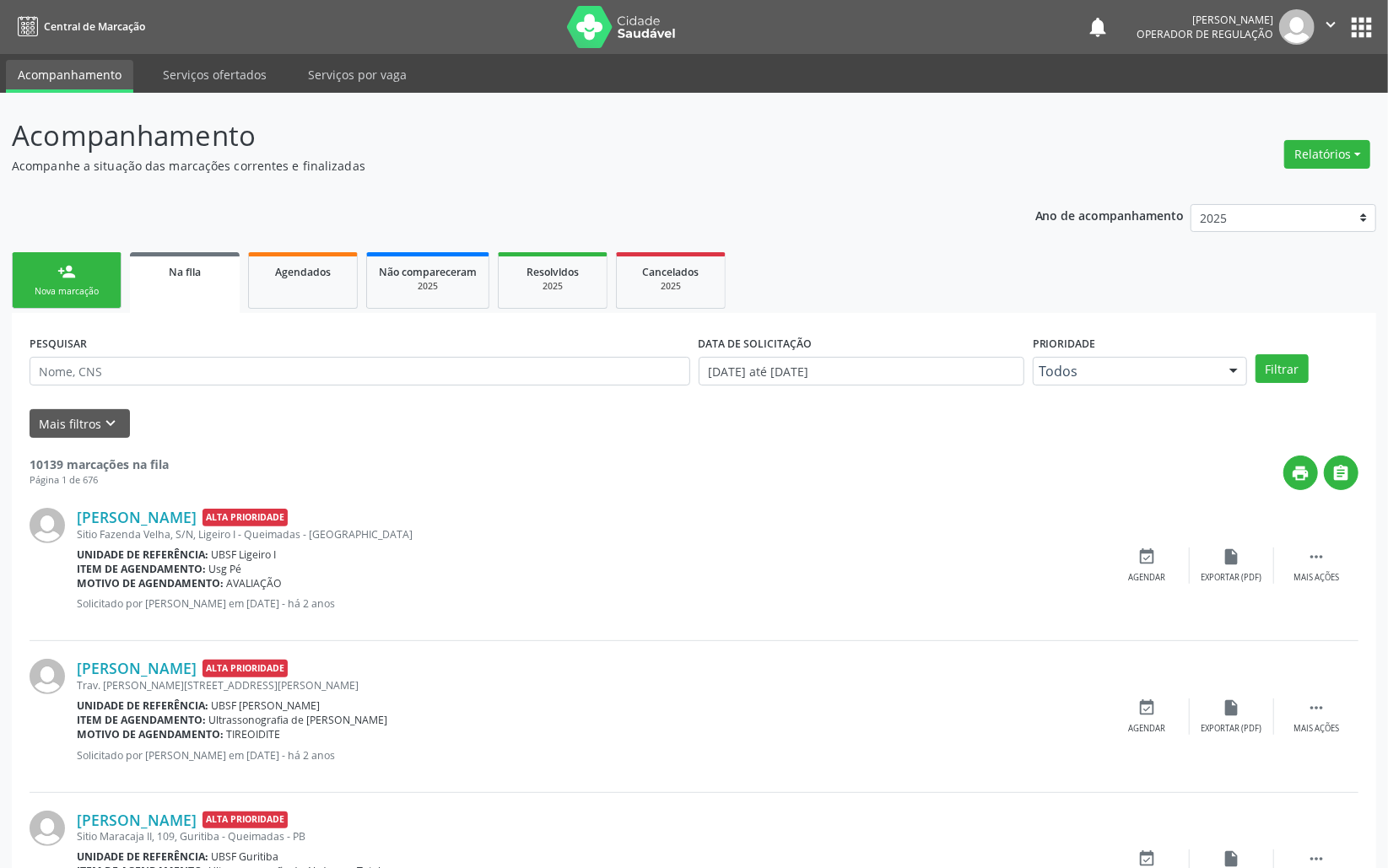
click at [81, 270] on link "person_add Nova marcação" at bounding box center [66, 280] width 110 height 57
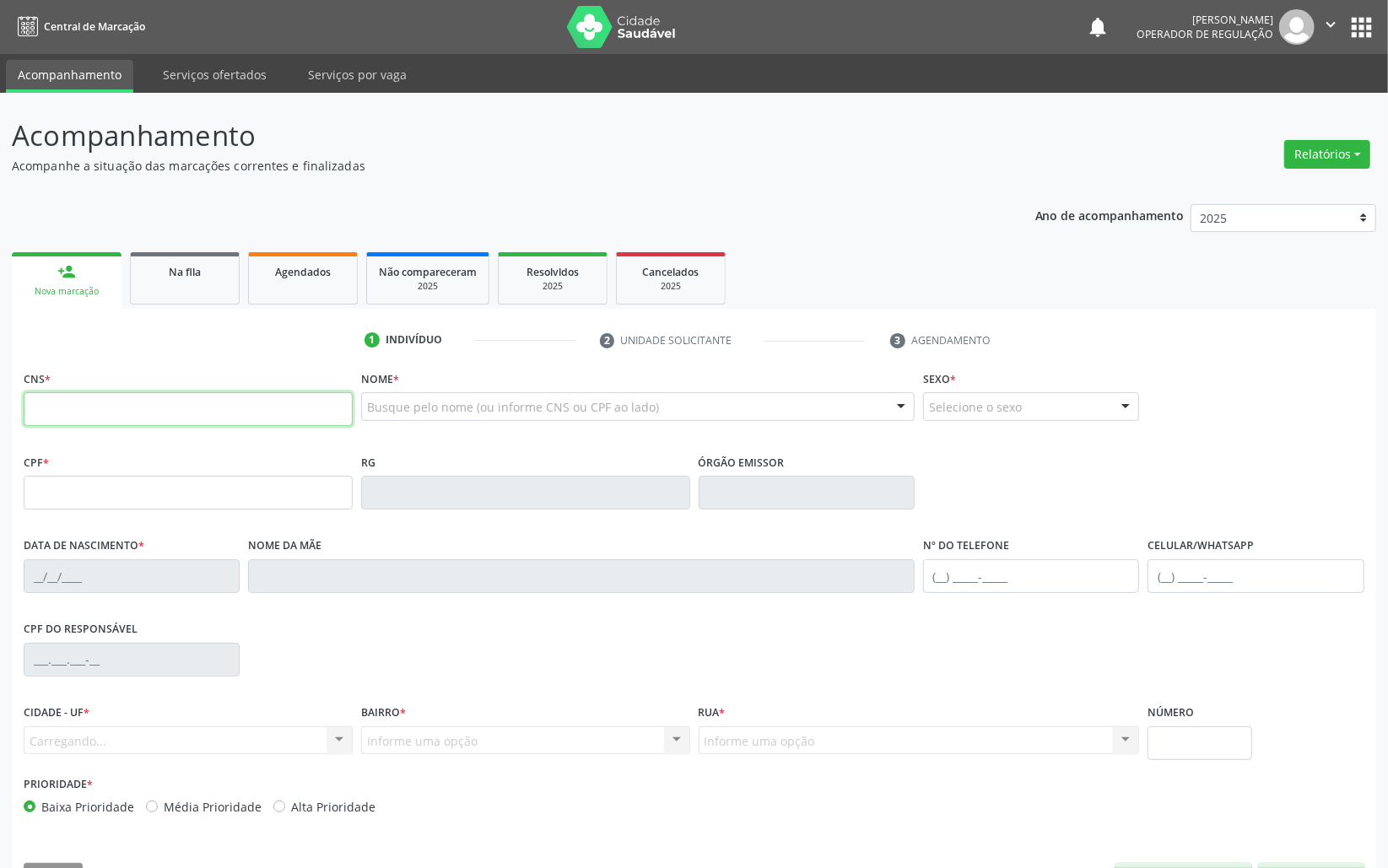
click at [120, 406] on input "text" at bounding box center [188, 409] width 329 height 34
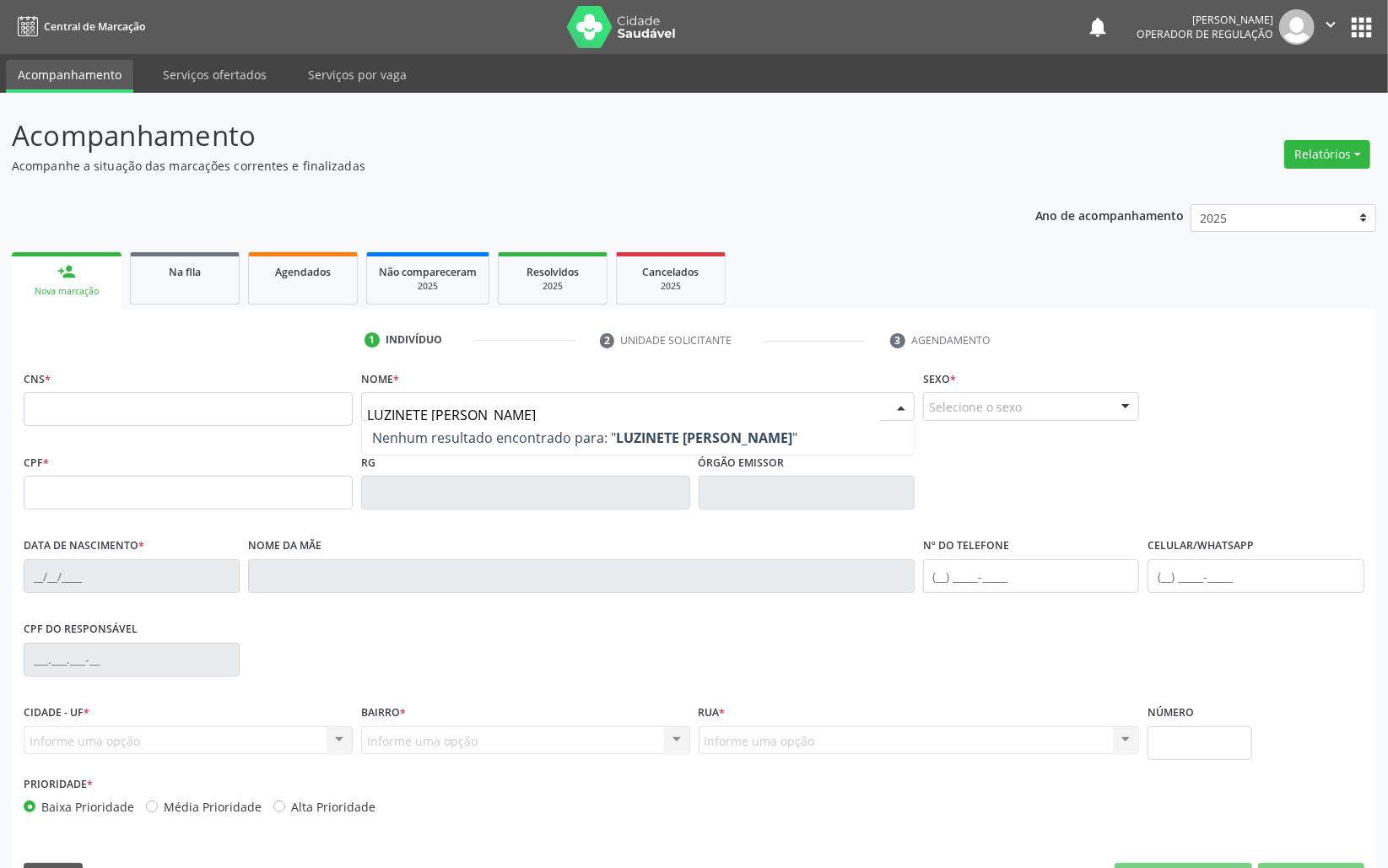
type input "LUZINETE MARIA DE LUNA"
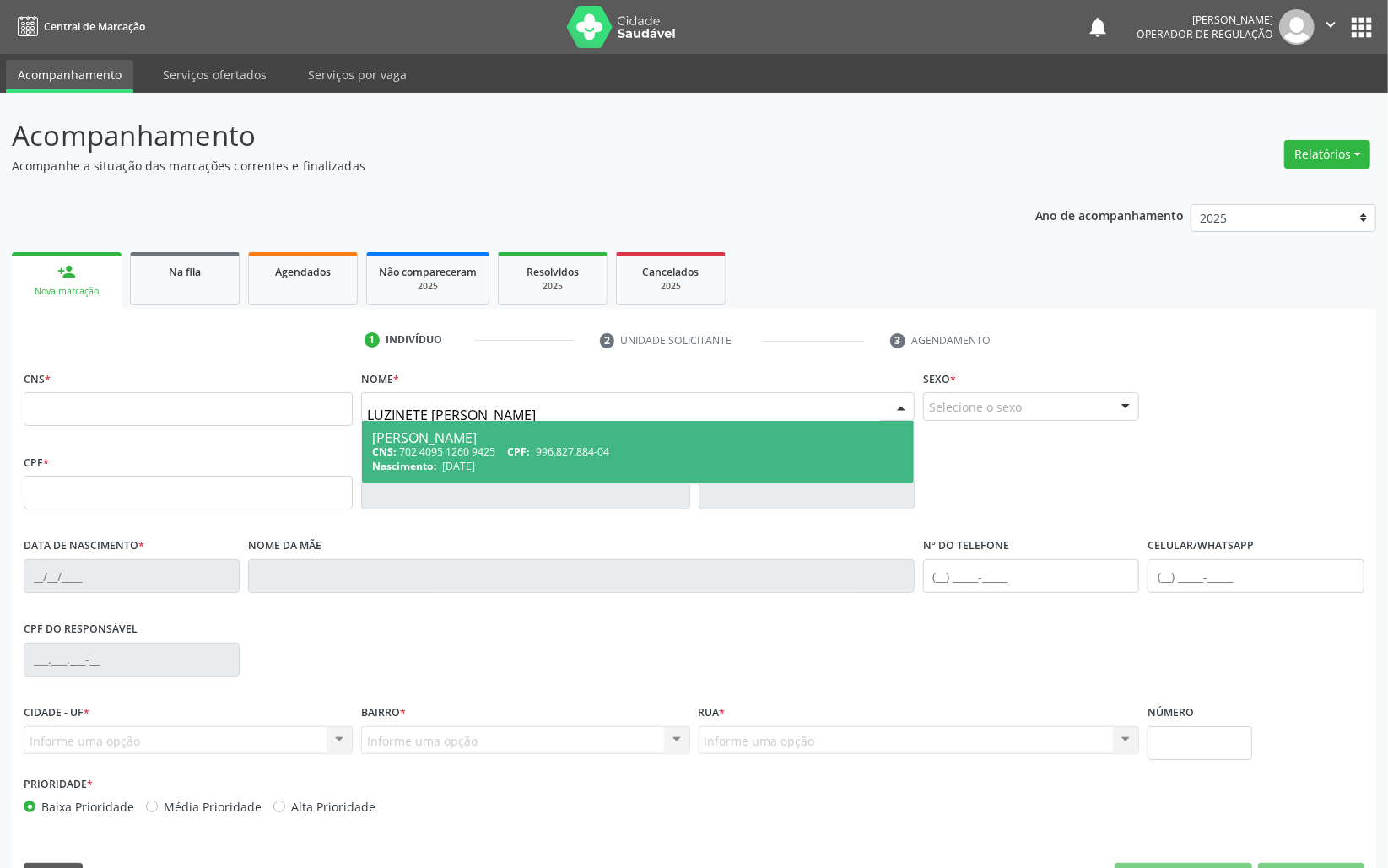
click at [480, 440] on div "Luzinete Maria de Luna Barbosa" at bounding box center [638, 438] width 531 height 14
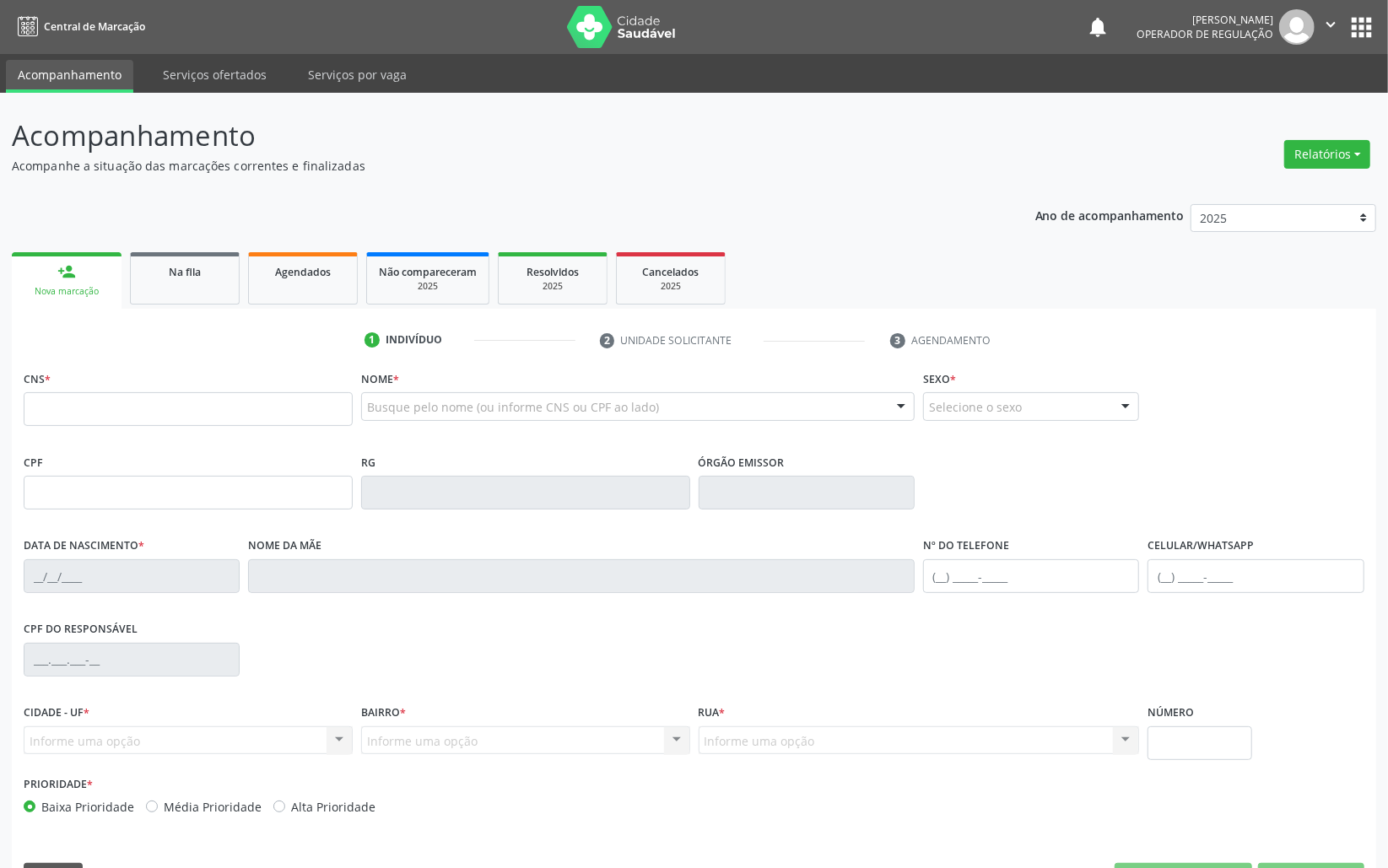
type input "702 4095 1260 9425"
type input "996.827.884-04"
type input "09/05/1964"
type input "Maria Francisca da Conceião"
type input "(83) 99124-9467"
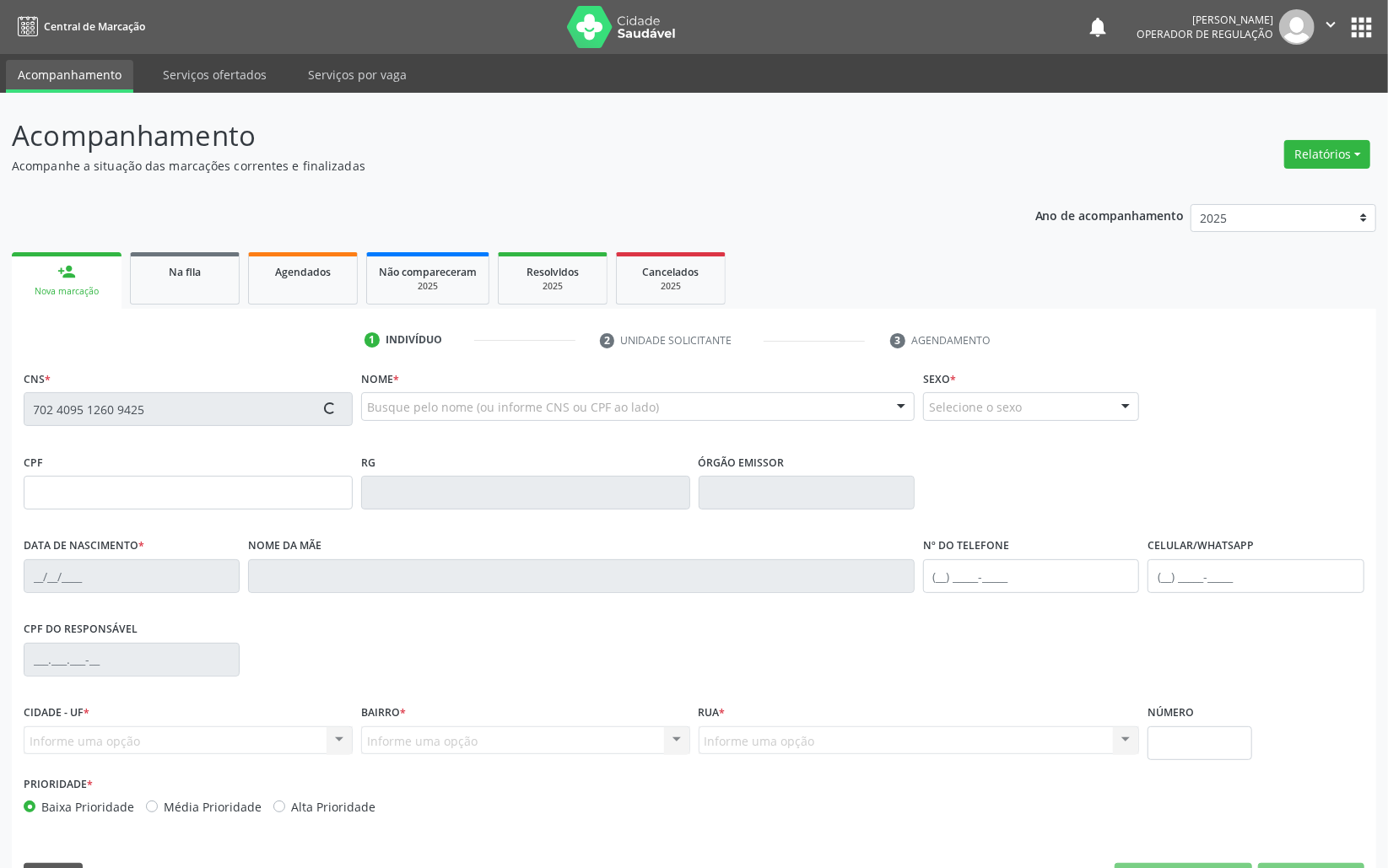
type input "(83) 99124-9467"
type input "38"
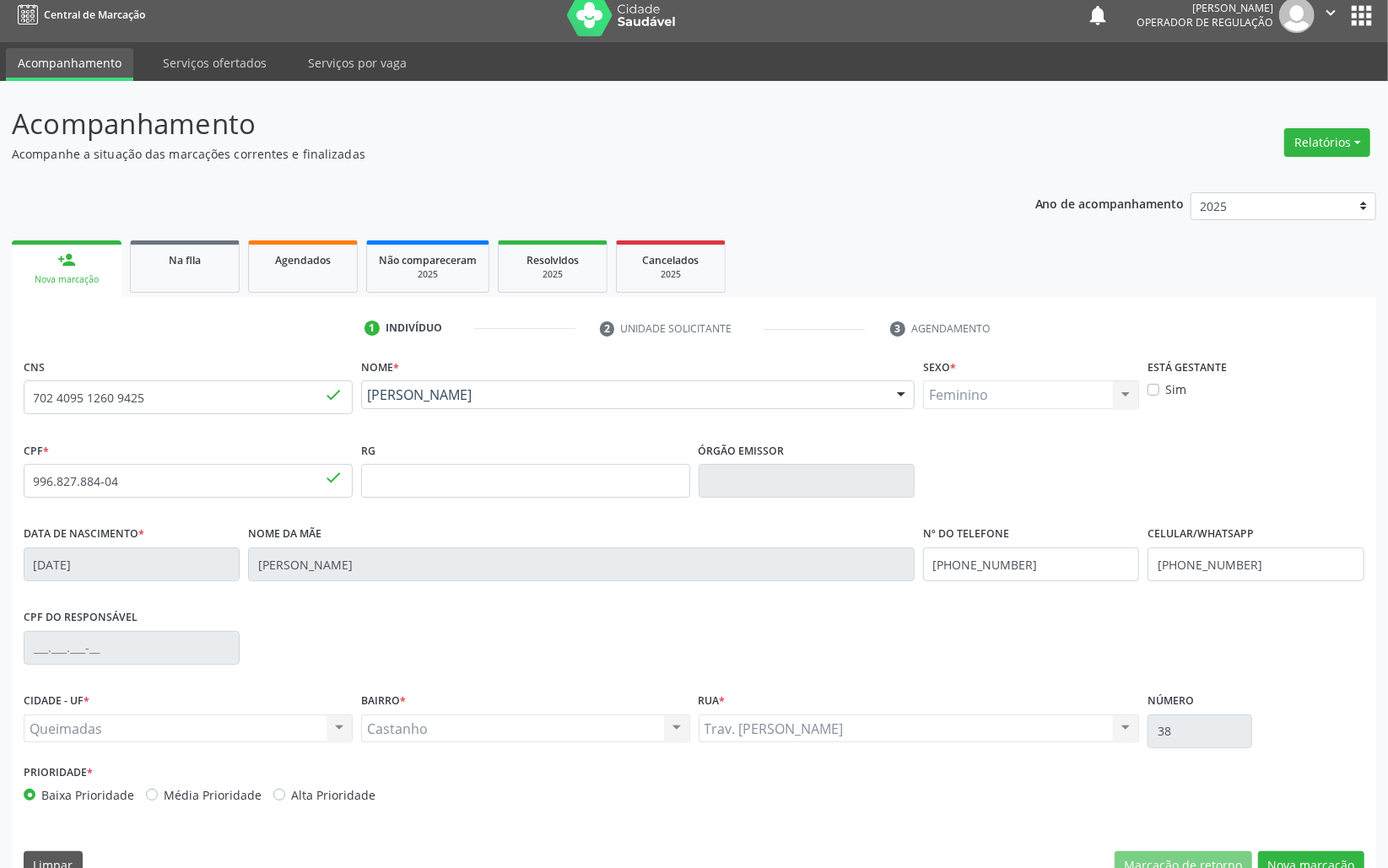
scroll to position [48, 0]
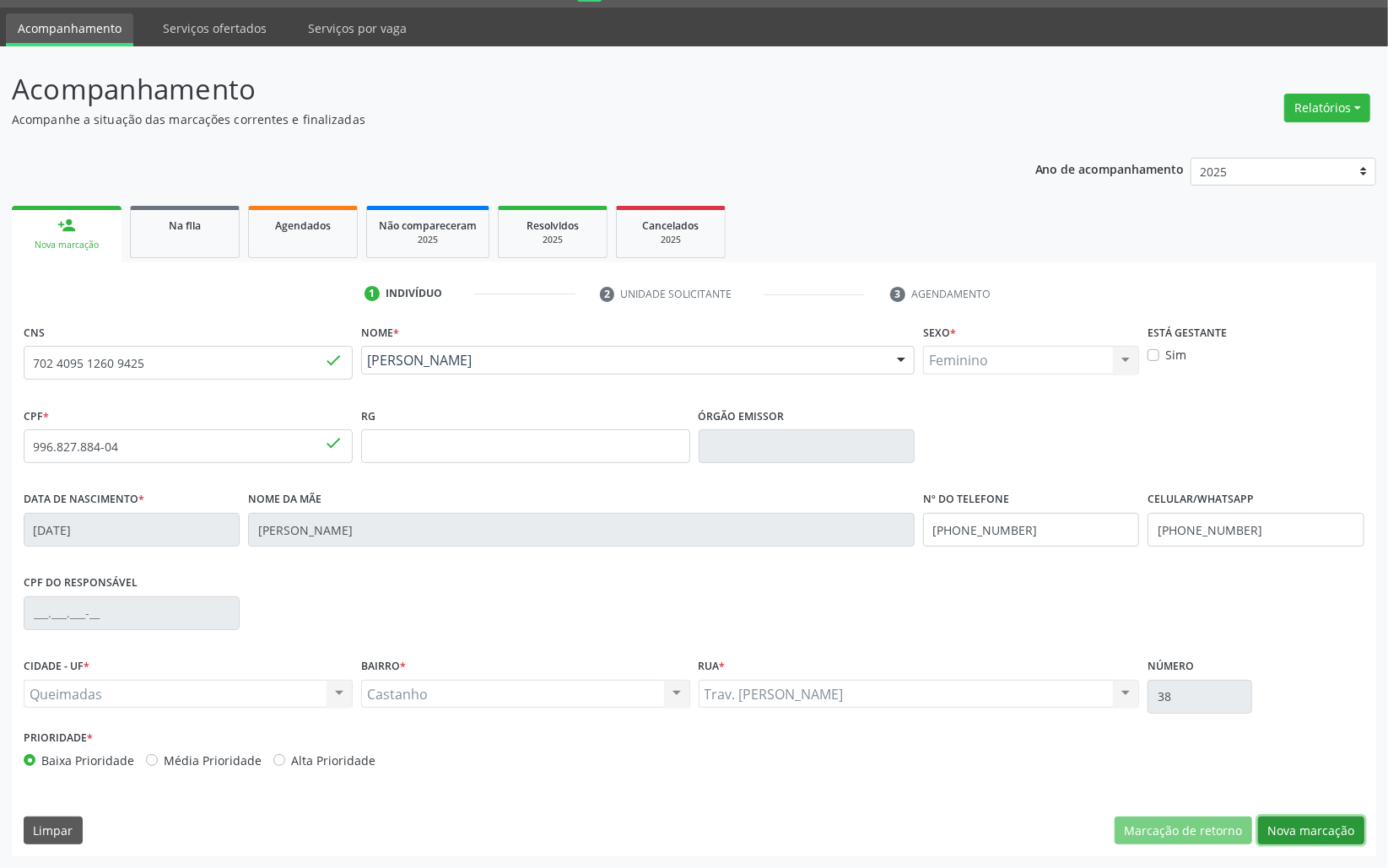
click at [1297, 830] on button "Nova marcação" at bounding box center [1311, 831] width 106 height 29
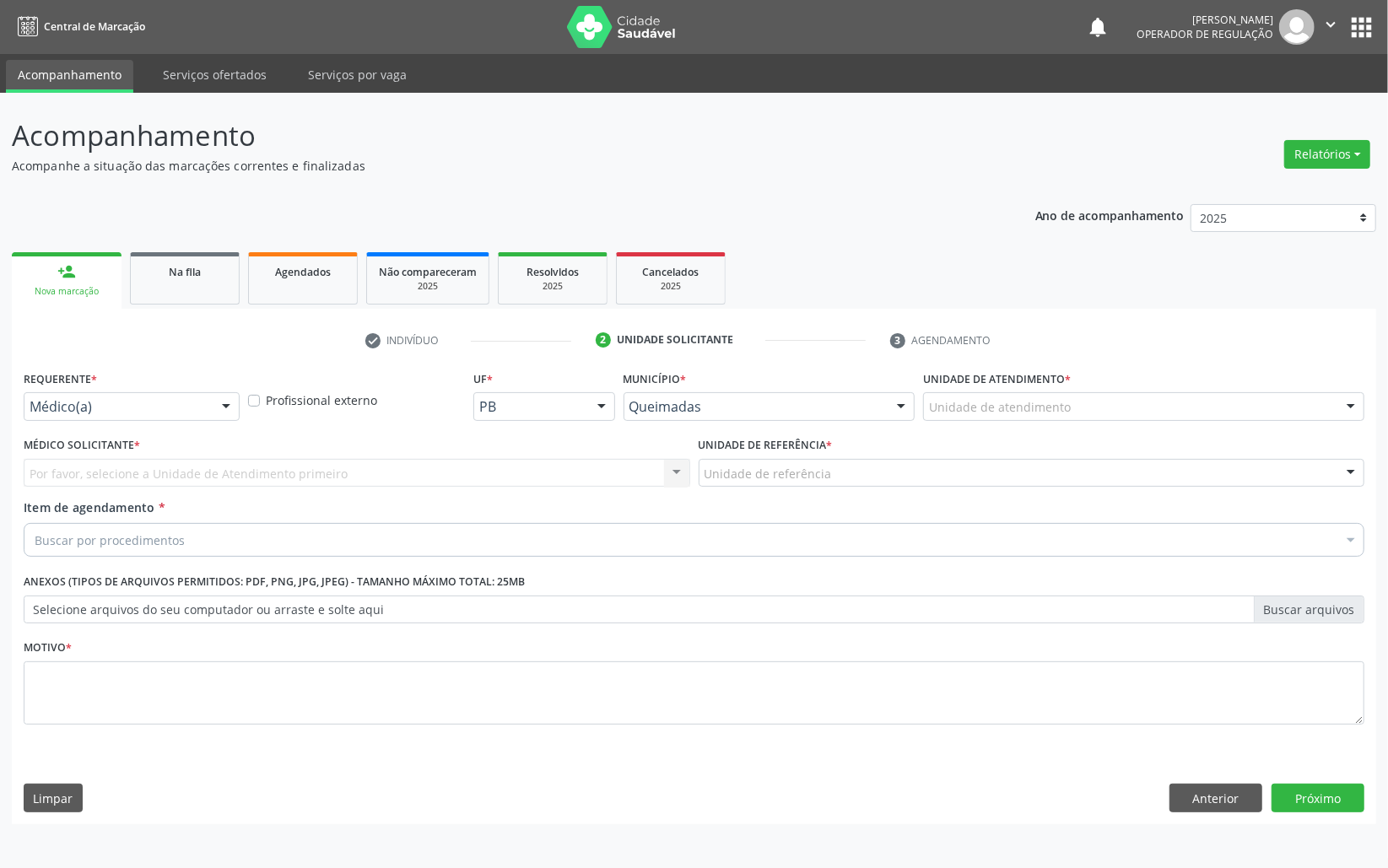
scroll to position [0, 0]
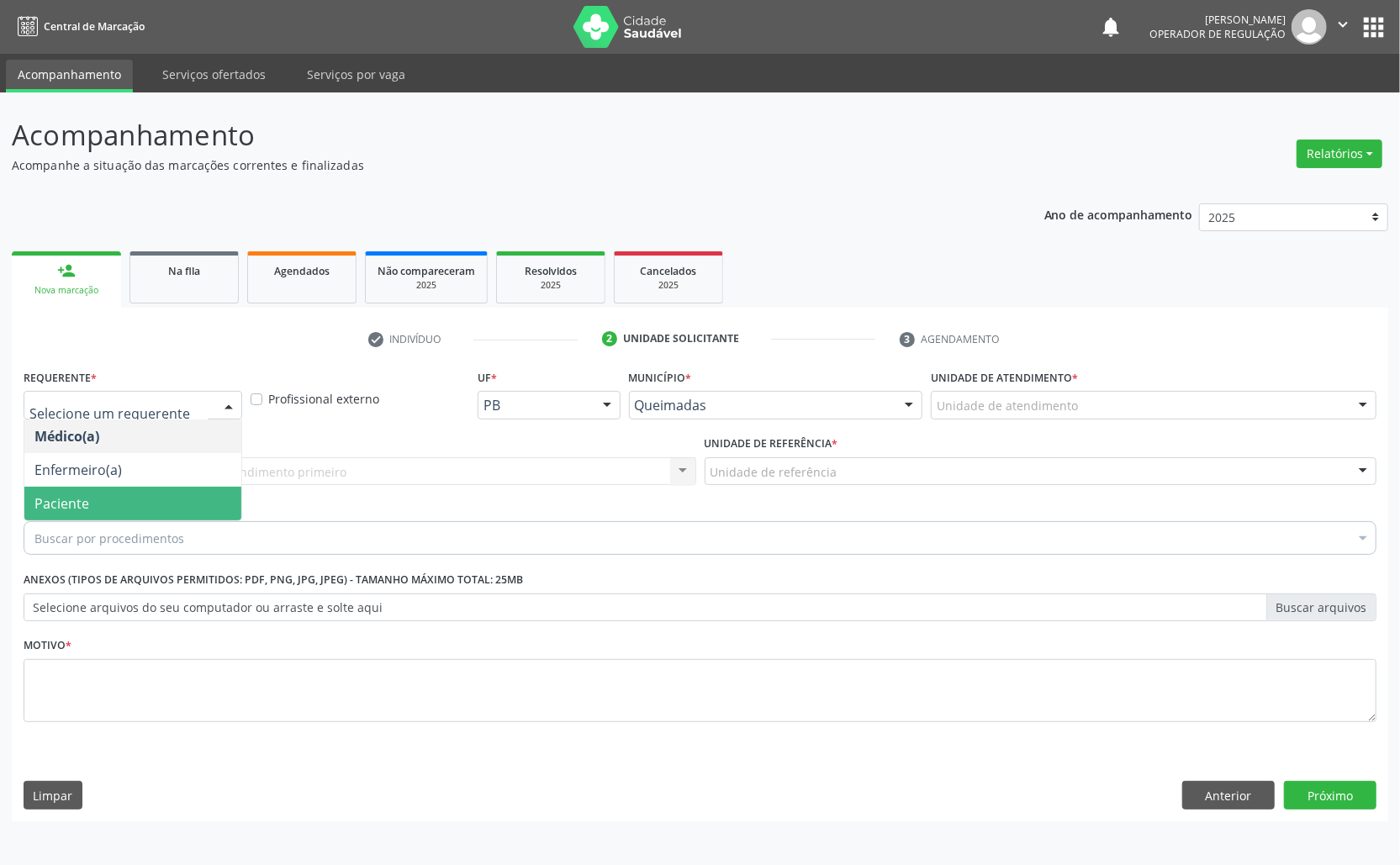
click at [135, 496] on span "Paciente" at bounding box center [133, 504] width 217 height 34
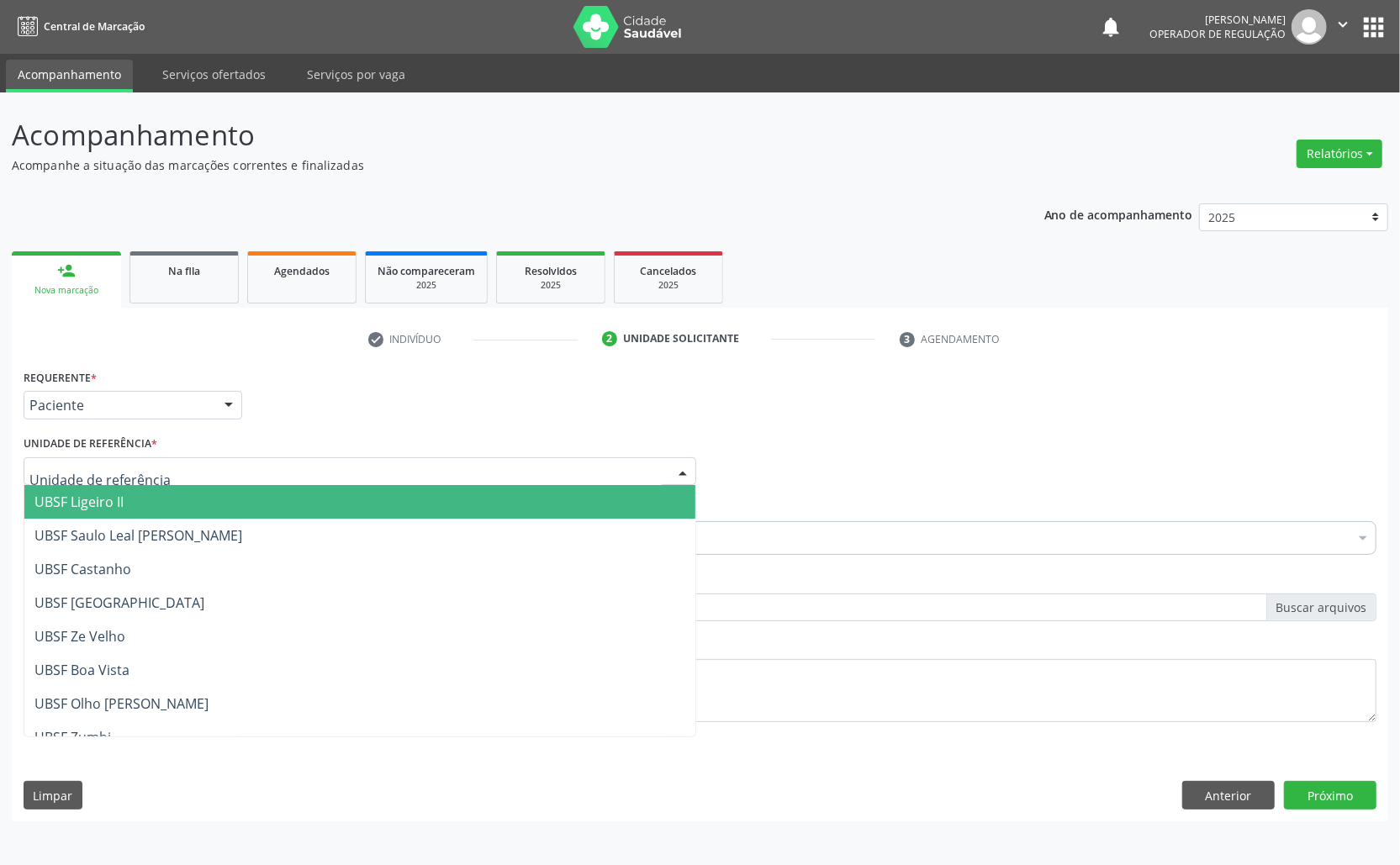
click at [425, 483] on div at bounding box center [360, 472] width 673 height 29
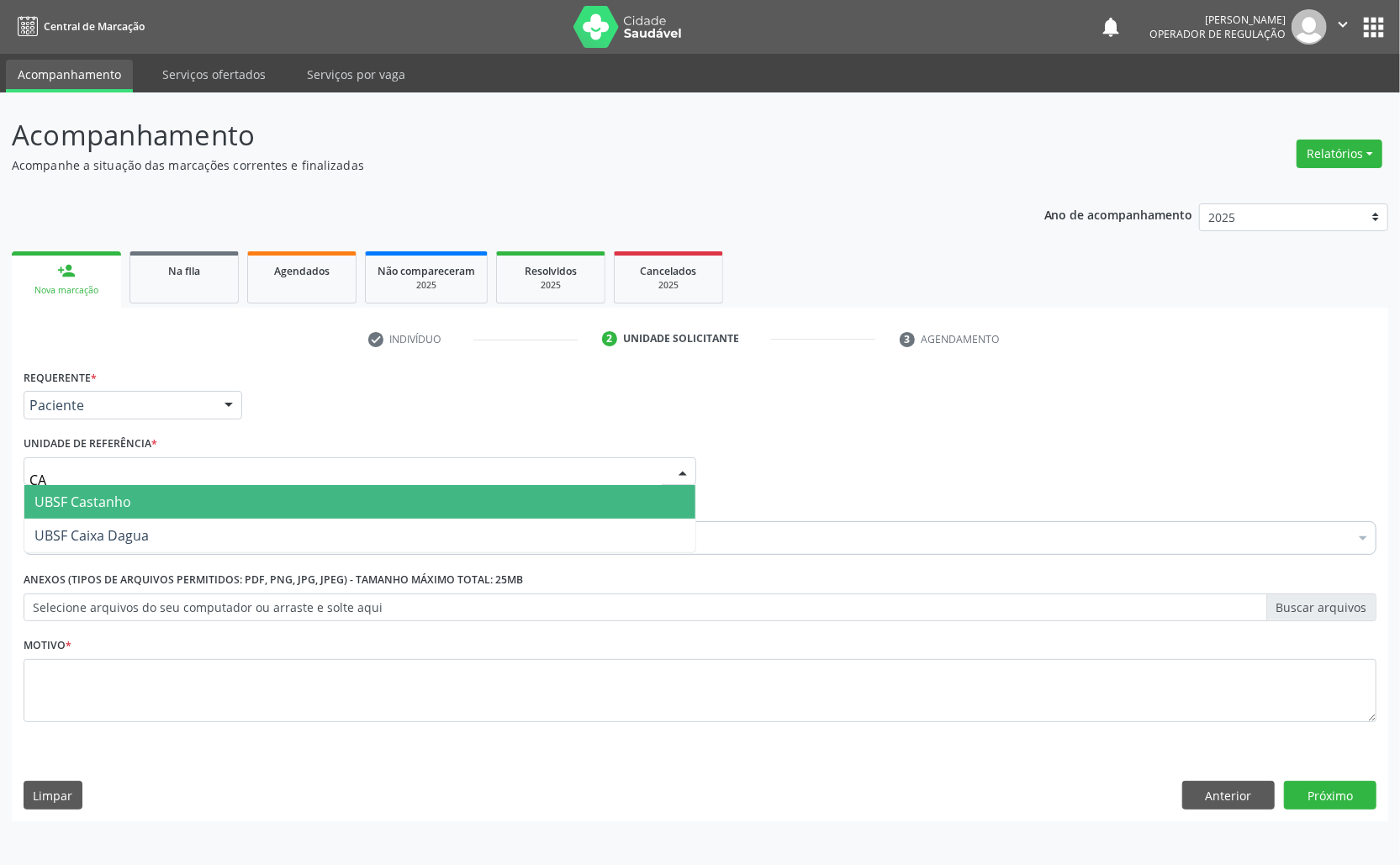
type input "CAS"
click at [358, 502] on span "UBSF Castanho" at bounding box center [360, 502] width 671 height 34
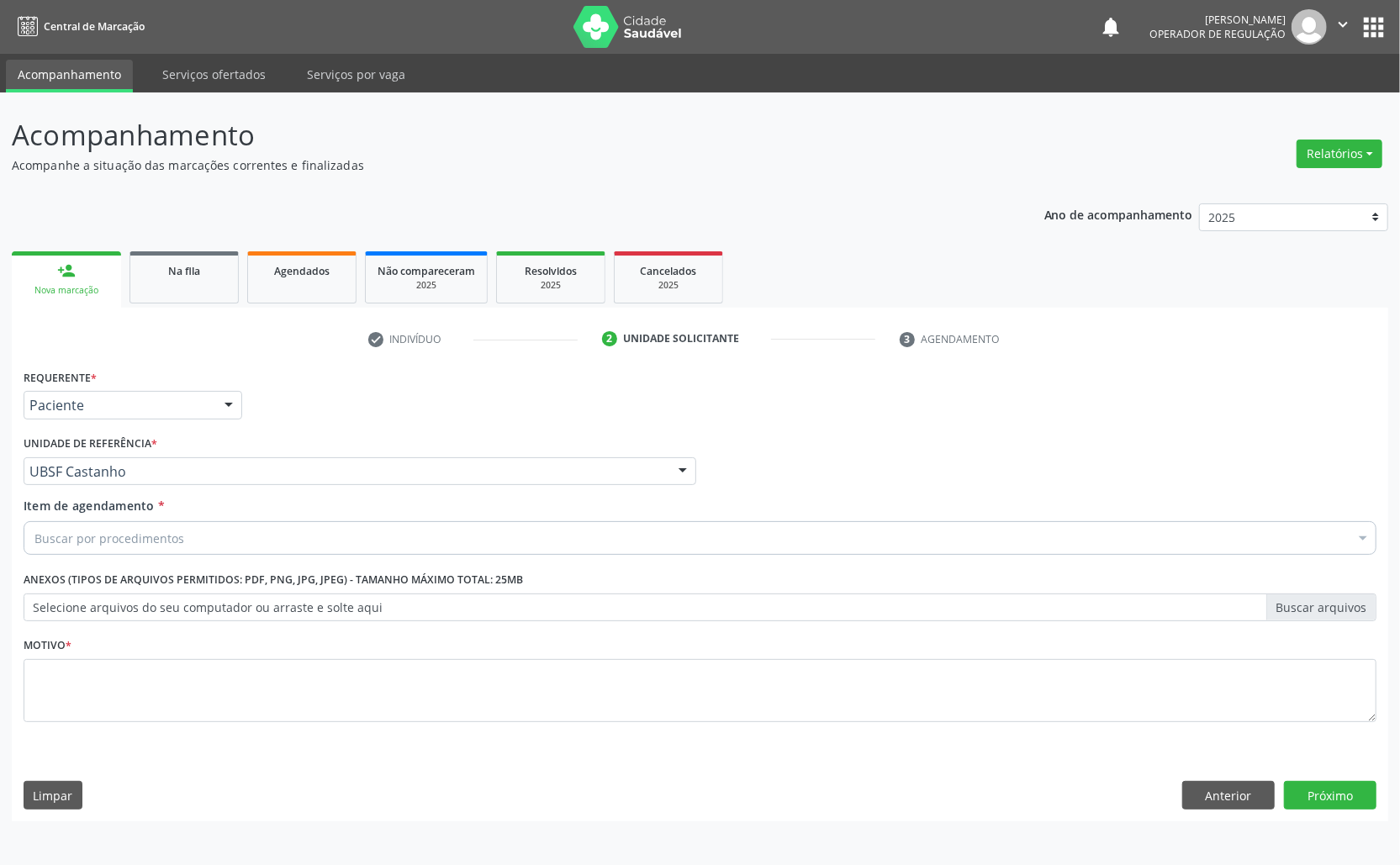
click at [348, 550] on div "Buscar por procedimentos Selecionar todos 0604320140 - Abatacepte 125 Mg Injetá…" at bounding box center [700, 535] width 1353 height 29
paste input "AVALIAÇÃO ROTINA 07/2025"
type input "AVALIAÇÃO ROTINA 07/2025"
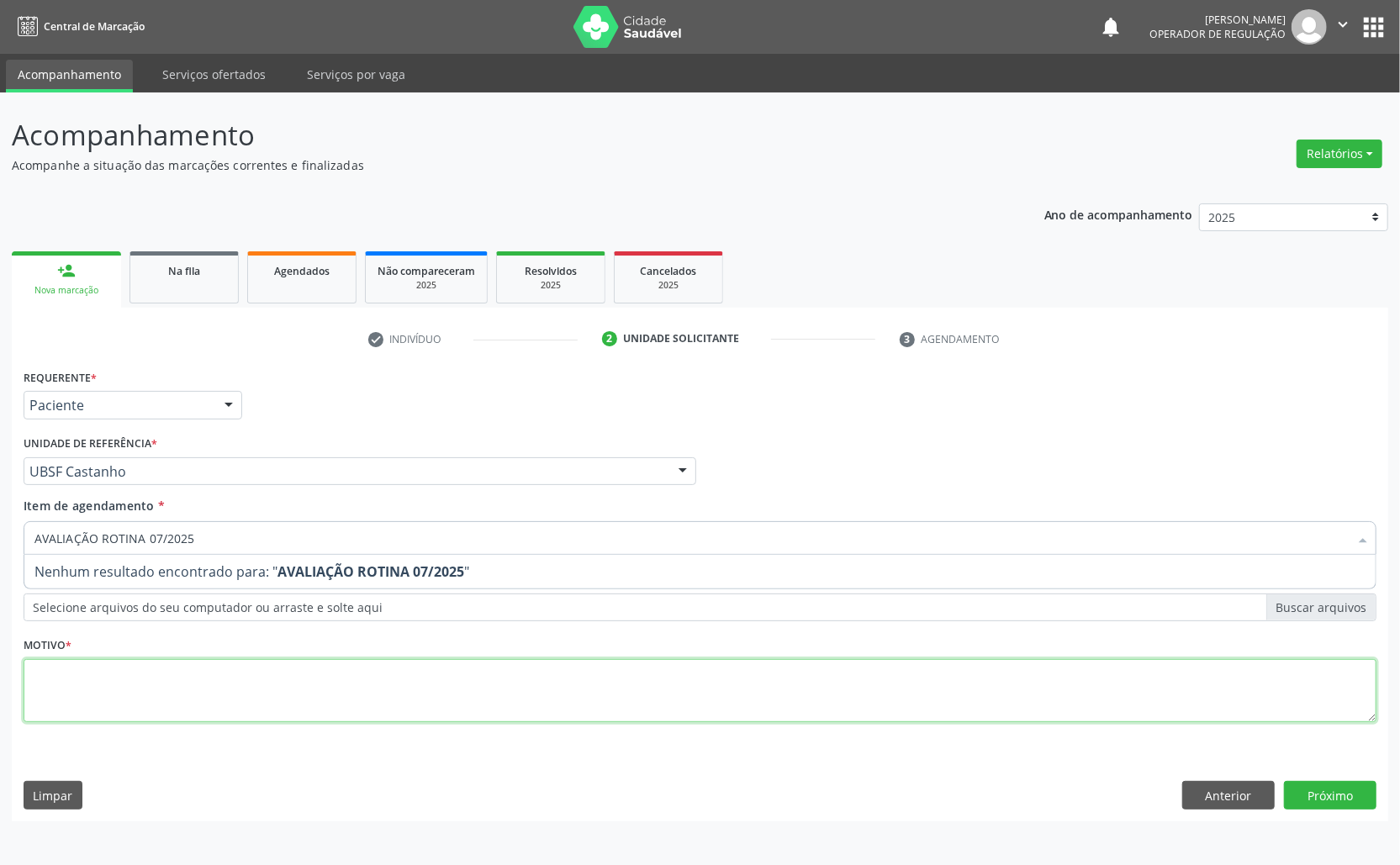
click at [337, 674] on div "Requerente * Paciente Médico(a) Enfermeiro(a) Paciente Nenhum resultado encontr…" at bounding box center [700, 555] width 1353 height 380
paste textarea "AVALIAÇÃO ROTINA 07/2025"
type textarea "AVALIAÇÃO ROTINA 07/2025"
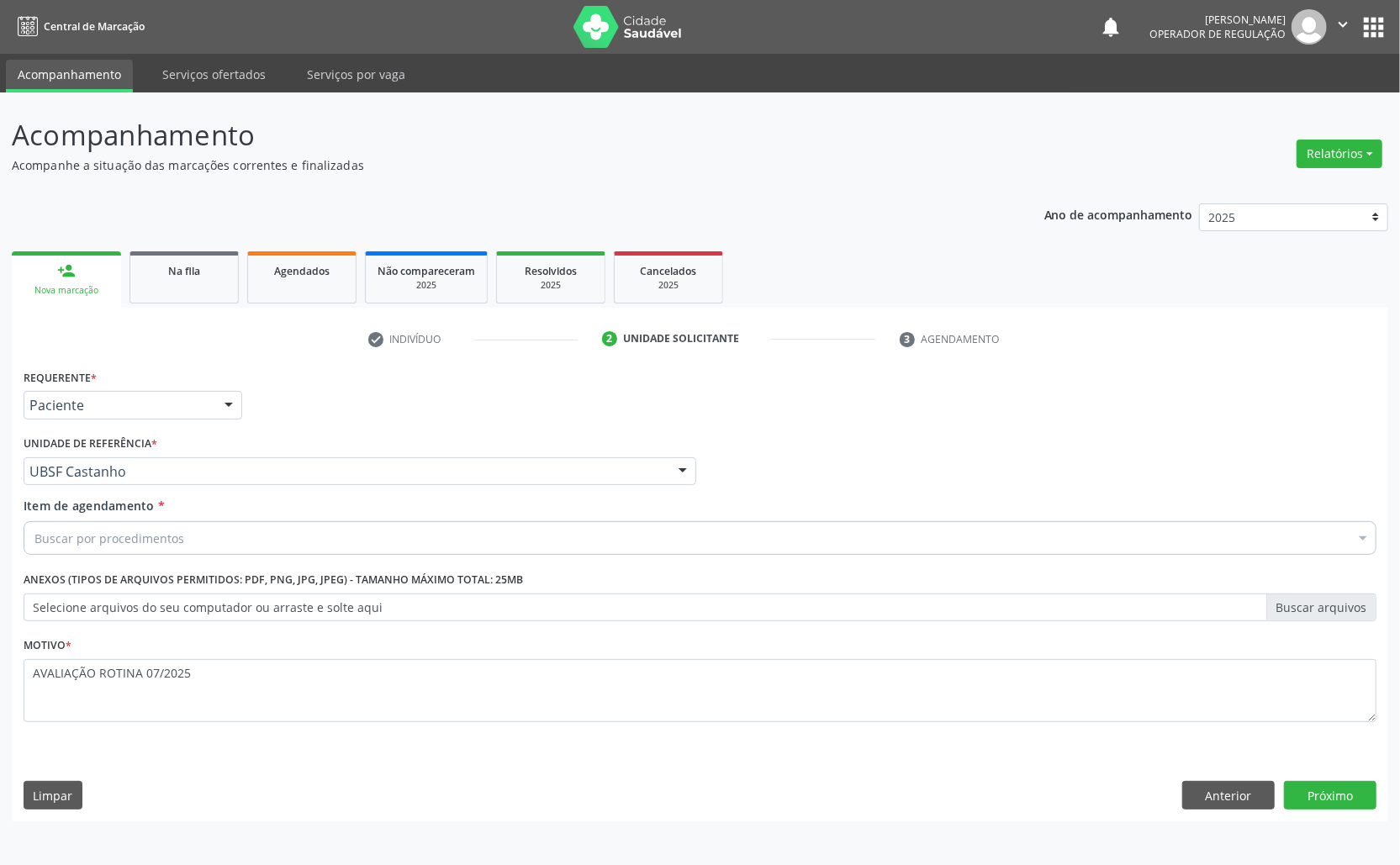
click at [284, 545] on div "Buscar por procedimentos" at bounding box center [700, 538] width 1353 height 34
paste input "TRANSVAGINAL"
type input "TRANSVAGINAL"
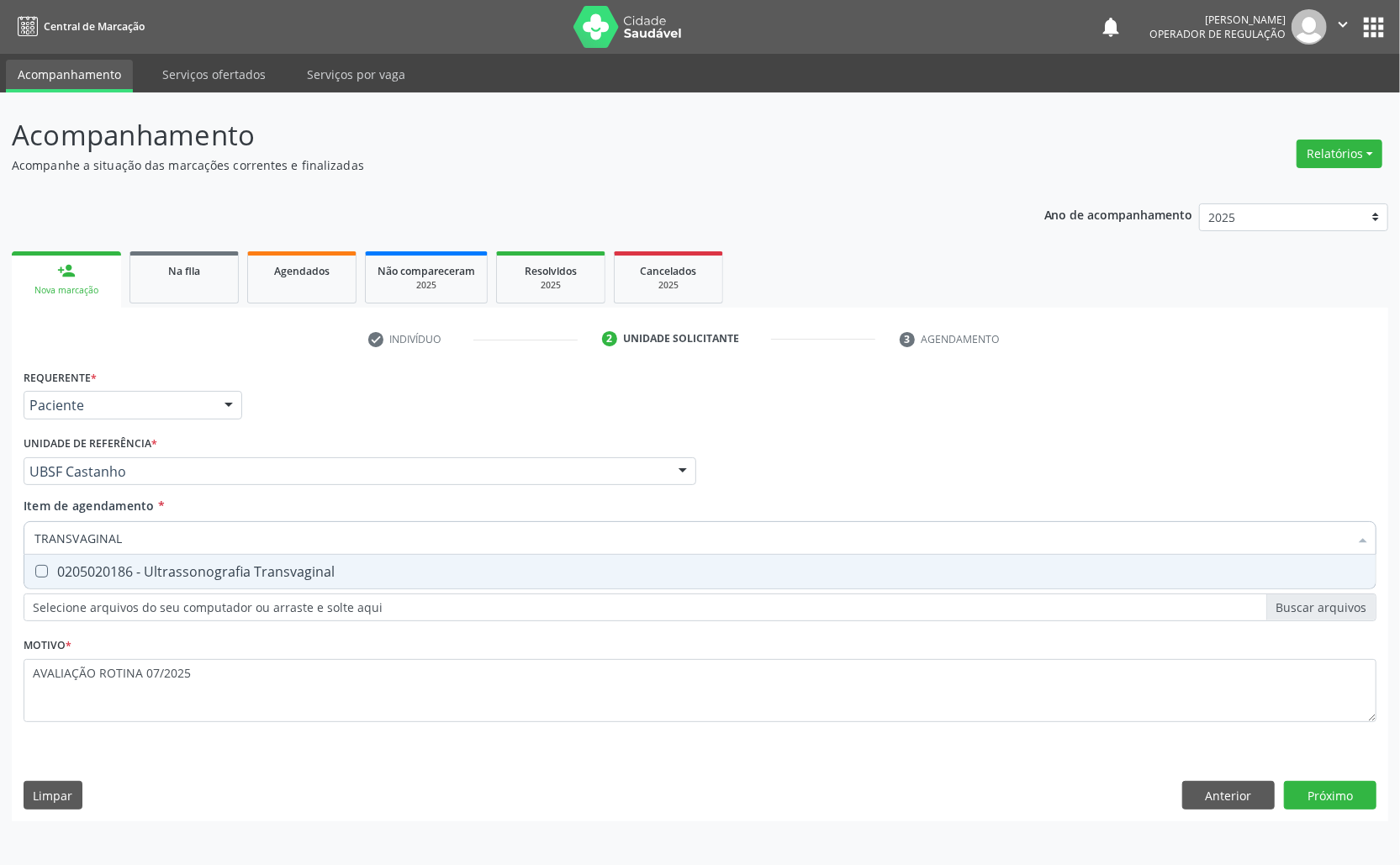
click at [301, 583] on span "0205020186 - Ultrassonografia Transvaginal" at bounding box center [700, 572] width 1352 height 34
checkbox Transvaginal "true"
click at [1329, 800] on div "Requerente * Paciente Médico(a) Enfermeiro(a) Paciente Nenhum resultado encontr…" at bounding box center [700, 593] width 1376 height 457
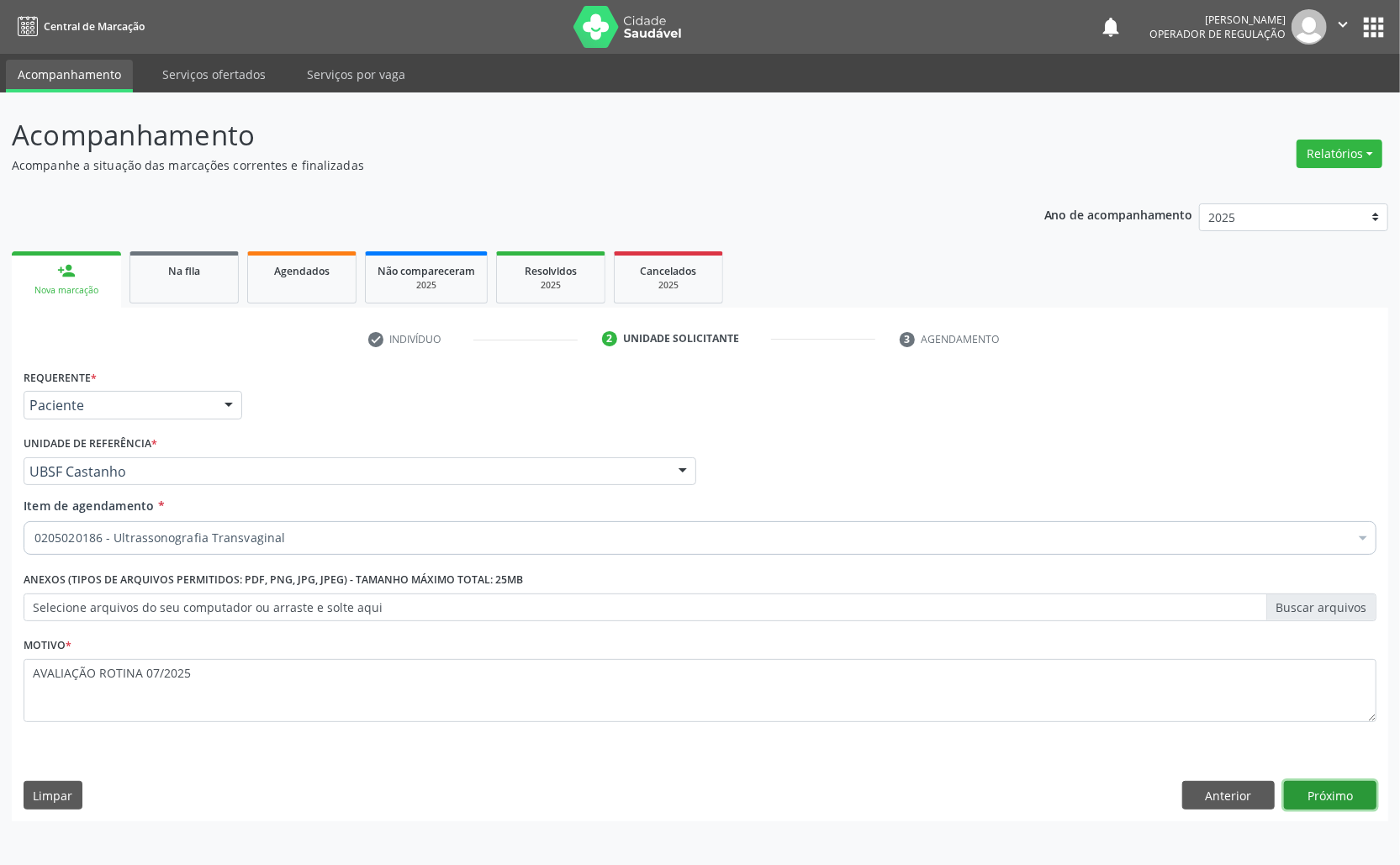
click at [1333, 801] on button "Próximo" at bounding box center [1330, 796] width 92 height 29
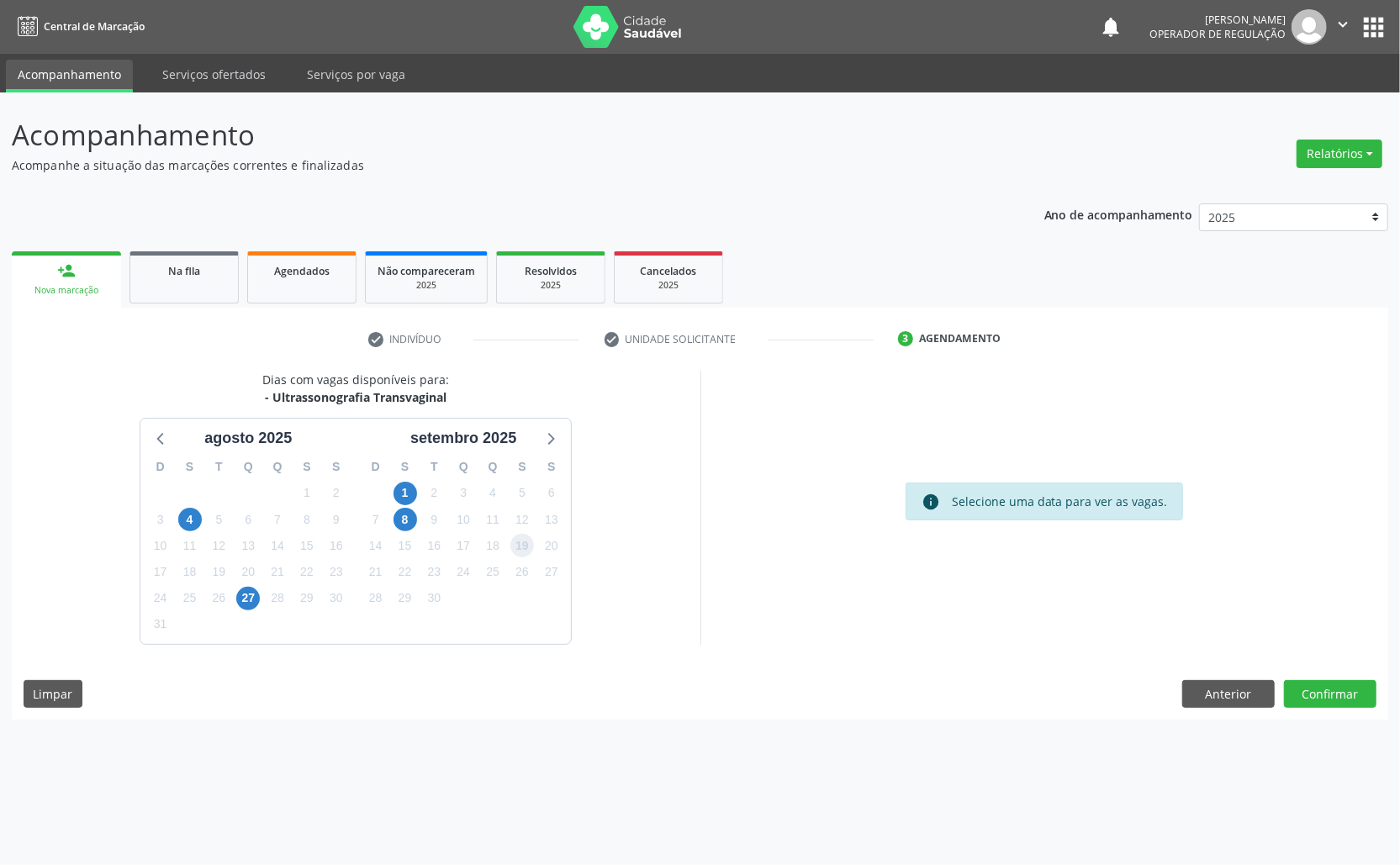
click at [524, 550] on span "19" at bounding box center [522, 545] width 24 height 24
click at [1334, 693] on button "Confirmar" at bounding box center [1330, 694] width 92 height 29
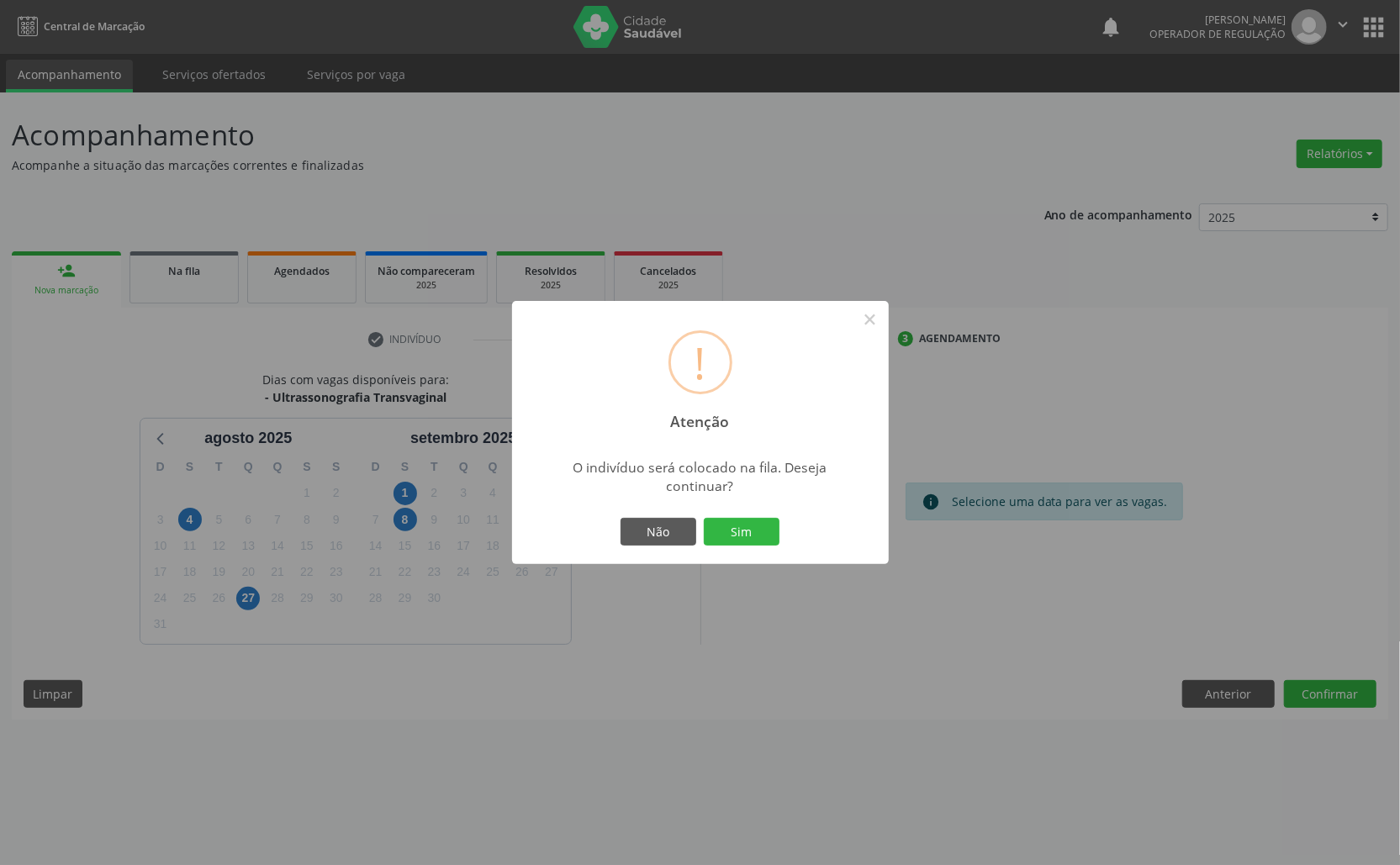
click at [704, 517] on button "Sim" at bounding box center [741, 532] width 75 height 29
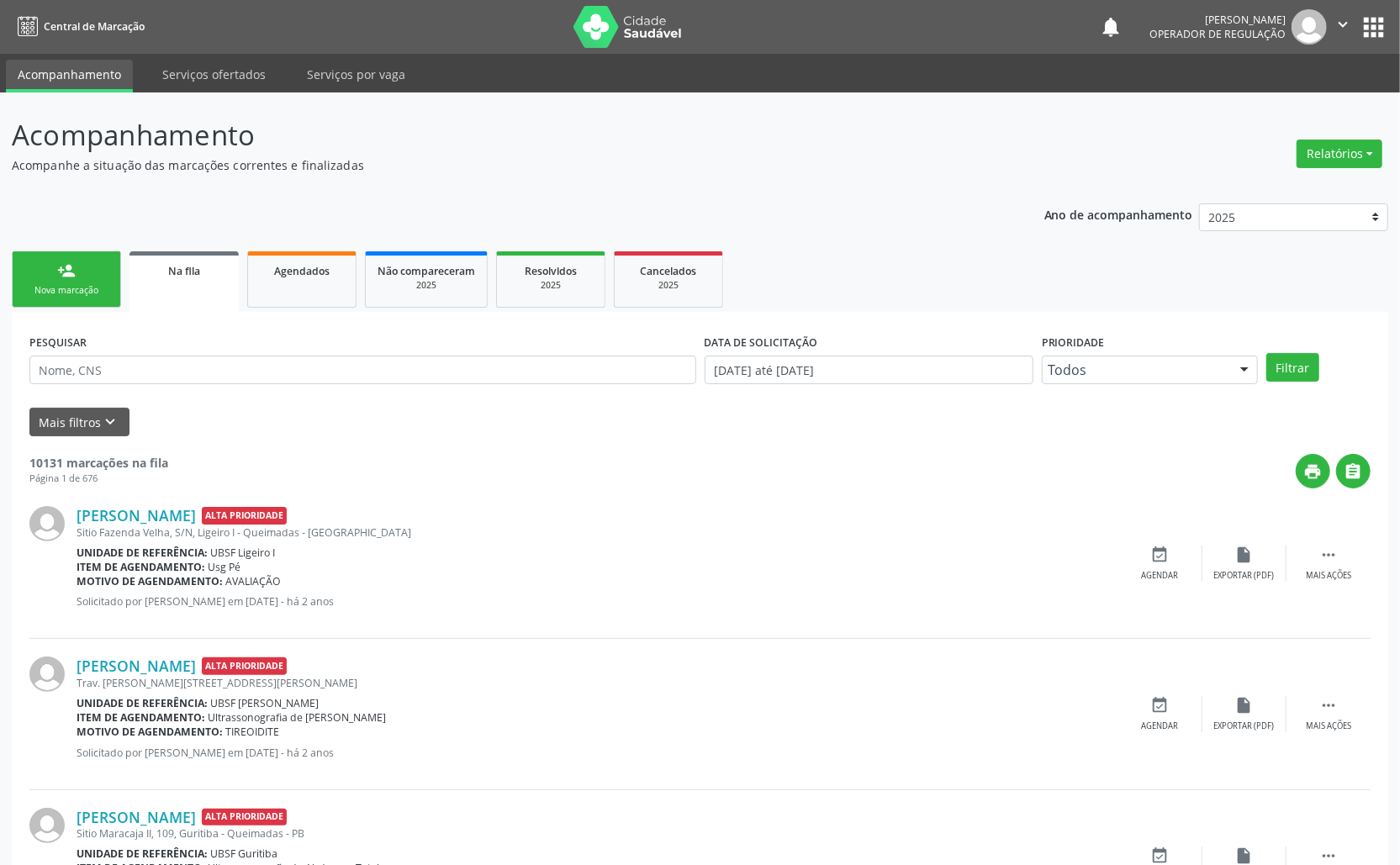
click at [79, 260] on link "person_add Nova marcação" at bounding box center [66, 279] width 109 height 57
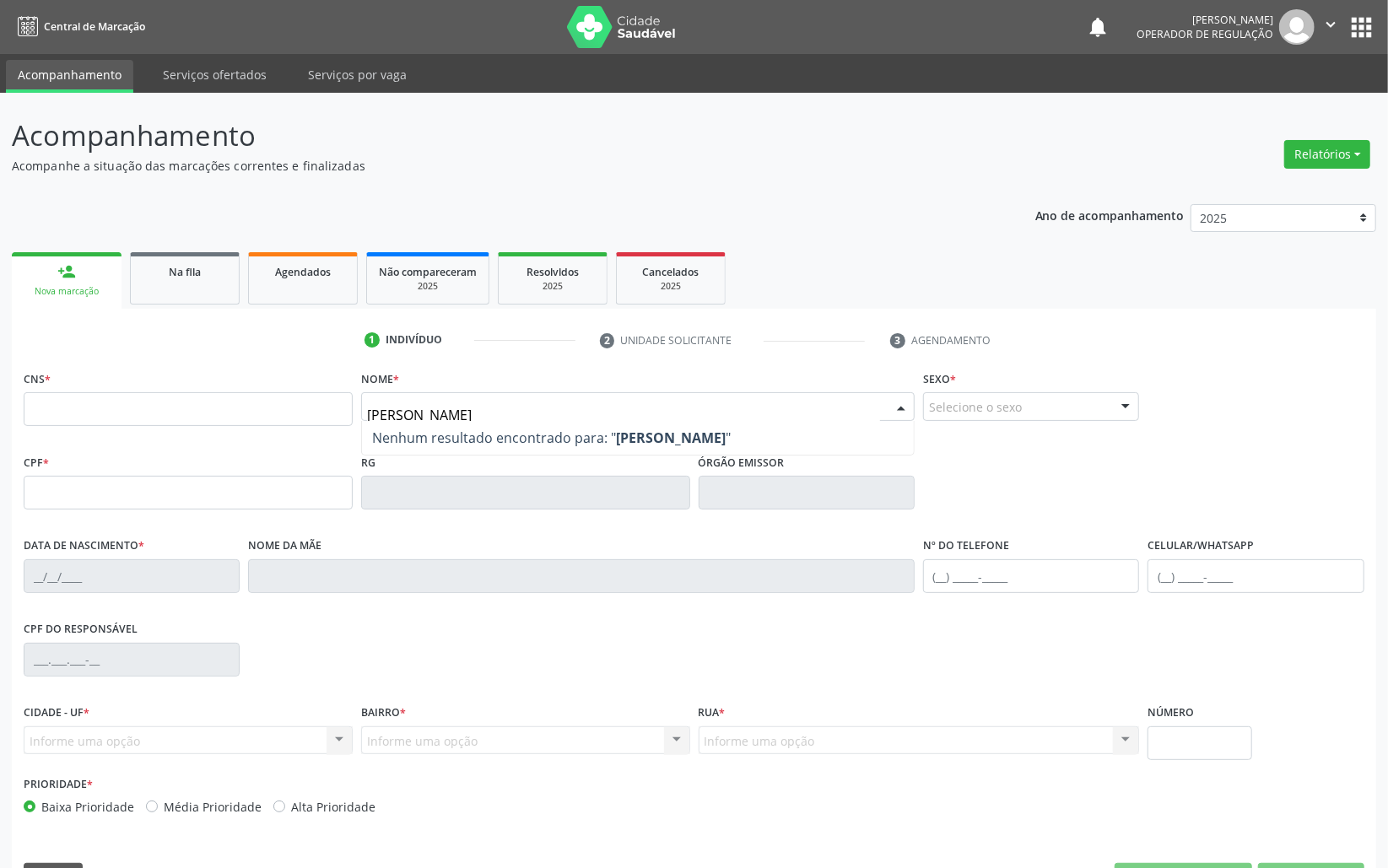
type input "MARIA CLARA GOMES"
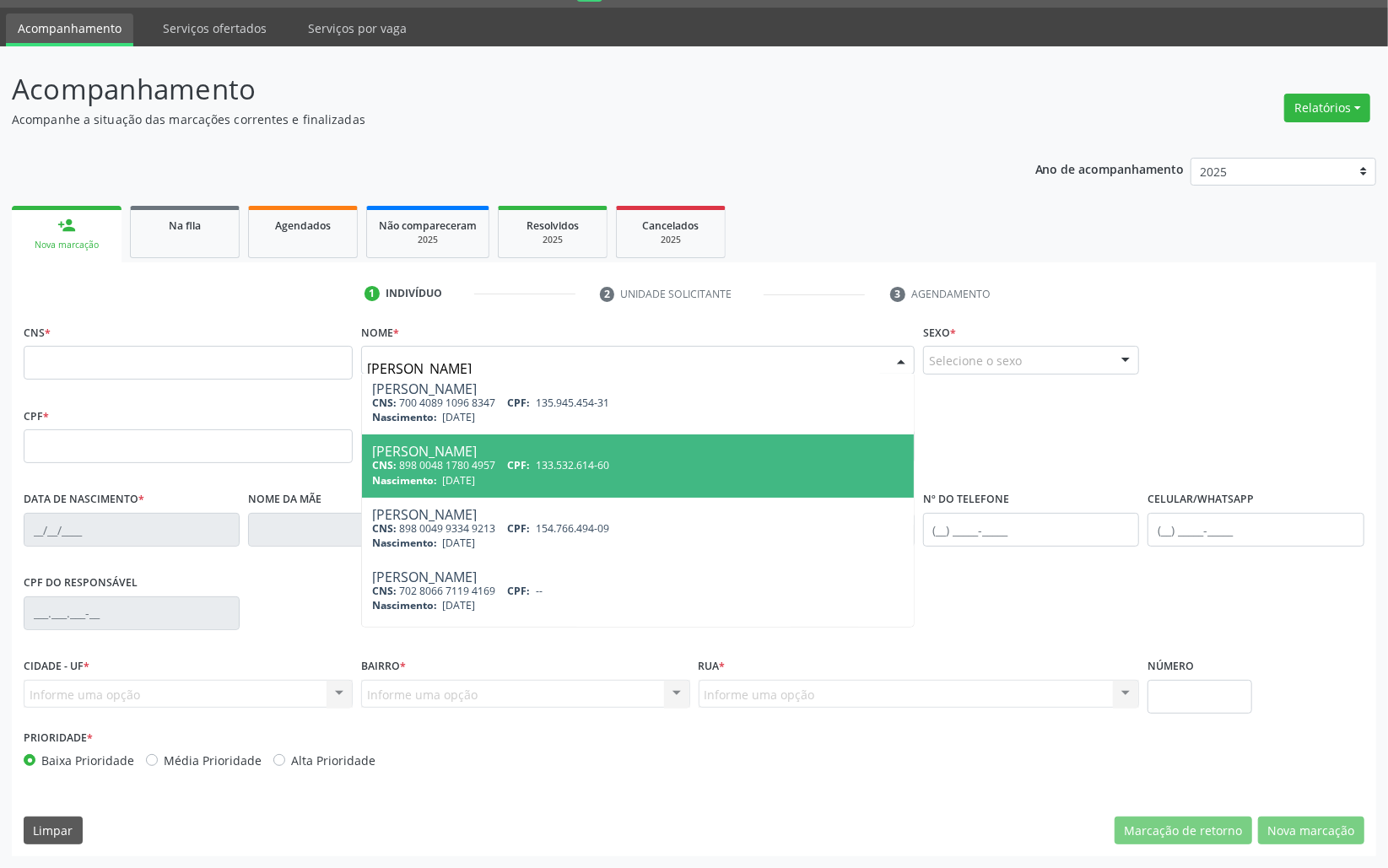
scroll to position [123, 0]
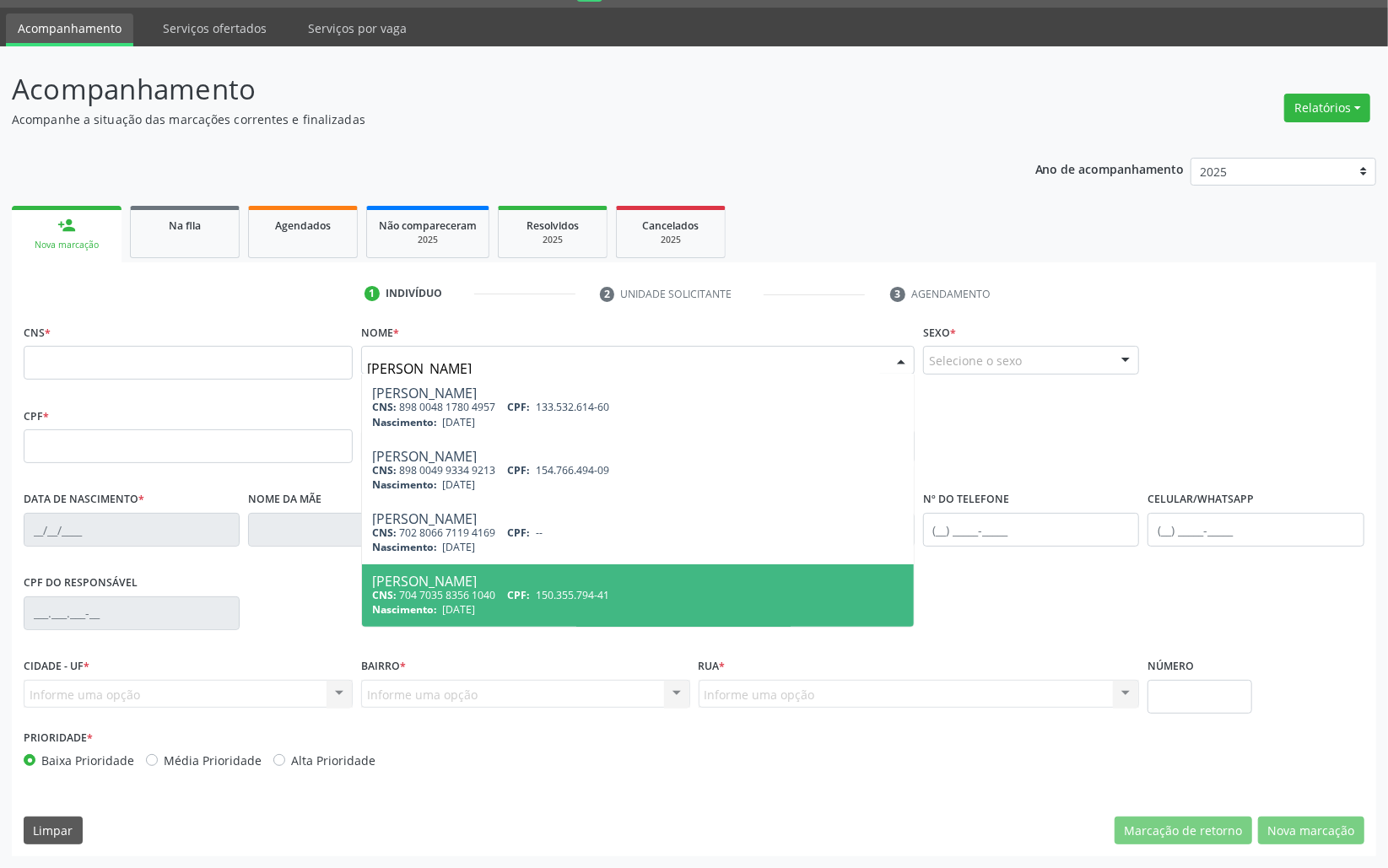
click at [526, 584] on div "Maria Clara Gomes do Nascimento" at bounding box center [638, 581] width 531 height 14
type input "704 7035 8356 1040"
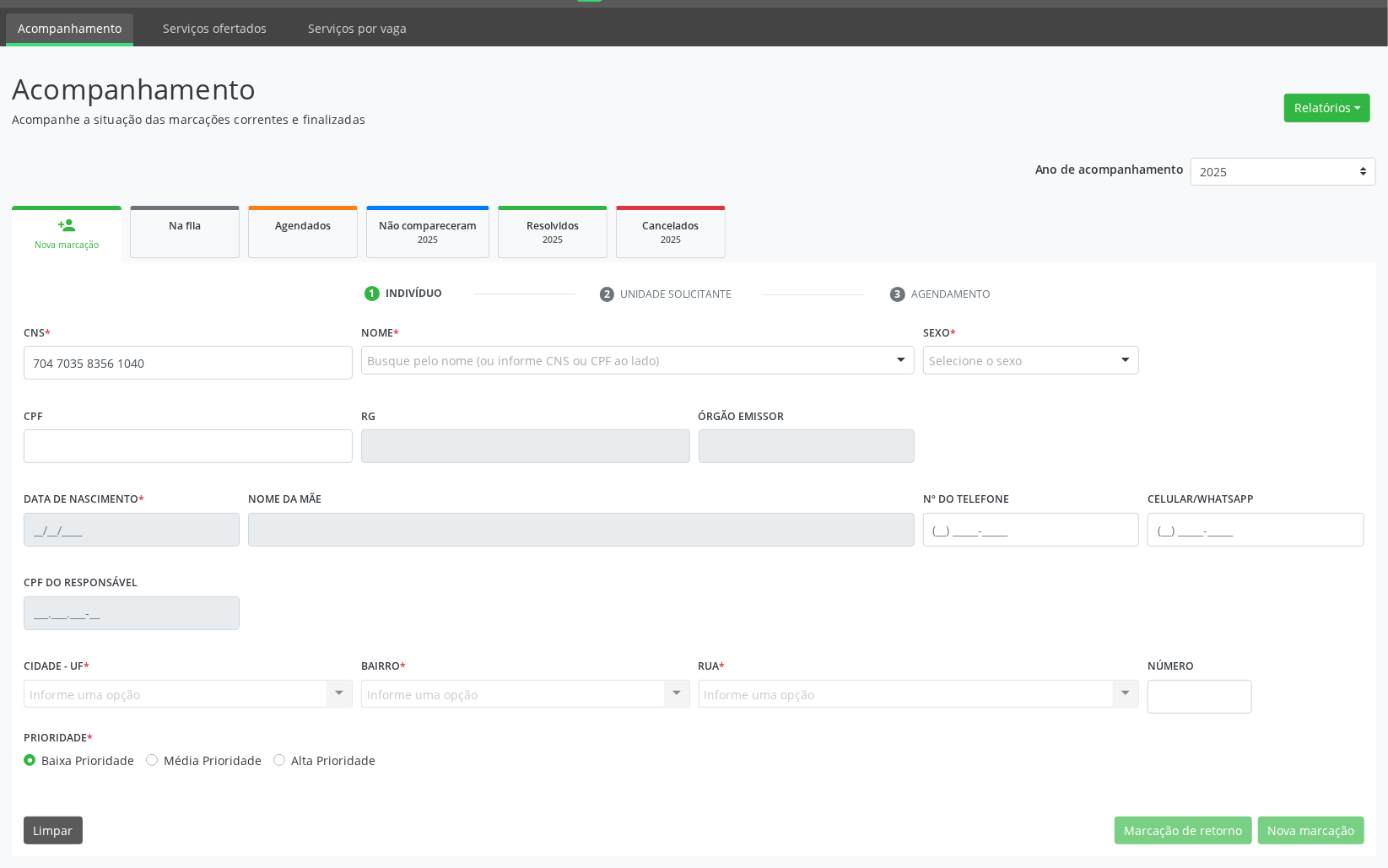
scroll to position [0, 0]
type input "150.355.794-41"
type input "08/11/2007"
type input "Maria Betânia Gomes de Albuquerque"
type input "(83) 99401-3995"
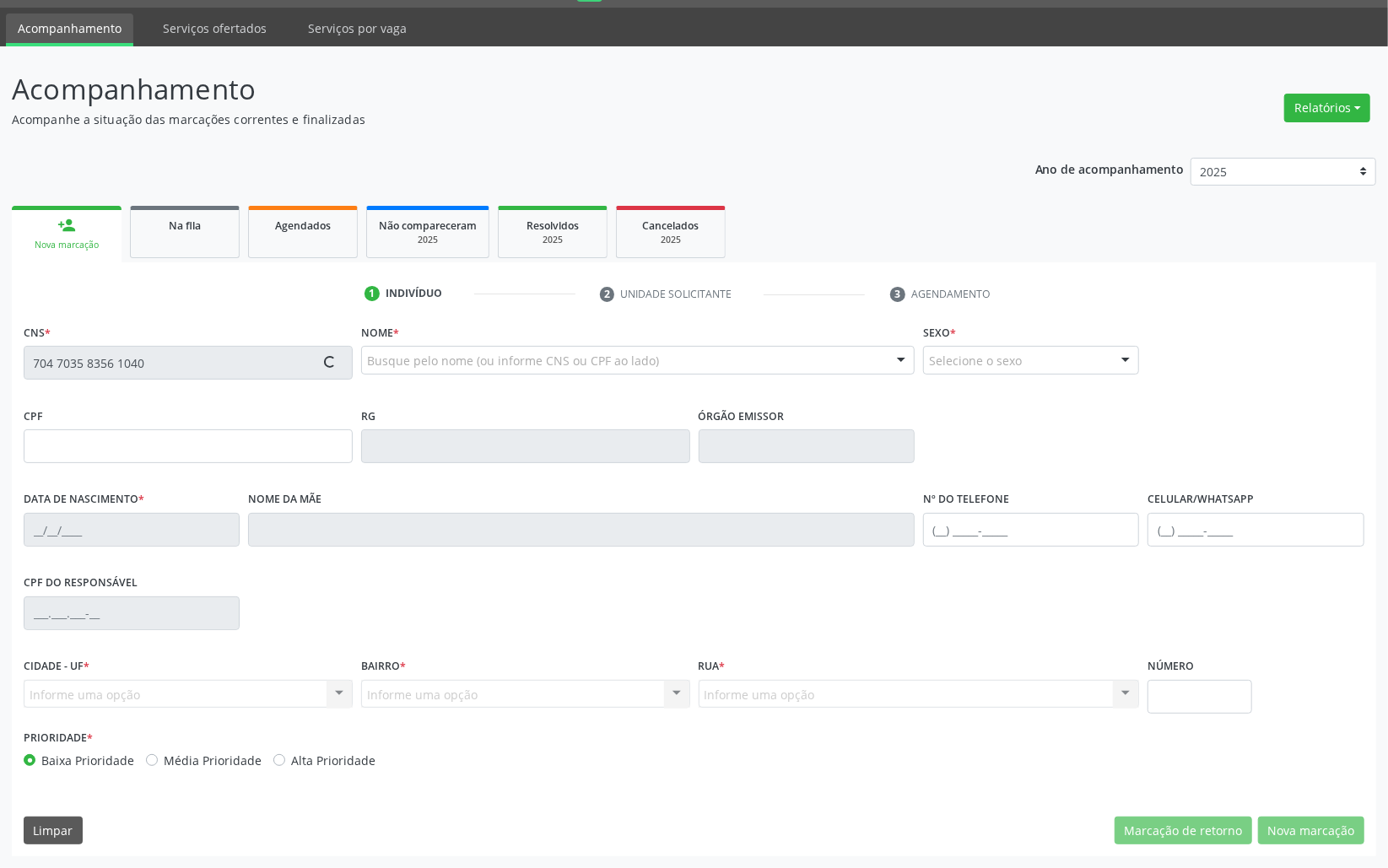
type input "(83) 99401-3995"
type input "115.892.177-21"
type input "115"
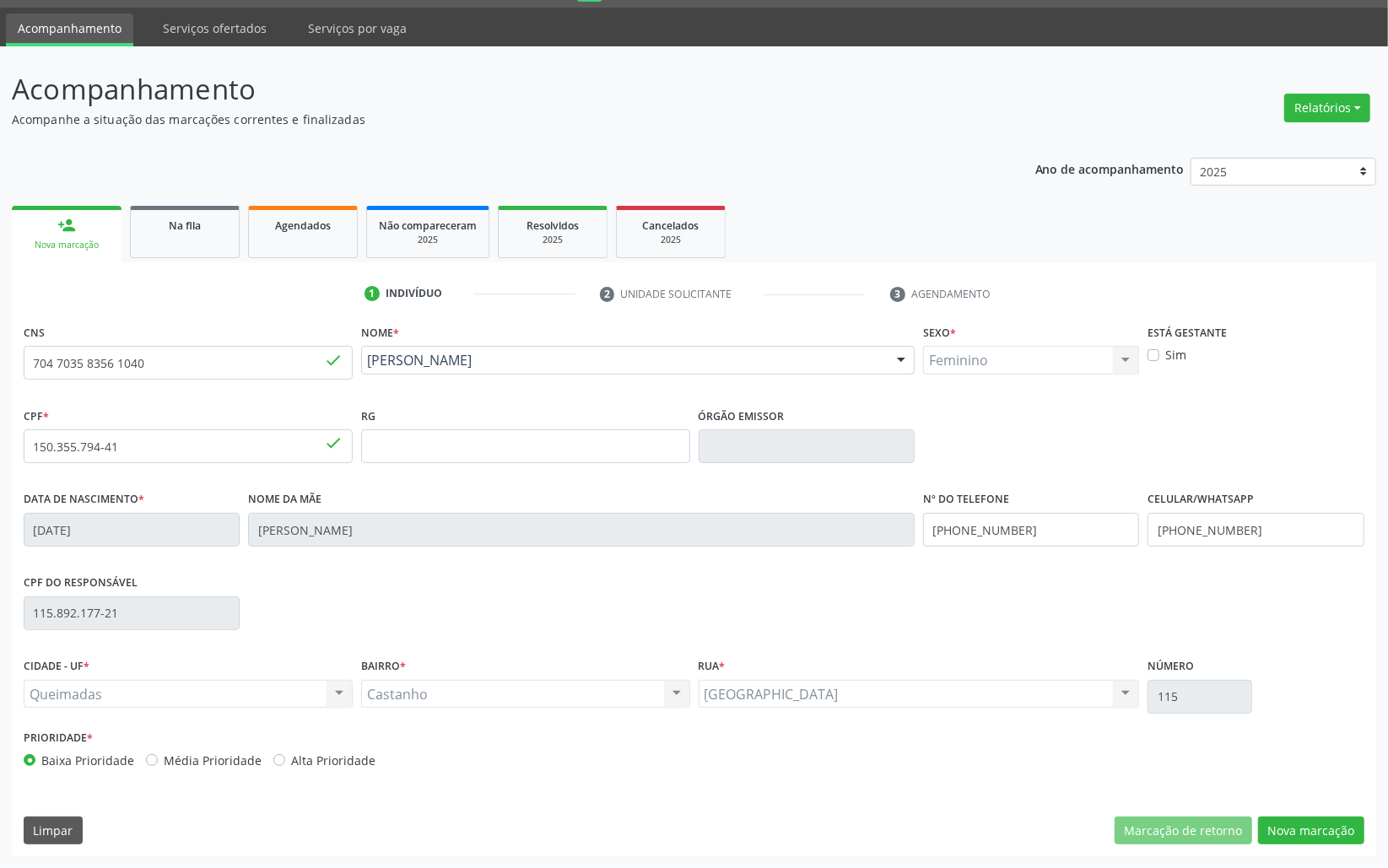
click at [1322, 851] on div "CNS 704 7035 8356 1040 done Nome * Maria Clara Gomes do Nascimento Maria Clara …" at bounding box center [694, 588] width 1365 height 536
drag, startPoint x: 1317, startPoint y: 834, endPoint x: 1311, endPoint y: 792, distance: 42.4
click at [1312, 824] on button "Nova marcação" at bounding box center [1311, 831] width 106 height 29
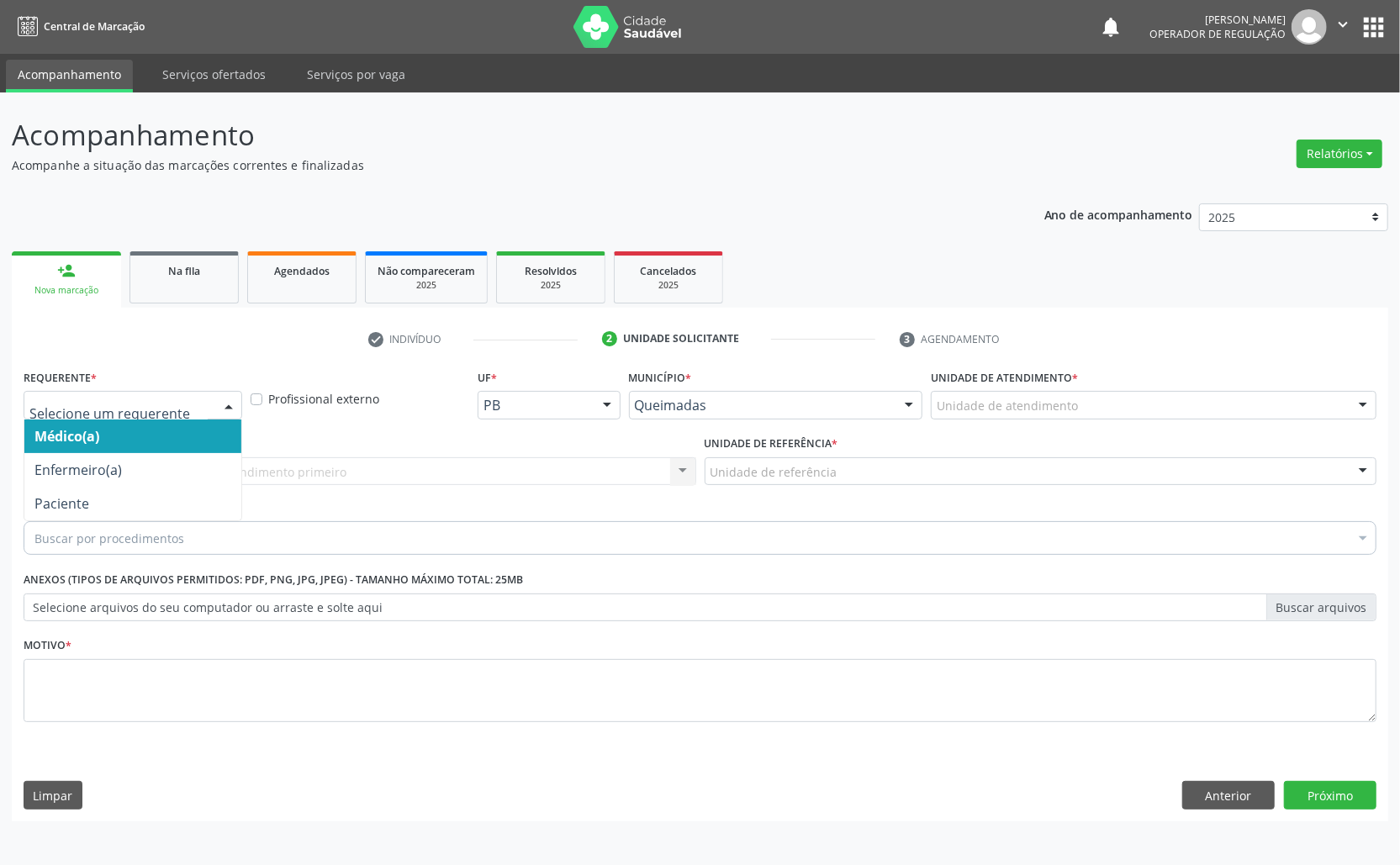
click at [187, 414] on div at bounding box center [133, 405] width 218 height 29
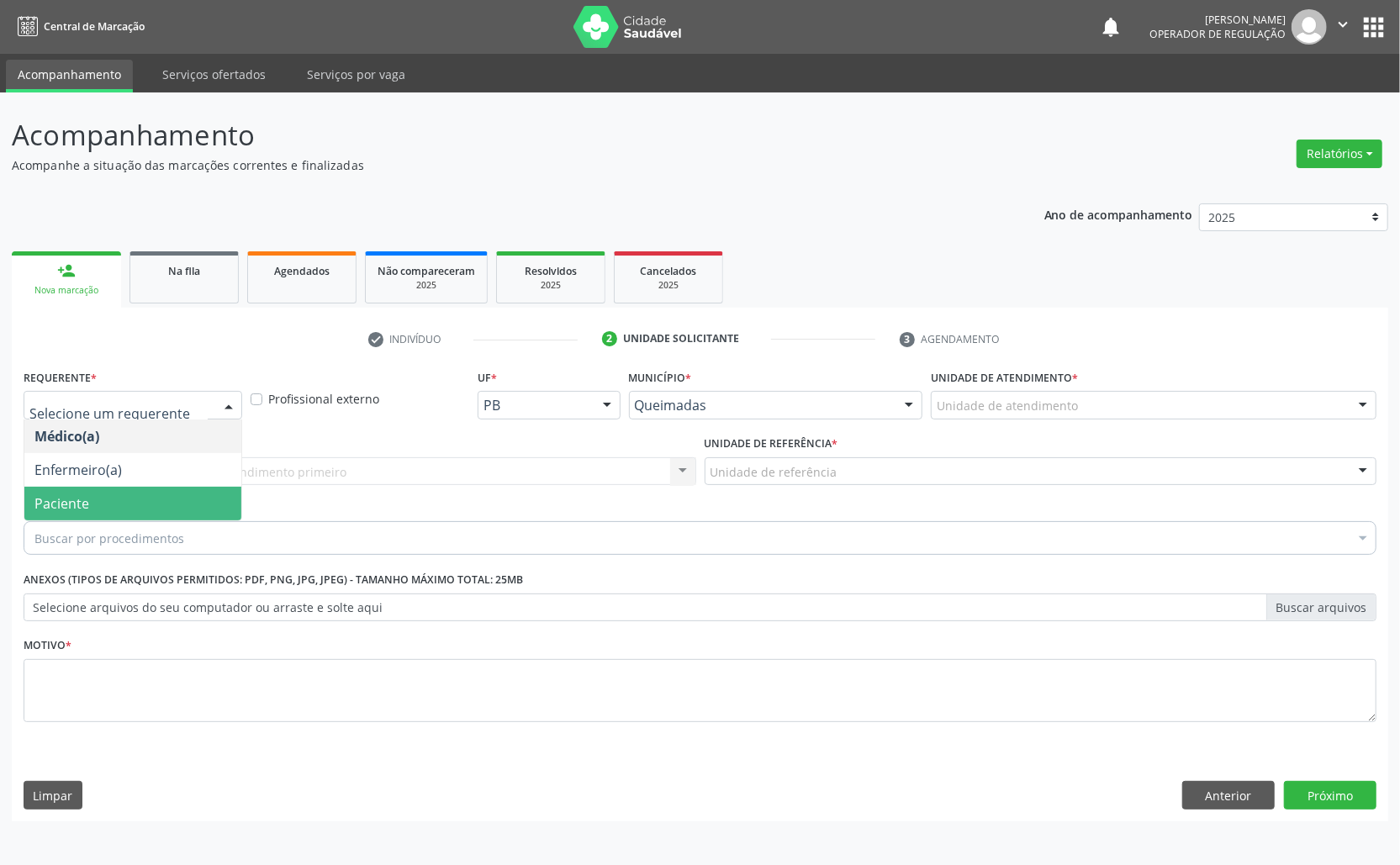
click at [142, 502] on span "Paciente" at bounding box center [133, 504] width 217 height 34
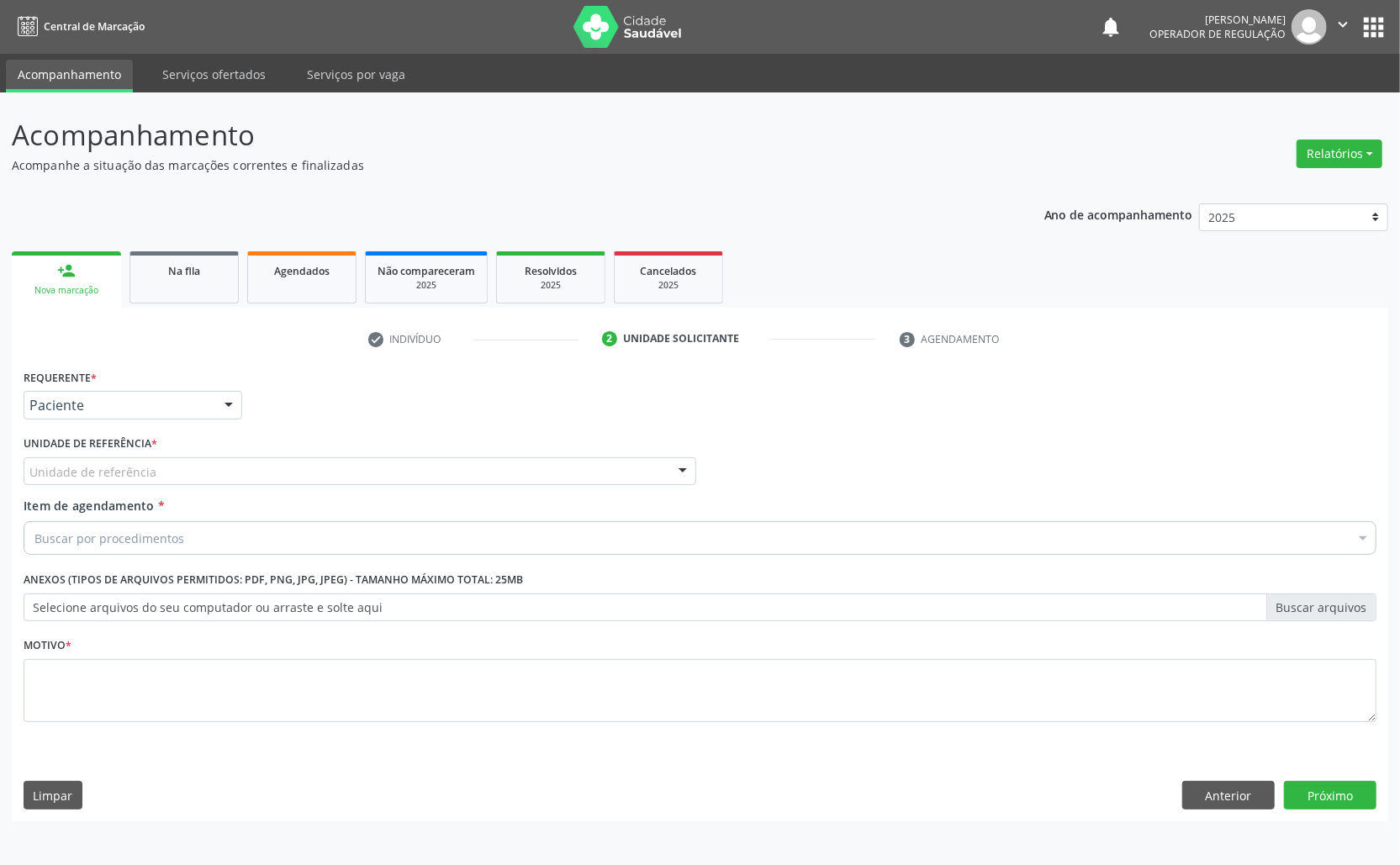
click at [152, 486] on div "Unidade de referência * Unidade de referência UBSF Ligeiro II UBSF Saulo Leal E…" at bounding box center [360, 464] width 681 height 66
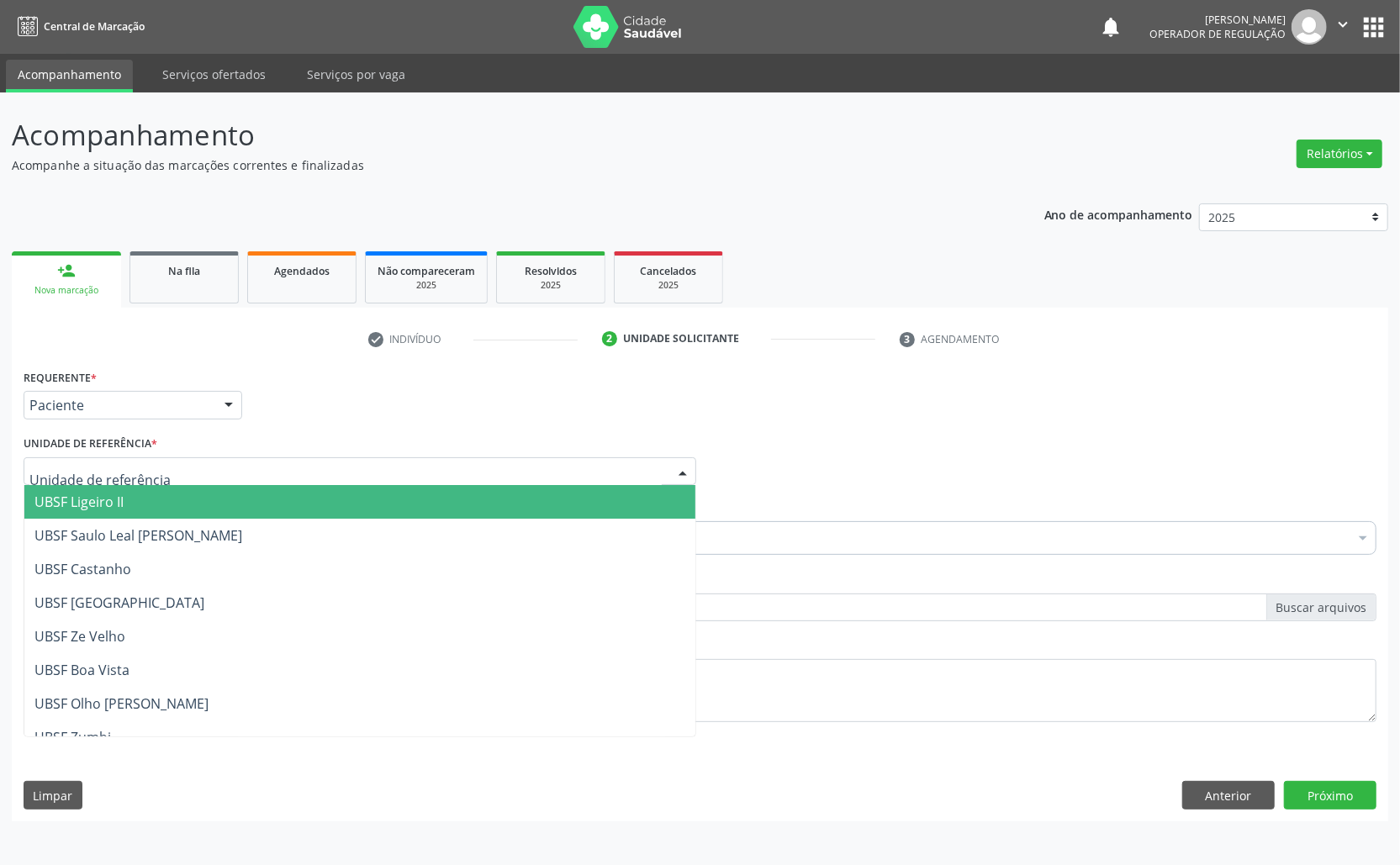
click at [155, 479] on div at bounding box center [360, 472] width 673 height 29
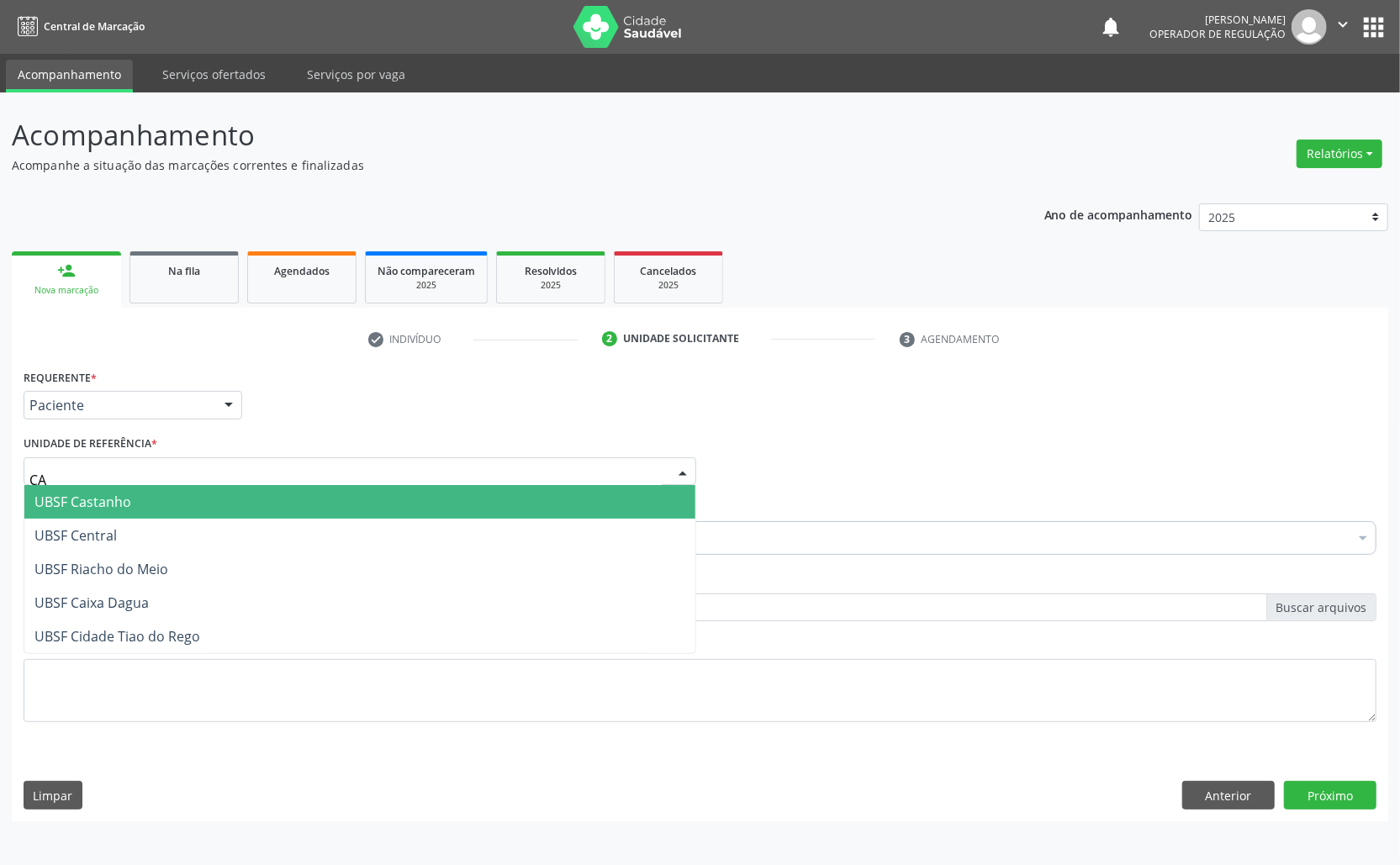
type input "CAS"
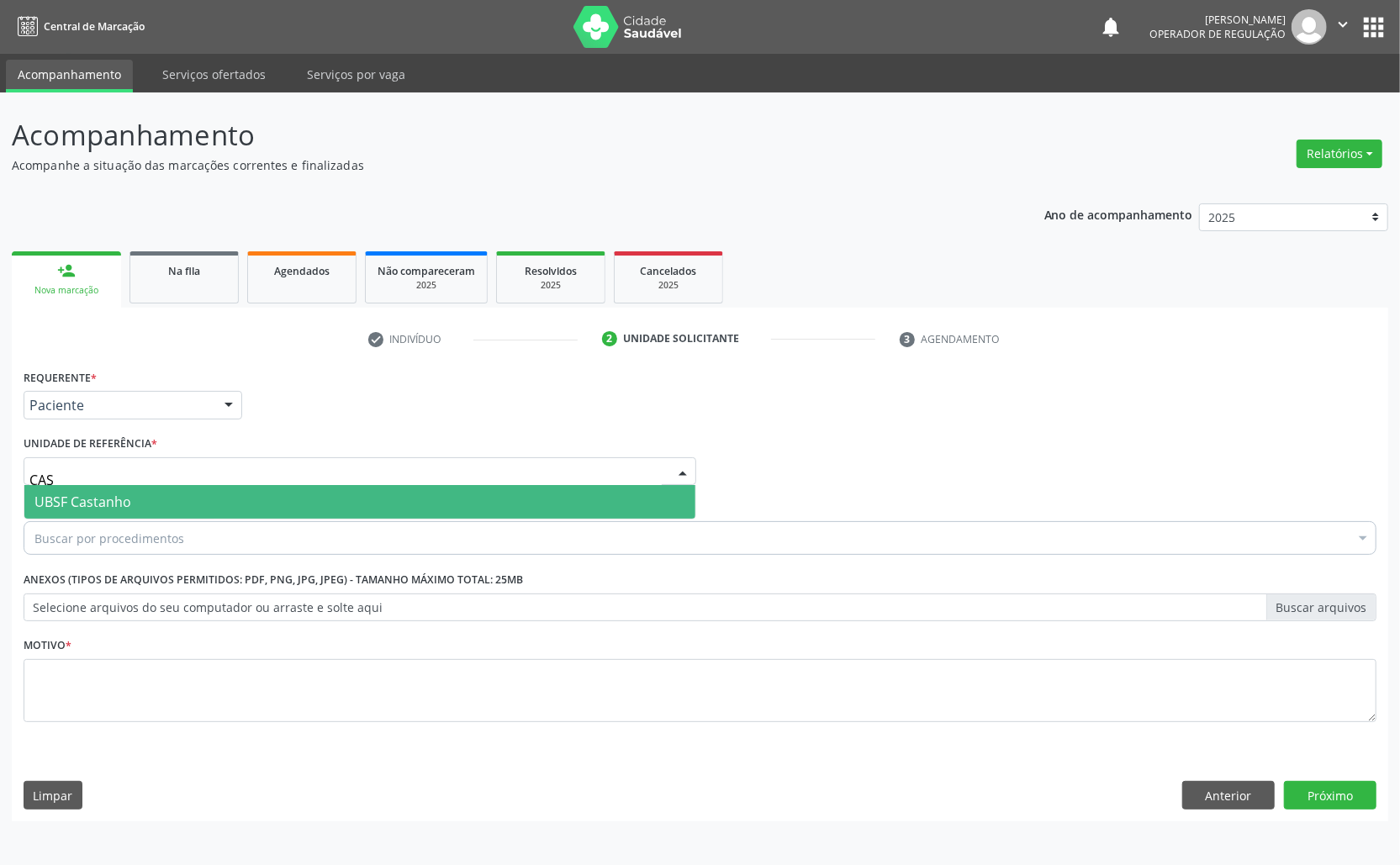
click at [150, 498] on span "UBSF Castanho" at bounding box center [360, 502] width 671 height 34
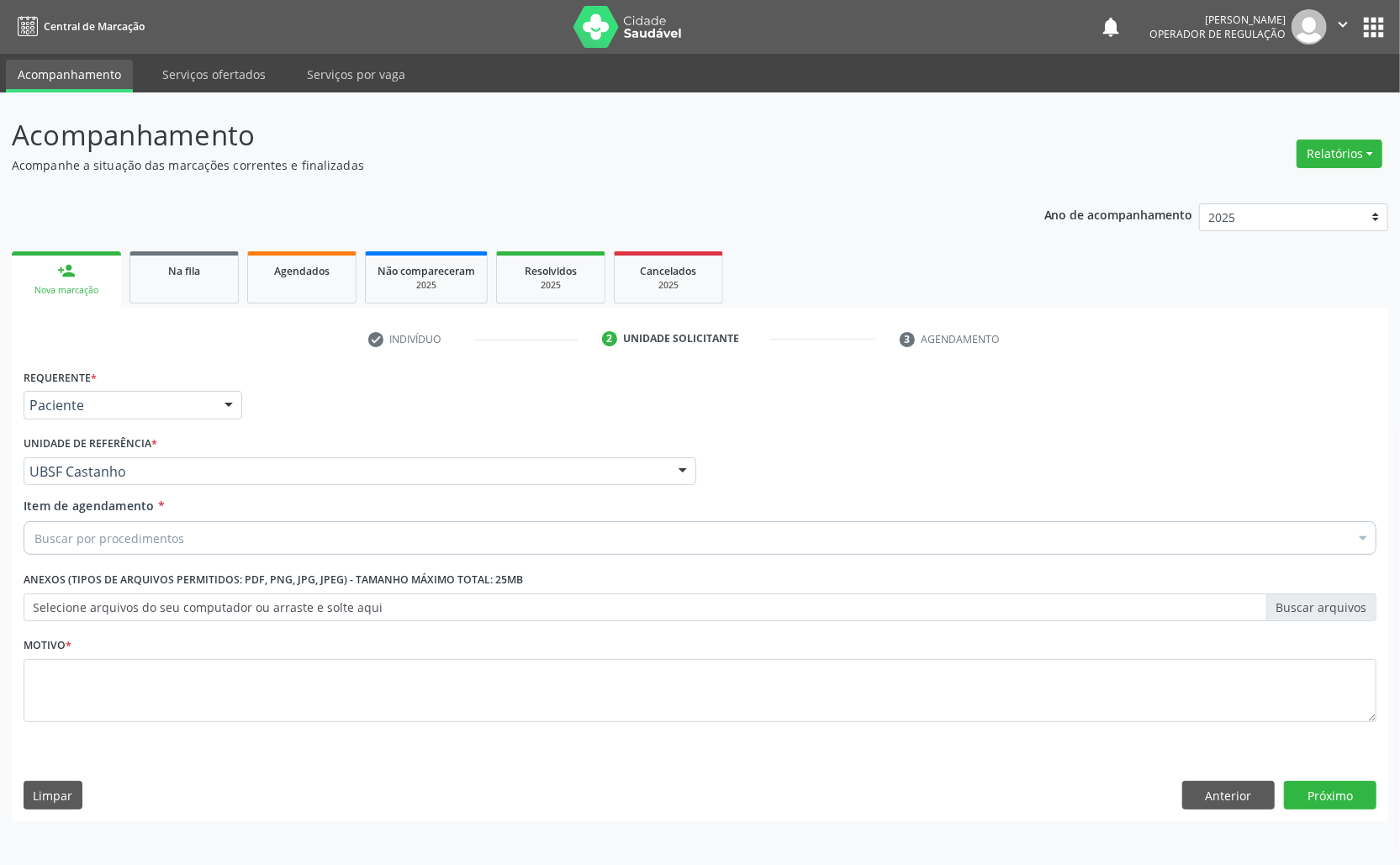
click at [889, 545] on div "Buscar por procedimentos" at bounding box center [700, 538] width 1353 height 34
paste input "TRANSVAGINAL"
type input "TRANSVAGINAL"
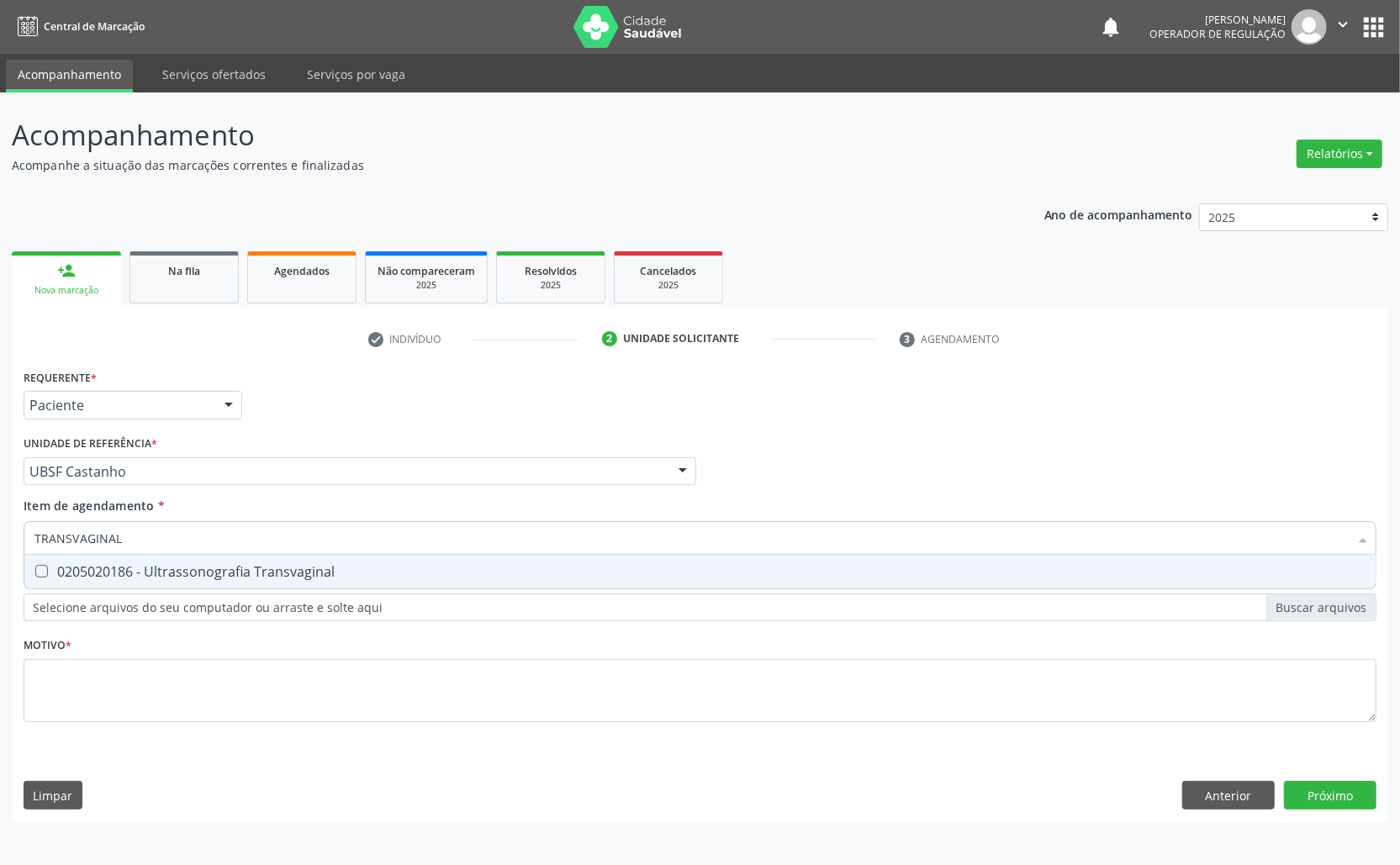
click at [600, 568] on div "0205020186 - Ultrassonografia Transvaginal" at bounding box center [700, 572] width 1331 height 14
checkbox Transvaginal "true"
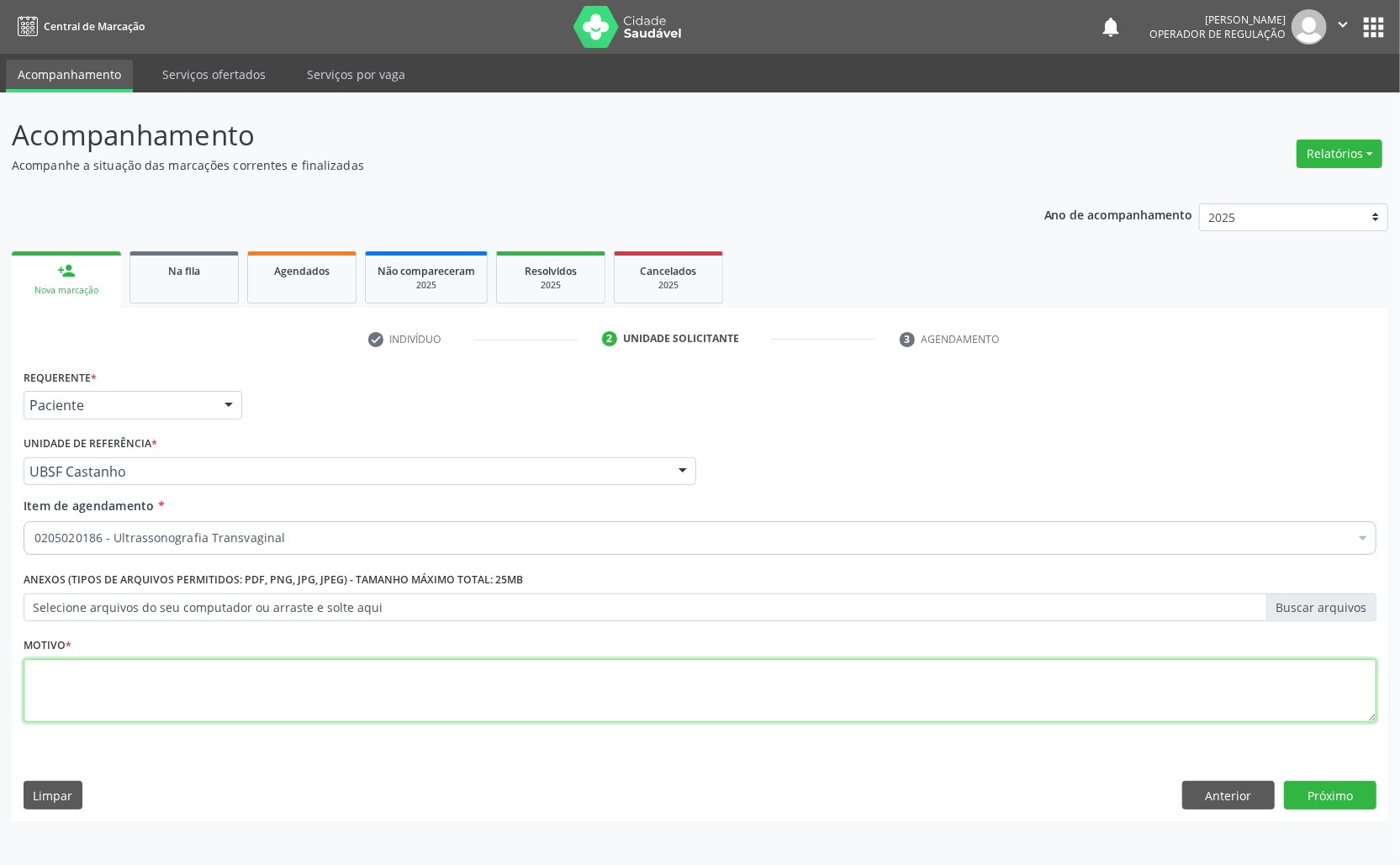
click at [206, 672] on textarea at bounding box center [700, 691] width 1353 height 64
paste textarea "AVALIAÇÃO ROTINA 07/2025"
type textarea "AVALIAÇÃO ROTINA 07/2025"
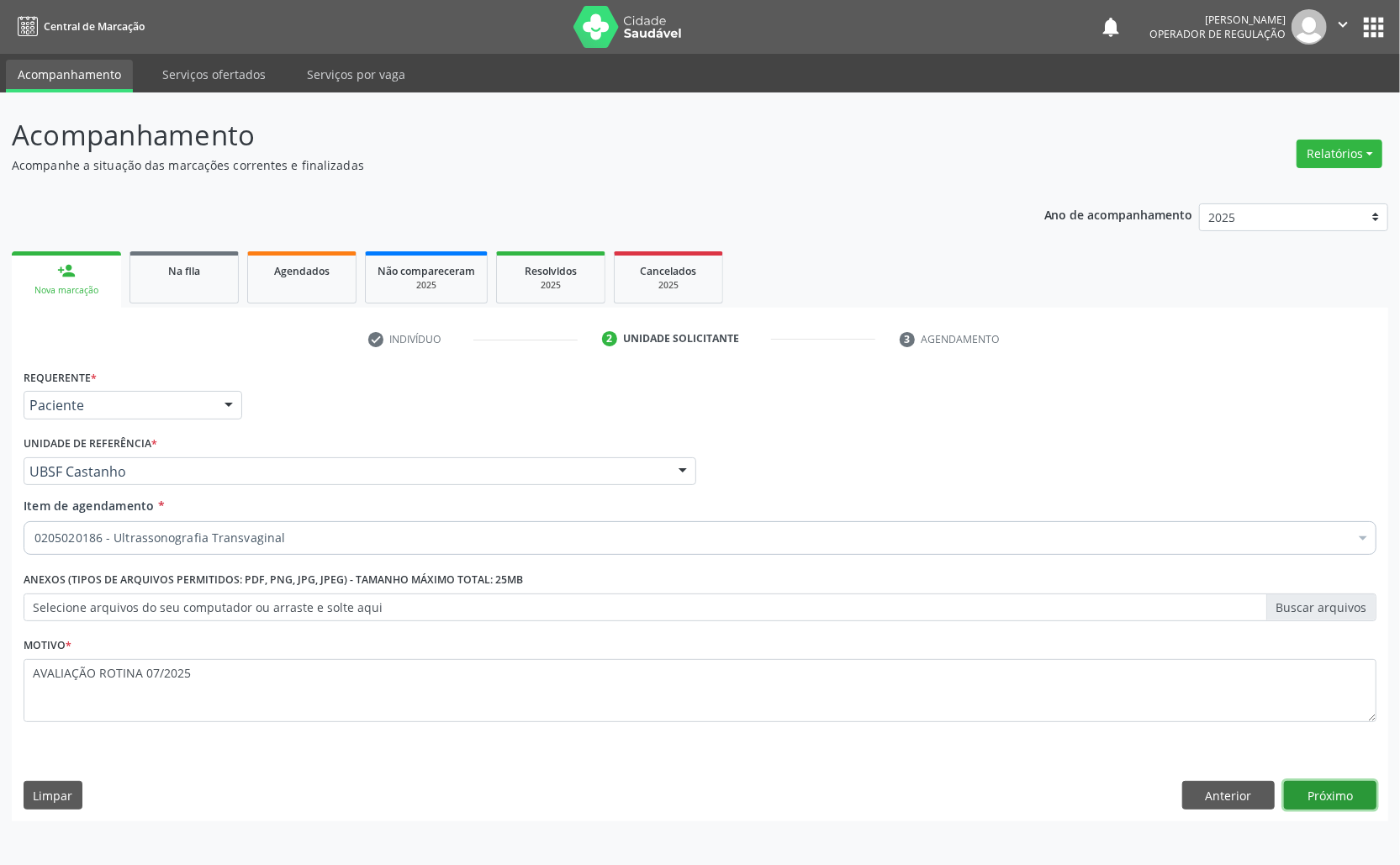
click at [1340, 797] on button "Próximo" at bounding box center [1330, 796] width 92 height 29
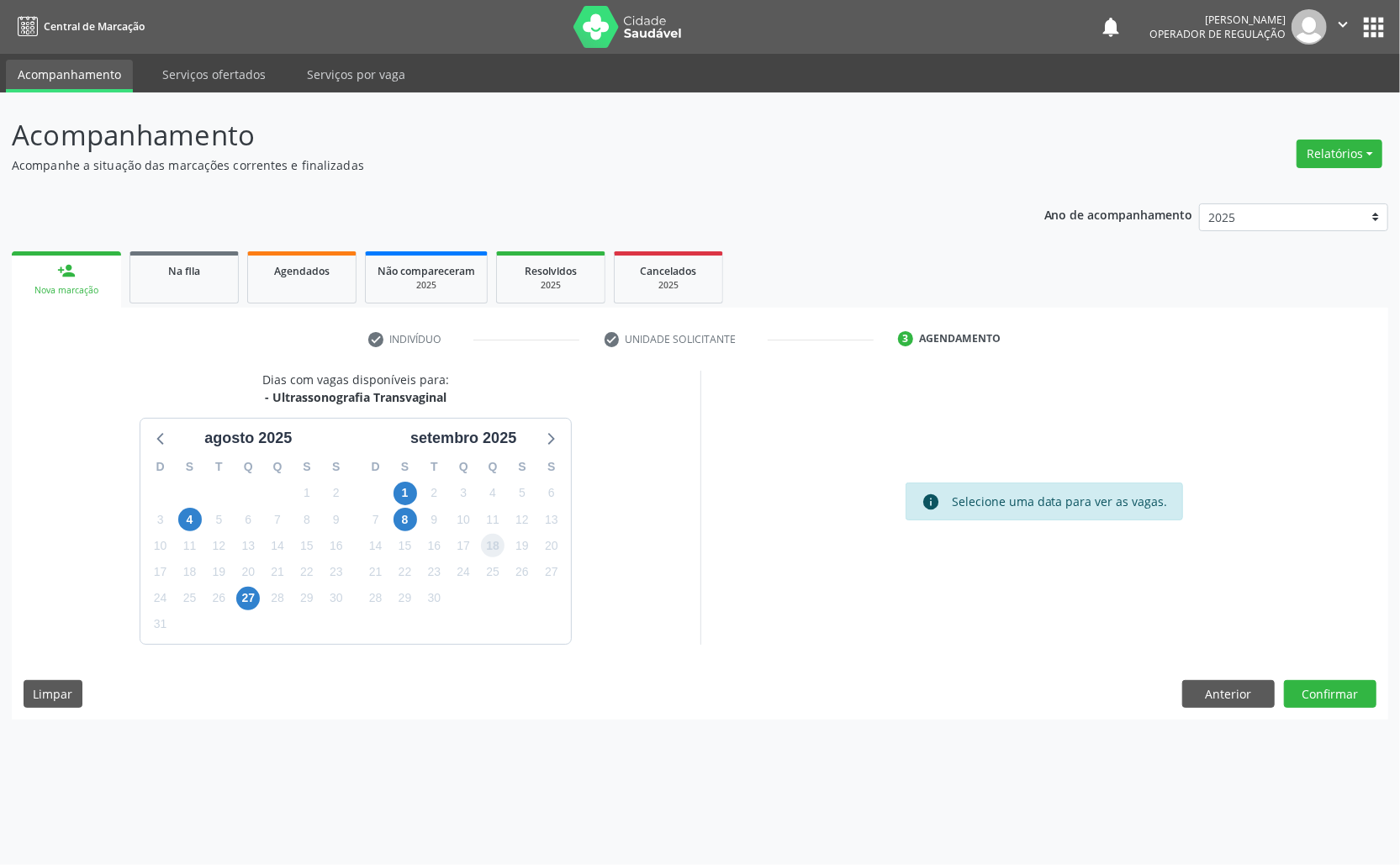
click at [495, 545] on span "18" at bounding box center [493, 545] width 24 height 24
click at [1305, 693] on button "Confirmar" at bounding box center [1330, 694] width 92 height 29
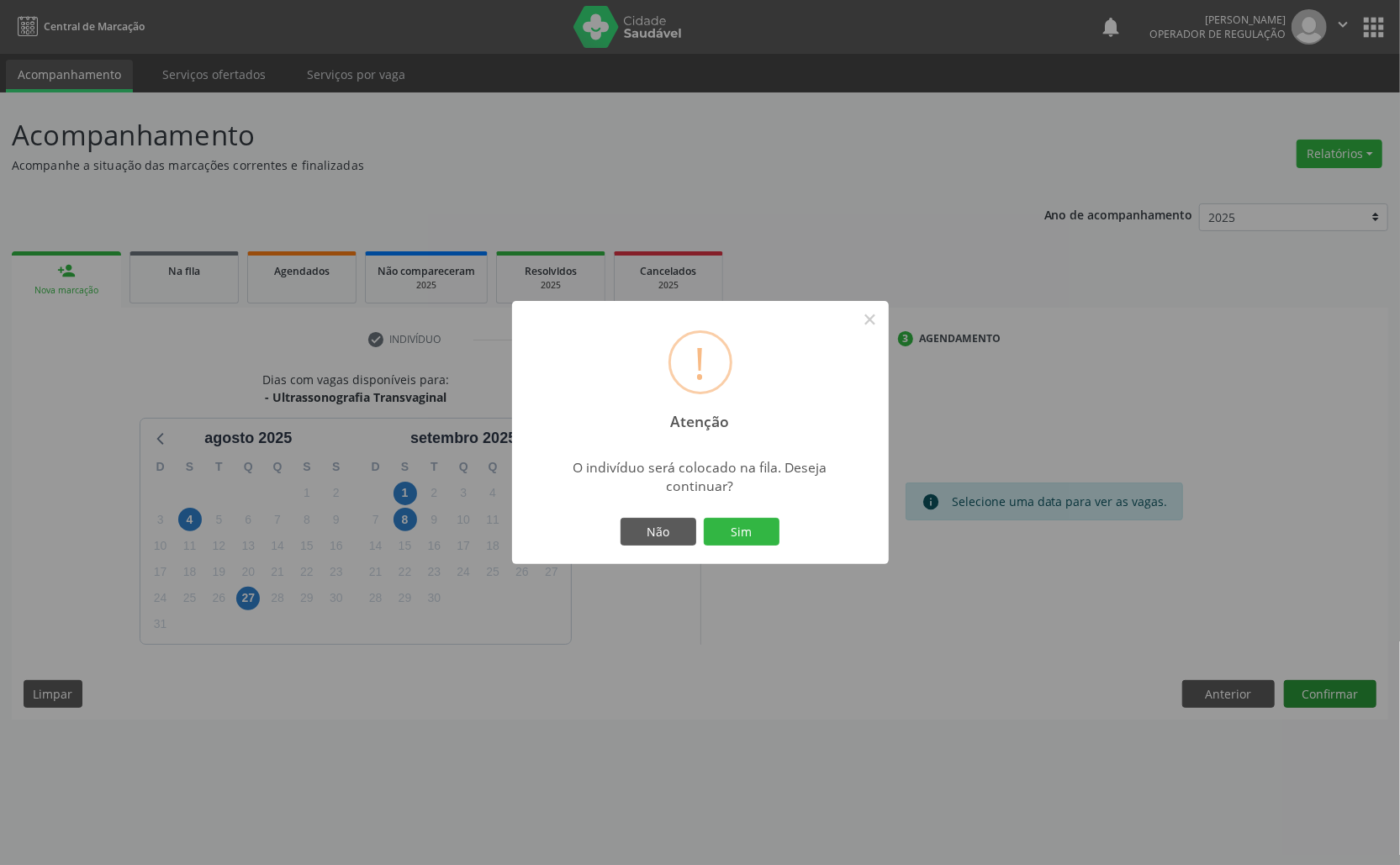
click at [704, 517] on button "Sim" at bounding box center [741, 532] width 75 height 29
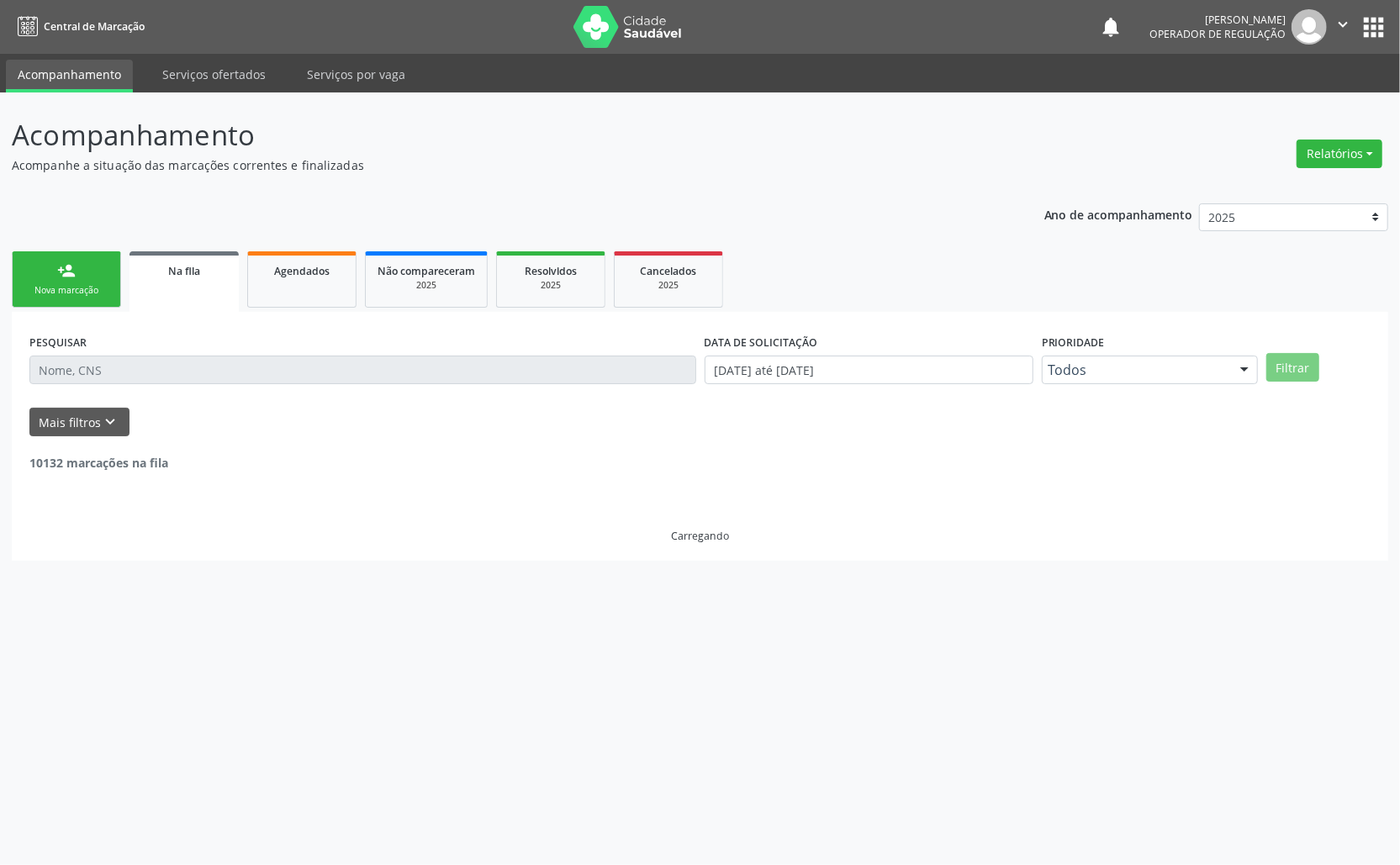
click at [56, 256] on link "person_add Nova marcação" at bounding box center [66, 279] width 109 height 57
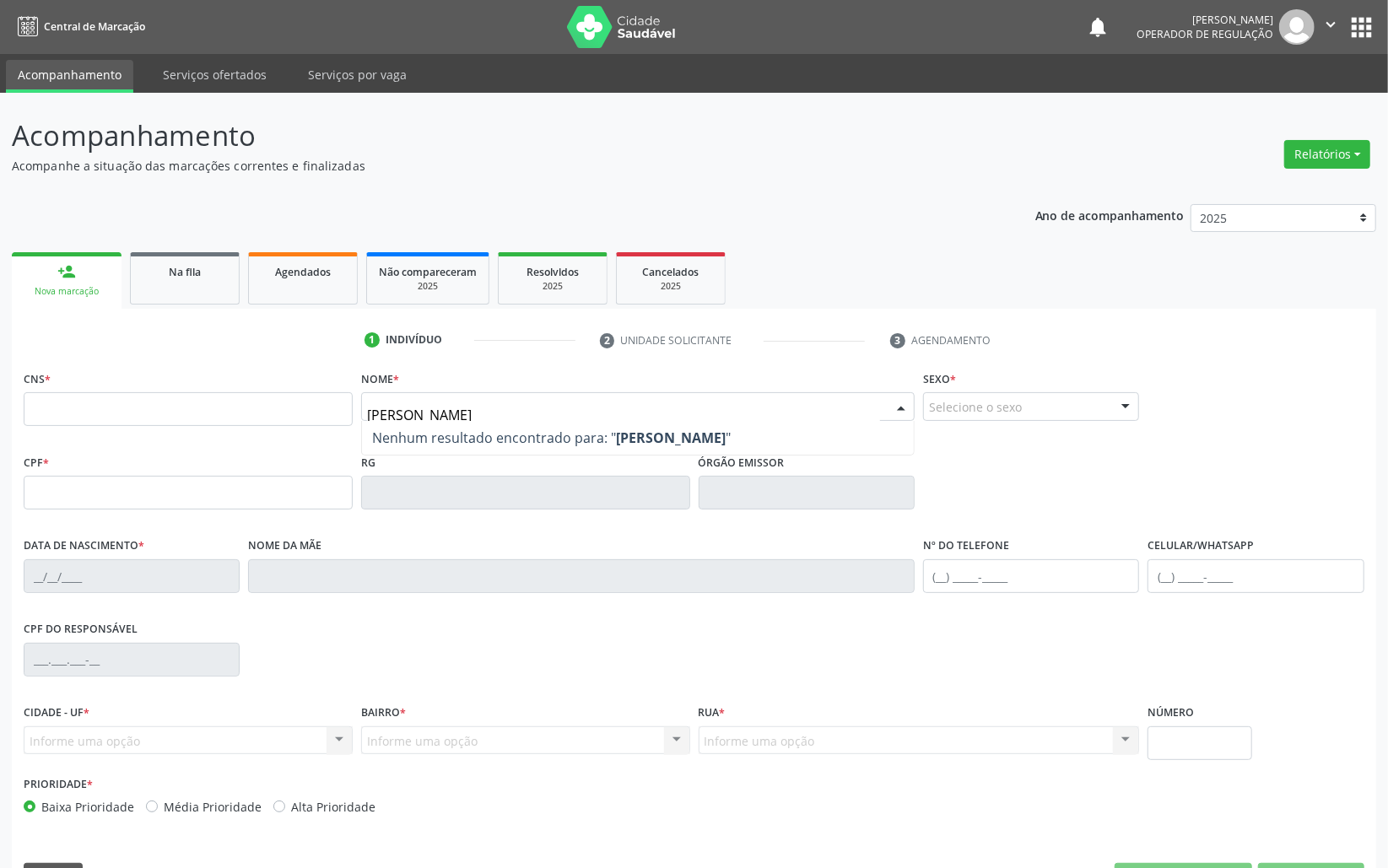
type input "MARIA INGRID SILVA"
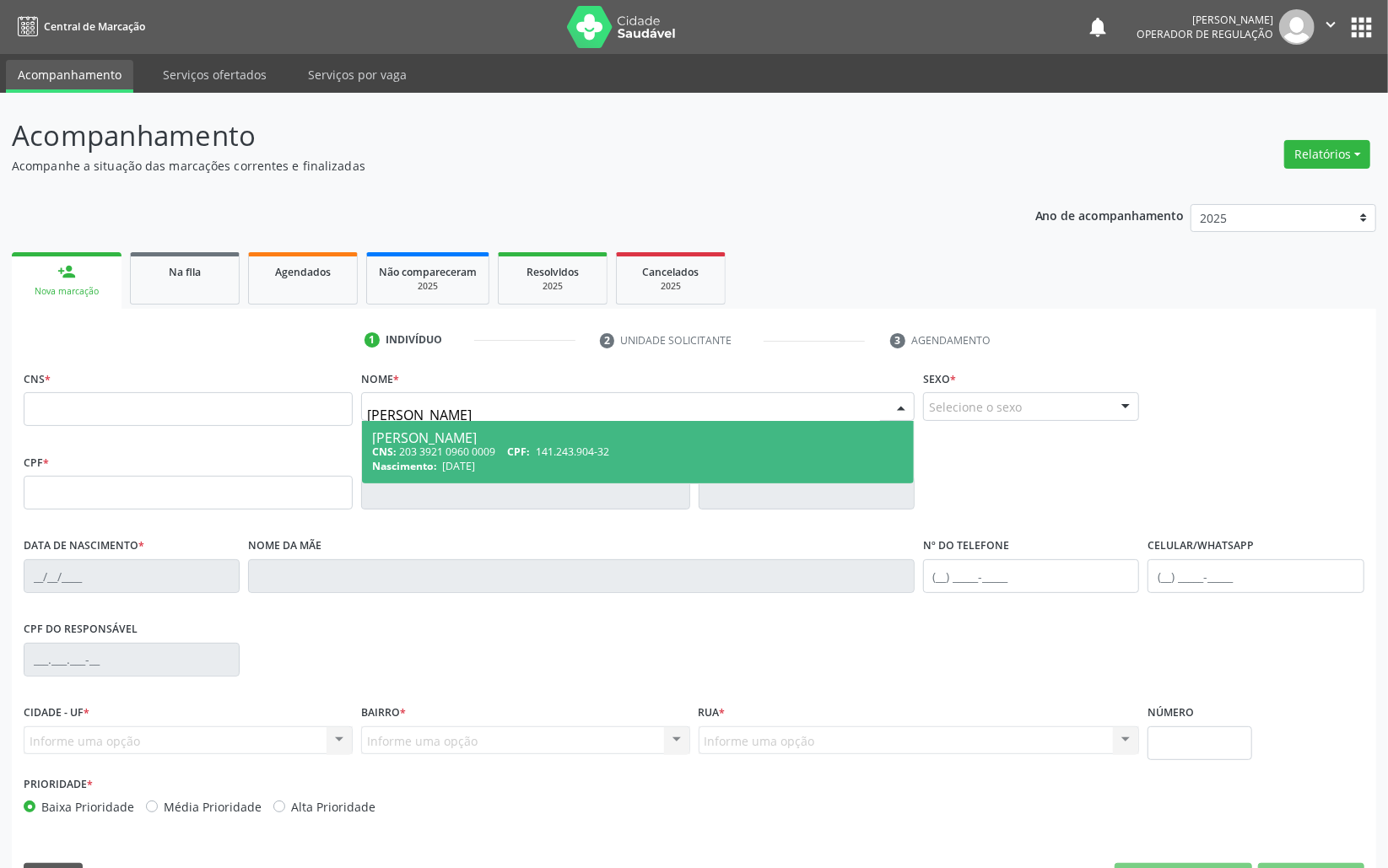
click at [586, 443] on div "Maria Ingrid Silva Gomes" at bounding box center [638, 438] width 531 height 14
type input "203 3921 0960 0009"
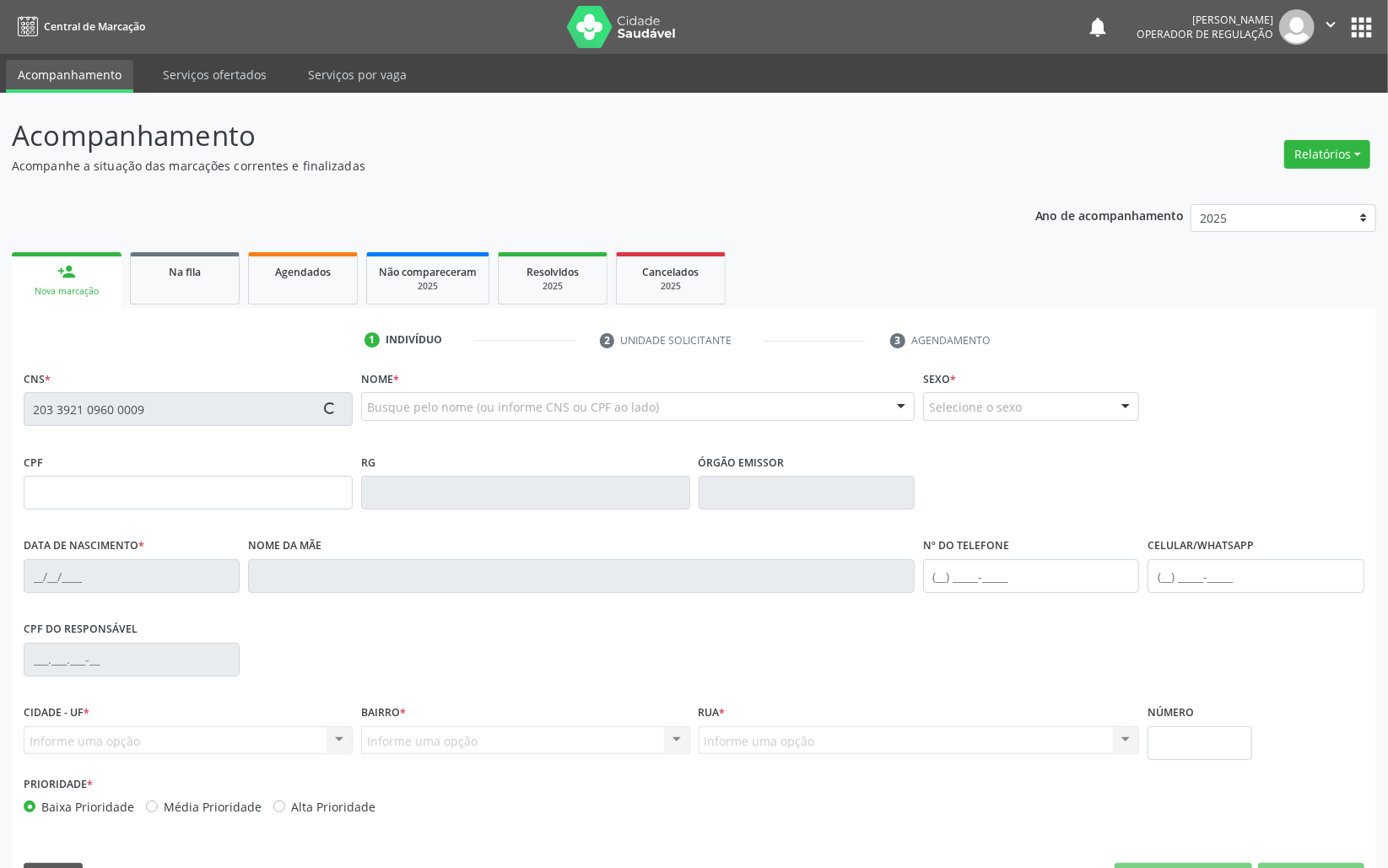
type input "141.243.904-32"
type input "23/07/2001"
type input "Maria do Socorro Silva Gomes"
type input "(83) 99352-8848"
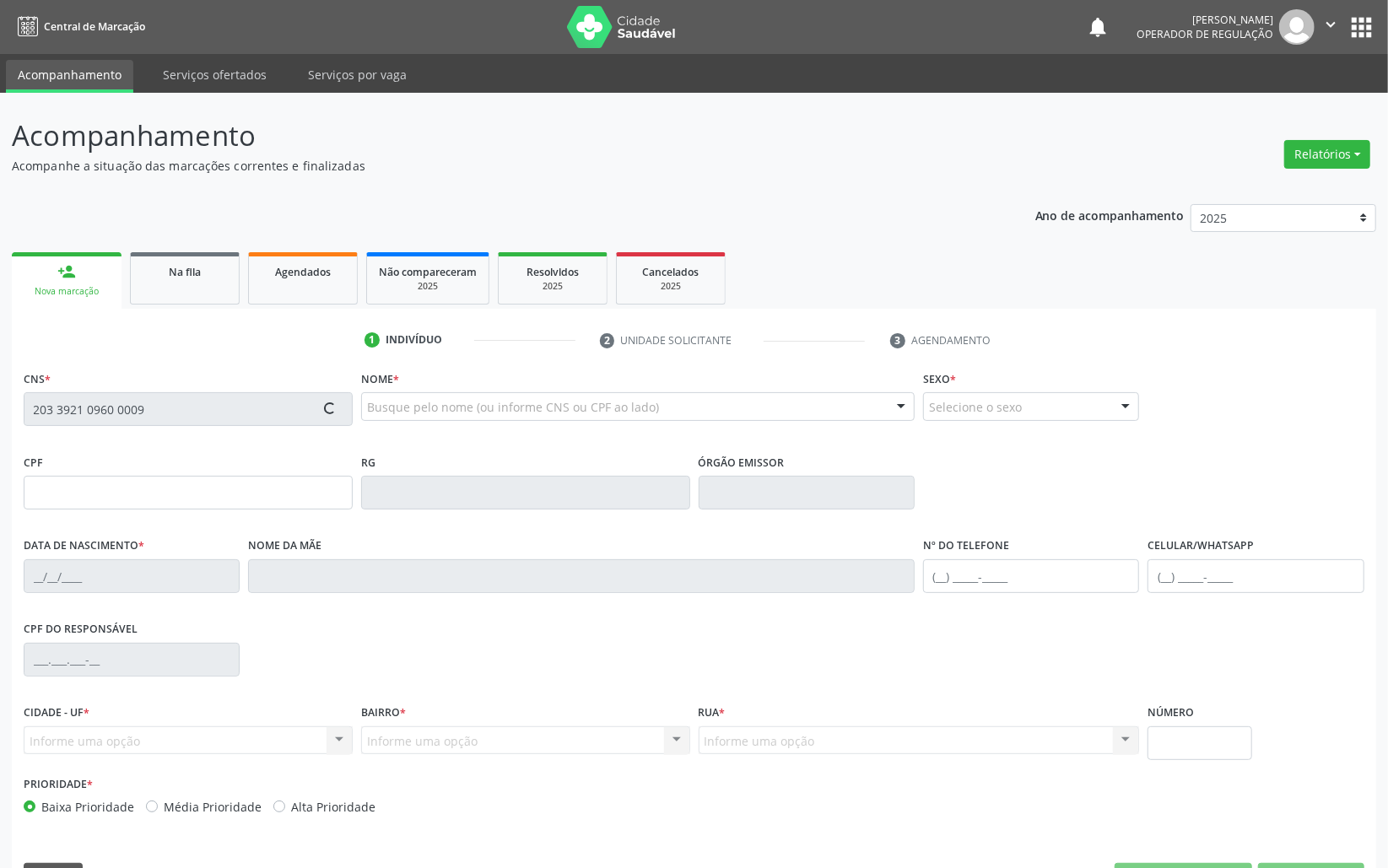
type input "066.913.384-13"
type input "15"
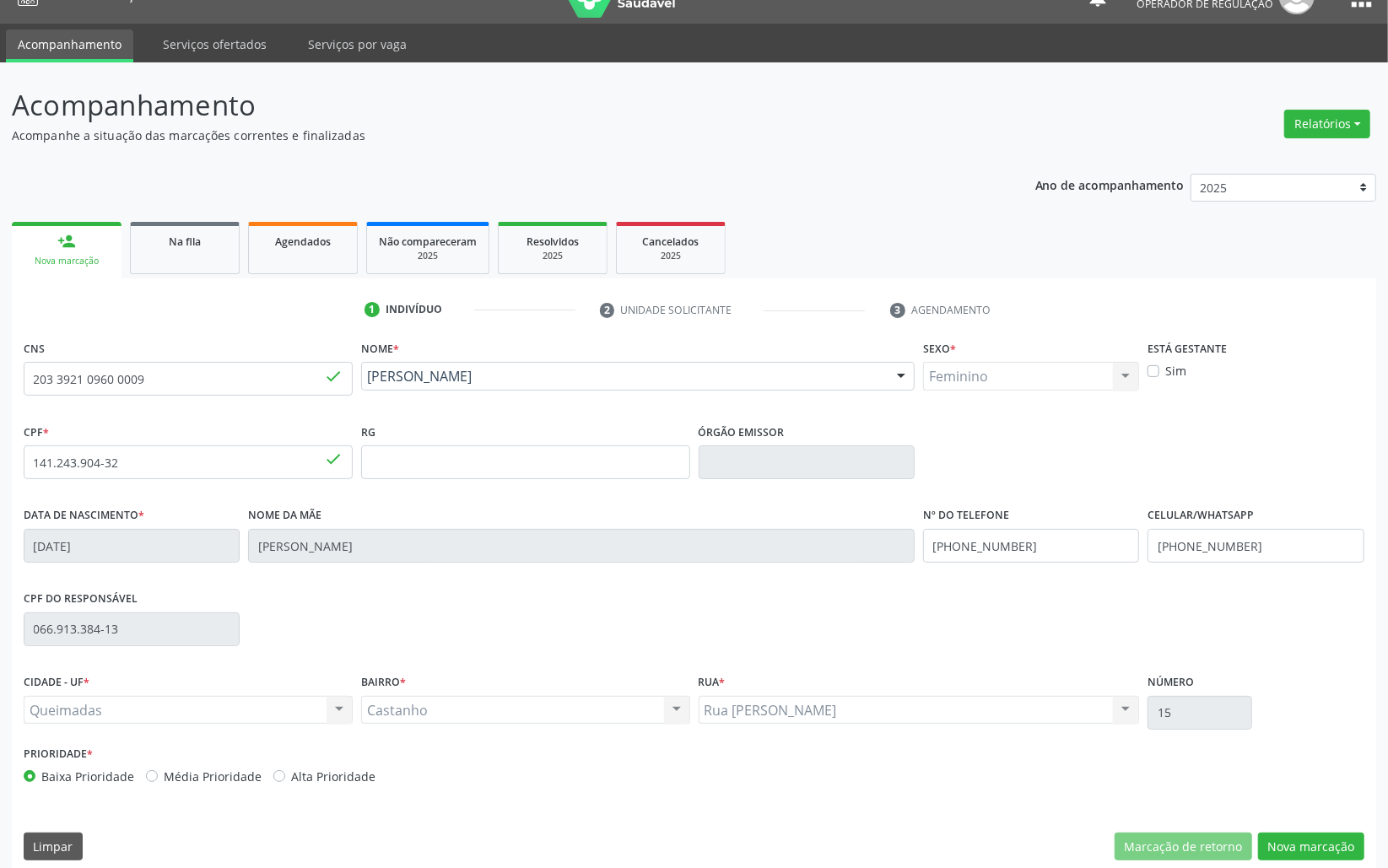
scroll to position [48, 0]
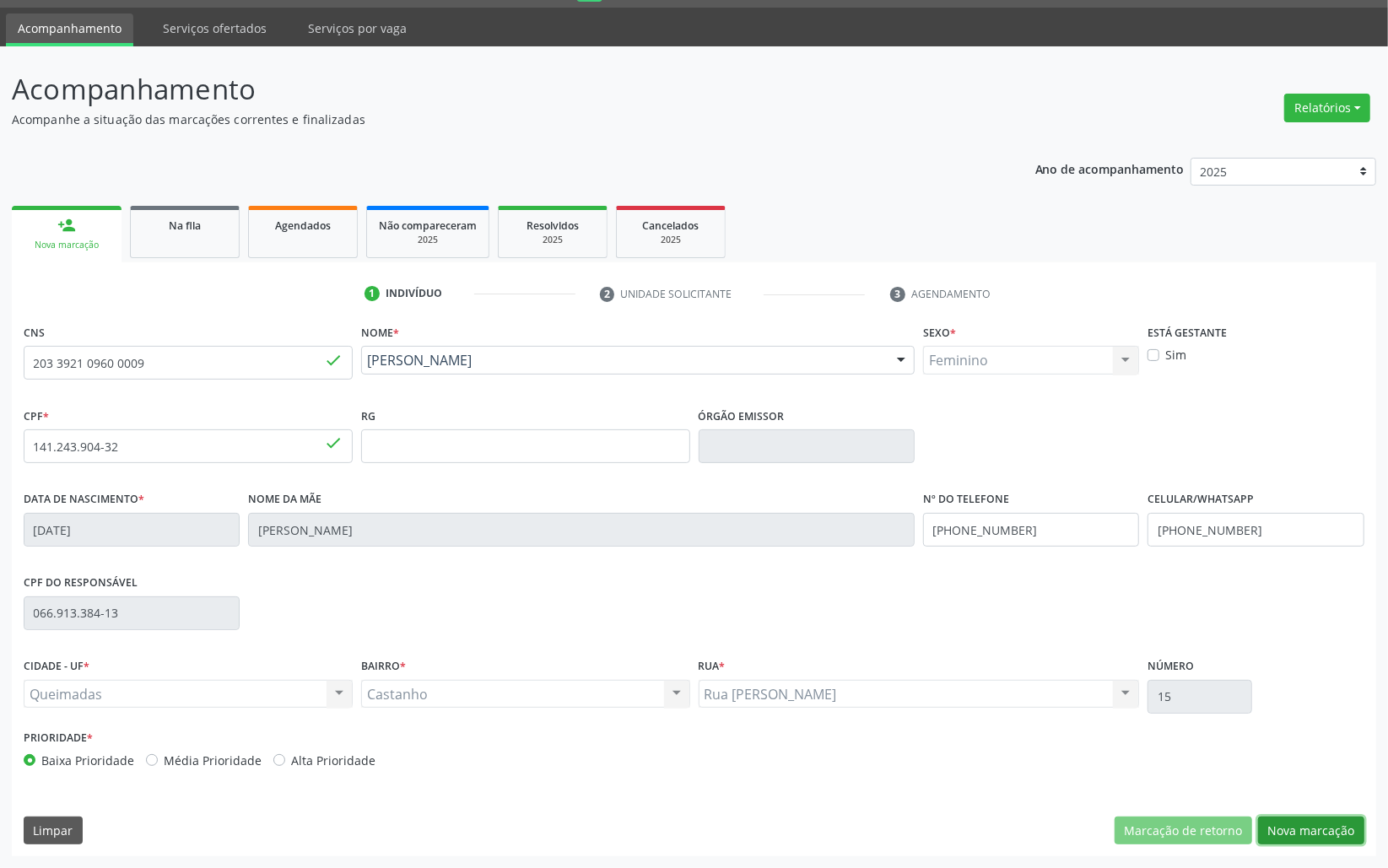
click at [1318, 820] on button "Nova marcação" at bounding box center [1311, 831] width 106 height 29
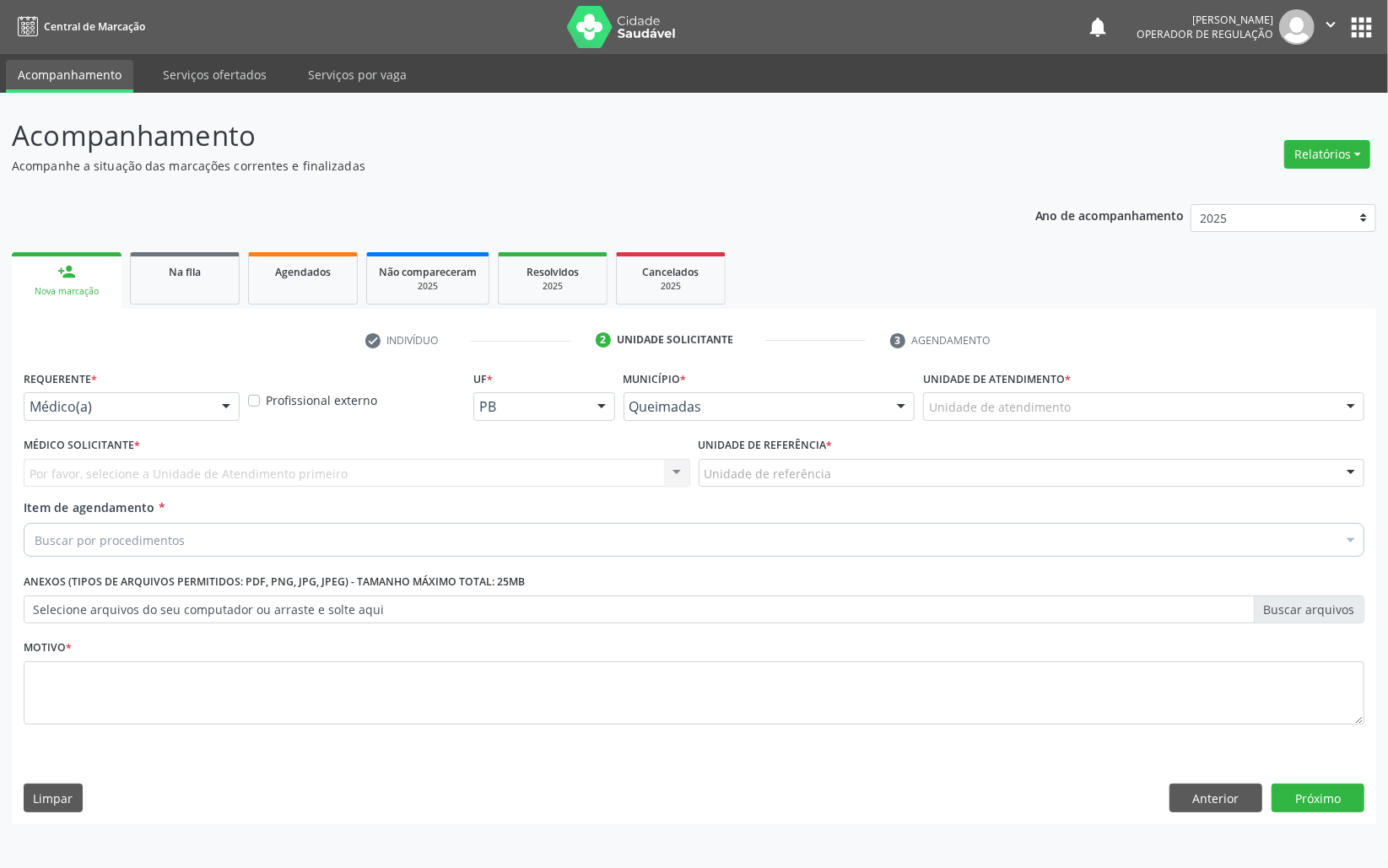
scroll to position [0, 0]
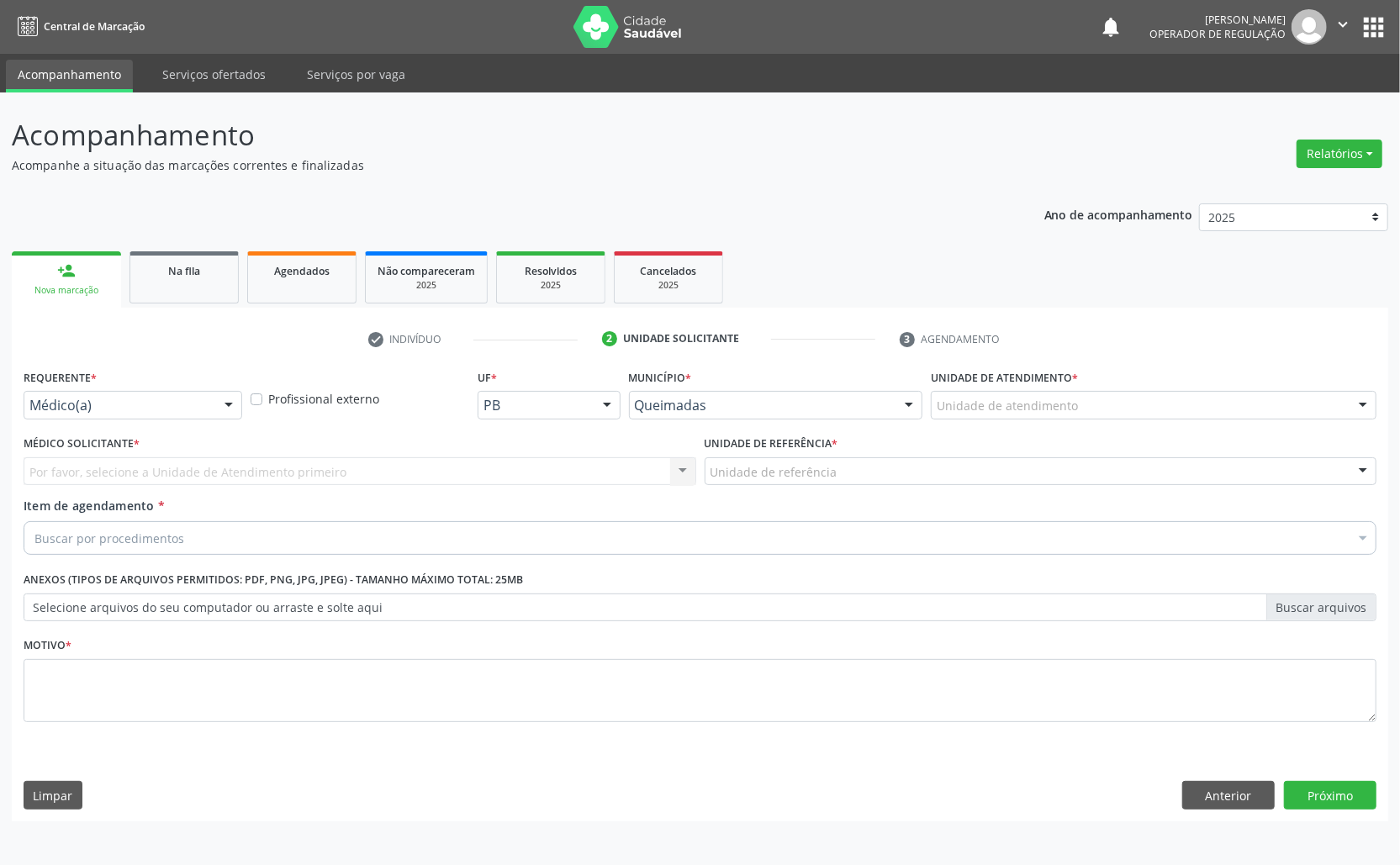
drag, startPoint x: 131, startPoint y: 397, endPoint x: 124, endPoint y: 429, distance: 32.8
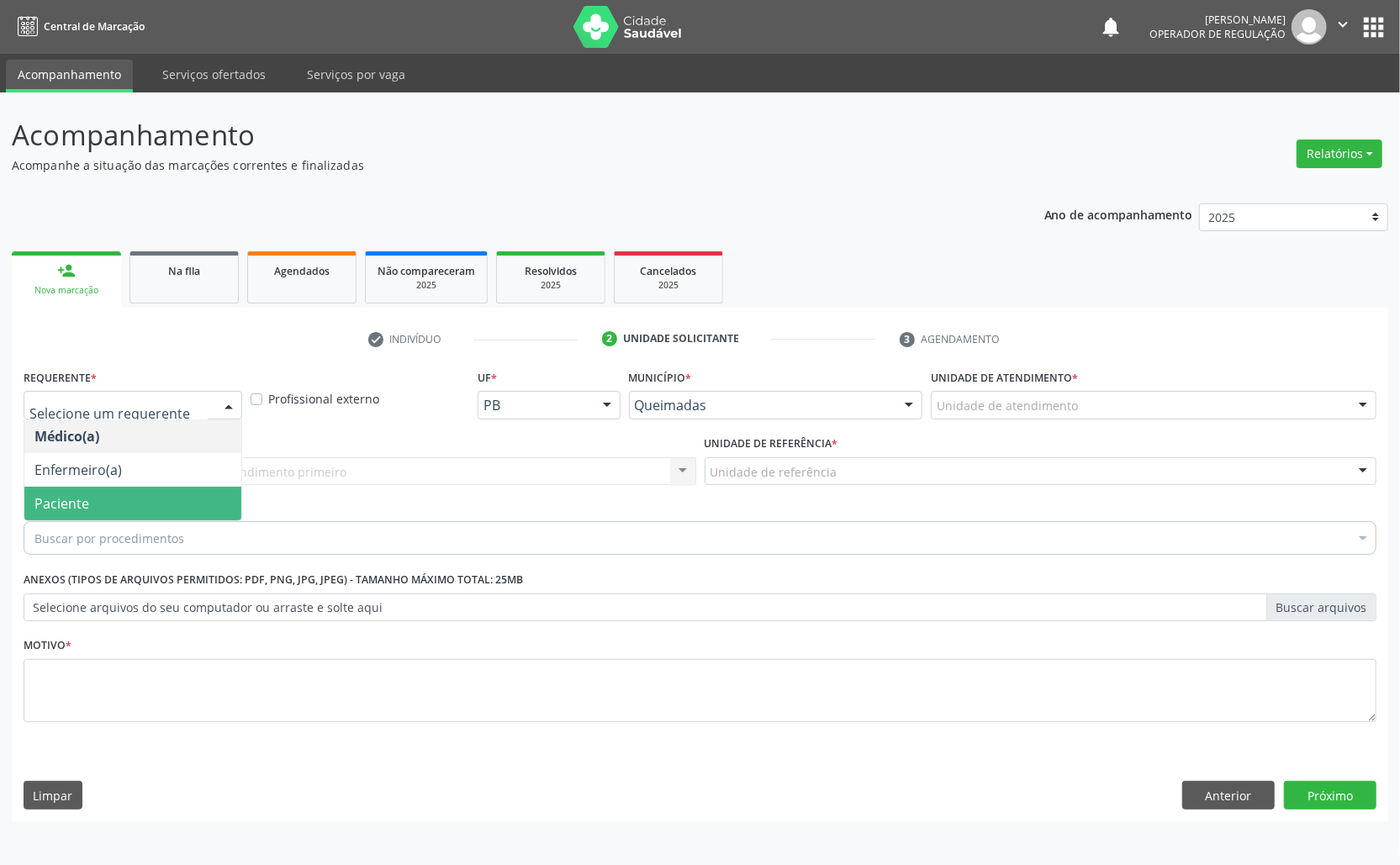
click at [108, 502] on span "Paciente" at bounding box center [133, 504] width 217 height 34
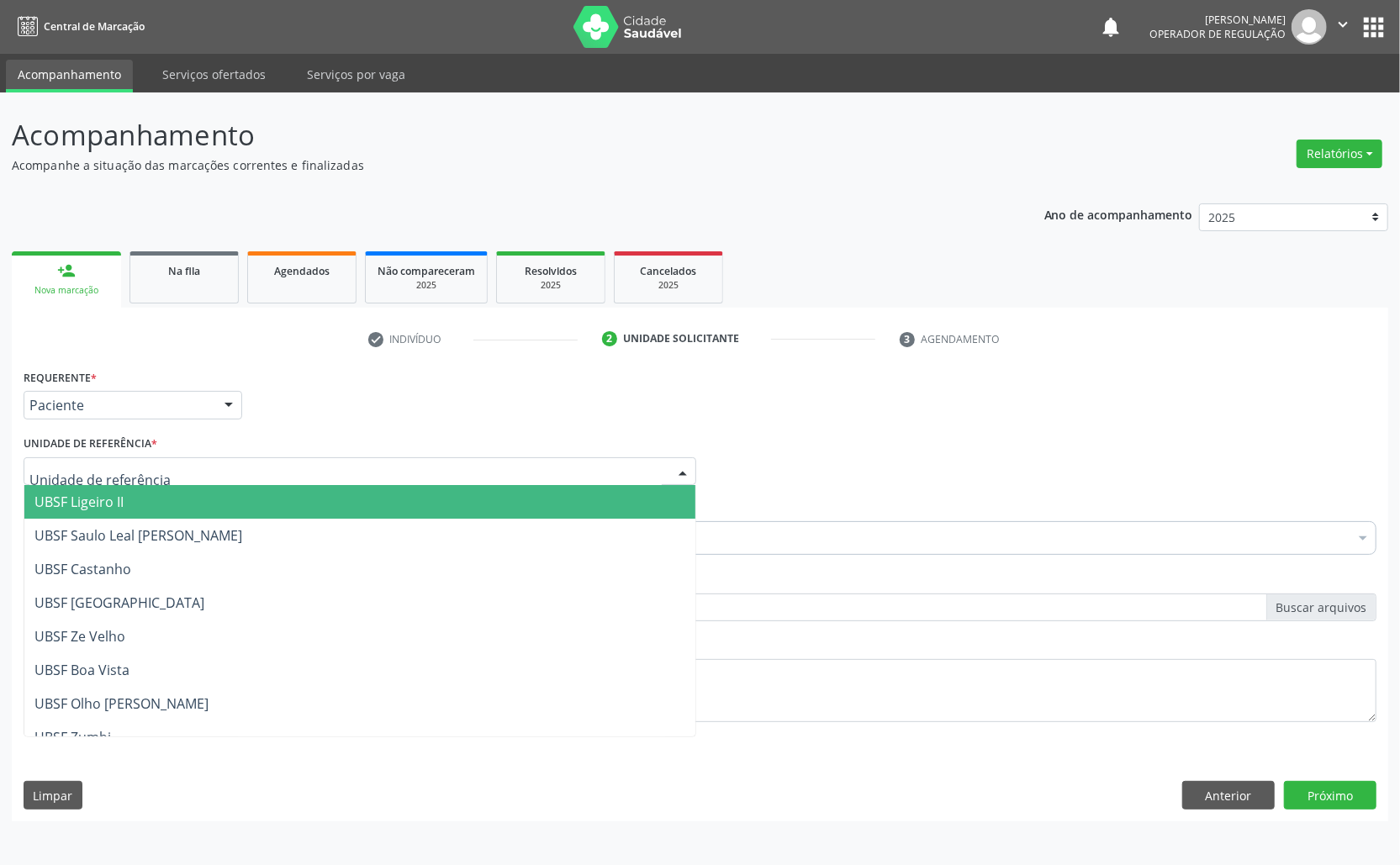
click at [236, 474] on div at bounding box center [360, 472] width 673 height 29
type input "CA"
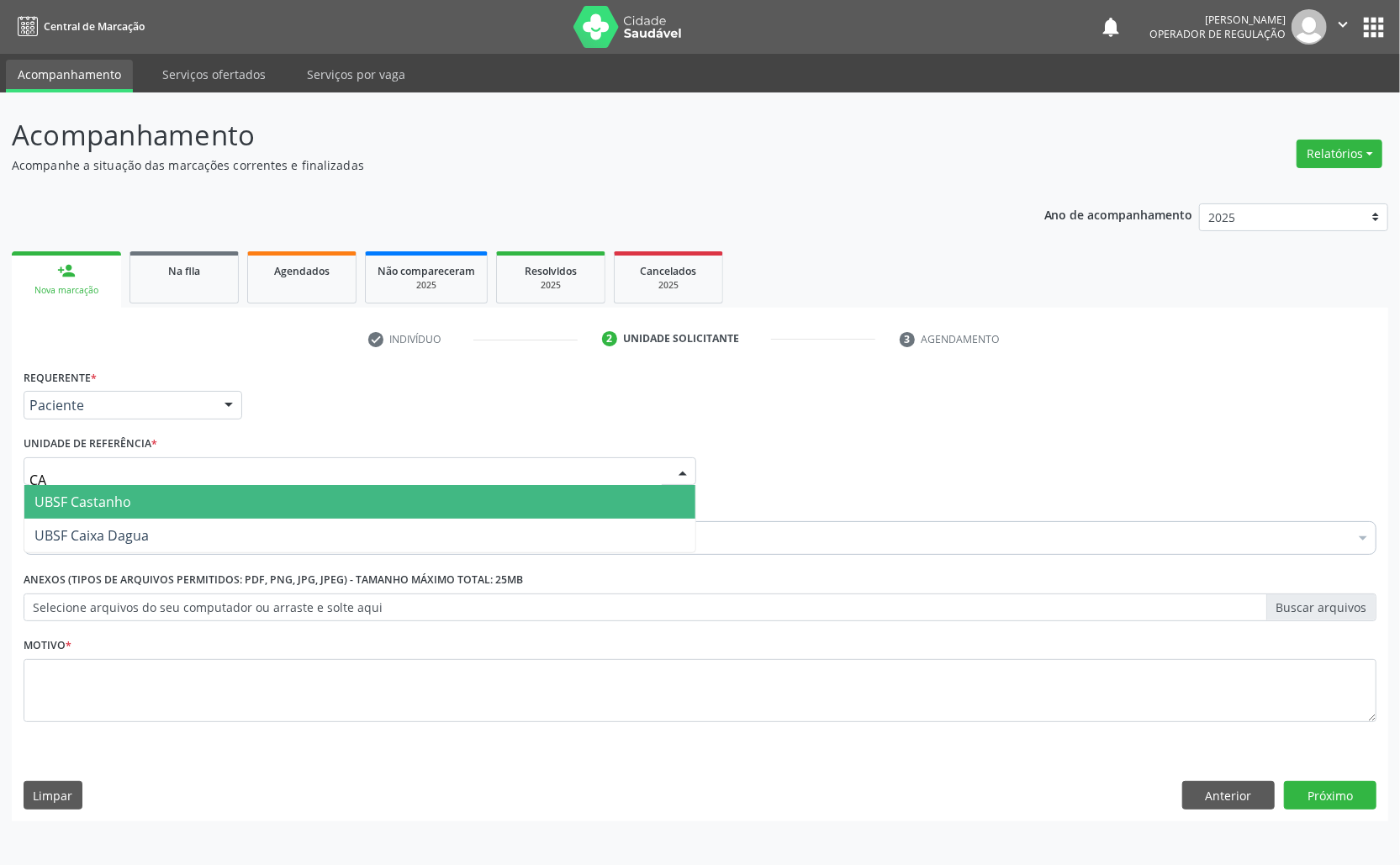
click at [215, 498] on span "UBSF Castanho" at bounding box center [360, 502] width 671 height 34
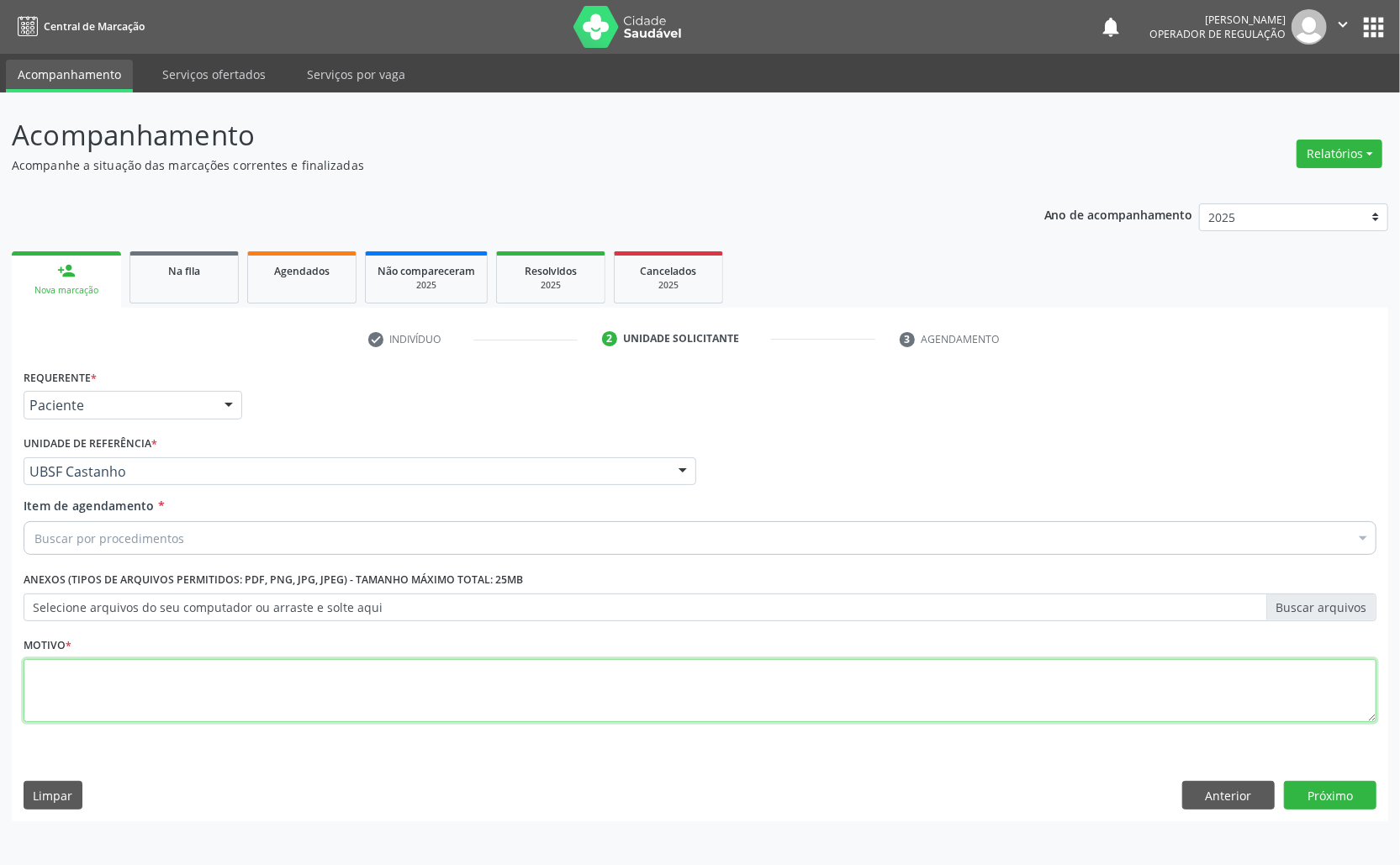
click at [293, 694] on textarea at bounding box center [700, 691] width 1353 height 64
paste textarea "AVALIAÇÃO ROTINA 07/2025"
type textarea "AVALIAÇÃO ROTINA 07/2025"
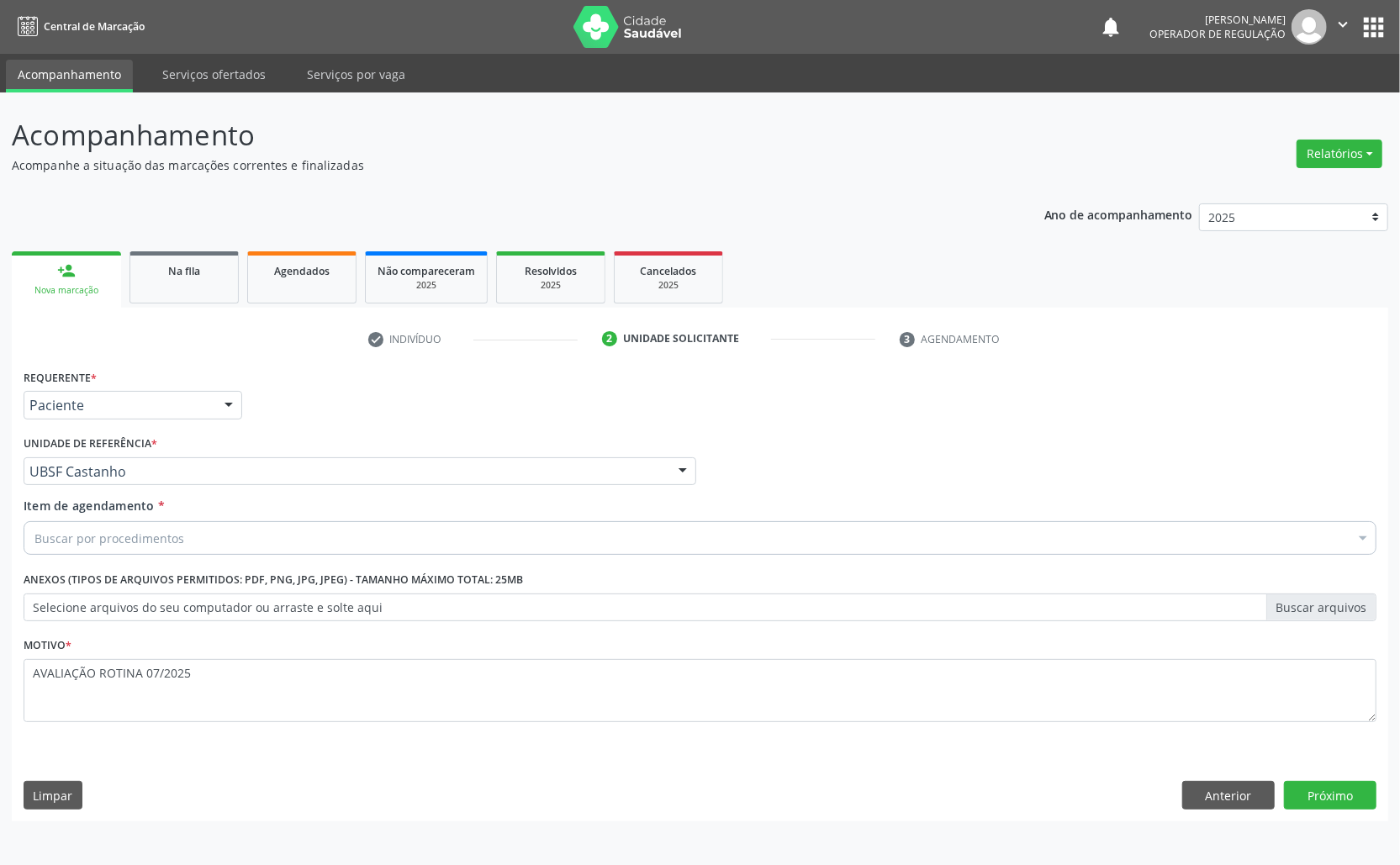
drag, startPoint x: 281, startPoint y: 539, endPoint x: 283, endPoint y: 502, distance: 37.1
click at [281, 539] on div "Buscar por procedimentos" at bounding box center [700, 538] width 1353 height 34
paste input "TRANSVAGINAL"
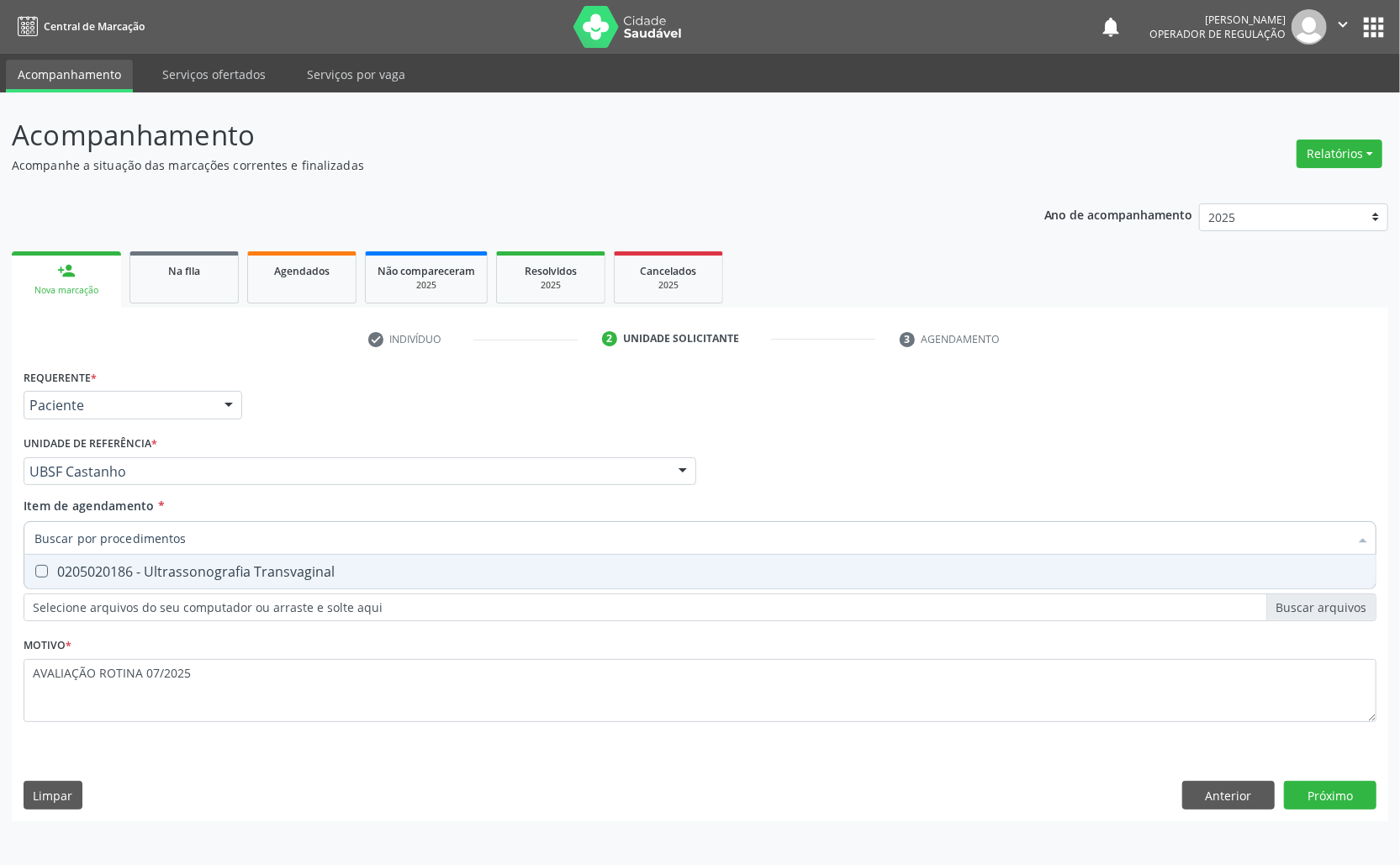
type input "TRANSVAGINAL"
click at [290, 578] on div "0205020186 - Ultrassonografia Transvaginal" at bounding box center [700, 572] width 1331 height 14
checkbox Transvaginal "true"
click at [1356, 797] on div "Requerente * Paciente Médico(a) Enfermeiro(a) Paciente Nenhum resultado encontr…" at bounding box center [700, 593] width 1376 height 457
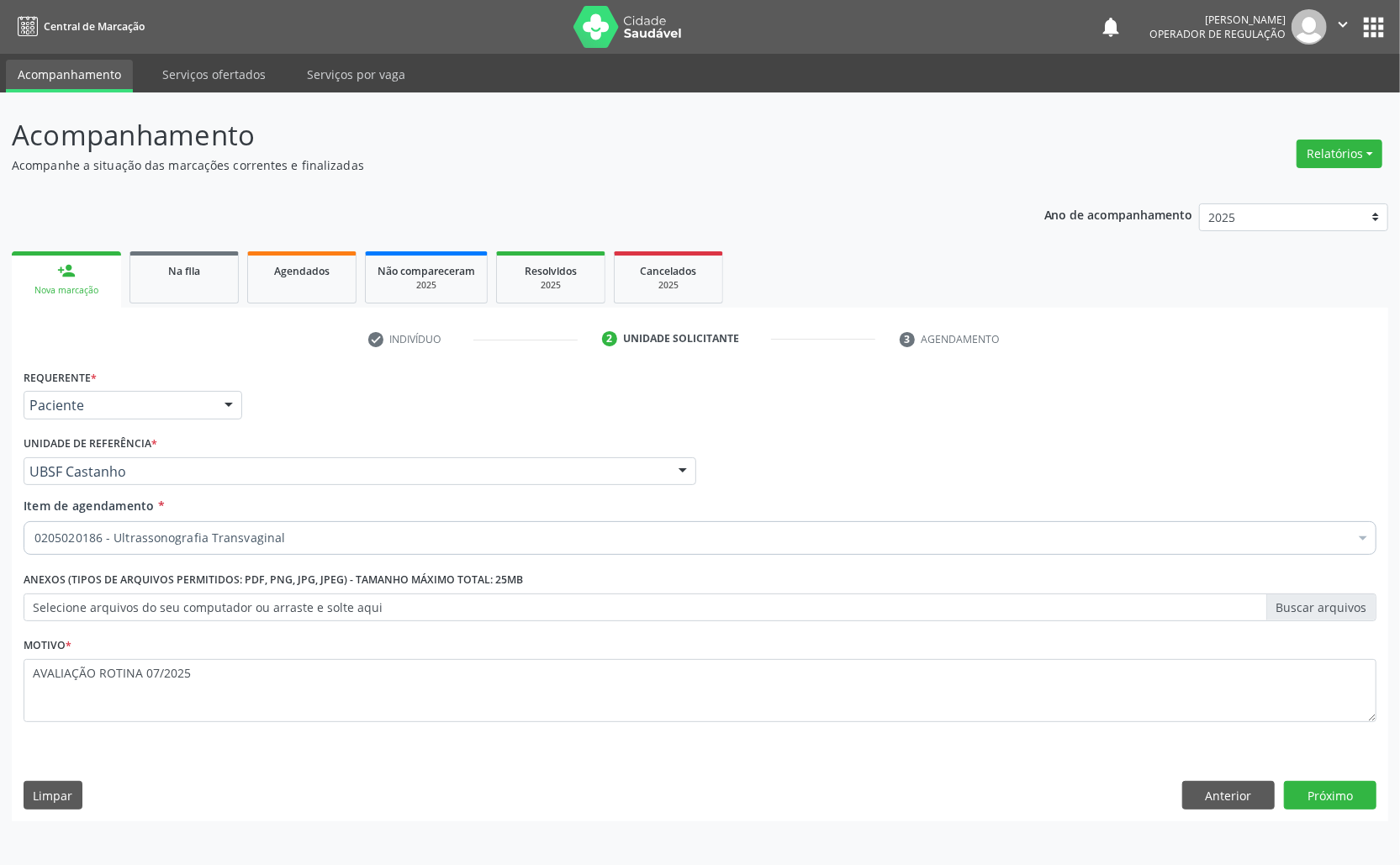
click at [1323, 775] on div "Requerente * Paciente Médico(a) Enfermeiro(a) Paciente Nenhum resultado encontr…" at bounding box center [700, 593] width 1376 height 457
click at [1336, 795] on button "Próximo" at bounding box center [1330, 796] width 92 height 29
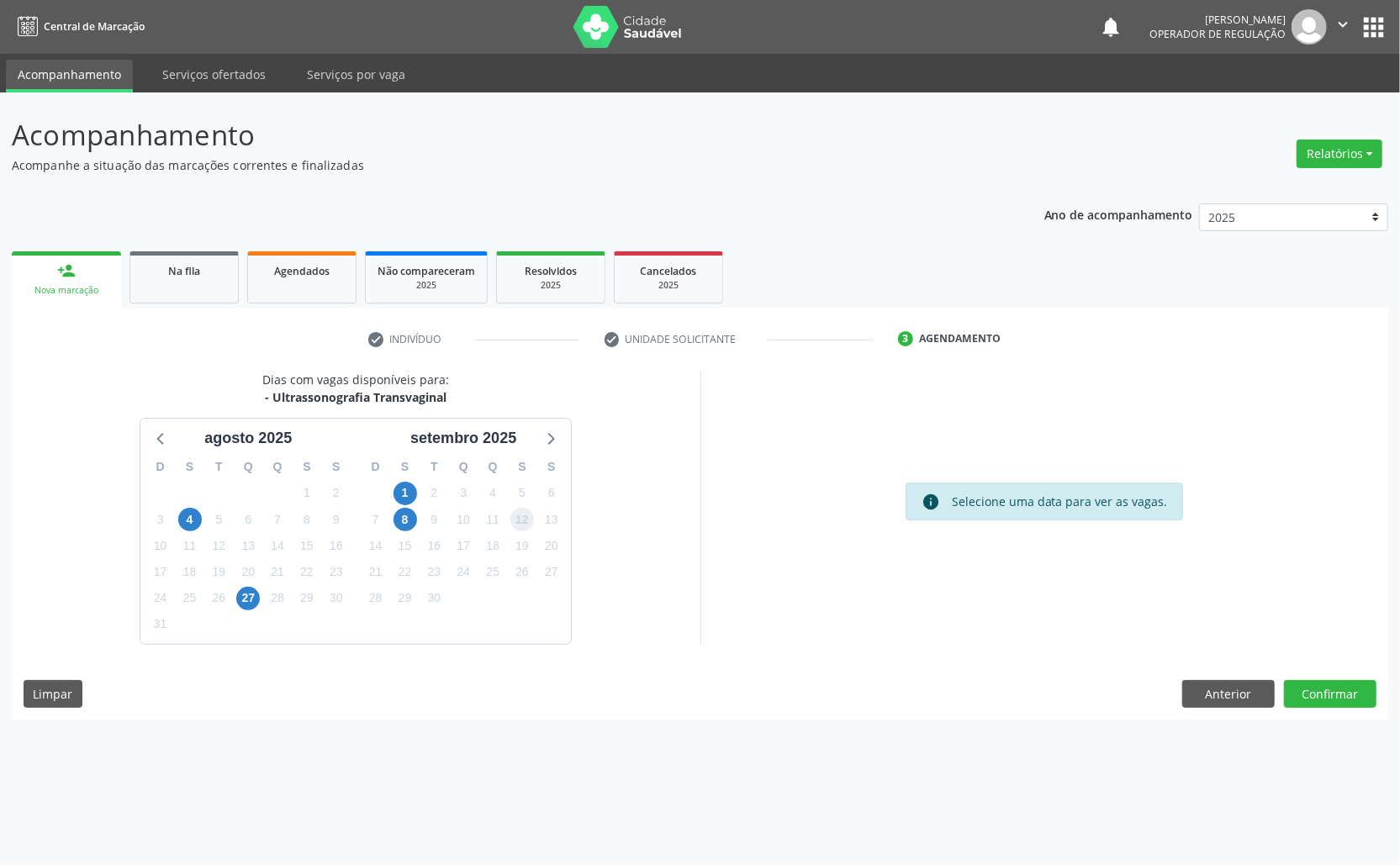
click at [516, 528] on span "12" at bounding box center [522, 519] width 24 height 24
click at [1360, 691] on button "Confirmar" at bounding box center [1330, 694] width 92 height 29
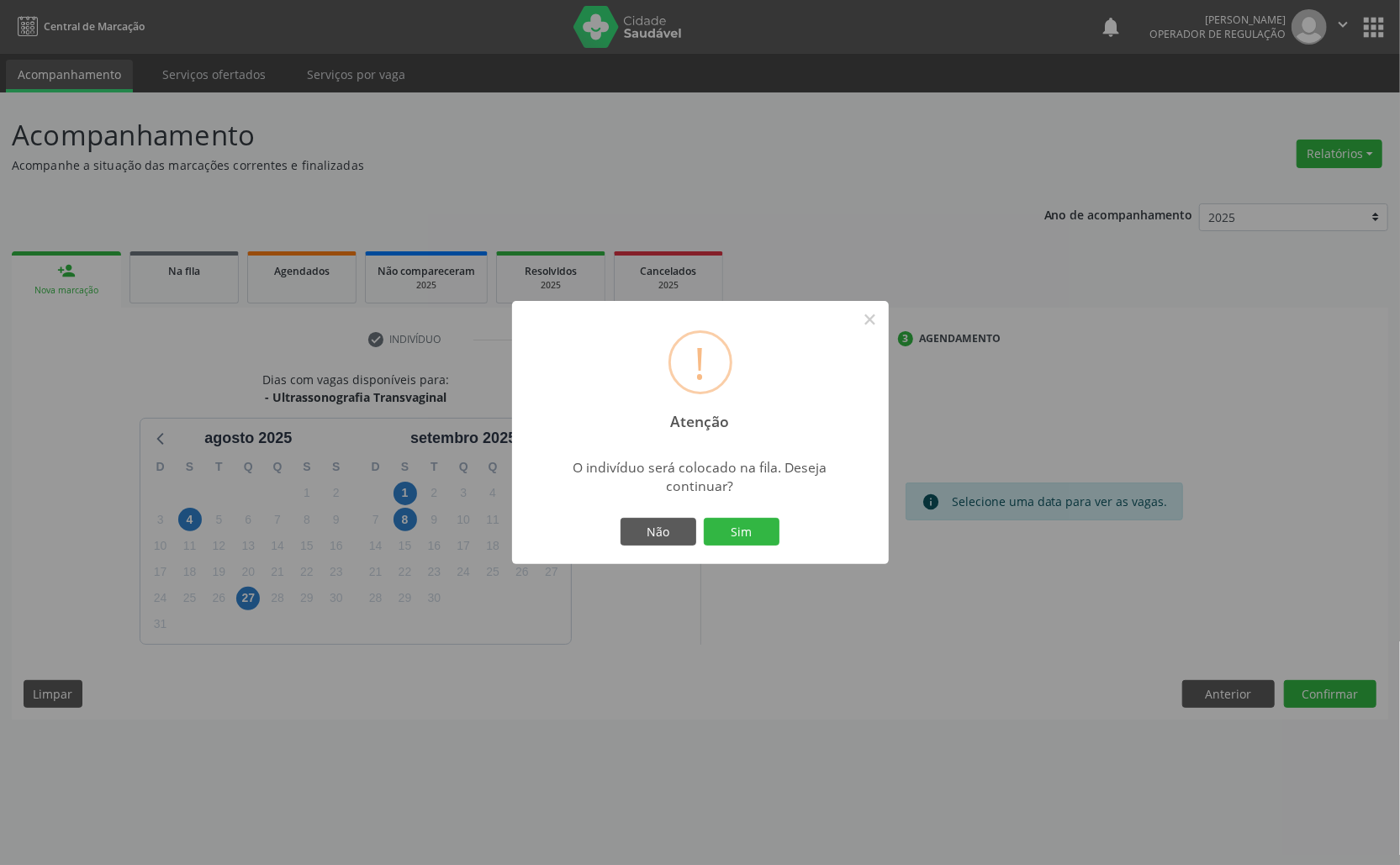
click at [704, 517] on button "Sim" at bounding box center [741, 532] width 75 height 29
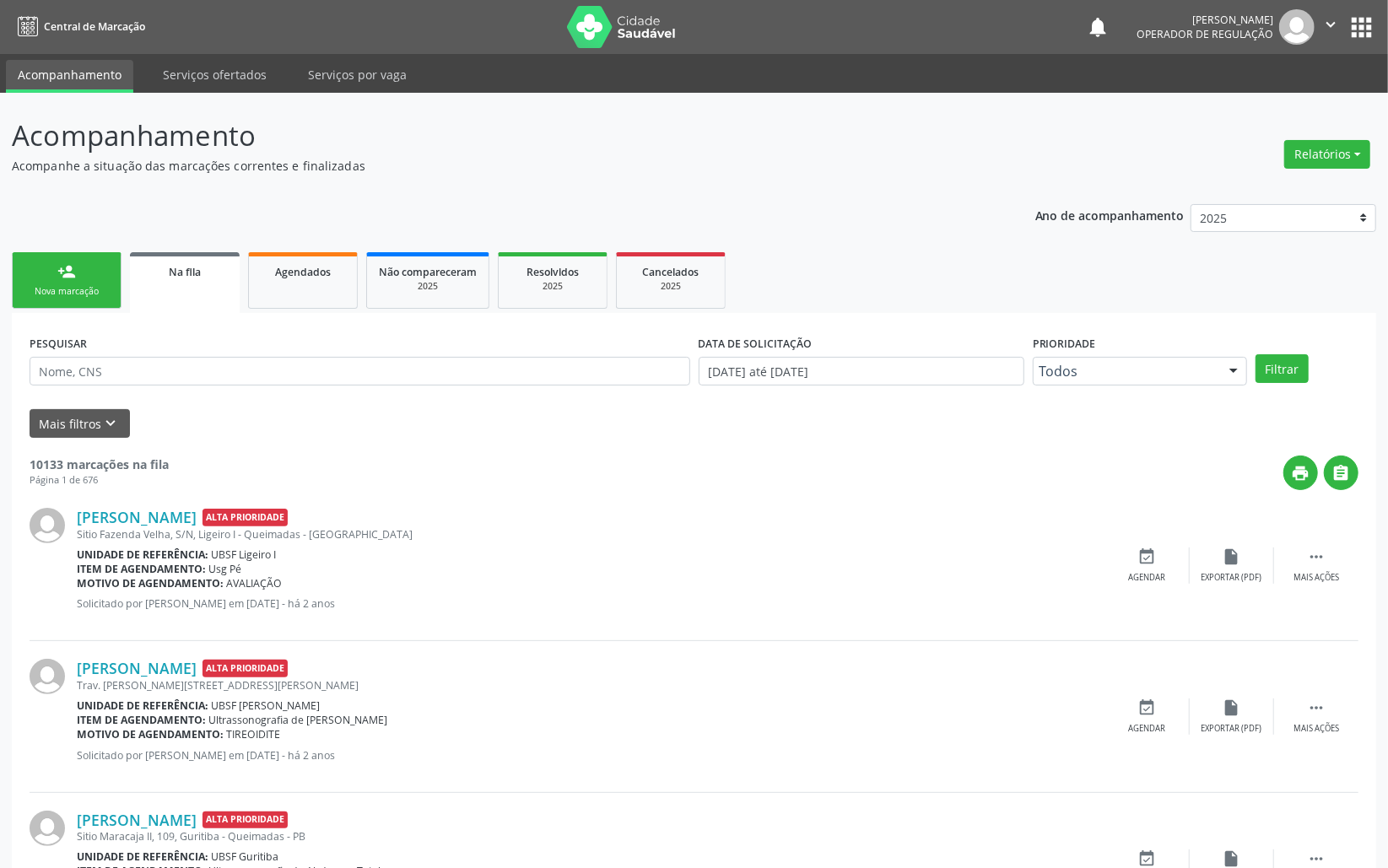
click at [68, 277] on div "person_add" at bounding box center [67, 272] width 19 height 19
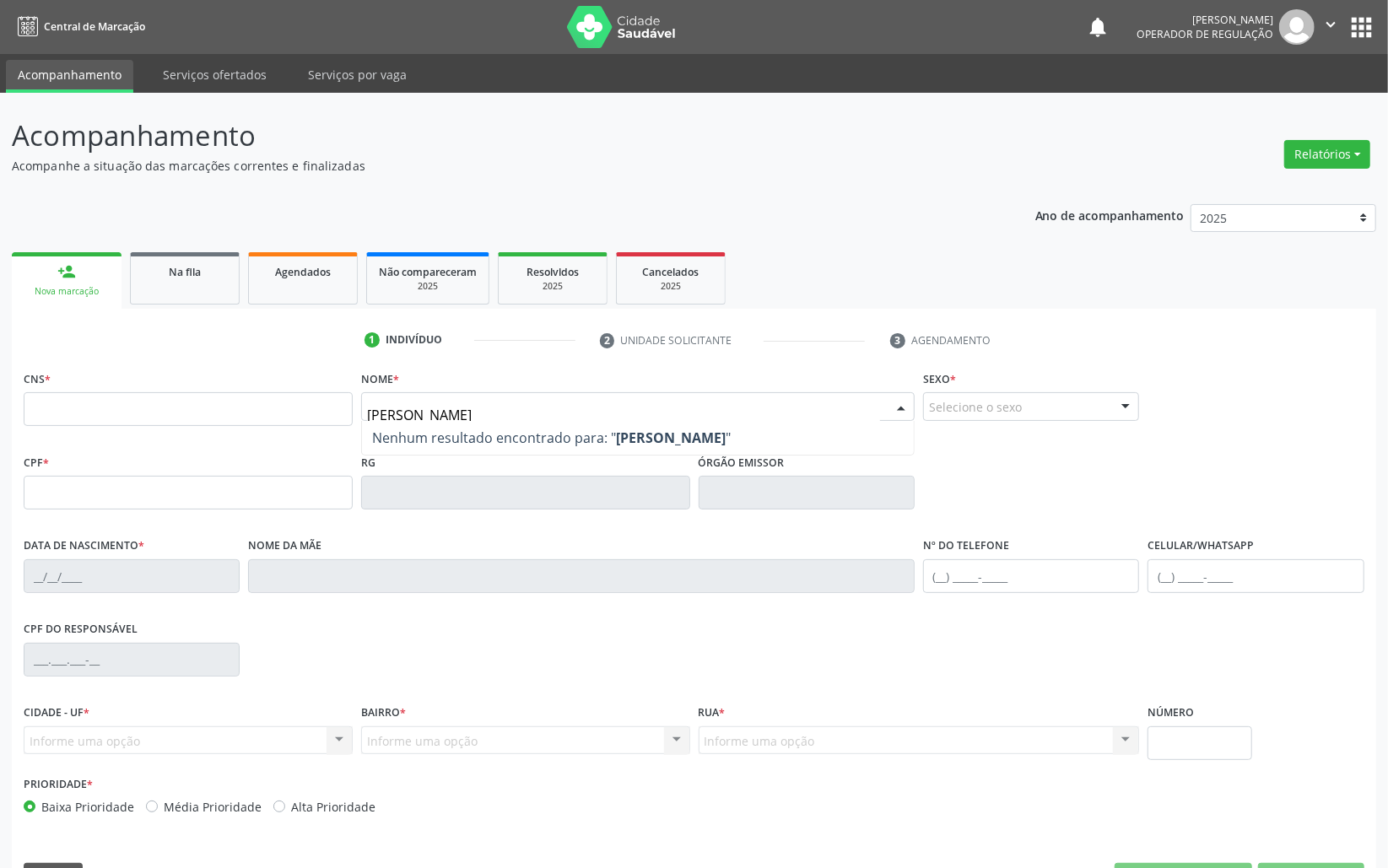
type input "JOSINETE FRANCISCO"
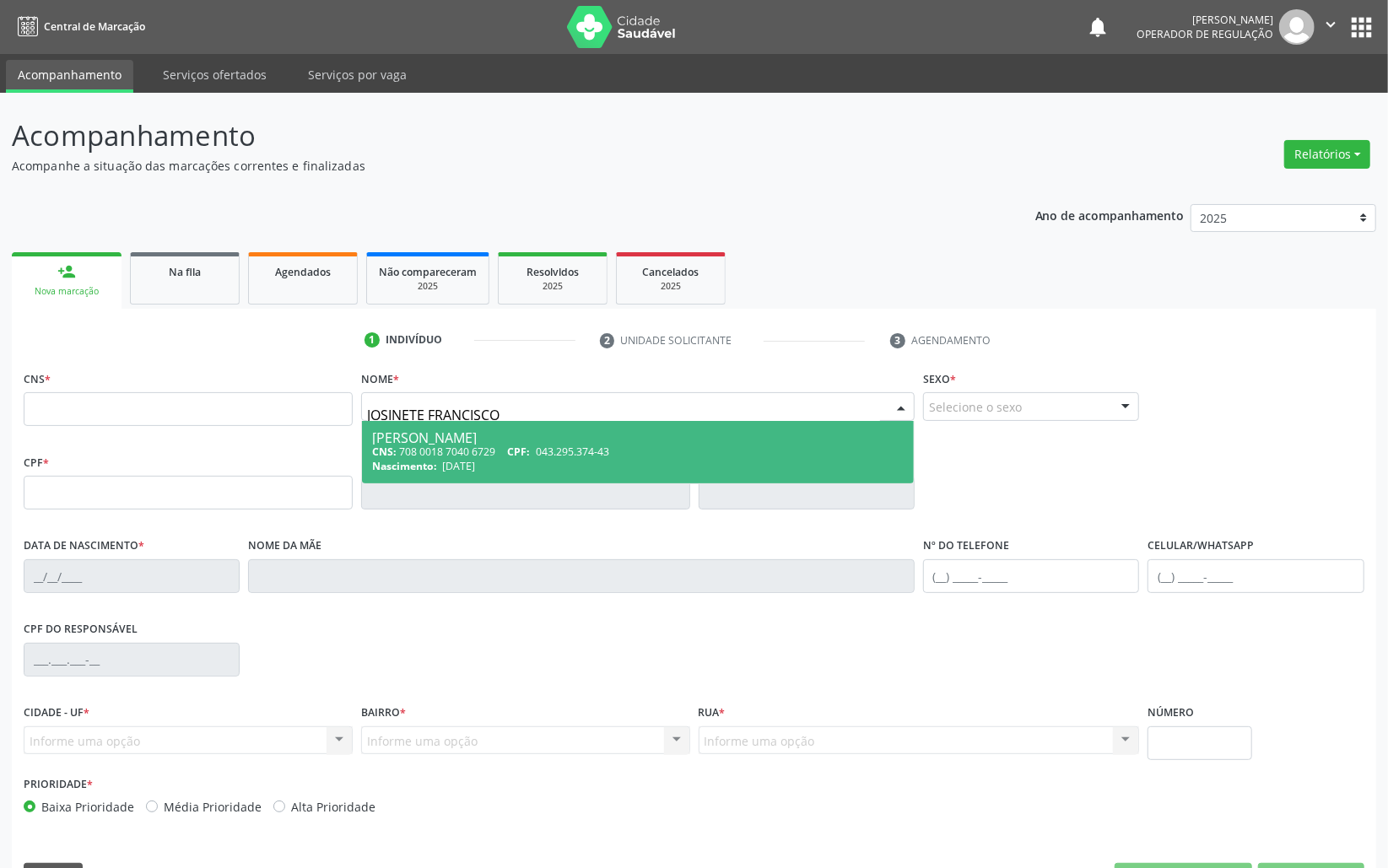
click at [501, 434] on div "Josinete Francisco de Souza Silva" at bounding box center [638, 438] width 531 height 14
type input "708 0018 7040 6729"
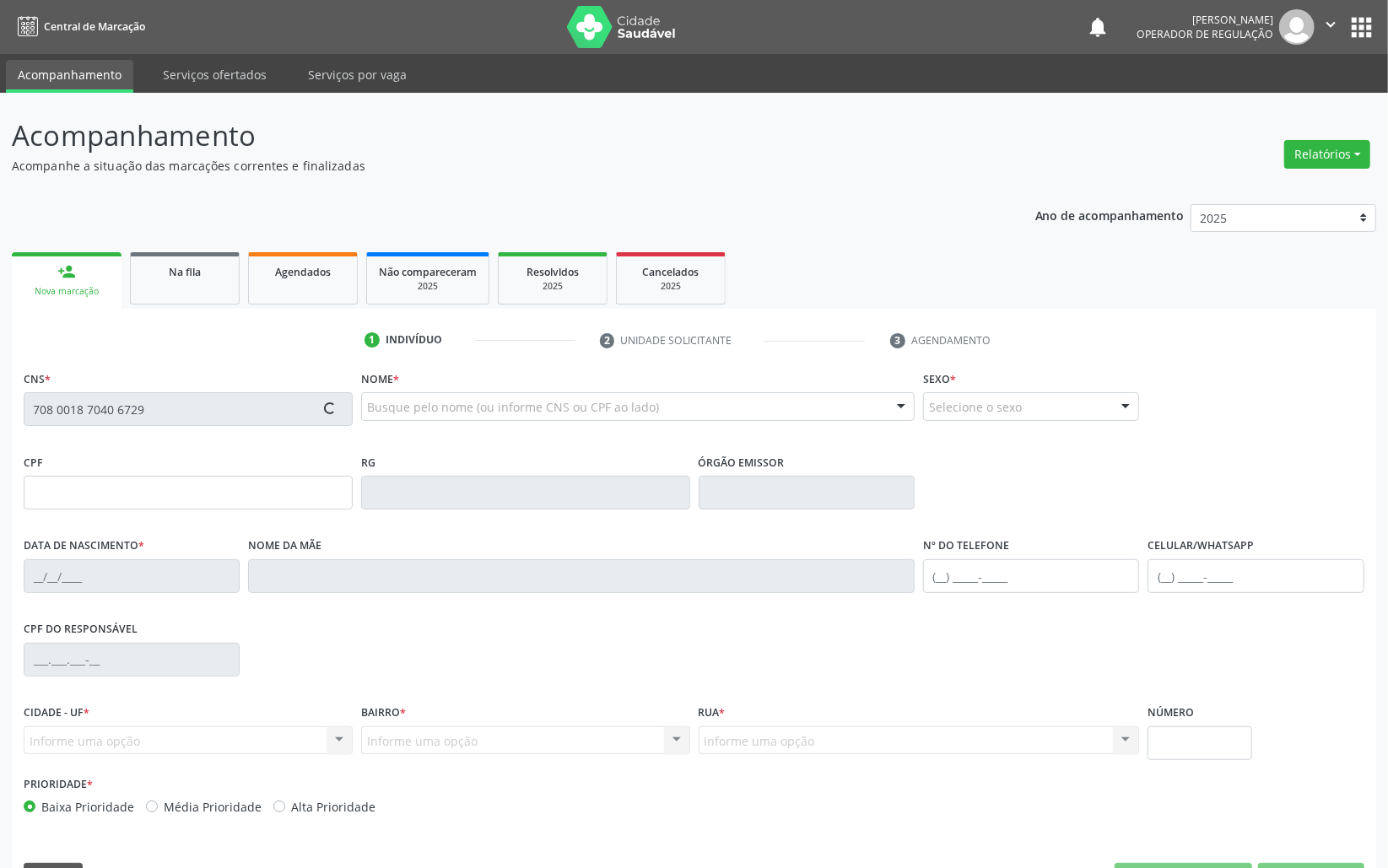
type input "043.295.374-43"
type input "04/10/1974"
type input "Josefa Ana da Conceição"
type input "(83) 99186-8029"
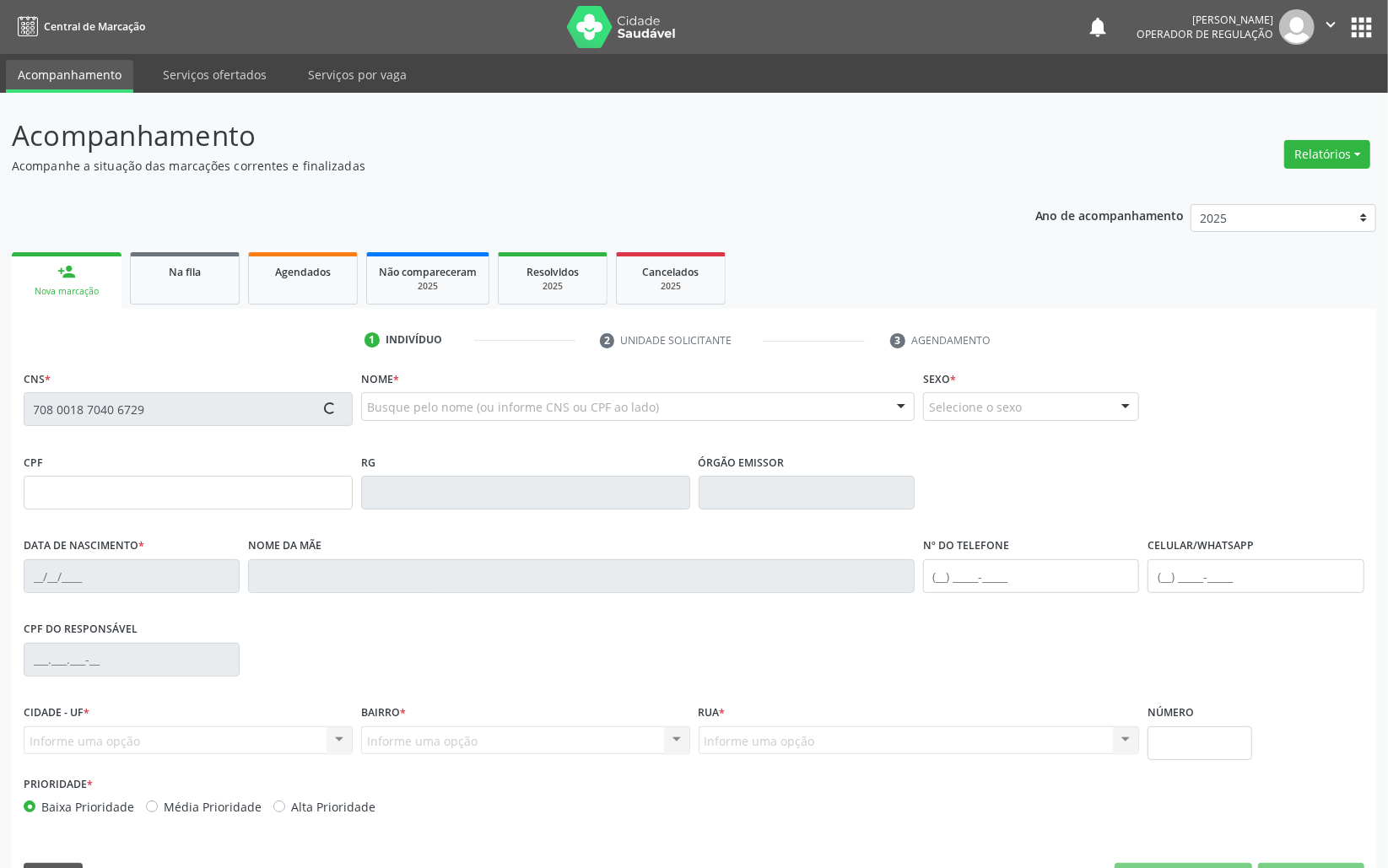
type input "58"
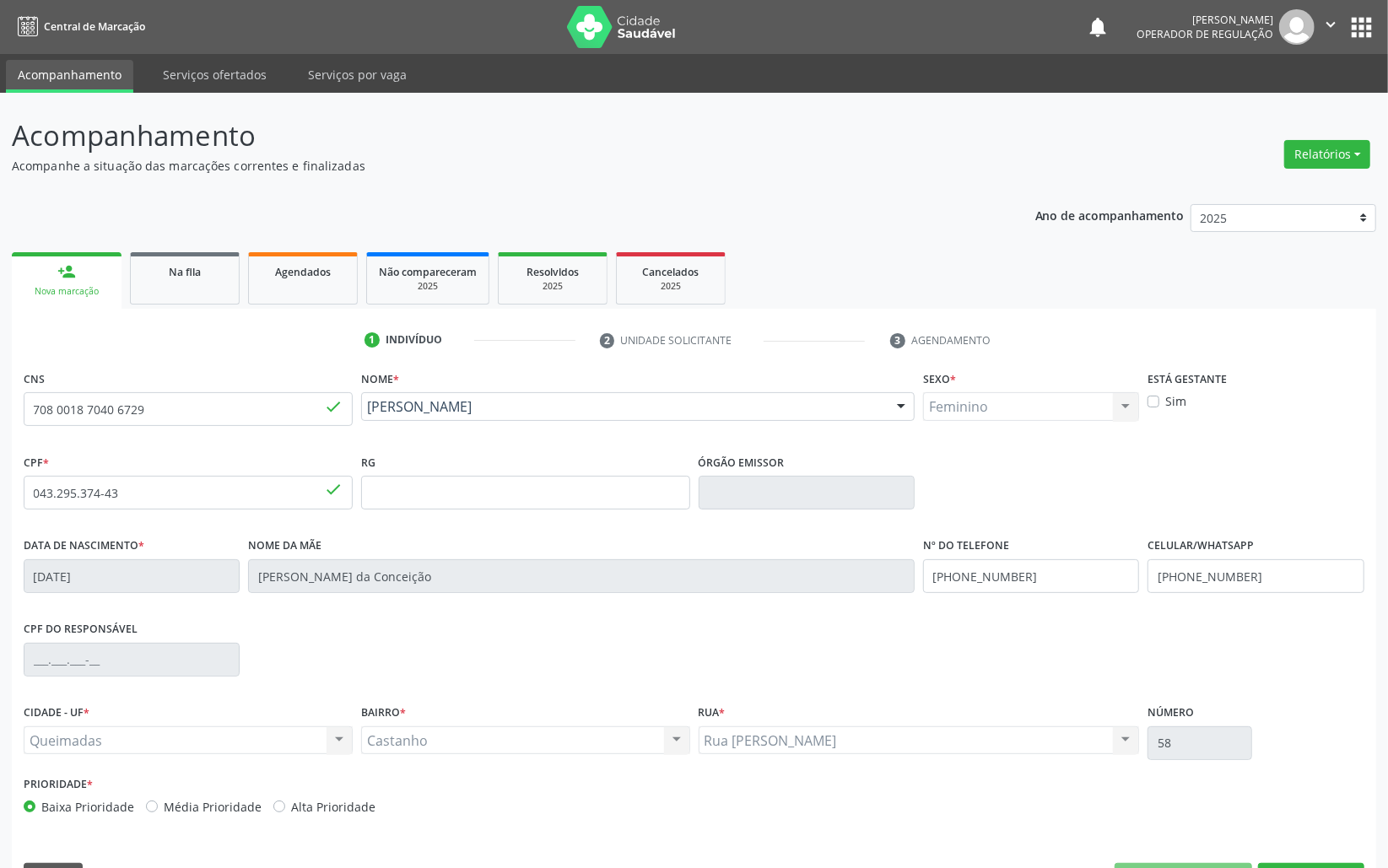
scroll to position [48, 0]
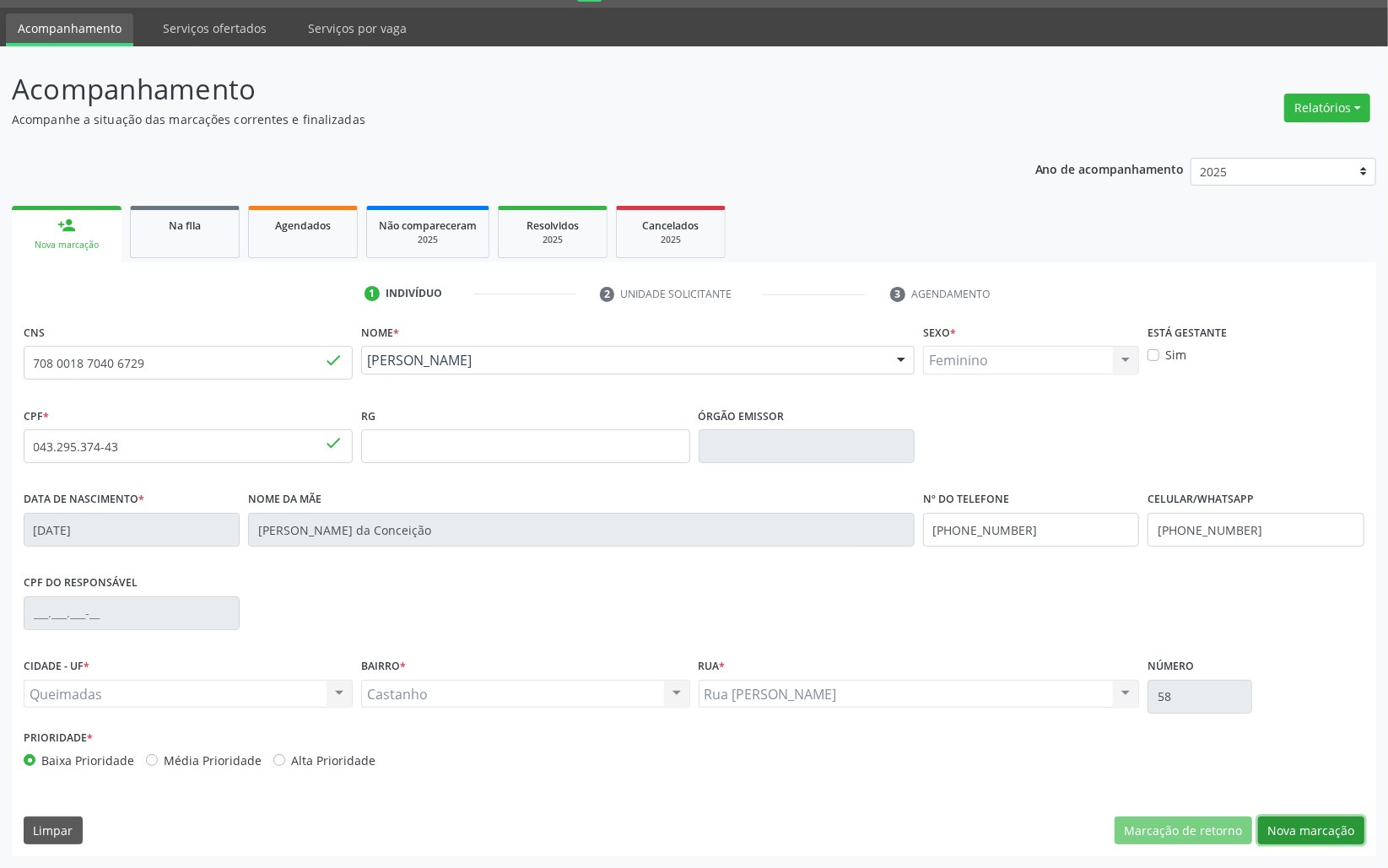
click at [1304, 826] on button "Nova marcação" at bounding box center [1311, 831] width 106 height 29
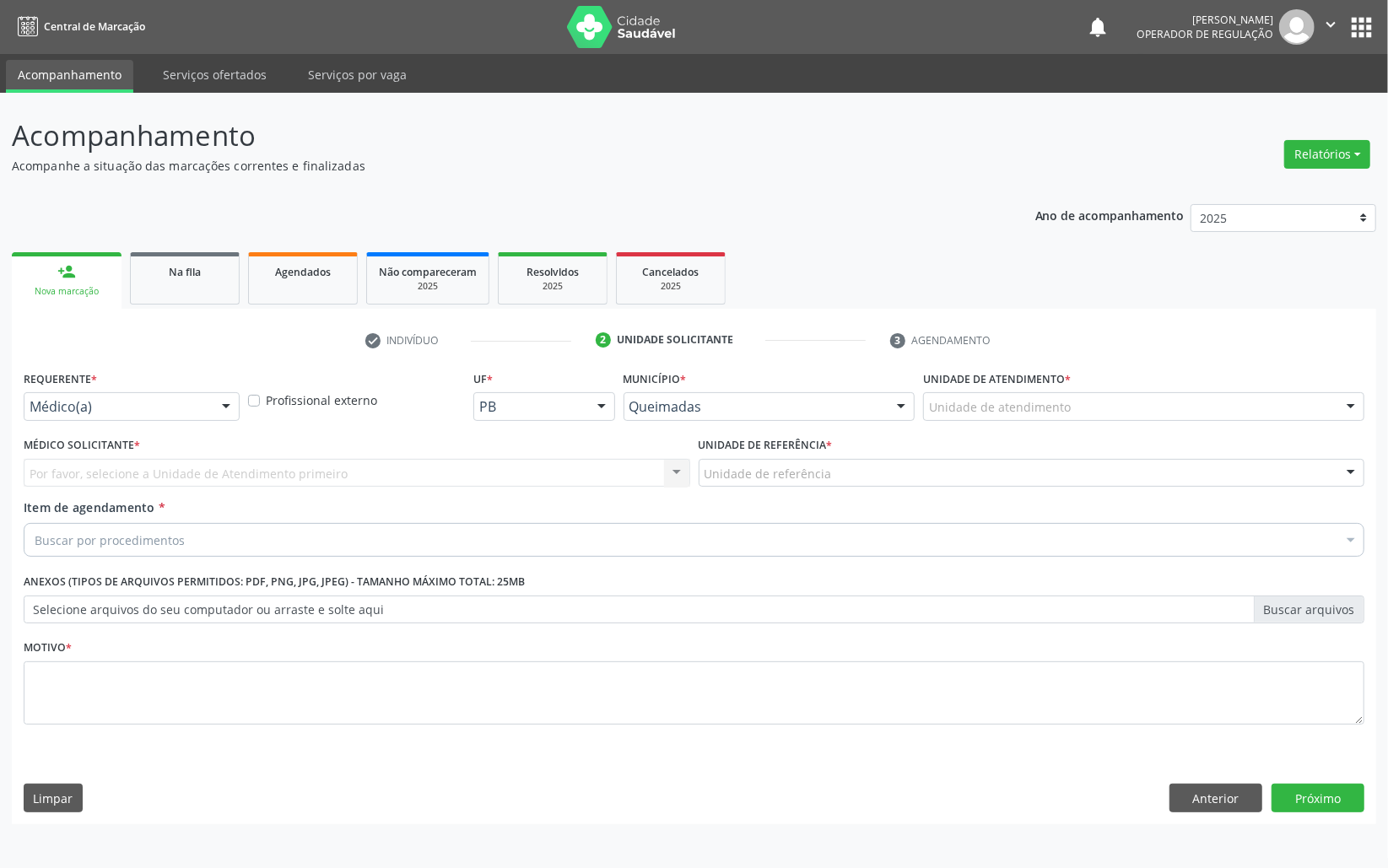
scroll to position [0, 0]
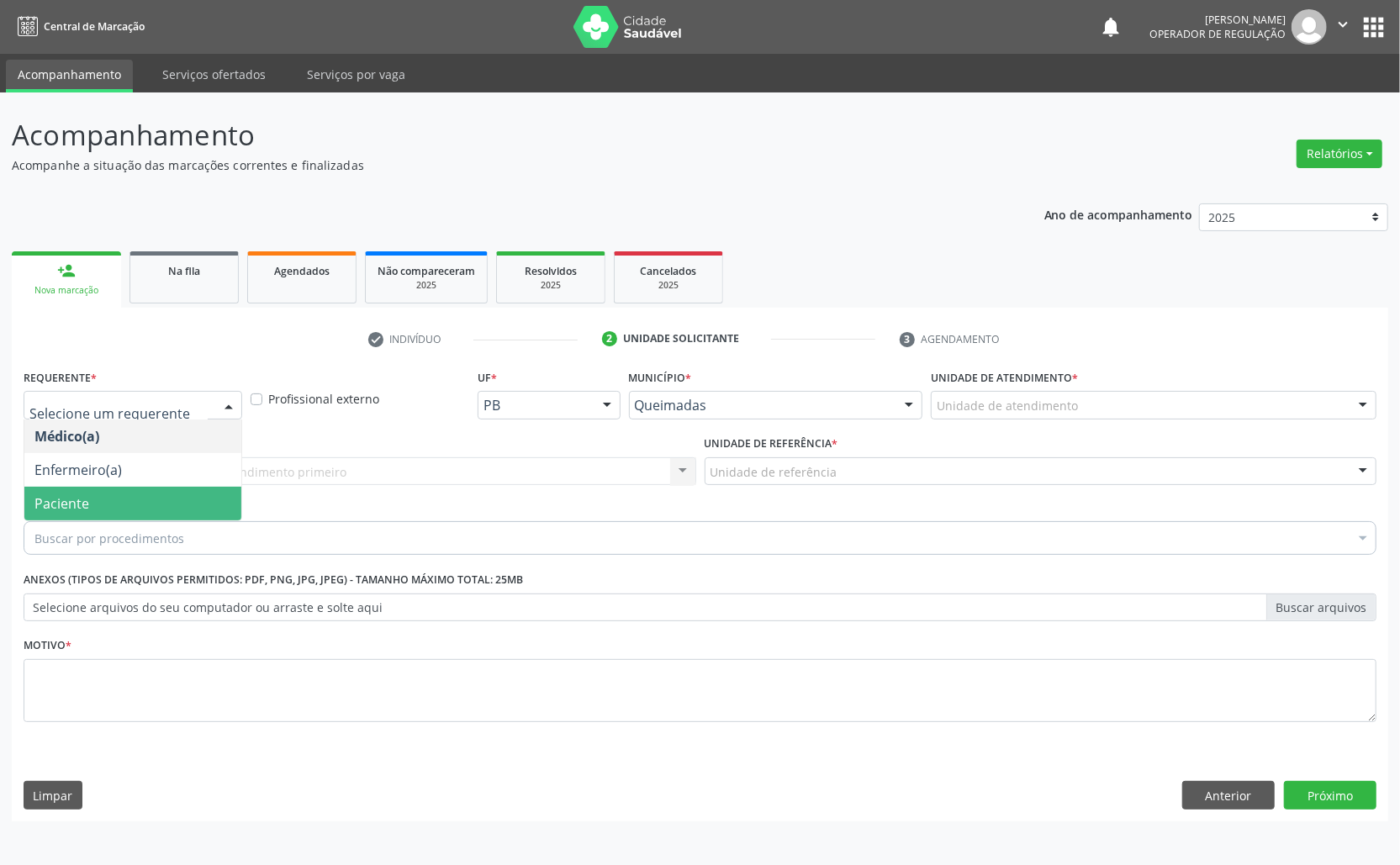
click at [146, 502] on span "Paciente" at bounding box center [133, 504] width 217 height 34
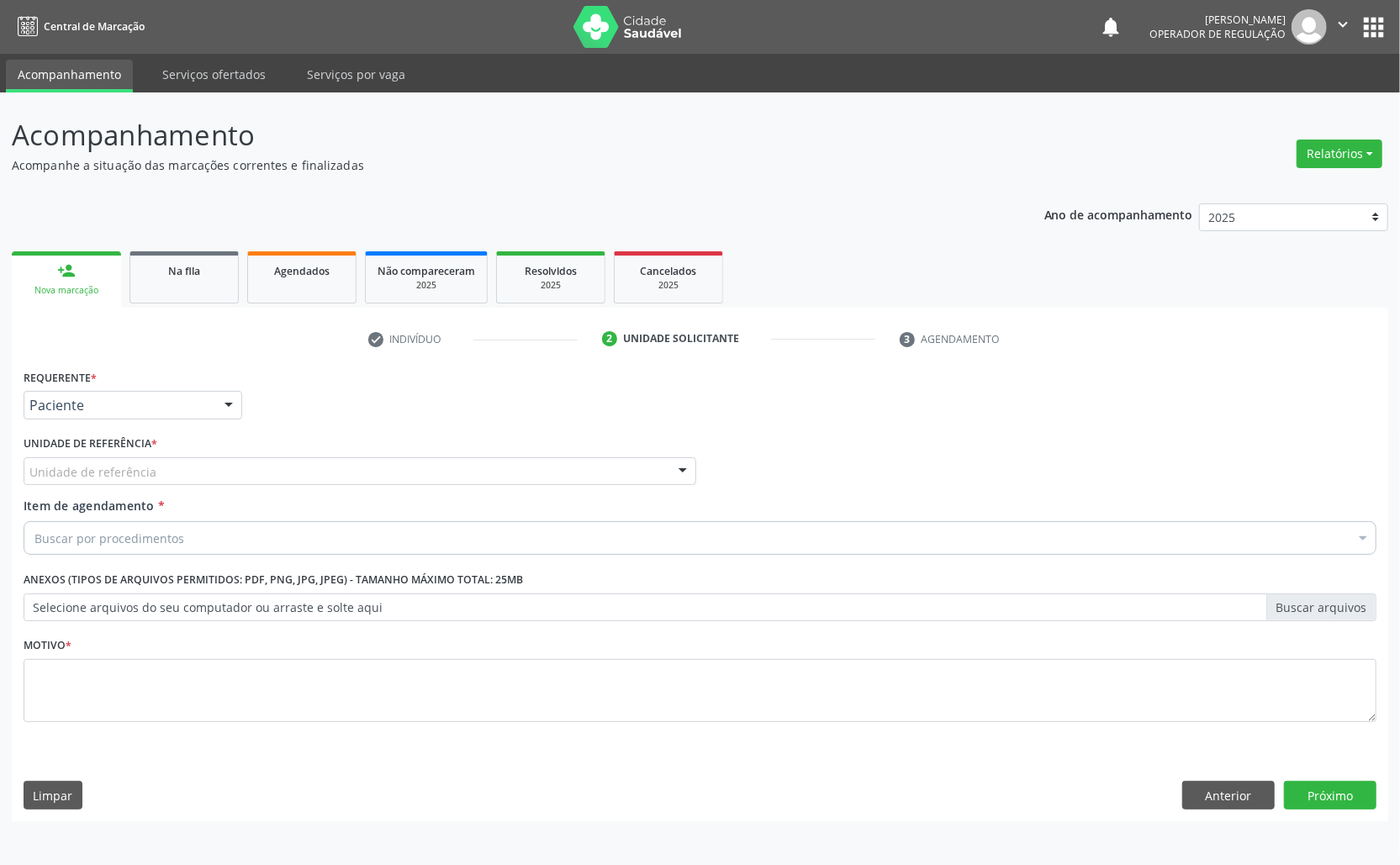
click at [173, 463] on div "Unidade de referência" at bounding box center [360, 472] width 673 height 29
drag, startPoint x: 913, startPoint y: 463, endPoint x: 1029, endPoint y: 701, distance: 264.8
click at [914, 464] on div "Médico Solicitante Por favor, selecione a Unidade de Atendimento primeiro Nenhu…" at bounding box center [700, 464] width 1361 height 66
click at [1251, 787] on button "Anterior" at bounding box center [1228, 796] width 92 height 29
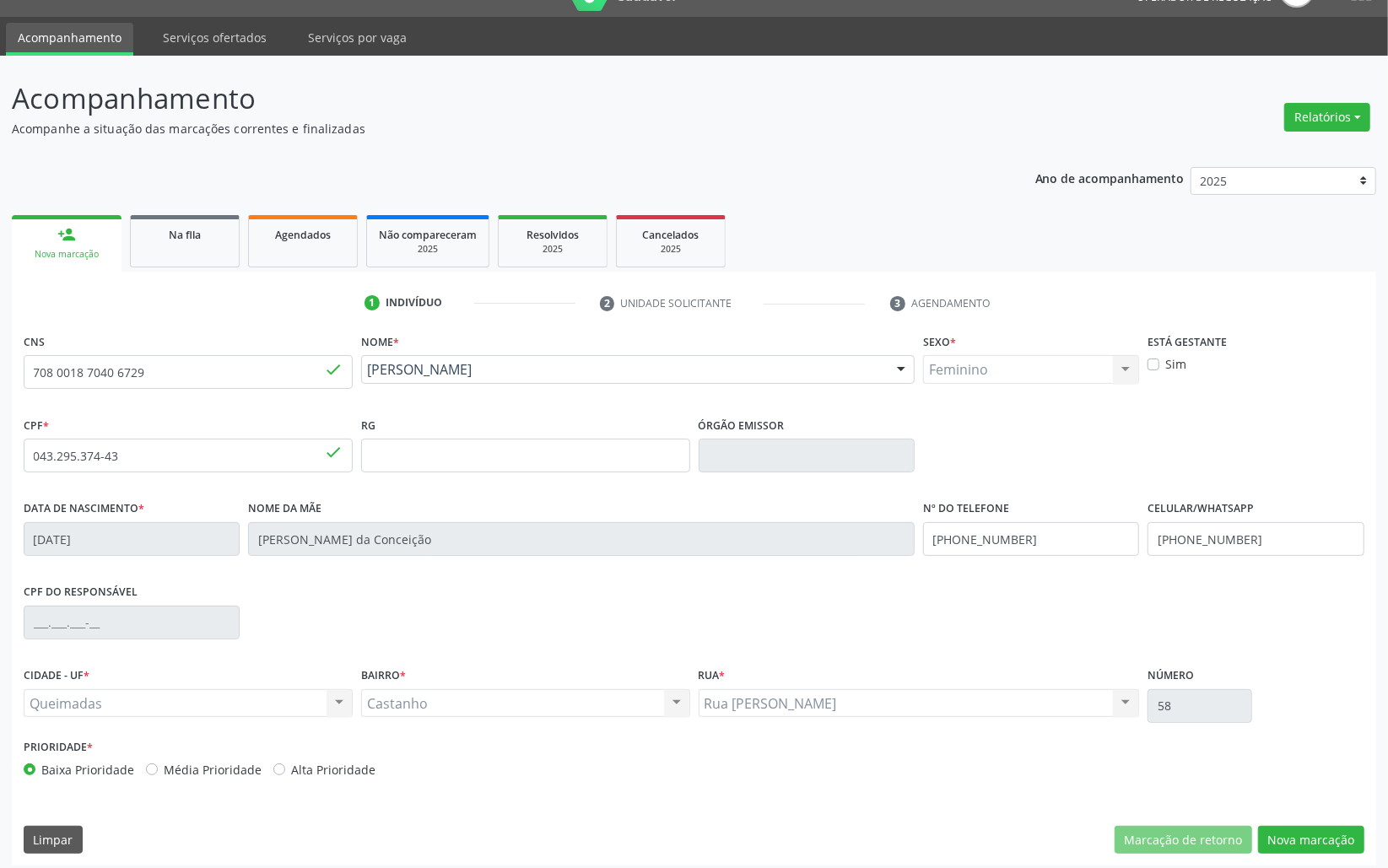
scroll to position [48, 0]
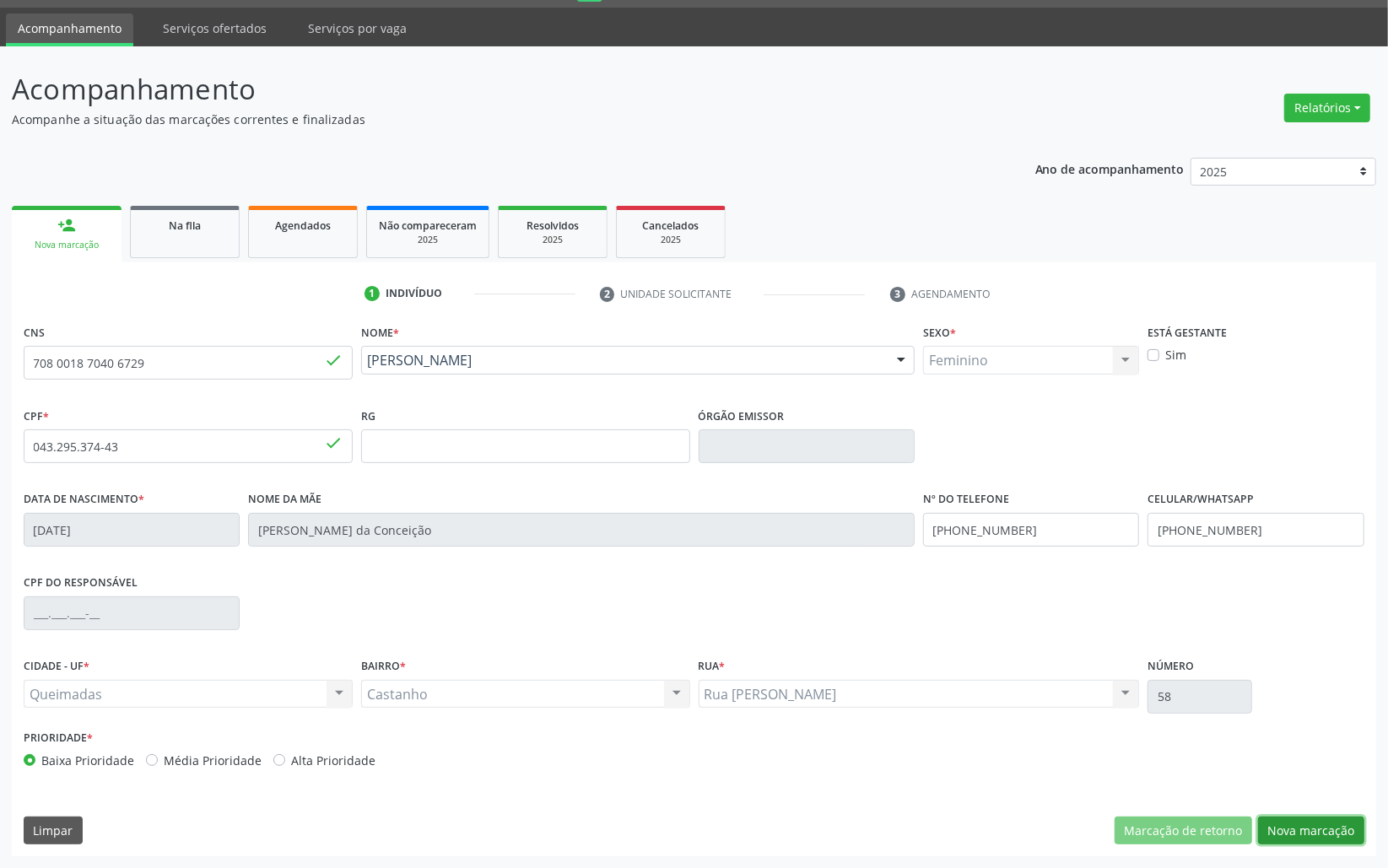
drag, startPoint x: 1280, startPoint y: 820, endPoint x: 146, endPoint y: 575, distance: 1160.2
click at [1277, 820] on button "Nova marcação" at bounding box center [1311, 831] width 106 height 29
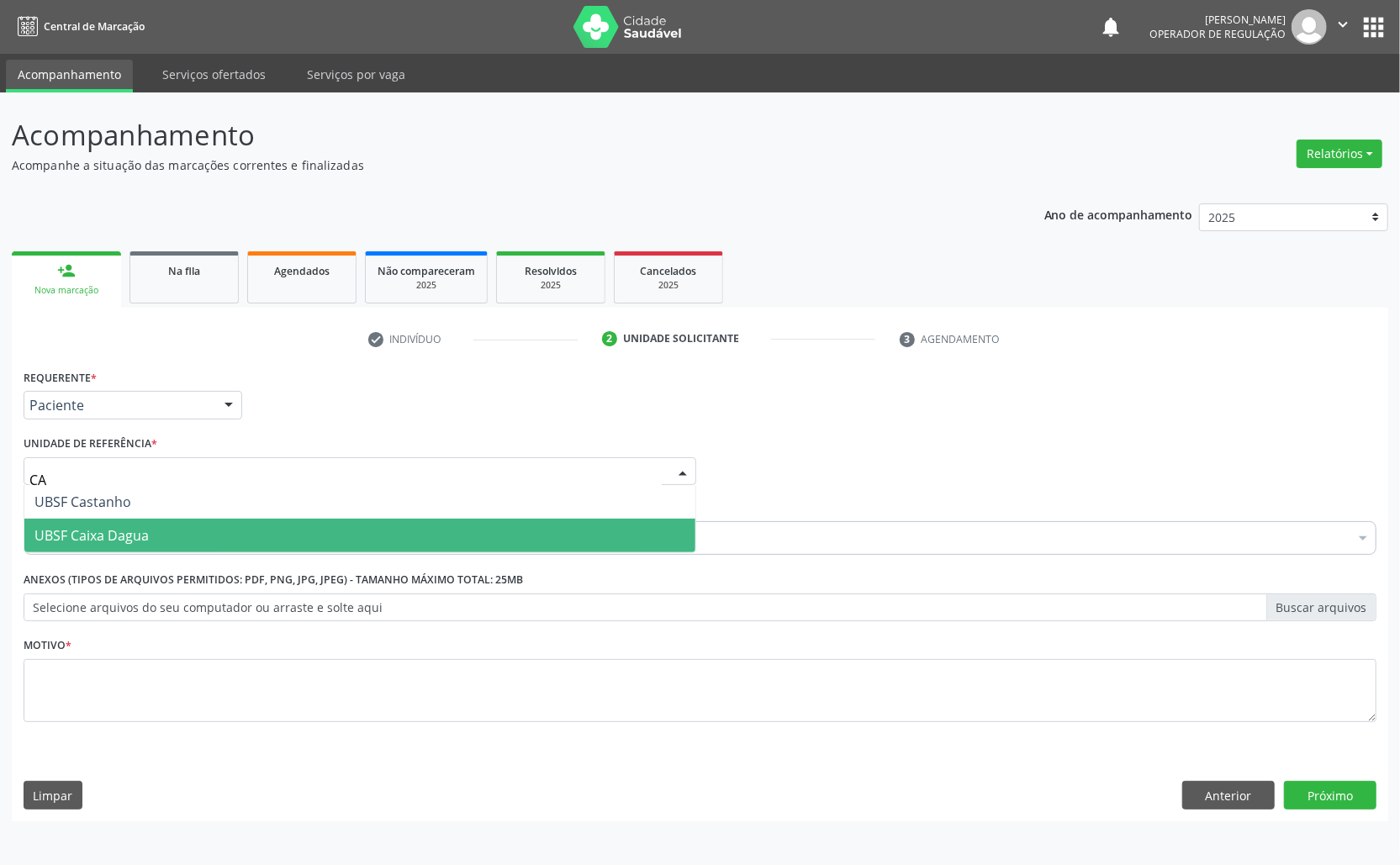
type input "CAS"
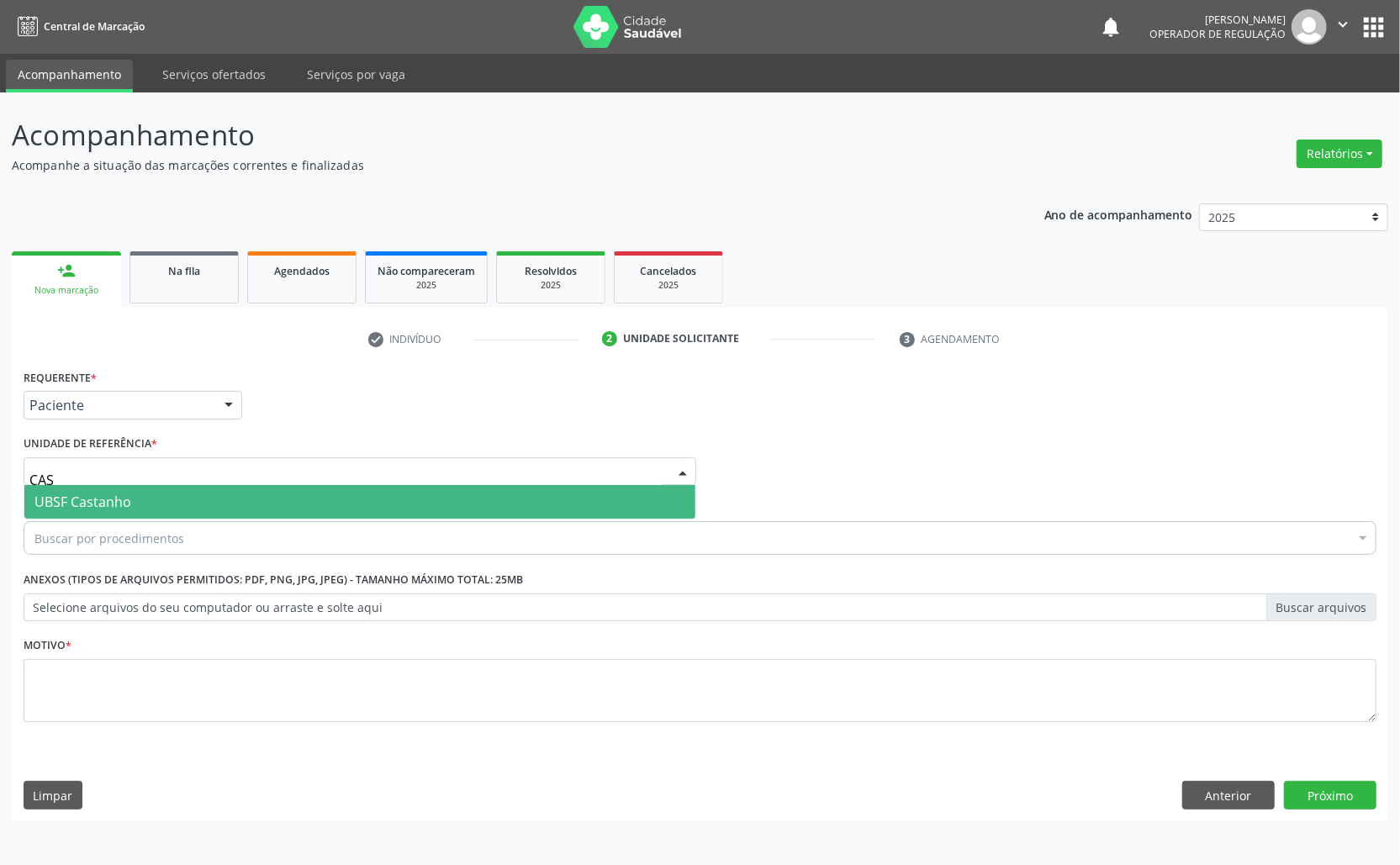
click at [107, 515] on span "UBSF Castanho" at bounding box center [360, 502] width 671 height 34
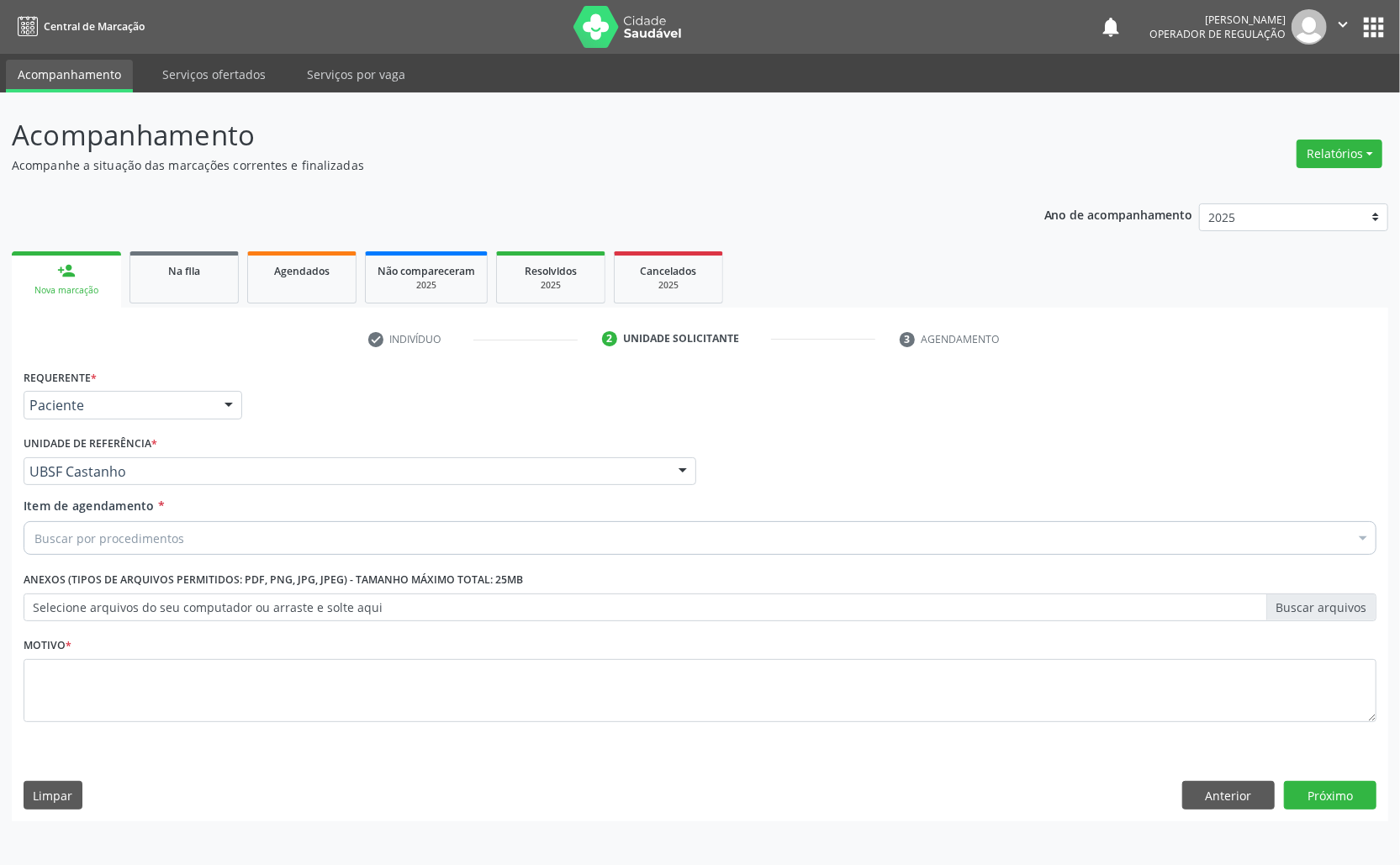
paste input "TRANSVAGINAL"
type input "TRANSVAGINAL"
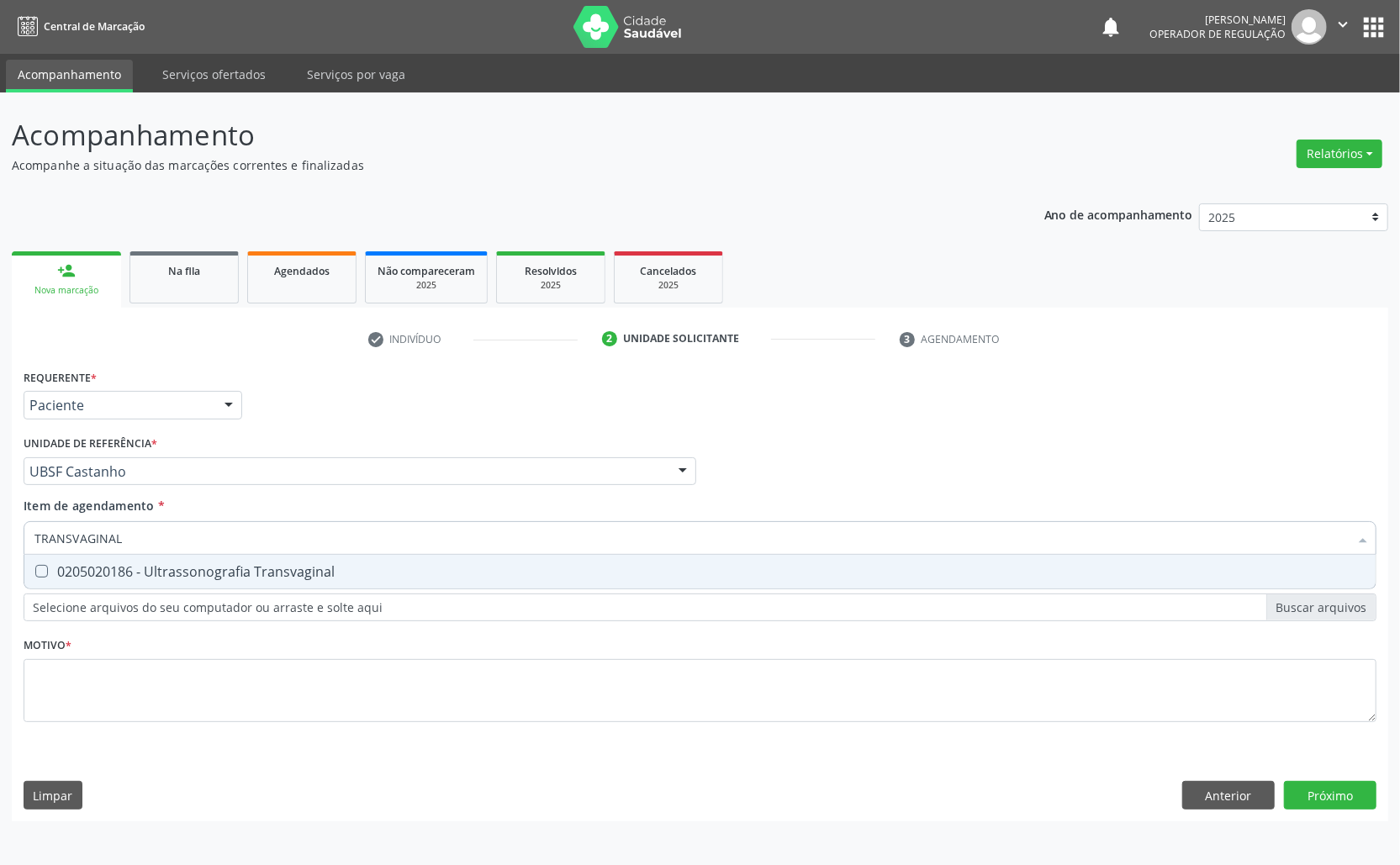
click at [160, 570] on div "0205020186 - Ultrassonografia Transvaginal" at bounding box center [700, 572] width 1331 height 14
checkbox Transvaginal "true"
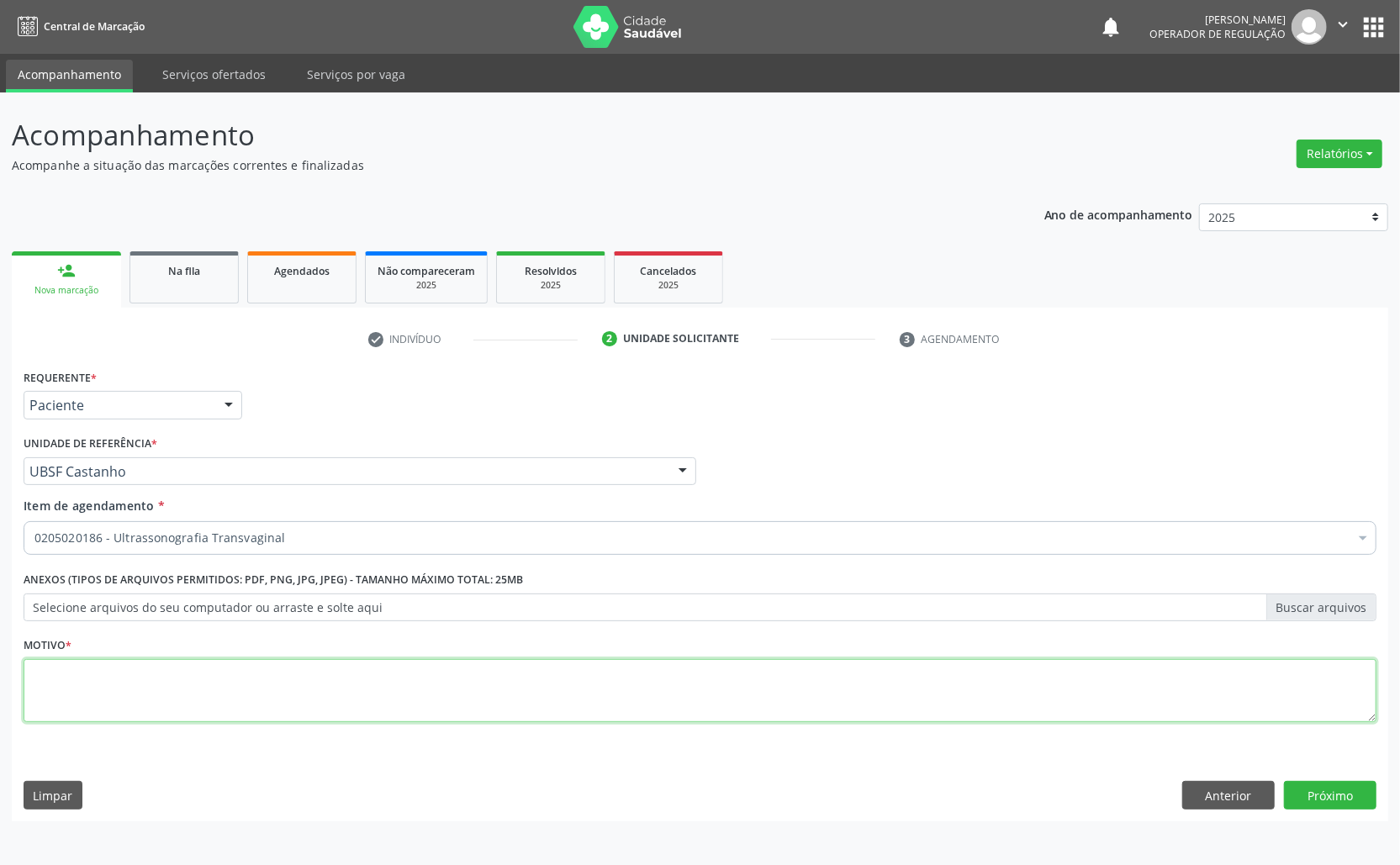
click at [218, 673] on textarea at bounding box center [700, 691] width 1353 height 64
paste textarea "AVALIAÇÃO ROTINA 07/2025"
type textarea "AVALIAÇÃO ROTINA 07/2025"
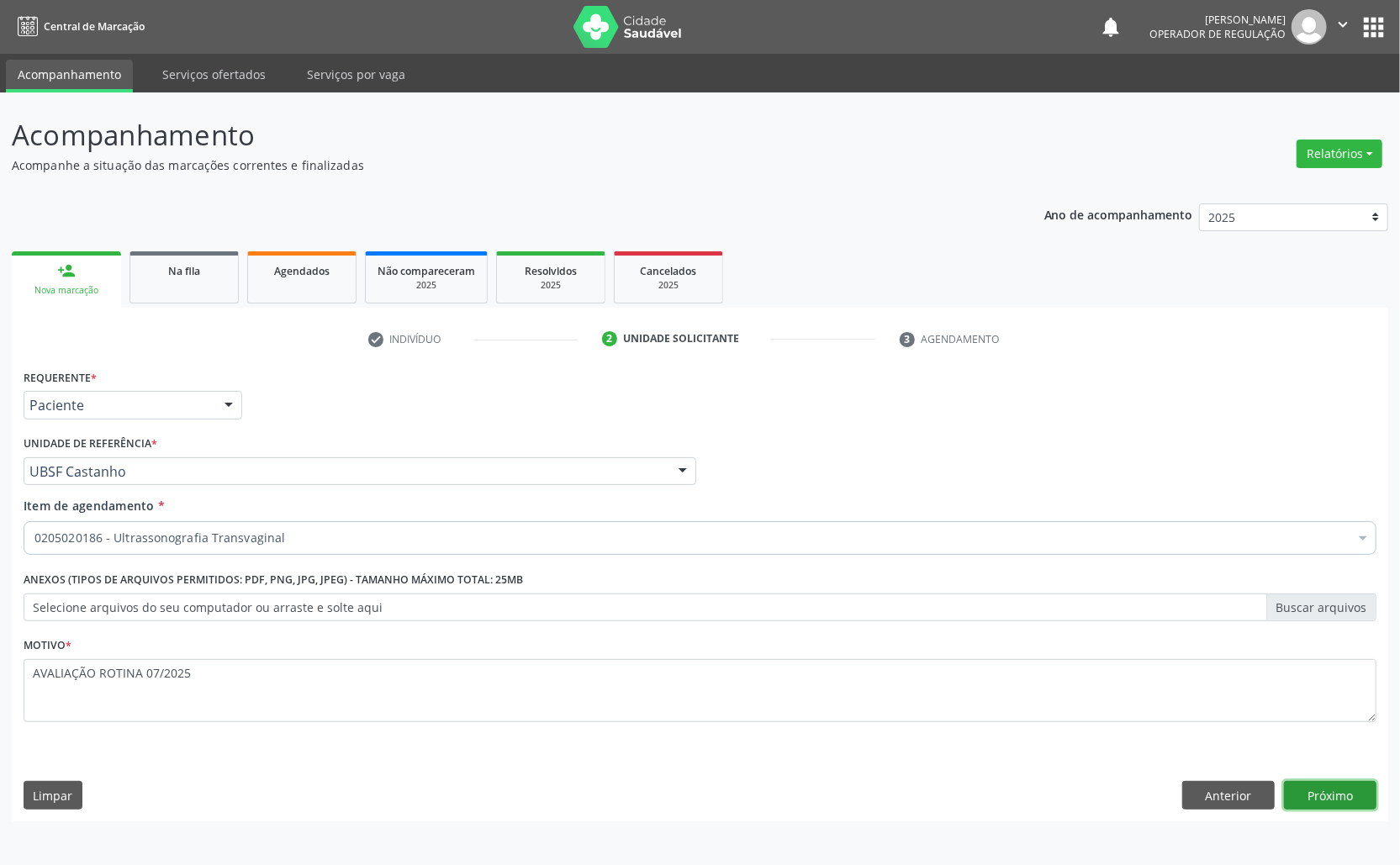
click at [1353, 788] on button "Próximo" at bounding box center [1330, 796] width 92 height 29
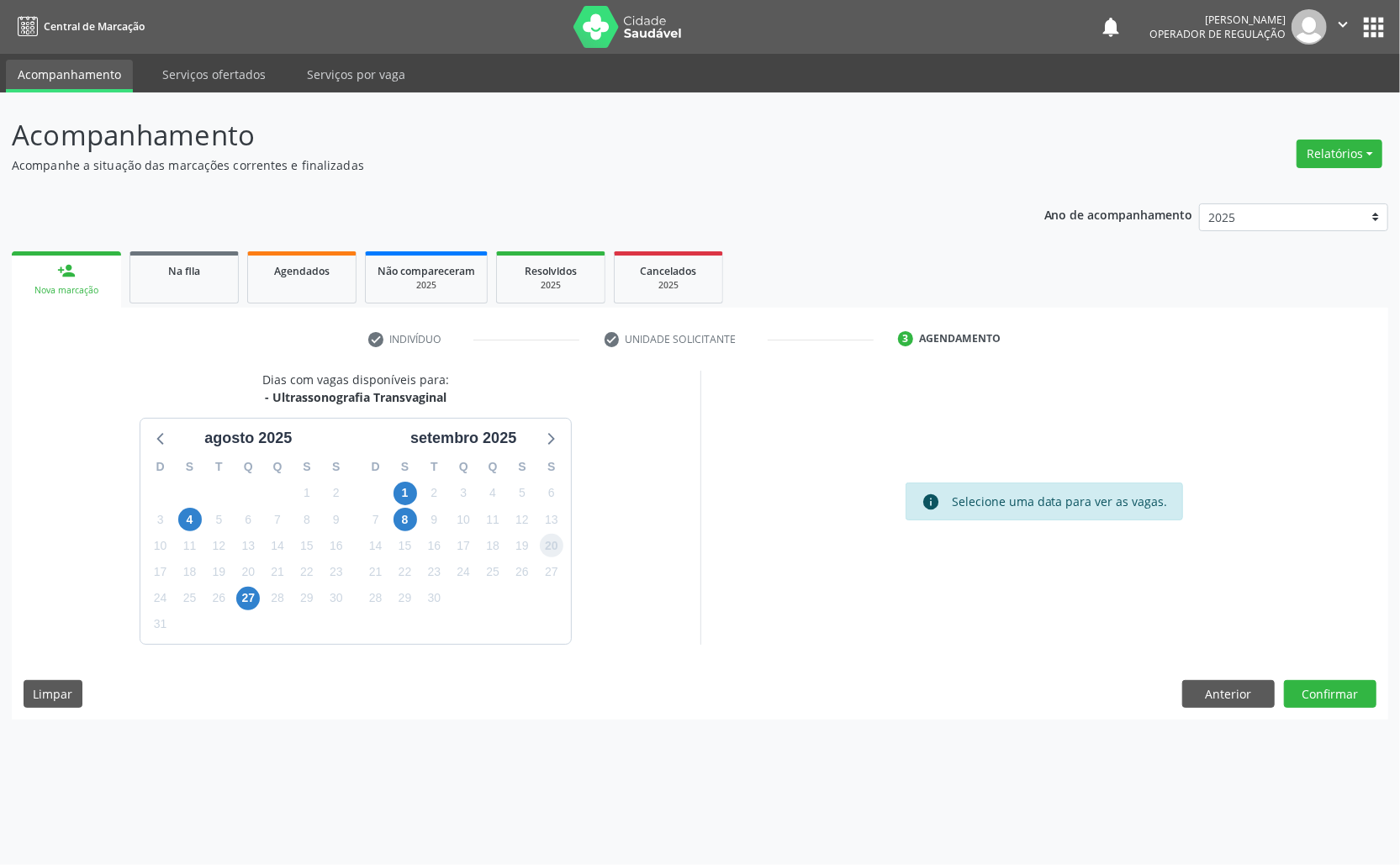
click at [542, 551] on span "20" at bounding box center [552, 545] width 24 height 24
click at [1307, 700] on button "Confirmar" at bounding box center [1330, 694] width 92 height 29
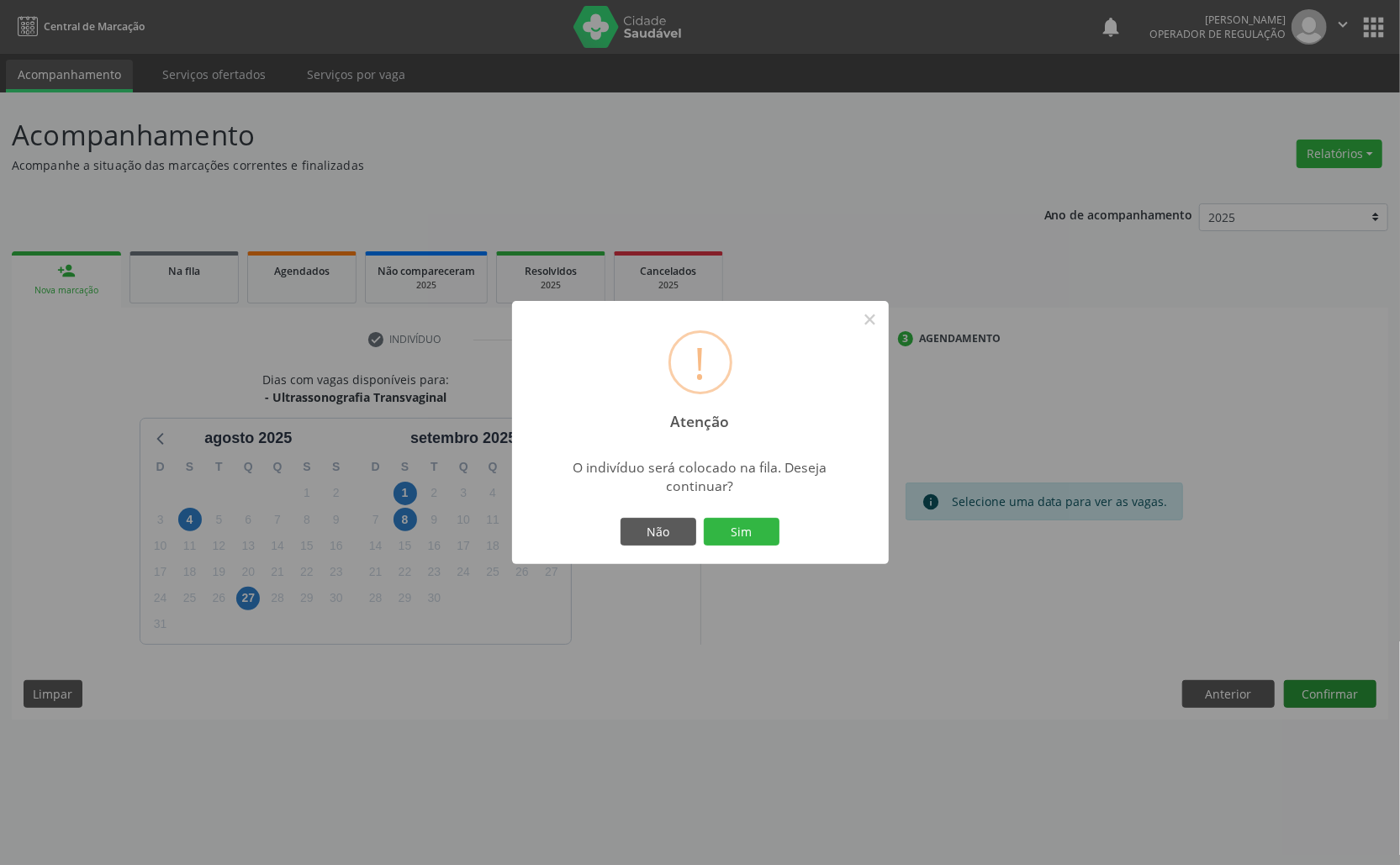
click at [704, 517] on button "Sim" at bounding box center [741, 532] width 75 height 29
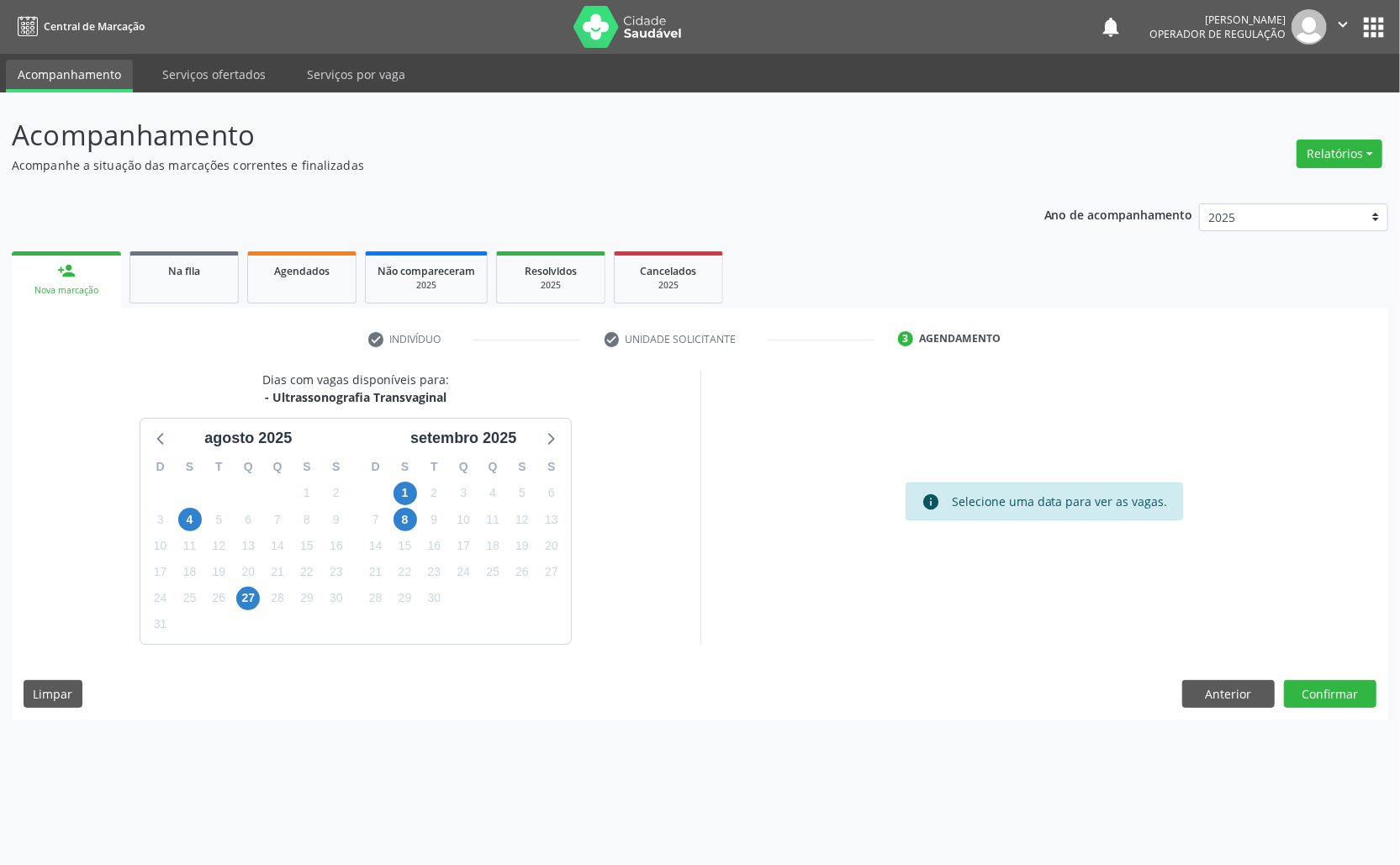
click at [471, 508] on div "10" at bounding box center [464, 519] width 24 height 26
click at [469, 511] on span "10" at bounding box center [464, 519] width 24 height 24
click at [1353, 706] on button "Confirmar" at bounding box center [1330, 694] width 92 height 29
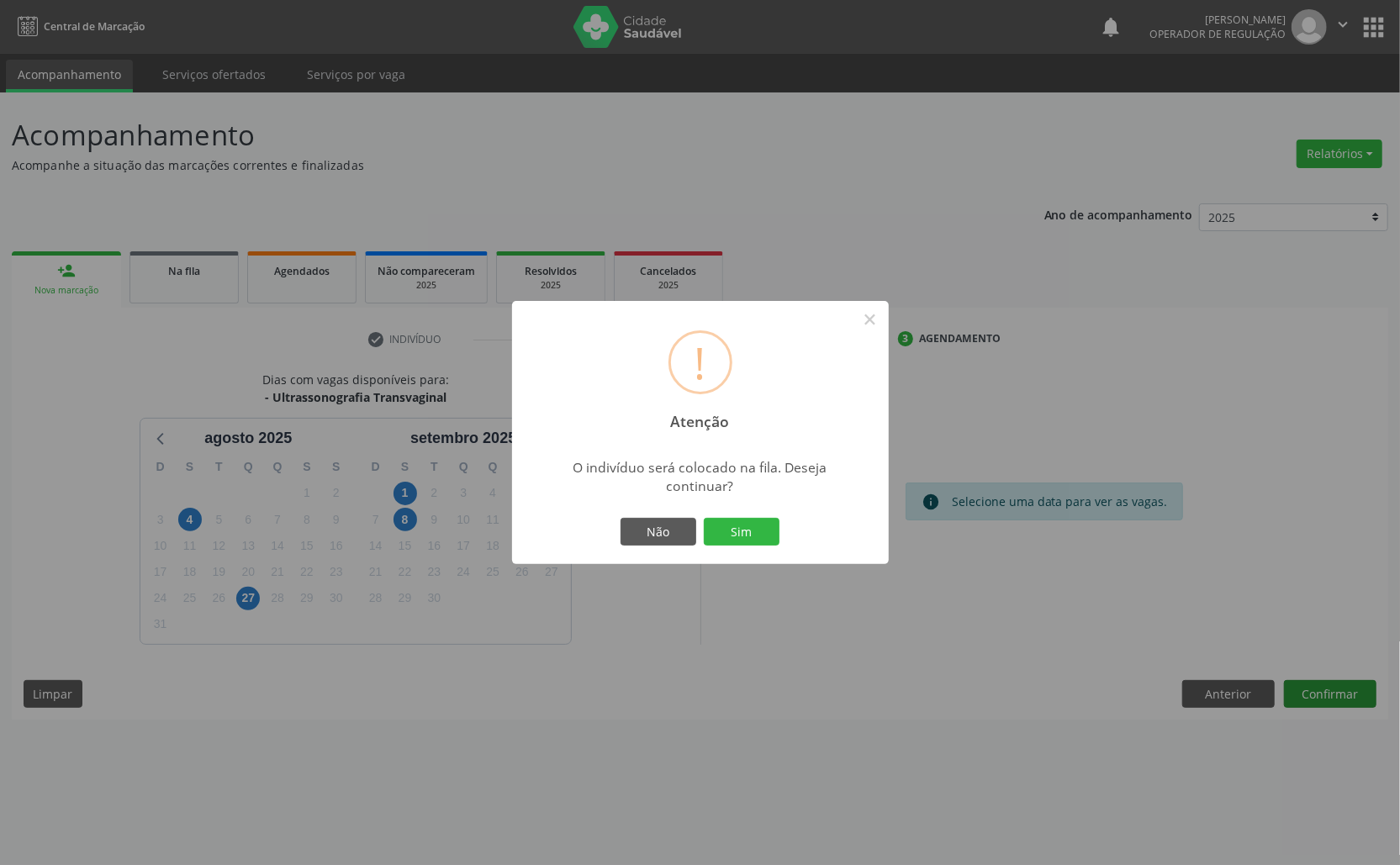
click at [704, 517] on button "Sim" at bounding box center [741, 532] width 75 height 29
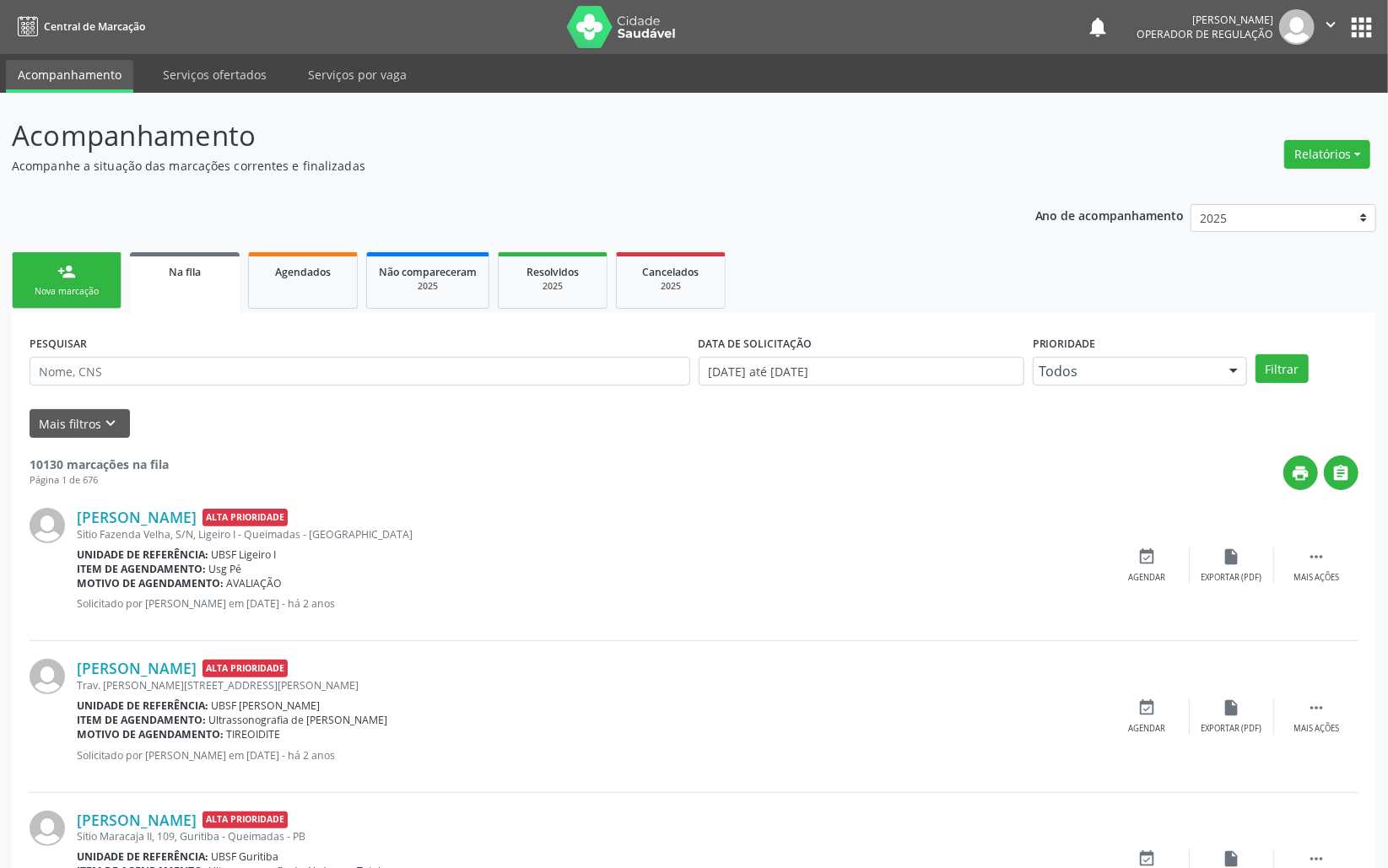
click at [93, 265] on link "person_add Nova marcação" at bounding box center [66, 280] width 110 height 57
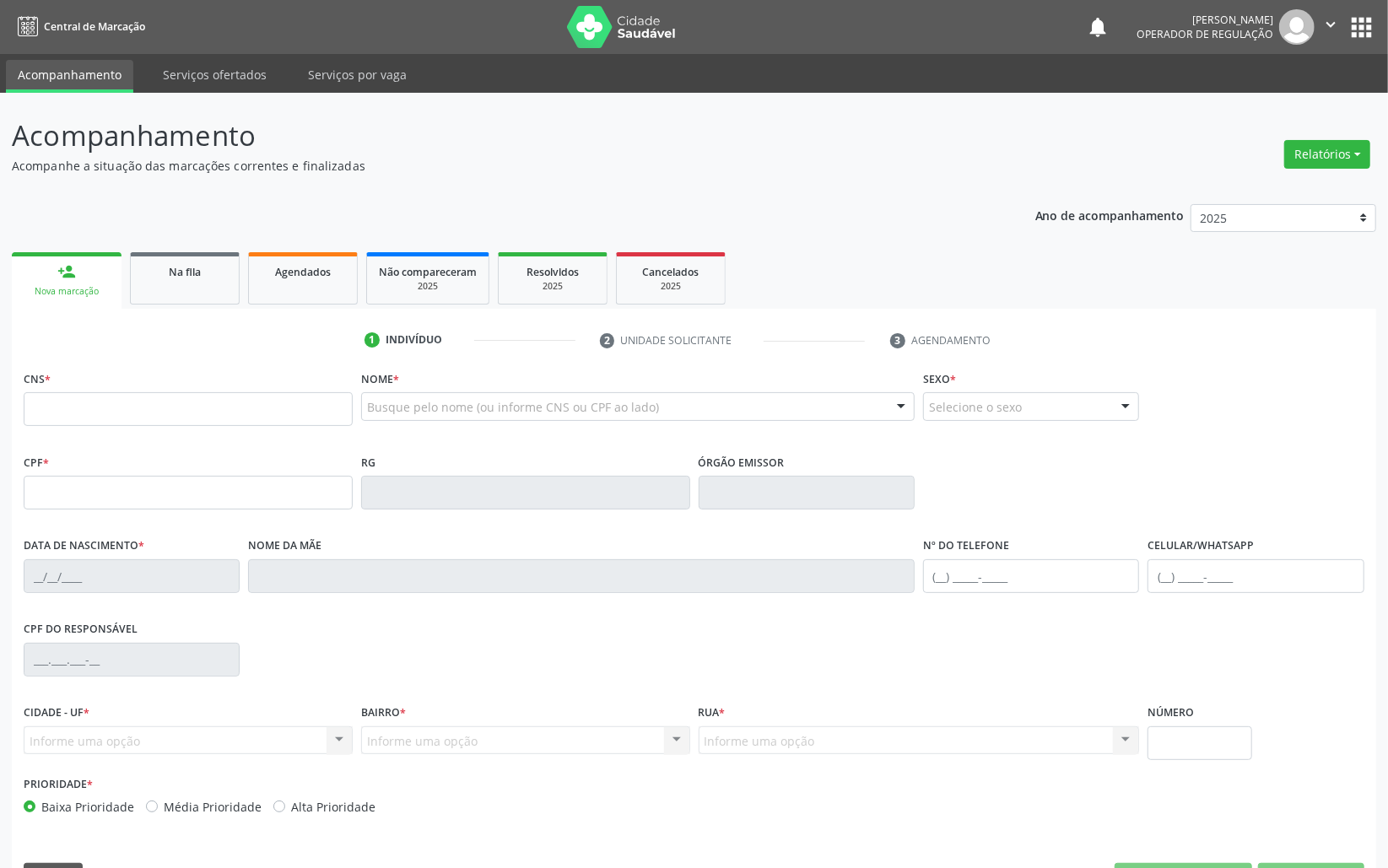
drag, startPoint x: 122, startPoint y: 433, endPoint x: 112, endPoint y: 406, distance: 28.8
click at [122, 432] on fieldset "CNS *" at bounding box center [188, 401] width 329 height 72
click at [109, 406] on input "text" at bounding box center [188, 409] width 329 height 34
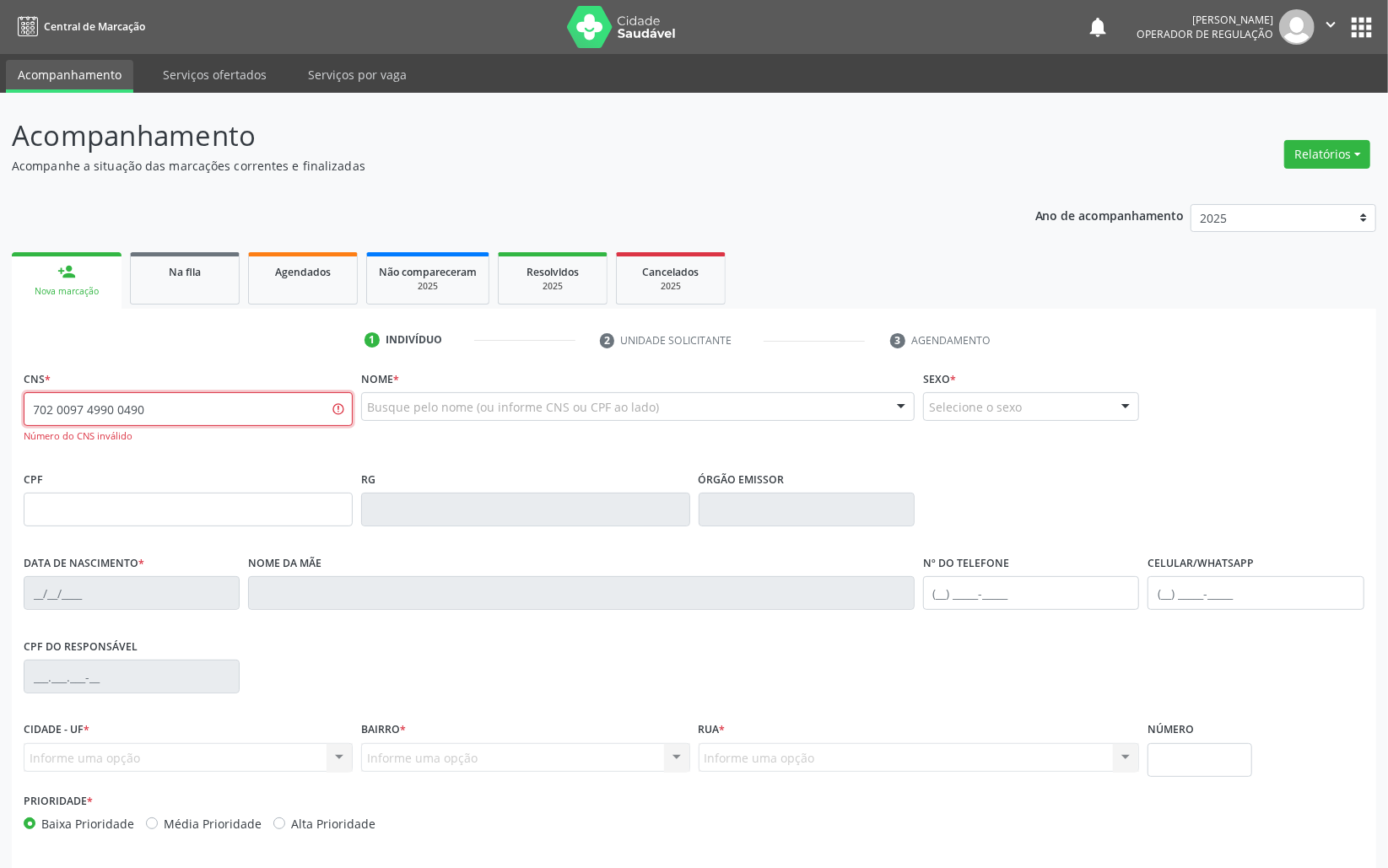
click at [120, 408] on input "702 0097 4990 0490" at bounding box center [188, 409] width 329 height 34
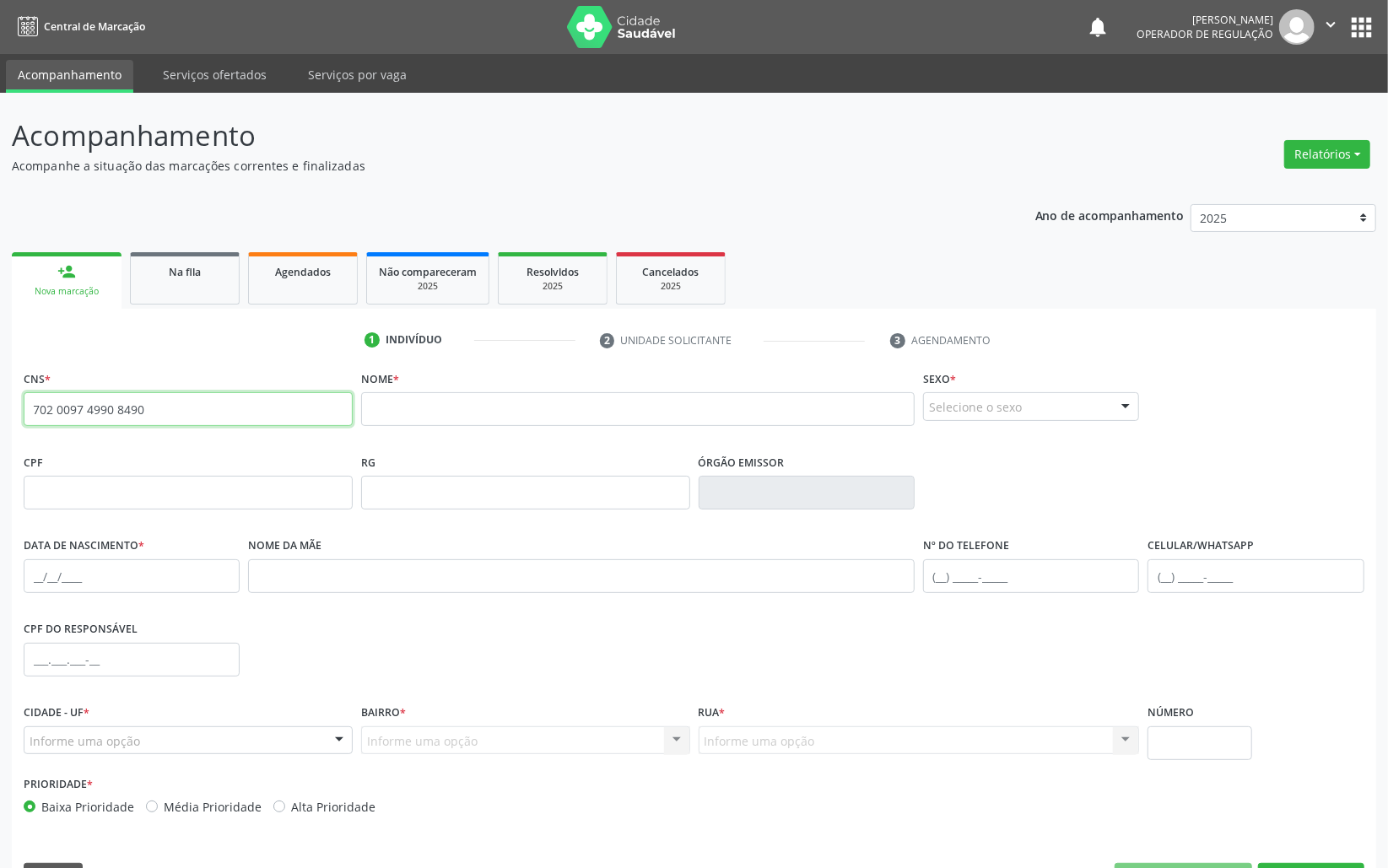
type input "702 0097 4990 8490"
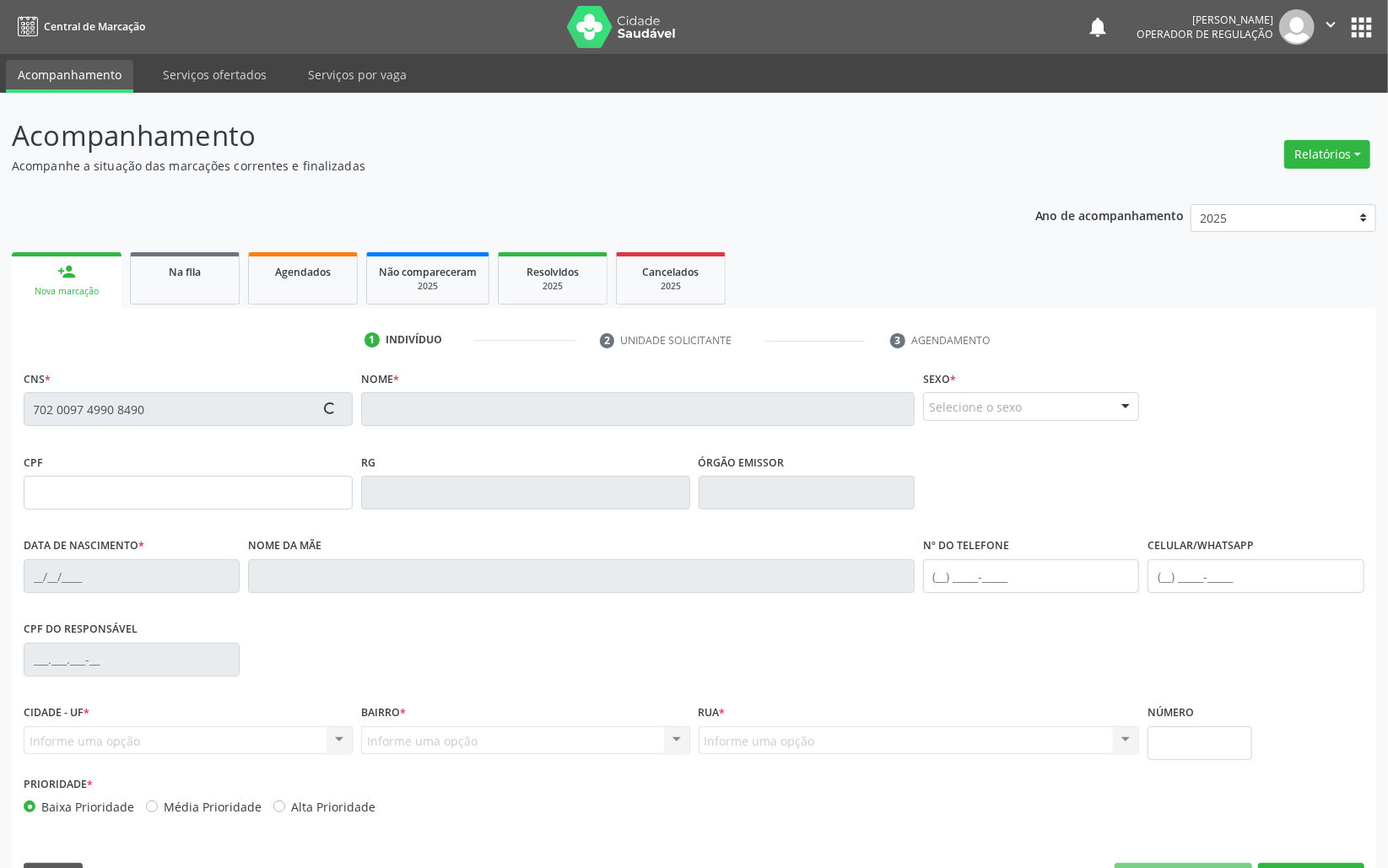
type input "710.056.984-22"
type input "28/12/1999"
type input "Josinete Feitosa de Lima"
type input "(83) 99999-9999"
type input "S/N"
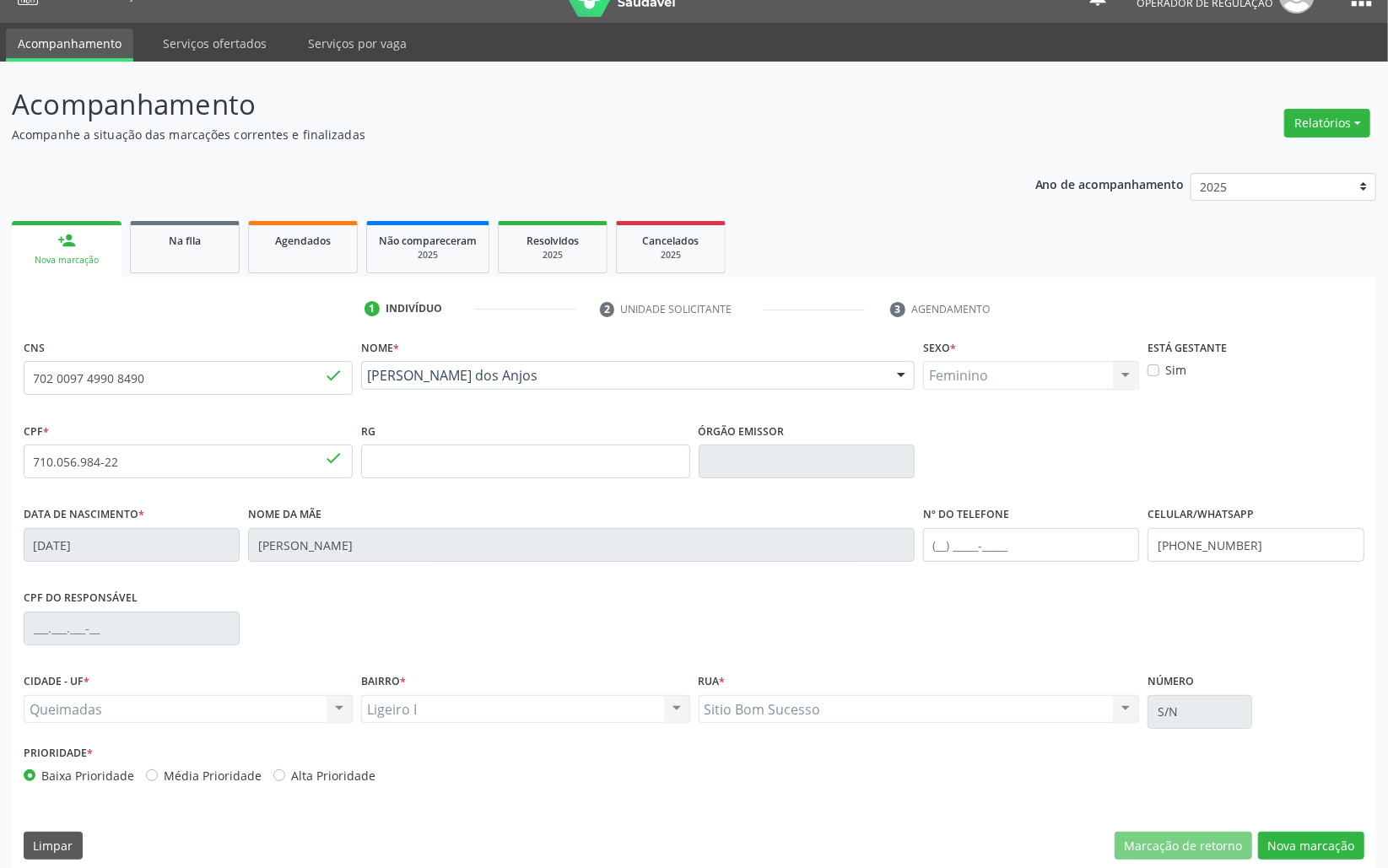
scroll to position [48, 0]
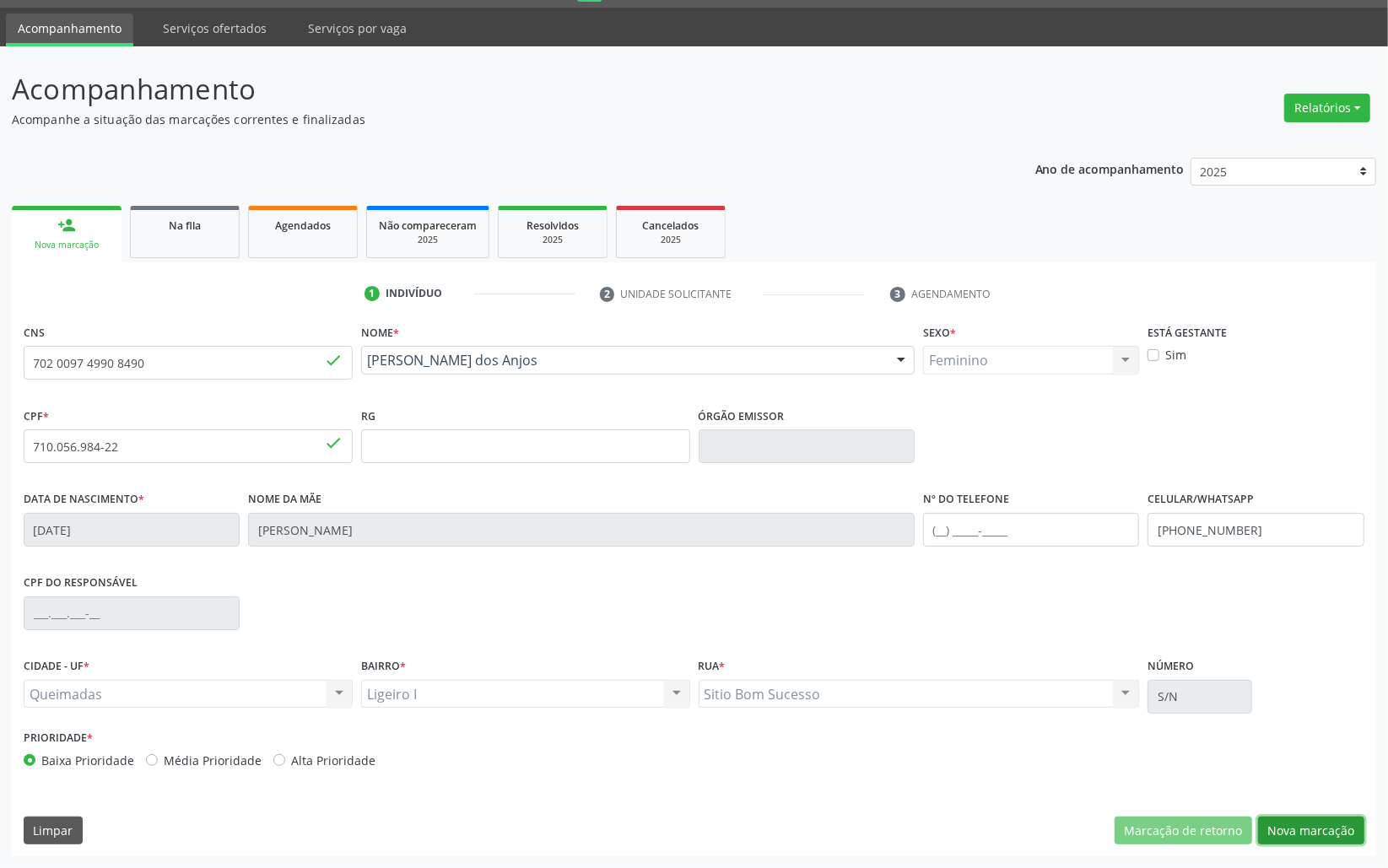
drag, startPoint x: 1351, startPoint y: 826, endPoint x: 1348, endPoint y: 796, distance: 30.1
click at [1349, 824] on button "Nova marcação" at bounding box center [1311, 831] width 106 height 29
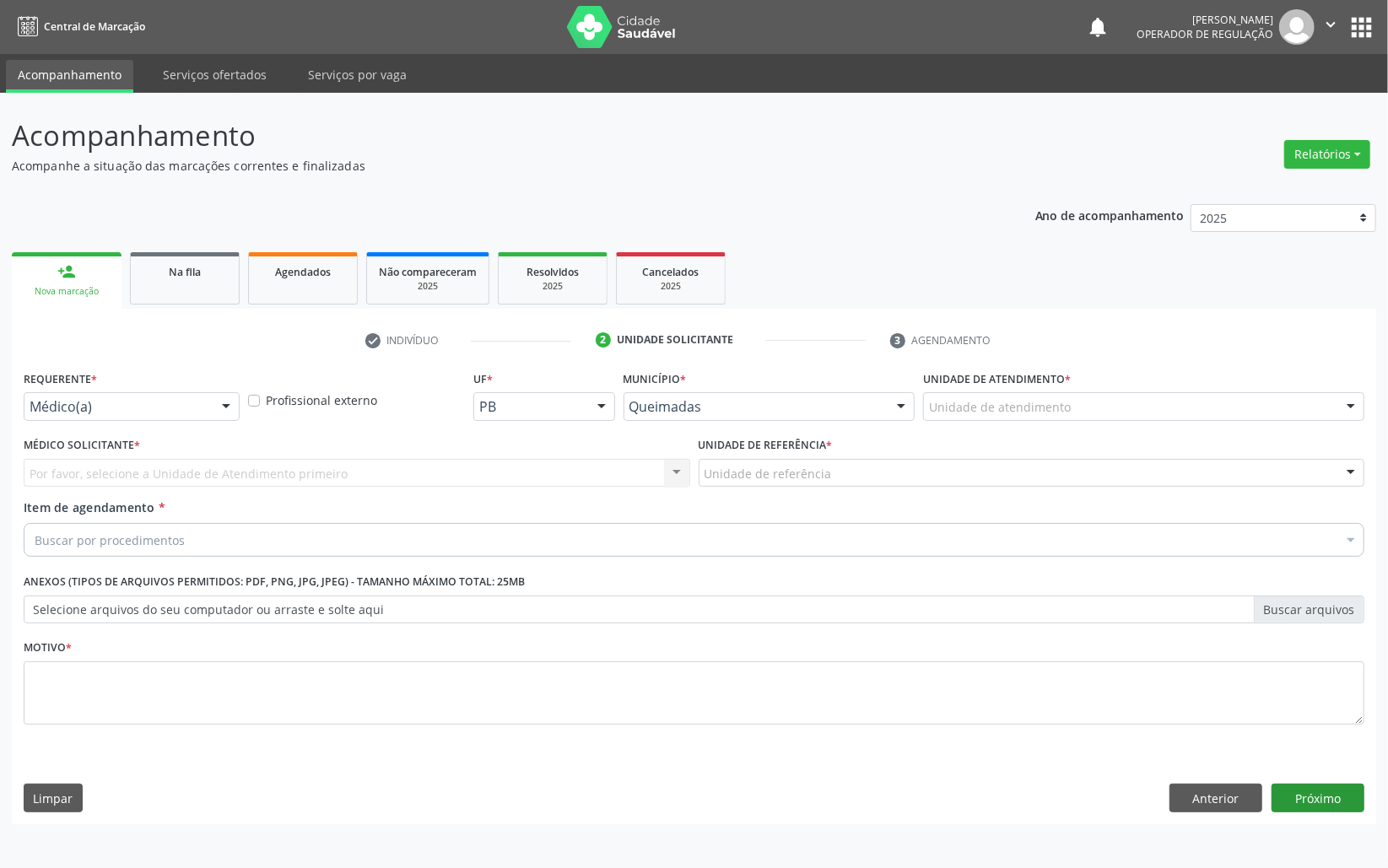
scroll to position [0, 0]
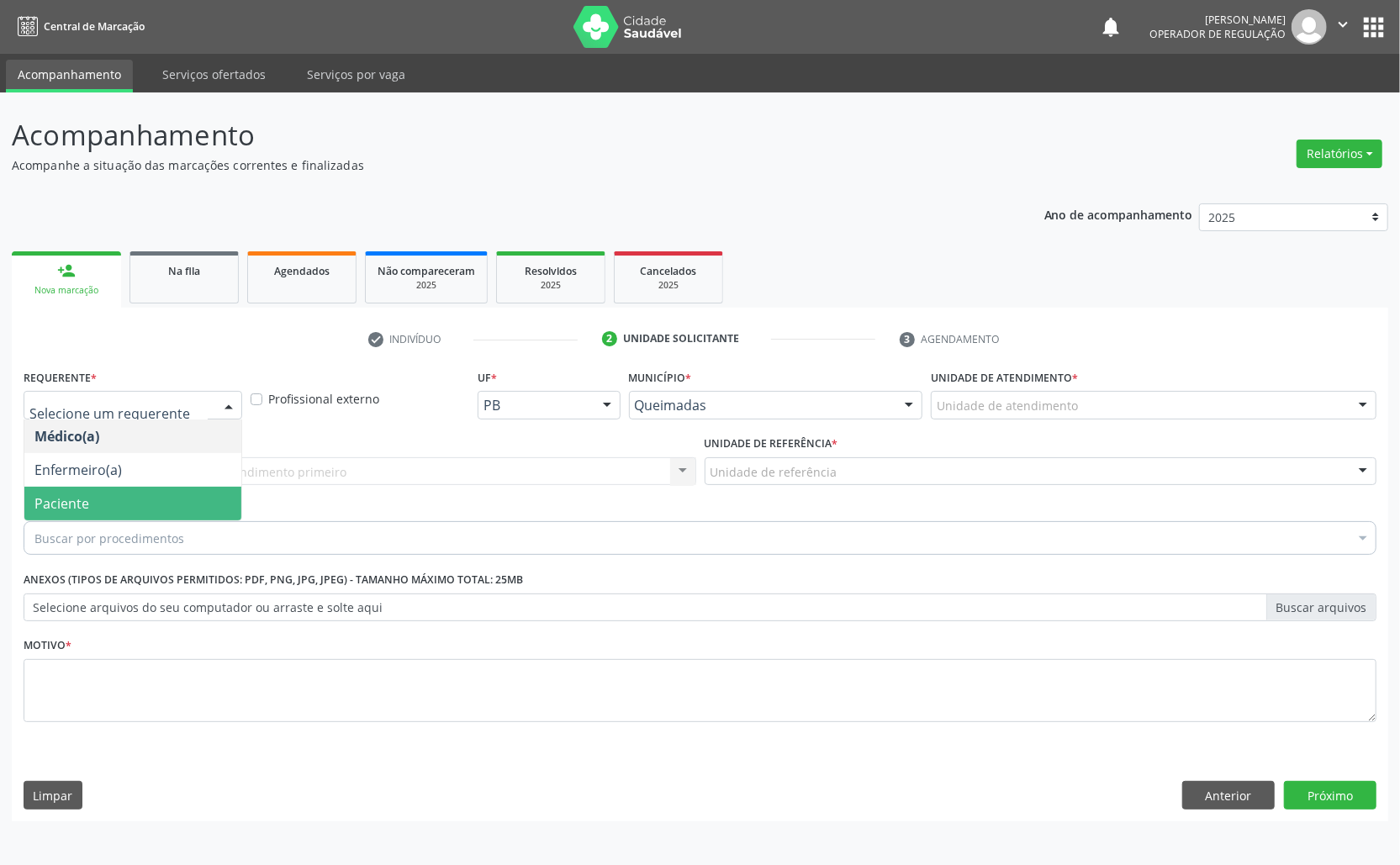
click at [135, 501] on span "Paciente" at bounding box center [133, 504] width 217 height 34
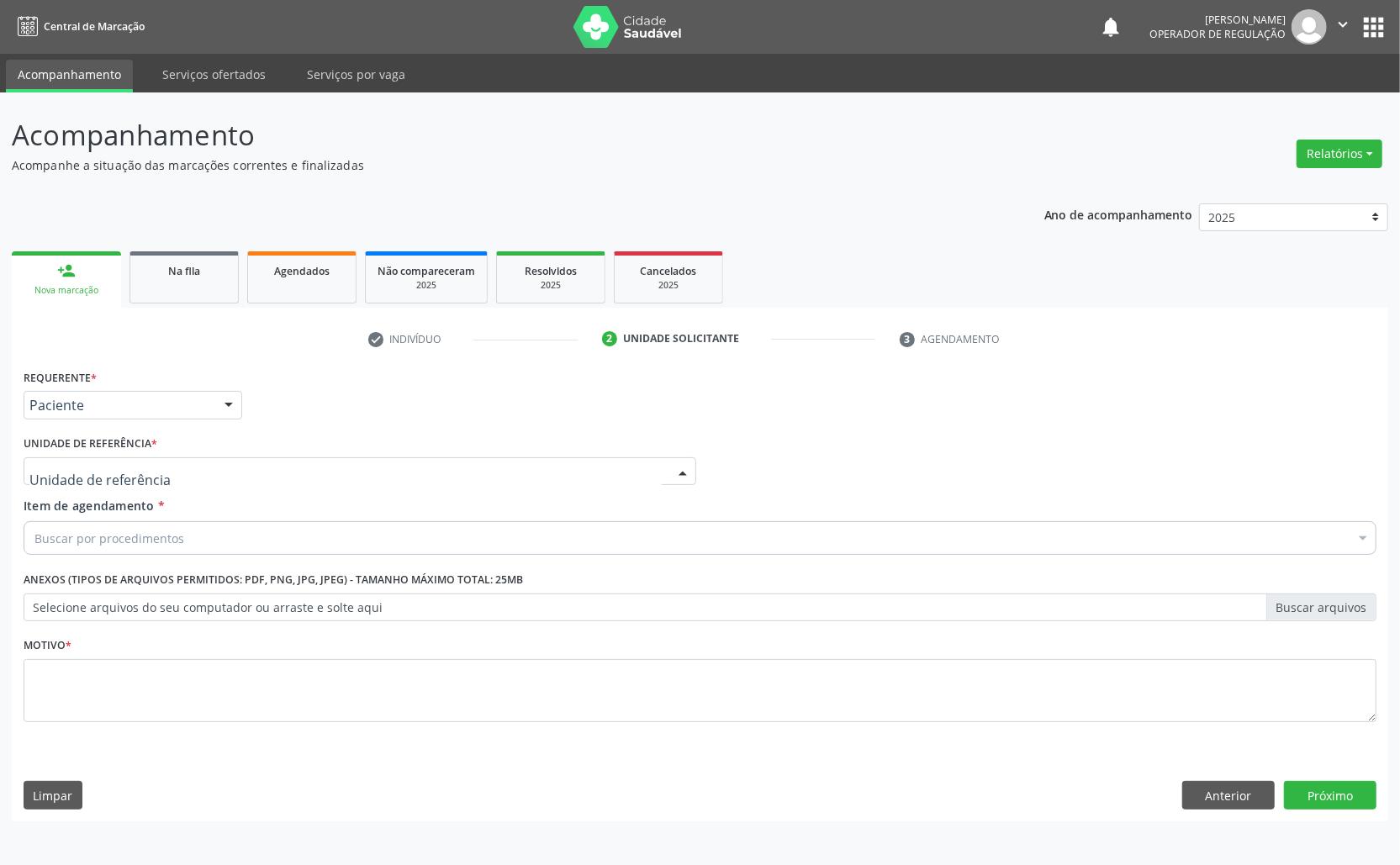
click at [176, 479] on div at bounding box center [360, 472] width 673 height 29
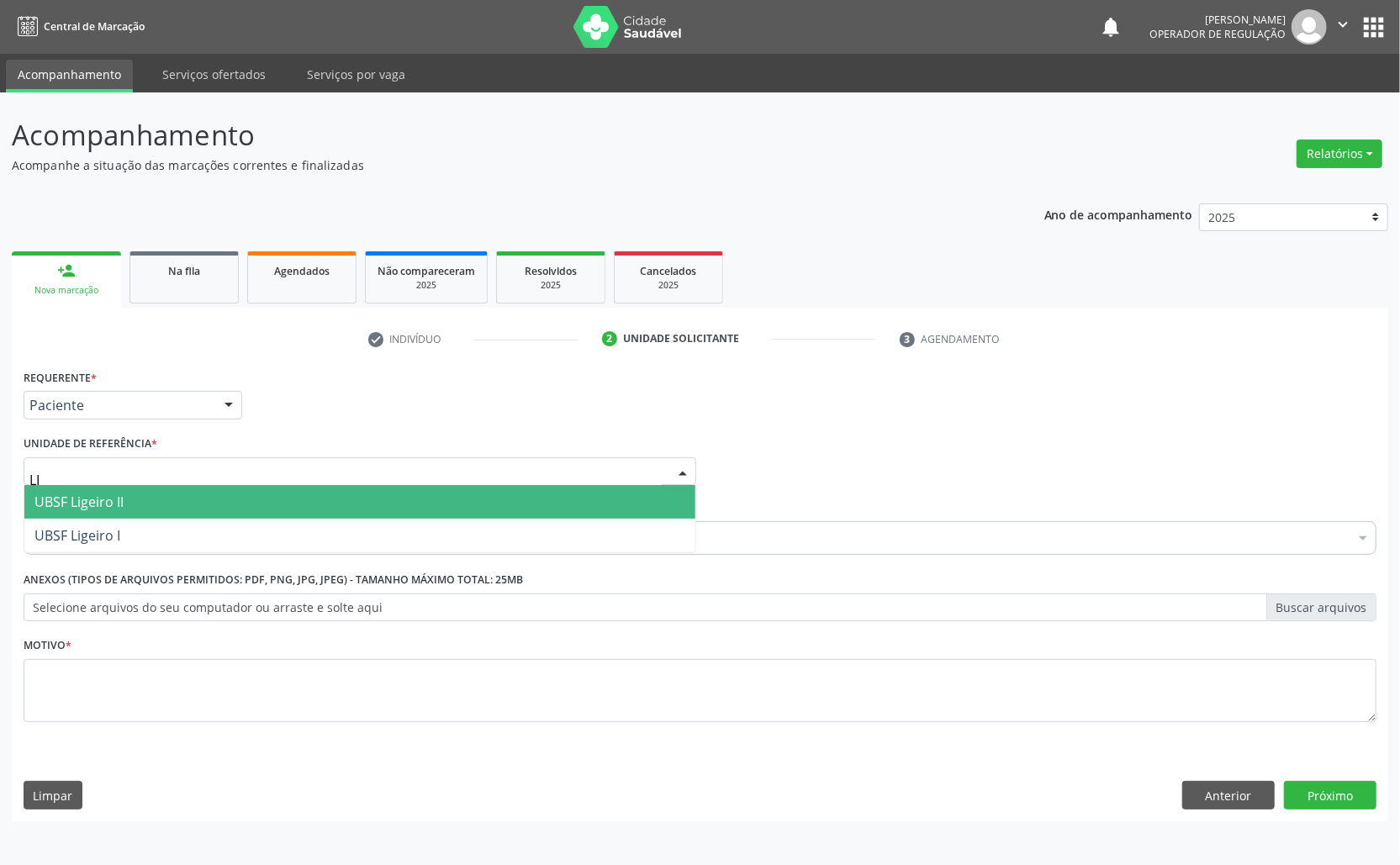
type input "LIG"
click at [153, 528] on span "UBSF Ligeiro I" at bounding box center [360, 535] width 671 height 34
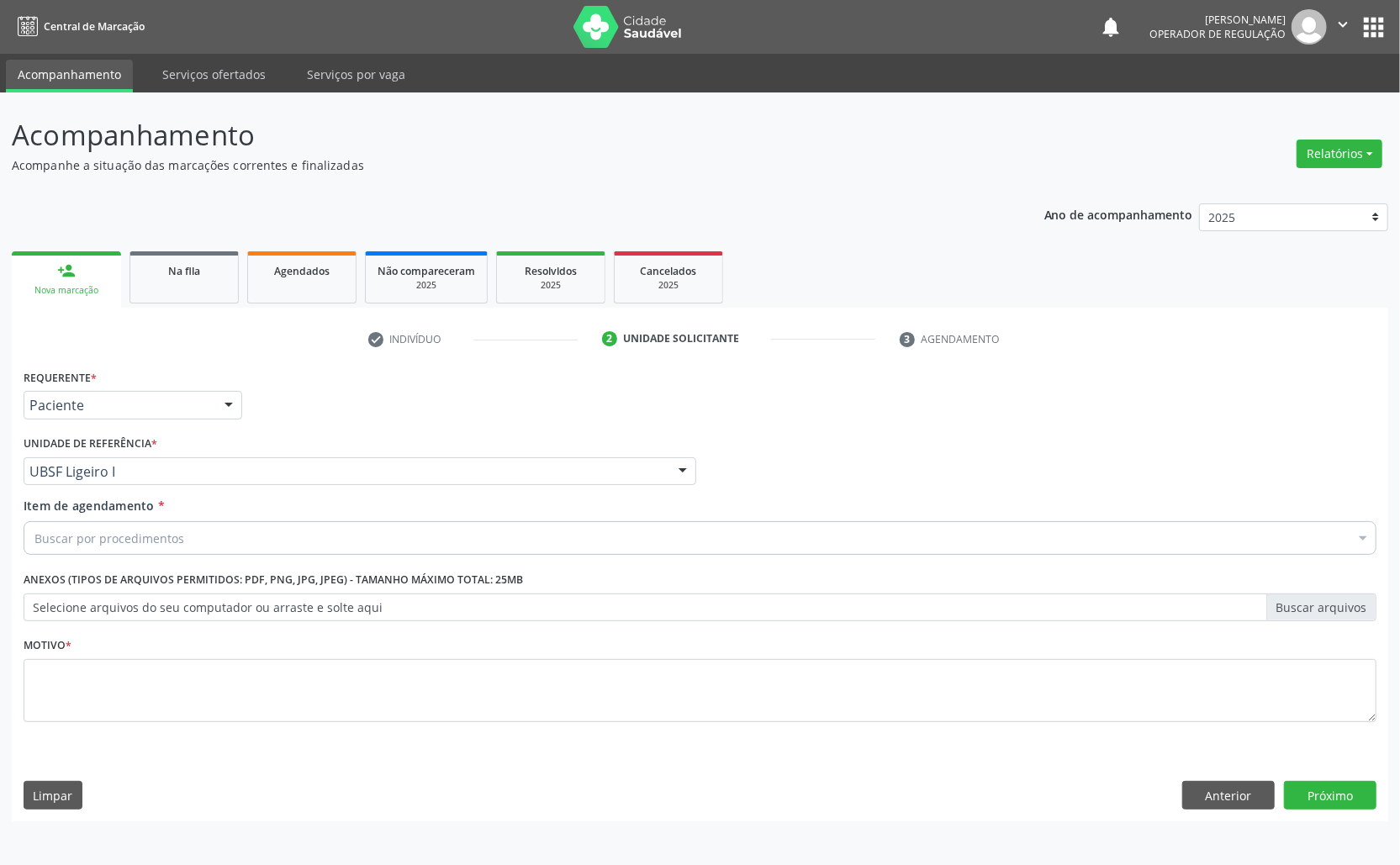
click at [158, 650] on div "Motivo *" at bounding box center [700, 677] width 1353 height 89
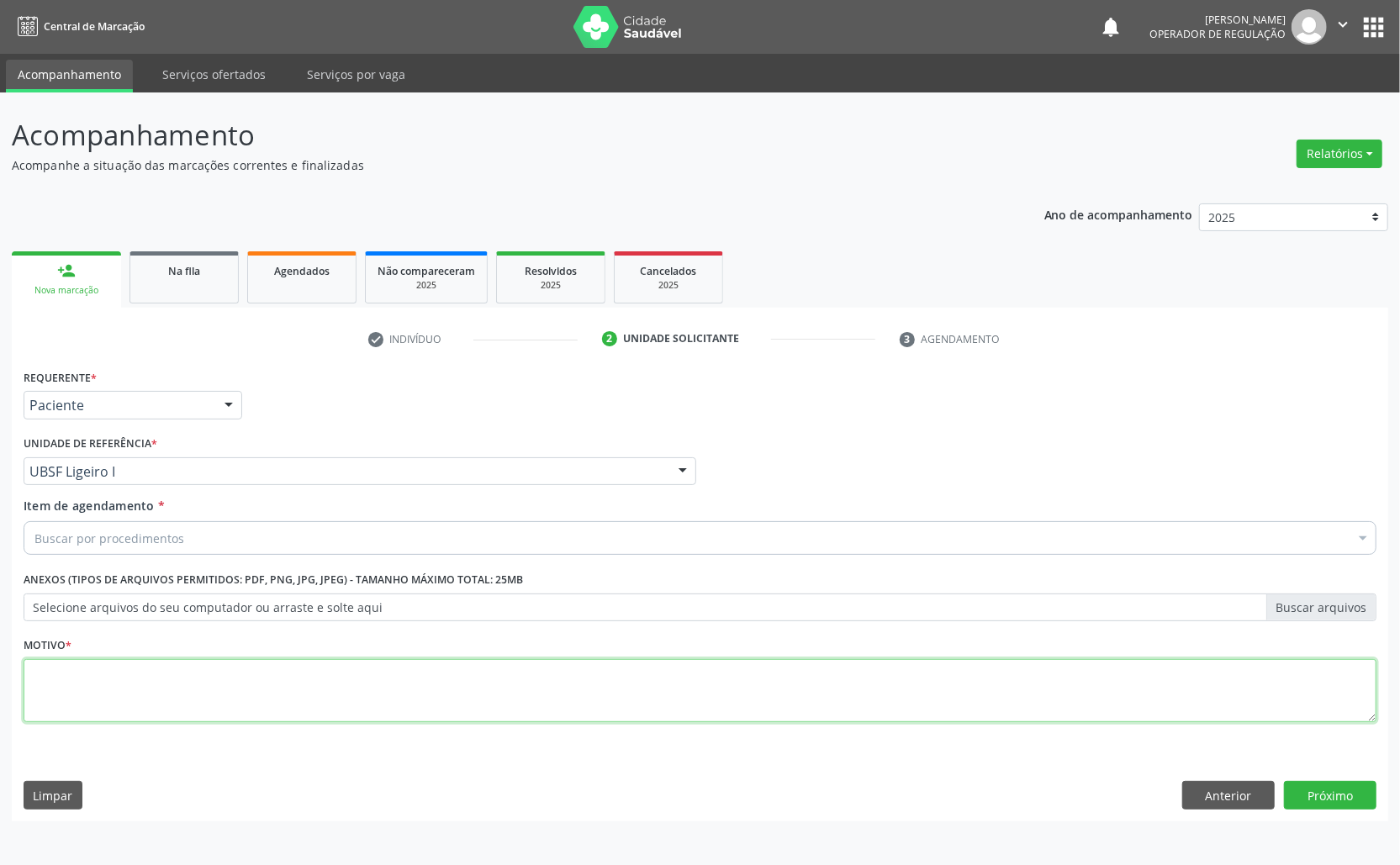
click at [158, 682] on textarea at bounding box center [700, 691] width 1353 height 64
paste textarea "AVALIAÇÃO ROTINA 07/2025"
type textarea "AVALIAÇÃO ROTINA 07/2025"
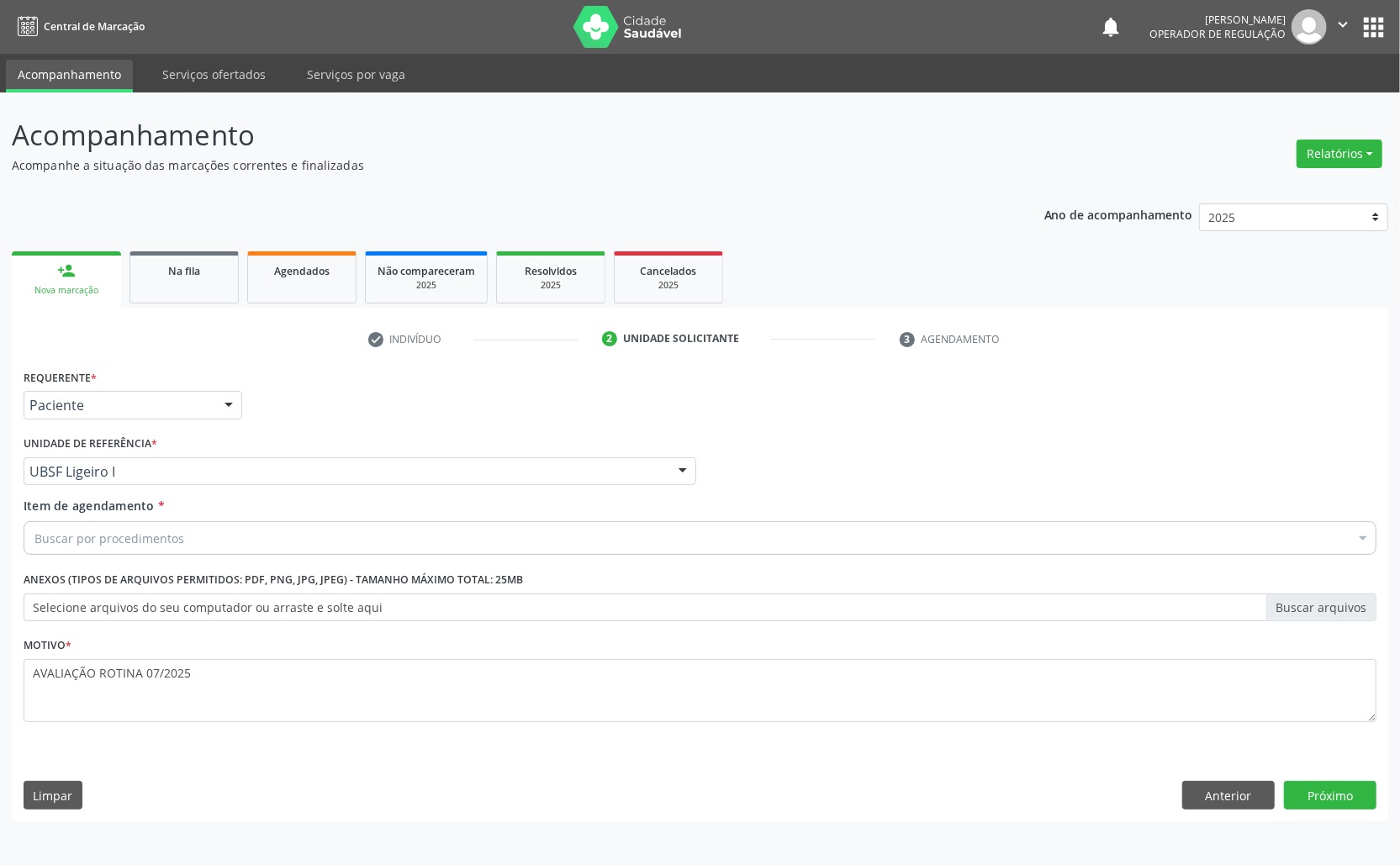
click at [156, 550] on div "Buscar por procedimentos Selecionar todos 0604320140 - Abatacepte 125 Mg Injetá…" at bounding box center [700, 535] width 1353 height 29
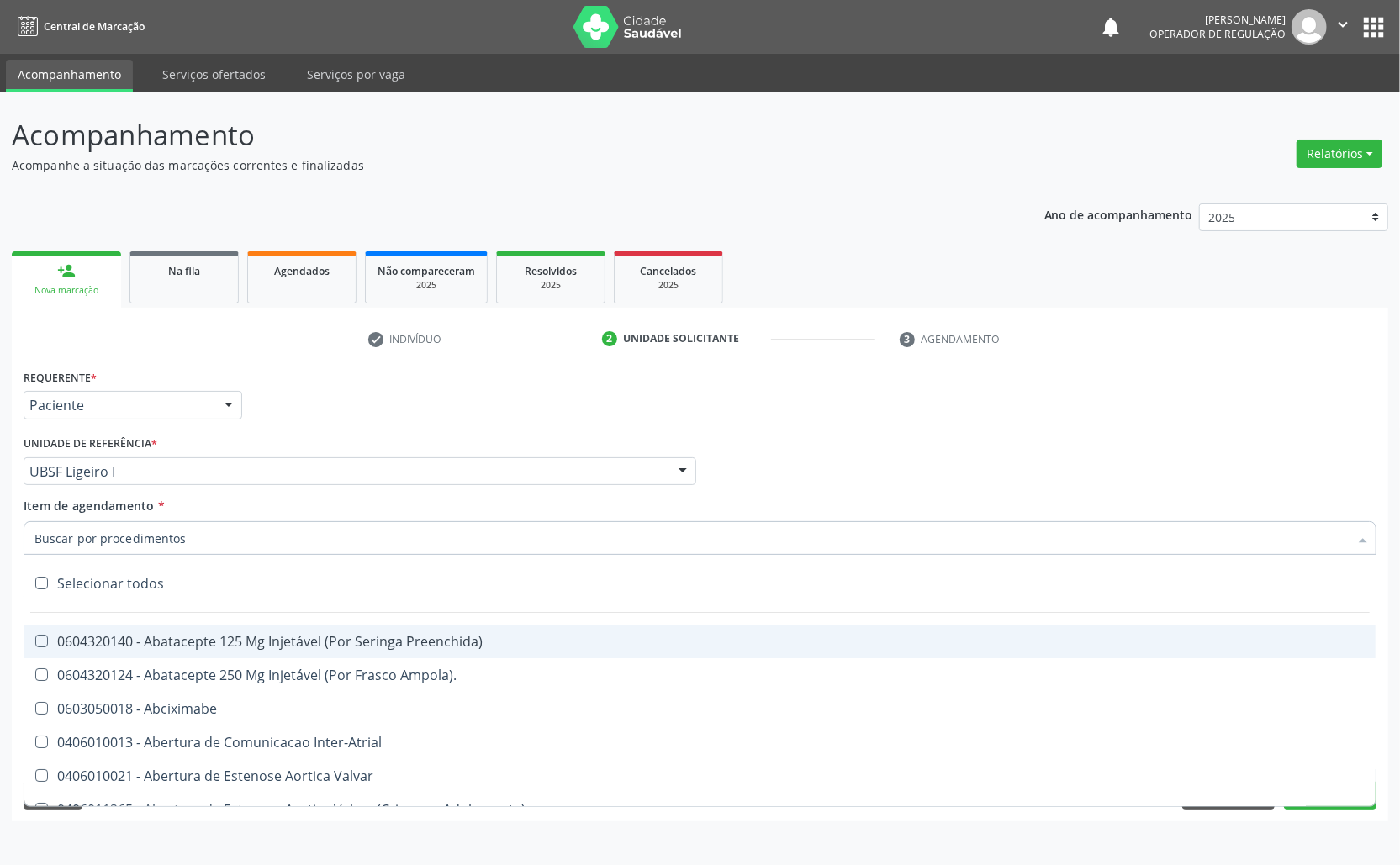
click at [145, 533] on input "Item de agendamento *" at bounding box center [692, 538] width 1315 height 34
paste input "TRANSVAGINAL"
type input "TRANSVAGINAL"
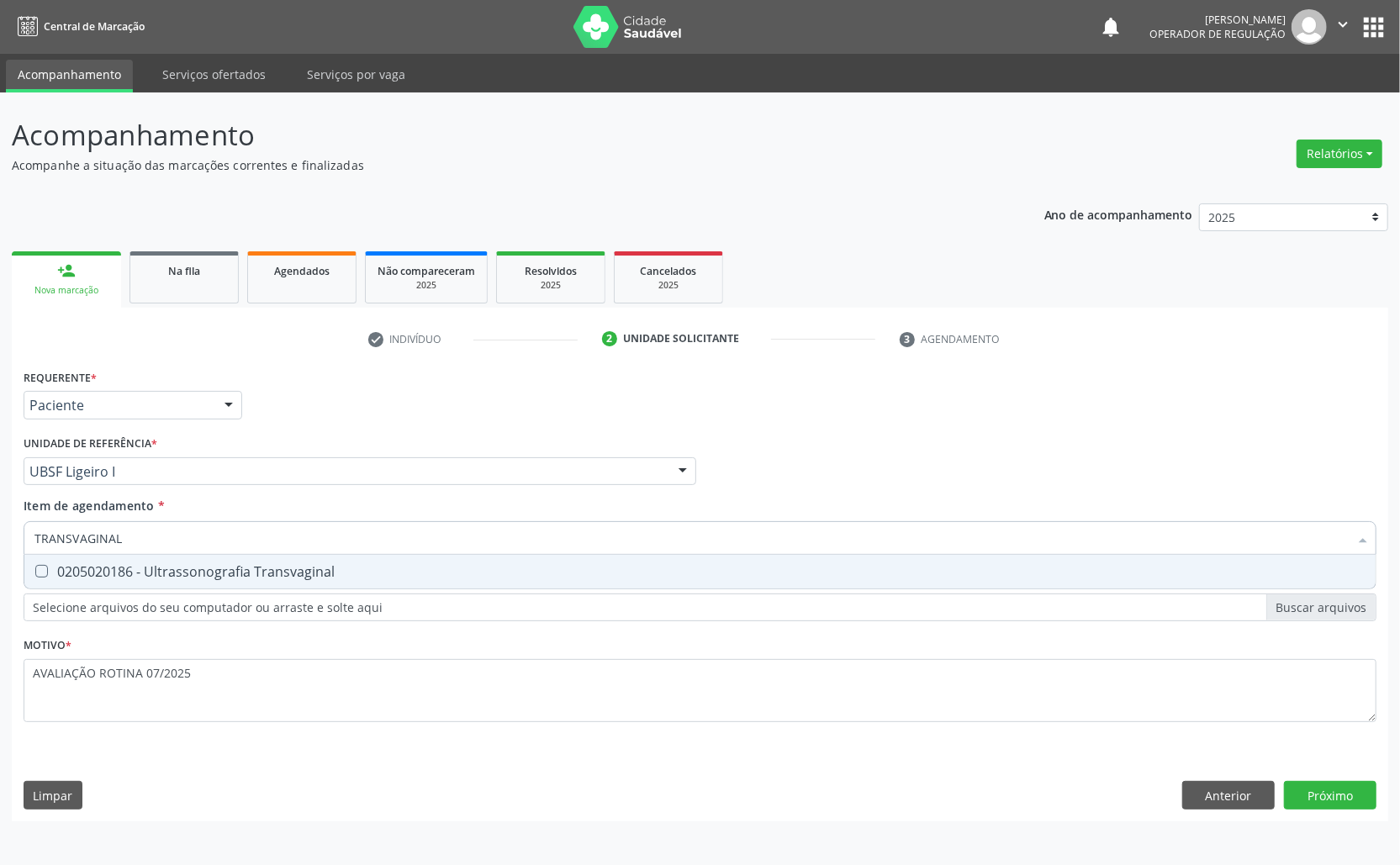
click at [1014, 579] on span "0205020186 - Ultrassonografia Transvaginal" at bounding box center [700, 572] width 1352 height 34
checkbox Transvaginal "true"
click at [1331, 790] on div "Requerente * Paciente Médico(a) Enfermeiro(a) Paciente Nenhum resultado encontr…" at bounding box center [700, 593] width 1376 height 457
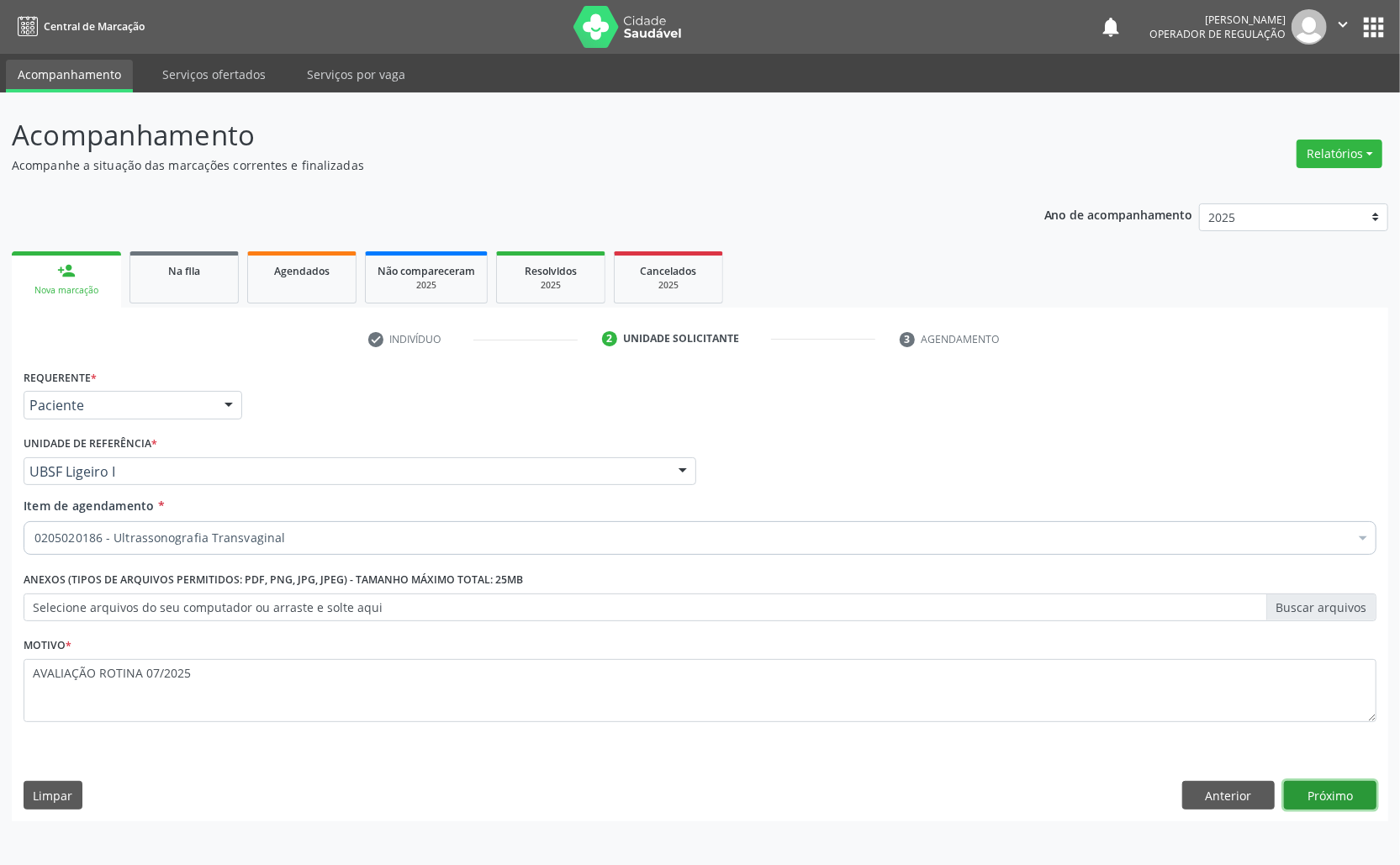
click at [1353, 788] on button "Próximo" at bounding box center [1330, 796] width 92 height 29
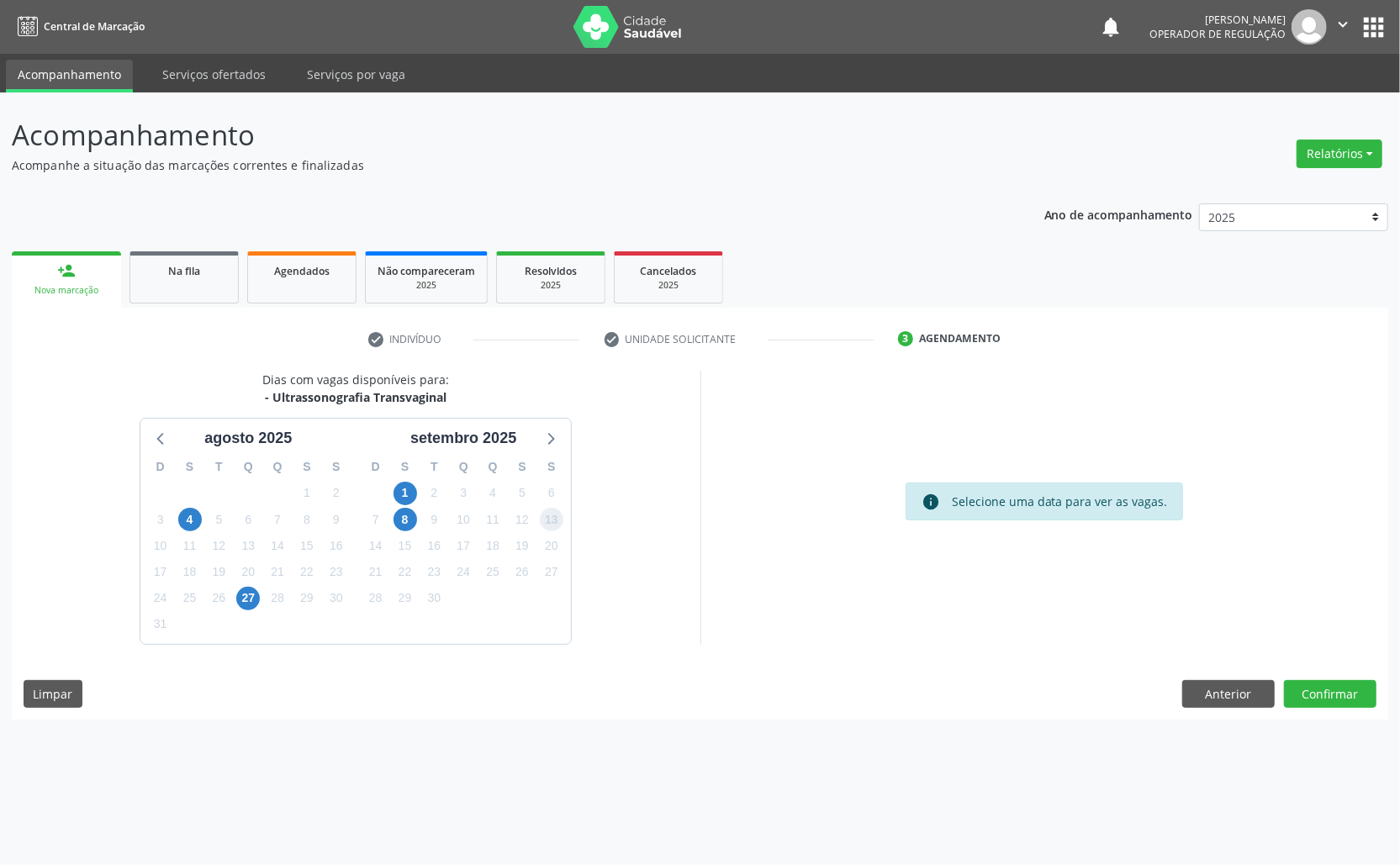
click at [540, 524] on span "13" at bounding box center [552, 519] width 24 height 24
click at [1320, 684] on button "Confirmar" at bounding box center [1330, 694] width 92 height 29
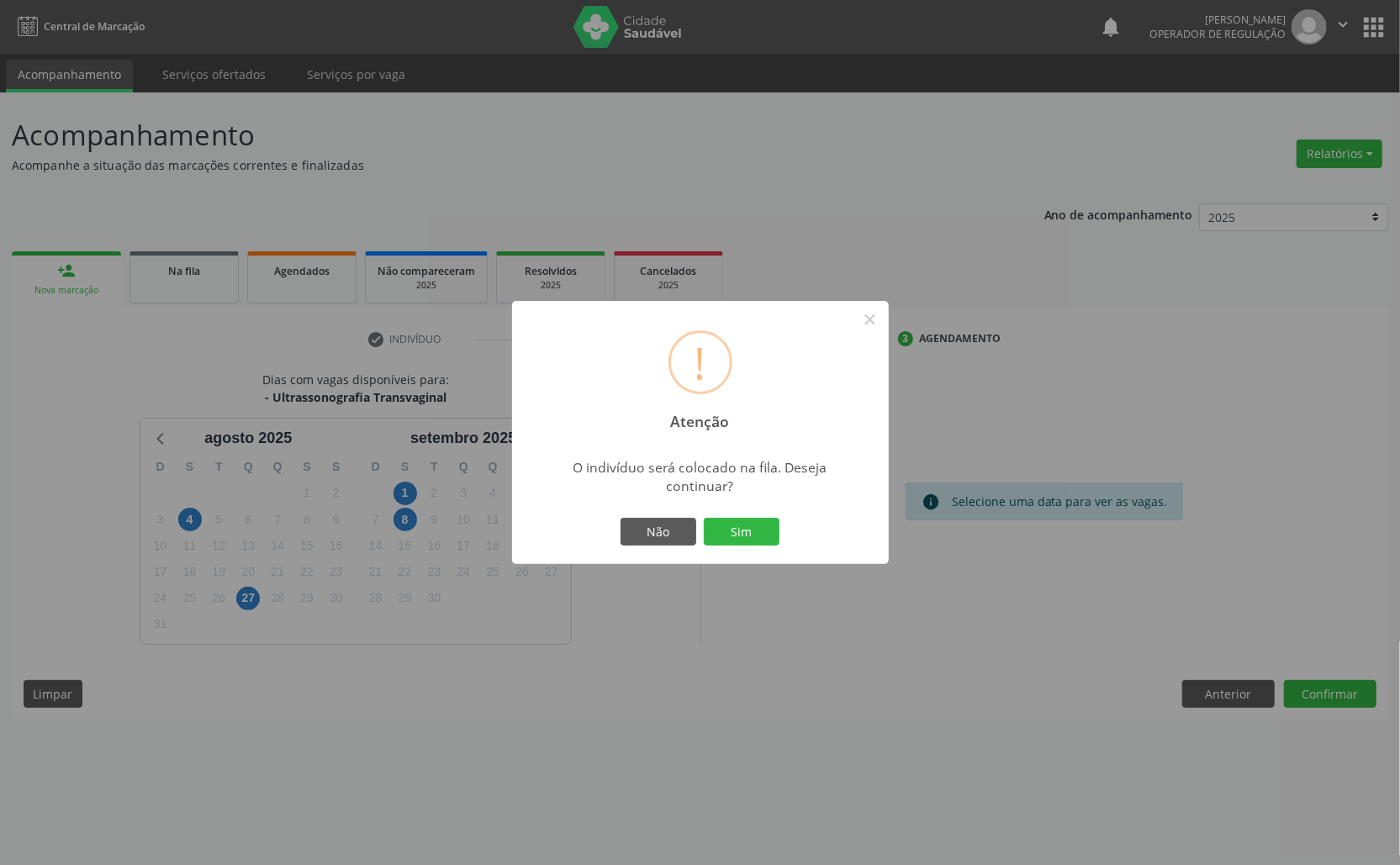
click at [704, 517] on button "Sim" at bounding box center [741, 532] width 75 height 29
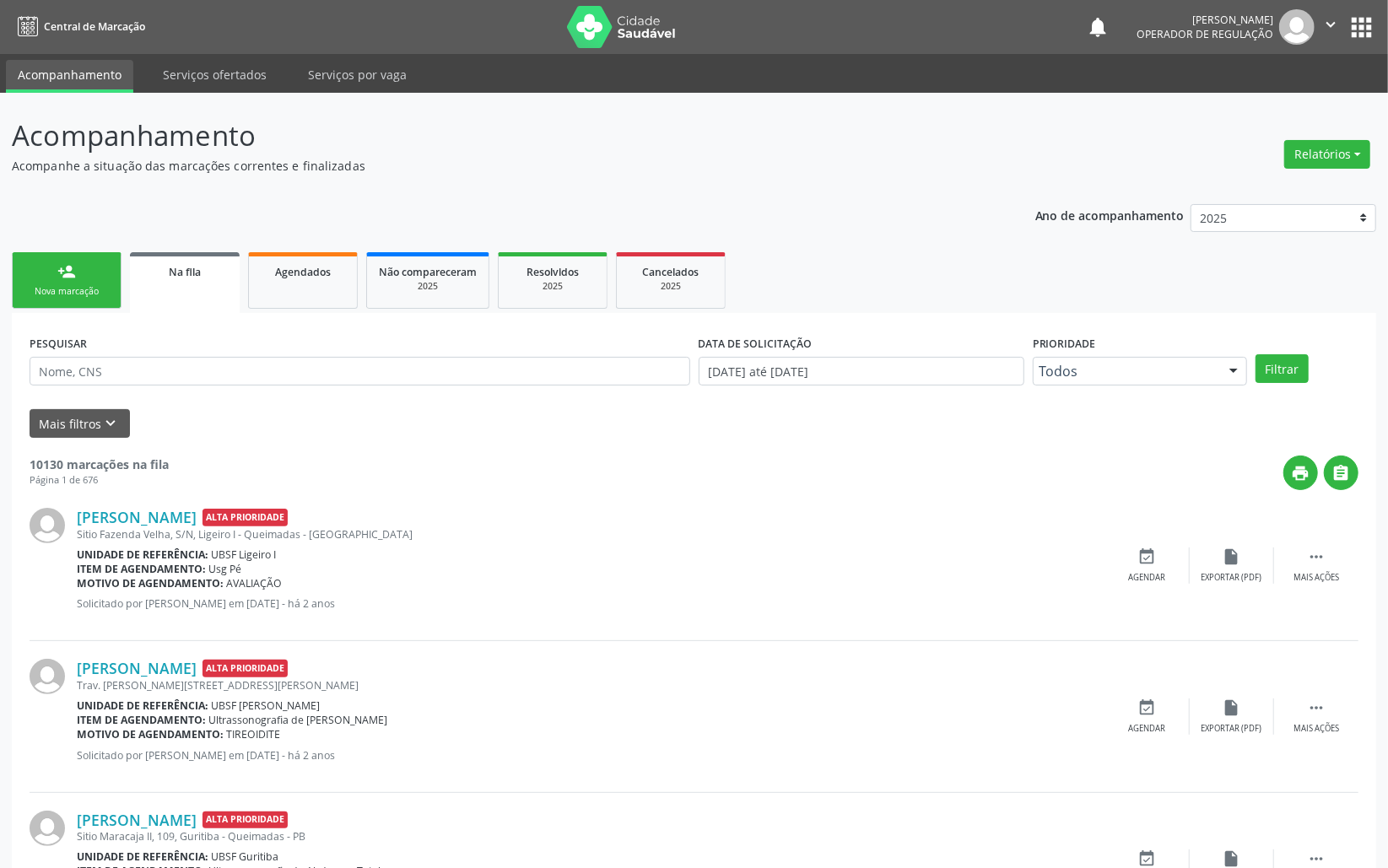
click at [65, 290] on div "Nova marcação" at bounding box center [66, 291] width 84 height 13
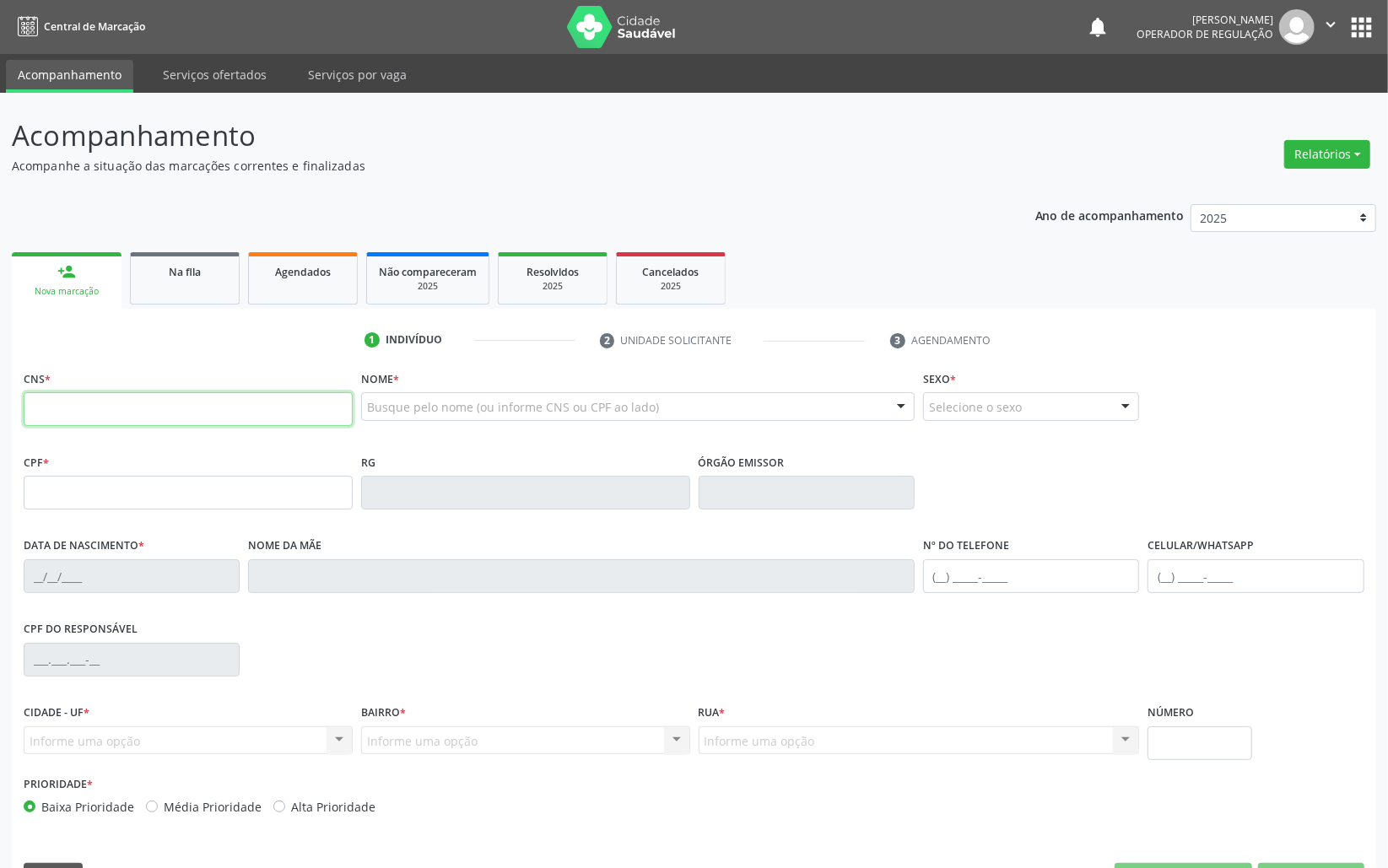
click at [120, 412] on input "text" at bounding box center [188, 409] width 329 height 34
type input "702 6012 5217 0241"
type input "012.705.544-41"
type input "28/08/1972"
type input "Luzia Barbosa da Silva"
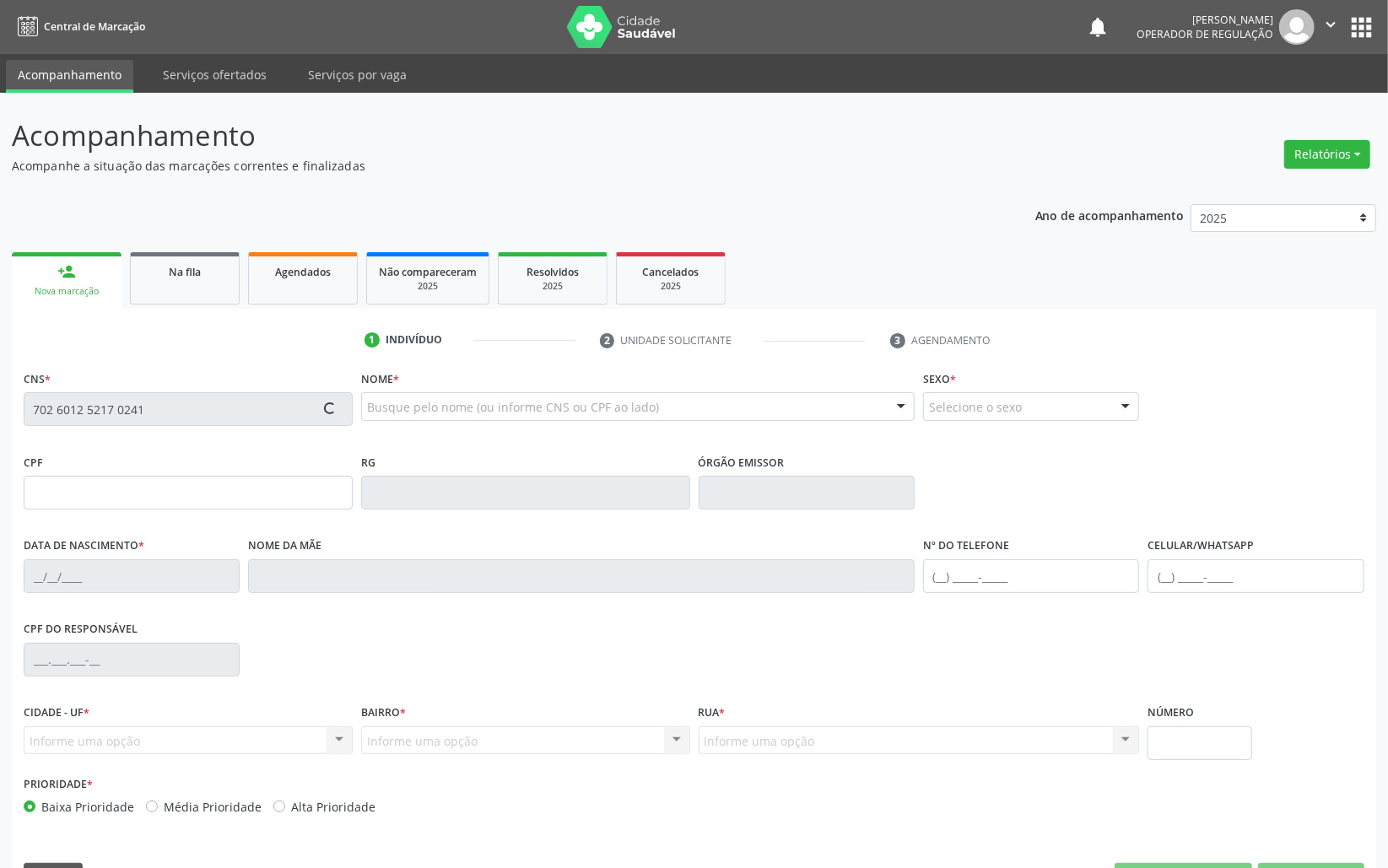
type input "(83) 99172-2046"
type input "199"
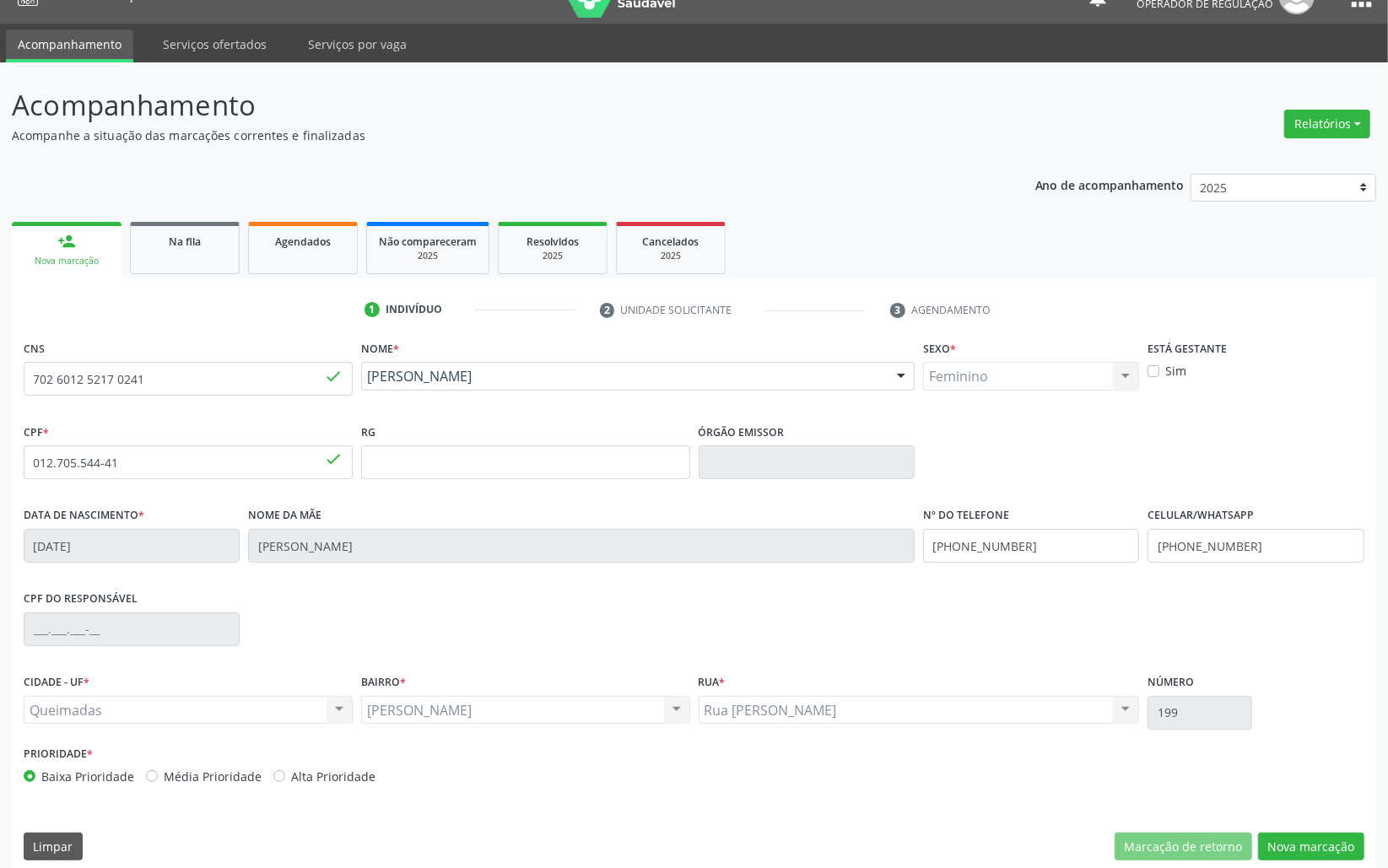
scroll to position [48, 0]
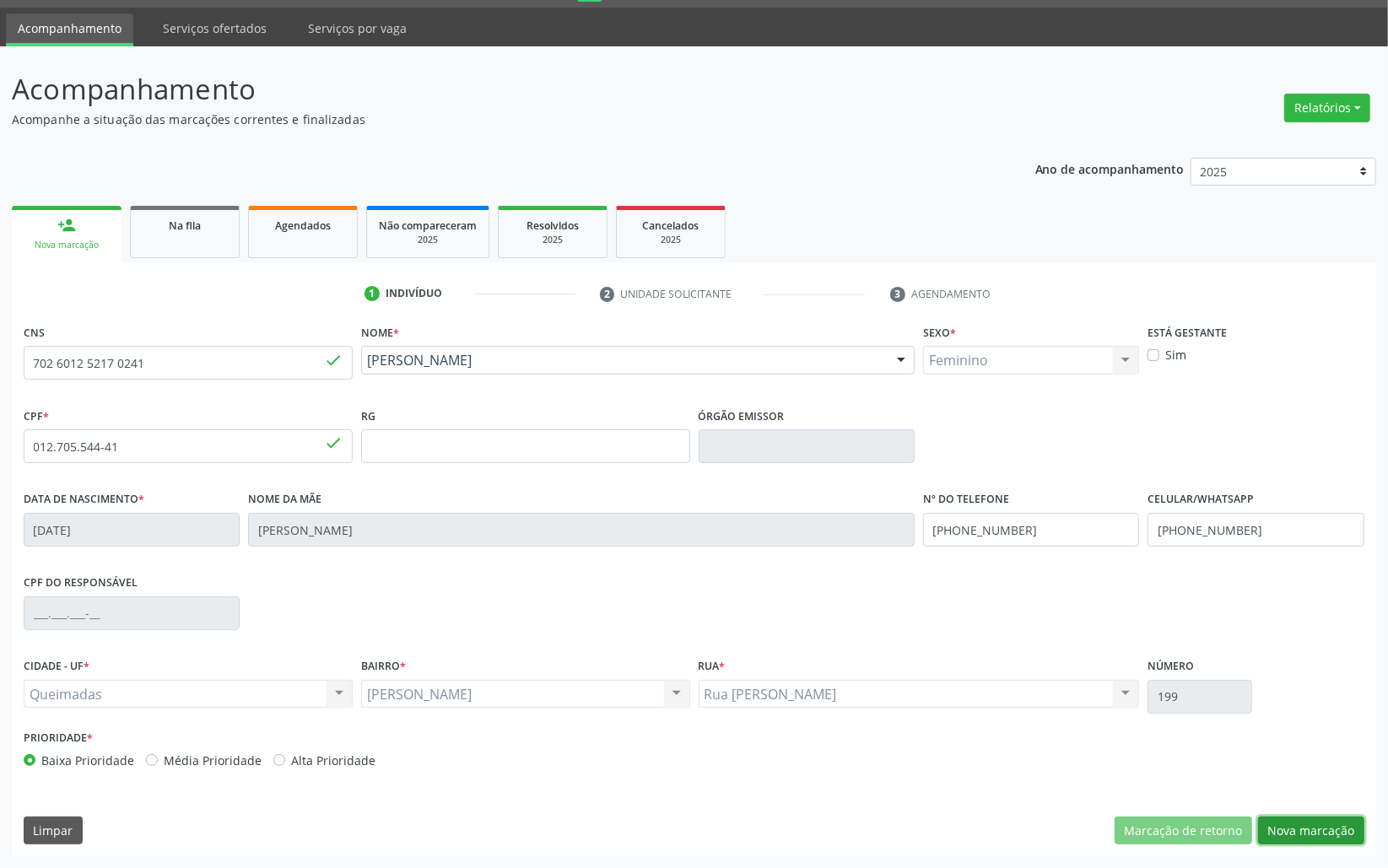
drag, startPoint x: 1318, startPoint y: 837, endPoint x: 695, endPoint y: 652, distance: 649.9
click at [1318, 837] on button "Nova marcação" at bounding box center [1311, 831] width 106 height 29
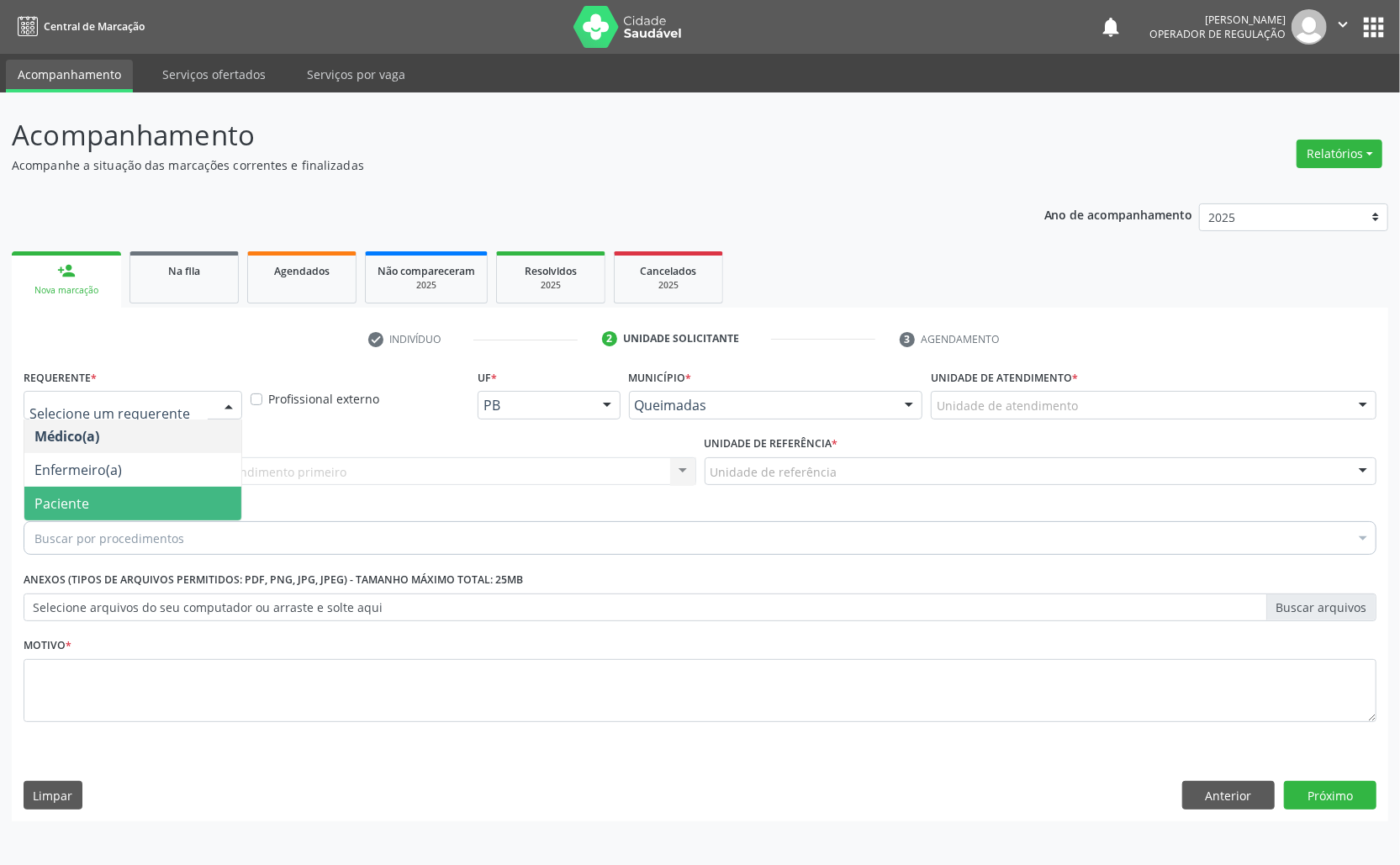
click at [37, 500] on span "Paciente" at bounding box center [62, 504] width 55 height 19
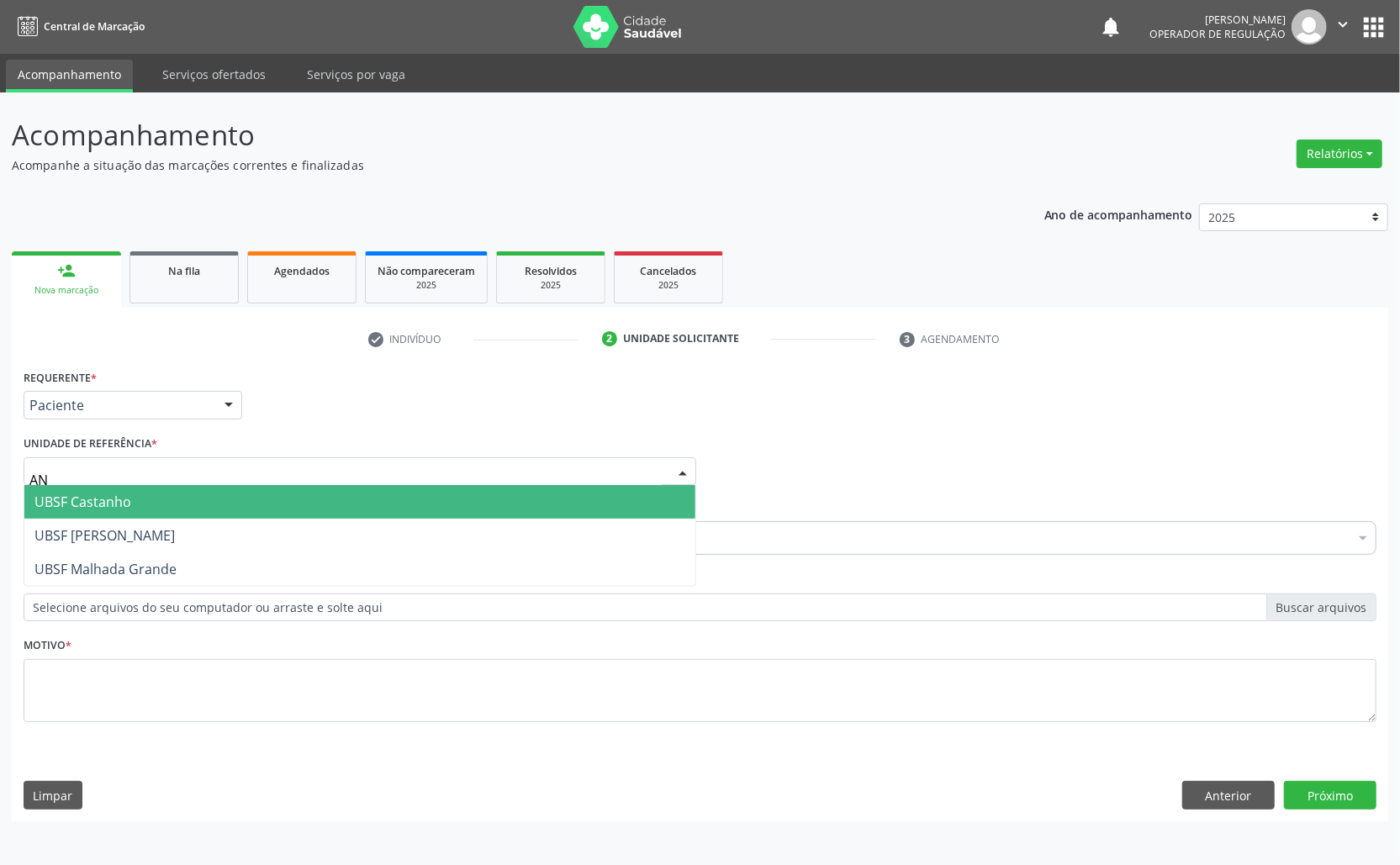
type input "ANI"
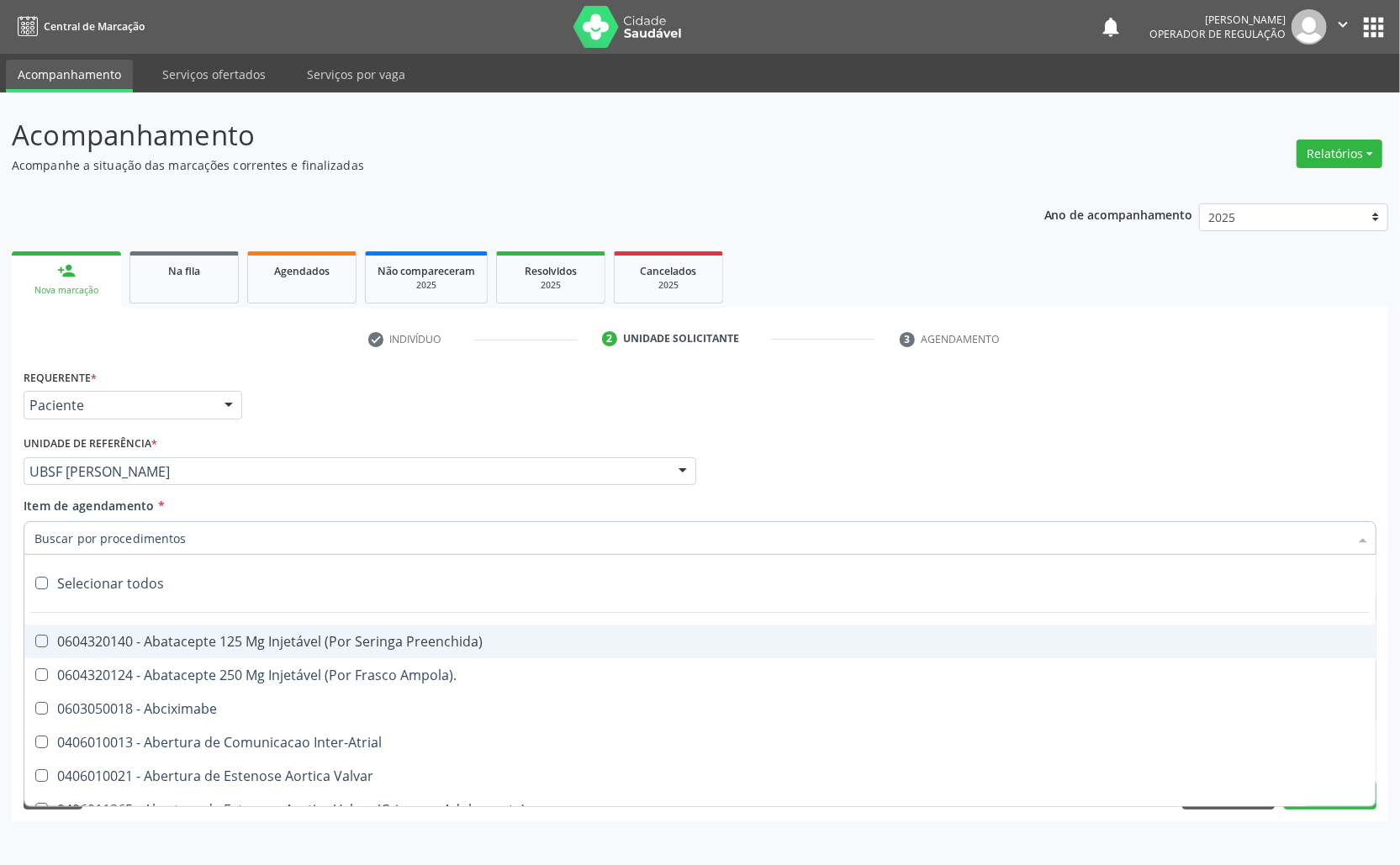
paste input "TRANSVAGINAL"
type input "TRANSVAGINAL"
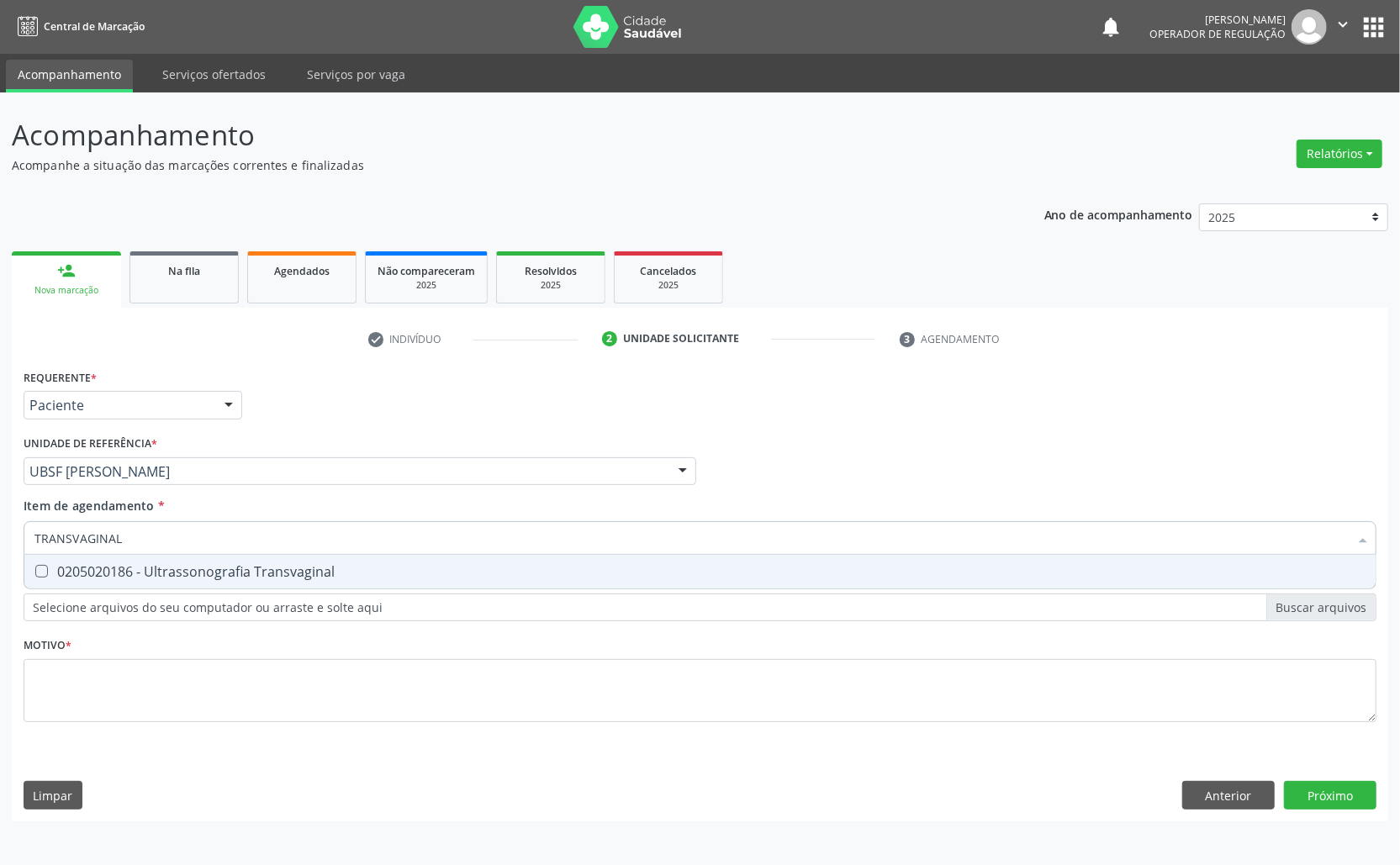
click at [89, 569] on div "0205020186 - Ultrassonografia Transvaginal" at bounding box center [700, 572] width 1331 height 14
checkbox Transvaginal "true"
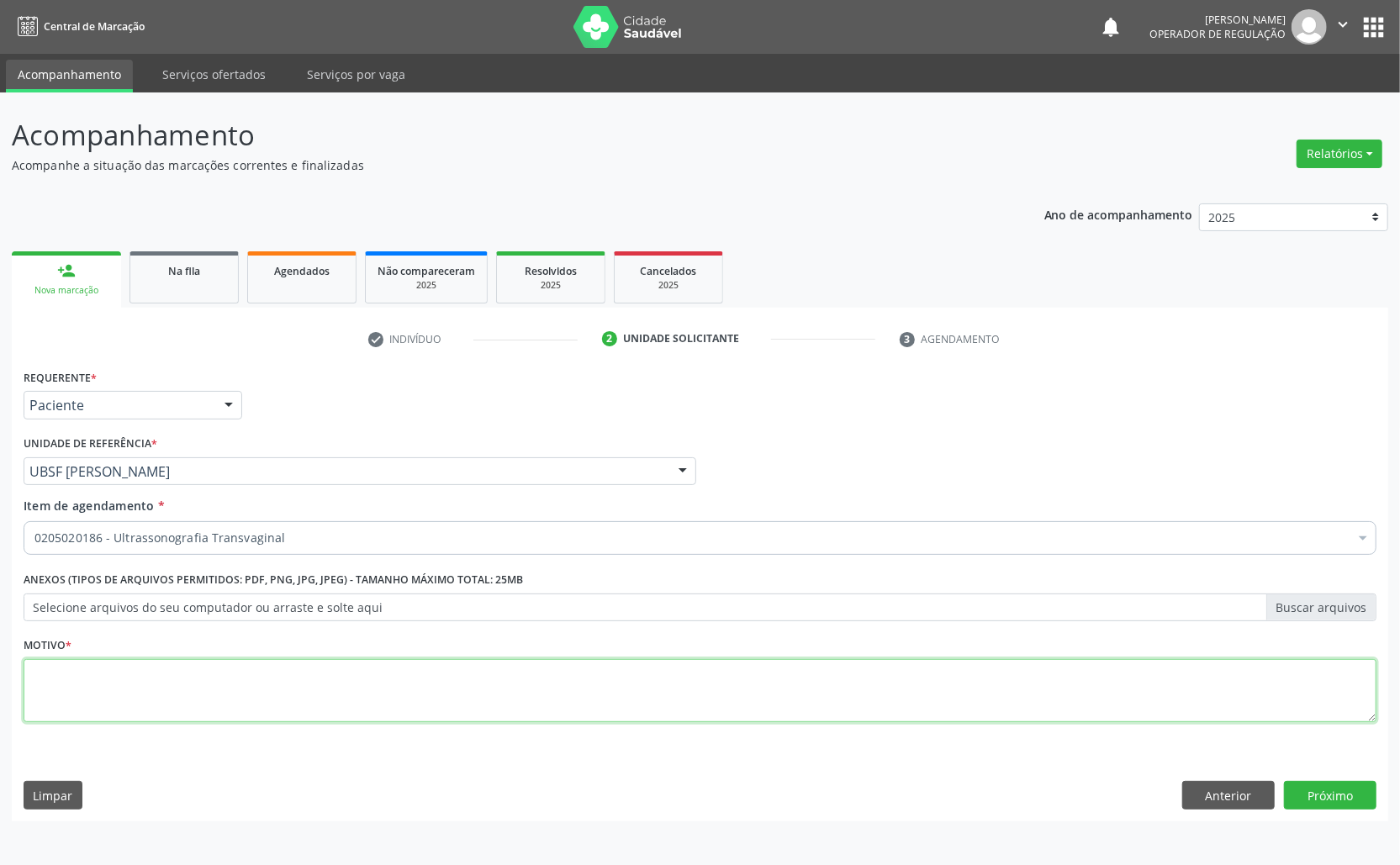
click at [471, 693] on textarea at bounding box center [700, 691] width 1353 height 64
paste textarea "AVALIAÇÃO ROTINA 07/2025"
type textarea "AVALIAÇÃO ROTINA 07/2025"
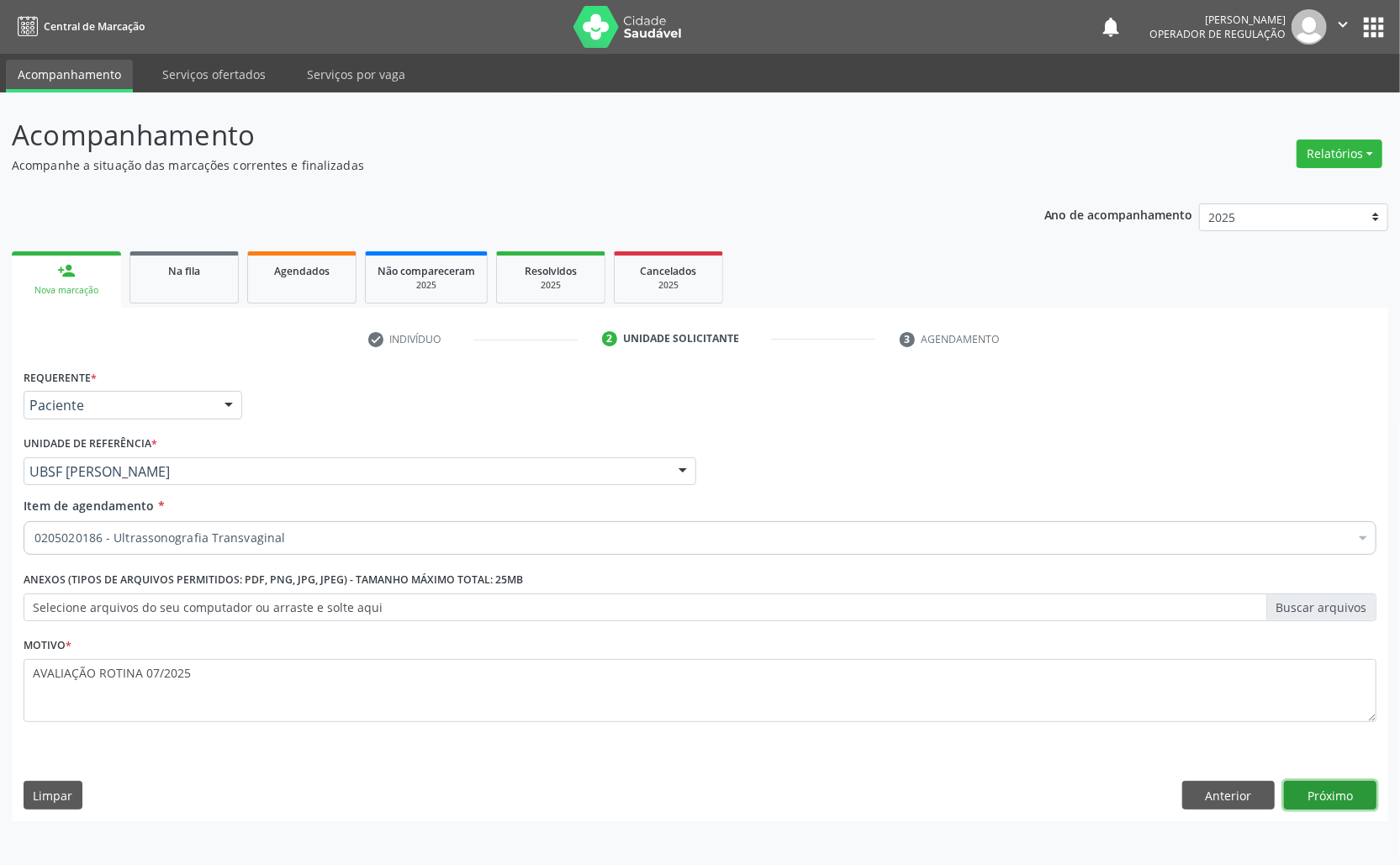
click at [1367, 791] on button "Próximo" at bounding box center [1330, 796] width 92 height 29
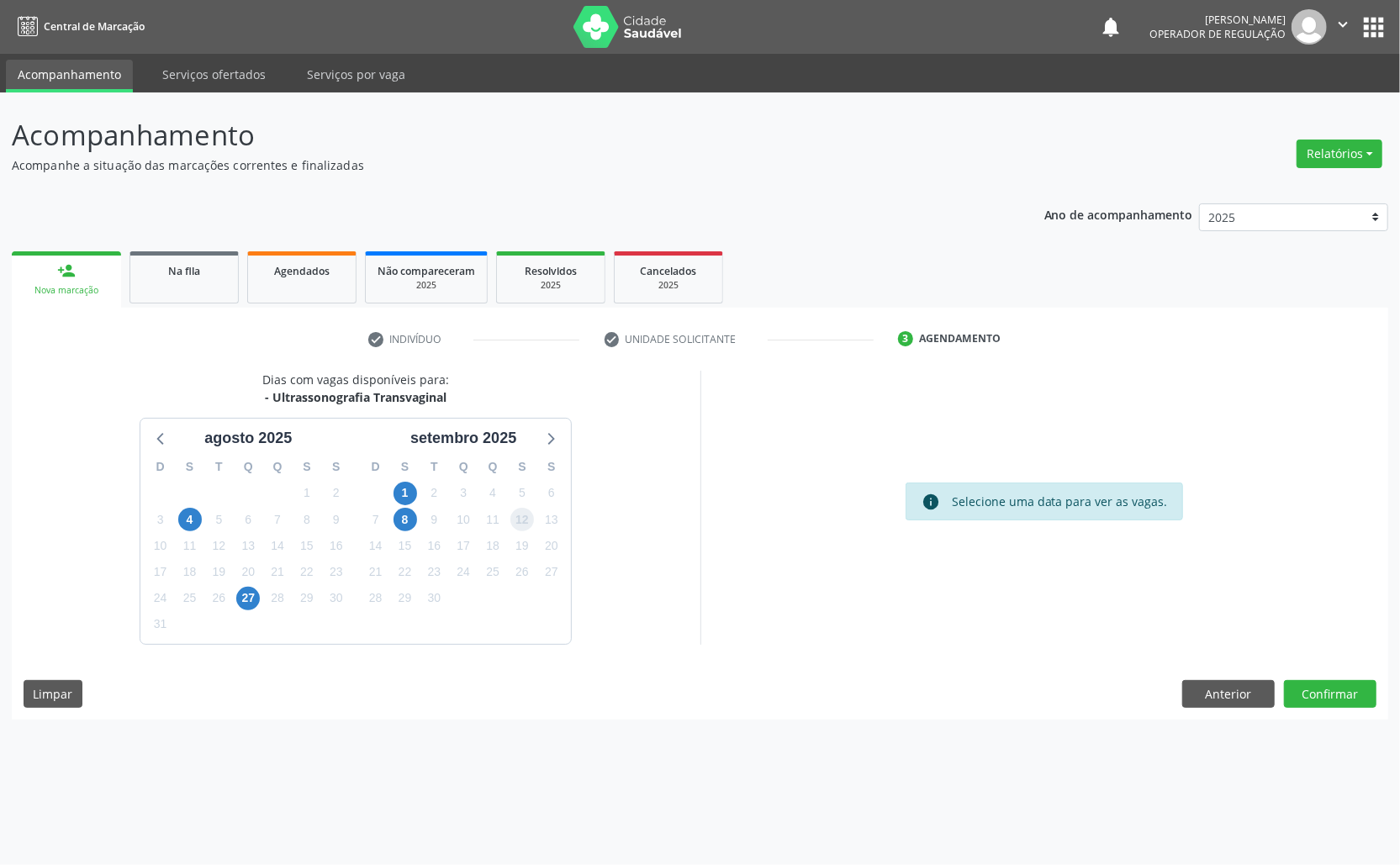
click at [522, 529] on span "12" at bounding box center [522, 519] width 24 height 24
click at [1347, 694] on button "Confirmar" at bounding box center [1330, 694] width 92 height 29
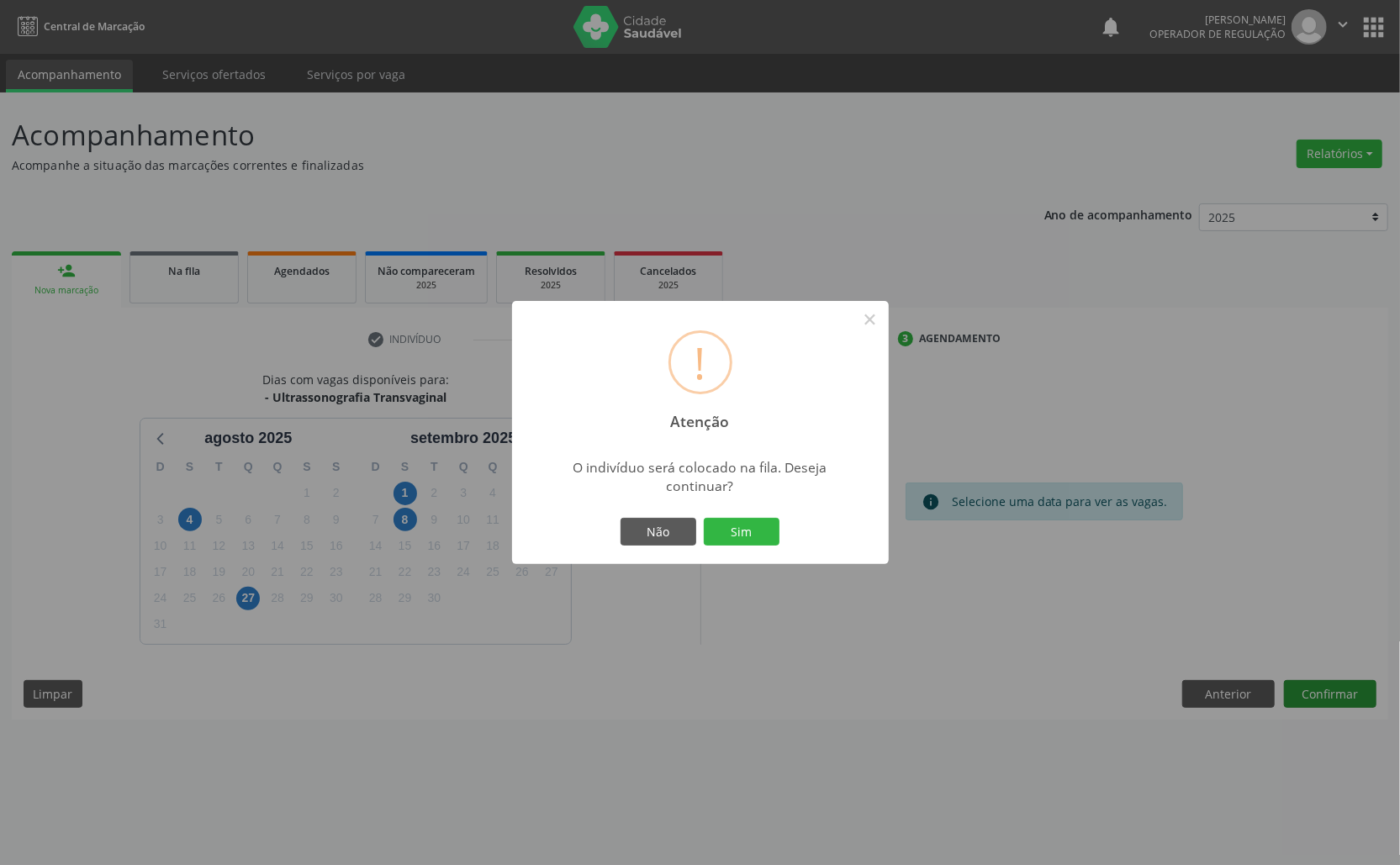
click at [704, 517] on button "Sim" at bounding box center [741, 532] width 75 height 29
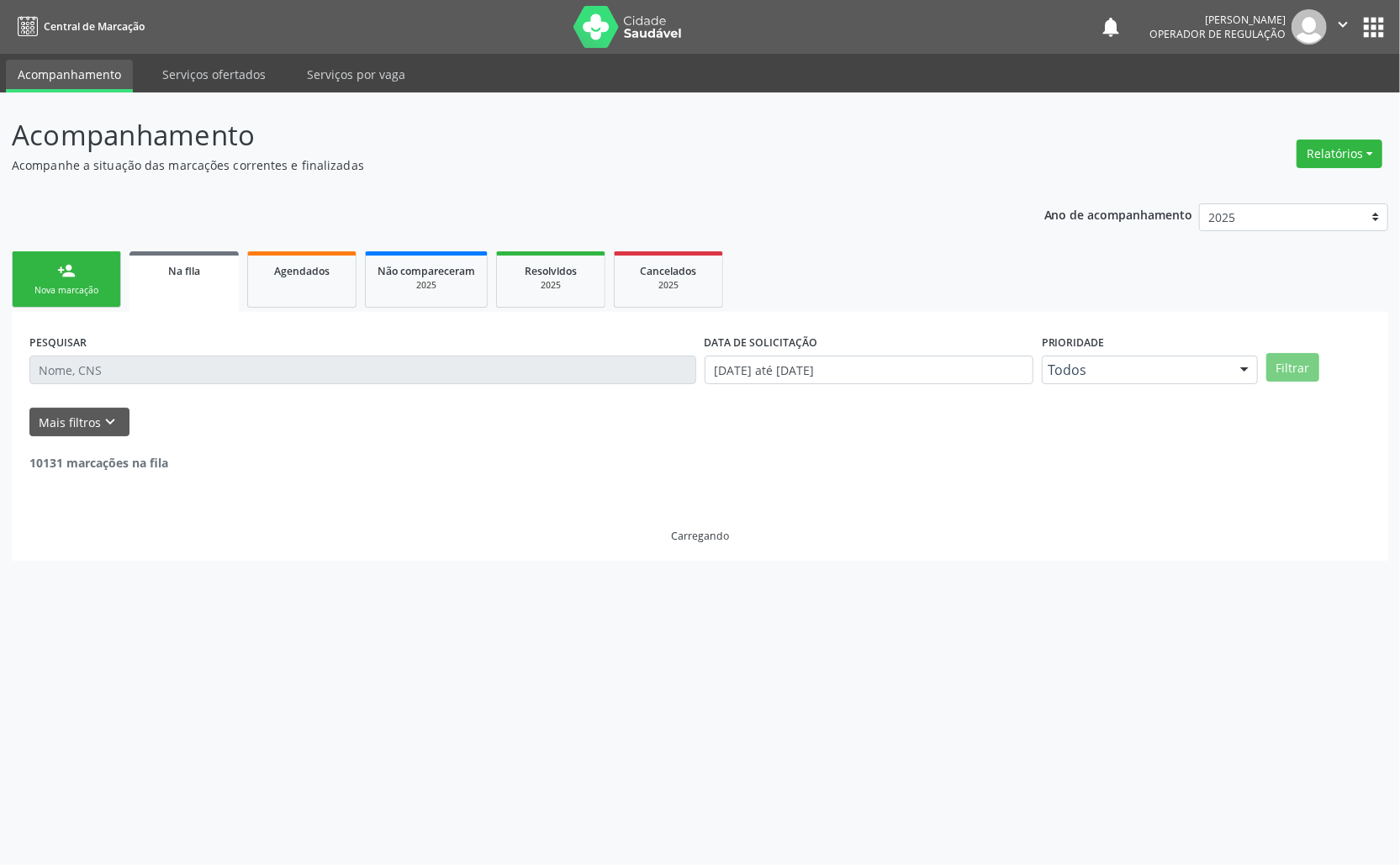
click at [105, 260] on link "person_add Nova marcação" at bounding box center [66, 279] width 109 height 57
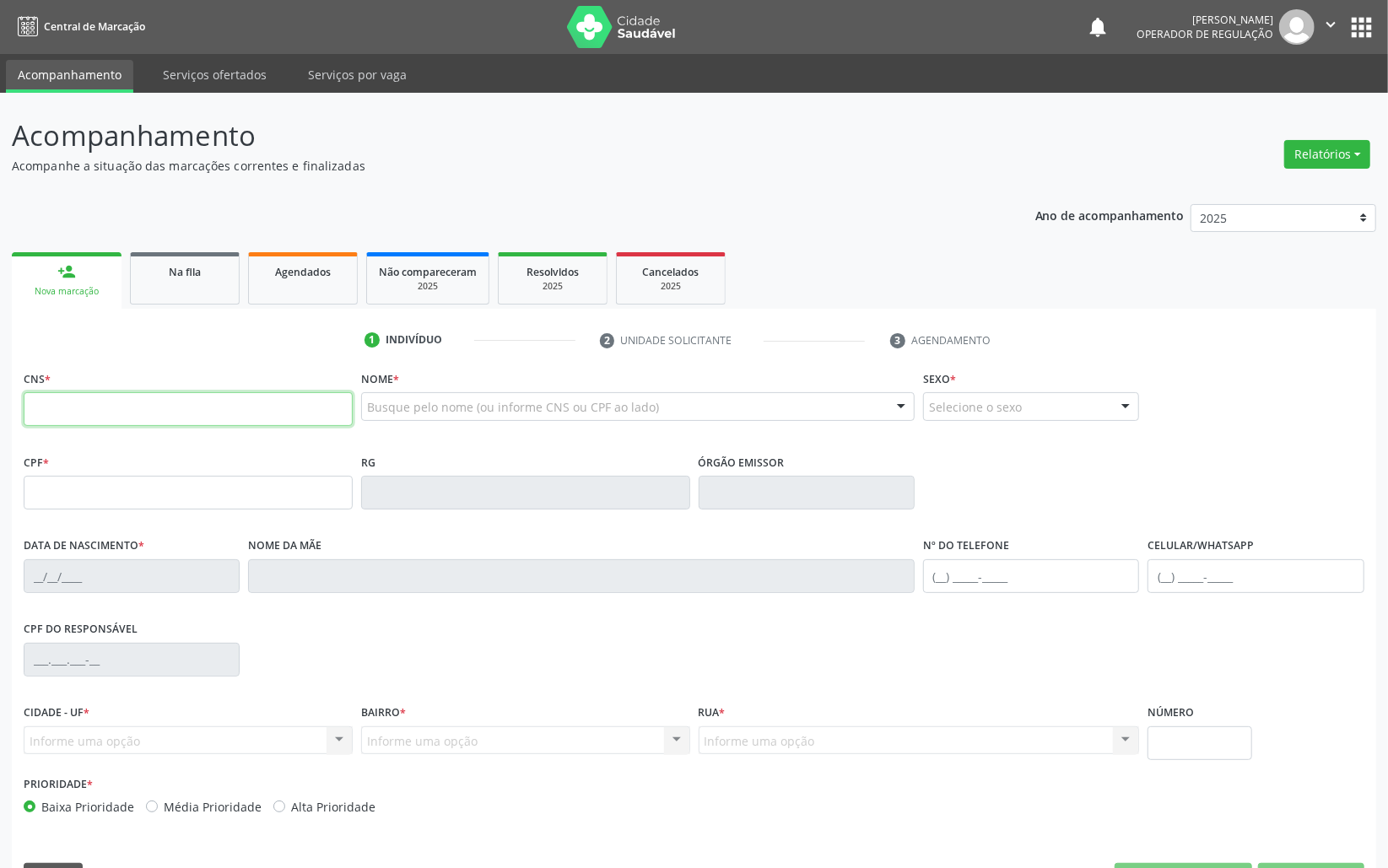
click at [170, 410] on input "text" at bounding box center [188, 409] width 329 height 34
type input "708 1015 4154 6937"
type input "037.759.984-03"
type input "[DATE]"
type input "[PERSON_NAME]"
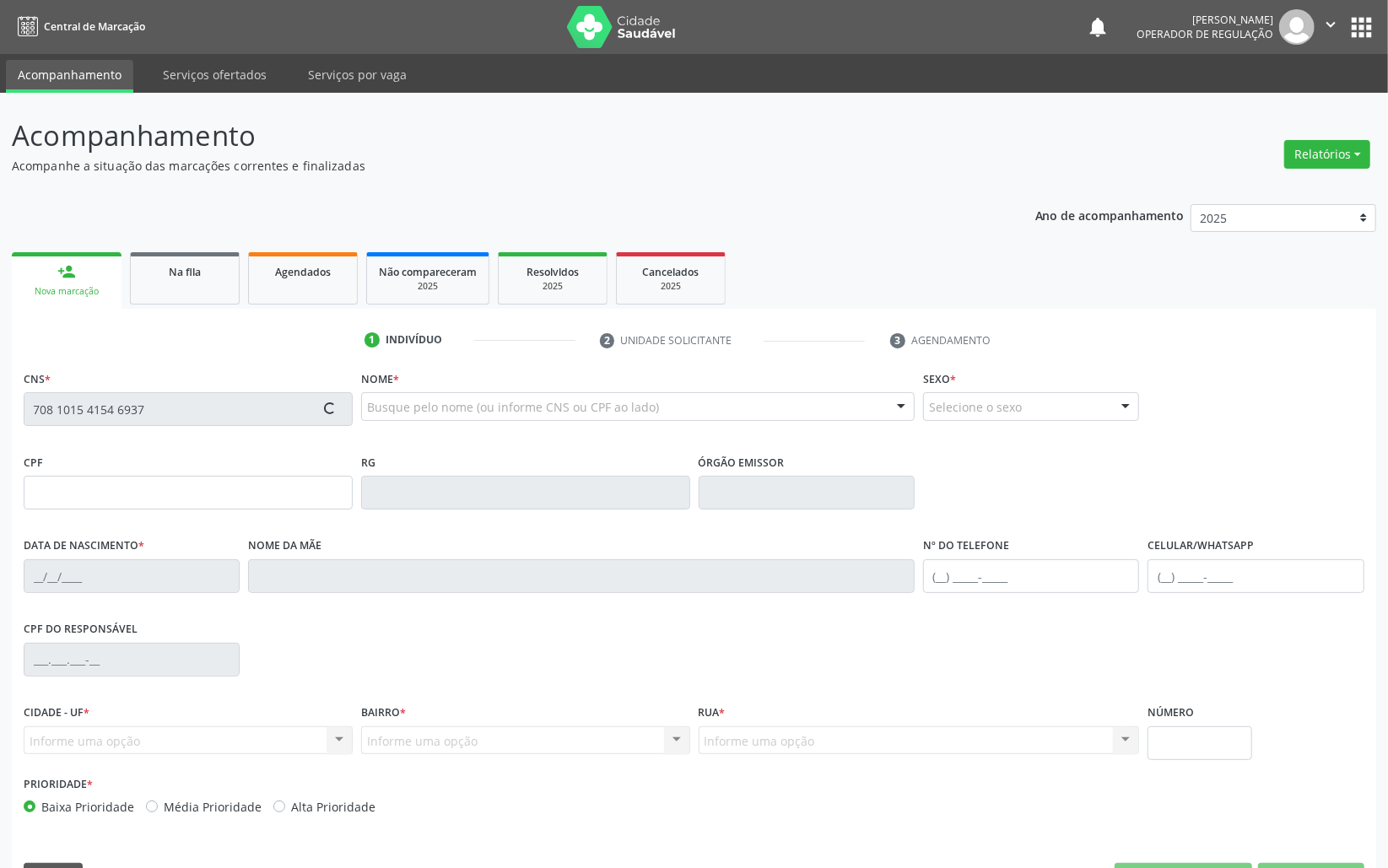
type input "[PHONE_NUMBER]"
type input "617"
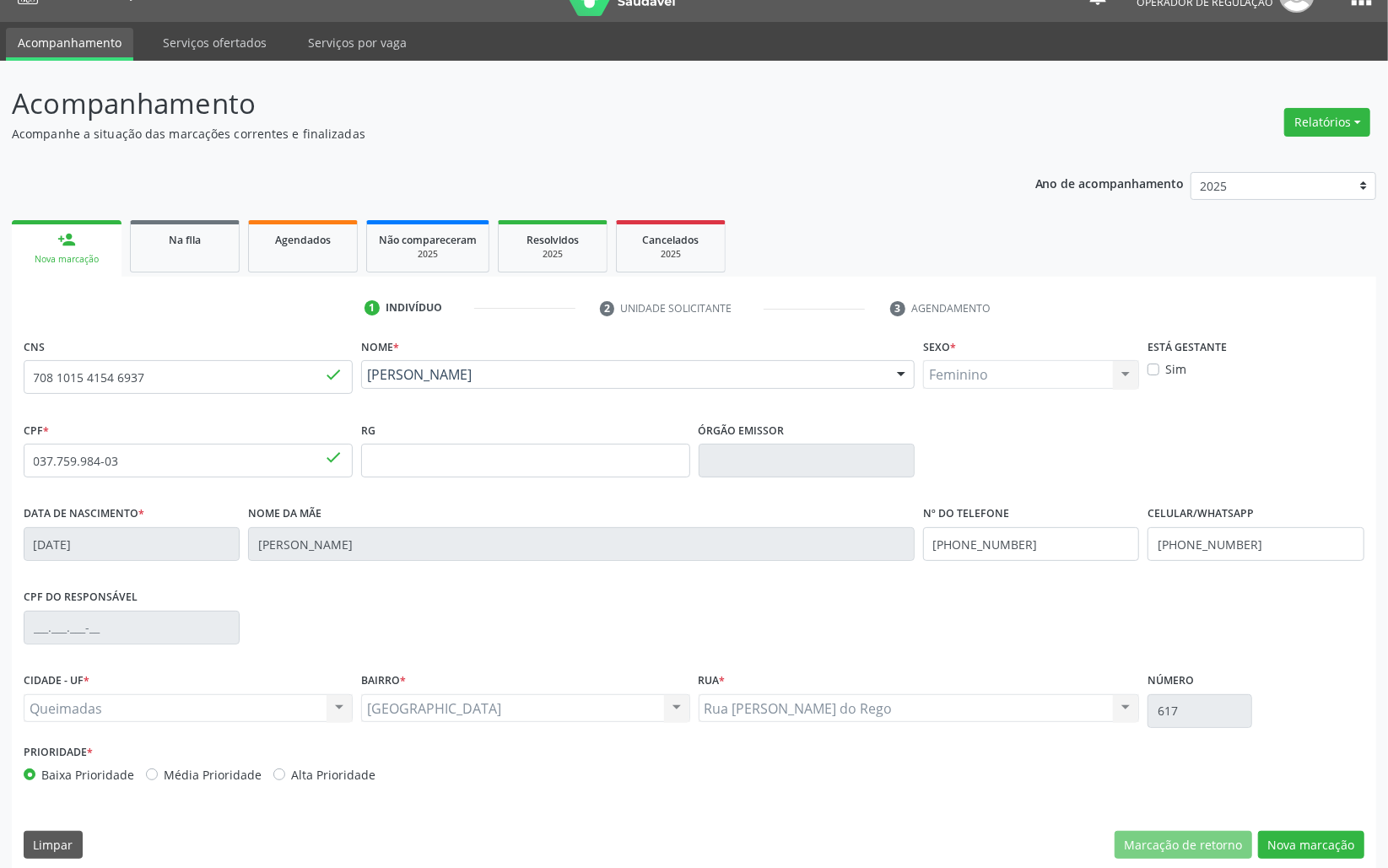
scroll to position [48, 0]
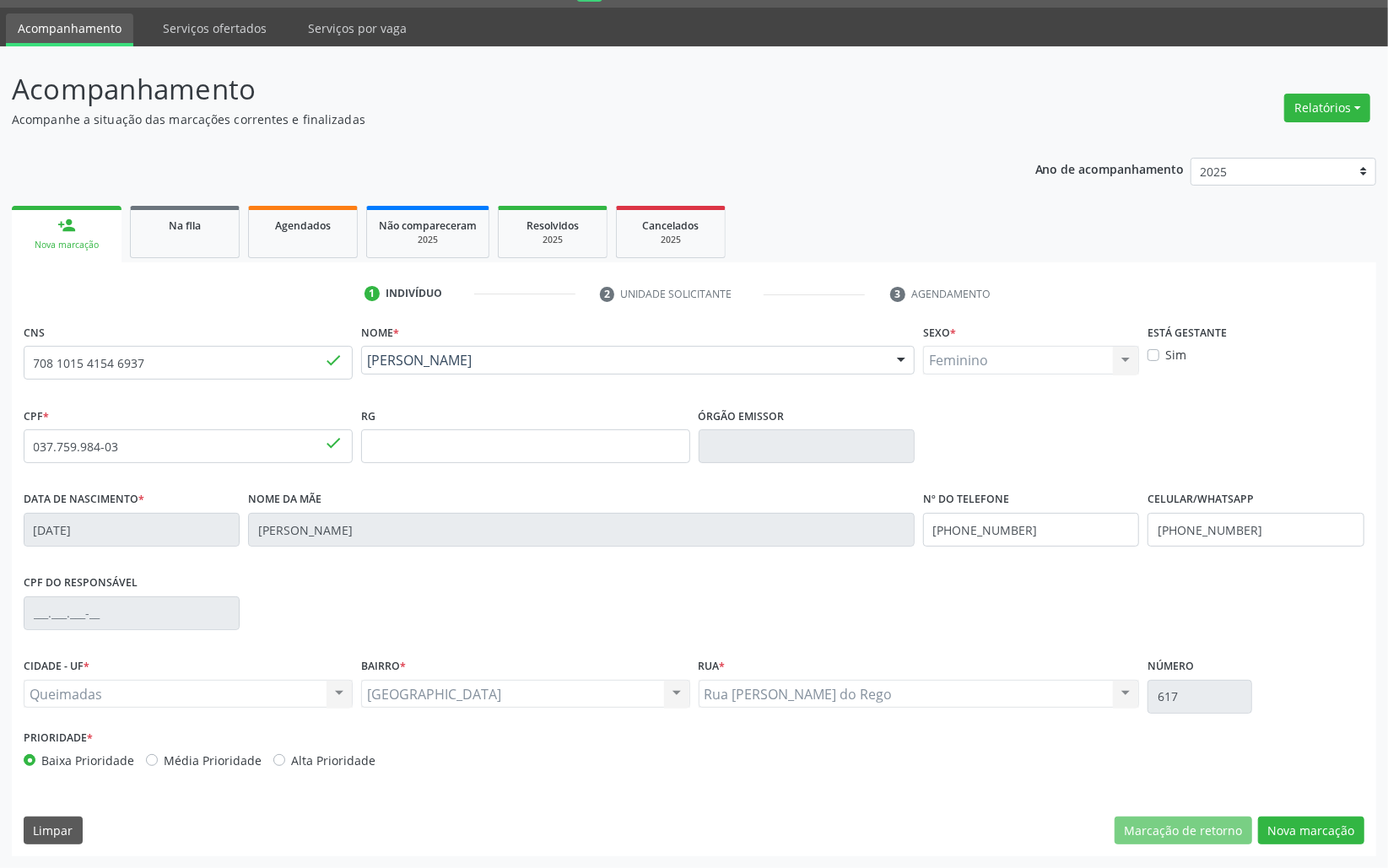
click at [1331, 814] on div "CNS 708 1015 4154 6937 done Nome * [PERSON_NAME] [PERSON_NAME] CNS: 708 1015 41…" at bounding box center [694, 588] width 1365 height 536
drag, startPoint x: 1330, startPoint y: 825, endPoint x: 430, endPoint y: 521, distance: 950.0
click at [1329, 825] on button "Nova marcação" at bounding box center [1311, 831] width 106 height 29
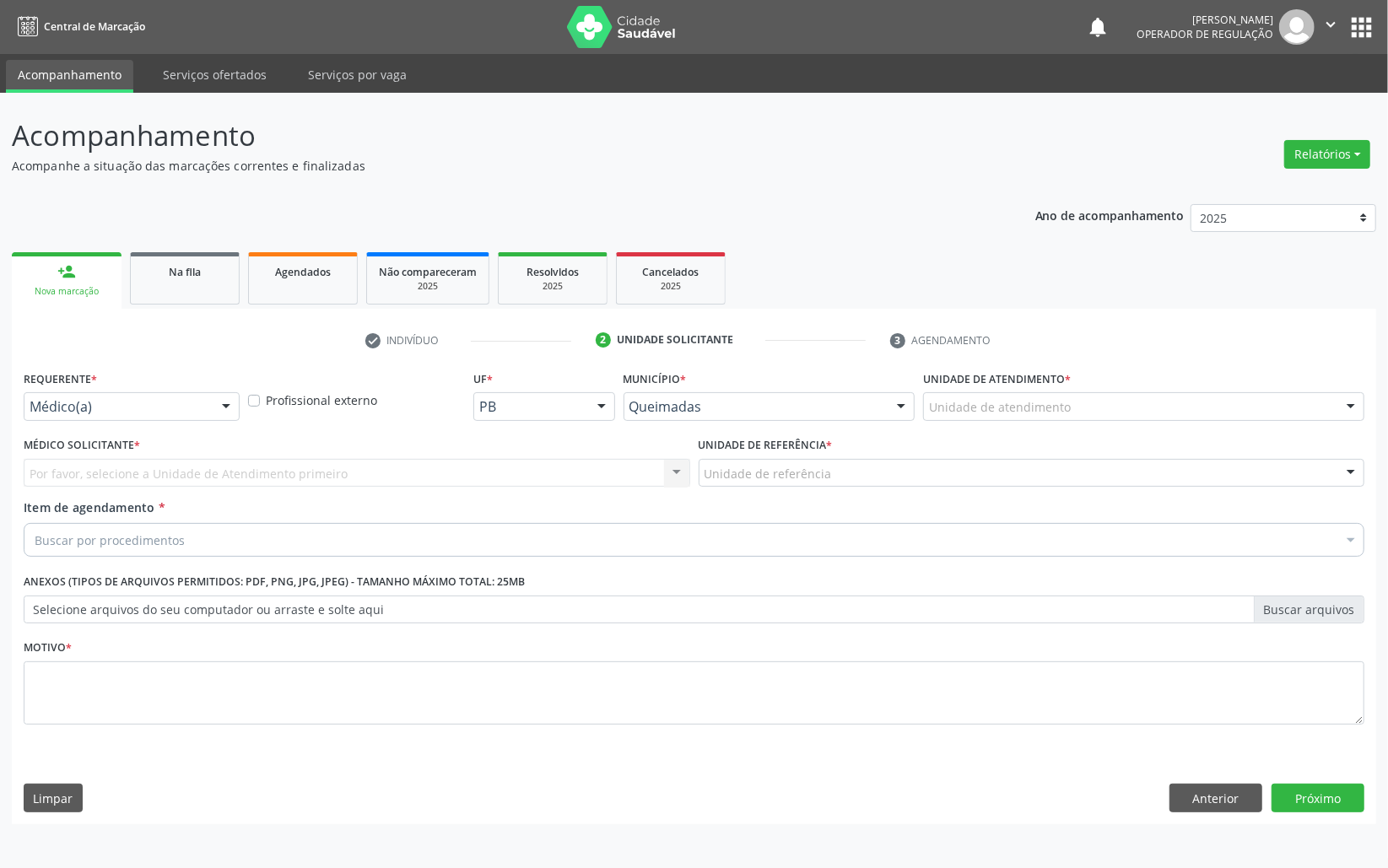
scroll to position [0, 0]
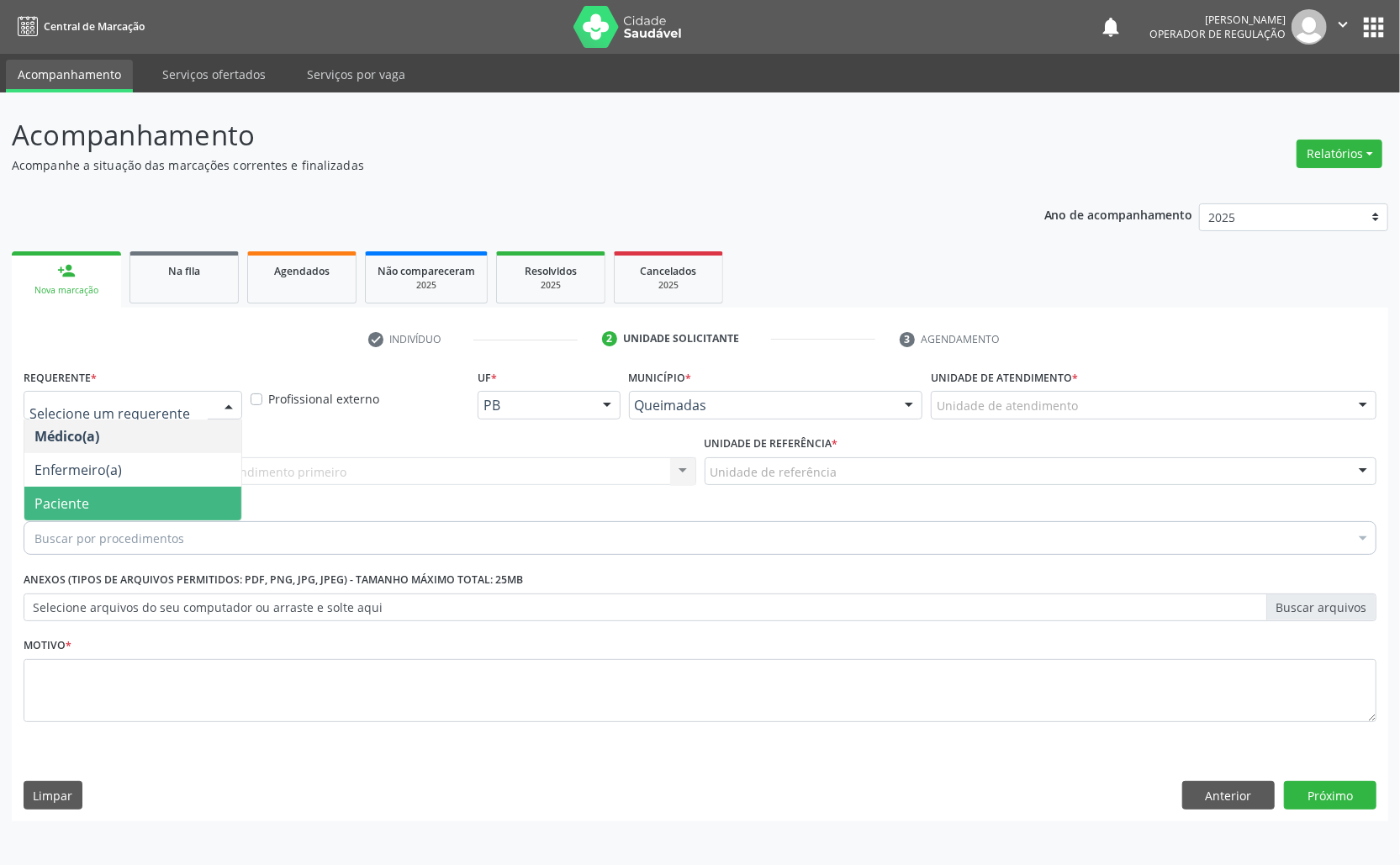
click at [85, 501] on span "Paciente" at bounding box center [62, 504] width 55 height 19
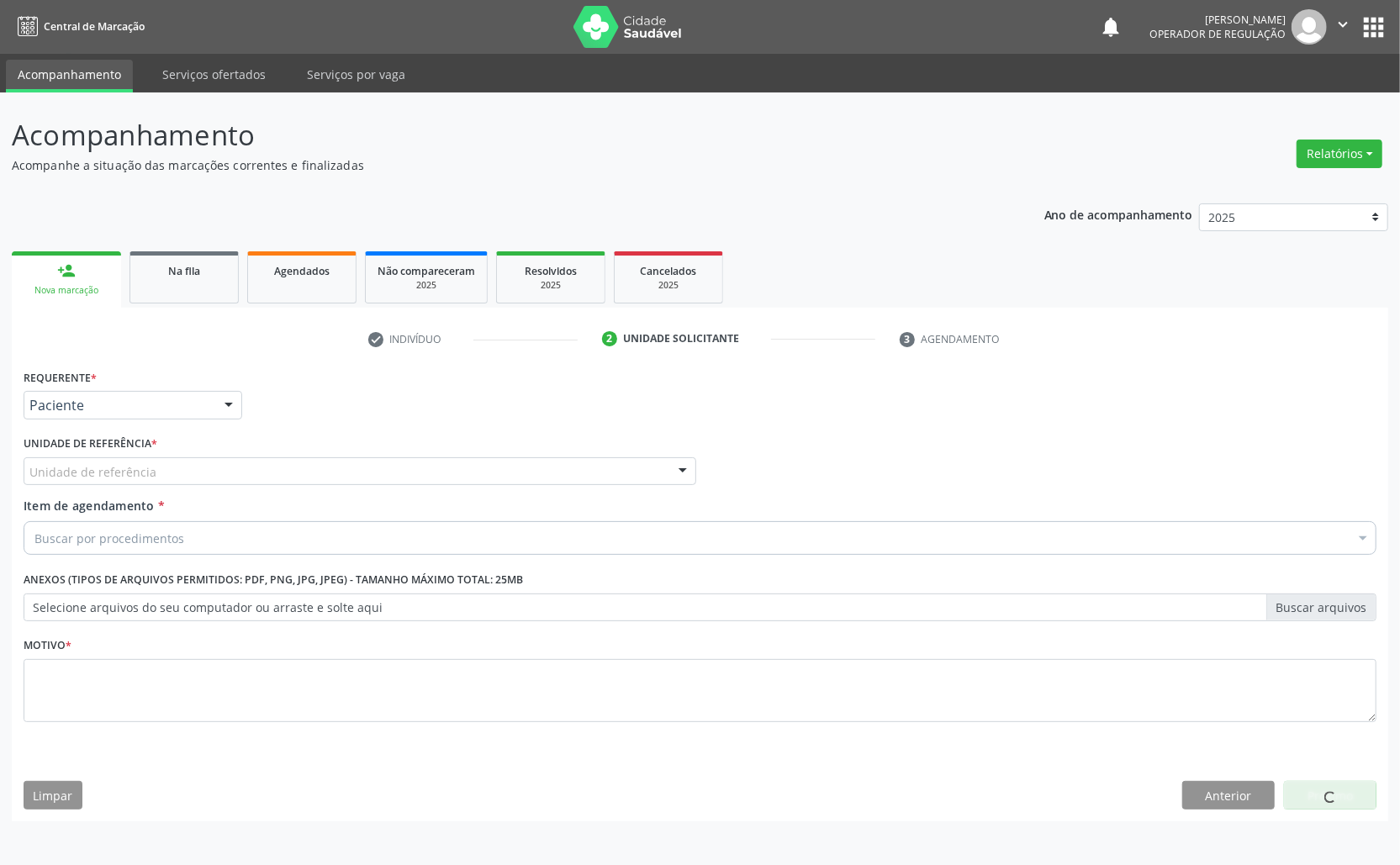
click at [153, 465] on div "Unidade de referência" at bounding box center [360, 472] width 673 height 29
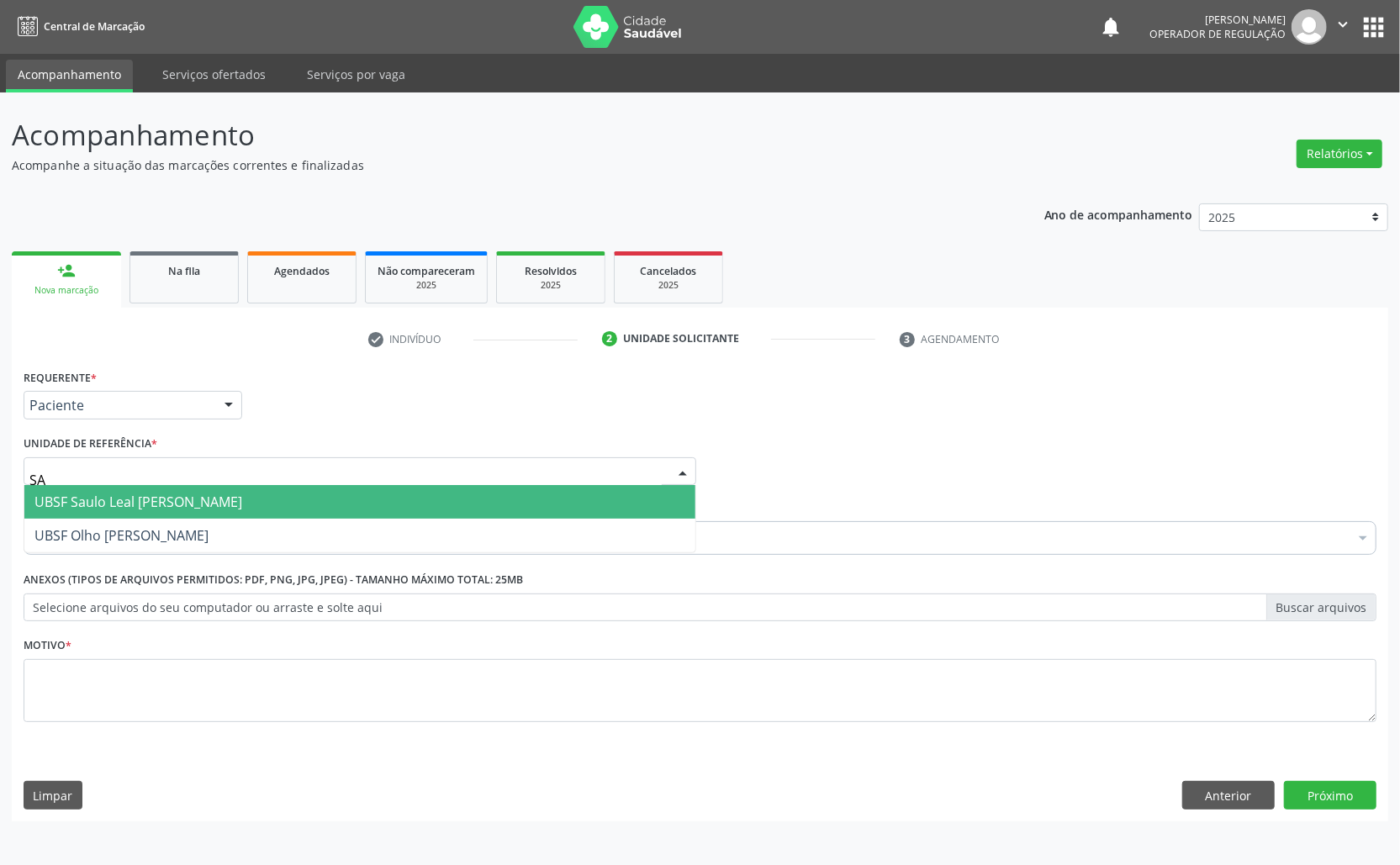
type input "SAU"
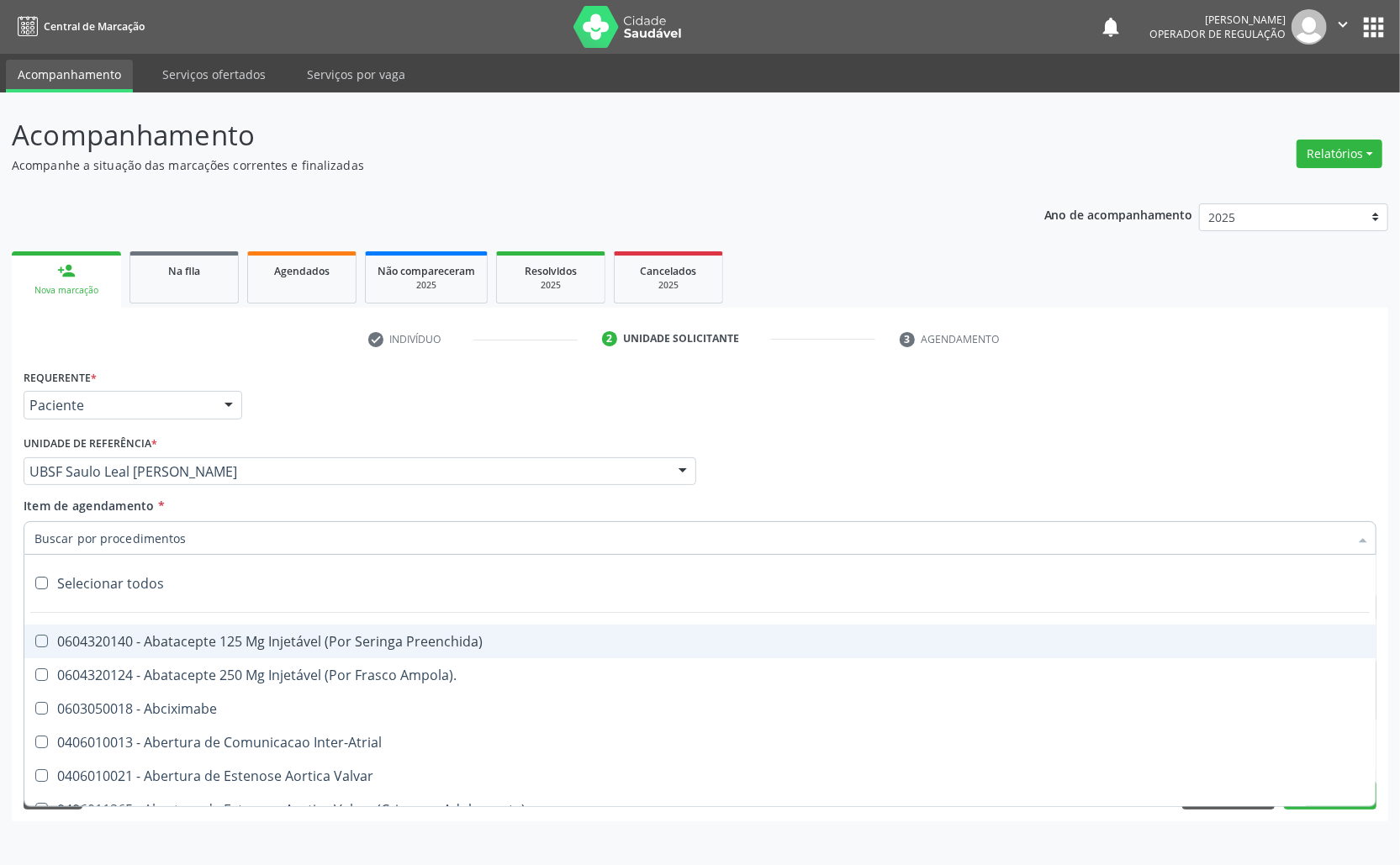
paste input "AVALIAÇÃO ROTINA 07/2025"
type input "AVALIAÇÃO ROTINA 07/2025"
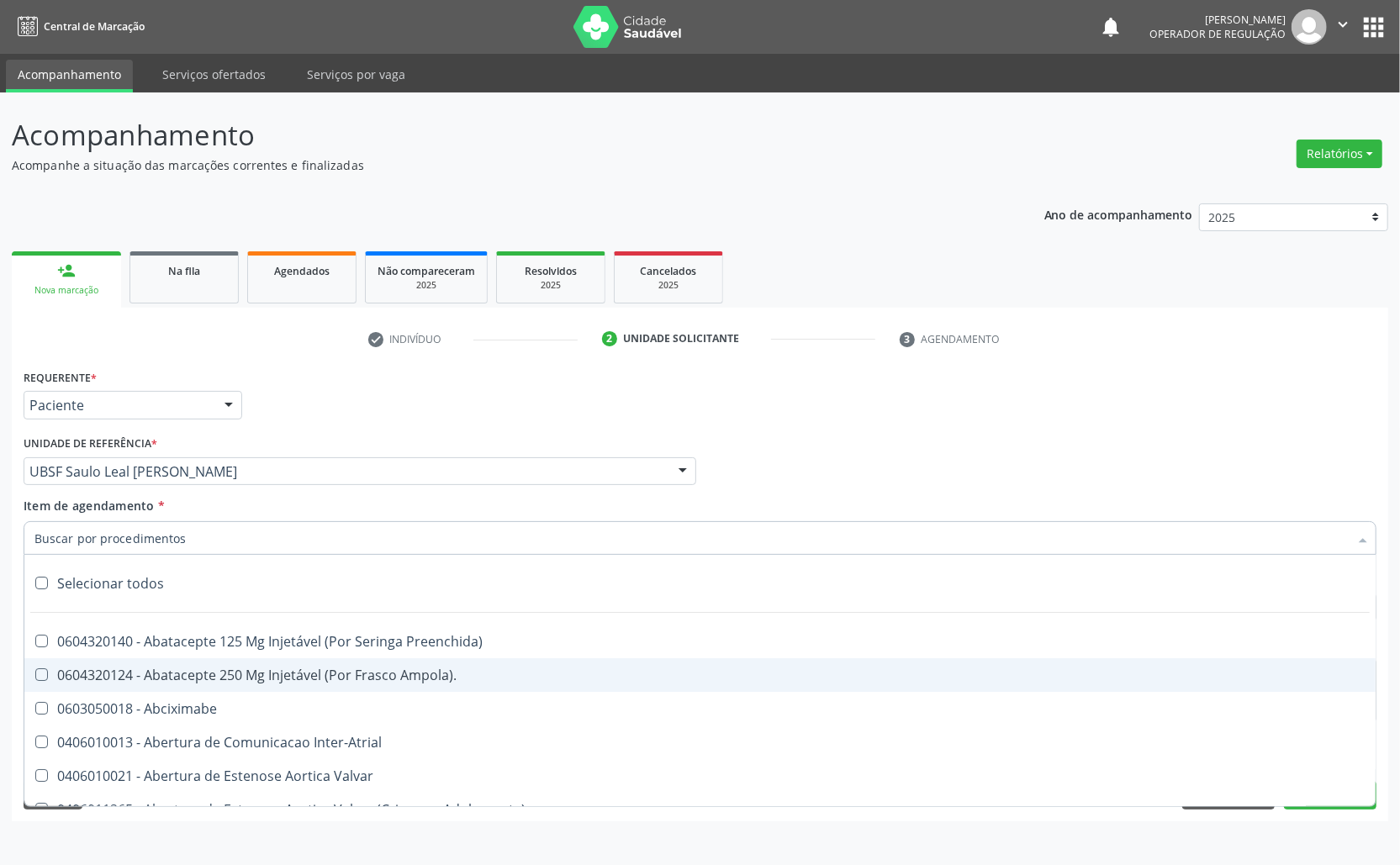
click at [148, 676] on div "0604320124 - Abatacepte 250 Mg Injetável (Por Frasco Ampola)." at bounding box center [700, 675] width 1331 height 14
checkbox Ampola\)\ "true"
paste input "AVALIAÇÃO ROTINA 07/2025"
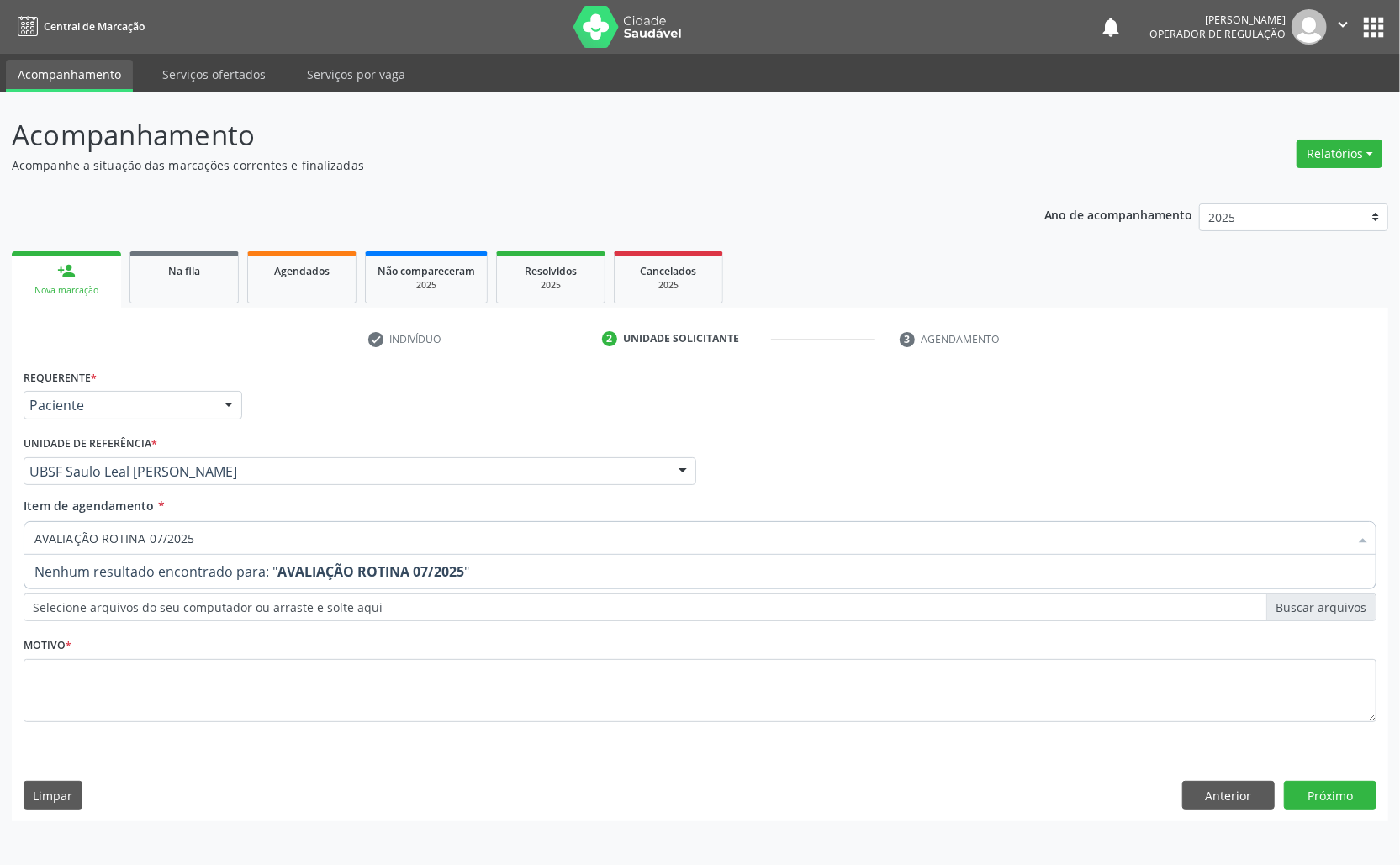
type input "AVALIAÇÃO ROTINA 07/2025"
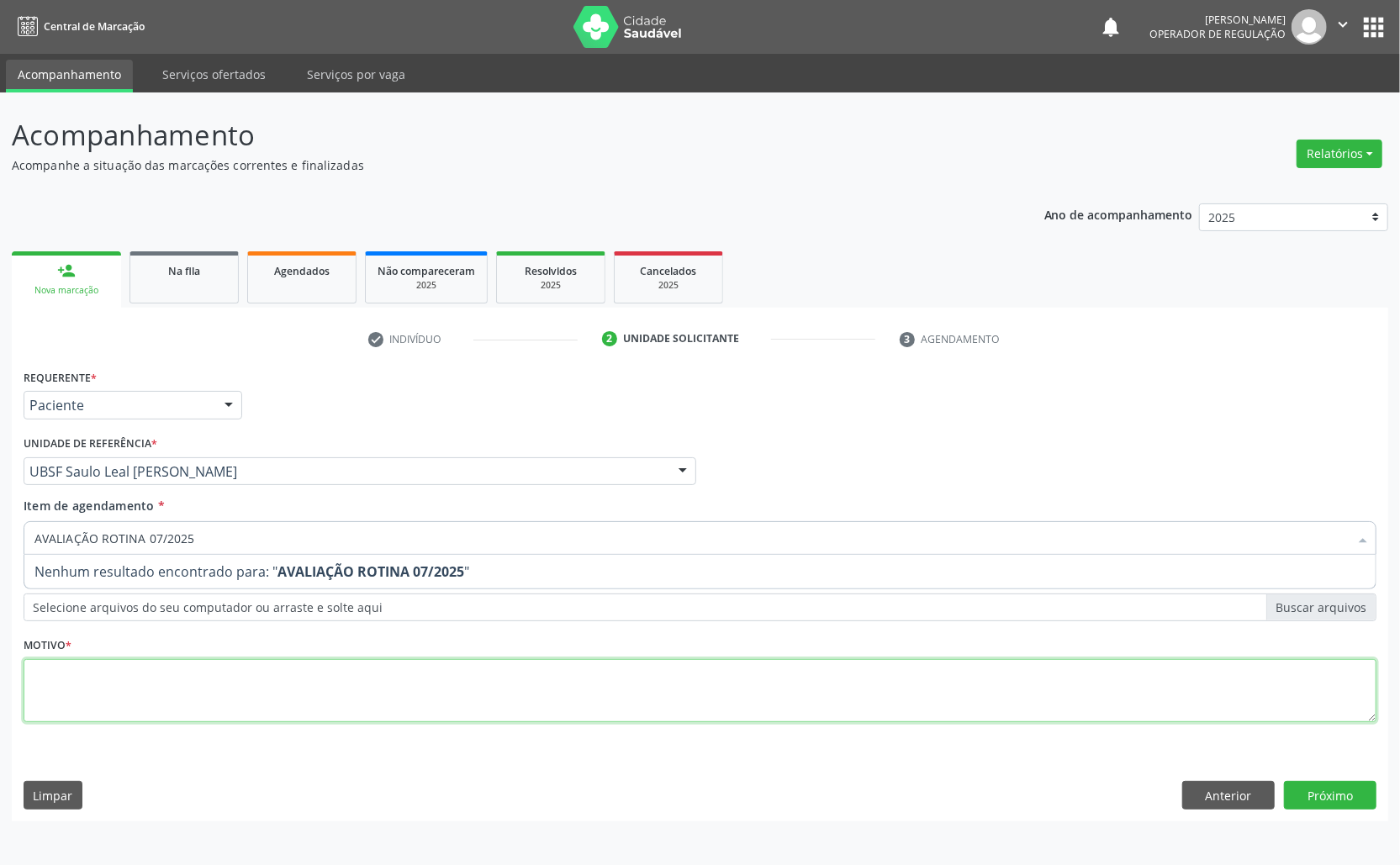
click at [148, 671] on div "Requerente * Paciente Médico(a) Enfermeiro(a) Paciente Nenhum resultado encontr…" at bounding box center [700, 555] width 1353 height 380
paste textarea "AVALIAÇÃO ROTINA 07/2025"
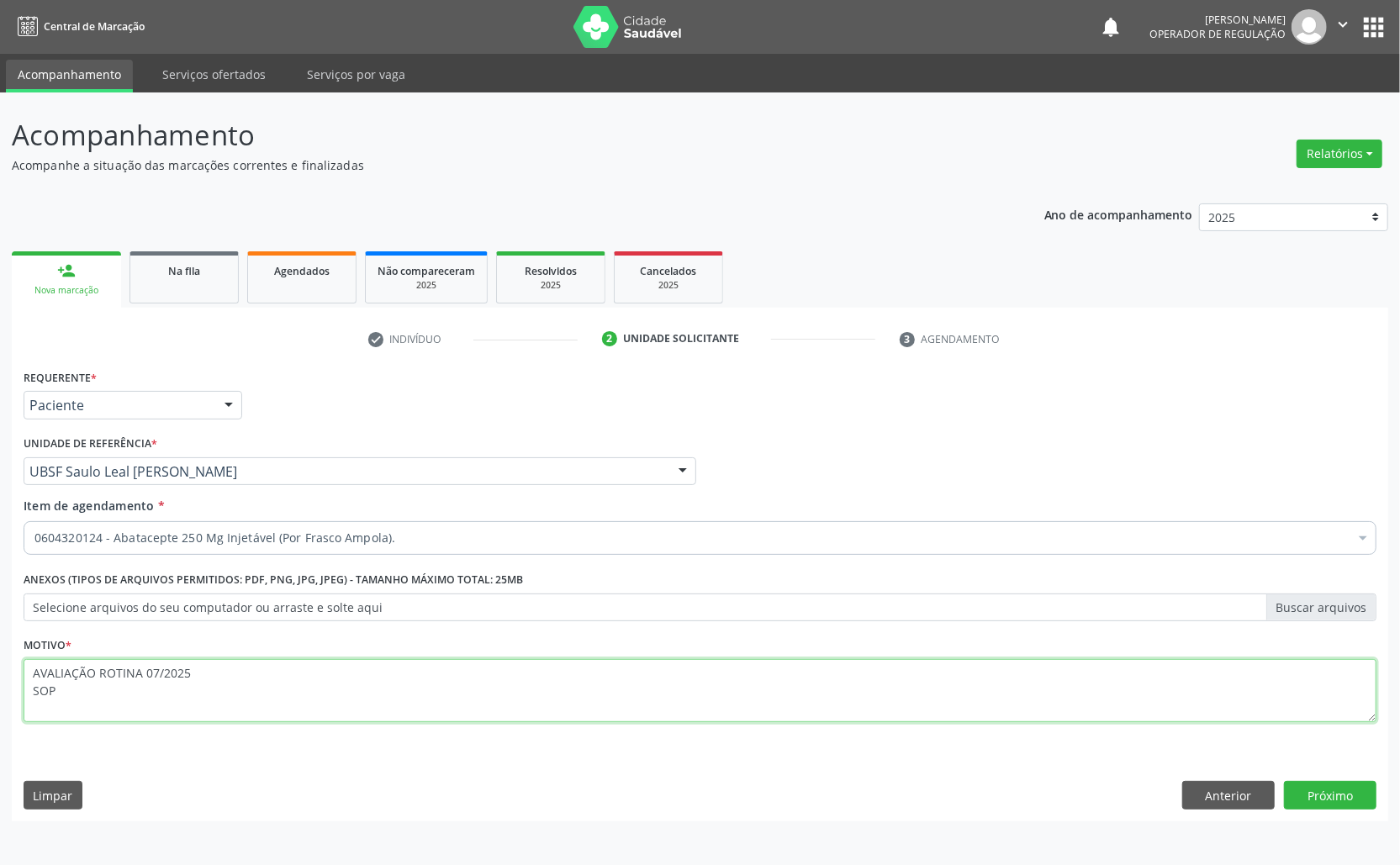
type textarea "AVALIAÇÃO ROTINA 07/2025 SOP"
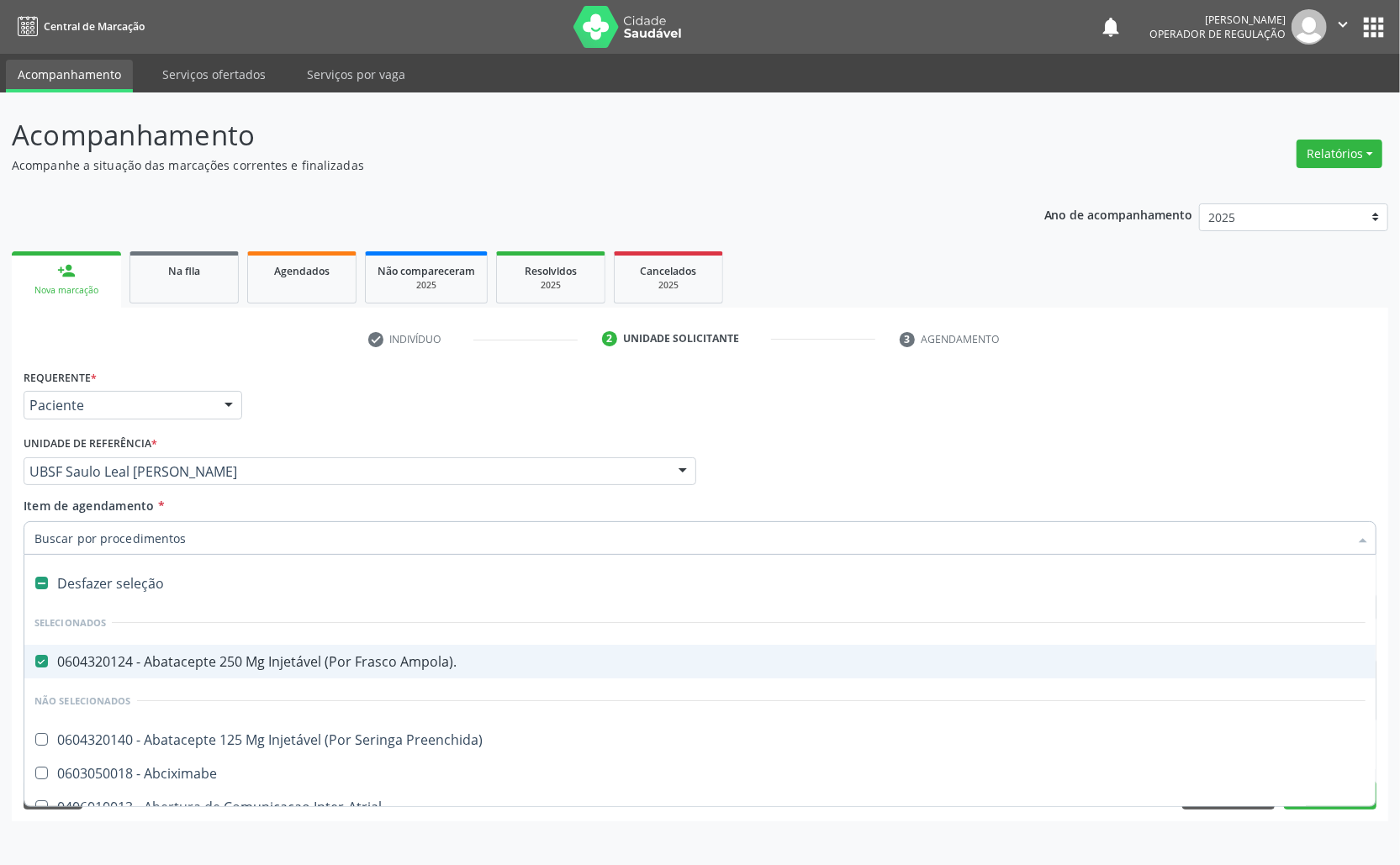
paste input "TRANSVAGINAL"
type input "TRANSVAGINAL"
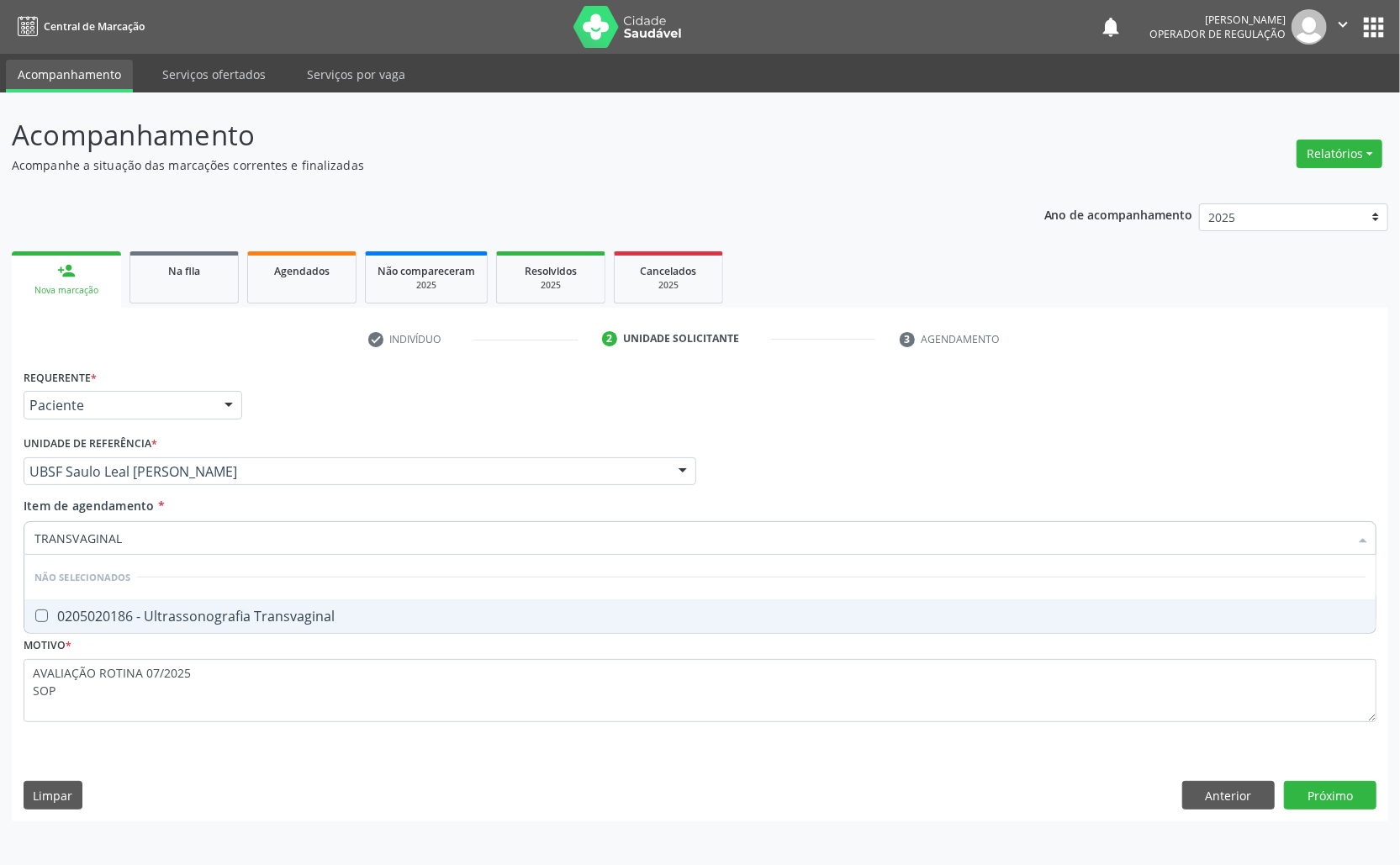
click at [160, 621] on div "0205020186 - Ultrassonografia Transvaginal" at bounding box center [700, 616] width 1331 height 14
click at [338, 449] on div "Unidade de referência * UBSF Saulo Leal Ernesto de Melo UBSF Ligeiro II UBSF Sa…" at bounding box center [360, 458] width 673 height 54
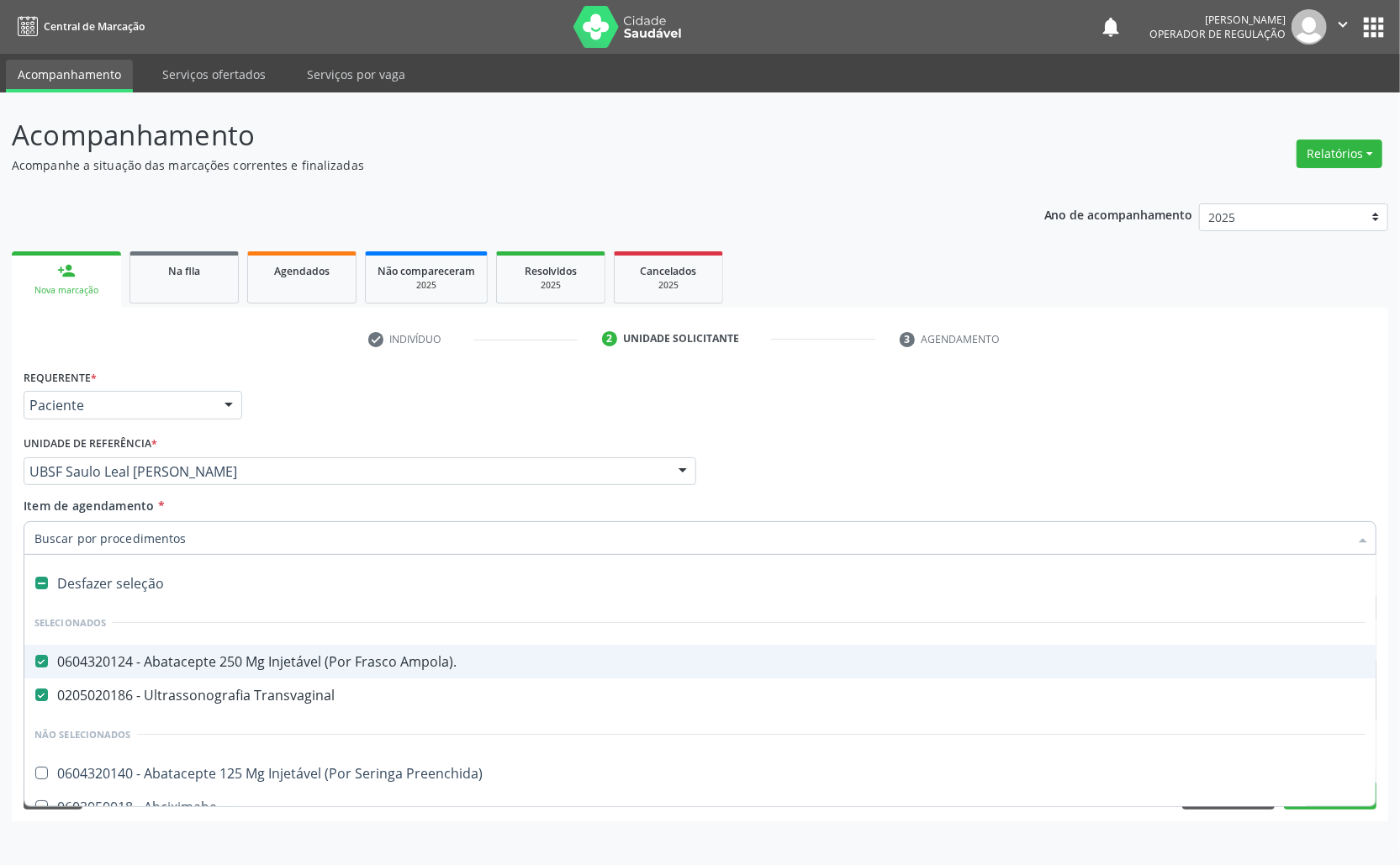
click at [204, 667] on div "0604320124 - Abatacepte 250 Mg Injetável (Por Frasco Ampola)." at bounding box center [700, 661] width 1331 height 14
drag, startPoint x: 1044, startPoint y: 424, endPoint x: 1186, endPoint y: 622, distance: 243.7
click at [1046, 424] on div "Requerente * Paciente Médico(a) Enfermeiro(a) Paciente Nenhum resultado encontr…" at bounding box center [700, 397] width 1361 height 66
checkbox Ampola\)\ "true"
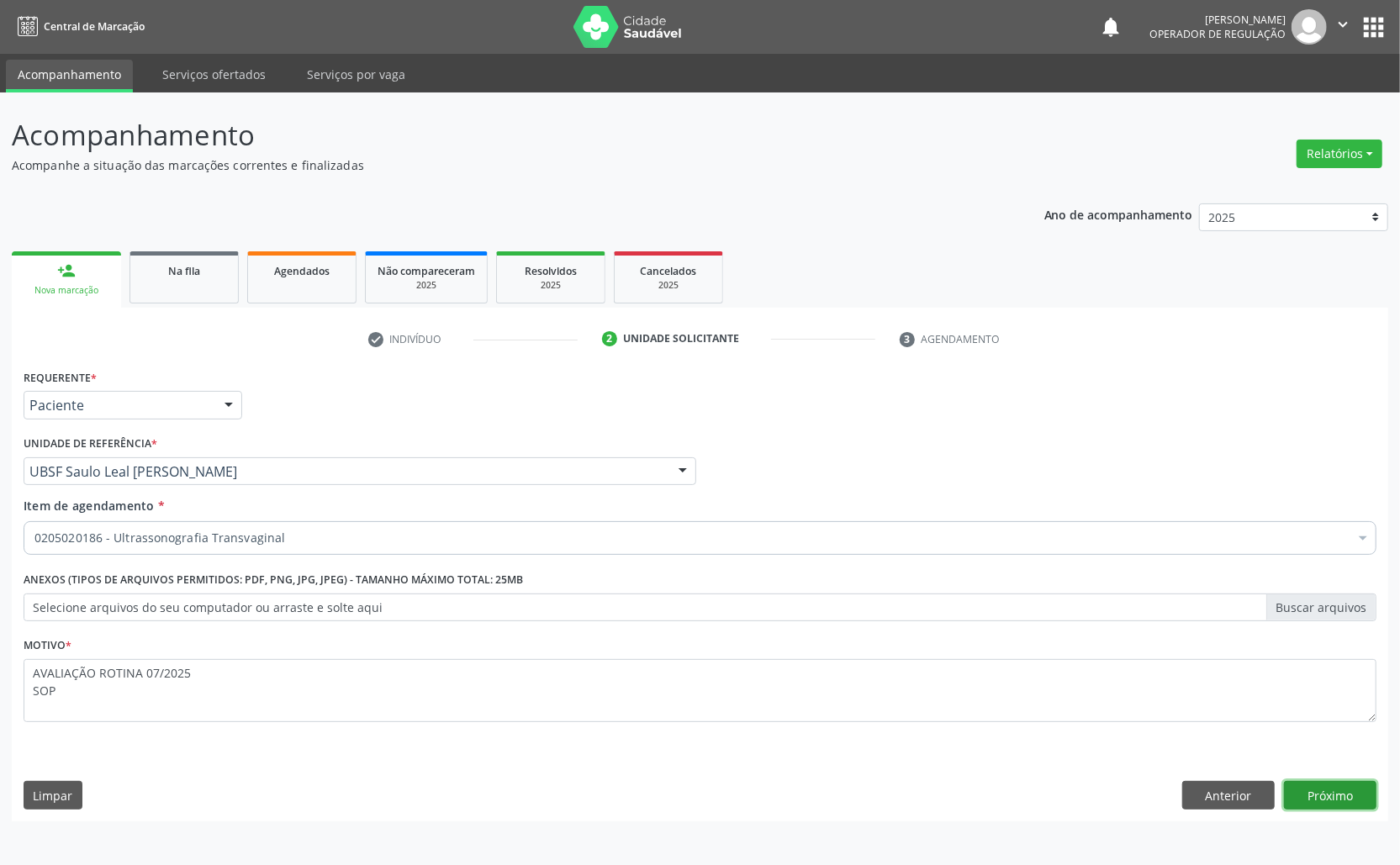
click at [1337, 794] on button "Próximo" at bounding box center [1330, 796] width 92 height 29
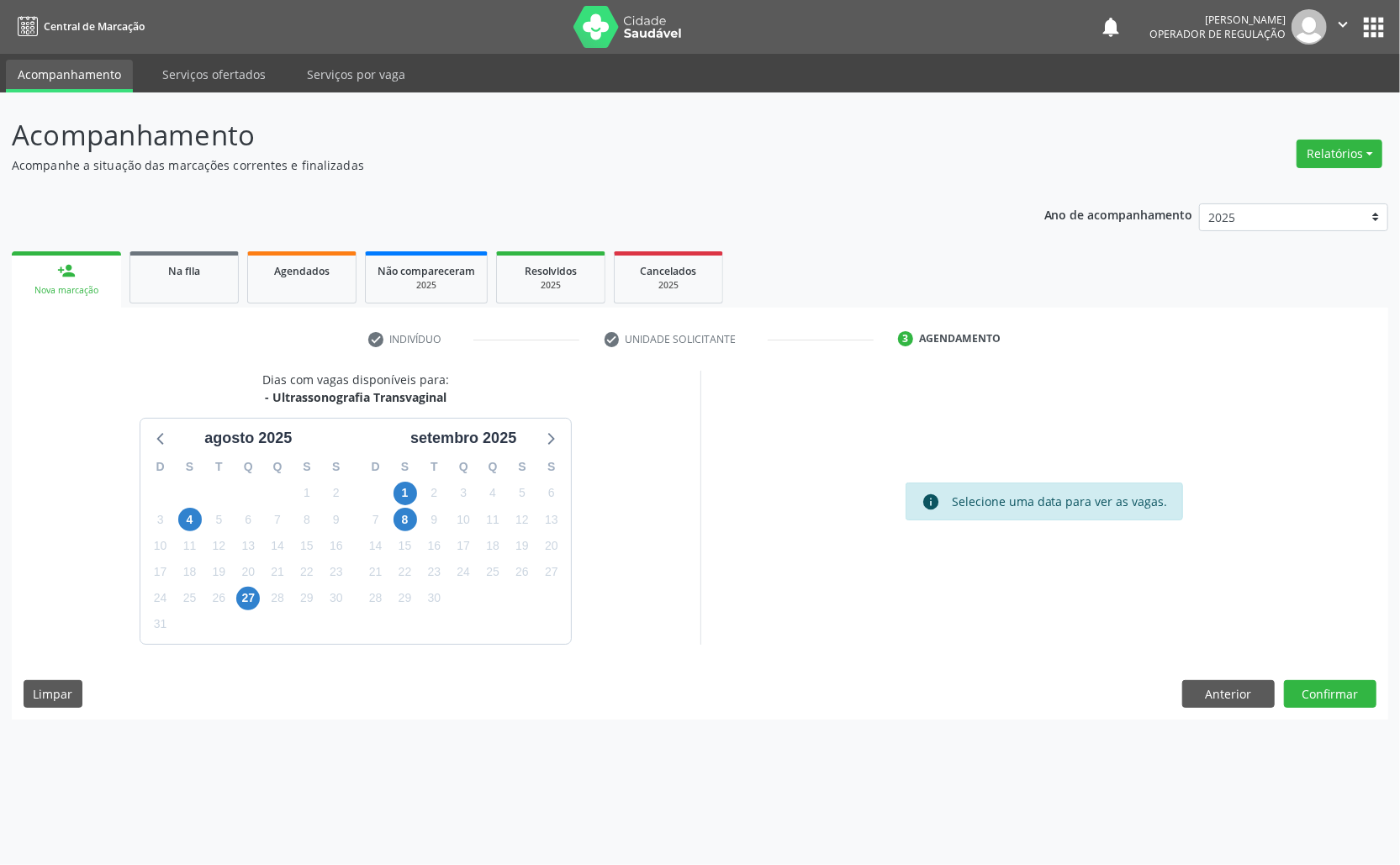
click at [538, 538] on div "20" at bounding box center [551, 545] width 30 height 26
drag, startPoint x: 553, startPoint y: 539, endPoint x: 997, endPoint y: 662, distance: 460.7
click at [555, 541] on span "20" at bounding box center [552, 545] width 24 height 24
click at [1337, 693] on button "Confirmar" at bounding box center [1330, 694] width 92 height 29
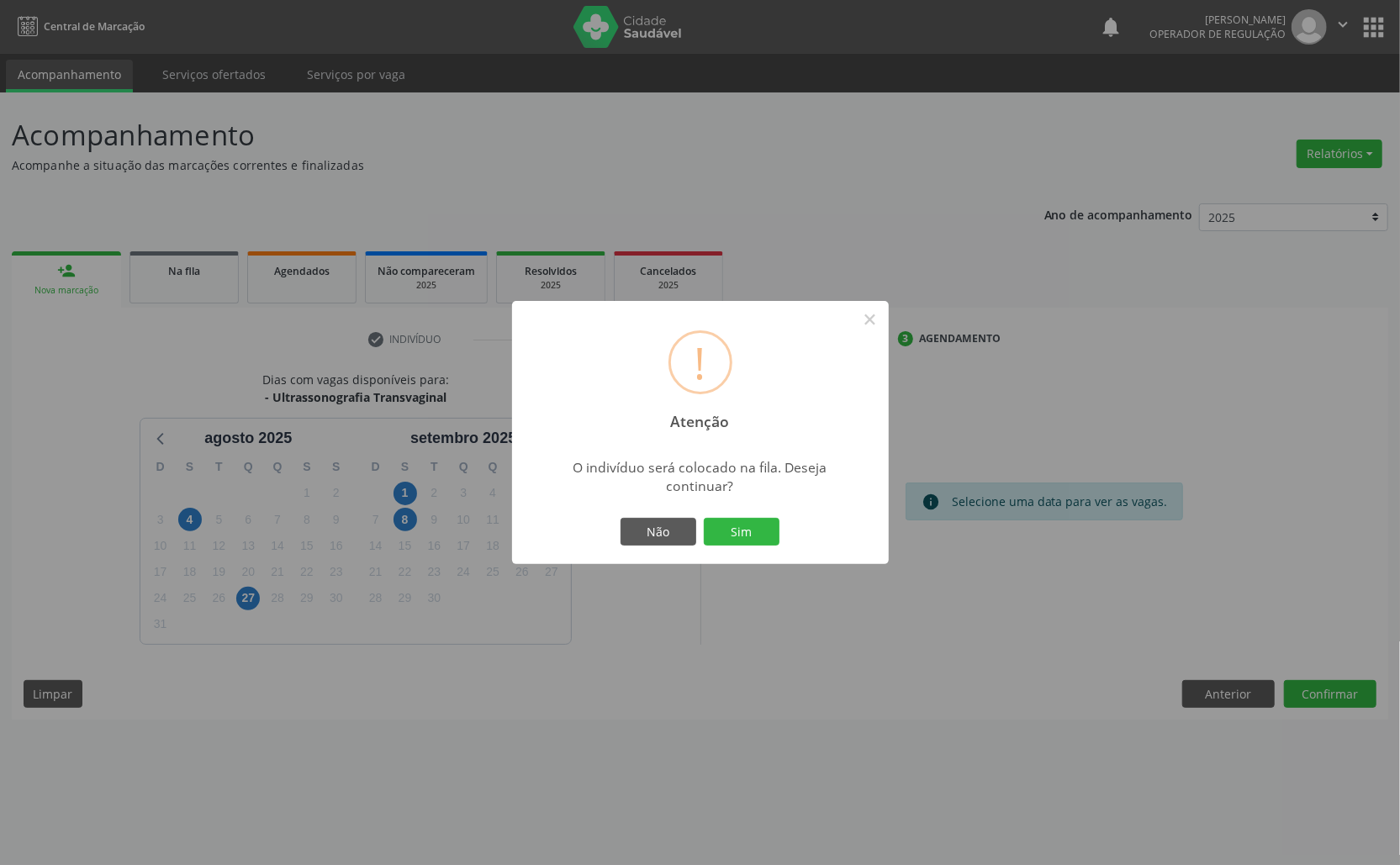
click at [704, 517] on button "Sim" at bounding box center [741, 532] width 75 height 29
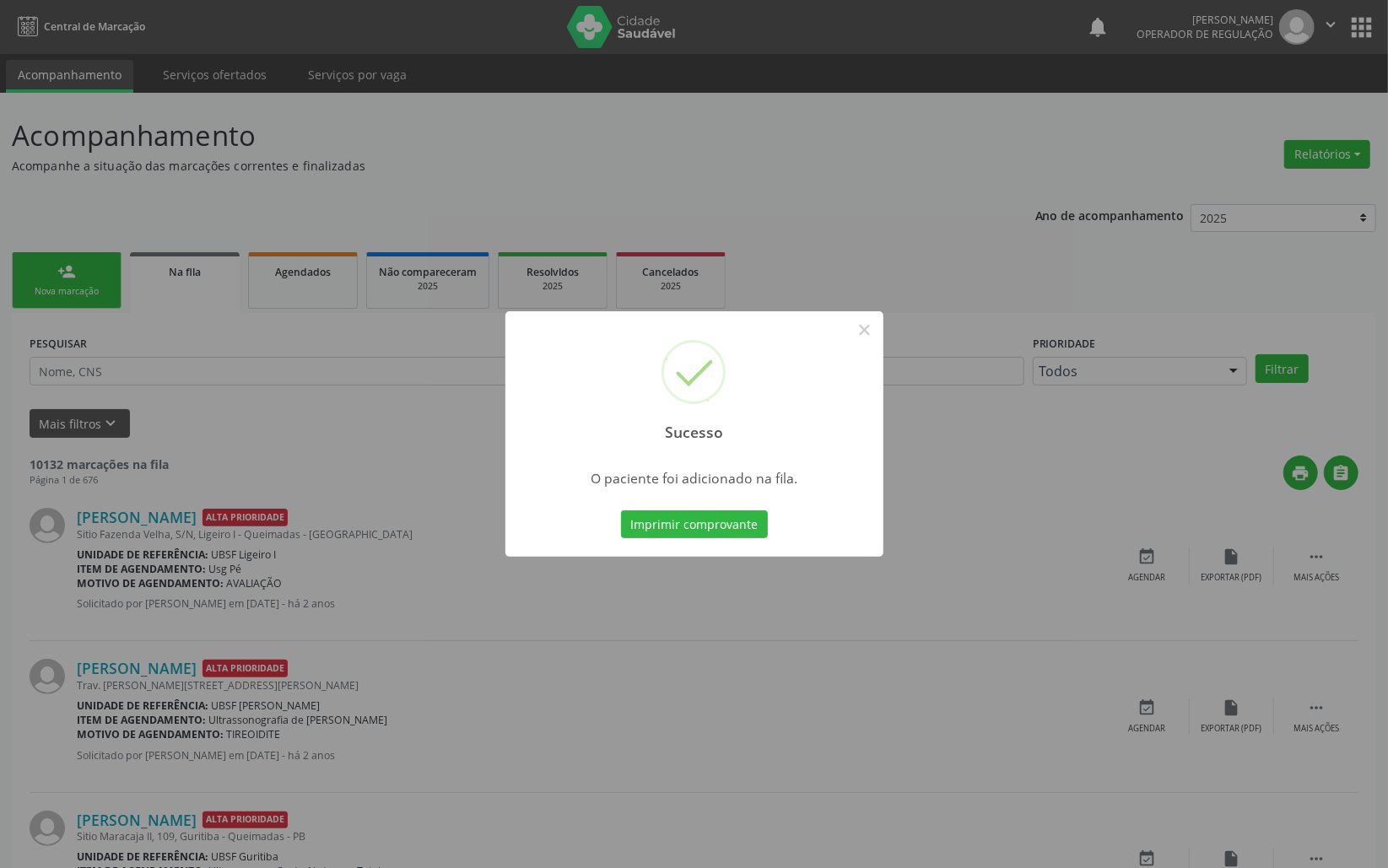
drag, startPoint x: 205, startPoint y: 326, endPoint x: 444, endPoint y: 389, distance: 247.2
click at [345, 362] on div "Sucesso × O paciente foi adicionado na fila. Imprimir comprovante Cancel" at bounding box center [694, 434] width 1388 height 868
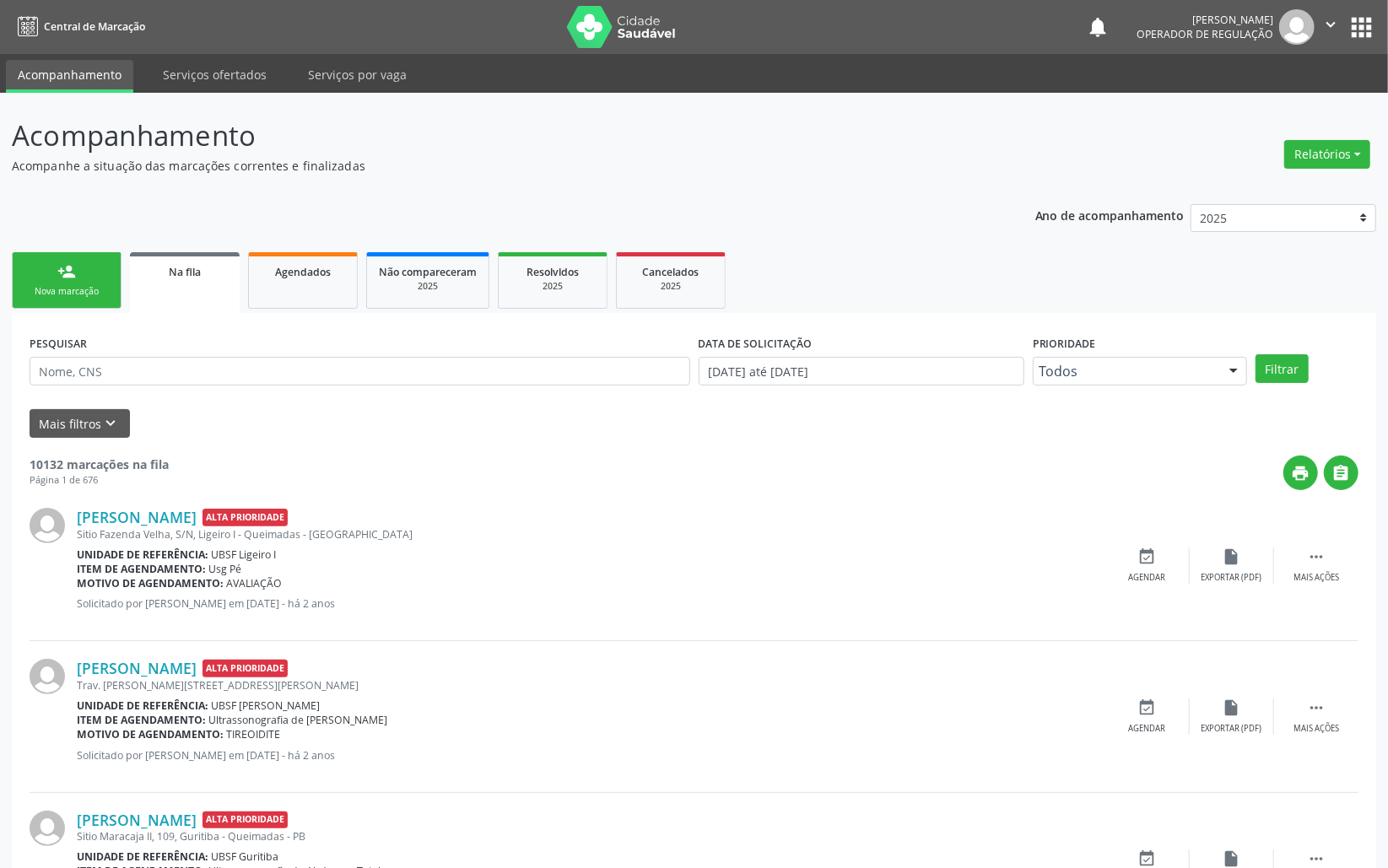
click at [77, 300] on link "person_add Nova marcação" at bounding box center [66, 280] width 110 height 57
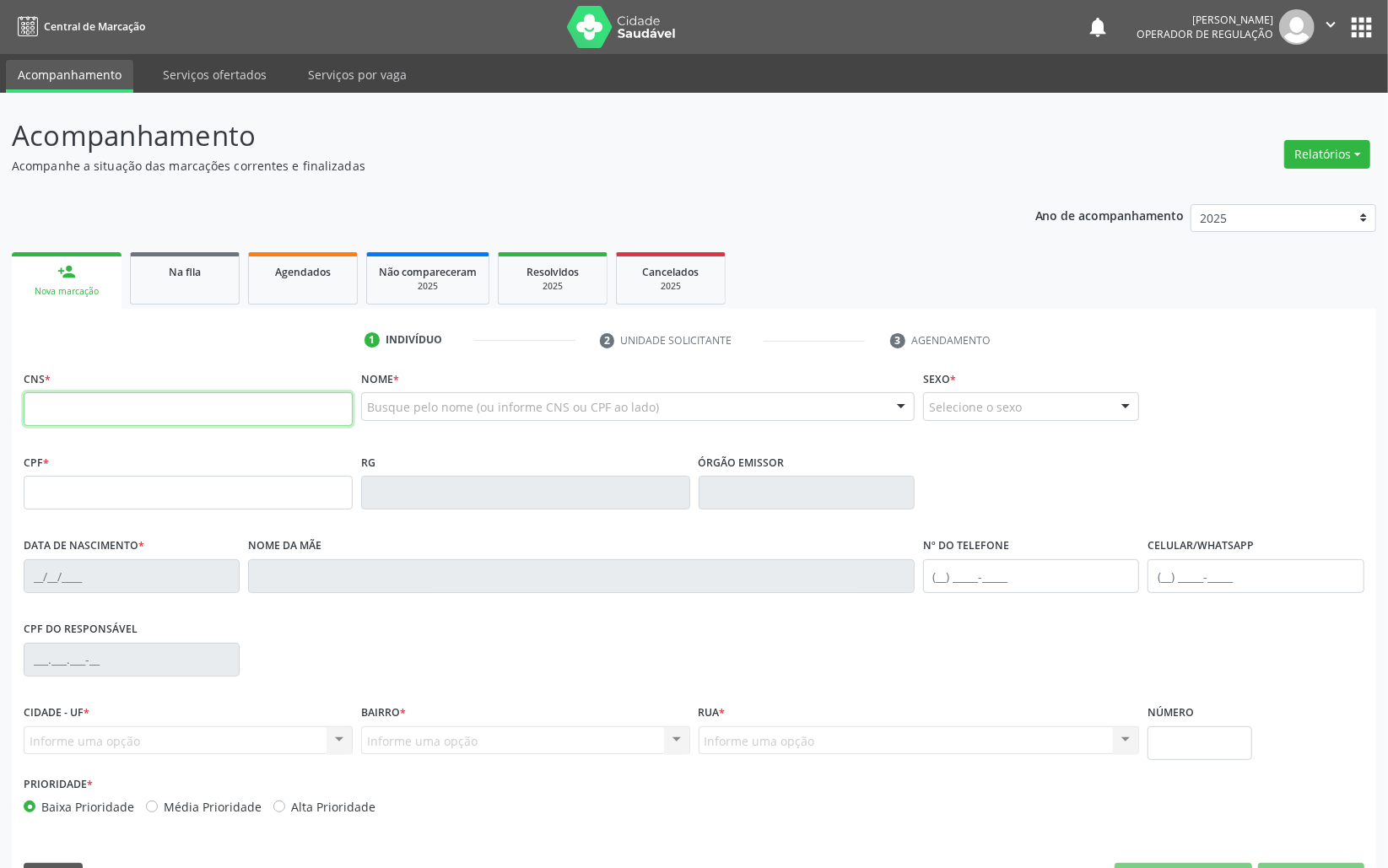
click at [189, 398] on input "text" at bounding box center [188, 409] width 329 height 34
click at [183, 412] on input "text" at bounding box center [188, 409] width 329 height 34
type input "700 5017 9985 9053"
type input "088.119.394-10"
type input "05/08/1988"
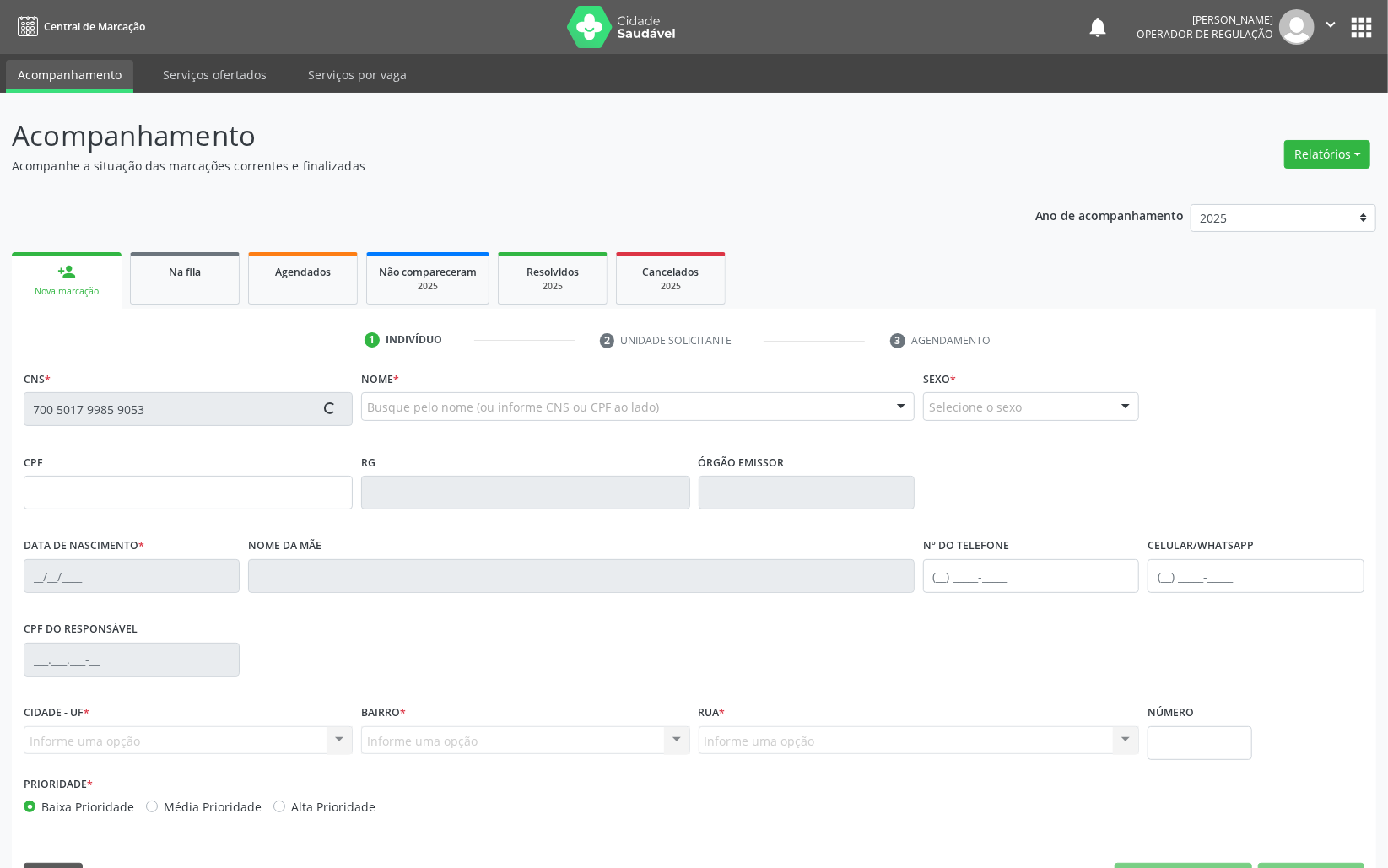
type input "Miriam de Oliveira Sousa"
type input "(83) 99399-6639"
type input "84"
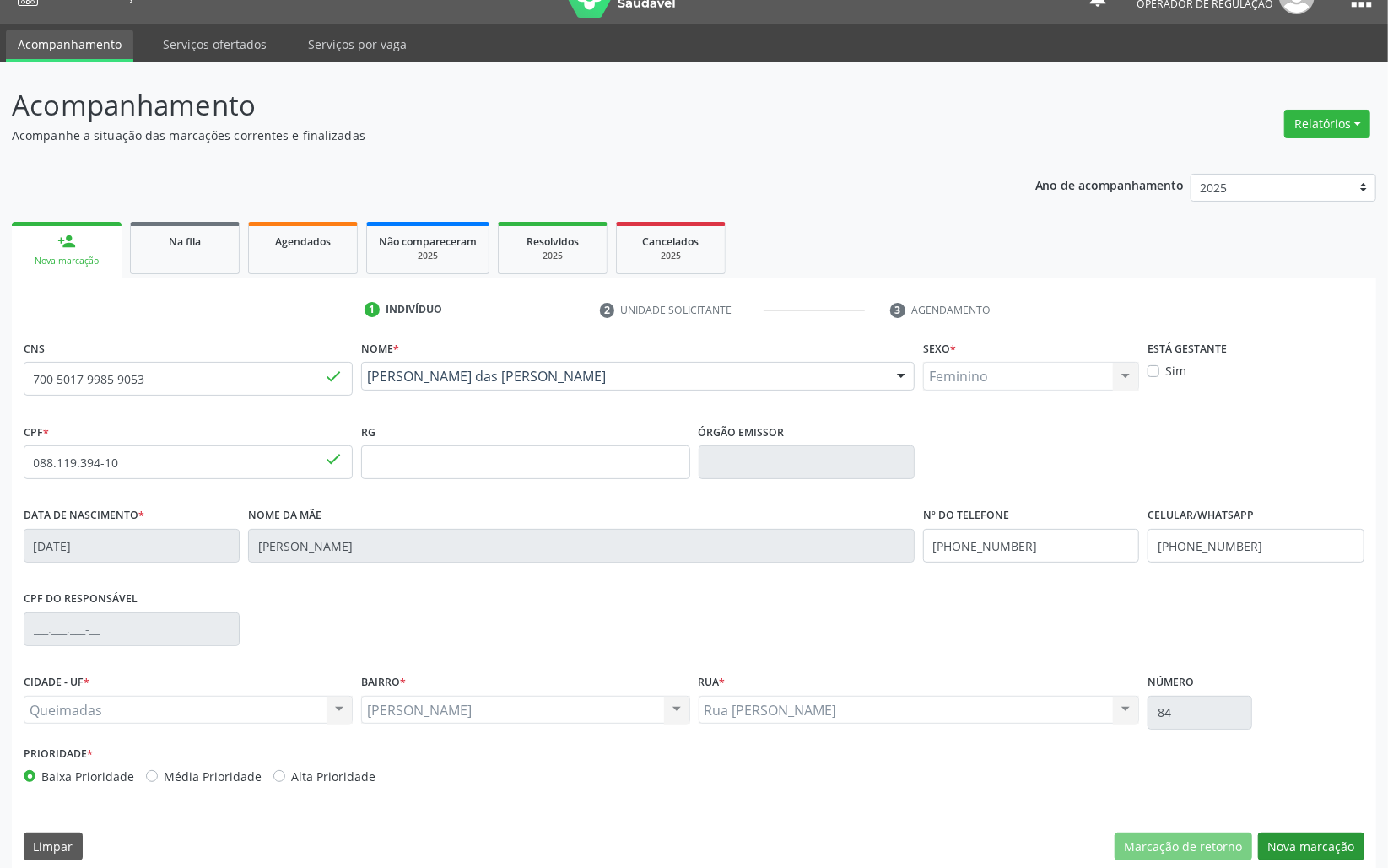
scroll to position [48, 0]
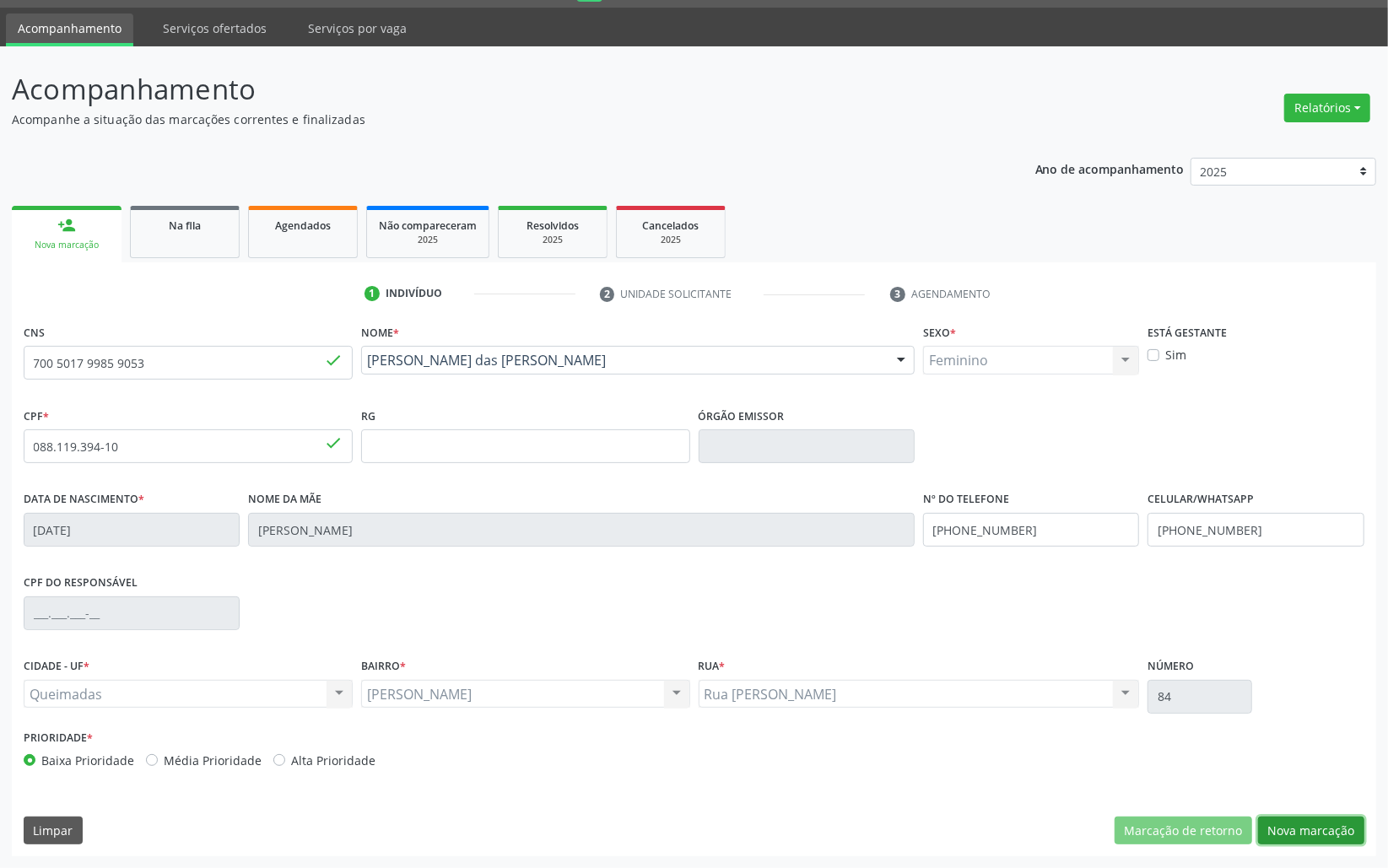
click at [1307, 825] on button "Nova marcação" at bounding box center [1311, 831] width 106 height 29
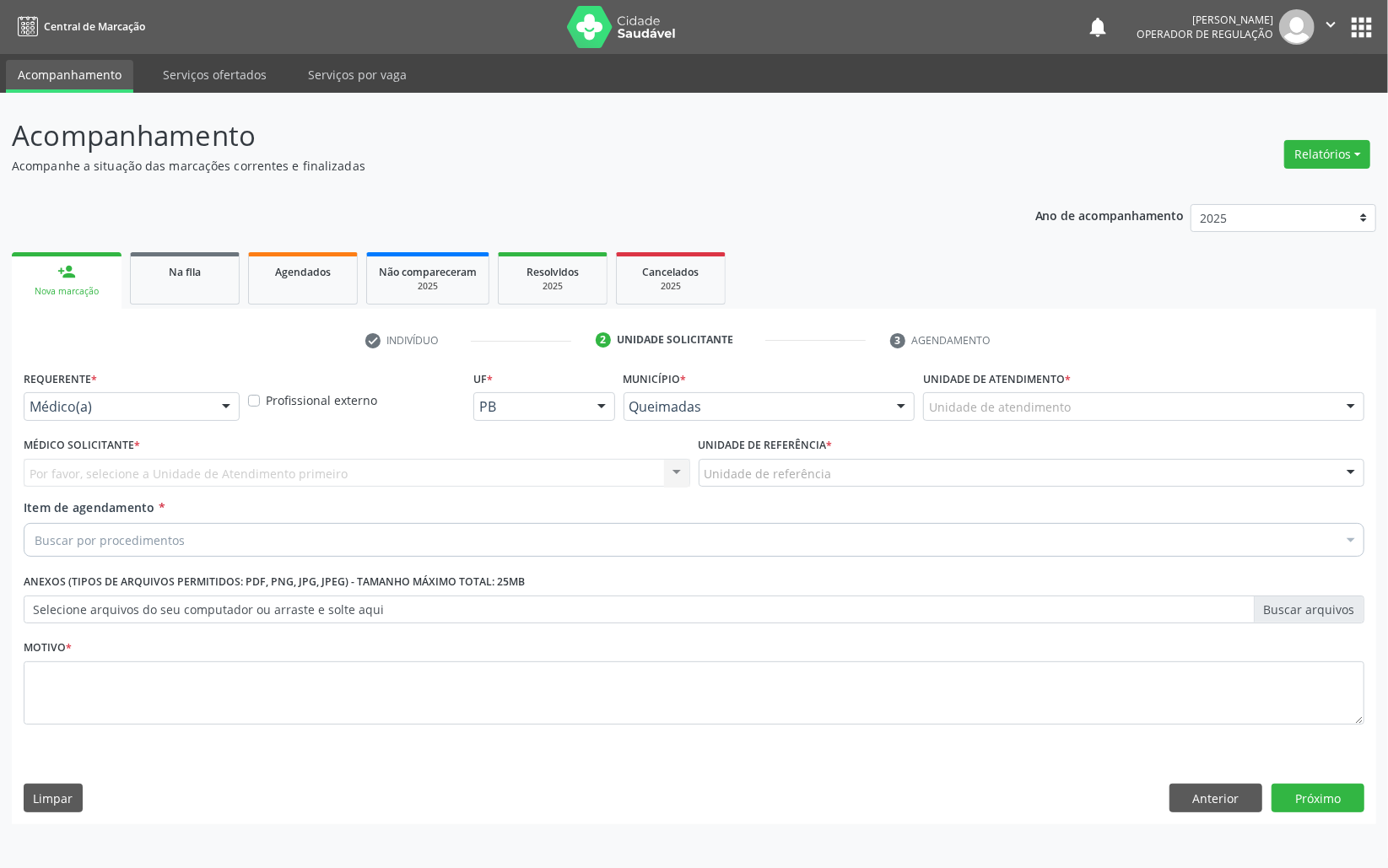
scroll to position [0, 0]
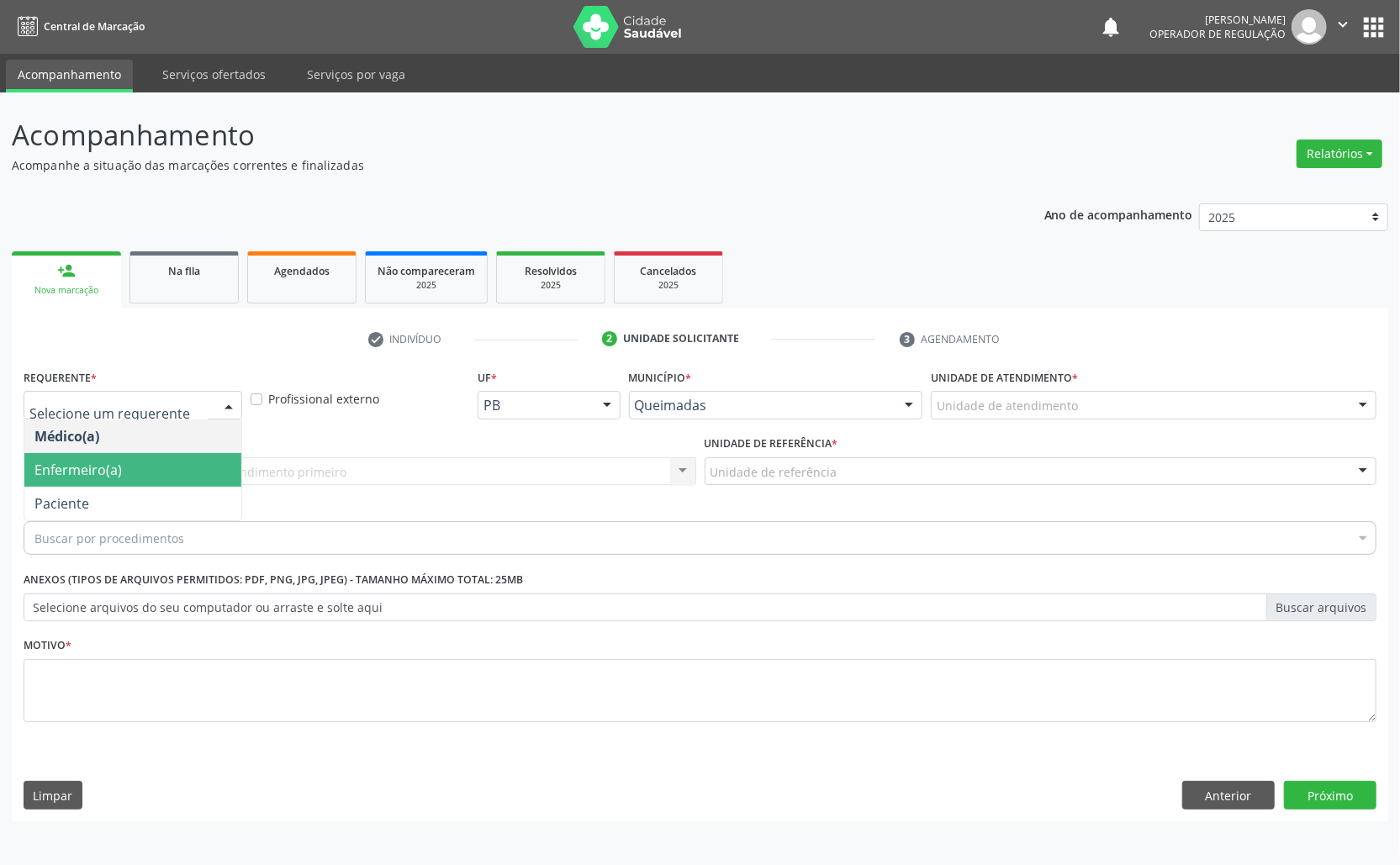
click at [105, 485] on span "Enfermeiro(a)" at bounding box center [133, 470] width 217 height 34
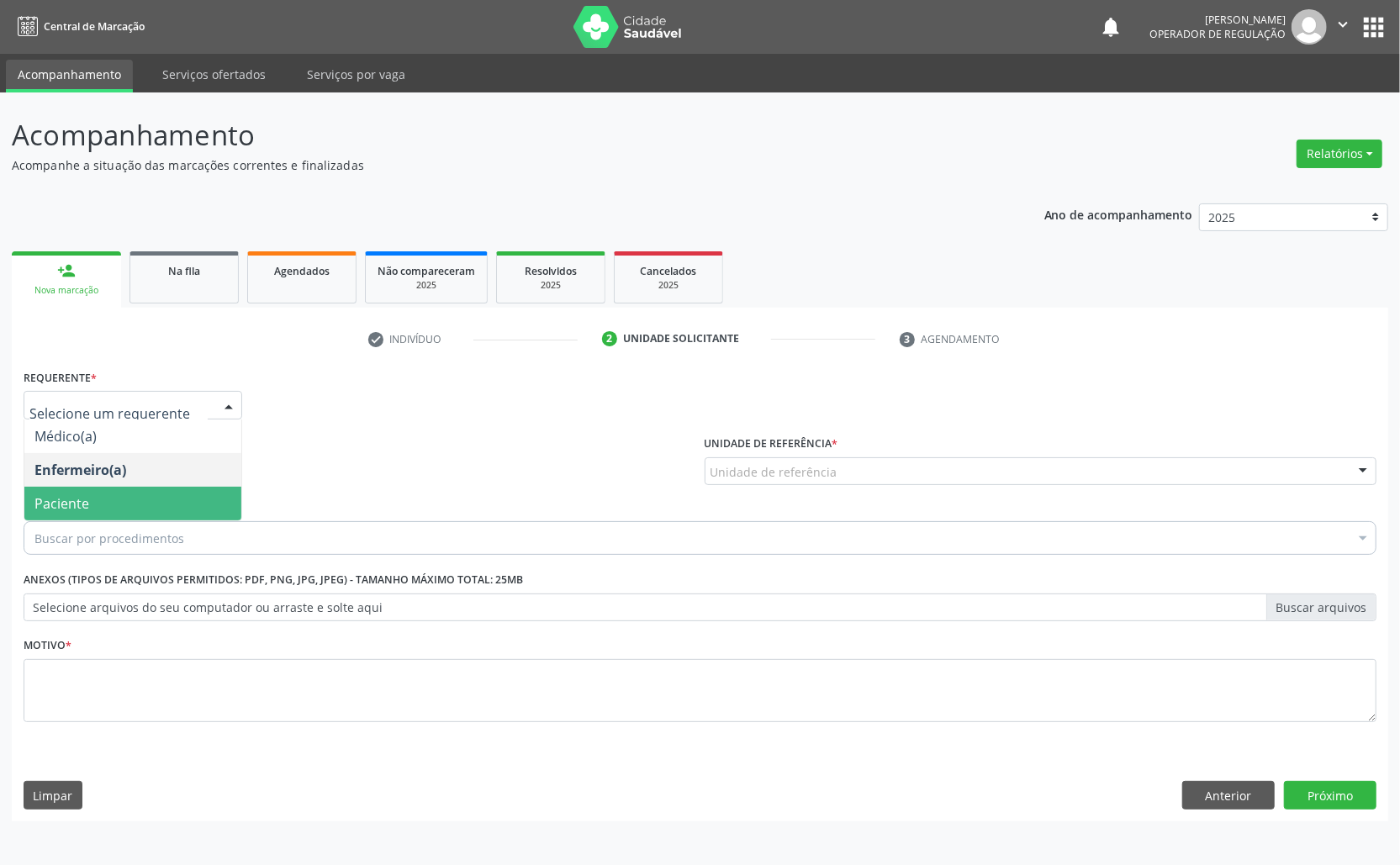
click at [132, 501] on span "Paciente" at bounding box center [133, 504] width 217 height 34
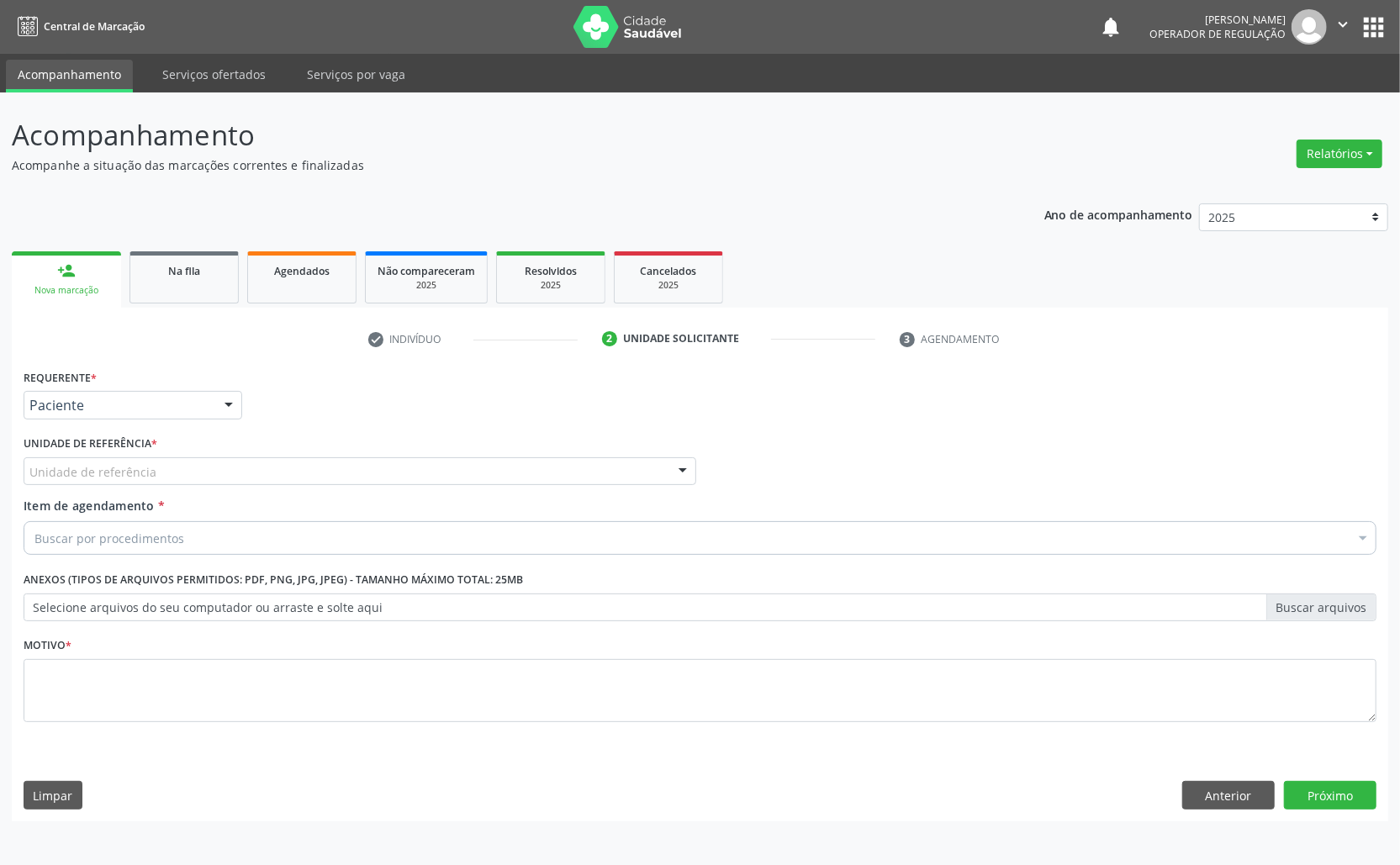
click at [325, 466] on div "Unidade de referência" at bounding box center [360, 472] width 673 height 29
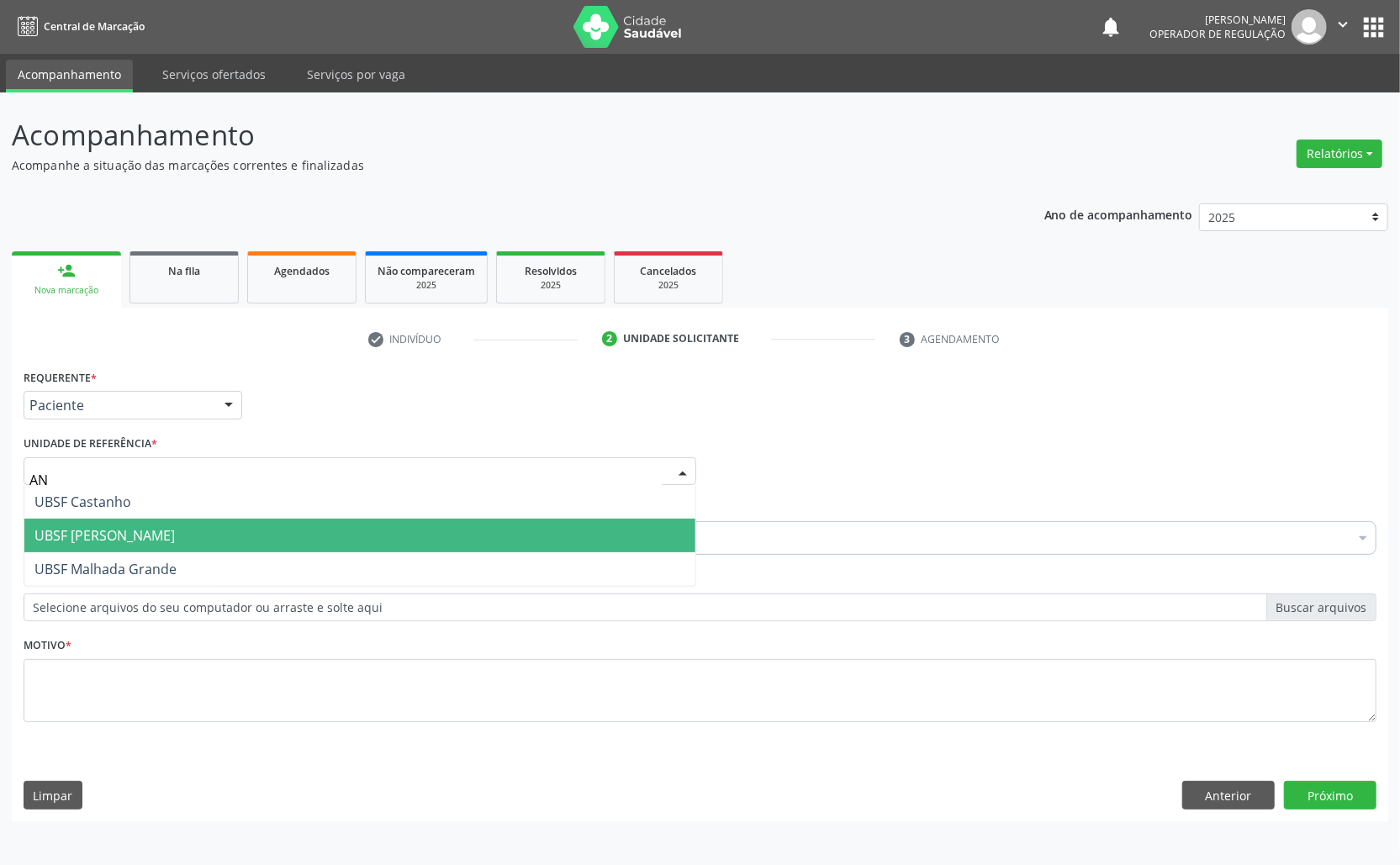
type input "ANI"
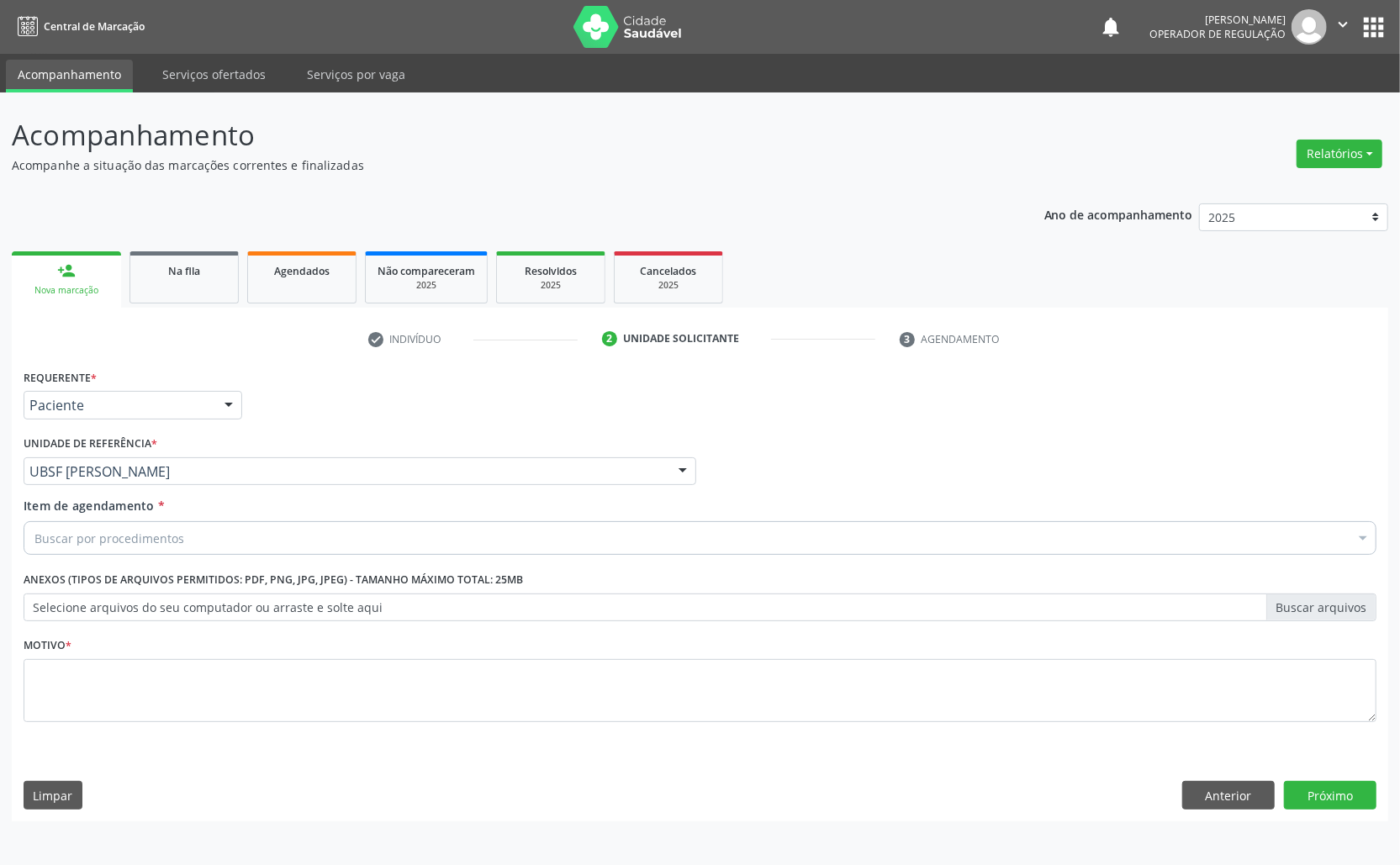
click at [230, 539] on div "Buscar por procedimentos" at bounding box center [700, 538] width 1353 height 34
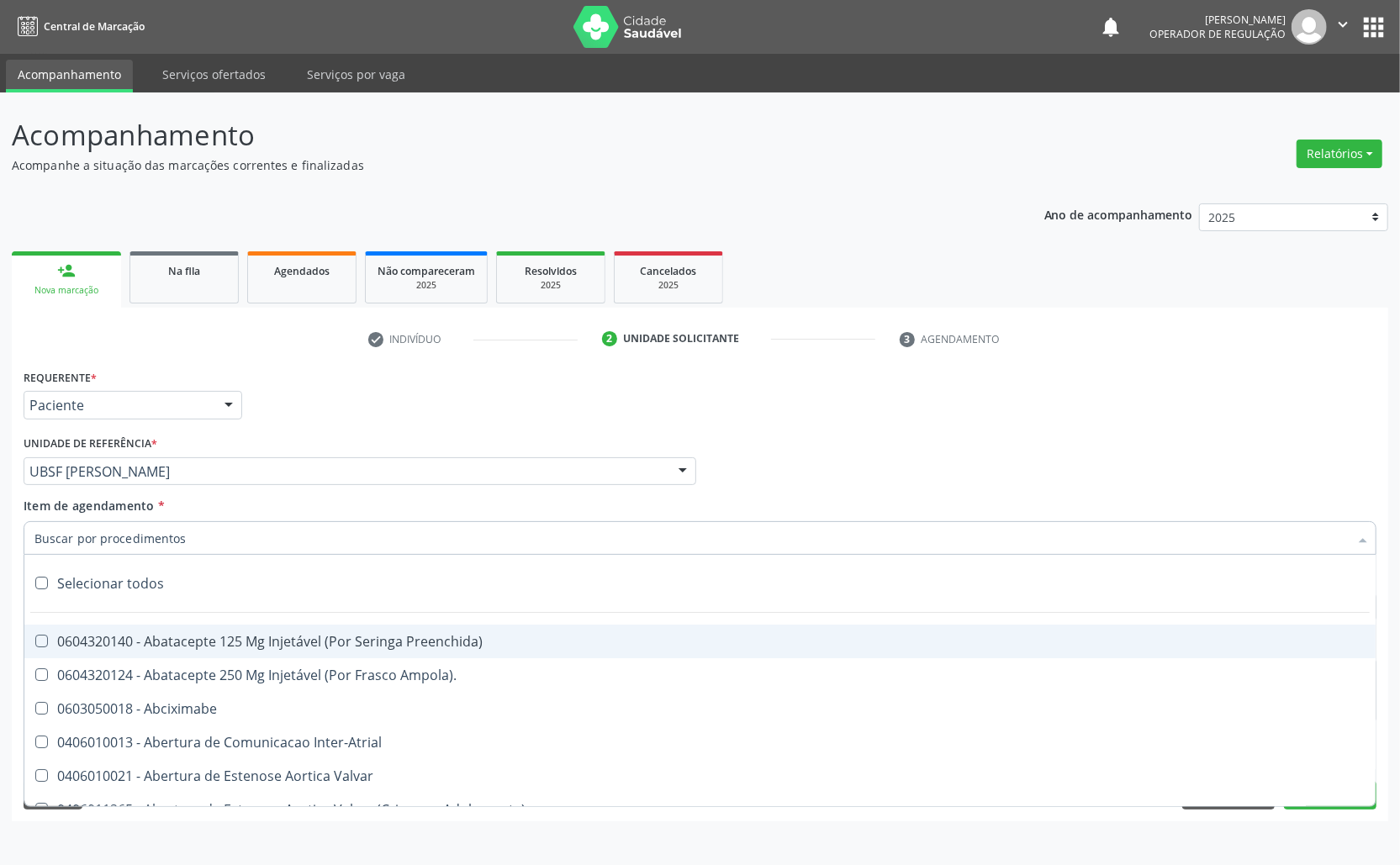
paste input "TRANSVAGINAL"
type input "TRANSVAGINAL"
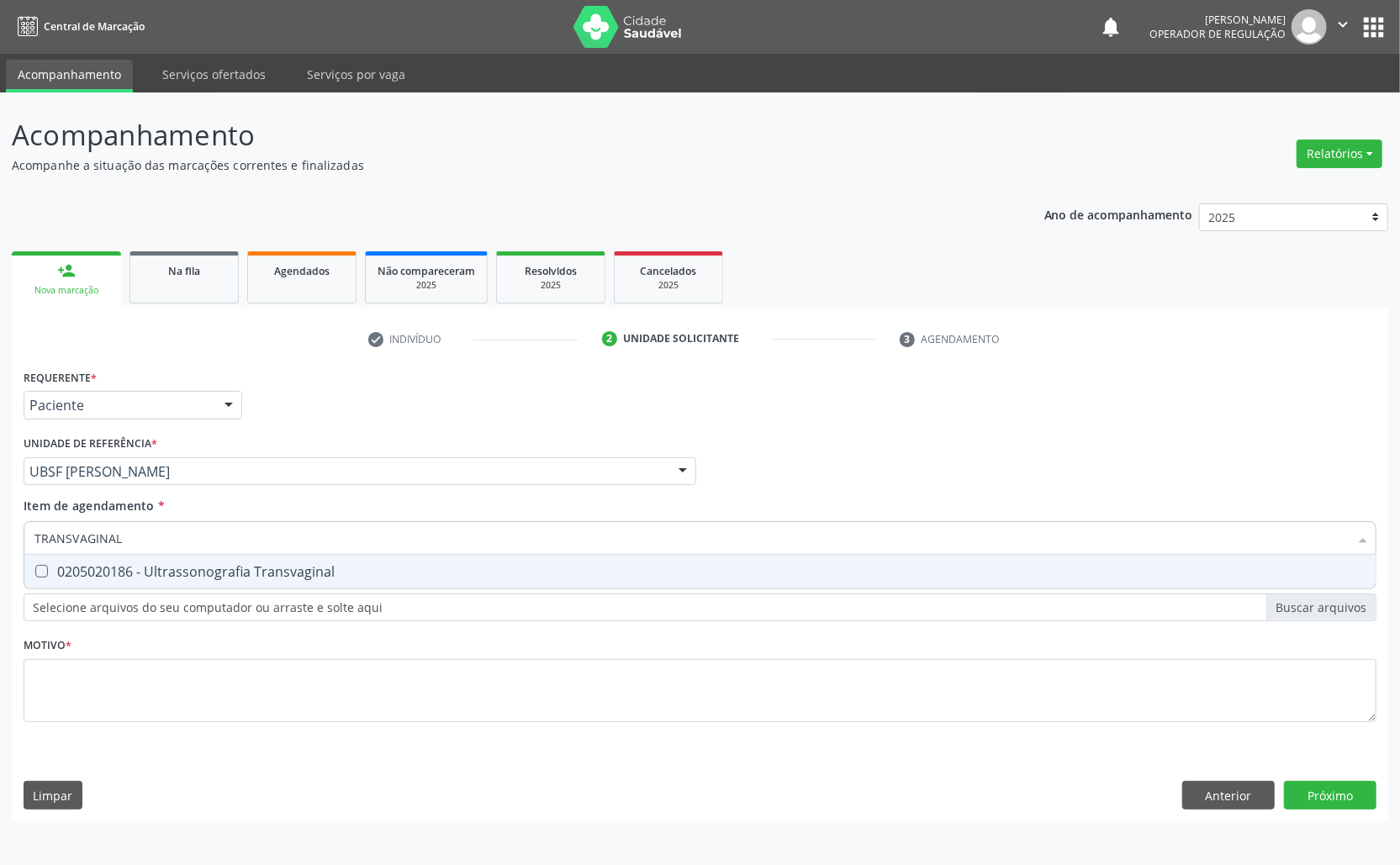
click at [222, 575] on div "0205020186 - Ultrassonografia Transvaginal" at bounding box center [700, 572] width 1331 height 14
checkbox Transvaginal "true"
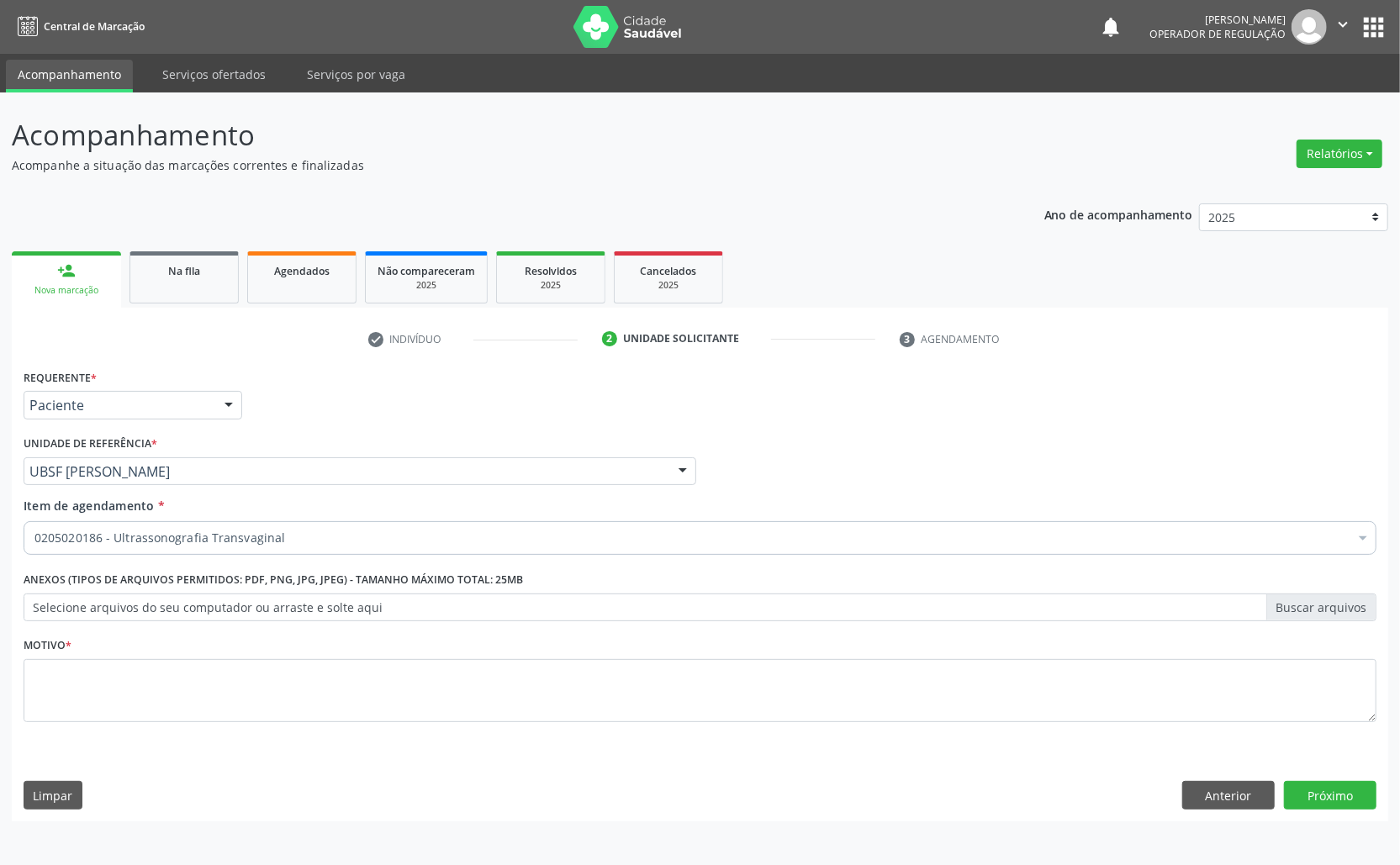
click at [381, 652] on div "Motivo *" at bounding box center [700, 677] width 1353 height 89
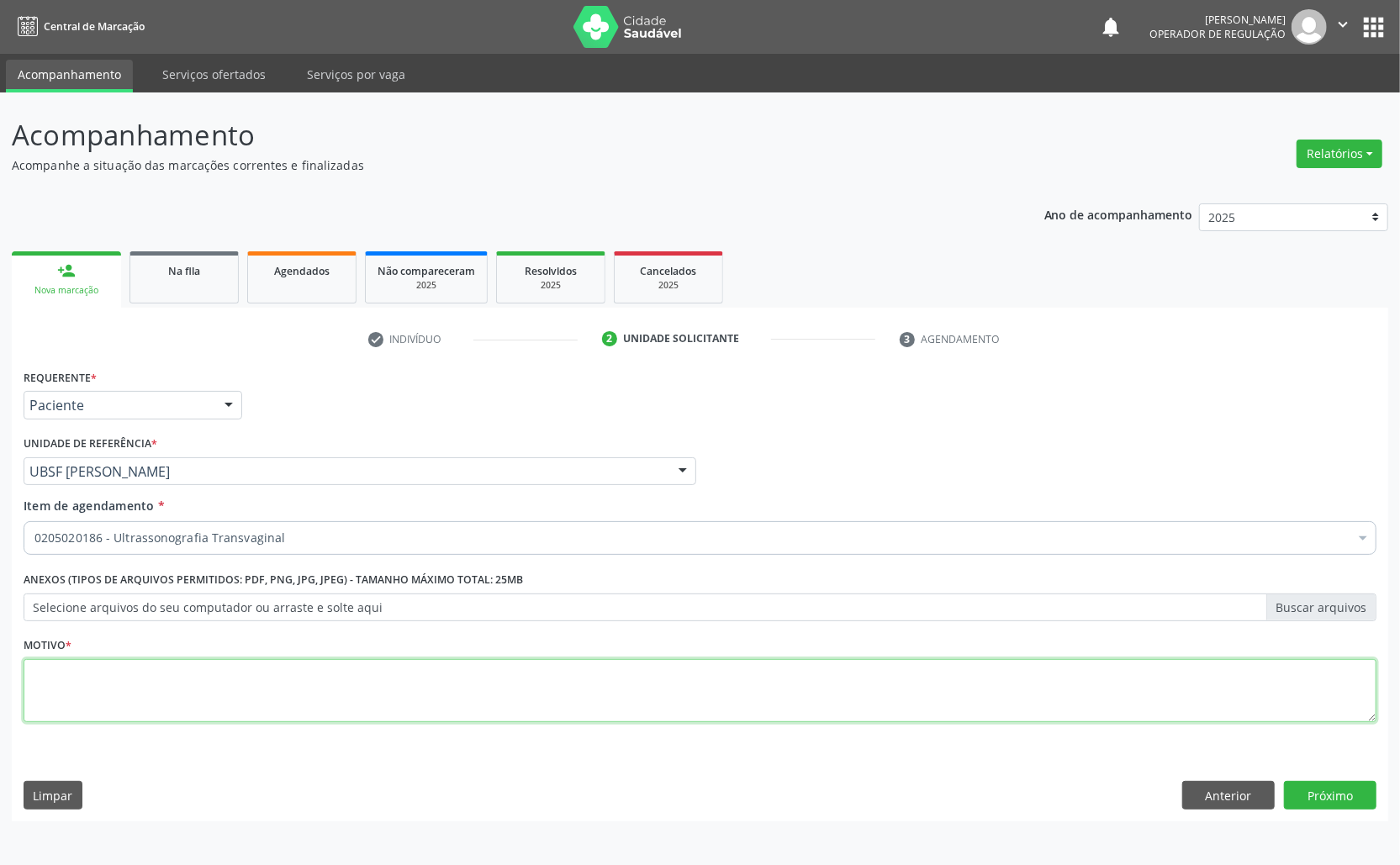
click at [383, 674] on textarea at bounding box center [700, 691] width 1353 height 64
paste textarea "AVALIAÇÃO ROTINA 07/2025"
type textarea "AVALIAÇÃO ROTINA 07/2025"
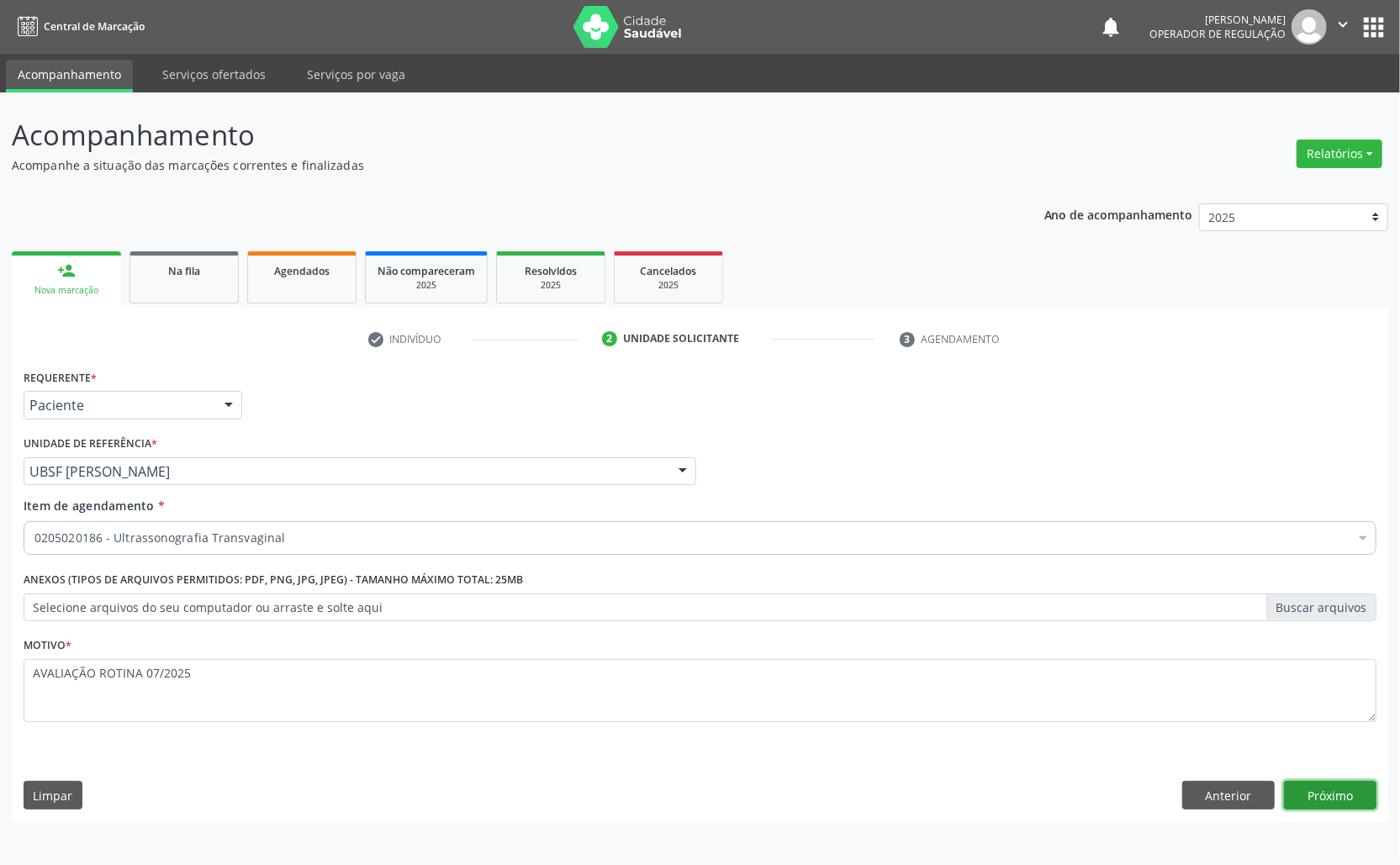
click at [1344, 797] on button "Próximo" at bounding box center [1330, 796] width 92 height 29
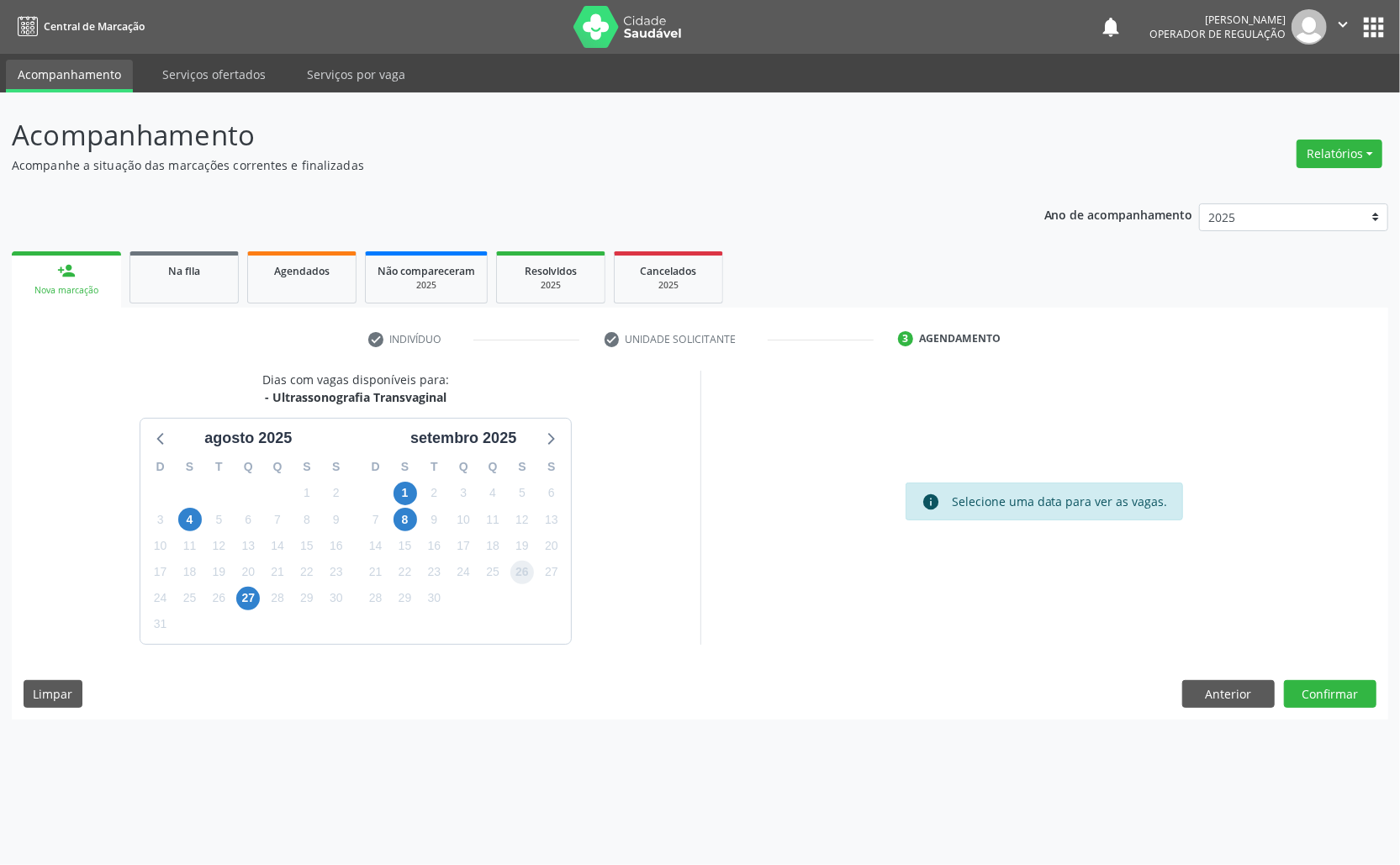
click at [519, 579] on span "26" at bounding box center [522, 572] width 24 height 24
click at [1332, 696] on button "Confirmar" at bounding box center [1330, 694] width 92 height 29
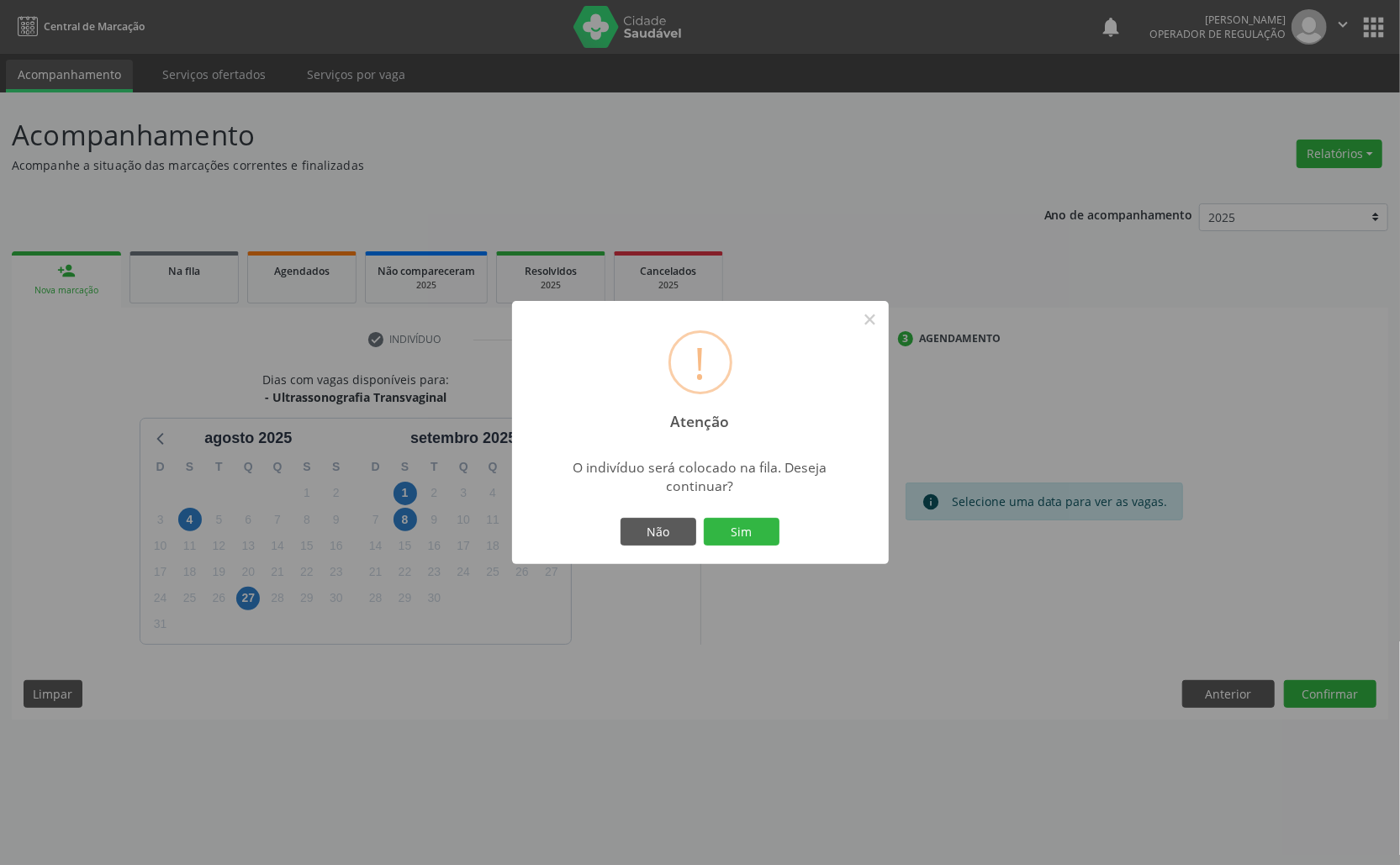
click at [704, 517] on button "Sim" at bounding box center [741, 532] width 75 height 29
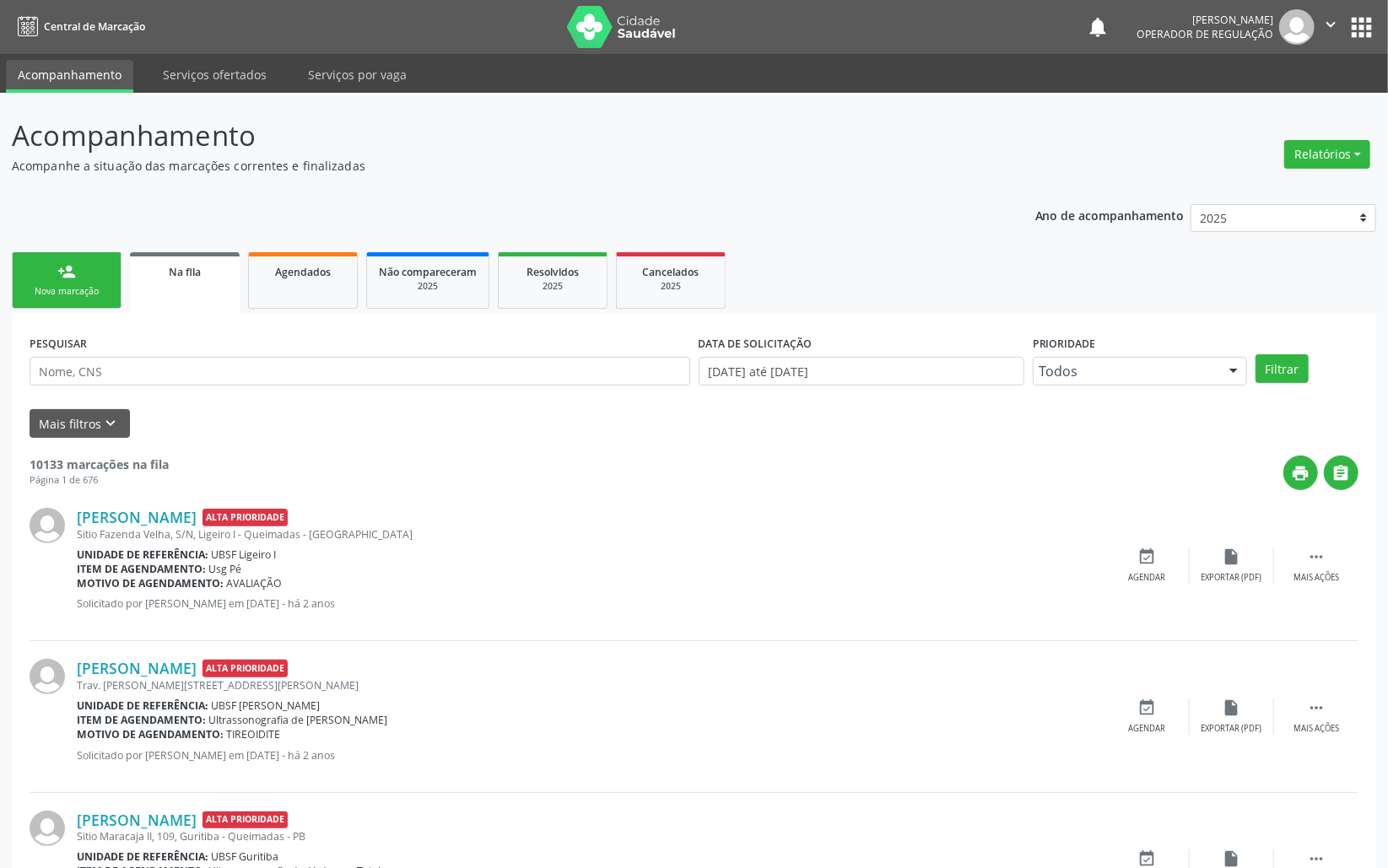
click at [91, 282] on link "person_add Nova marcação" at bounding box center [66, 280] width 110 height 57
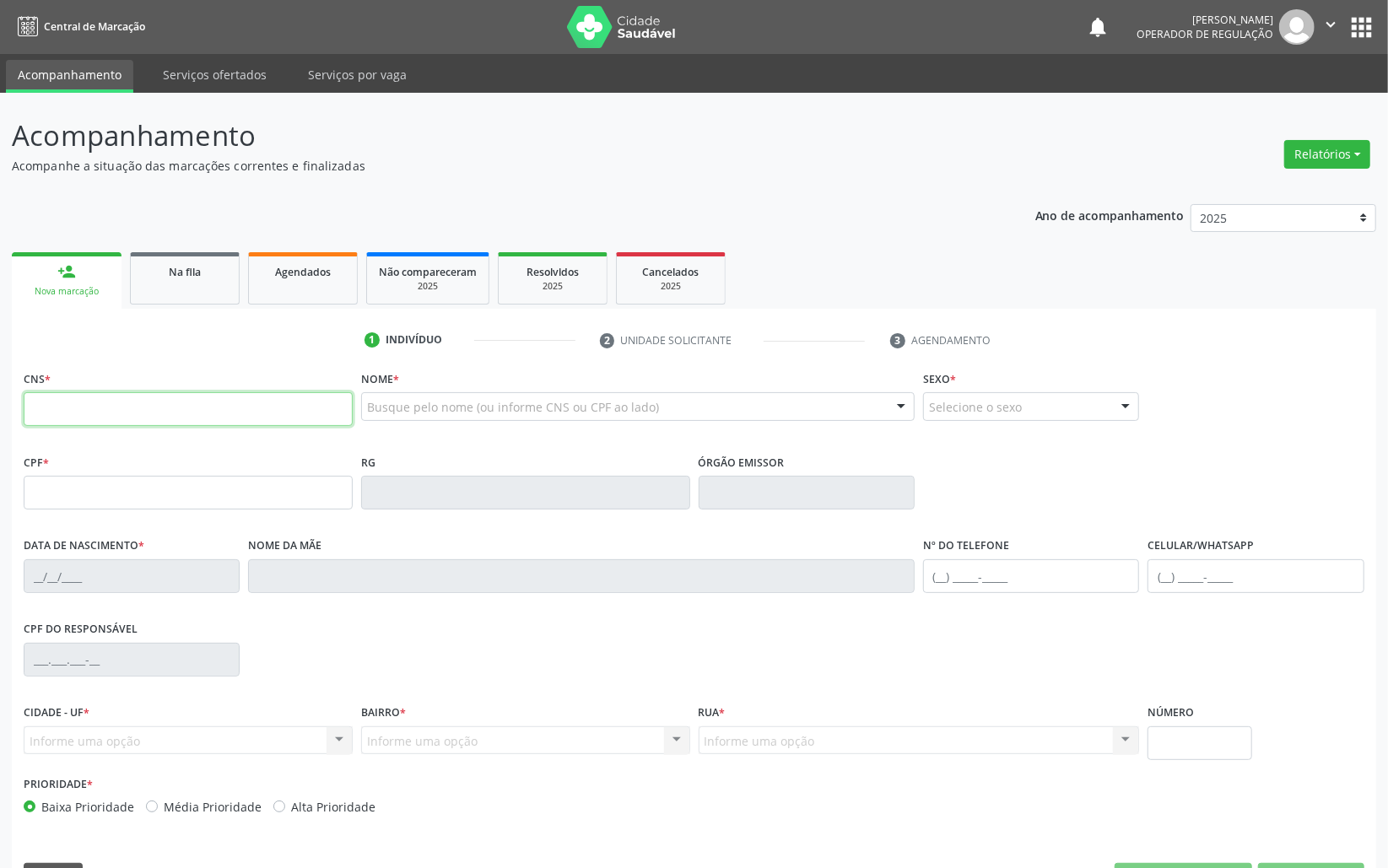
click at [81, 410] on input "text" at bounding box center [188, 409] width 329 height 34
click at [402, 422] on div "Busque pelo nome (ou informe CNS ou CPF ao lado) Nenhum resultado encontrado pa…" at bounding box center [638, 412] width 554 height 41
type input "EDNILSA FELIPE"
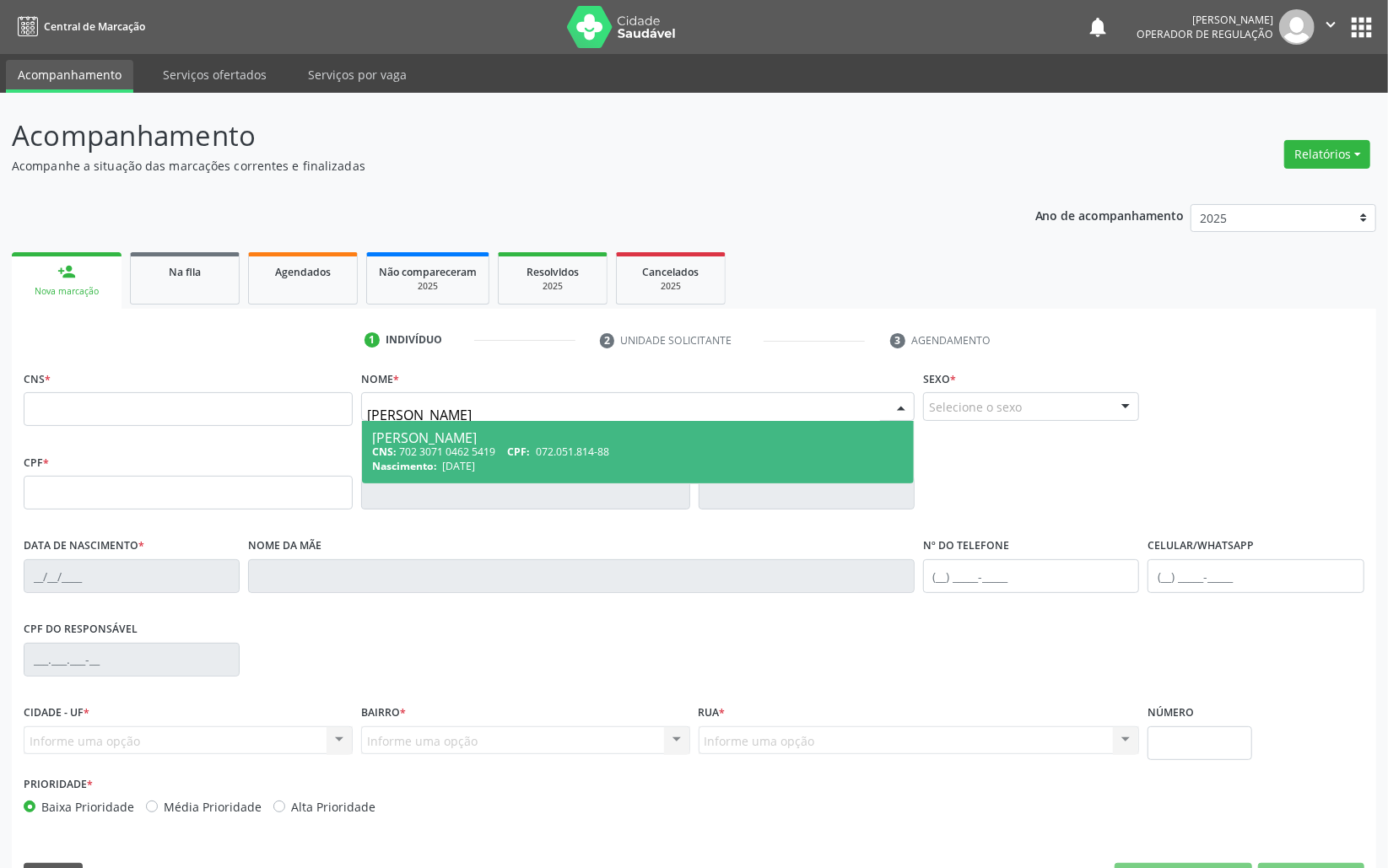
click at [571, 460] on div "Nascimento: 23/08/1966" at bounding box center [638, 466] width 531 height 14
type input "702 3071 0462 5419"
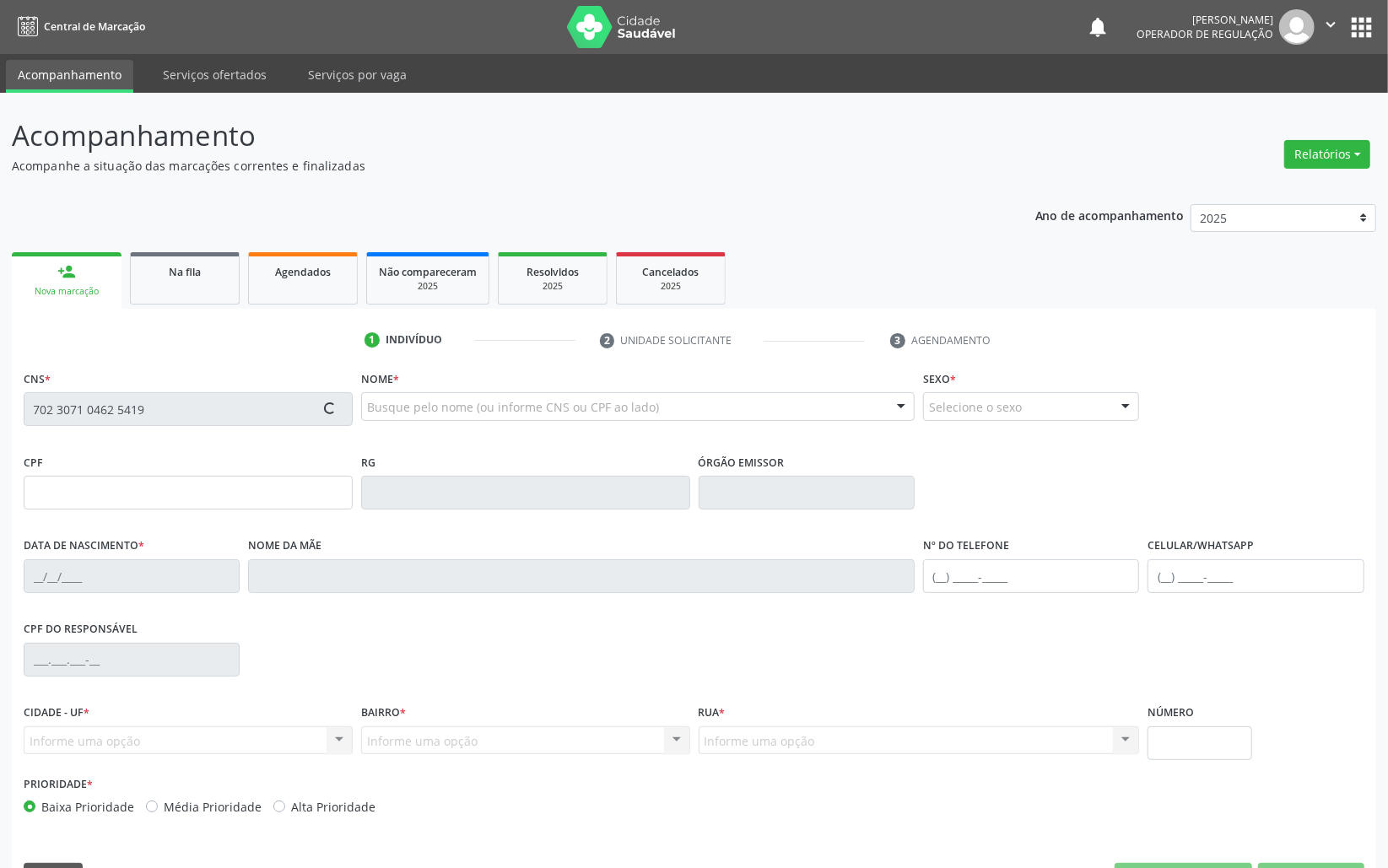
type input "072.051.814-88"
type input "23/08/1966"
type input "Cosma Felipe de Souza"
type input "(83) 99322-8271"
type input "55"
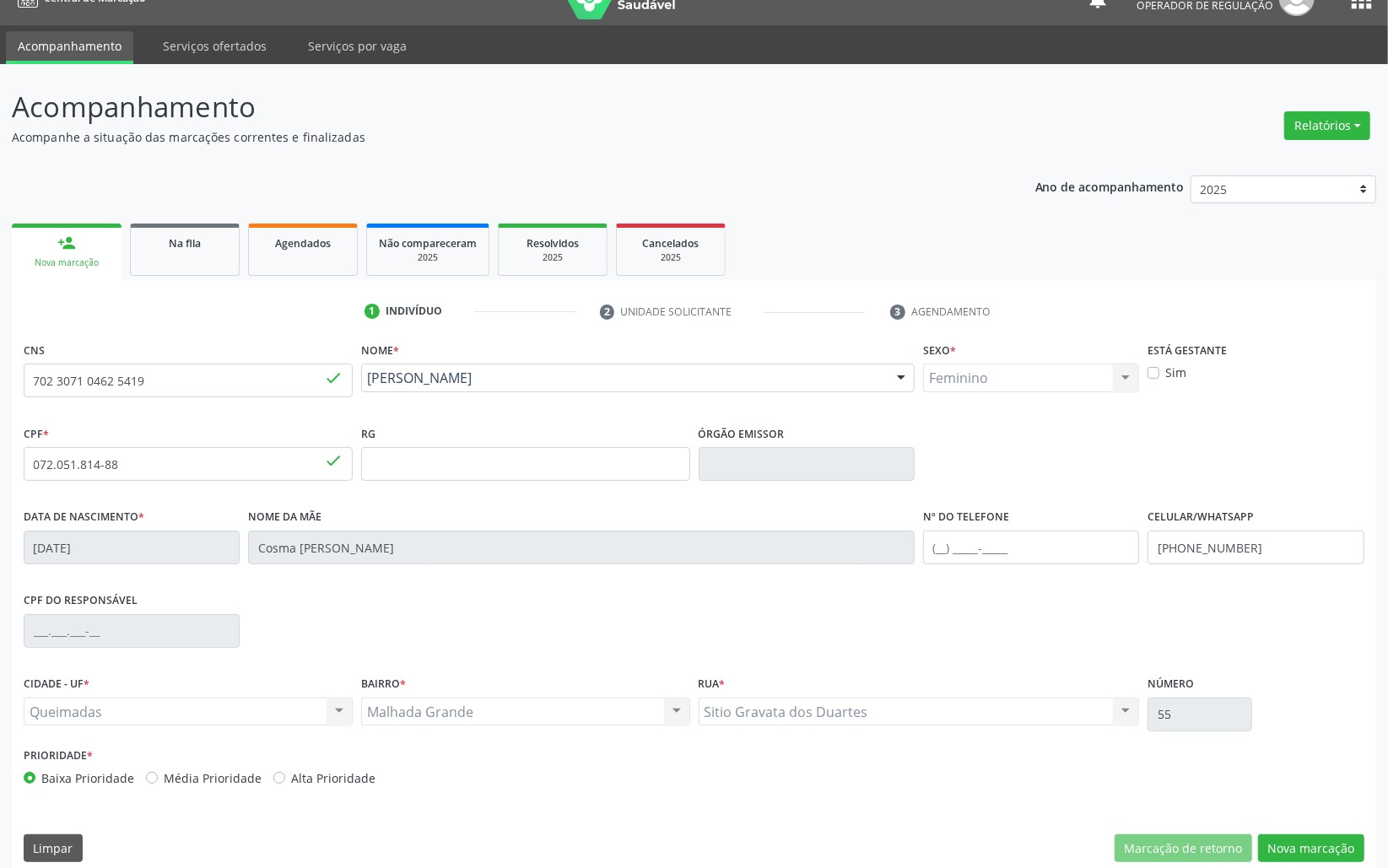
scroll to position [48, 0]
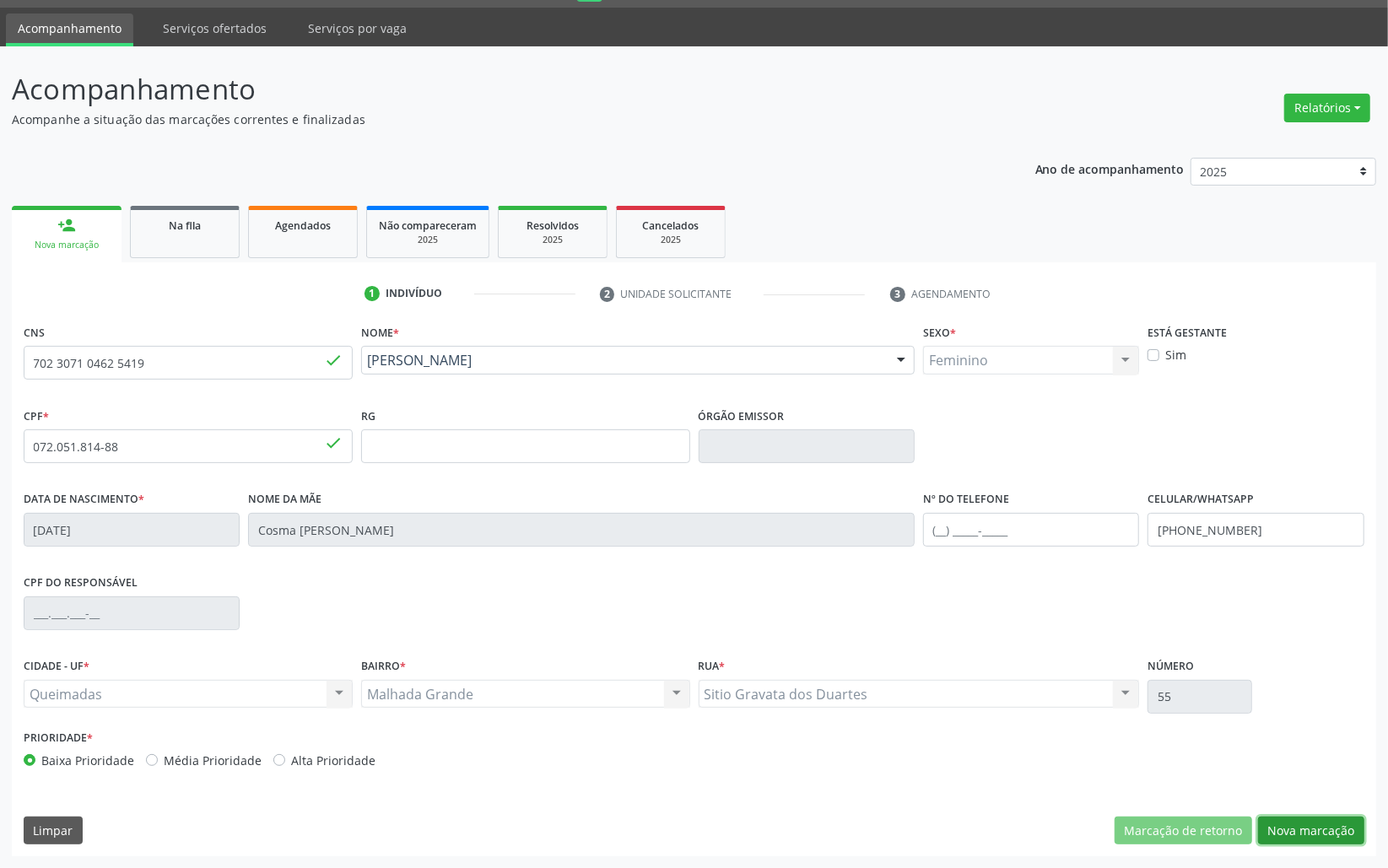
click at [1340, 833] on button "Nova marcação" at bounding box center [1311, 831] width 106 height 29
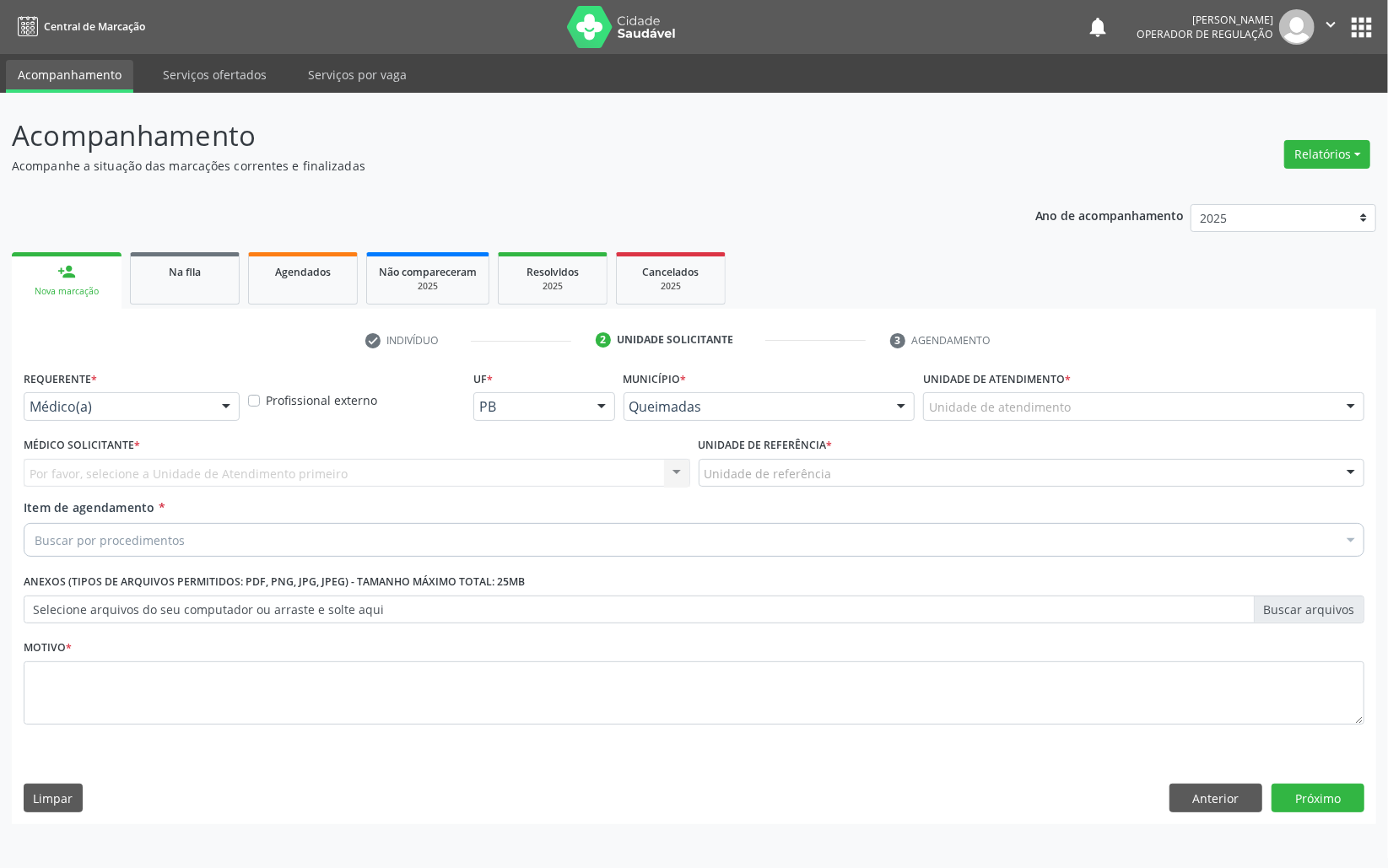
scroll to position [0, 0]
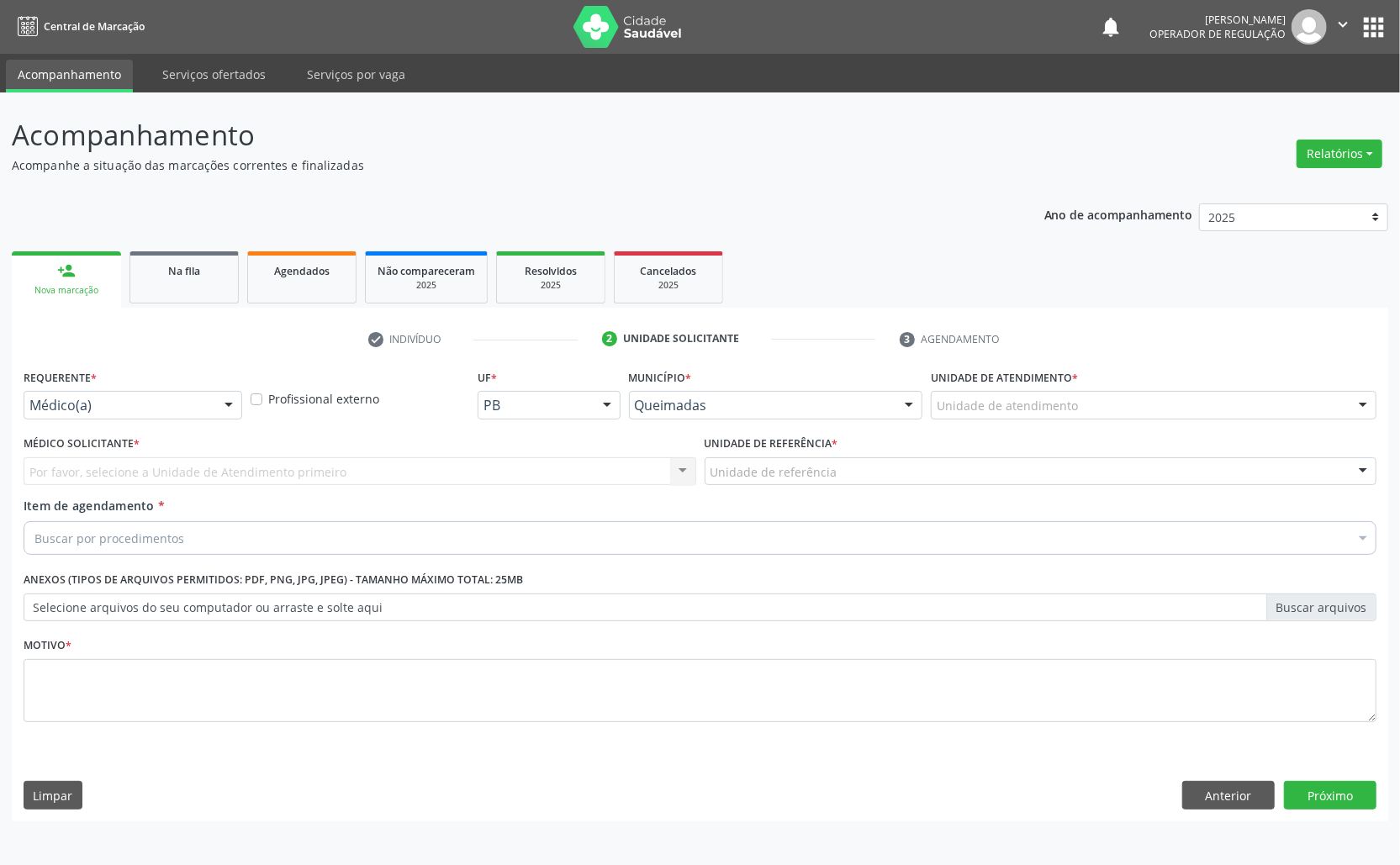
click at [206, 424] on div "Requerente * Médico(a) Médico(a) Enfermeiro(a) Paciente Nenhum resultado encont…" at bounding box center [133, 397] width 227 height 66
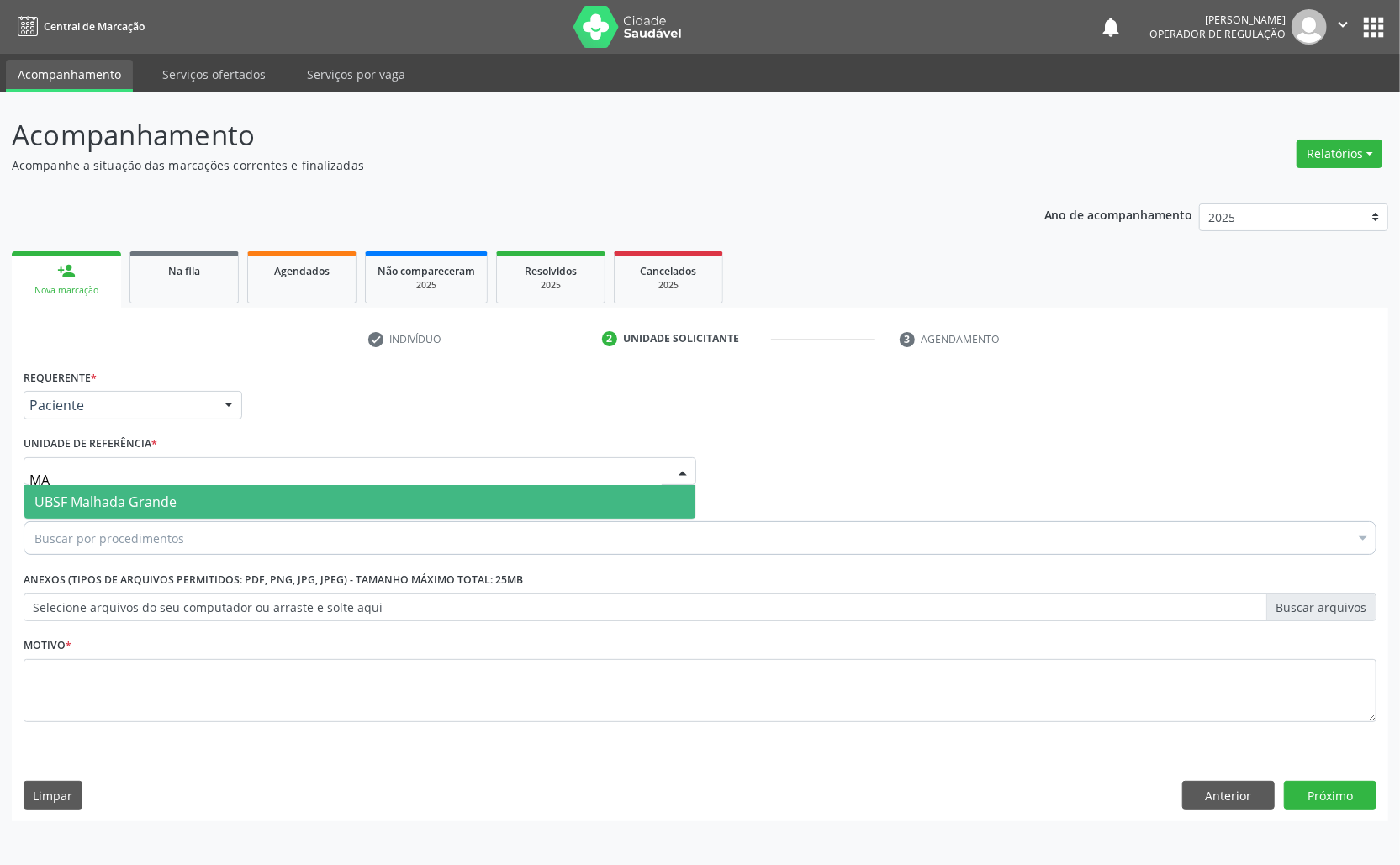
type input "MAL"
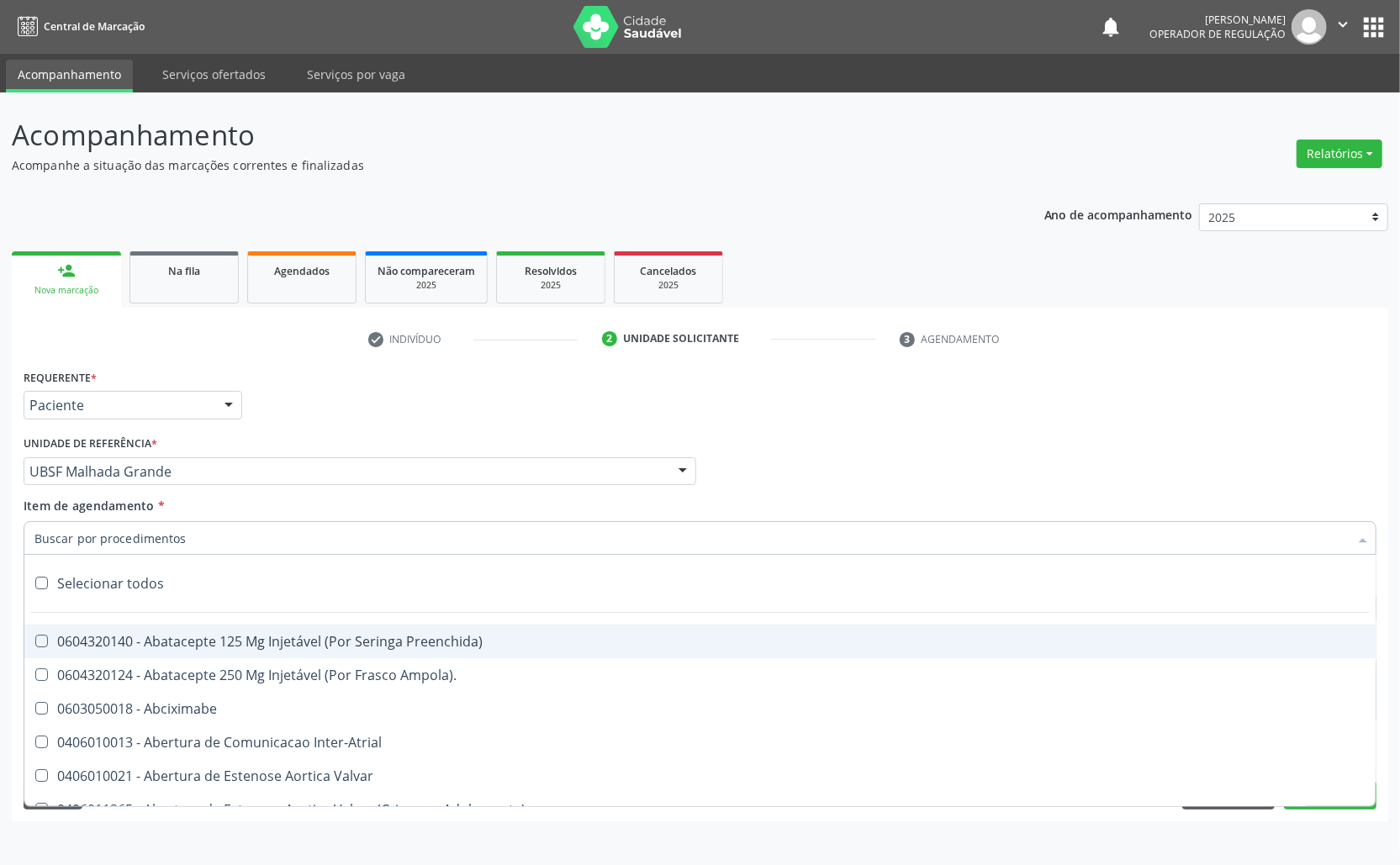
paste input "AVALIAÇÃO ROTINA 07/2025"
type input "AVALIAÇÃO ROTINA 07/2025"
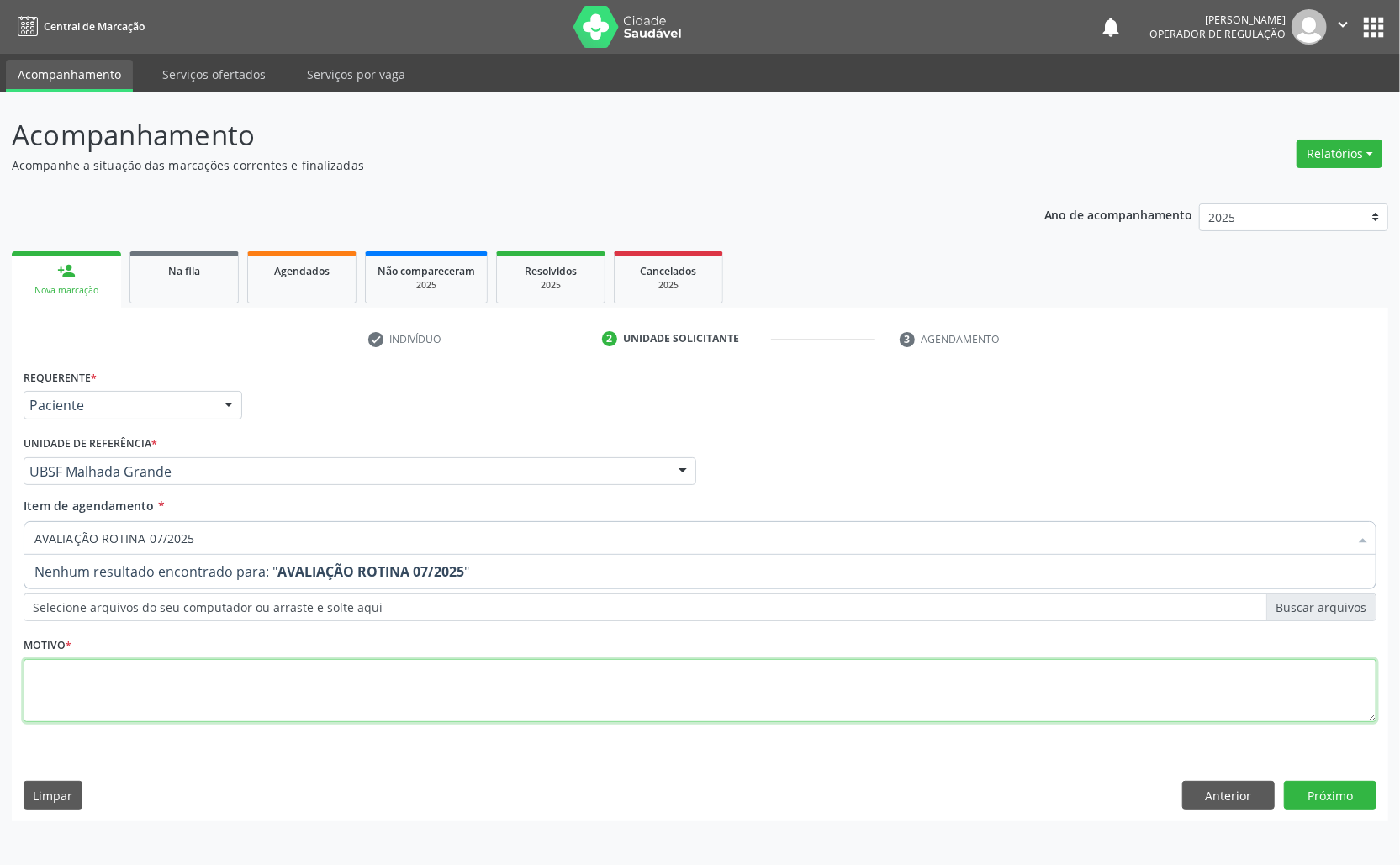
click at [235, 680] on div "Requerente * Paciente Médico(a) Enfermeiro(a) Paciente Nenhum resultado encontr…" at bounding box center [700, 555] width 1353 height 380
paste textarea "AVALIAÇÃO ROTINA 07/2025"
type textarea "AVALIAÇÃO ROTINA 07/2025"
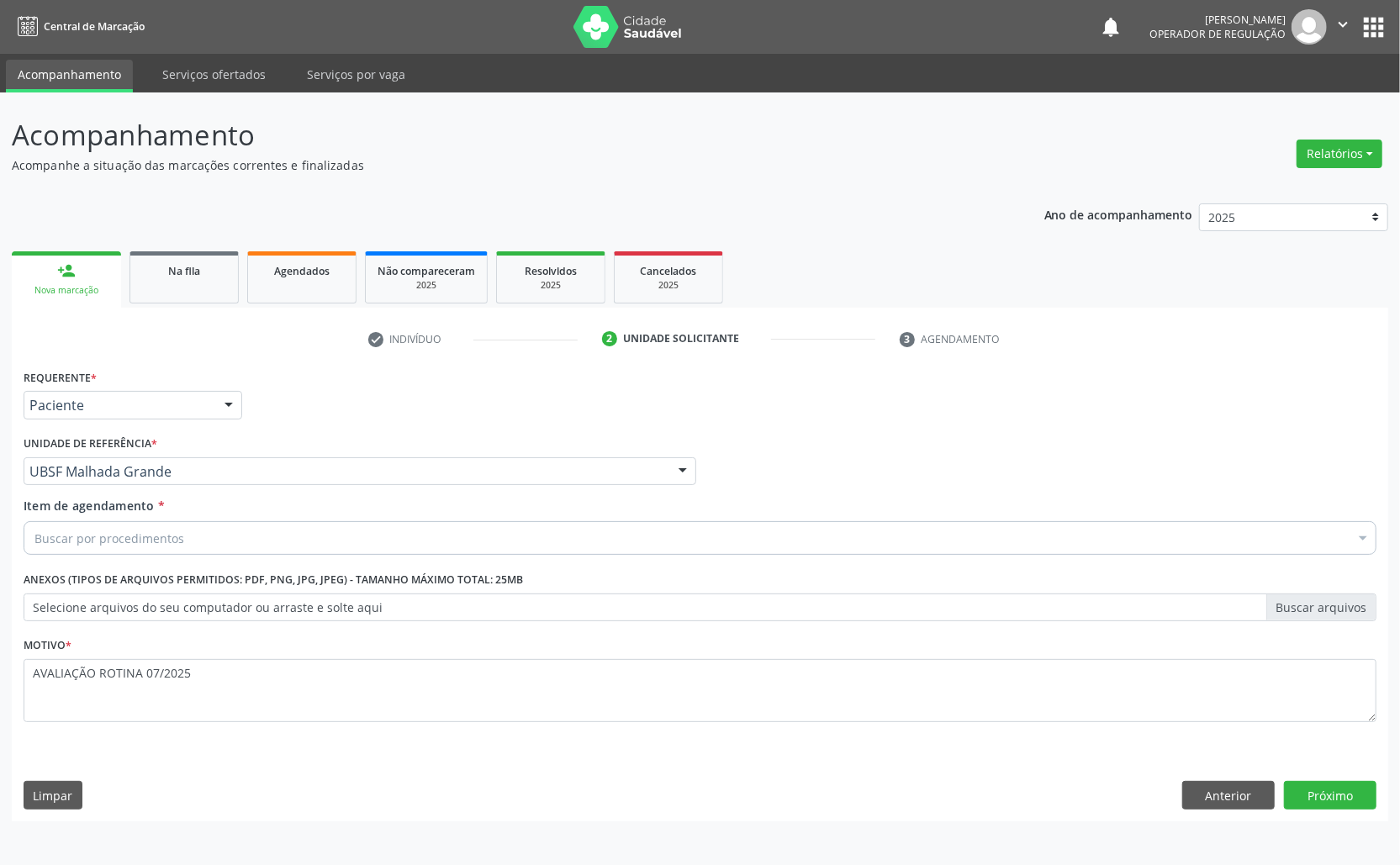
click at [315, 543] on div "Buscar por procedimentos" at bounding box center [700, 538] width 1353 height 34
paste input "TRANSVAGINAL"
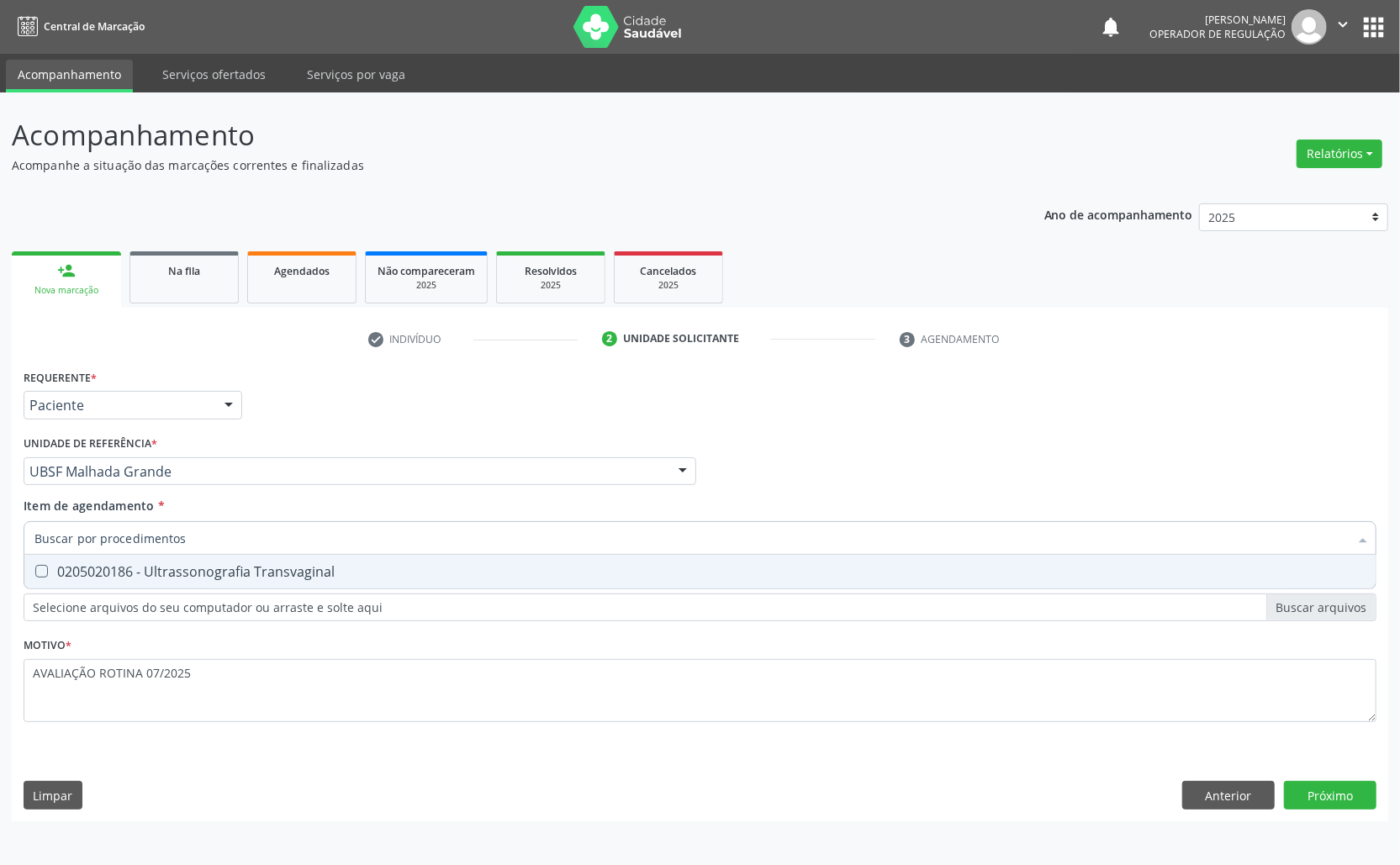
type input "TRANSVAGINAL"
click at [289, 578] on div "0205020186 - Ultrassonografia Transvaginal" at bounding box center [700, 572] width 1331 height 14
checkbox Transvaginal "true"
click at [1359, 791] on div "Requerente * Paciente Médico(a) Enfermeiro(a) Paciente Nenhum resultado encontr…" at bounding box center [700, 593] width 1376 height 457
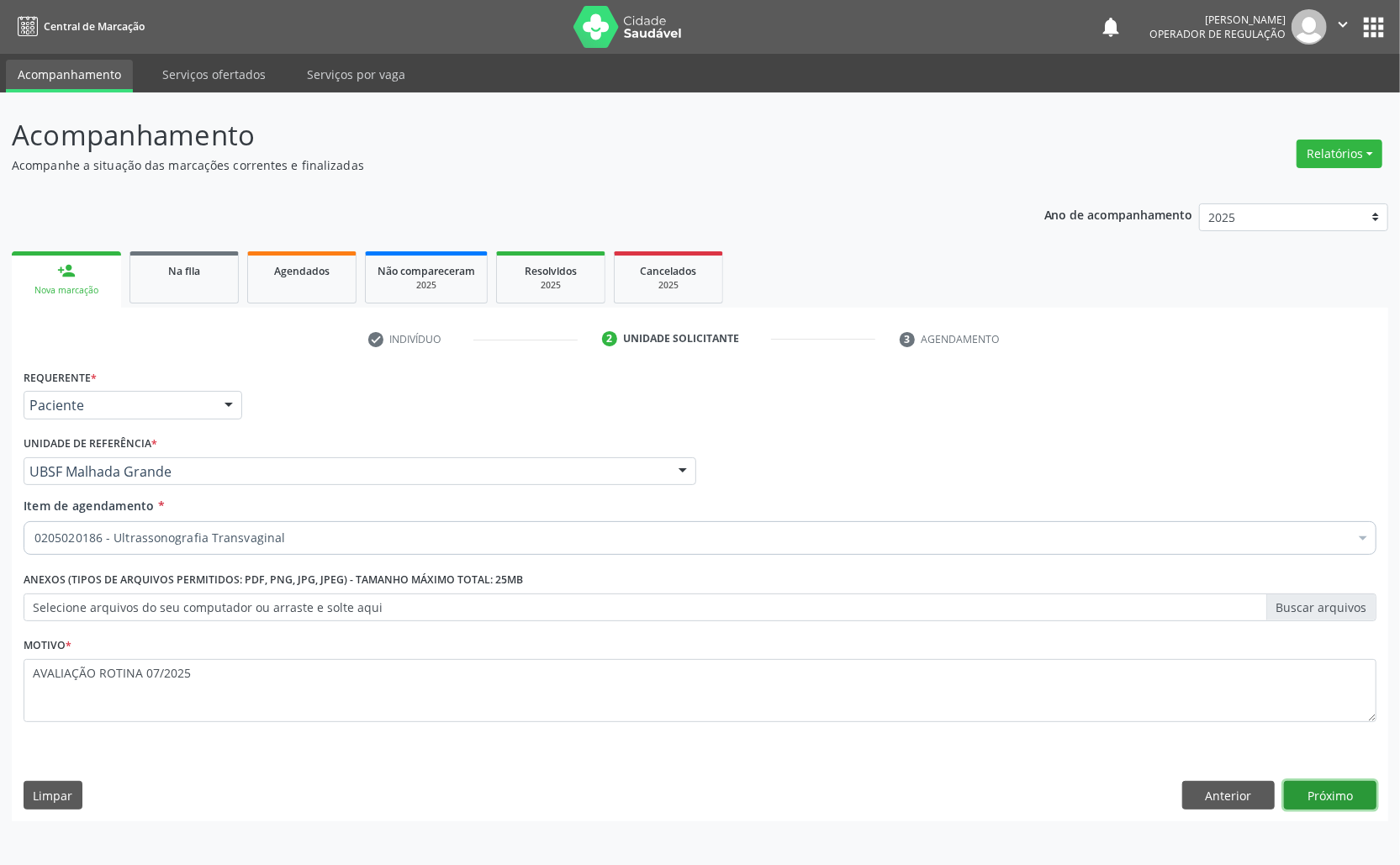
click at [1358, 791] on button "Próximo" at bounding box center [1330, 796] width 92 height 29
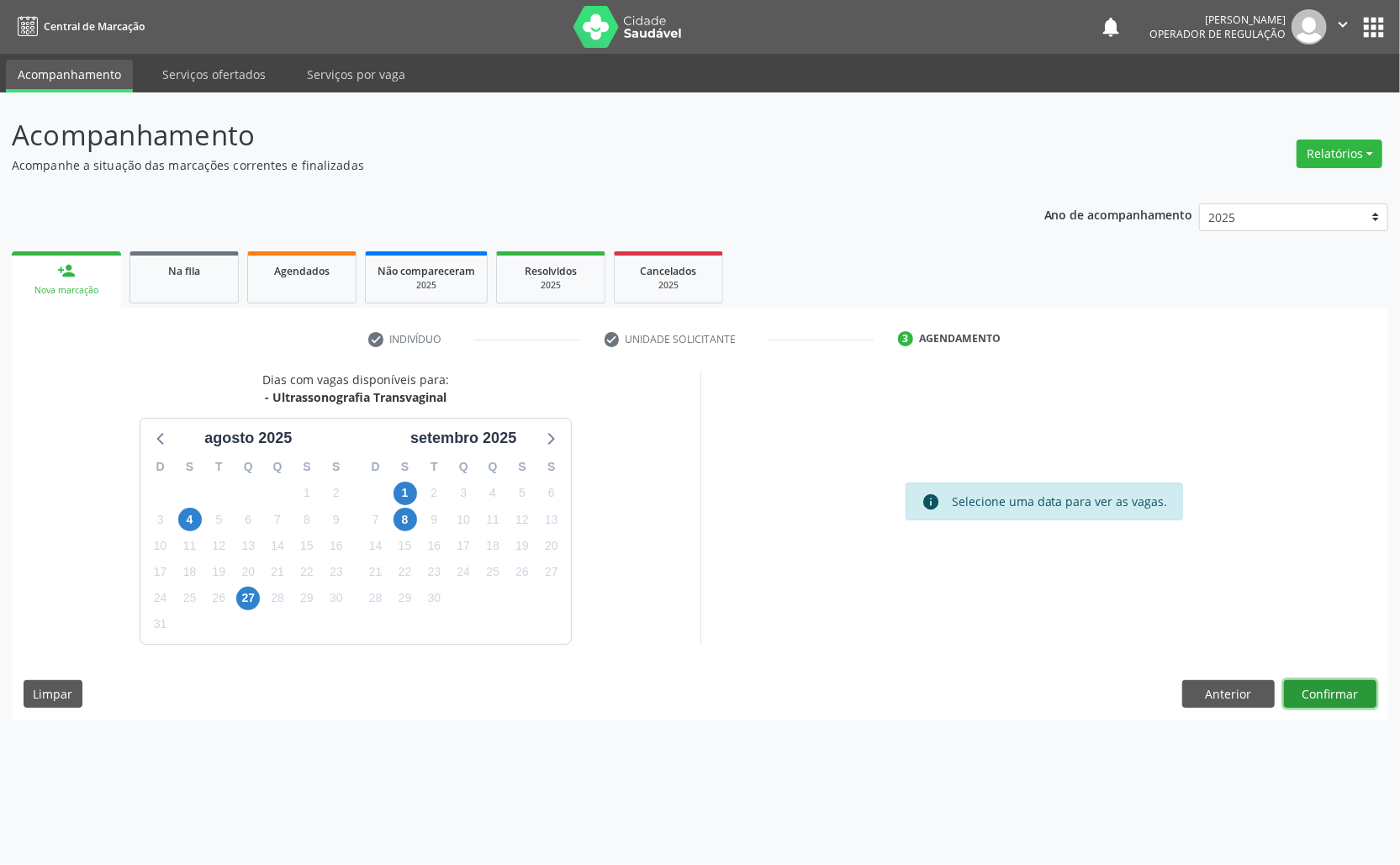
click at [1322, 687] on button "Confirmar" at bounding box center [1330, 694] width 92 height 29
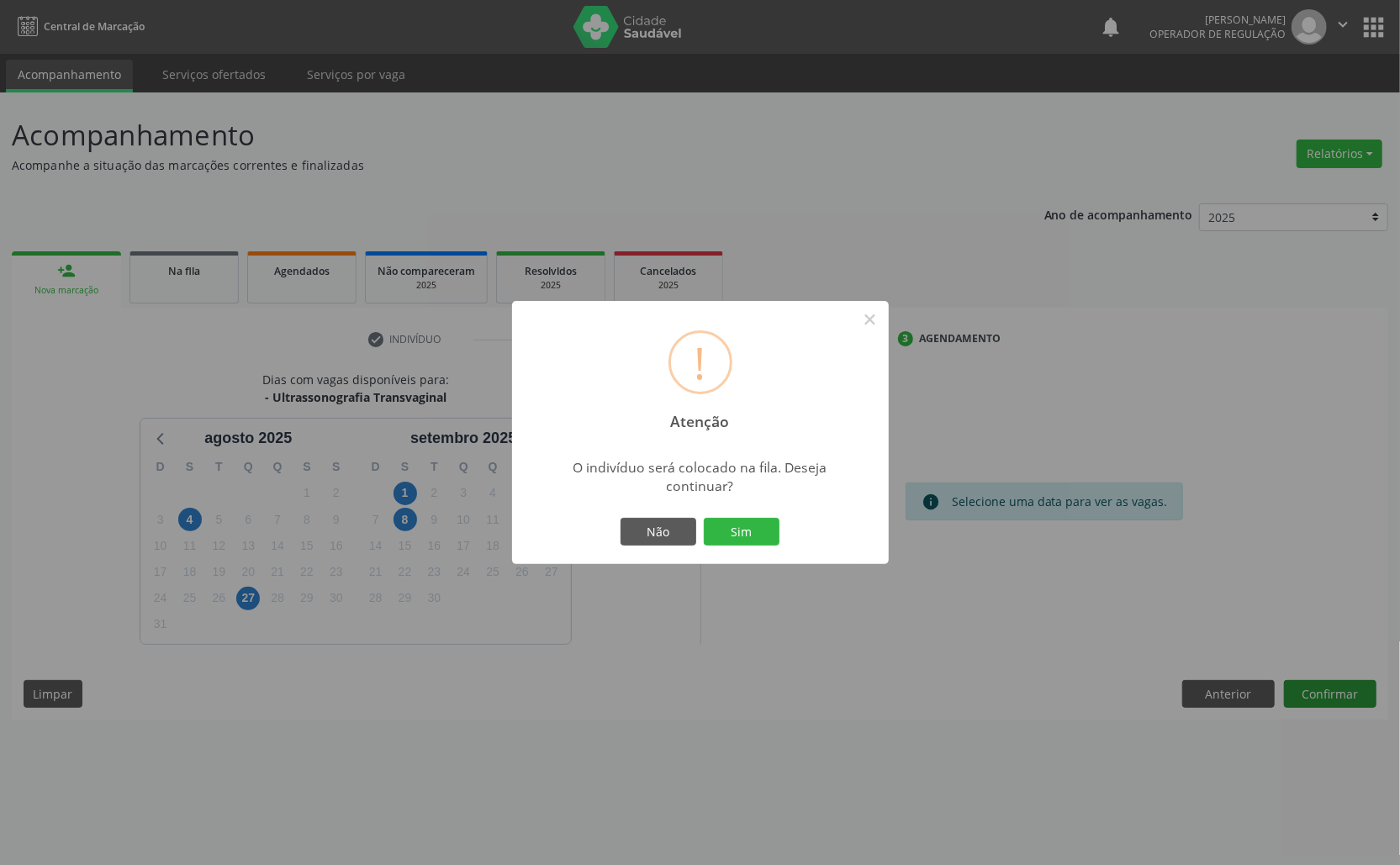
click at [704, 517] on button "Sim" at bounding box center [741, 532] width 75 height 29
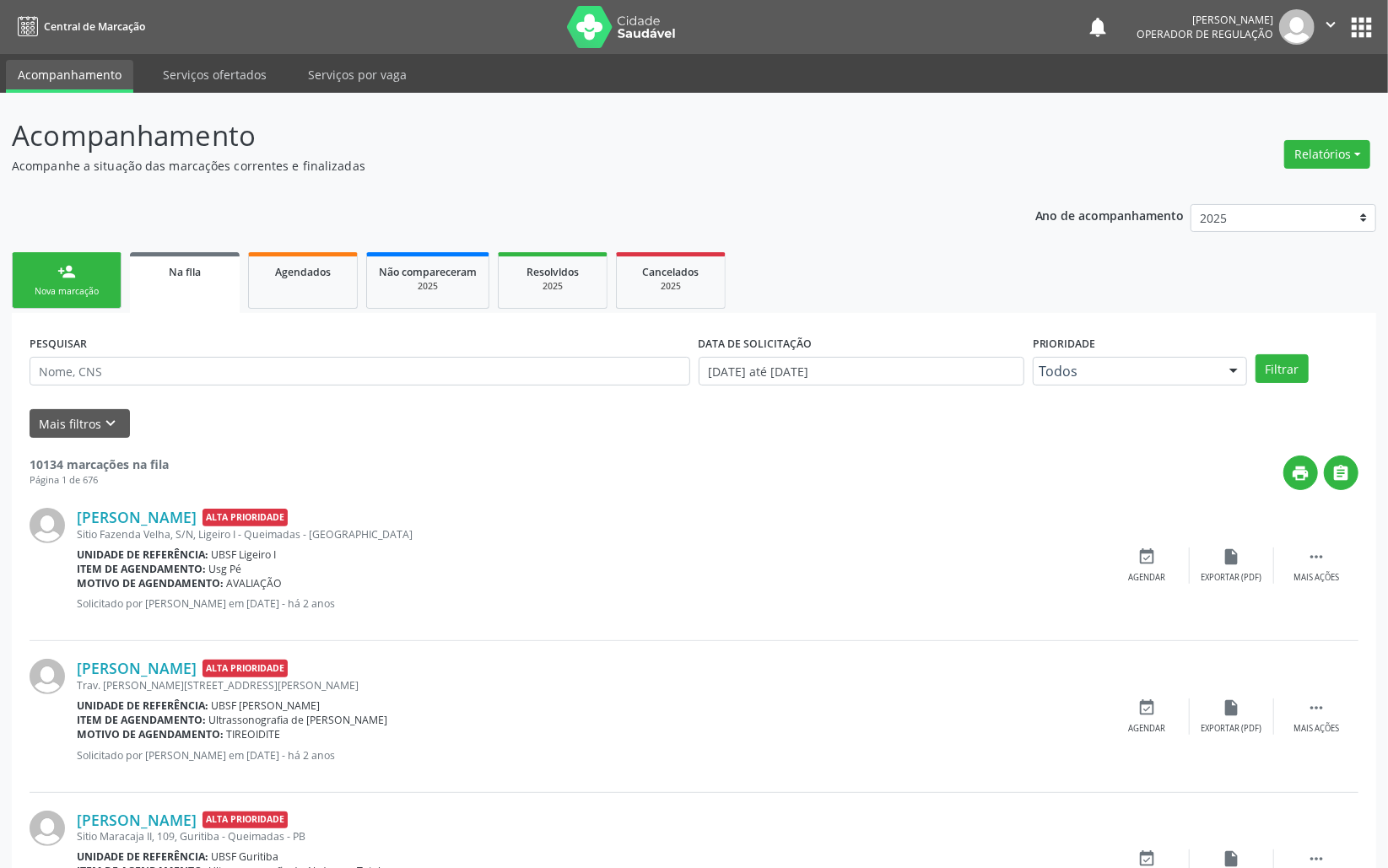
click at [105, 291] on div "Nova marcação" at bounding box center [66, 291] width 84 height 13
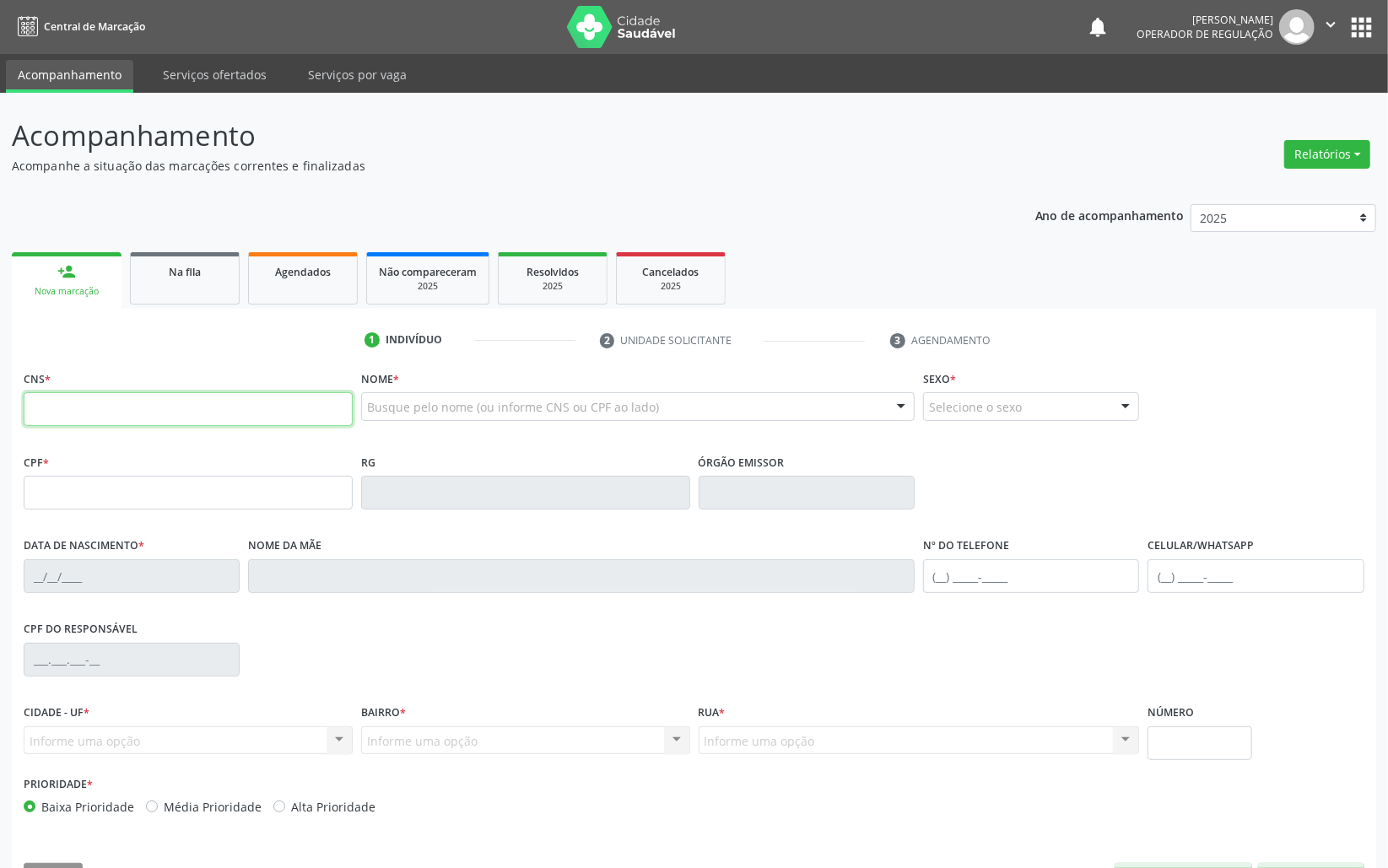
click at [190, 402] on input "text" at bounding box center [188, 409] width 329 height 34
type input "704 0093 4296 6966"
type input "159.158.187-73"
type input "17/11/2008"
type input "Maria Deusa da Silva Sousz"
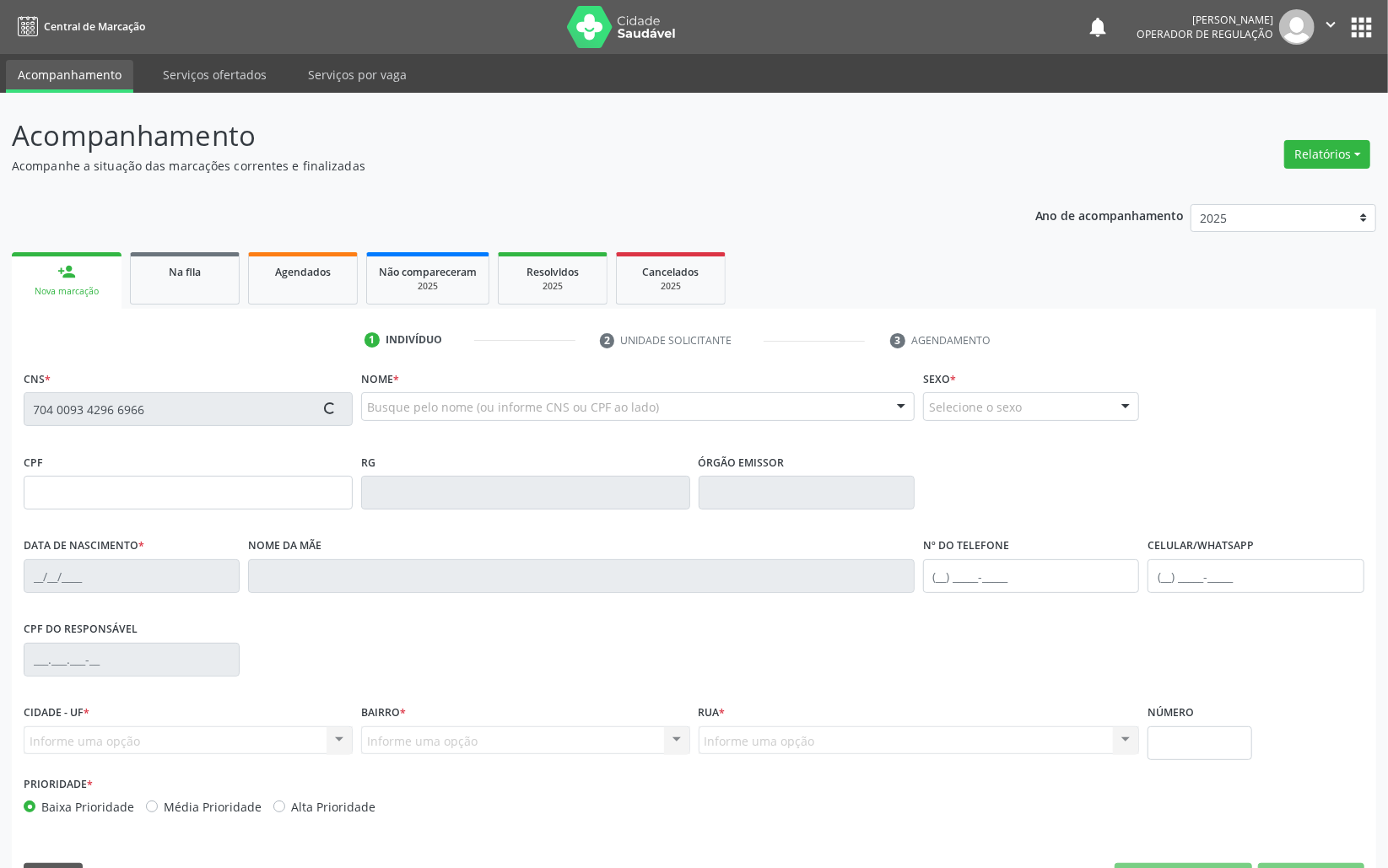
type input "(83) 99168-0284"
type input "714.026.911-49"
type input "125"
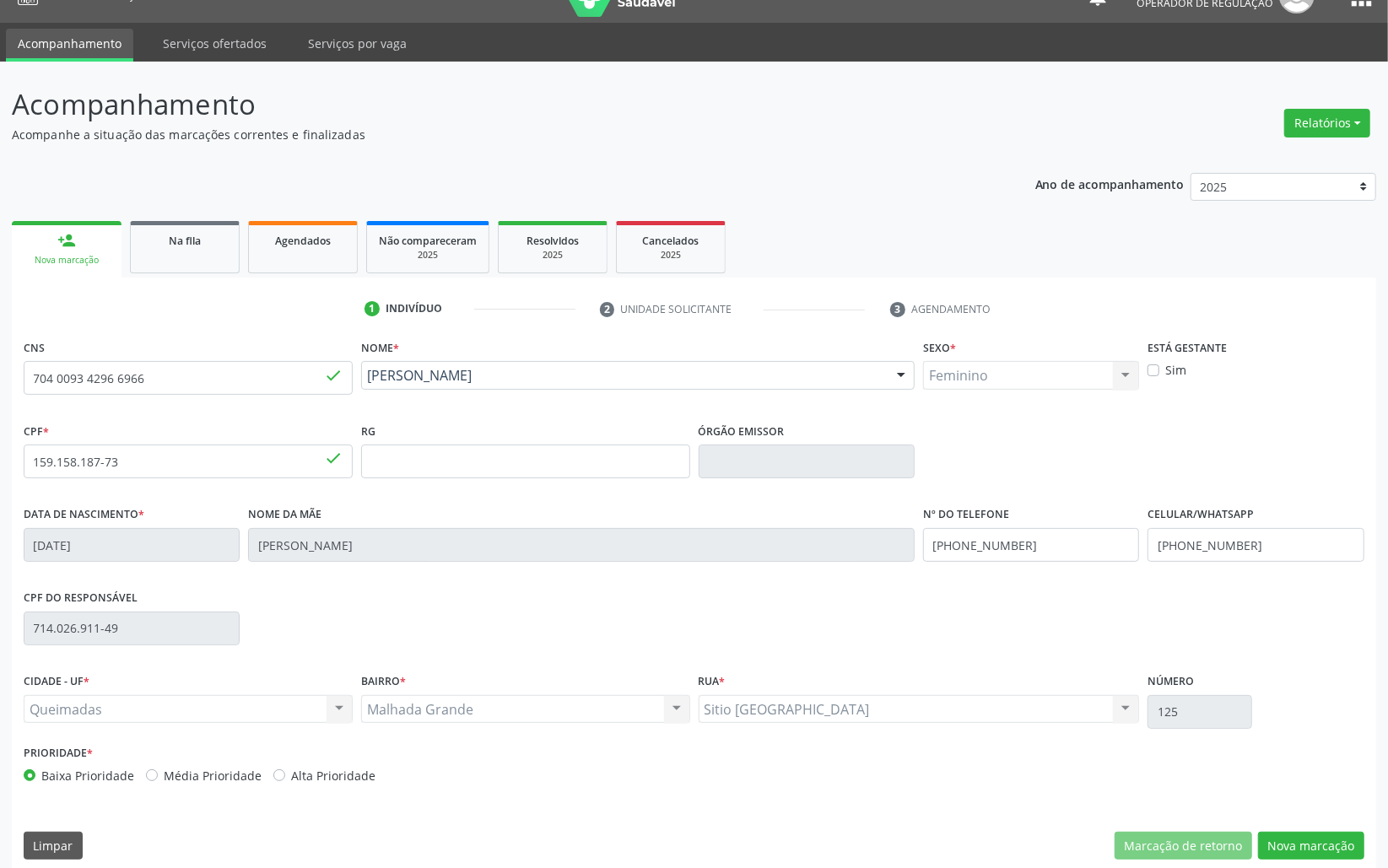
scroll to position [48, 0]
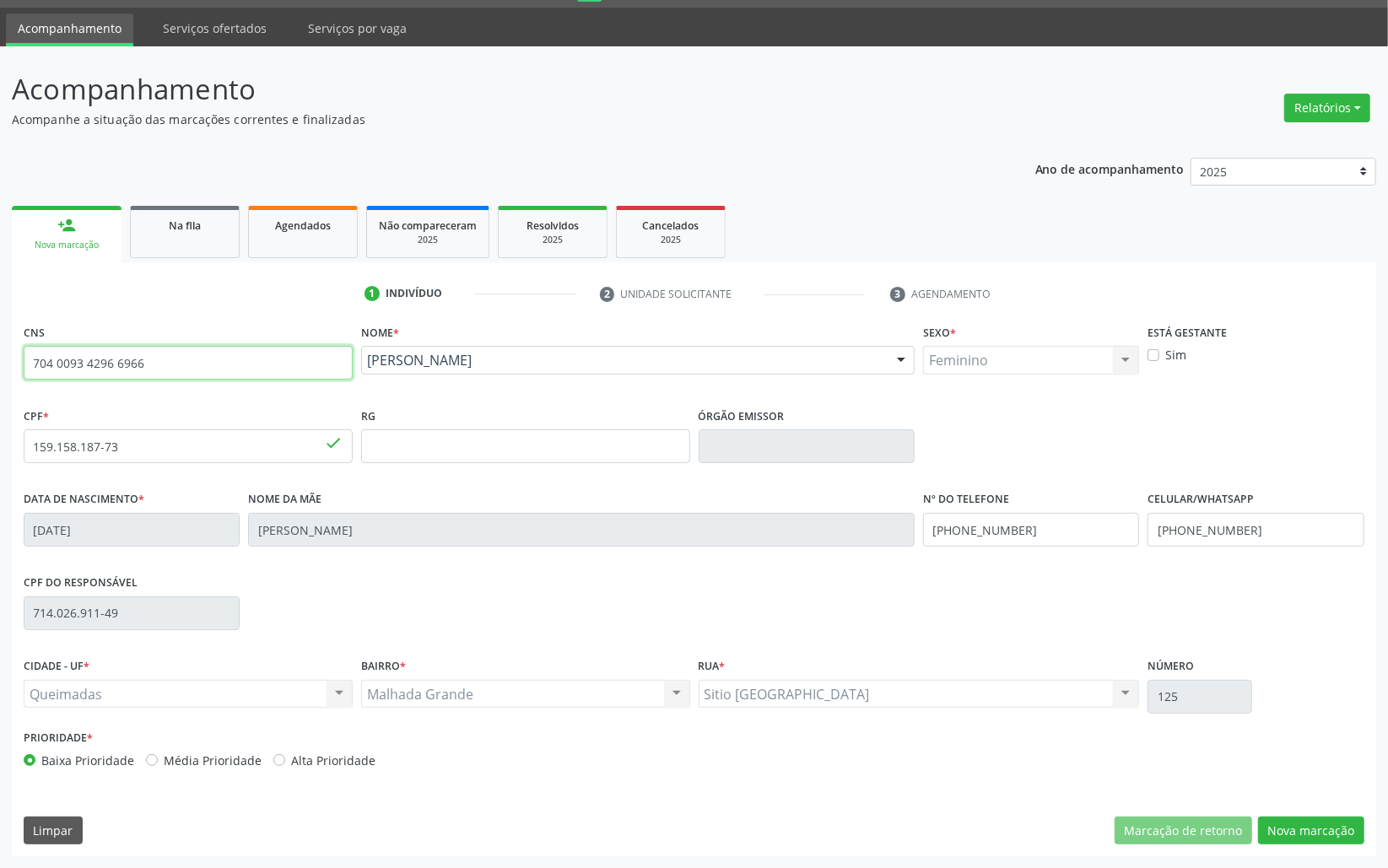
click at [197, 361] on input "704 0093 4296 6966" at bounding box center [188, 363] width 329 height 34
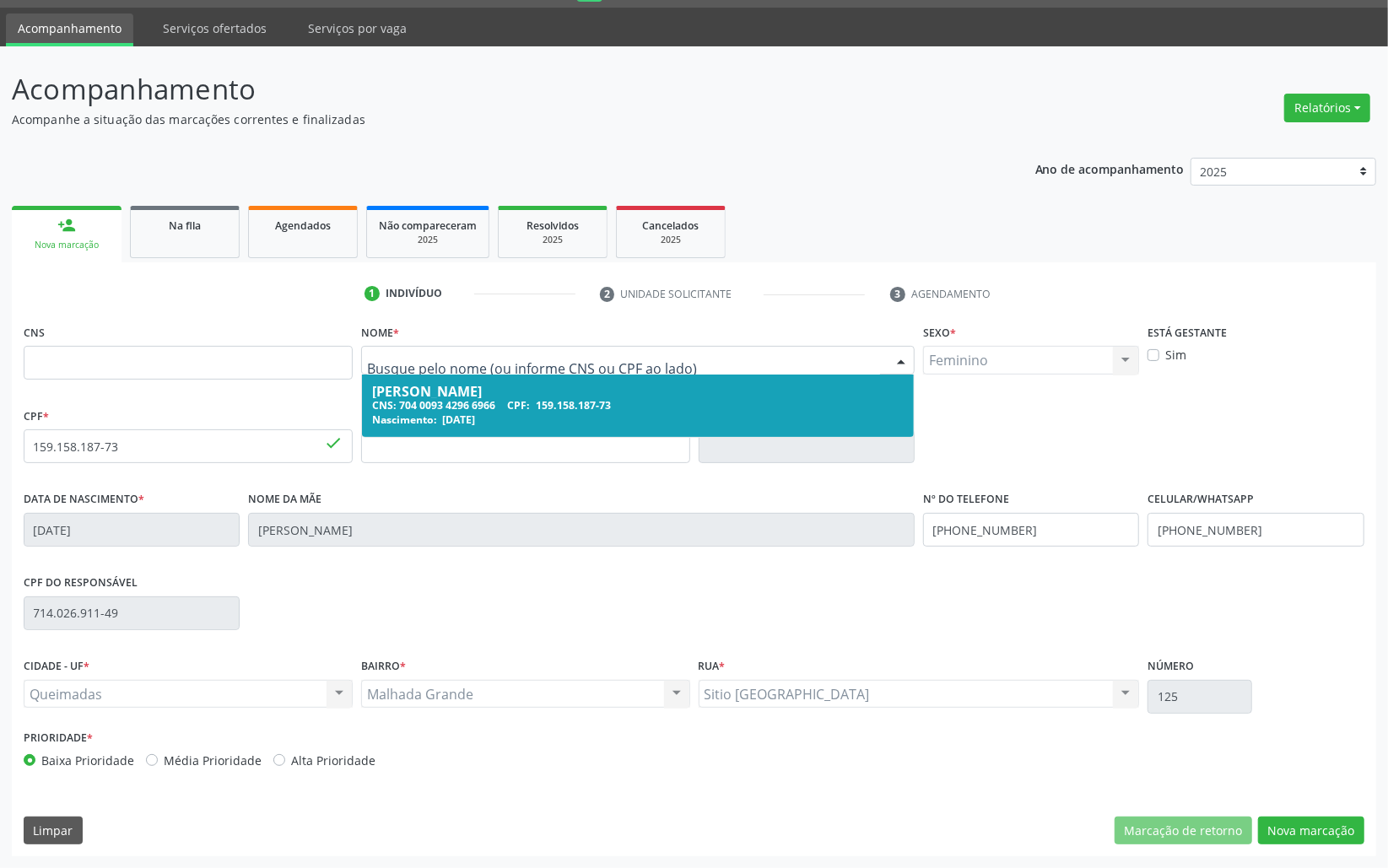
click at [439, 353] on input "text" at bounding box center [623, 369] width 513 height 34
type input "[PERSON_NAME]"
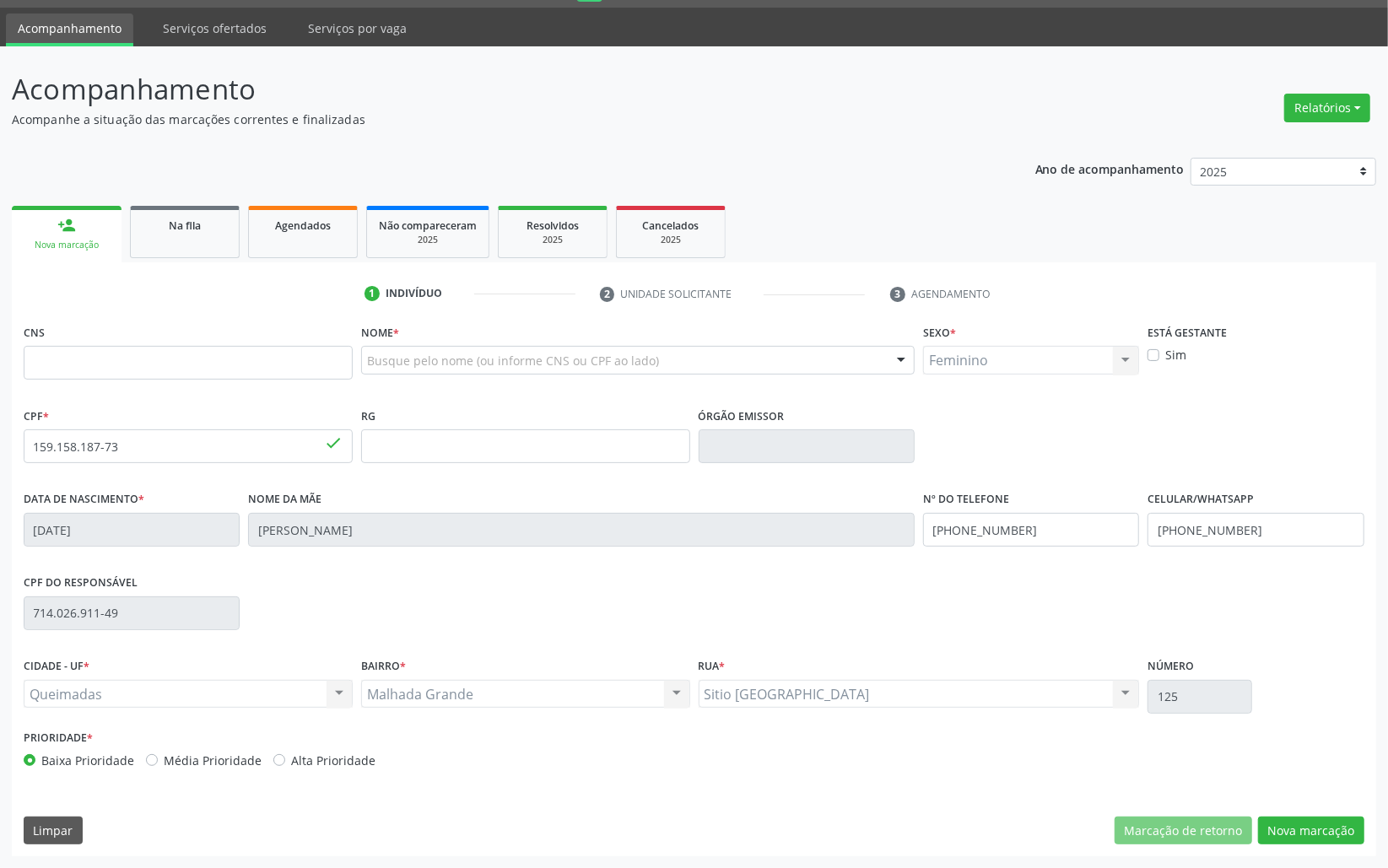
drag, startPoint x: 86, startPoint y: 382, endPoint x: 81, endPoint y: 372, distance: 11.2
click at [81, 372] on fieldset "CNS" at bounding box center [188, 356] width 329 height 72
click at [542, 342] on div "Nome * Busque pelo nome (ou informe CNS ou CPF ao lado) Nenhum resultado encont…" at bounding box center [638, 353] width 554 height 66
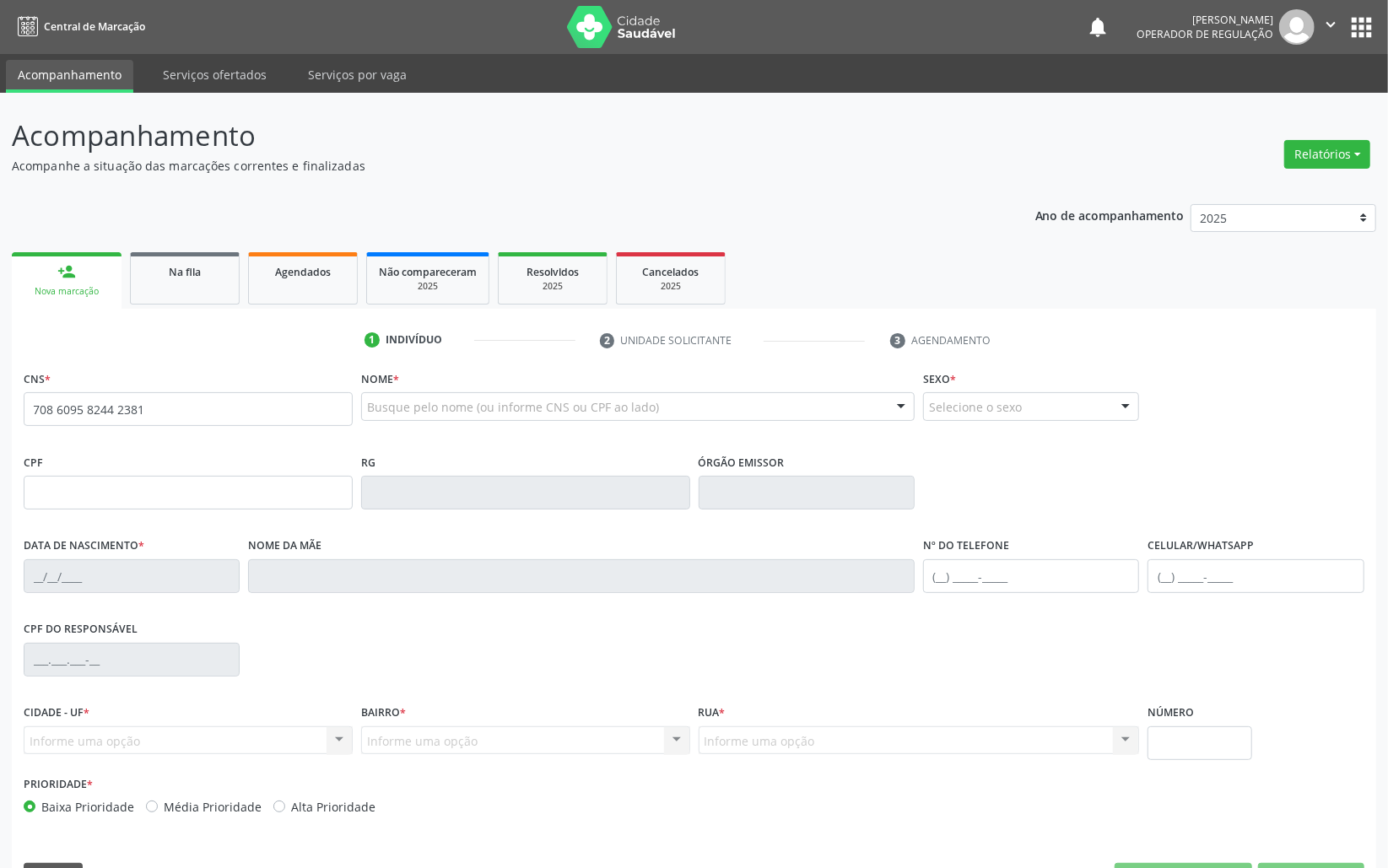
type input "708 6095 8244 2381"
type input "[DATE]"
type input "[PERSON_NAME]"
type input "[PHONE_NUMBER]"
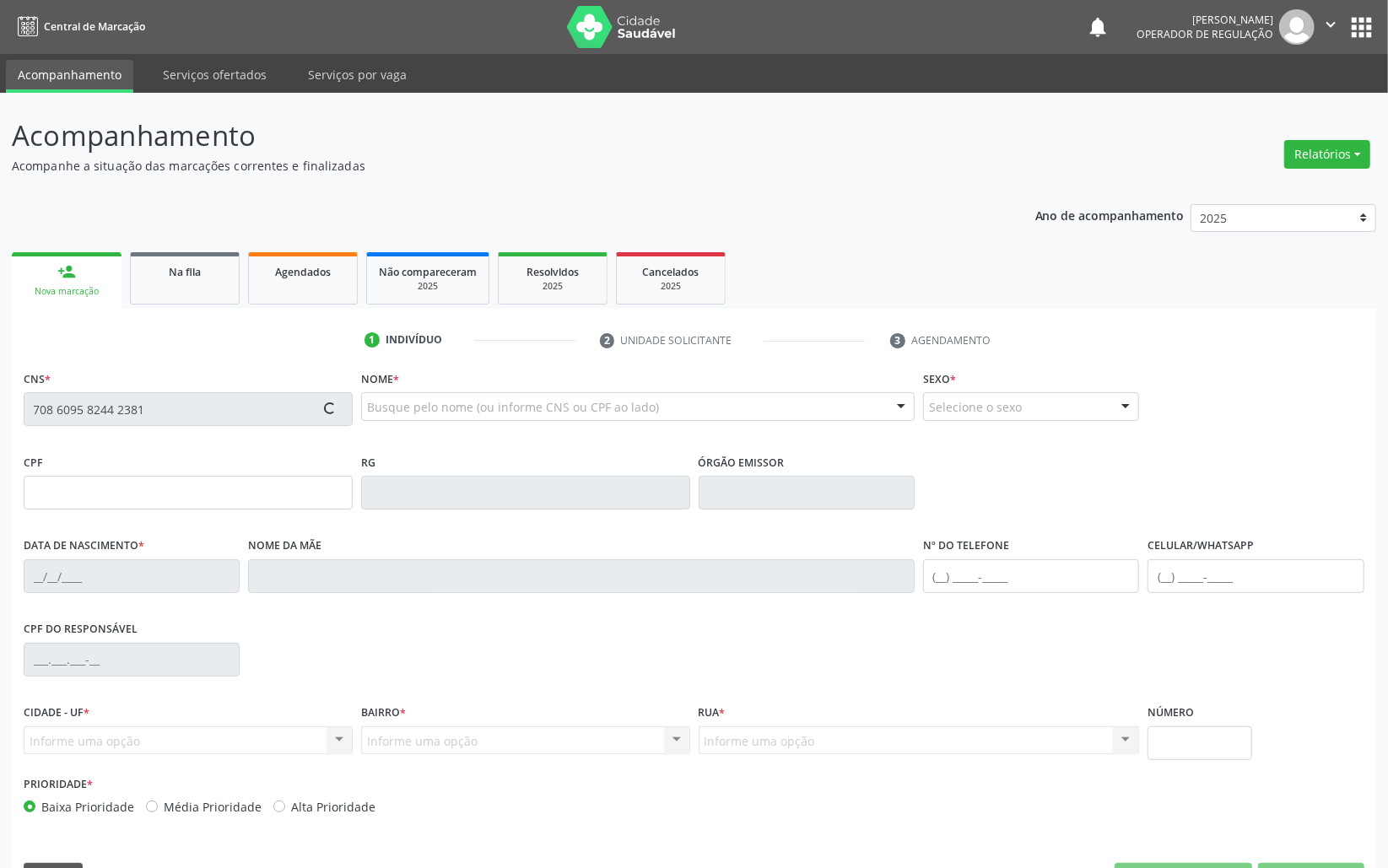
type input "S/N"
type input "143.561.034-24"
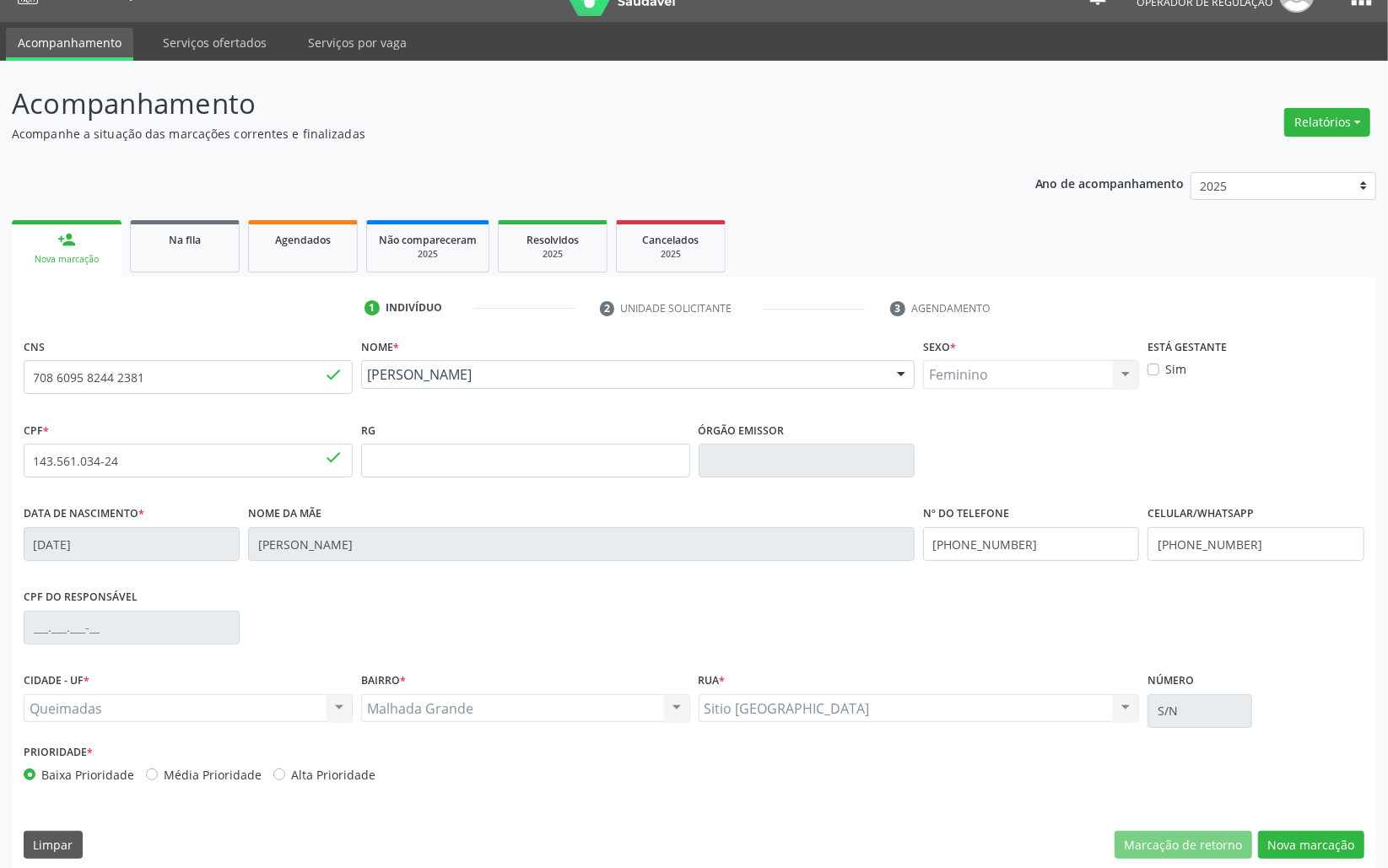
scroll to position [48, 0]
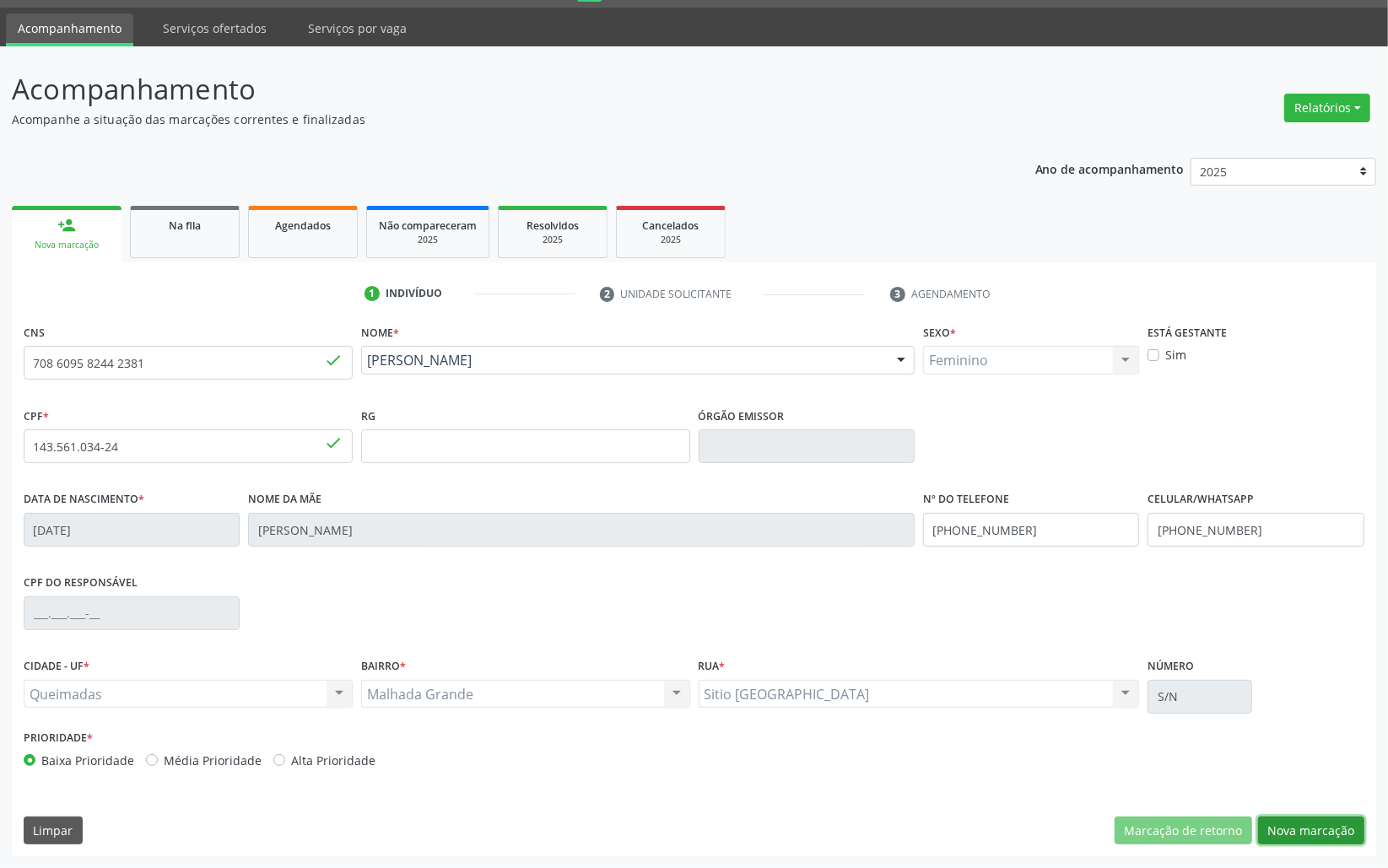
click at [1346, 820] on button "Nova marcação" at bounding box center [1311, 831] width 106 height 29
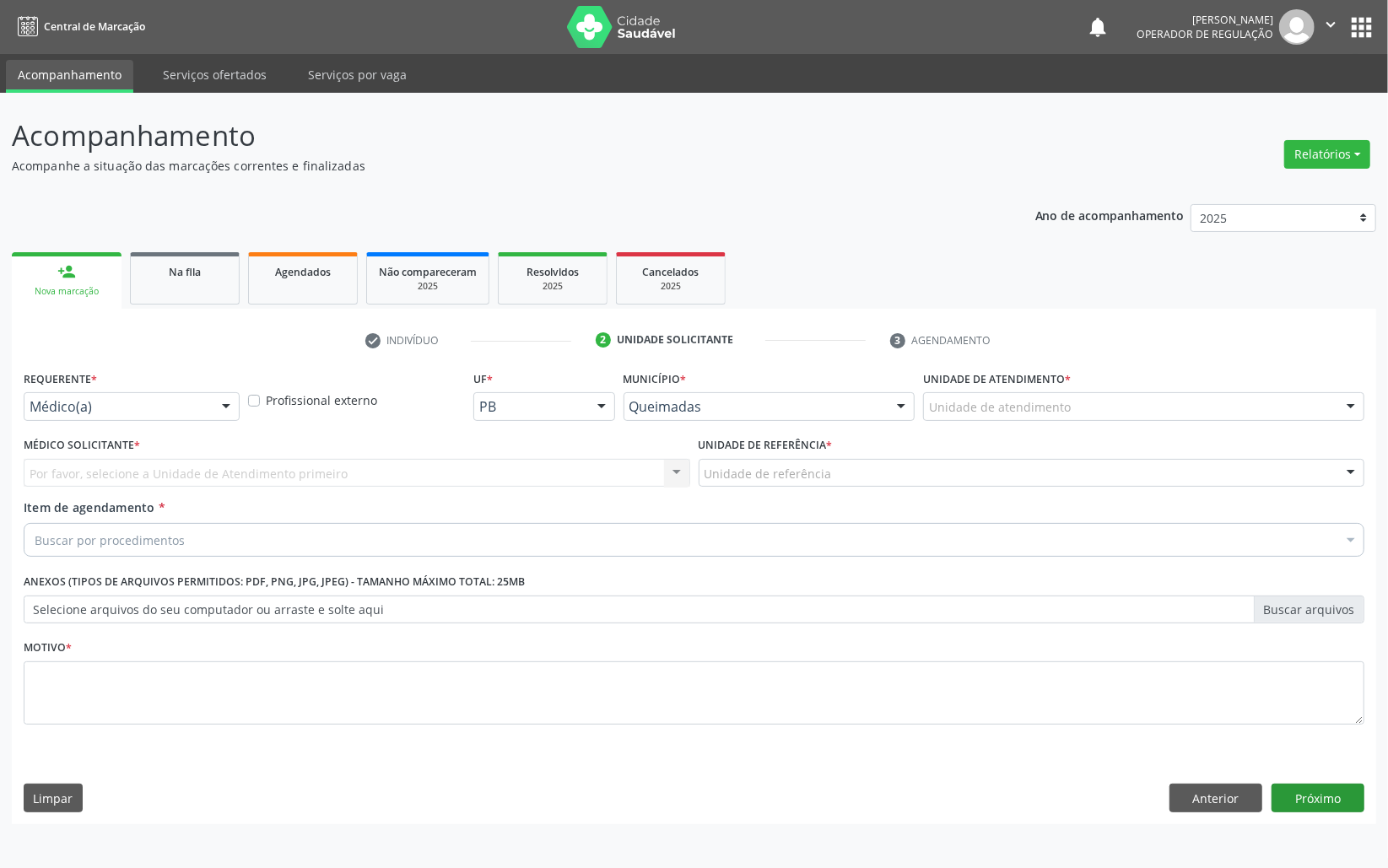
scroll to position [0, 0]
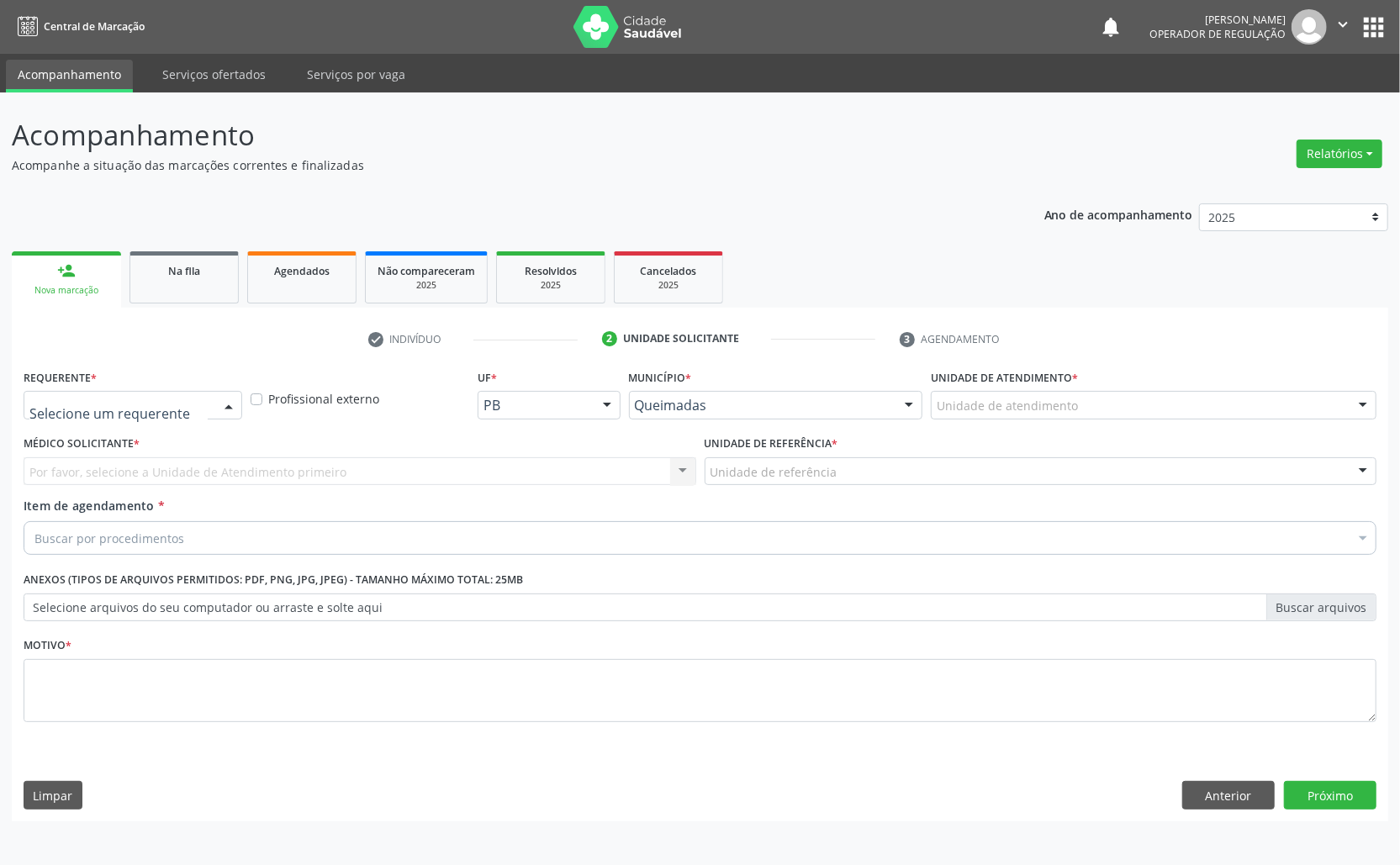
click at [107, 414] on div at bounding box center [133, 405] width 218 height 29
click at [97, 515] on span "Paciente" at bounding box center [133, 504] width 217 height 34
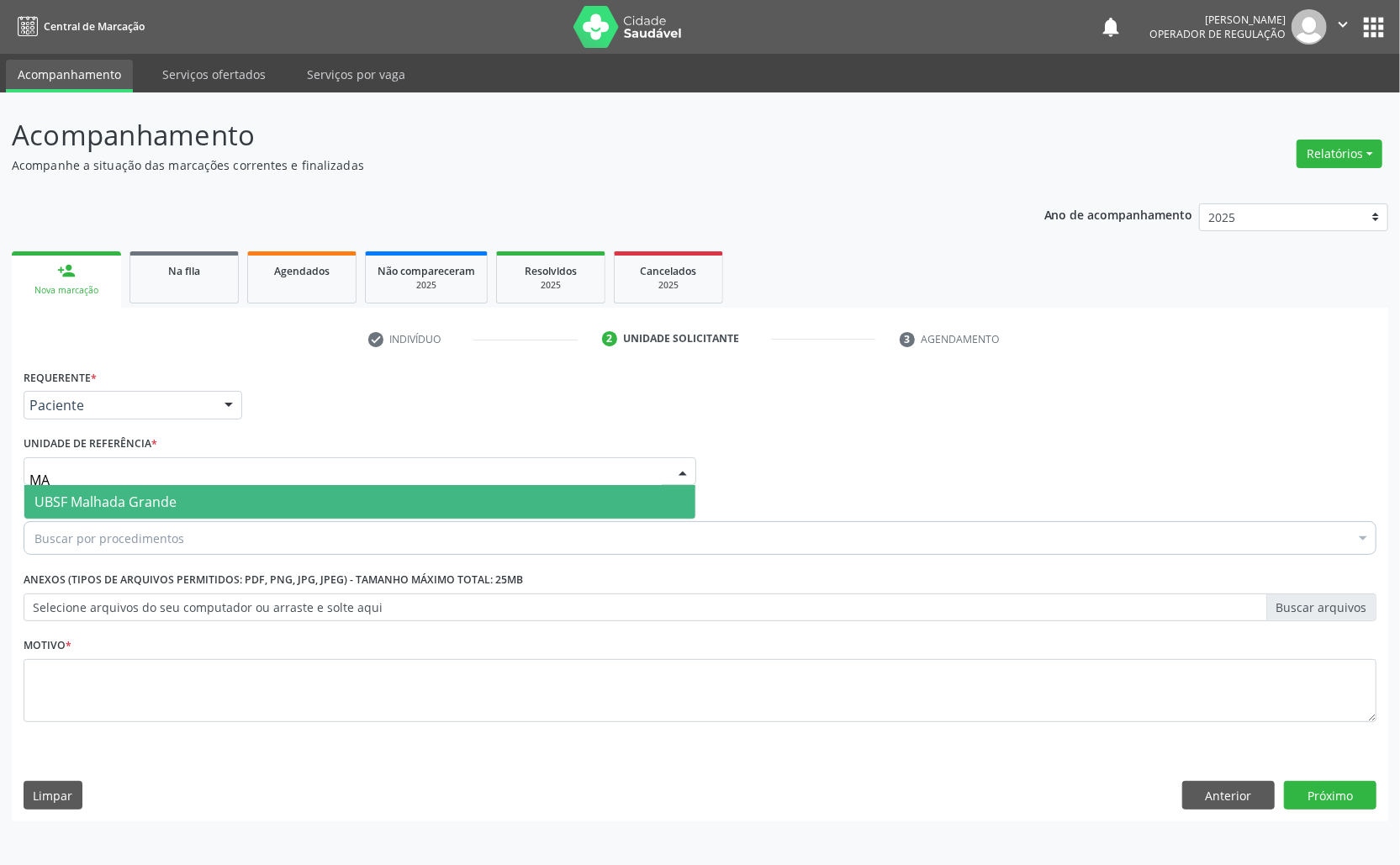
type input "MAL"
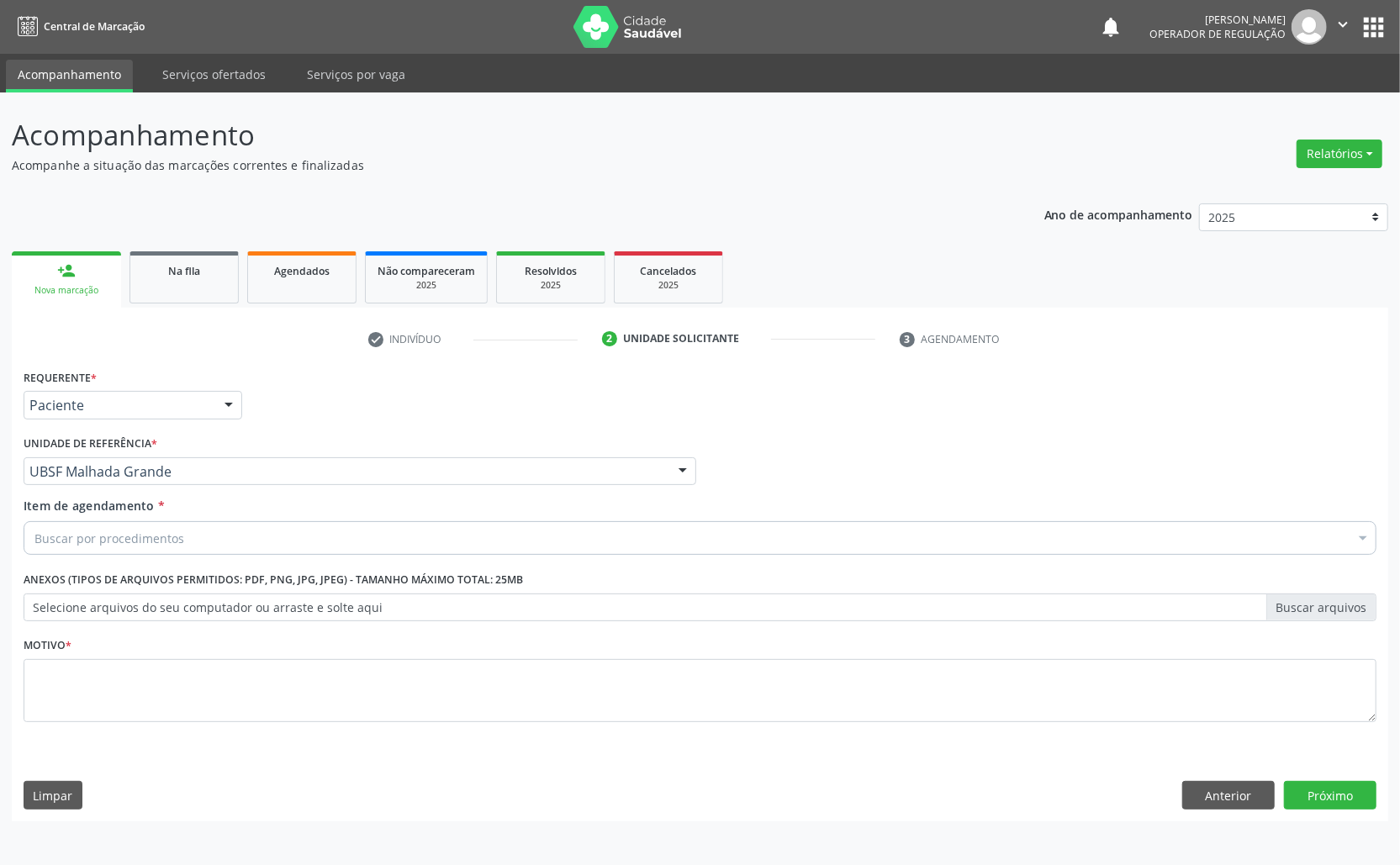
paste input "[PERSON_NAME]"
click at [41, 525] on div "Buscar por procedimentos" at bounding box center [700, 538] width 1353 height 34
paste input "TRANSVAGINAL"
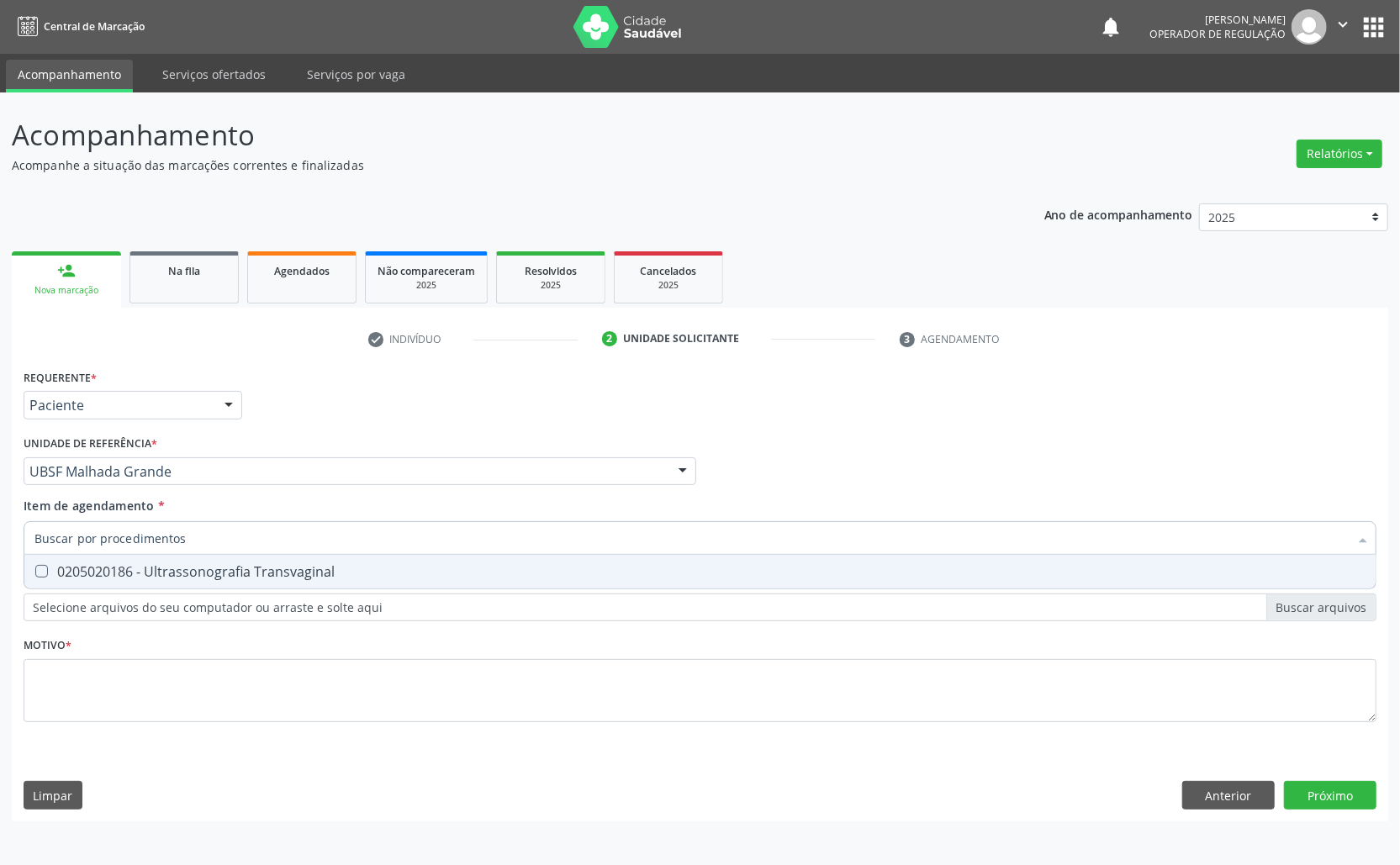
type input "TRANSVAGINAL"
click at [91, 551] on input "TRANSVAGINAL" at bounding box center [692, 538] width 1315 height 34
click at [97, 565] on div "0205020186 - Ultrassonografia Transvaginal" at bounding box center [700, 572] width 1331 height 14
checkbox Transvaginal "true"
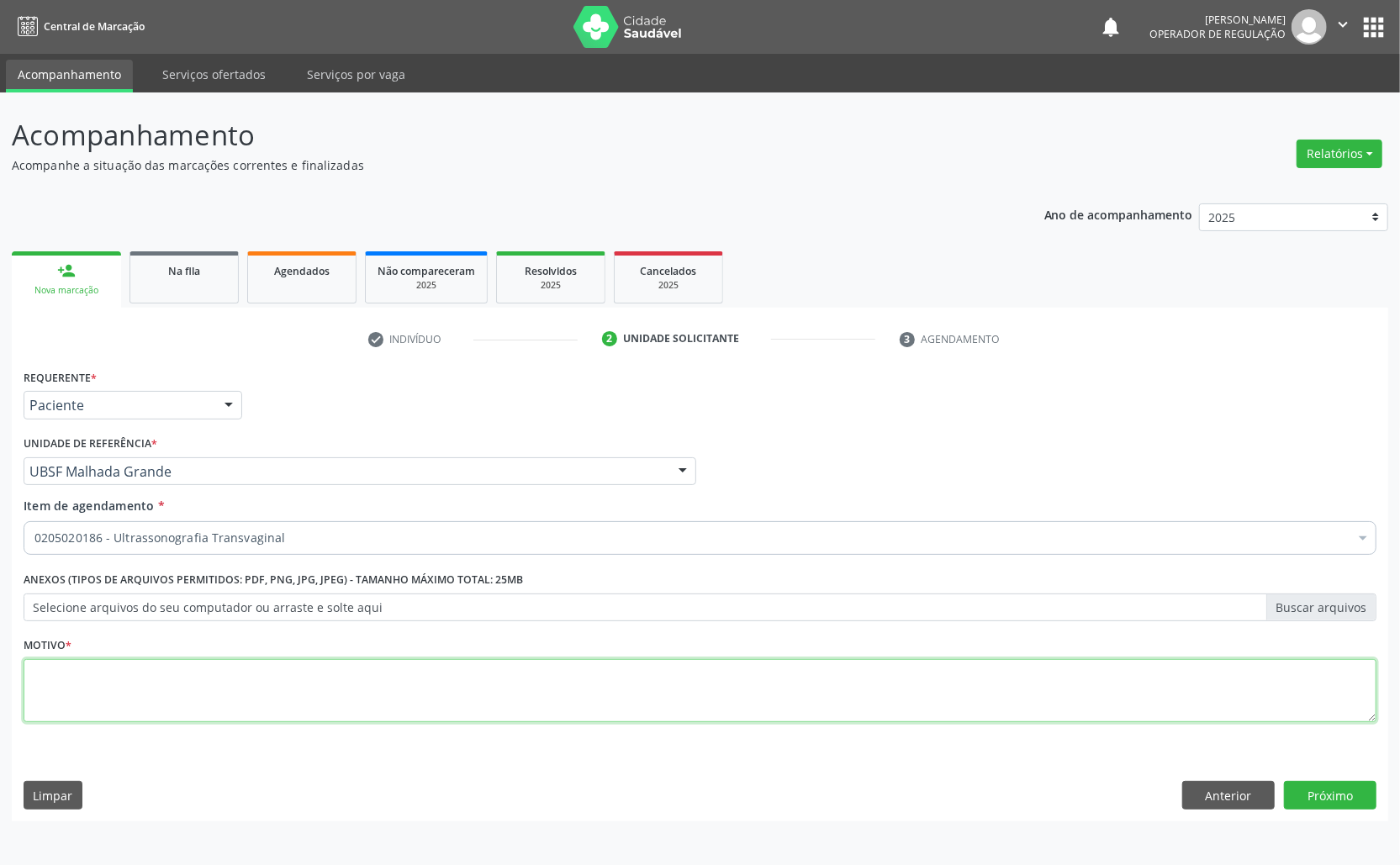
paste textarea "AVALIAÇÃO ROTINA 07/2025"
click at [91, 700] on textarea at bounding box center [700, 691] width 1353 height 64
type textarea "AVALIAÇÃO ROTINA 07/2025 CISTO"
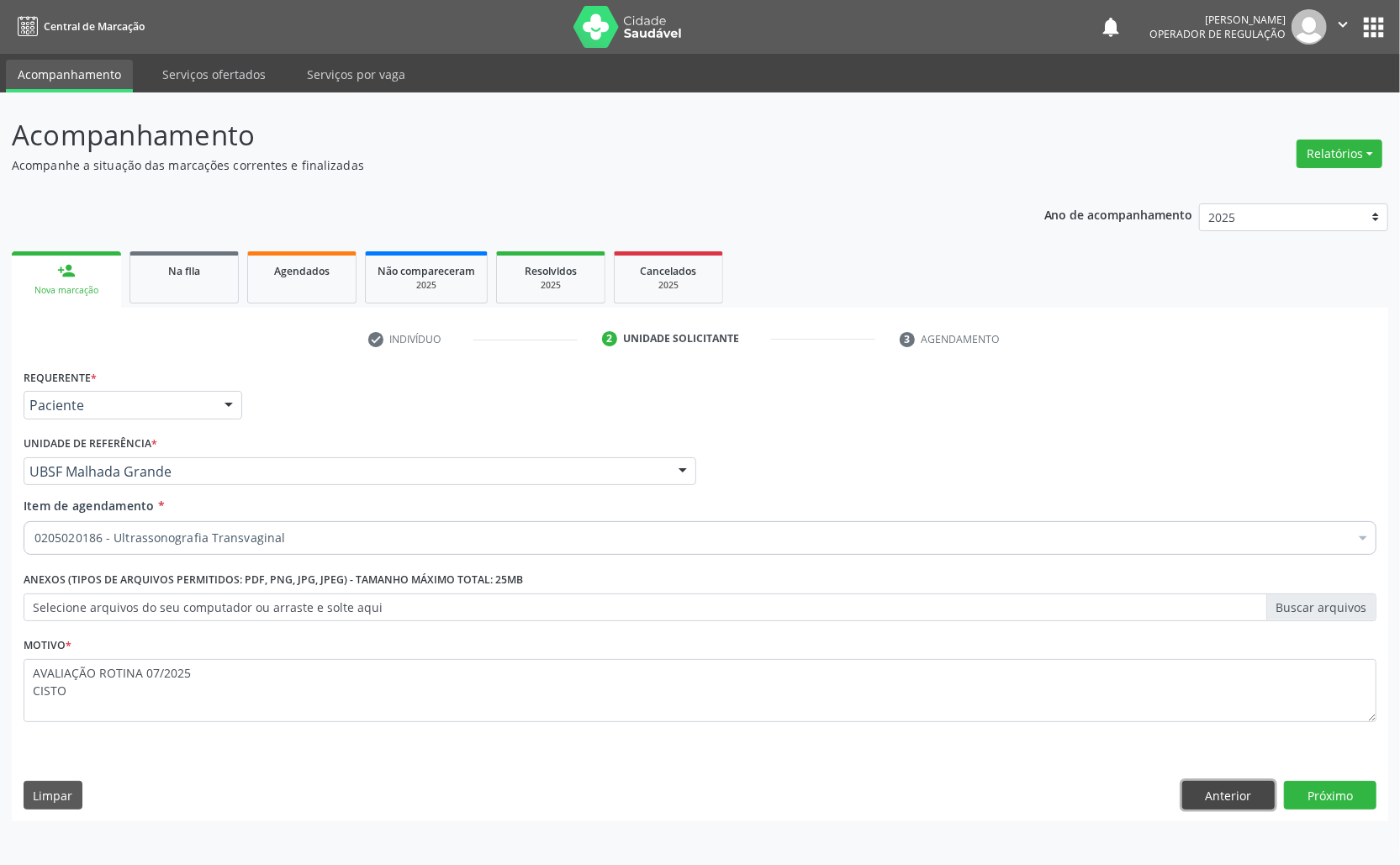
click at [1241, 802] on button "Anterior" at bounding box center [1228, 796] width 92 height 29
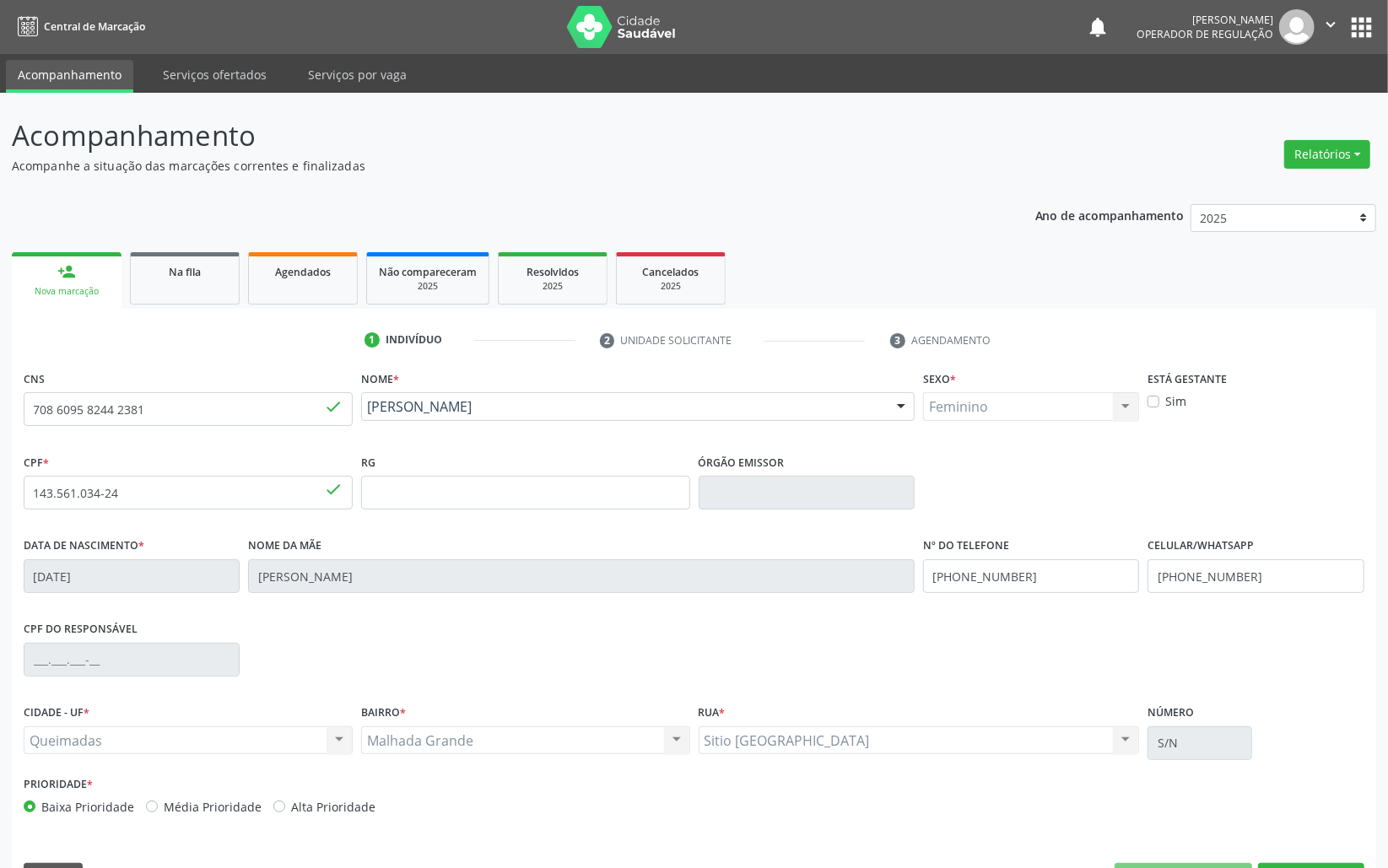
scroll to position [48, 0]
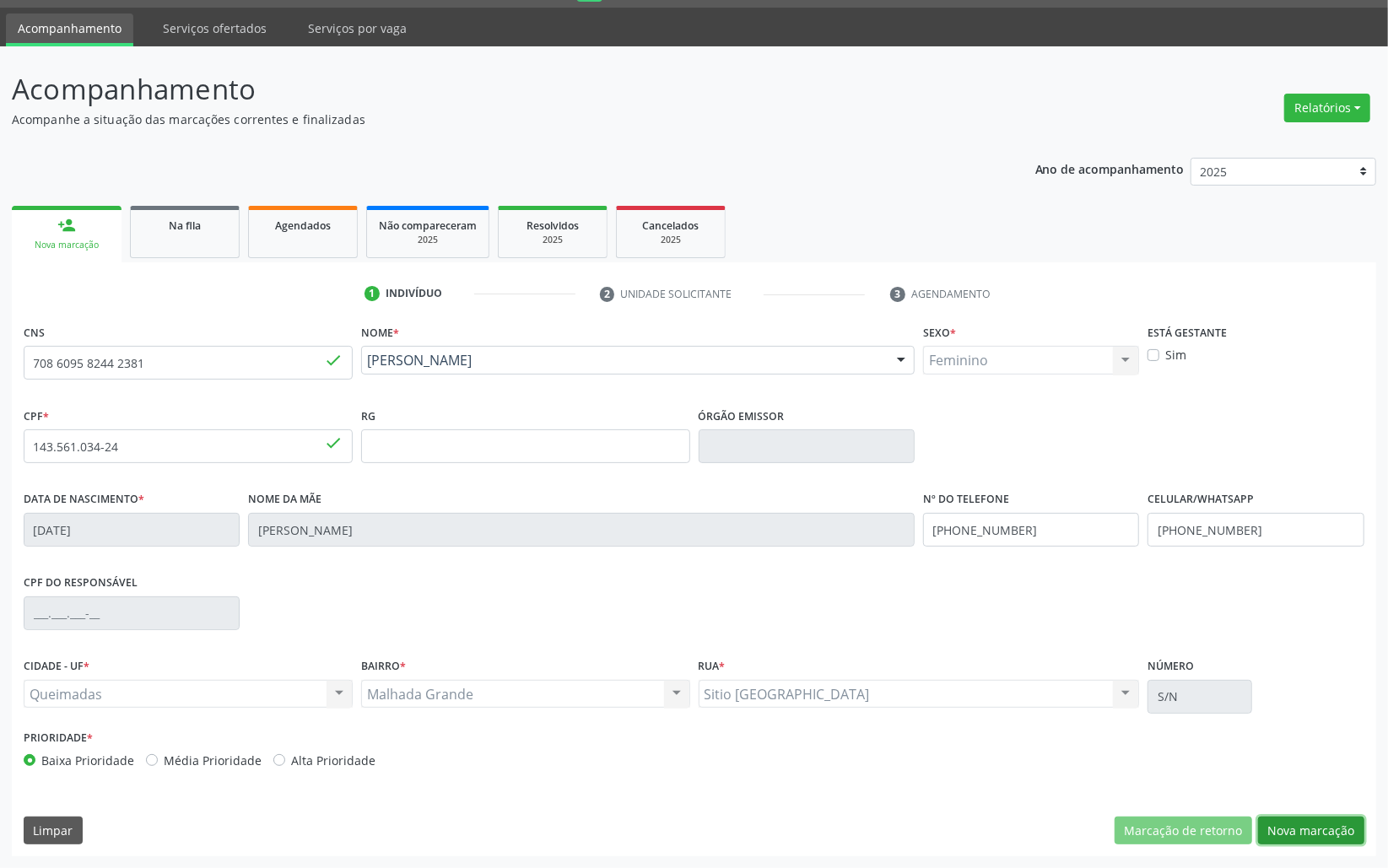
click at [1334, 841] on button "Nova marcação" at bounding box center [1311, 831] width 106 height 29
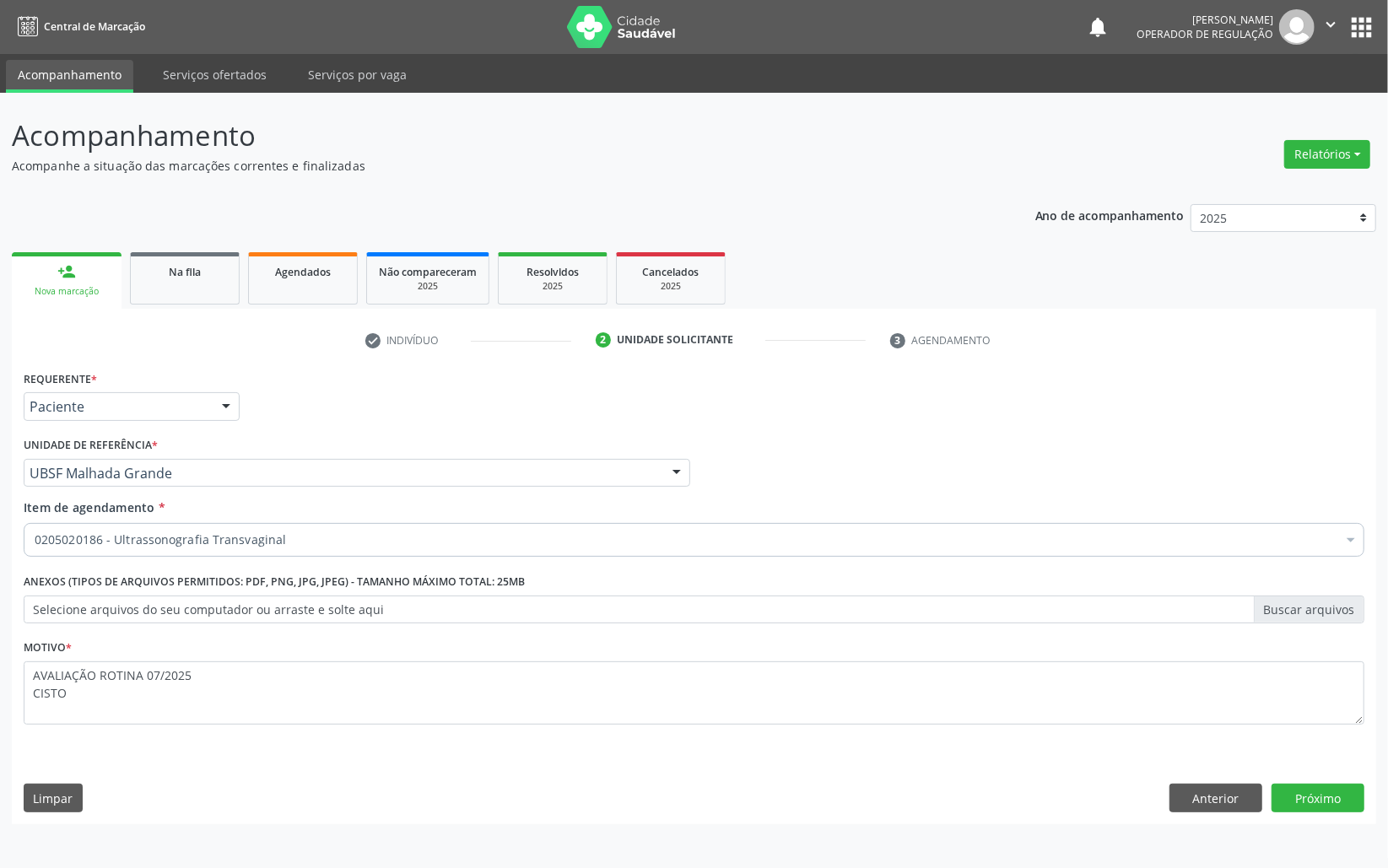
scroll to position [0, 0]
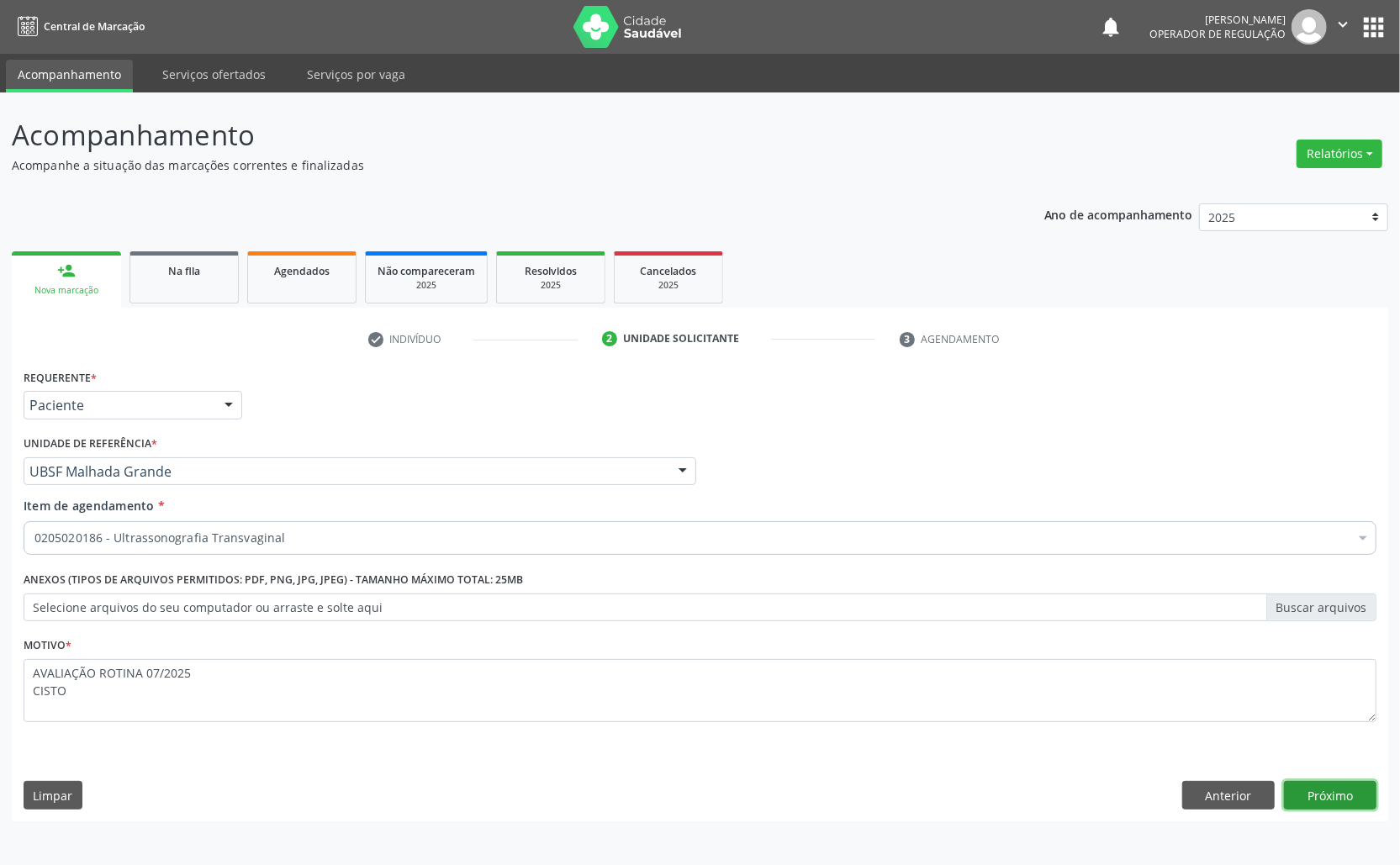
click at [1333, 793] on button "Próximo" at bounding box center [1330, 796] width 92 height 29
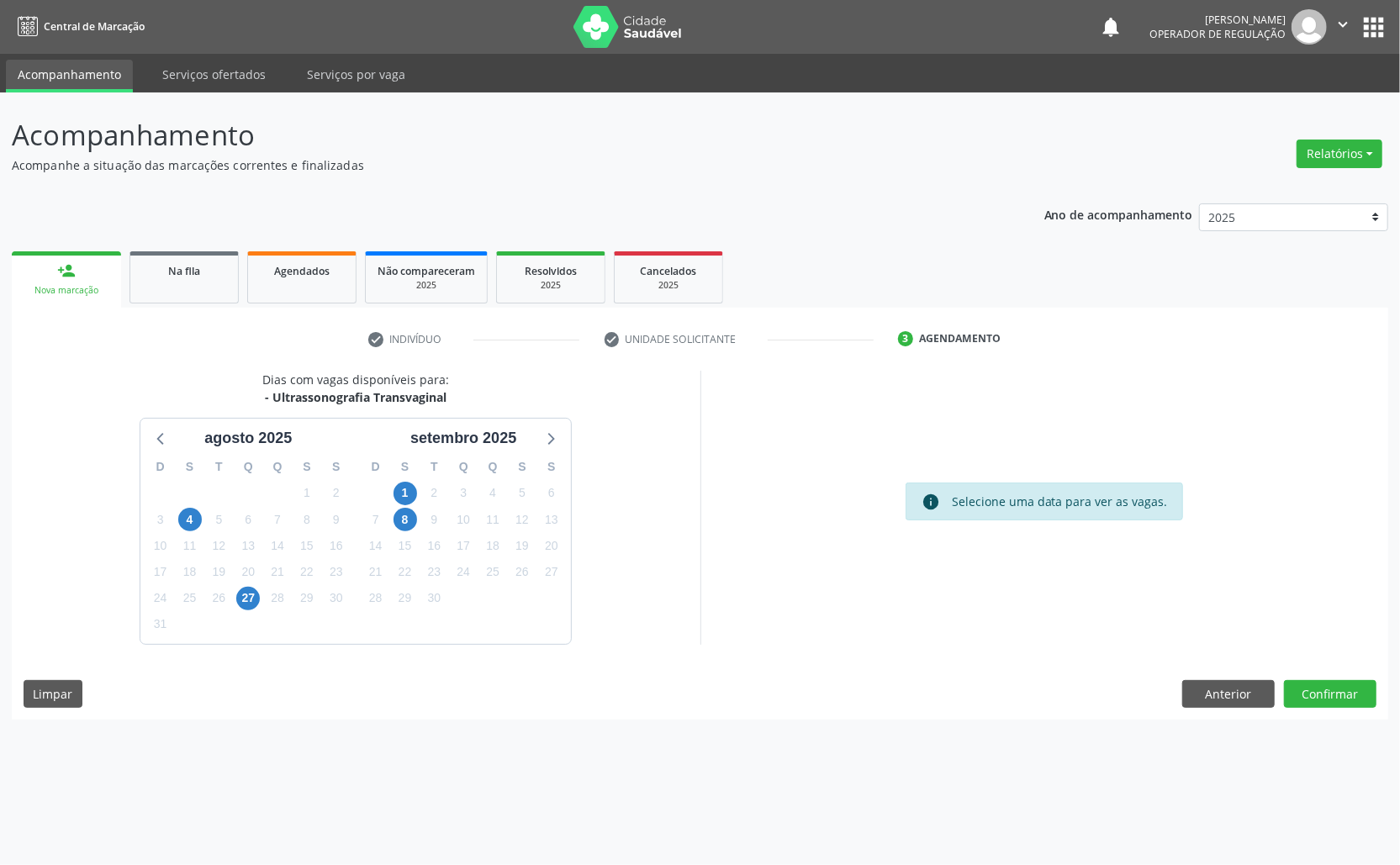
click at [479, 542] on div "18" at bounding box center [493, 545] width 30 height 26
click at [495, 545] on span "18" at bounding box center [493, 545] width 24 height 24
click at [1317, 694] on button "Confirmar" at bounding box center [1330, 694] width 92 height 29
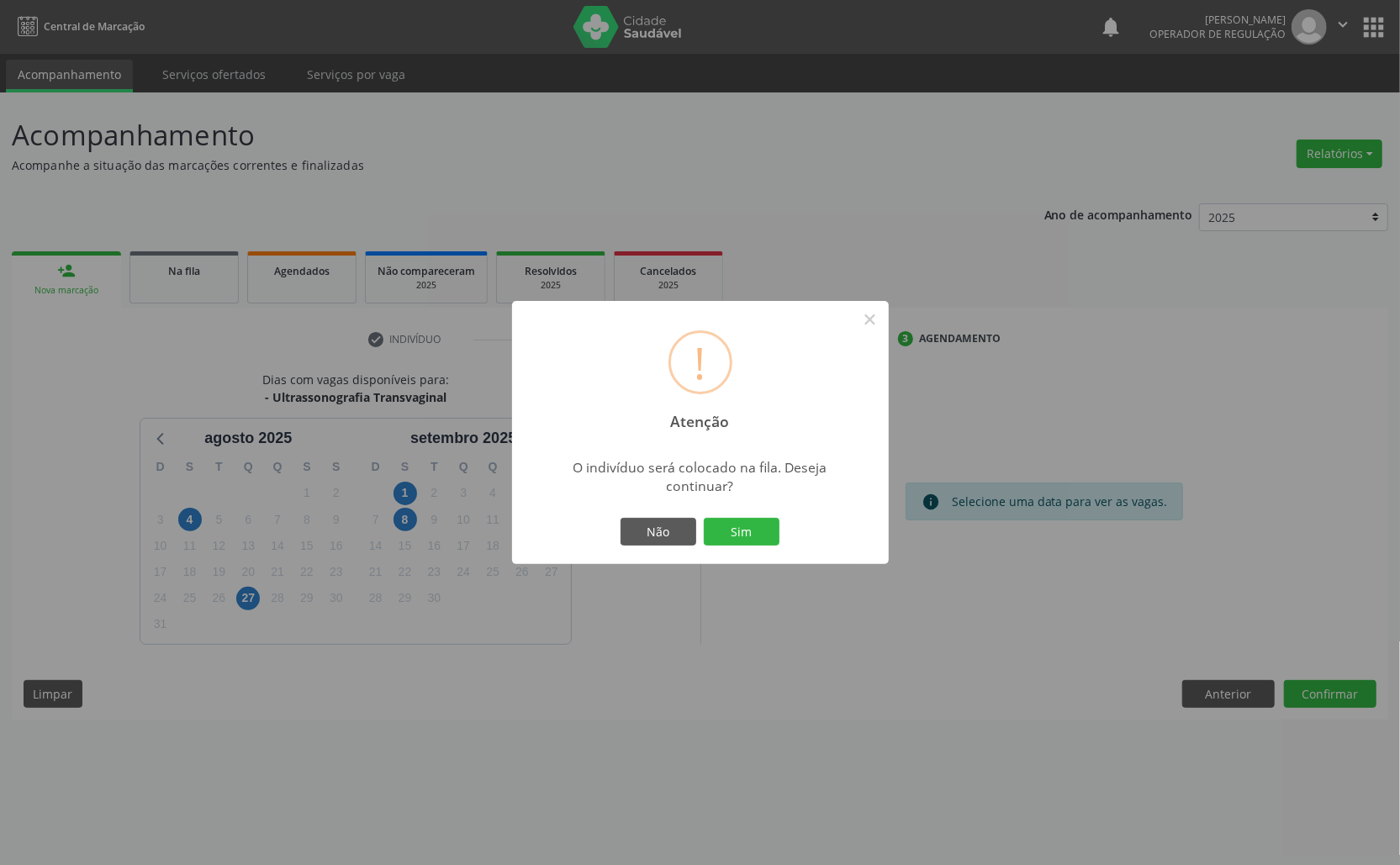
click at [704, 517] on button "Sim" at bounding box center [741, 532] width 75 height 29
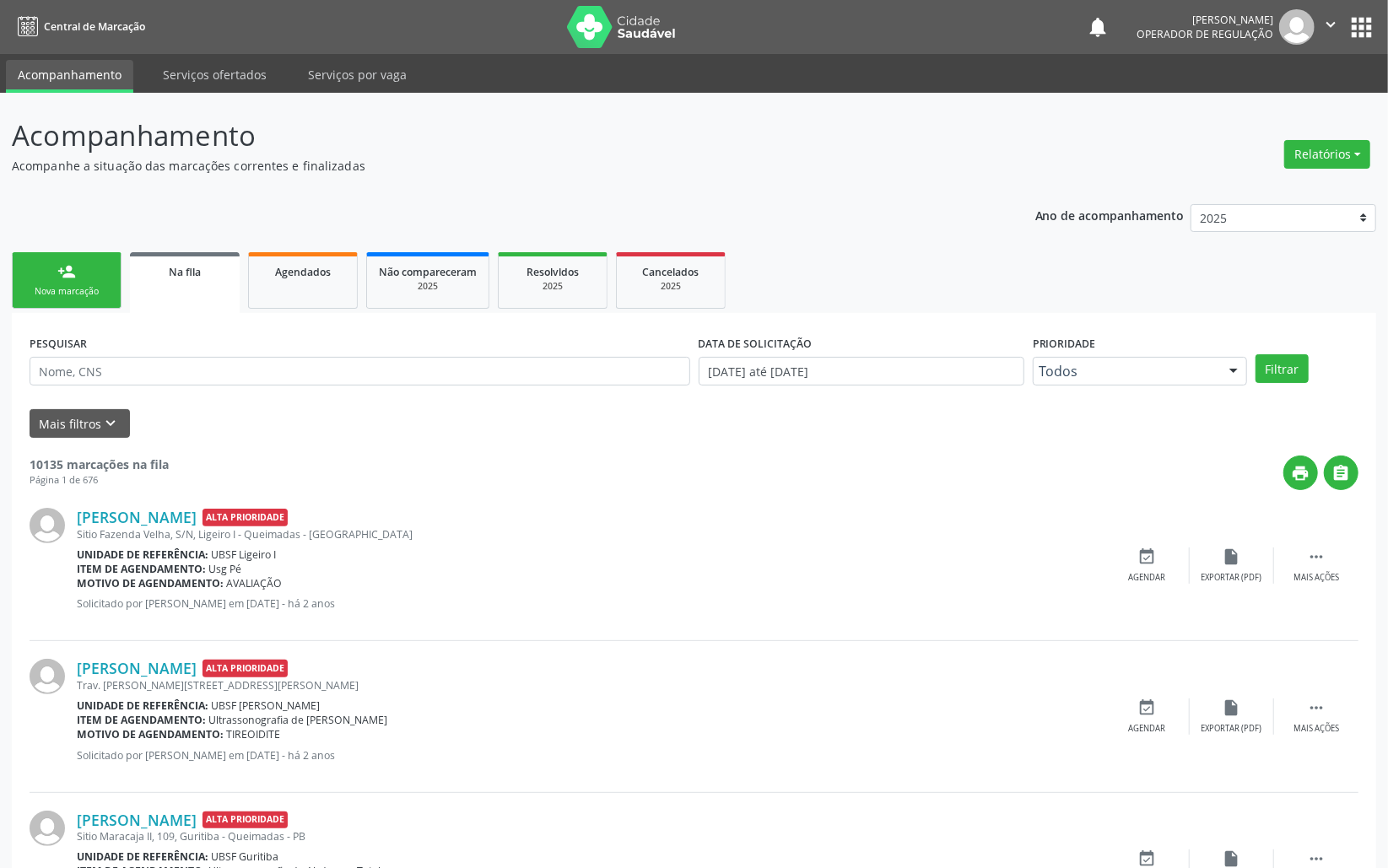
click at [41, 287] on div "Nova marcação" at bounding box center [66, 291] width 84 height 13
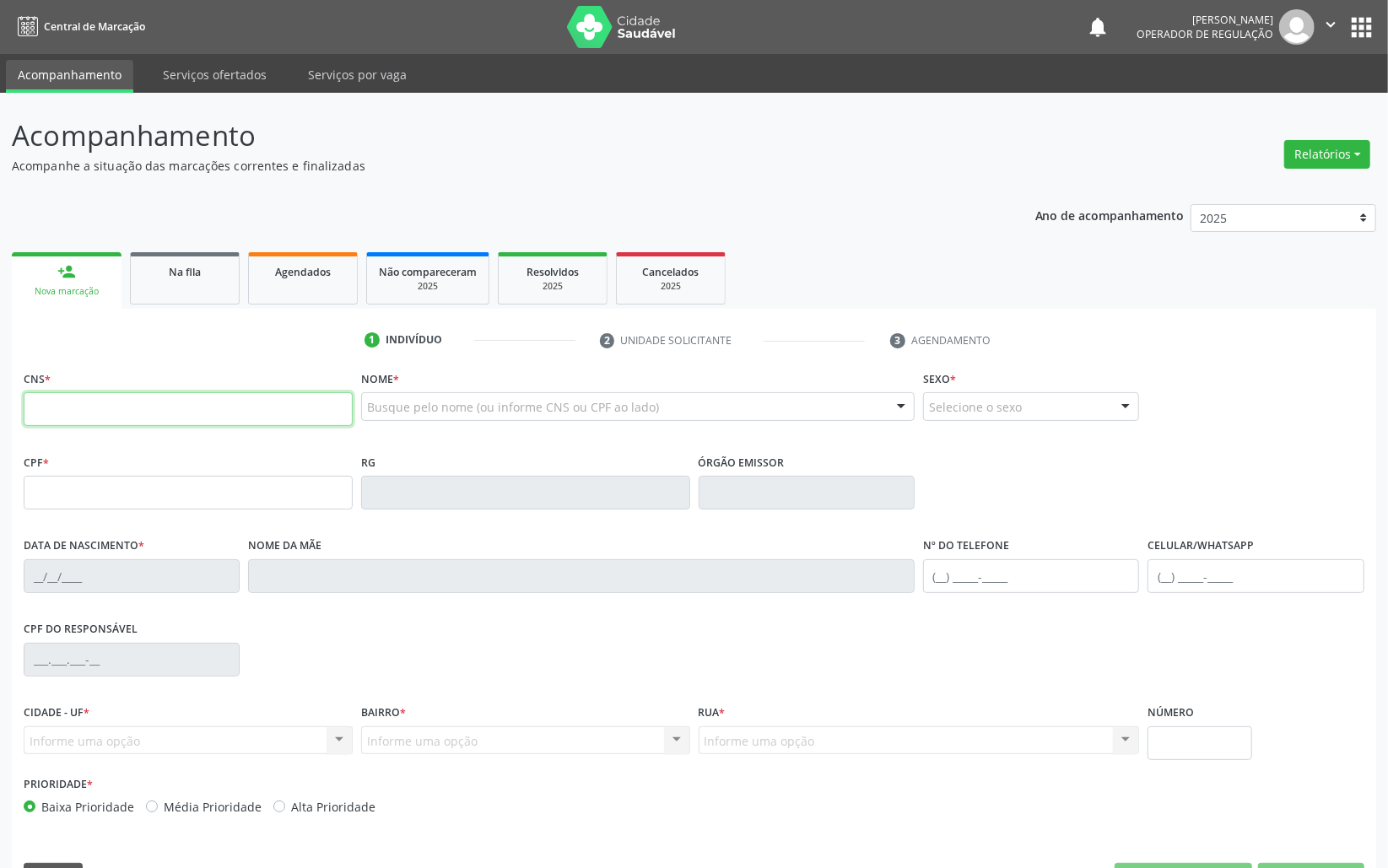
click at [231, 406] on input "text" at bounding box center [188, 409] width 329 height 34
type input "702 4025 0114 7828"
type input "321.443.344-04"
type input "[DATE]"
type input "[PERSON_NAME]"
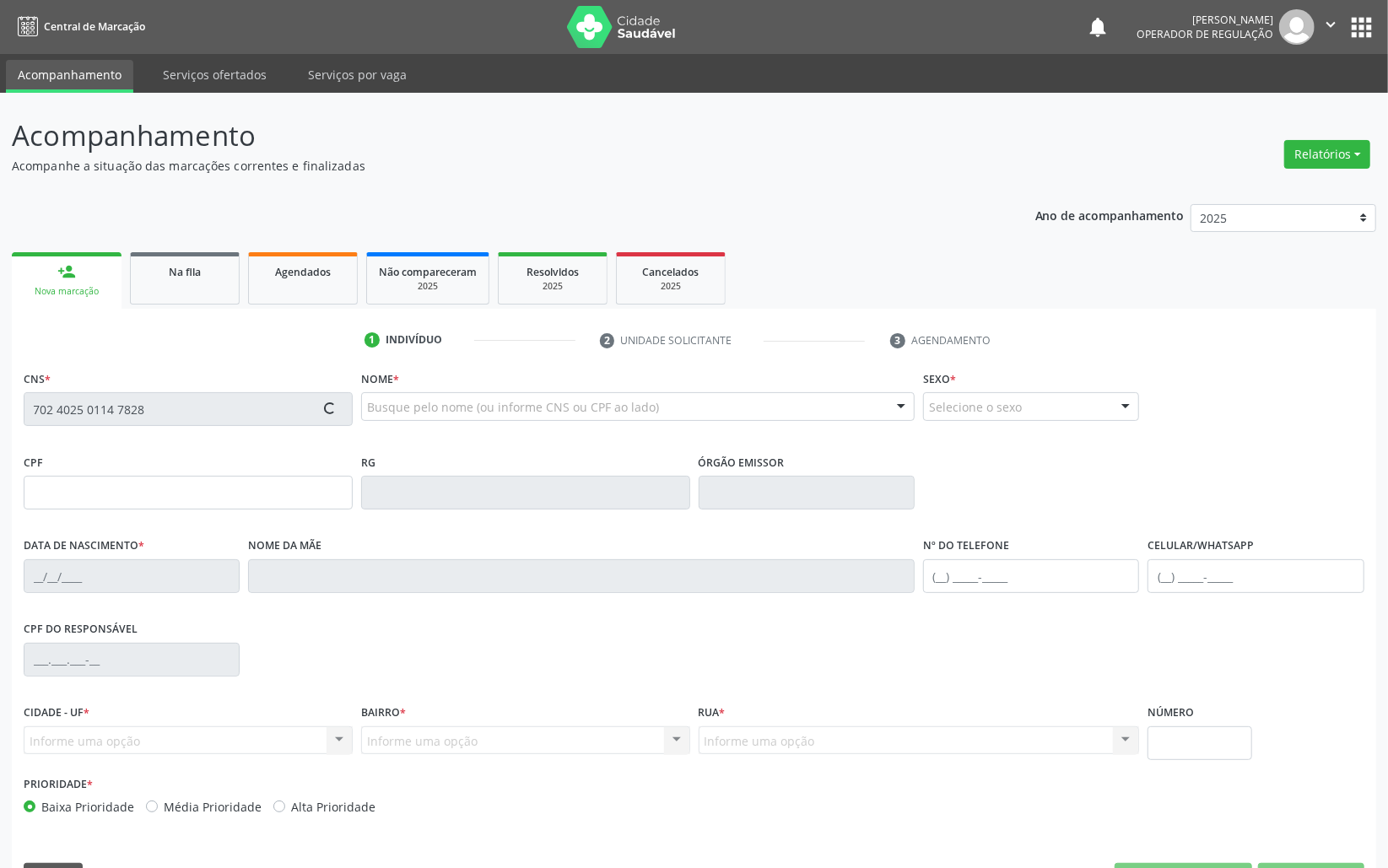
type input "[PHONE_NUMBER]"
type input "55"
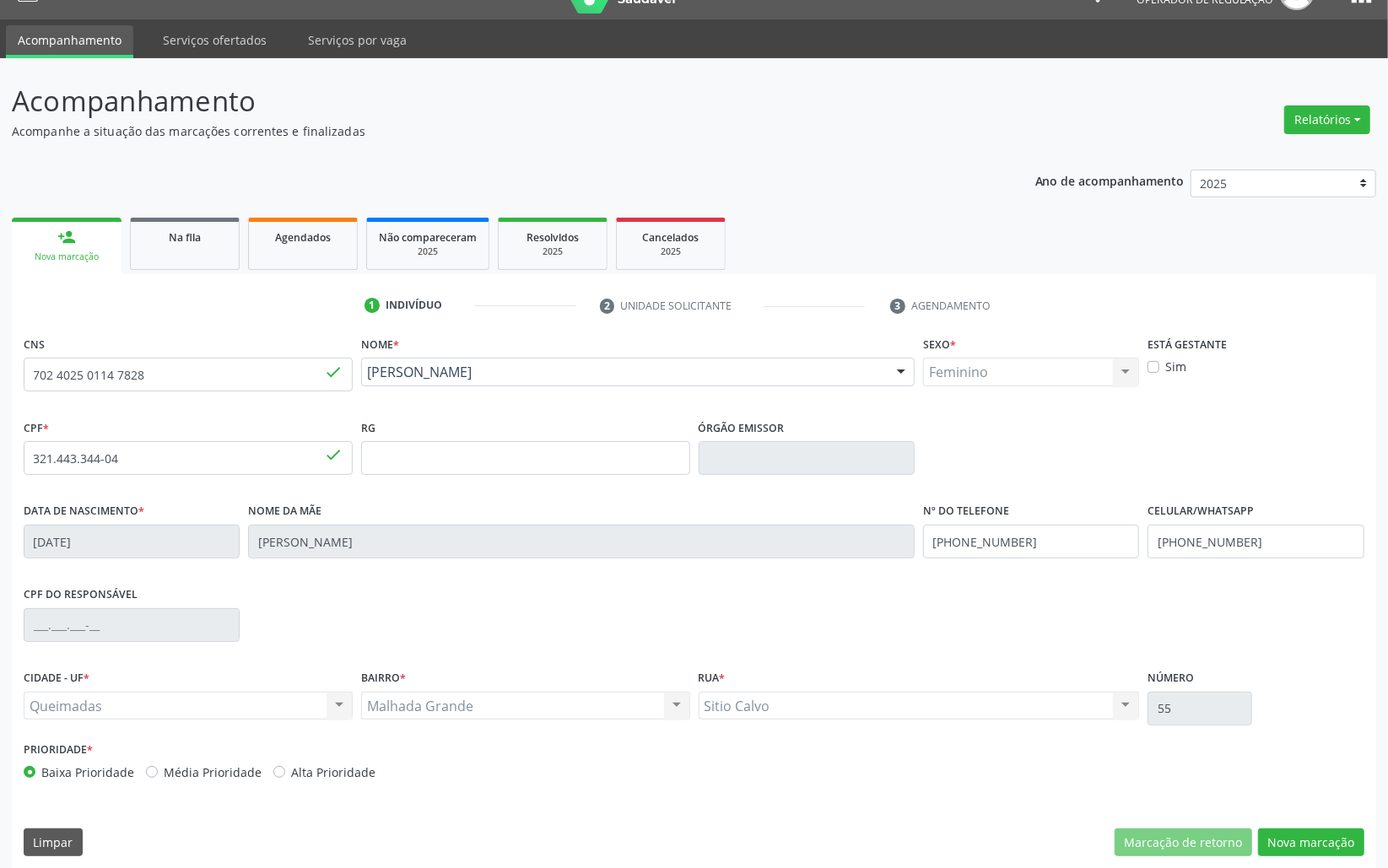
scroll to position [48, 0]
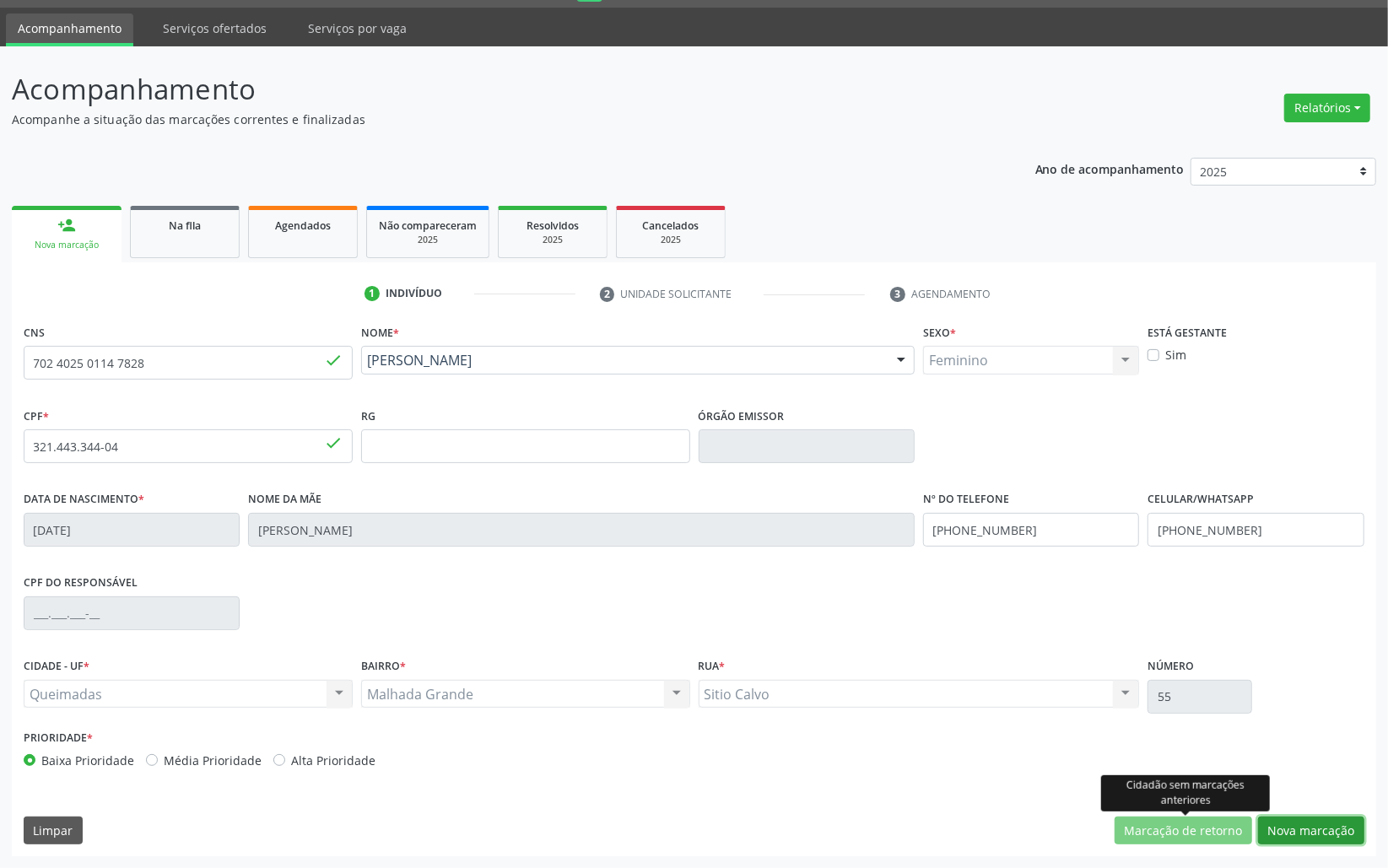
click at [1297, 824] on button "Nova marcação" at bounding box center [1311, 831] width 106 height 29
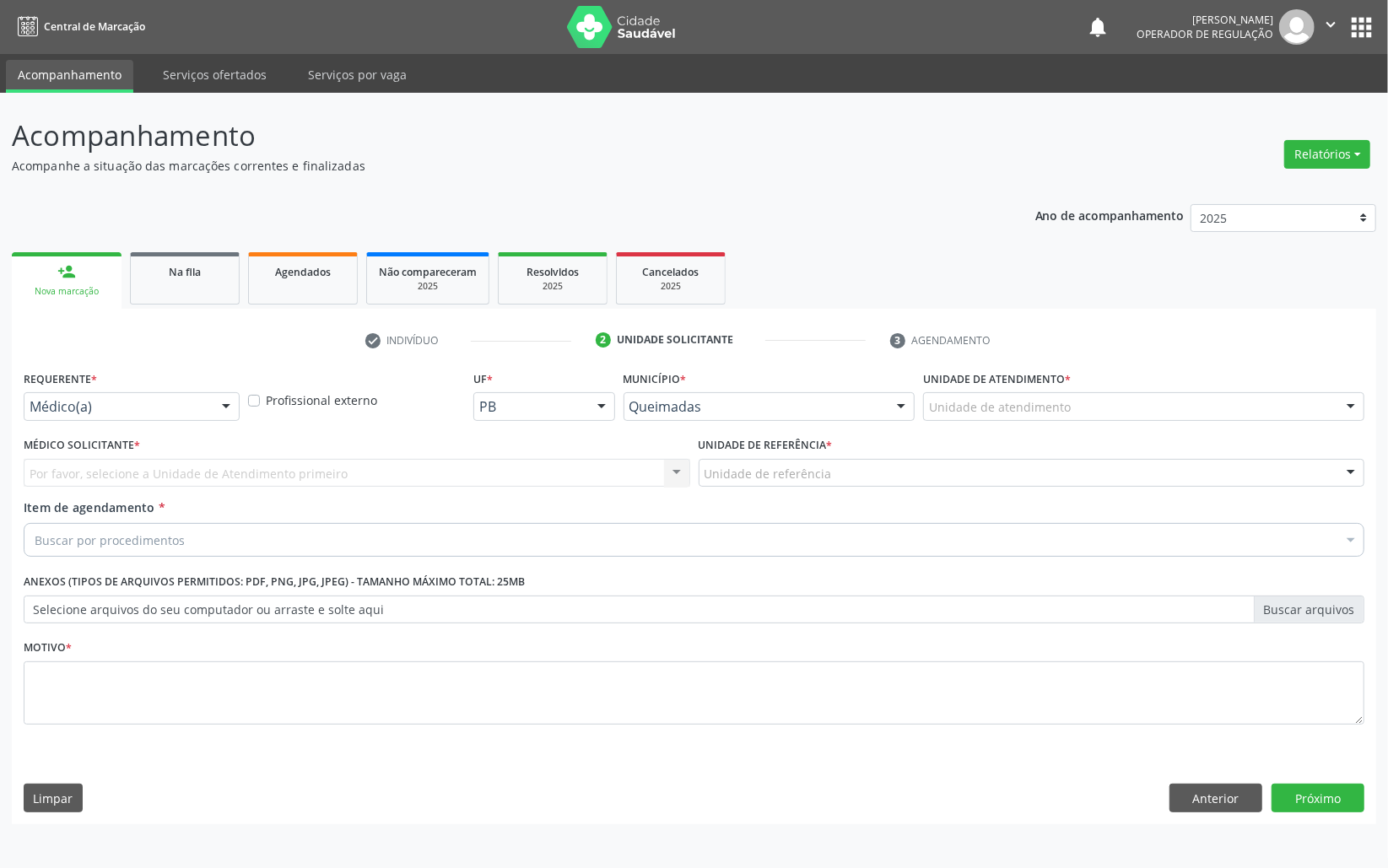
scroll to position [0, 0]
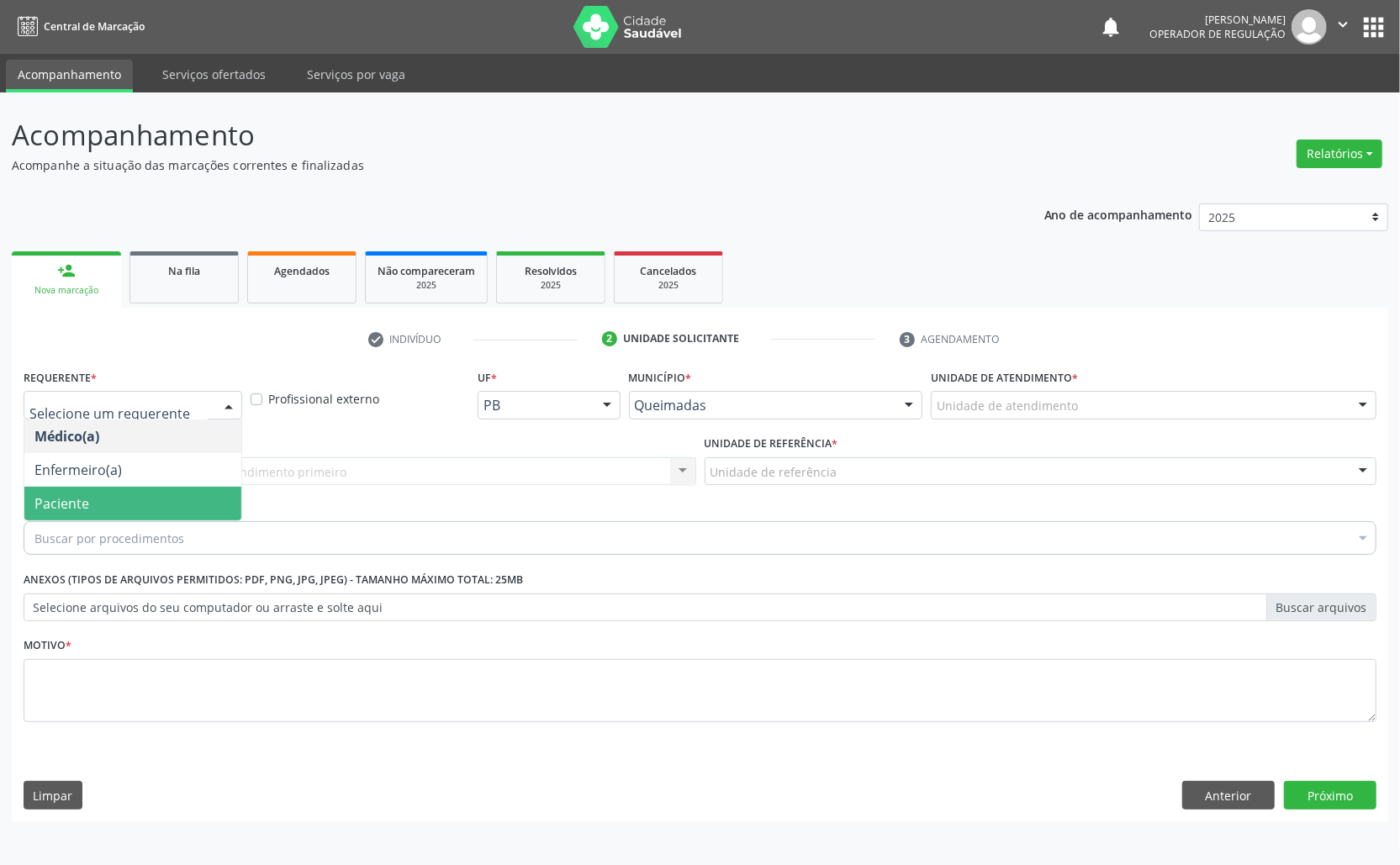
click at [159, 515] on span "Paciente" at bounding box center [133, 504] width 217 height 34
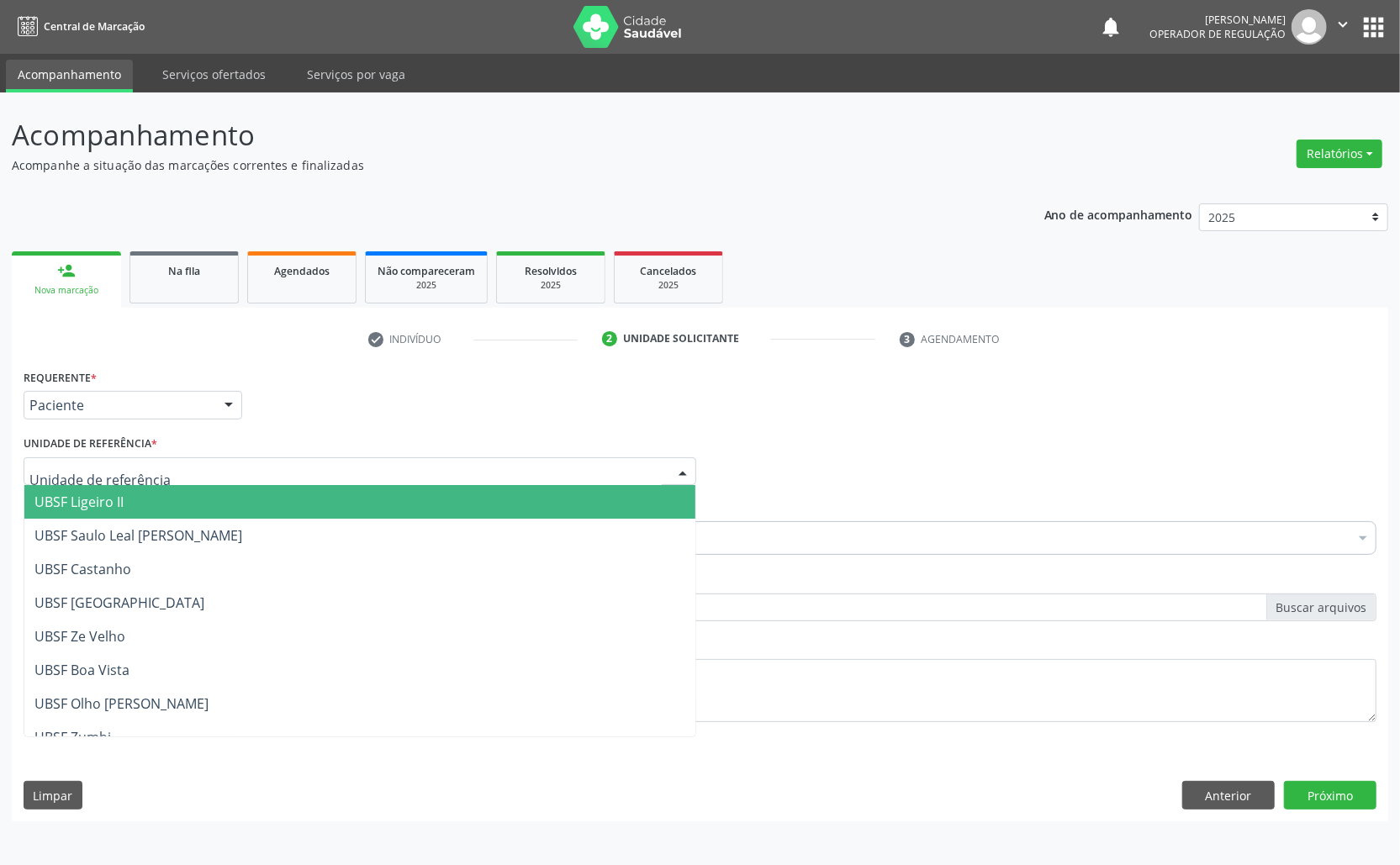
click at [204, 476] on div at bounding box center [360, 472] width 673 height 29
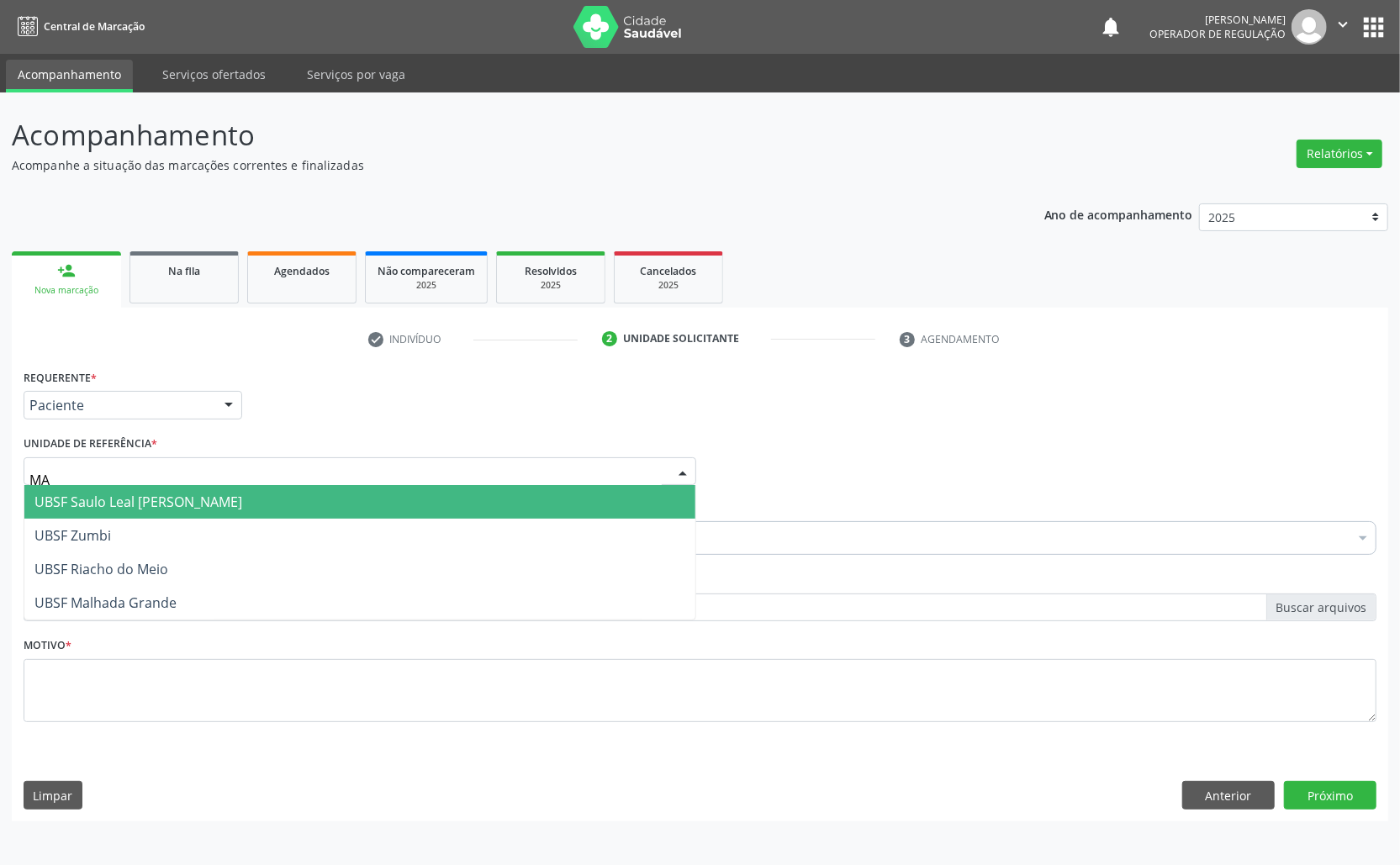
type input "MAL"
click at [197, 504] on span "UBSF Malhada Grande" at bounding box center [360, 502] width 671 height 34
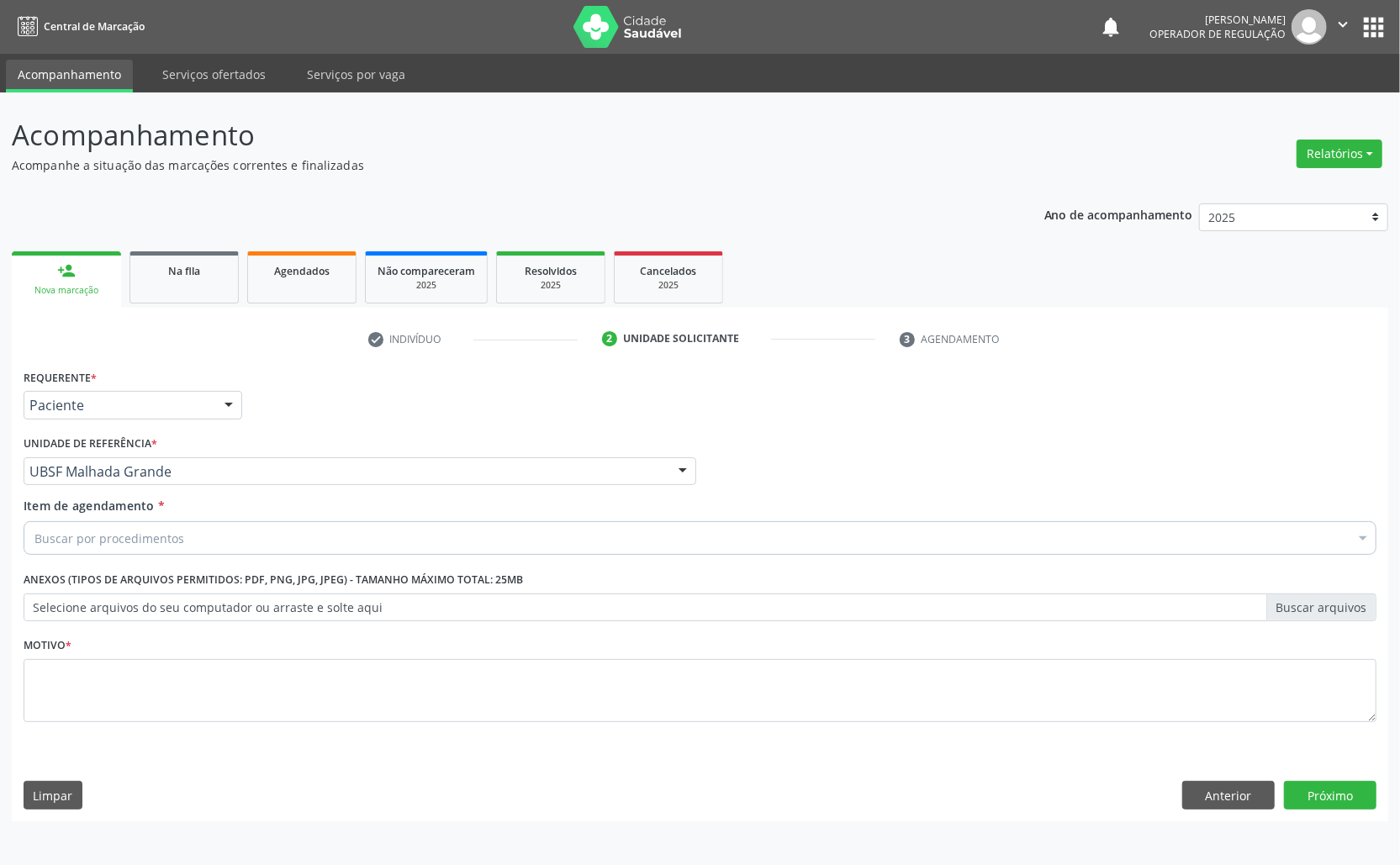
click at [290, 441] on div "Unidade de referência * UBSF [GEOGRAPHIC_DATA] UBSF Ligeiro II UBSF Saulo Leal …" at bounding box center [360, 458] width 673 height 54
click at [233, 545] on div "Buscar por procedimentos" at bounding box center [700, 538] width 1353 height 34
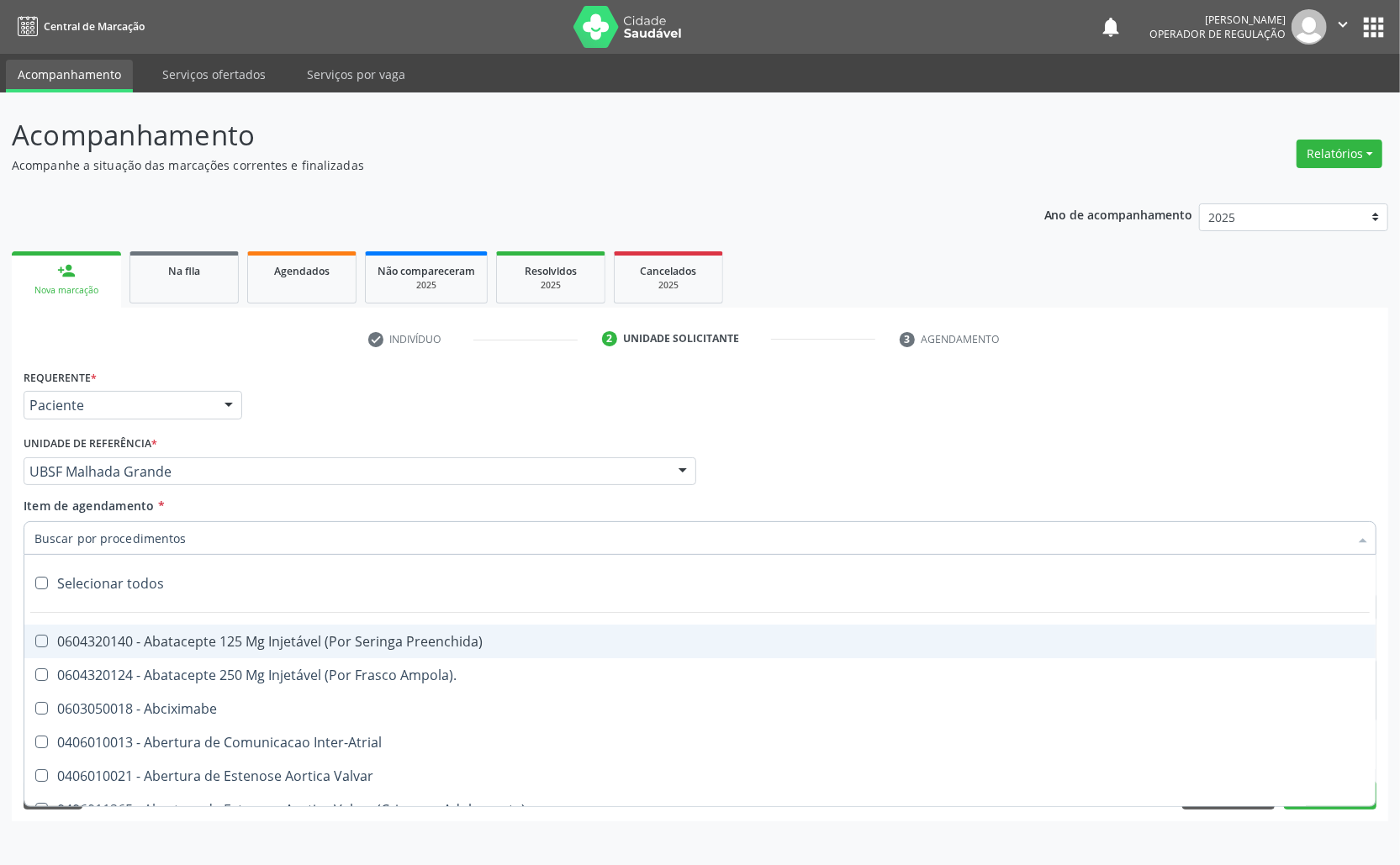
type input "R"
paste input "AVALIAÇÃO ROTINA 07/2025"
type input "AVALIAÇÃO ROTINA 07/2025"
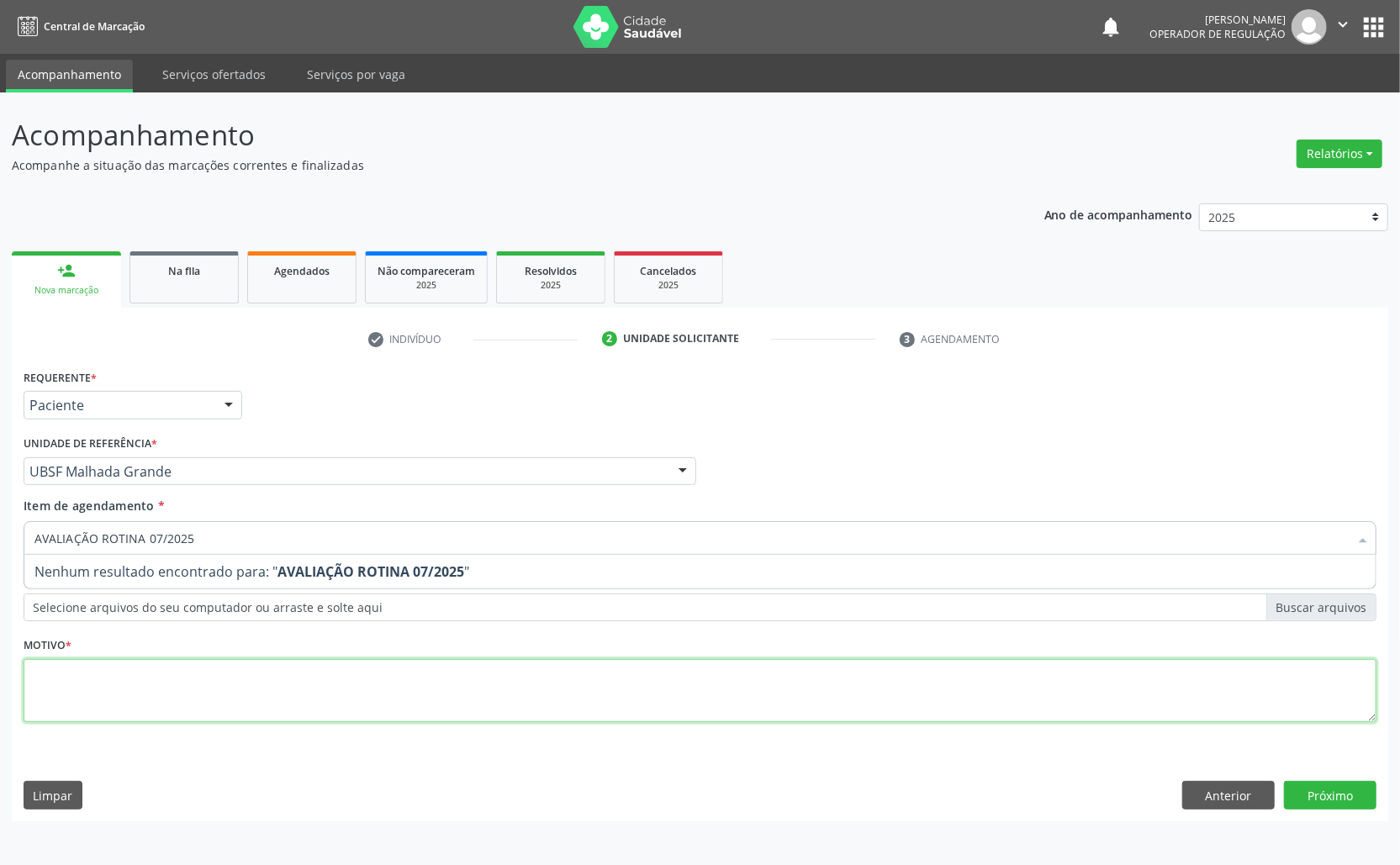
click at [260, 698] on div "Requerente * Paciente Médico(a) Enfermeiro(a) Paciente Nenhum resultado encontr…" at bounding box center [700, 555] width 1353 height 380
paste textarea "AVALIAÇÃO ROTINA 07/2025"
type textarea "AVALIAÇÃO ROTINA 07/2025"
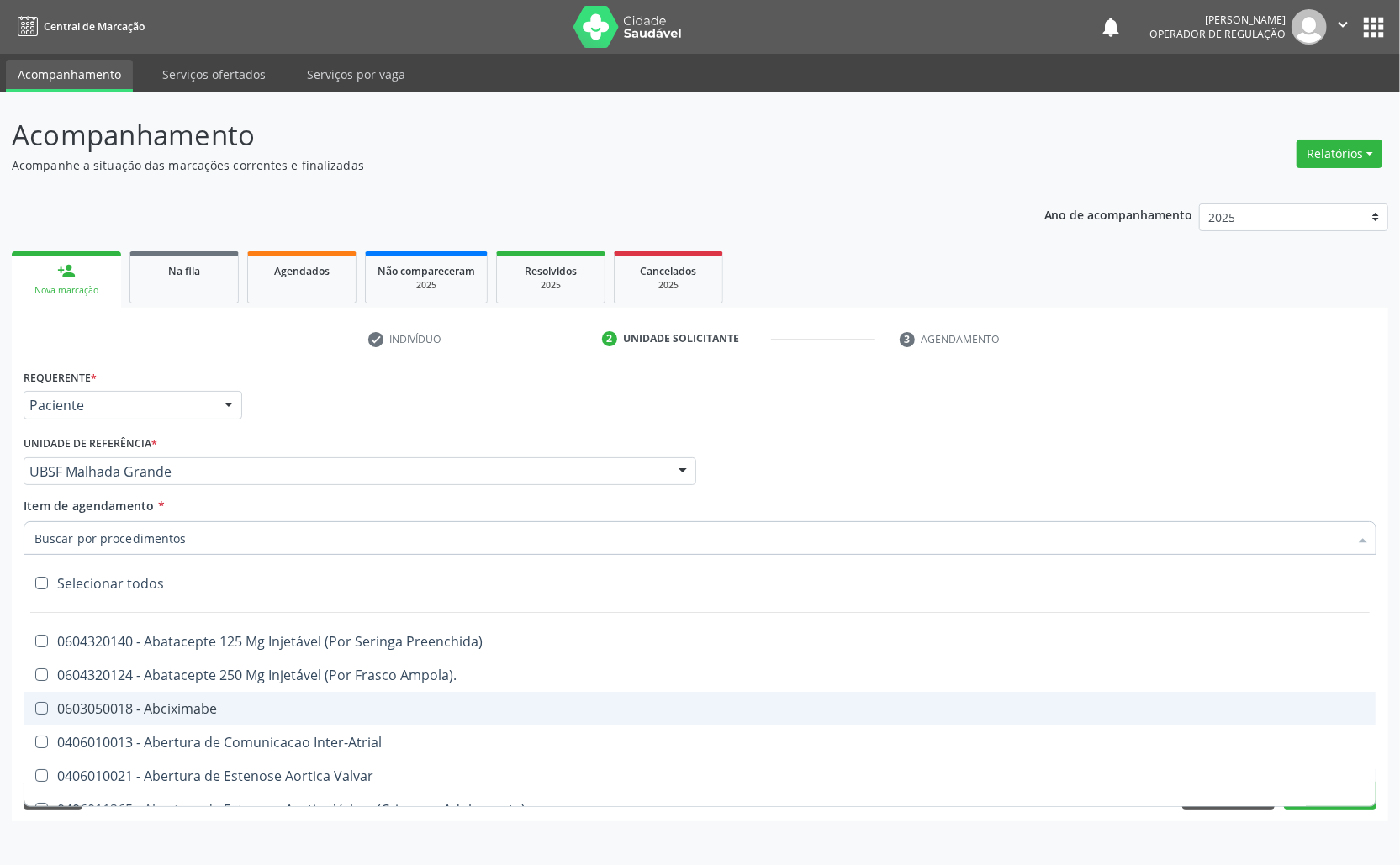
paste input "TRANSVAGINAL"
type input "TRANSVAGINAL"
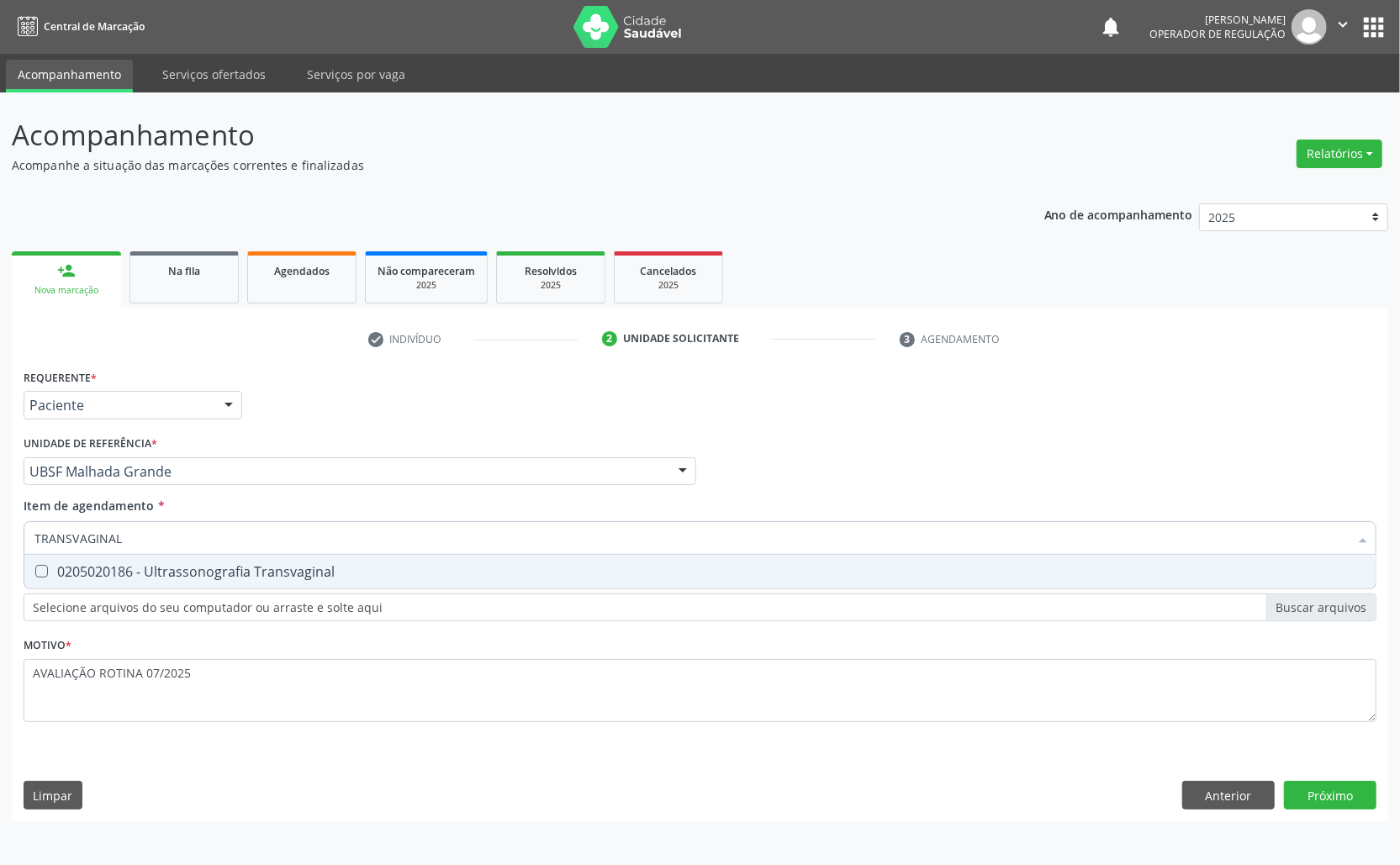
click at [173, 569] on div "0205020186 - Ultrassonografia Transvaginal" at bounding box center [700, 572] width 1331 height 14
checkbox Transvaginal "true"
click at [1360, 786] on div "Requerente * Paciente Médico(a) Enfermeiro(a) Paciente Nenhum resultado encontr…" at bounding box center [700, 593] width 1376 height 457
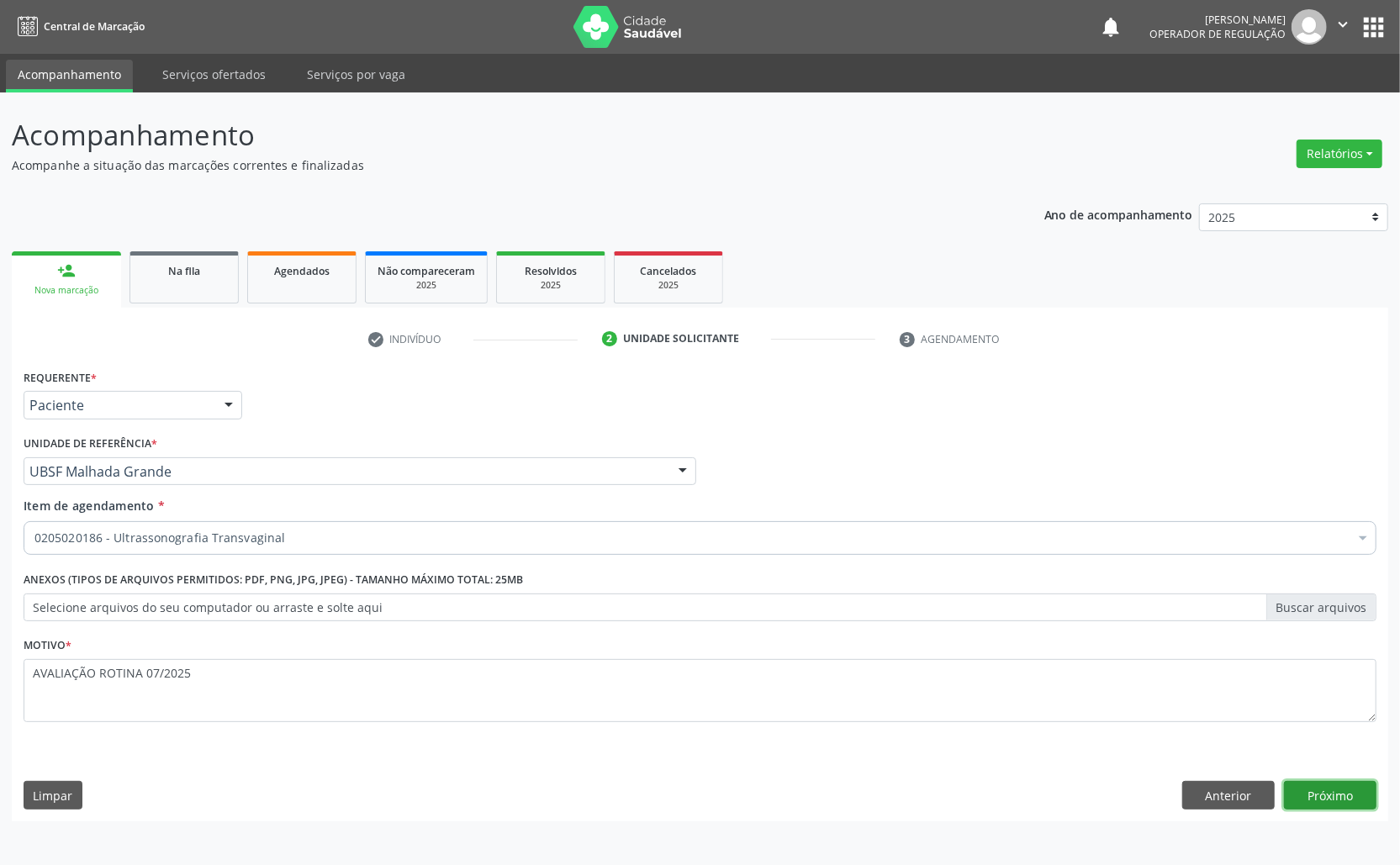
click at [1360, 786] on button "Próximo" at bounding box center [1330, 796] width 92 height 29
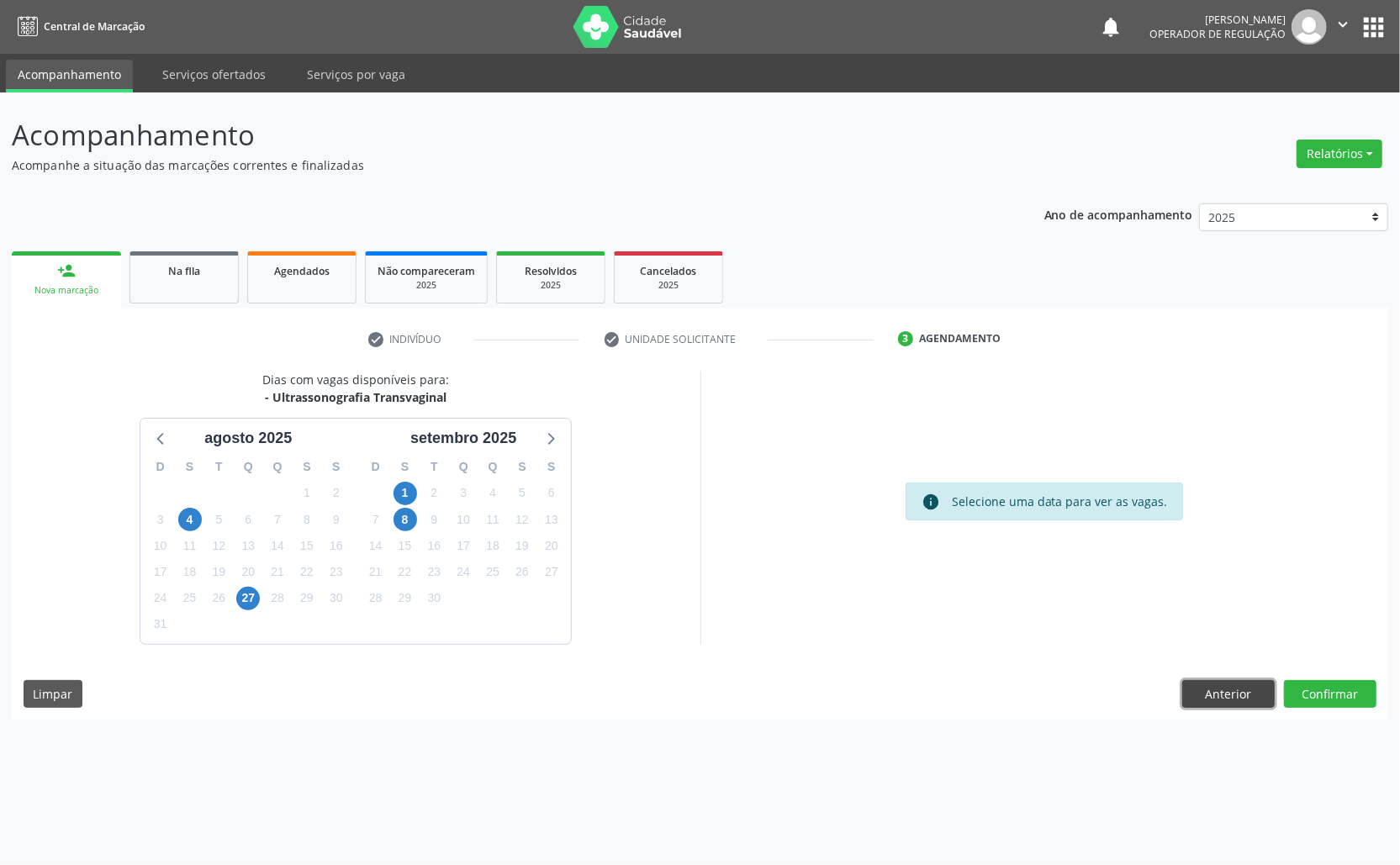
click at [1228, 693] on button "Anterior" at bounding box center [1228, 694] width 92 height 29
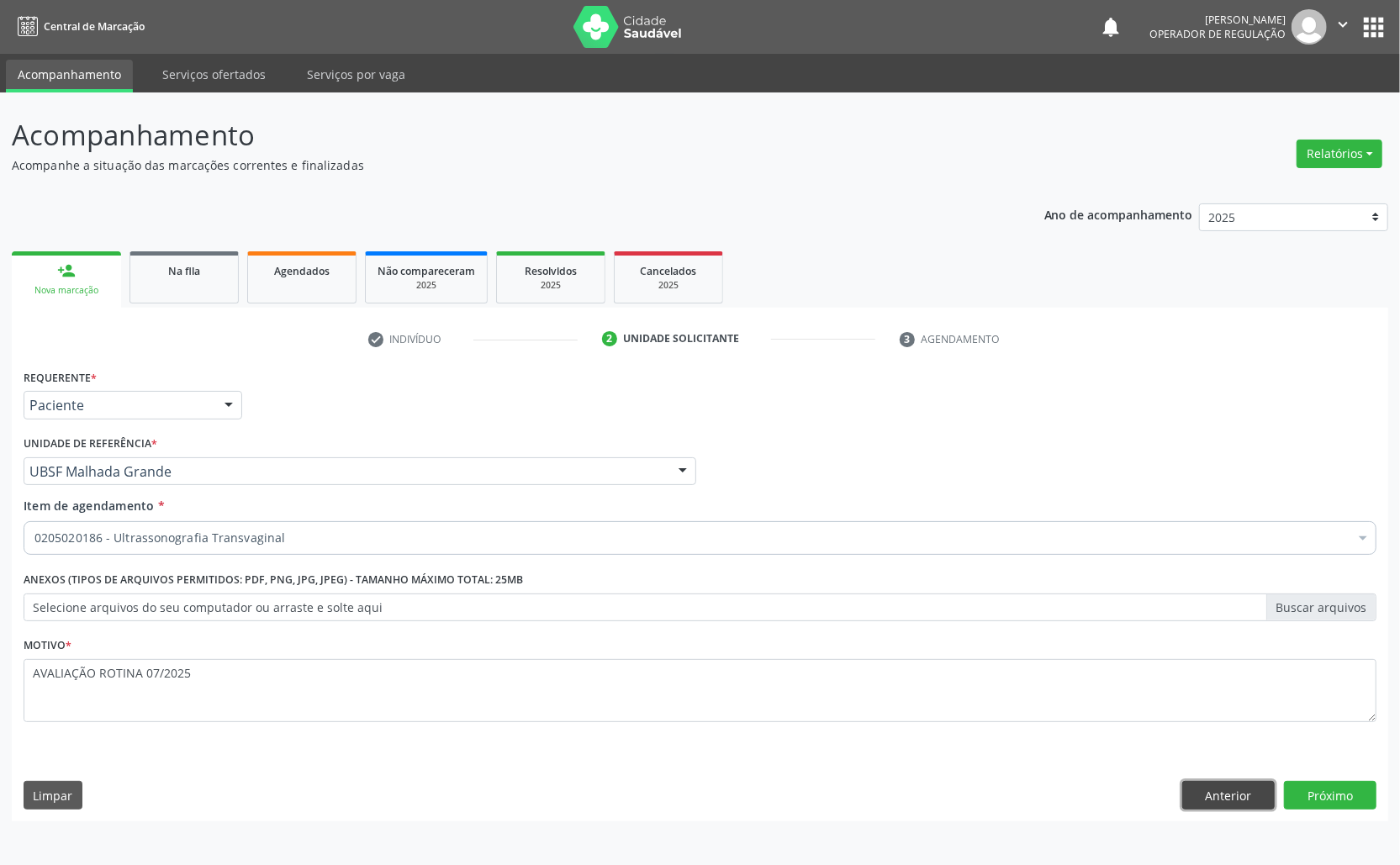
click at [1219, 793] on button "Anterior" at bounding box center [1228, 796] width 92 height 29
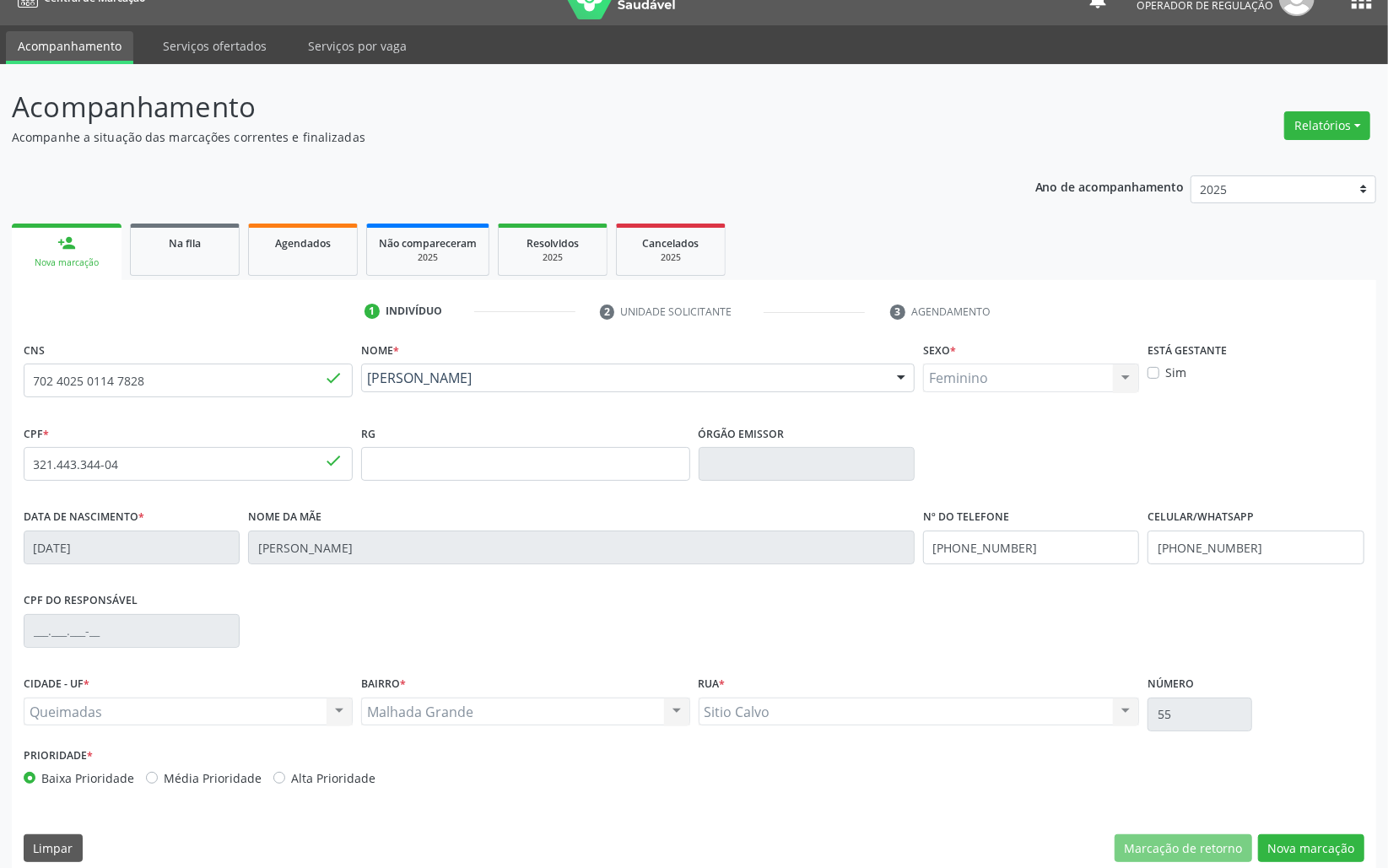
scroll to position [48, 0]
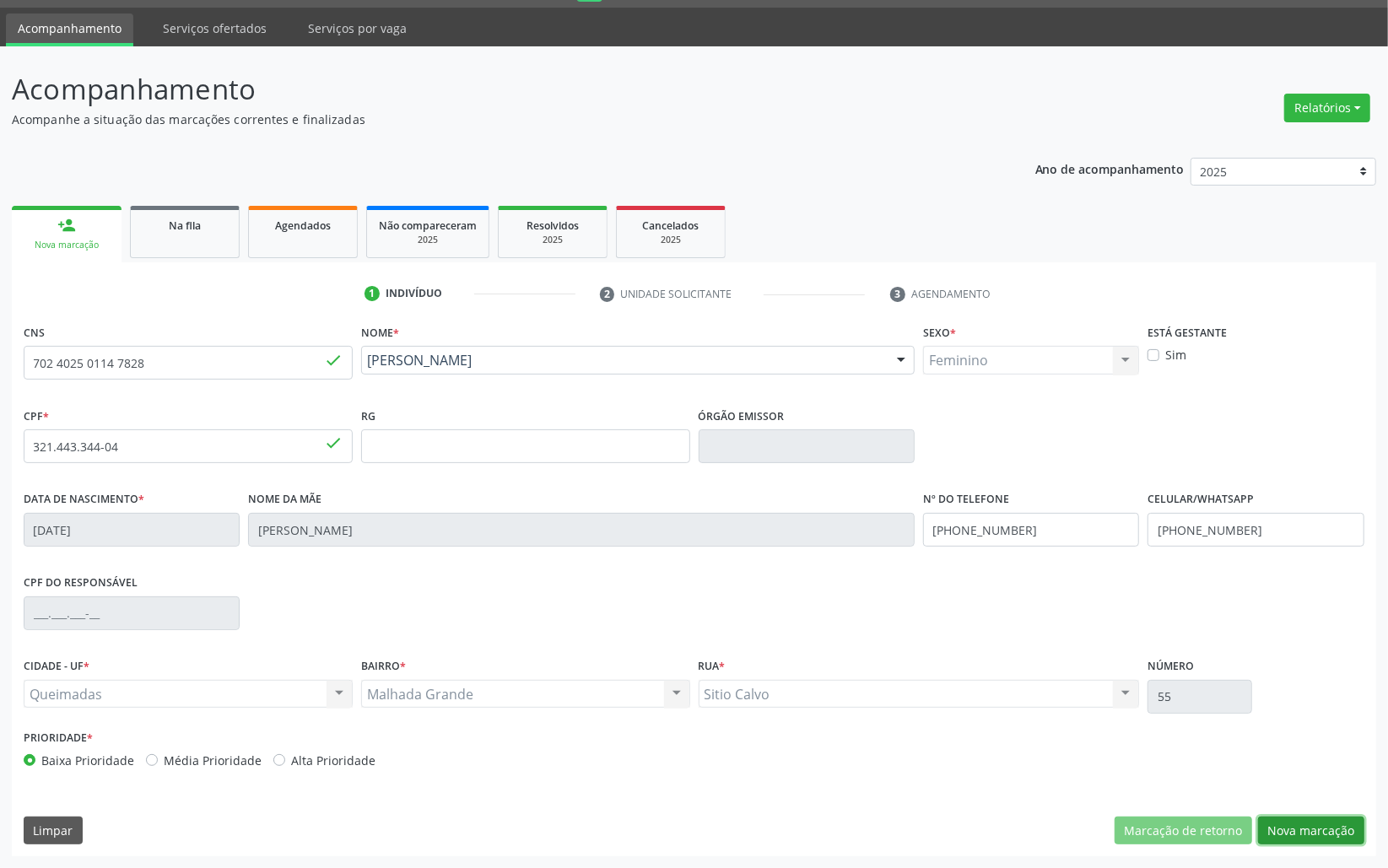
click at [1327, 841] on button "Nova marcação" at bounding box center [1311, 831] width 106 height 29
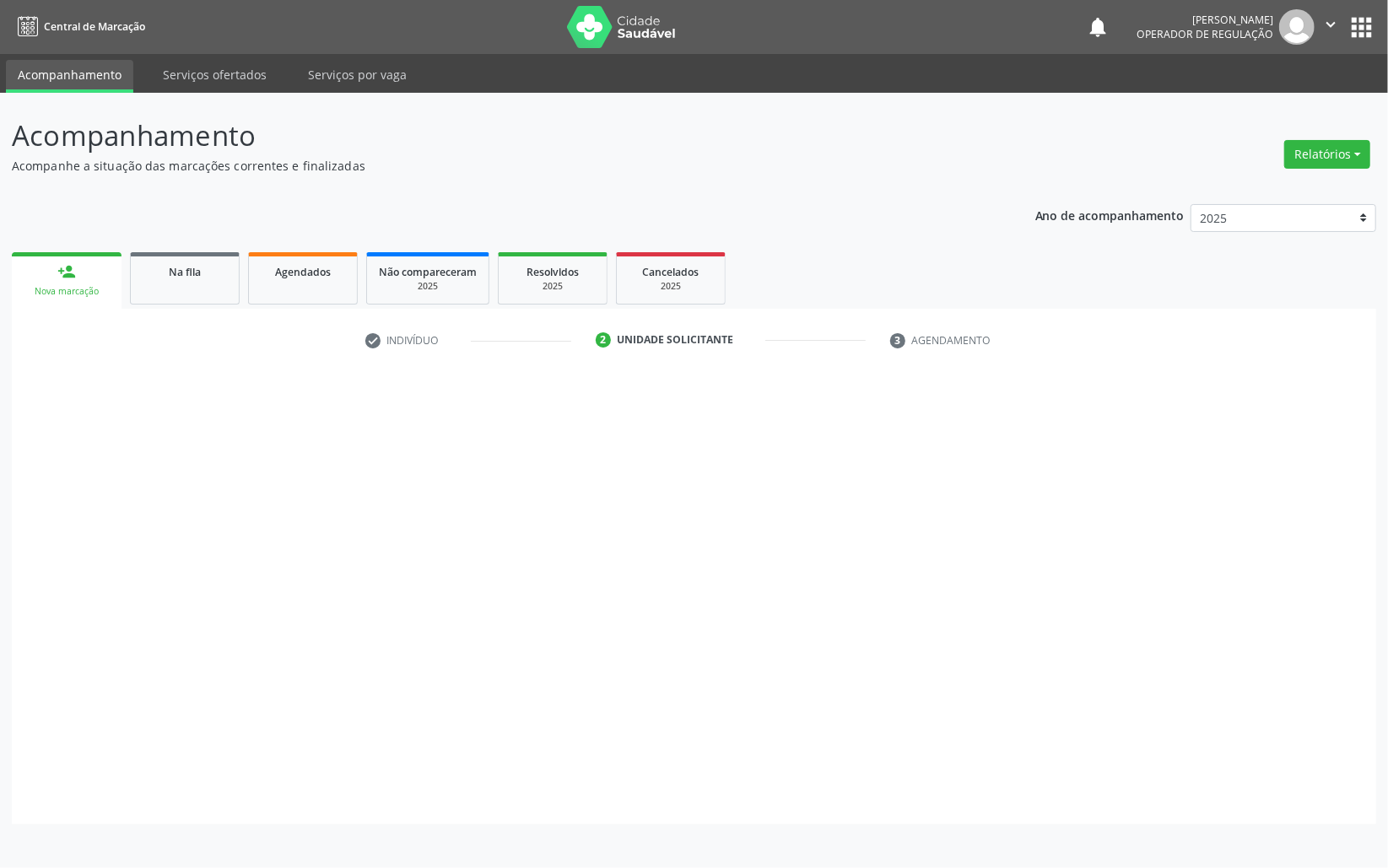
scroll to position [0, 0]
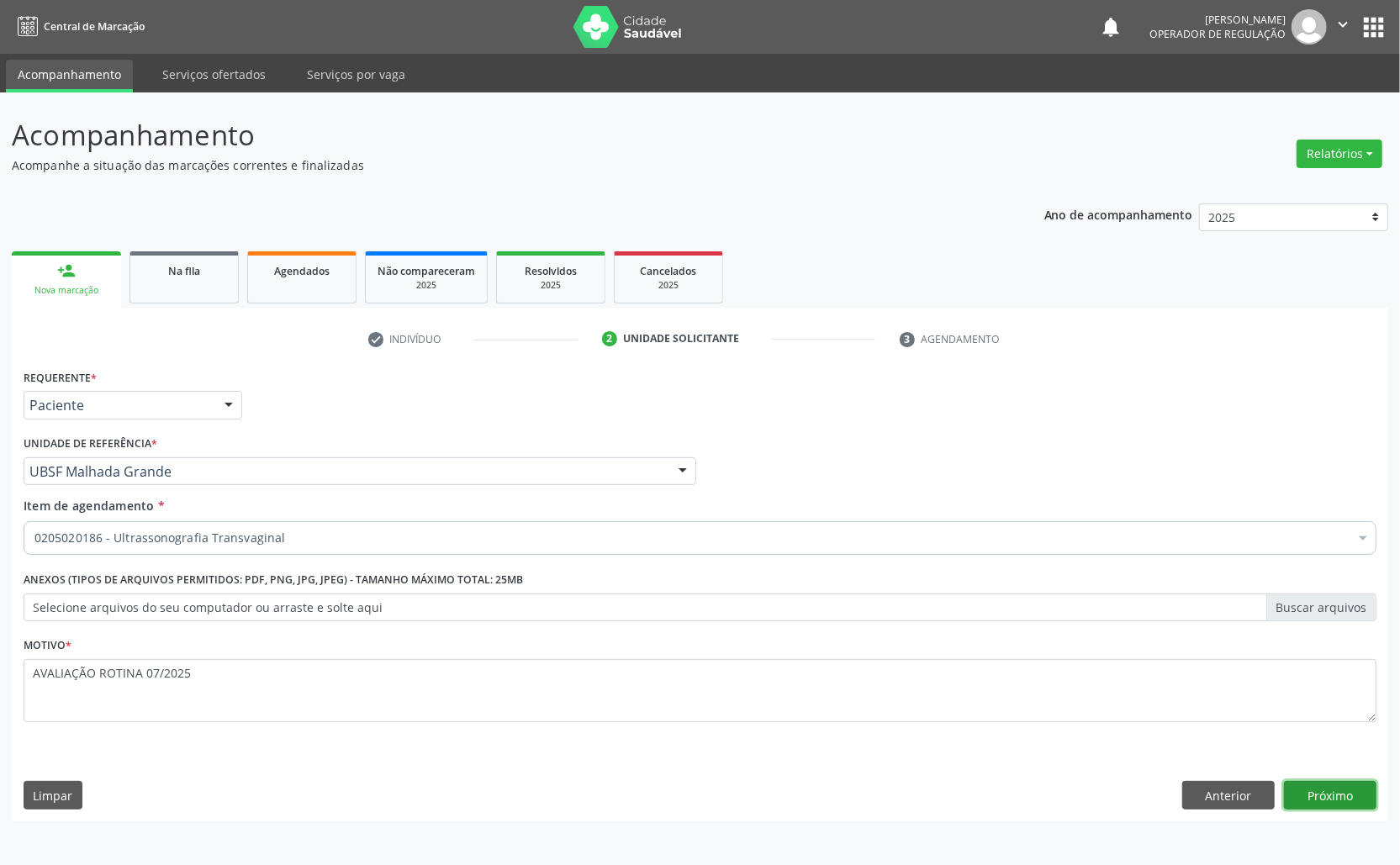
click at [1305, 791] on button "Próximo" at bounding box center [1330, 796] width 92 height 29
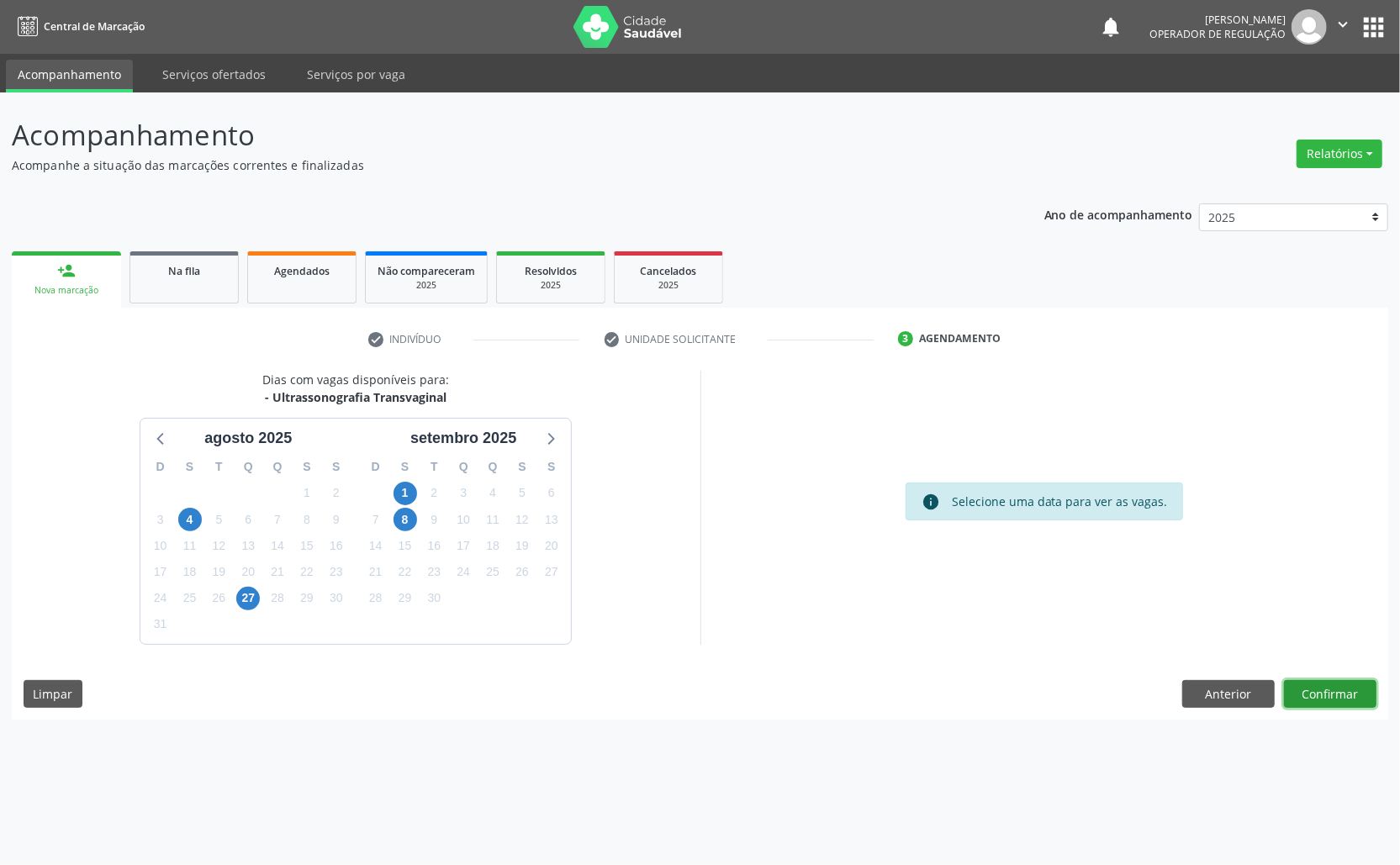
click at [1340, 697] on button "Confirmar" at bounding box center [1330, 694] width 92 height 29
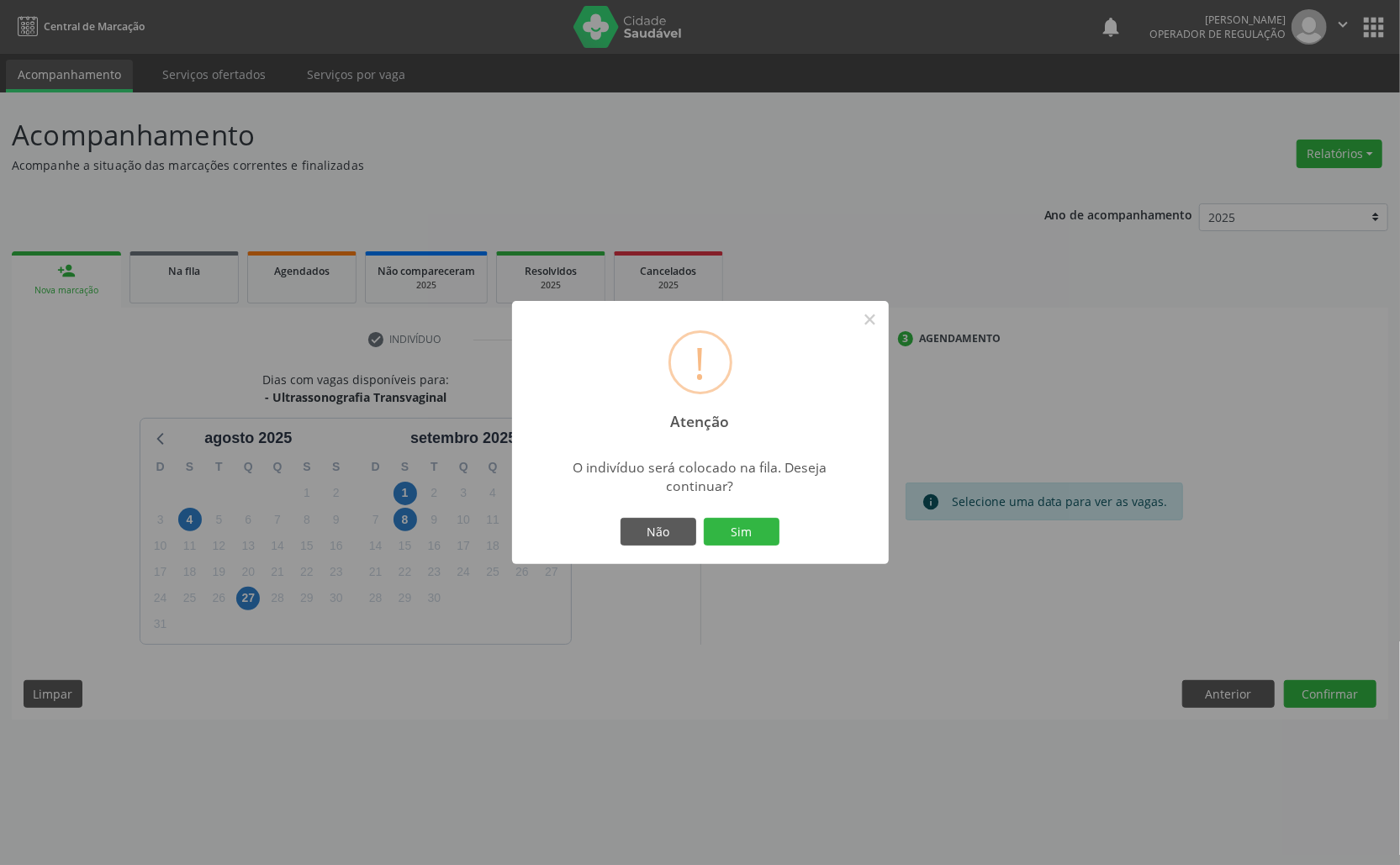
click at [704, 517] on button "Sim" at bounding box center [741, 532] width 75 height 29
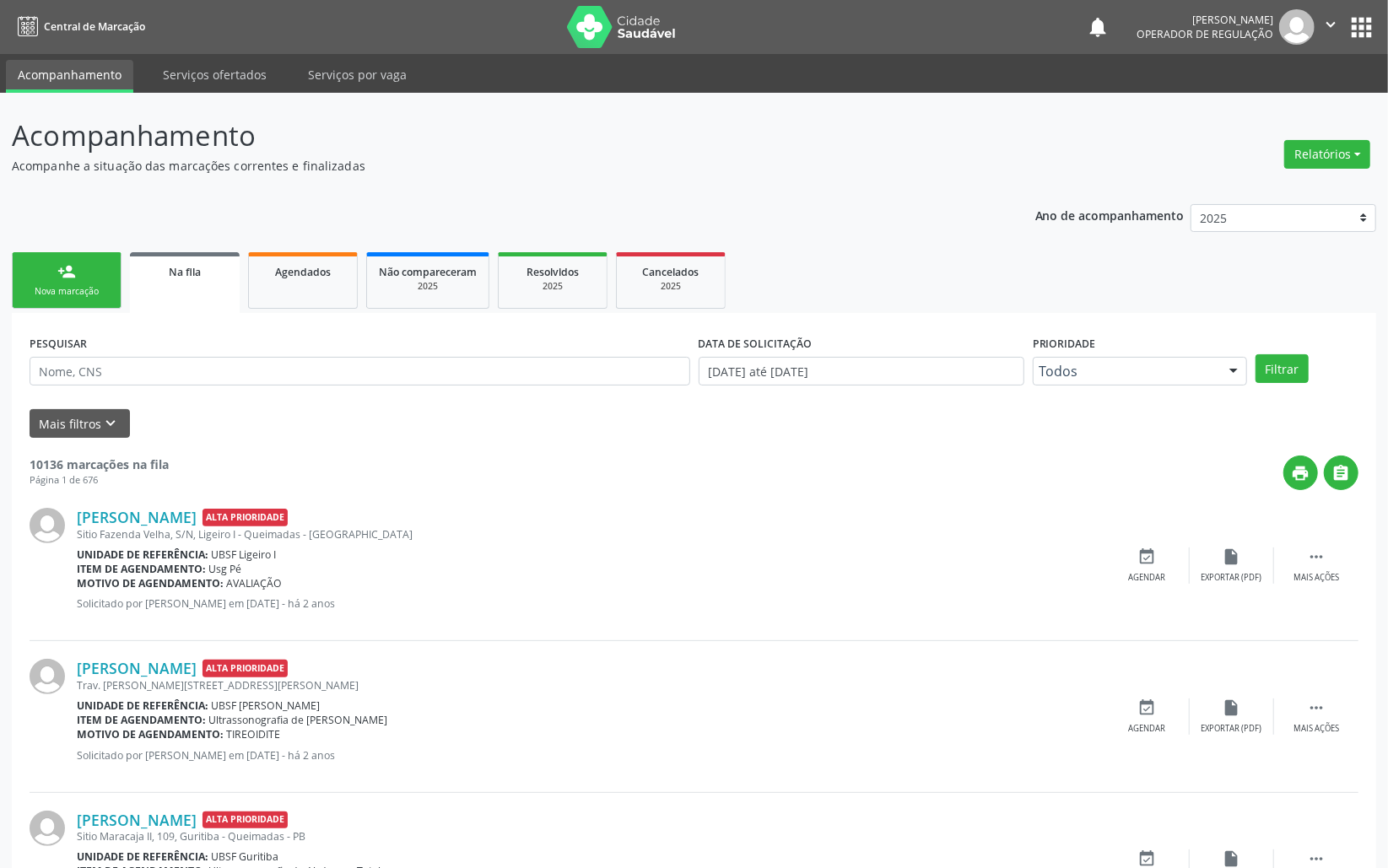
click at [54, 302] on link "person_add Nova marcação" at bounding box center [66, 280] width 110 height 57
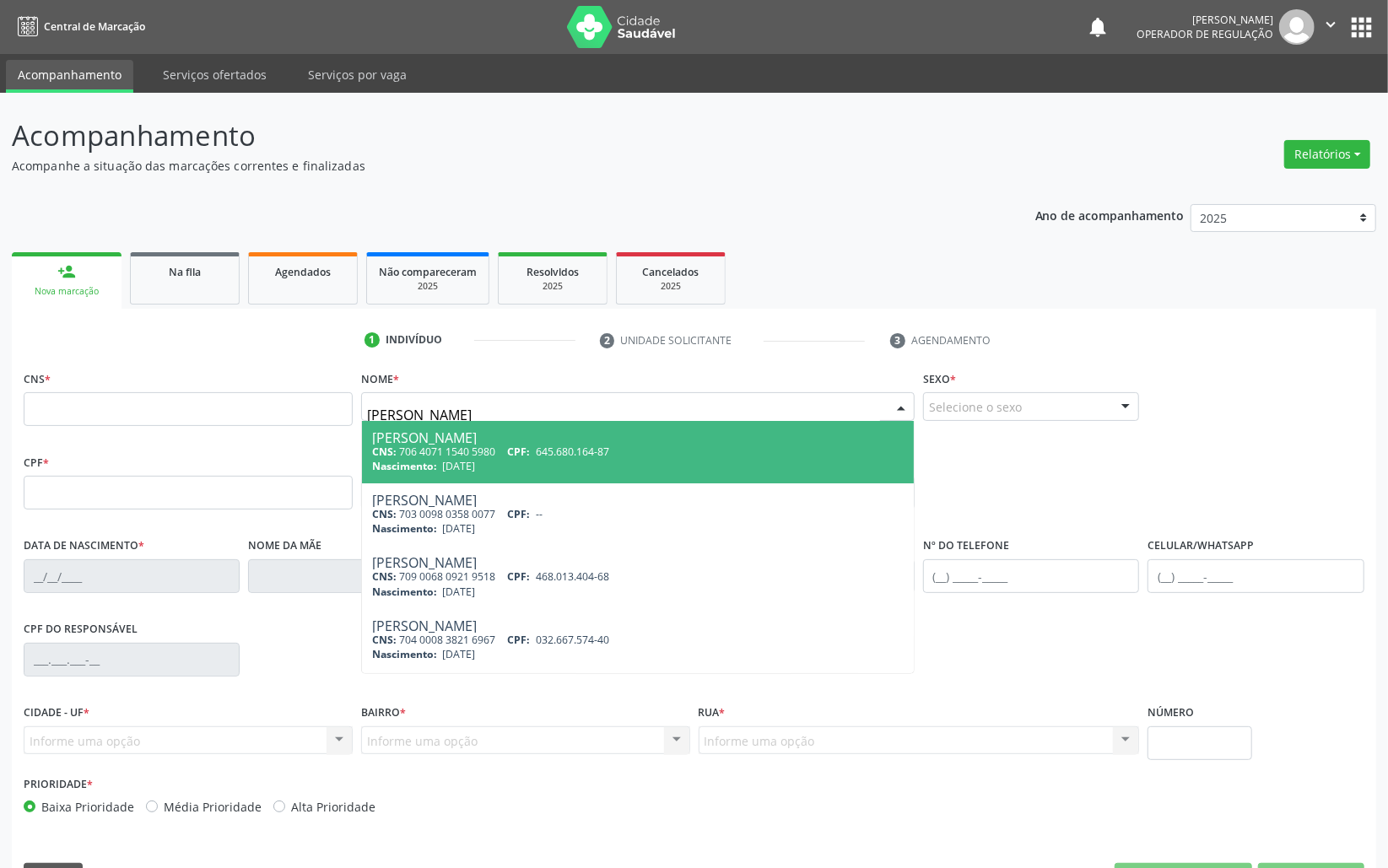
type input "[PERSON_NAME]"
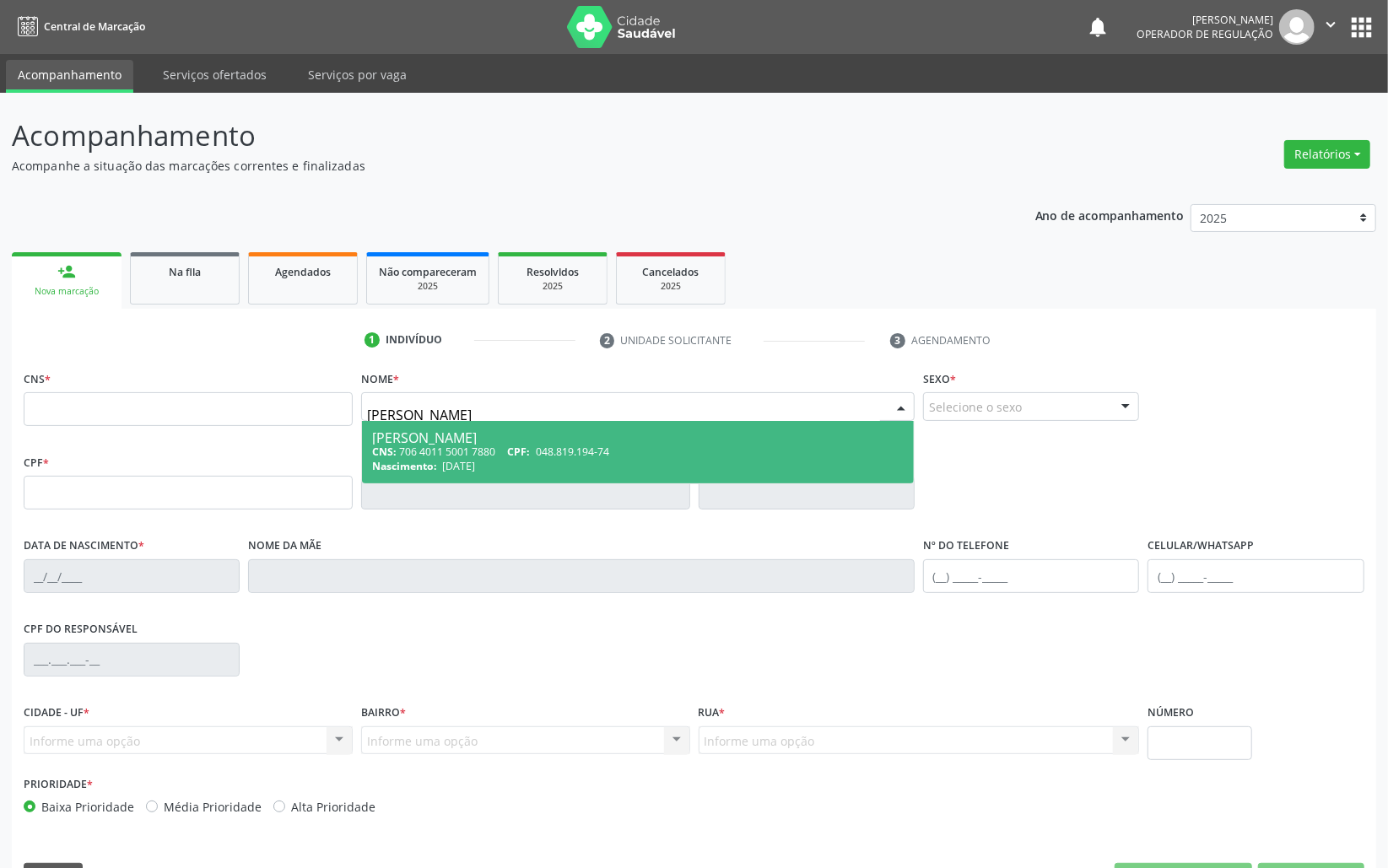
click at [451, 464] on span "[DATE]" at bounding box center [458, 466] width 33 height 14
type input "706 4011 5001 7880"
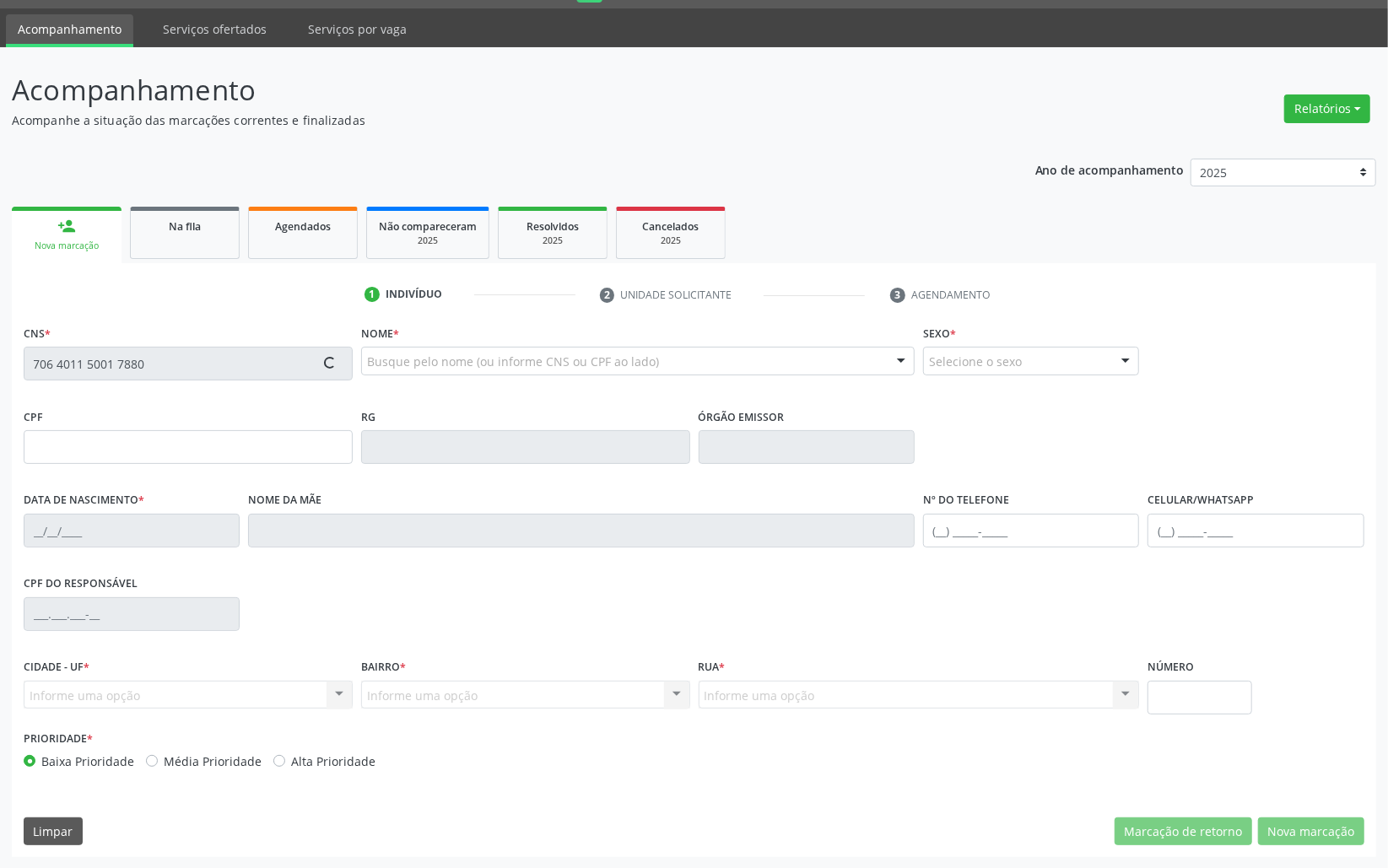
scroll to position [48, 0]
type input "048.819.194-74"
type input "[DATE]"
type input "[PERSON_NAME]"
type input "[PHONE_NUMBER]"
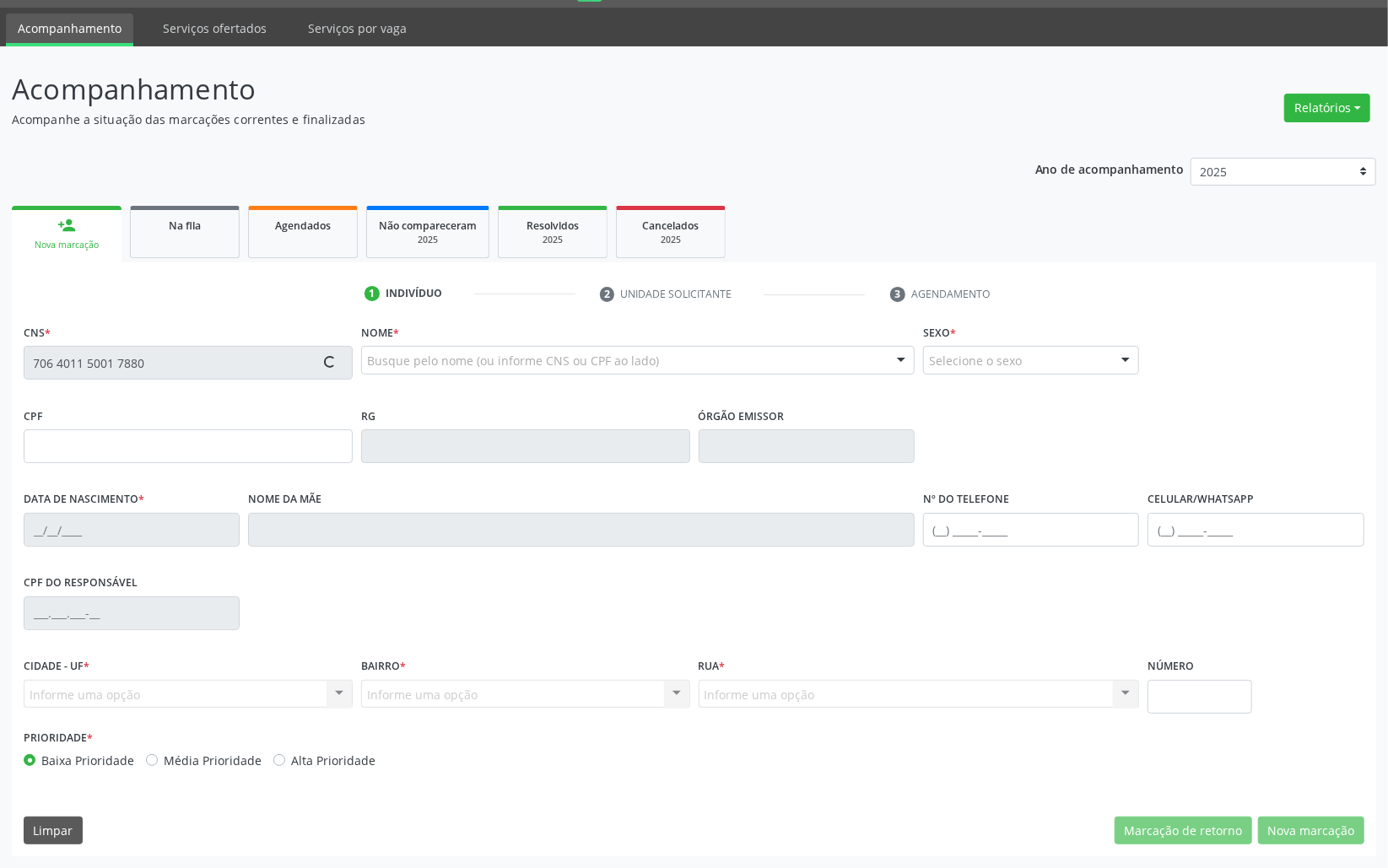
type input "[PHONE_NUMBER]"
type input "1062"
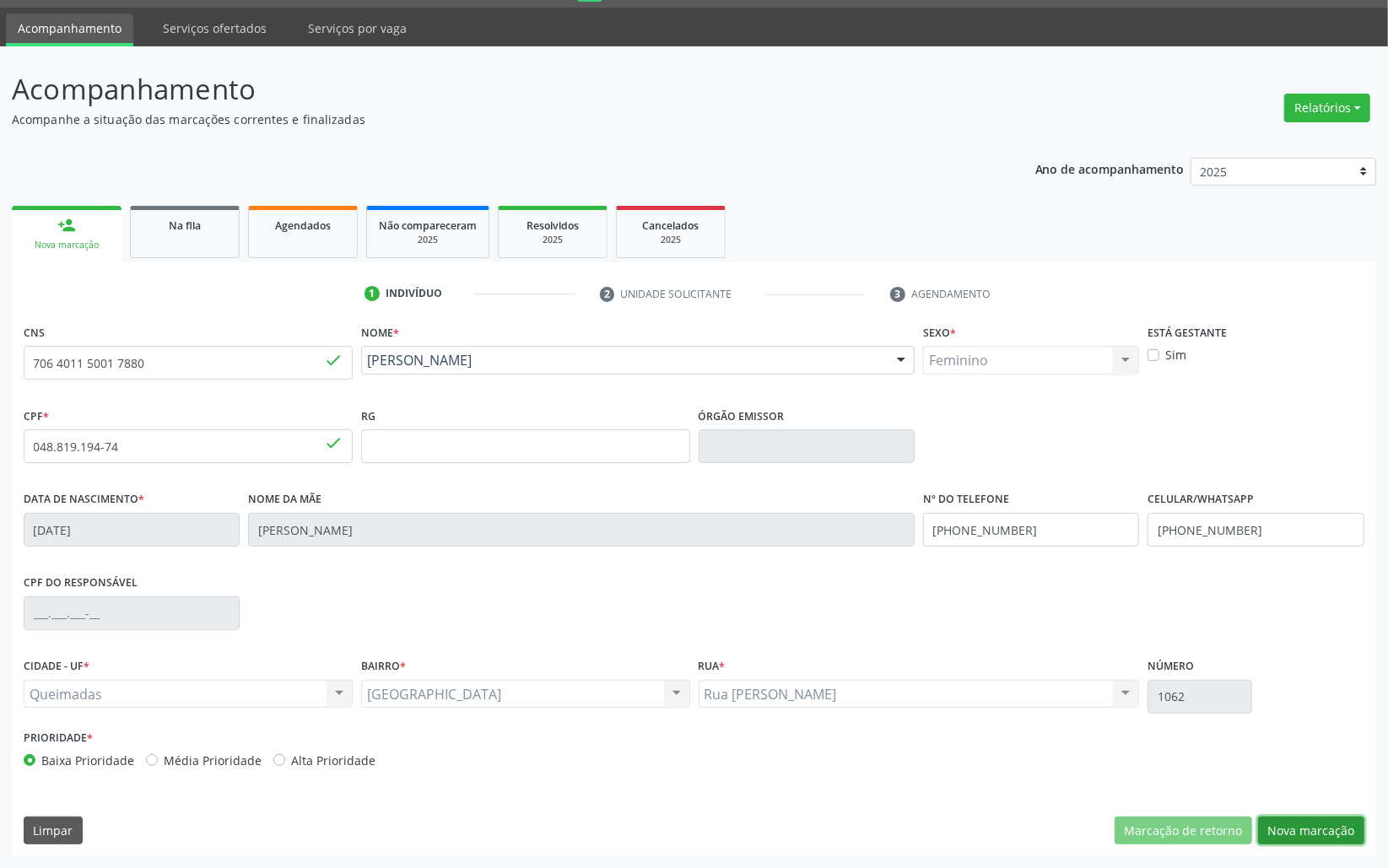
click at [1273, 821] on button "Nova marcação" at bounding box center [1311, 831] width 106 height 29
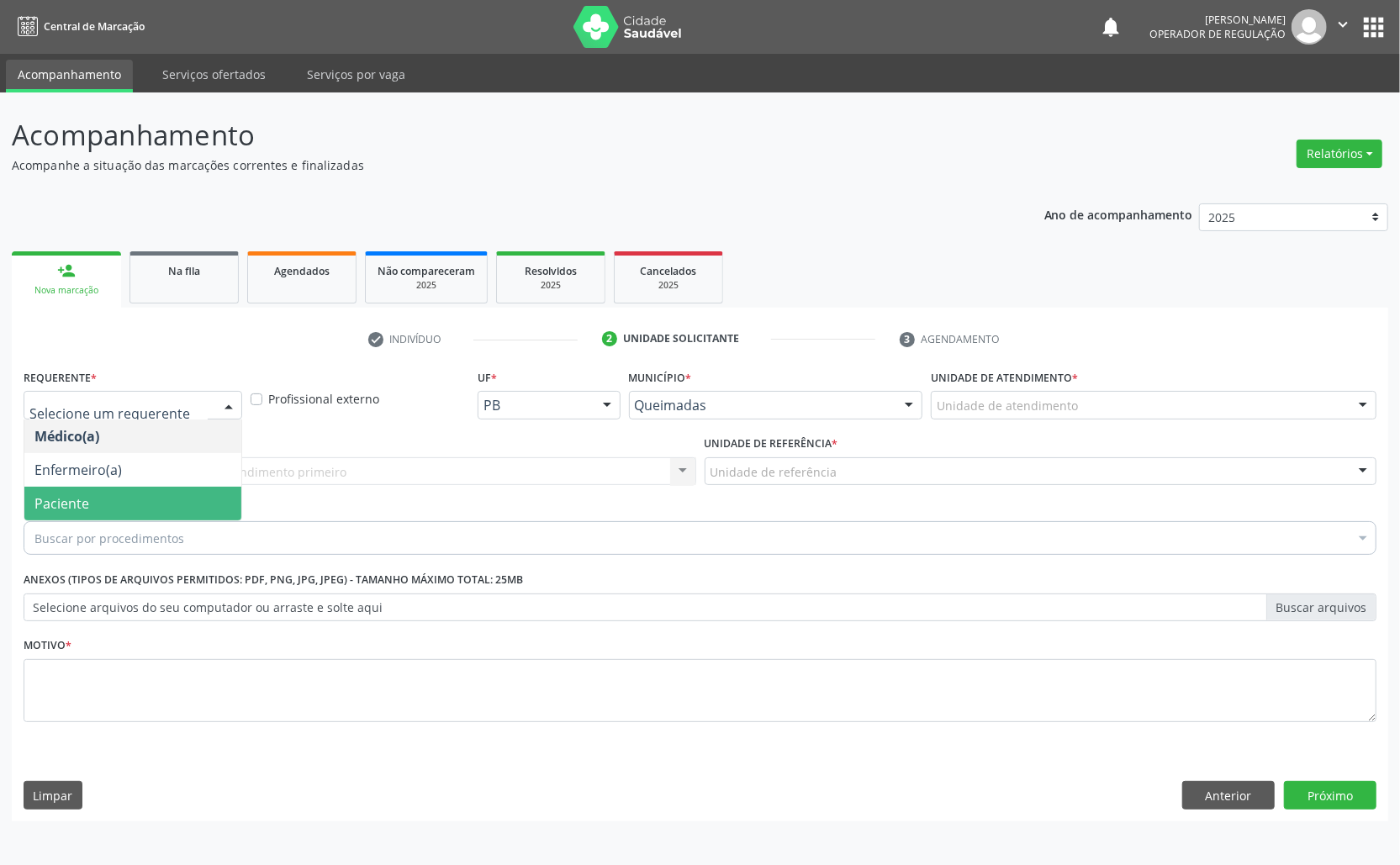
click at [136, 500] on span "Paciente" at bounding box center [133, 504] width 217 height 34
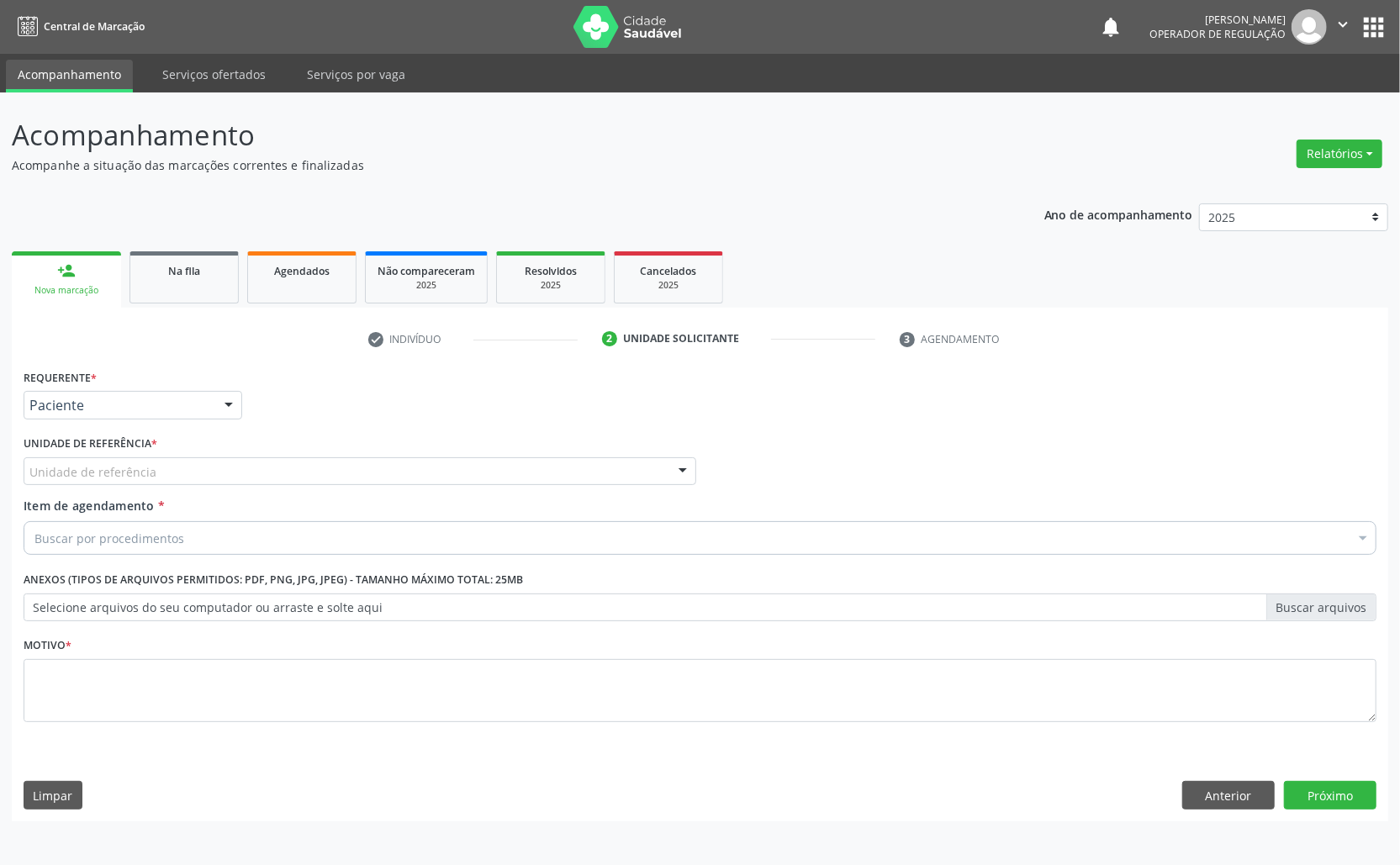
click at [203, 479] on div "Unidade de referência" at bounding box center [360, 472] width 673 height 29
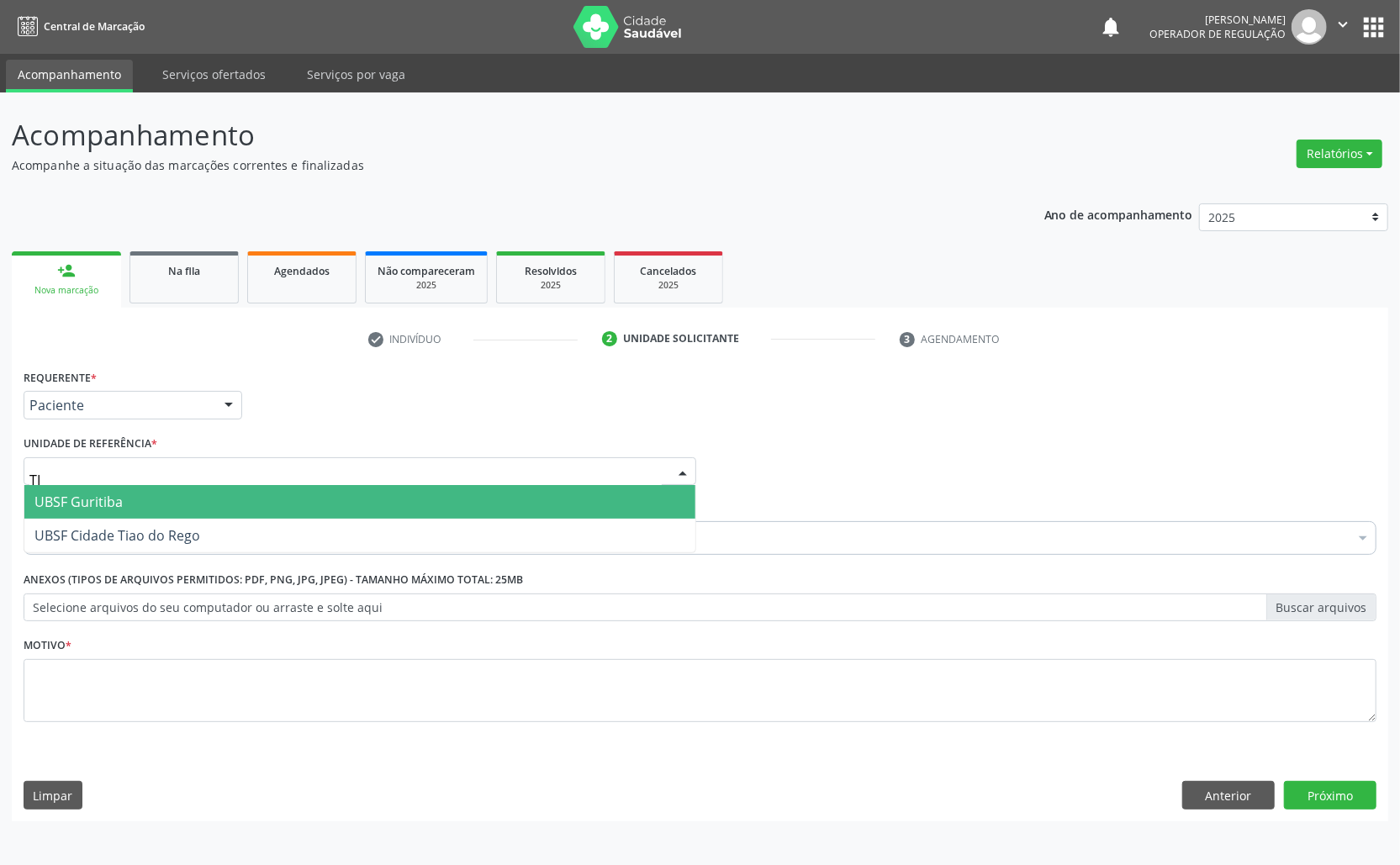
type input "TIA"
click at [211, 488] on span "UBSF Cidade Tiao do Rego" at bounding box center [360, 502] width 671 height 34
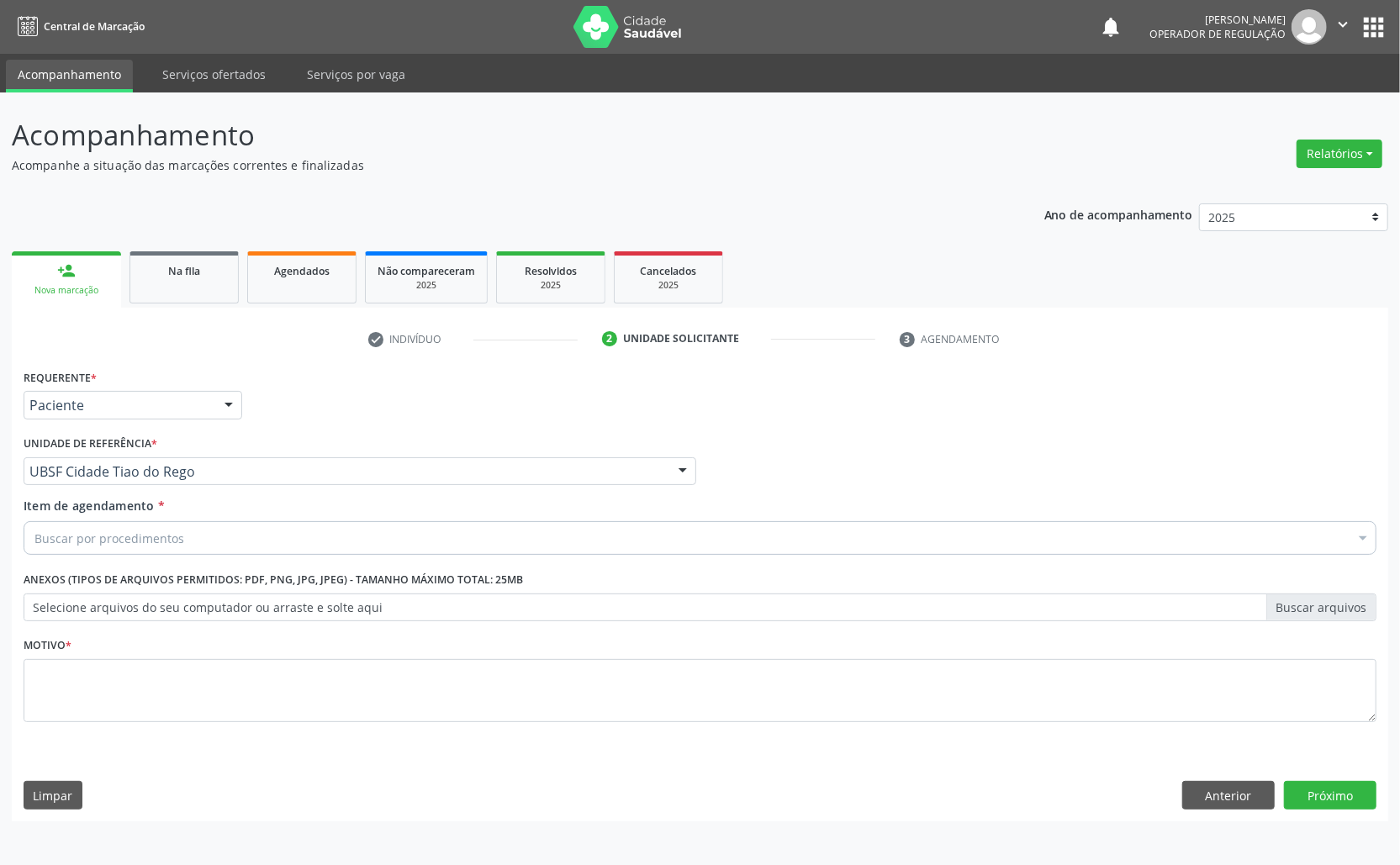
click at [213, 539] on div "Buscar por procedimentos" at bounding box center [700, 538] width 1353 height 34
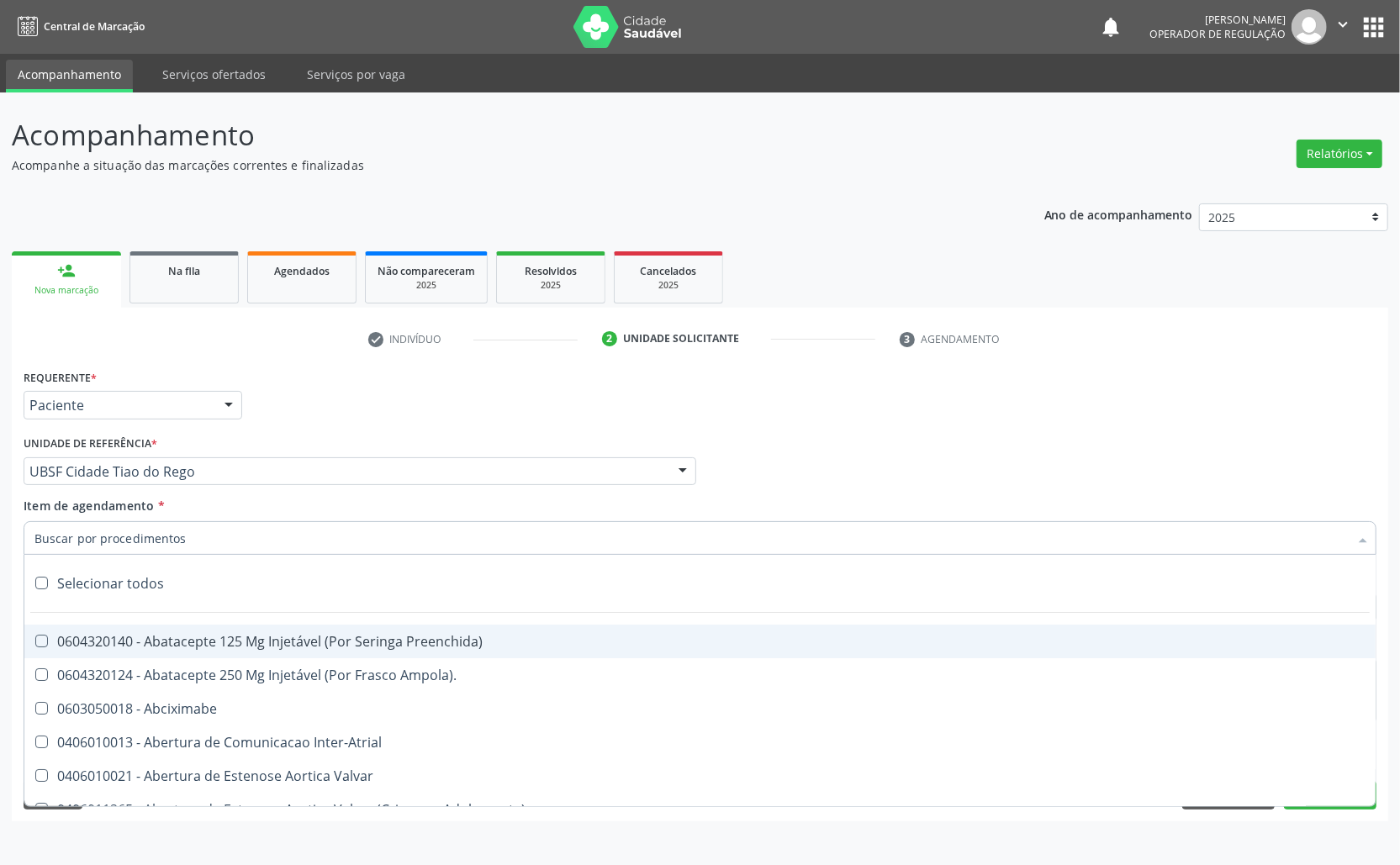
paste input "TRANSVAGINAL"
type input "TRANSVAGINAL"
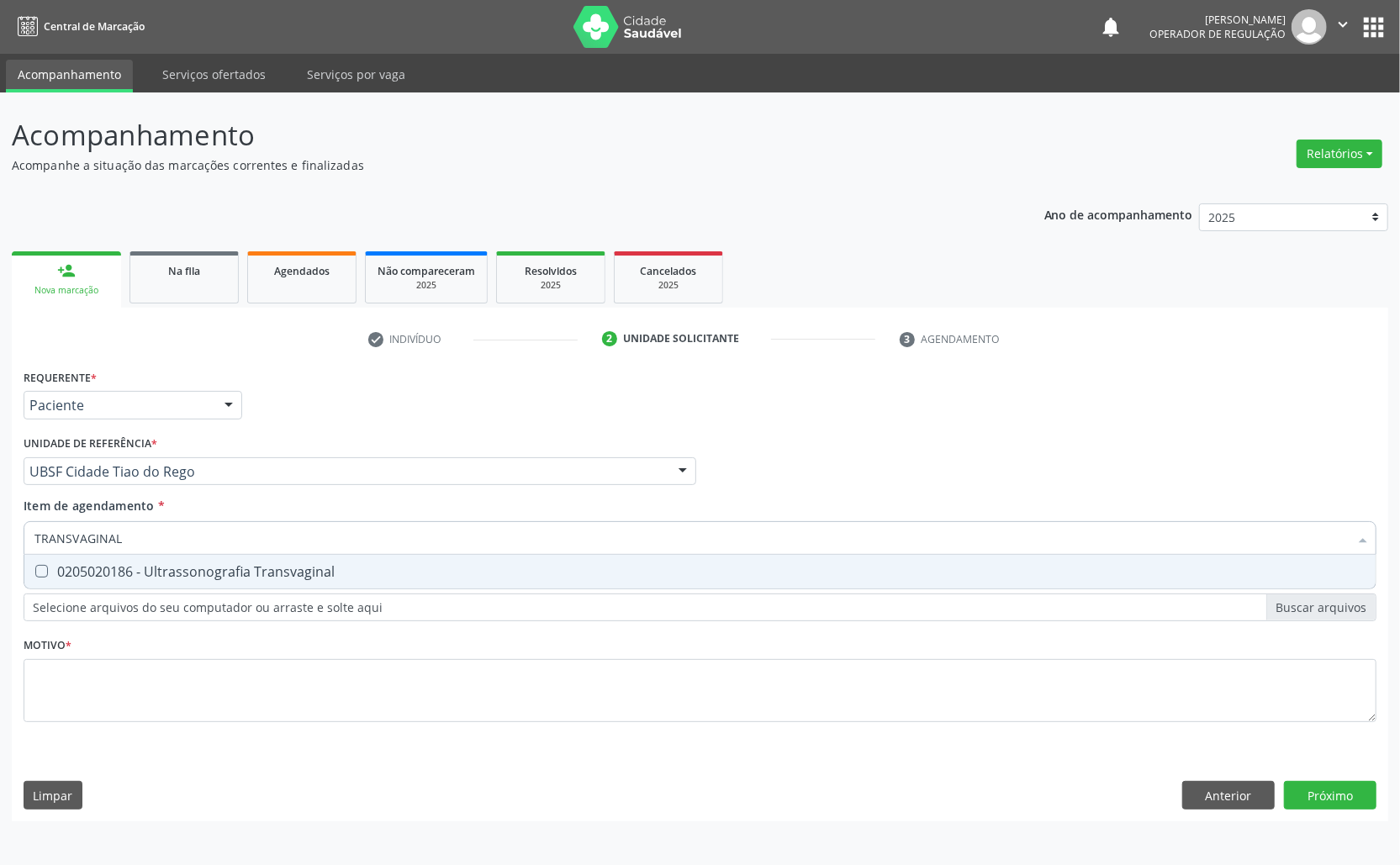
click at [203, 566] on div "0205020186 - Ultrassonografia Transvaginal" at bounding box center [700, 572] width 1331 height 14
checkbox Transvaginal "true"
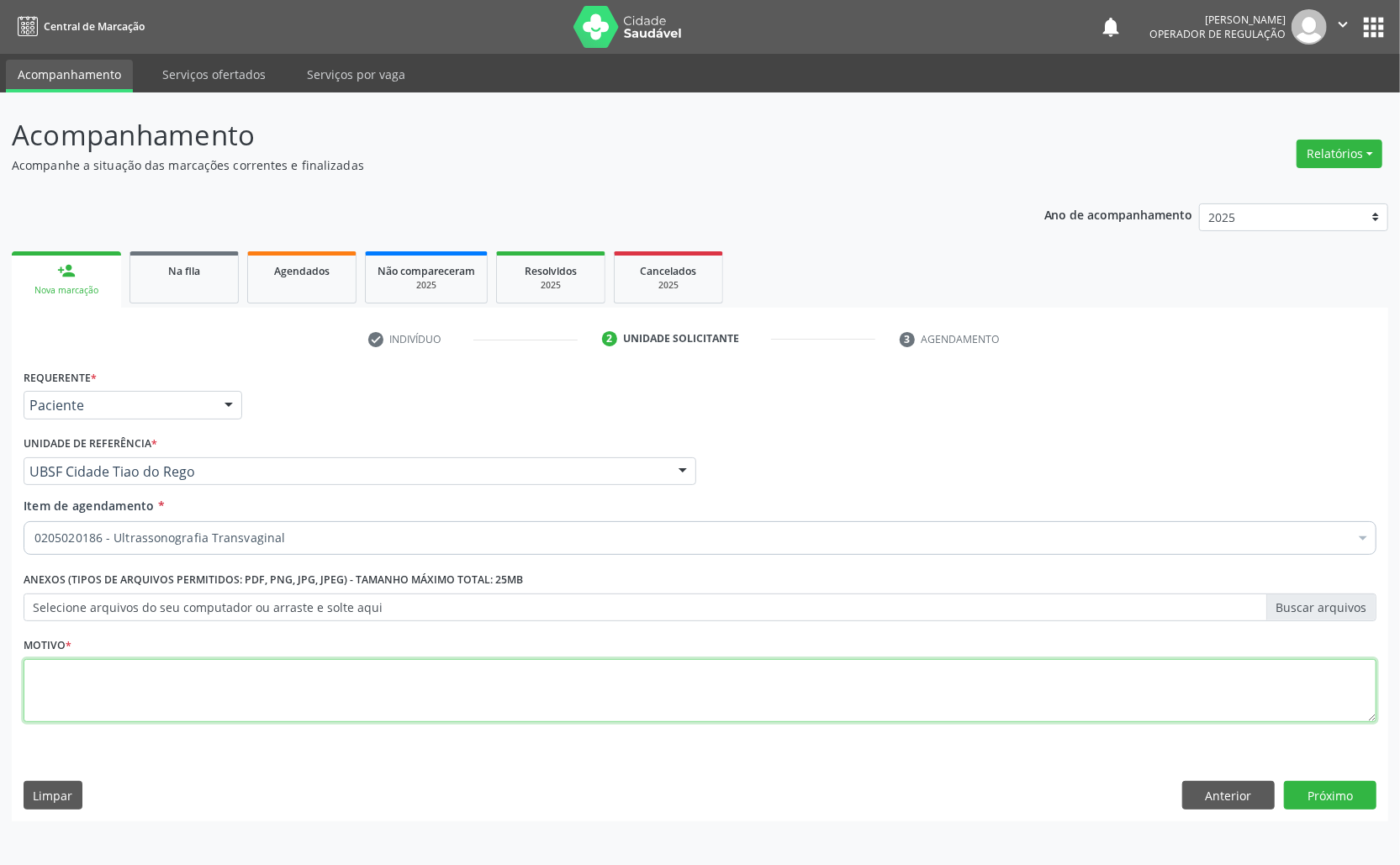
click at [219, 693] on textarea at bounding box center [700, 691] width 1353 height 64
paste textarea "AVALIAÇÃO ROTINA 07/2025"
type textarea "AVALIAÇÃO ROTINA 07/2025 PROLAPSO UTERINO"
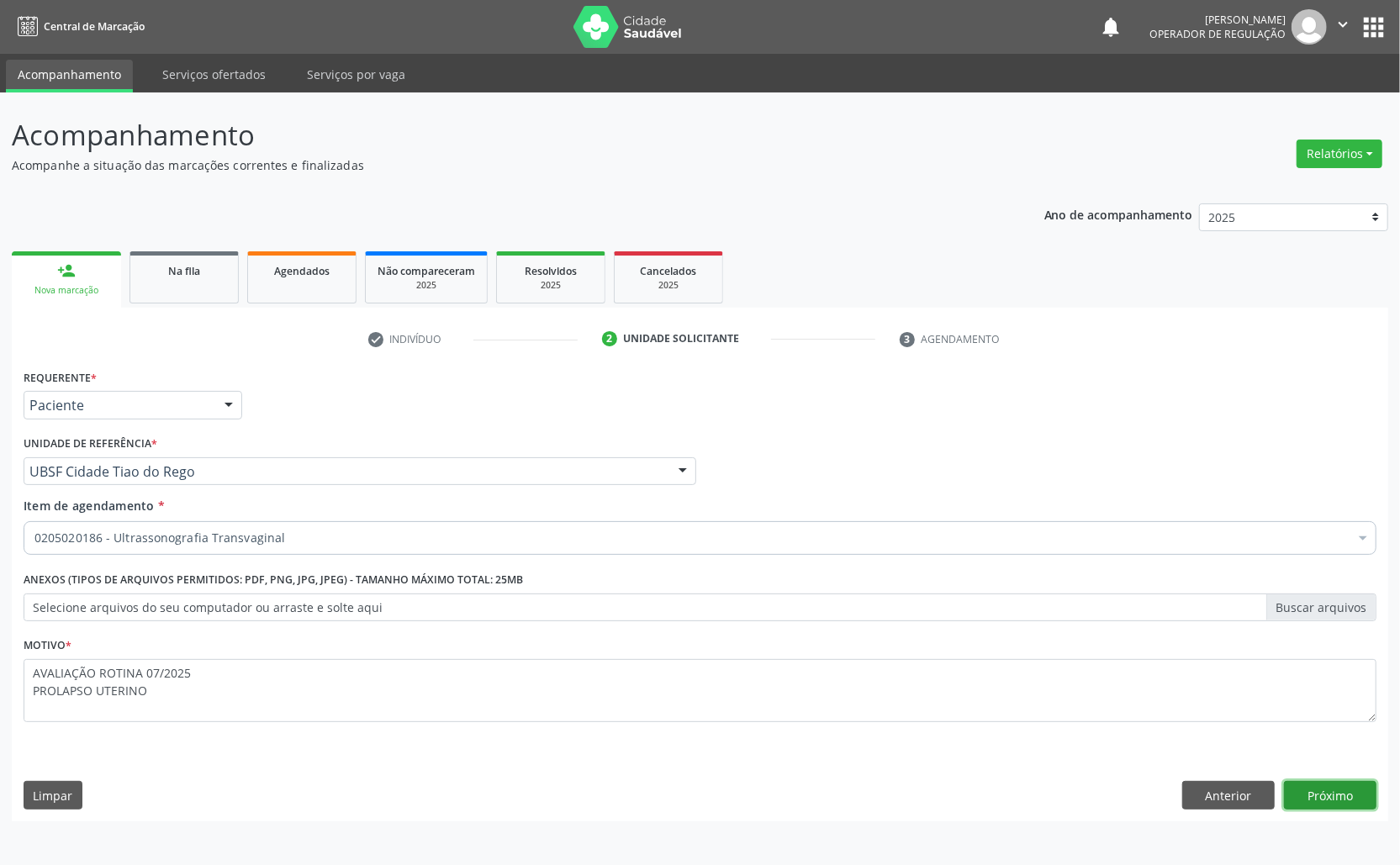
click button "Próximo" at bounding box center [1330, 796] width 92 height 29
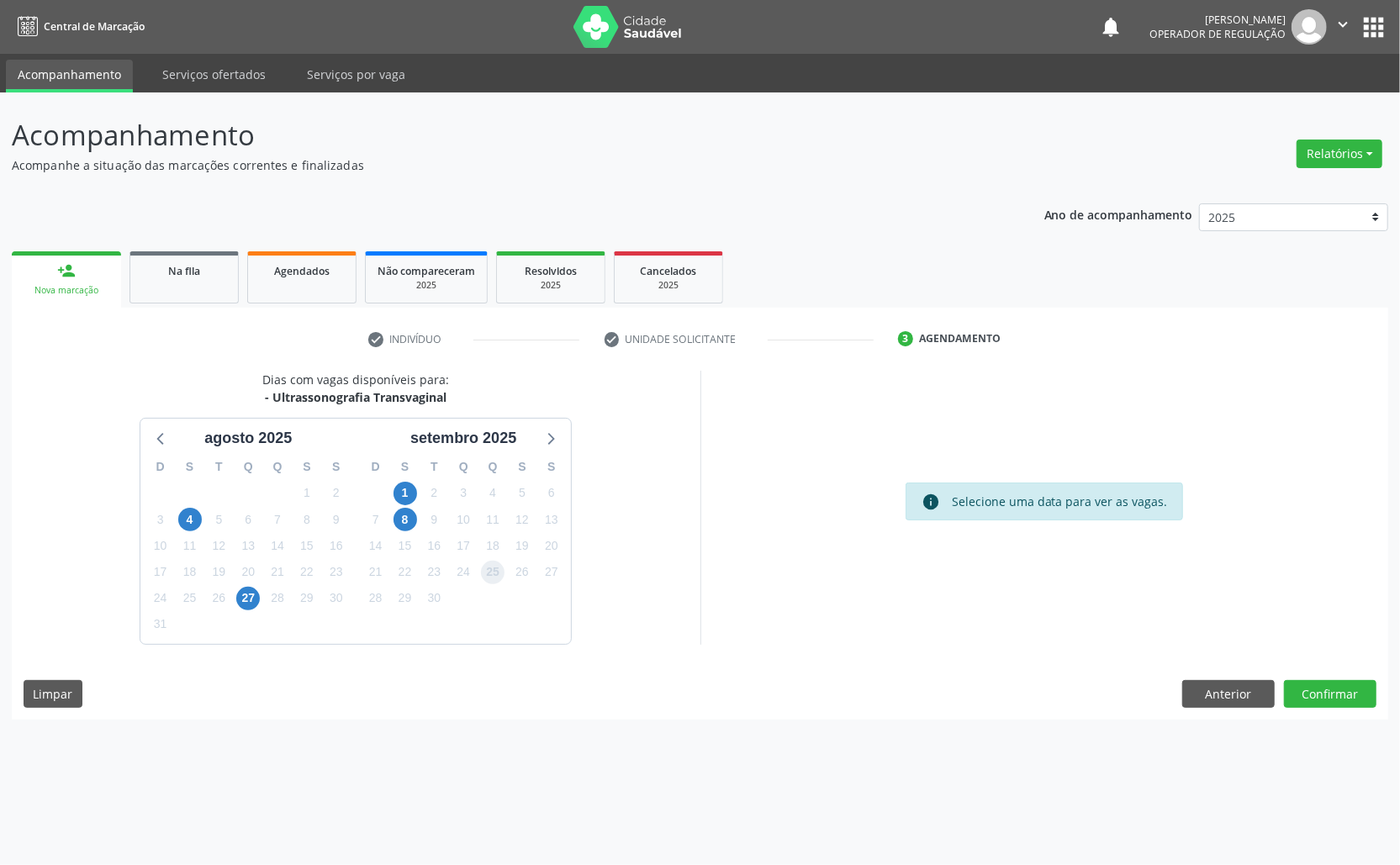
click at [489, 562] on span "25" at bounding box center [493, 572] width 24 height 24
click at [1320, 690] on button "Confirmar" at bounding box center [1330, 694] width 92 height 29
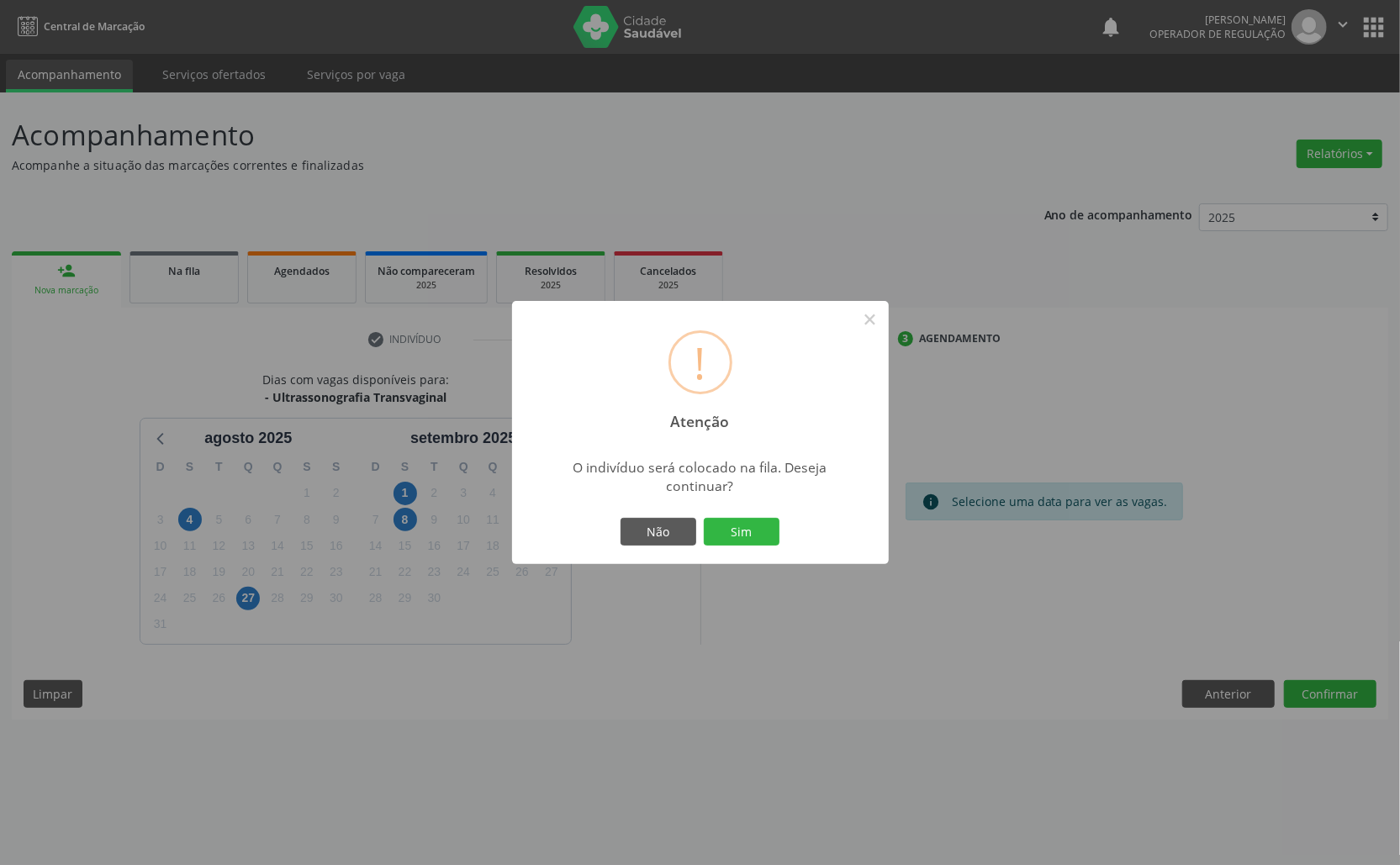
click at [704, 517] on button "Sim" at bounding box center [741, 532] width 75 height 29
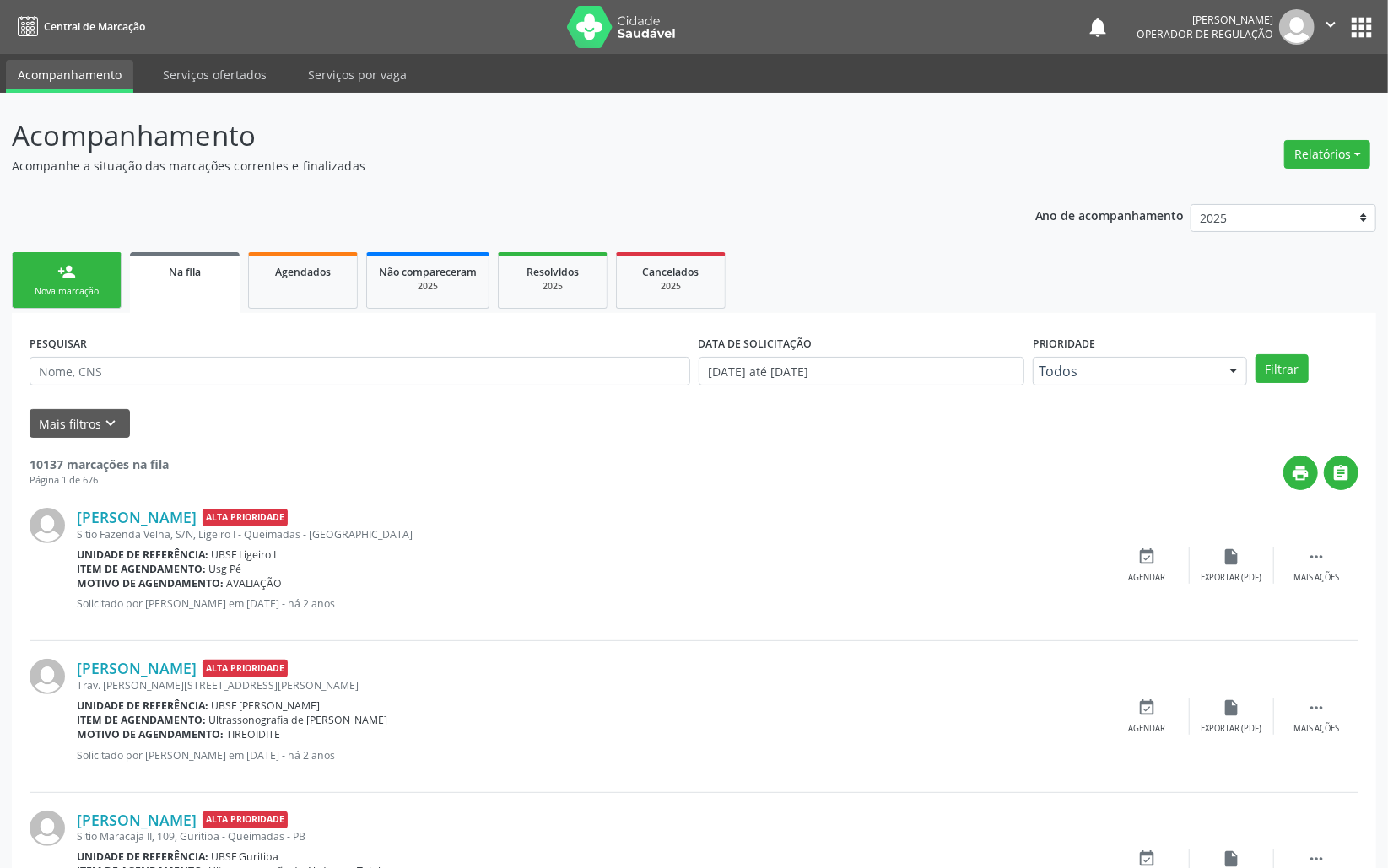
click at [85, 272] on link "person_add Nova marcação" at bounding box center [66, 280] width 110 height 57
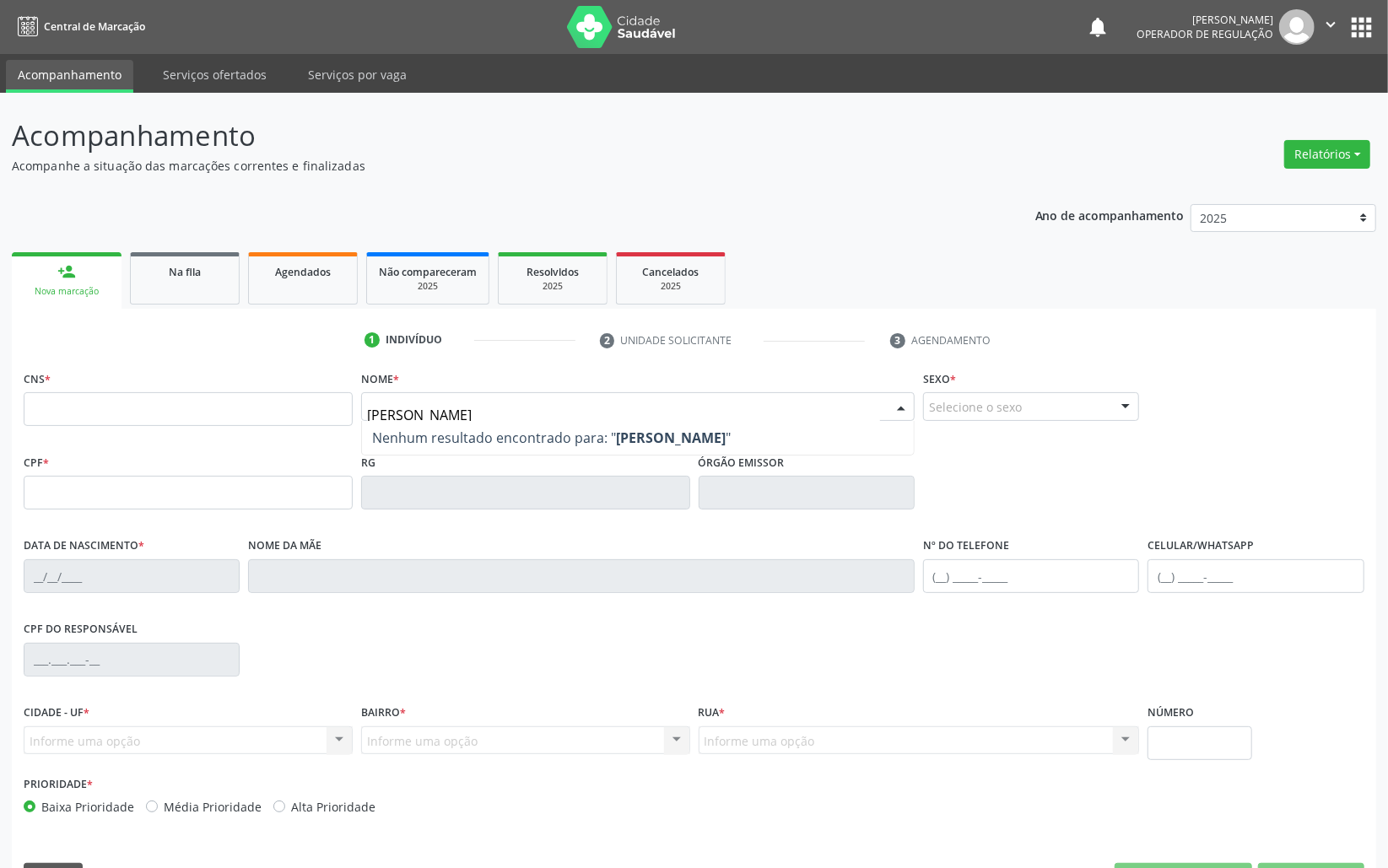
type input "[PERSON_NAME]"
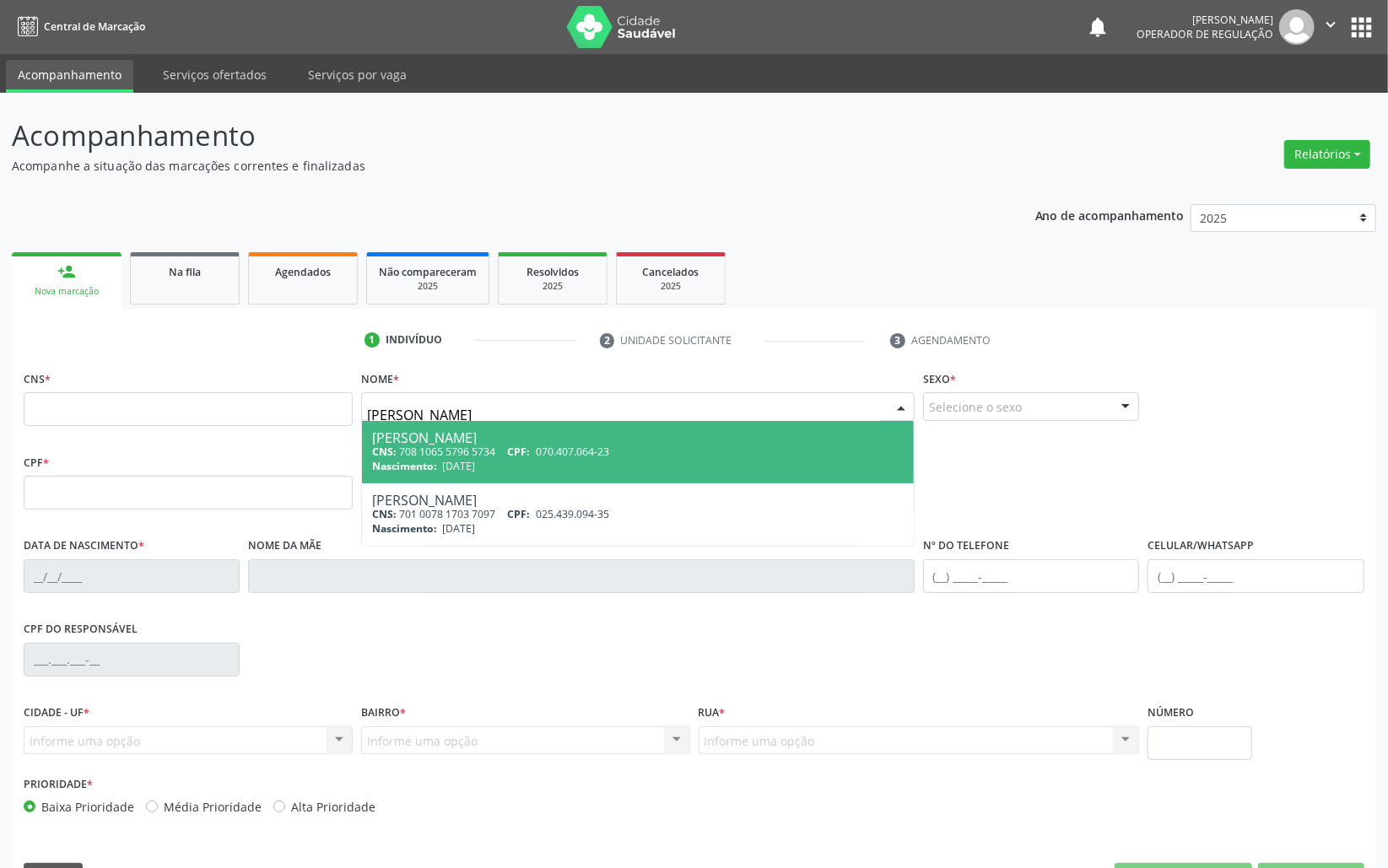
click at [430, 451] on div "CNS: 708 1065 5796 5734 CPF: 070.407.064-23" at bounding box center [638, 451] width 531 height 14
type input "708 1065 5796 5734"
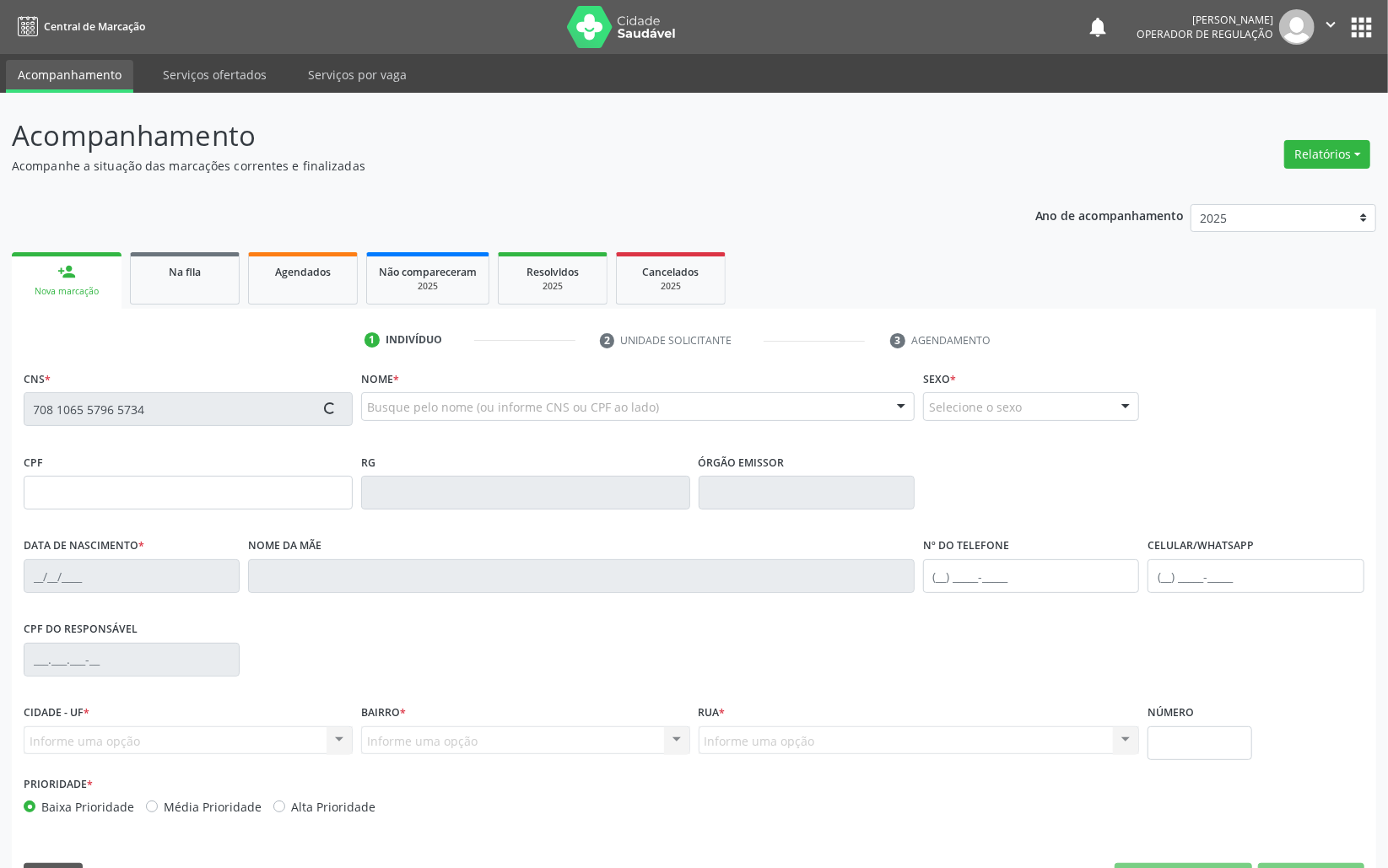
type input "070.407.064-23"
type input "[DATE]"
type input "[PERSON_NAME]"
type input "[PHONE_NUMBER]"
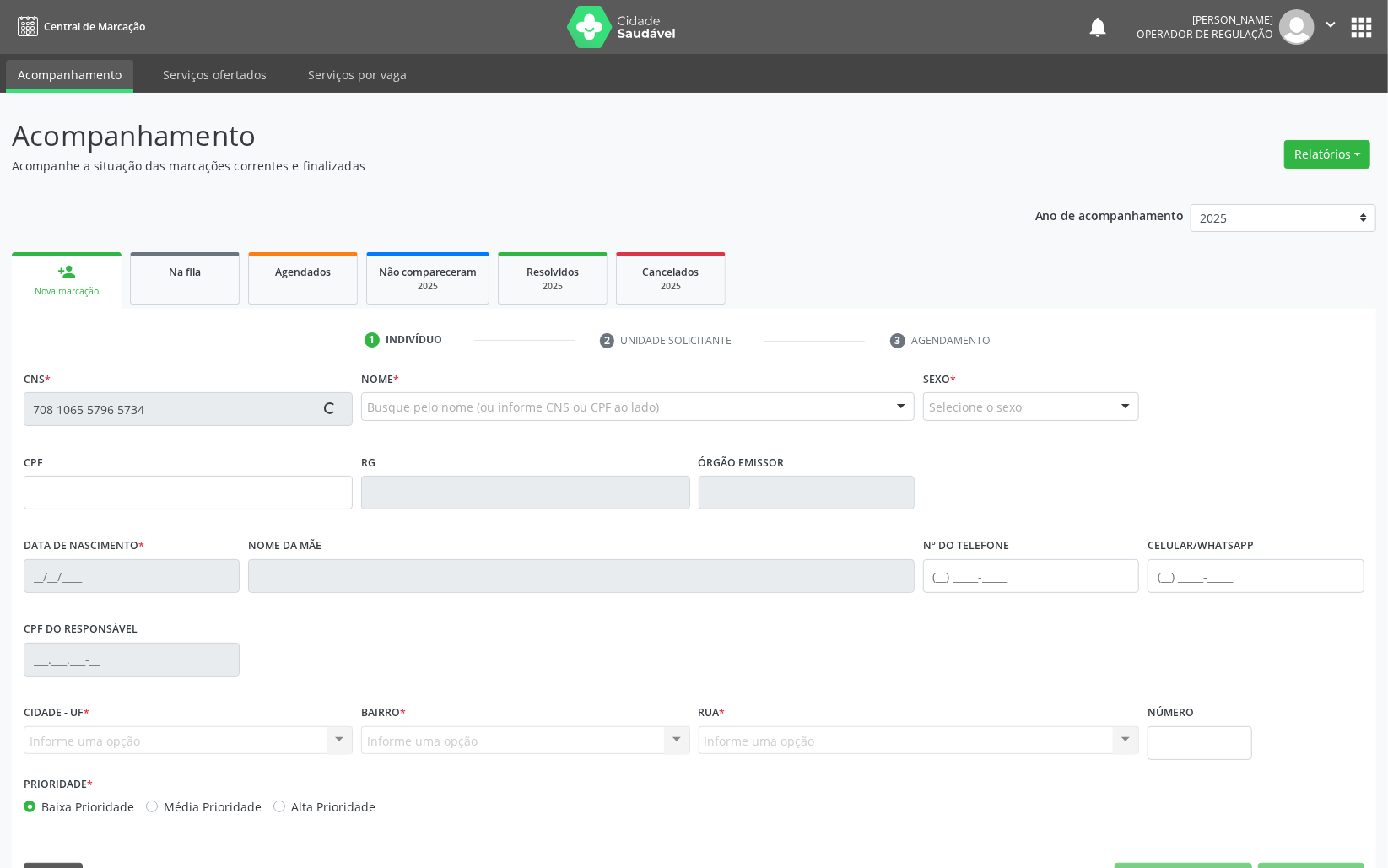
type input "988"
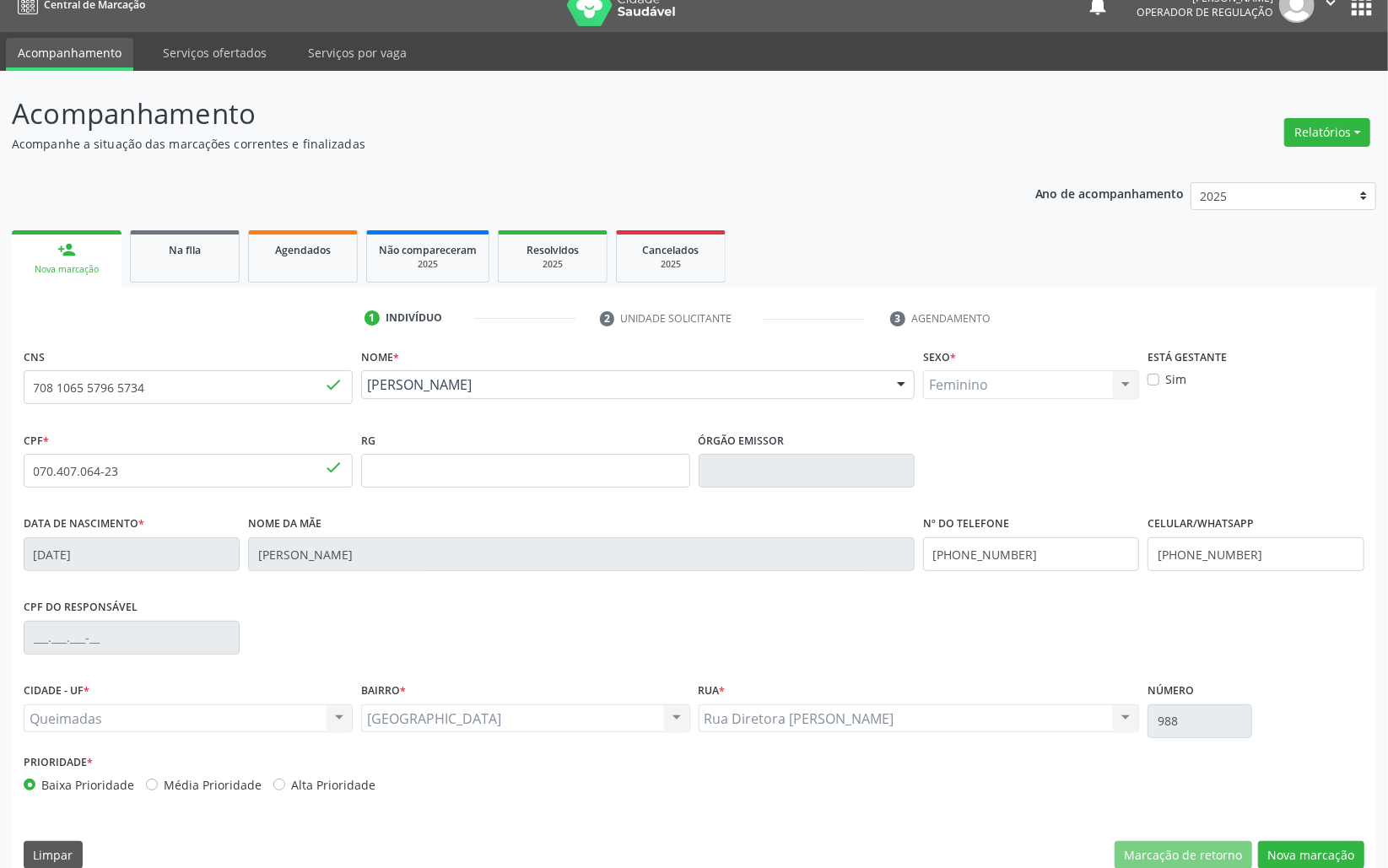
scroll to position [48, 0]
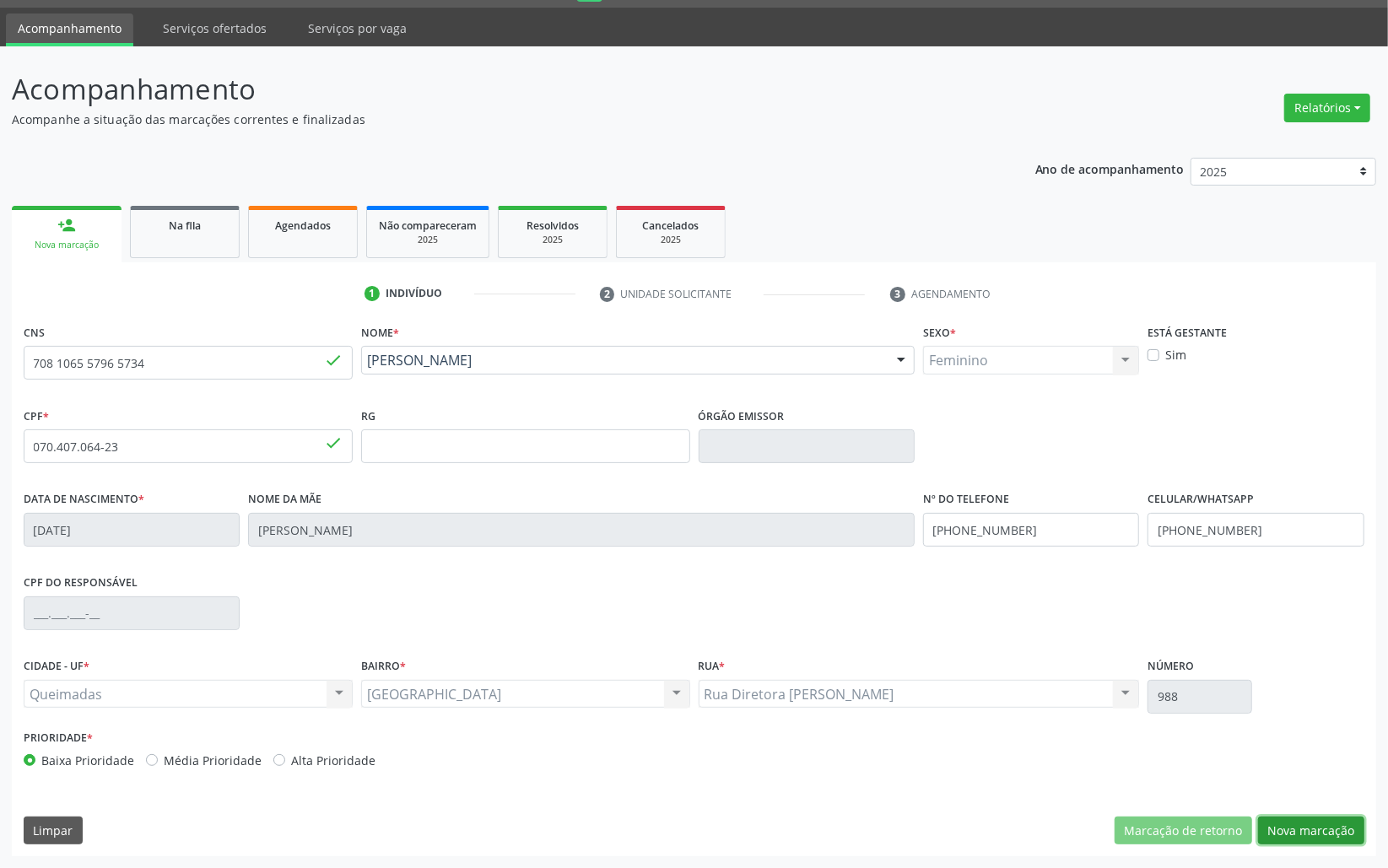
click at [1334, 818] on button "Nova marcação" at bounding box center [1311, 831] width 106 height 29
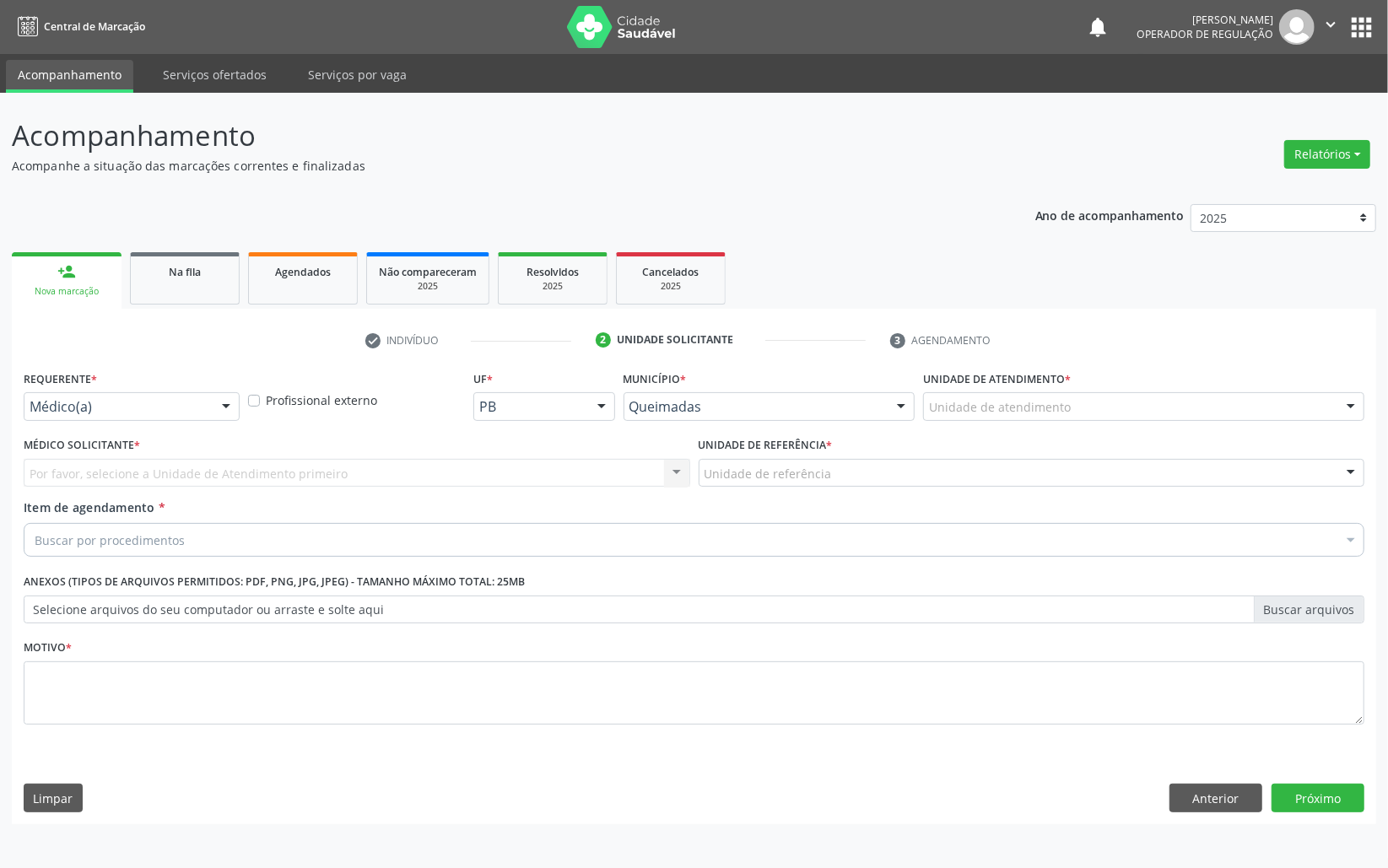
scroll to position [0, 0]
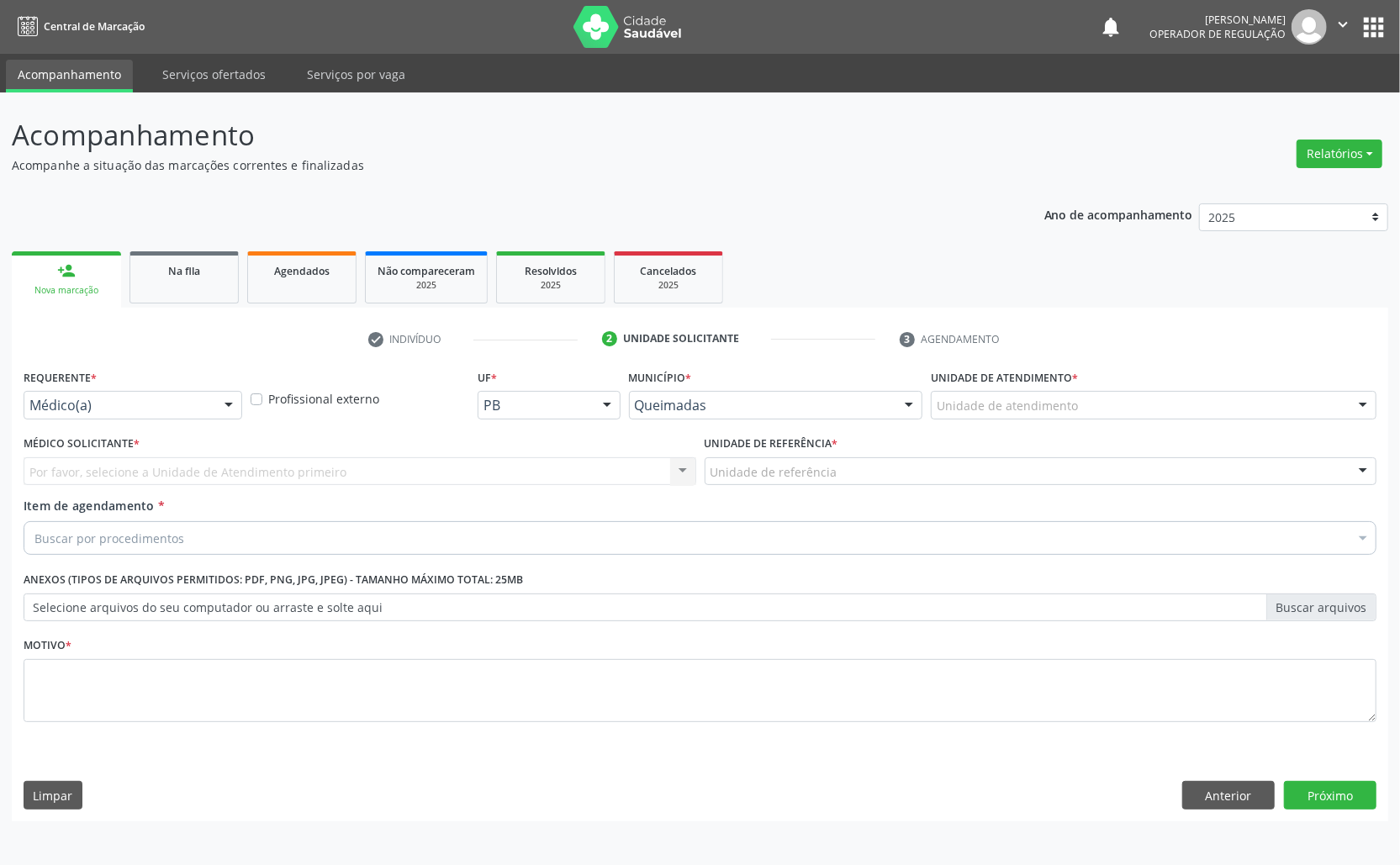
drag, startPoint x: 180, startPoint y: 427, endPoint x: 175, endPoint y: 401, distance: 26.5
click at [180, 424] on div "Requerente * Médico(a) Médico(a) Enfermeiro(a) Paciente Nenhum resultado encont…" at bounding box center [133, 397] width 227 height 66
click at [177, 394] on div at bounding box center [133, 405] width 218 height 29
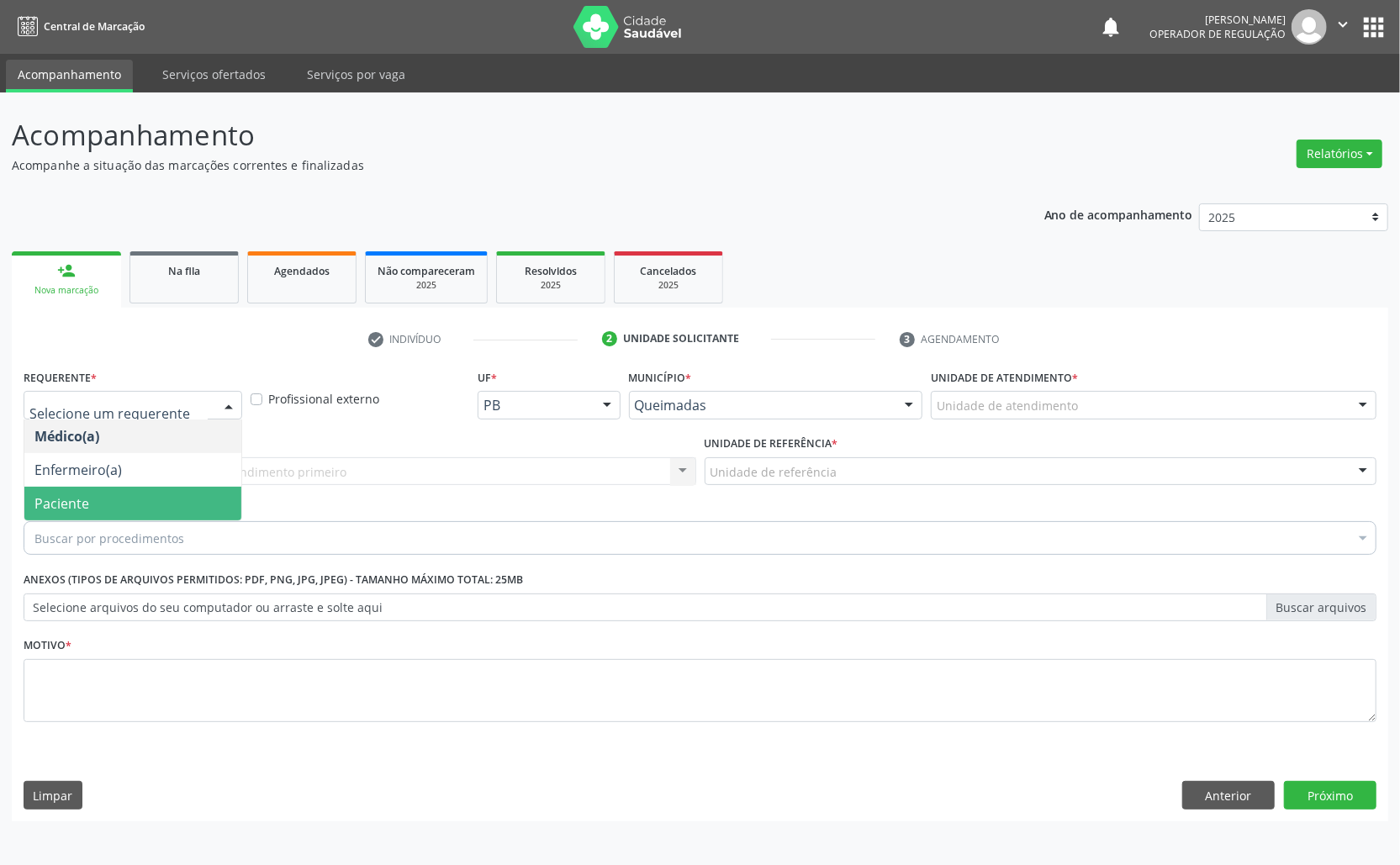
click at [116, 498] on span "Paciente" at bounding box center [133, 504] width 217 height 34
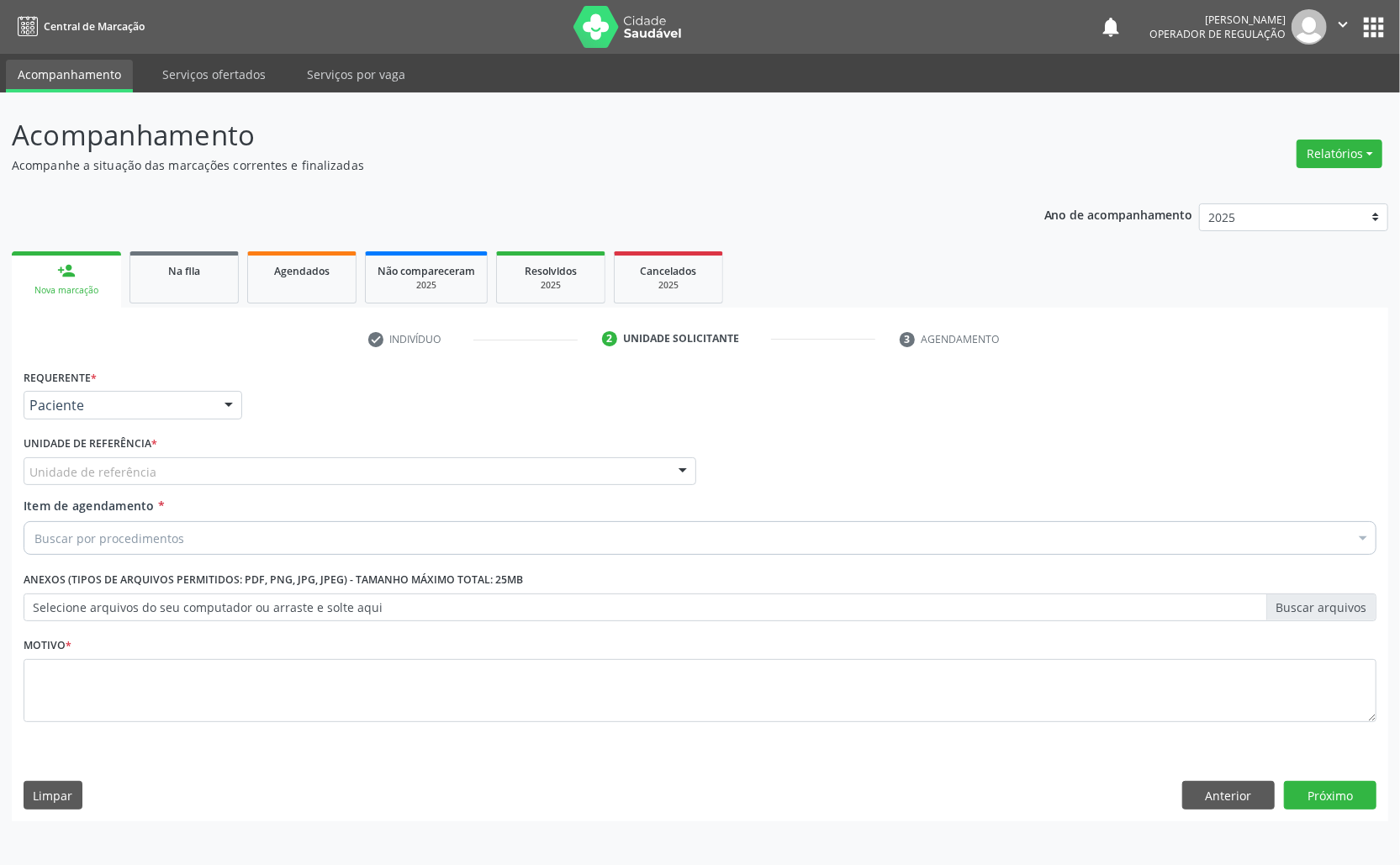
click at [199, 469] on div "Unidade de referência" at bounding box center [360, 472] width 673 height 29
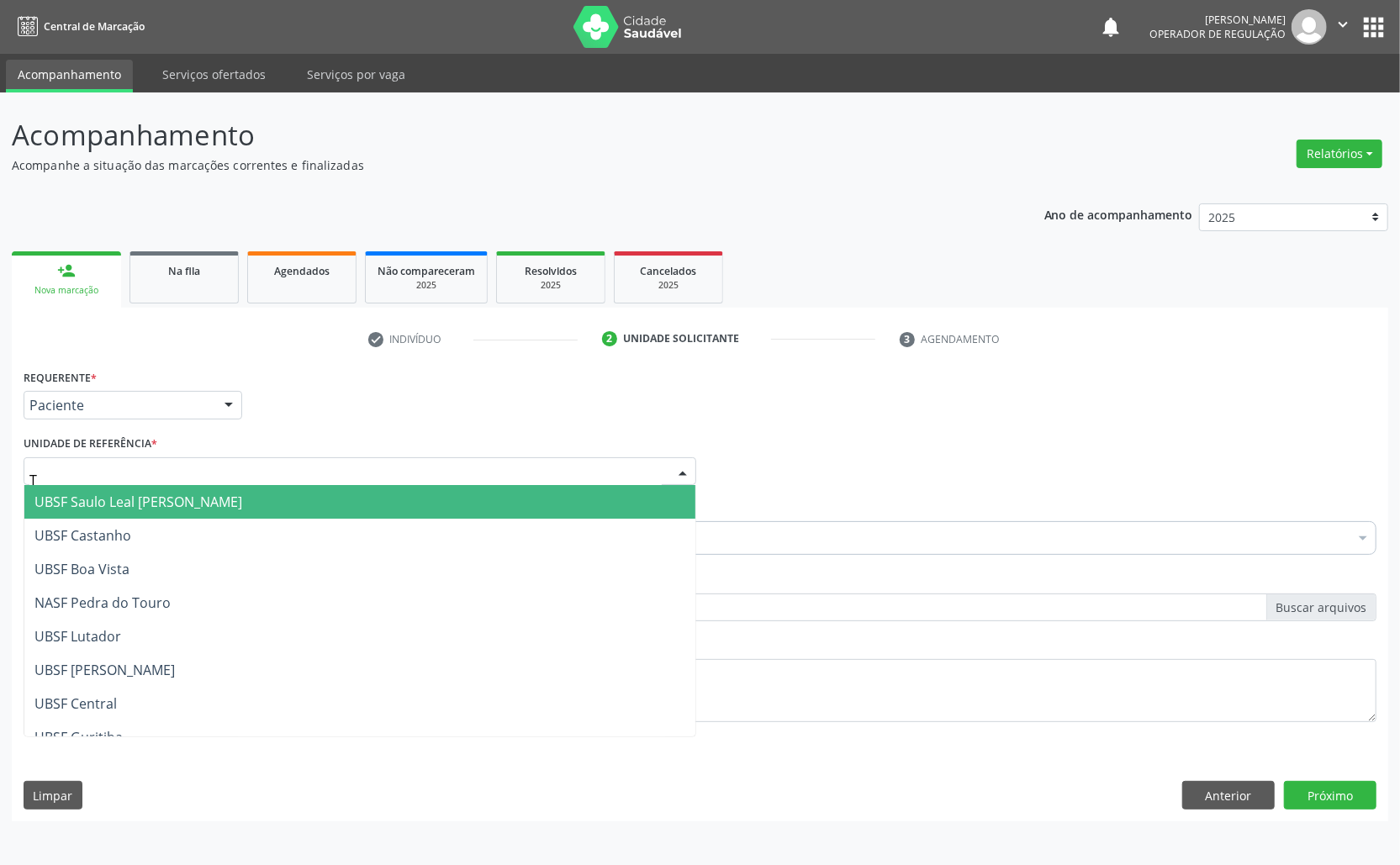
type input "TI"
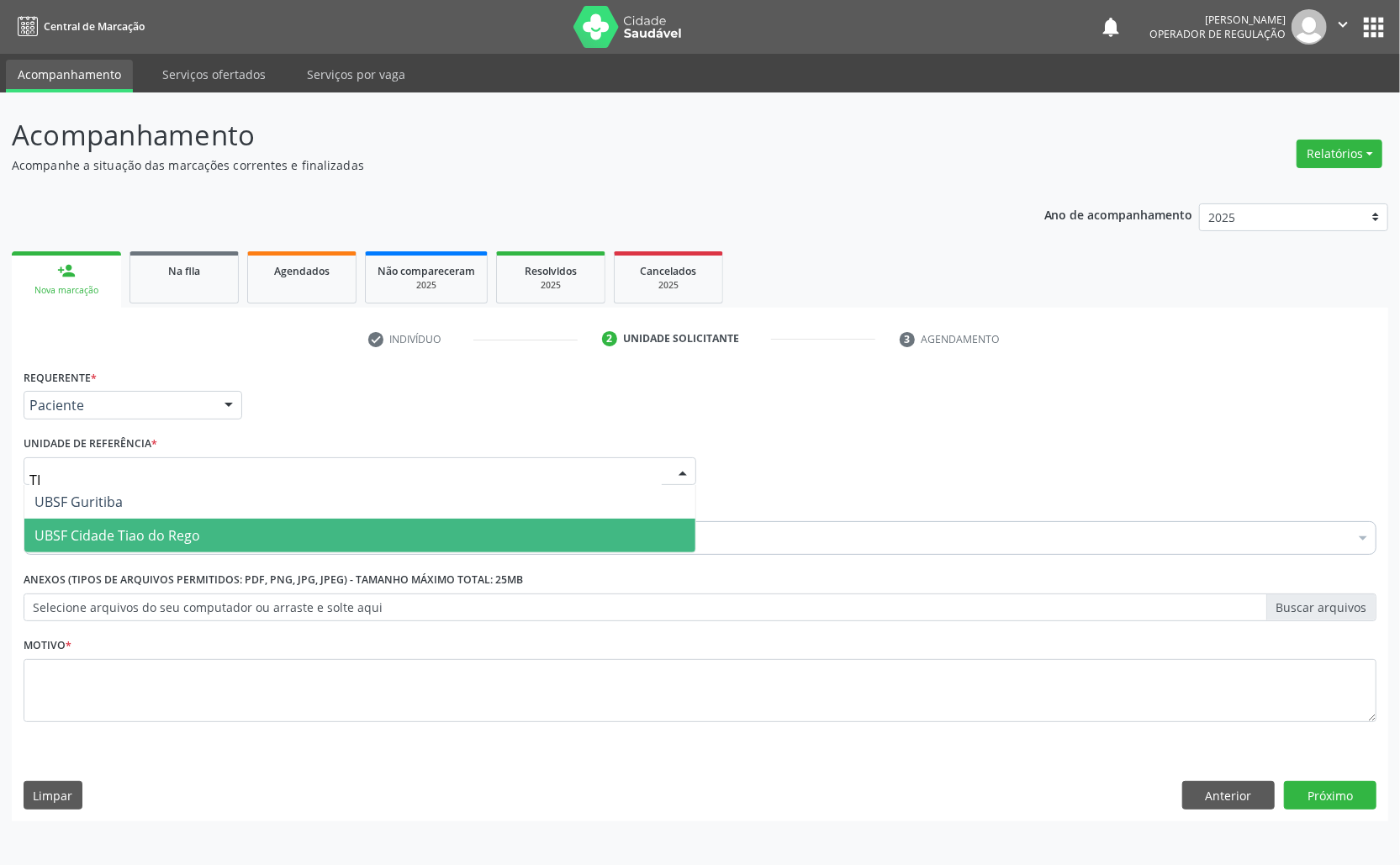
click at [179, 534] on span "UBSF Cidade Tiao do Rego" at bounding box center [118, 535] width 166 height 19
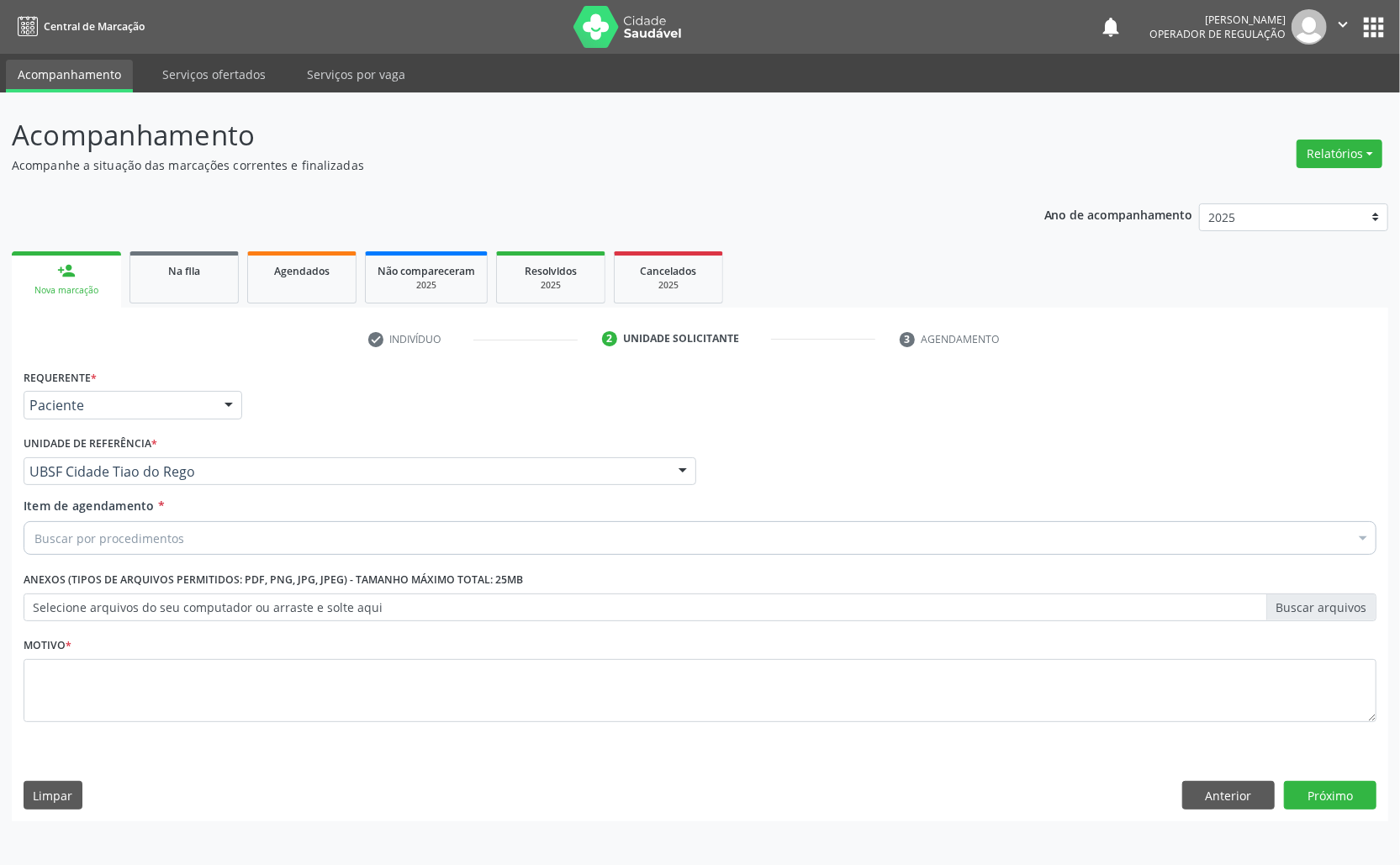
click at [192, 538] on div "Buscar por procedimentos" at bounding box center [700, 538] width 1353 height 34
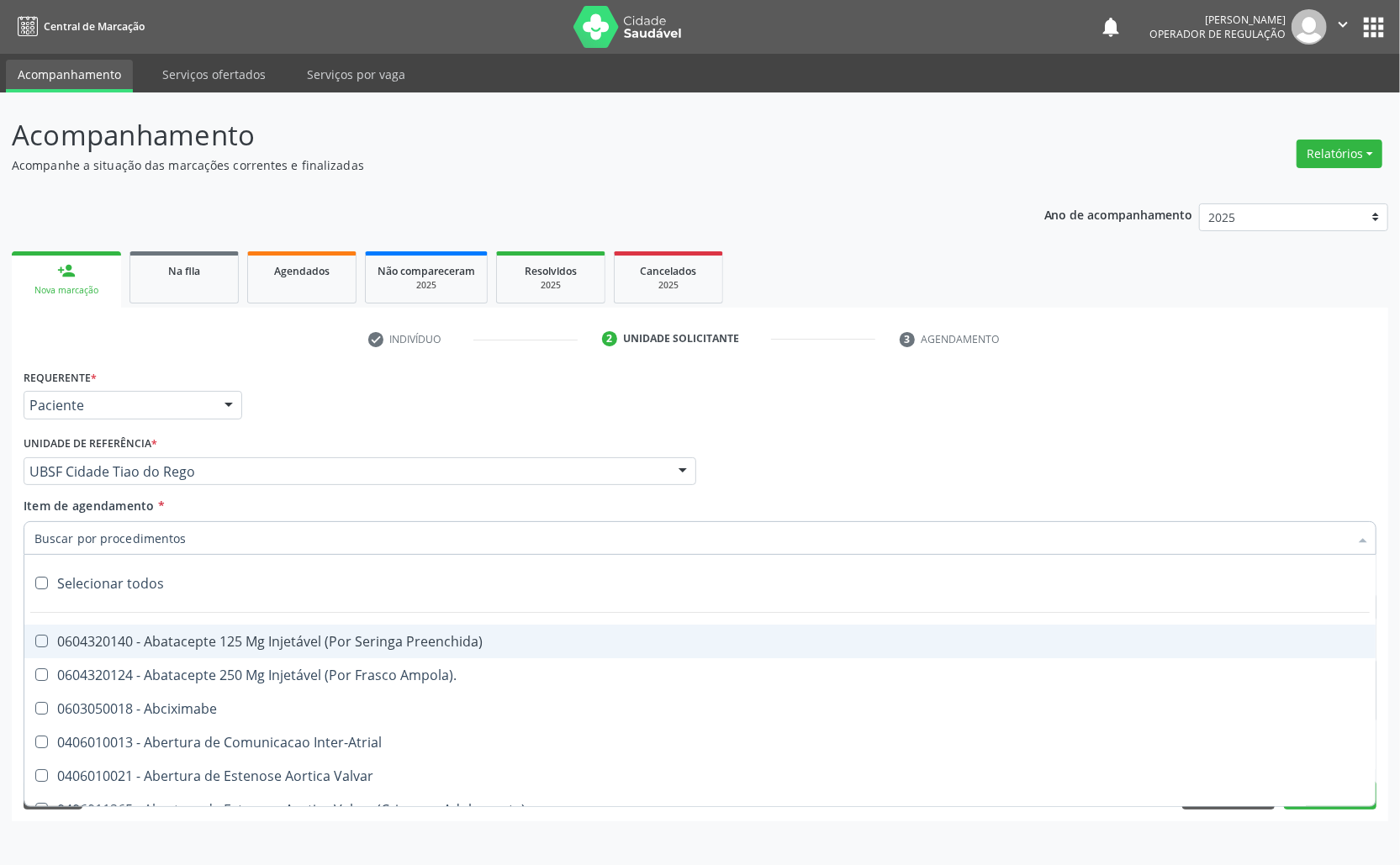
paste input "AVALIAÇÃO ROTINA 07/2025"
type input "AVALIAÇÃO ROTINA 07/2025"
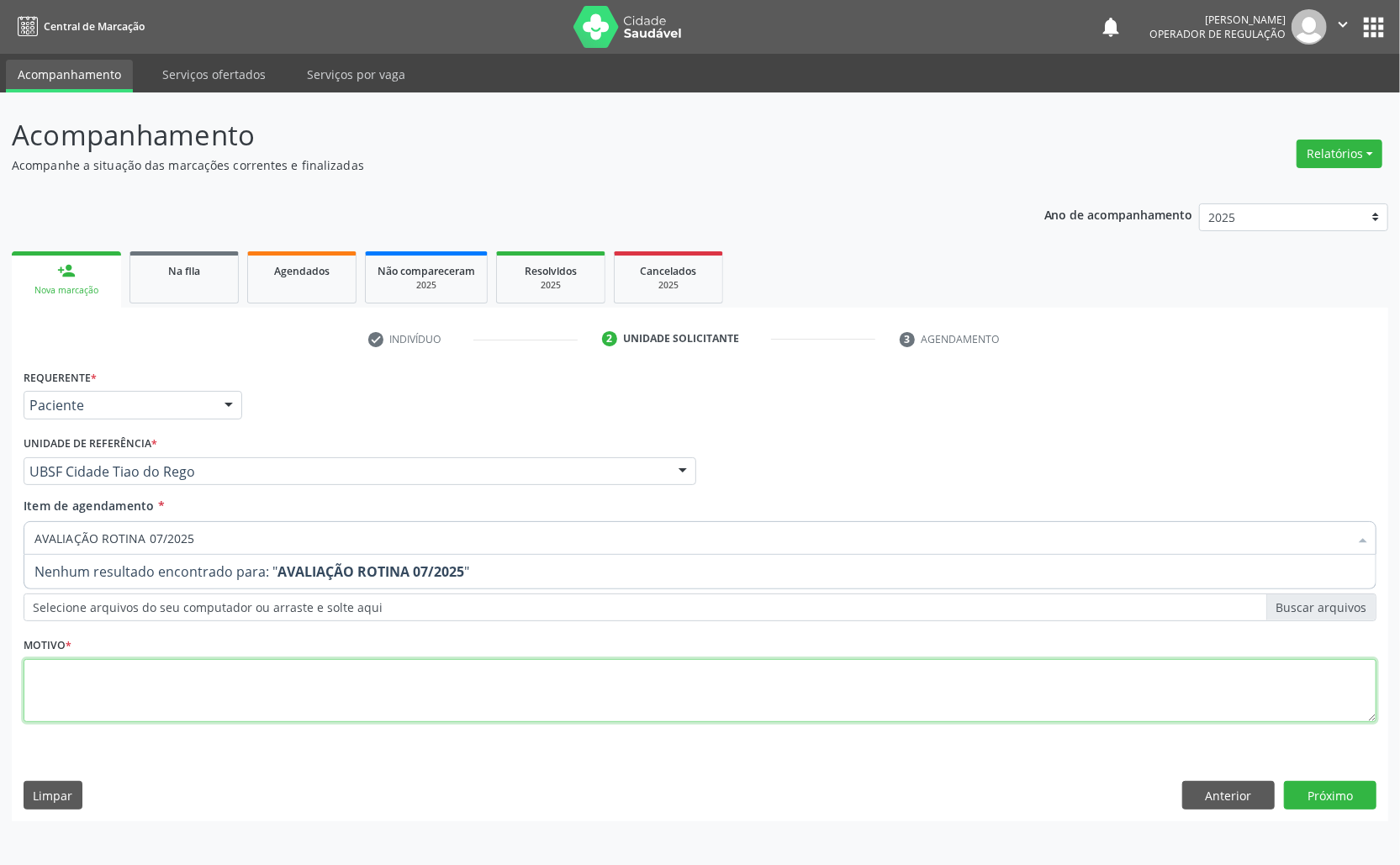
click at [176, 667] on div "Requerente * Paciente Médico(a) Enfermeiro(a) Paciente Nenhum resultado encontr…" at bounding box center [700, 555] width 1353 height 380
paste textarea "AVALIAÇÃO ROTINA 07/2025"
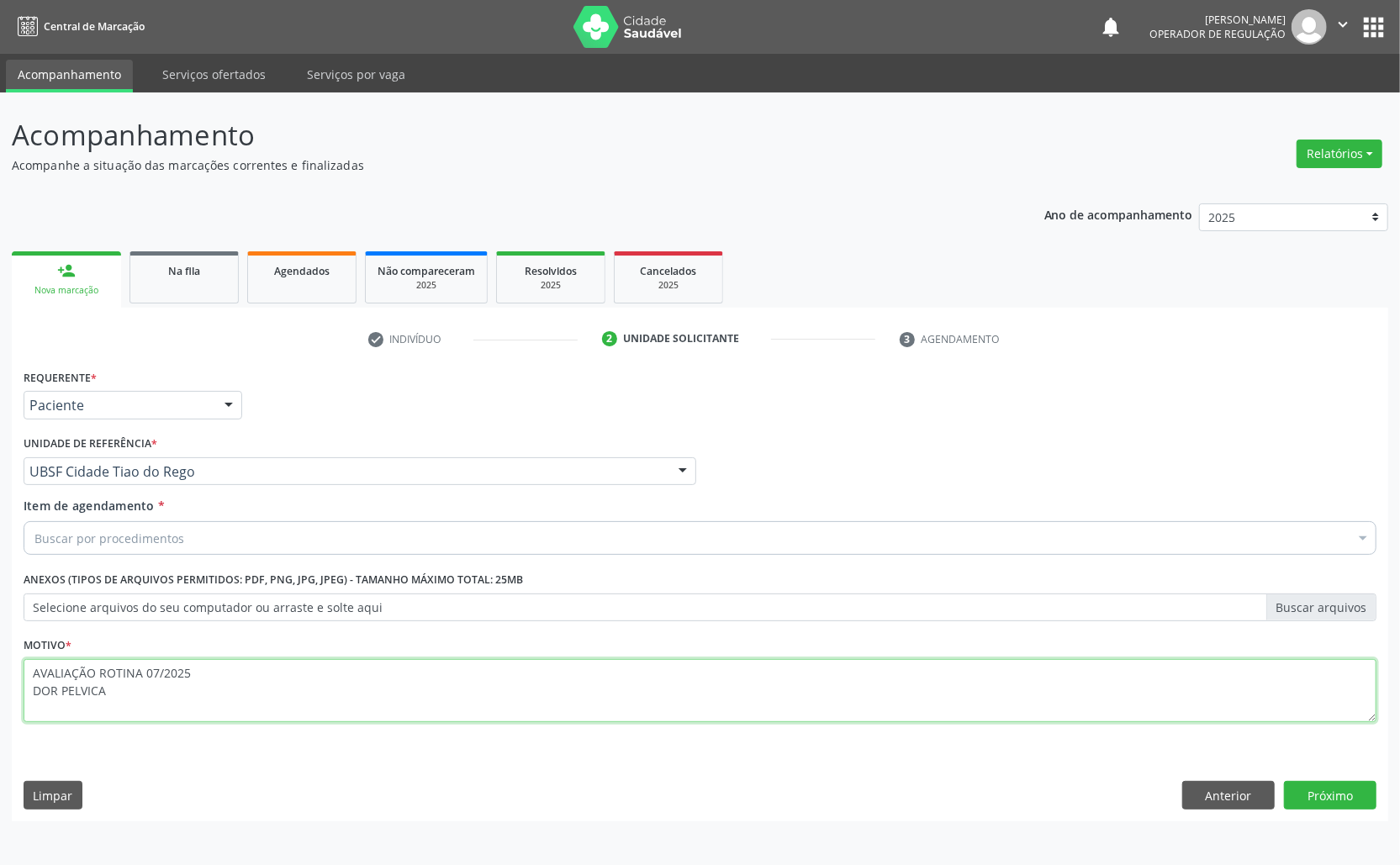
type textarea "AVALIAÇÃO ROTINA 07/2025 DOR PELVICA"
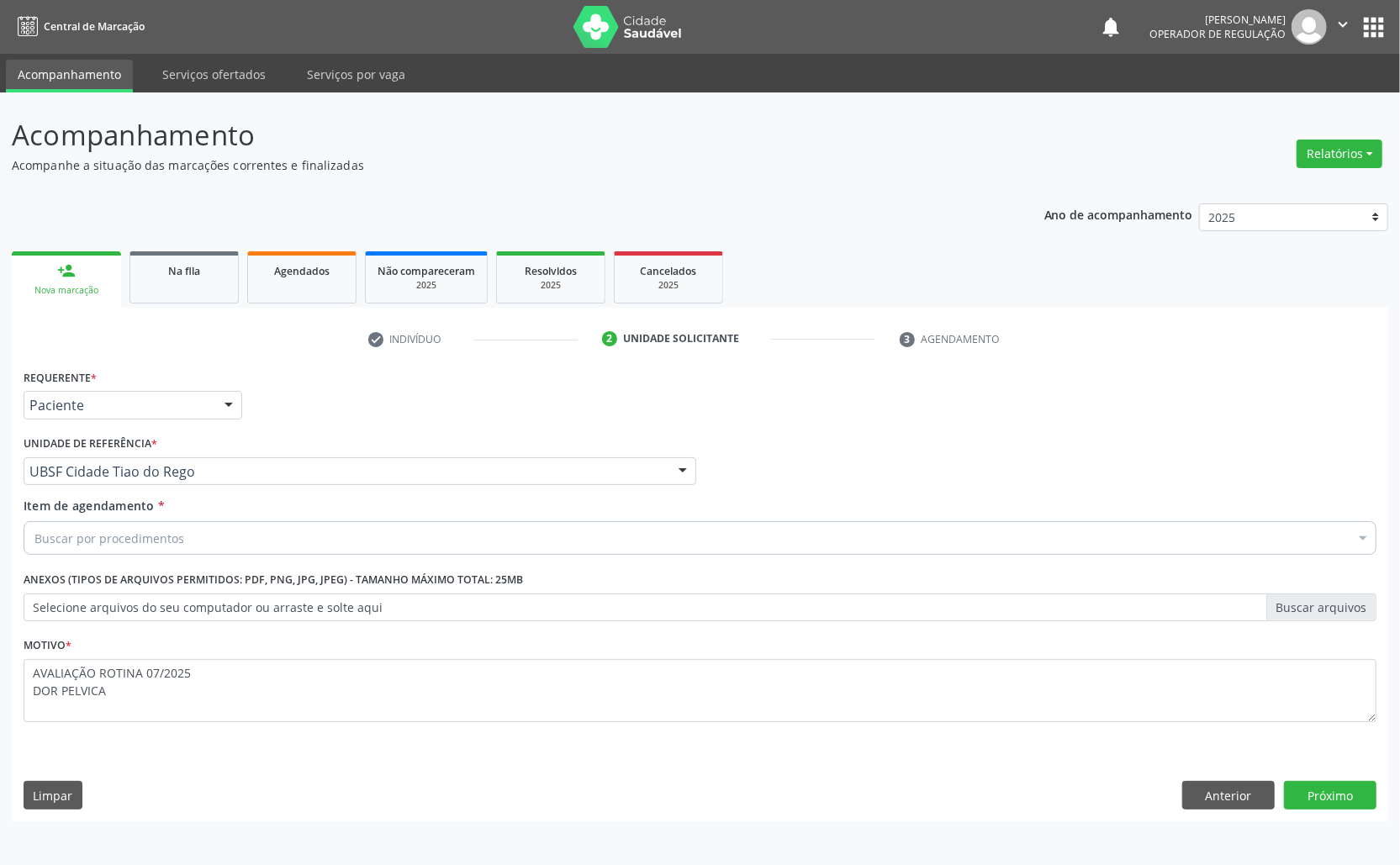
click at [233, 539] on div "Buscar por procedimentos" at bounding box center [700, 538] width 1353 height 34
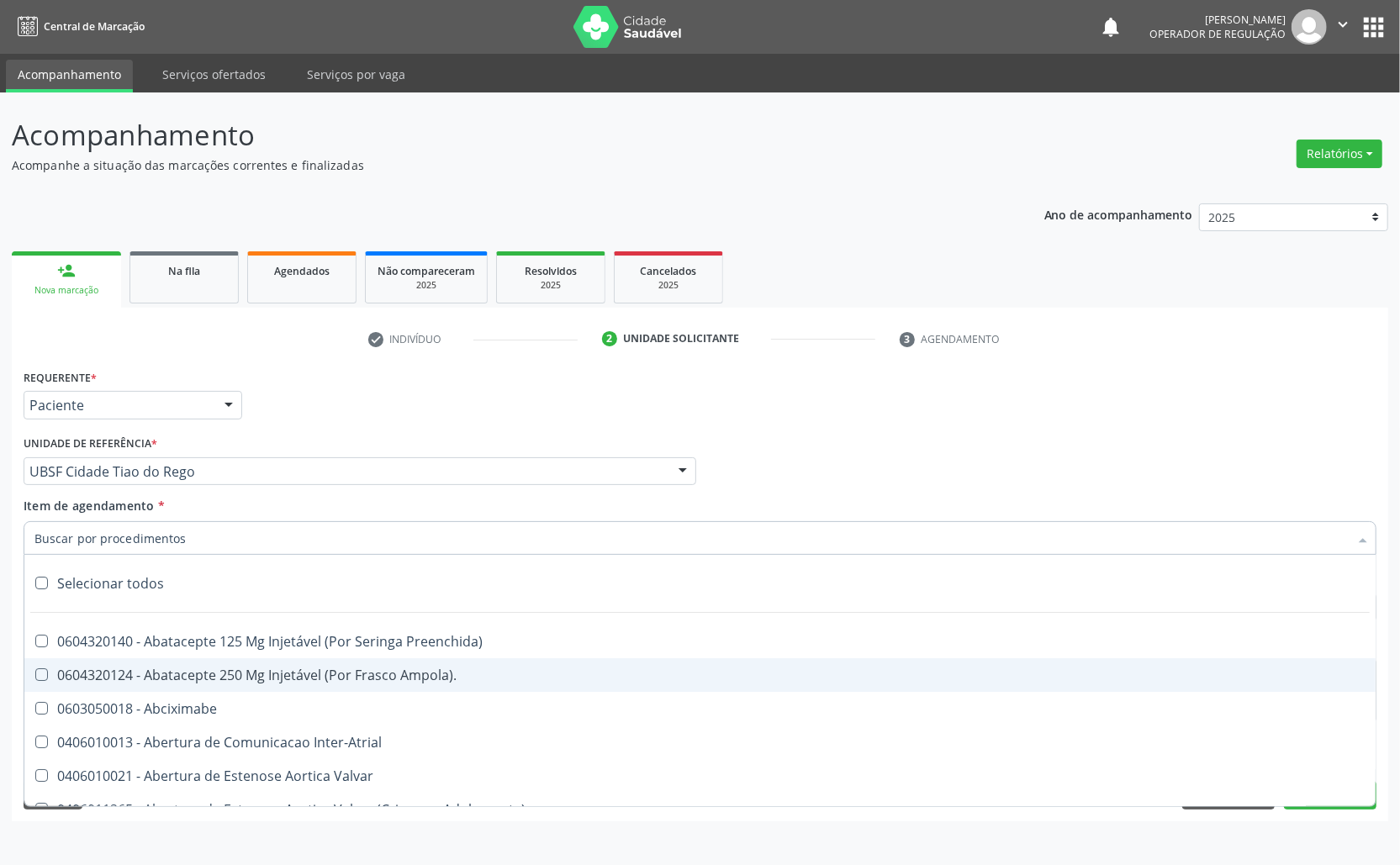
paste input "TRANSVAGINAL"
type input "TRANSVAGINAL"
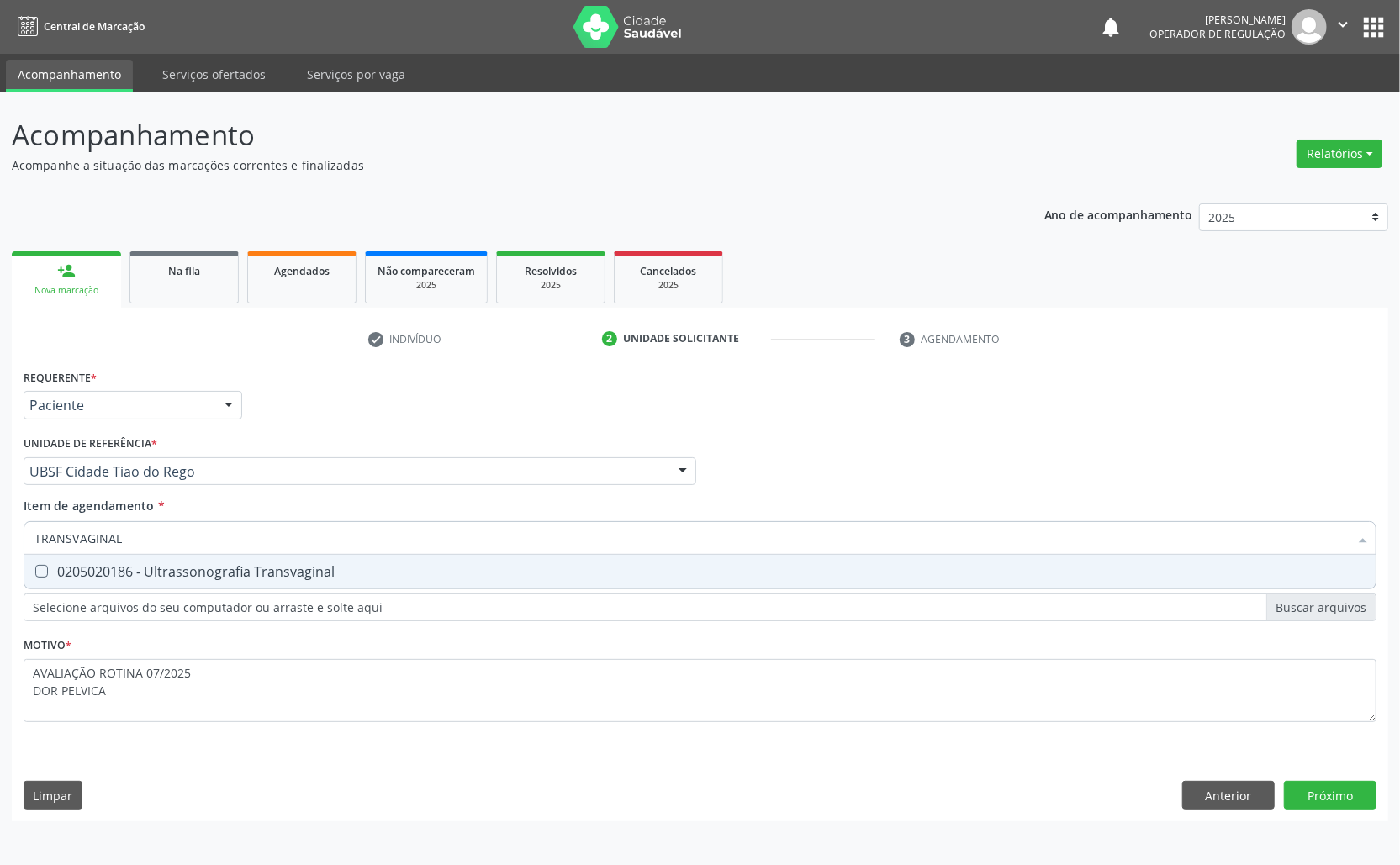
click at [211, 585] on span "0205020186 - Ultrassonografia Transvaginal" at bounding box center [700, 572] width 1352 height 34
checkbox Transvaginal "true"
click at [1316, 797] on div "Requerente * Paciente Médico(a) Enfermeiro(a) Paciente Nenhum resultado encontr…" at bounding box center [700, 593] width 1376 height 457
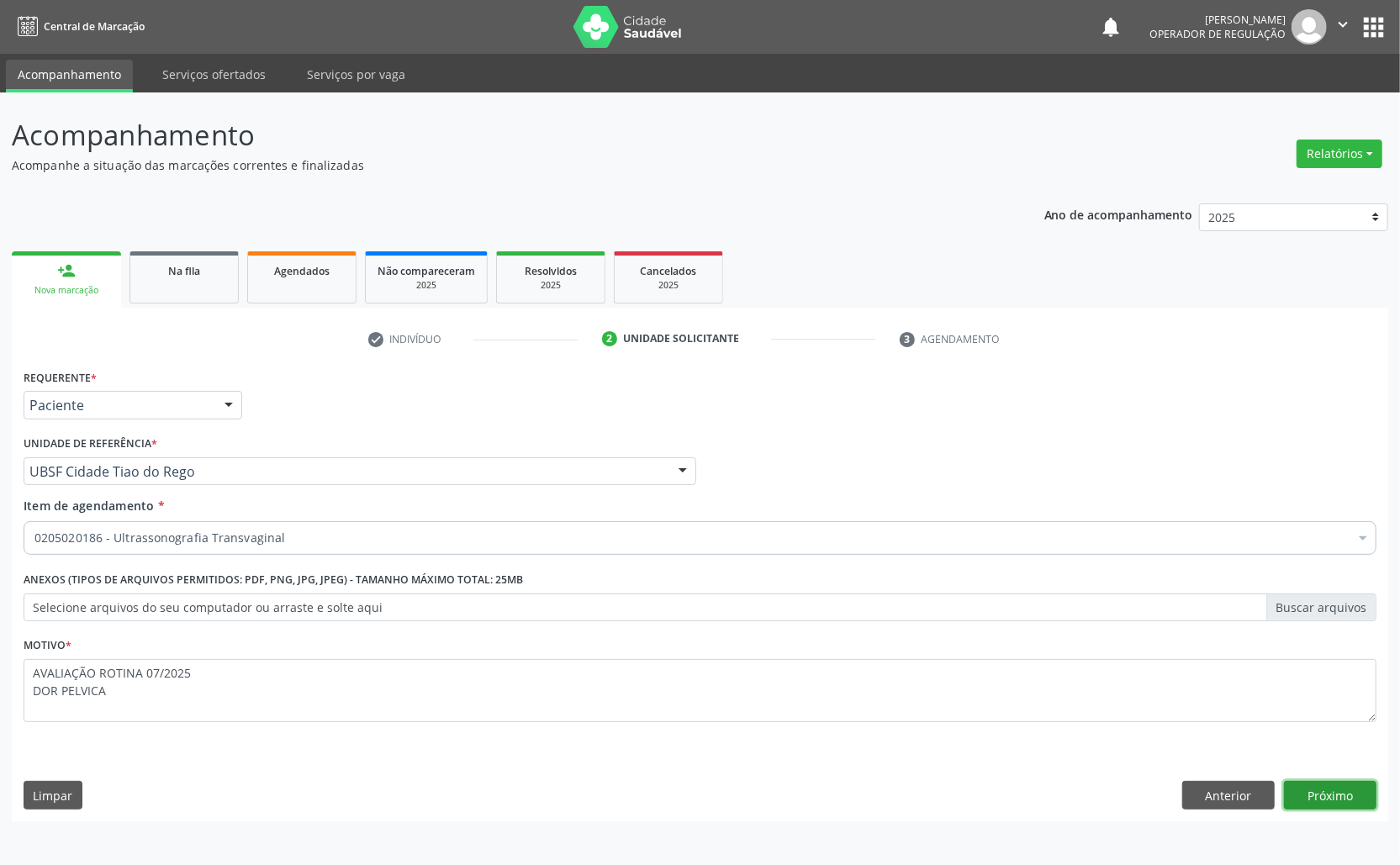
click at [1353, 801] on button "Próximo" at bounding box center [1330, 796] width 92 height 29
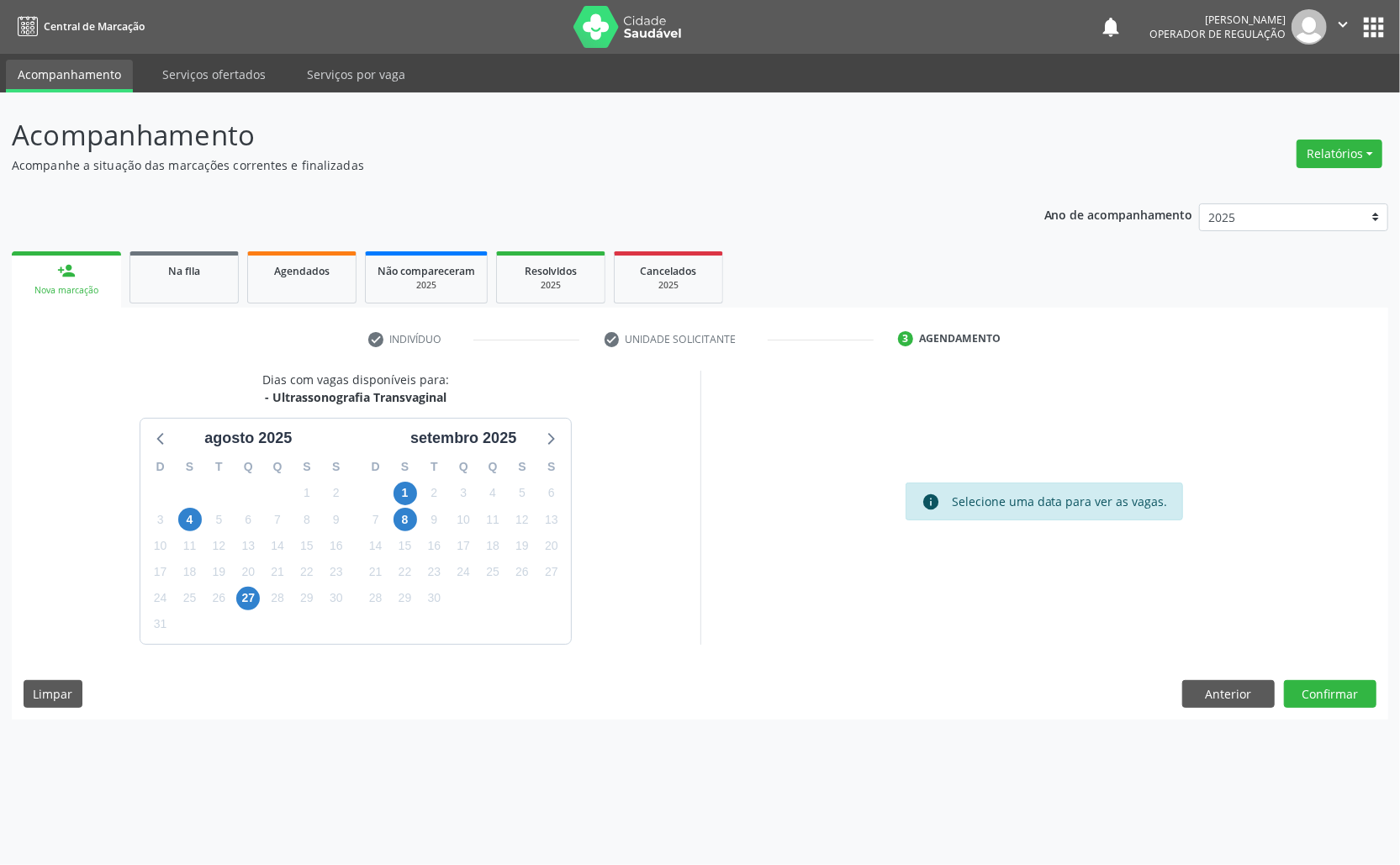
click at [545, 558] on div "20" at bounding box center [552, 545] width 24 height 26
click at [552, 563] on span "27" at bounding box center [552, 572] width 24 height 24
click at [1336, 698] on button "Confirmar" at bounding box center [1330, 694] width 92 height 29
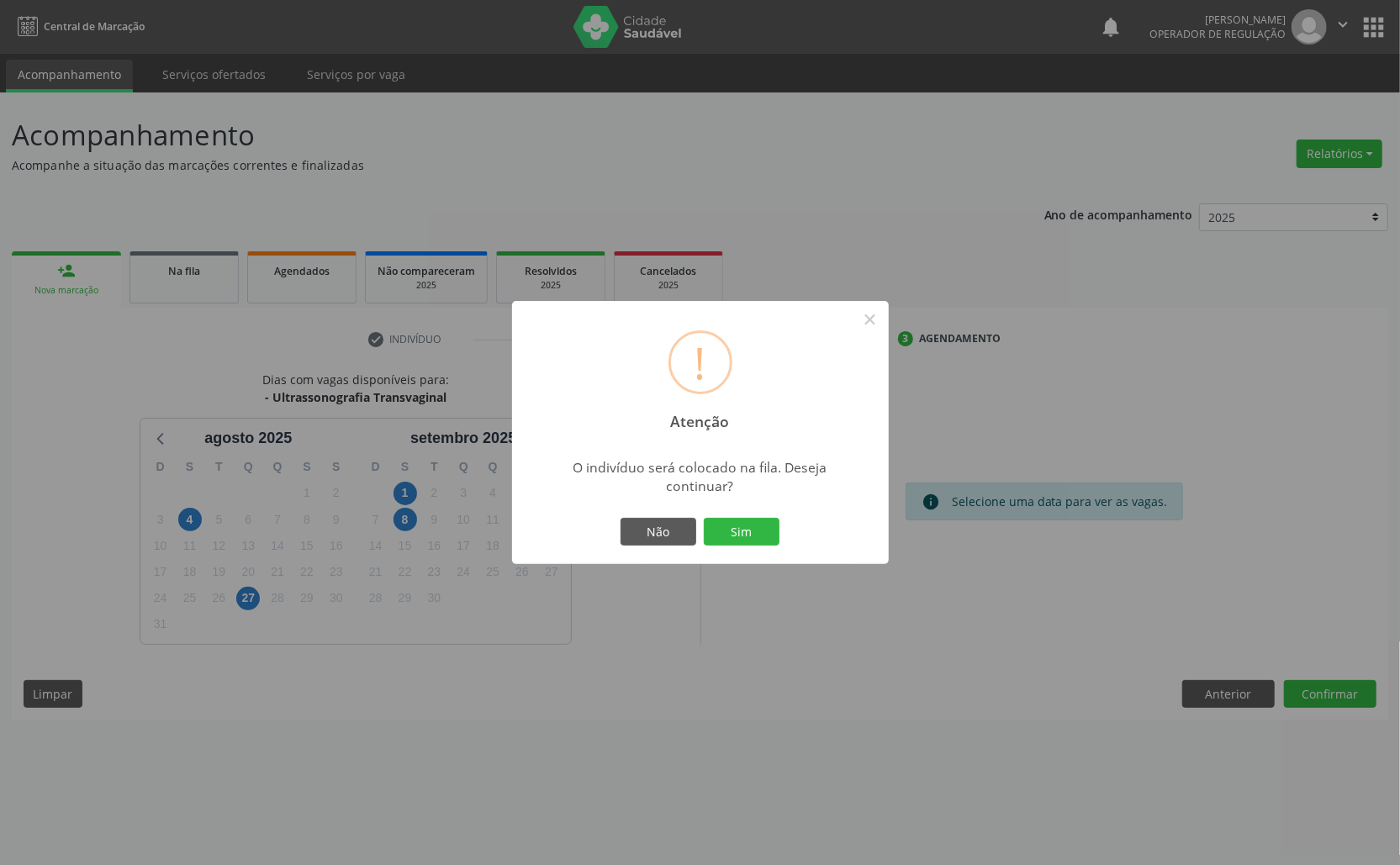
click at [704, 517] on button "Sim" at bounding box center [741, 532] width 75 height 29
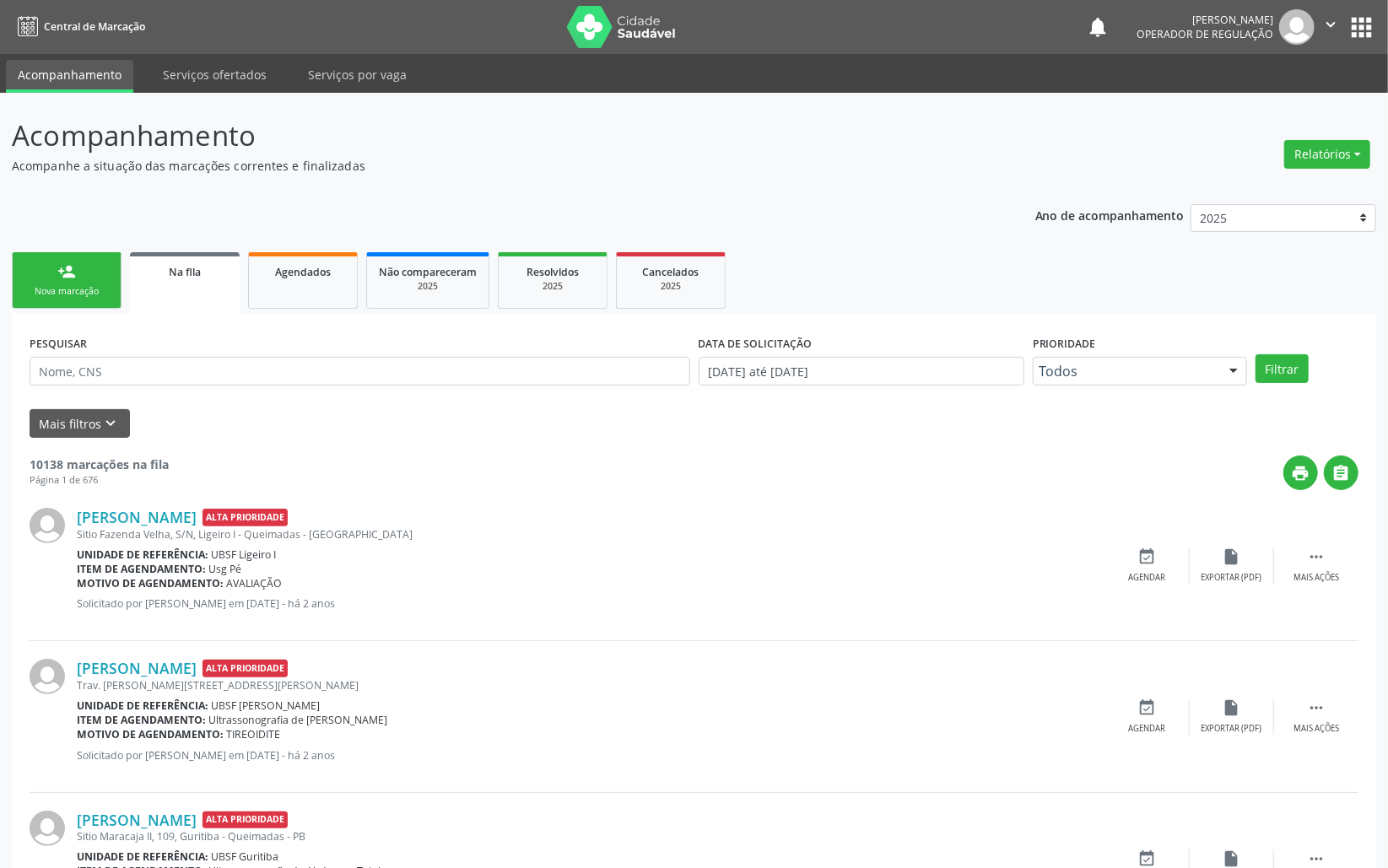
click at [72, 290] on div "Nova marcação" at bounding box center [66, 291] width 84 height 13
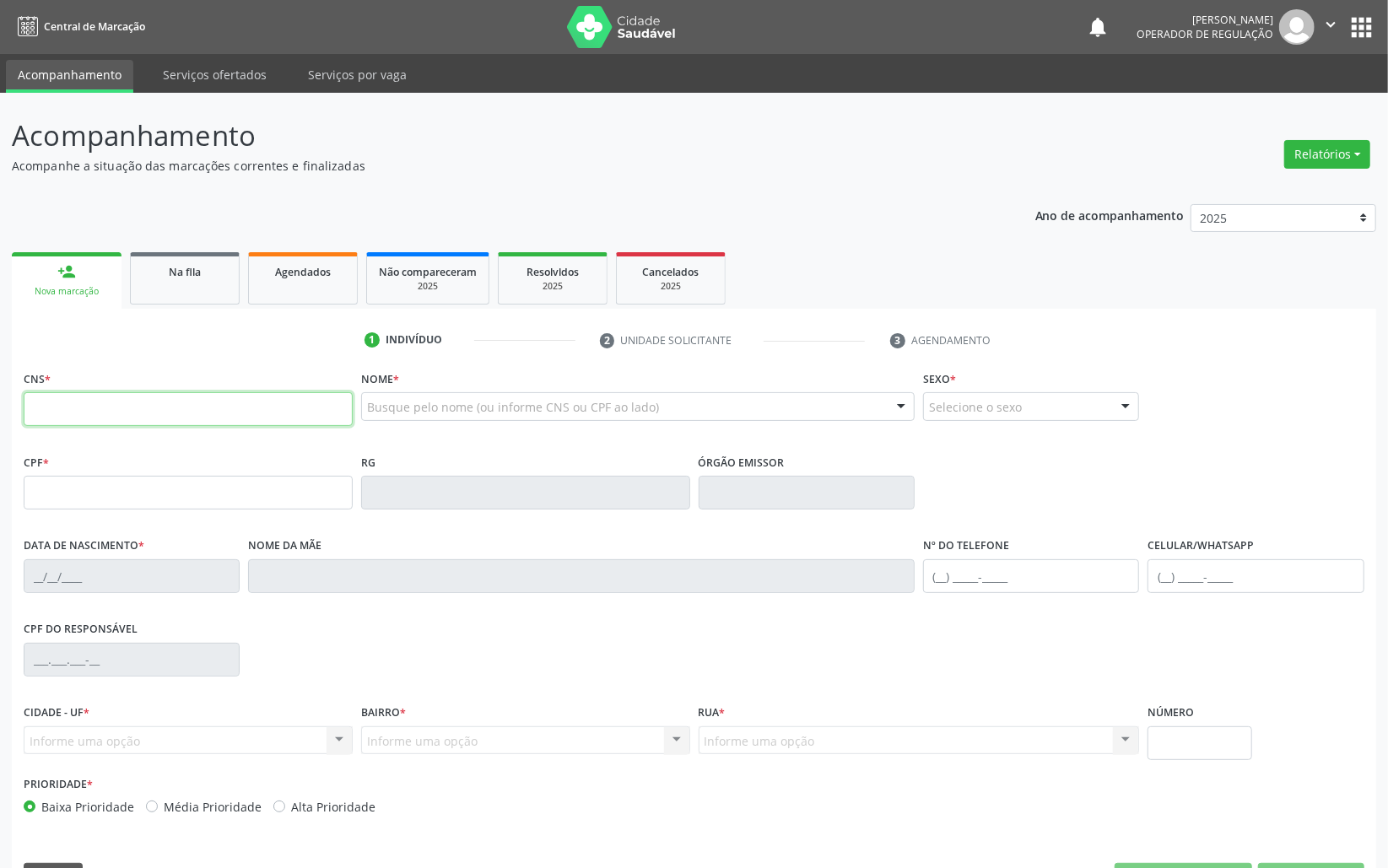
click at [126, 401] on input "text" at bounding box center [188, 409] width 329 height 34
type input "[PERSON_NAME]"
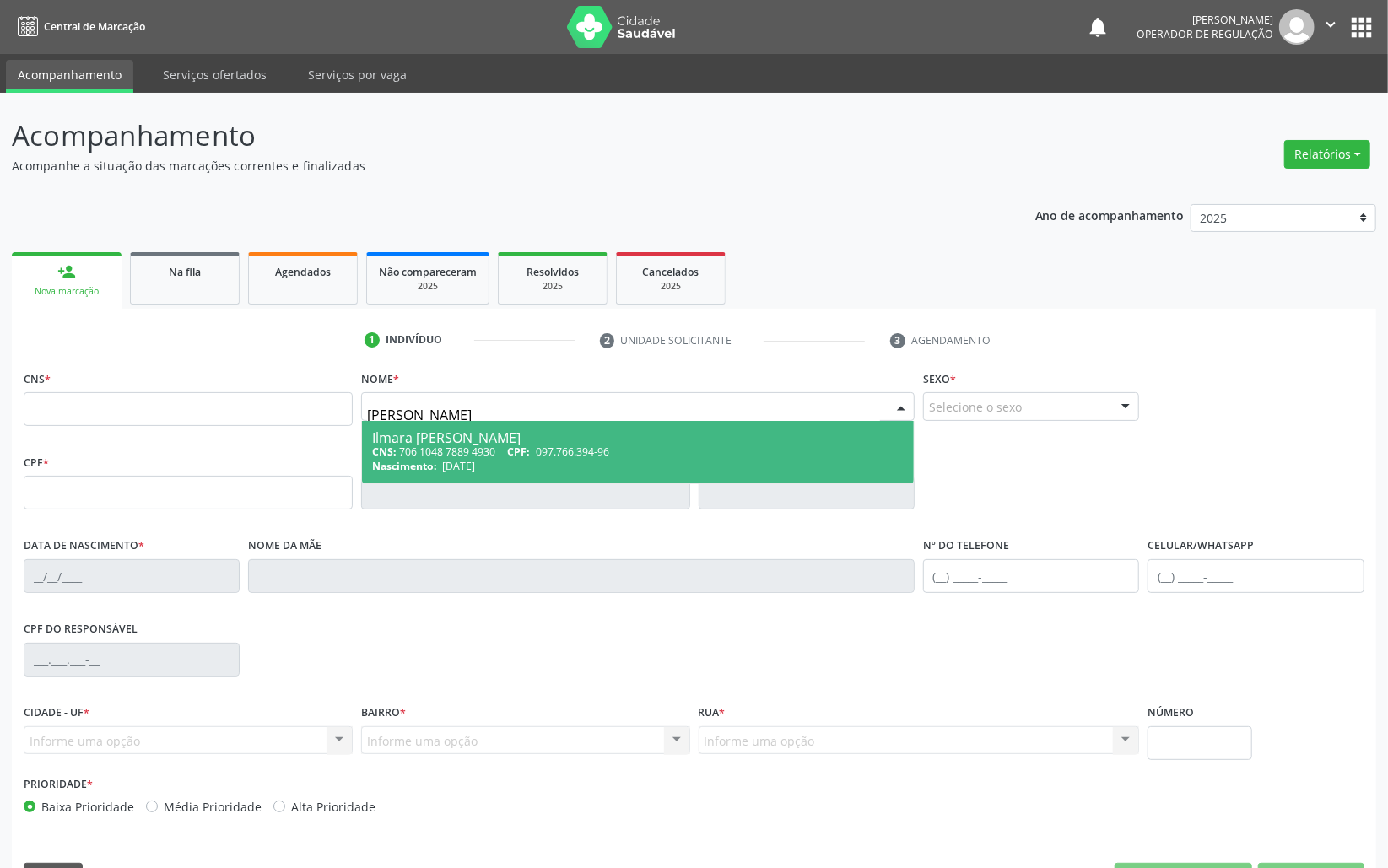
click at [362, 462] on span "[PERSON_NAME] CNS: 706 1048 7889 4930 CPF: 097.766.394-96 Nascimento: [DATE]" at bounding box center [638, 452] width 552 height 63
type input "706 1048 7889 4930"
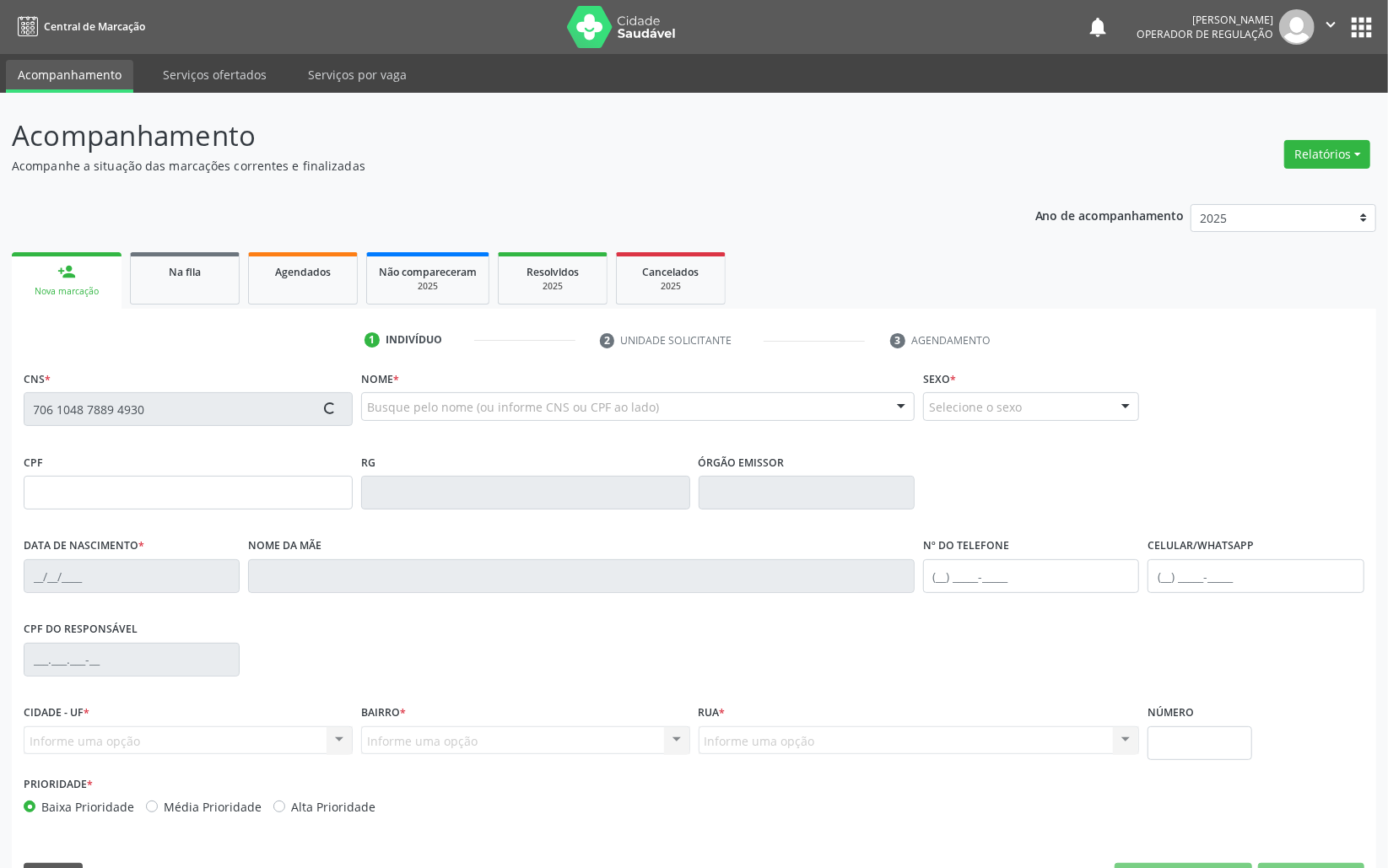
type input "097.766.394-96"
type input "[DATE]"
type input "[PERSON_NAME] da Costa [PERSON_NAME]"
type input "[PHONE_NUMBER]"
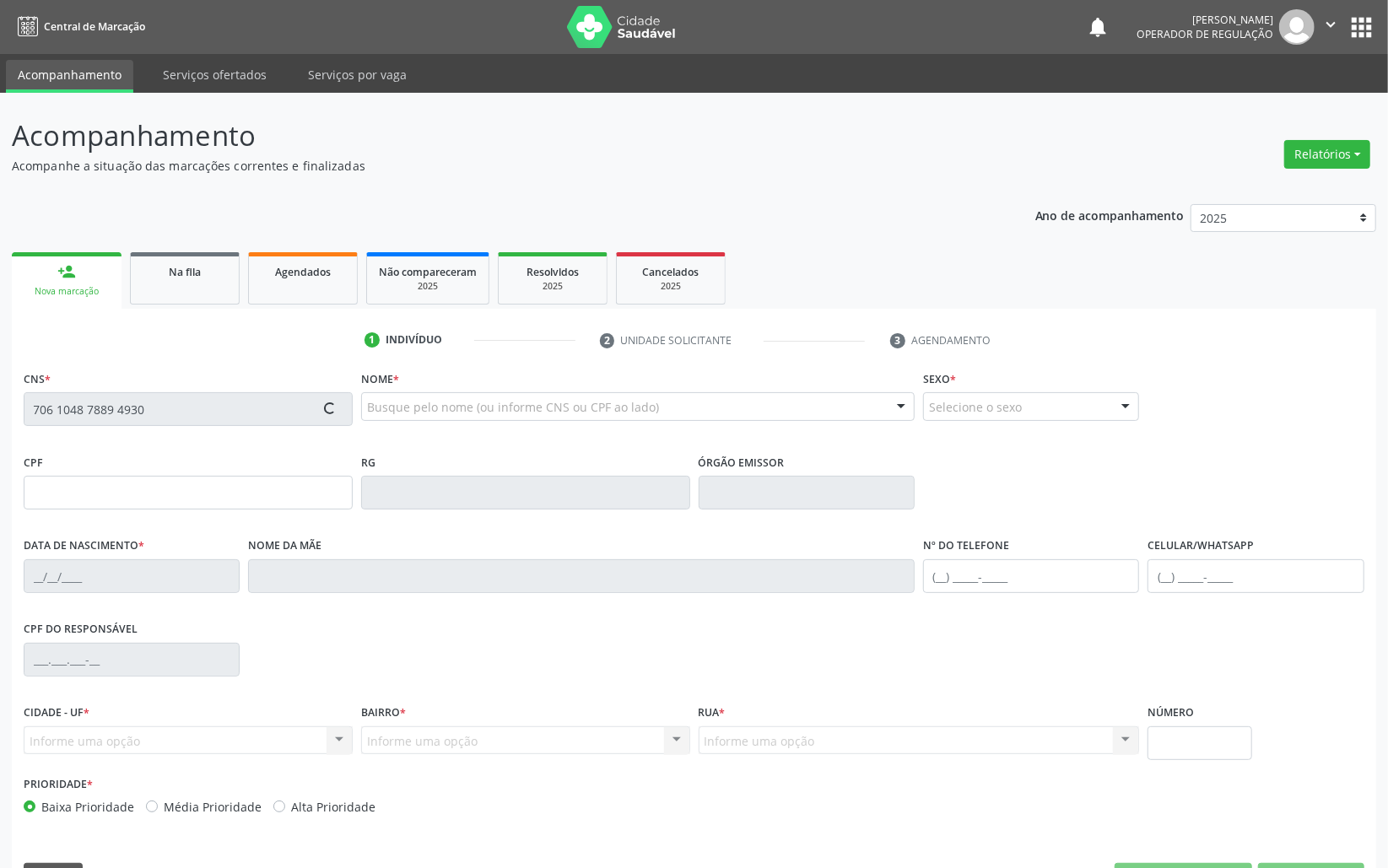
type input "S/N"
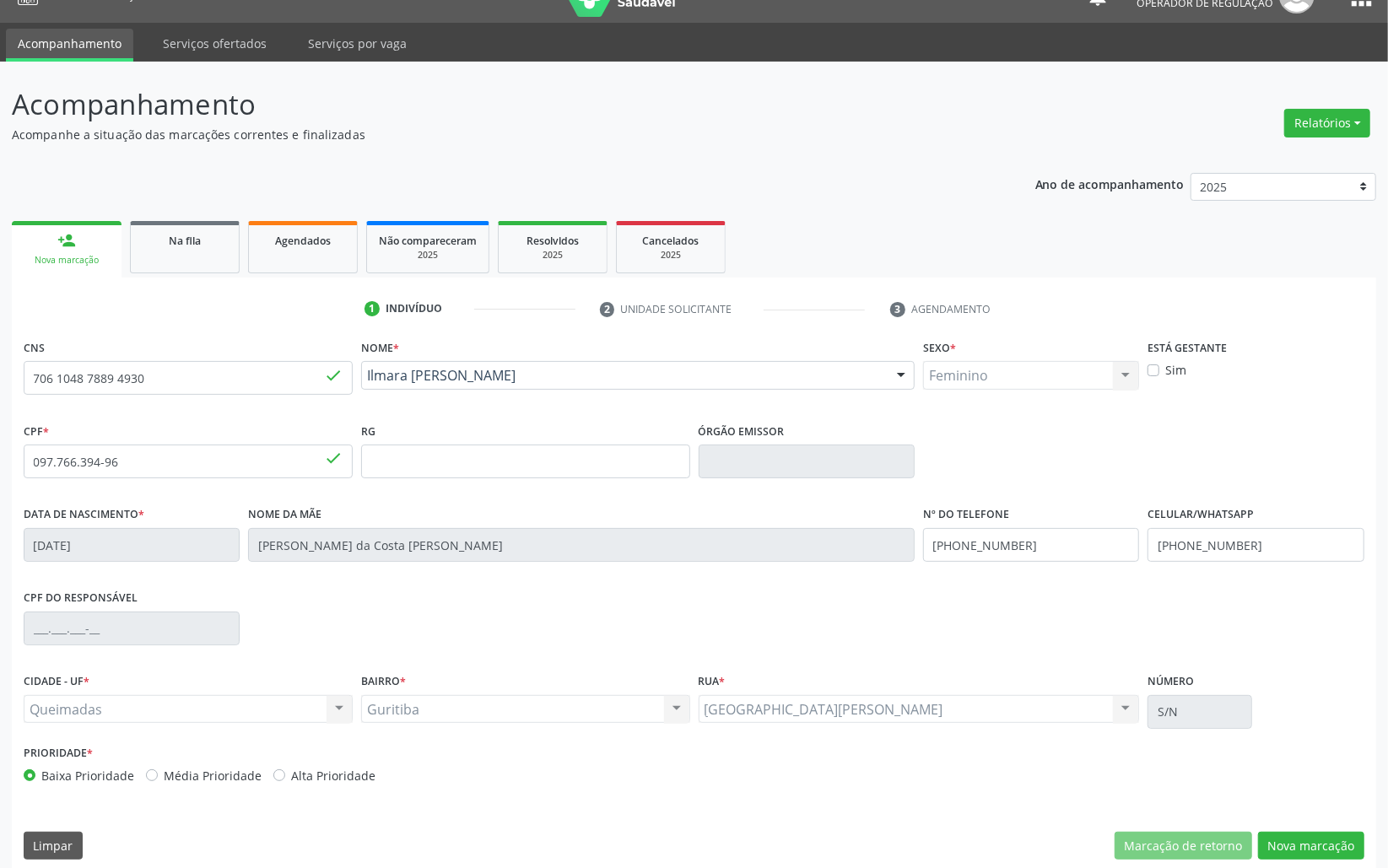
scroll to position [48, 0]
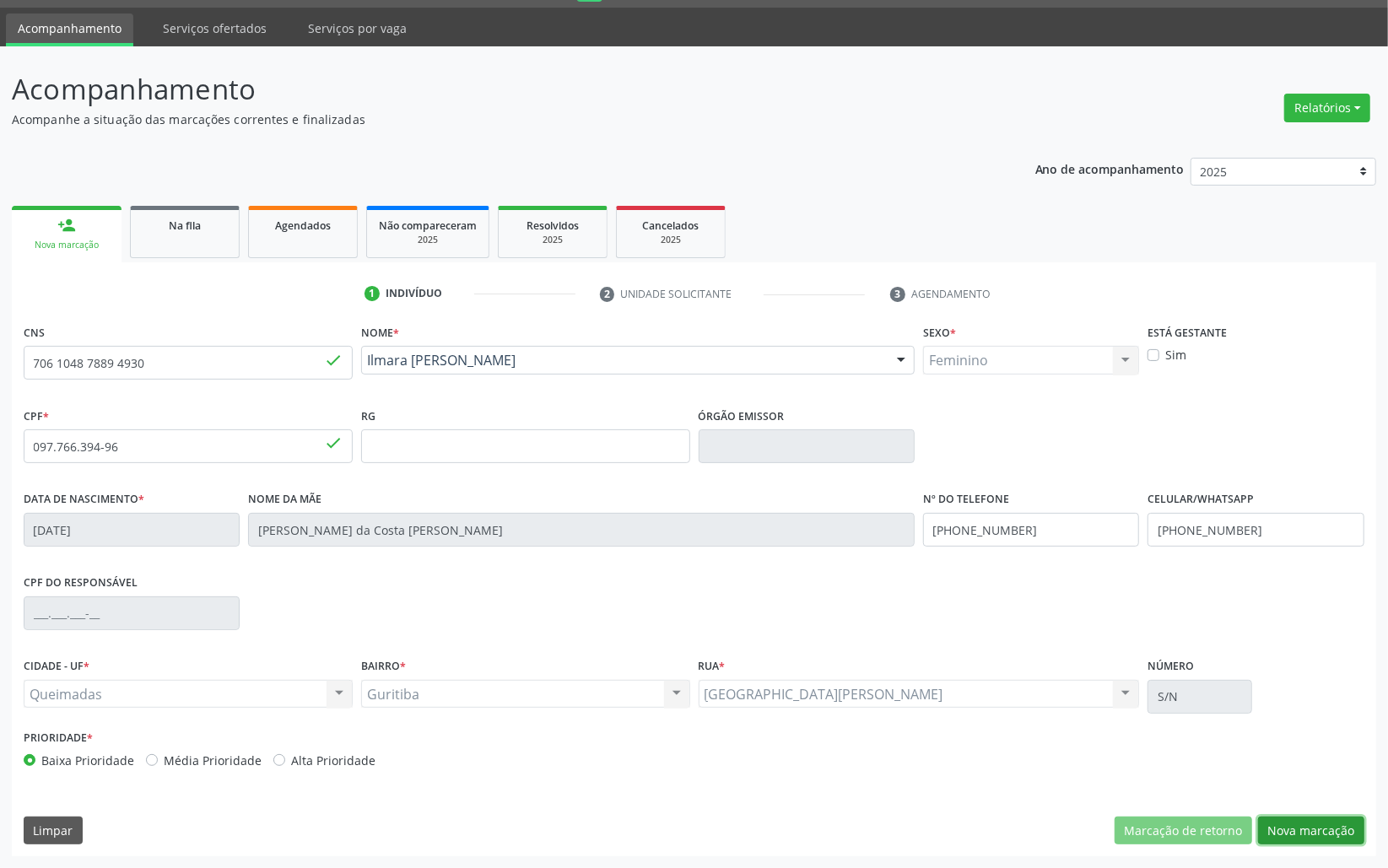
click at [1293, 821] on button "Nova marcação" at bounding box center [1311, 831] width 106 height 29
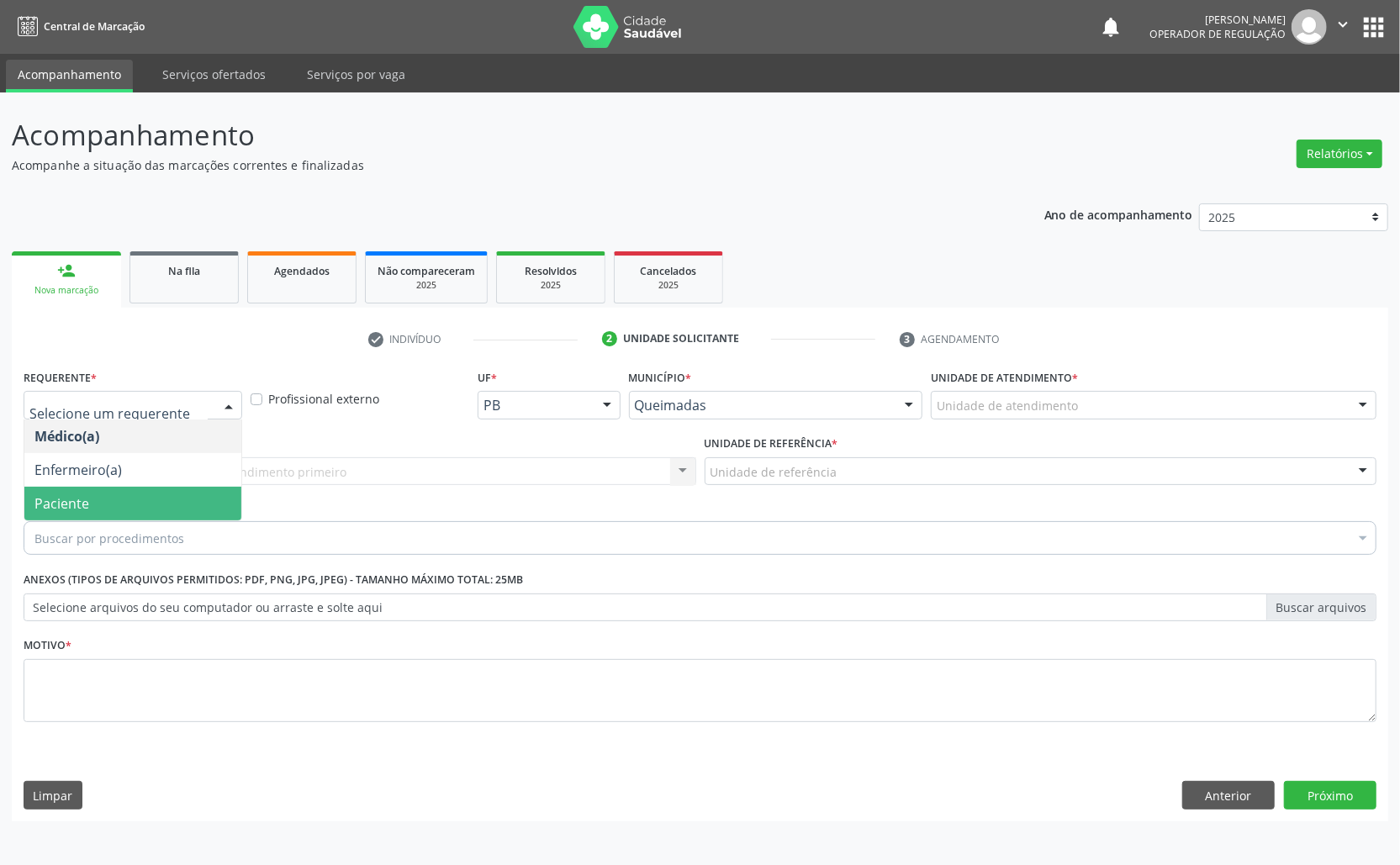
drag, startPoint x: 107, startPoint y: 495, endPoint x: 135, endPoint y: 474, distance: 35.0
click at [106, 495] on span "Paciente" at bounding box center [133, 504] width 217 height 34
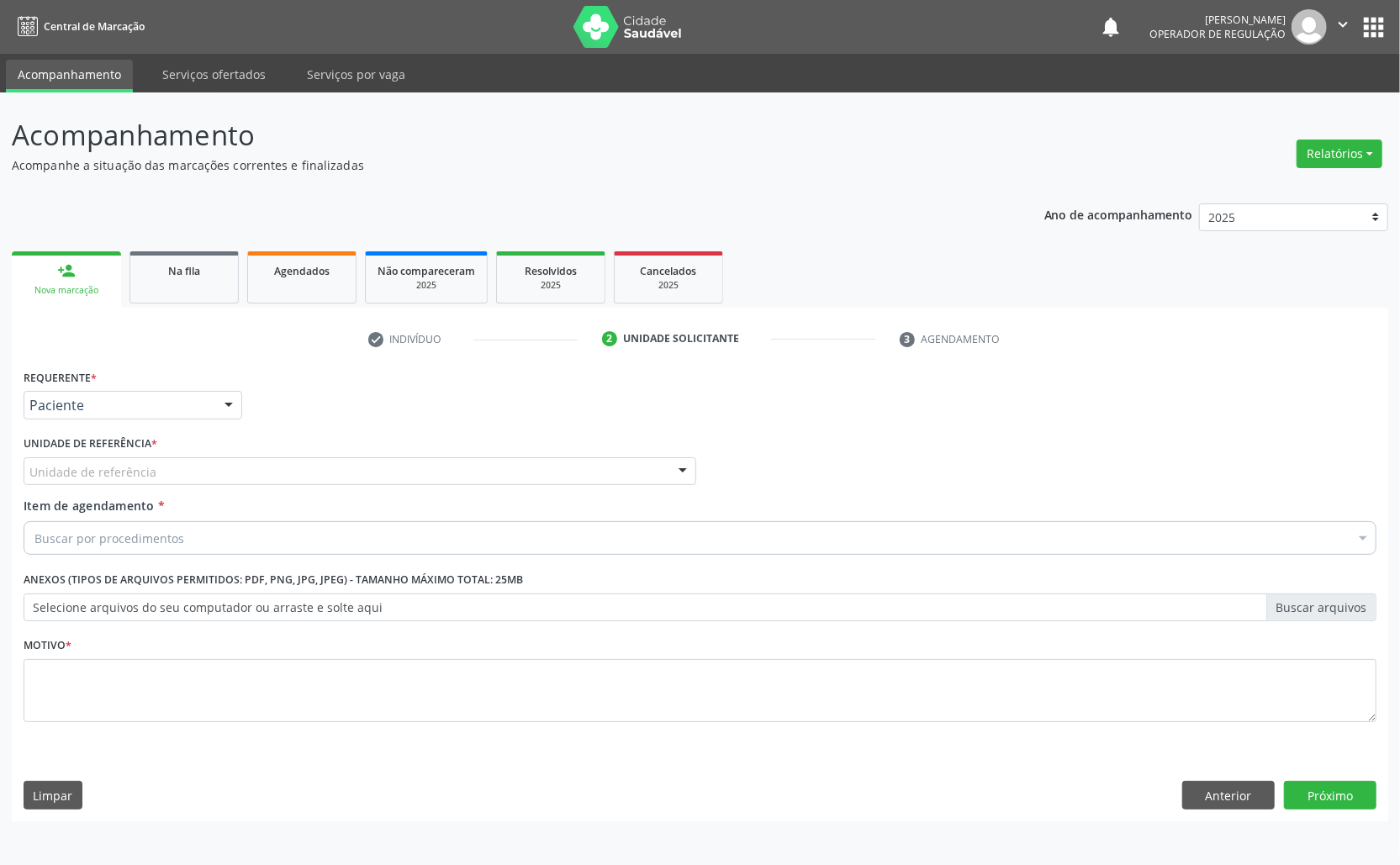
click at [153, 466] on div "Requerente * Paciente Médico(a) Enfermeiro(a) Paciente Nenhum resultado encontr…" at bounding box center [700, 555] width 1353 height 380
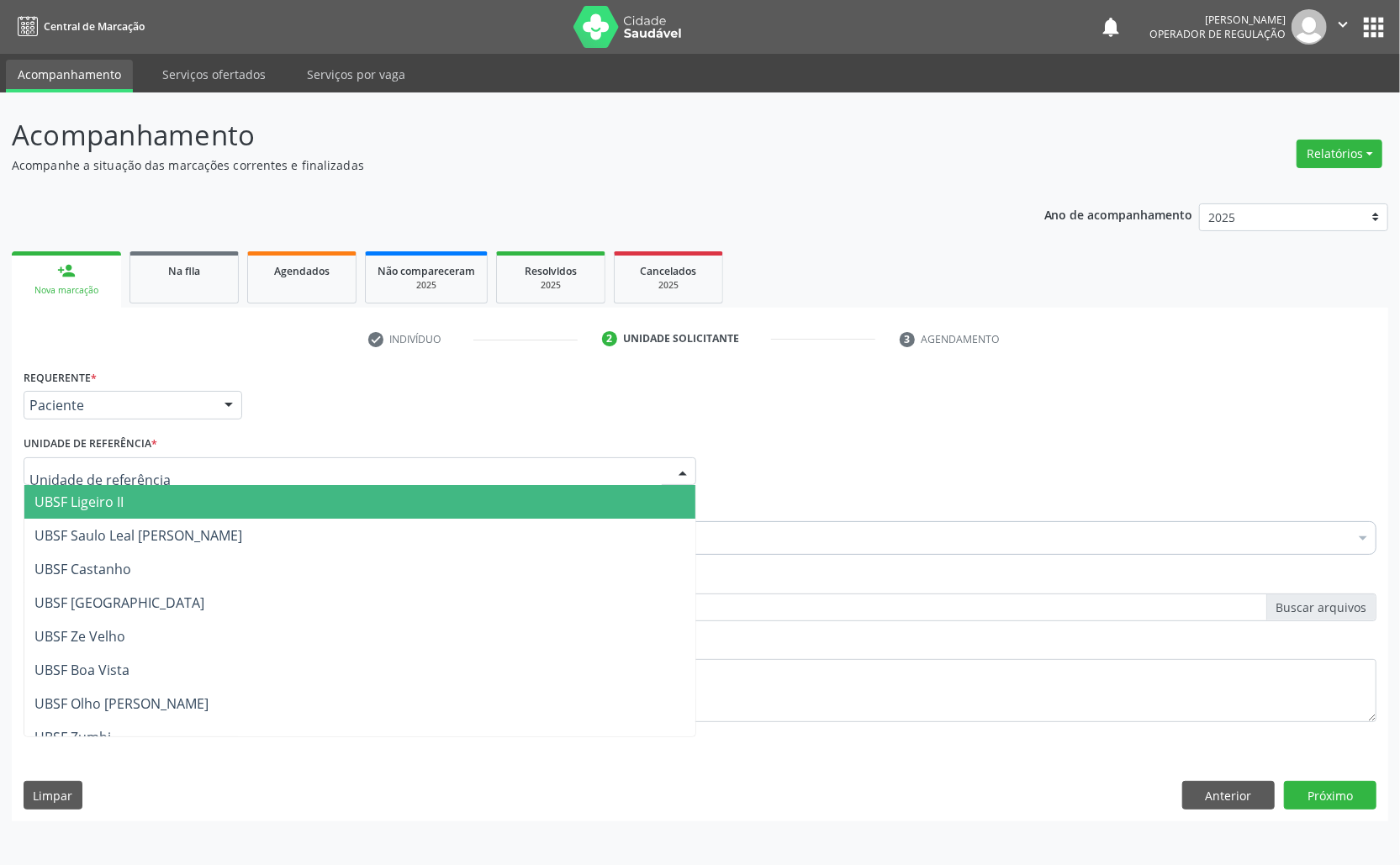
click at [153, 466] on div at bounding box center [360, 472] width 673 height 29
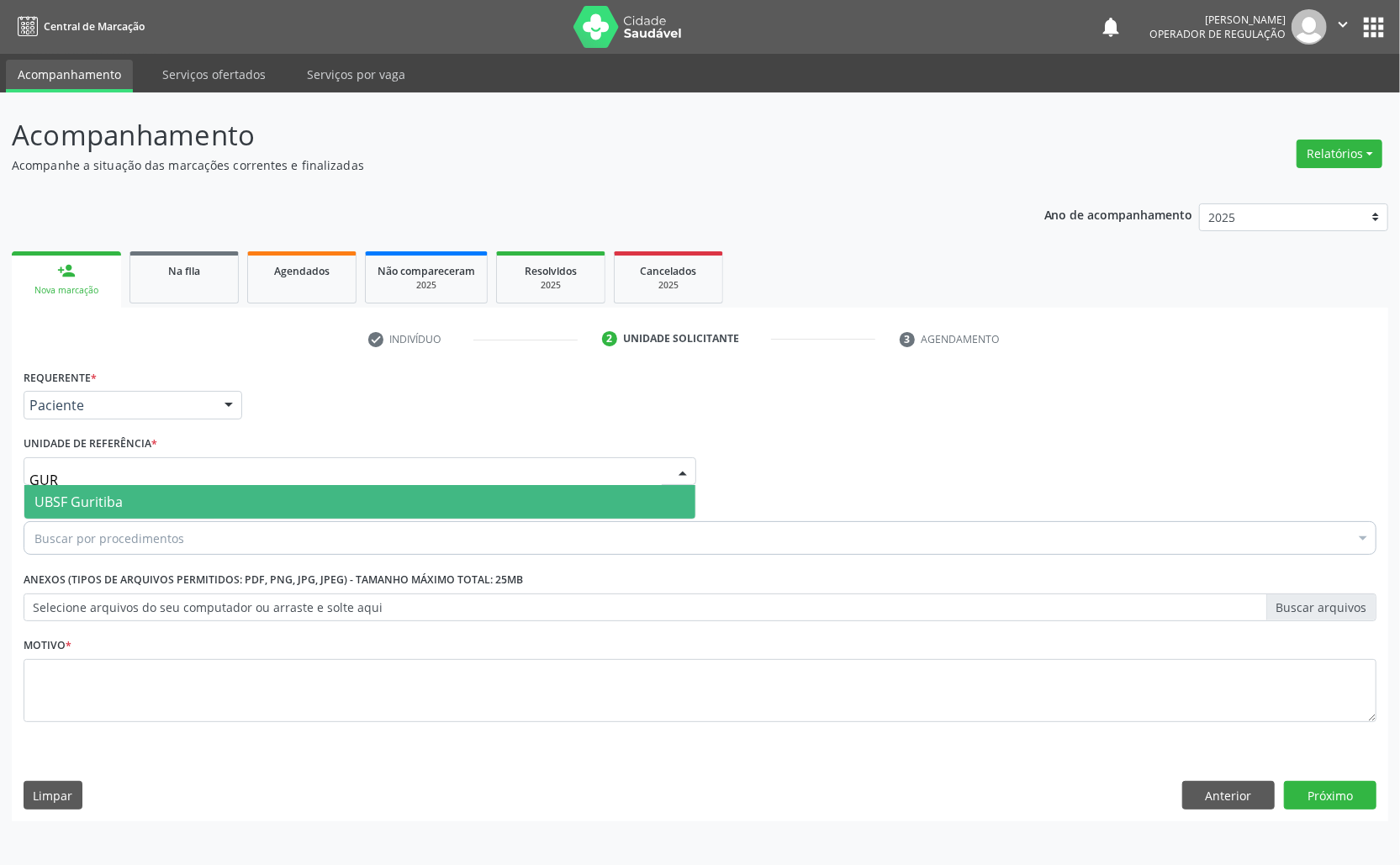
type input "GURI"
click at [192, 509] on span "UBSF Guritiba" at bounding box center [360, 502] width 671 height 34
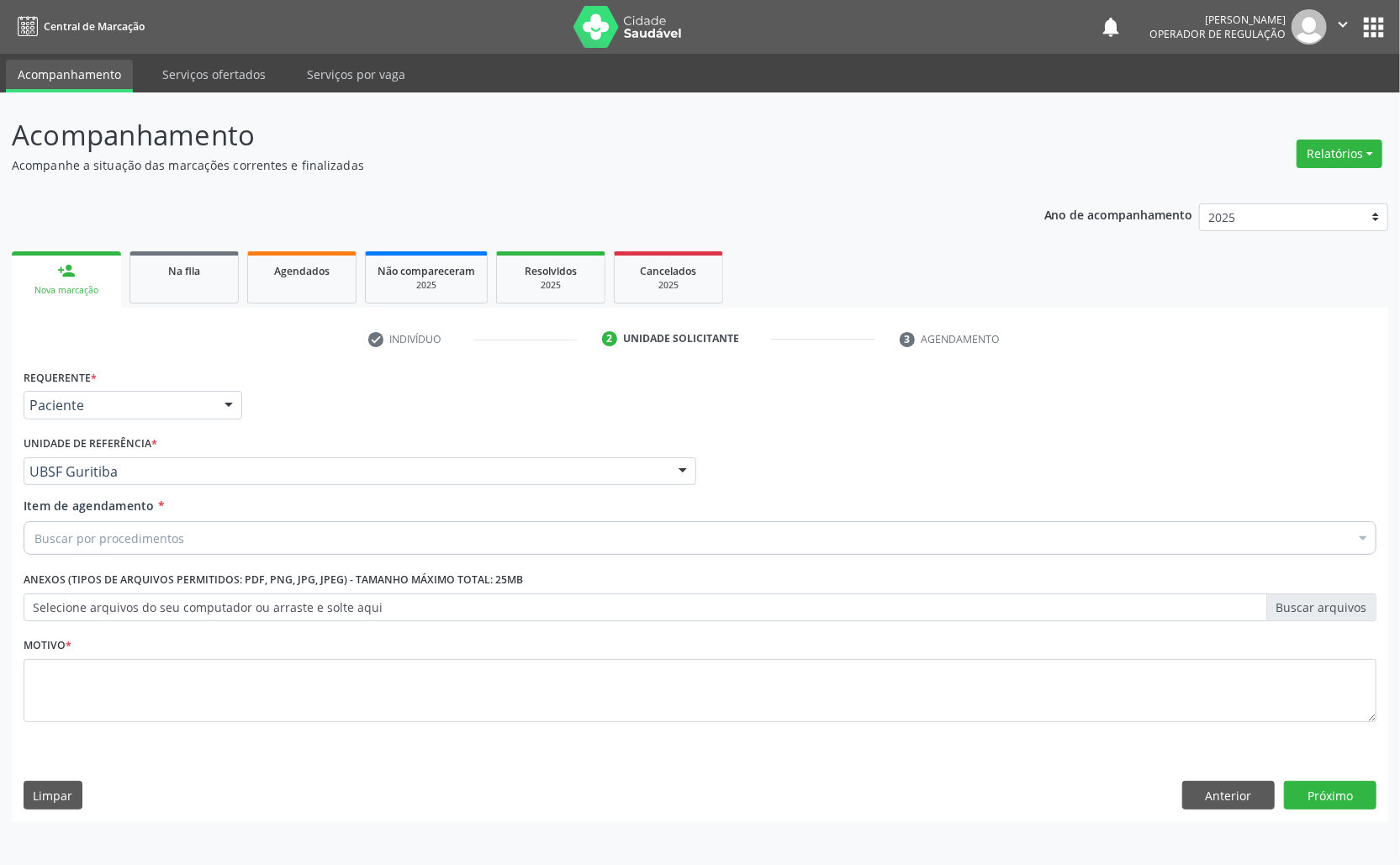
click at [256, 551] on div "Buscar por procedimentos" at bounding box center [700, 538] width 1353 height 34
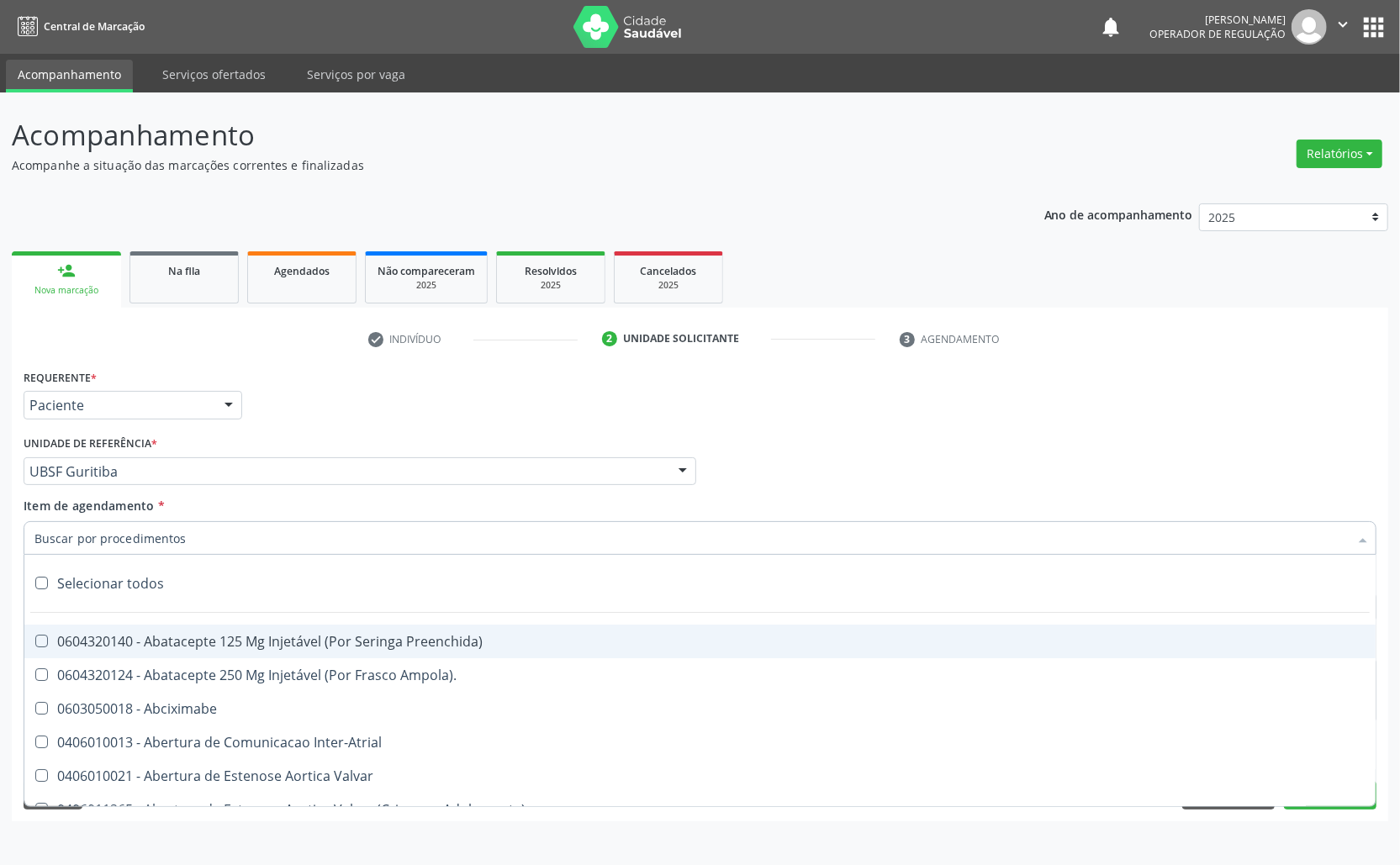
paste input "TRANSVAGINAL"
type input "TRANSVAGINAL"
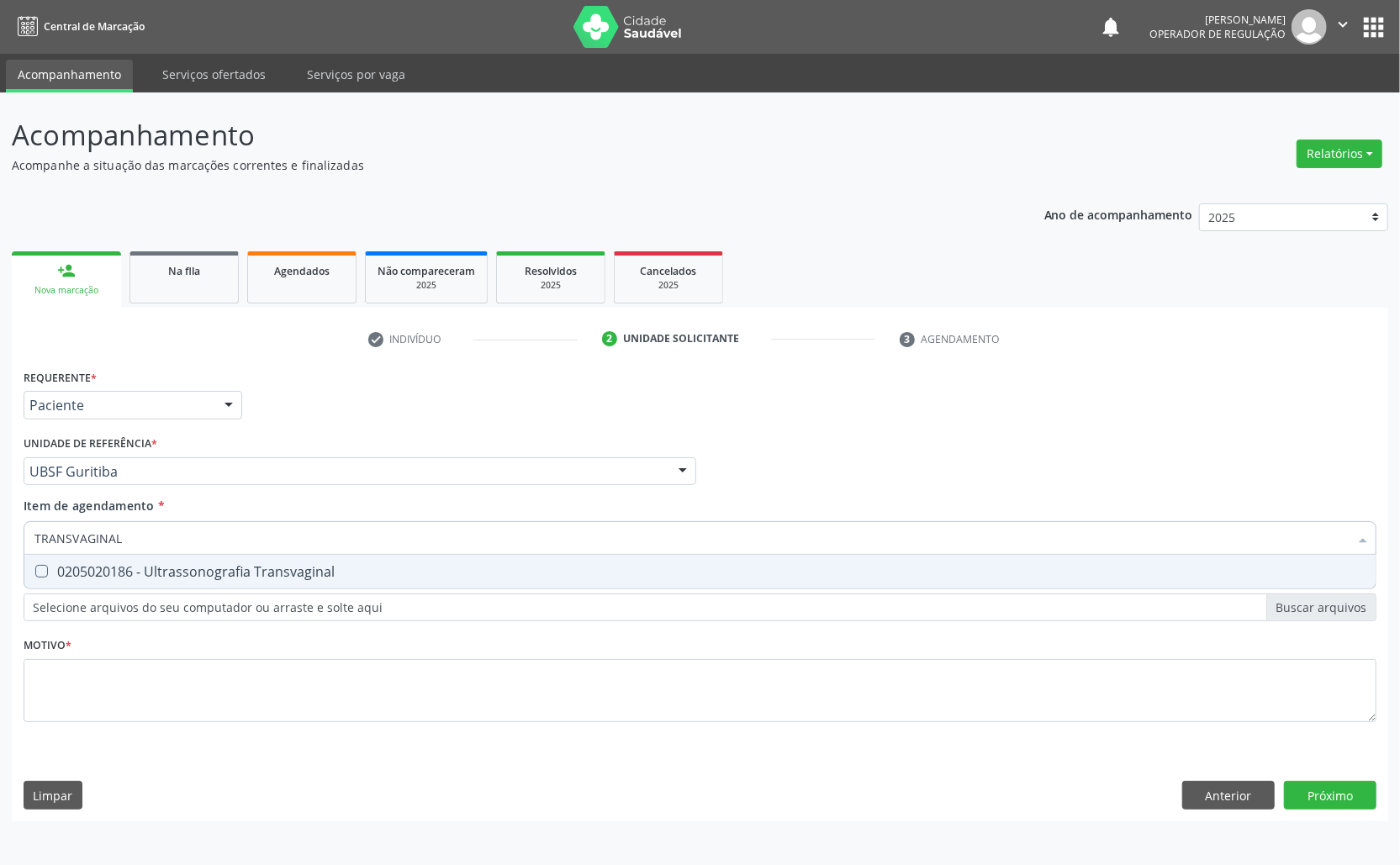
click at [247, 576] on div "0205020186 - Ultrassonografia Transvaginal" at bounding box center [700, 572] width 1331 height 14
checkbox Transvaginal "true"
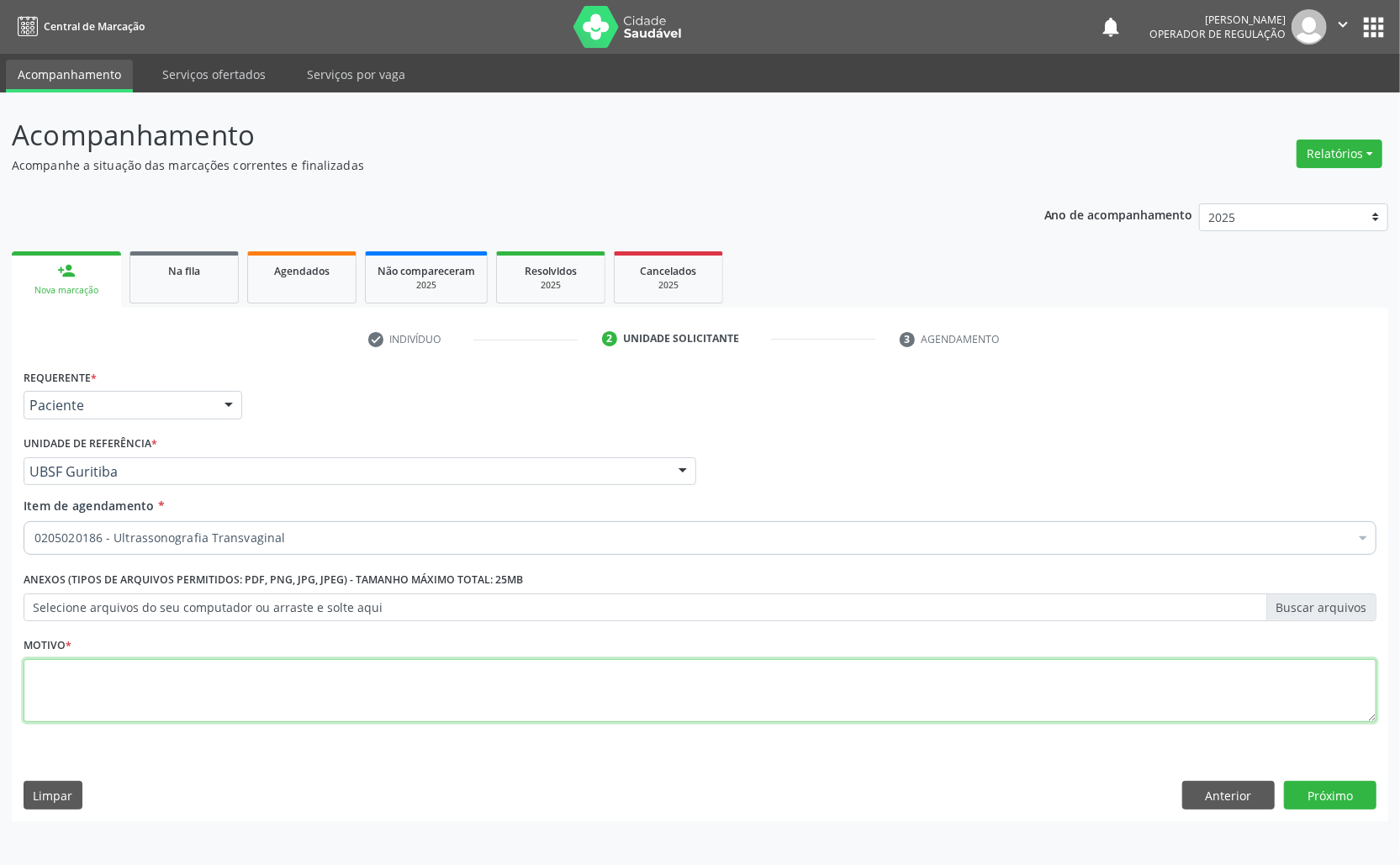
click at [184, 689] on textarea at bounding box center [700, 691] width 1353 height 64
paste textarea "AVALIAÇÃO ROTINA 07/2025"
type textarea "AVALIAÇÃO ROTINA 07/2025 DESREGULAÇÃO MENSTRUAL"
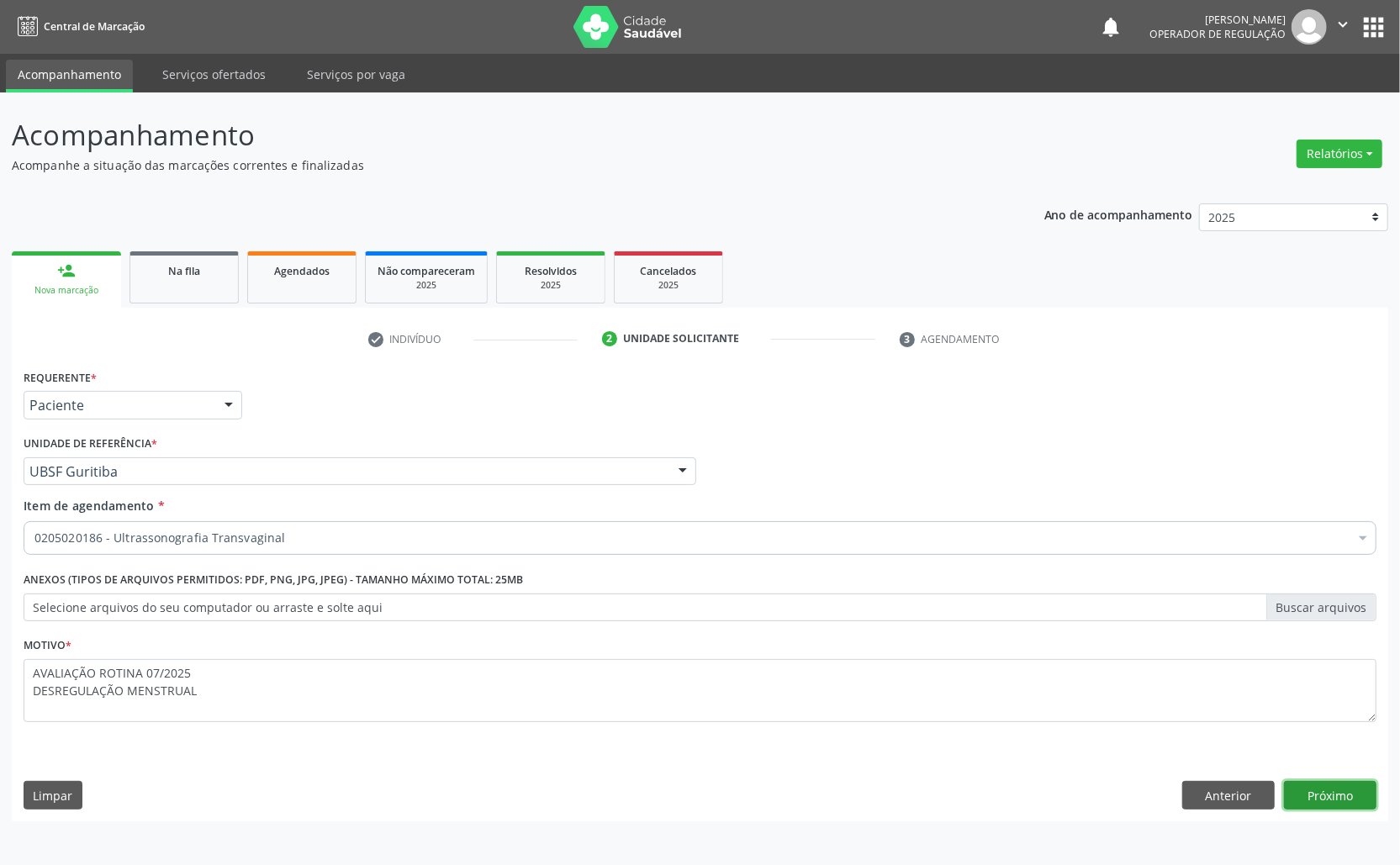
click button "Próximo" at bounding box center [1330, 796] width 92 height 29
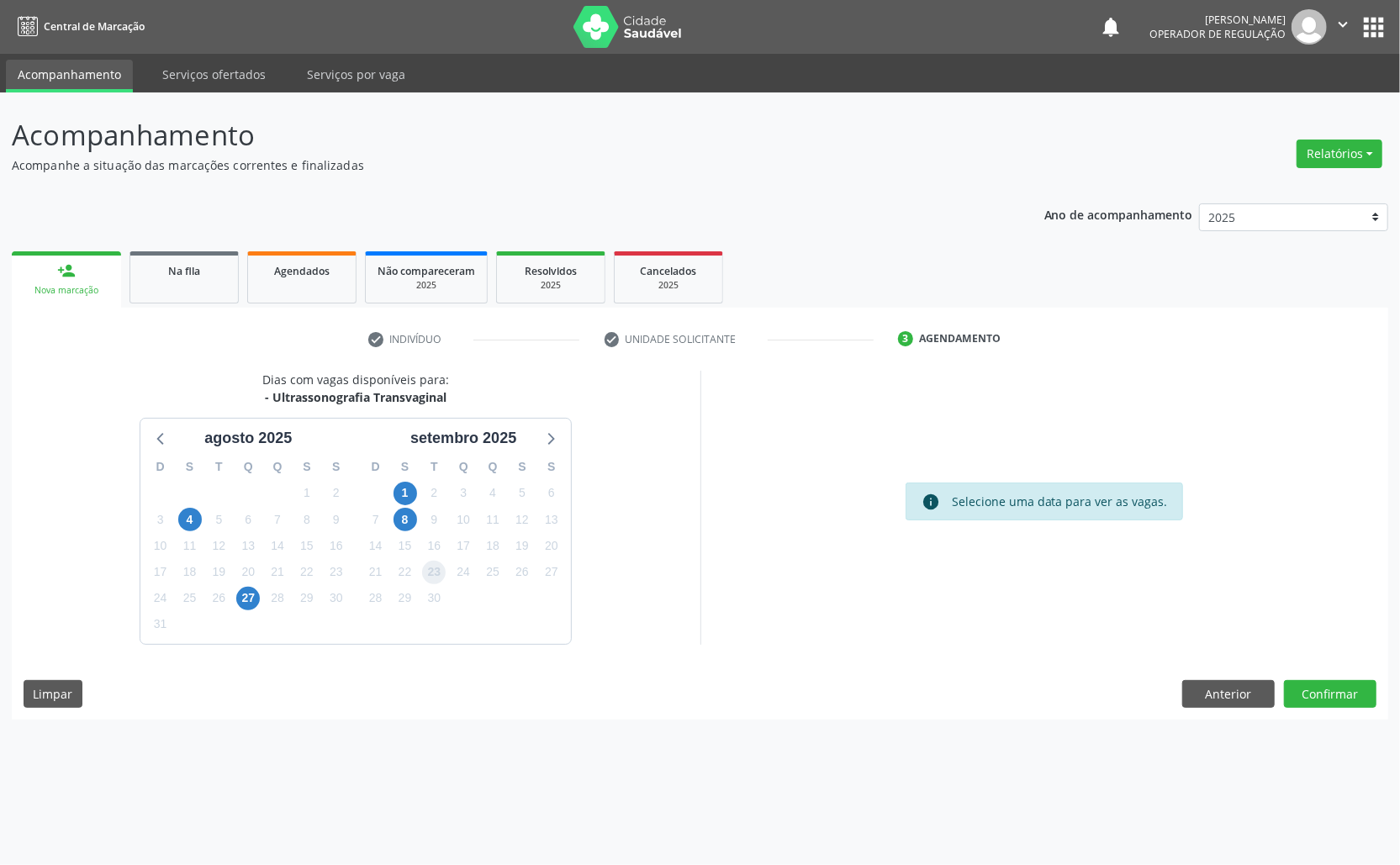
click at [442, 567] on span "23" at bounding box center [434, 572] width 24 height 24
click at [1341, 699] on button "Confirmar" at bounding box center [1330, 694] width 92 height 29
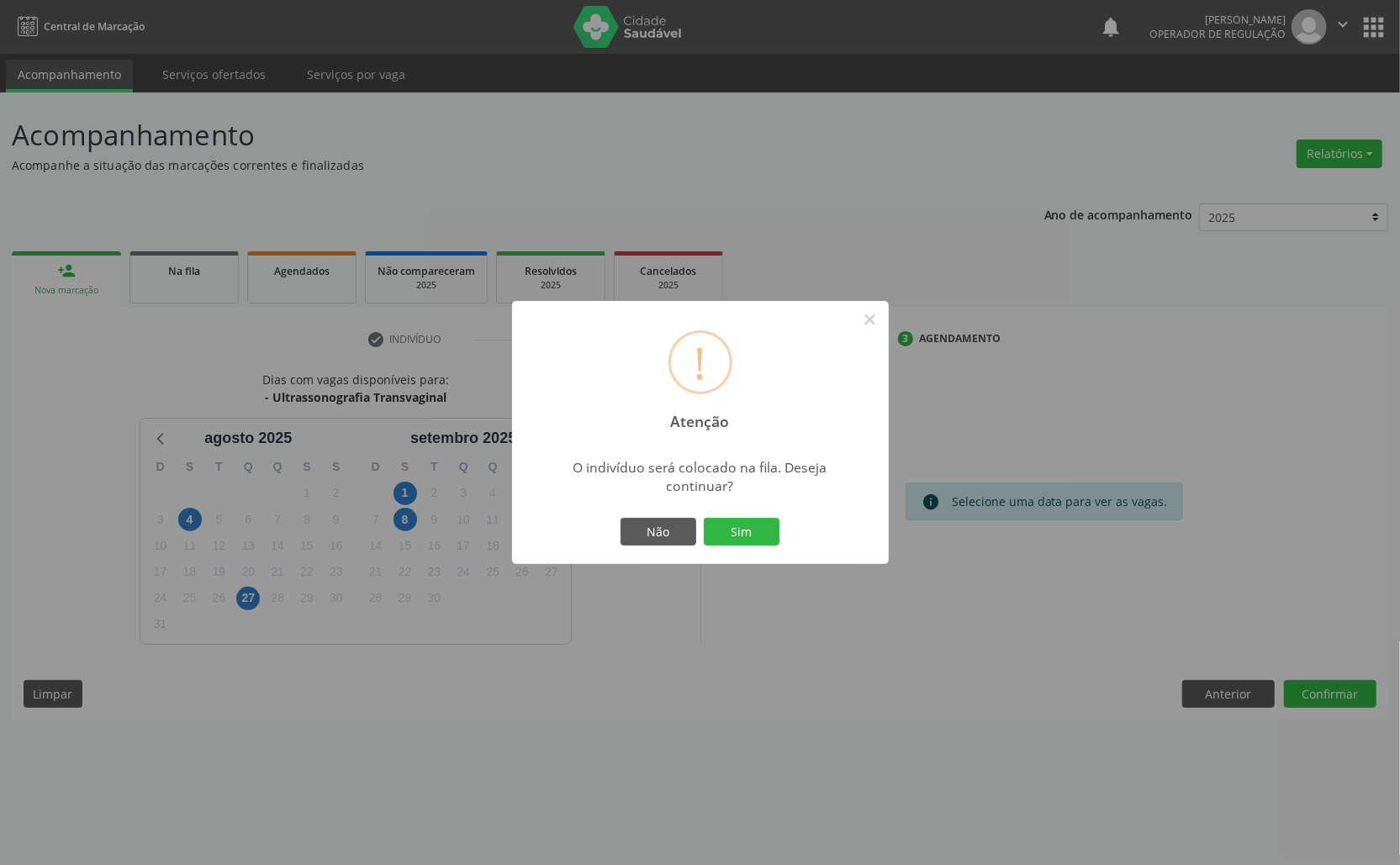
click at [704, 517] on button "Sim" at bounding box center [741, 532] width 75 height 29
